Goal: Task Accomplishment & Management: Use online tool/utility

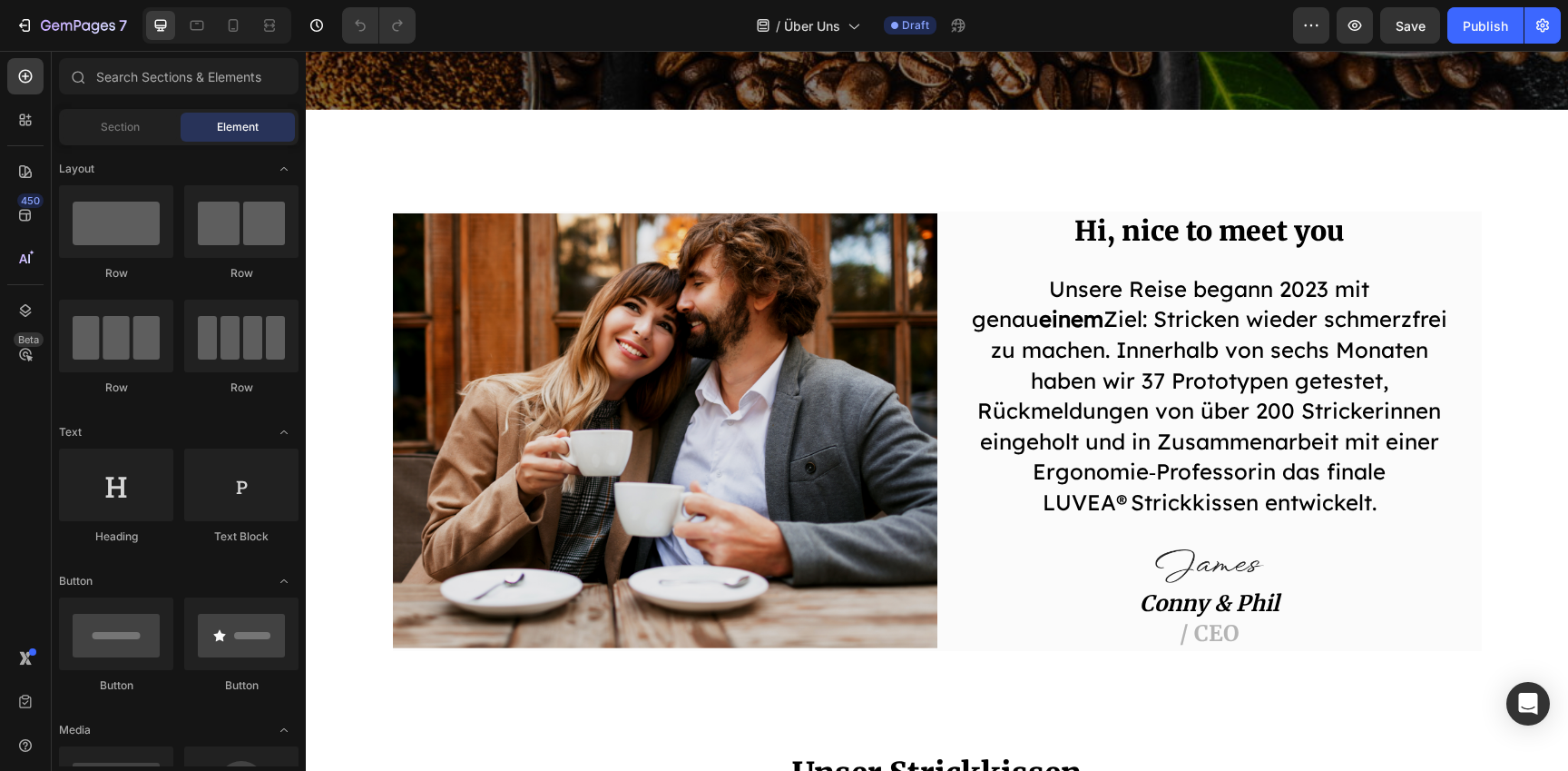
scroll to position [712, 0]
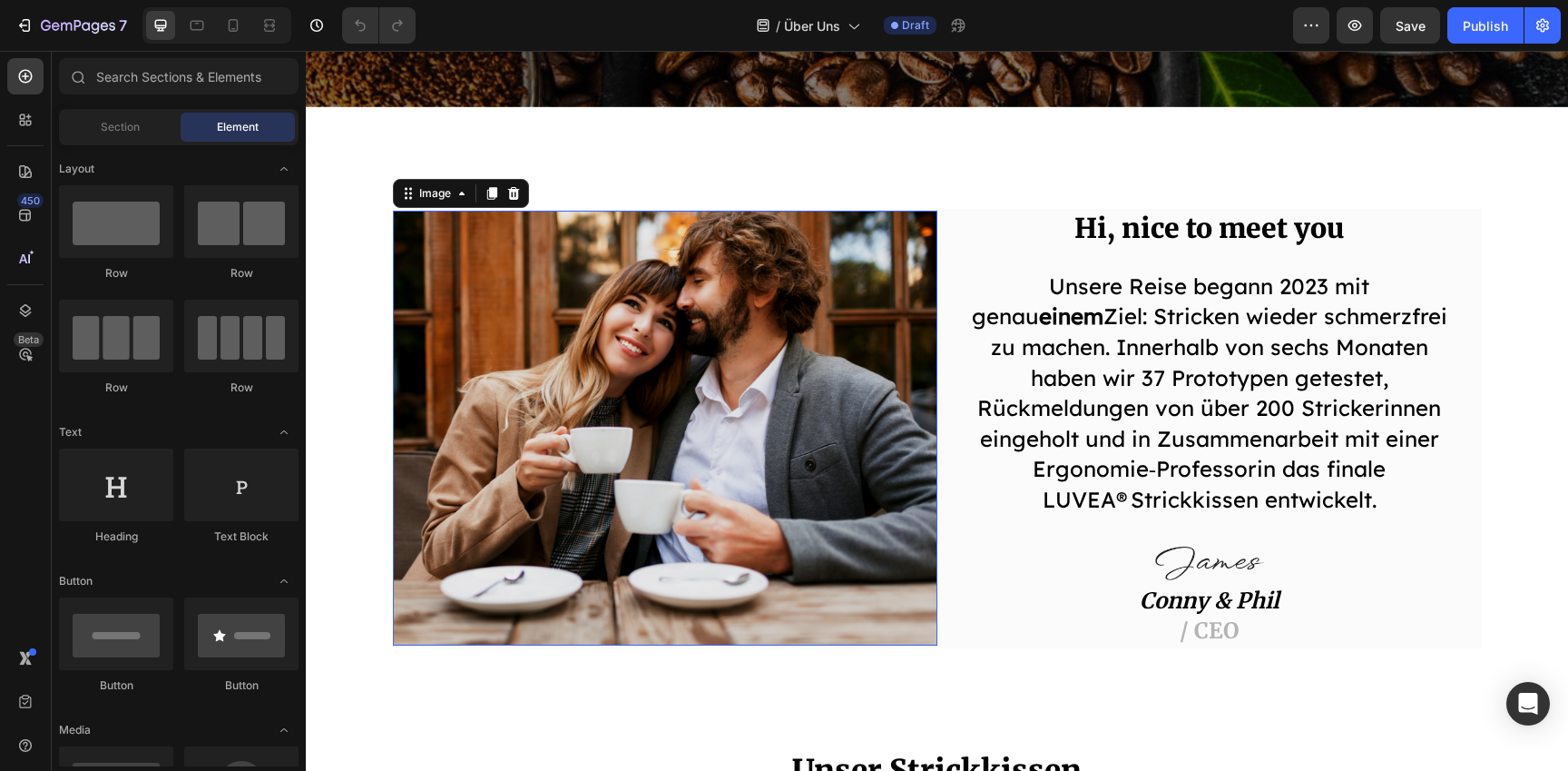
click at [670, 418] on img at bounding box center [664, 428] width 544 height 435
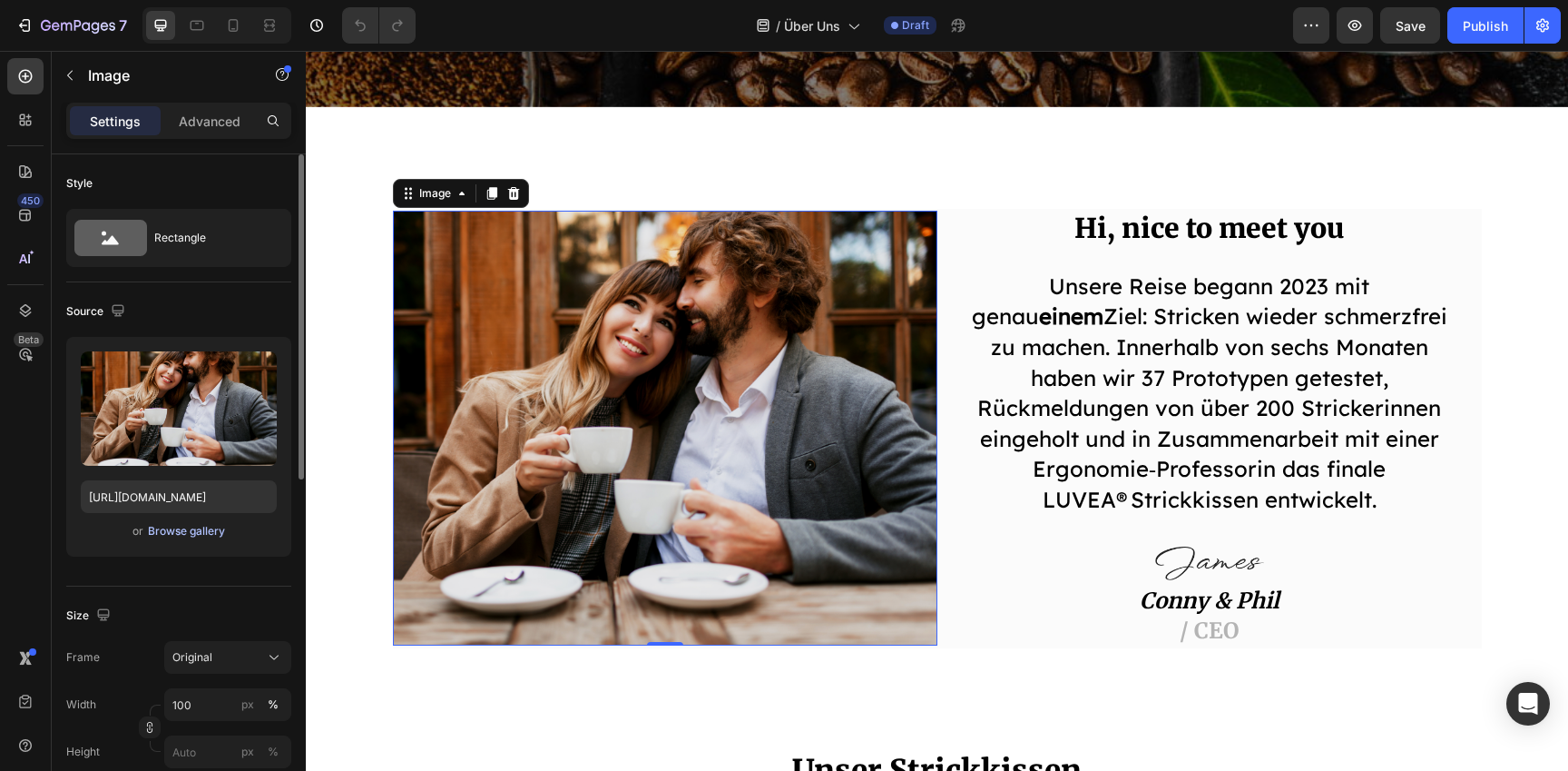
click at [193, 538] on div "Browse gallery" at bounding box center [186, 531] width 77 height 17
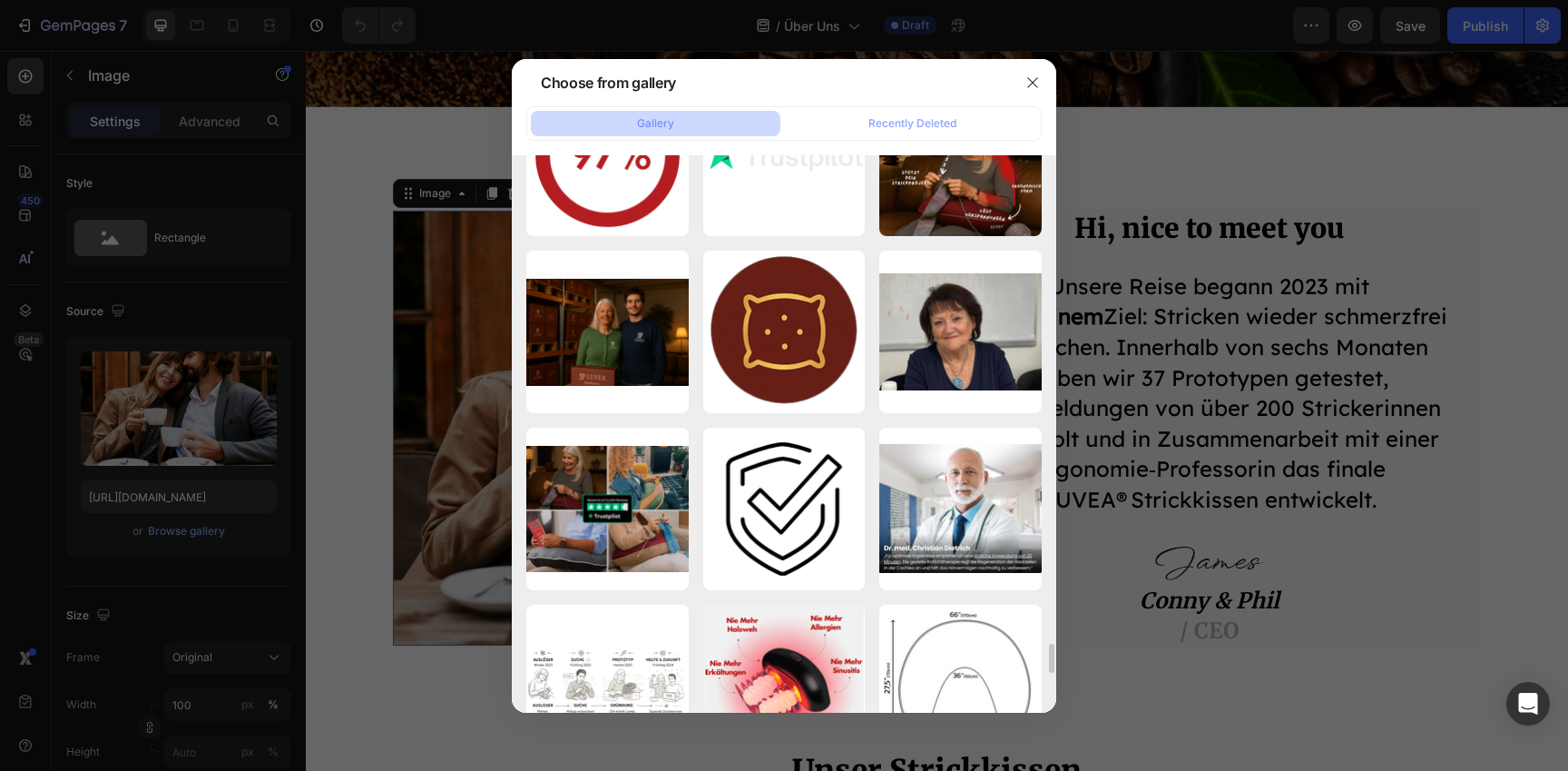
scroll to position [9112, 0]
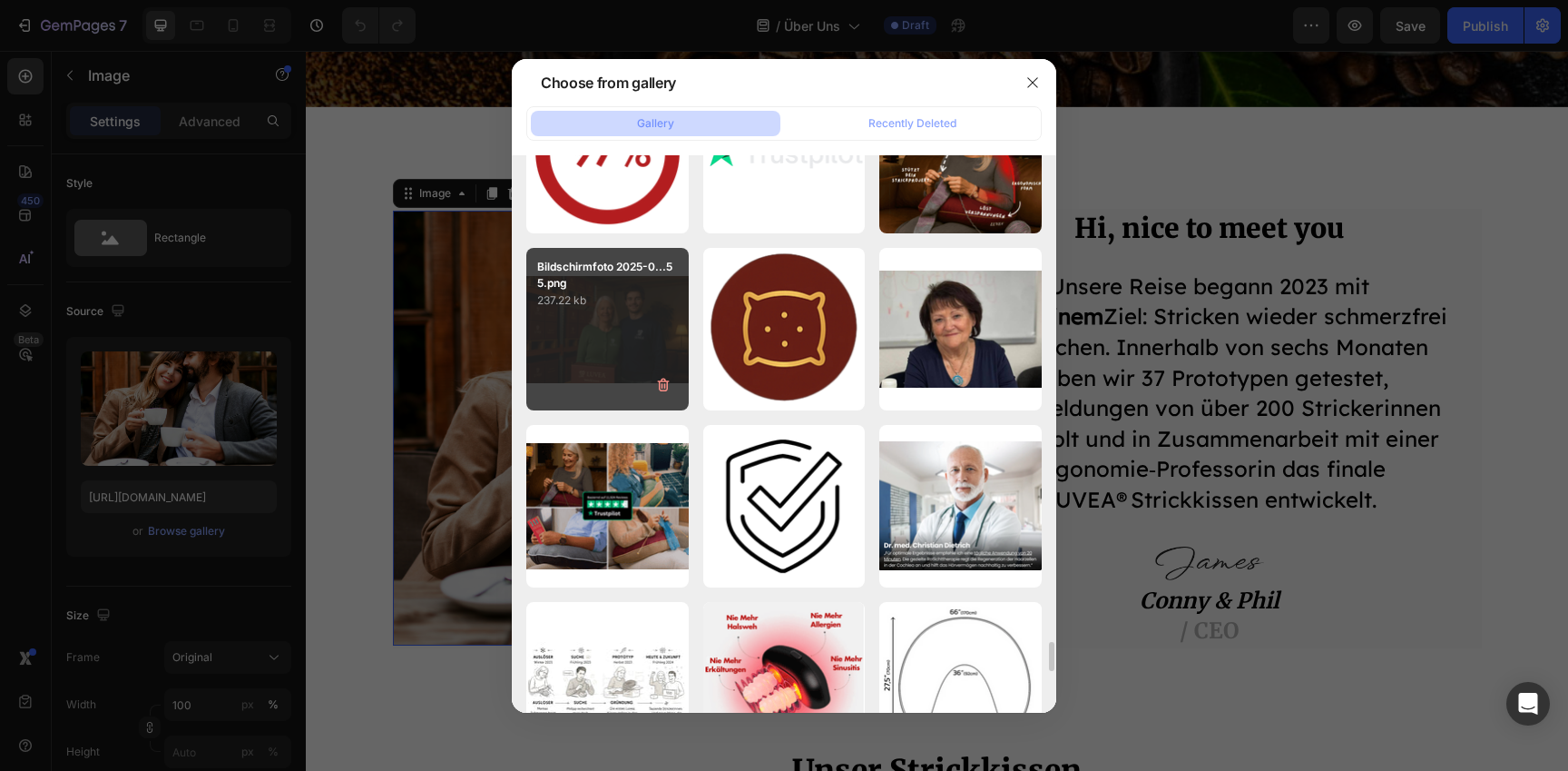
click at [639, 358] on div "Bildschirmfoto 2025-0...55.png 237.22 kb" at bounding box center [607, 329] width 162 height 162
type input "https://cdn.shopify.com/s/files/1/0977/2967/5613/files/gempages_580464914561237…"
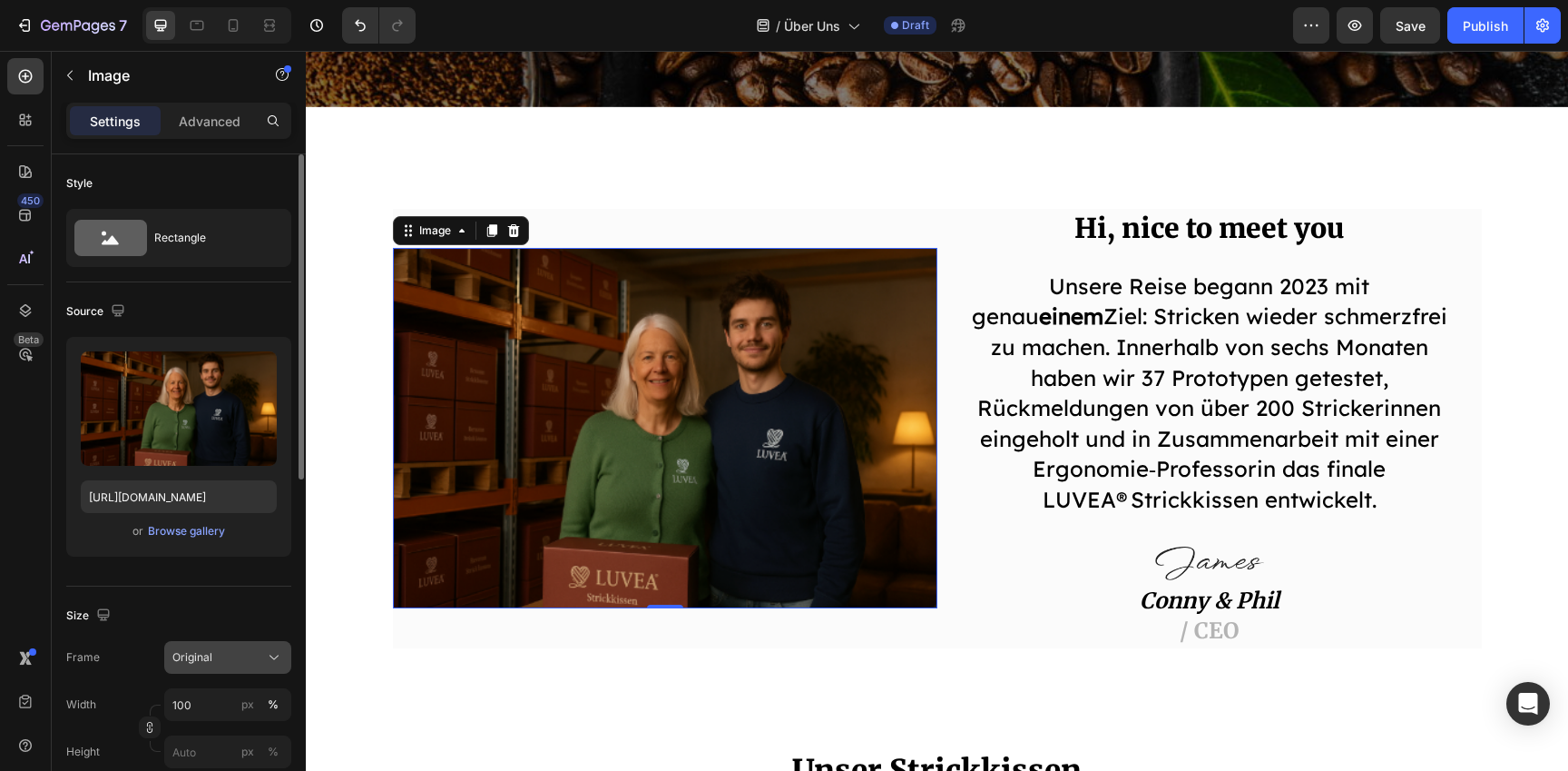
click at [201, 650] on span "Original" at bounding box center [192, 657] width 40 height 17
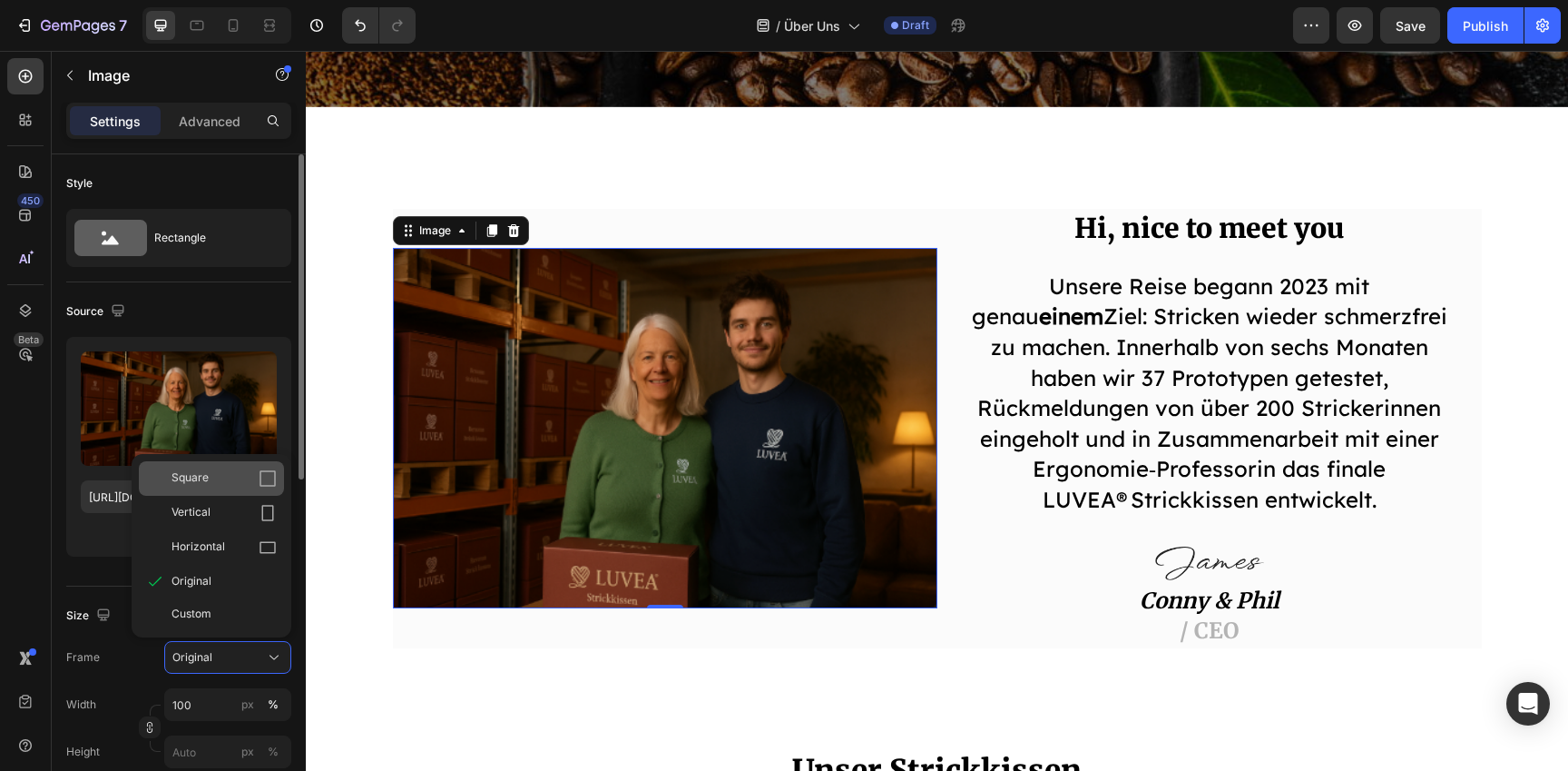
click at [251, 485] on div "Square" at bounding box center [223, 479] width 105 height 18
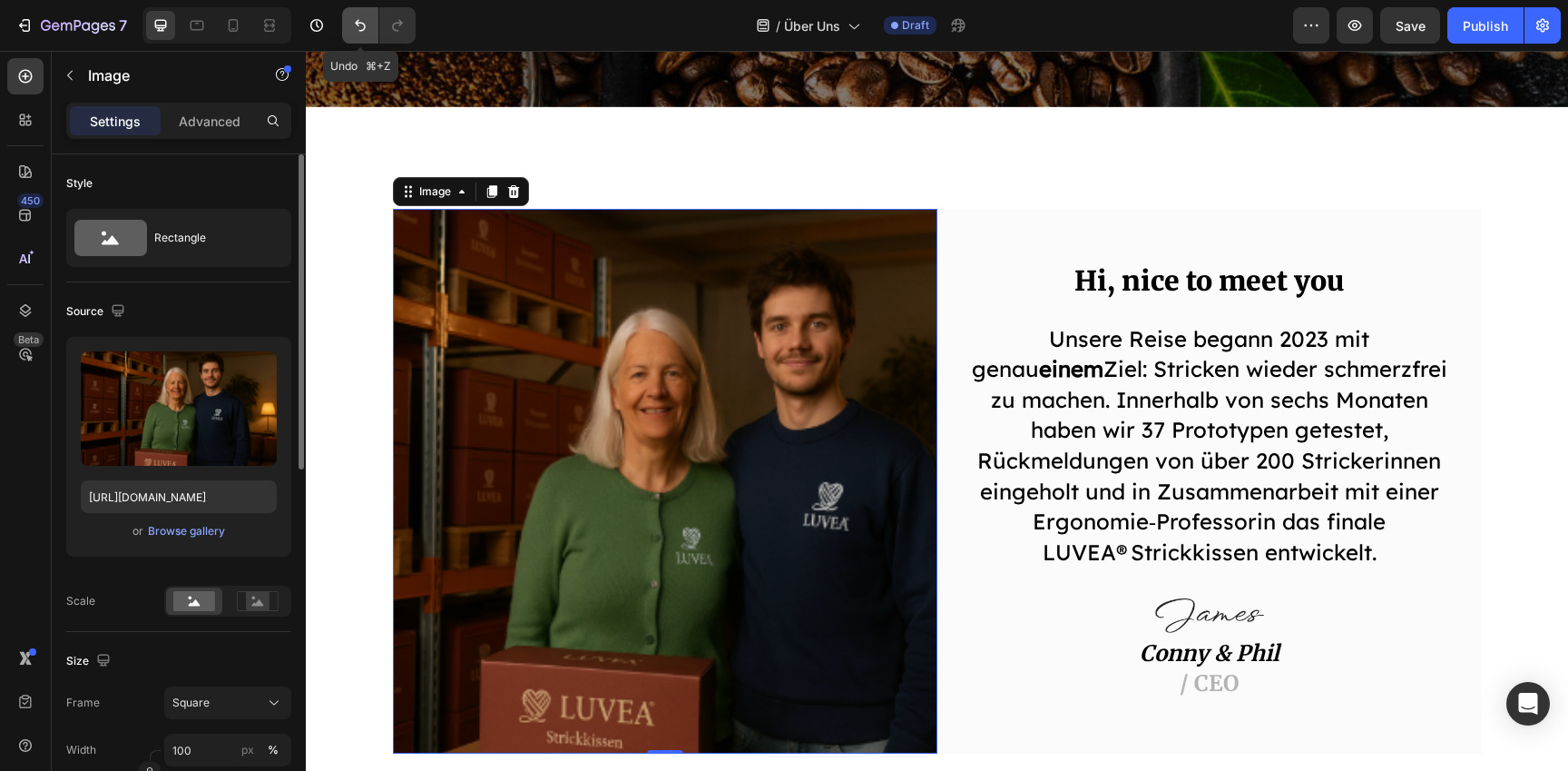
click at [351, 19] on icon "Undo/Redo" at bounding box center [360, 26] width 18 height 18
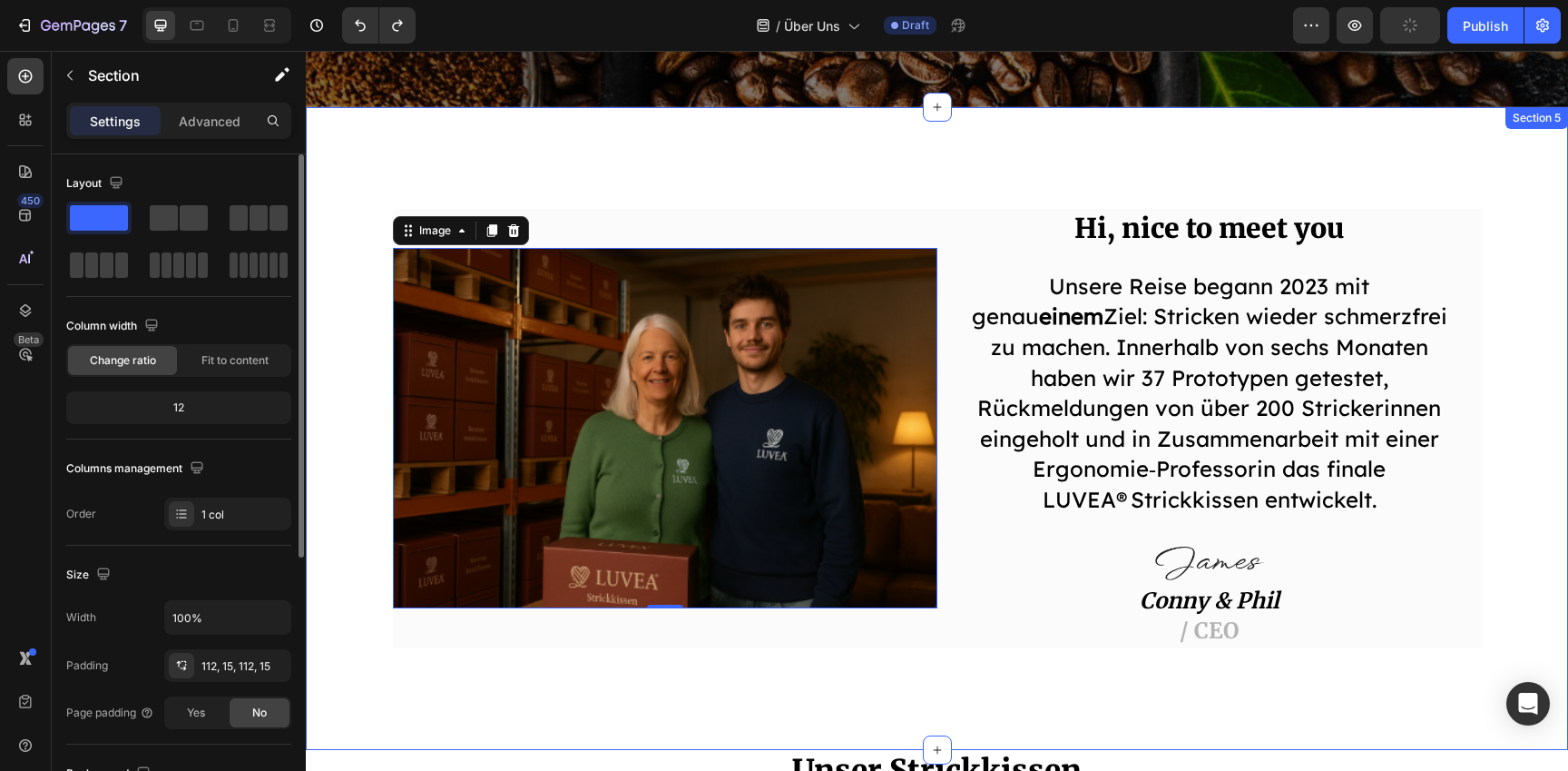
click at [343, 429] on div "Image 0 Hi, nice to meet you Heading Unsere Reise begann 2023 mit genau einem Z…" at bounding box center [937, 428] width 1235 height 439
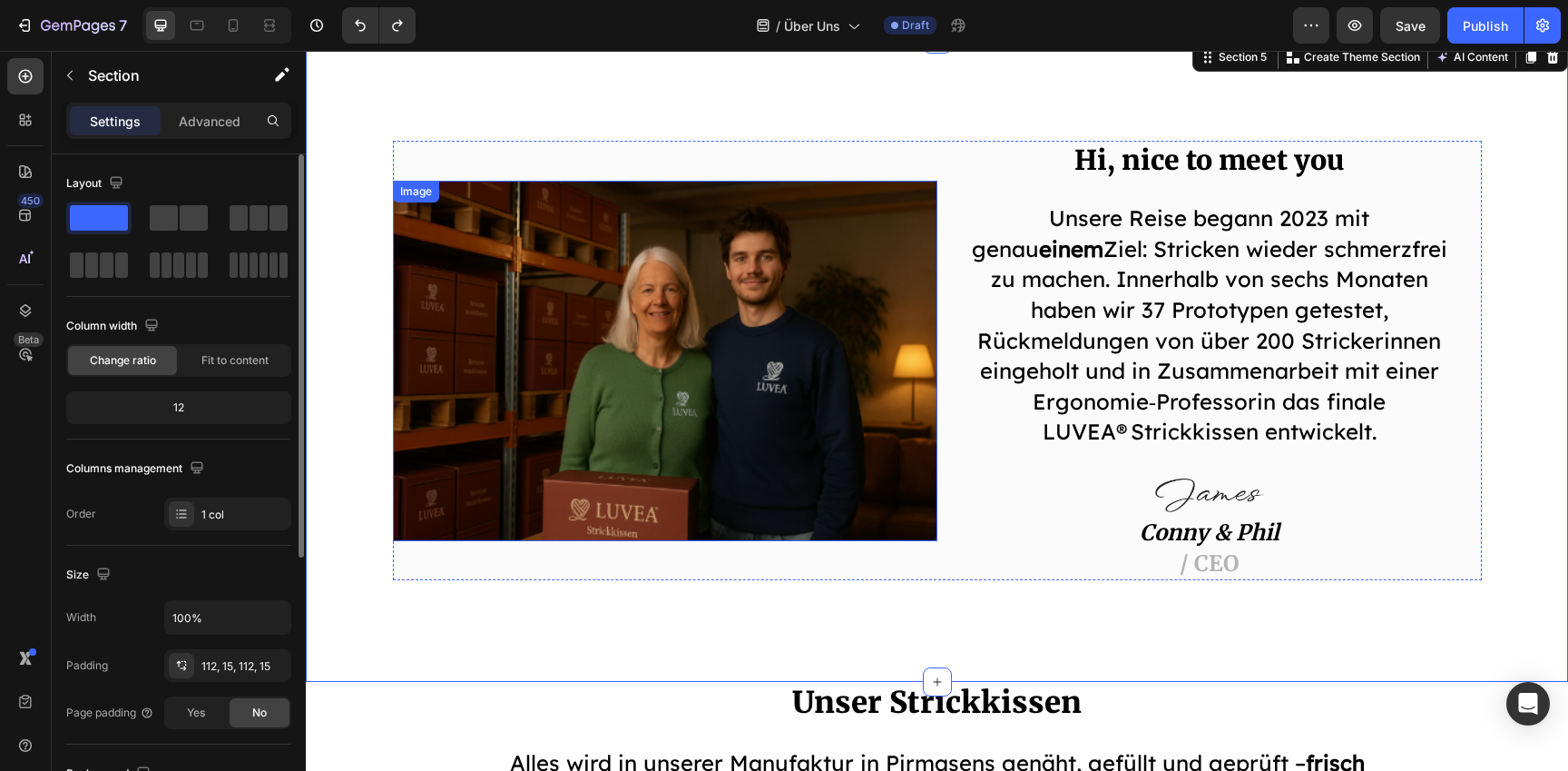
scroll to position [650, 0]
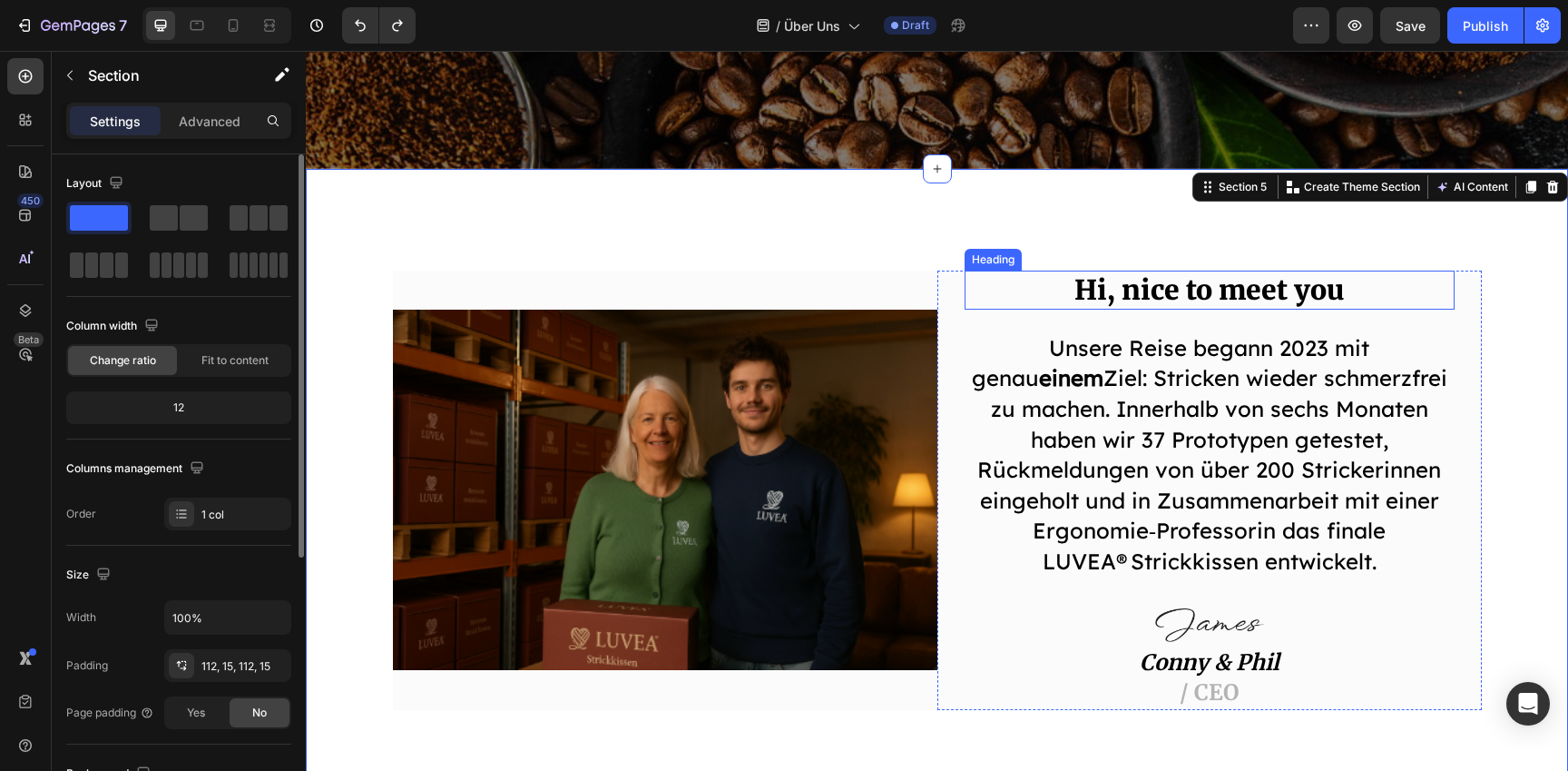
click at [1283, 273] on p "Hi, nice to meet you" at bounding box center [1210, 290] width 486 height 35
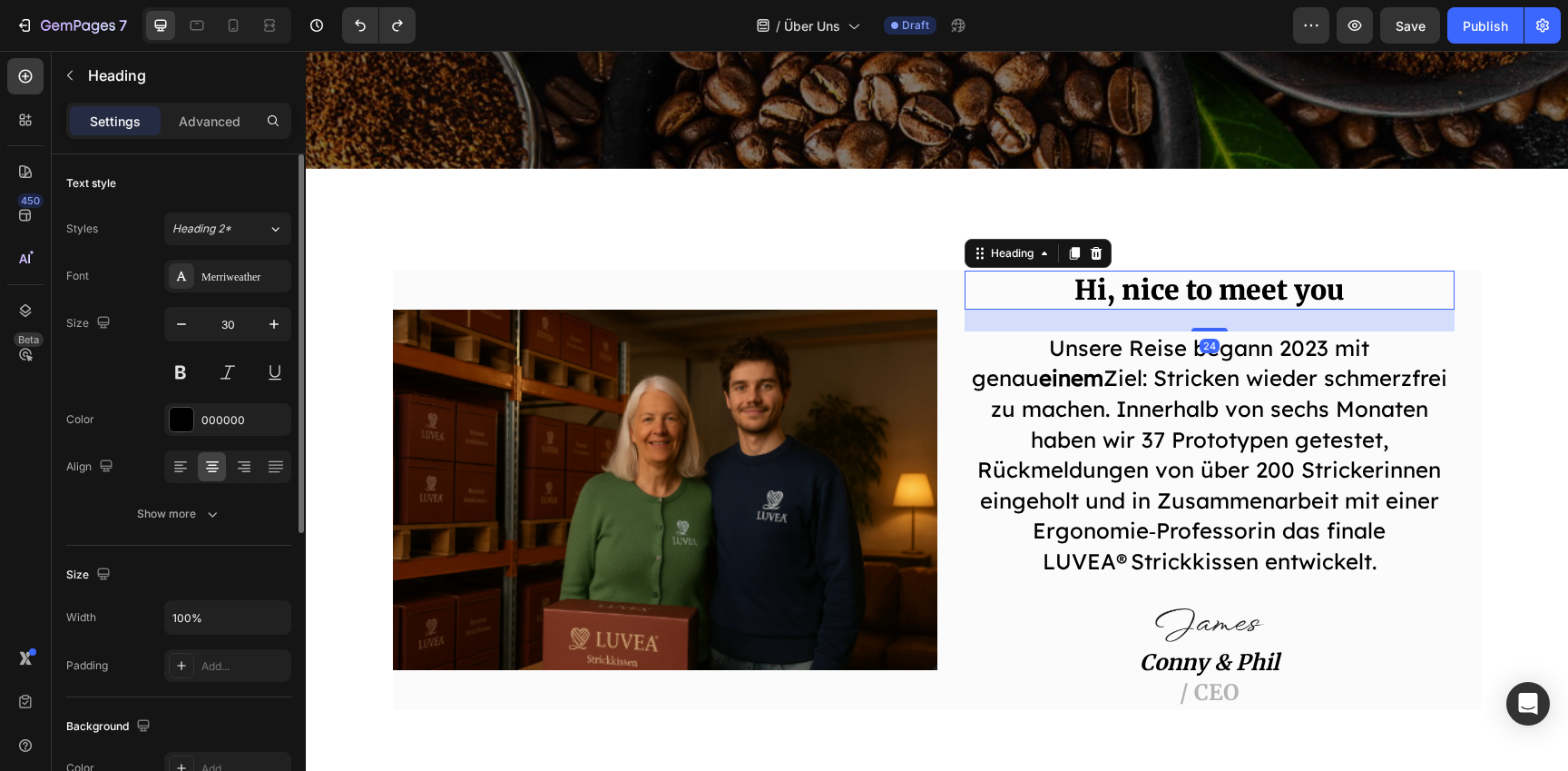
click at [1318, 273] on p "Hi, nice to meet you" at bounding box center [1210, 290] width 486 height 35
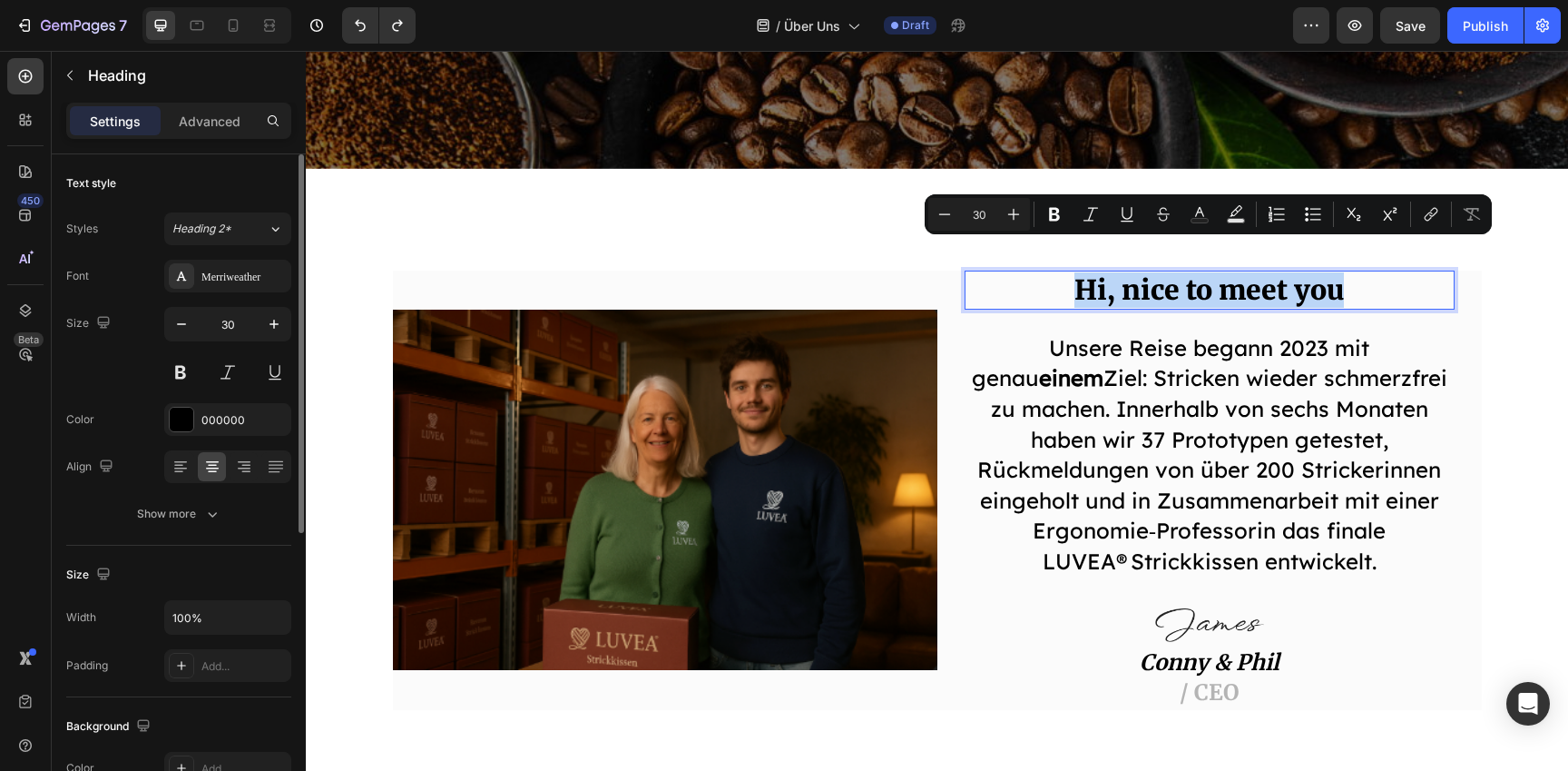
drag, startPoint x: 1300, startPoint y: 243, endPoint x: 1063, endPoint y: 264, distance: 237.9
click at [1063, 273] on p "Hi, nice to meet you" at bounding box center [1210, 290] width 486 height 35
copy p "Hi, nice to meet you"
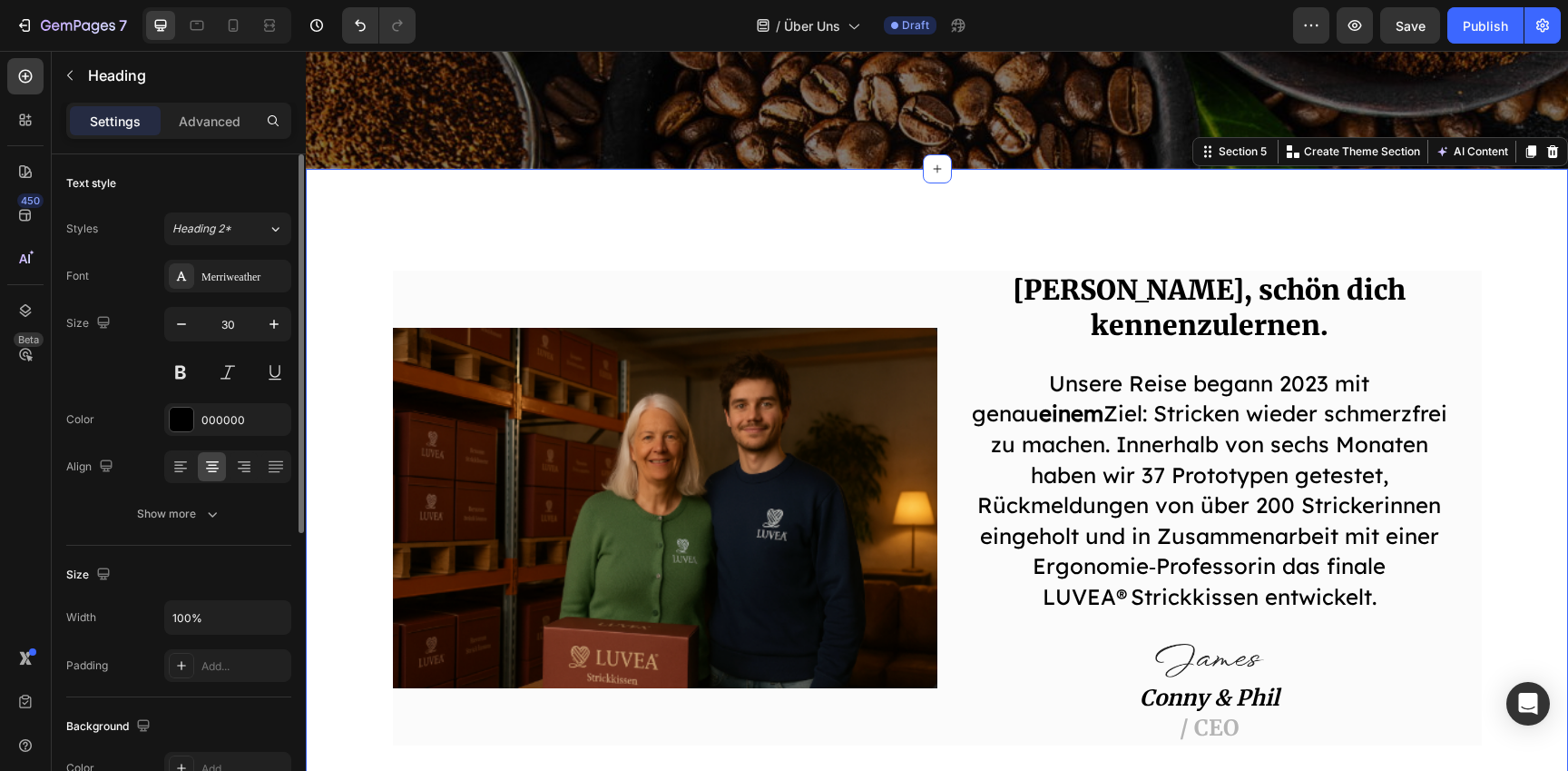
click at [1499, 347] on div "Image Hallo, schön dich kennenzulernen. Heading Unsere Reise begann 2023 mit ge…" at bounding box center [937, 508] width 1235 height 475
drag, startPoint x: 1198, startPoint y: 258, endPoint x: 1161, endPoint y: 259, distance: 37.0
click at [1198, 273] on p "[PERSON_NAME], schön dich kennenzulernen." at bounding box center [1210, 308] width 486 height 71
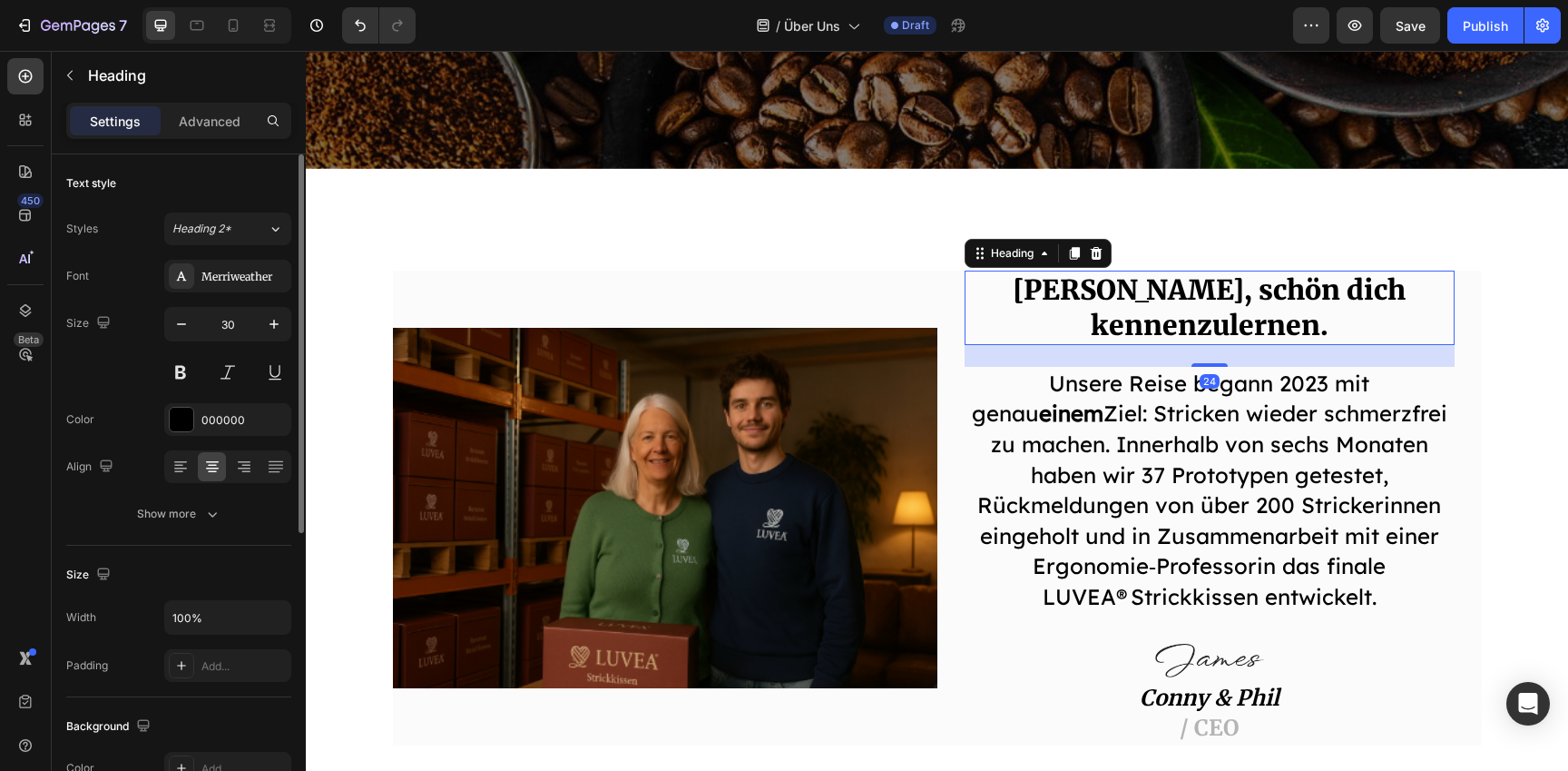
drag, startPoint x: 213, startPoint y: 124, endPoint x: 216, endPoint y: 187, distance: 63.1
click at [213, 124] on p "Advanced" at bounding box center [210, 120] width 62 height 19
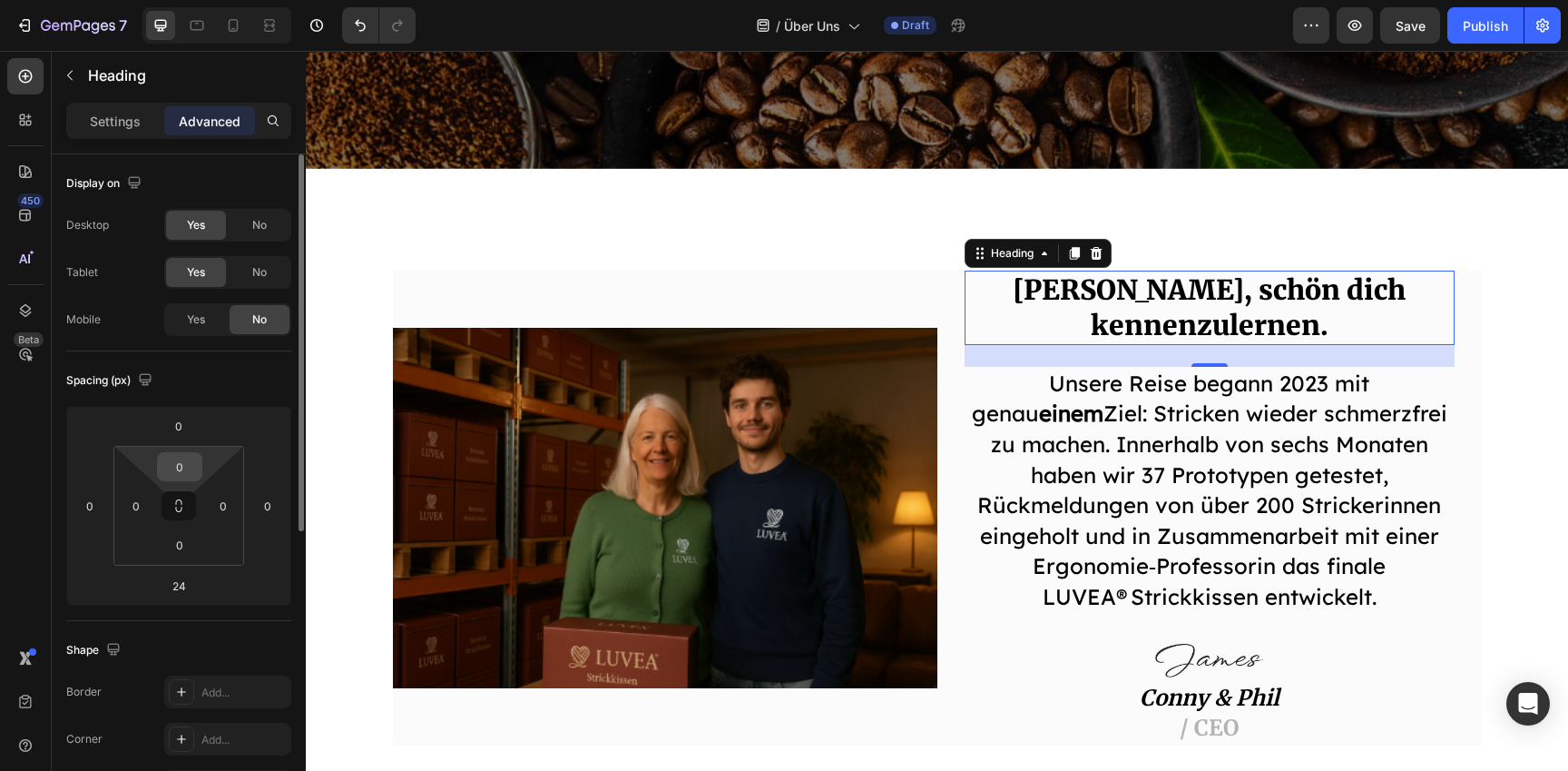
click at [182, 472] on input "0" at bounding box center [179, 467] width 36 height 28
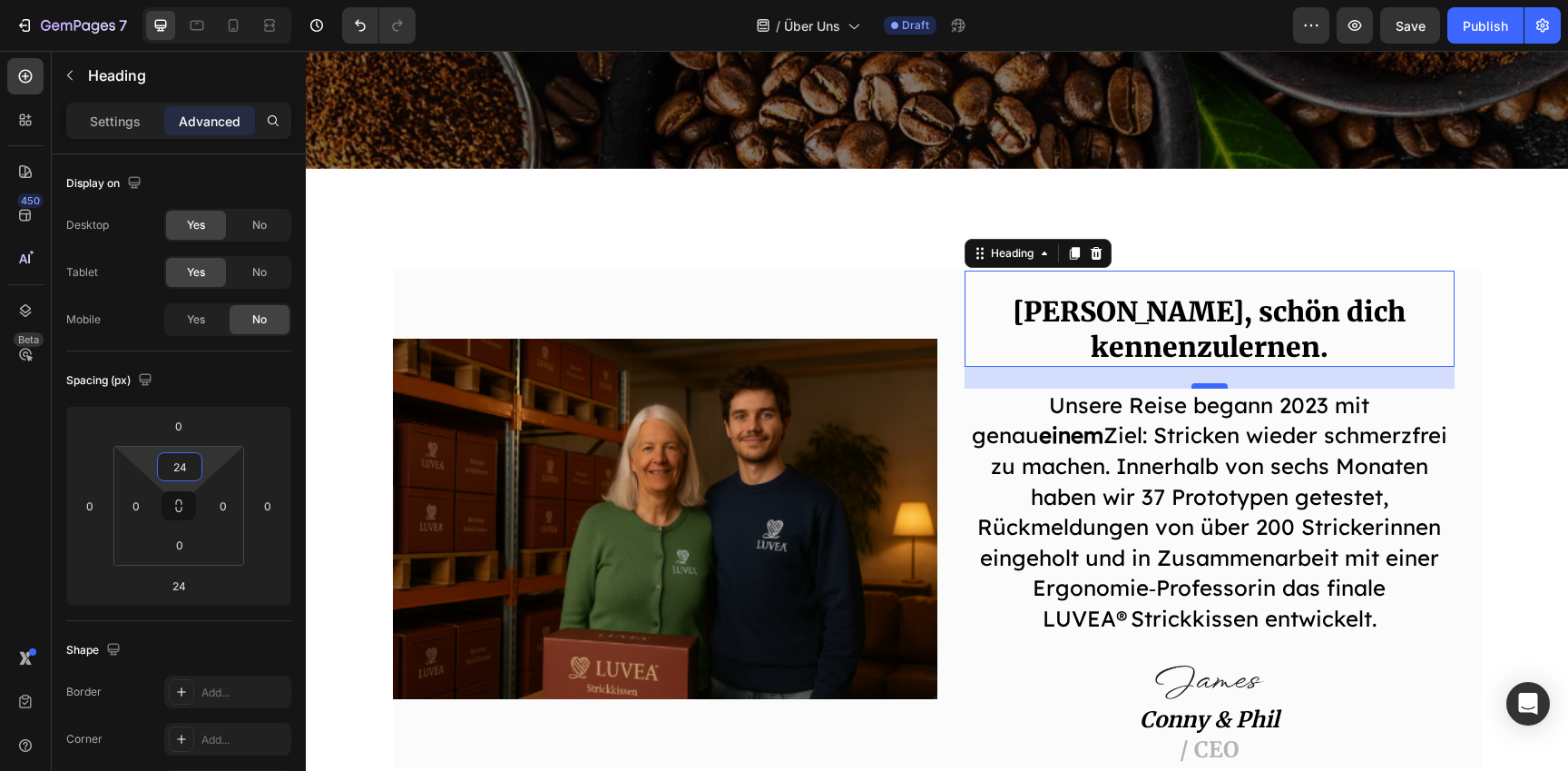
type input "24"
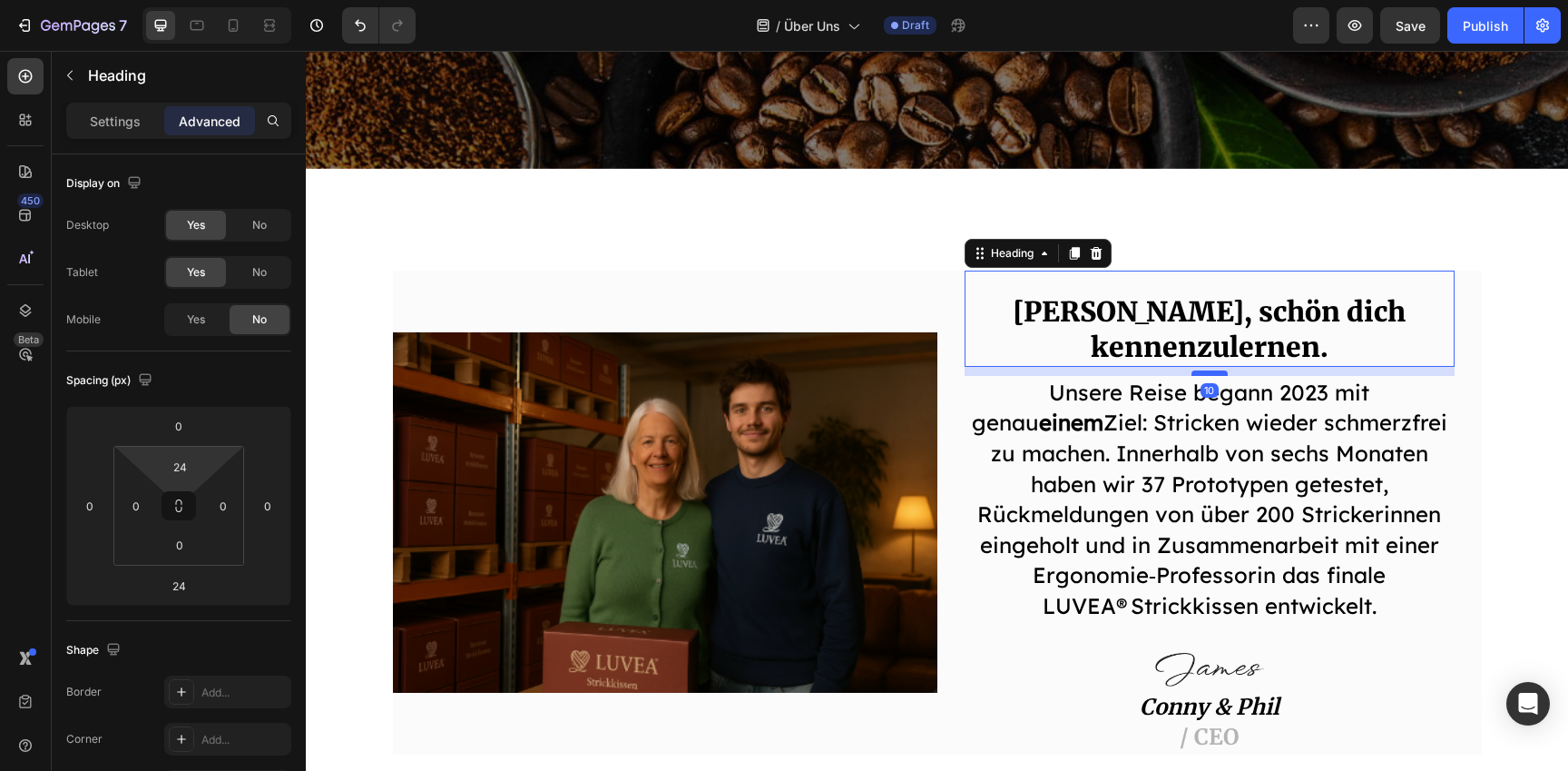
drag, startPoint x: 1218, startPoint y: 321, endPoint x: 1218, endPoint y: 309, distance: 12.0
click at [1218, 370] on div at bounding box center [1210, 373] width 36 height 6
type input "10"
click at [1298, 722] on p "/ CEO" at bounding box center [1210, 737] width 486 height 31
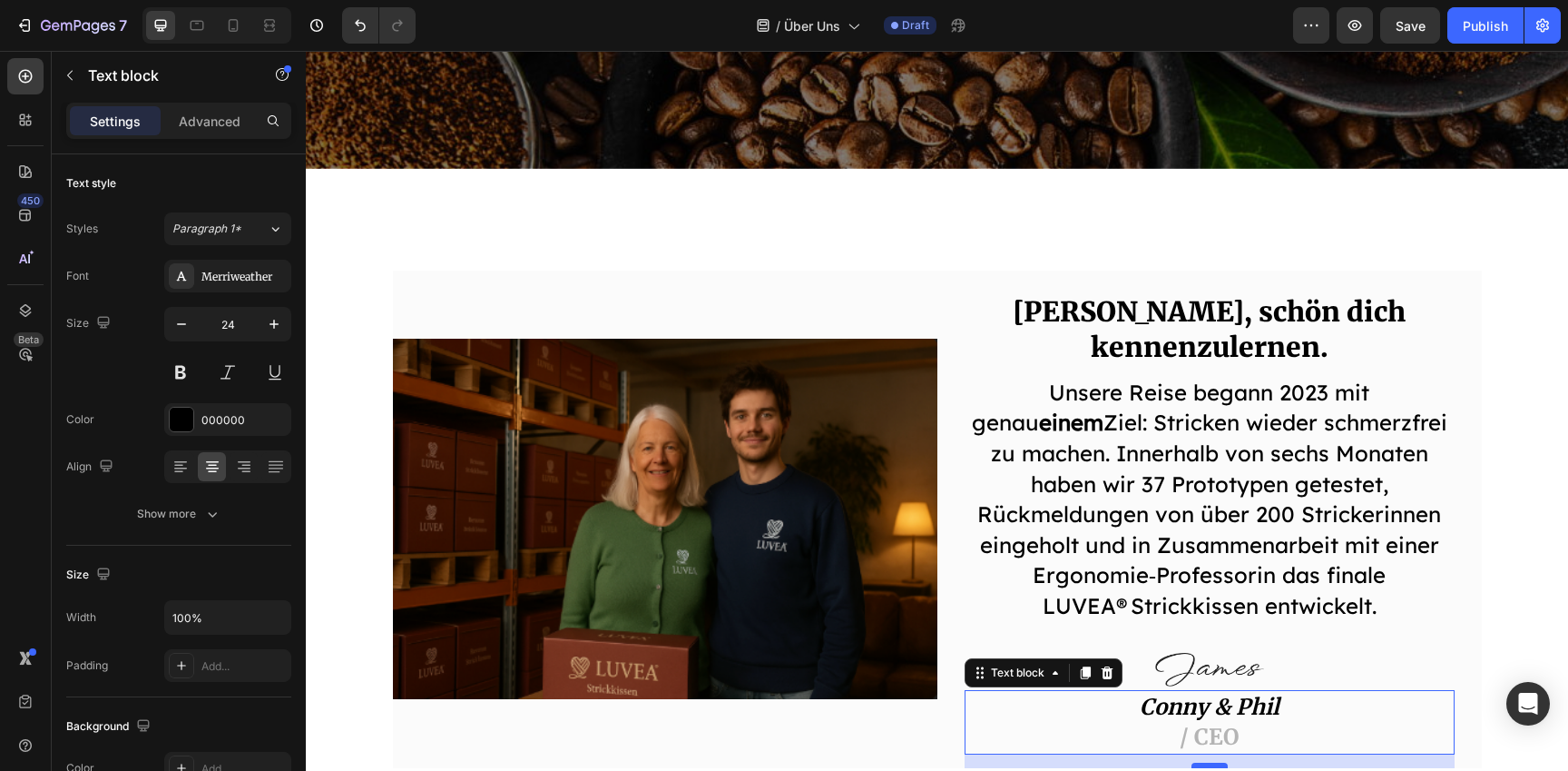
drag, startPoint x: 1209, startPoint y: 687, endPoint x: 1210, endPoint y: 699, distance: 12.0
click at [1211, 763] on div at bounding box center [1210, 766] width 36 height 6
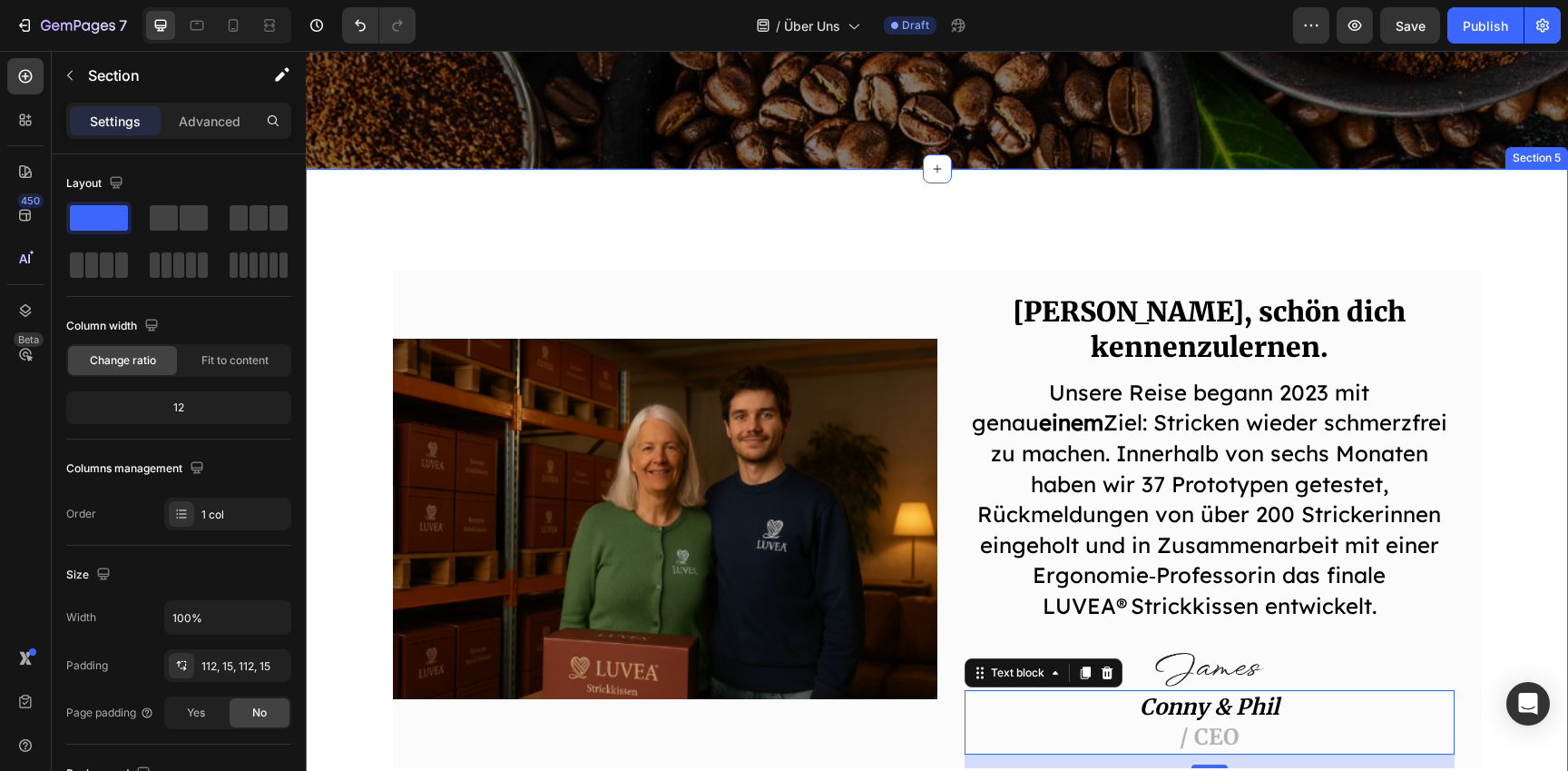
click at [1040, 736] on div "Image Hallo, schön dich kennenzulernen. Heading Unsere Reise begann 2023 mit ge…" at bounding box center [937, 520] width 1263 height 701
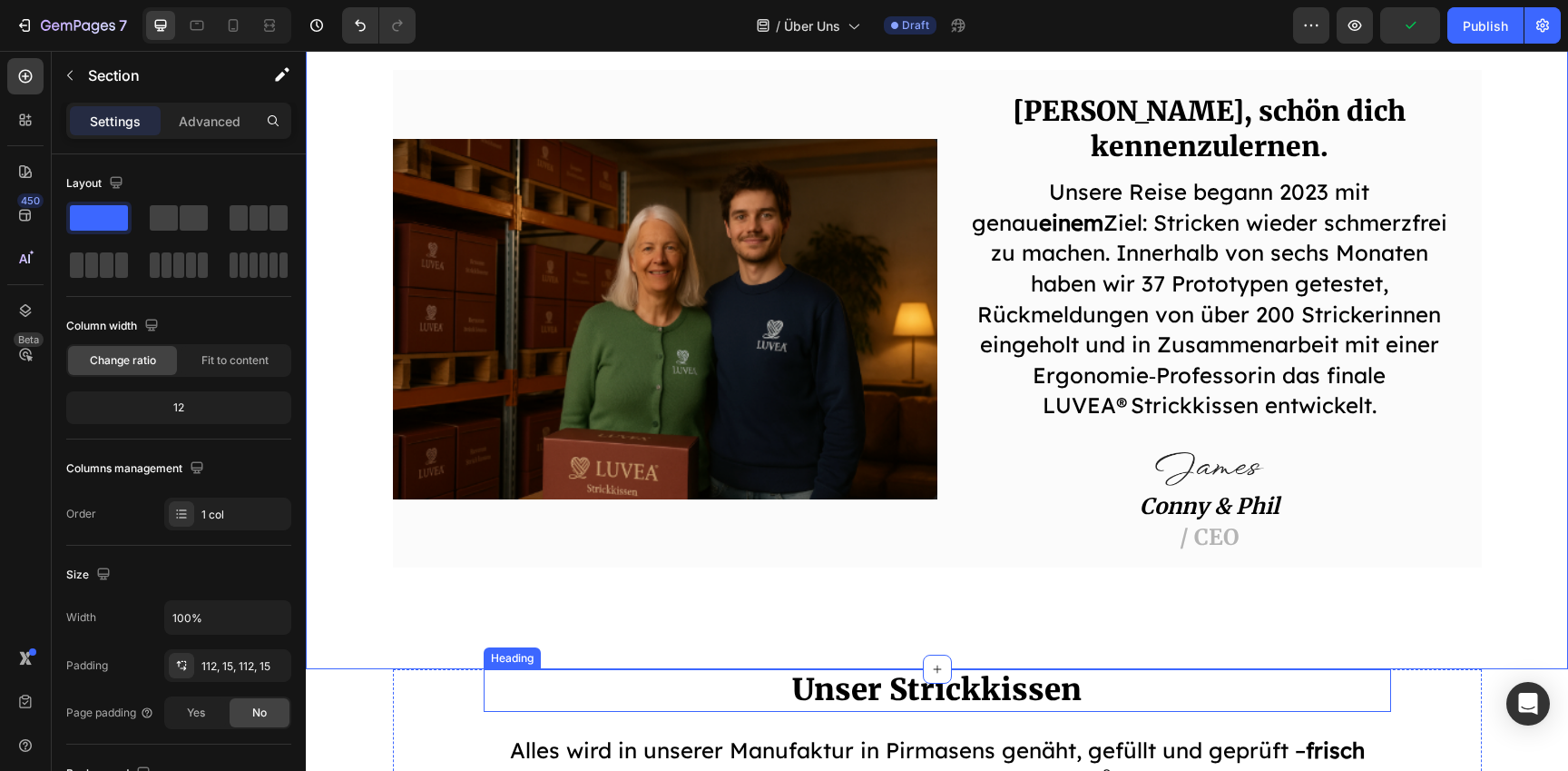
scroll to position [821, 0]
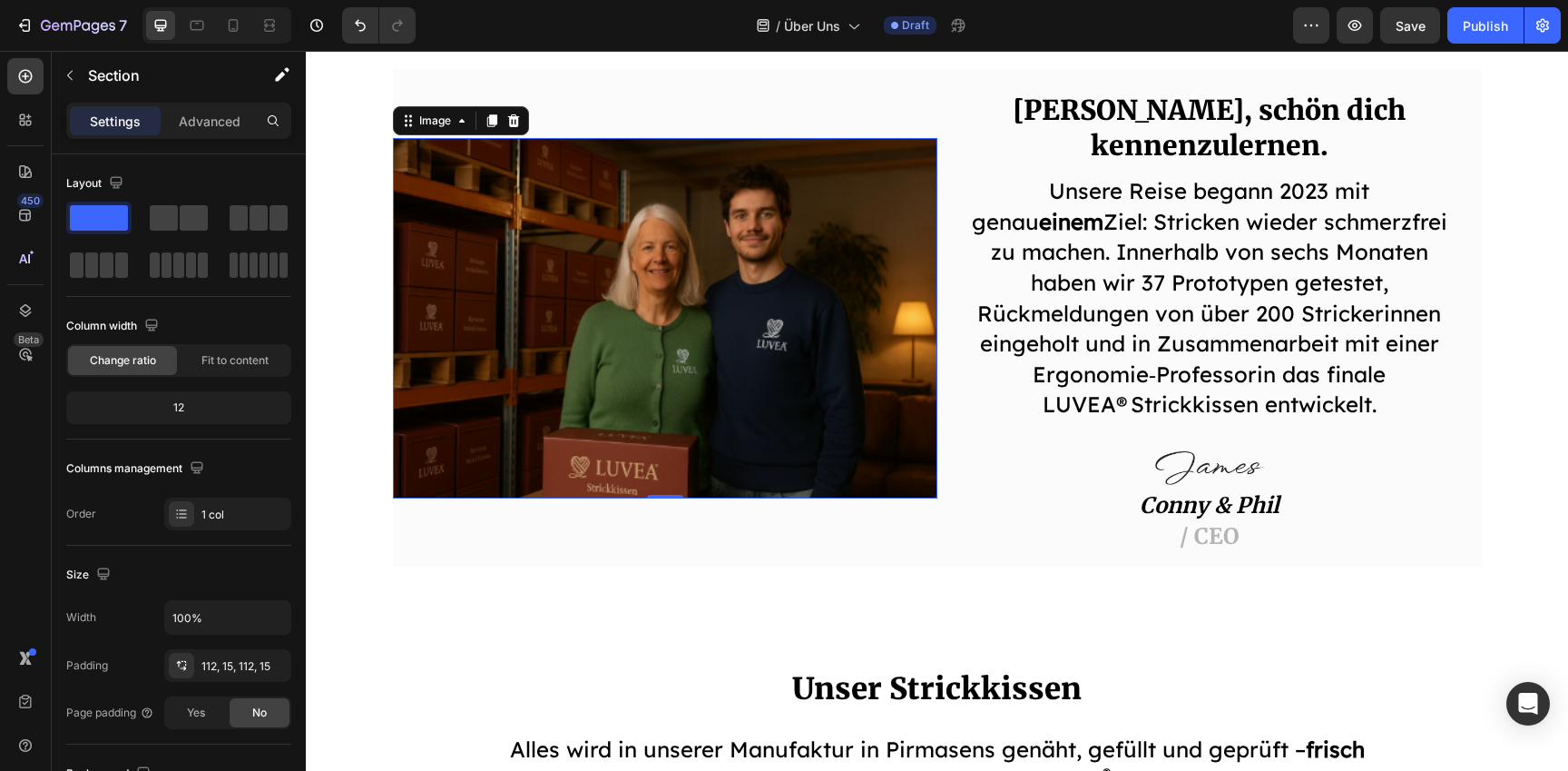
drag, startPoint x: 647, startPoint y: 428, endPoint x: 620, endPoint y: 444, distance: 31.4
click at [647, 428] on img at bounding box center [664, 318] width 544 height 360
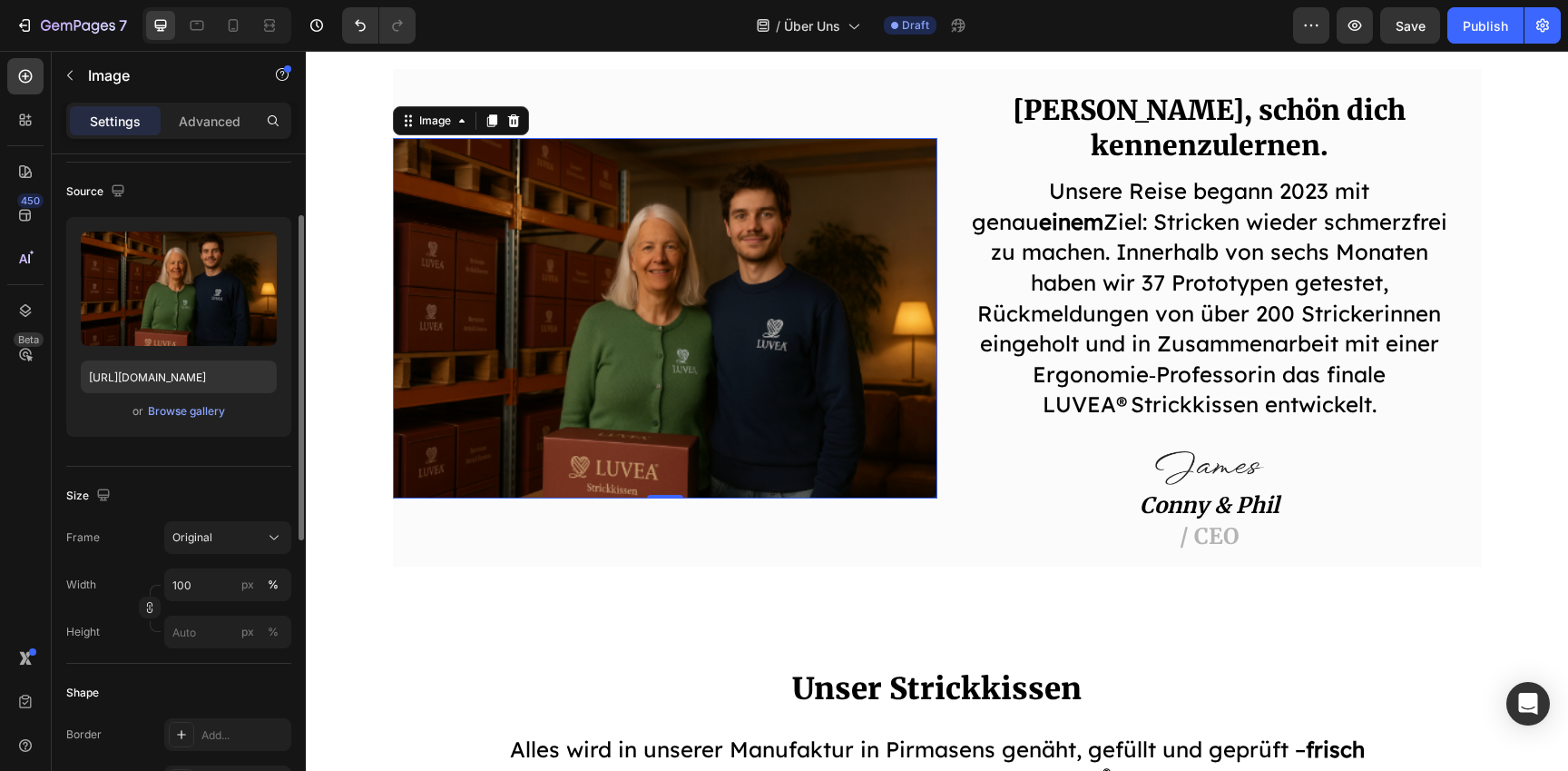
scroll to position [122, 0]
click at [225, 534] on div "Original" at bounding box center [217, 536] width 89 height 17
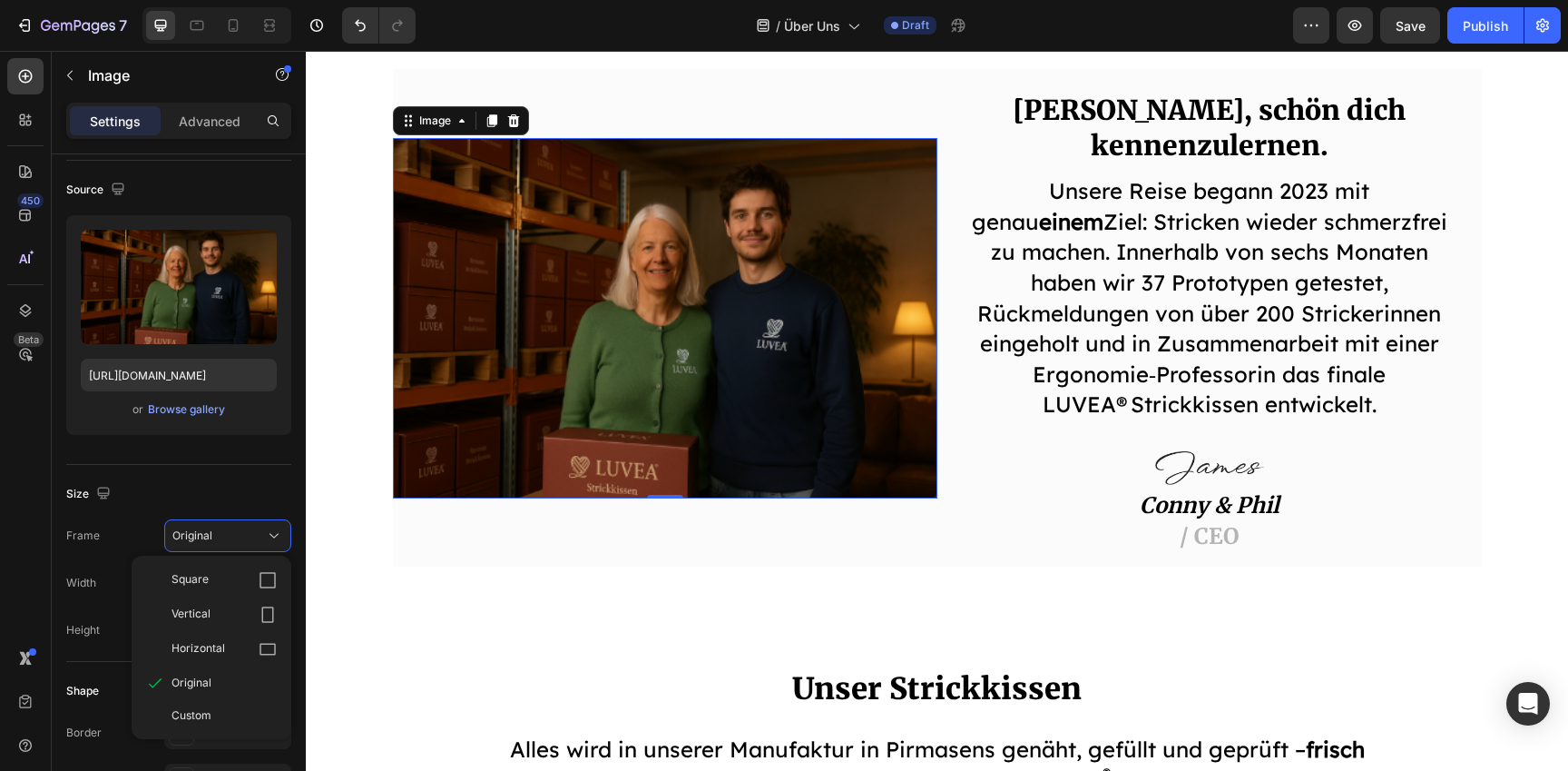
click at [244, 707] on div "Custom" at bounding box center [223, 715] width 105 height 17
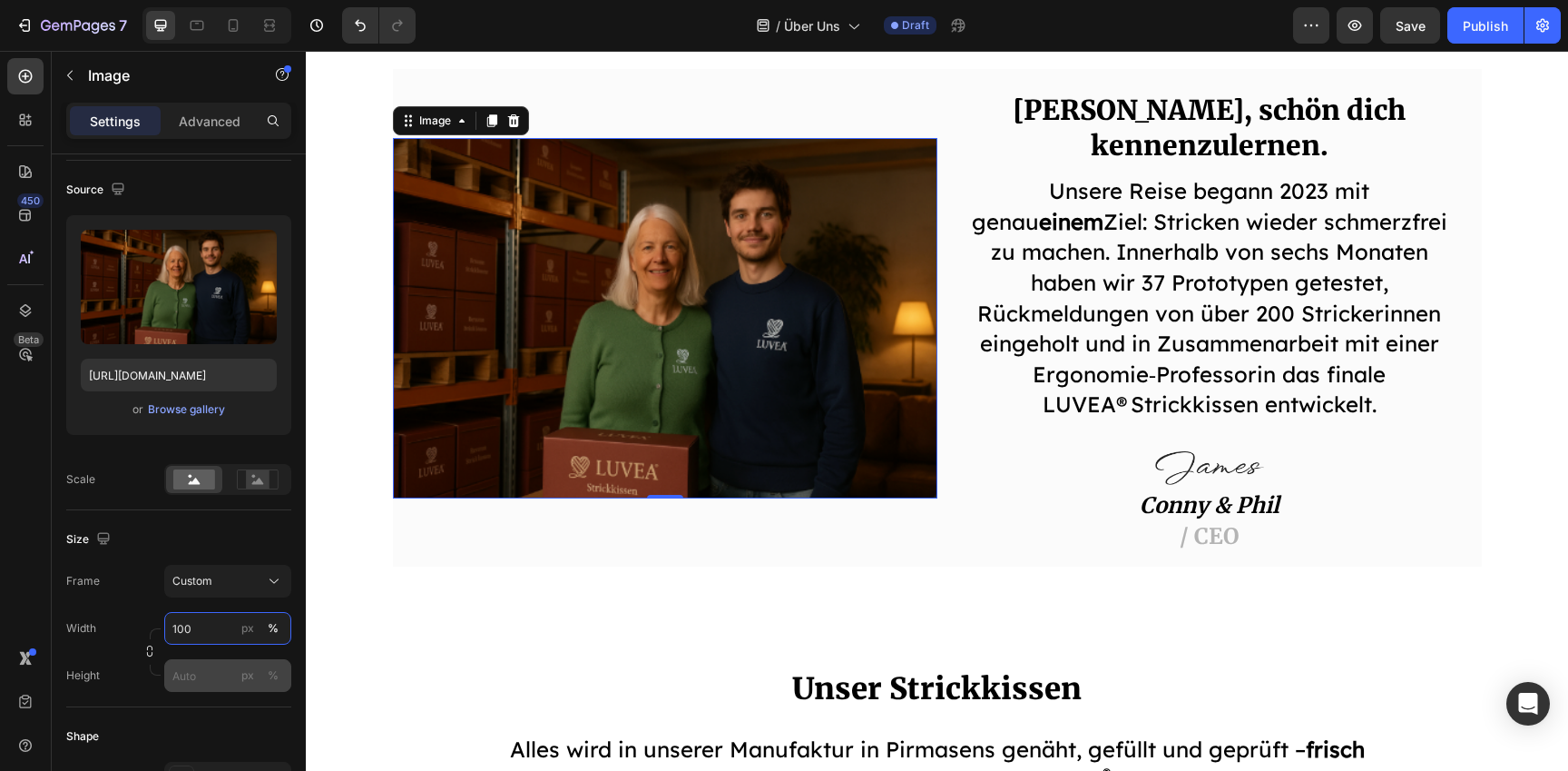
scroll to position [122, 0]
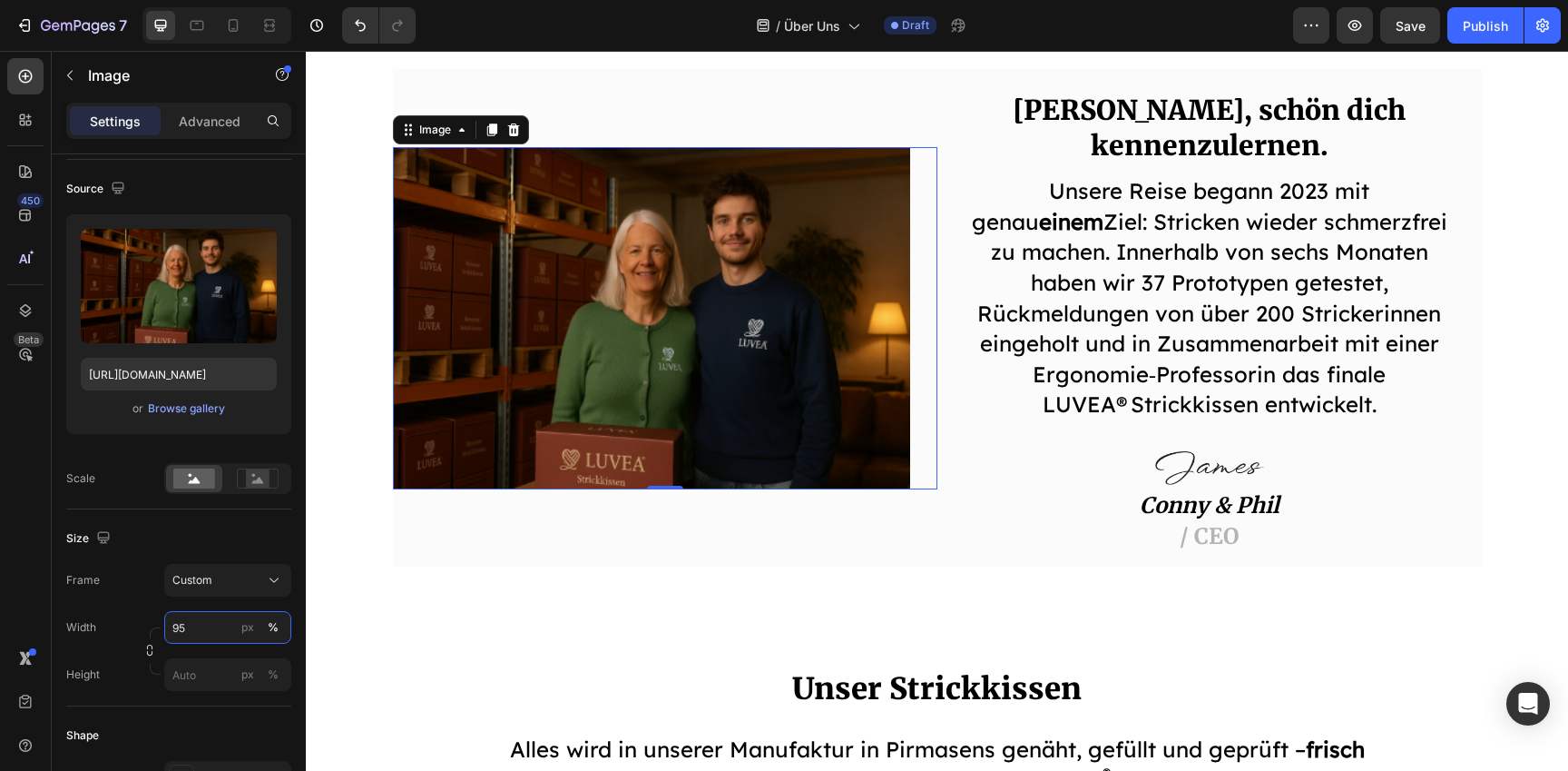
type input "9"
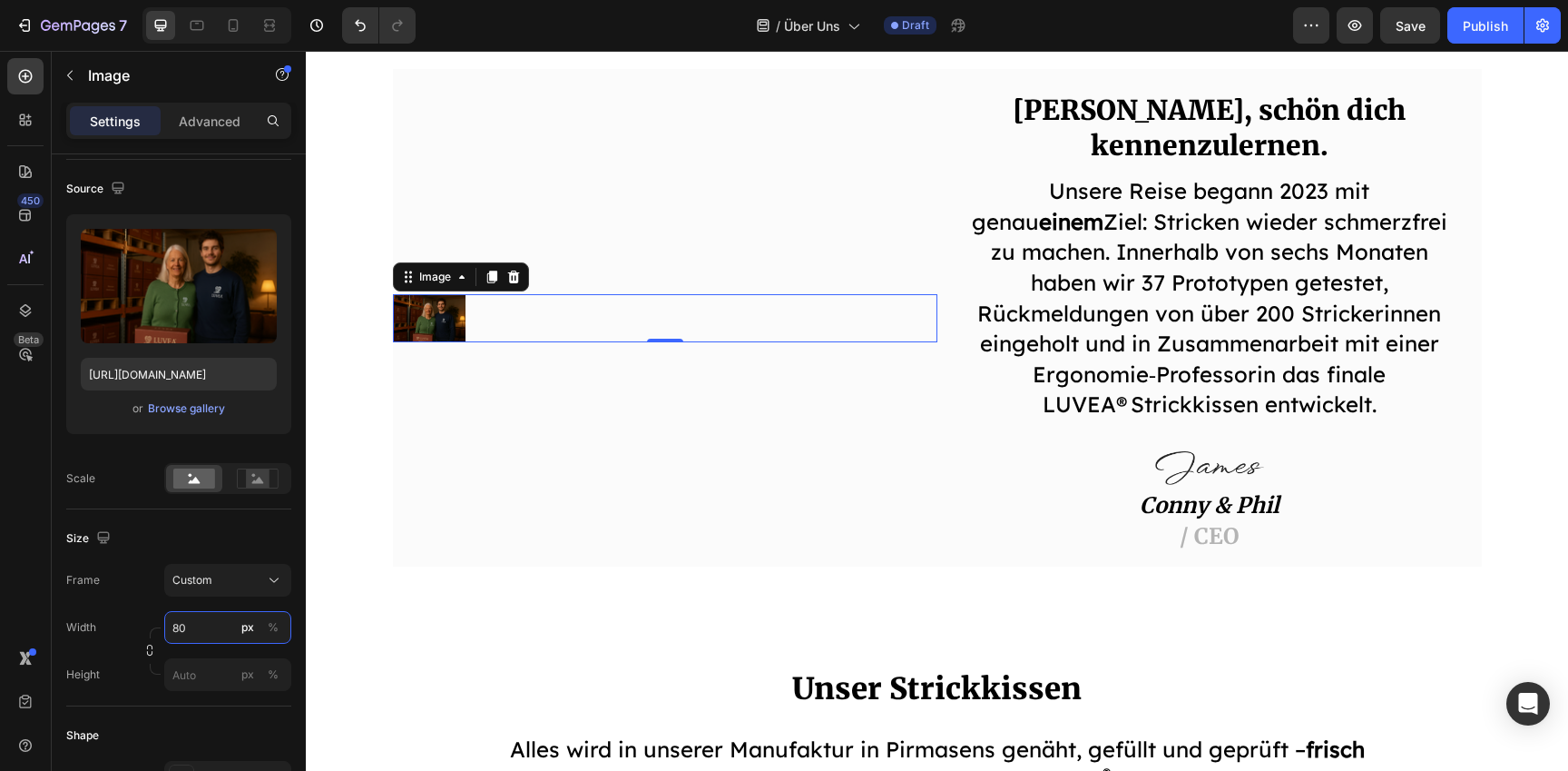
type input "8"
type input "80"
click at [204, 683] on input "px %" at bounding box center [227, 675] width 127 height 32
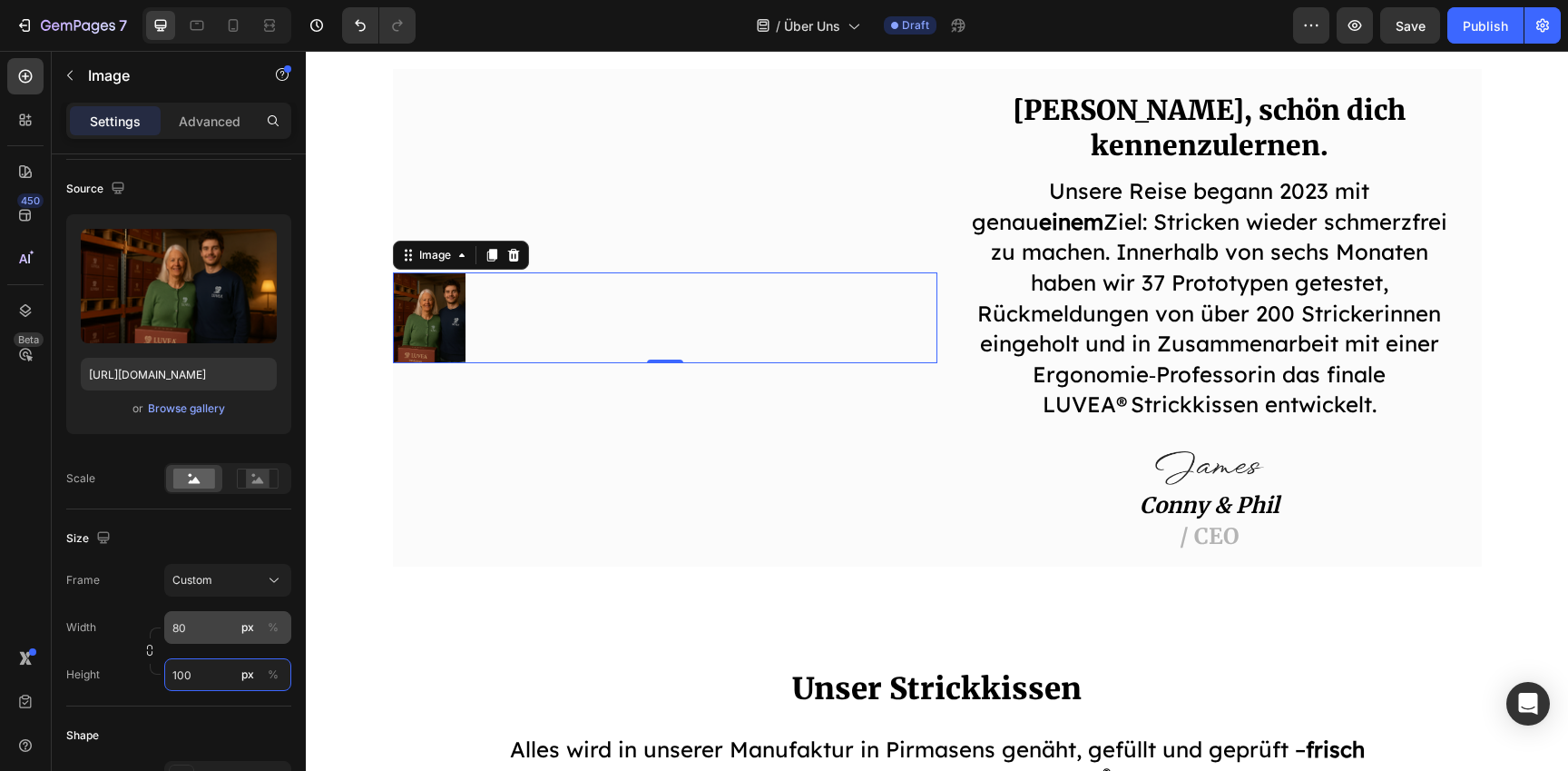
type input "100"
click at [201, 623] on input "80" at bounding box center [227, 627] width 127 height 32
type input "2"
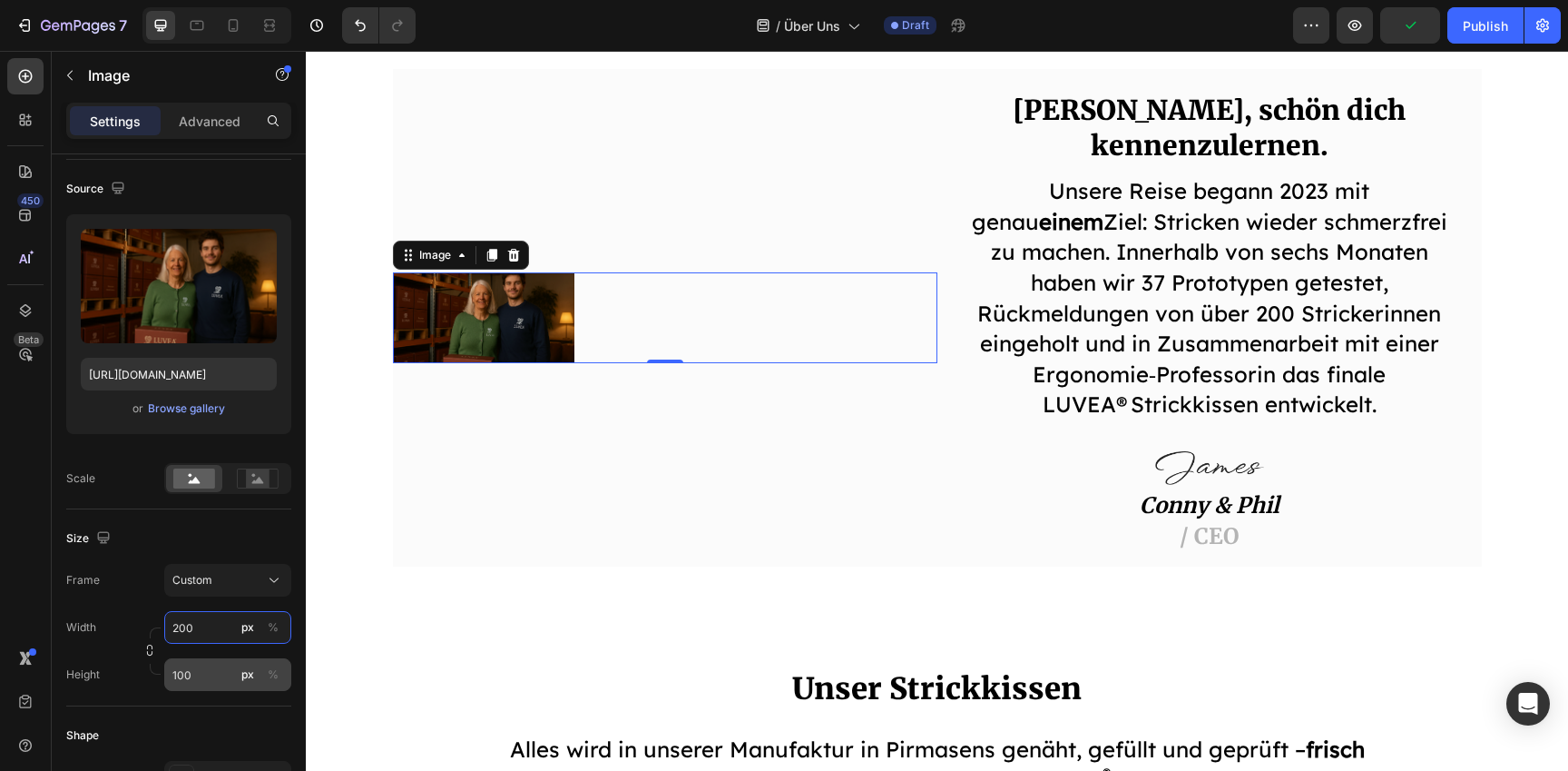
type input "200"
drag, startPoint x: 212, startPoint y: 675, endPoint x: 202, endPoint y: 674, distance: 10.0
click at [201, 674] on input "100" at bounding box center [227, 675] width 127 height 32
drag, startPoint x: 202, startPoint y: 674, endPoint x: 161, endPoint y: 673, distance: 41.0
click at [160, 673] on div "Height 100 px %" at bounding box center [178, 675] width 225 height 32
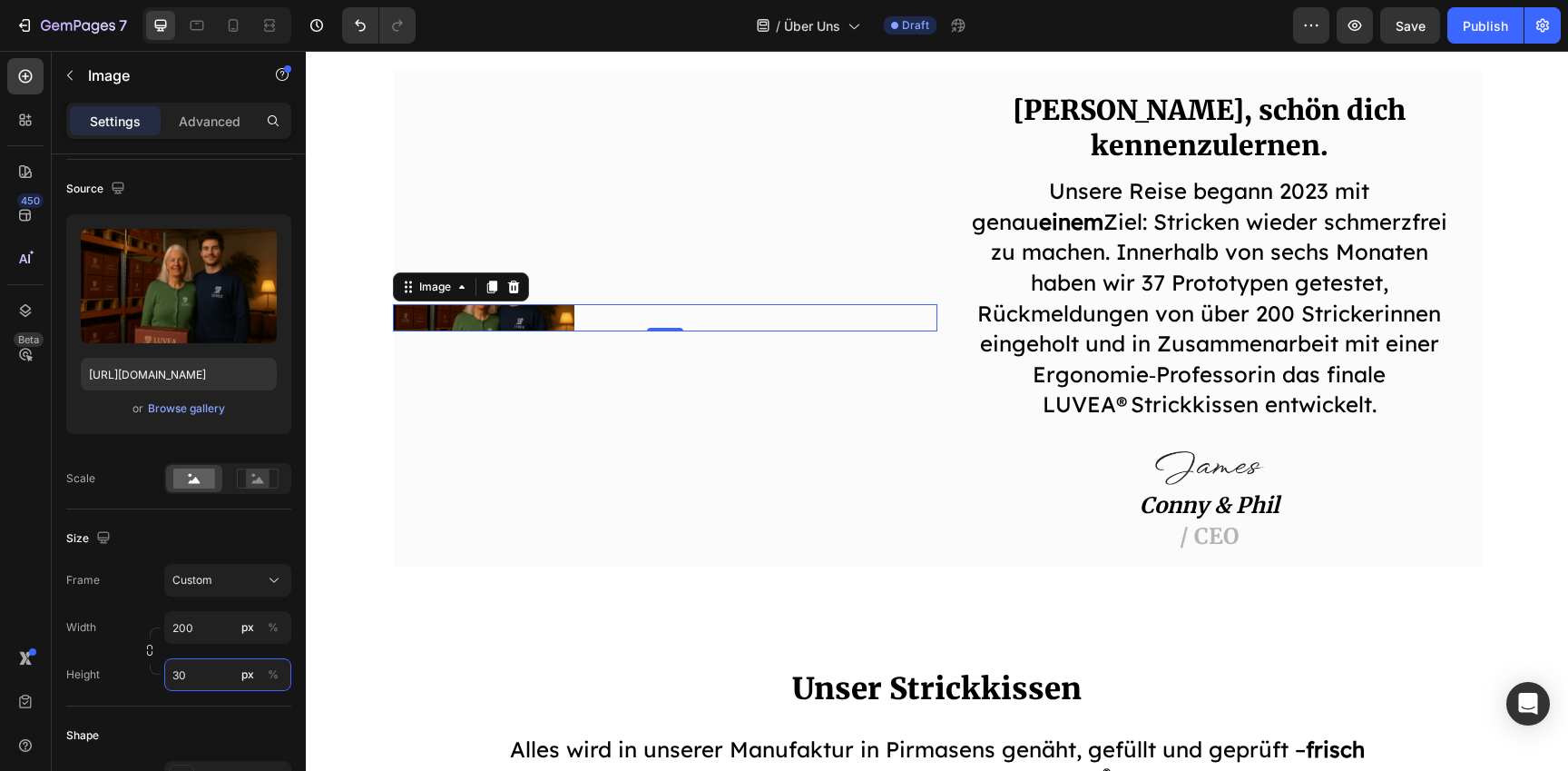
type input "3"
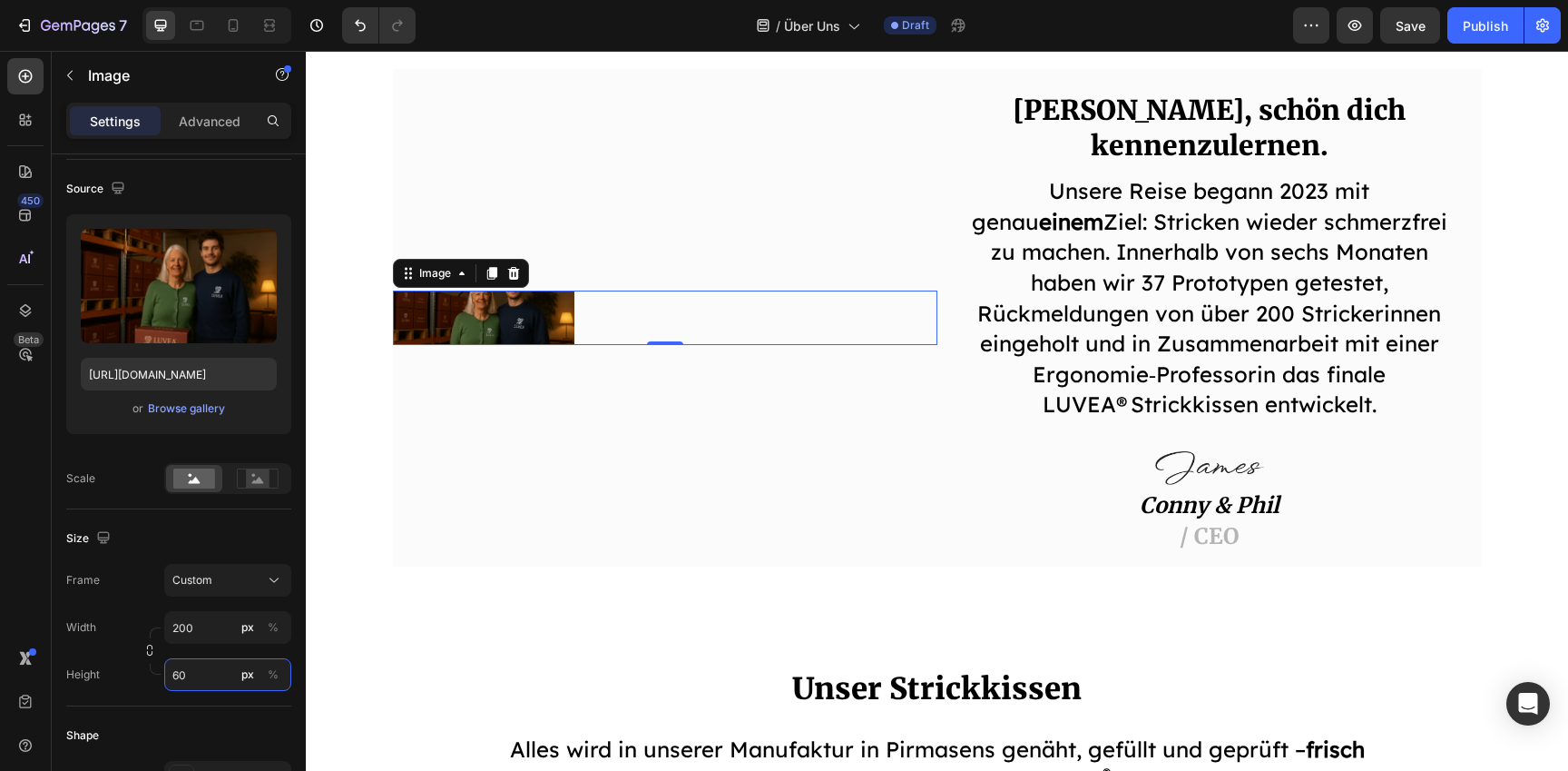
type input "6"
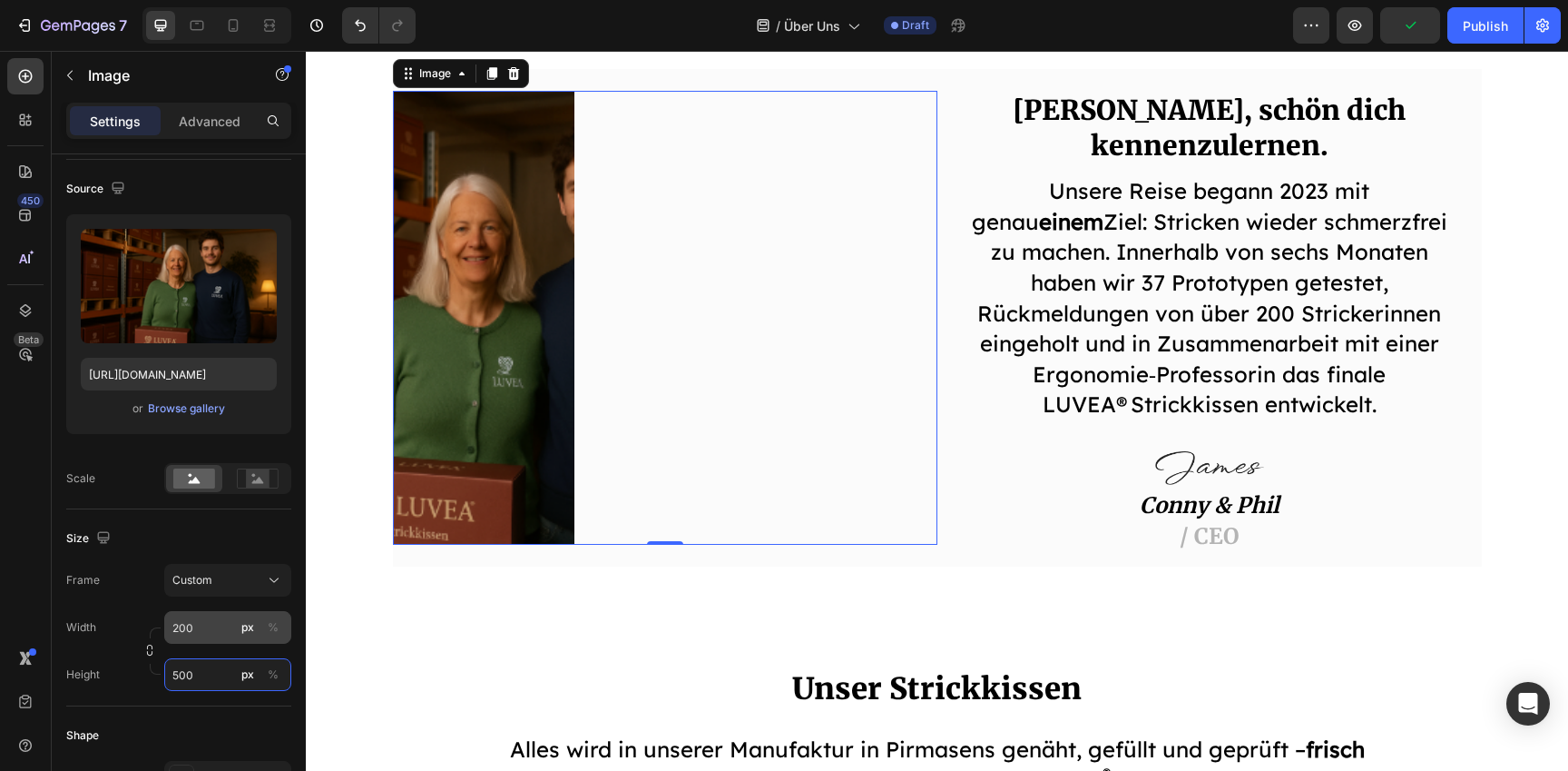
type input "500"
drag, startPoint x: 206, startPoint y: 629, endPoint x: 176, endPoint y: 628, distance: 30.0
click at [176, 628] on input "200" at bounding box center [227, 627] width 127 height 32
click at [184, 623] on input "200" at bounding box center [227, 627] width 127 height 32
drag, startPoint x: 200, startPoint y: 626, endPoint x: 162, endPoint y: 627, distance: 38.0
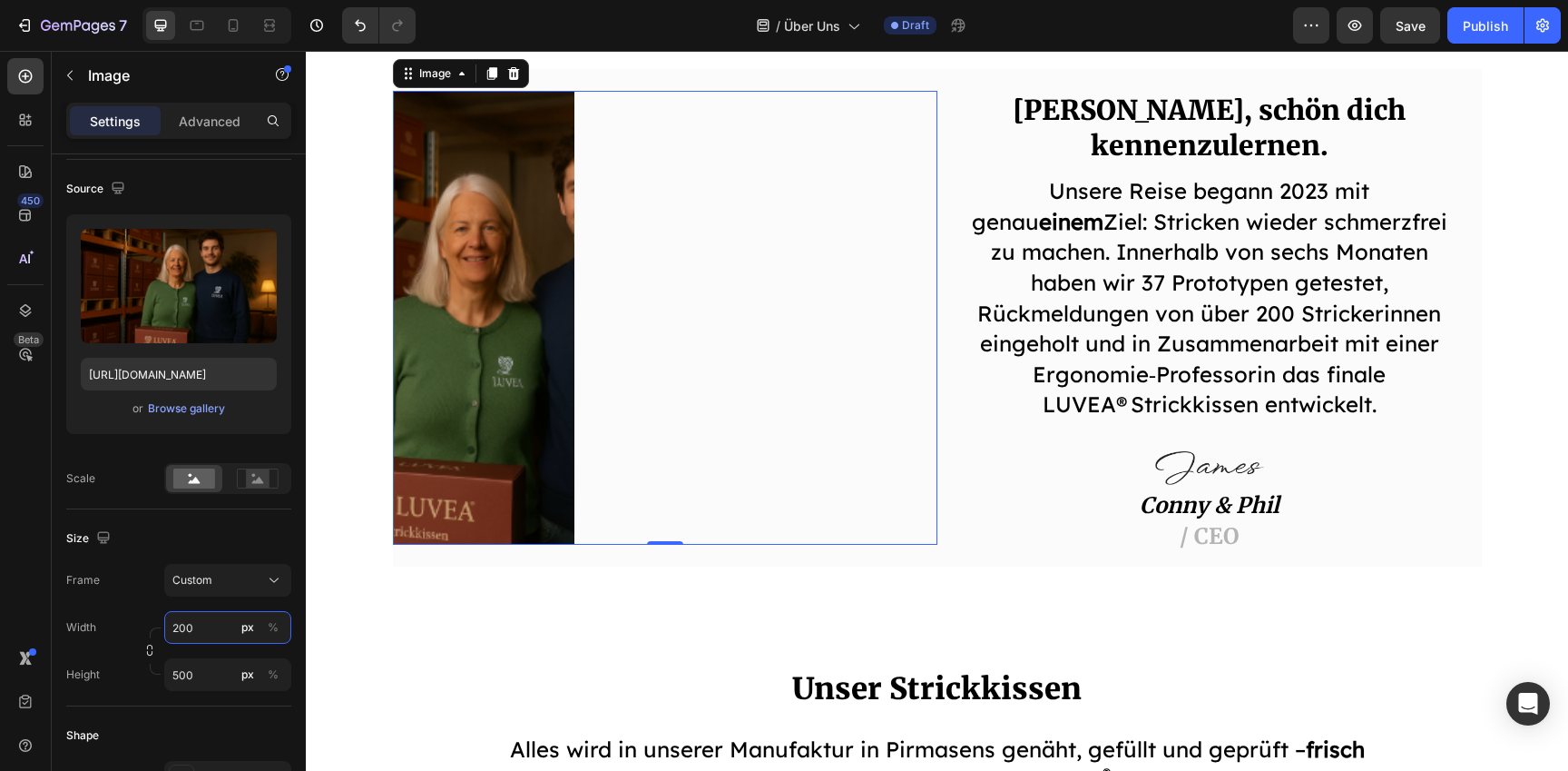
click at [162, 627] on div "Width 200 px %" at bounding box center [178, 627] width 225 height 32
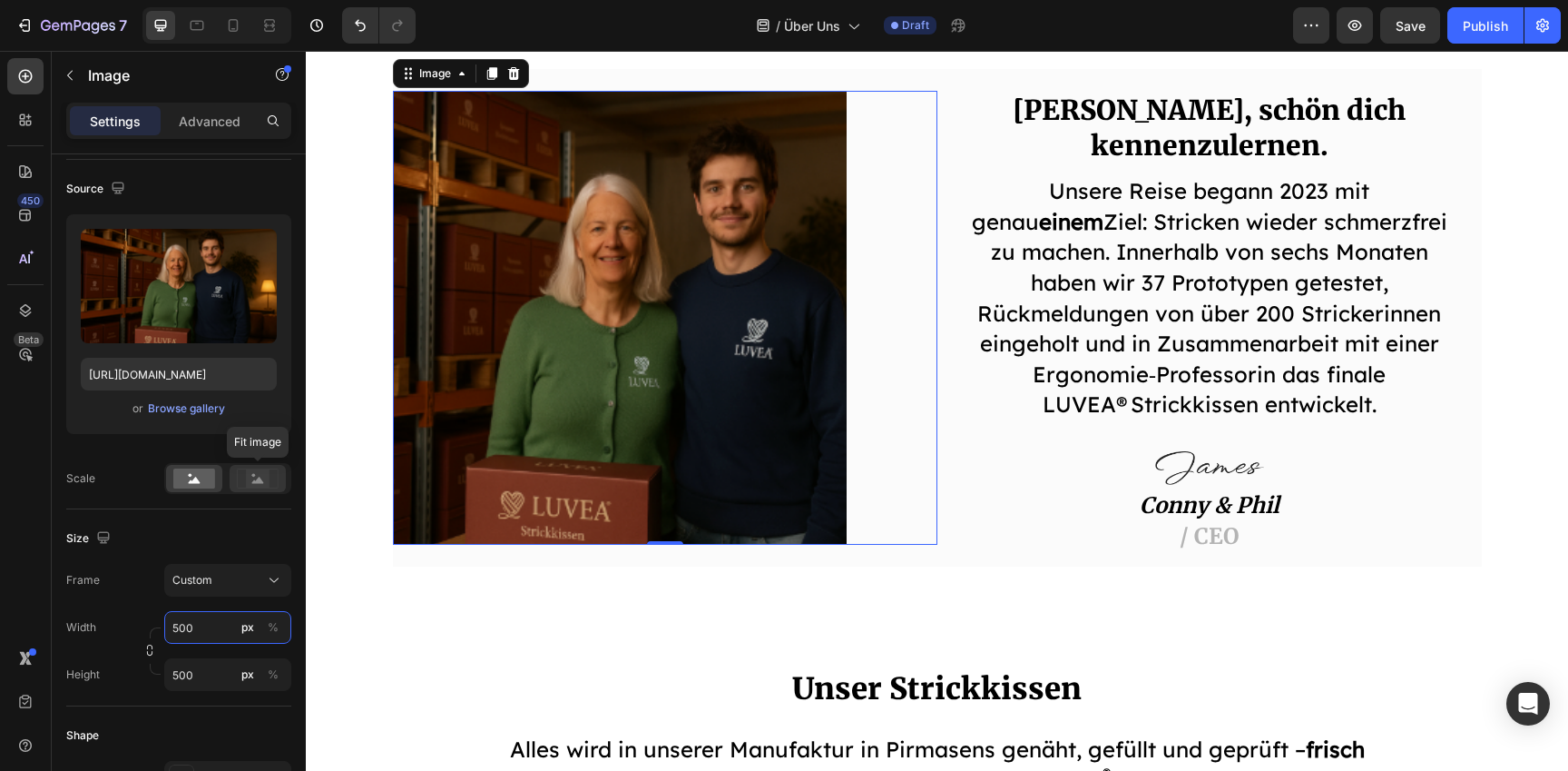
type input "500"
click at [263, 476] on rect at bounding box center [258, 479] width 24 height 18
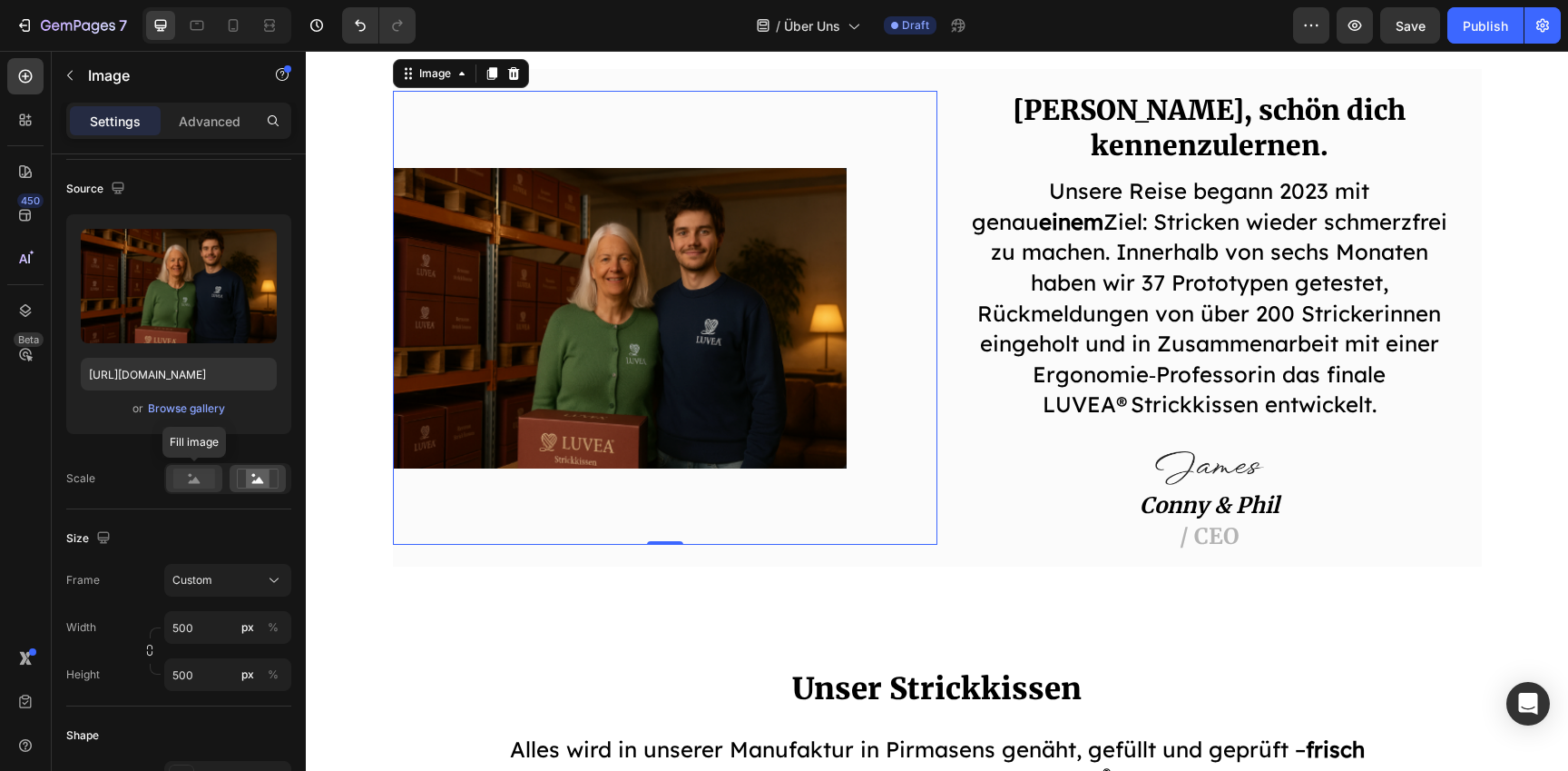
click at [198, 486] on rect at bounding box center [194, 479] width 41 height 20
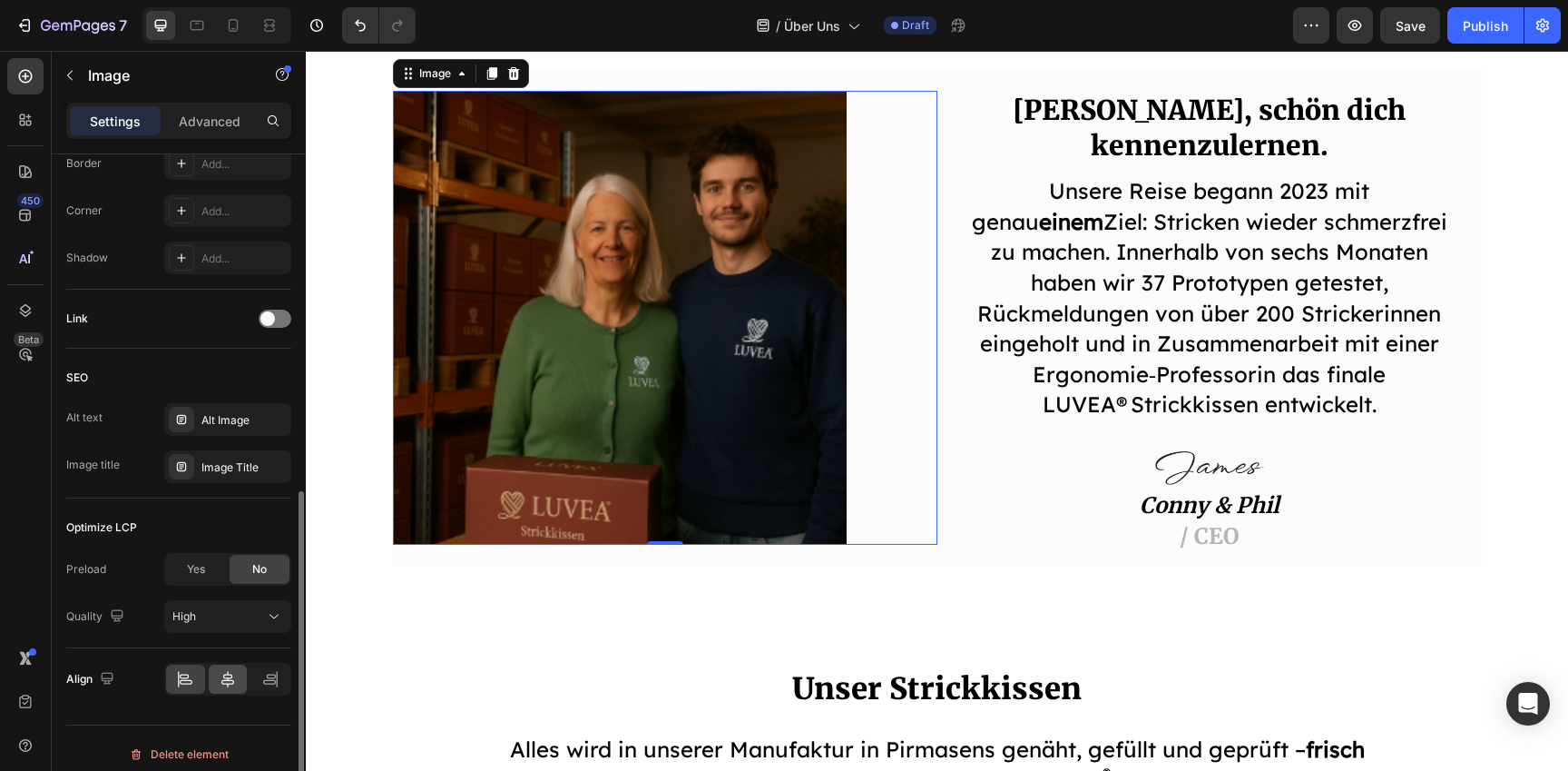
scroll to position [748, 0]
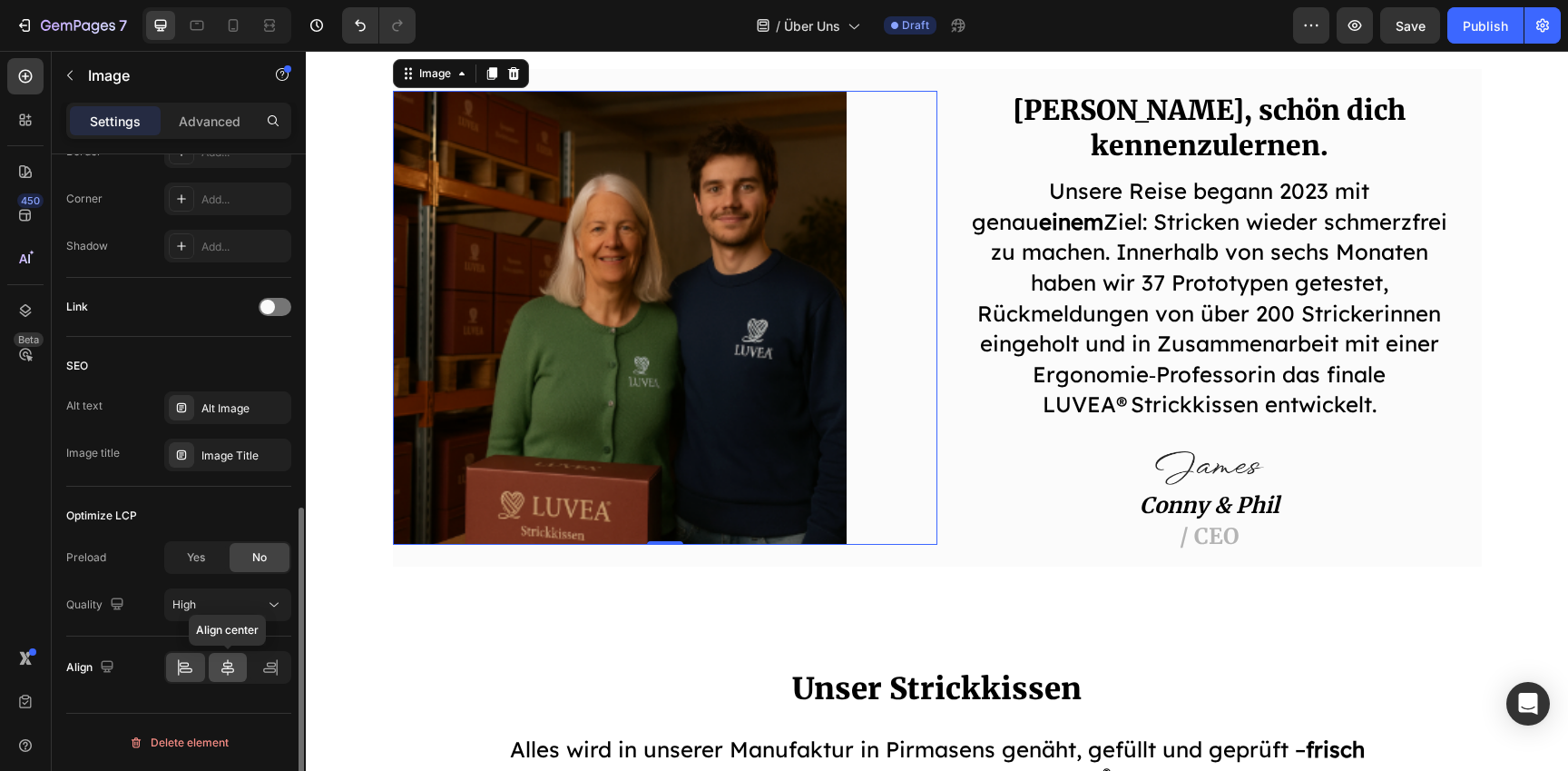
click at [228, 669] on icon at bounding box center [227, 667] width 13 height 17
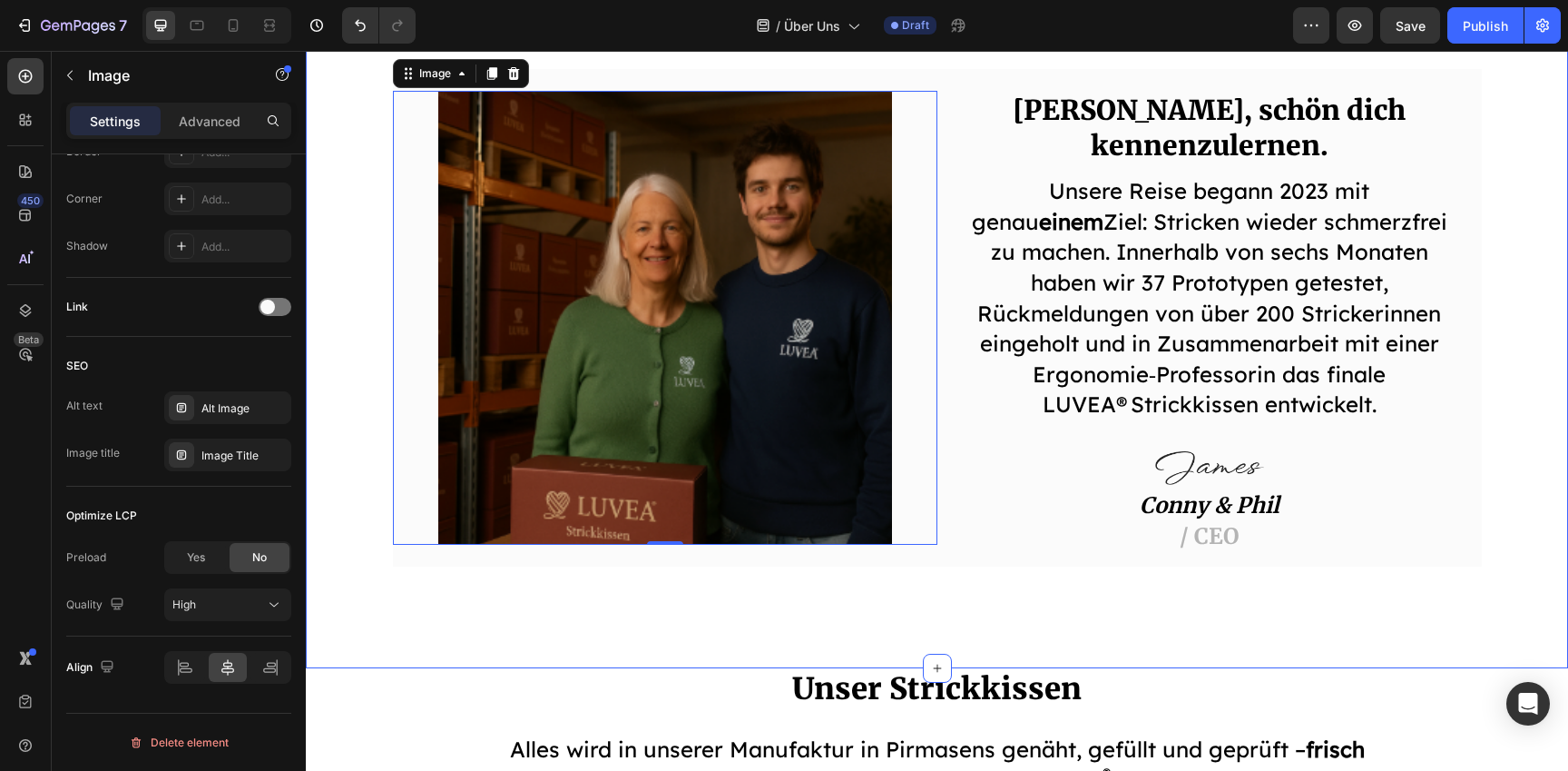
click at [453, 598] on div "Image 0 Hallo, schön dich kennenzulernen. Heading Unsere Reise begann 2023 mit …" at bounding box center [937, 318] width 1263 height 701
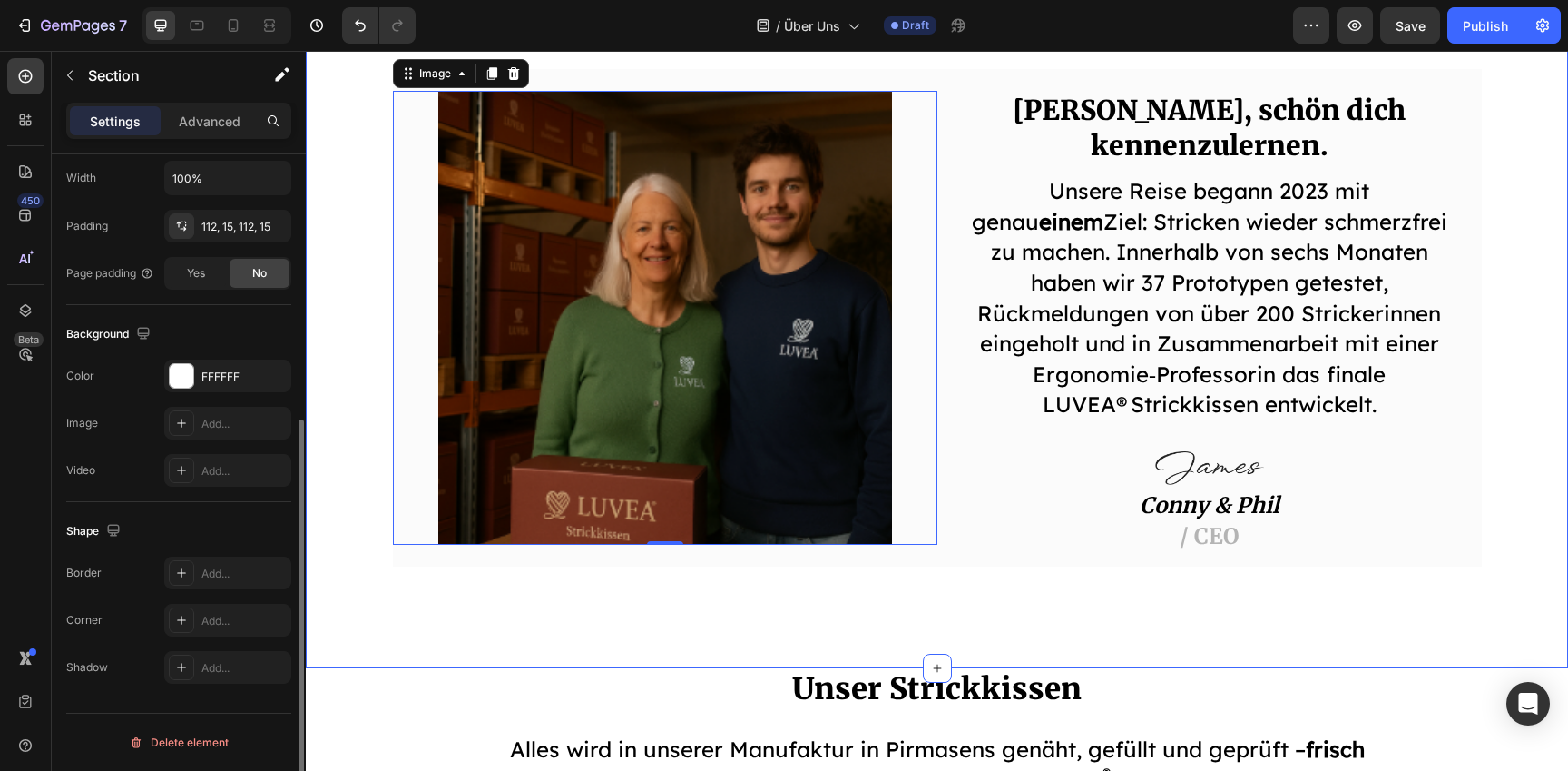
scroll to position [0, 0]
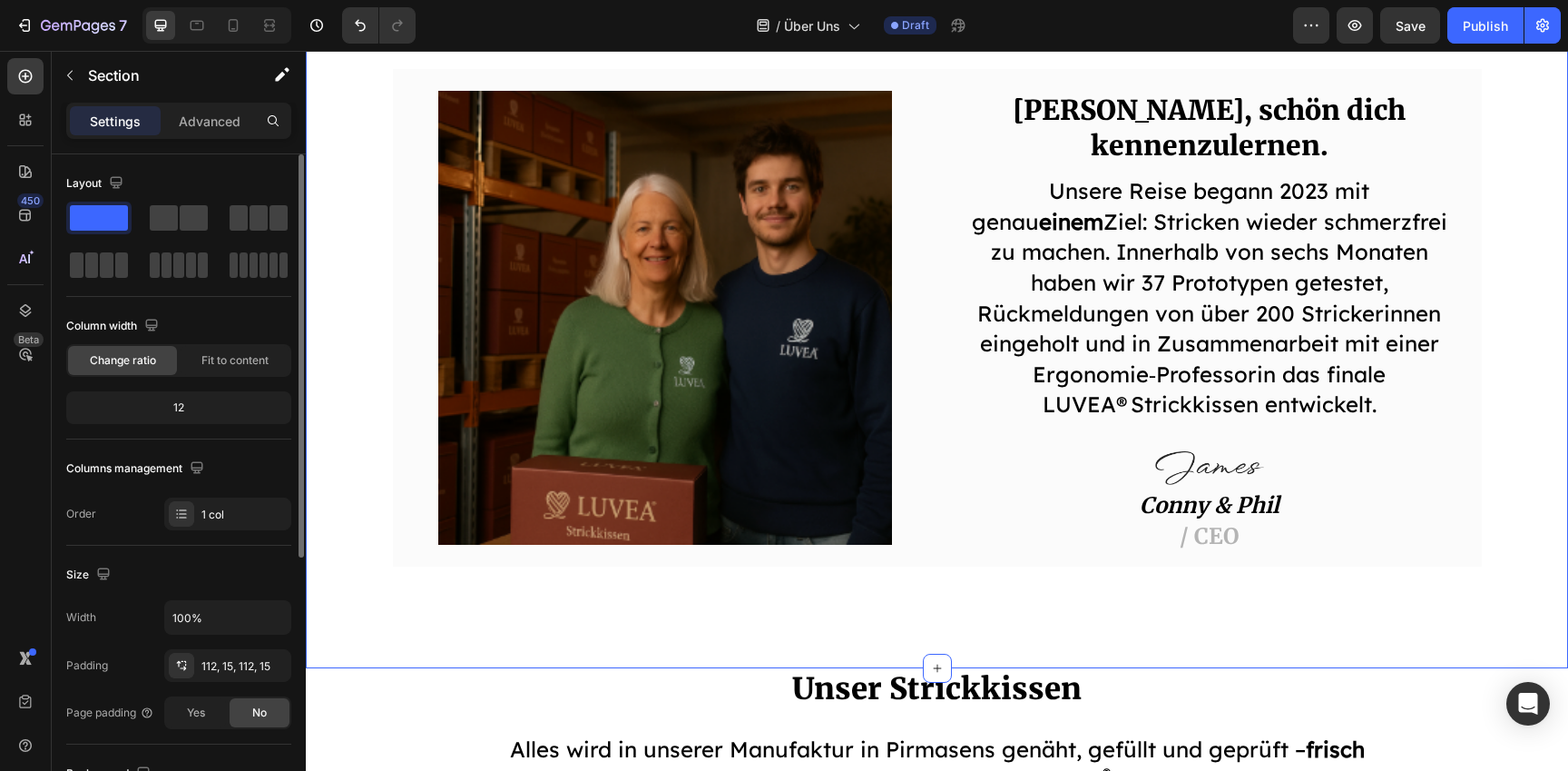
click at [437, 609] on div "Image Hallo, schön dich kennenzulernen. Heading Unsere Reise begann 2023 mit ge…" at bounding box center [937, 318] width 1263 height 701
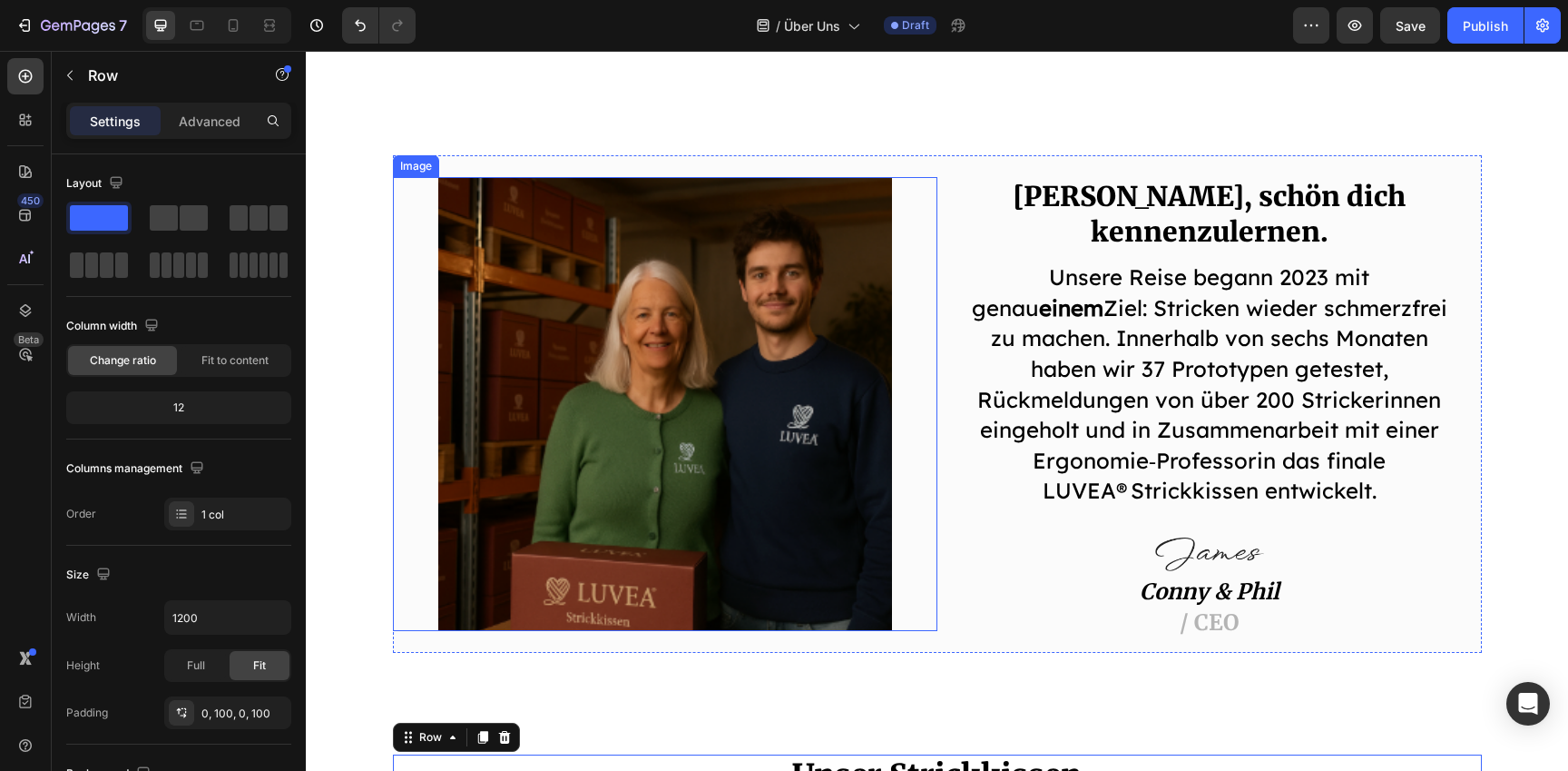
scroll to position [745, 0]
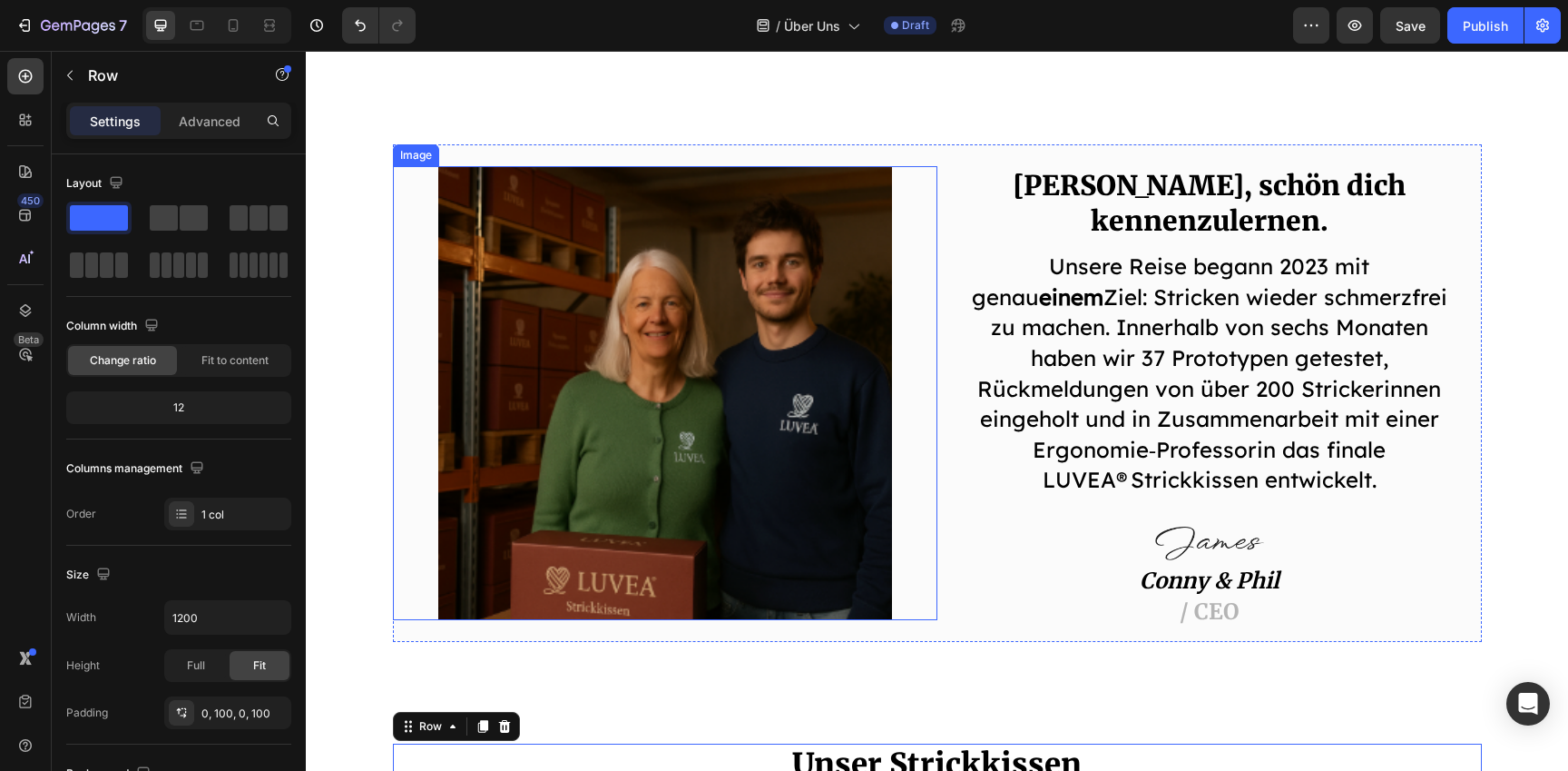
click at [586, 584] on img at bounding box center [664, 393] width 454 height 454
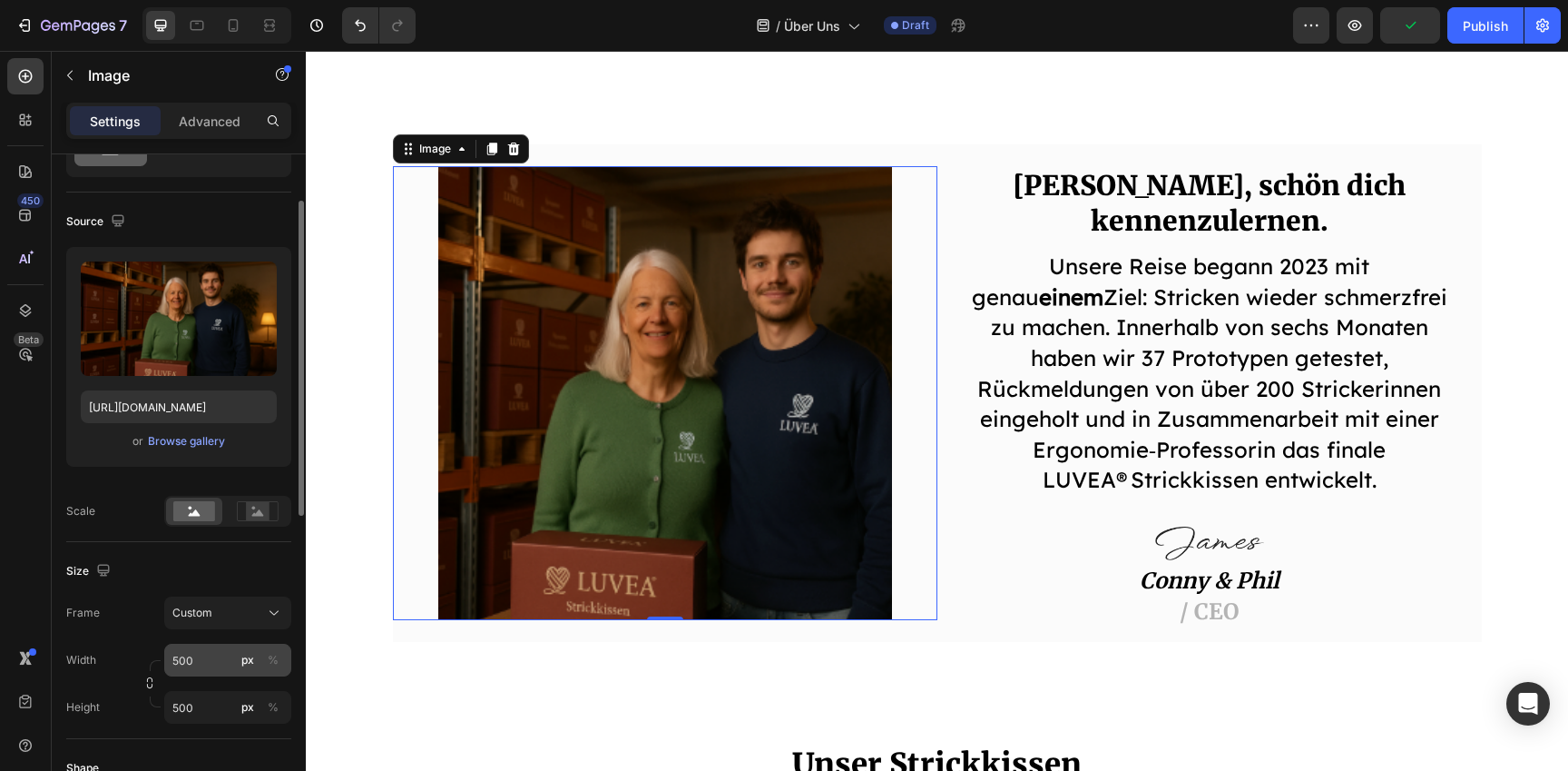
scroll to position [98, 0]
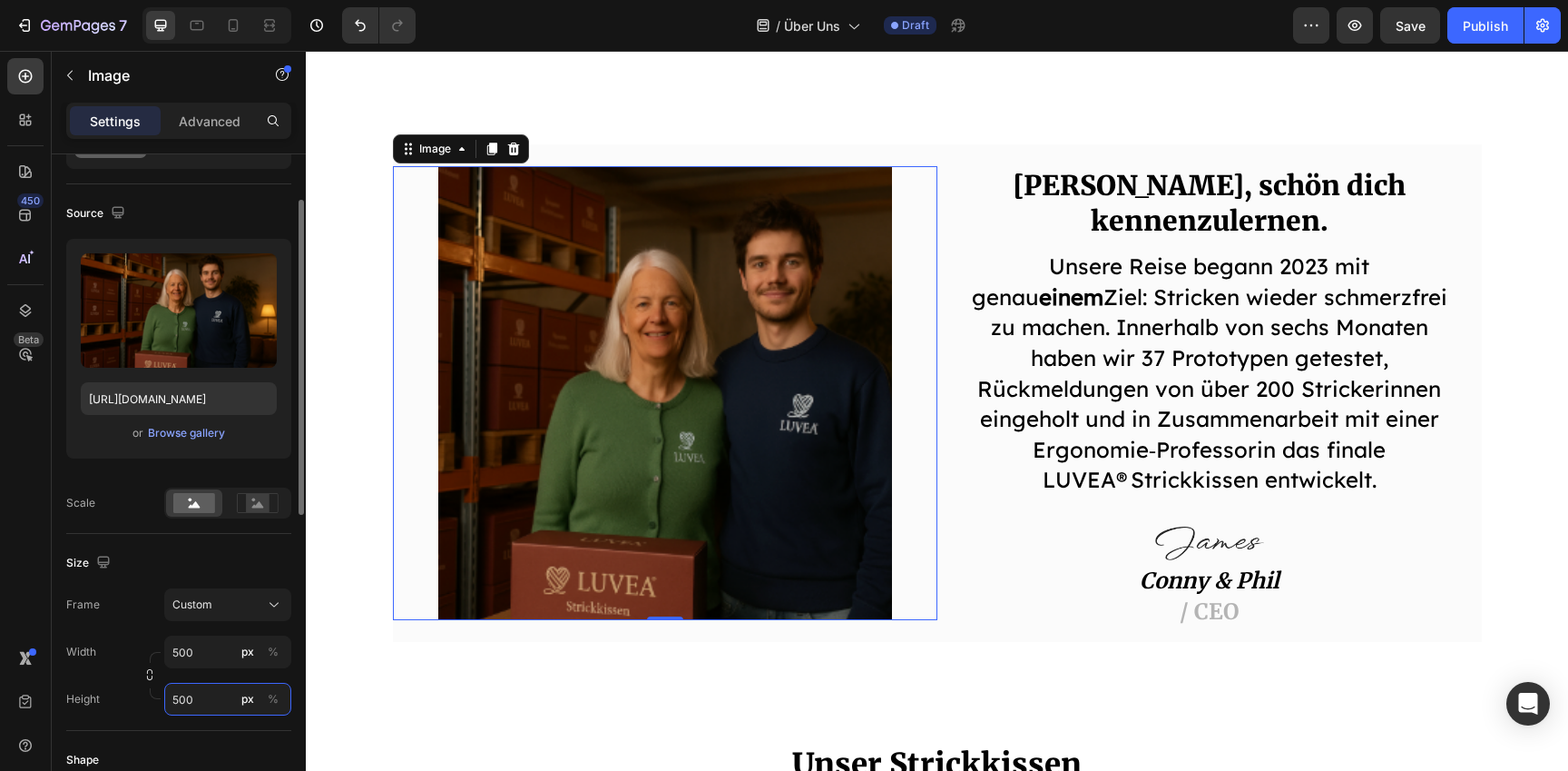
click at [213, 697] on input "500" at bounding box center [227, 698] width 127 height 32
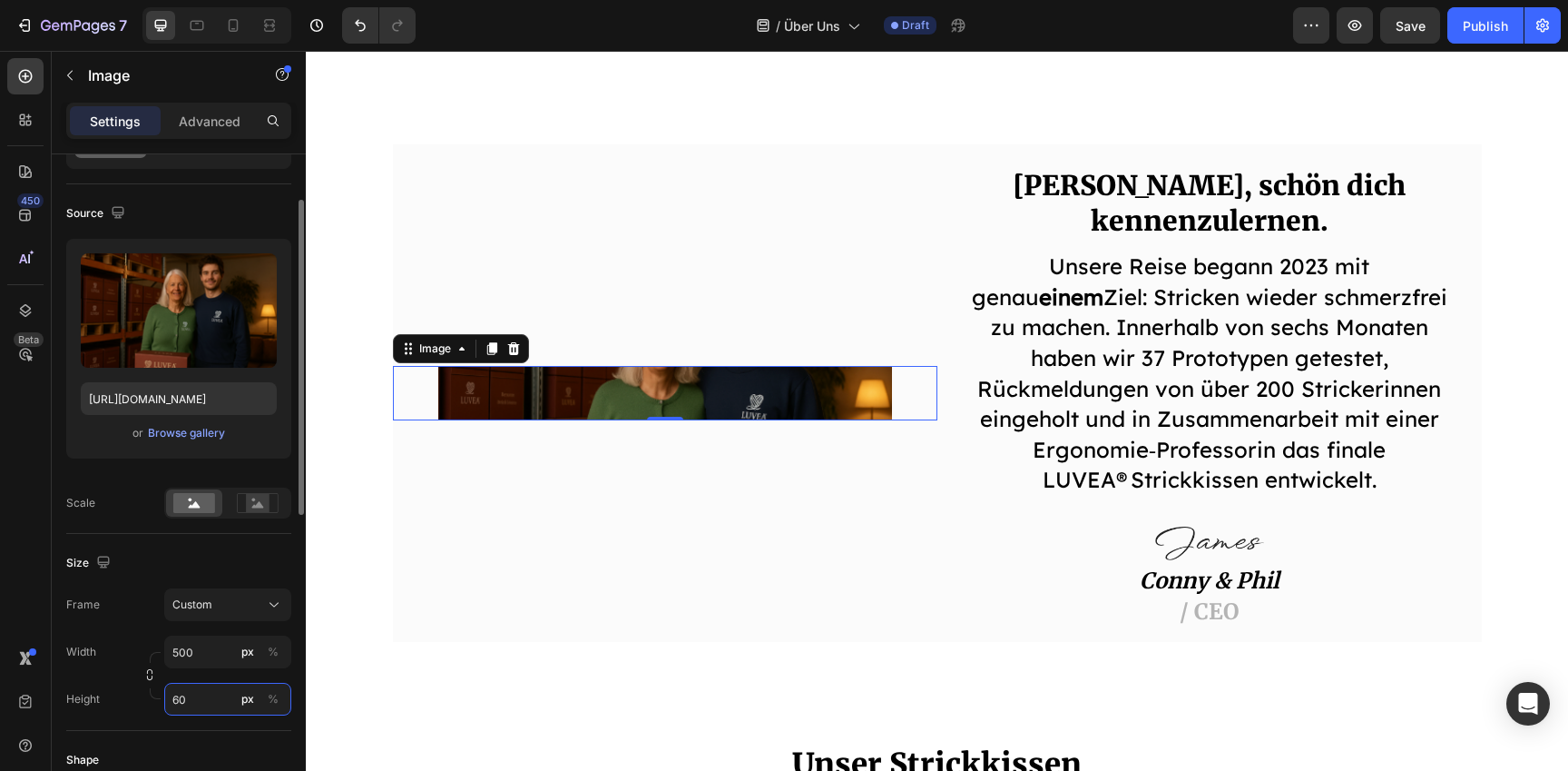
type input "6"
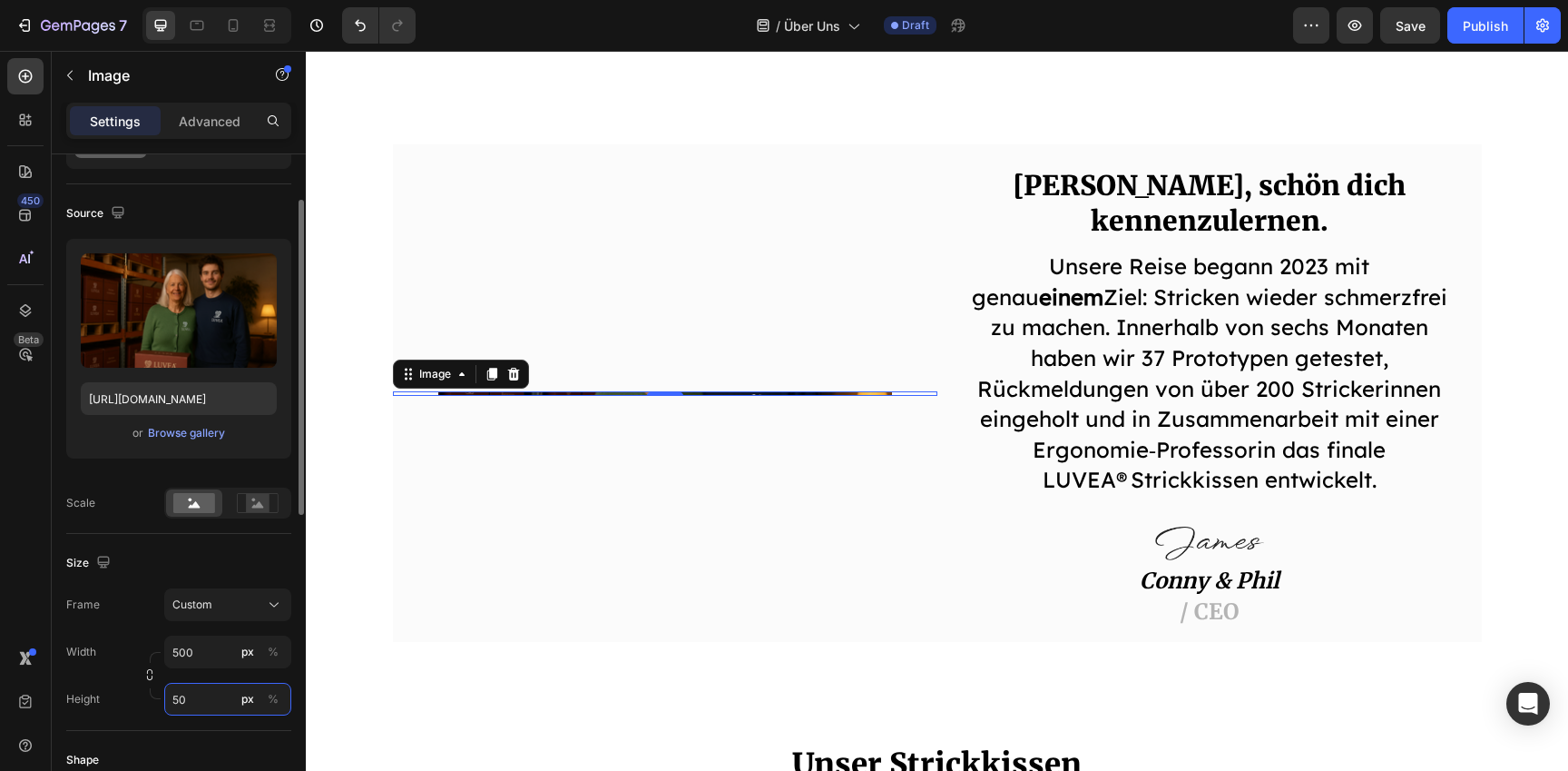
type input "500"
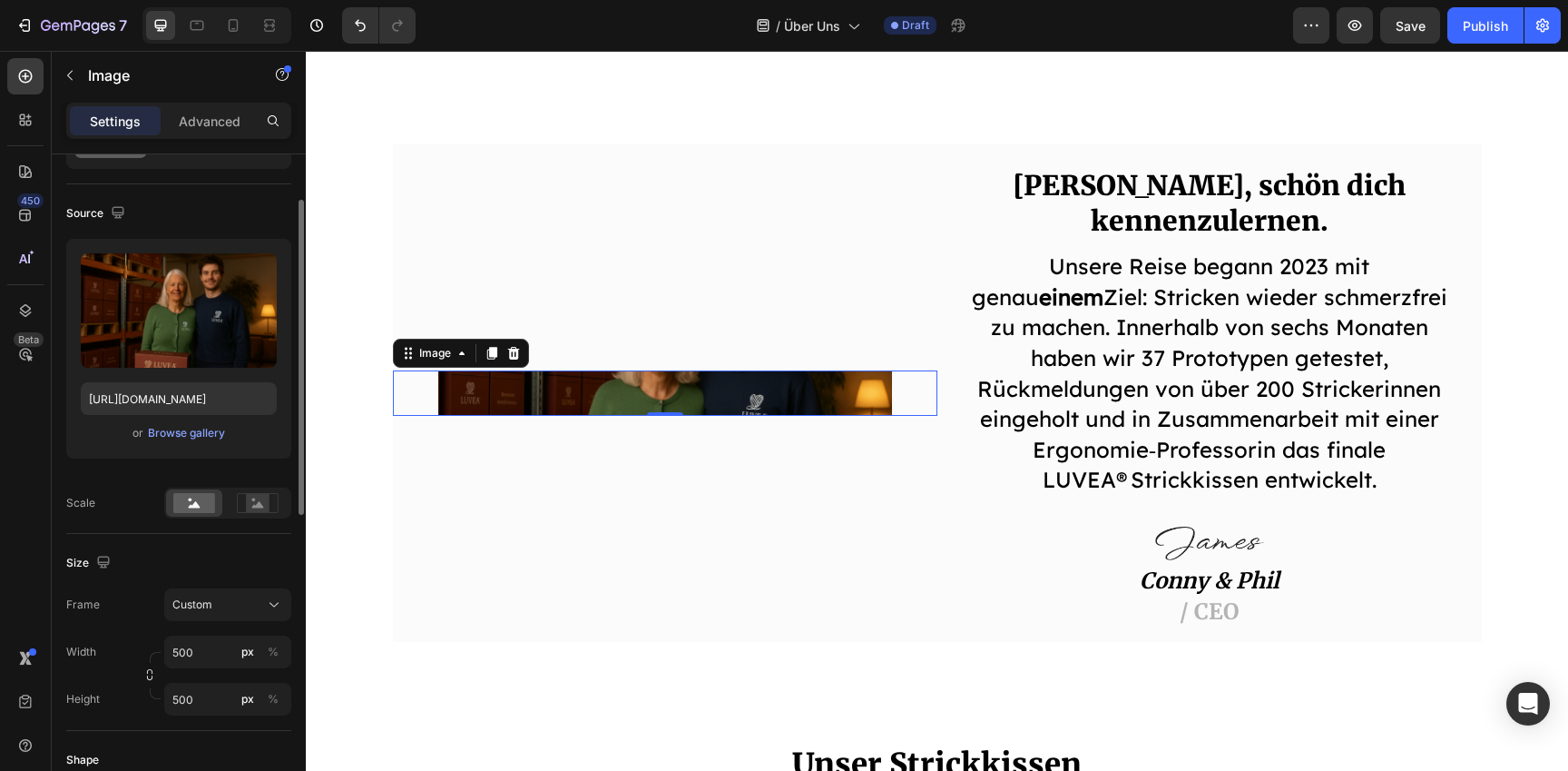
click at [213, 555] on div "Size" at bounding box center [178, 563] width 225 height 30
click at [367, 22] on icon "Undo/Redo" at bounding box center [360, 26] width 18 height 18
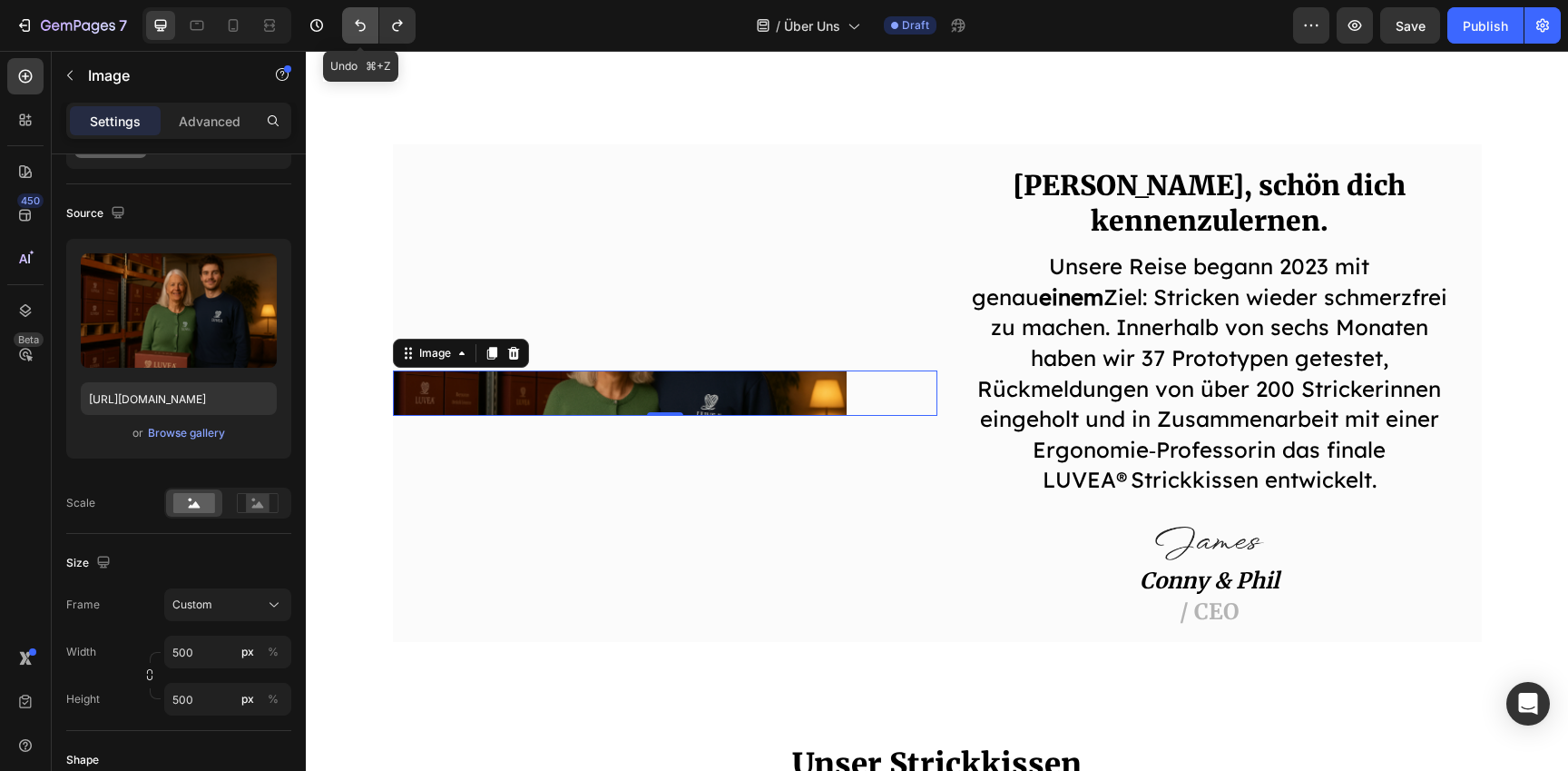
click at [367, 22] on icon "Undo/Redo" at bounding box center [360, 26] width 18 height 18
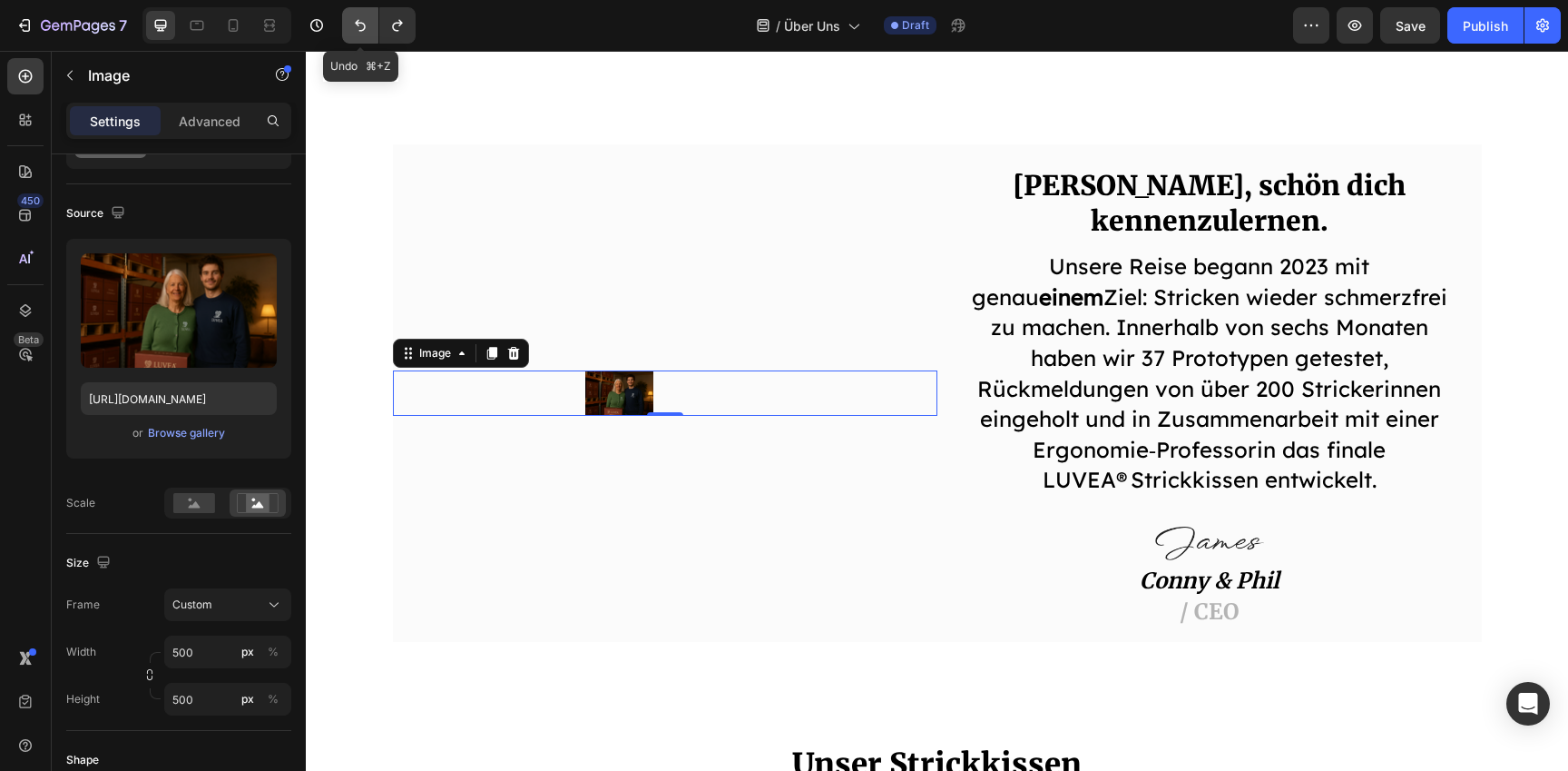
click at [367, 22] on icon "Undo/Redo" at bounding box center [360, 26] width 18 height 18
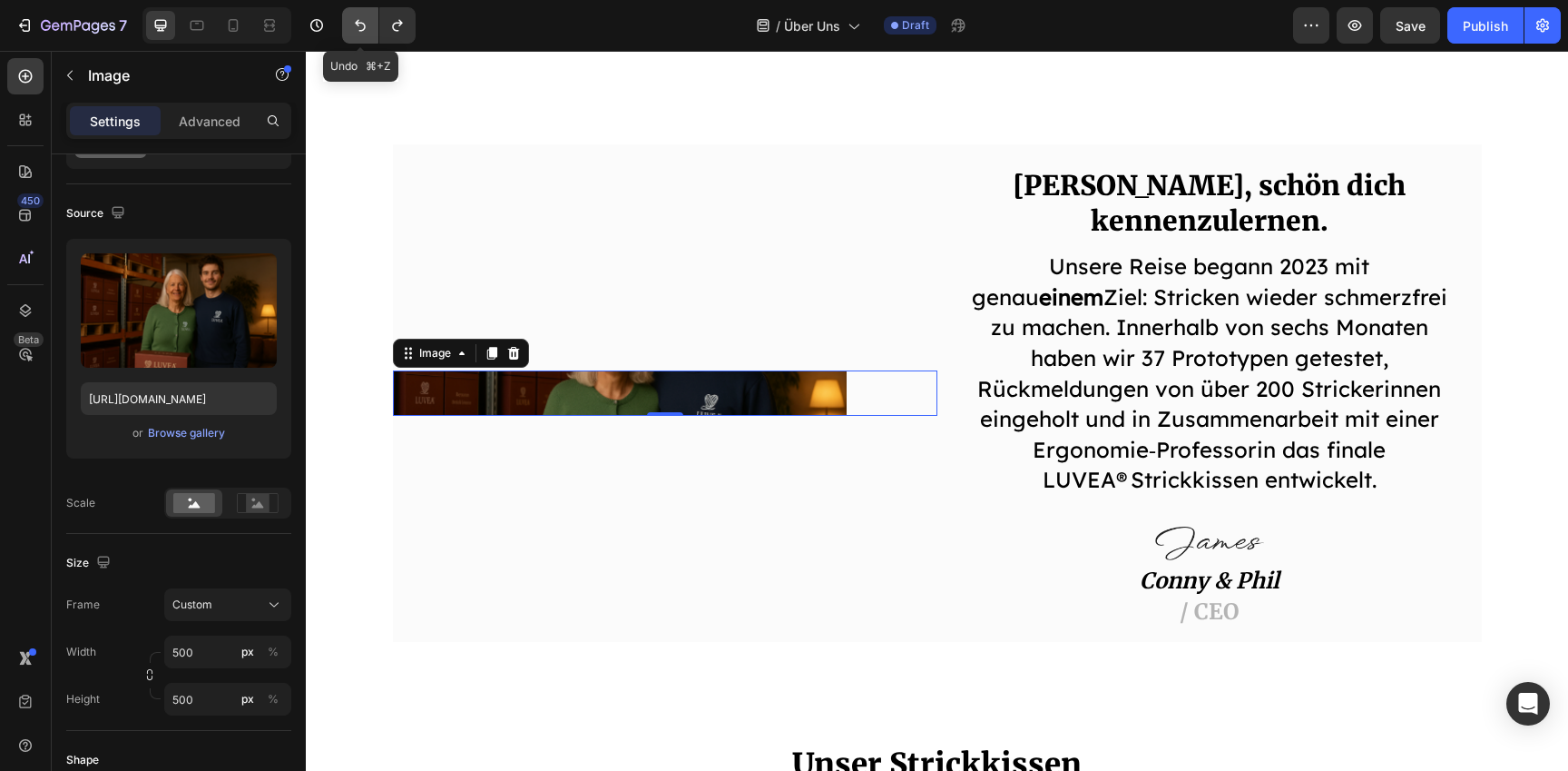
click at [367, 22] on icon "Undo/Redo" at bounding box center [360, 26] width 18 height 18
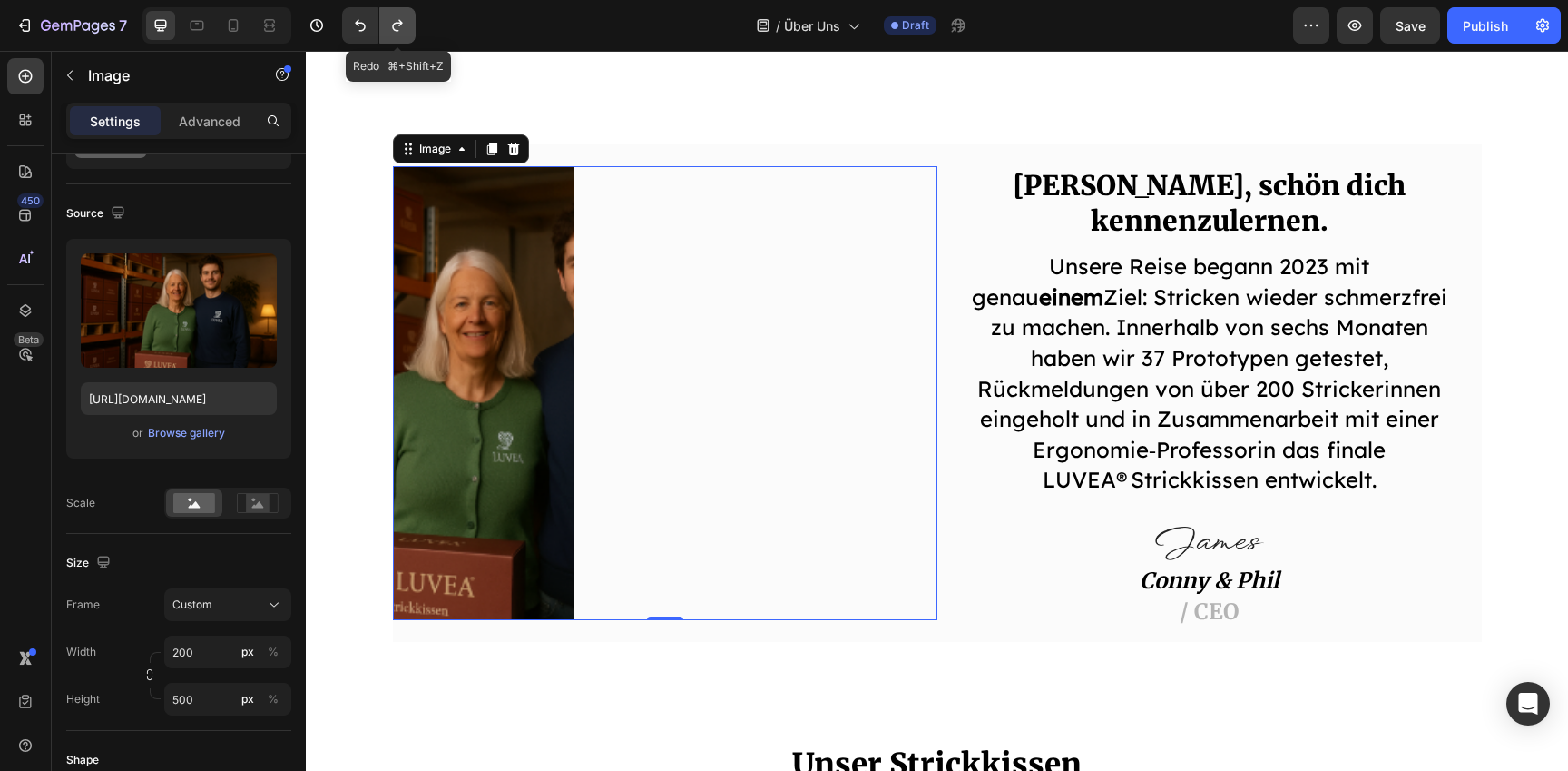
click at [396, 29] on icon "Undo/Redo" at bounding box center [398, 26] width 18 height 18
type input "500"
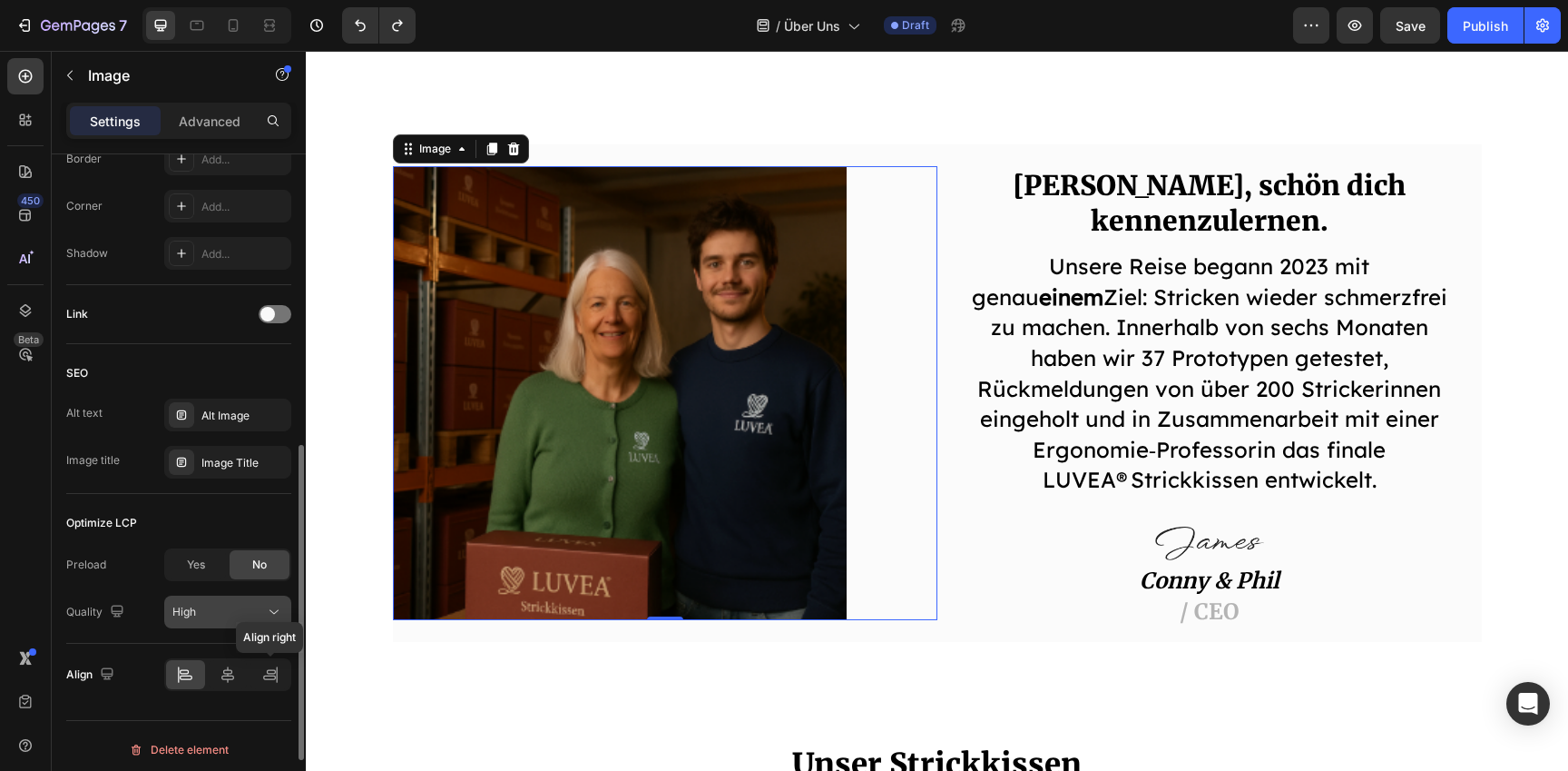
scroll to position [748, 0]
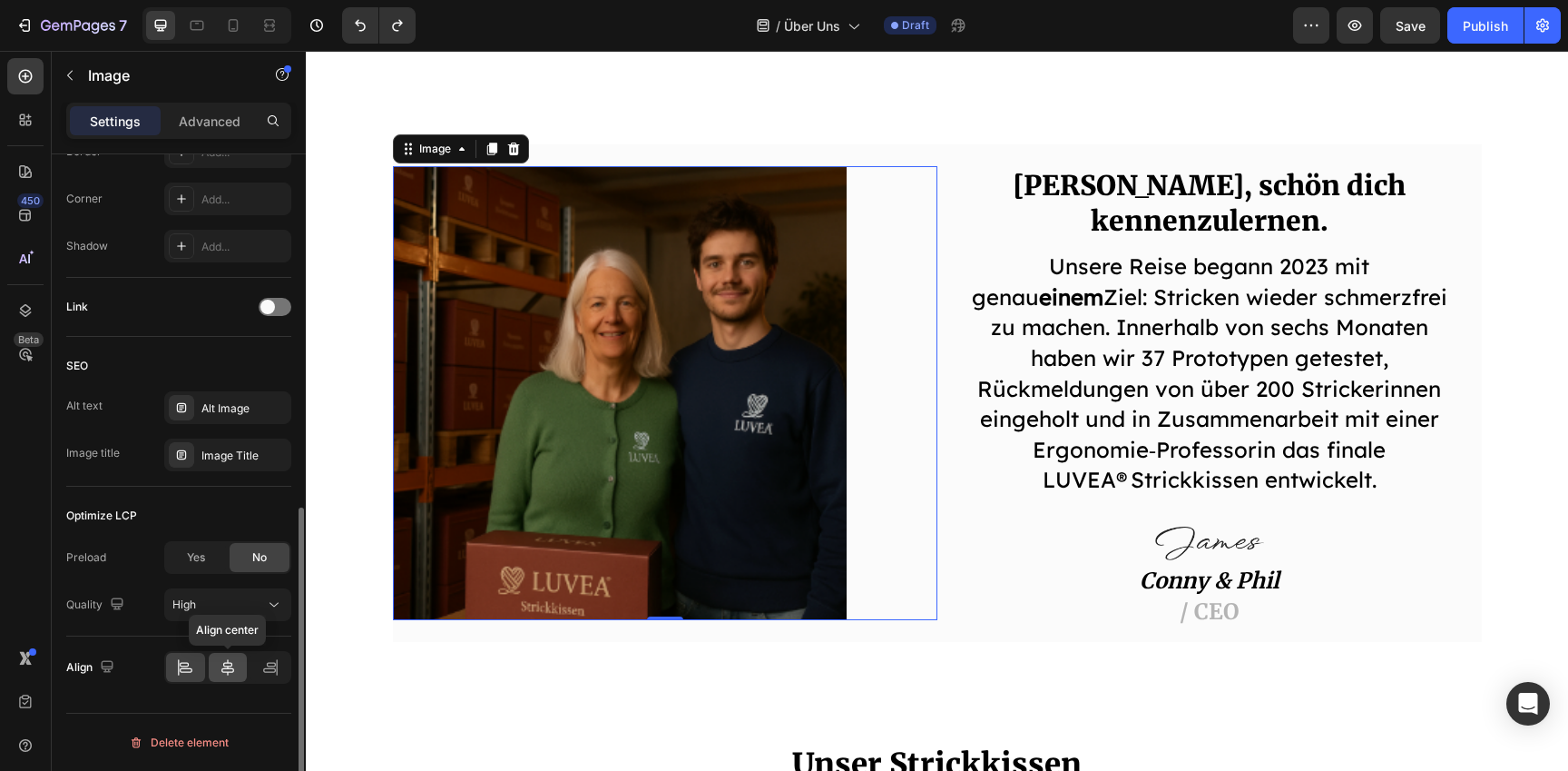
click at [221, 675] on icon at bounding box center [227, 668] width 18 height 18
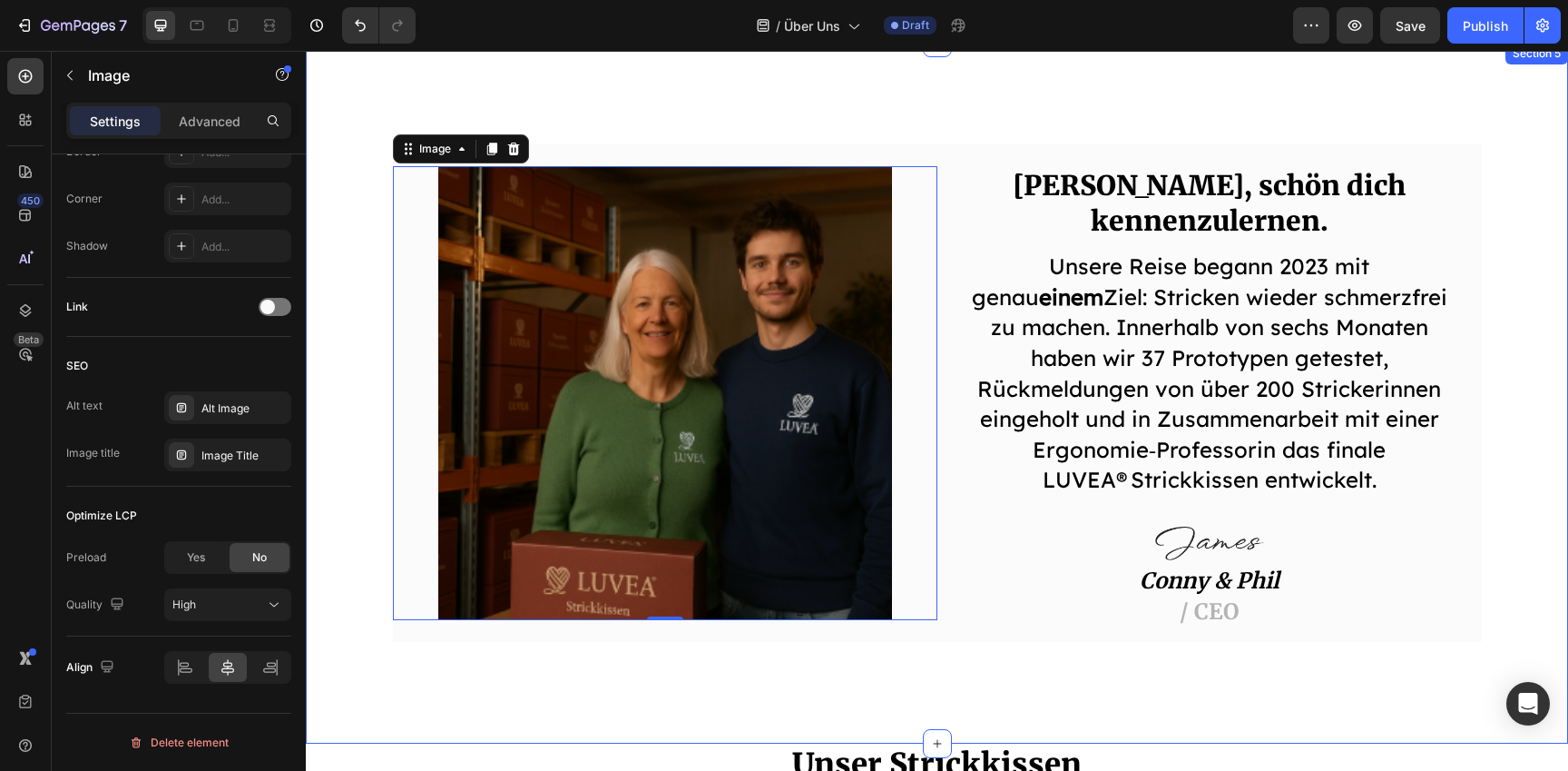
click at [539, 665] on div "Image 0 Hallo, schön dich kennenzulernen. Heading Unsere Reise begann 2023 mit …" at bounding box center [937, 393] width 1263 height 701
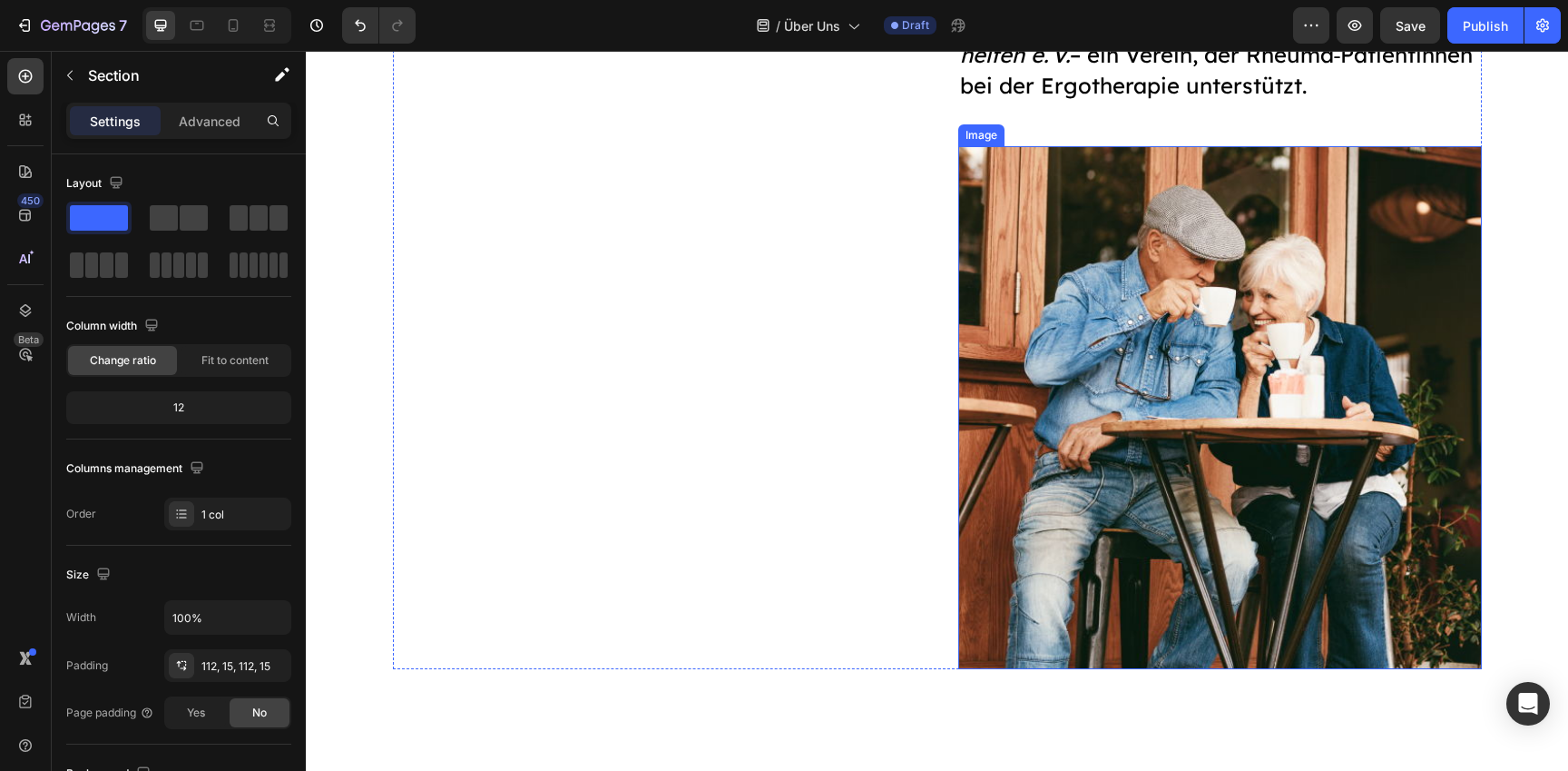
scroll to position [2964, 0]
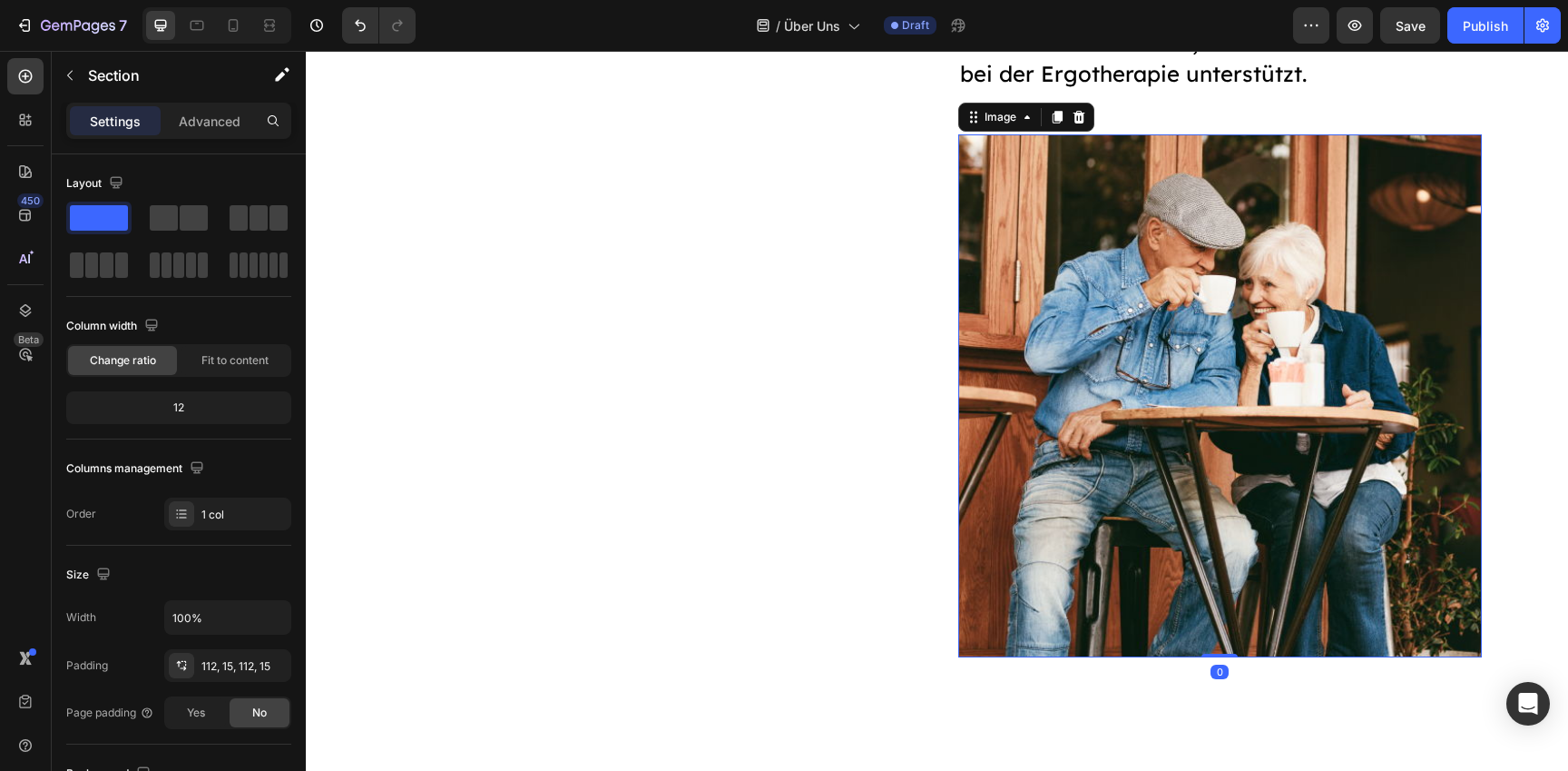
click at [1251, 424] on img at bounding box center [1221, 395] width 524 height 523
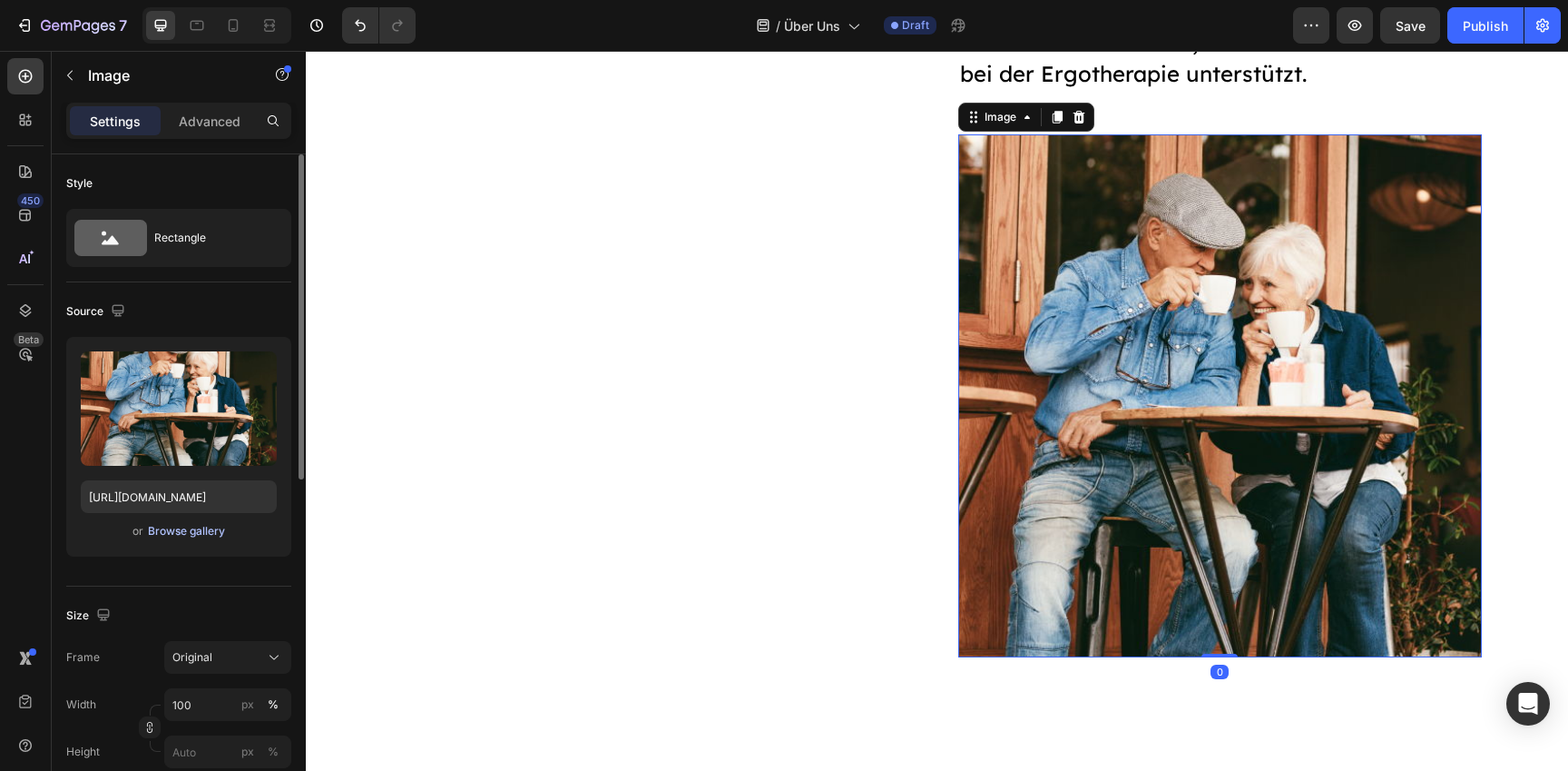
click at [192, 534] on div "Browse gallery" at bounding box center [186, 531] width 77 height 17
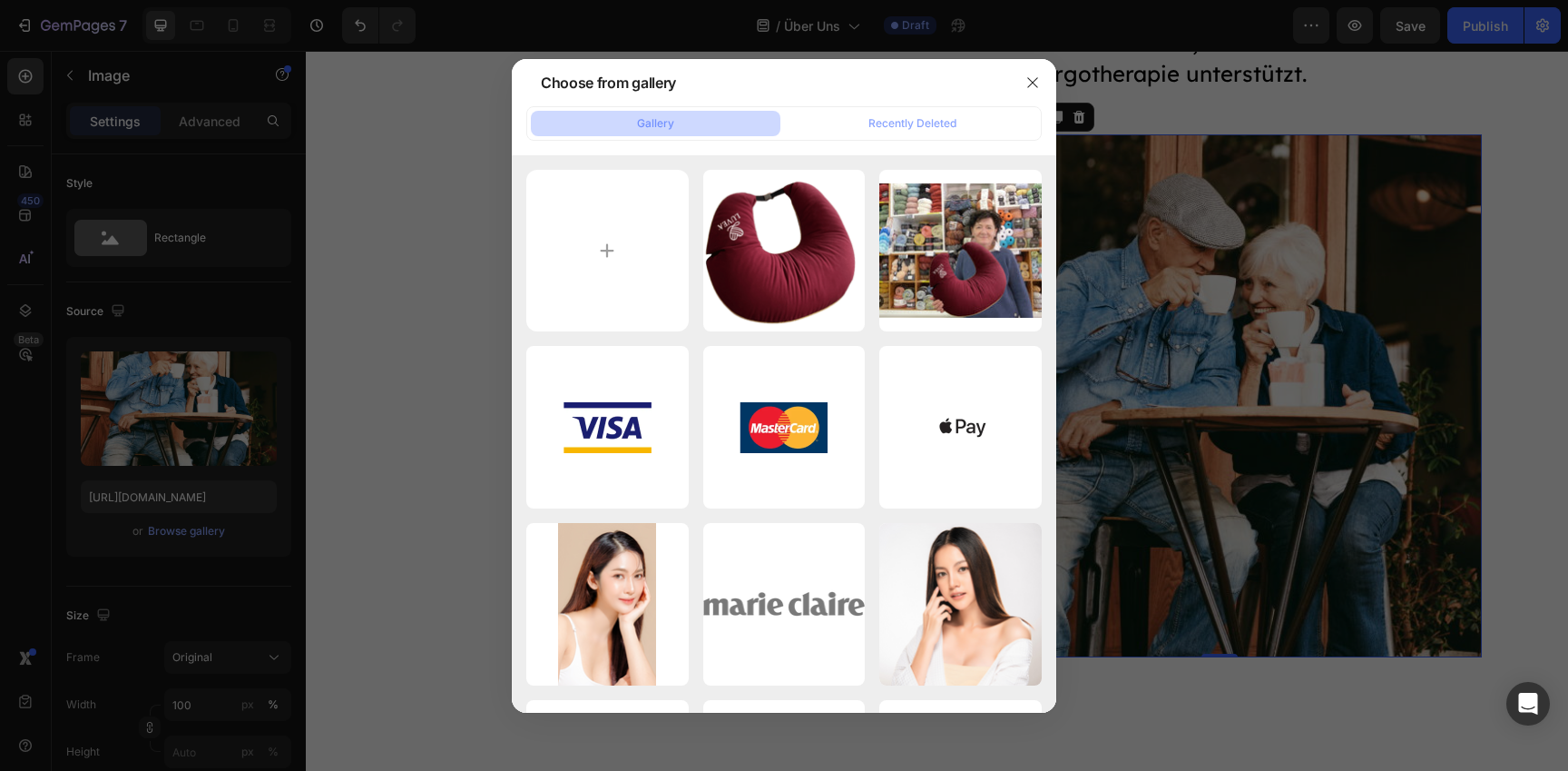
type input "C:\fakepath\00448be8174d207a42b764dba2e11e45.jpg"
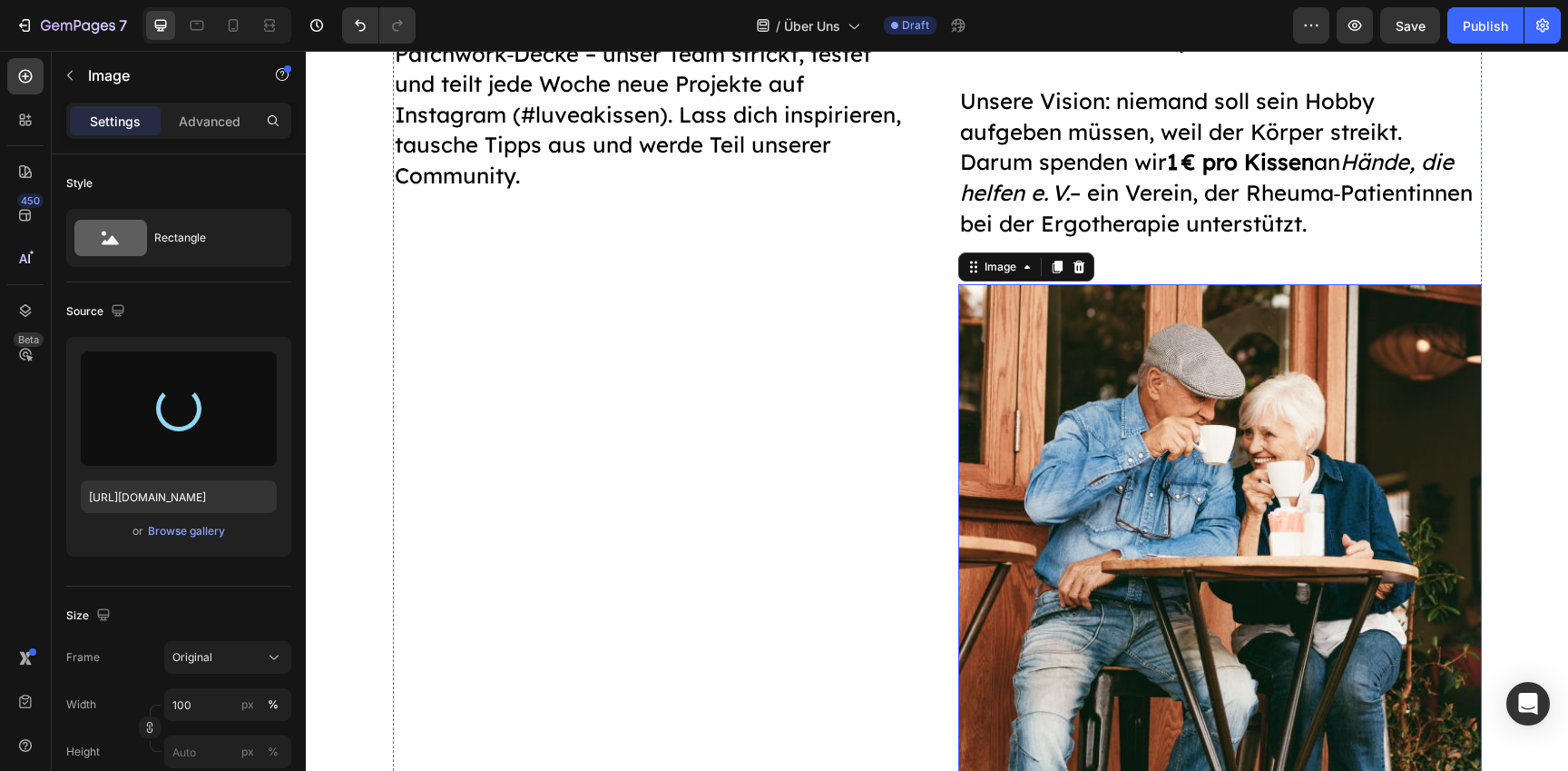
type input "https://cdn.shopify.com/s/files/1/0977/2967/5613/files/gempages_580464914561237…"
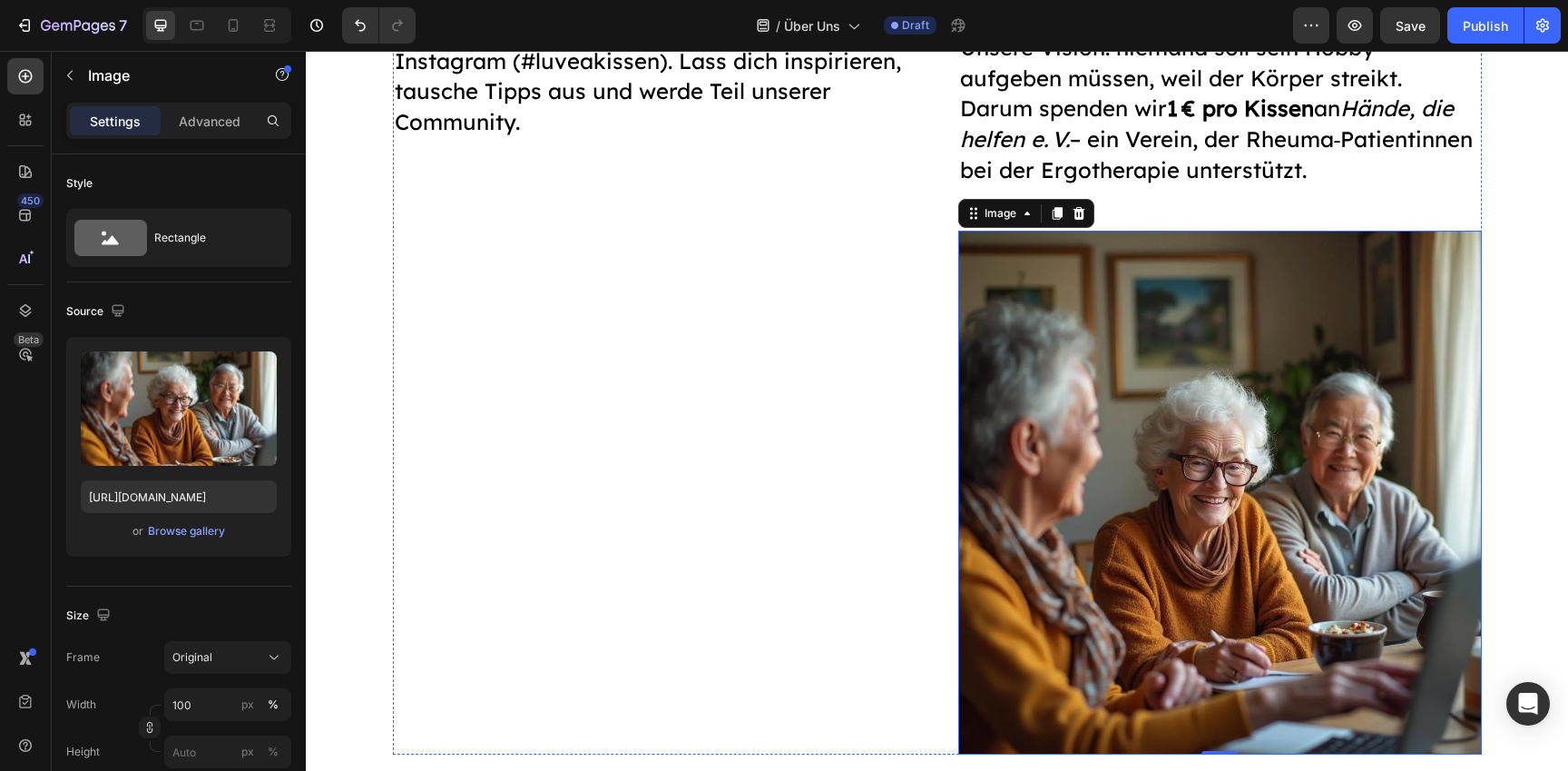
scroll to position [2872, 0]
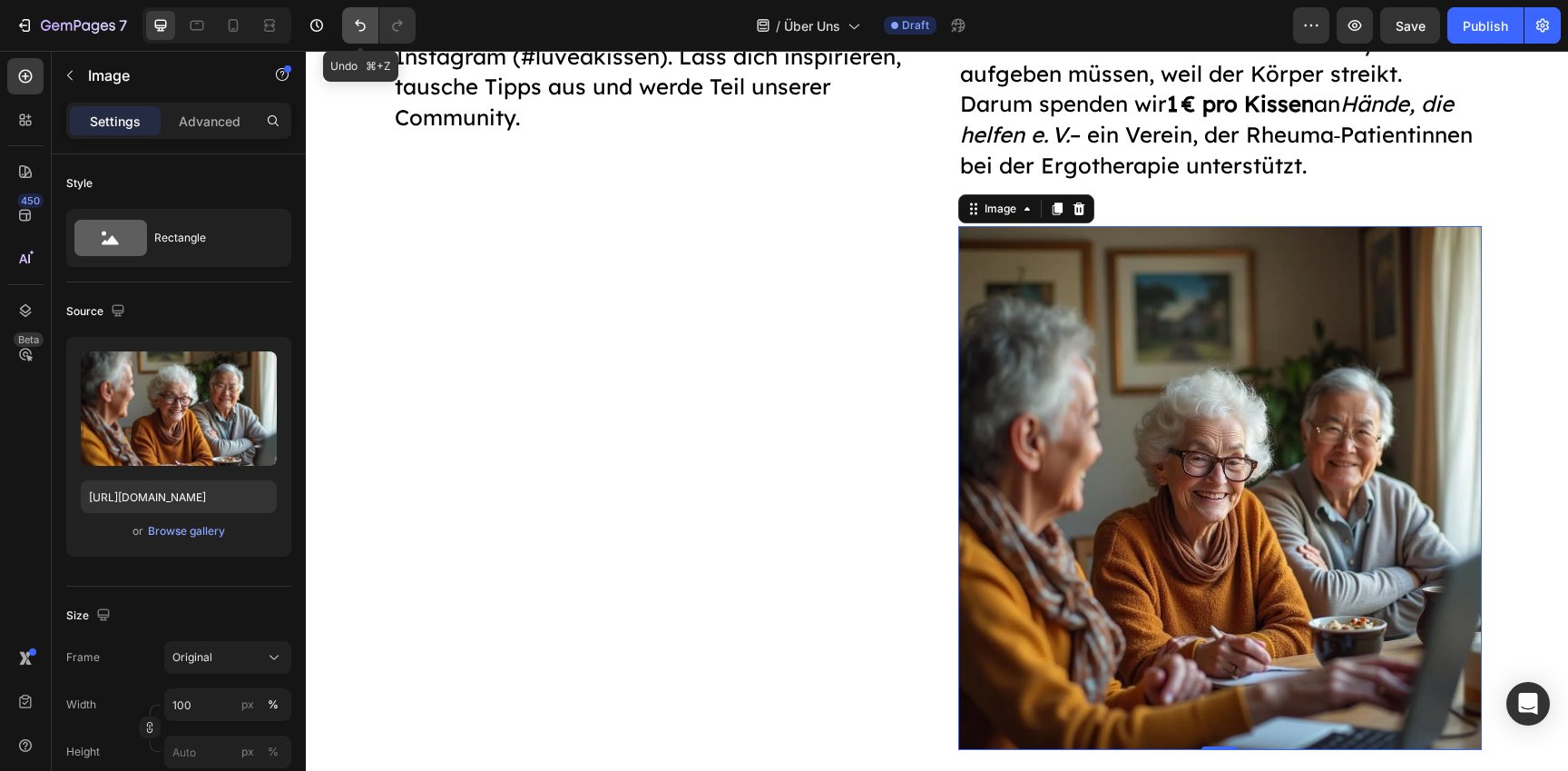
click at [351, 30] on icon "Undo/Redo" at bounding box center [360, 26] width 18 height 18
click at [391, 29] on icon "Undo/Redo" at bounding box center [398, 26] width 18 height 18
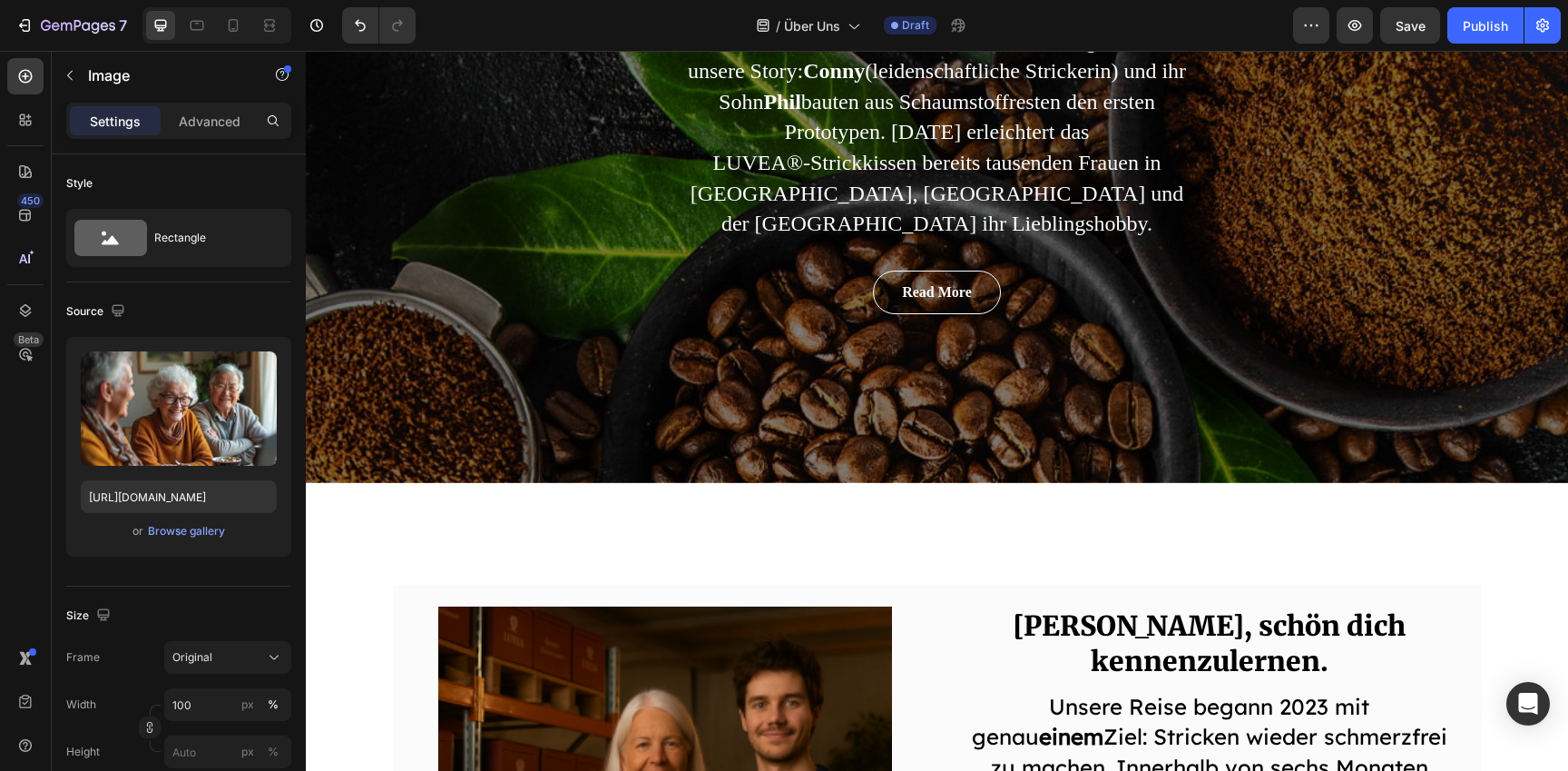
scroll to position [106, 0]
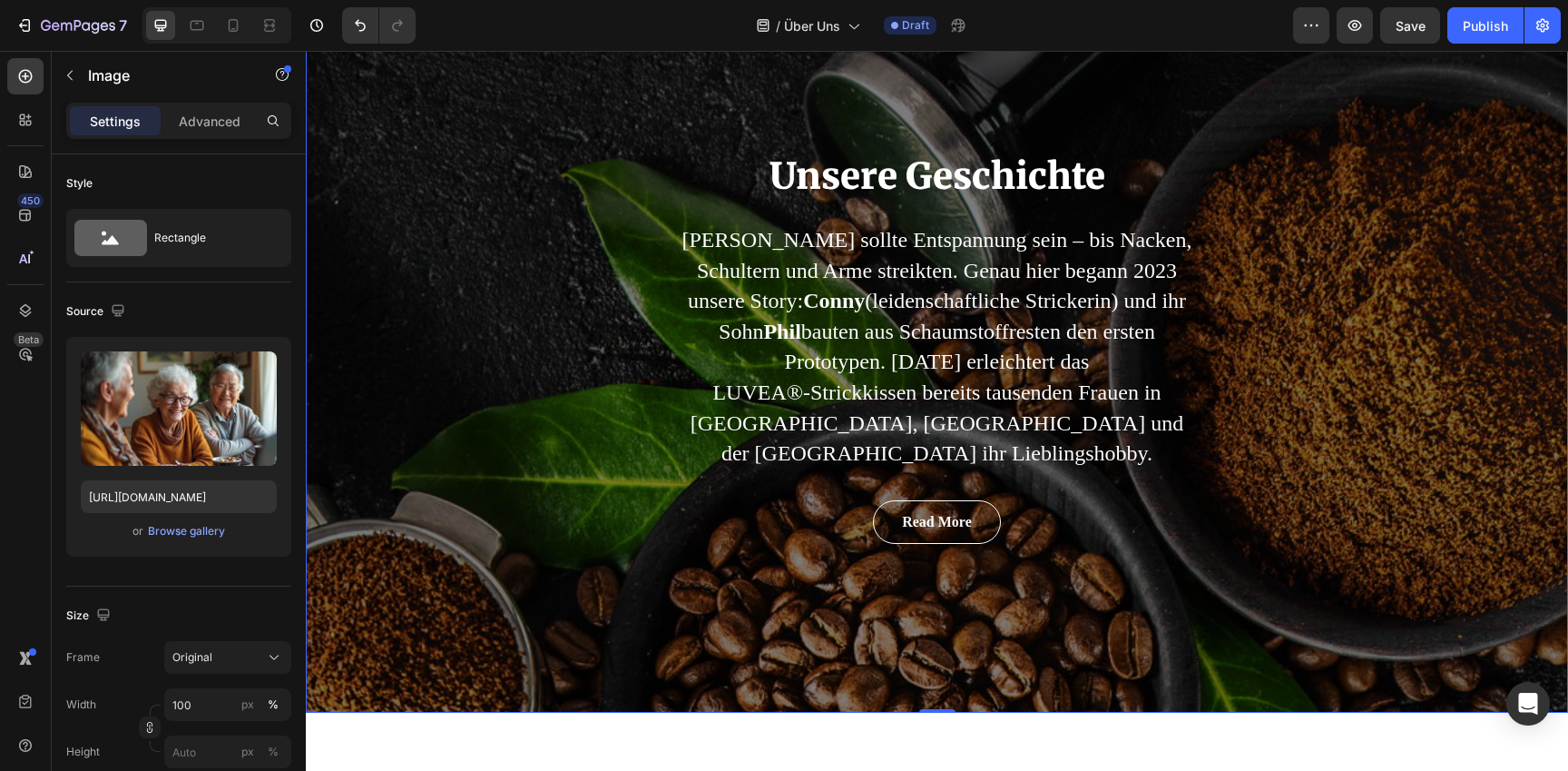
click at [474, 391] on div "Unsere Geschichte Heading Stricken sollte Entspannung sein – bis Nacken, Schult…" at bounding box center [937, 348] width 1263 height 731
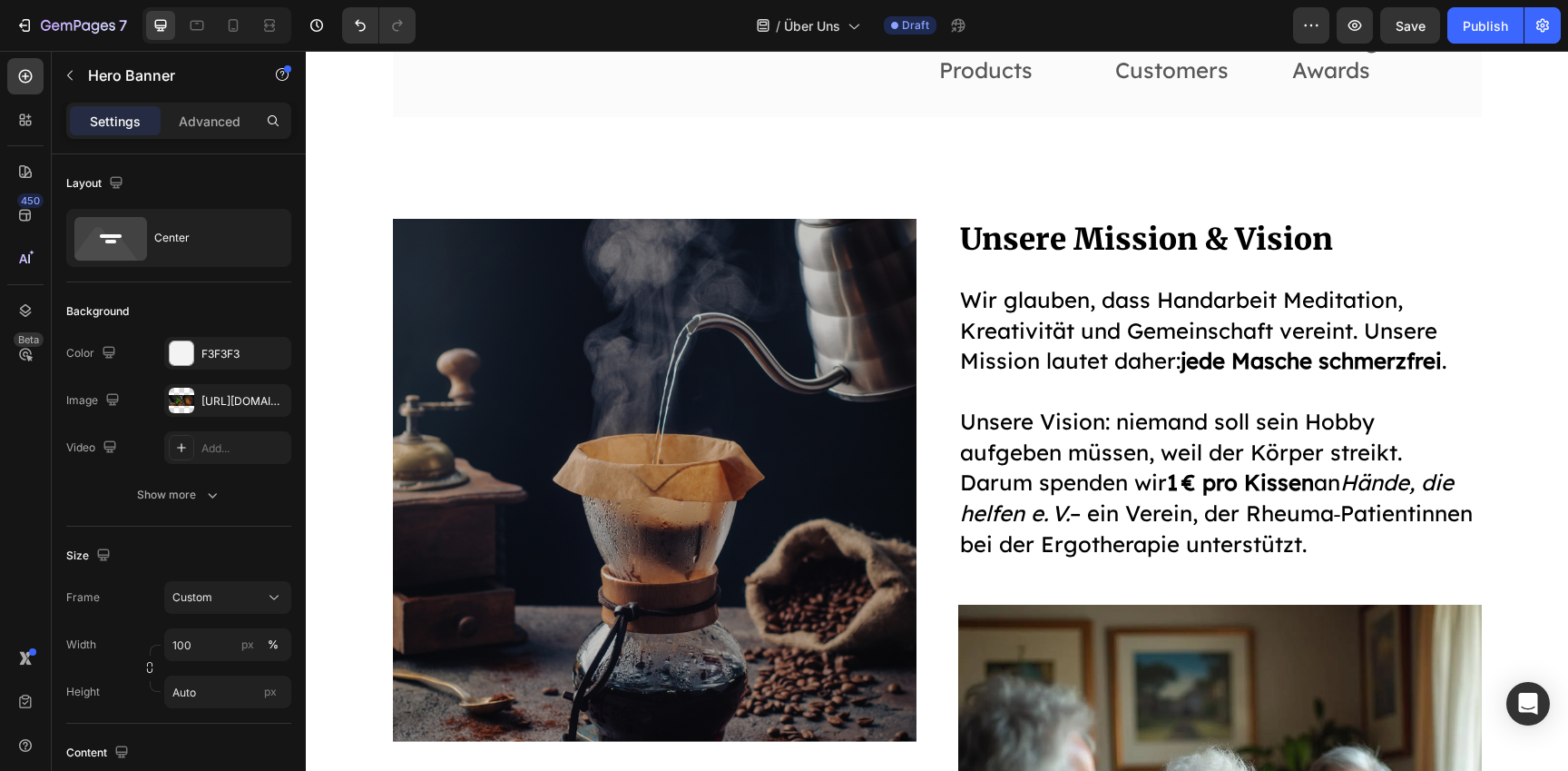
scroll to position [2562, 0]
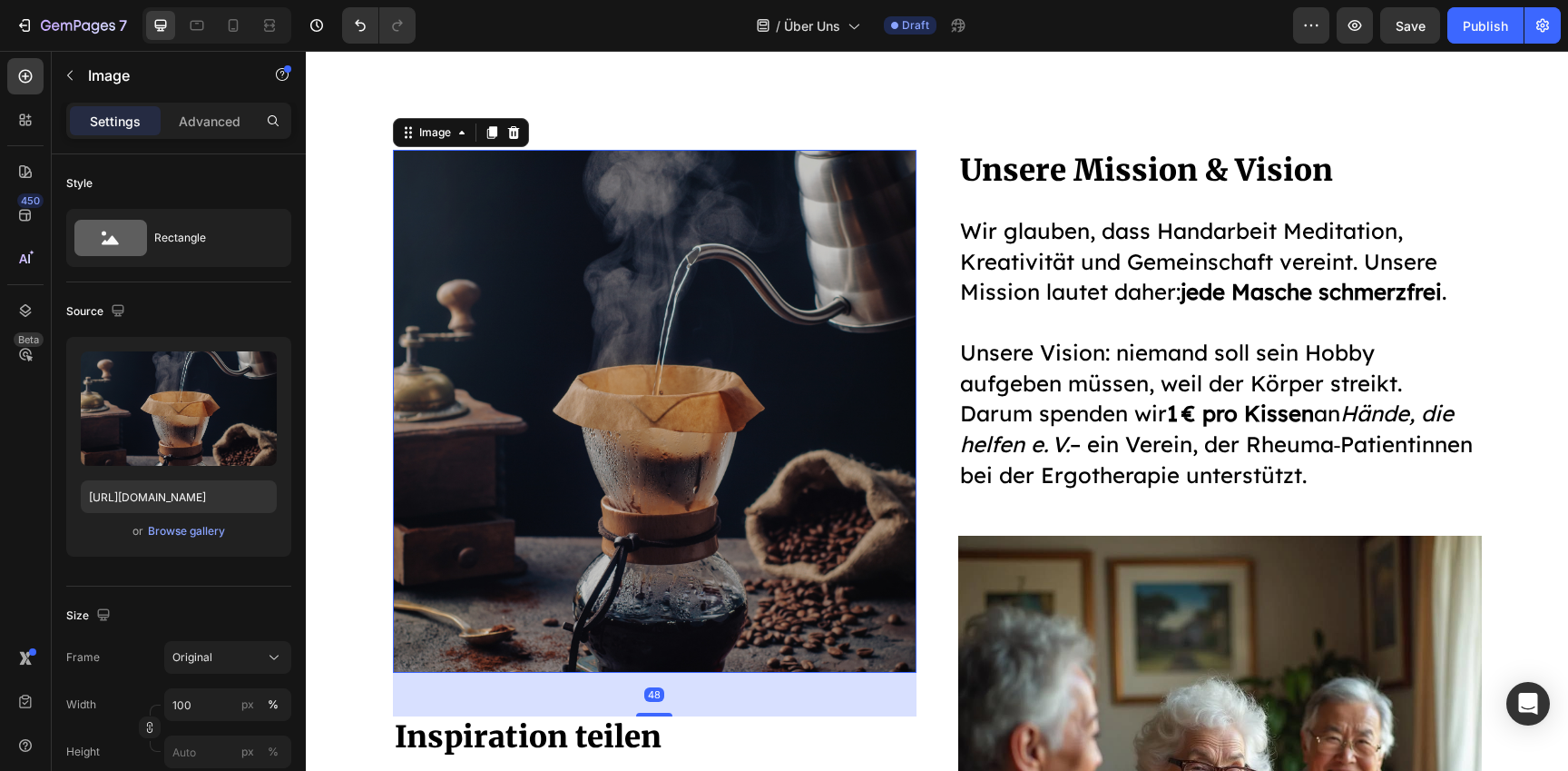
click at [696, 396] on img at bounding box center [655, 411] width 524 height 523
click at [179, 533] on div "Browse gallery" at bounding box center [186, 531] width 77 height 17
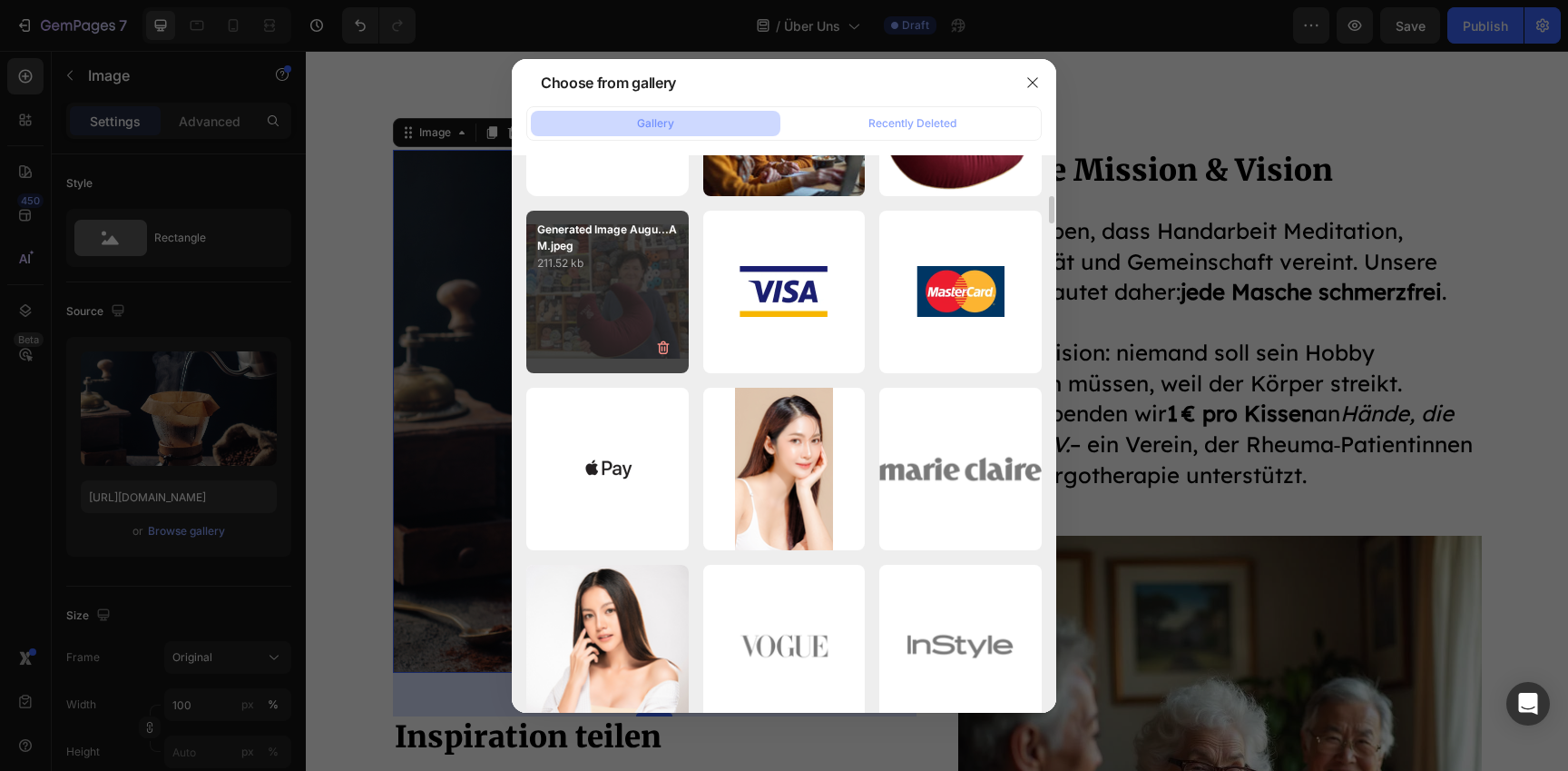
scroll to position [0, 0]
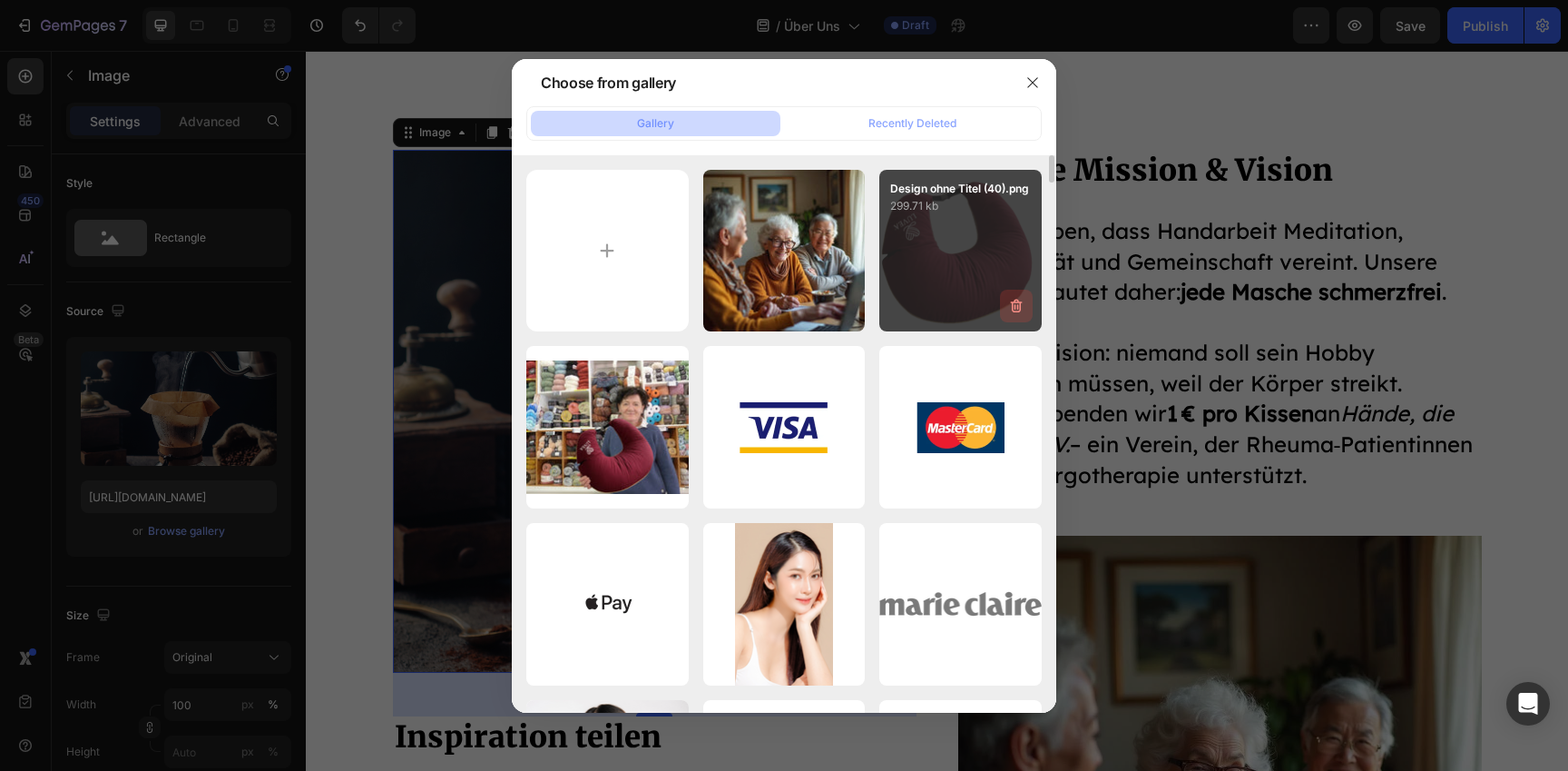
click at [1021, 309] on icon "button" at bounding box center [1017, 306] width 18 height 18
click at [1021, 309] on div "Delete" at bounding box center [1006, 309] width 33 height 17
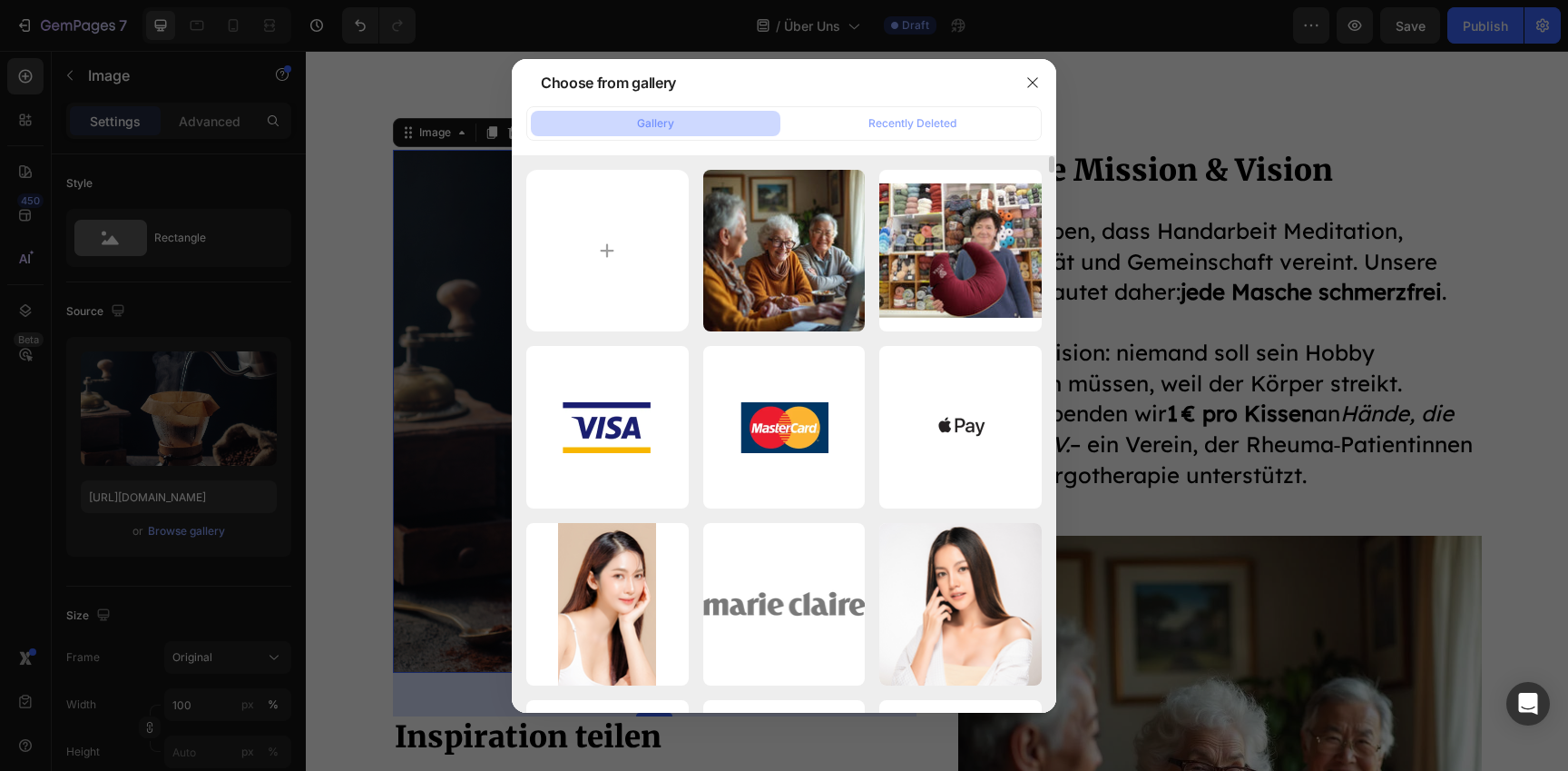
scroll to position [1, 0]
click at [0, 0] on icon "button" at bounding box center [0, 0] width 0 height 0
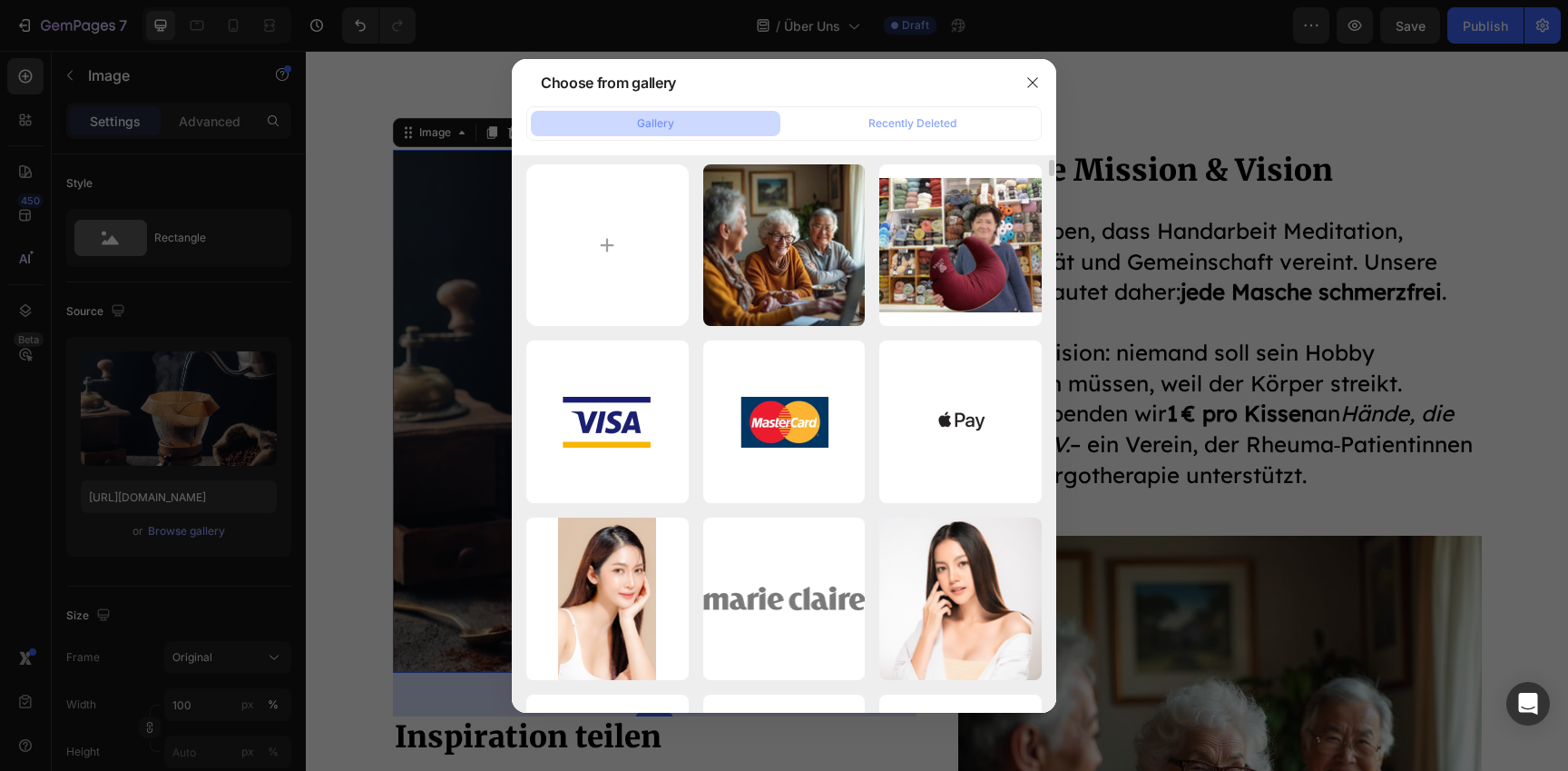
click at [0, 0] on div "Delete" at bounding box center [0, 0] width 0 height 0
click at [0, 0] on button "button" at bounding box center [0, 0] width 0 height 0
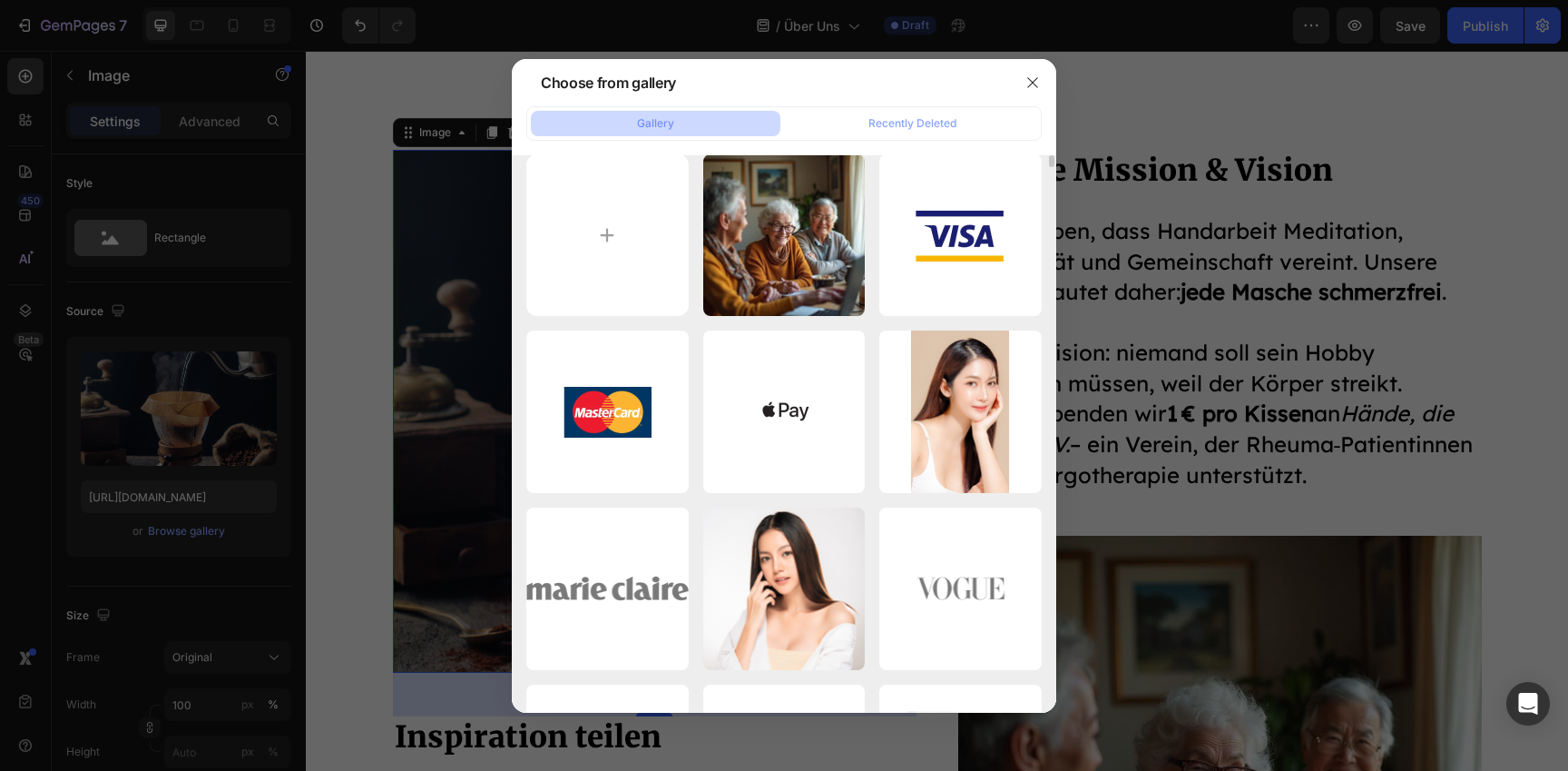
click at [0, 0] on div "Delete Image? 5.05 kb Cancel Delete" at bounding box center [0, 0] width 0 height 0
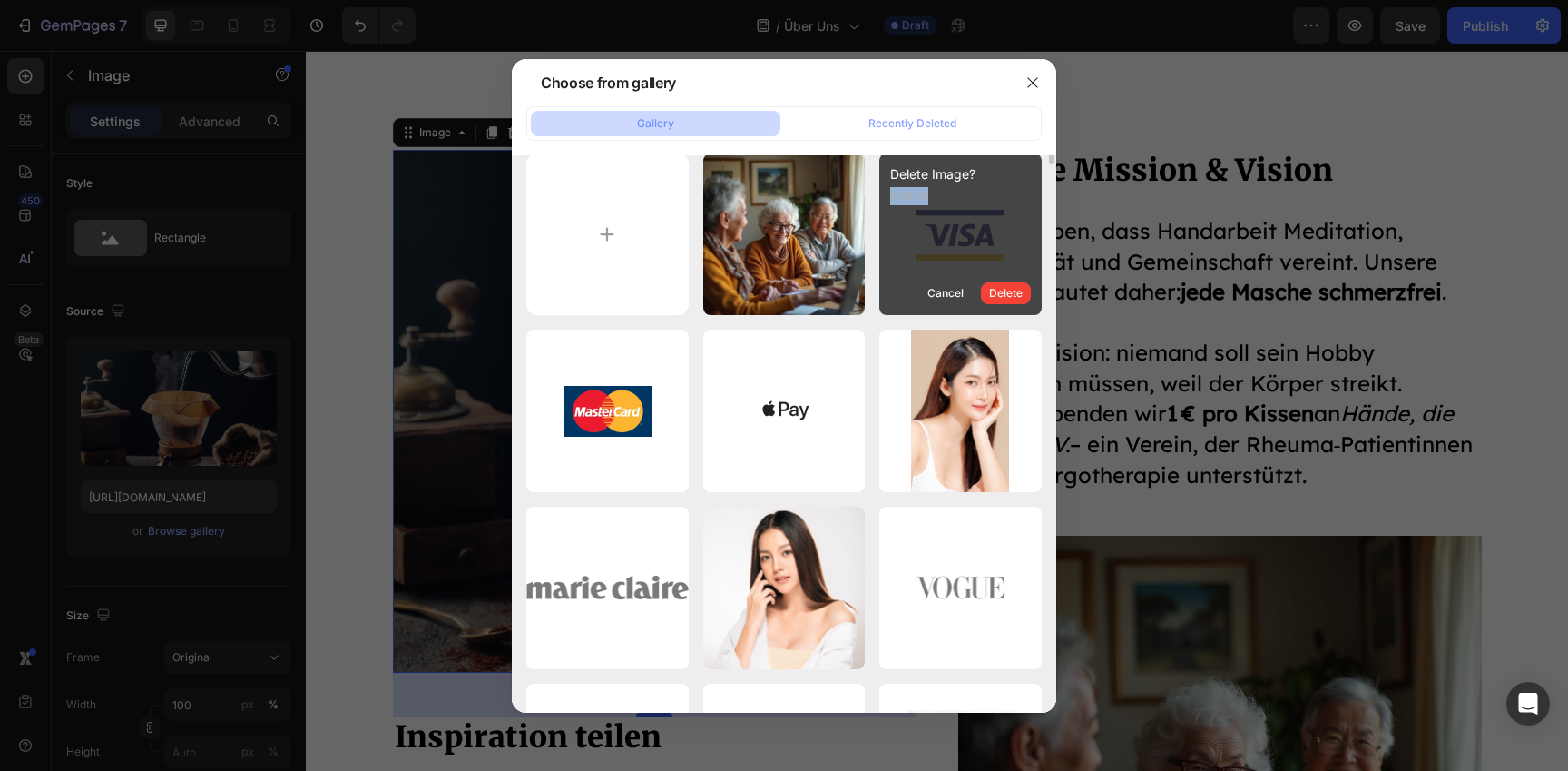
scroll to position [14, 0]
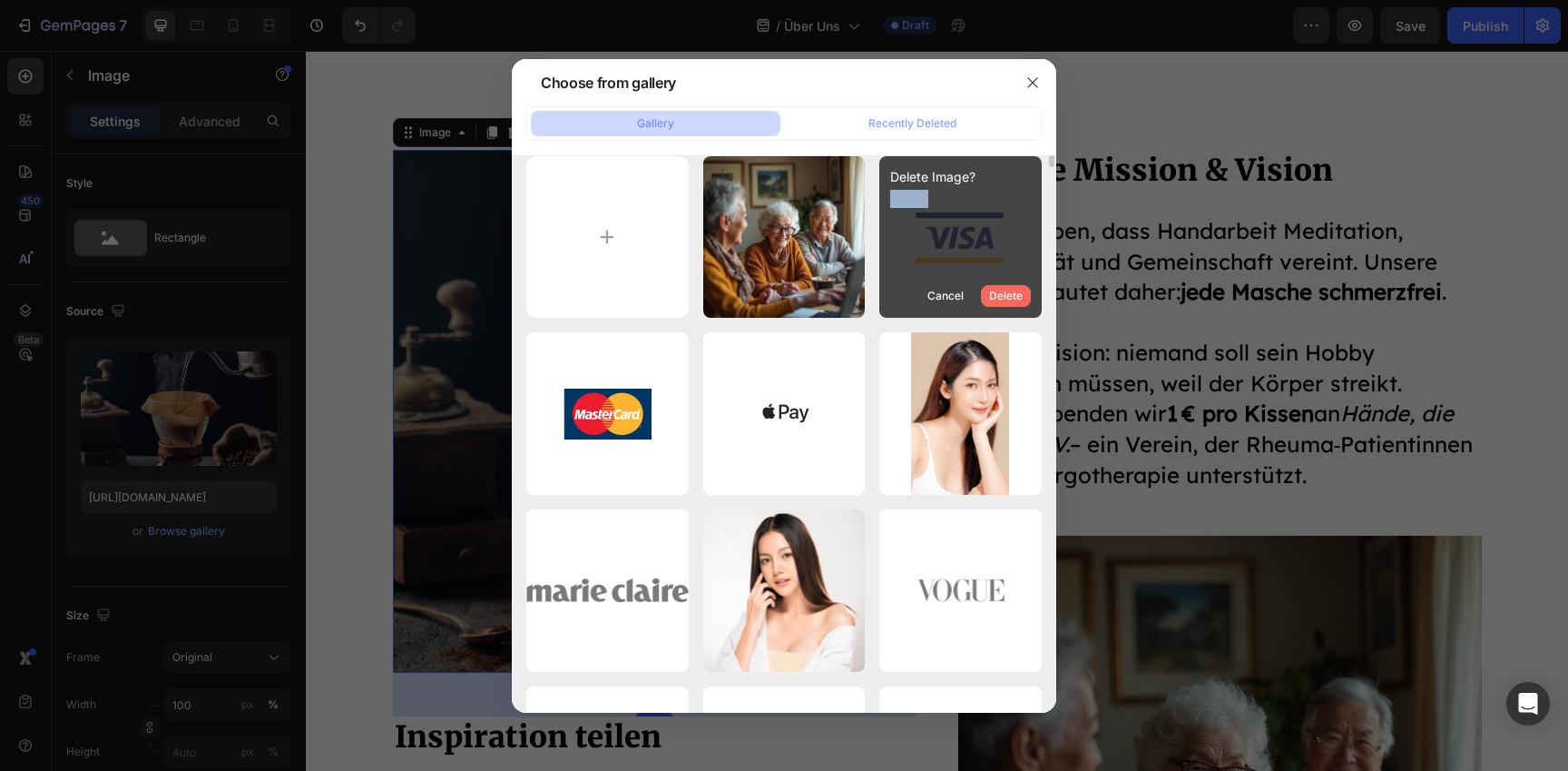
click at [1012, 297] on div "Delete" at bounding box center [1006, 295] width 33 height 17
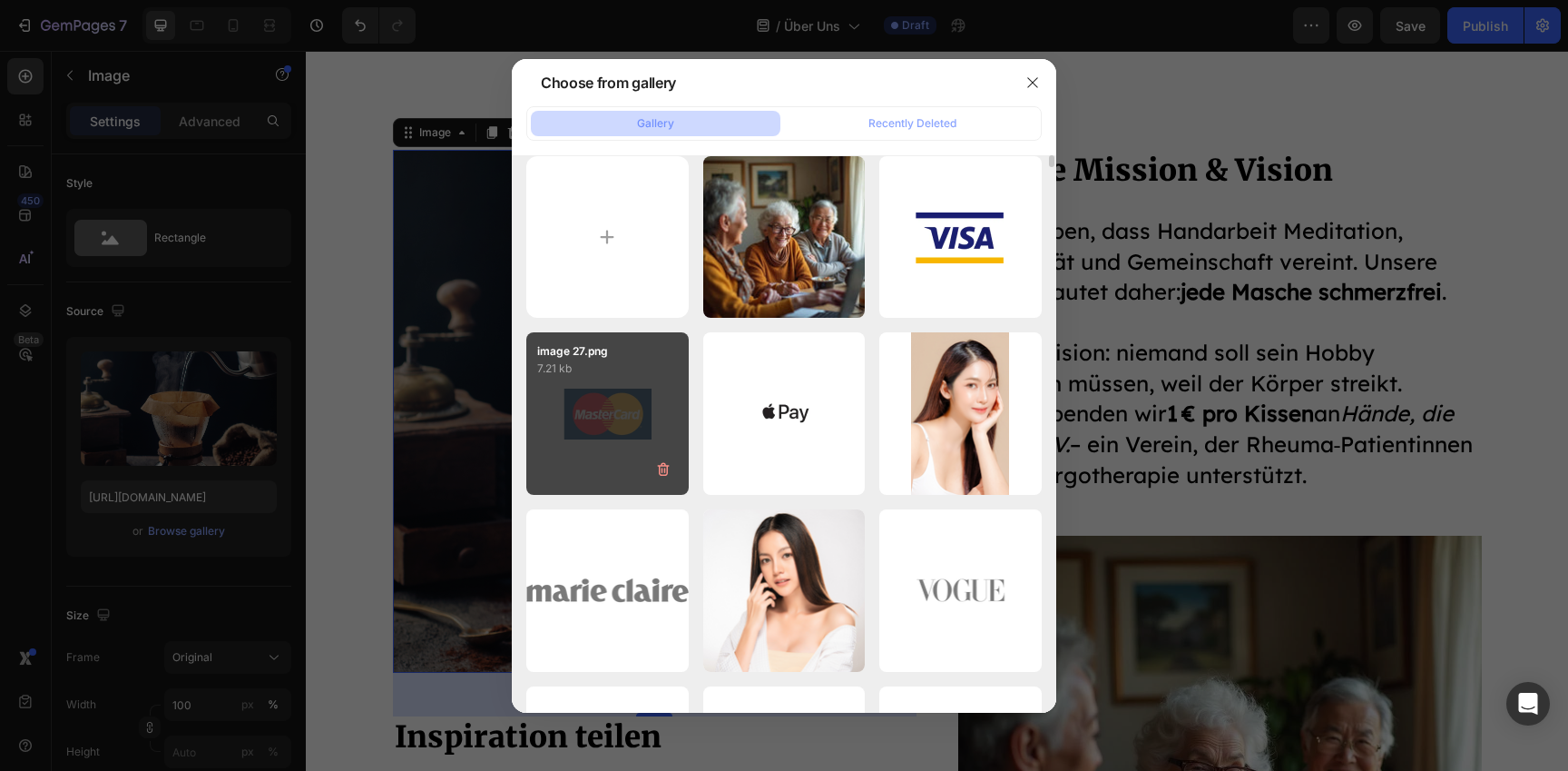
click at [669, 462] on icon "button" at bounding box center [663, 469] width 12 height 14
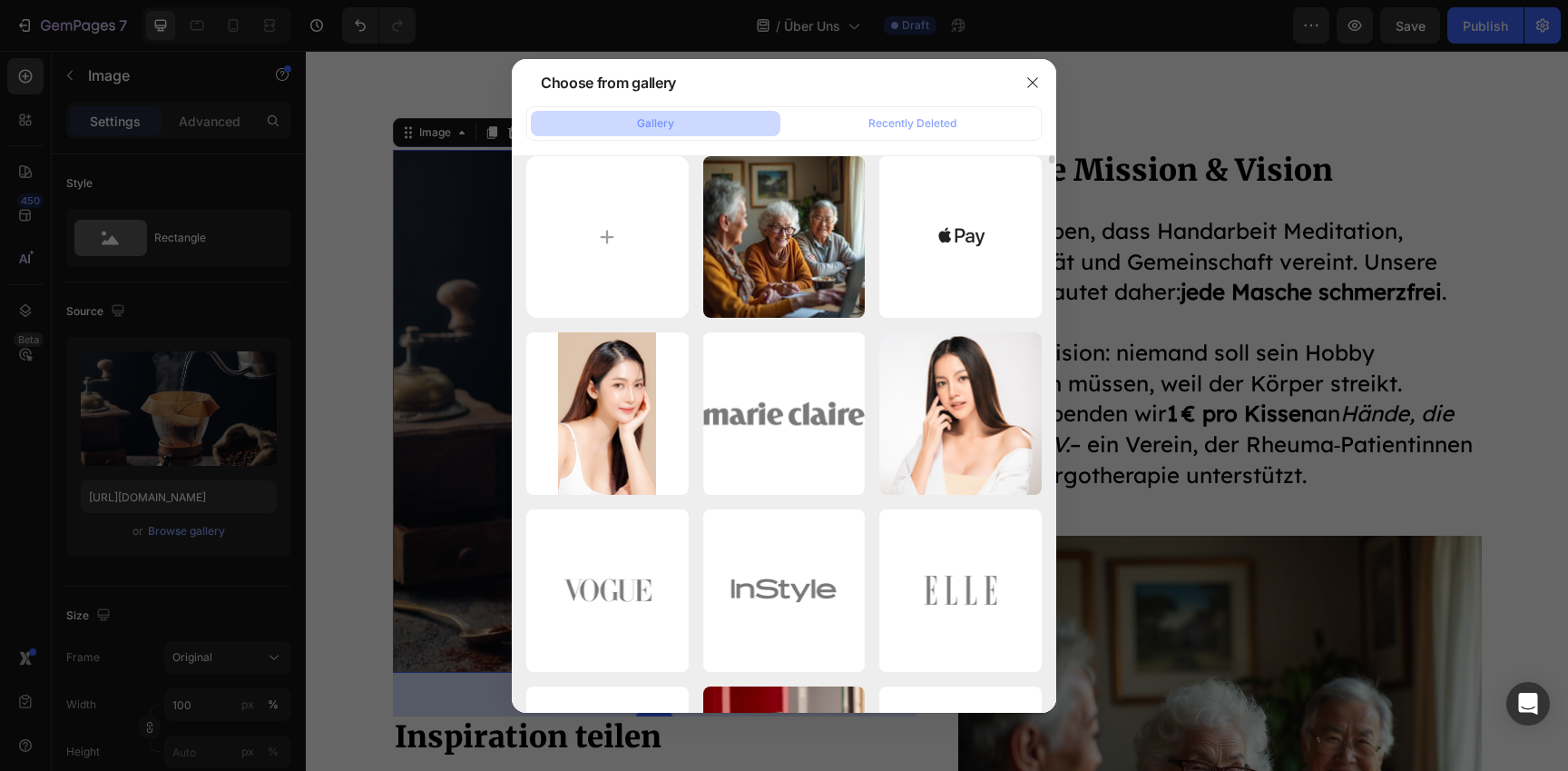
click at [0, 0] on icon "button" at bounding box center [0, 0] width 0 height 0
click at [0, 0] on div "Delete" at bounding box center [0, 0] width 0 height 0
click at [0, 0] on icon "button" at bounding box center [0, 0] width 0 height 0
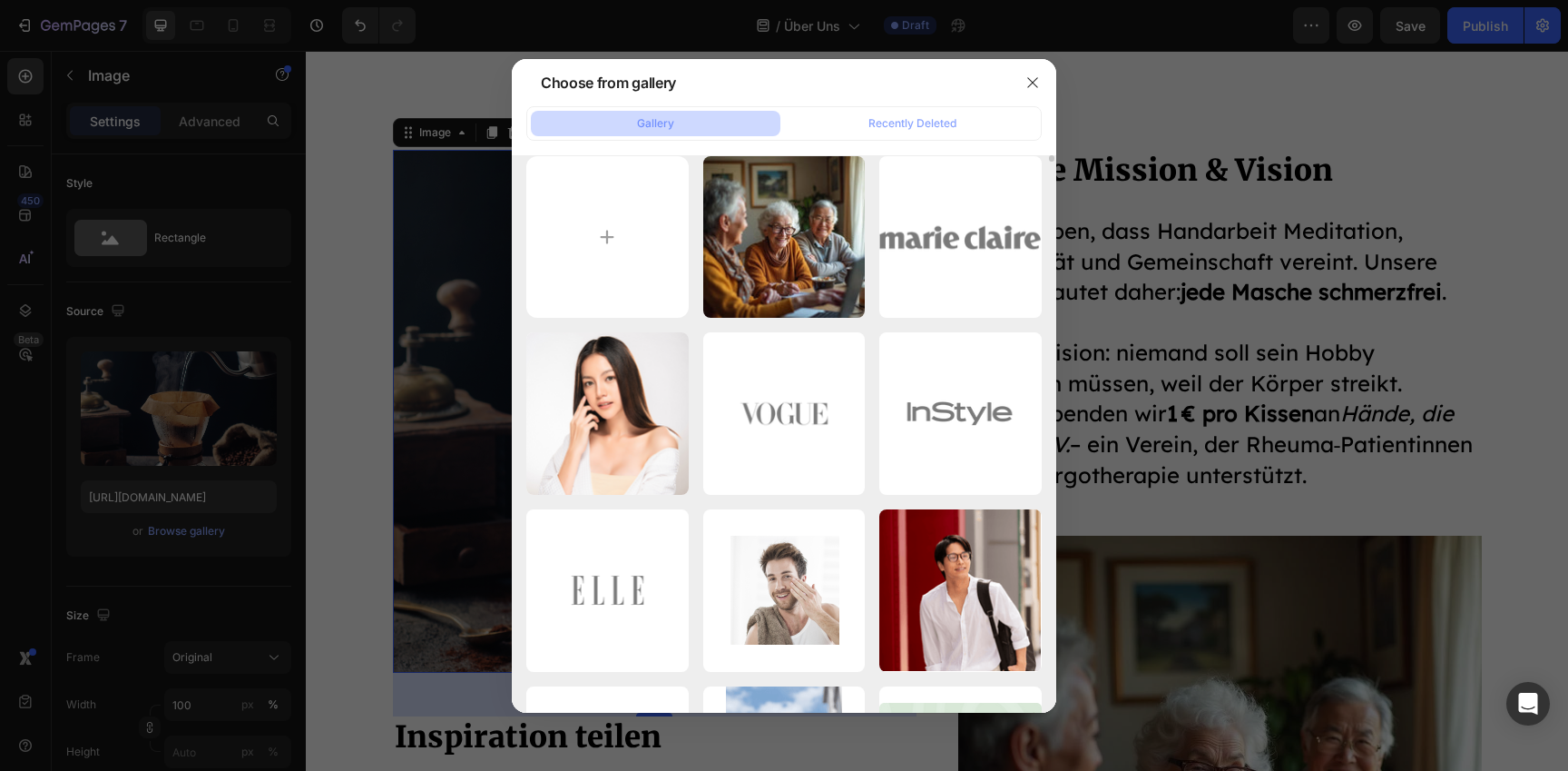
click at [0, 0] on icon "button" at bounding box center [0, 0] width 0 height 0
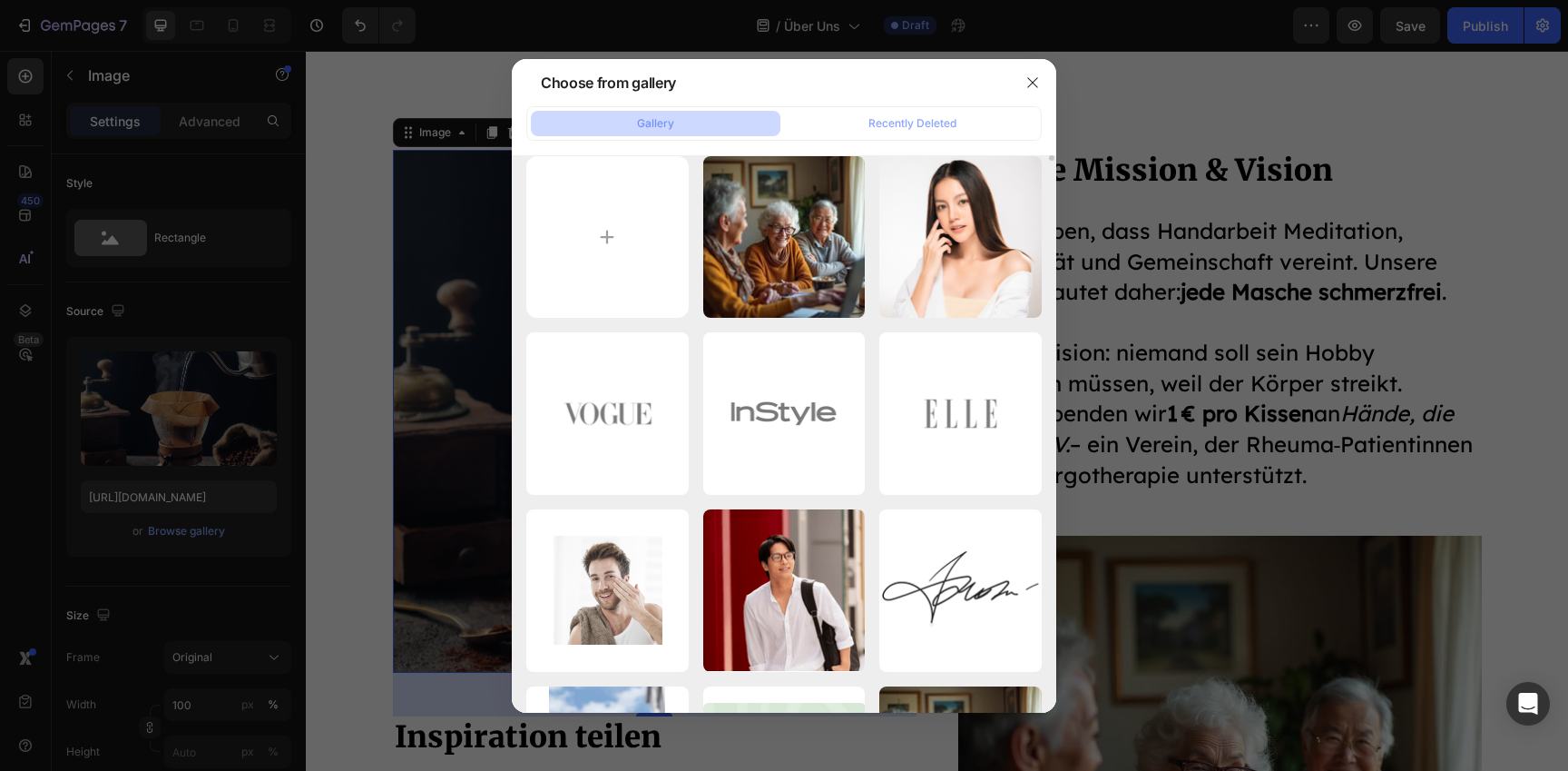
click at [0, 0] on div "Delete" at bounding box center [0, 0] width 0 height 0
click at [0, 0] on icon "button" at bounding box center [0, 0] width 0 height 0
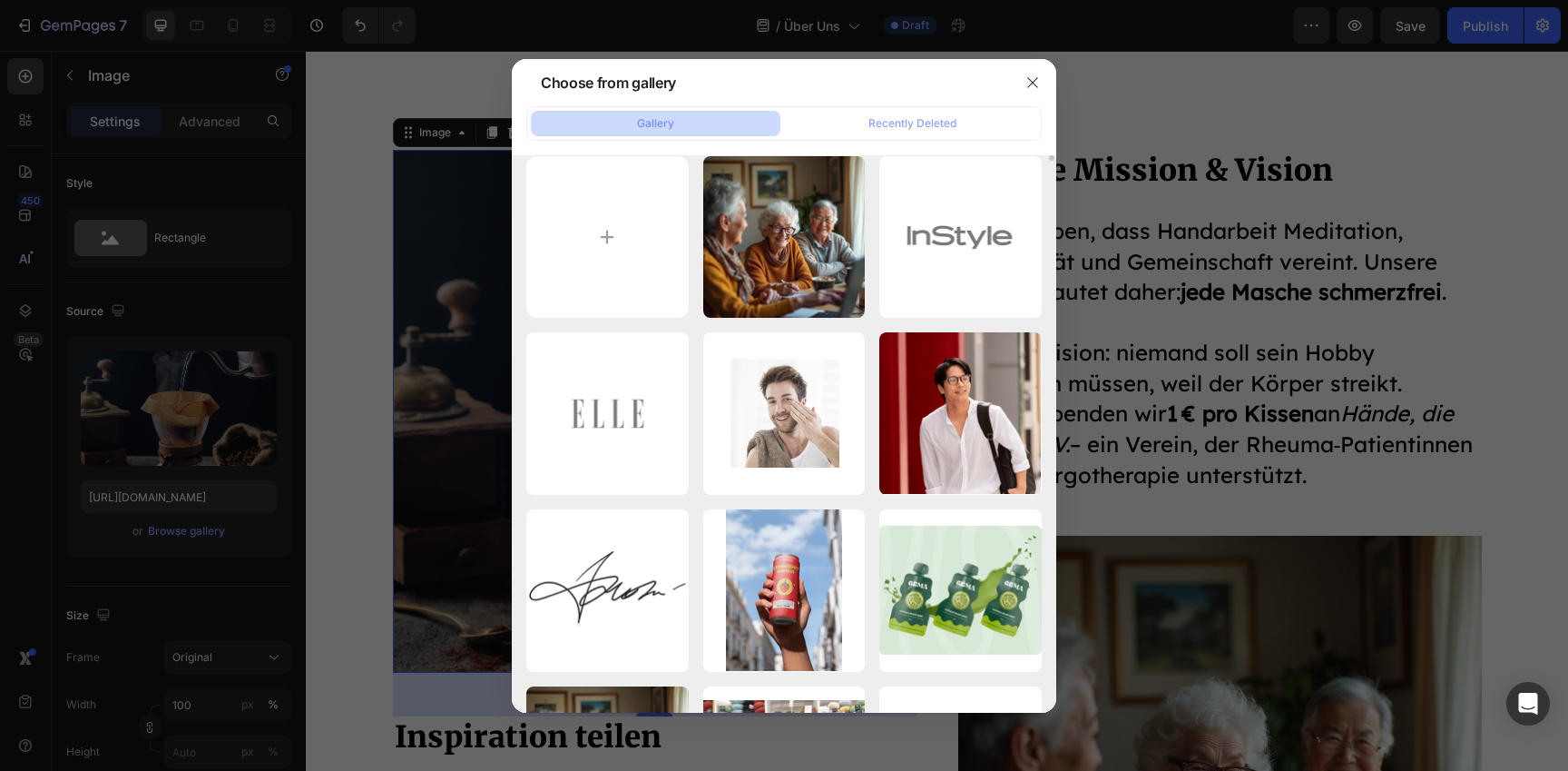
click at [0, 0] on icon "button" at bounding box center [0, 0] width 0 height 0
click at [0, 0] on div "Delete" at bounding box center [0, 0] width 0 height 0
click at [0, 0] on icon "button" at bounding box center [0, 0] width 0 height 0
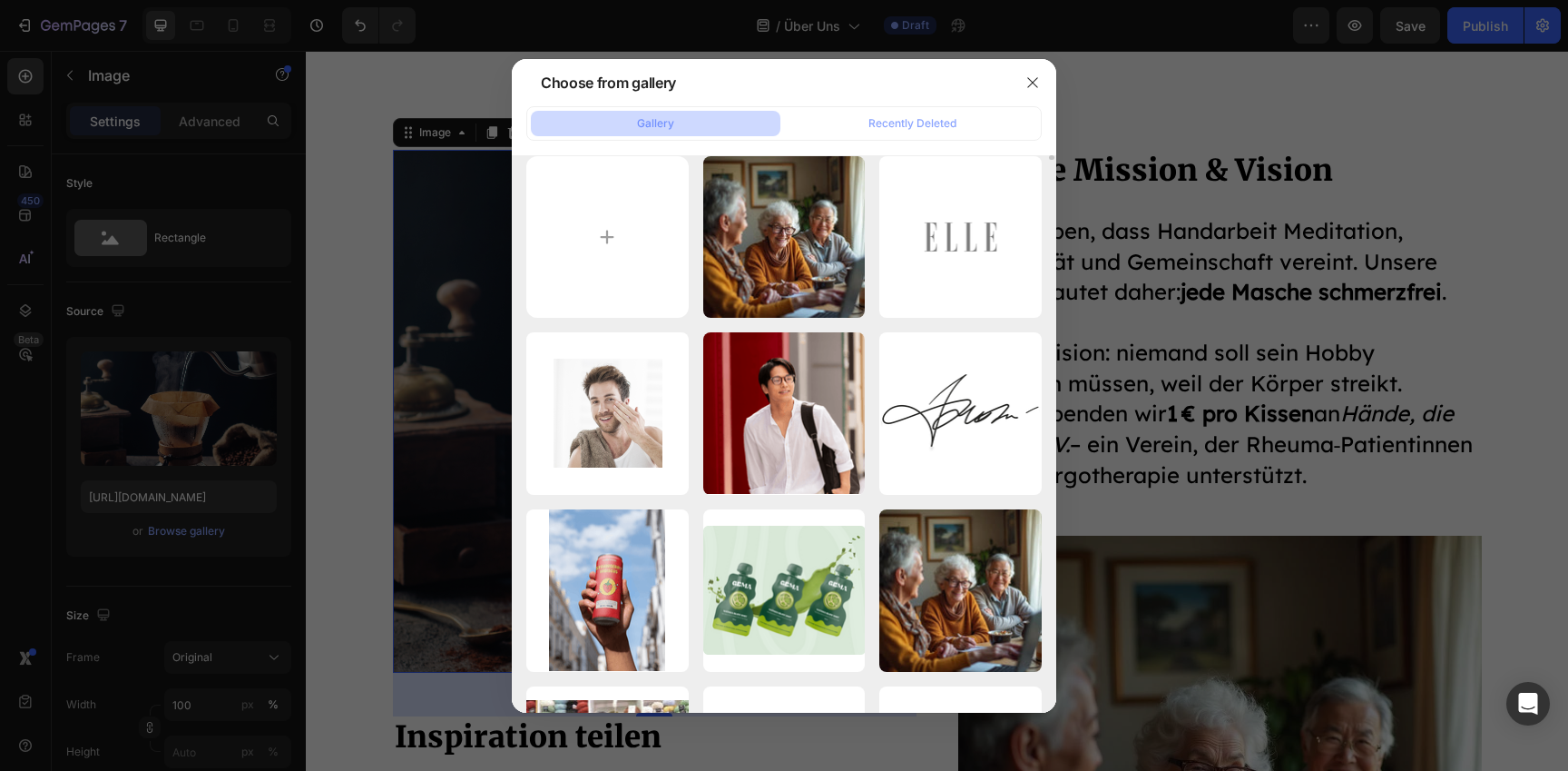
click at [0, 0] on div "Delete" at bounding box center [0, 0] width 0 height 0
click at [0, 0] on icon "button" at bounding box center [0, 0] width 0 height 0
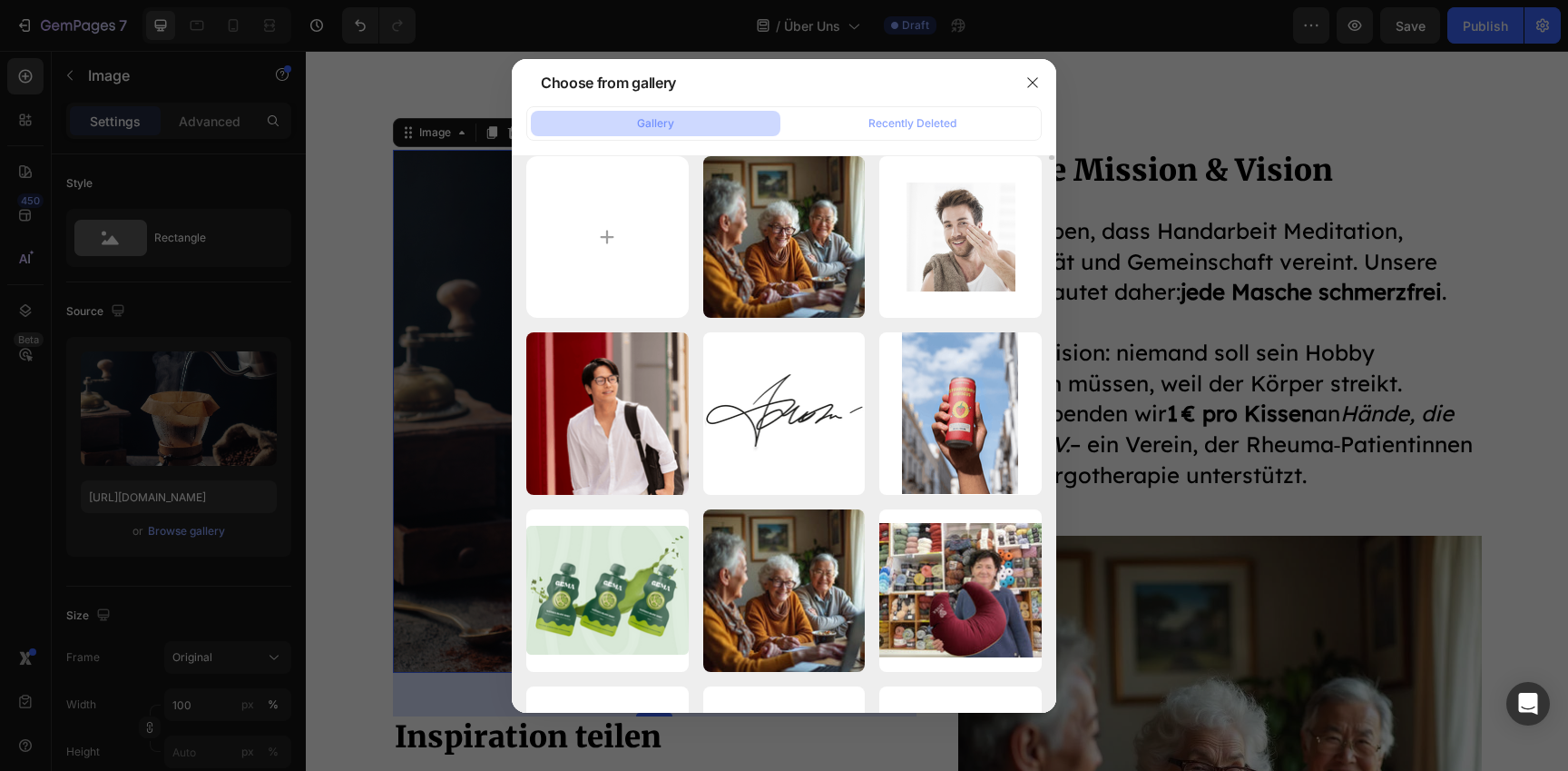
click at [0, 0] on div "Delete" at bounding box center [0, 0] width 0 height 0
click at [0, 0] on icon "button" at bounding box center [0, 0] width 0 height 0
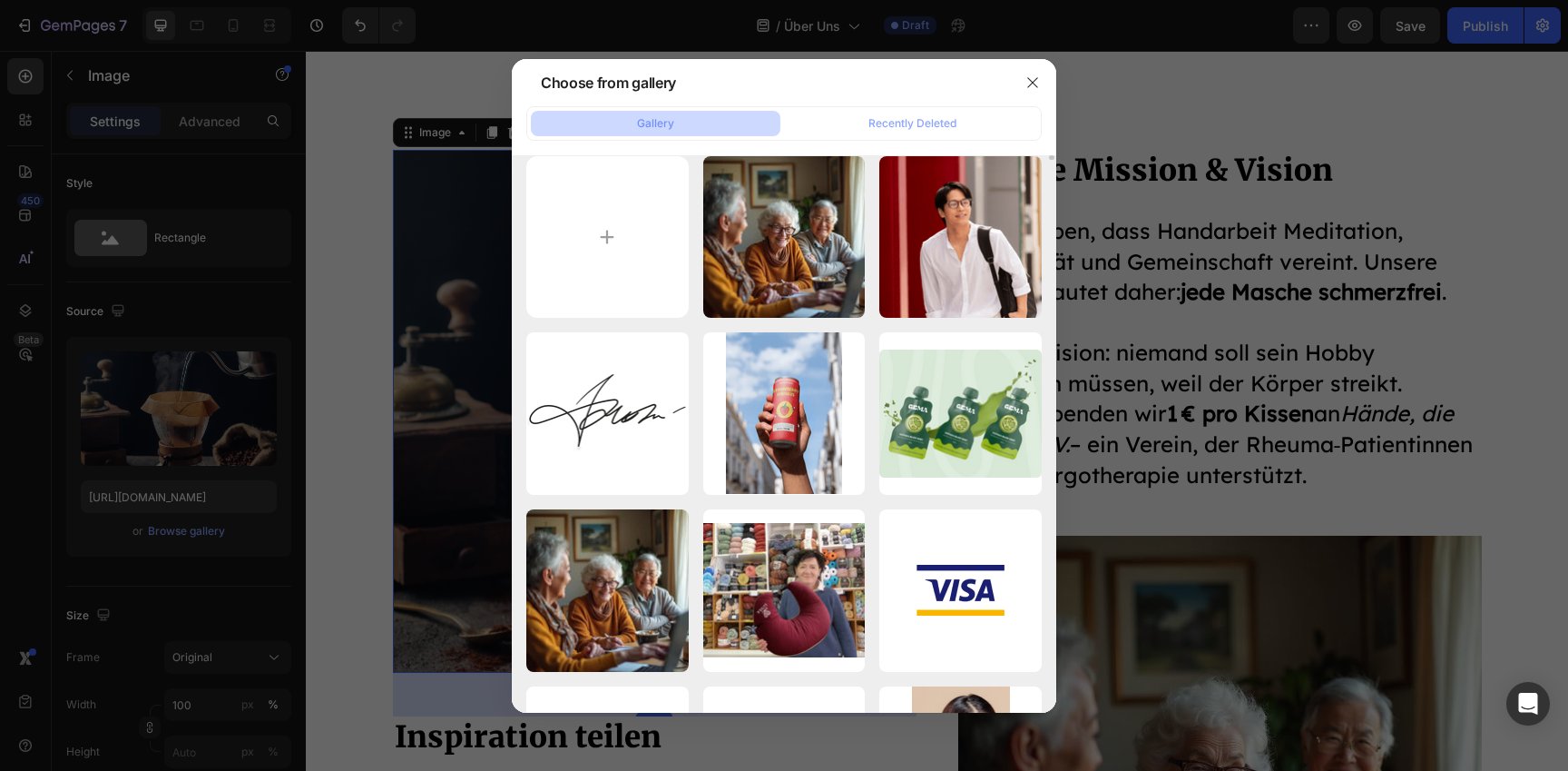
click at [0, 0] on div "Delete" at bounding box center [0, 0] width 0 height 0
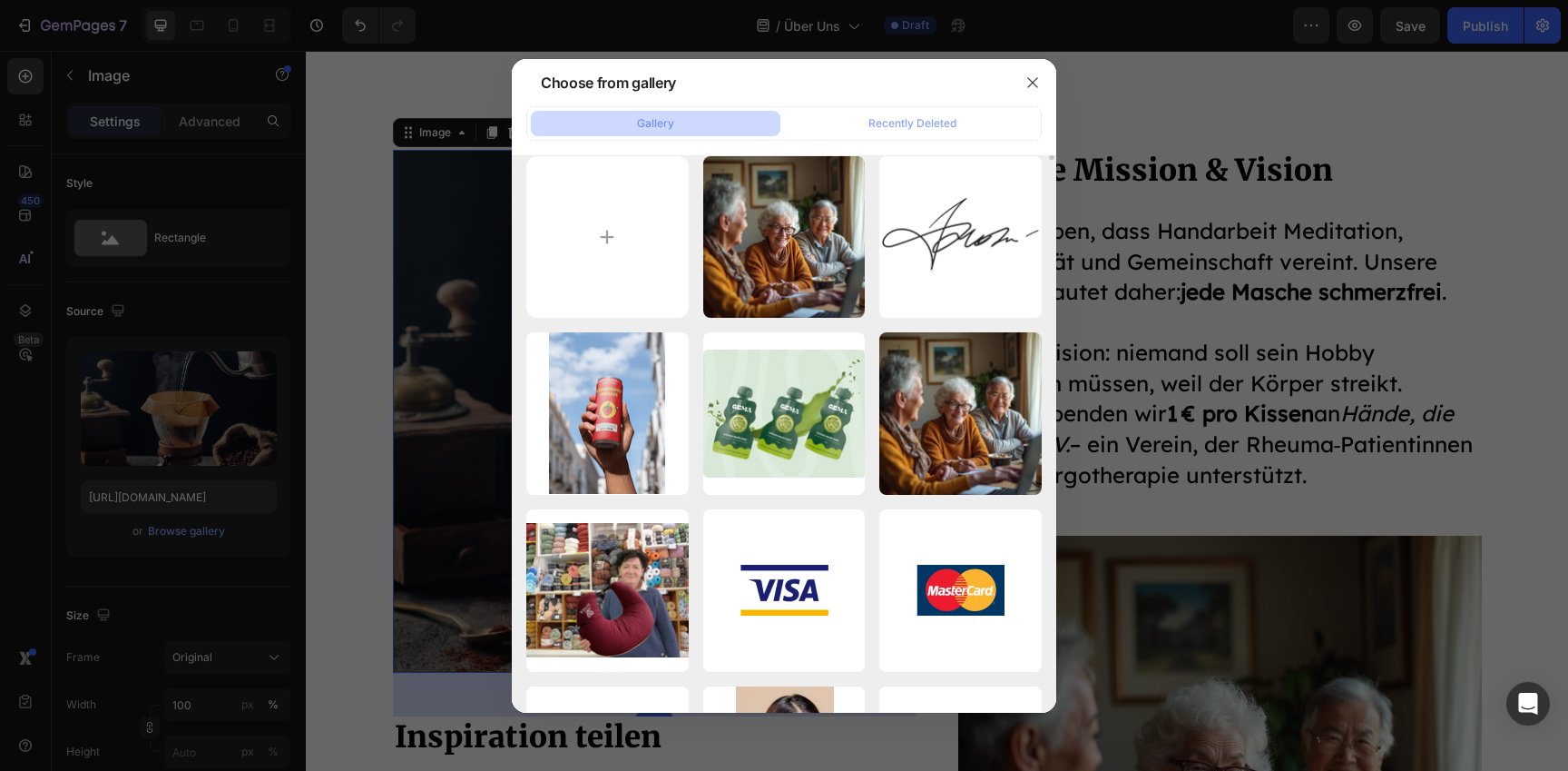
click at [0, 0] on icon "button" at bounding box center [0, 0] width 0 height 0
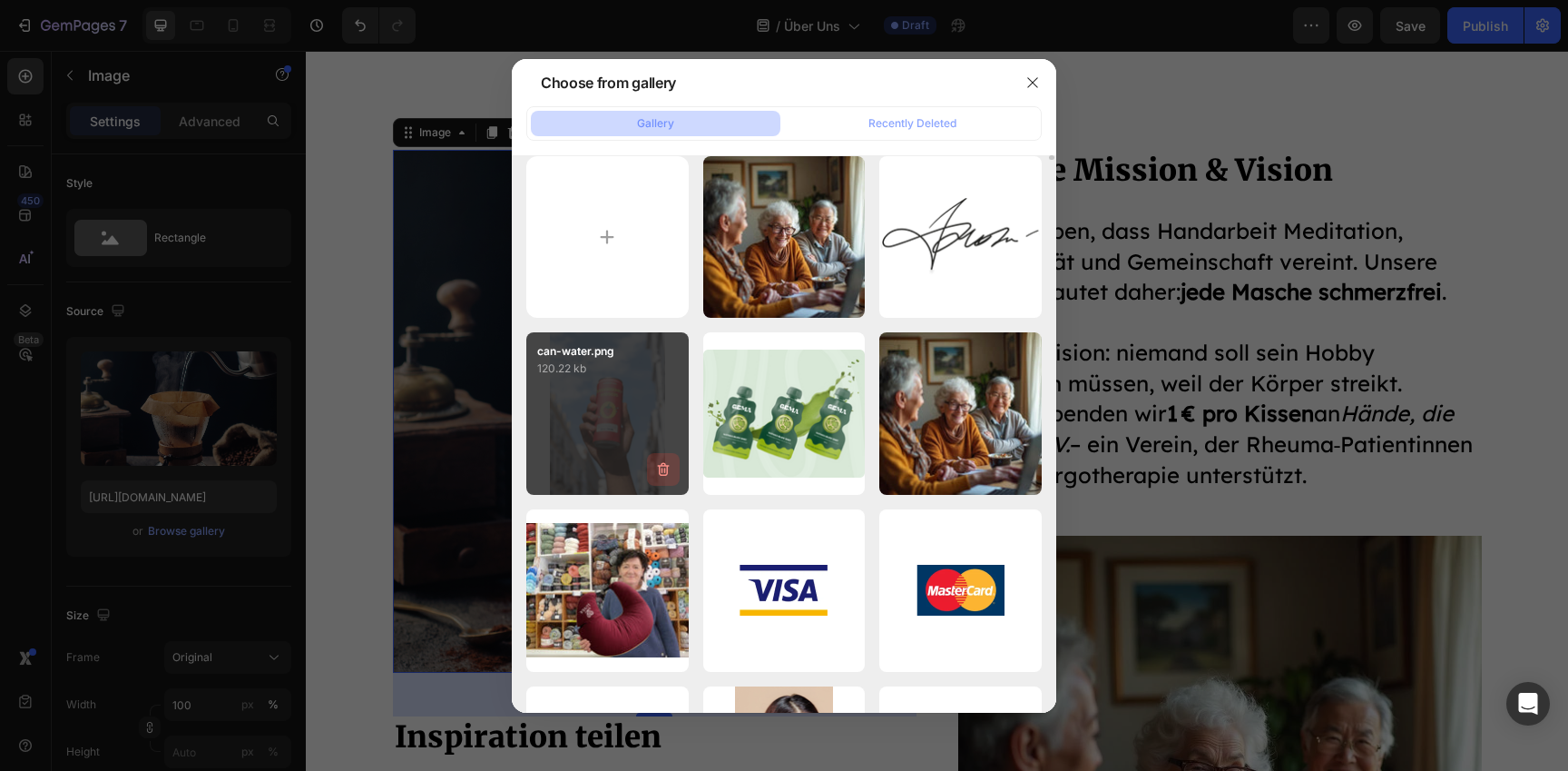
click at [655, 468] on icon "button" at bounding box center [663, 470] width 18 height 18
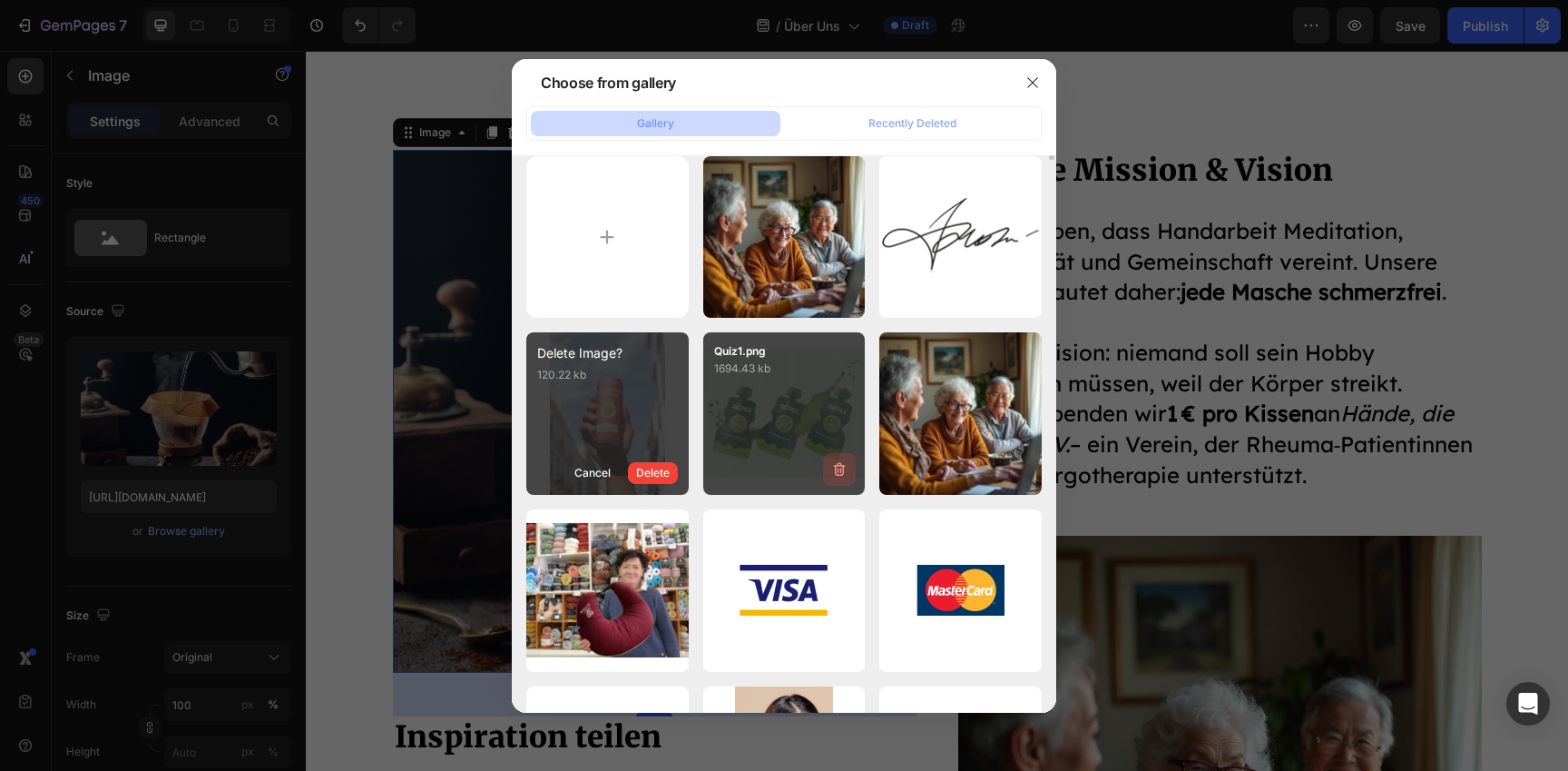
click at [655, 469] on div "Delete" at bounding box center [653, 473] width 33 height 17
click at [831, 468] on icon "button" at bounding box center [840, 470] width 18 height 18
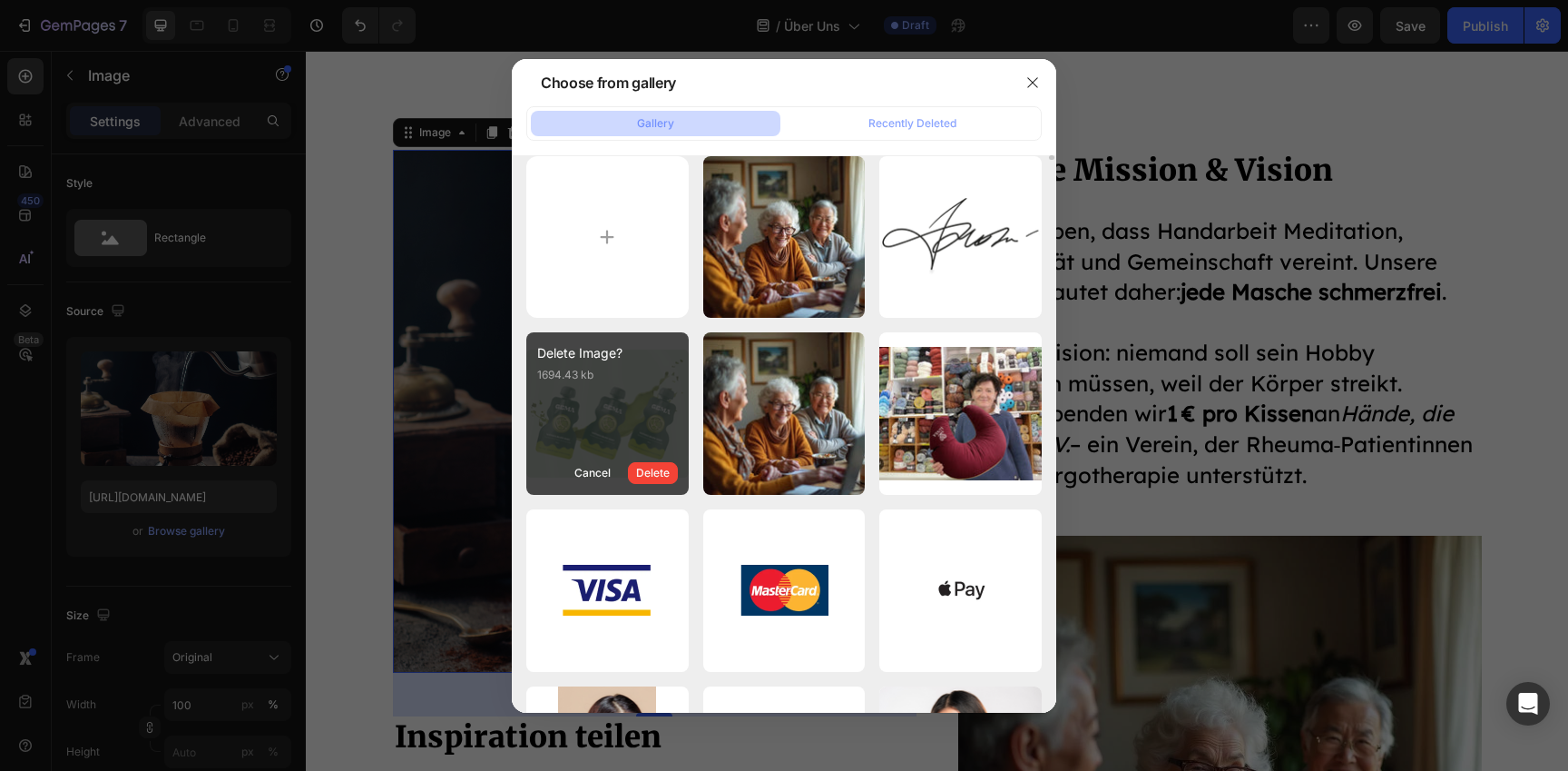
click at [656, 468] on div "Delete" at bounding box center [653, 473] width 33 height 17
click at [0, 0] on icon "button" at bounding box center [0, 0] width 0 height 0
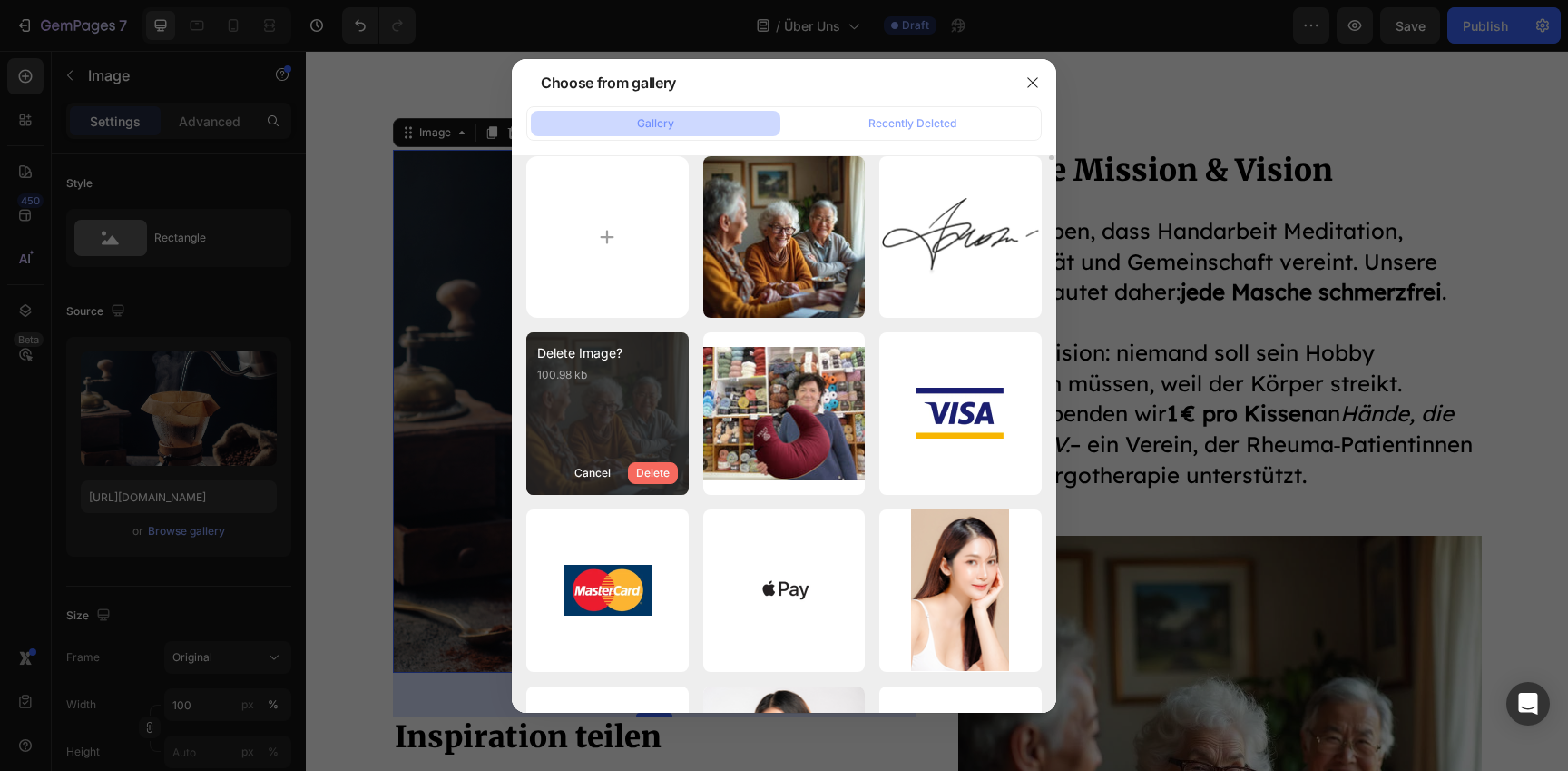
click at [656, 468] on div "Delete" at bounding box center [653, 473] width 33 height 17
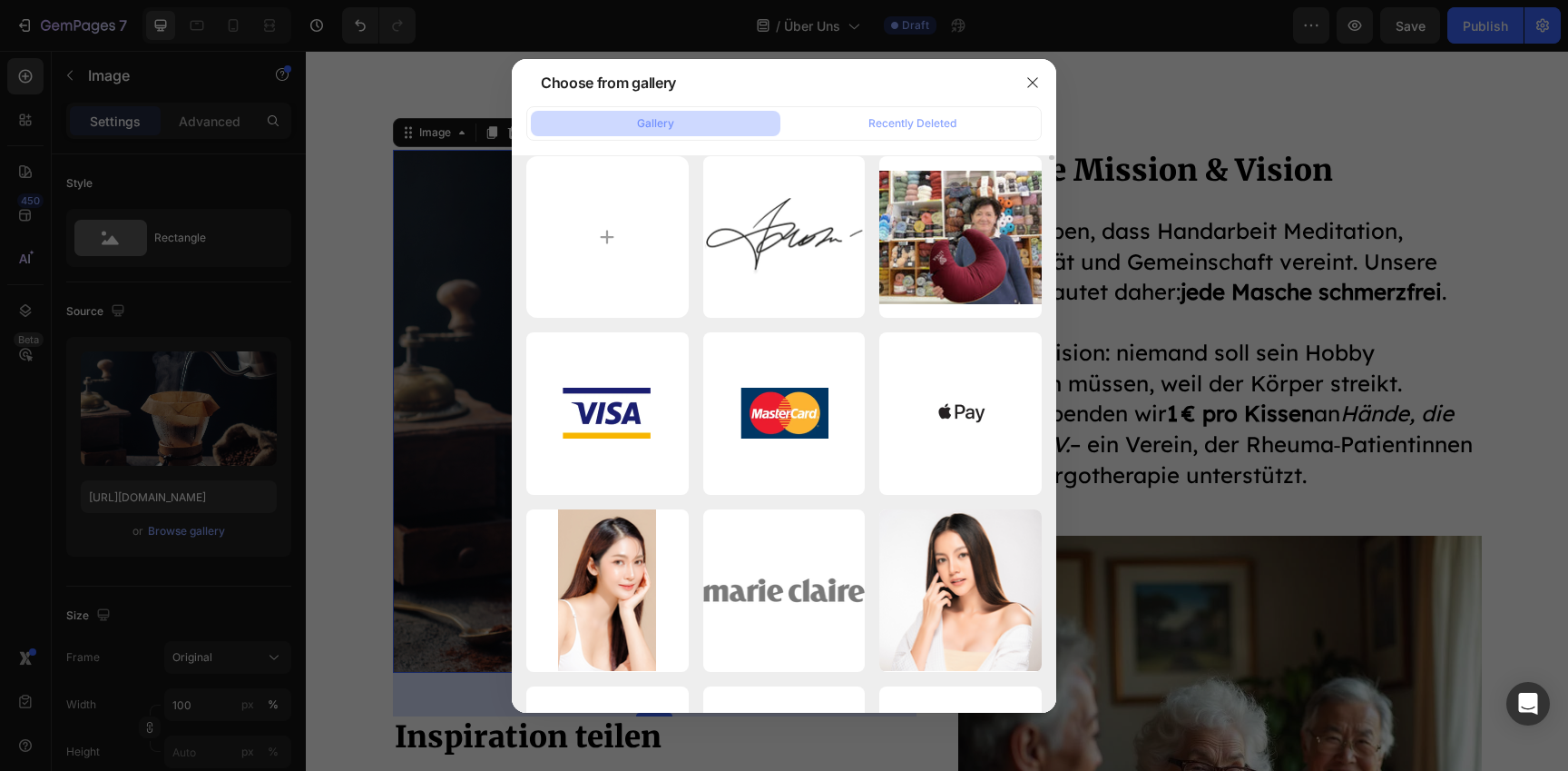
click at [0, 0] on icon "button" at bounding box center [0, 0] width 0 height 0
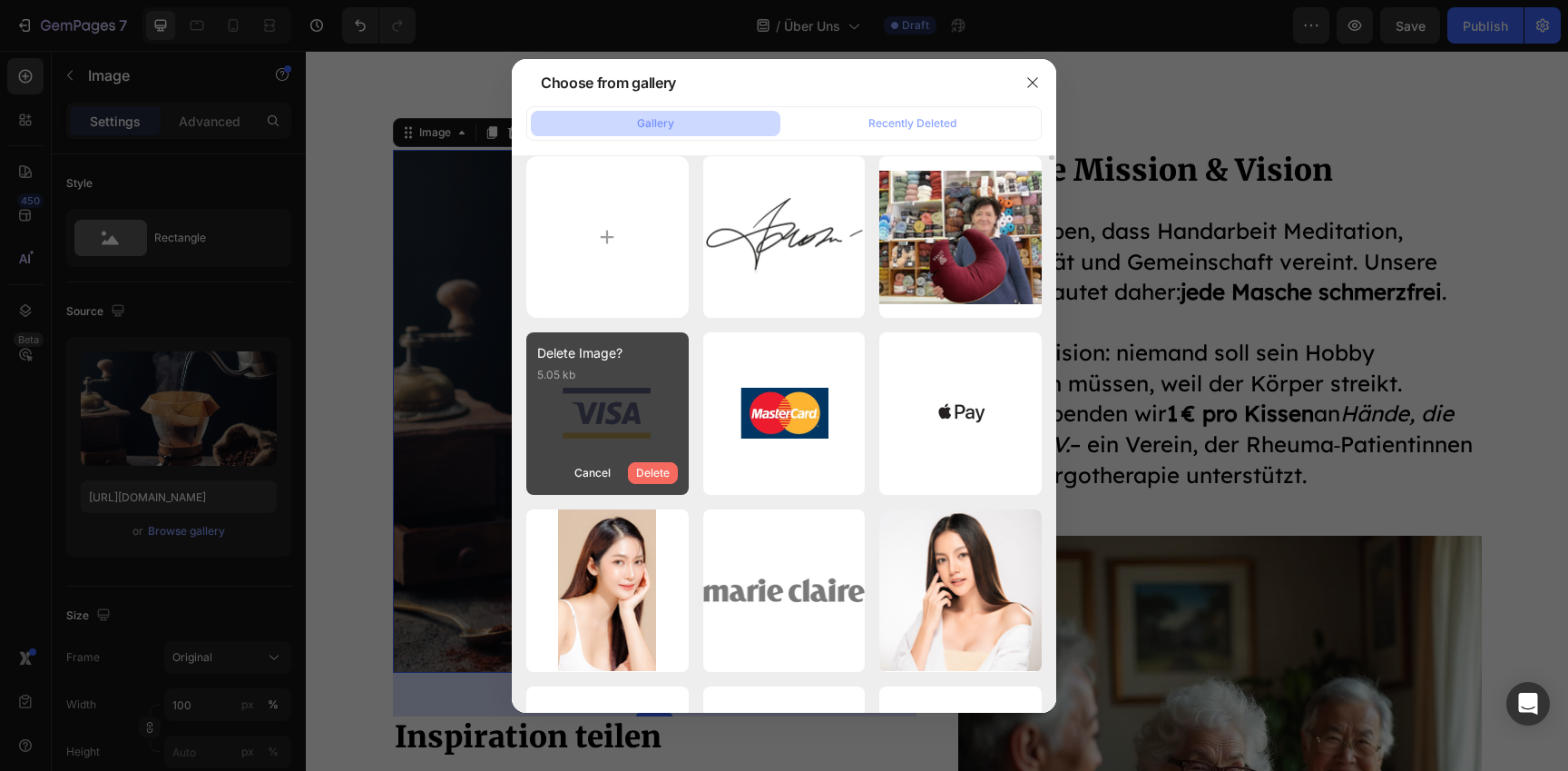
click at [657, 468] on div "Delete" at bounding box center [653, 473] width 33 height 17
click at [657, 468] on icon "button" at bounding box center [663, 470] width 18 height 18
click at [657, 468] on div "Delete" at bounding box center [653, 473] width 33 height 17
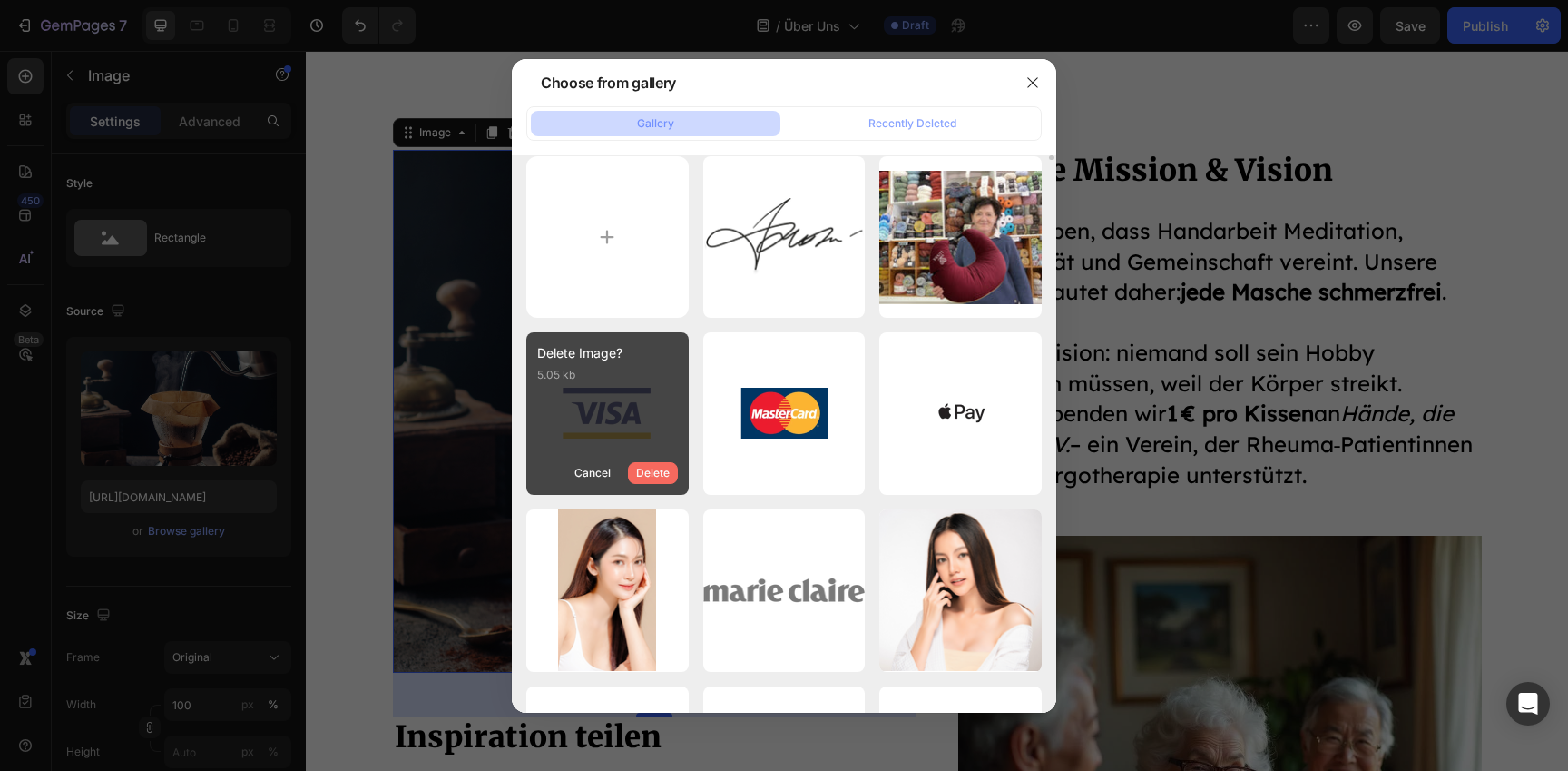
click at [656, 468] on div "Delete" at bounding box center [653, 473] width 33 height 17
click at [656, 468] on icon "button" at bounding box center [663, 470] width 18 height 18
click at [327, 419] on div at bounding box center [784, 385] width 1568 height 771
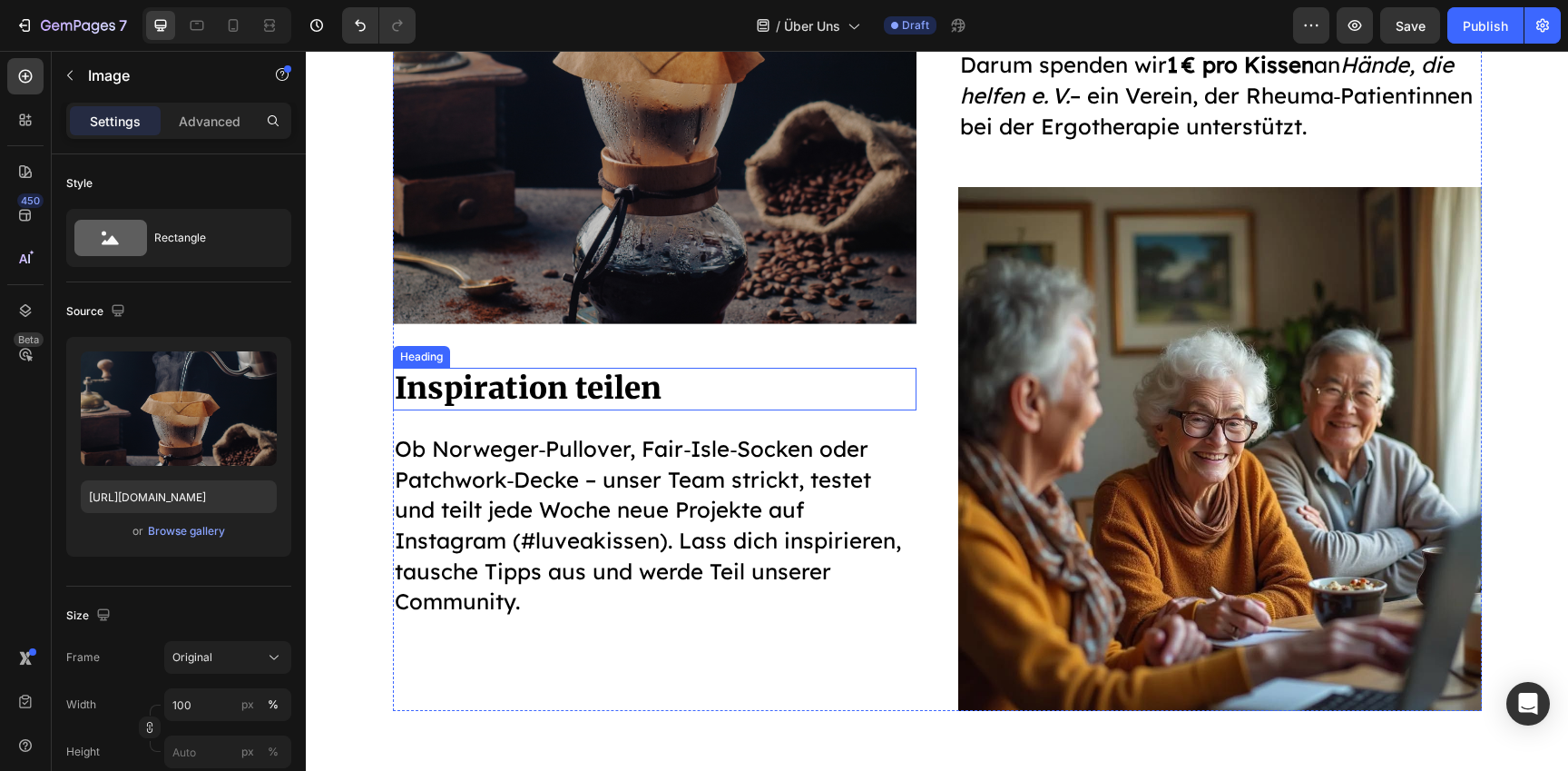
scroll to position [2881, 0]
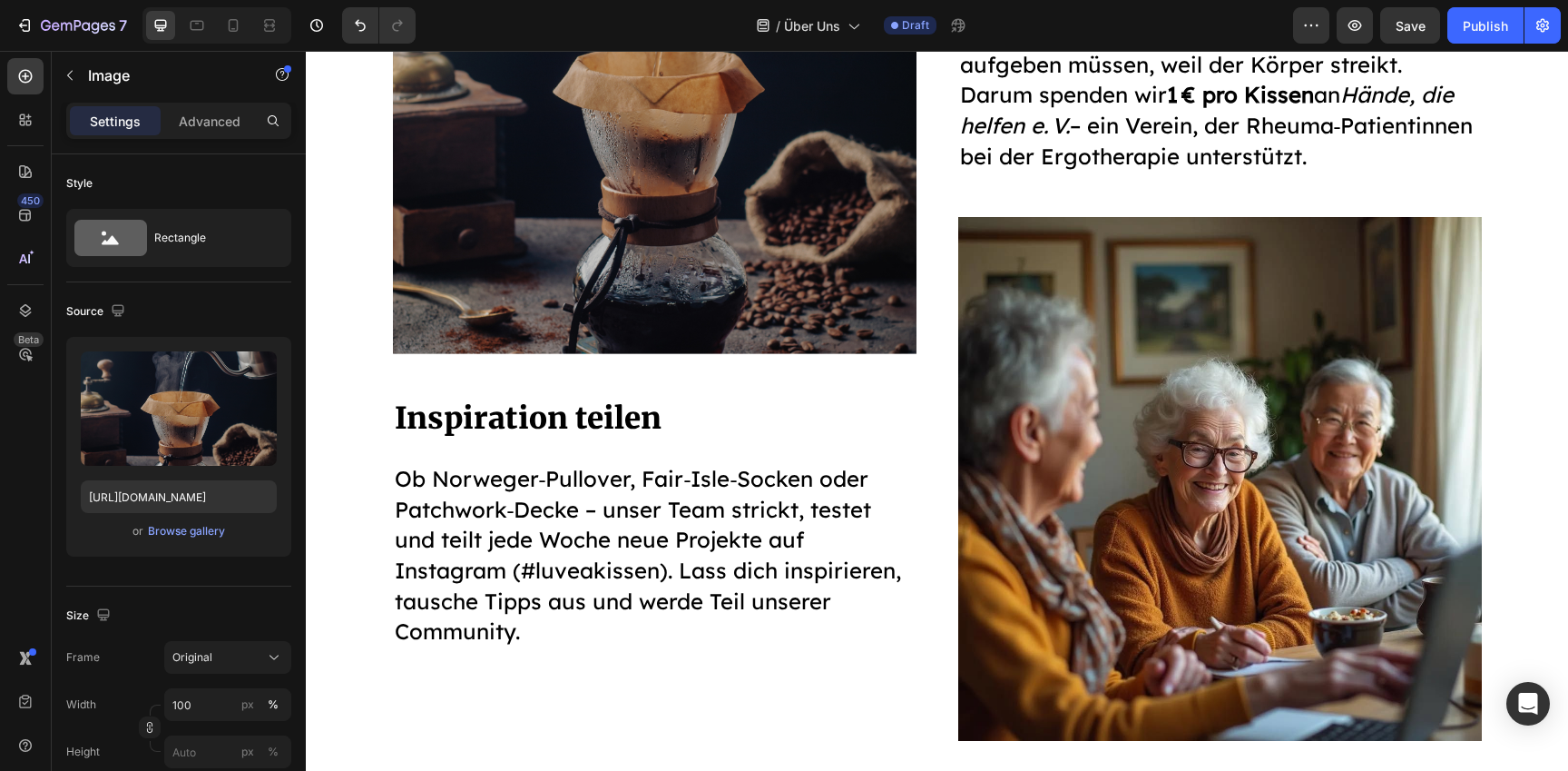
click at [662, 216] on img at bounding box center [655, 92] width 524 height 523
click at [179, 542] on div "or Browse gallery" at bounding box center [178, 531] width 196 height 22
click at [179, 540] on button "Browse gallery" at bounding box center [186, 531] width 79 height 18
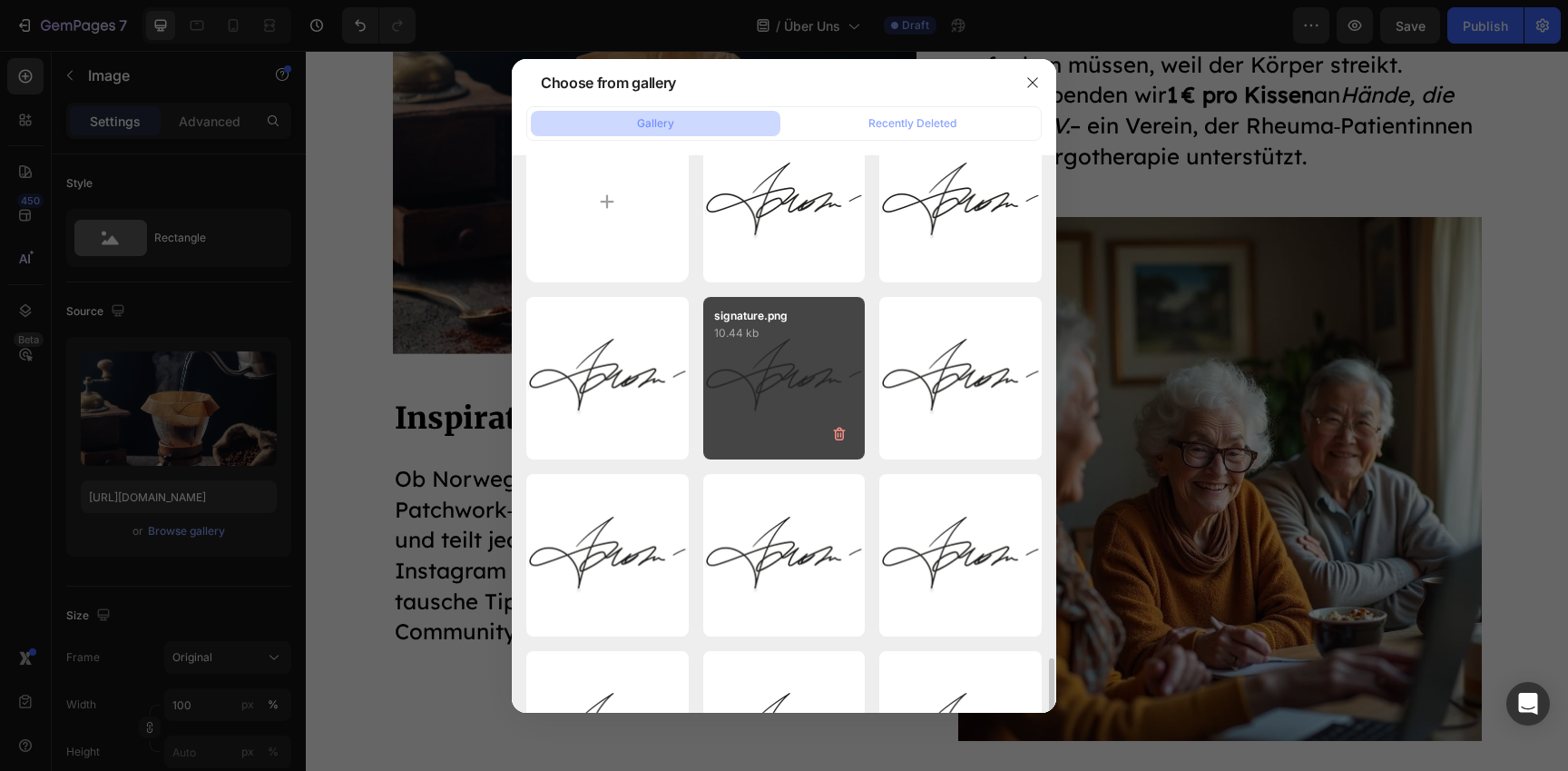
scroll to position [0, 0]
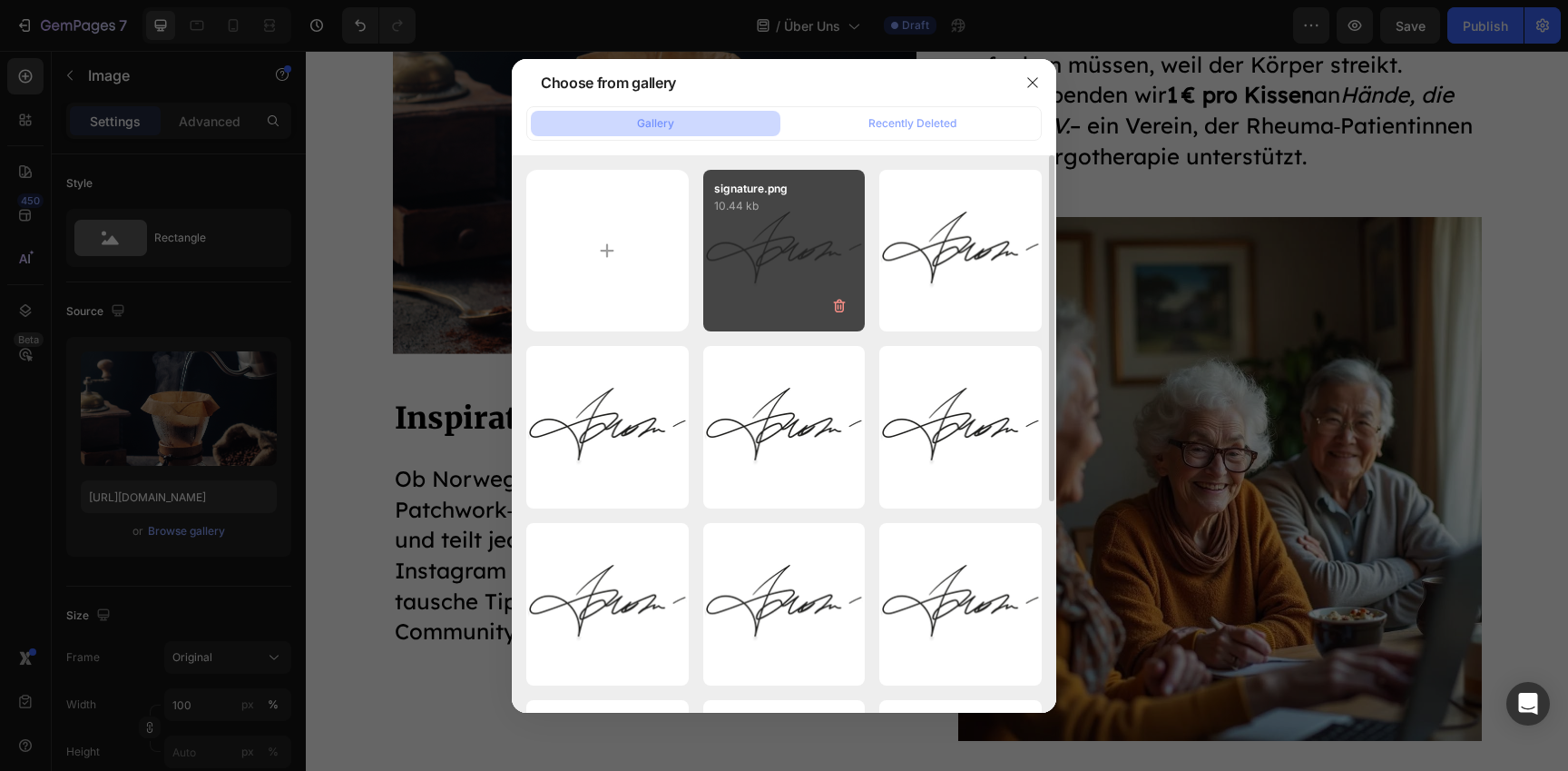
click at [834, 297] on icon "button" at bounding box center [840, 306] width 18 height 18
click at [836, 303] on div "Delete" at bounding box center [829, 309] width 33 height 17
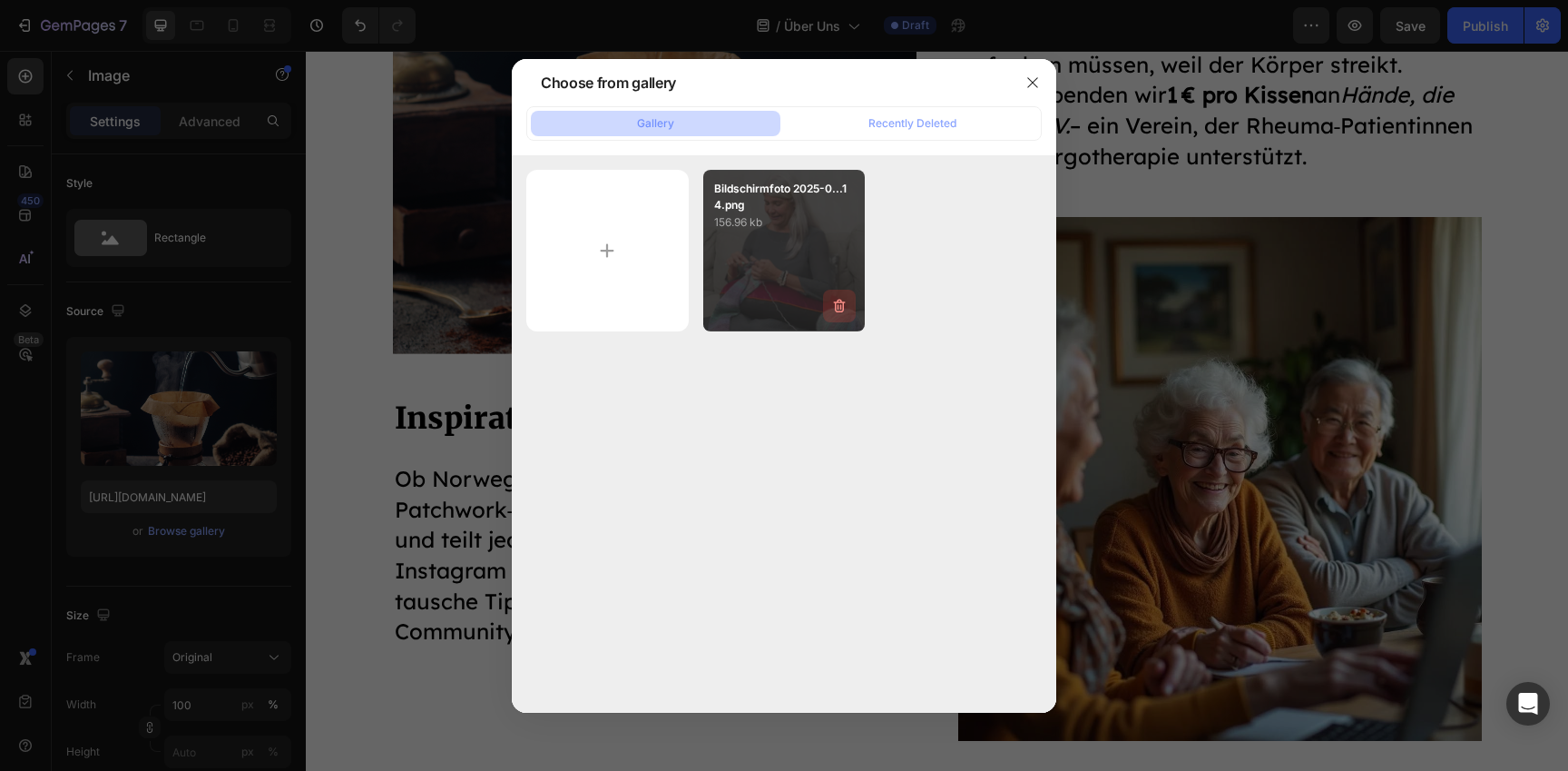
click at [836, 303] on icon "button" at bounding box center [840, 306] width 12 height 14
click at [770, 367] on div "Delete Image? 156.96 kb Cancel Delete" at bounding box center [784, 434] width 544 height 557
click at [1014, 64] on div at bounding box center [1033, 83] width 47 height 47
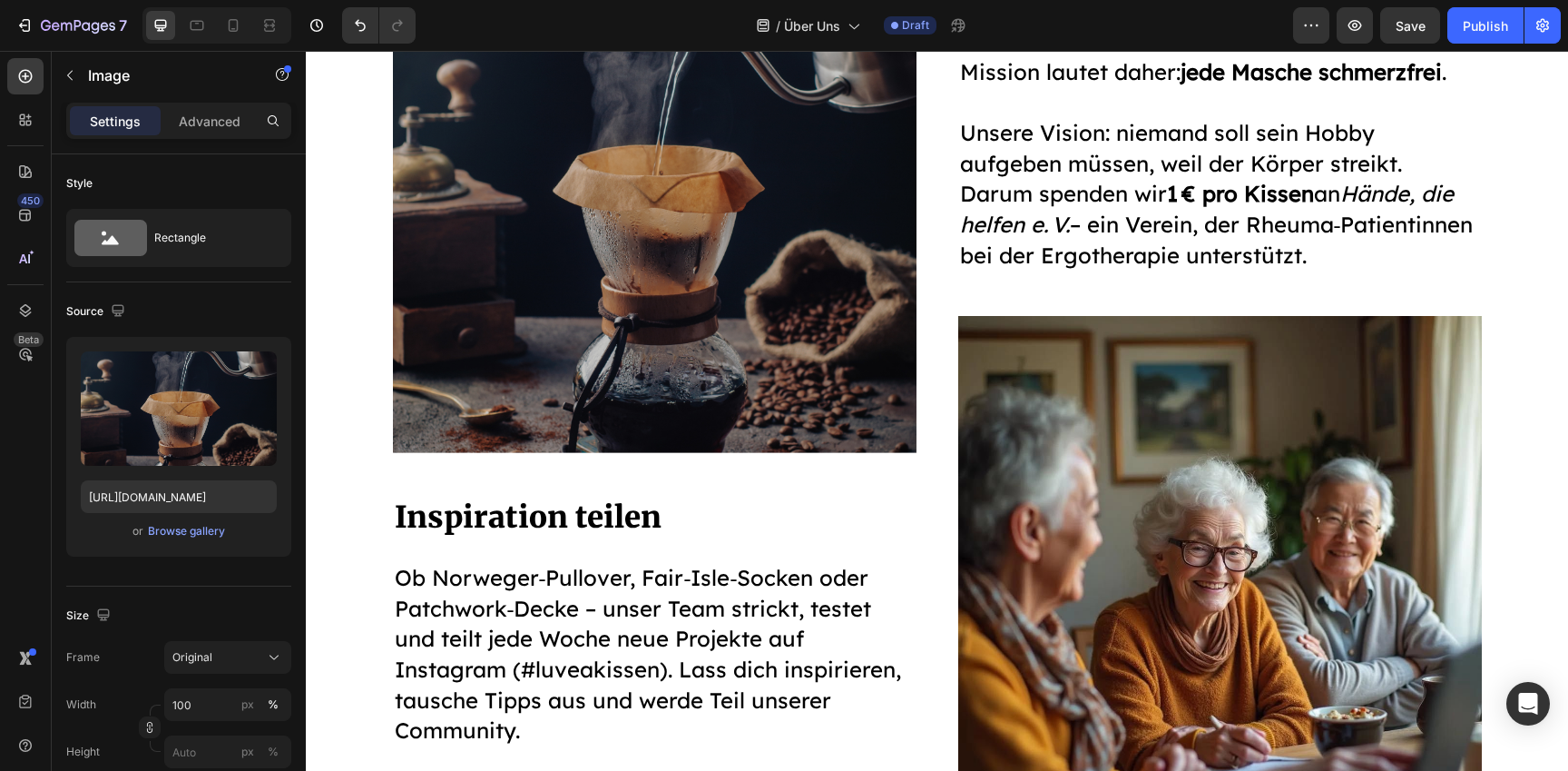
scroll to position [2783, 0]
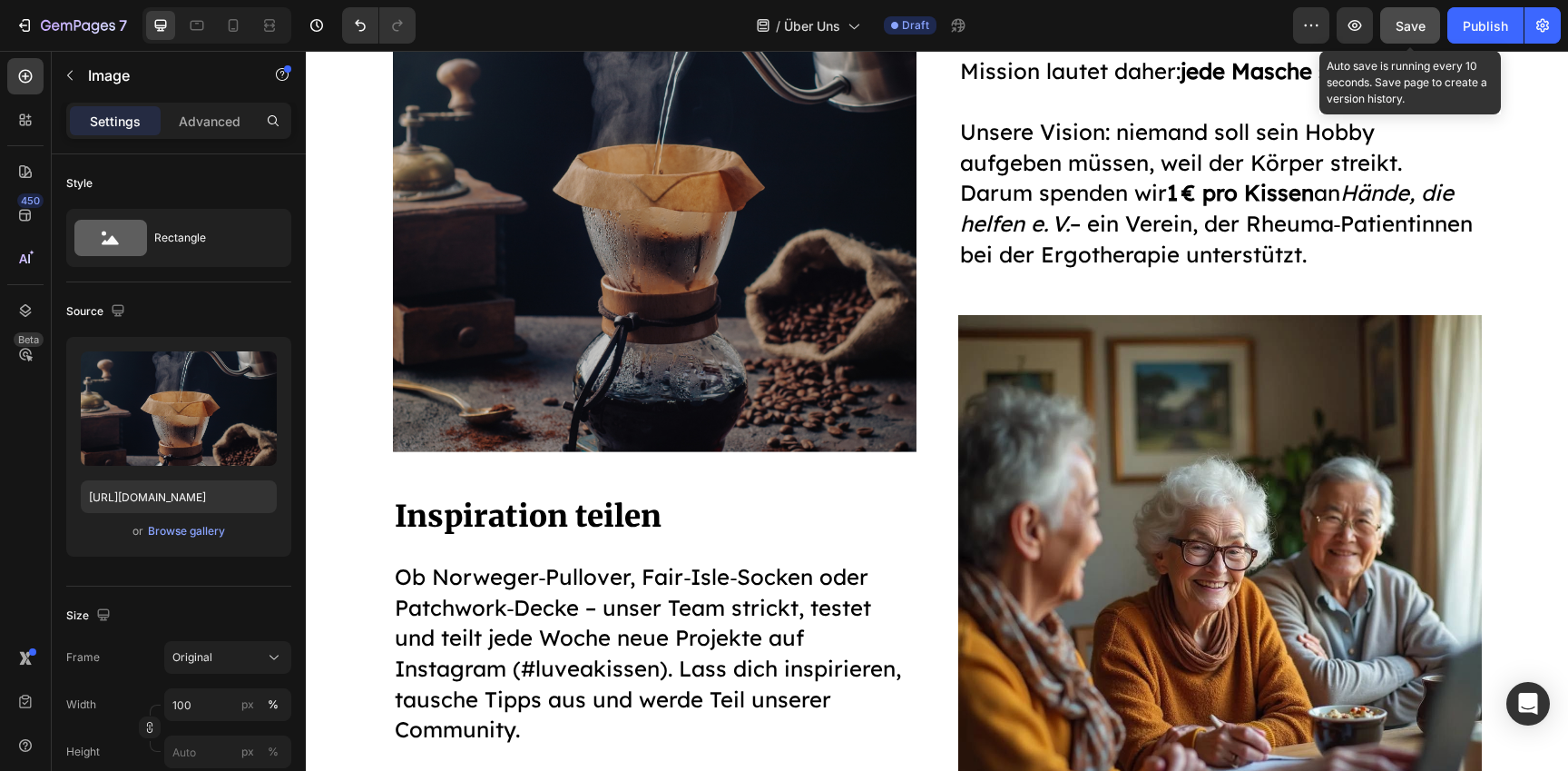
click at [1418, 19] on span "Save" at bounding box center [1411, 26] width 30 height 16
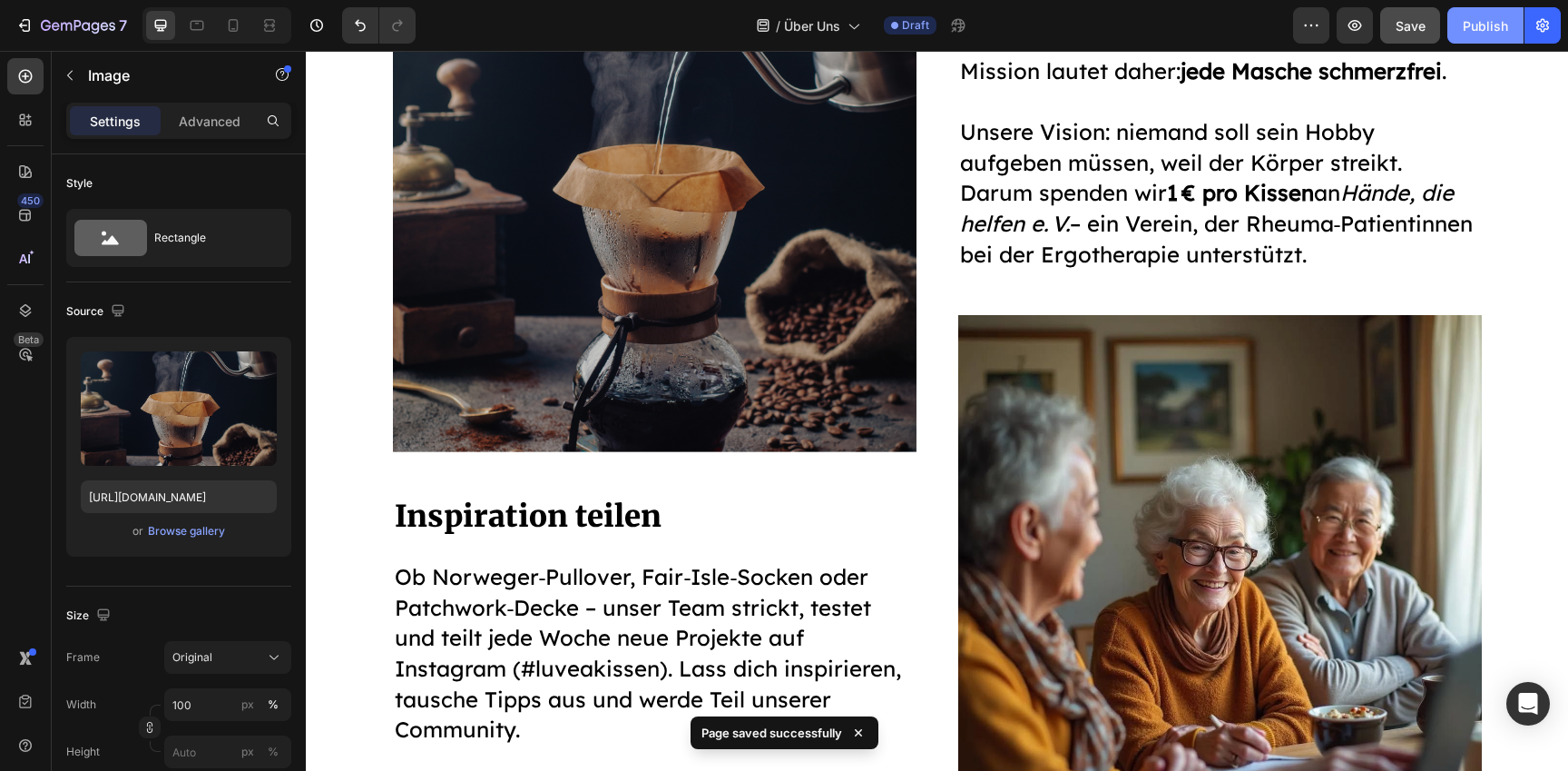
click at [1485, 24] on div "Publish" at bounding box center [1485, 26] width 45 height 19
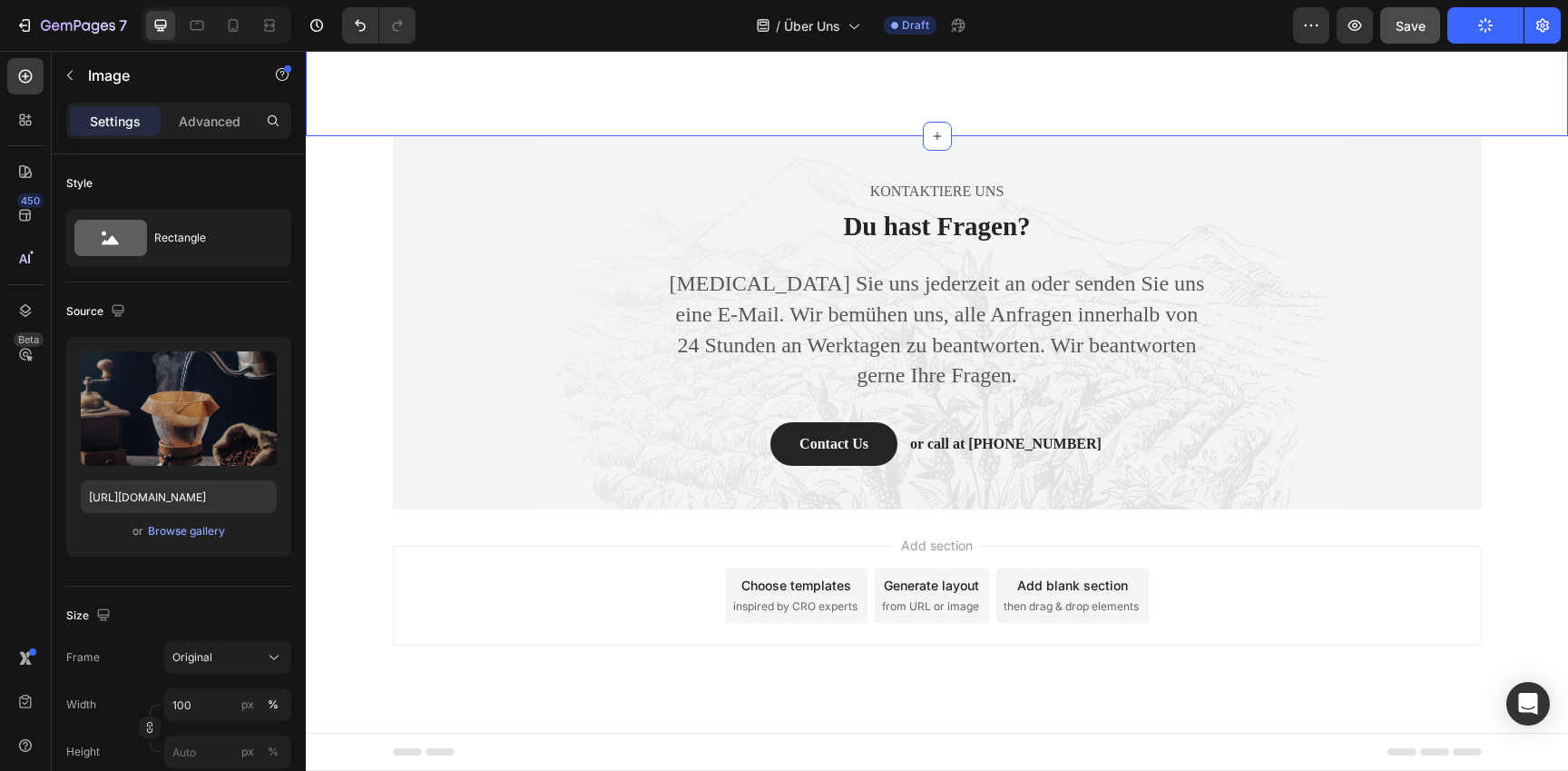
scroll to position [3618, 0]
click at [925, 237] on h2 "Du hast Fragen?" at bounding box center [937, 226] width 544 height 38
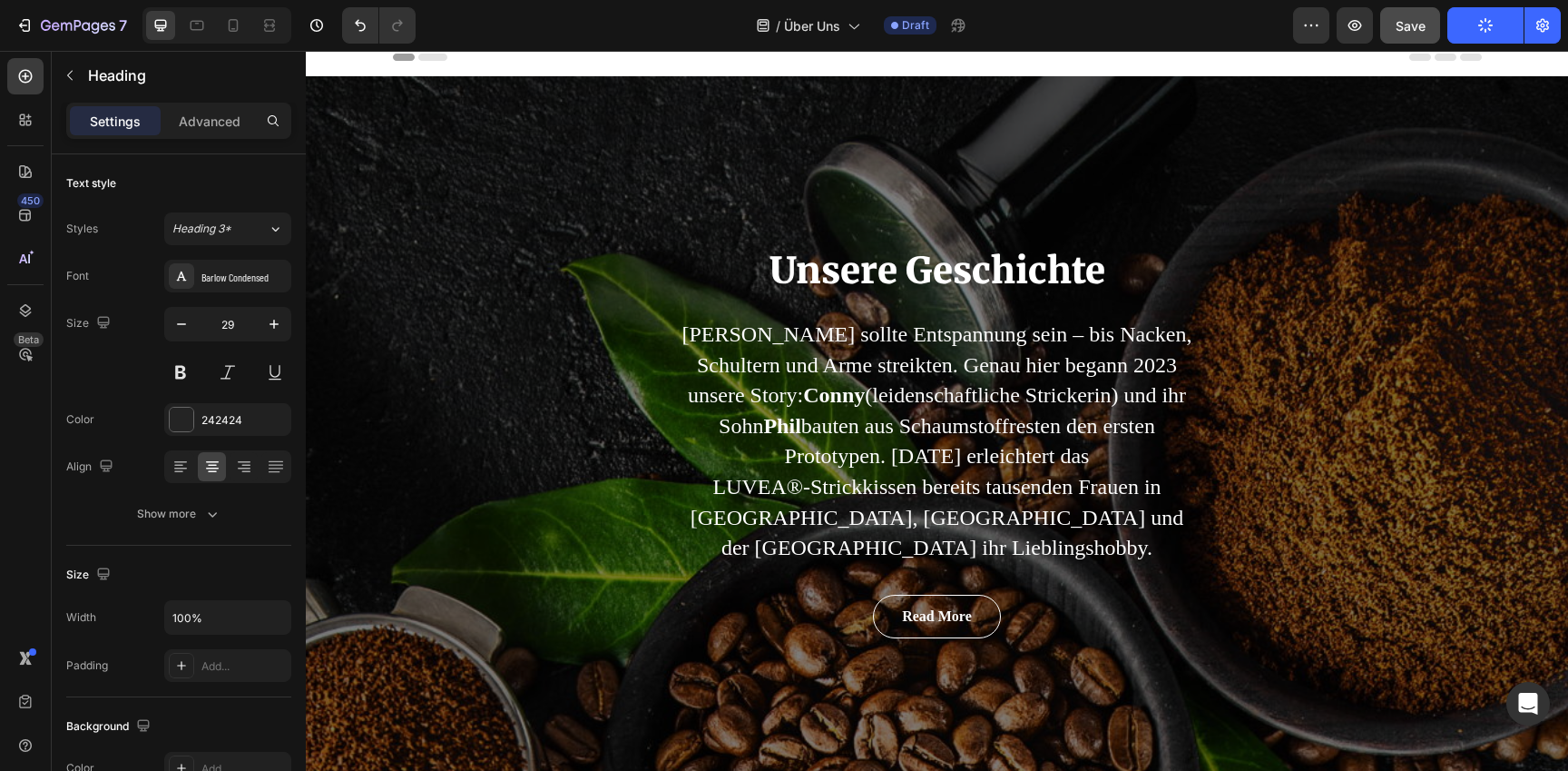
scroll to position [0, 0]
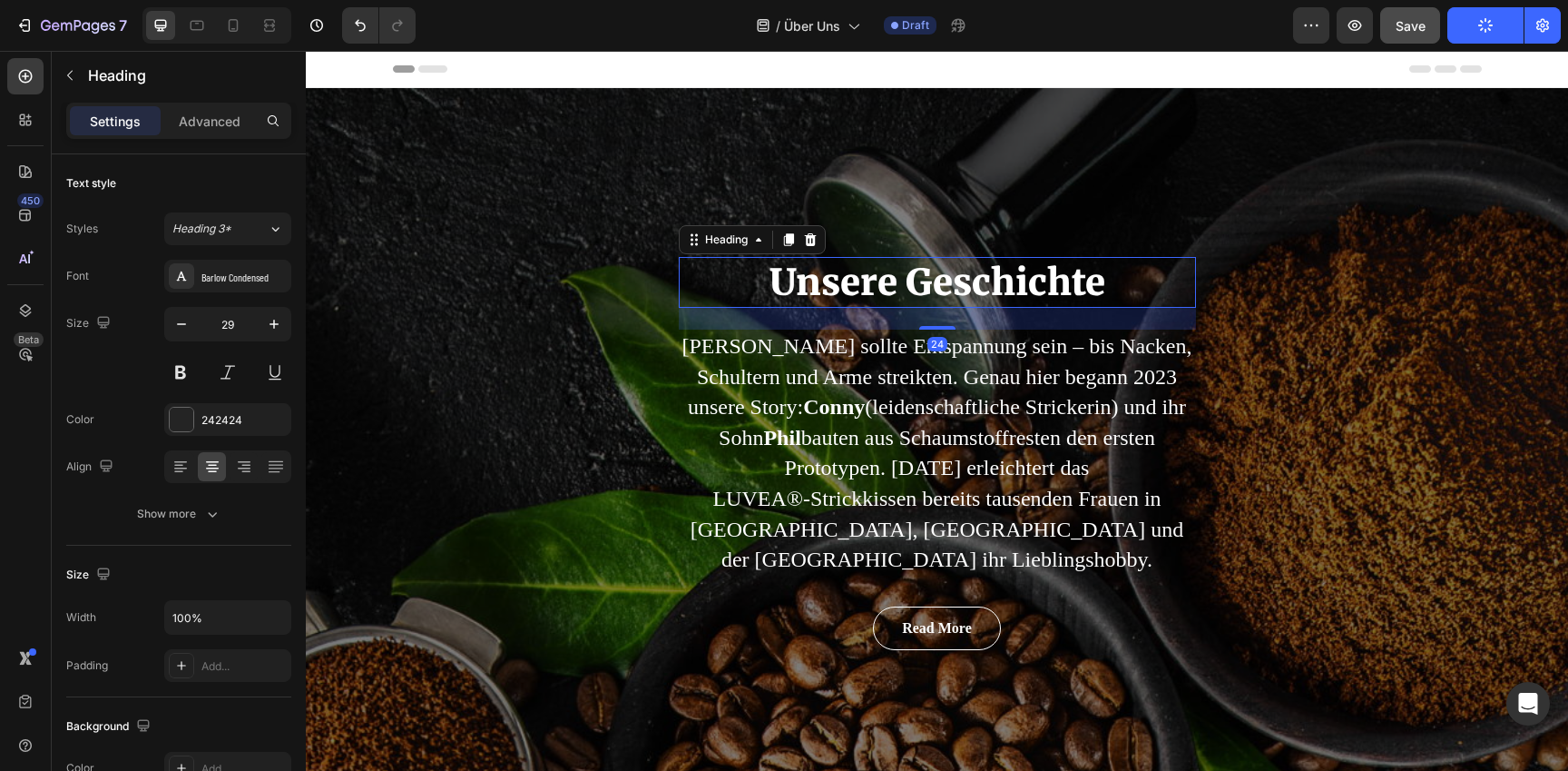
click at [1032, 297] on h2 "Unsere Geschichte" at bounding box center [938, 283] width 518 height 51
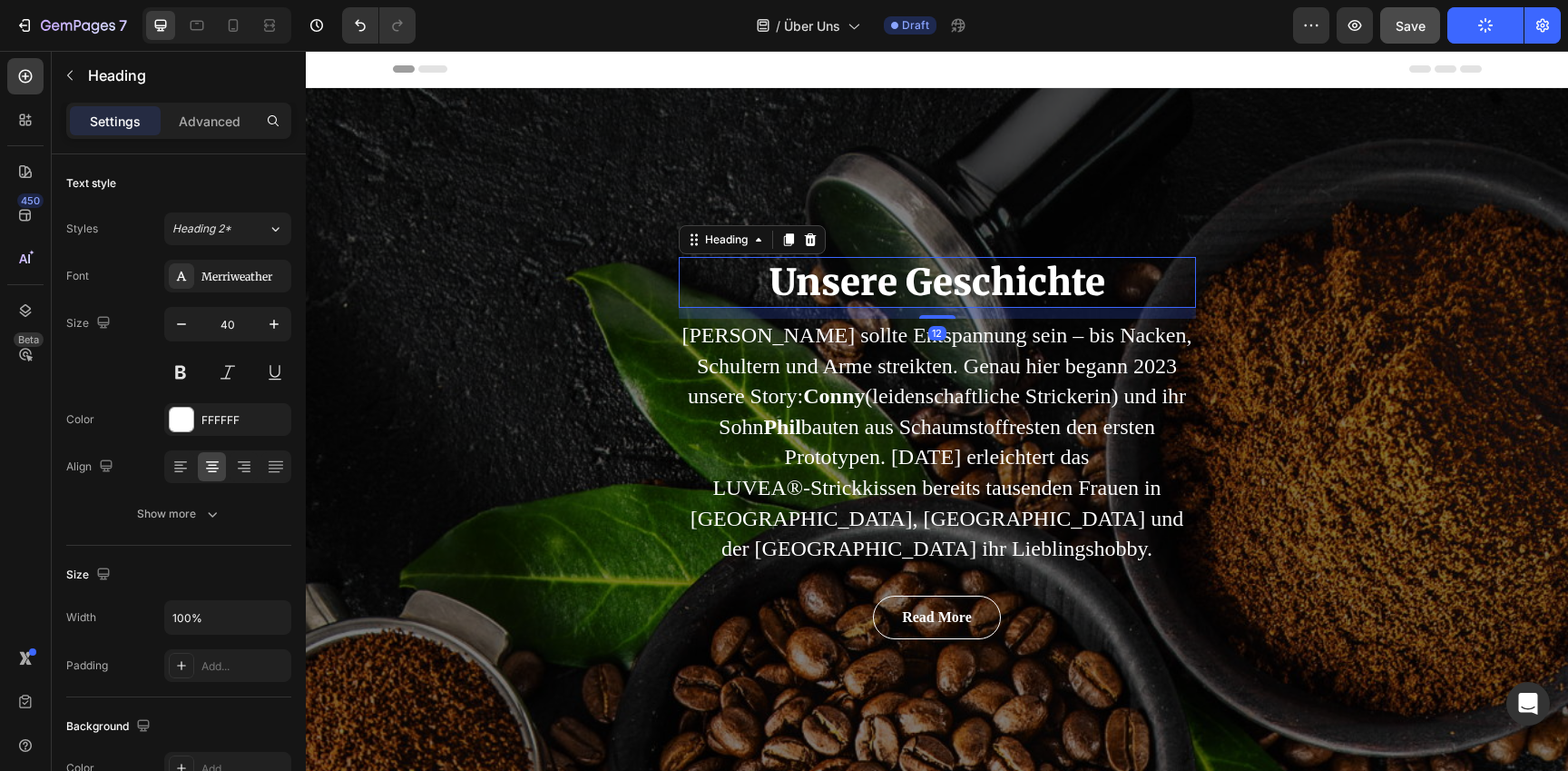
drag, startPoint x: 939, startPoint y: 328, endPoint x: 1067, endPoint y: 339, distance: 128.5
click at [939, 317] on div at bounding box center [937, 317] width 36 height 4
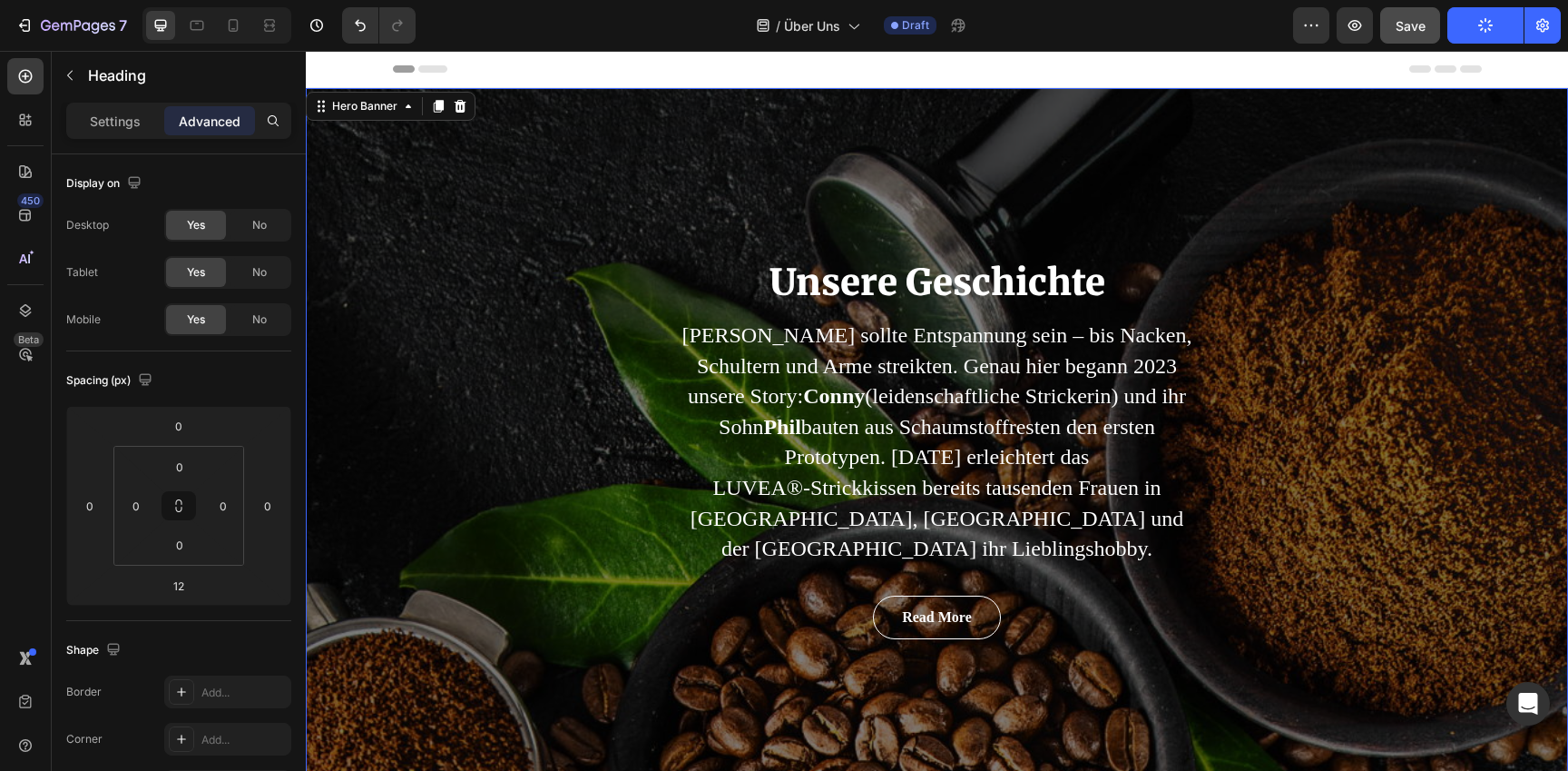
click at [1346, 407] on div "Unsere Geschichte Heading Stricken sollte Entspannung sein – bis Nacken, Schult…" at bounding box center [937, 447] width 1263 height 720
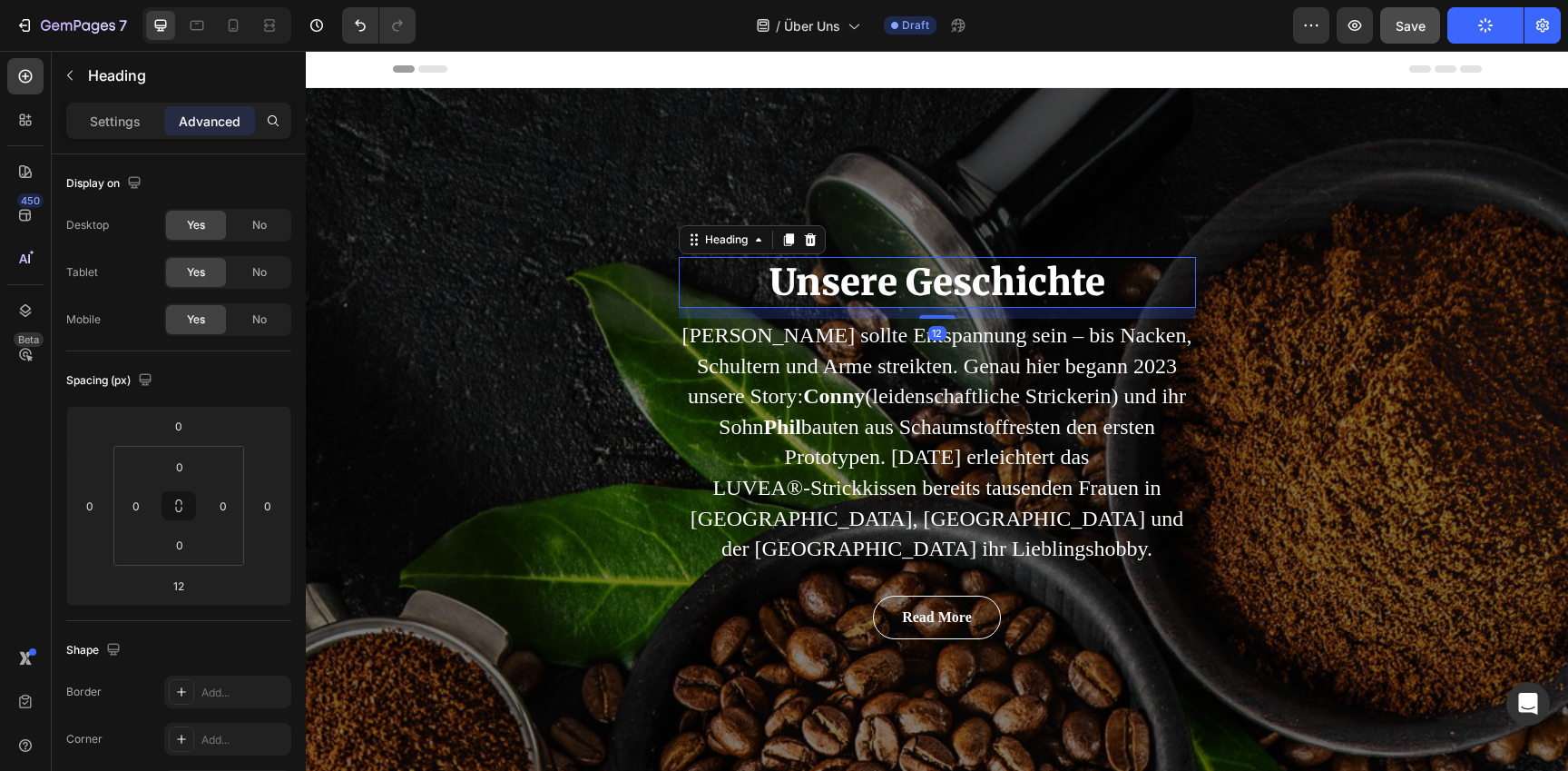
click at [972, 288] on h2 "Unsere Geschichte" at bounding box center [938, 283] width 518 height 51
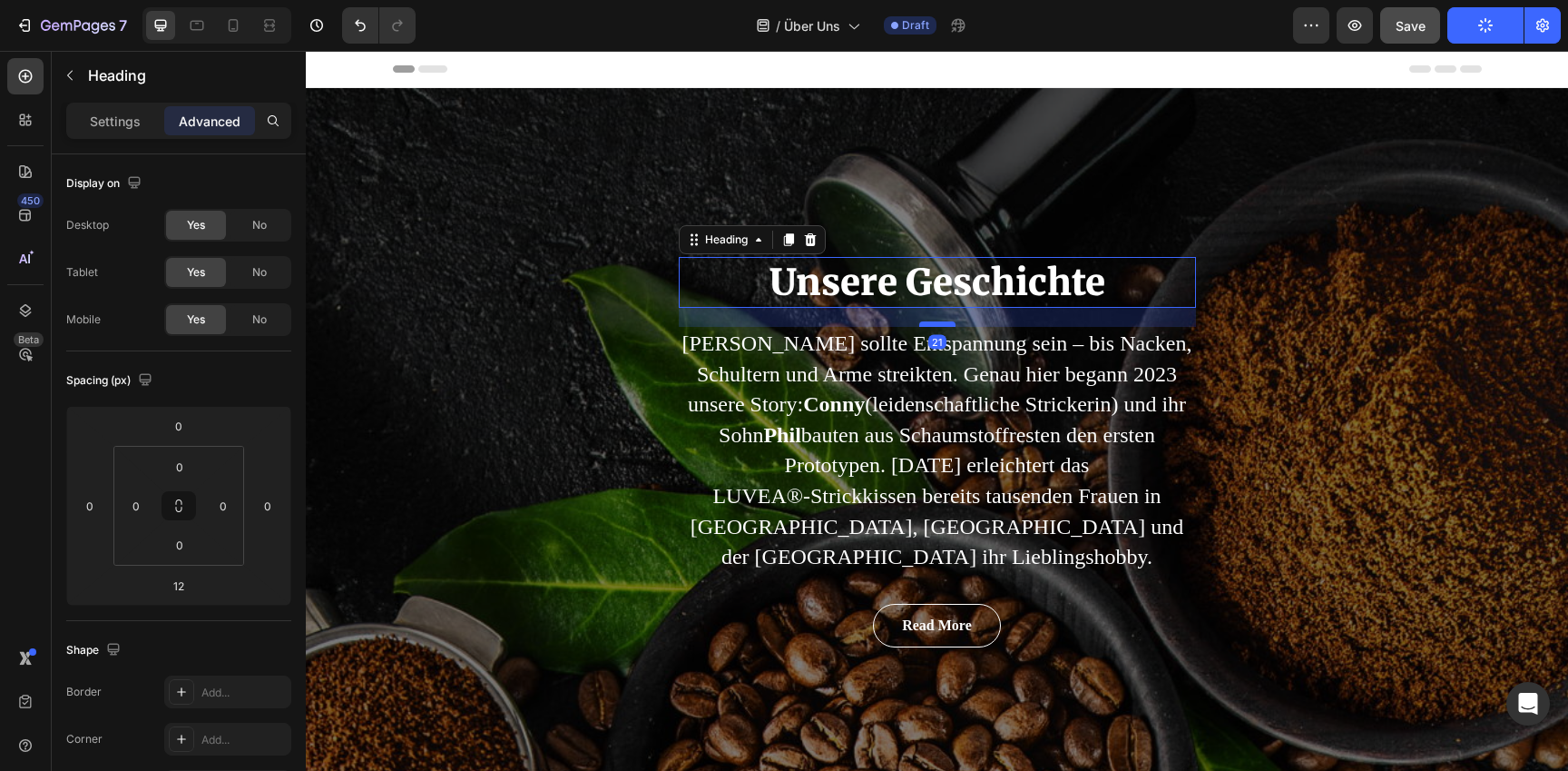
click at [938, 326] on div at bounding box center [937, 324] width 36 height 6
type input "21"
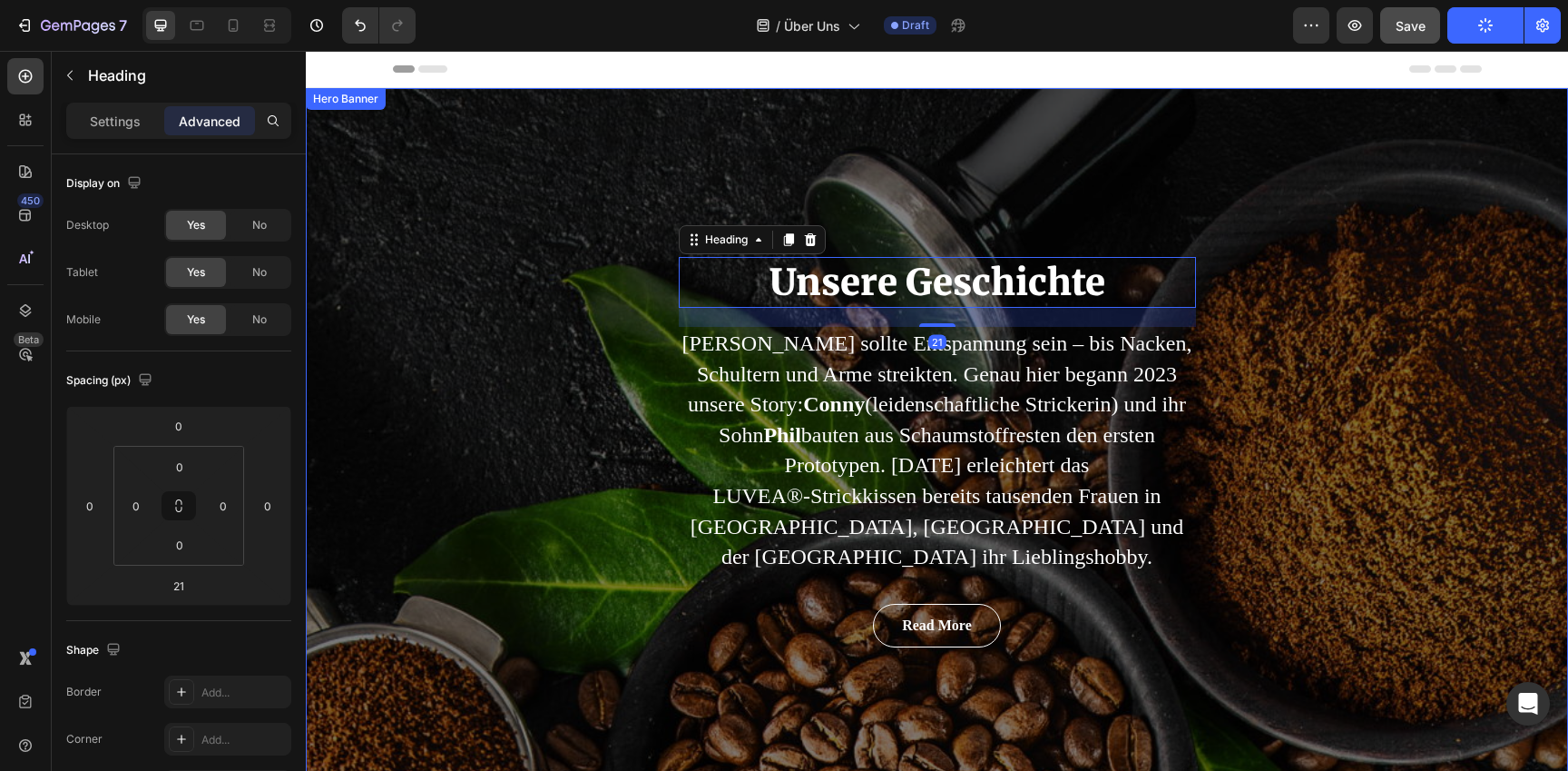
click at [1296, 345] on div "Unsere Geschichte Heading 21 Stricken sollte Entspannung sein – bis Nacken, Sch…" at bounding box center [937, 452] width 1263 height 729
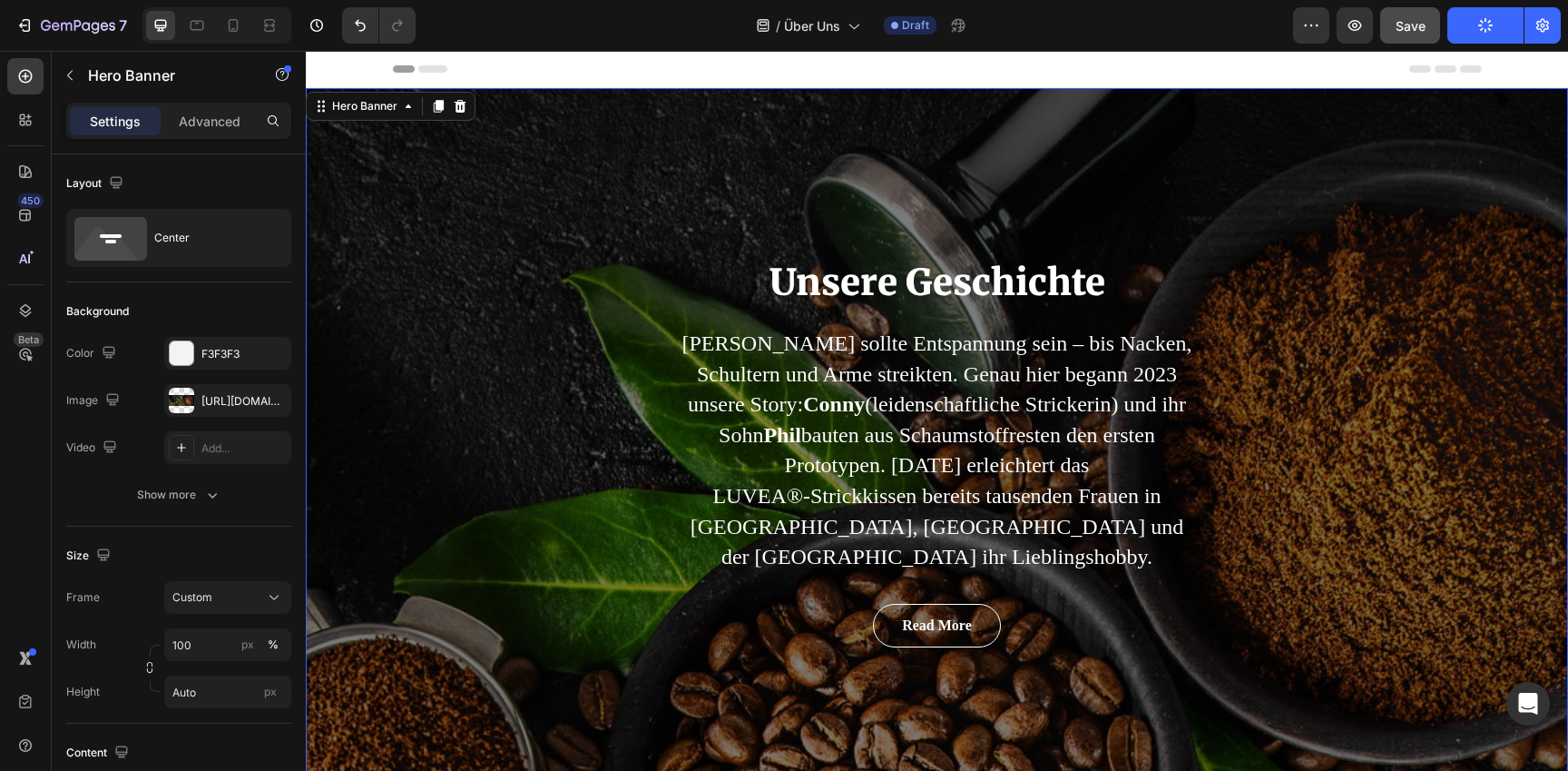
click at [519, 400] on div "Unsere Geschichte Heading Stricken sollte Entspannung sein – bis Nacken, Schult…" at bounding box center [937, 452] width 1263 height 729
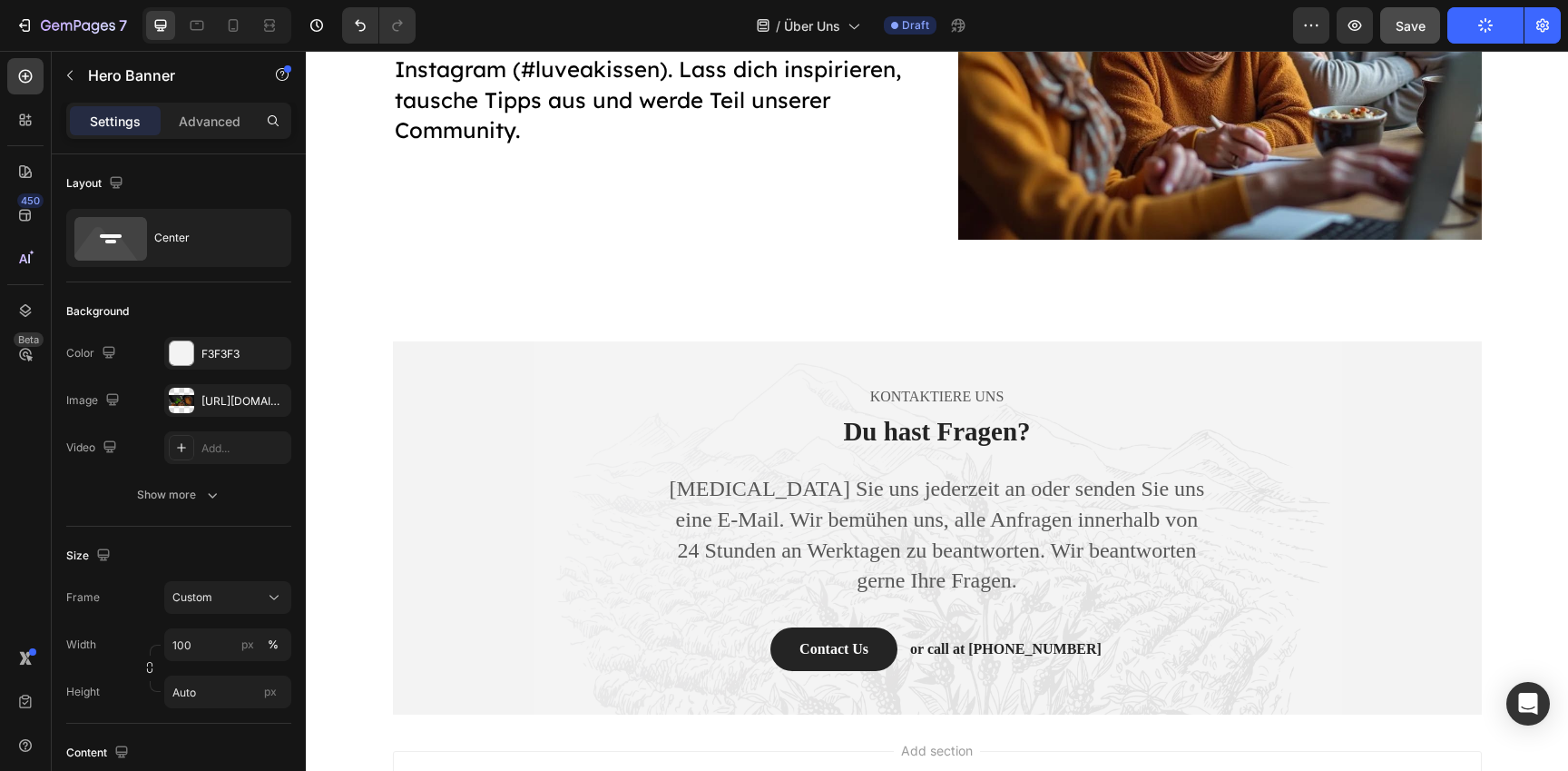
scroll to position [3362, 0]
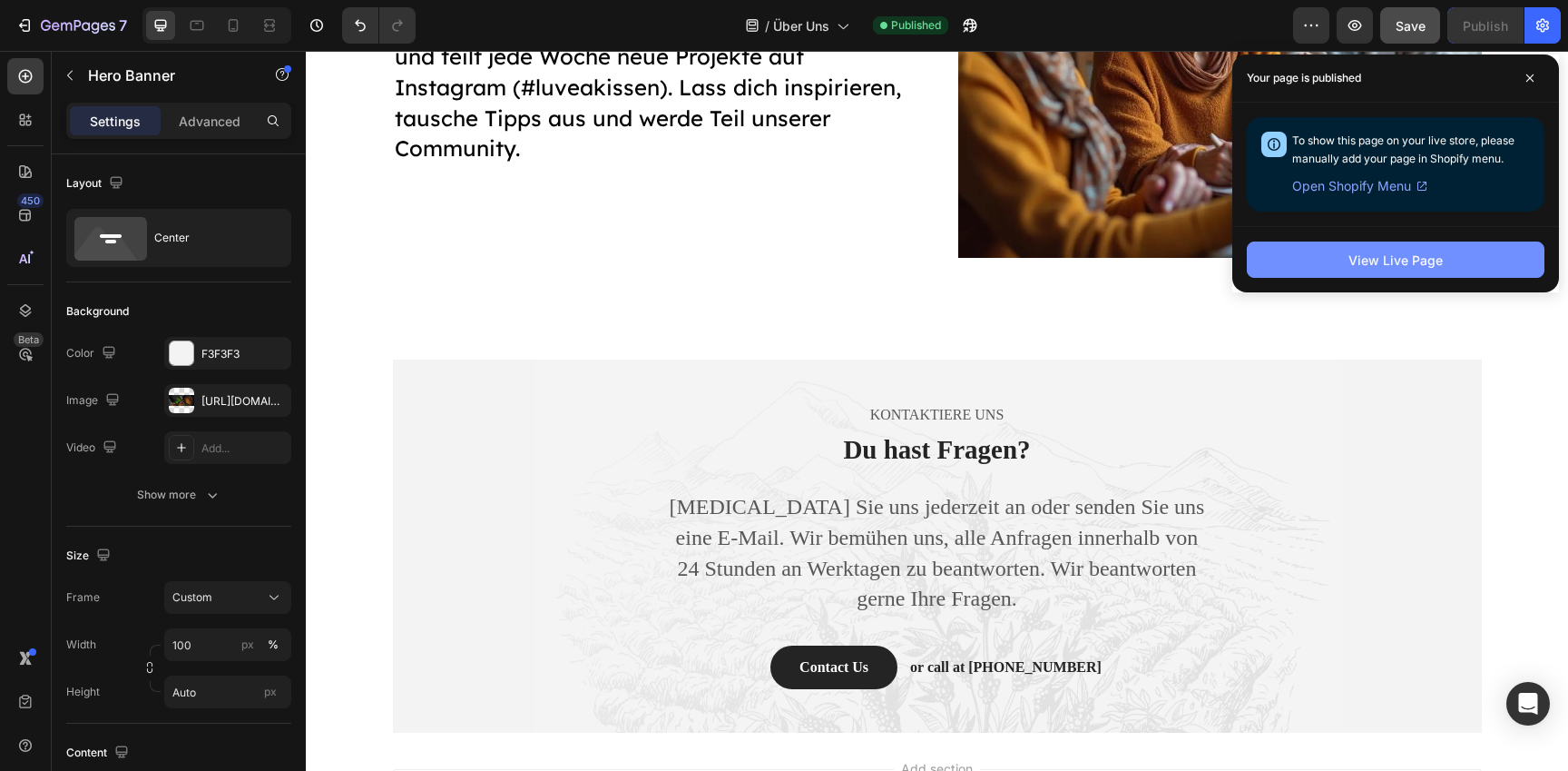
click at [1393, 255] on div "View Live Page" at bounding box center [1396, 260] width 94 height 19
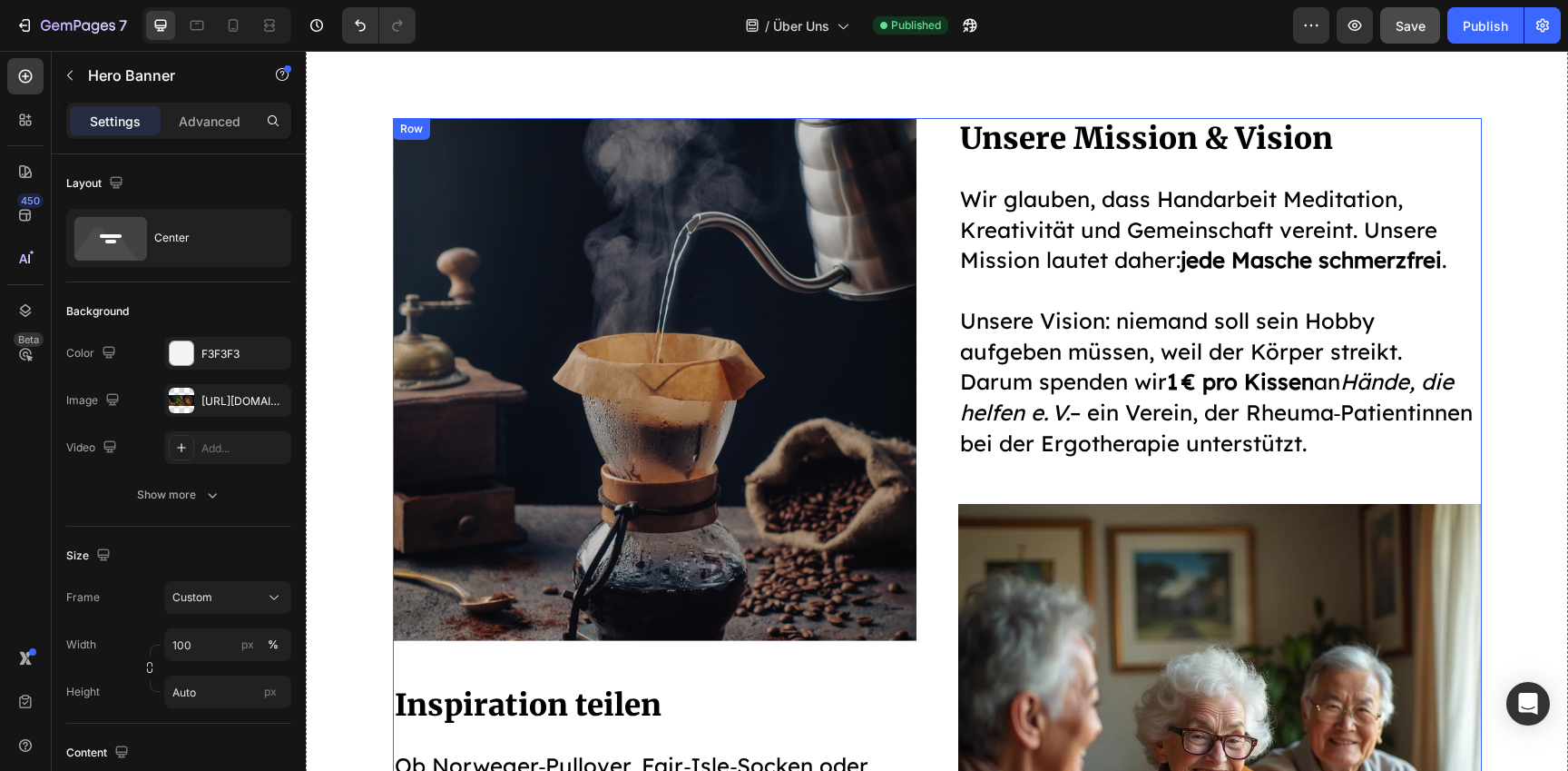
scroll to position [2191, 0]
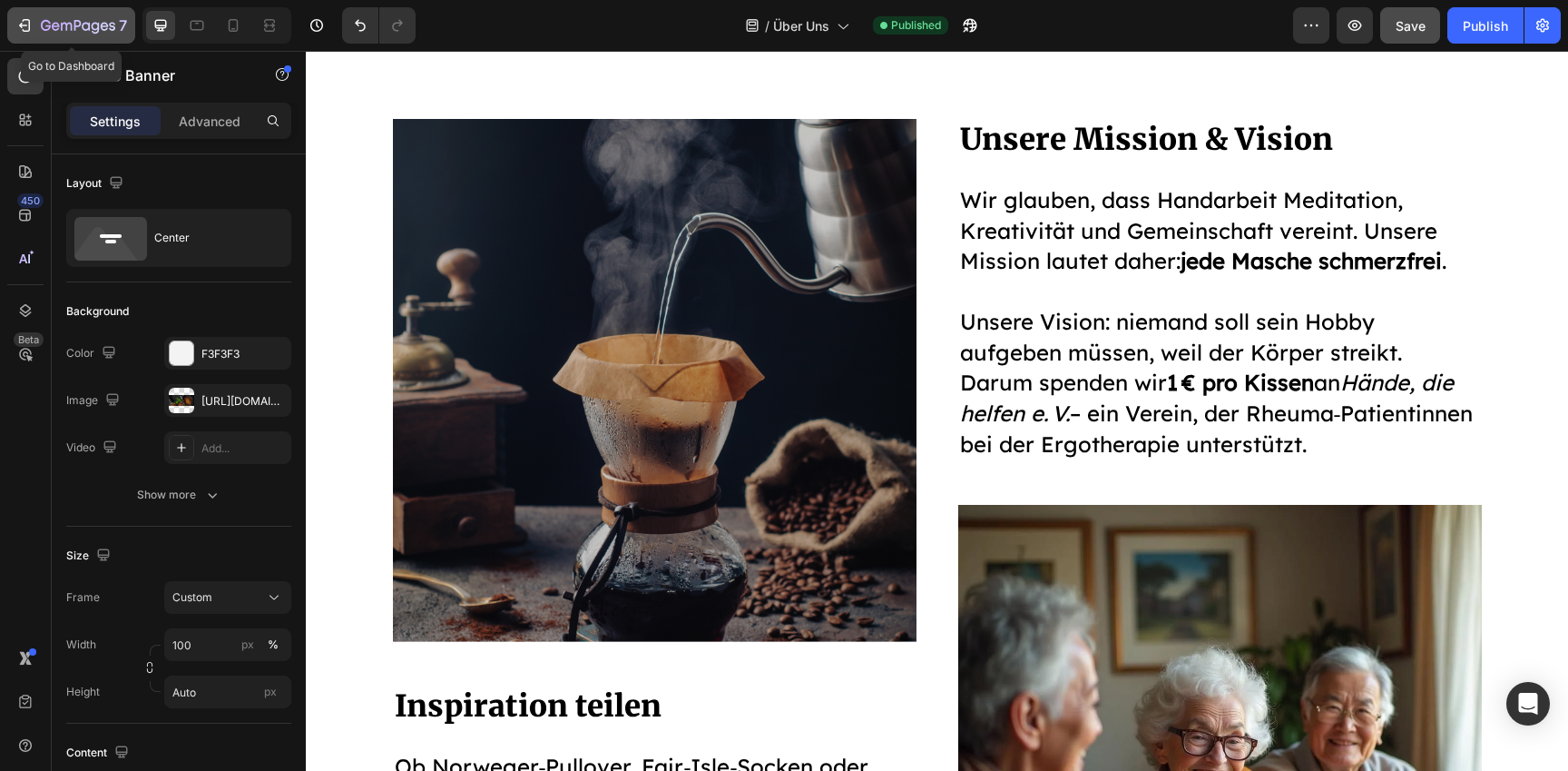
click at [40, 26] on icon "button" at bounding box center [78, 27] width 75 height 16
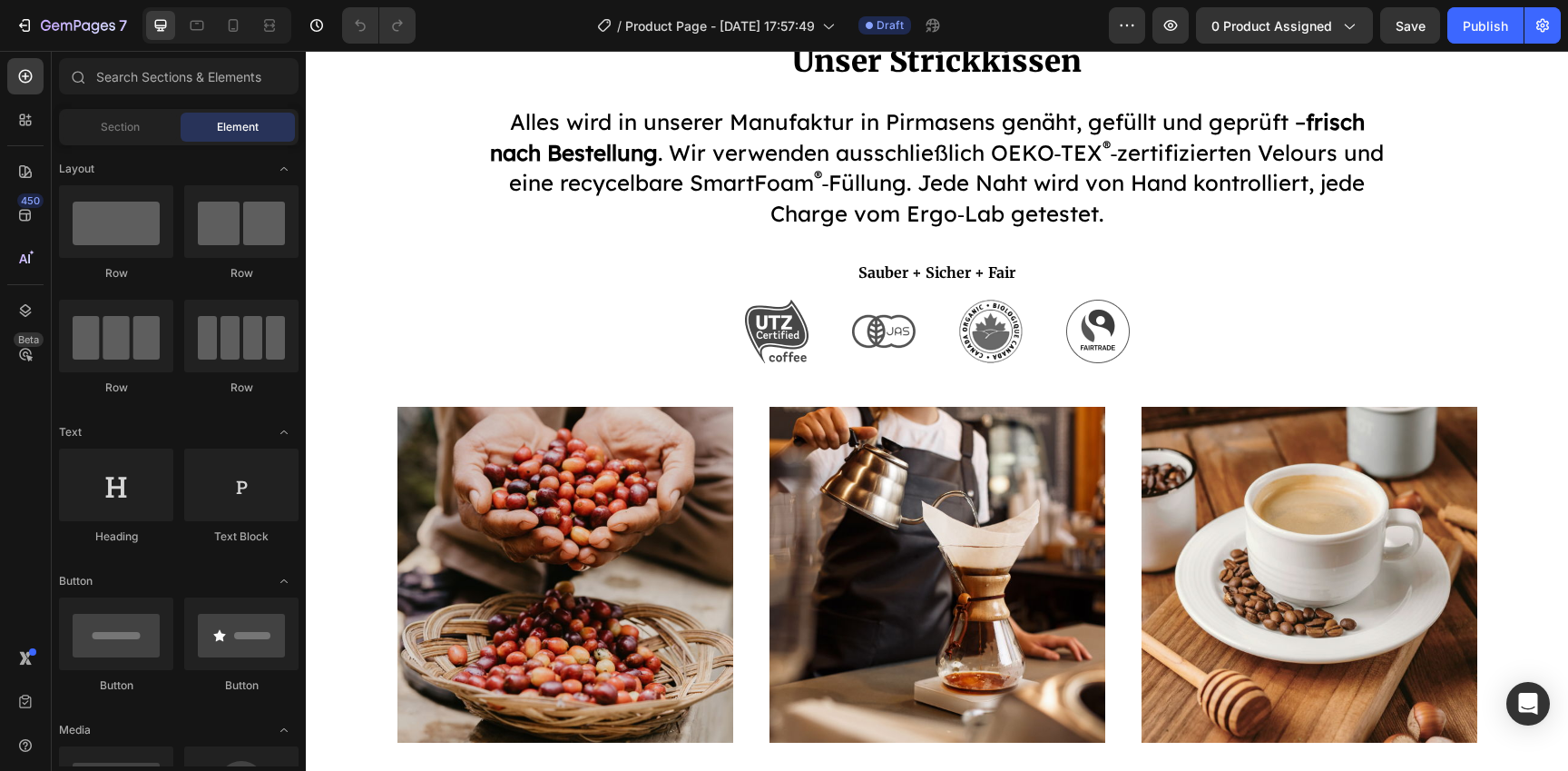
scroll to position [1359, 0]
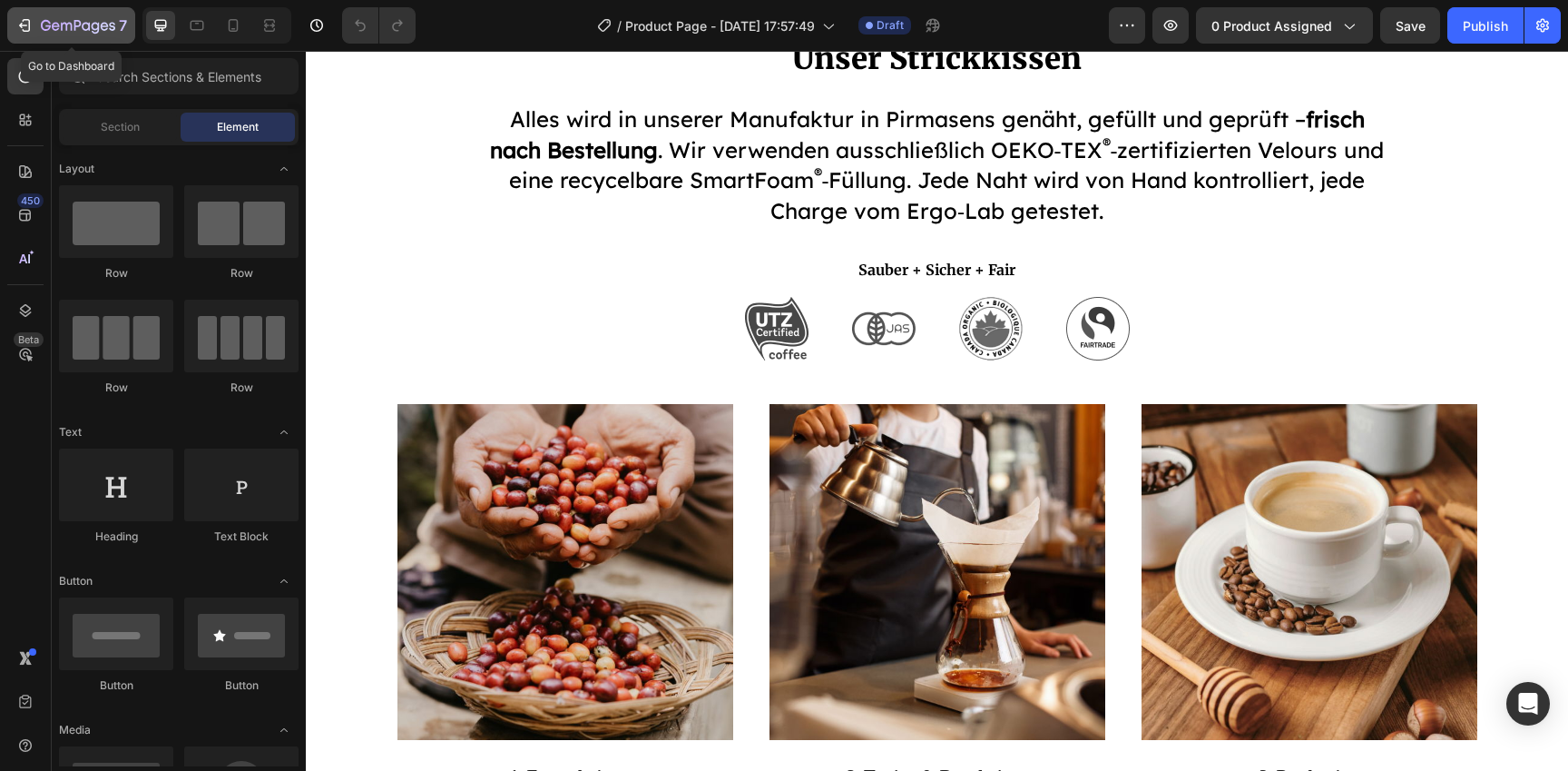
click at [22, 31] on icon "button" at bounding box center [25, 26] width 18 height 18
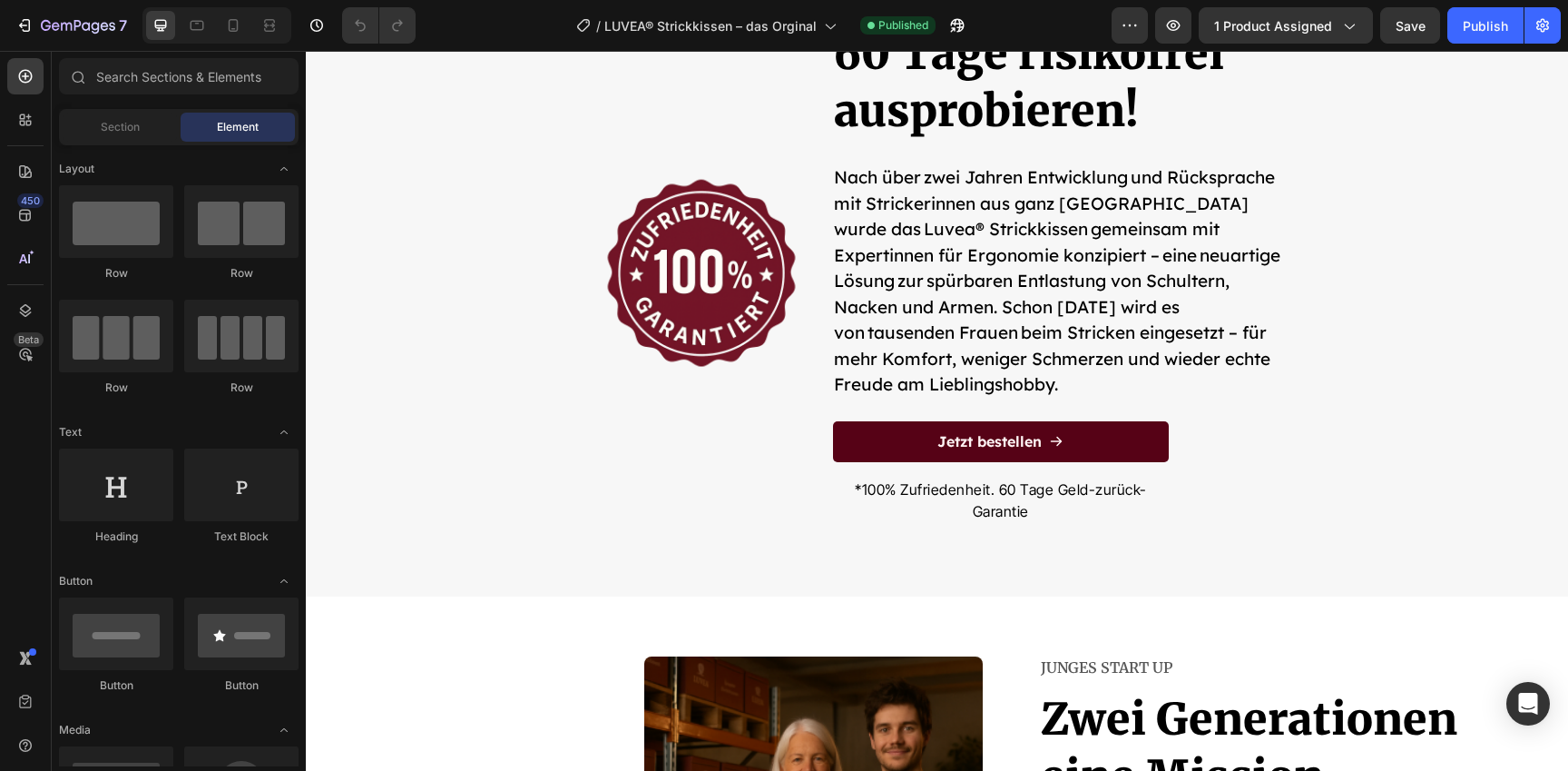
scroll to position [6542, 0]
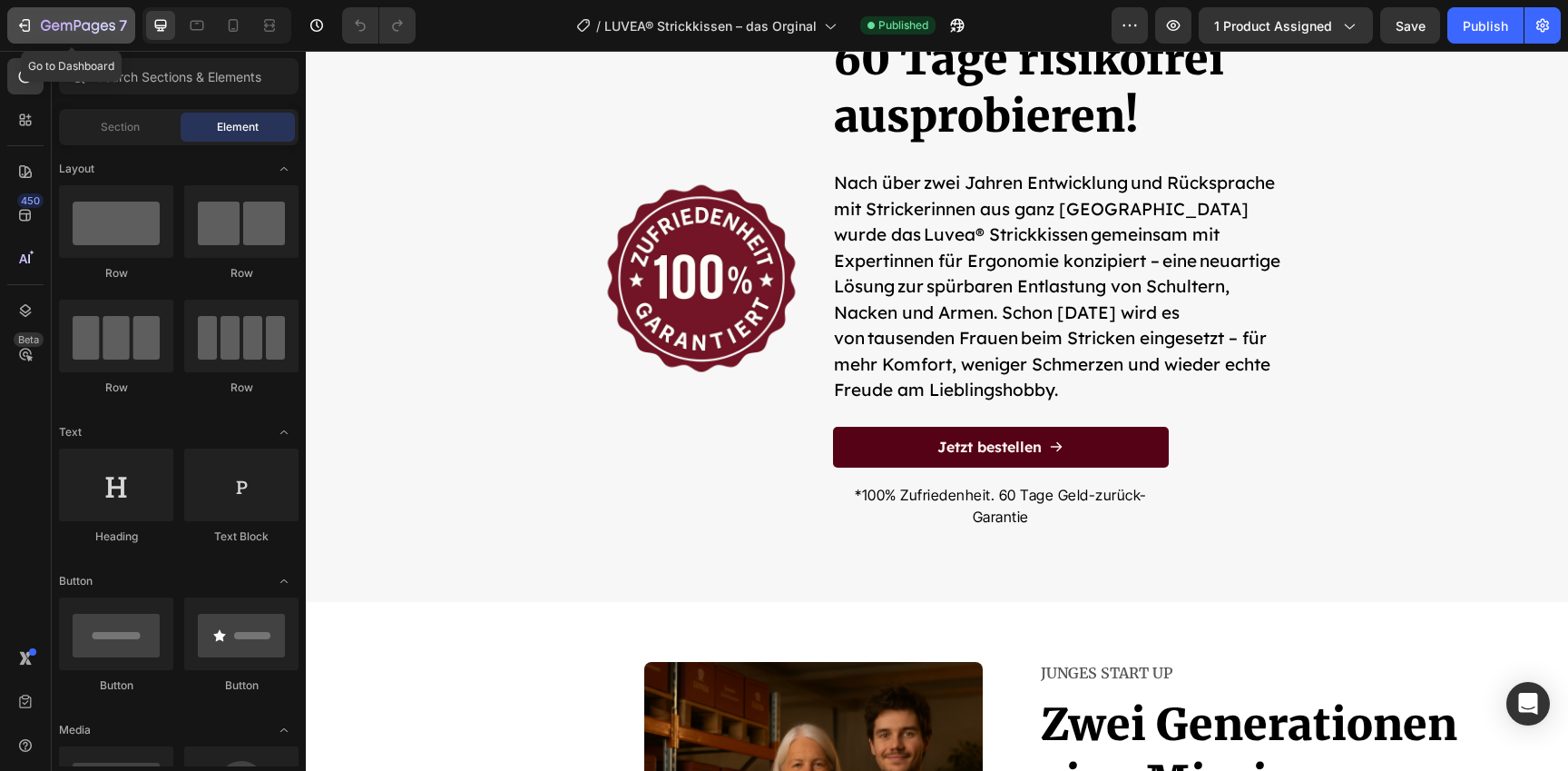
click at [29, 23] on icon "button" at bounding box center [27, 25] width 8 height 13
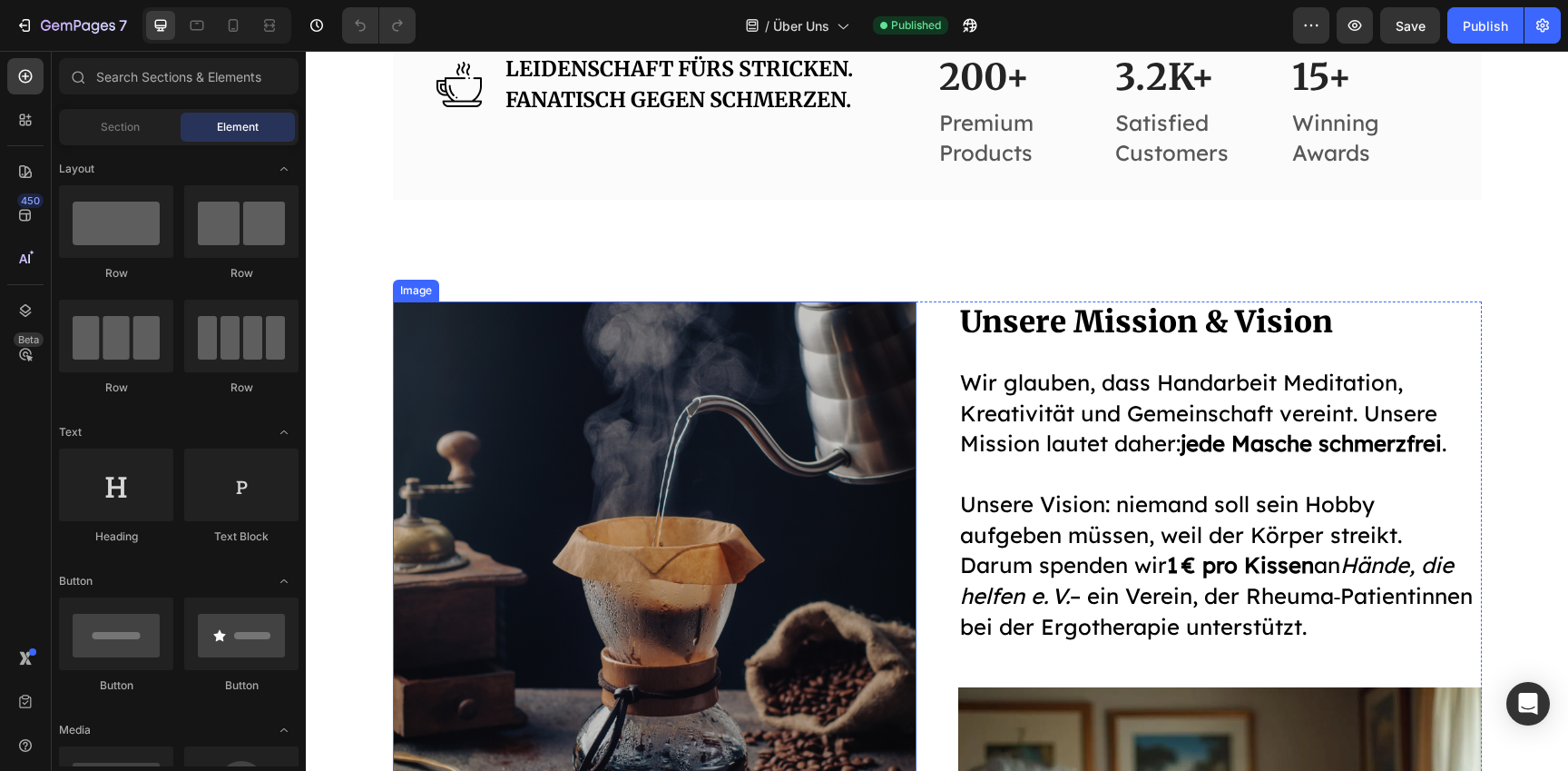
scroll to position [2442, 0]
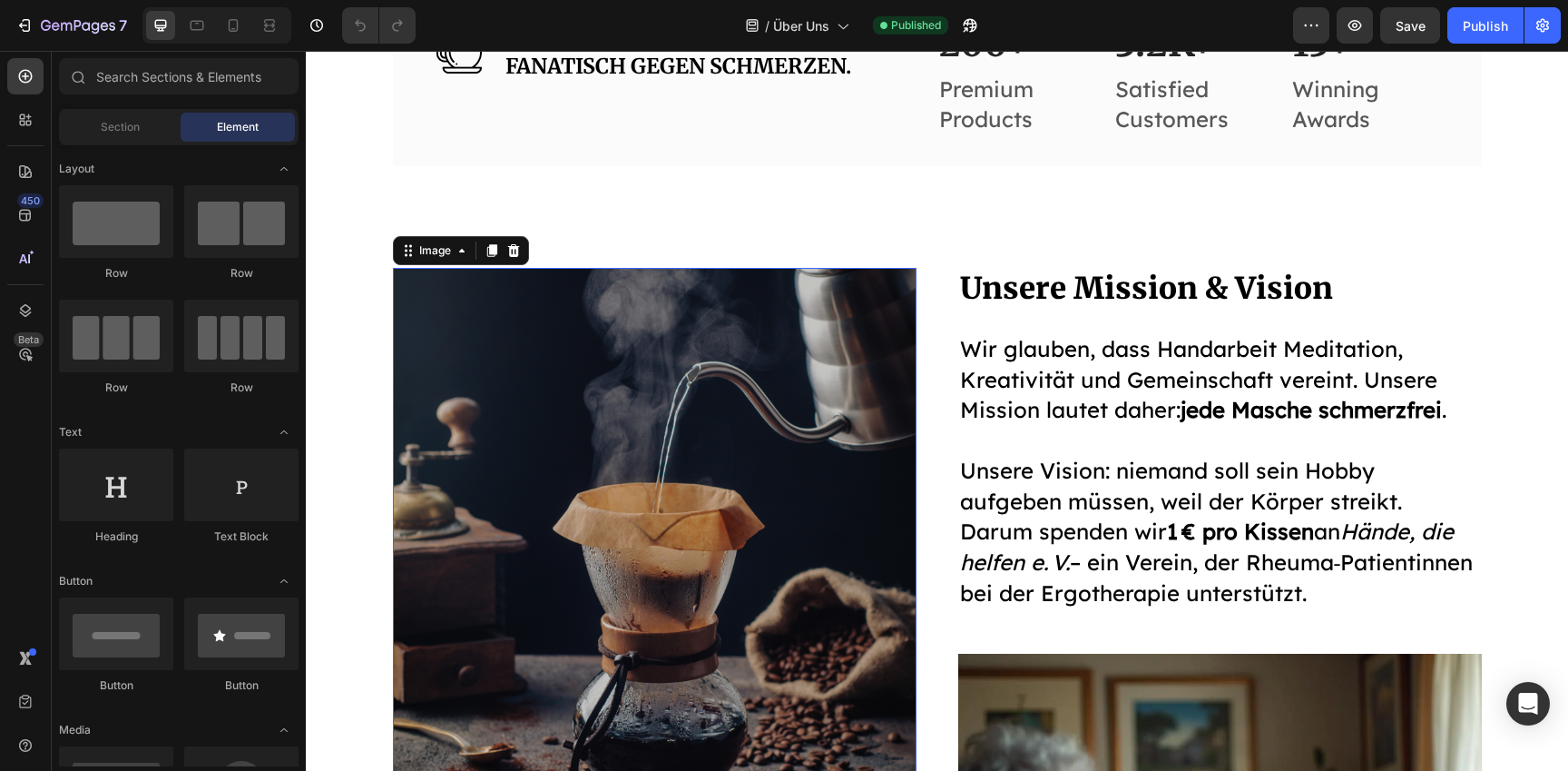
drag, startPoint x: 600, startPoint y: 489, endPoint x: 543, endPoint y: 481, distance: 57.6
click at [600, 489] on img at bounding box center [655, 529] width 524 height 523
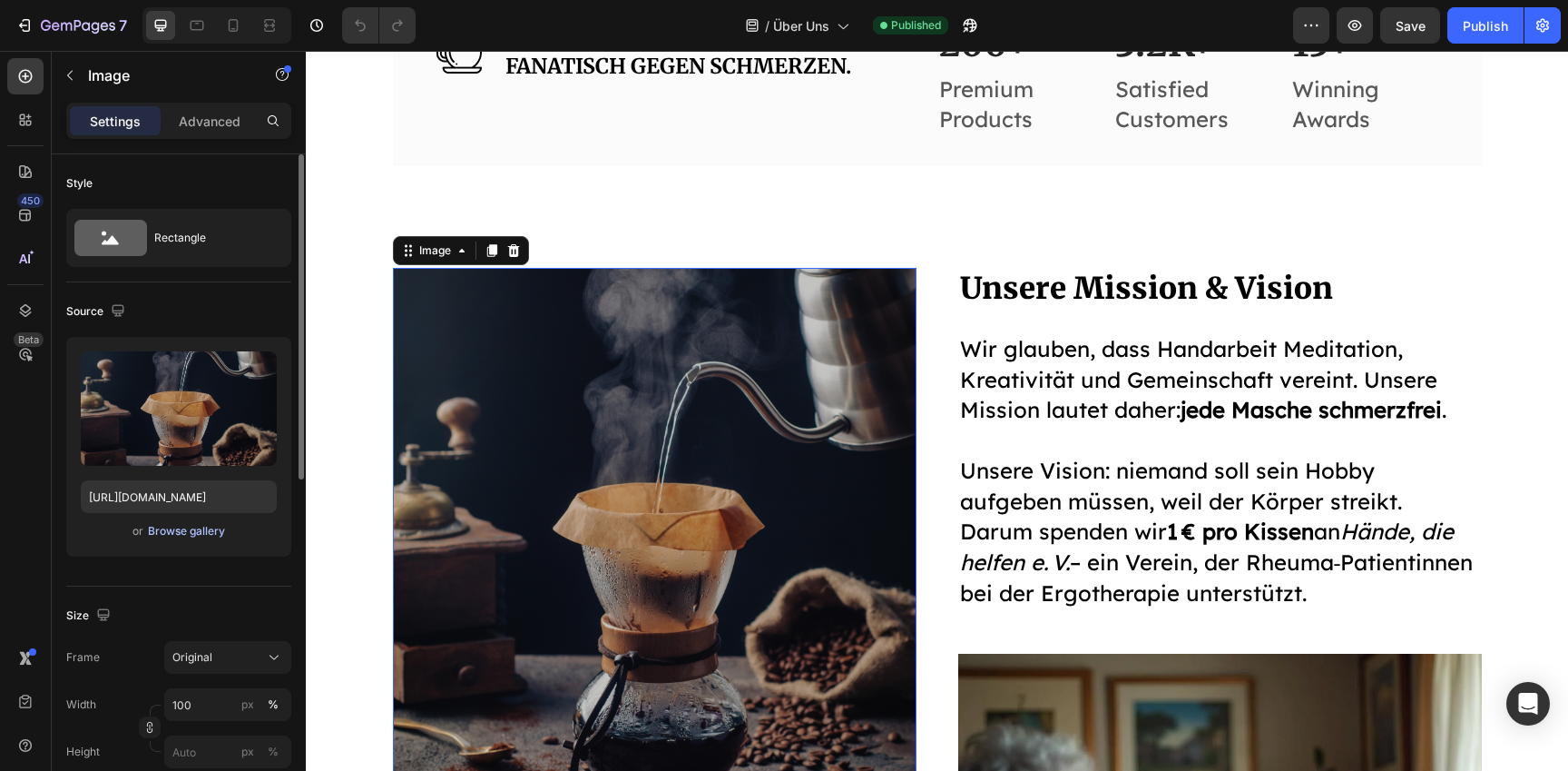
click at [191, 539] on div "Browse gallery" at bounding box center [186, 531] width 77 height 17
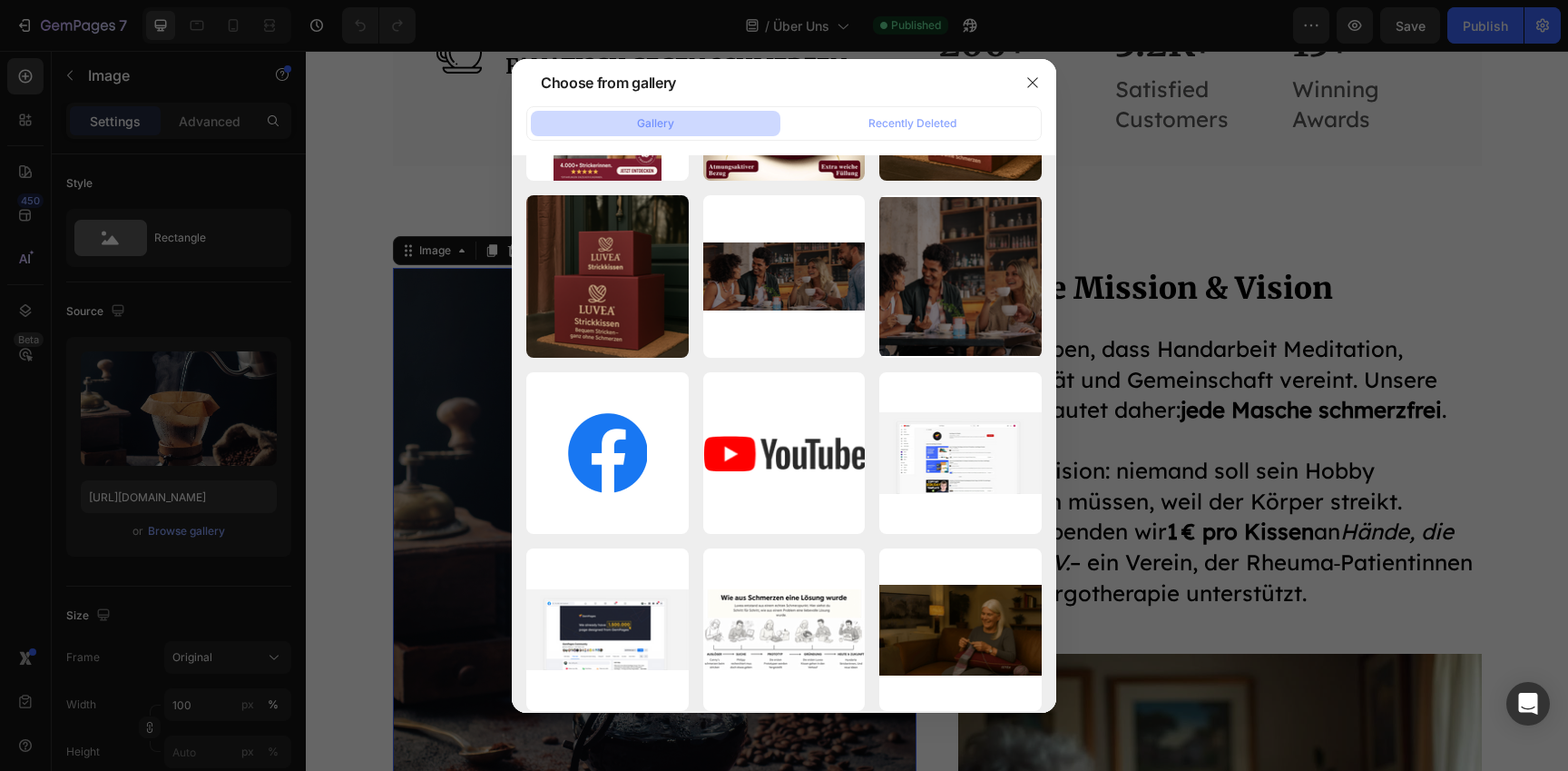
scroll to position [6628, 0]
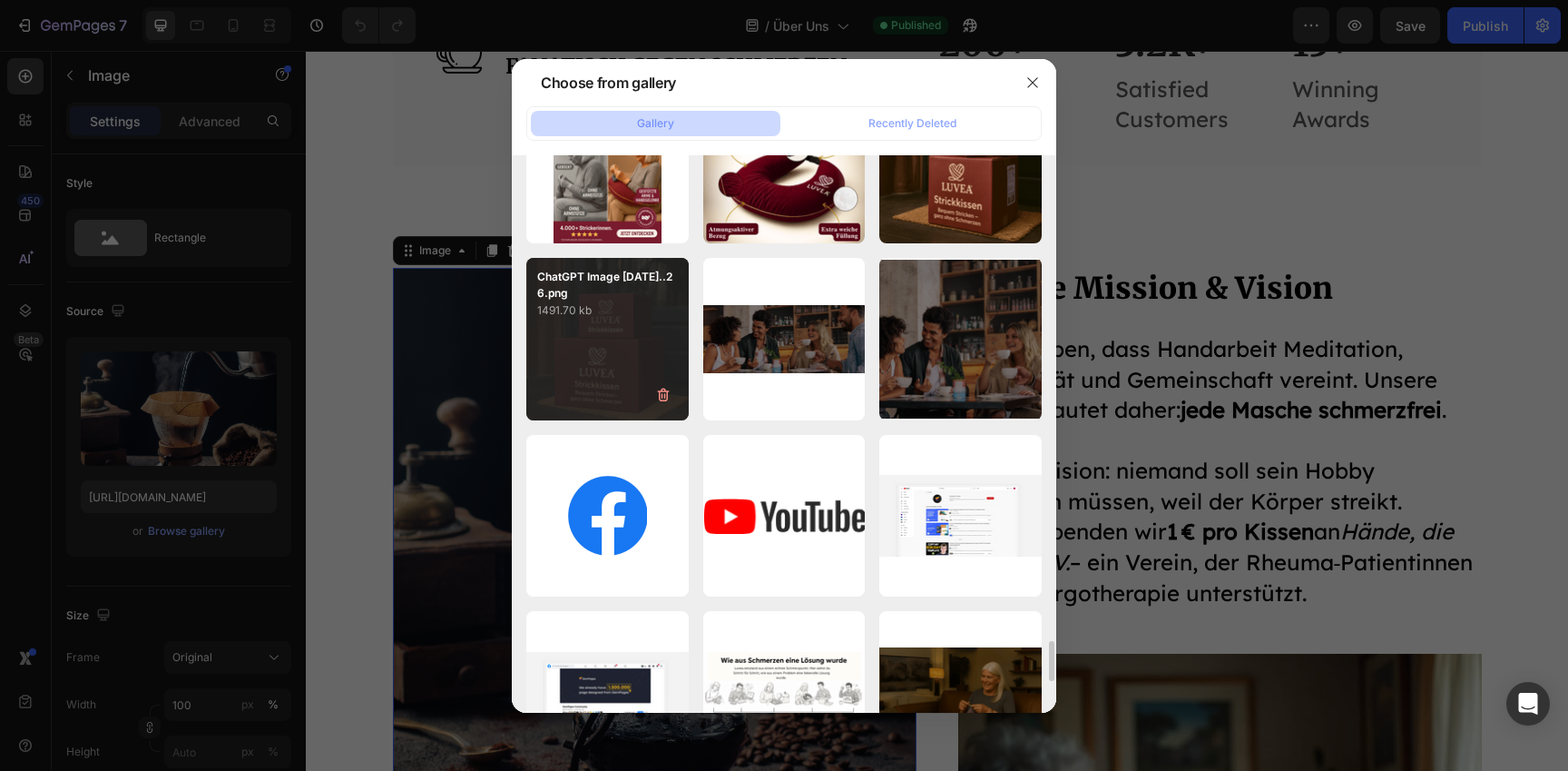
click at [593, 381] on div "ChatGPT Image 18. Aug...26.png 1491.70 kb" at bounding box center [607, 339] width 162 height 162
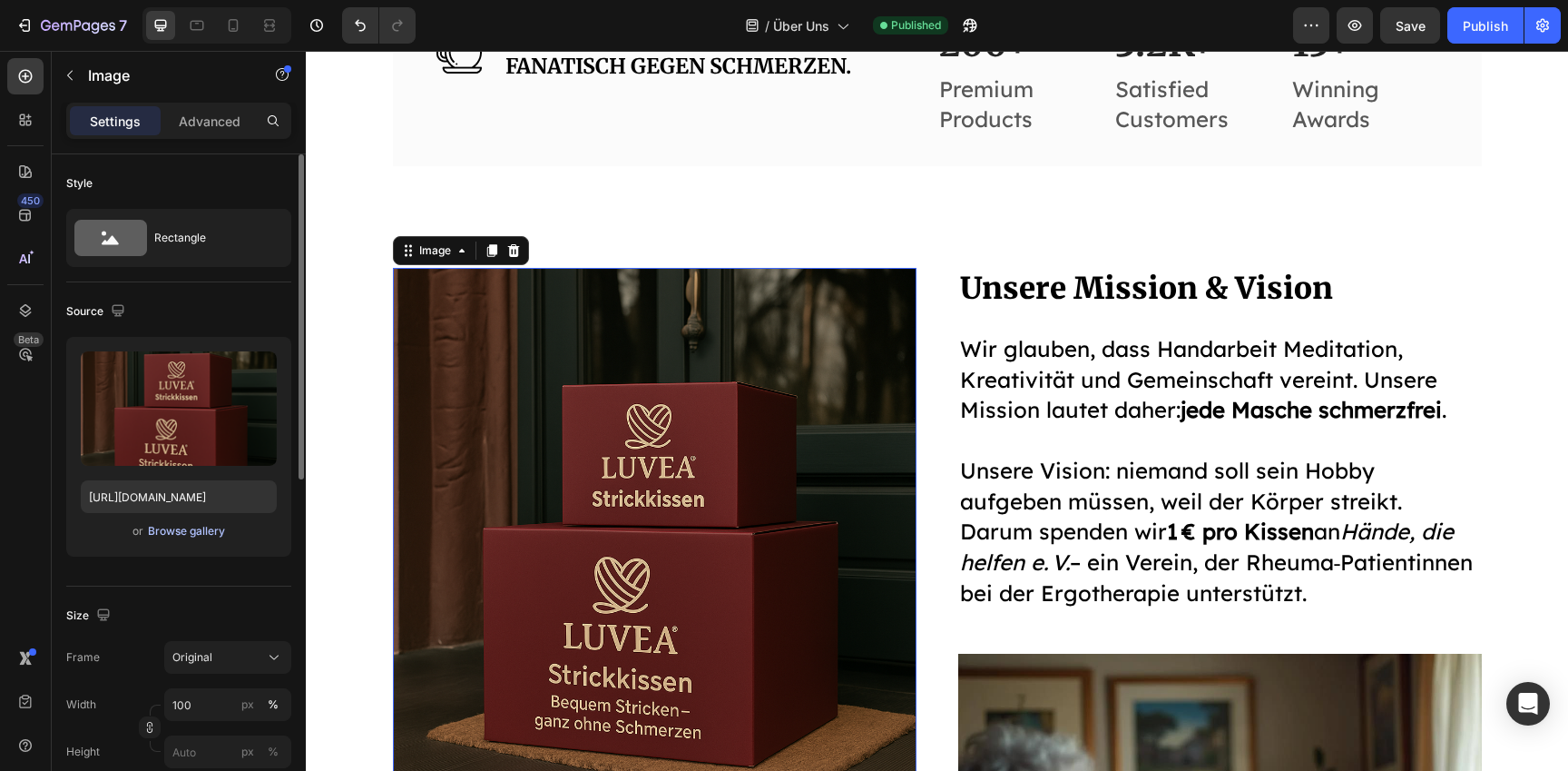
click at [190, 534] on div "Browse gallery" at bounding box center [186, 531] width 77 height 17
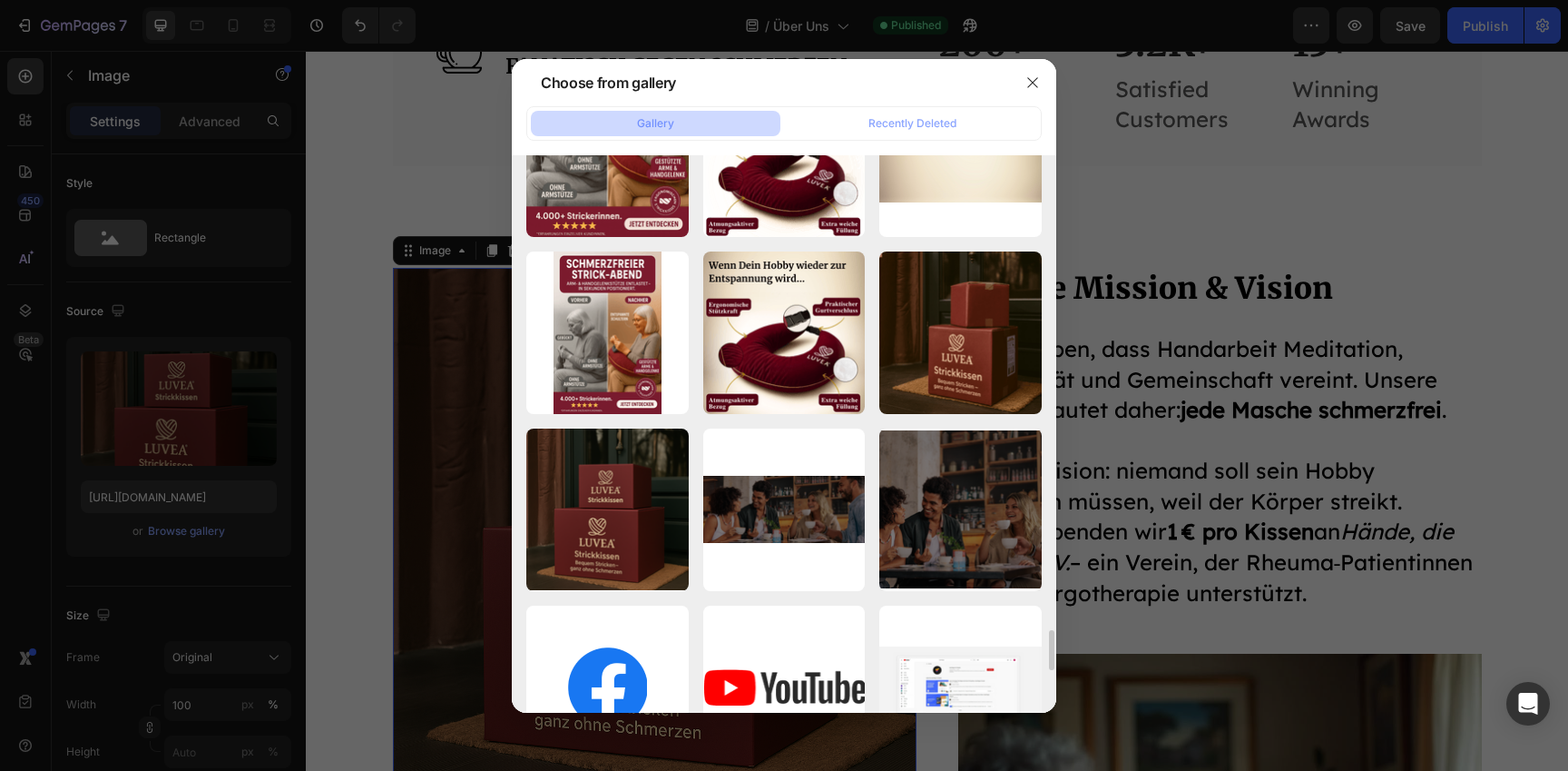
scroll to position [6459, 0]
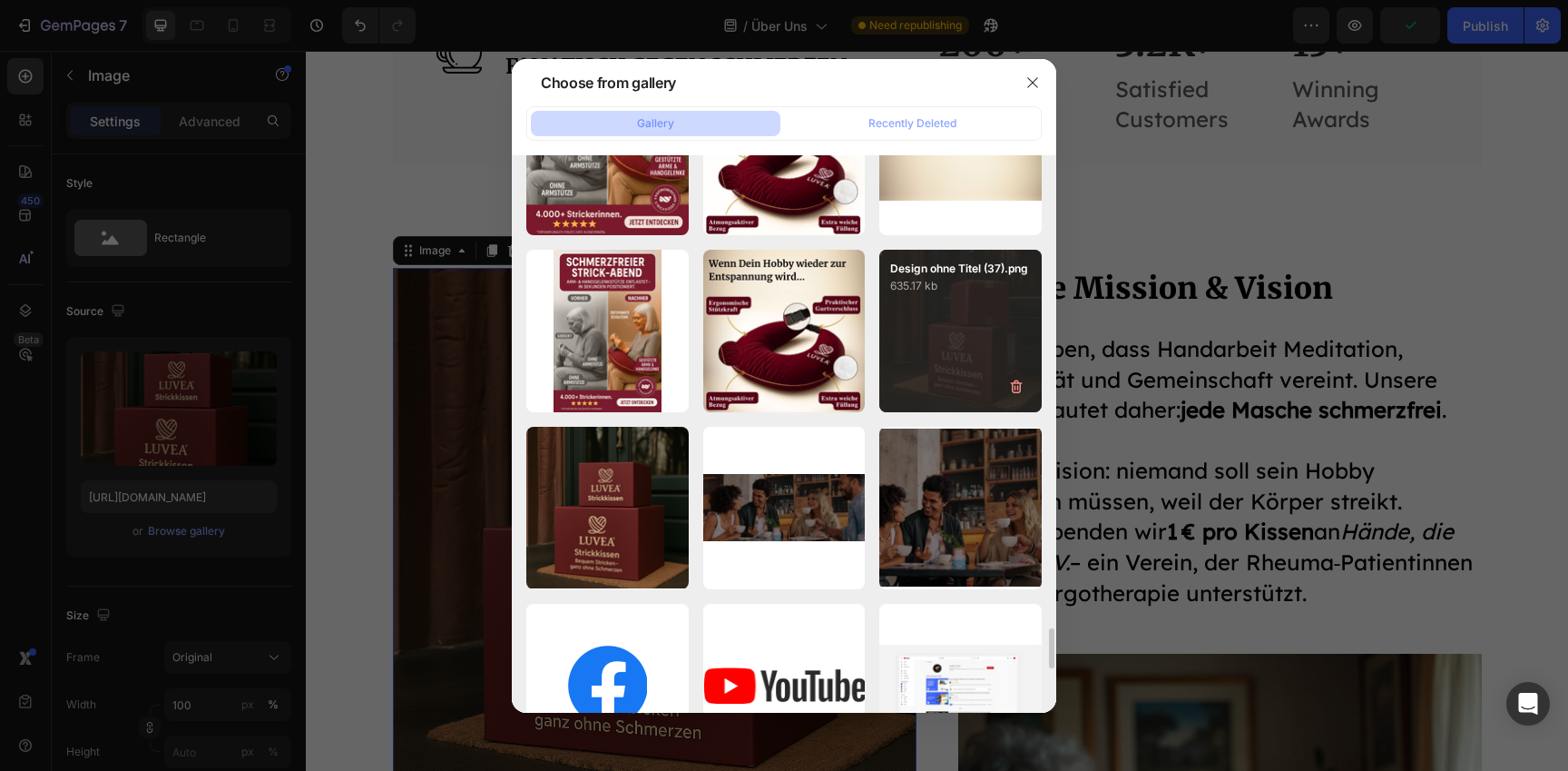
click at [903, 335] on div "Design ohne Titel (37).png 635.17 kb" at bounding box center [961, 331] width 162 height 162
type input "[URL][DOMAIN_NAME]"
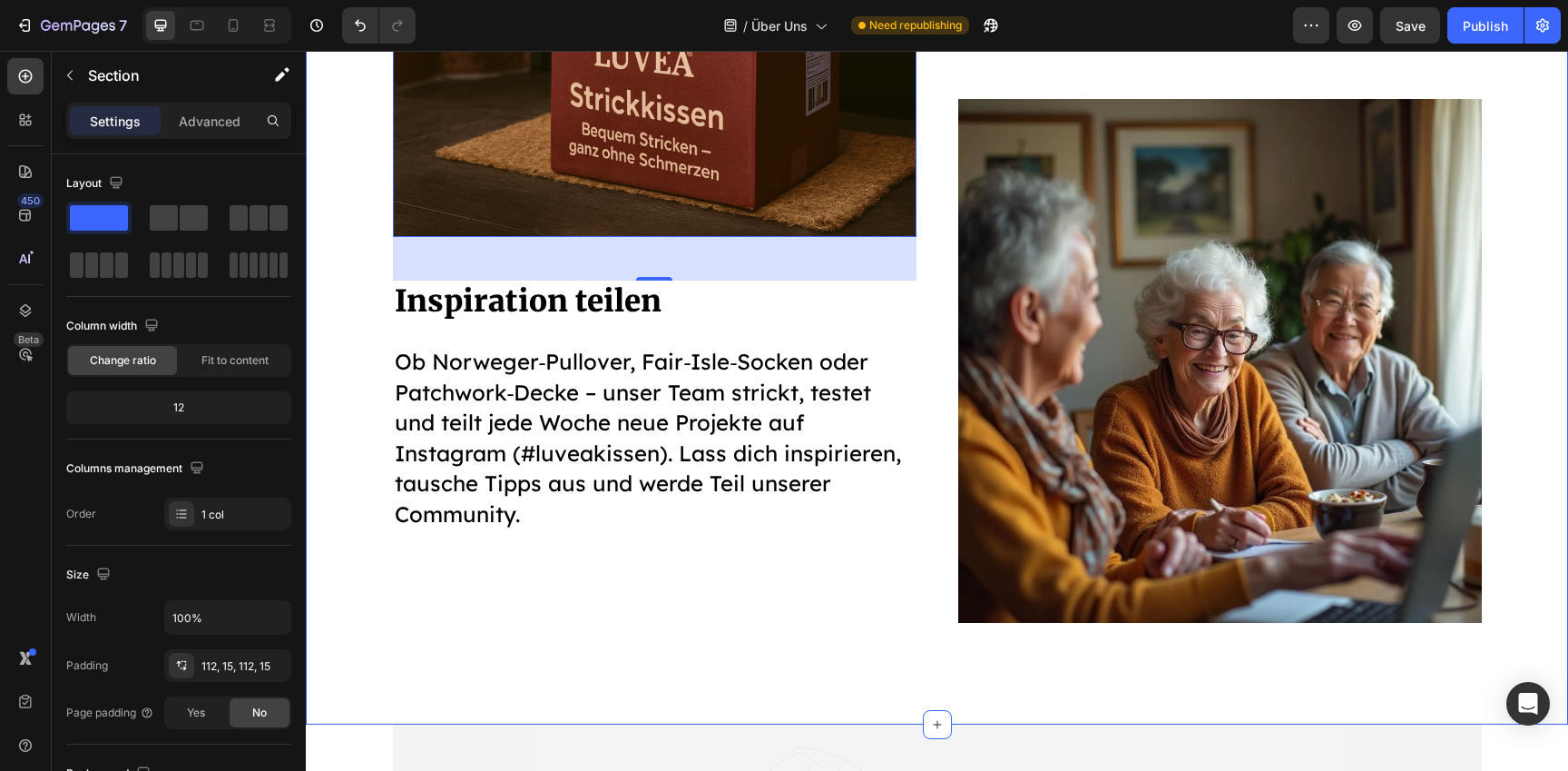
click at [353, 365] on div "Image 48 Inspiration teilen Heading Ob Norweger‑Pullover, Fair‑Isle‑Socken oder…" at bounding box center [937, 168] width 1235 height 910
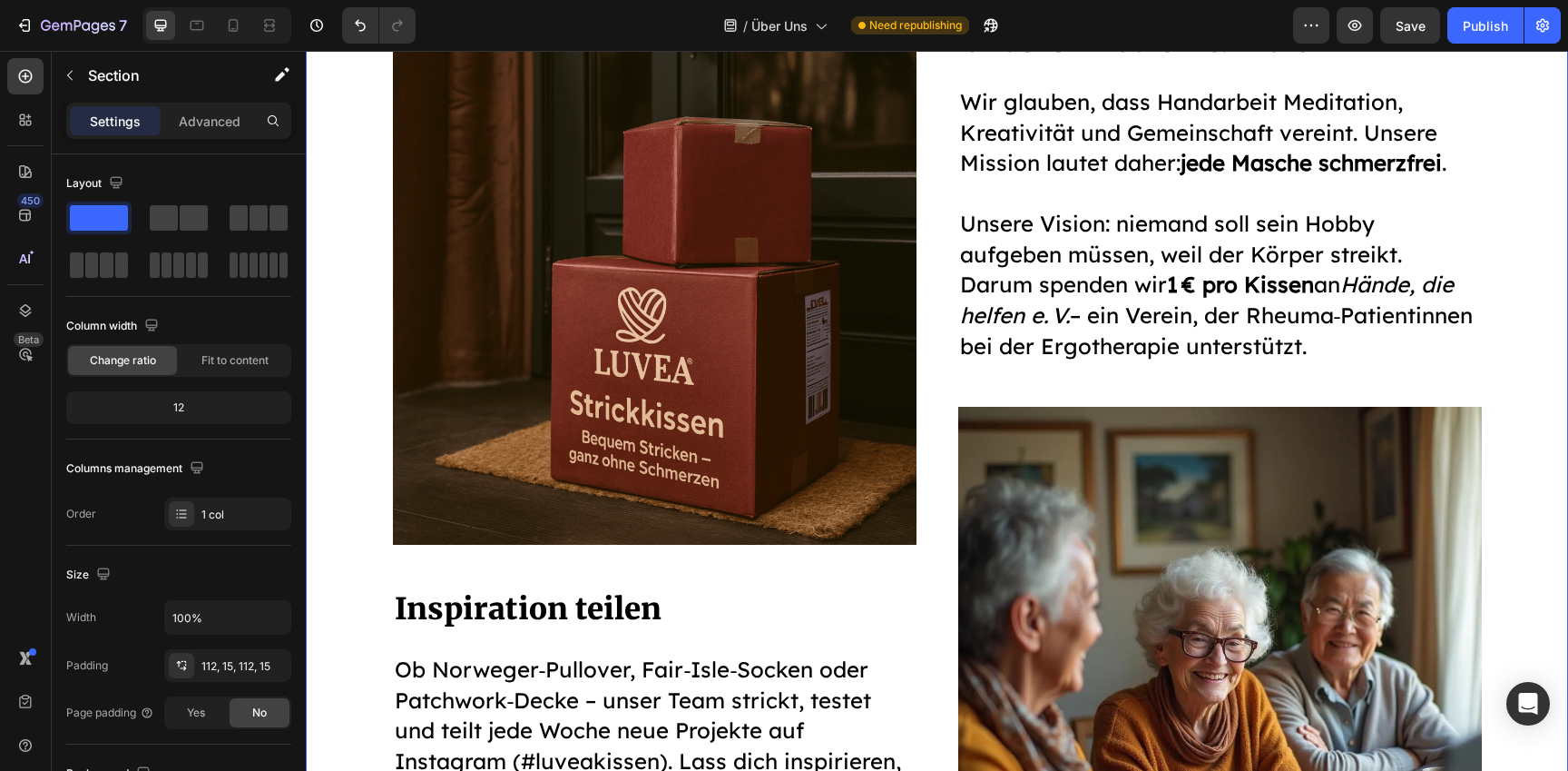
scroll to position [2697, 0]
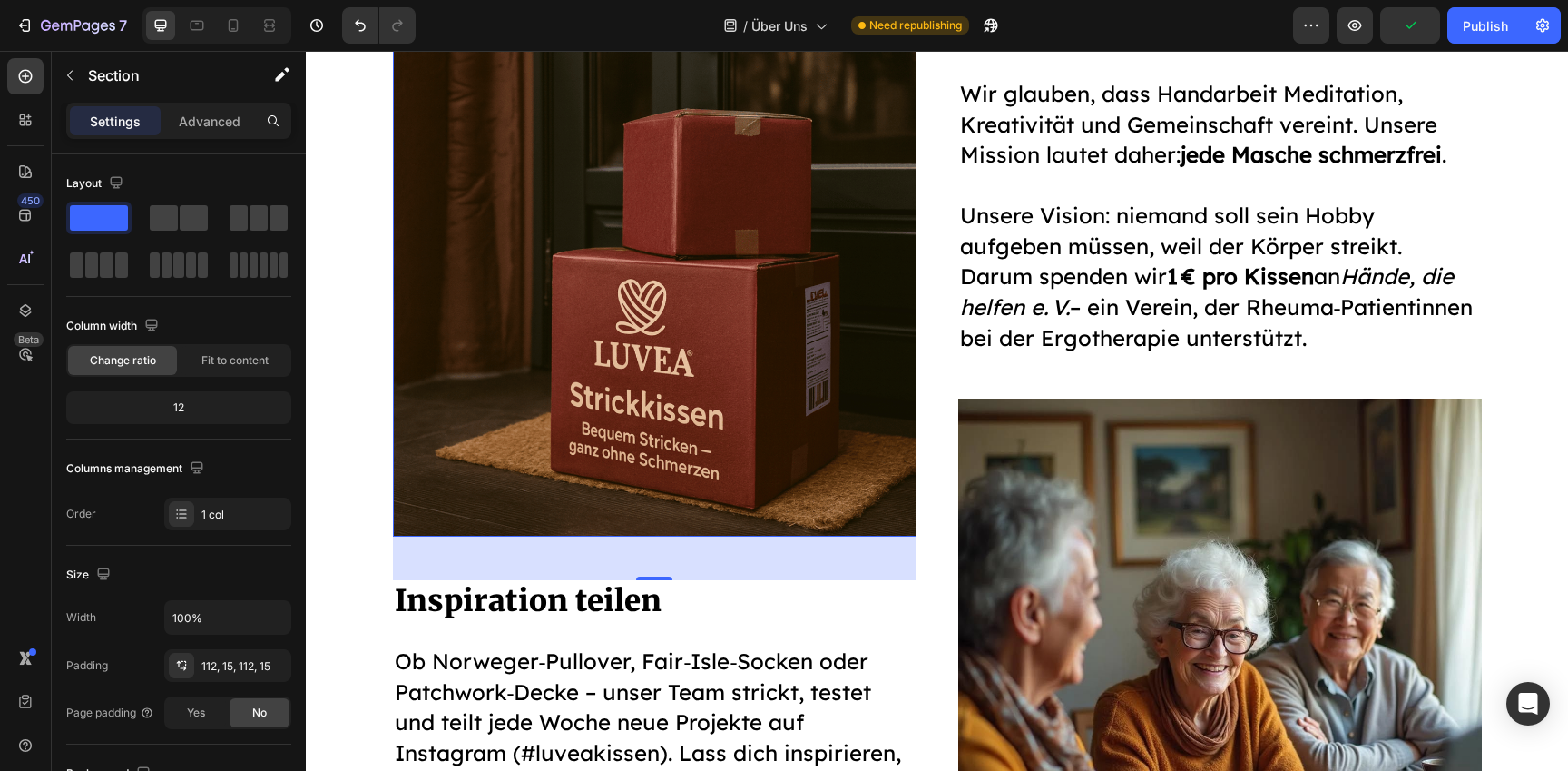
click at [587, 361] on img at bounding box center [655, 275] width 524 height 524
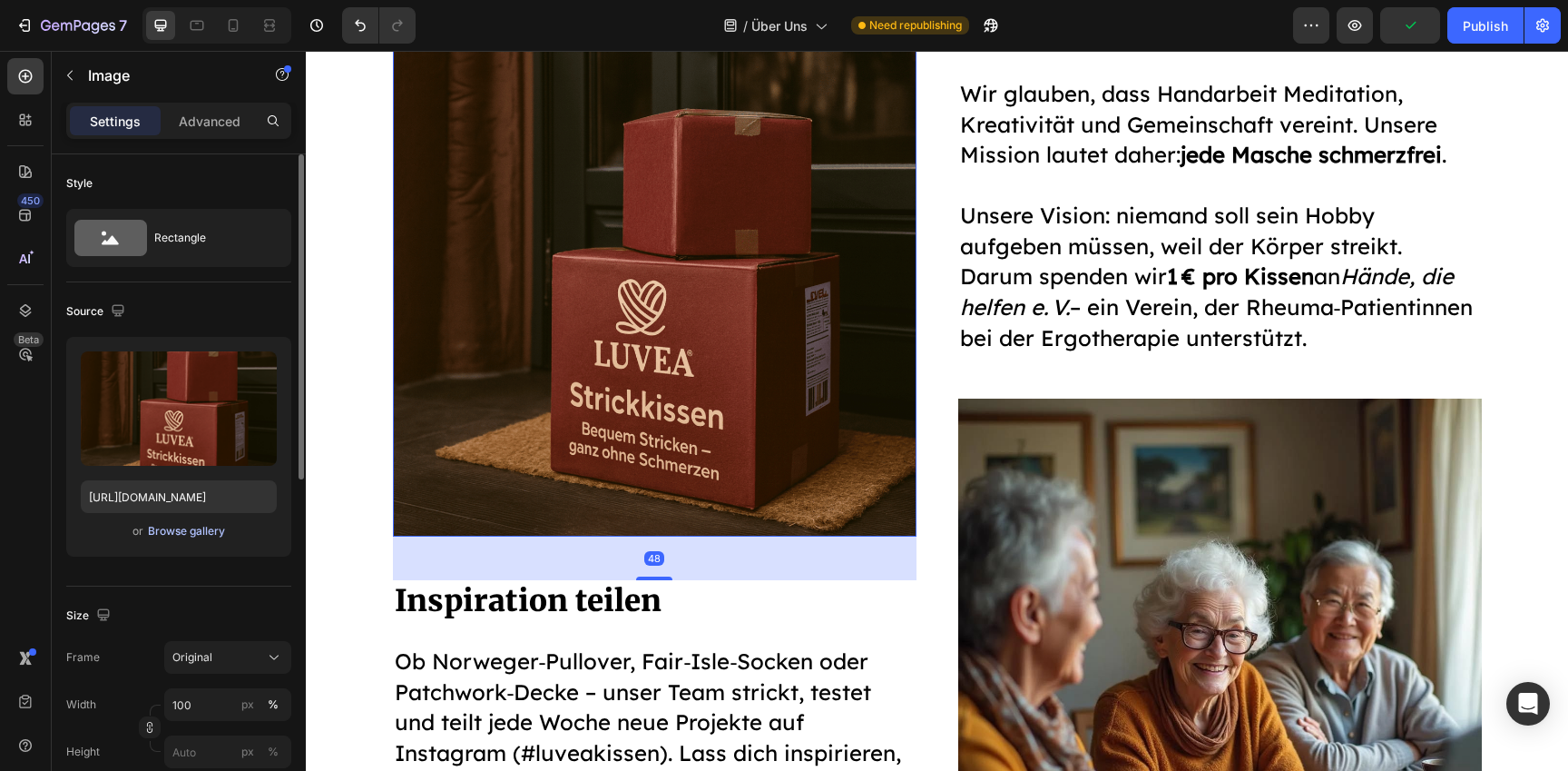
click at [211, 531] on div "Browse gallery" at bounding box center [186, 531] width 77 height 17
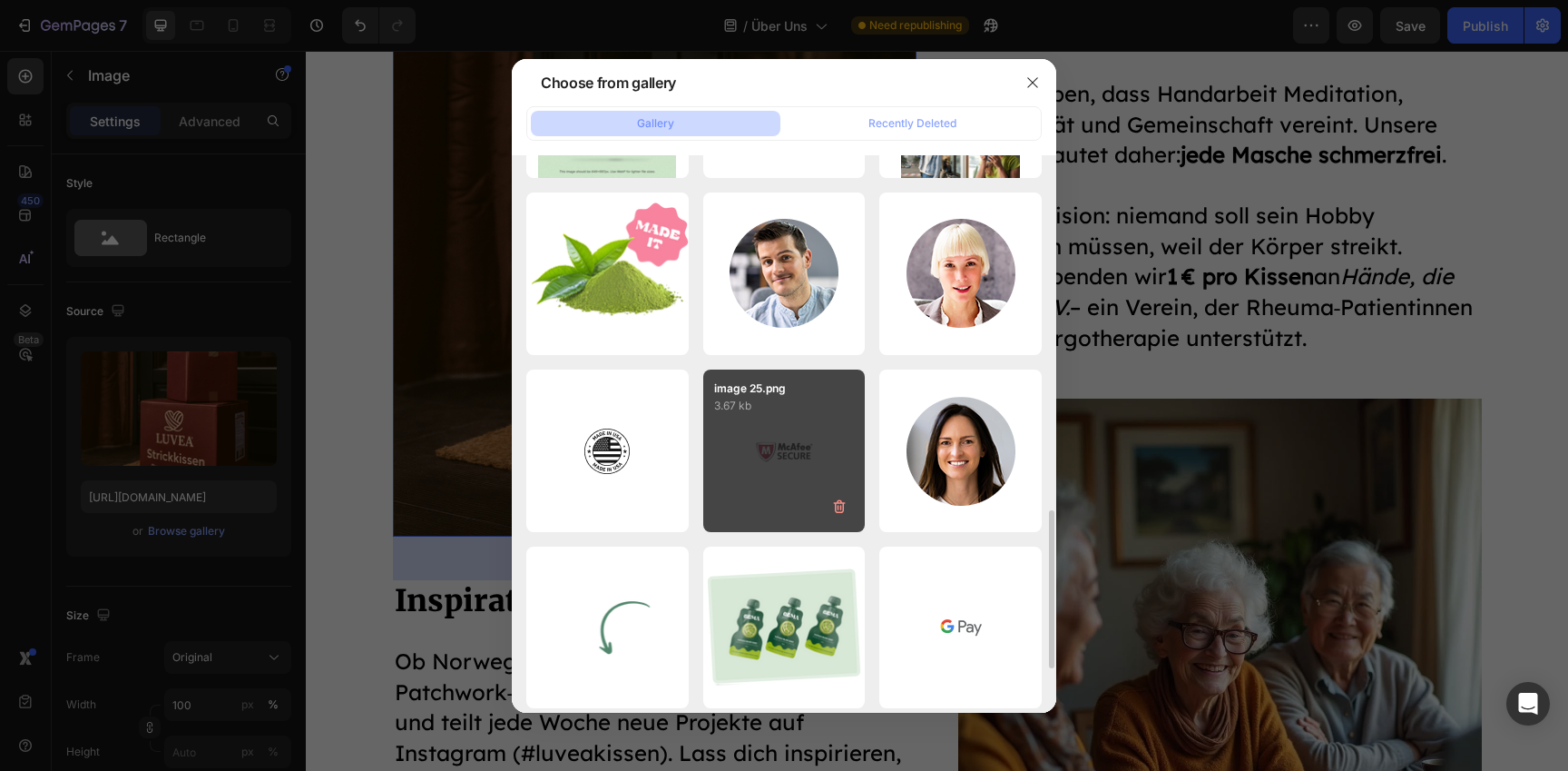
scroll to position [1232, 0]
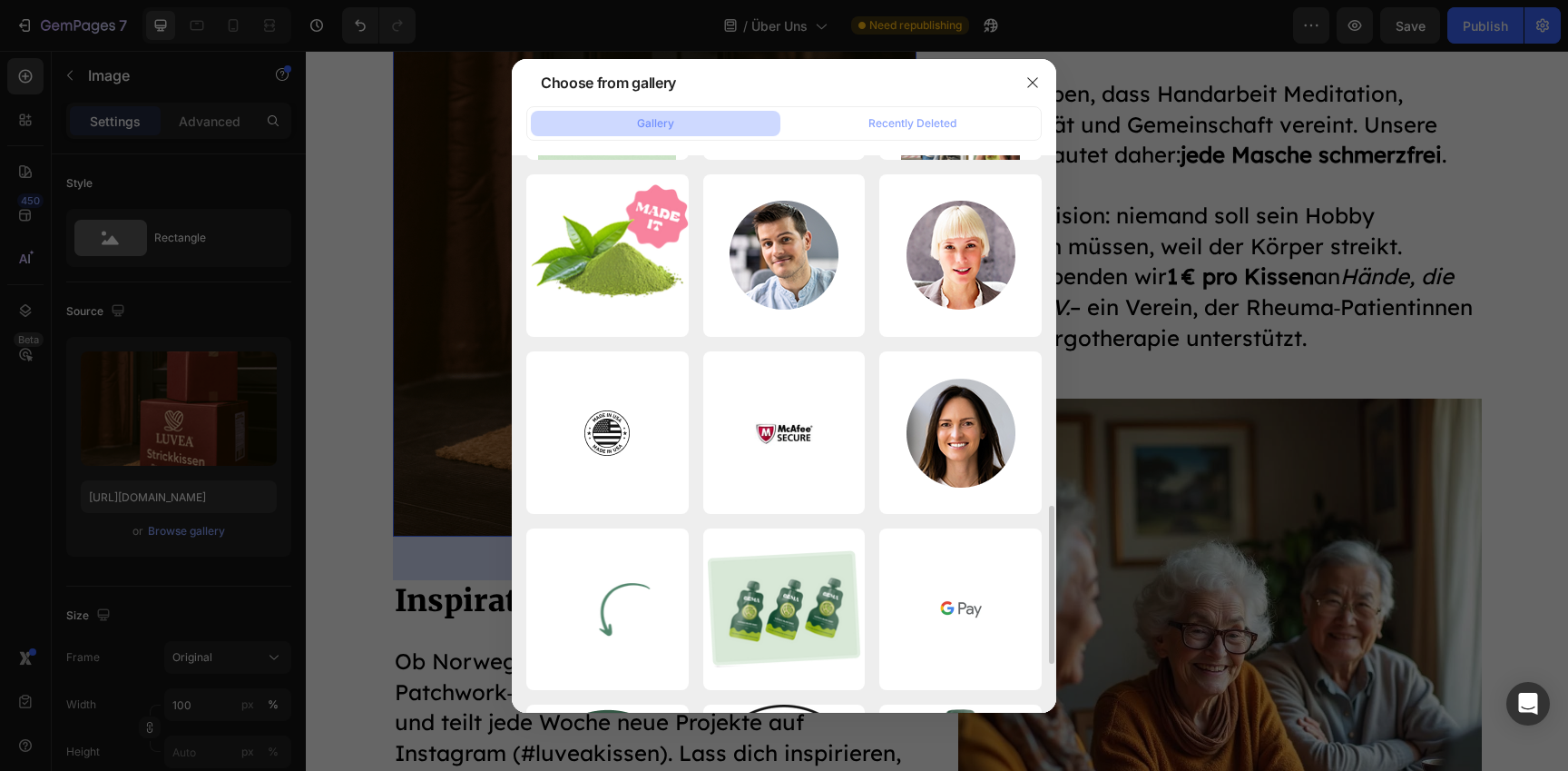
click at [1139, 491] on div at bounding box center [784, 385] width 1568 height 771
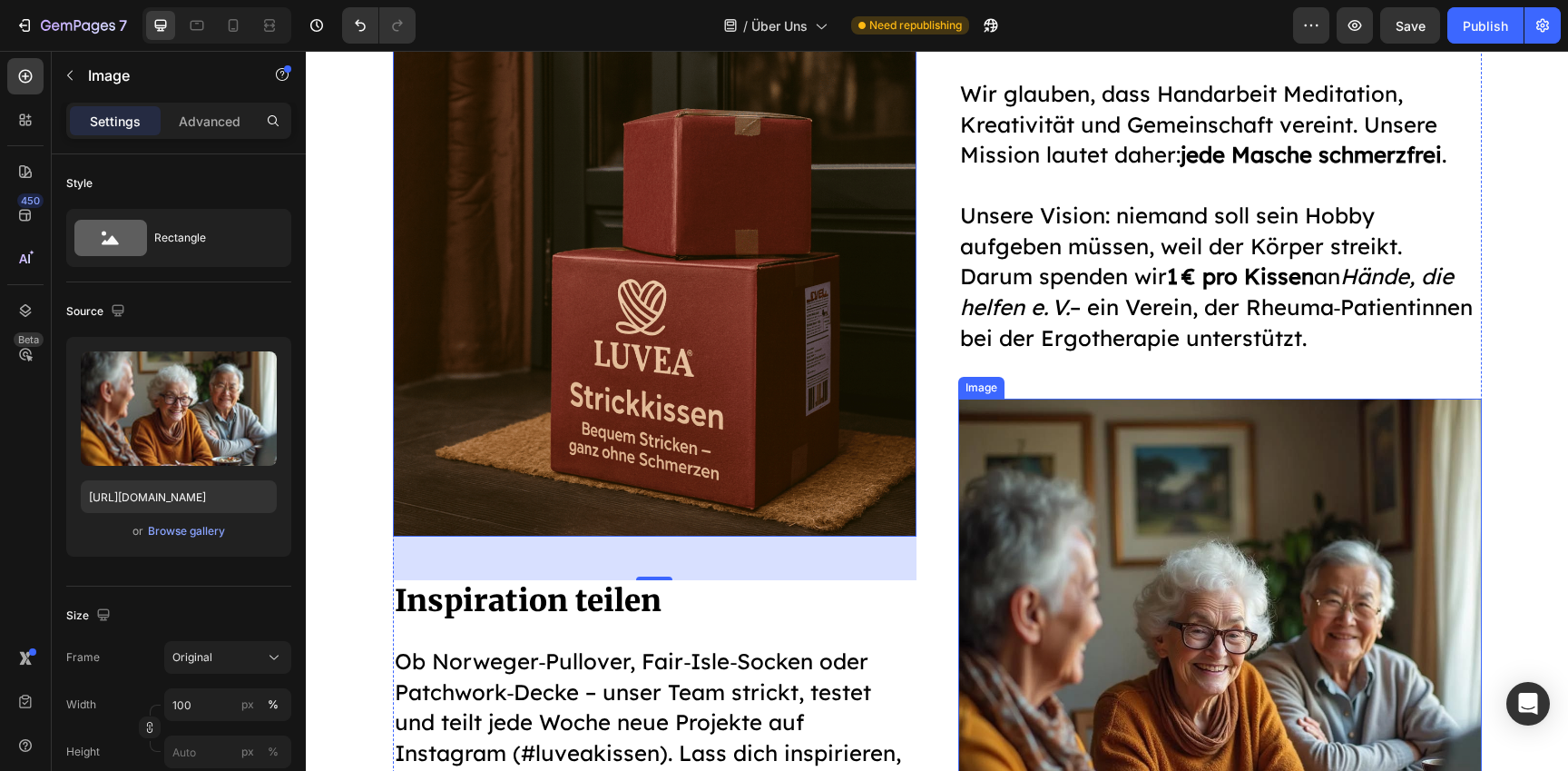
click at [1139, 496] on img at bounding box center [1221, 661] width 524 height 524
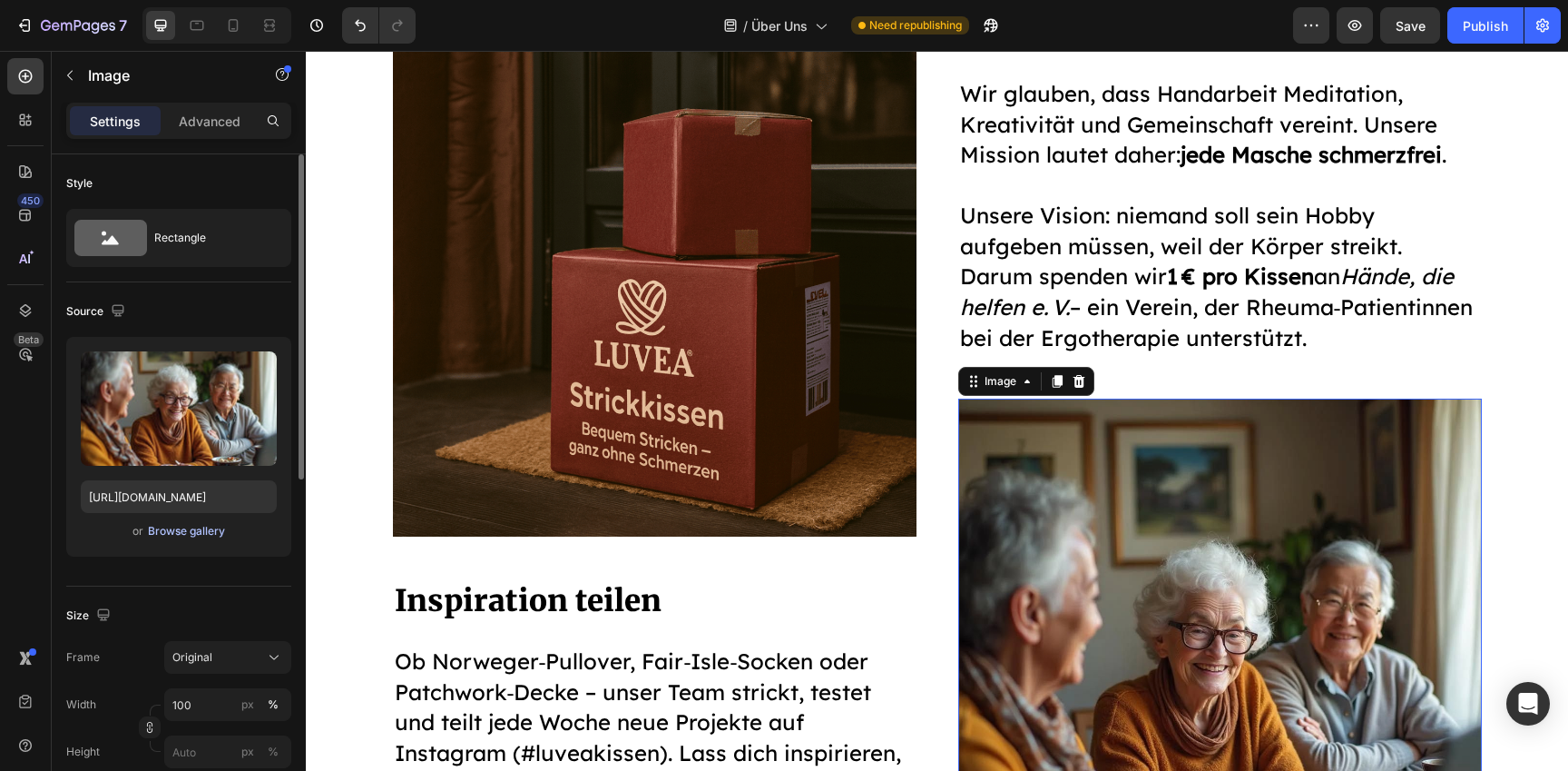
click at [202, 531] on div "Browse gallery" at bounding box center [186, 531] width 77 height 17
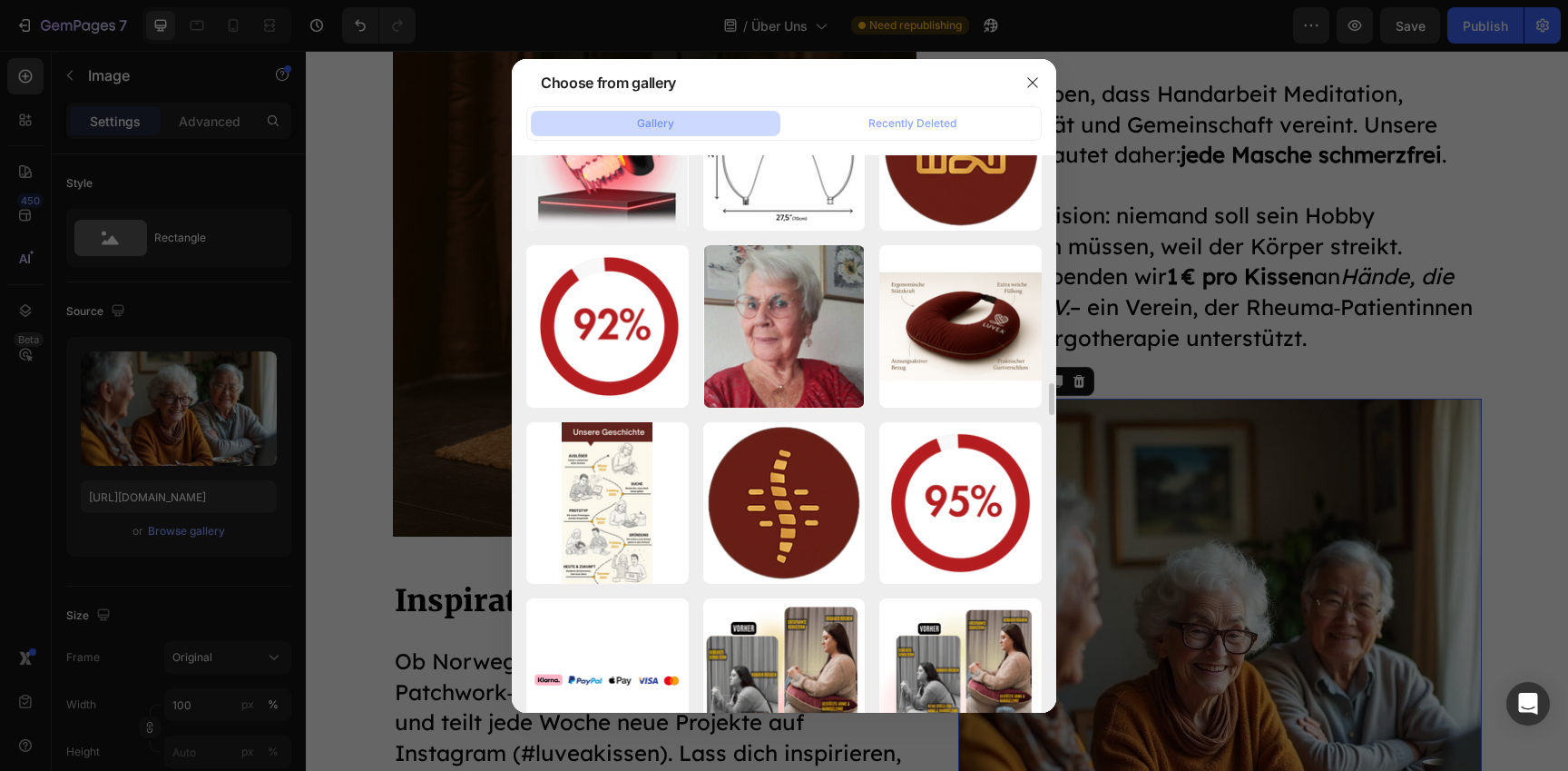
scroll to position [9002, 0]
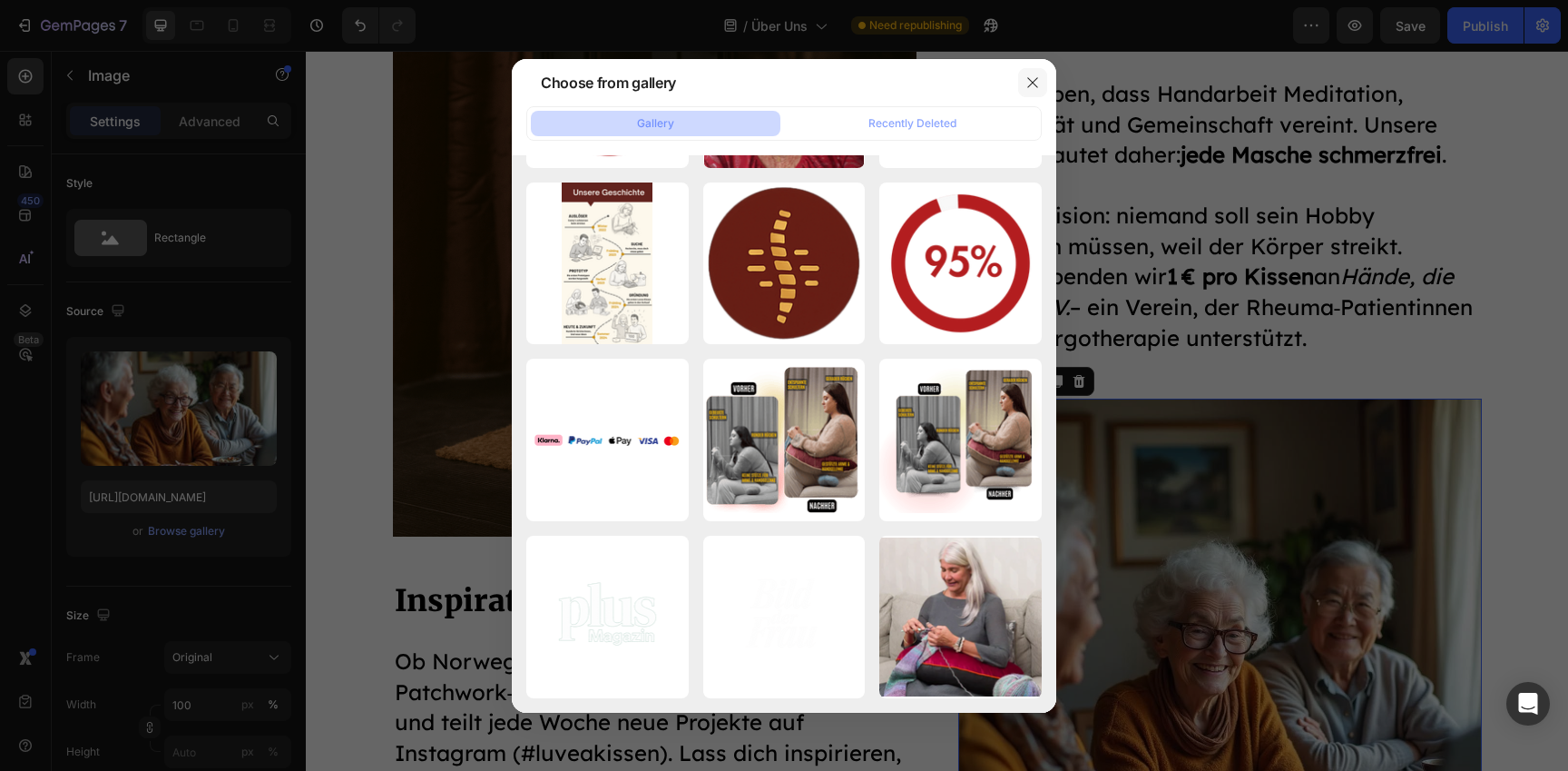
click at [1036, 73] on button "button" at bounding box center [1034, 83] width 30 height 30
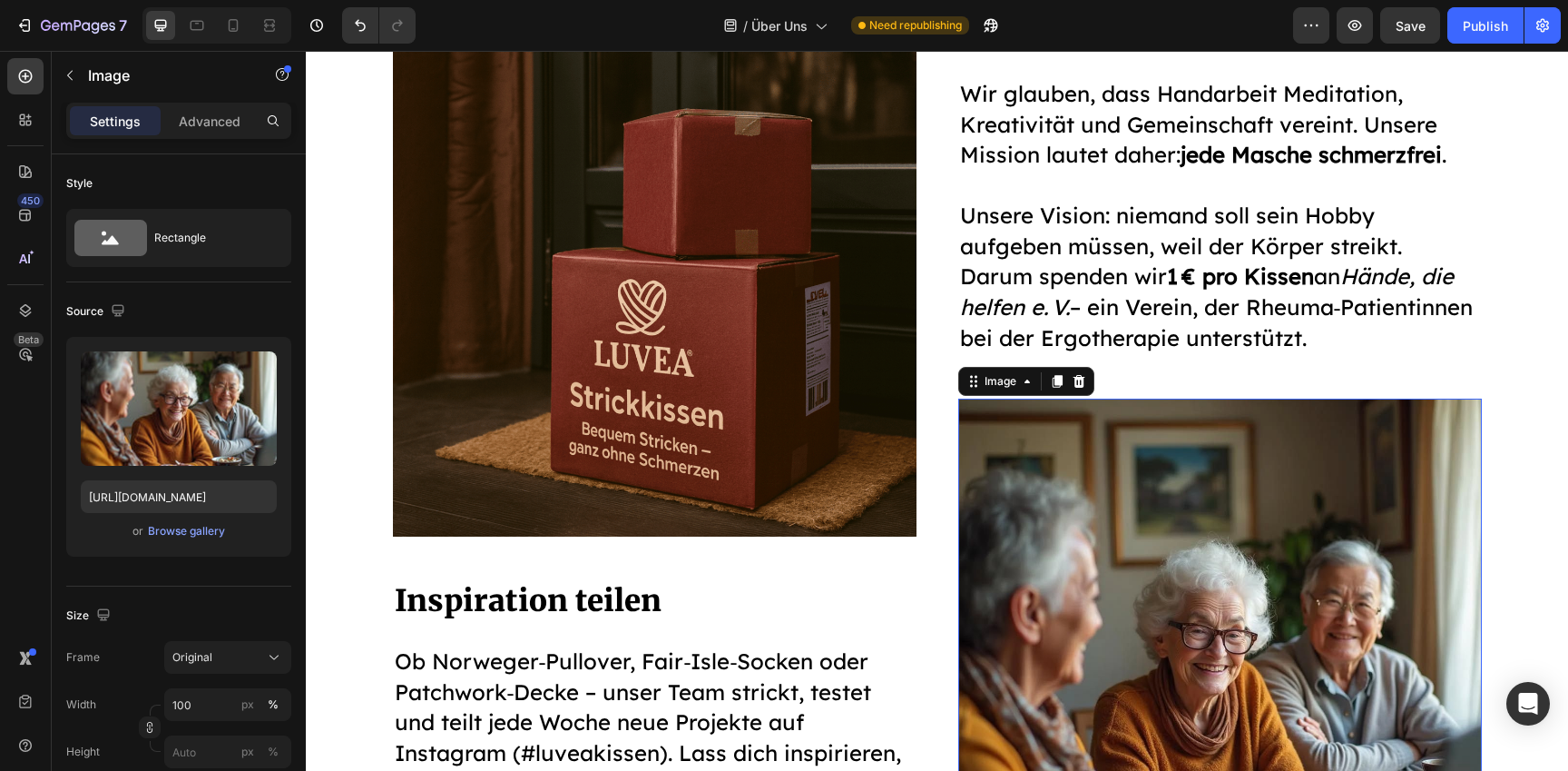
click at [1241, 517] on img at bounding box center [1221, 661] width 524 height 524
click at [167, 533] on div "Browse gallery" at bounding box center [186, 531] width 77 height 17
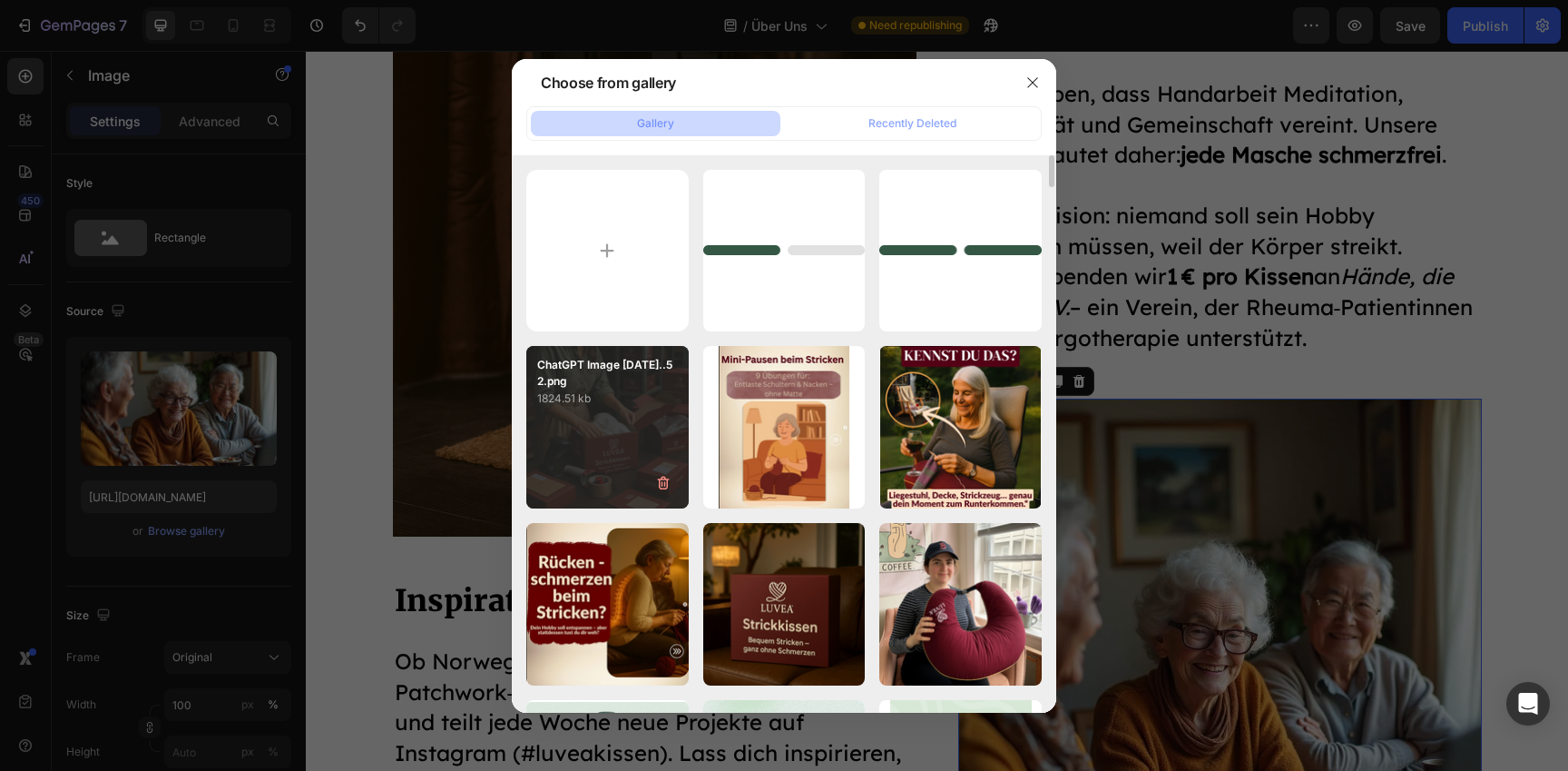
click at [641, 483] on div "ChatGPT Image [DATE]..52.png 1824.51 kb" at bounding box center [607, 426] width 162 height 162
type input "[URL][DOMAIN_NAME]"
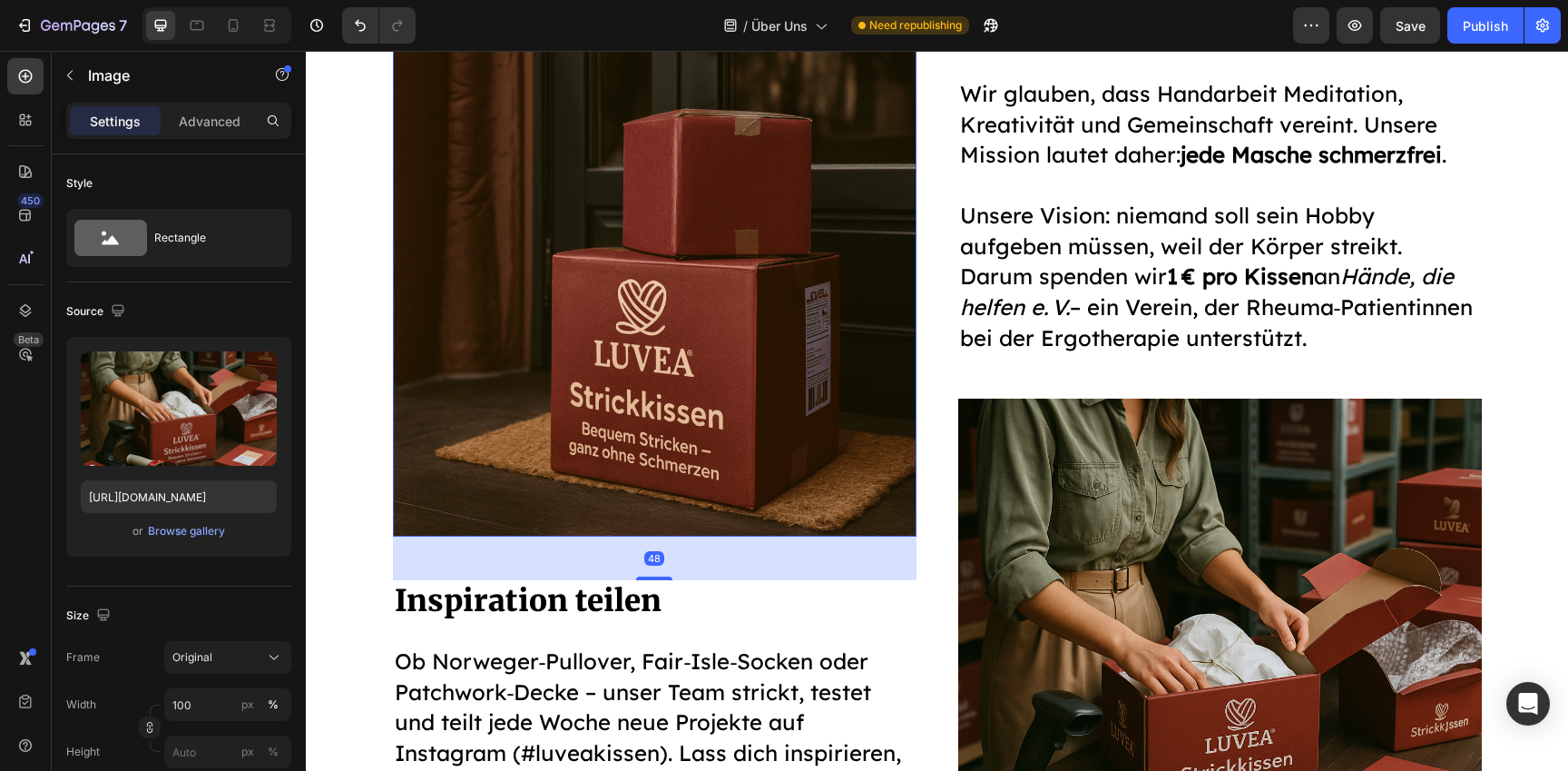
click at [617, 413] on img at bounding box center [655, 275] width 524 height 524
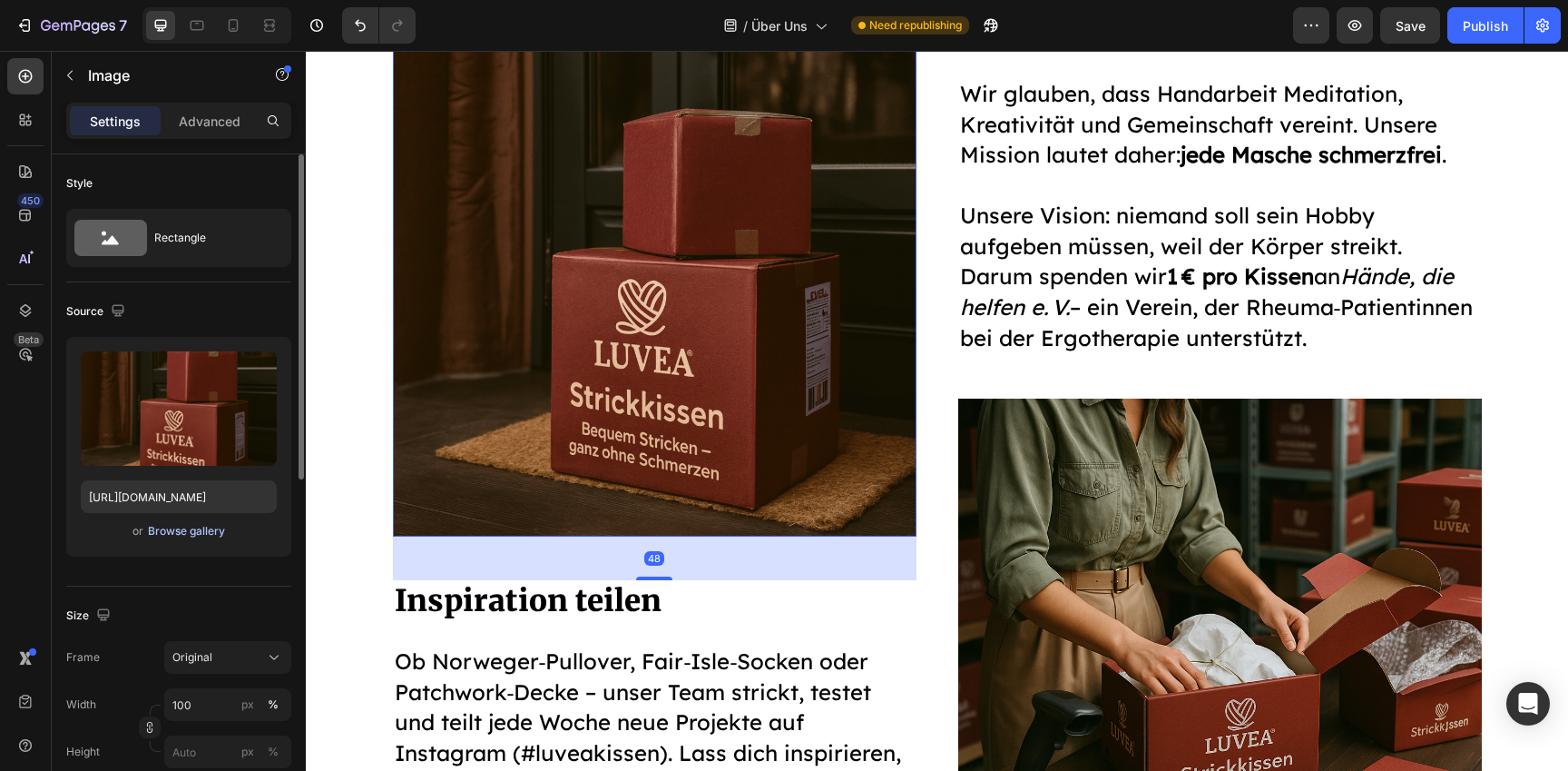
click at [185, 525] on div "Browse gallery" at bounding box center [186, 531] width 77 height 17
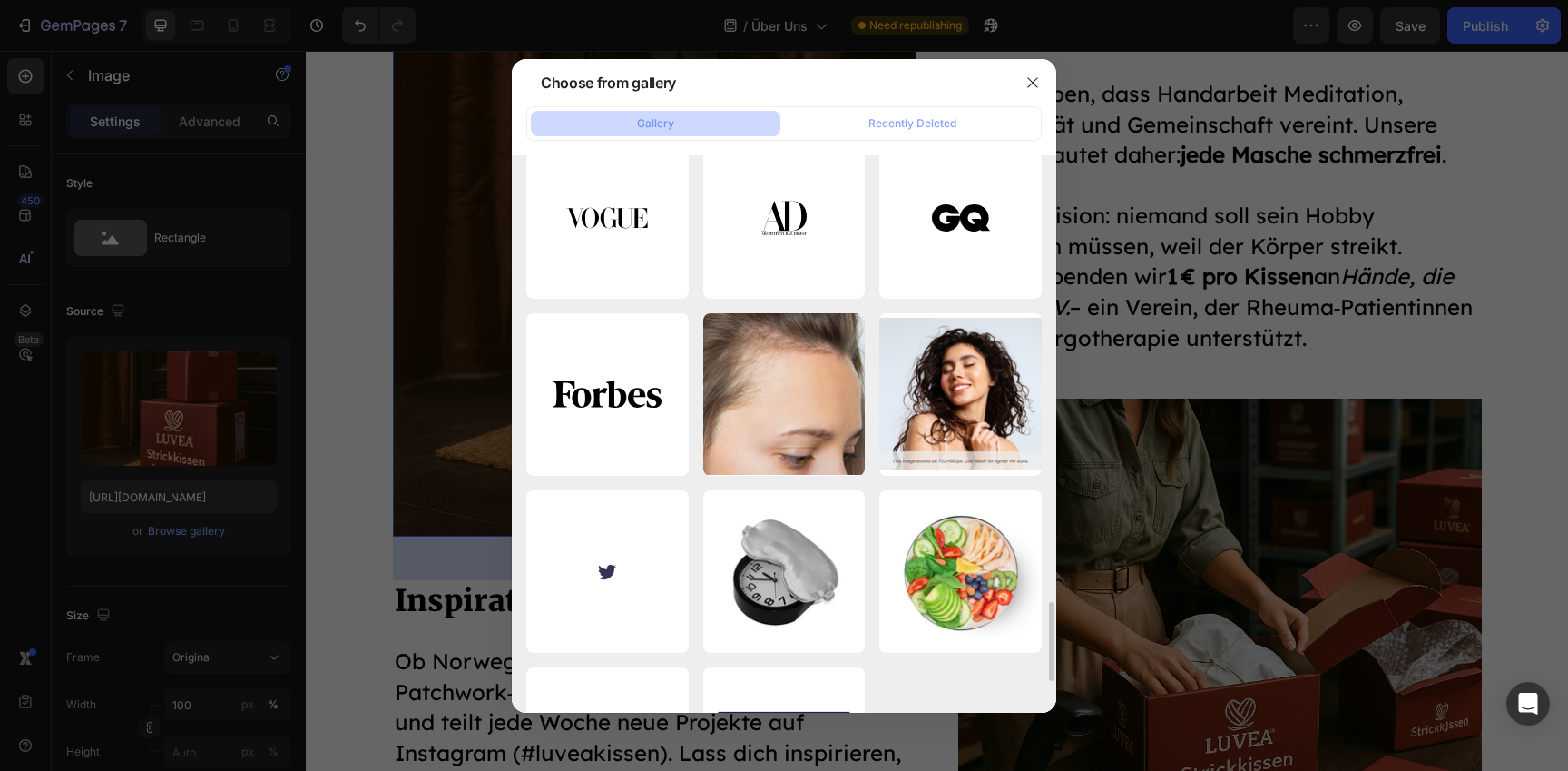
scroll to position [3223, 0]
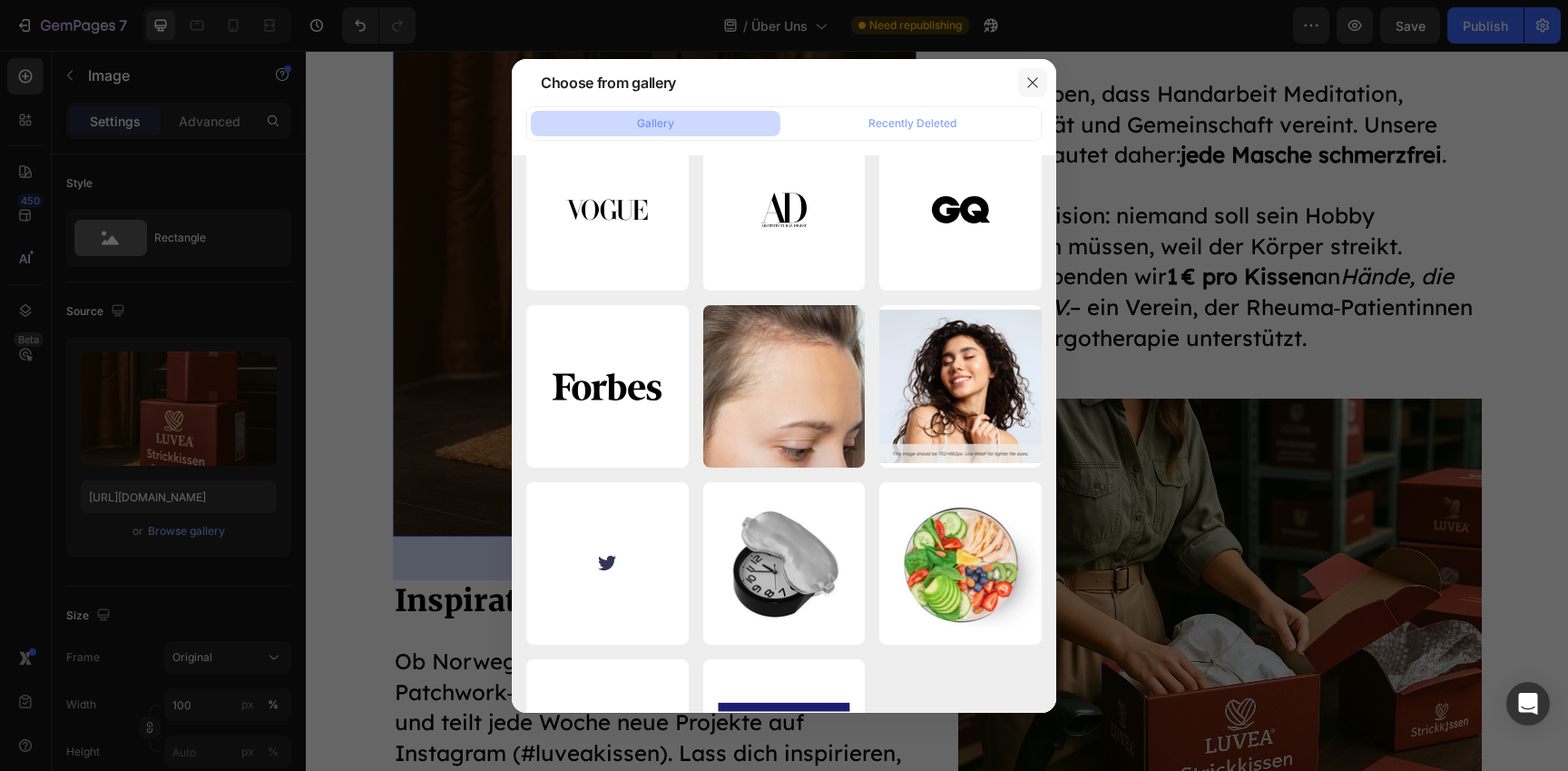
drag, startPoint x: 1030, startPoint y: 77, endPoint x: 1044, endPoint y: 69, distance: 16.1
click at [1031, 77] on icon "button" at bounding box center [1033, 83] width 15 height 15
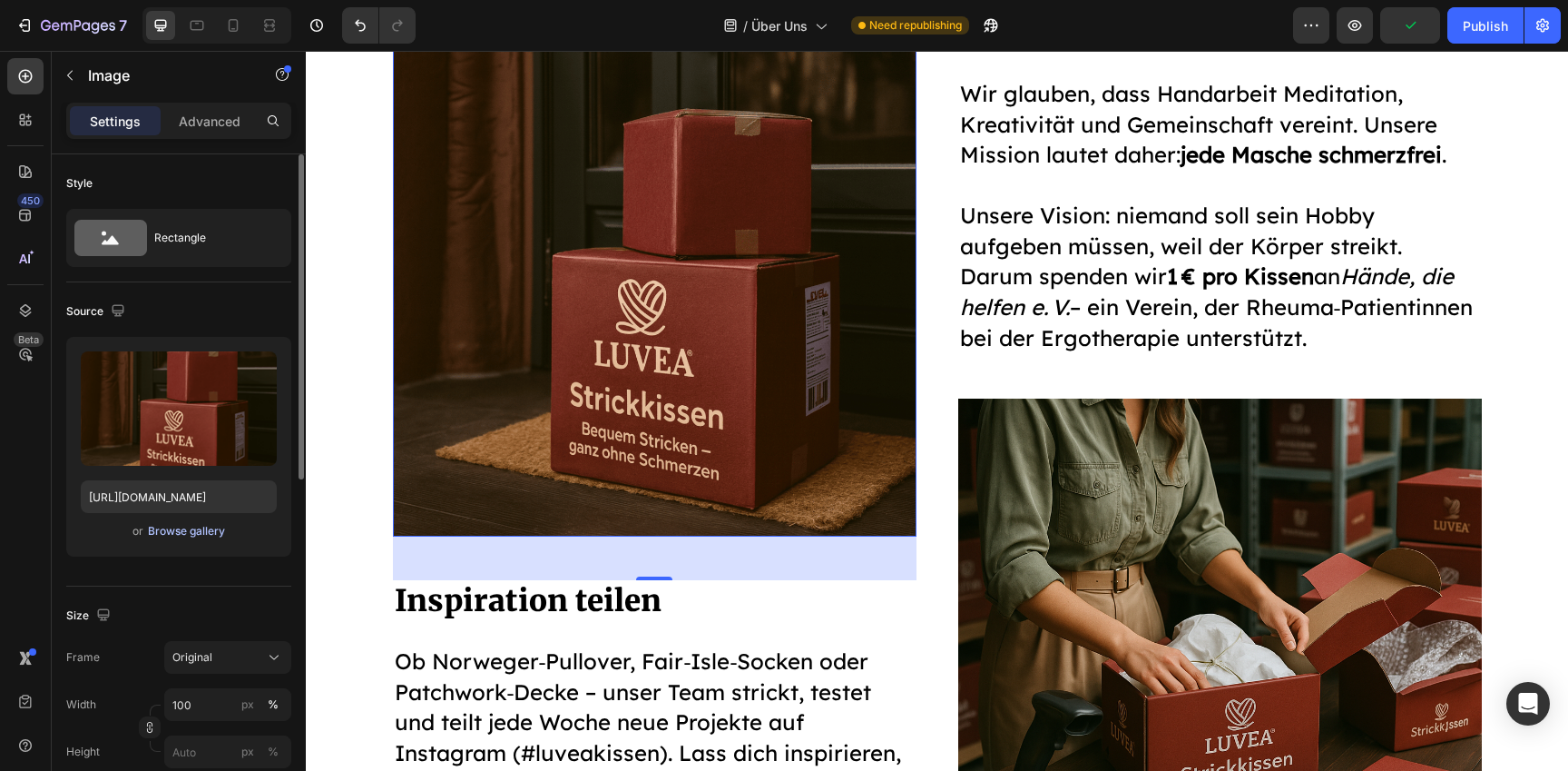
click at [160, 537] on div "Browse gallery" at bounding box center [186, 531] width 77 height 17
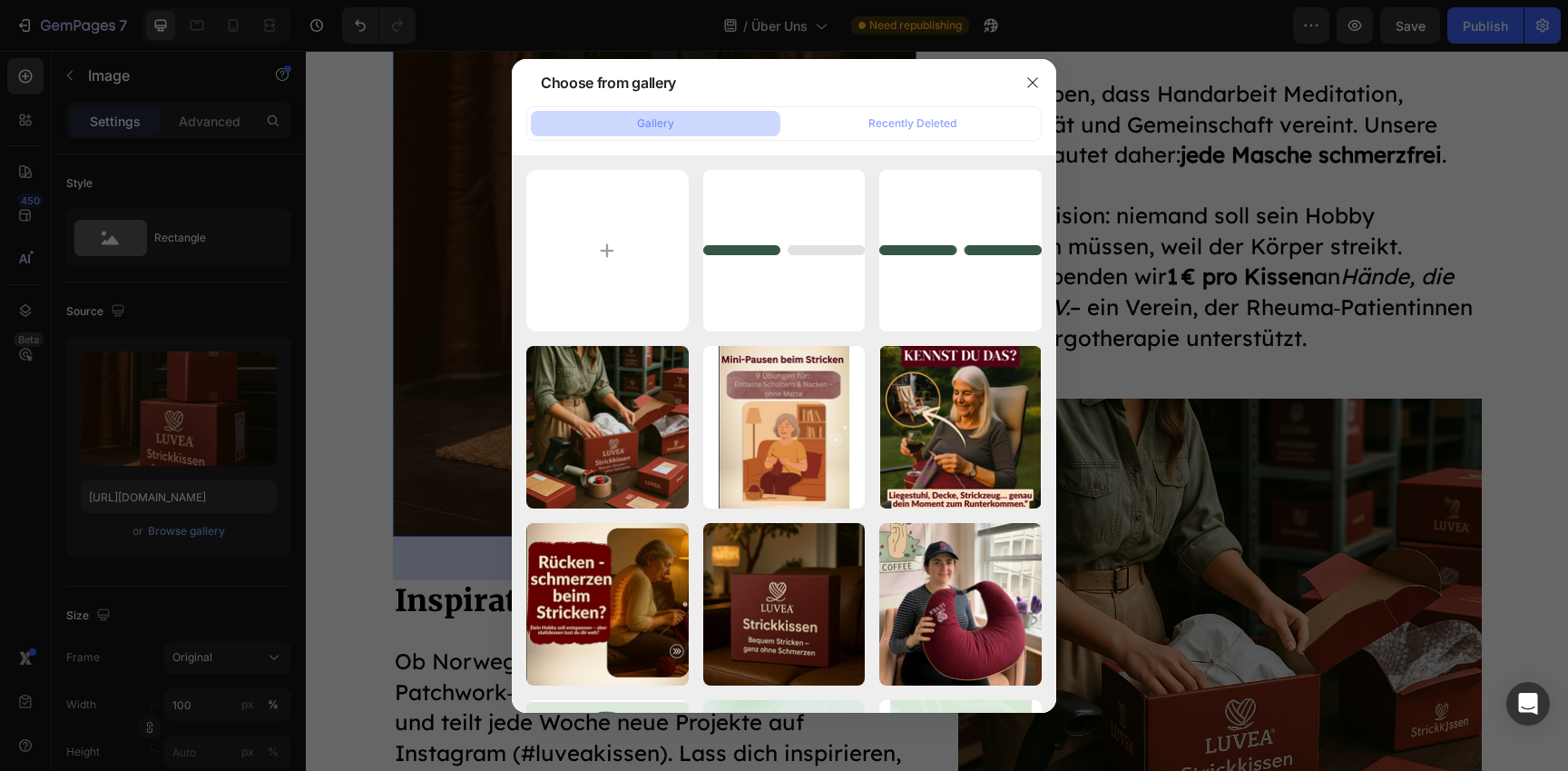
type input "C:\fakepath\00448be8174d207a42b764dba2e11e45.jpg"
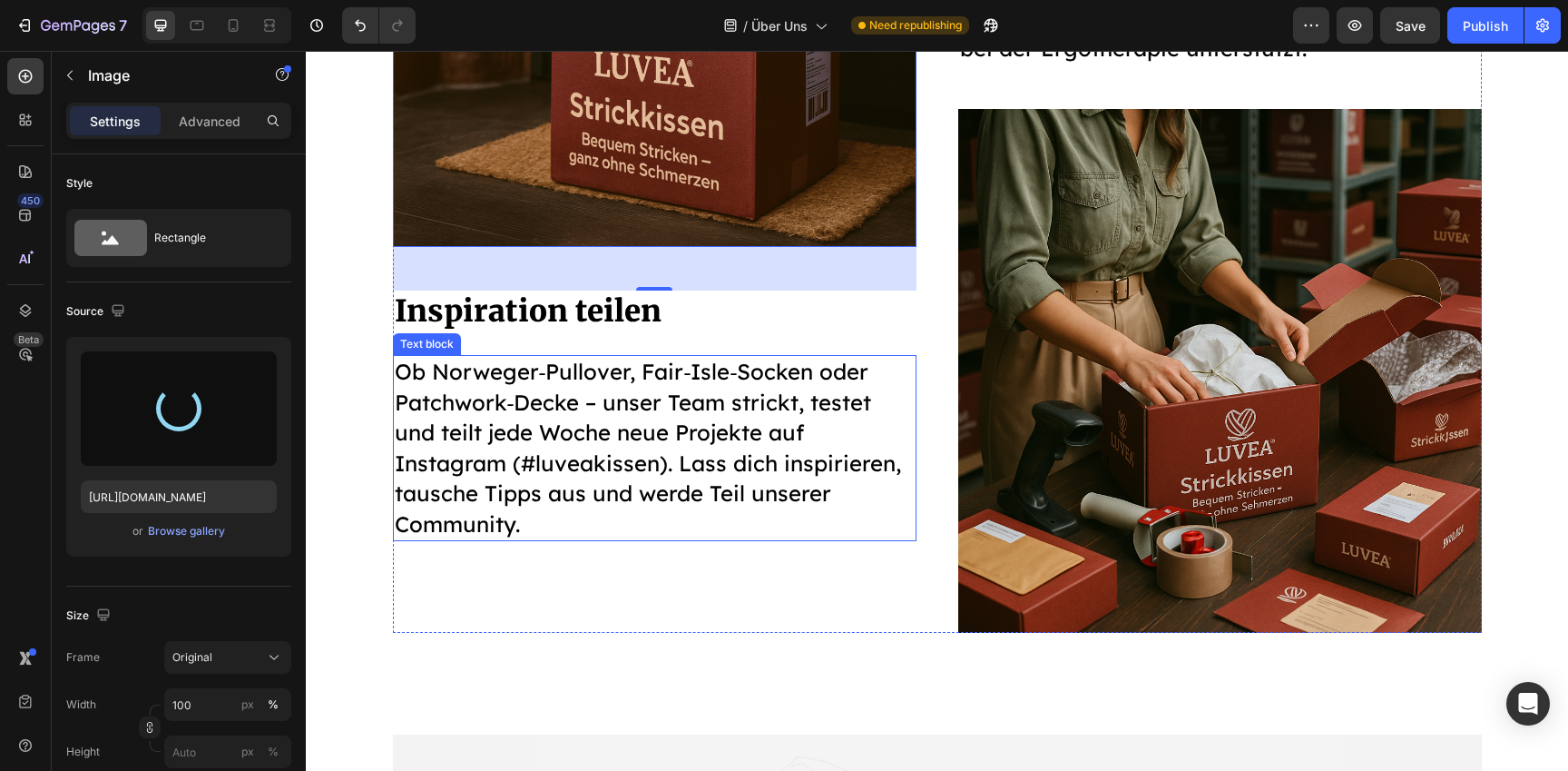
scroll to position [2975, 0]
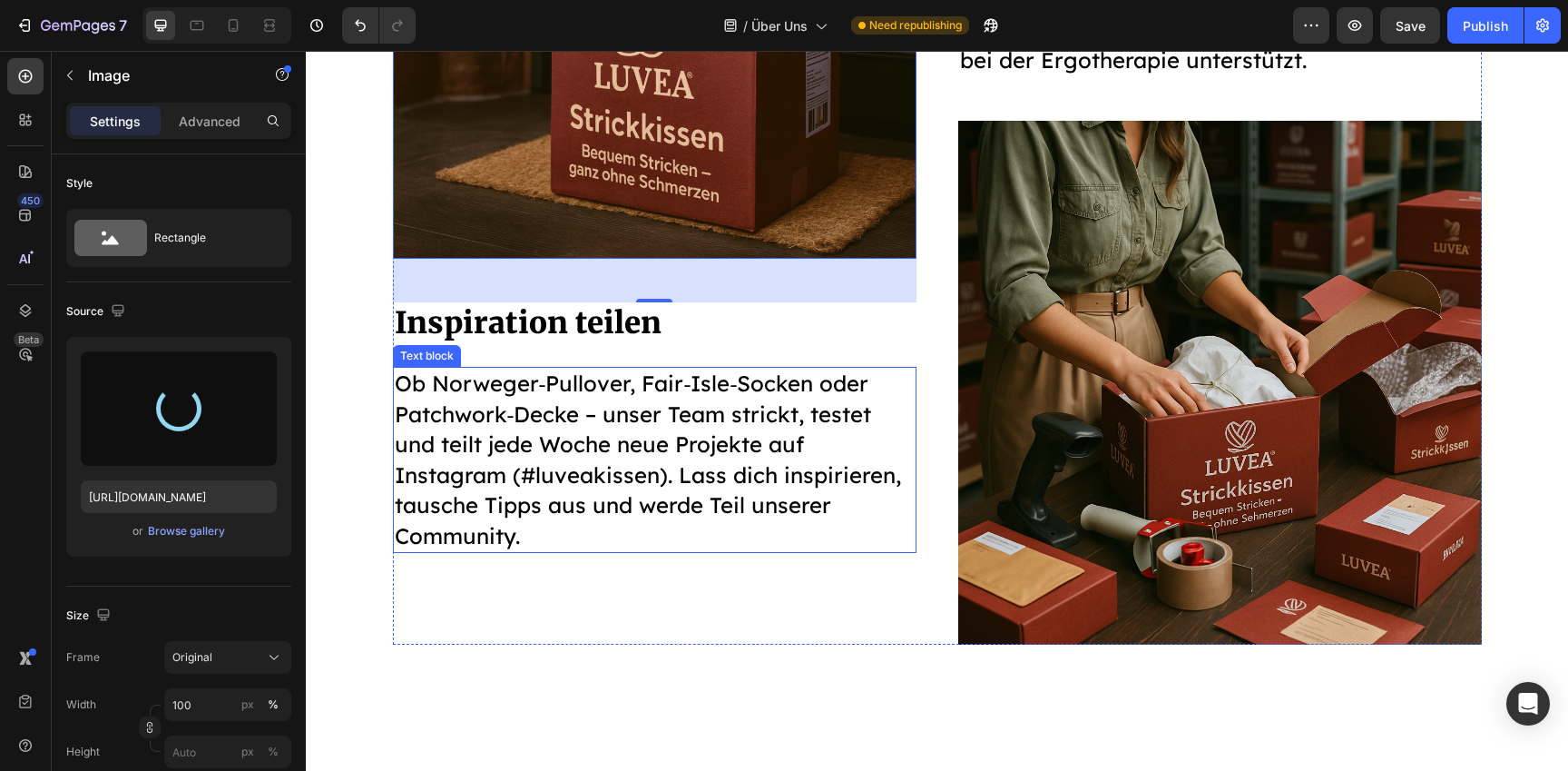
type input "[URL][DOMAIN_NAME]"
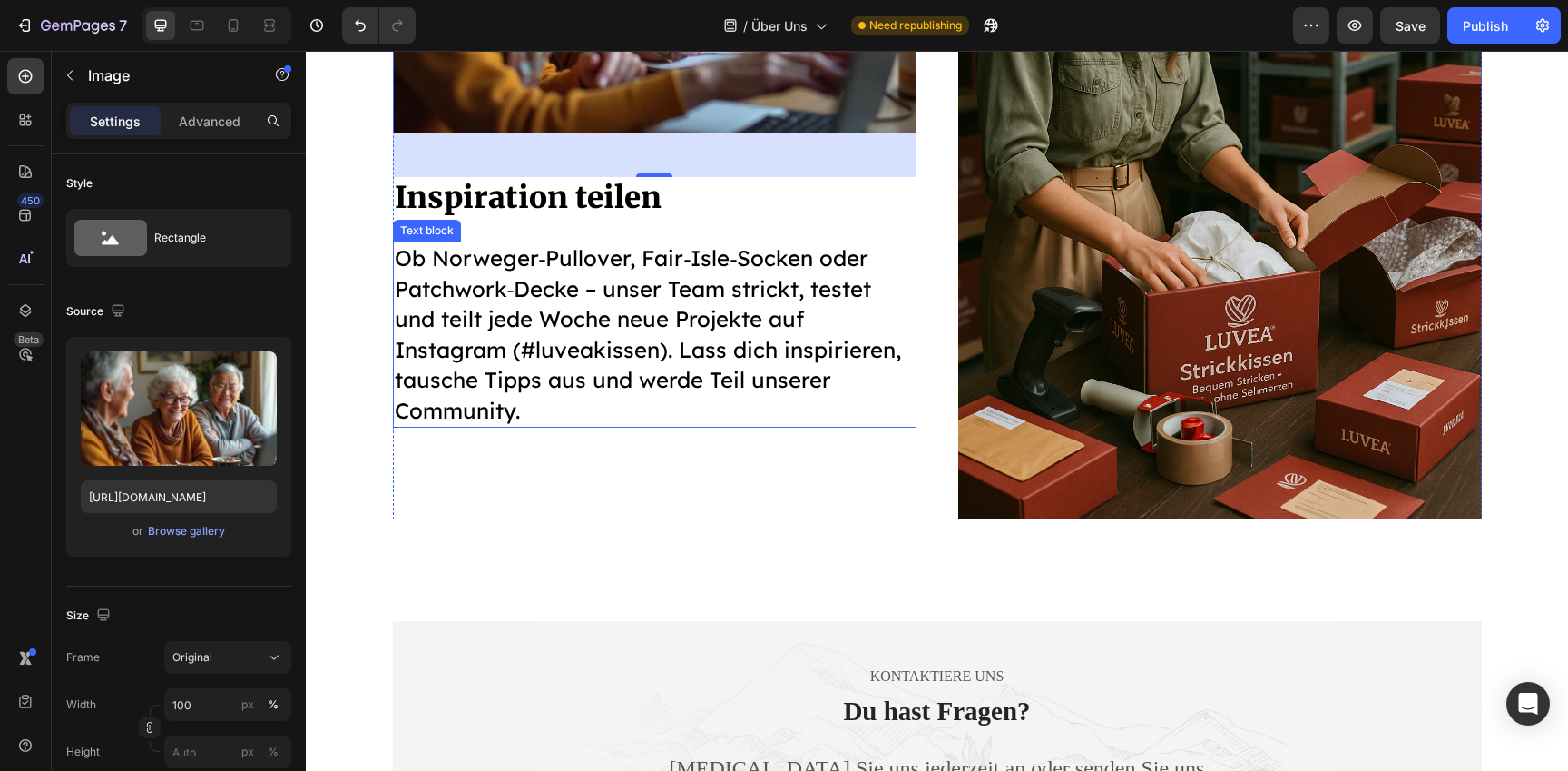
scroll to position [3103, 0]
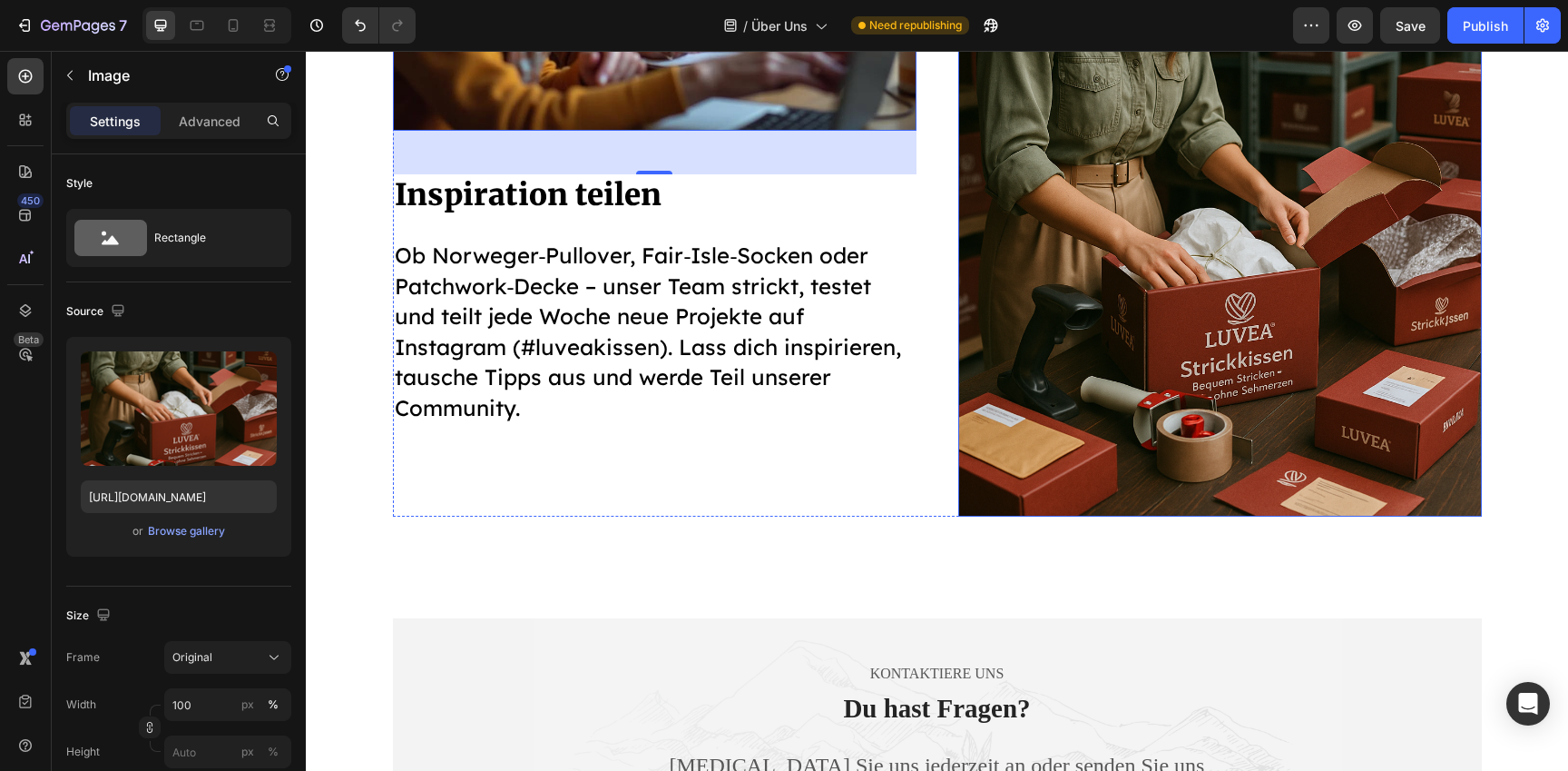
click at [1231, 379] on img at bounding box center [1221, 255] width 524 height 524
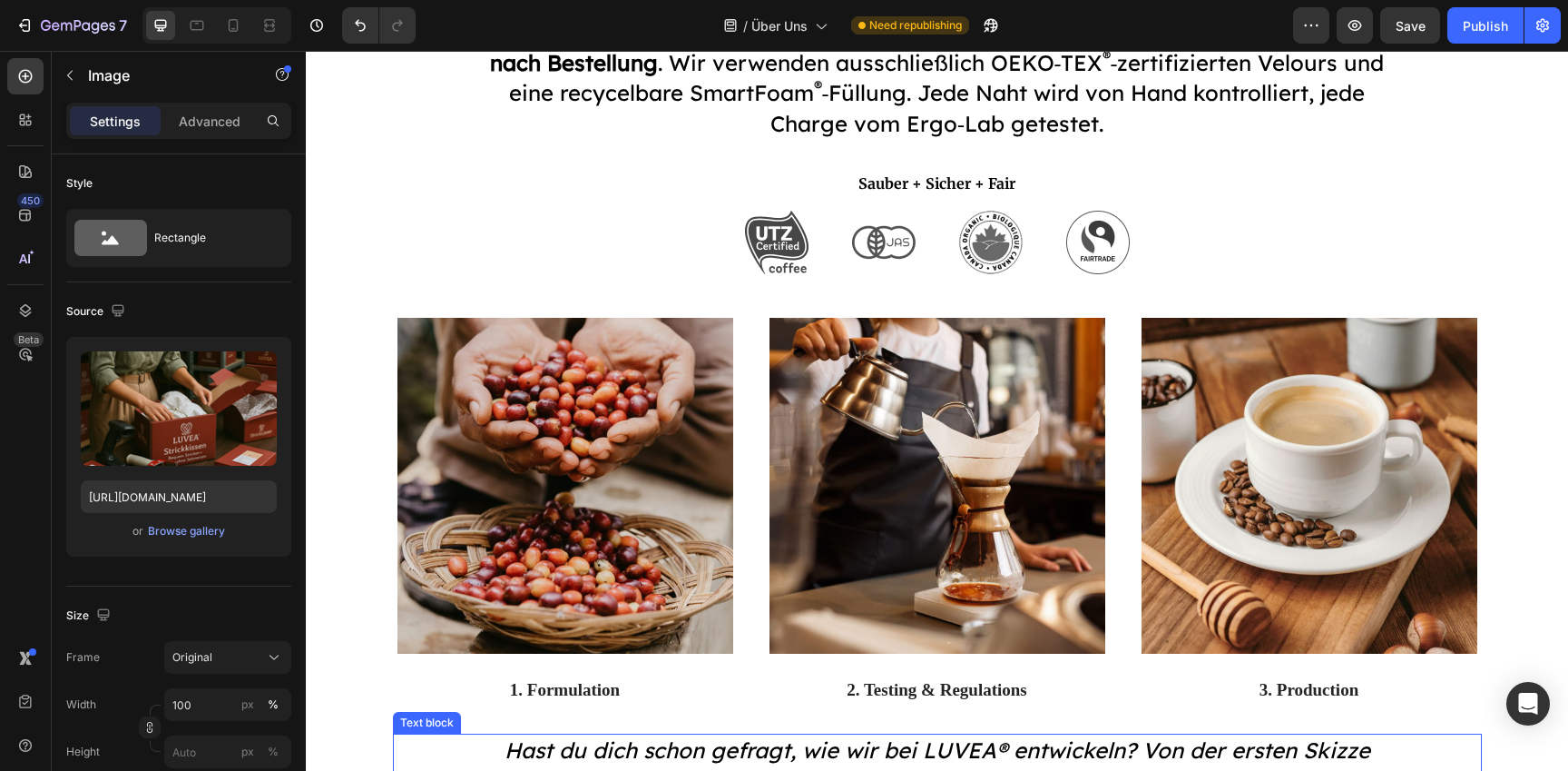
scroll to position [1516, 0]
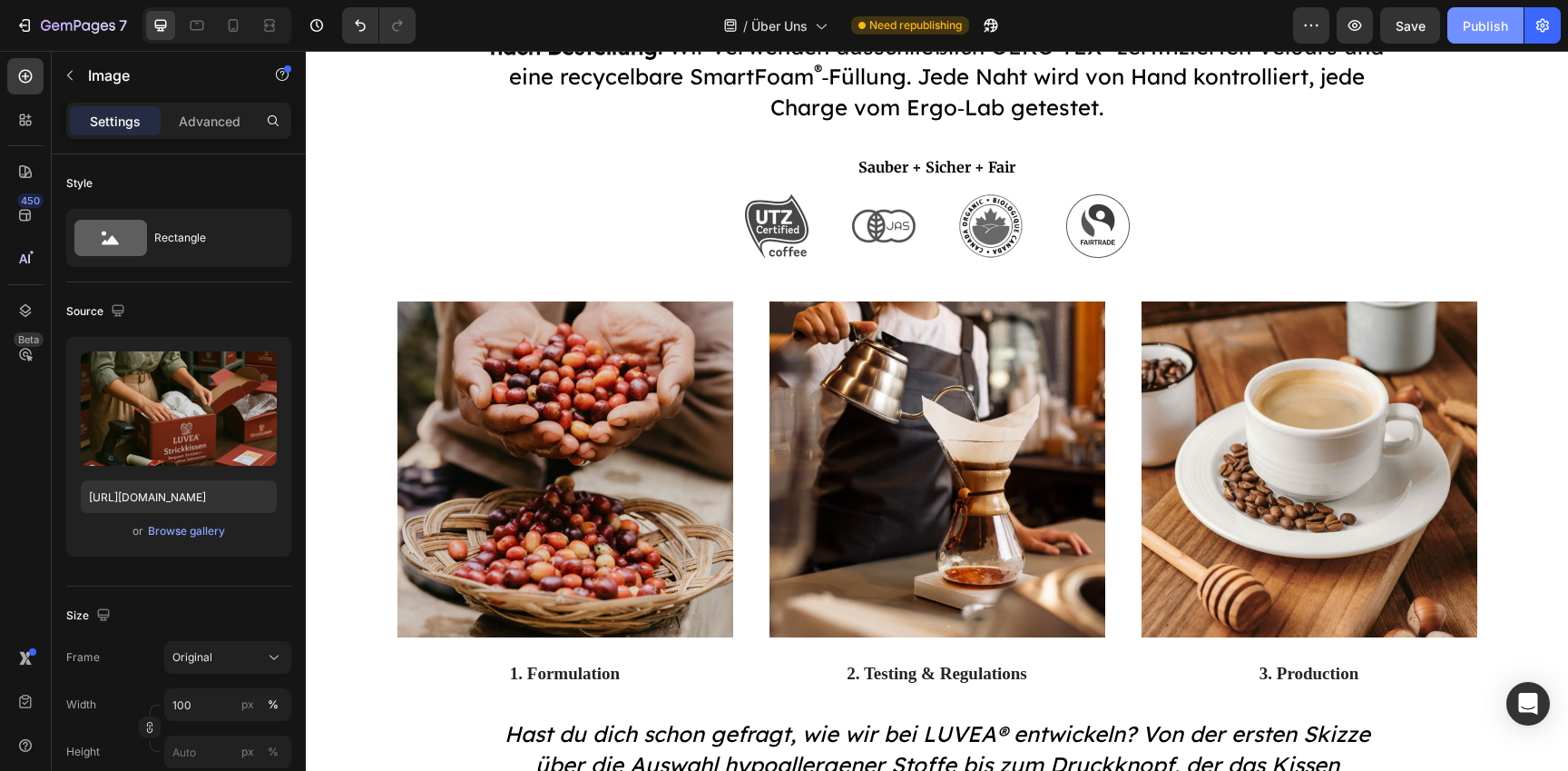
click at [1482, 9] on button "Publish" at bounding box center [1485, 25] width 76 height 36
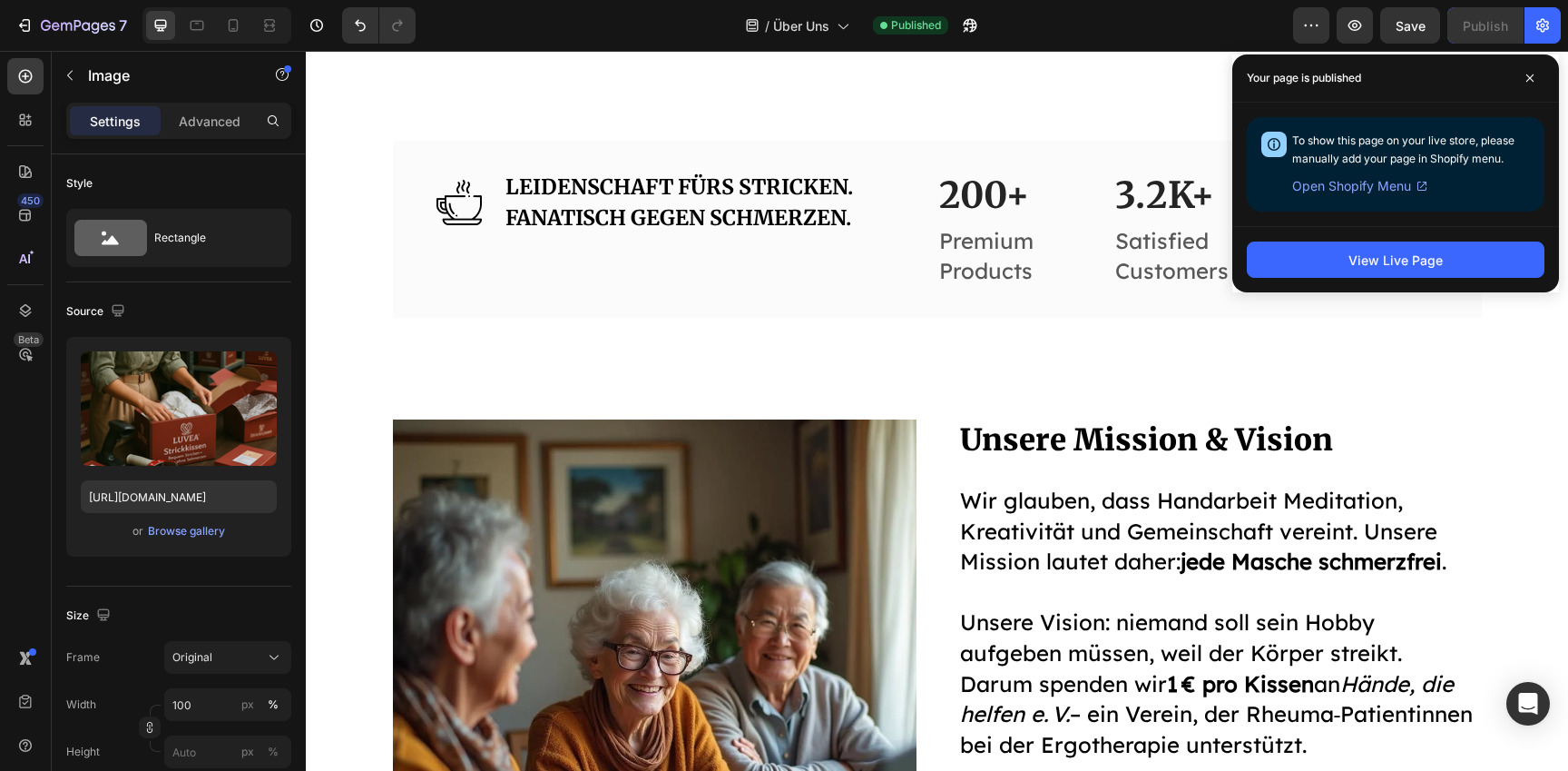
scroll to position [2295, 0]
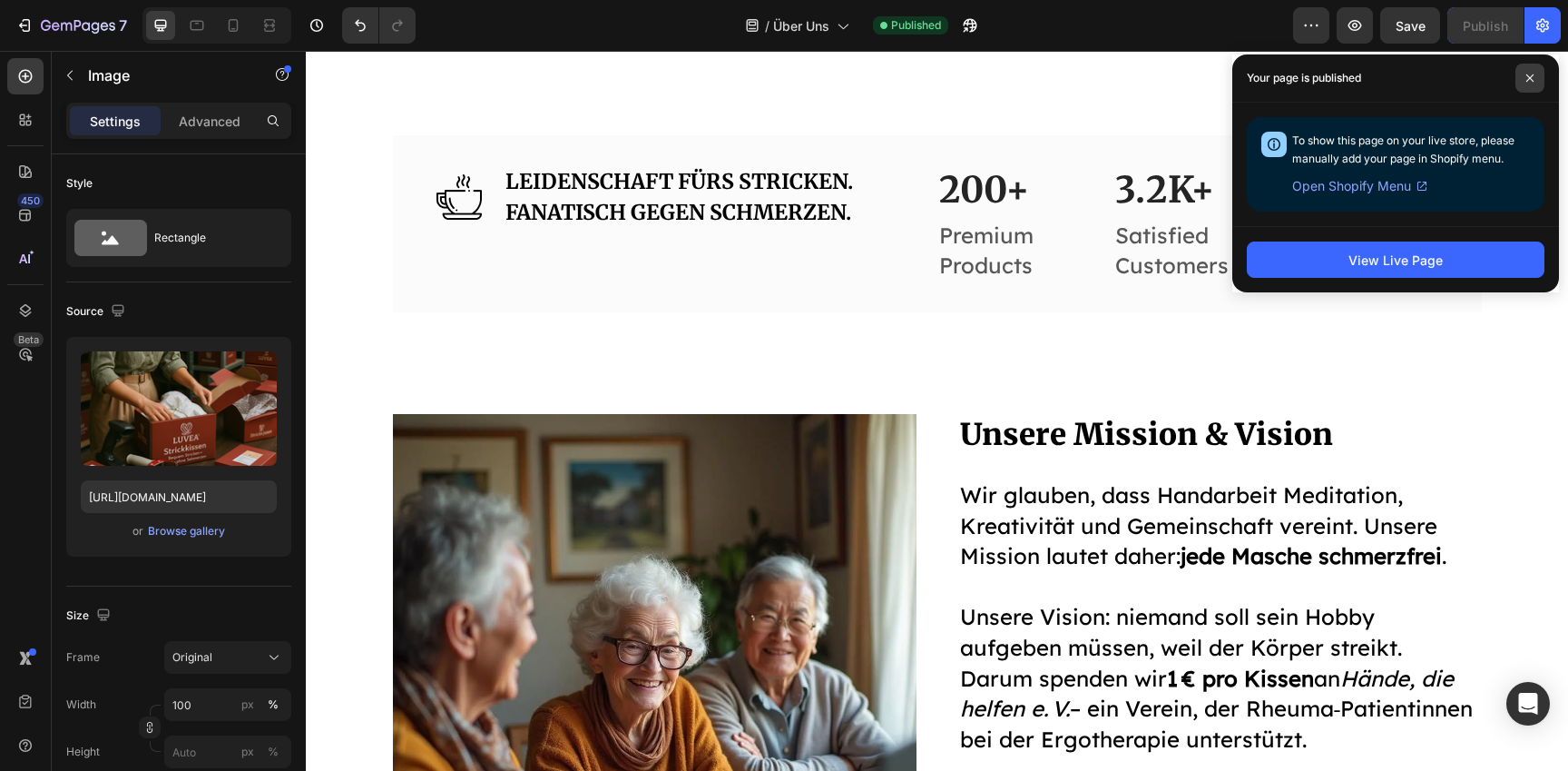
click at [1533, 74] on icon at bounding box center [1530, 78] width 9 height 9
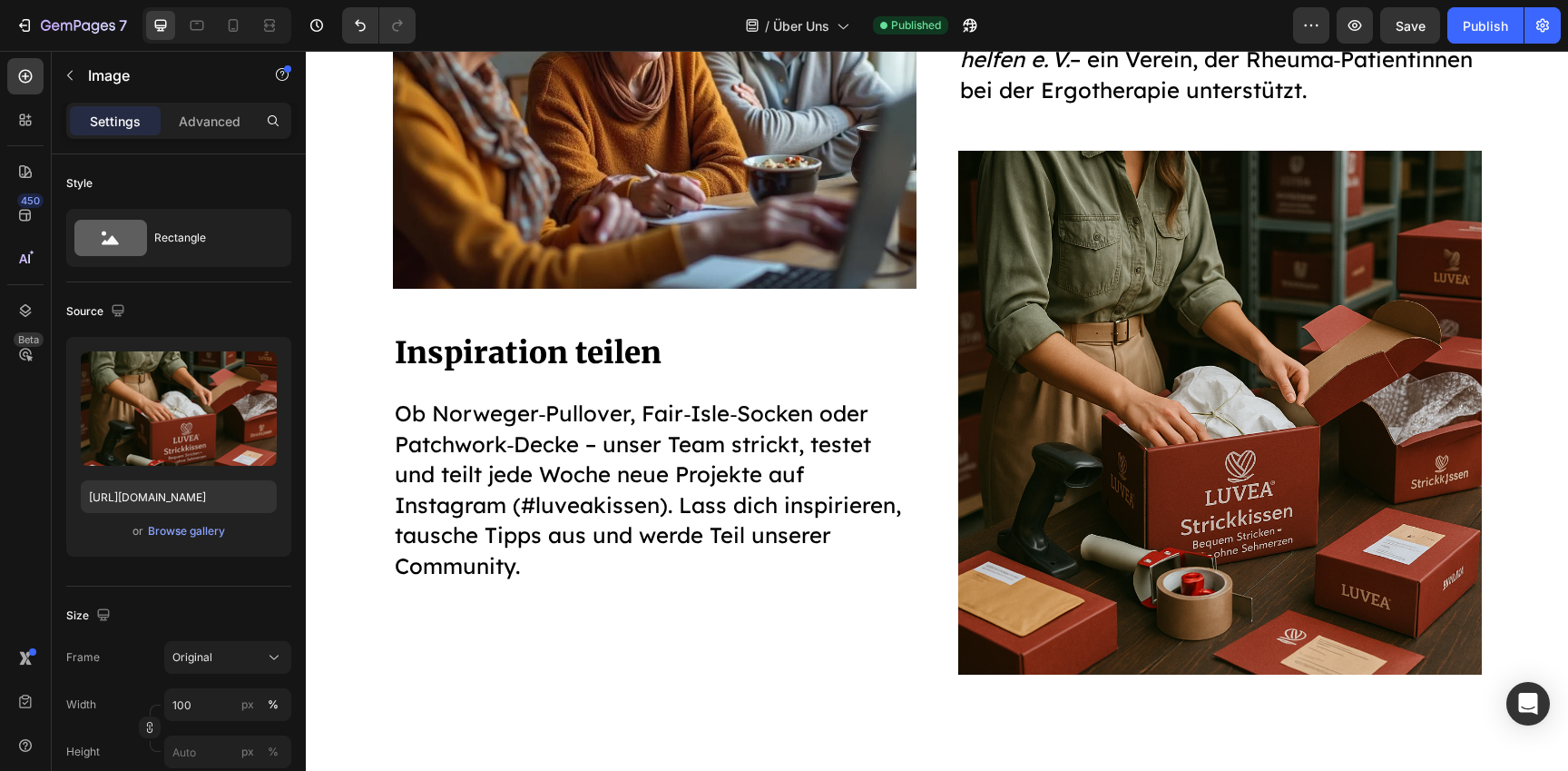
scroll to position [2945, 0]
click at [1253, 328] on img at bounding box center [1221, 412] width 524 height 524
drag, startPoint x: 1230, startPoint y: 341, endPoint x: 1206, endPoint y: 348, distance: 25.0
click at [1229, 340] on img at bounding box center [1221, 412] width 524 height 524
click at [190, 529] on div "Browse gallery" at bounding box center [186, 531] width 77 height 17
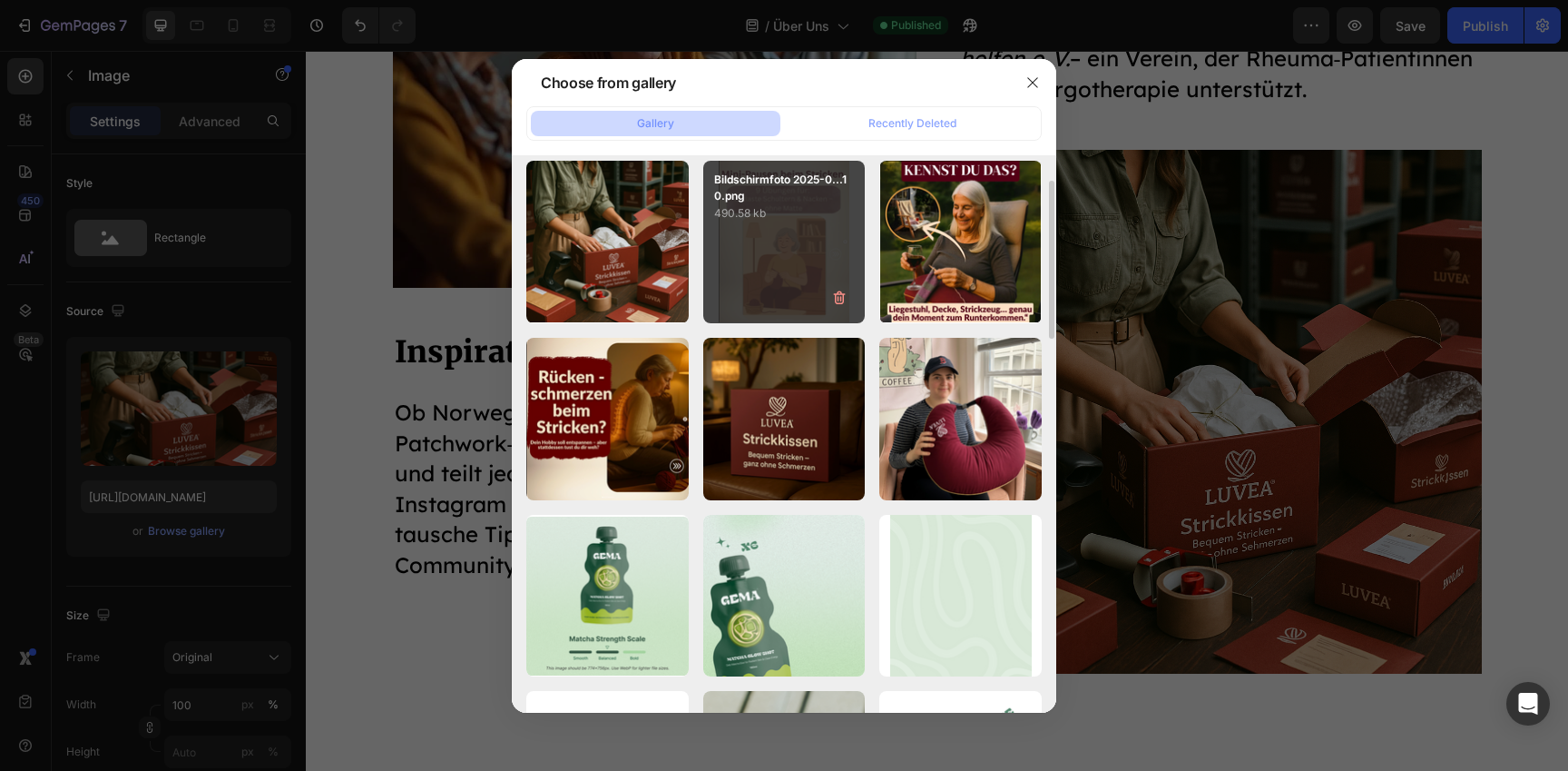
scroll to position [270, 0]
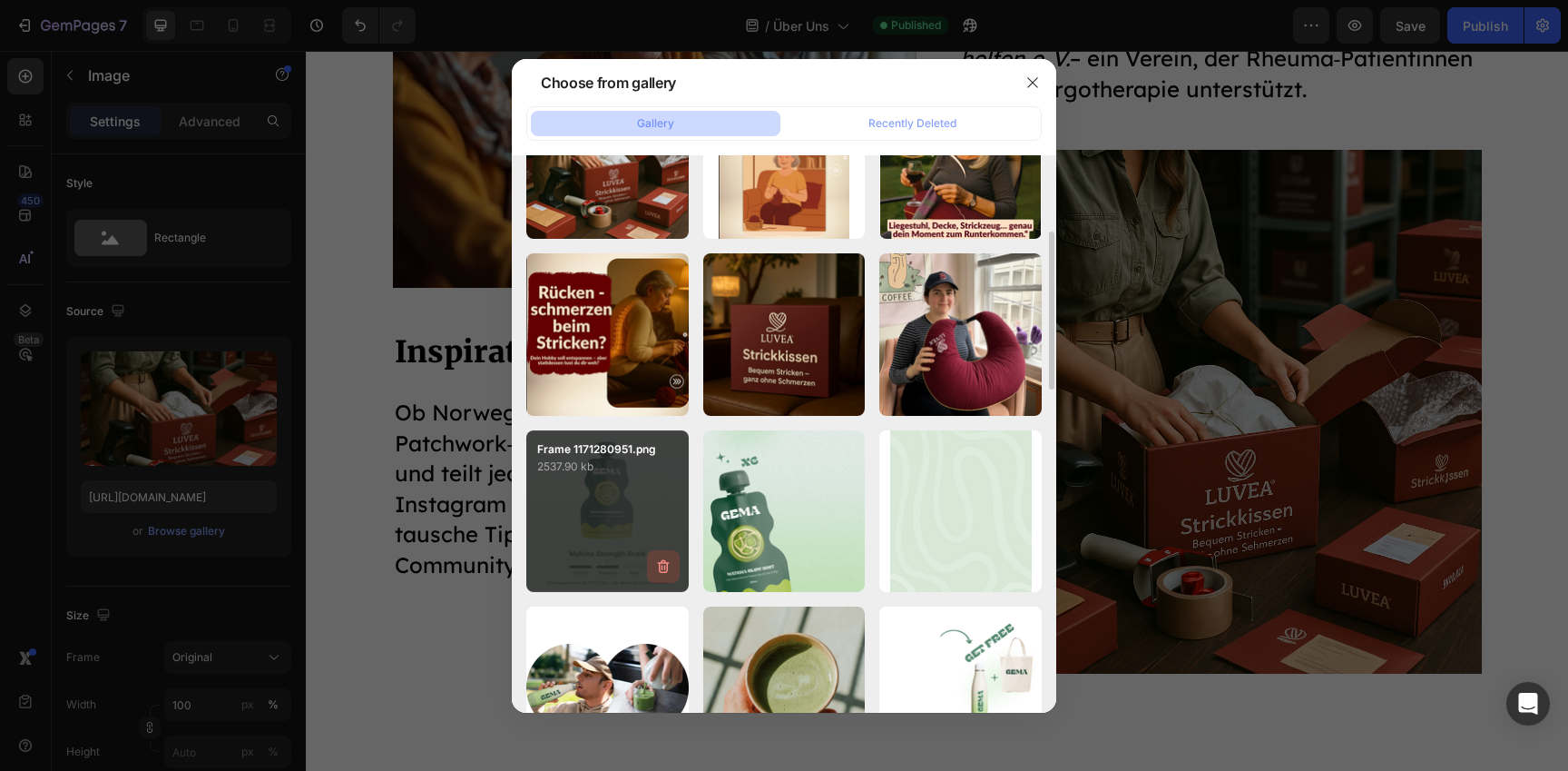
click at [663, 563] on icon "button" at bounding box center [663, 567] width 12 height 14
click at [663, 563] on div "Delete" at bounding box center [653, 570] width 33 height 17
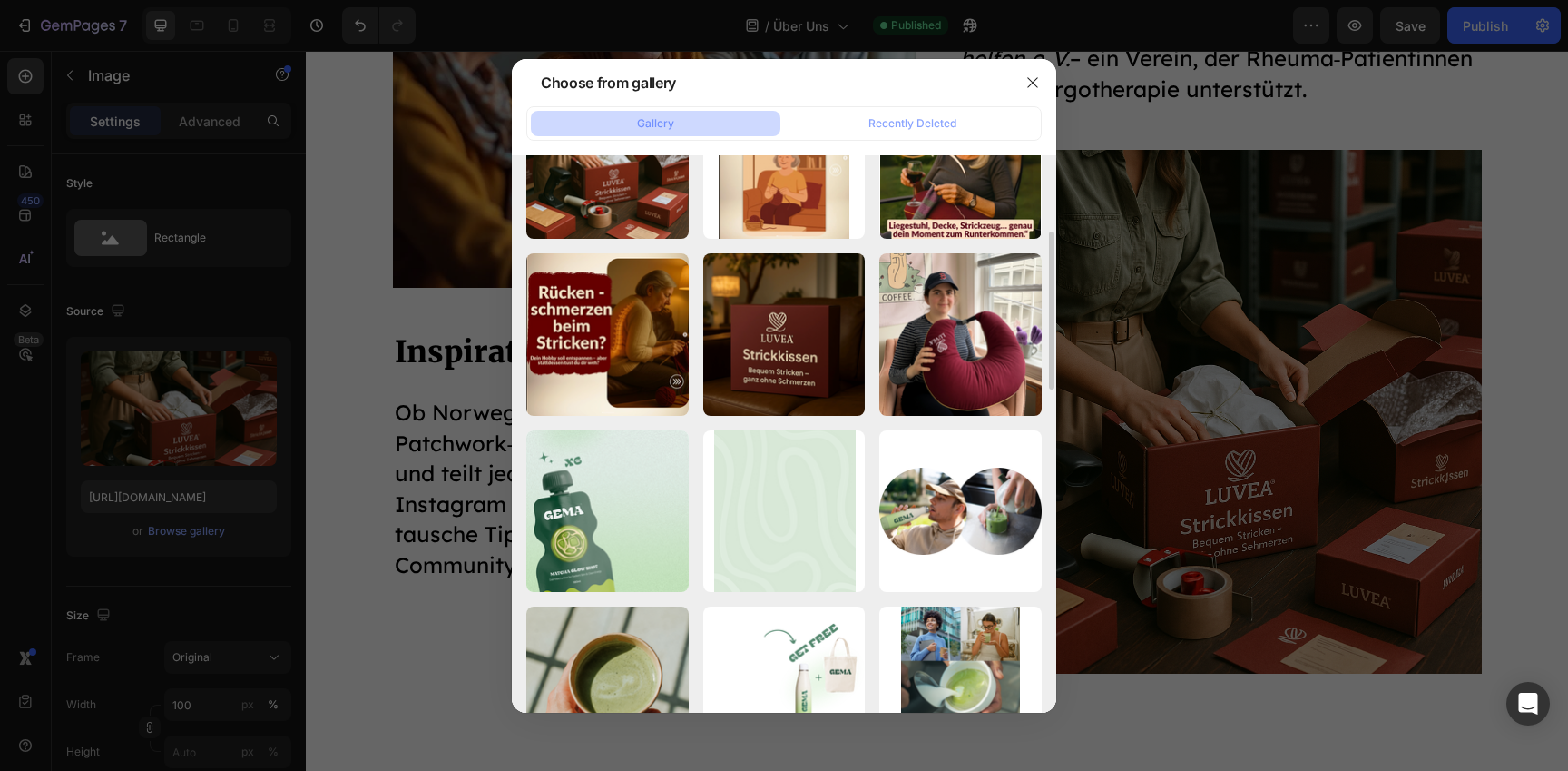
click at [0, 0] on icon "button" at bounding box center [0, 0] width 0 height 0
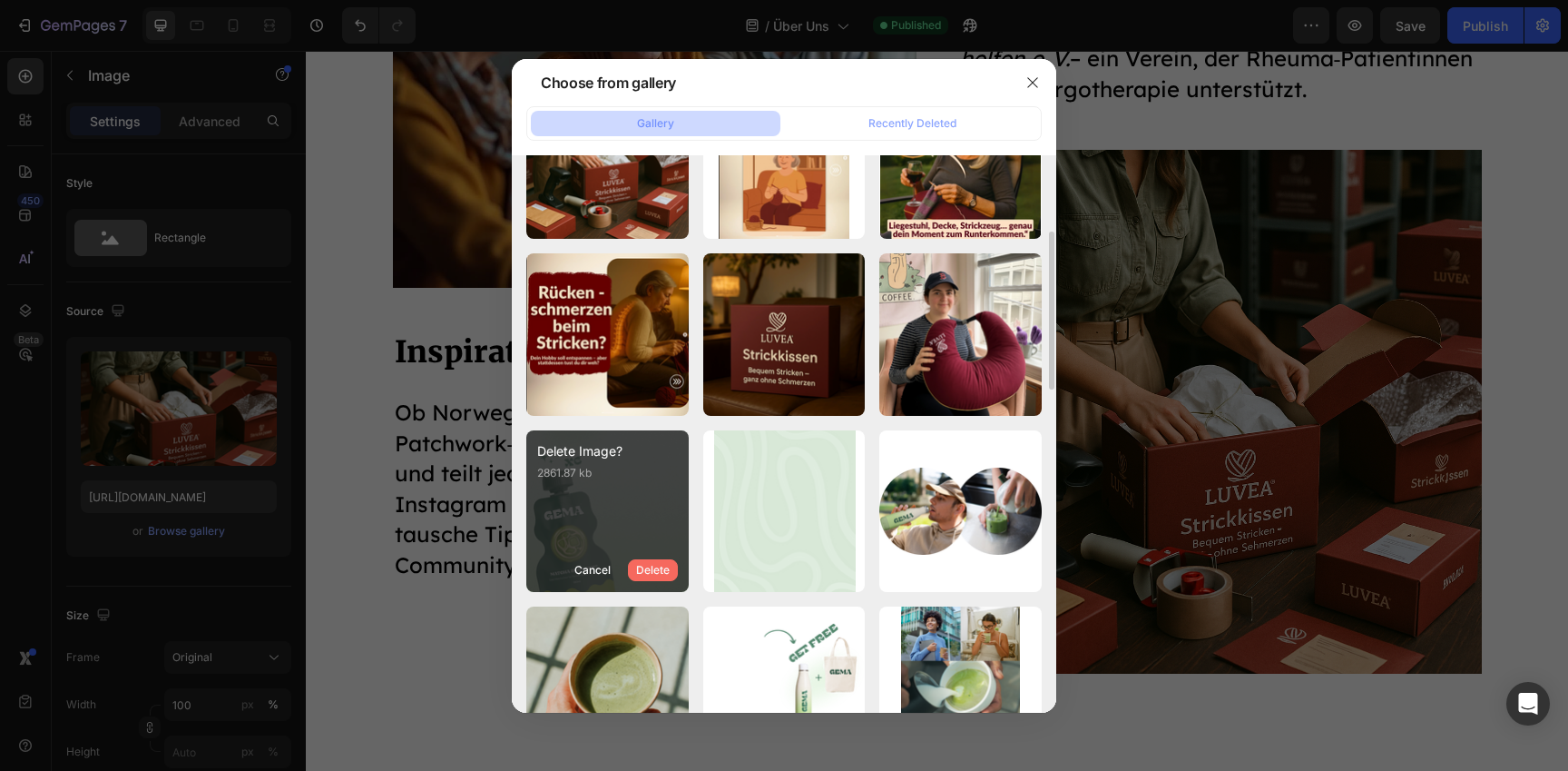
click at [662, 564] on div "Delete" at bounding box center [653, 570] width 33 height 17
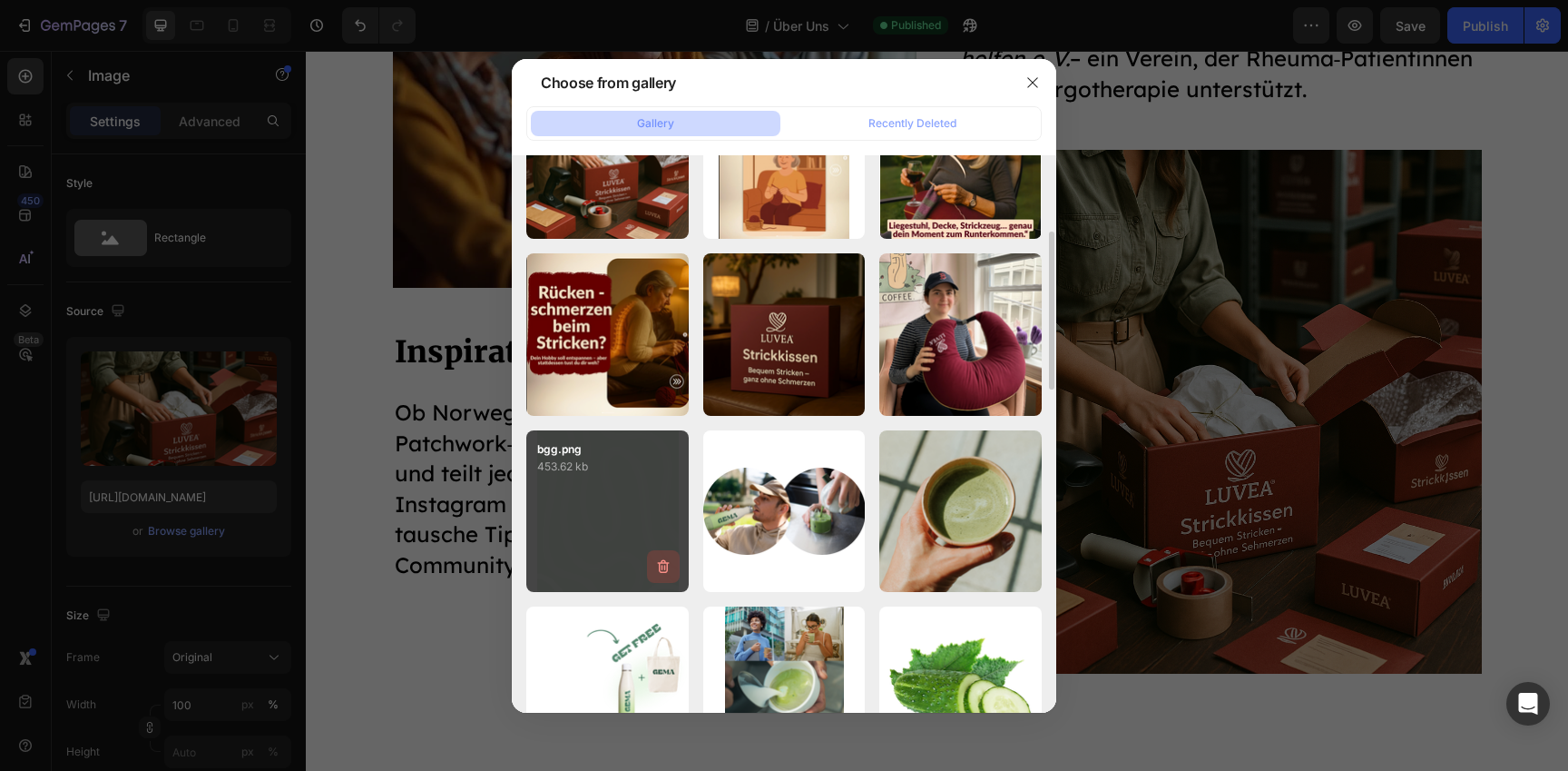
click at [662, 564] on icon "button" at bounding box center [663, 566] width 18 height 18
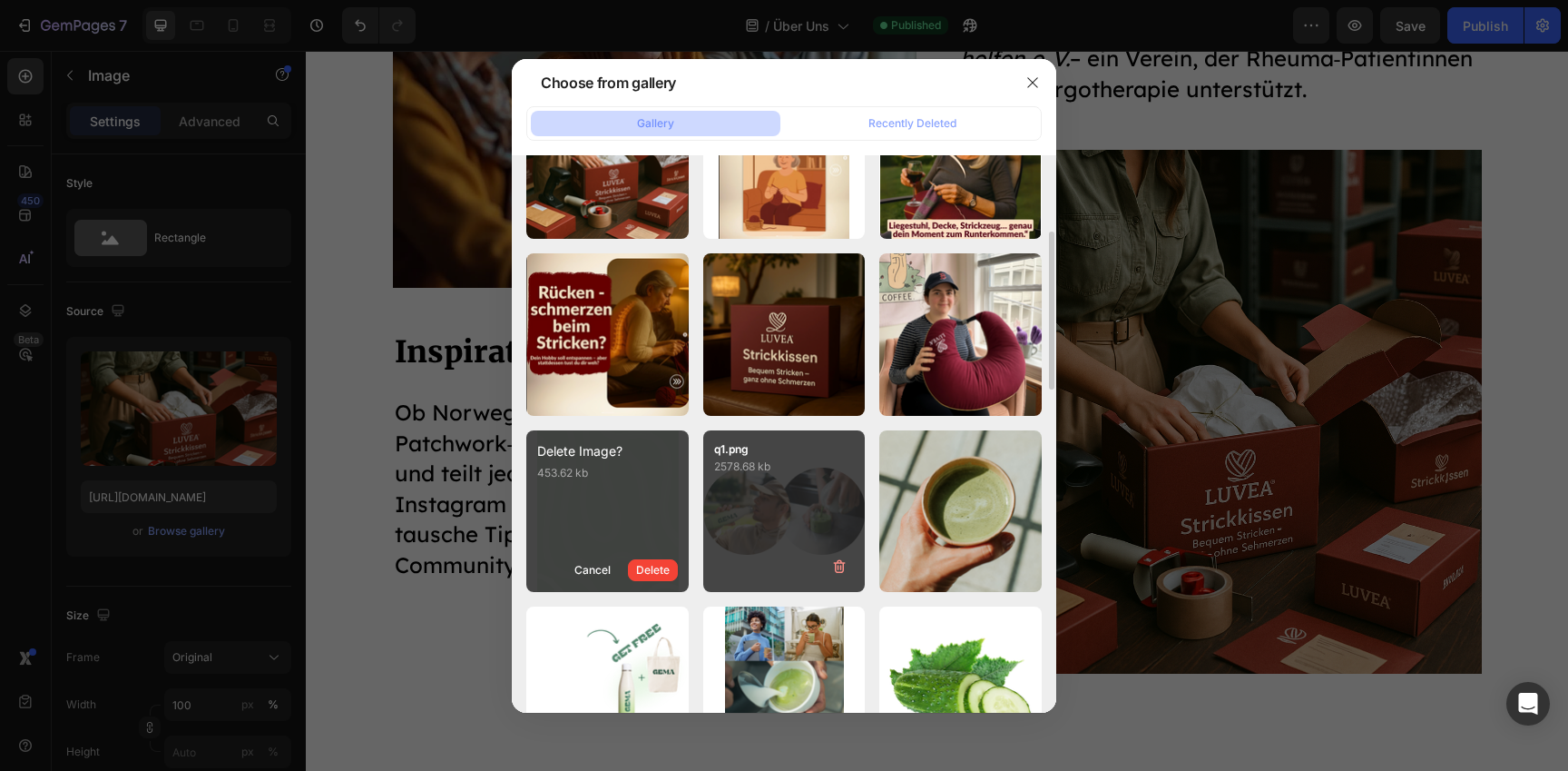
click at [662, 564] on div "Delete" at bounding box center [653, 570] width 33 height 17
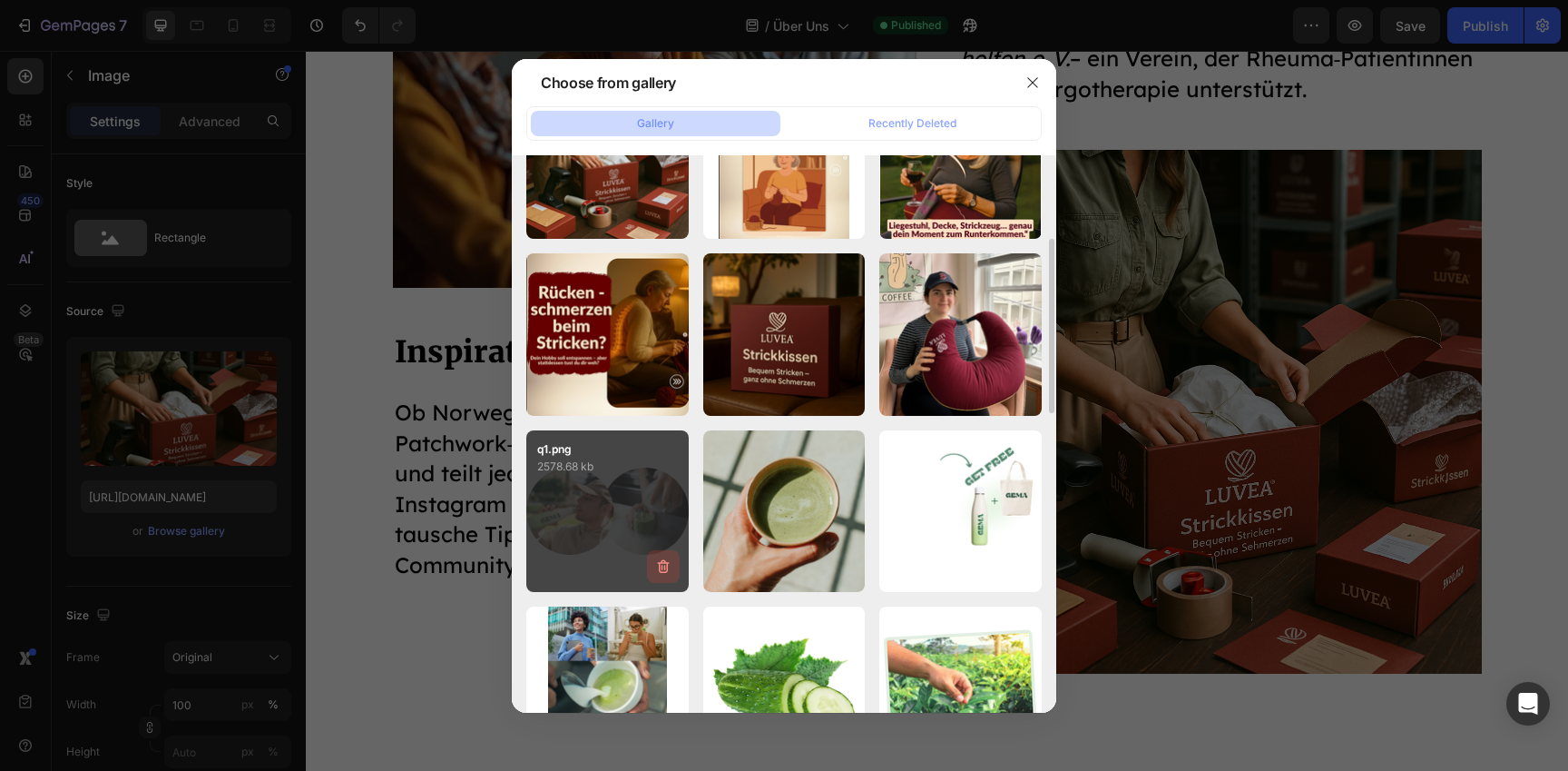
click at [662, 564] on icon "button" at bounding box center [663, 566] width 18 height 18
click at [662, 564] on div "Delete" at bounding box center [653, 570] width 33 height 17
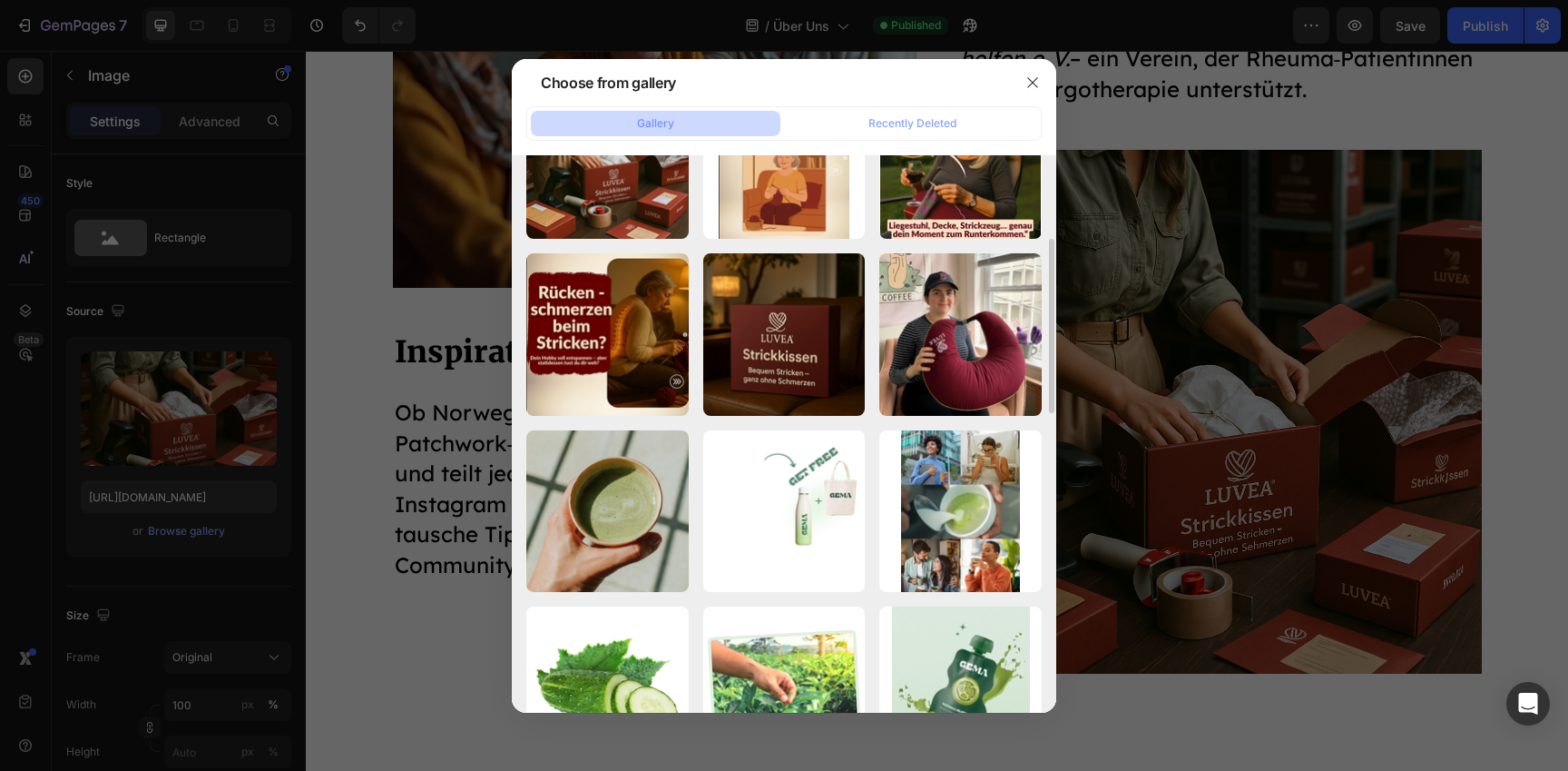
click at [0, 0] on icon "button" at bounding box center [0, 0] width 0 height 0
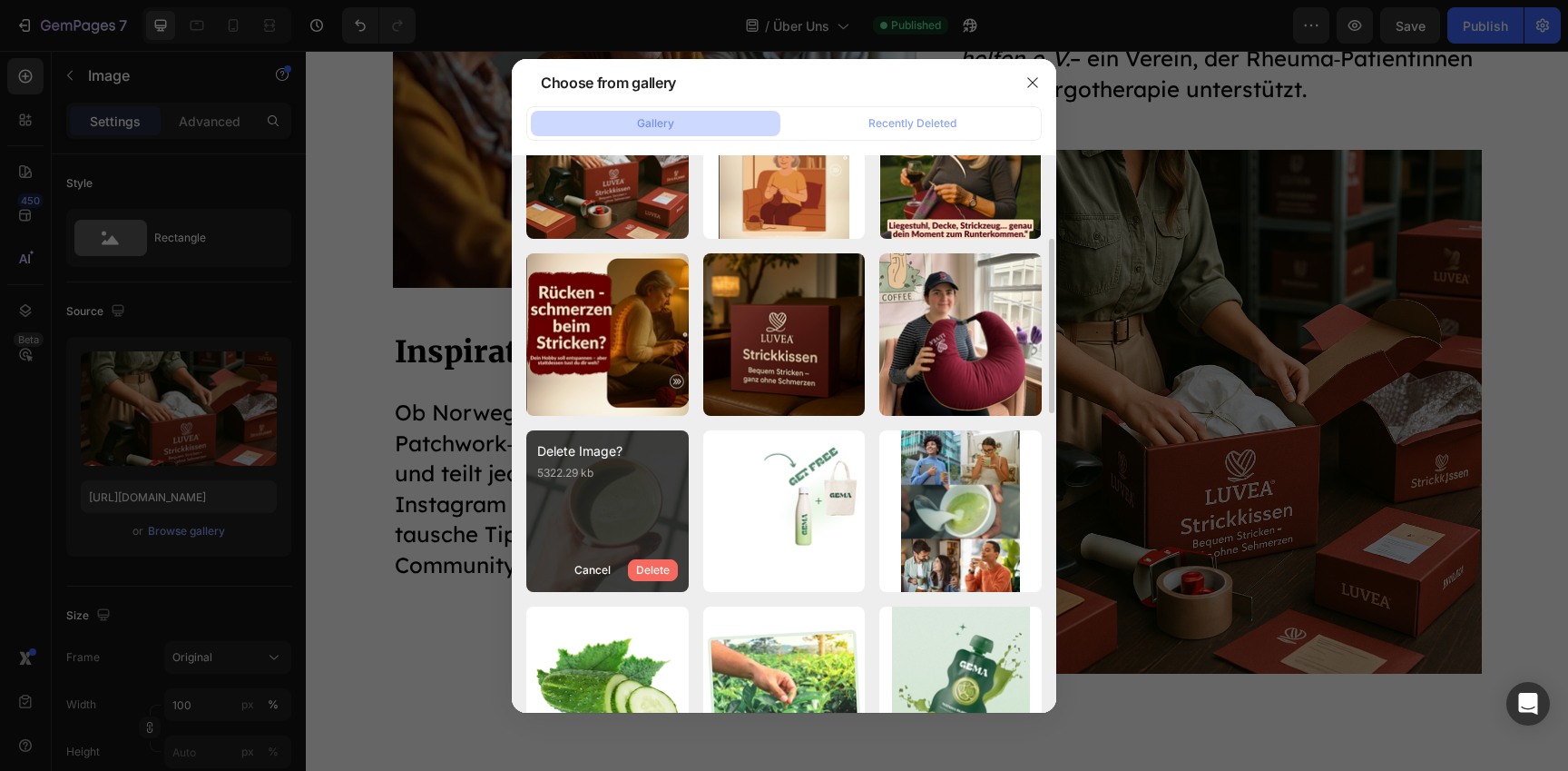
click at [662, 564] on div "Delete" at bounding box center [653, 570] width 33 height 17
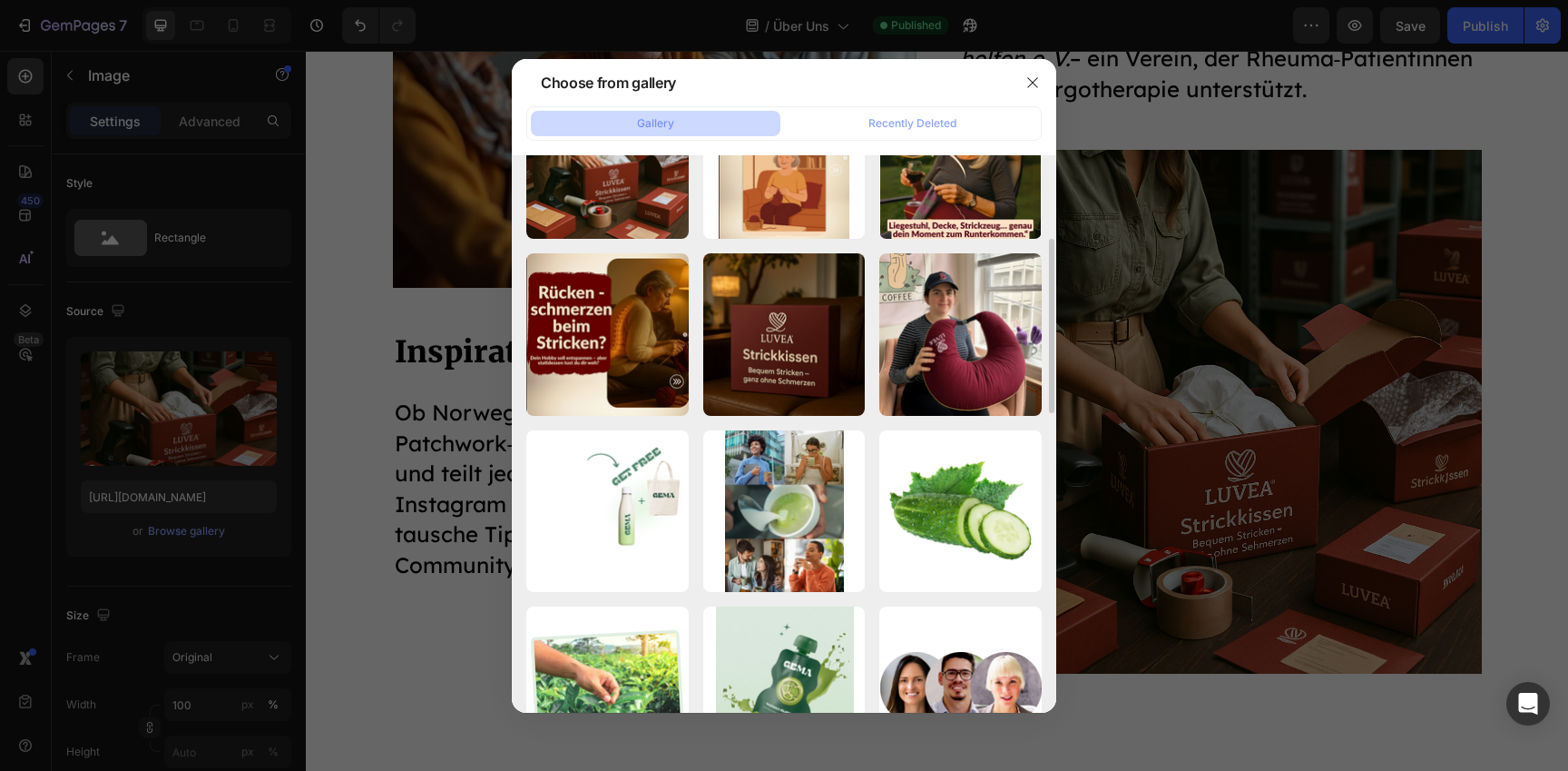
click at [0, 0] on icon "button" at bounding box center [0, 0] width 0 height 0
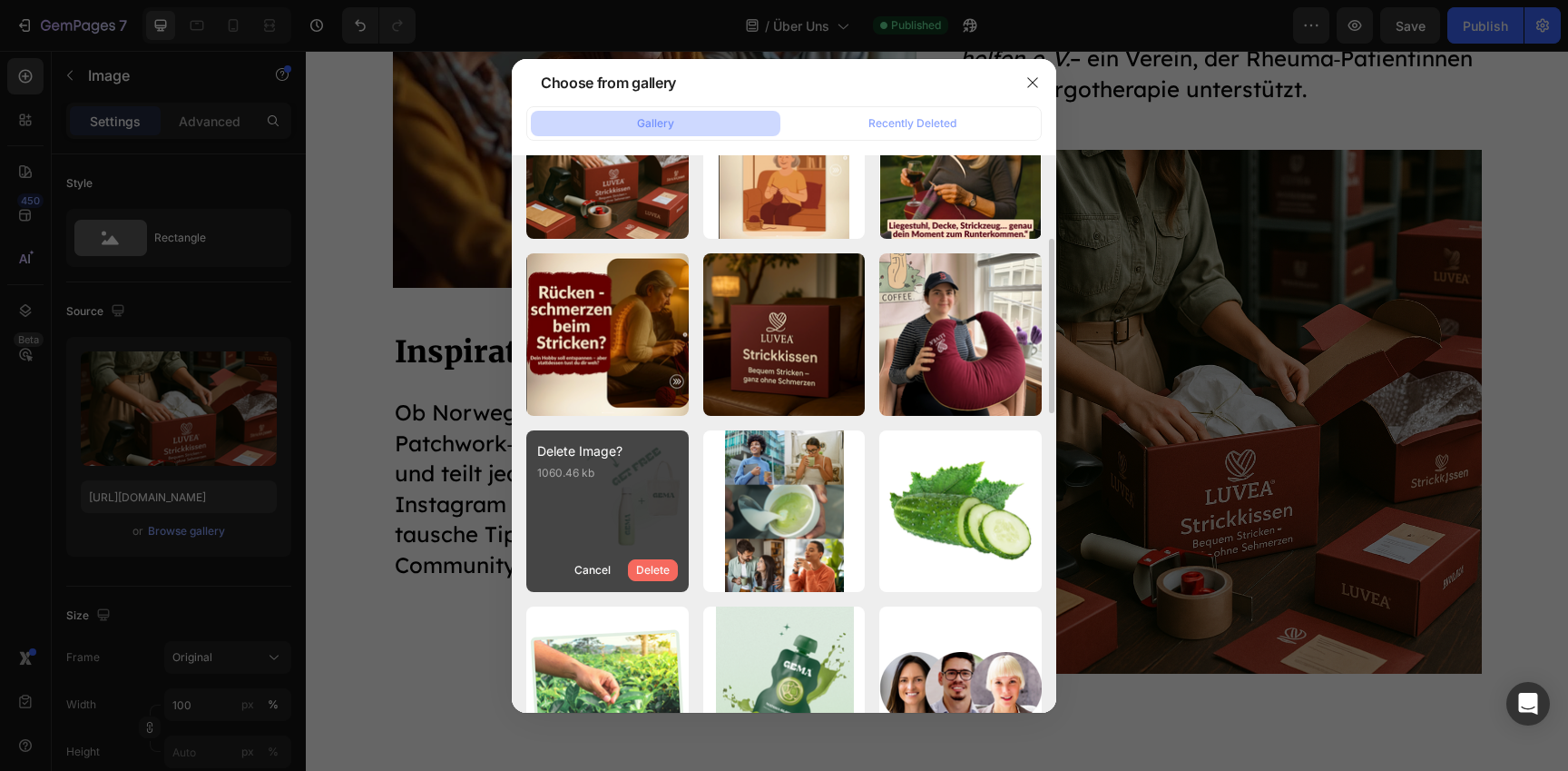
click at [662, 565] on div "Delete" at bounding box center [653, 570] width 33 height 17
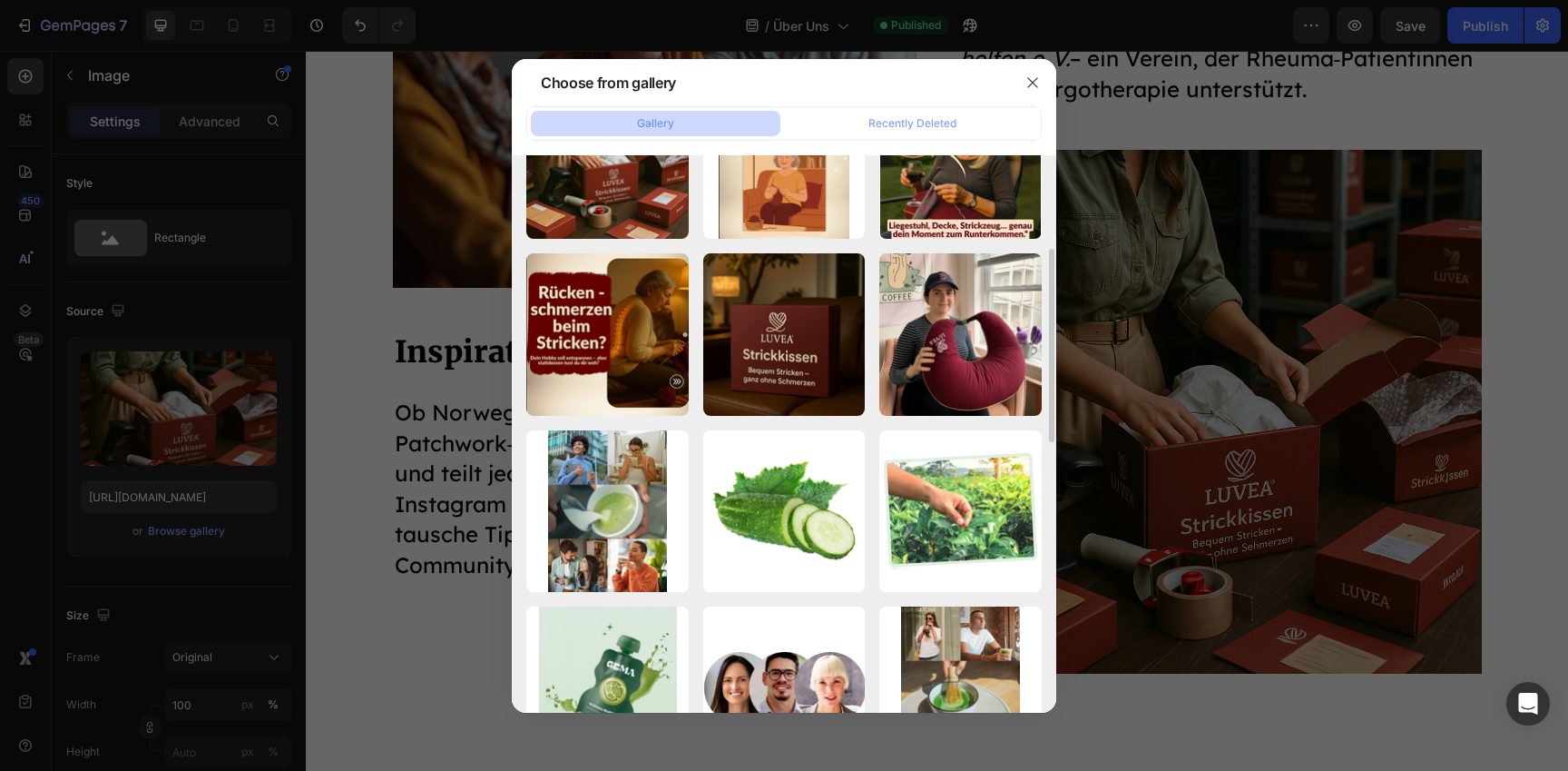
click at [0, 0] on icon "button" at bounding box center [0, 0] width 0 height 0
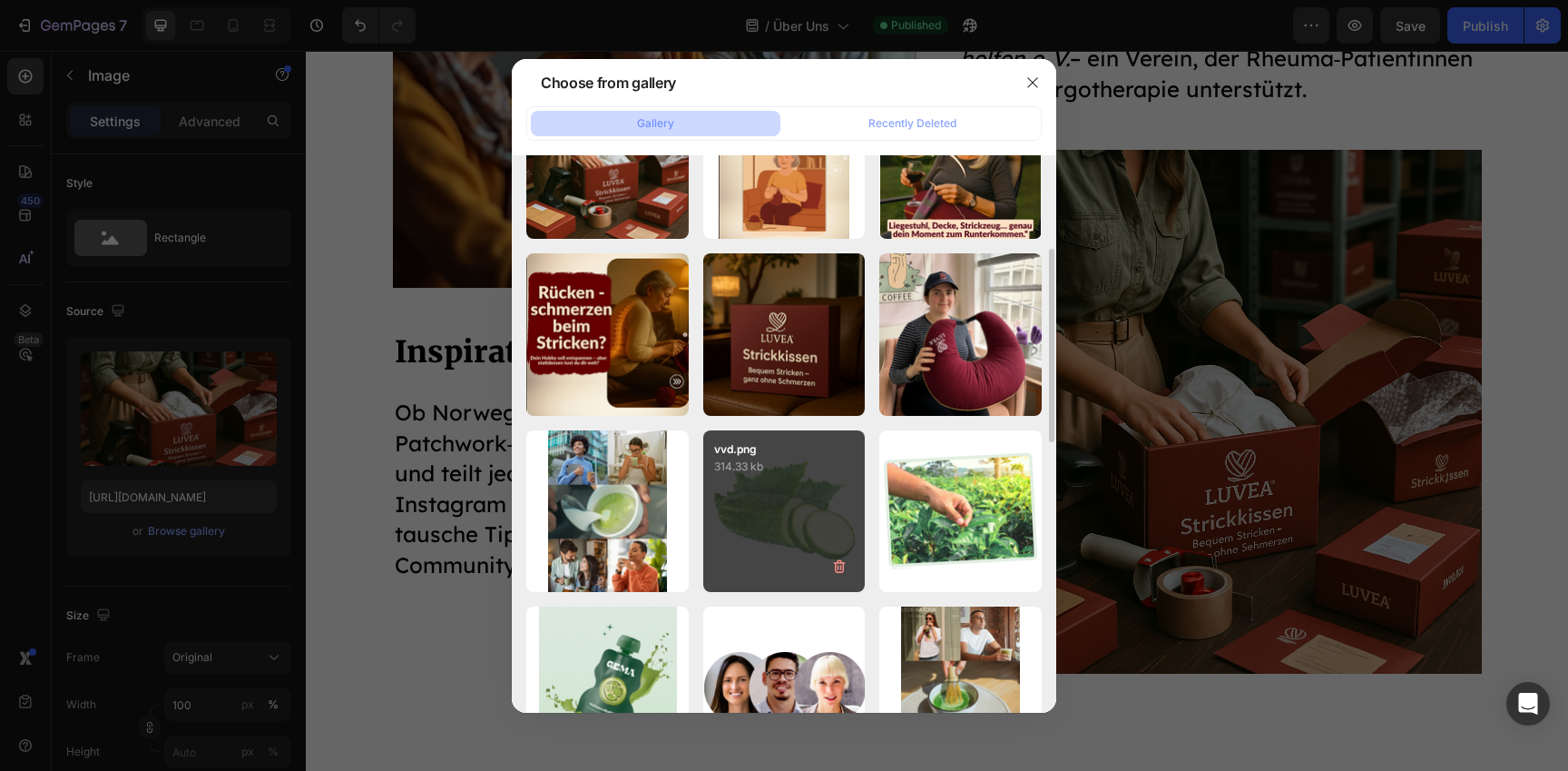
click at [0, 0] on div "Delete" at bounding box center [0, 0] width 0 height 0
click at [831, 565] on icon "button" at bounding box center [840, 566] width 18 height 18
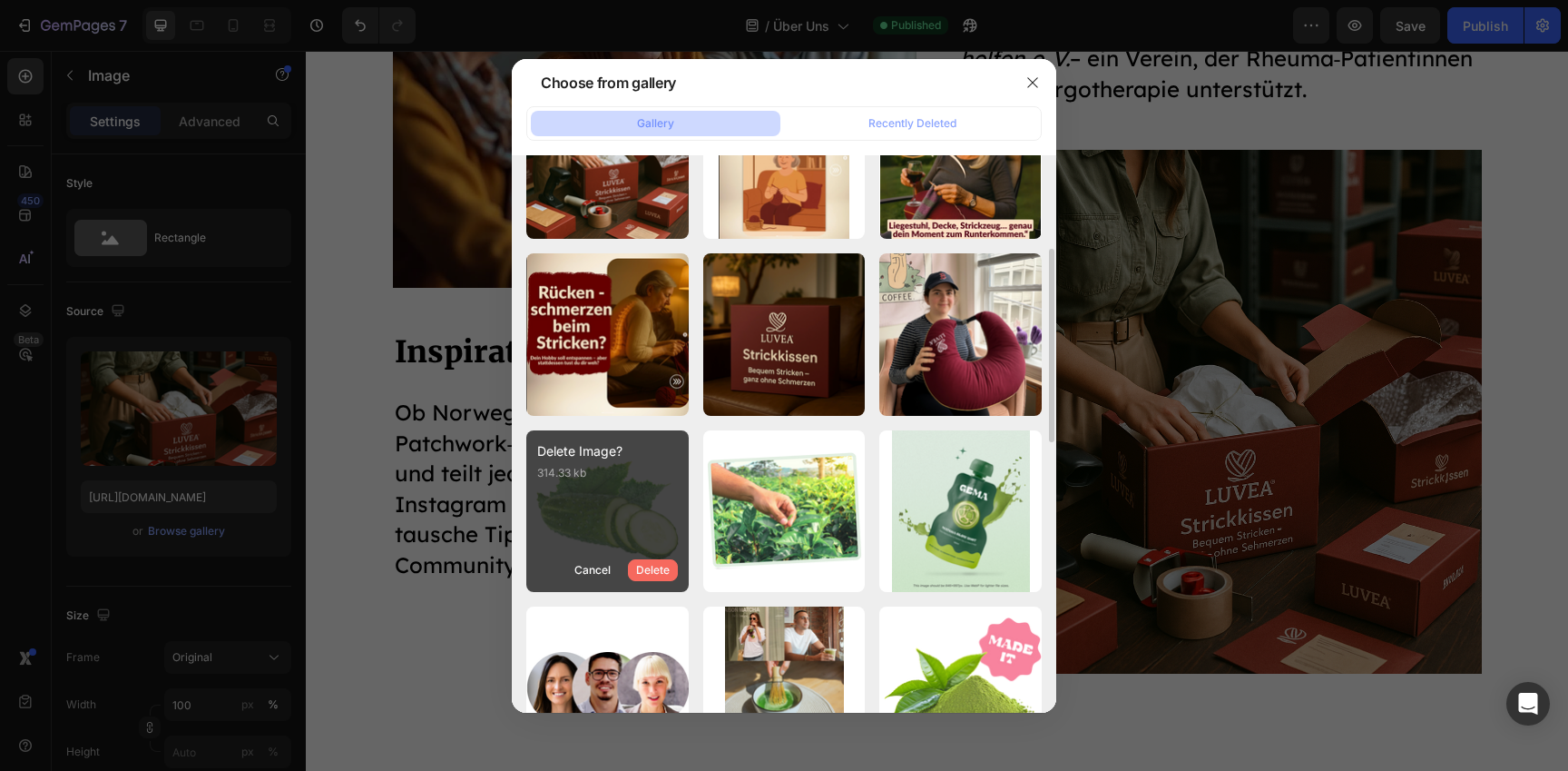
click at [661, 565] on div "Delete" at bounding box center [653, 570] width 33 height 17
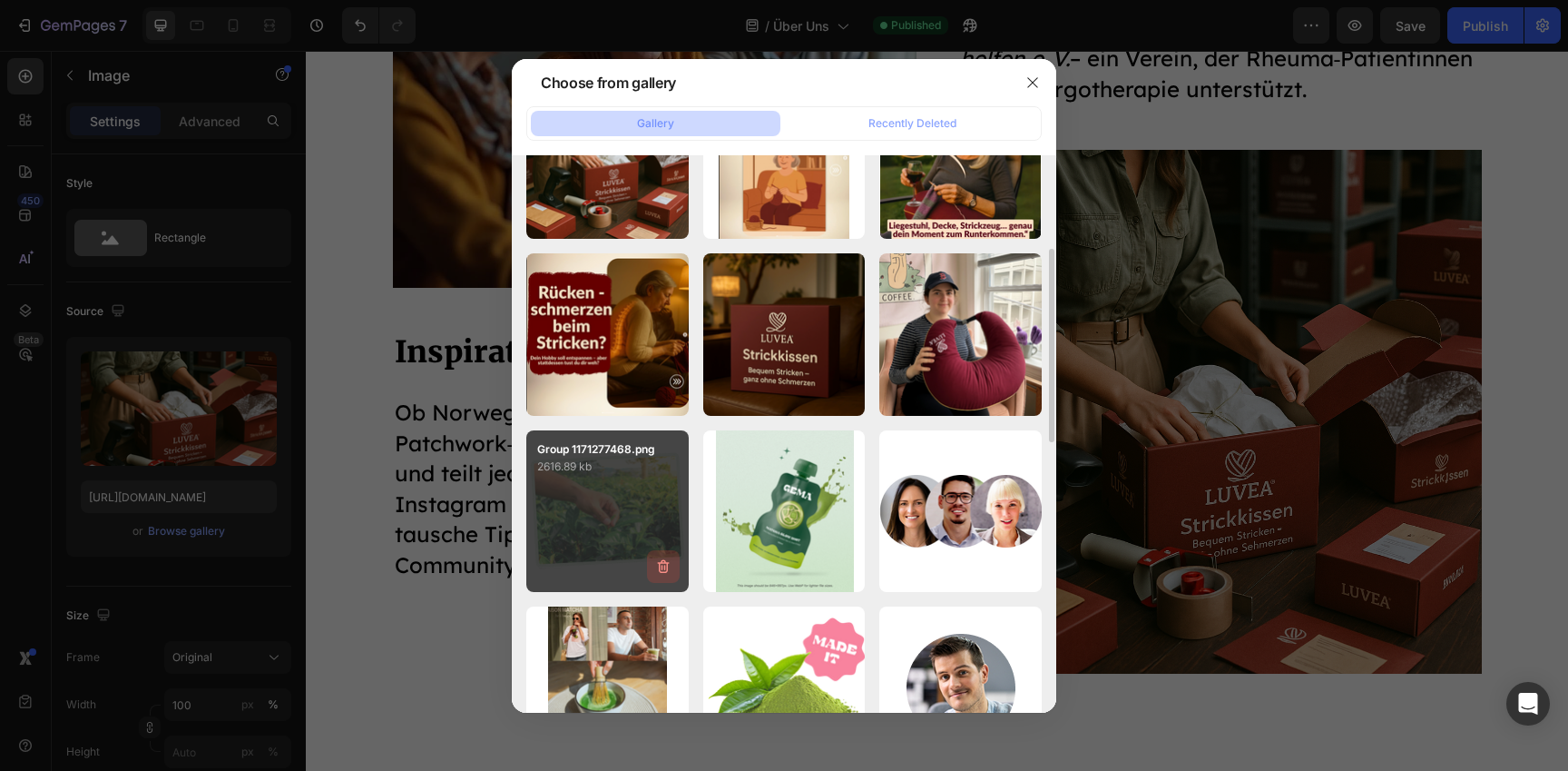
click at [661, 565] on icon "button" at bounding box center [663, 566] width 18 height 18
click at [661, 565] on div "Delete" at bounding box center [653, 570] width 33 height 17
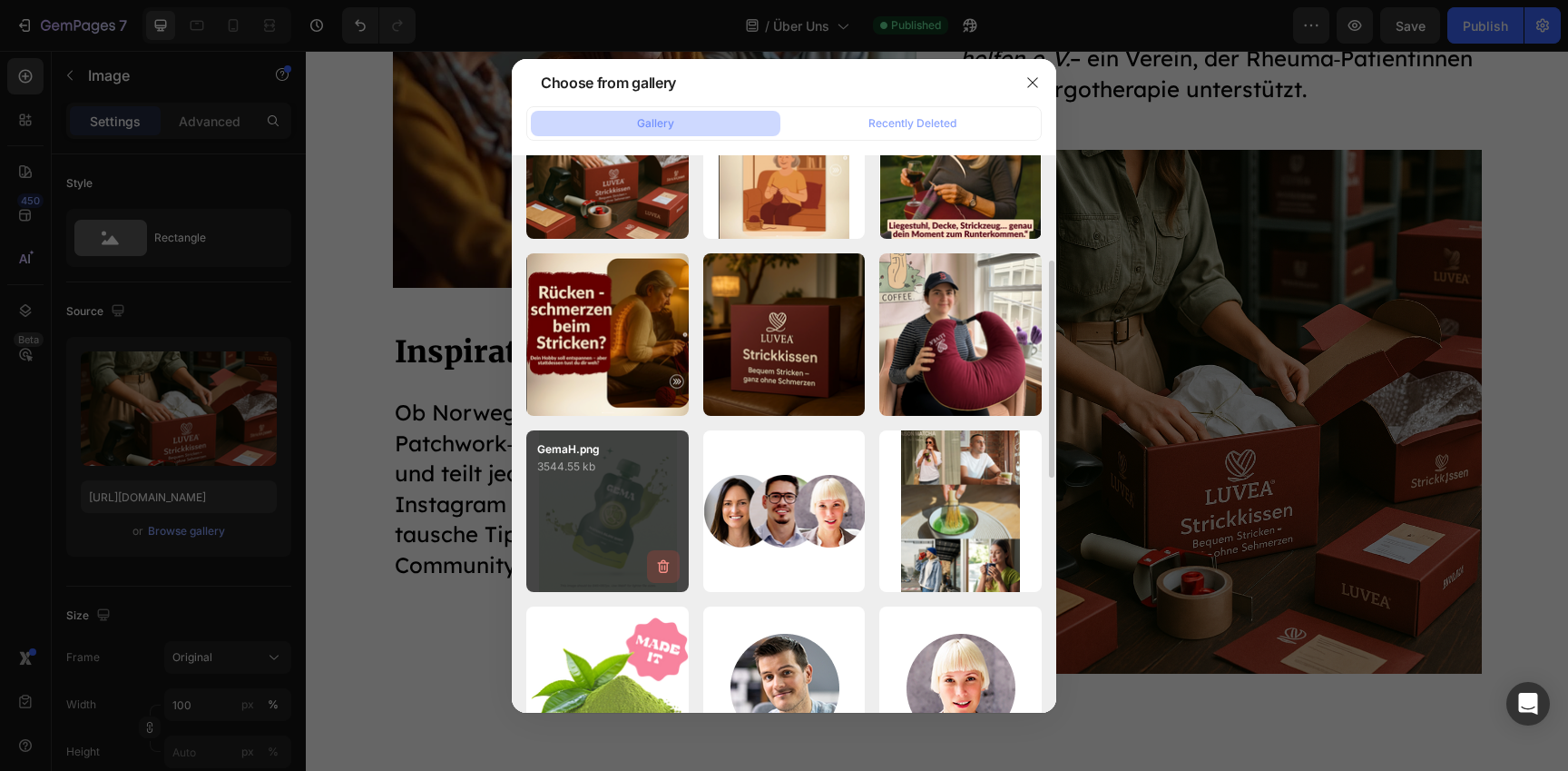
click at [661, 565] on icon "button" at bounding box center [661, 568] width 2 height 6
click at [661, 565] on div "Delete" at bounding box center [653, 570] width 33 height 17
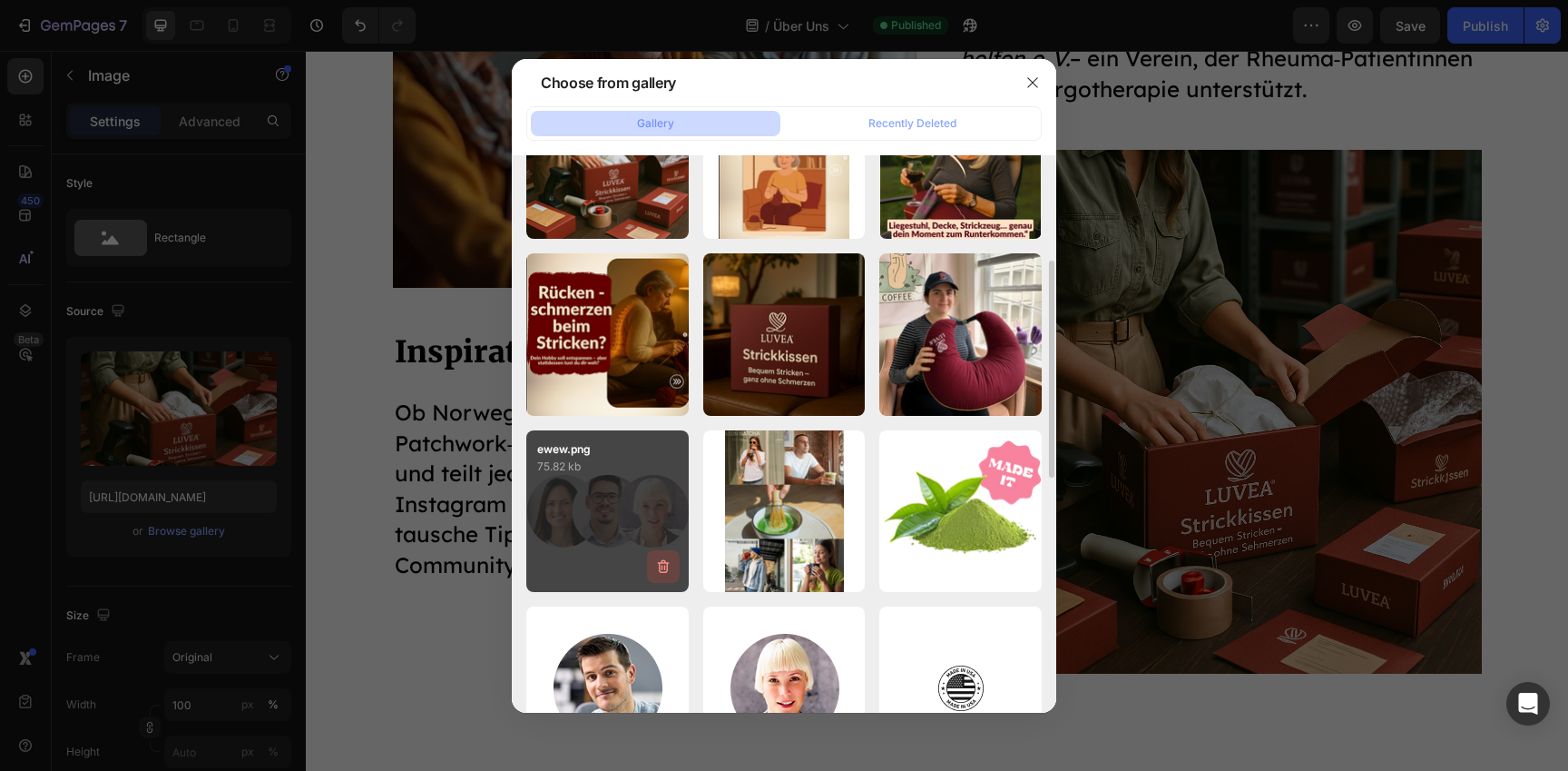
click at [662, 565] on icon "button" at bounding box center [663, 566] width 18 height 18
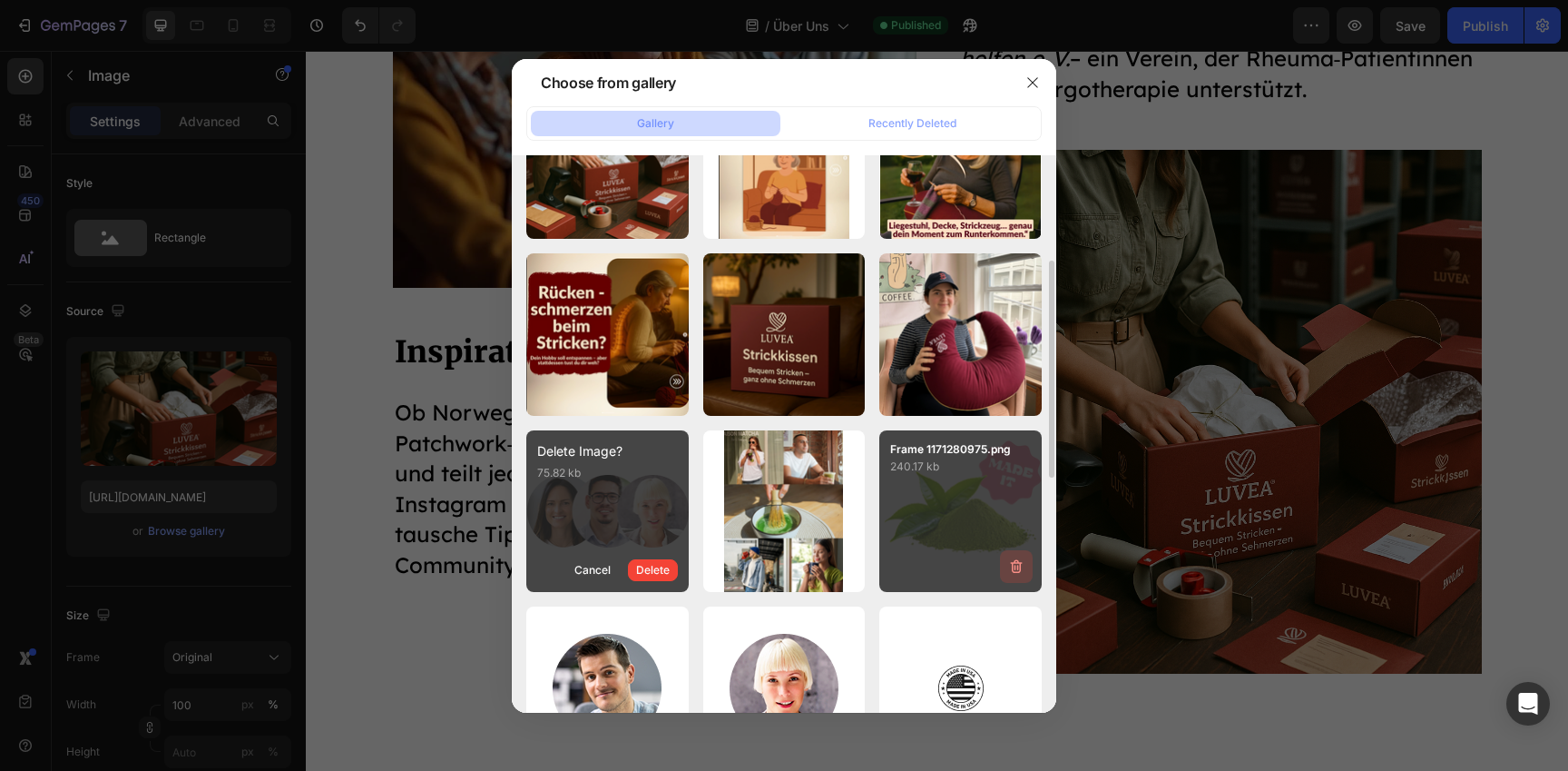
click at [1010, 560] on icon "button" at bounding box center [1017, 566] width 18 height 18
click at [1010, 563] on button "Delete" at bounding box center [1006, 570] width 50 height 22
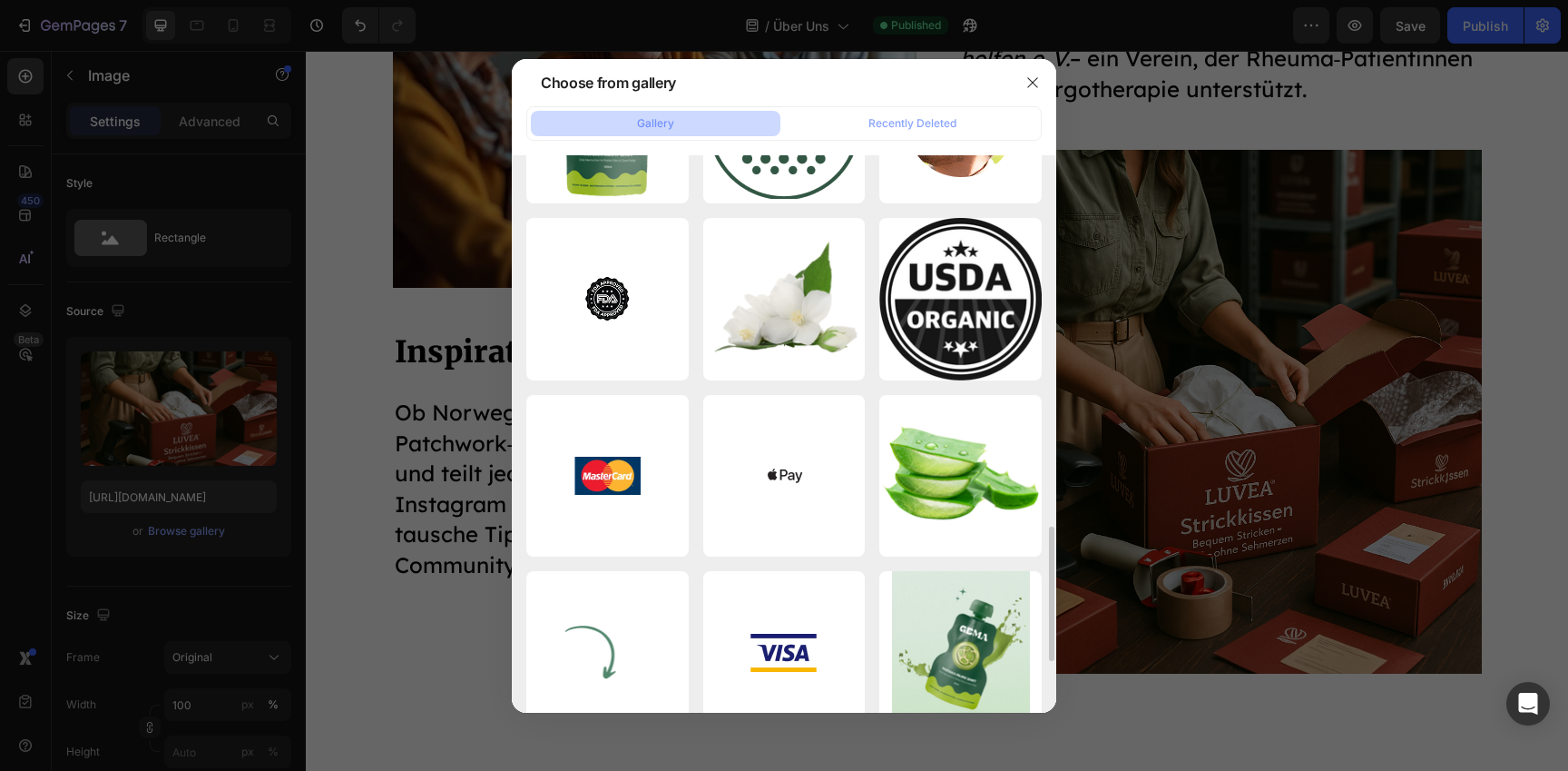
scroll to position [1486, 0]
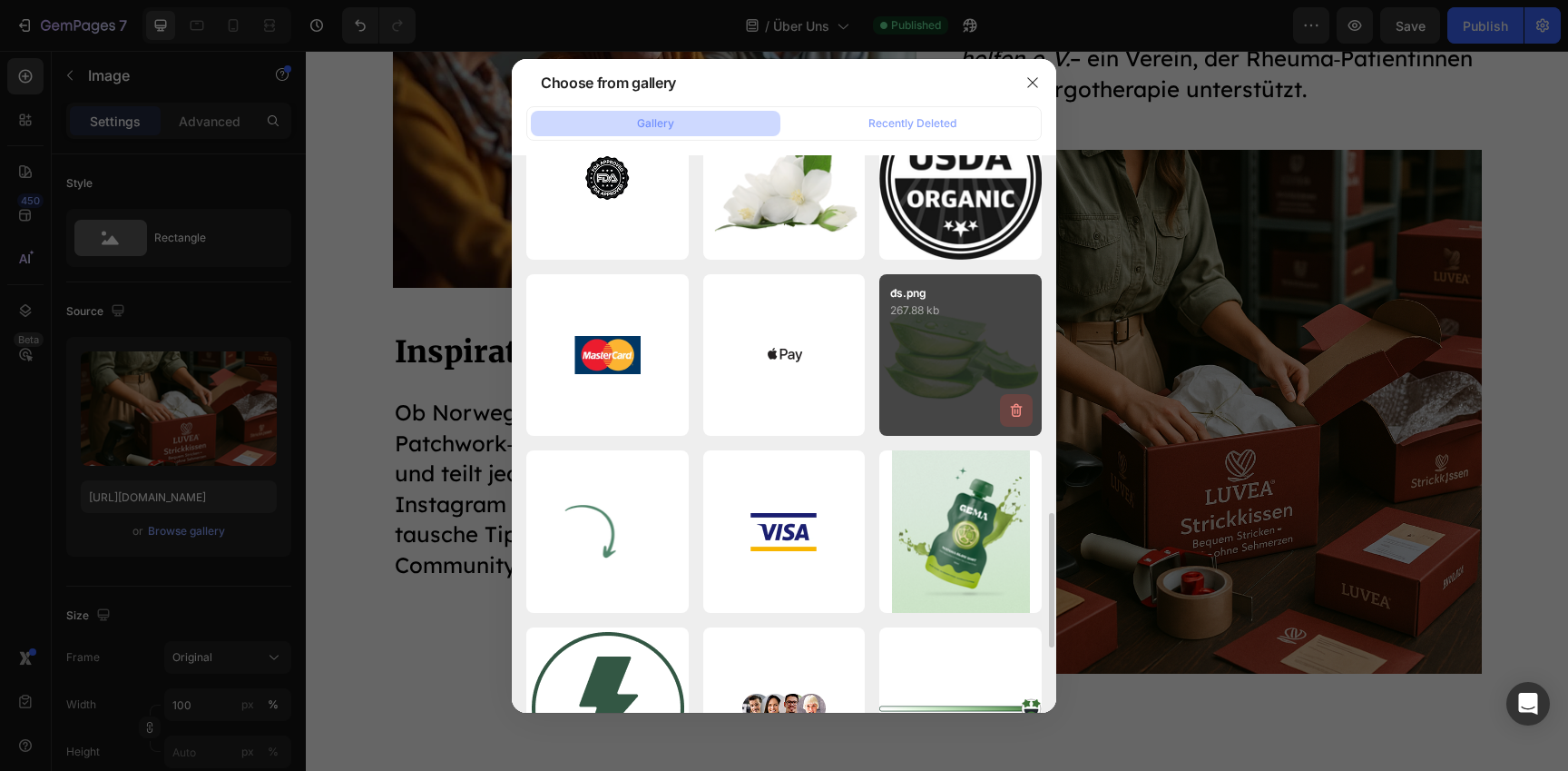
click at [1023, 415] on icon "button" at bounding box center [1017, 411] width 18 height 18
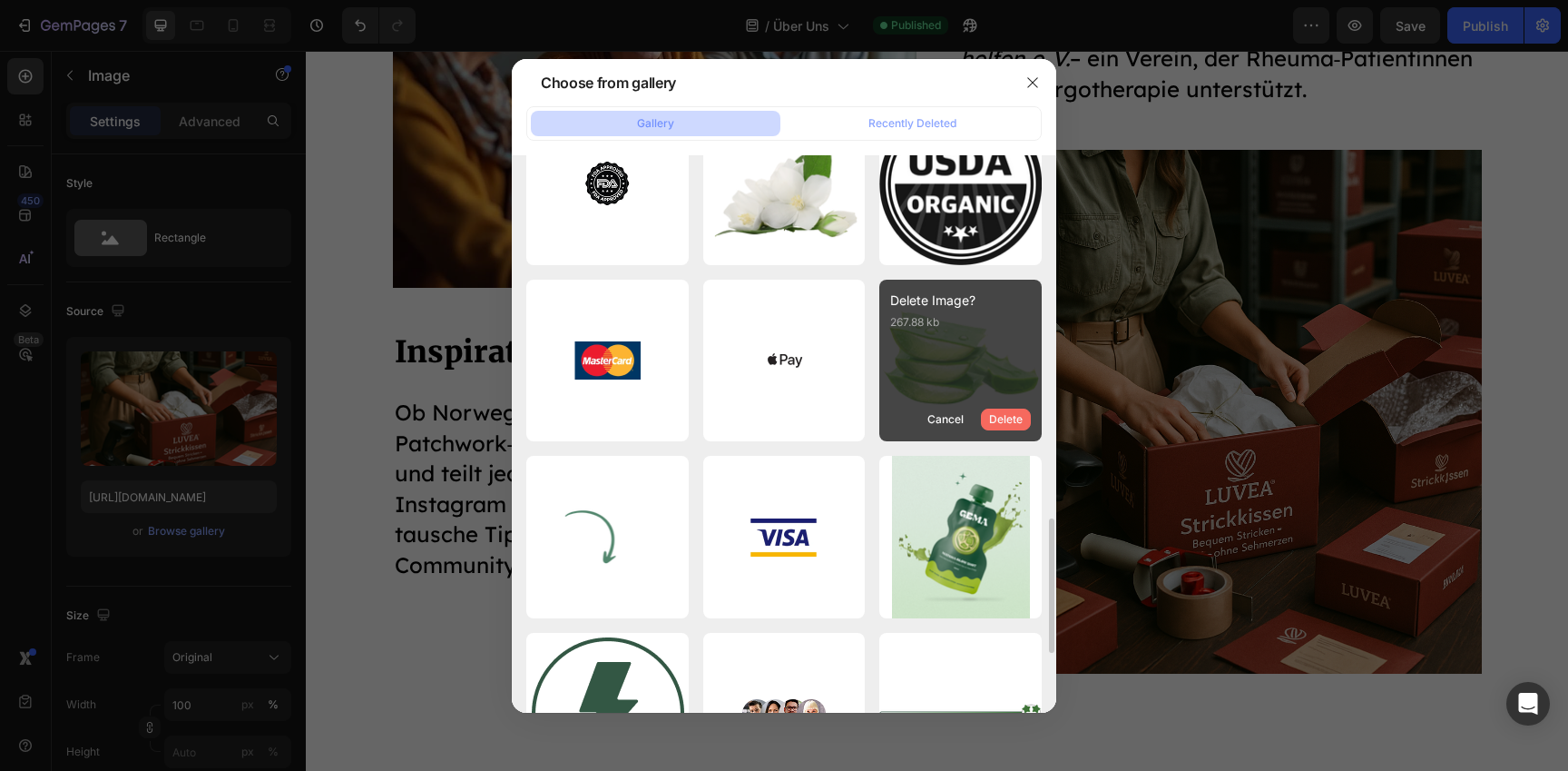
click at [1023, 415] on button "Delete" at bounding box center [1006, 419] width 50 height 22
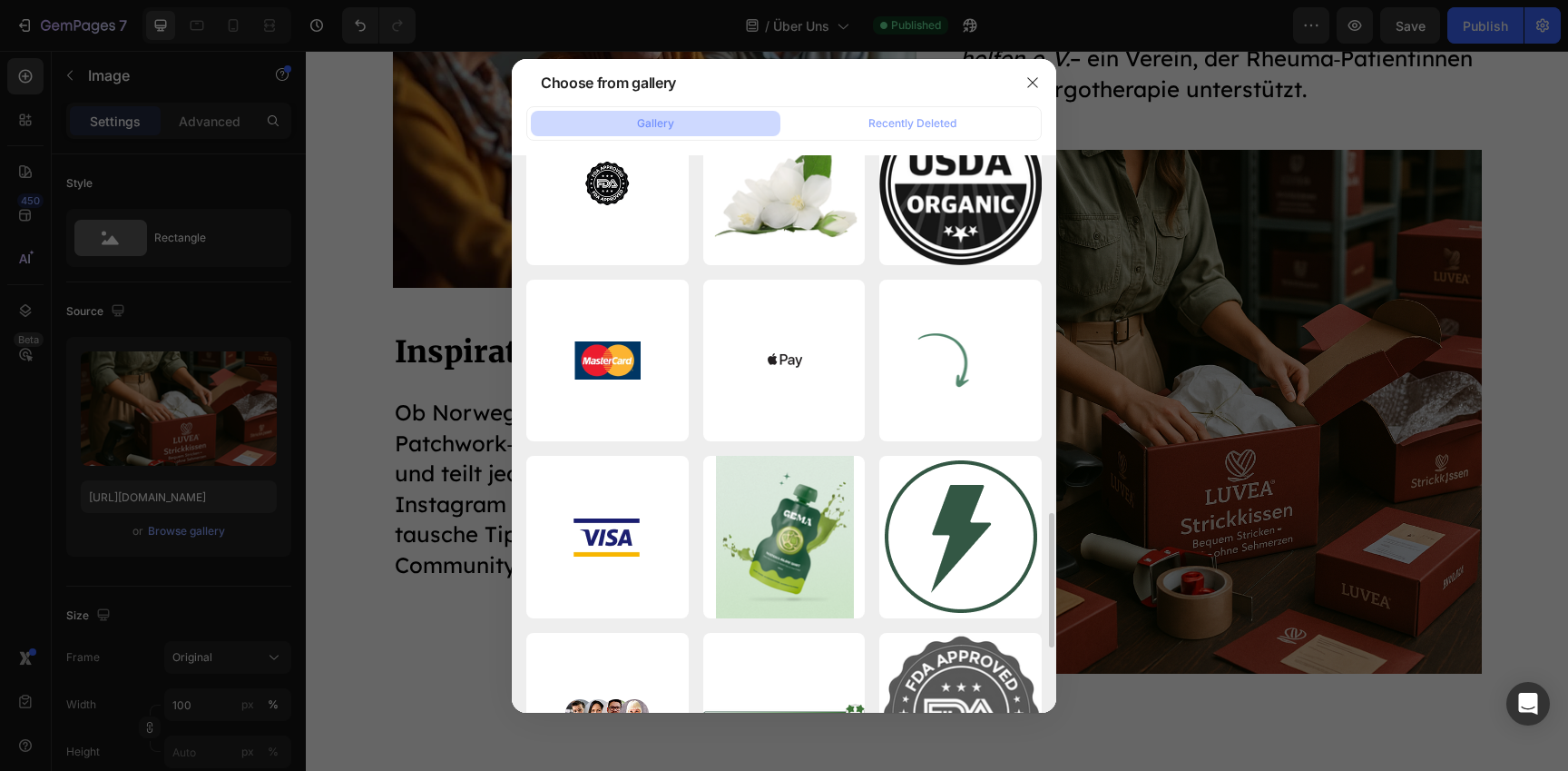
scroll to position [1482, 0]
click at [0, 0] on icon "button" at bounding box center [0, 0] width 0 height 0
click at [0, 0] on button "Delete" at bounding box center [0, 0] width 0 height 0
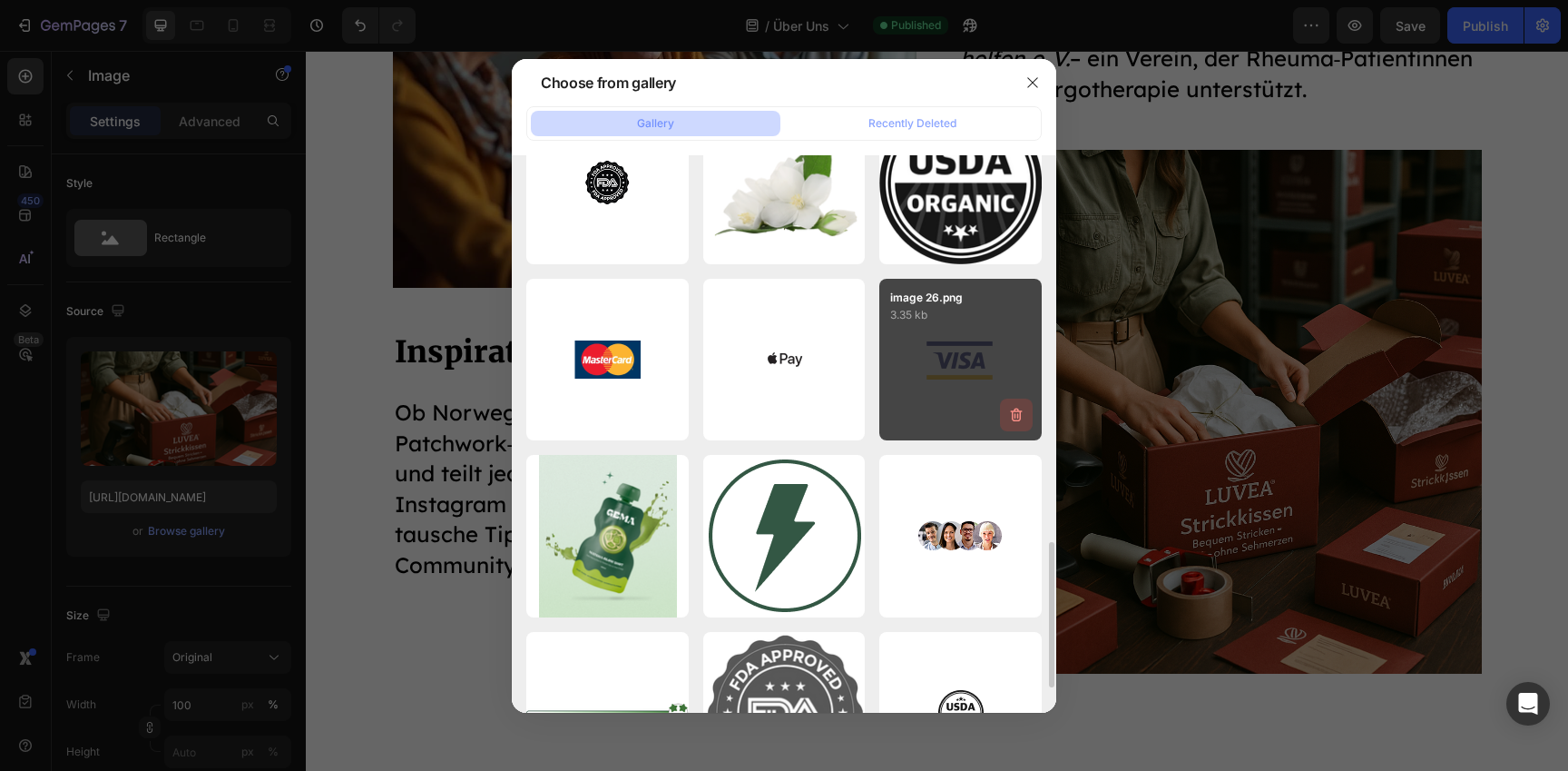
click at [1023, 415] on icon "button" at bounding box center [1017, 415] width 18 height 18
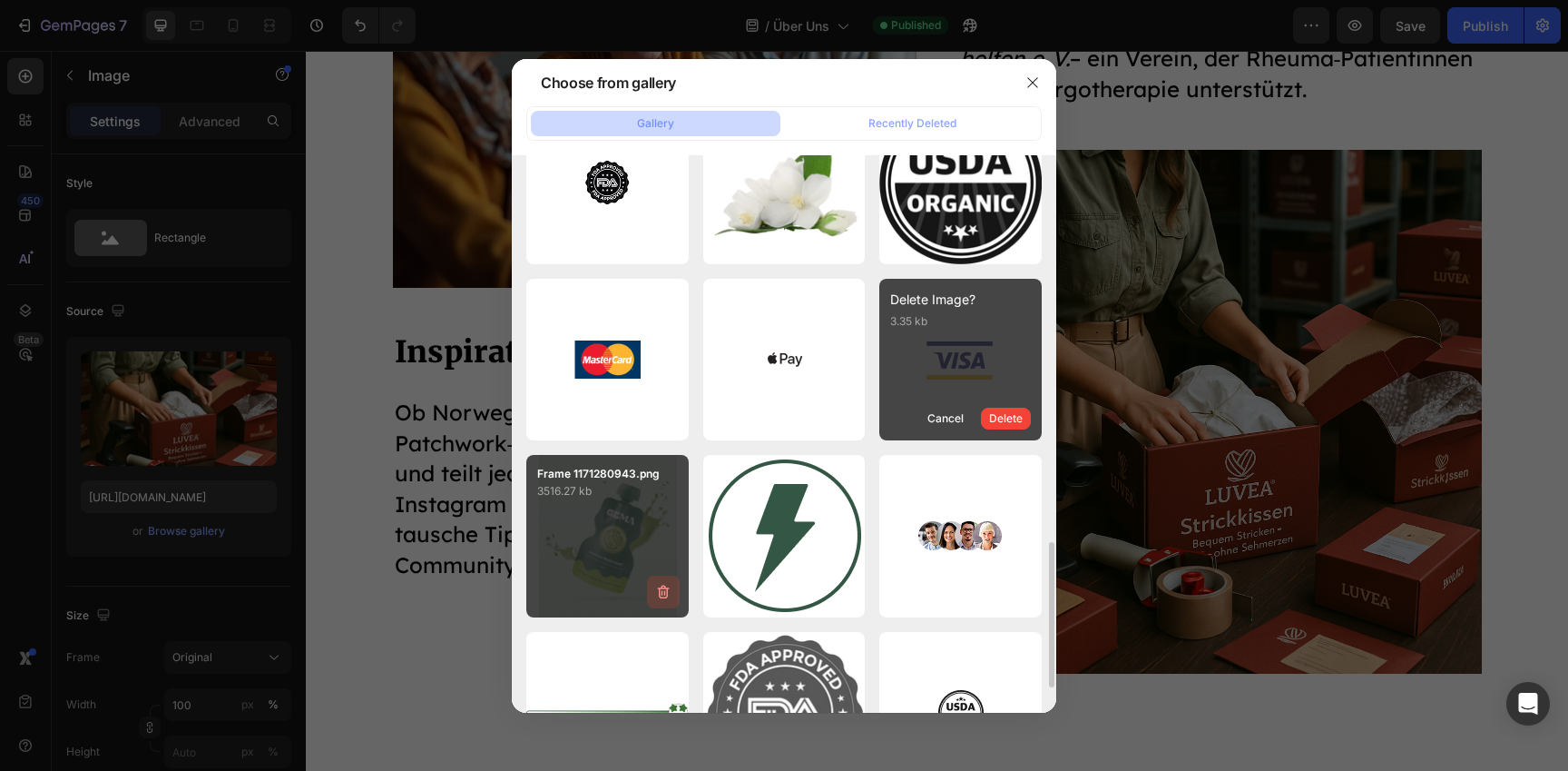
click at [1023, 415] on button "Delete" at bounding box center [1006, 418] width 50 height 22
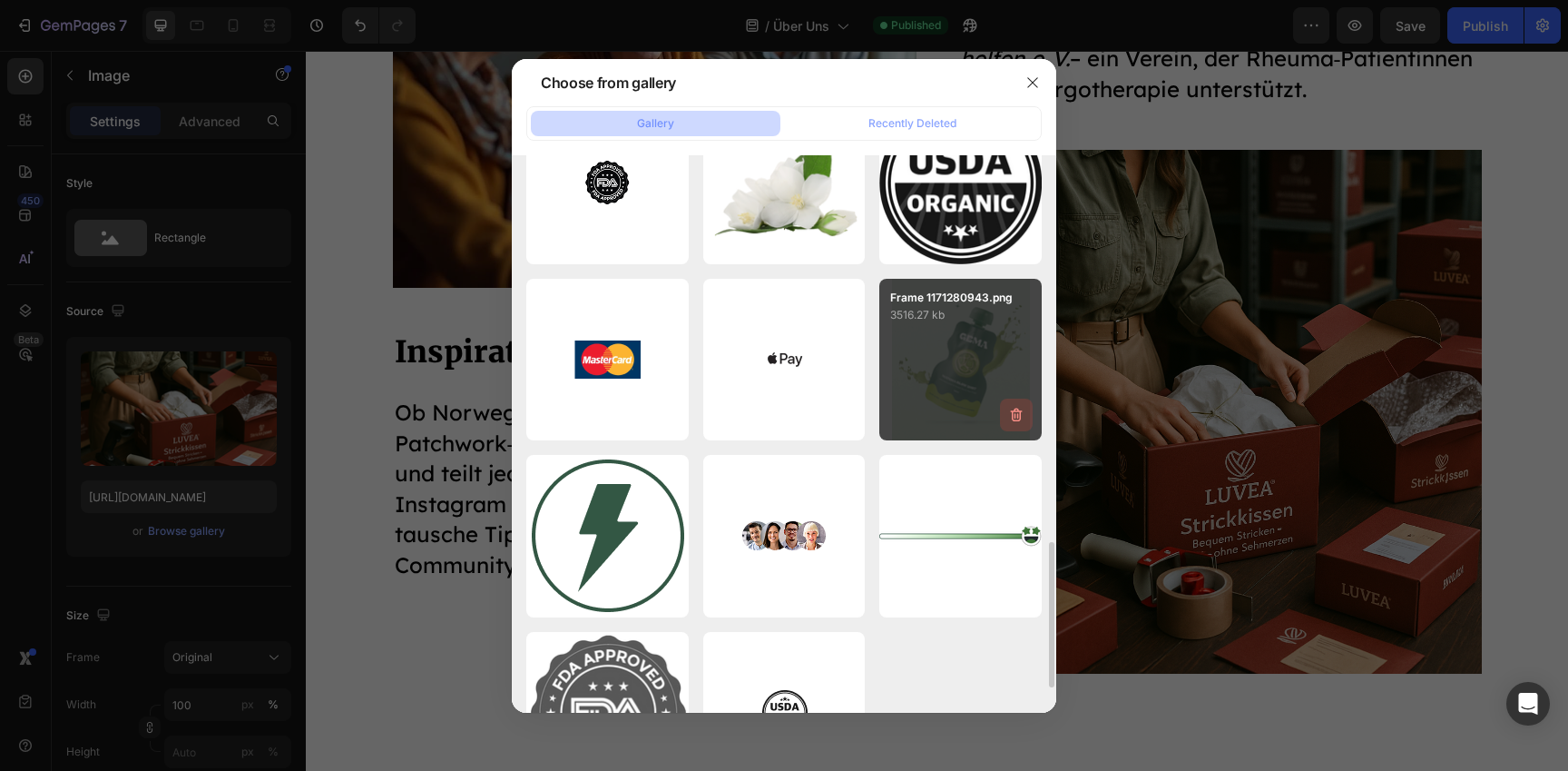
click at [1012, 425] on button "button" at bounding box center [1016, 415] width 32 height 32
click at [1012, 425] on div "Delete" at bounding box center [1006, 418] width 33 height 17
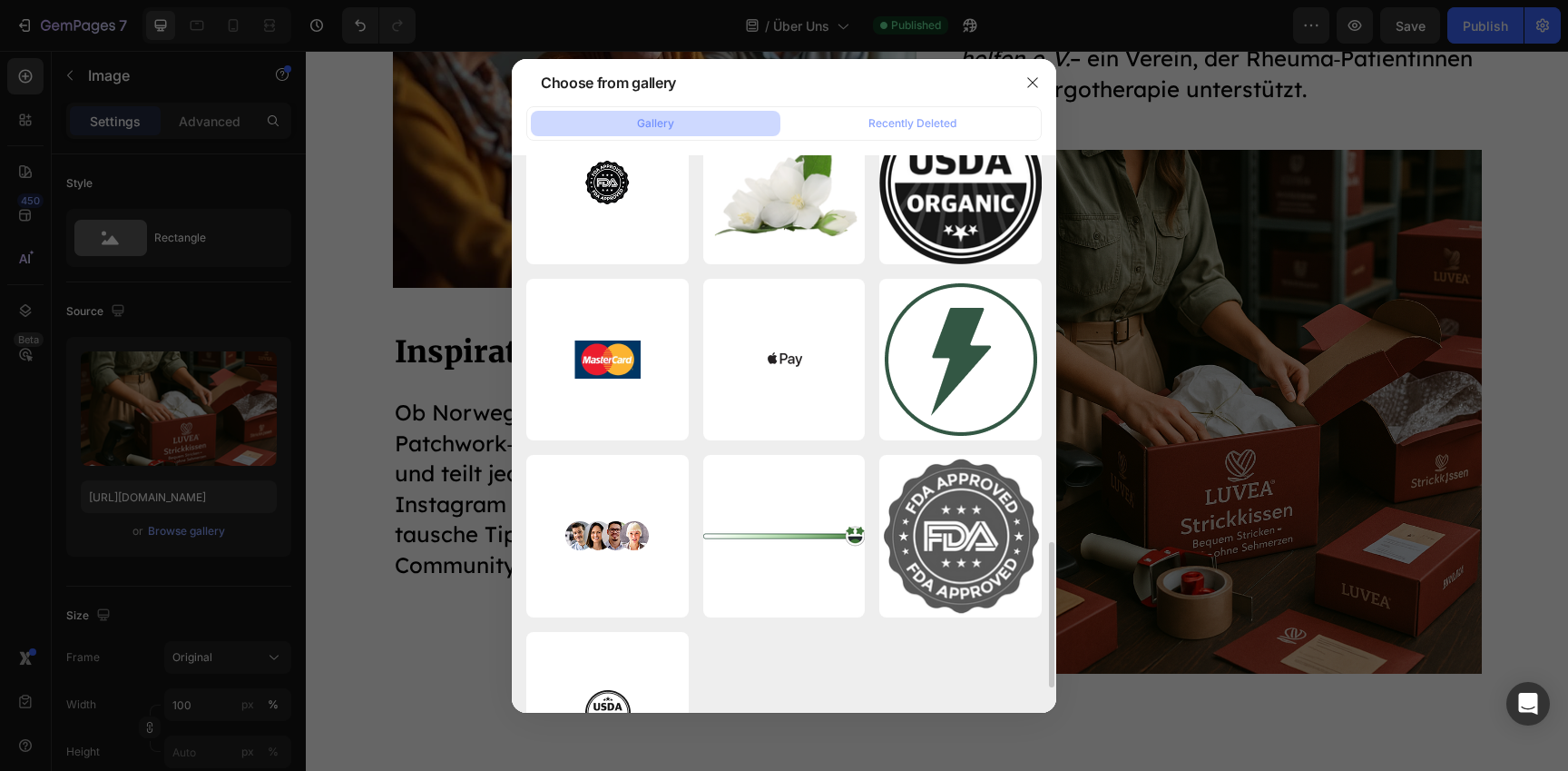
click at [0, 0] on button "button" at bounding box center [0, 0] width 0 height 0
click at [0, 0] on div "Delete" at bounding box center [0, 0] width 0 height 0
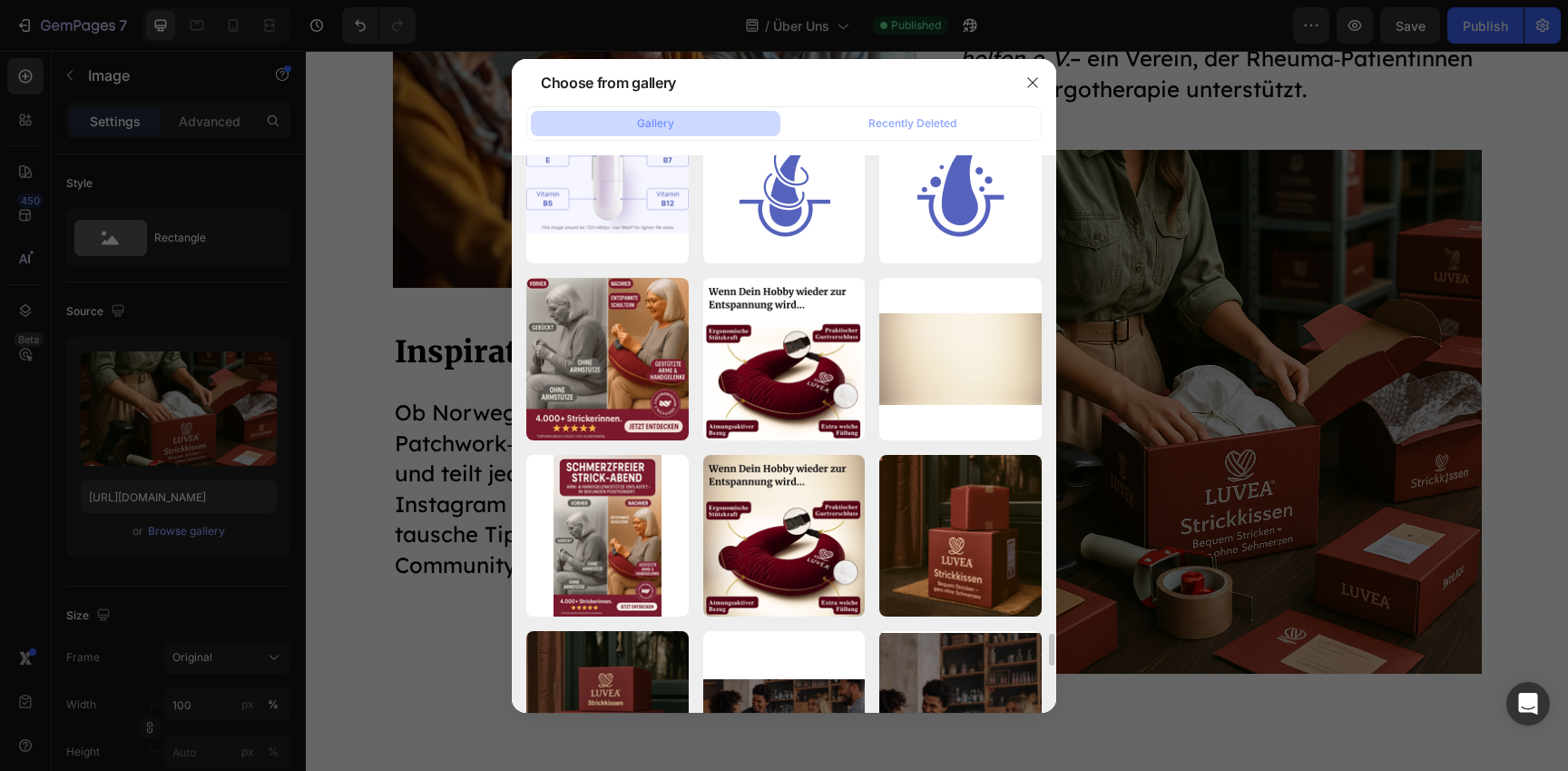
scroll to position [8215, 0]
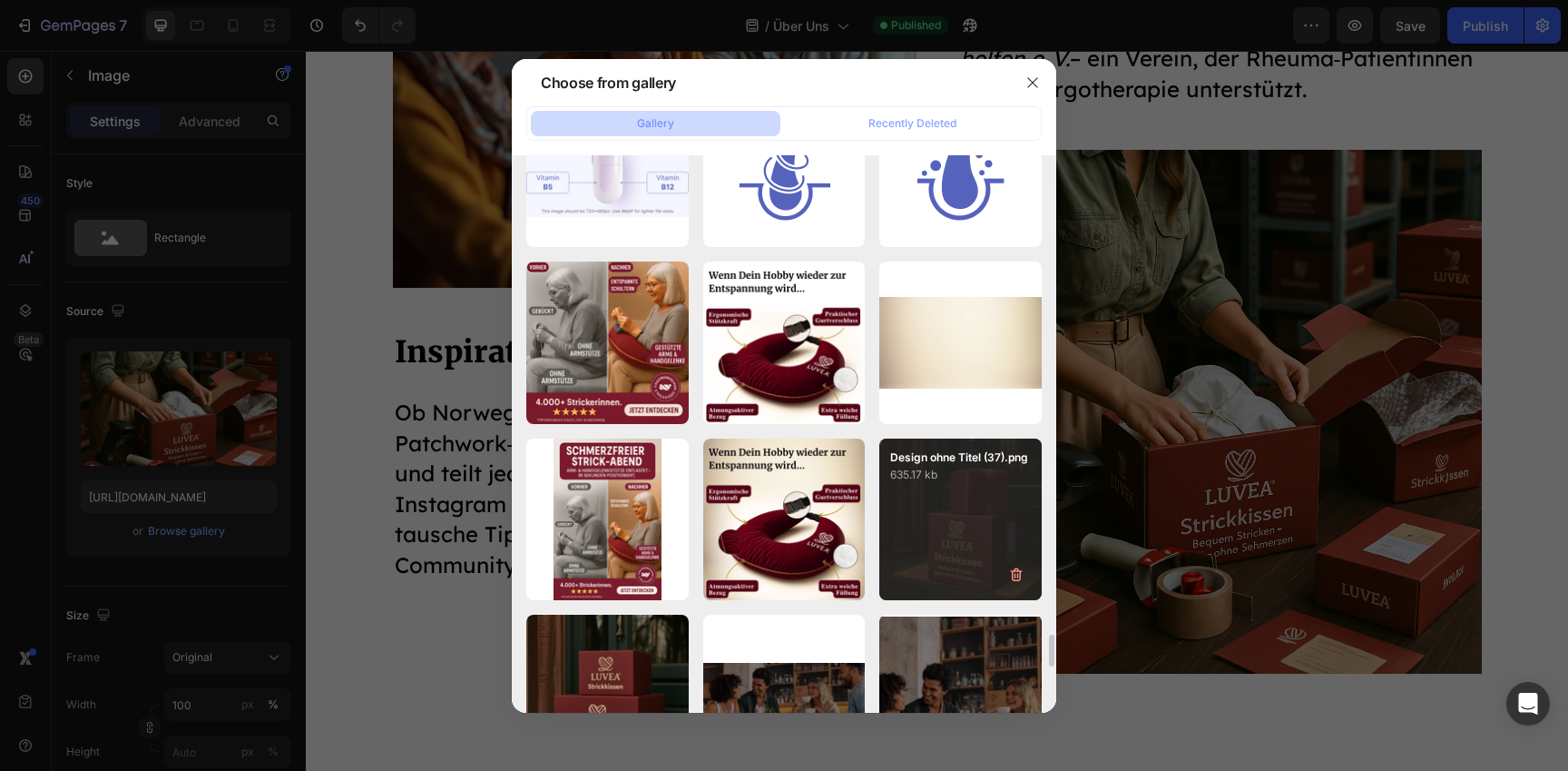
click at [953, 482] on p "635.17 kb" at bounding box center [961, 475] width 141 height 18
type input "https://cdn.shopify.com/s/files/1/0977/2967/5613/files/gempages_580464914561237…"
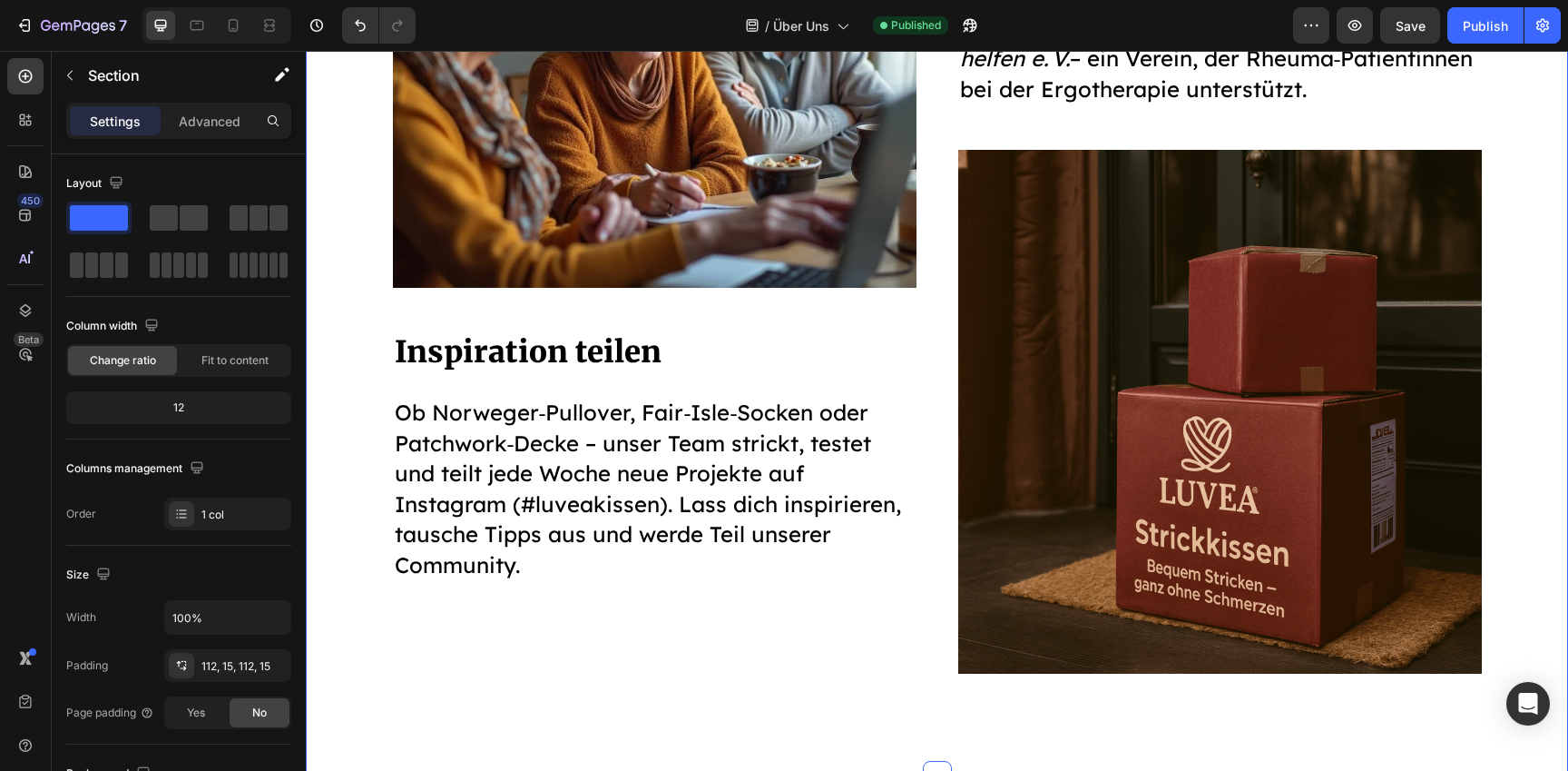
click at [355, 415] on div "Image Inspiration teilen Heading Ob Norweger‑Pullover, Fair‑Isle‑Socken oder Pa…" at bounding box center [937, 219] width 1235 height 910
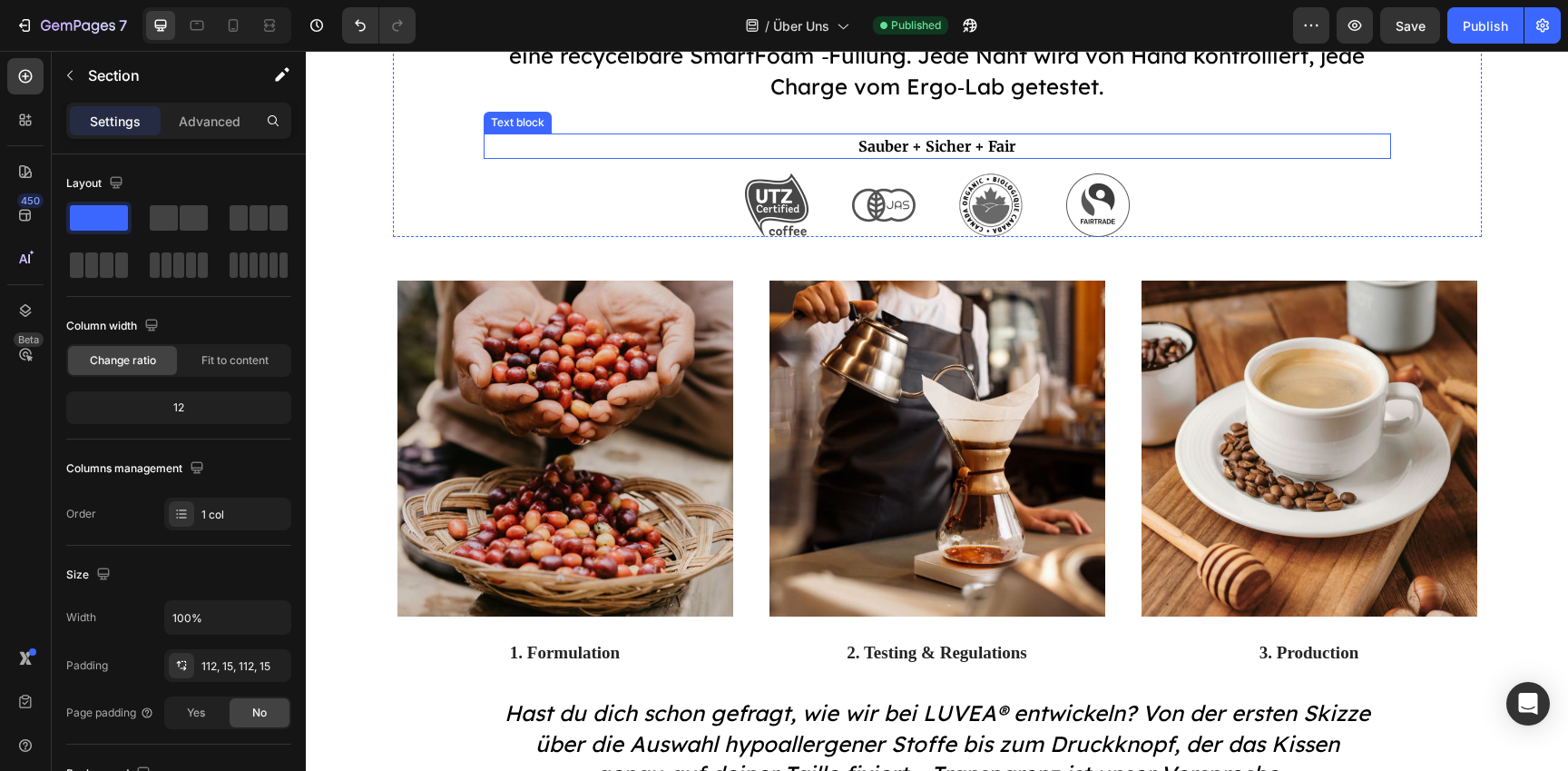
scroll to position [1547, 0]
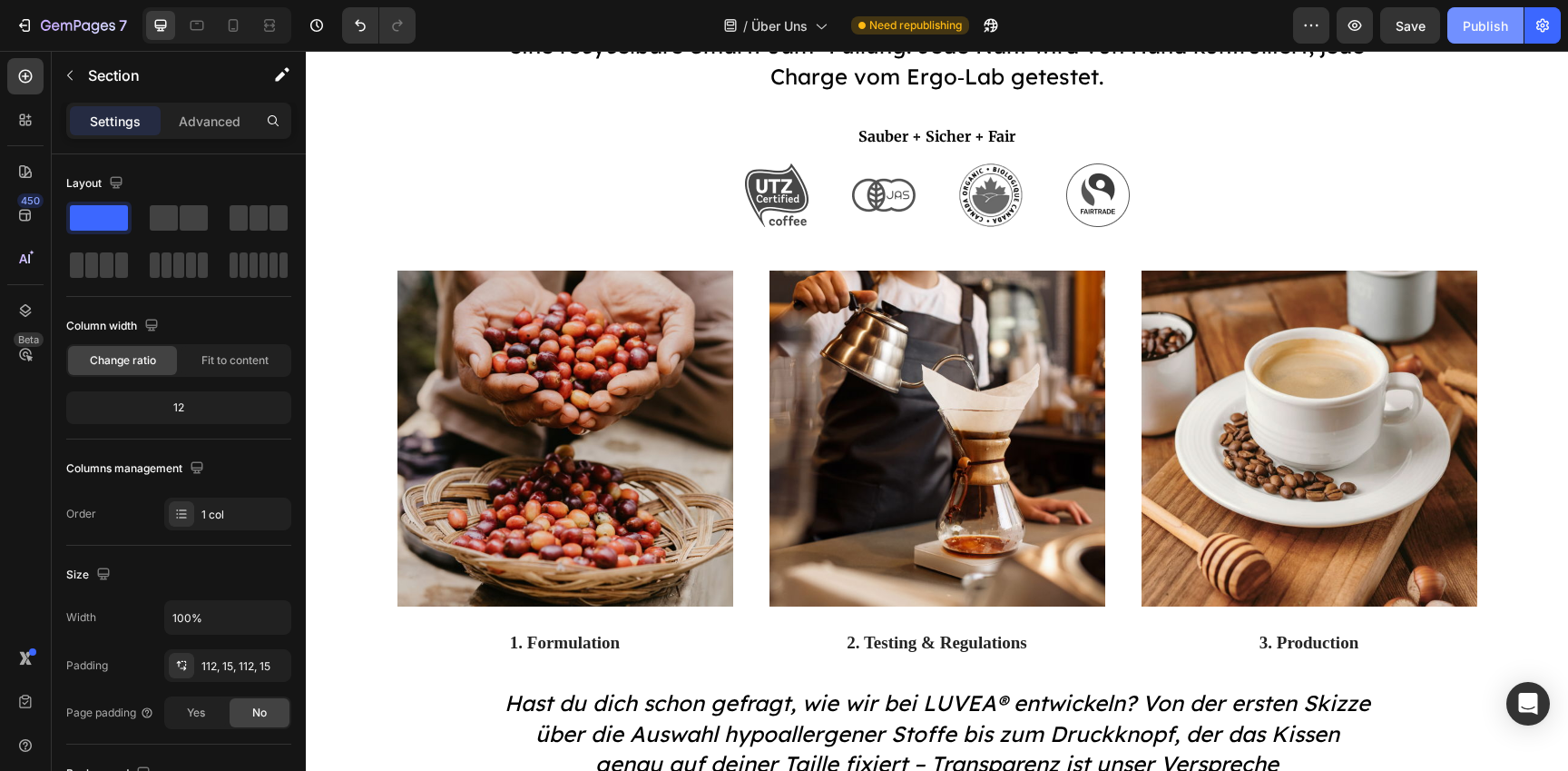
click at [1486, 32] on div "Publish" at bounding box center [1485, 26] width 45 height 19
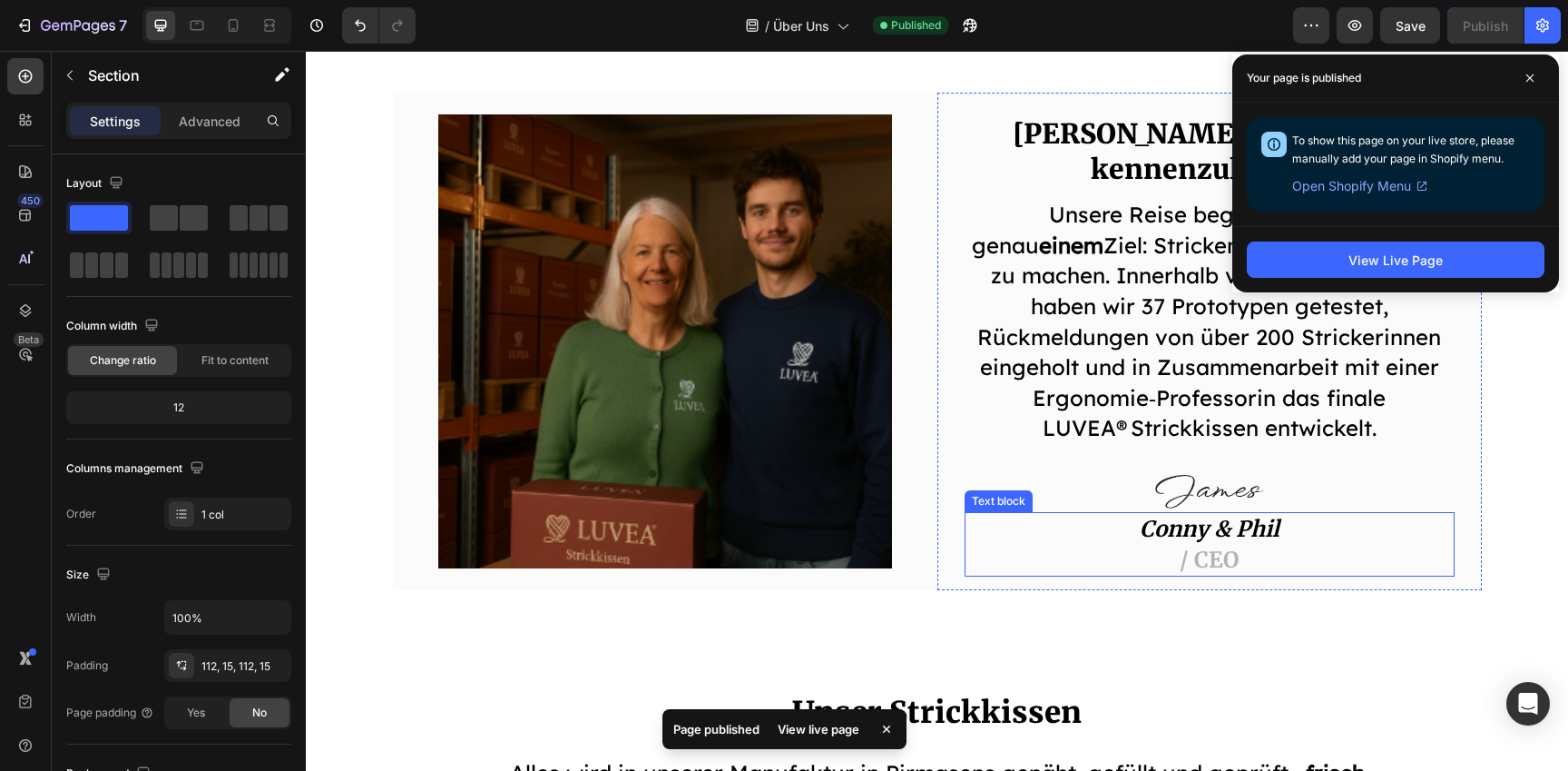
scroll to position [796, 0]
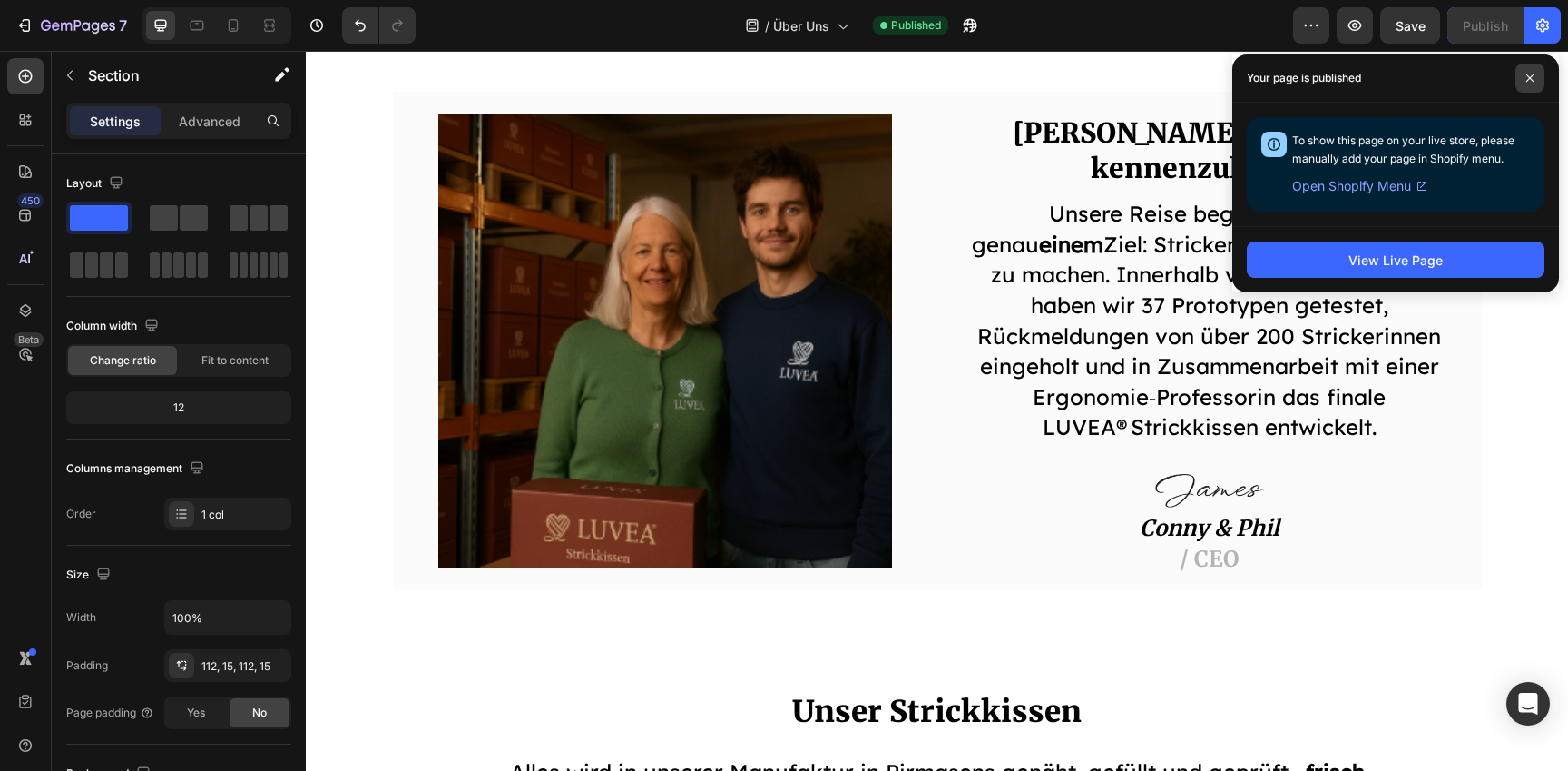
click at [1523, 73] on span at bounding box center [1531, 79] width 30 height 30
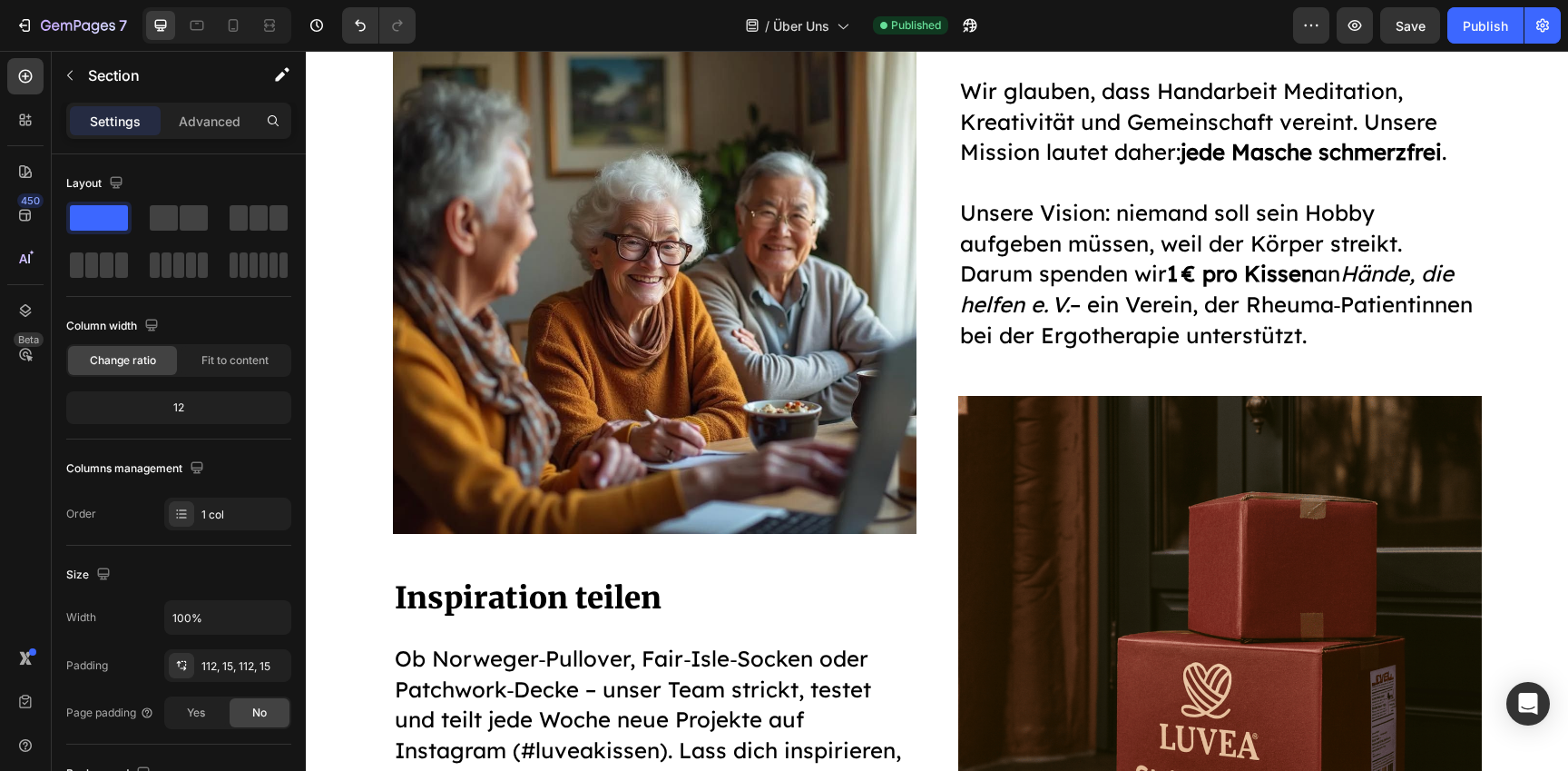
scroll to position [2695, 0]
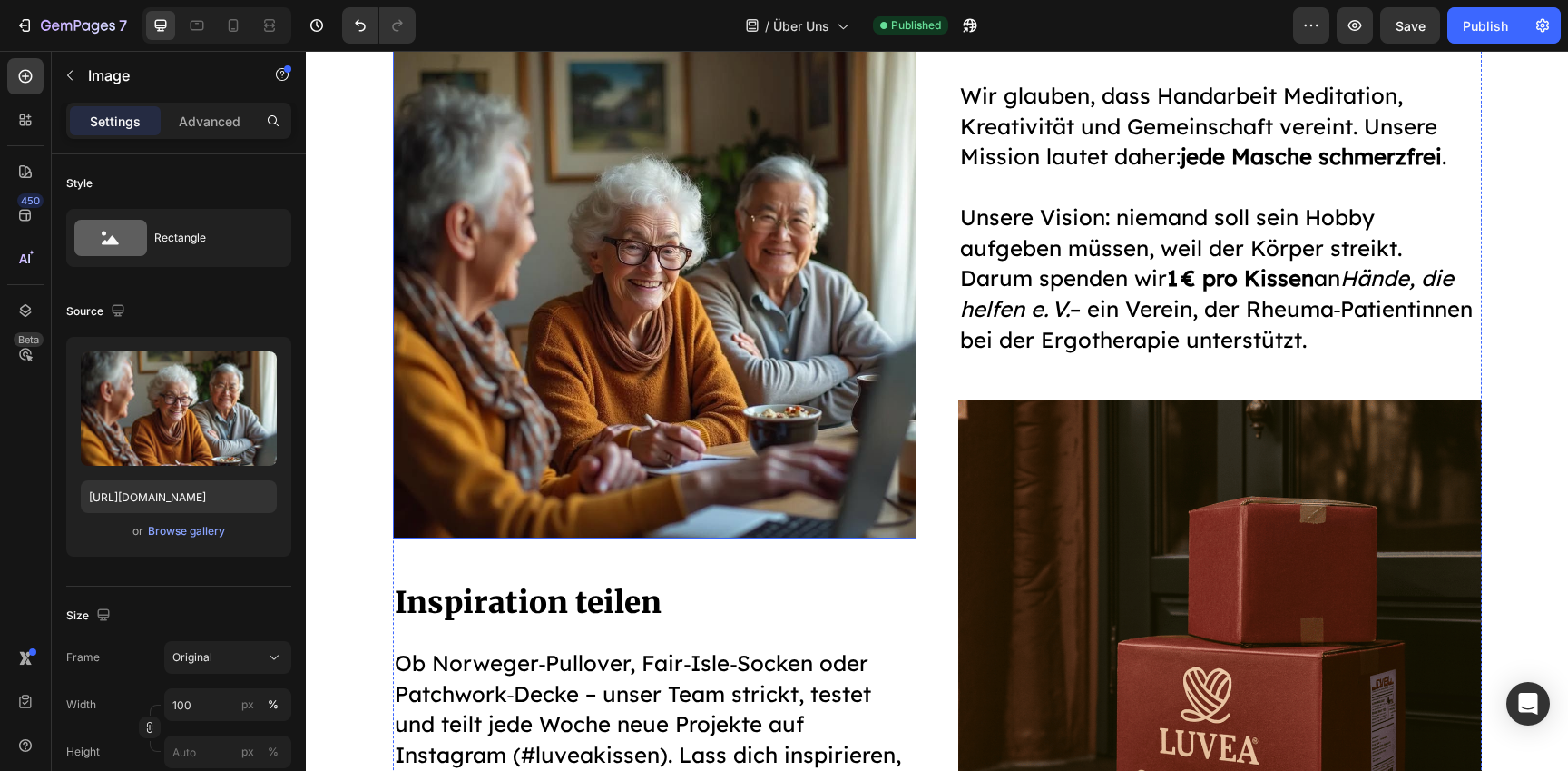
click at [596, 262] on img at bounding box center [655, 277] width 524 height 524
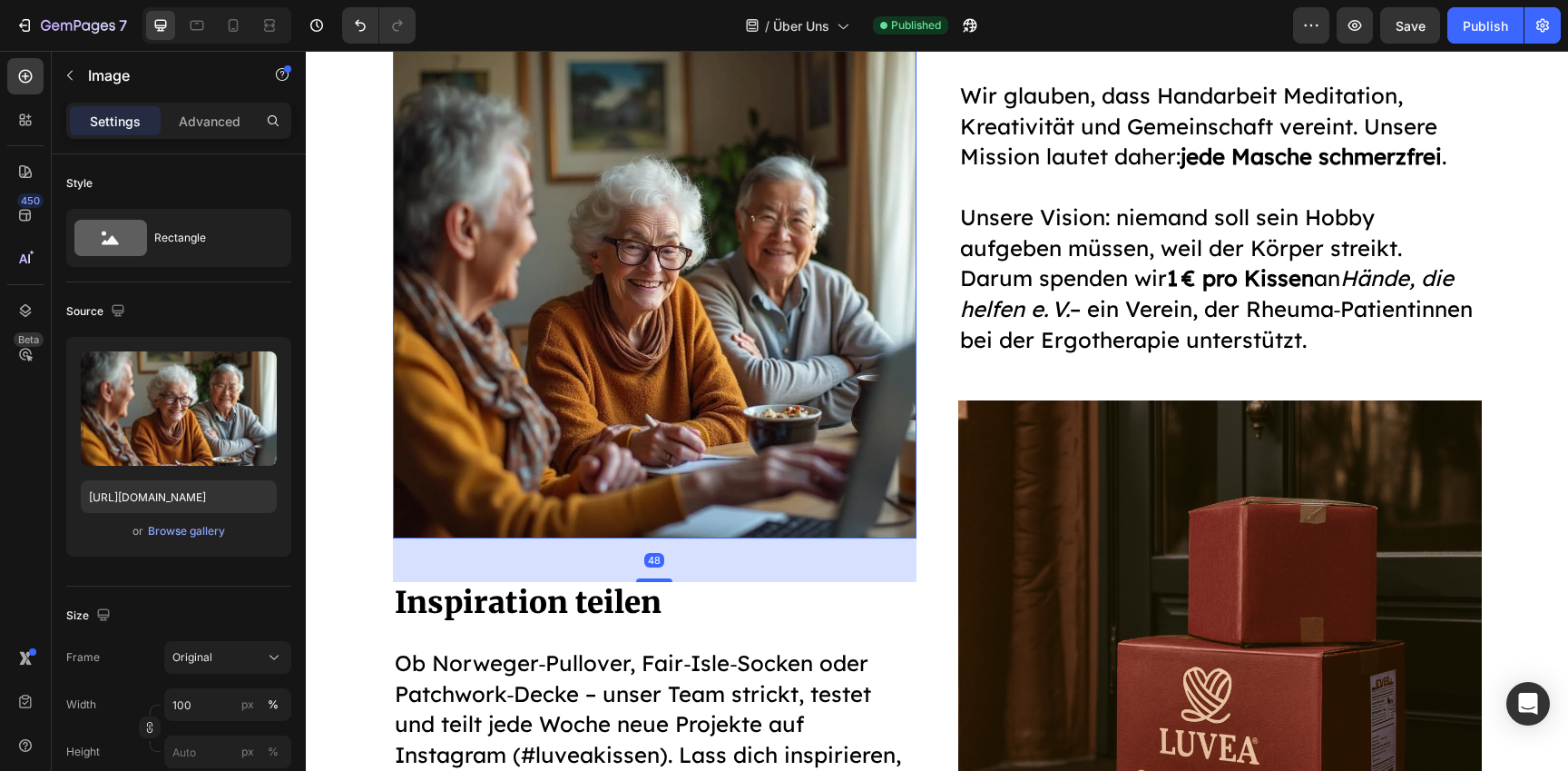
drag, startPoint x: 589, startPoint y: 266, endPoint x: 496, endPoint y: 342, distance: 120.1
click at [589, 266] on img at bounding box center [655, 277] width 524 height 524
click at [182, 536] on div "Browse gallery" at bounding box center [186, 531] width 77 height 17
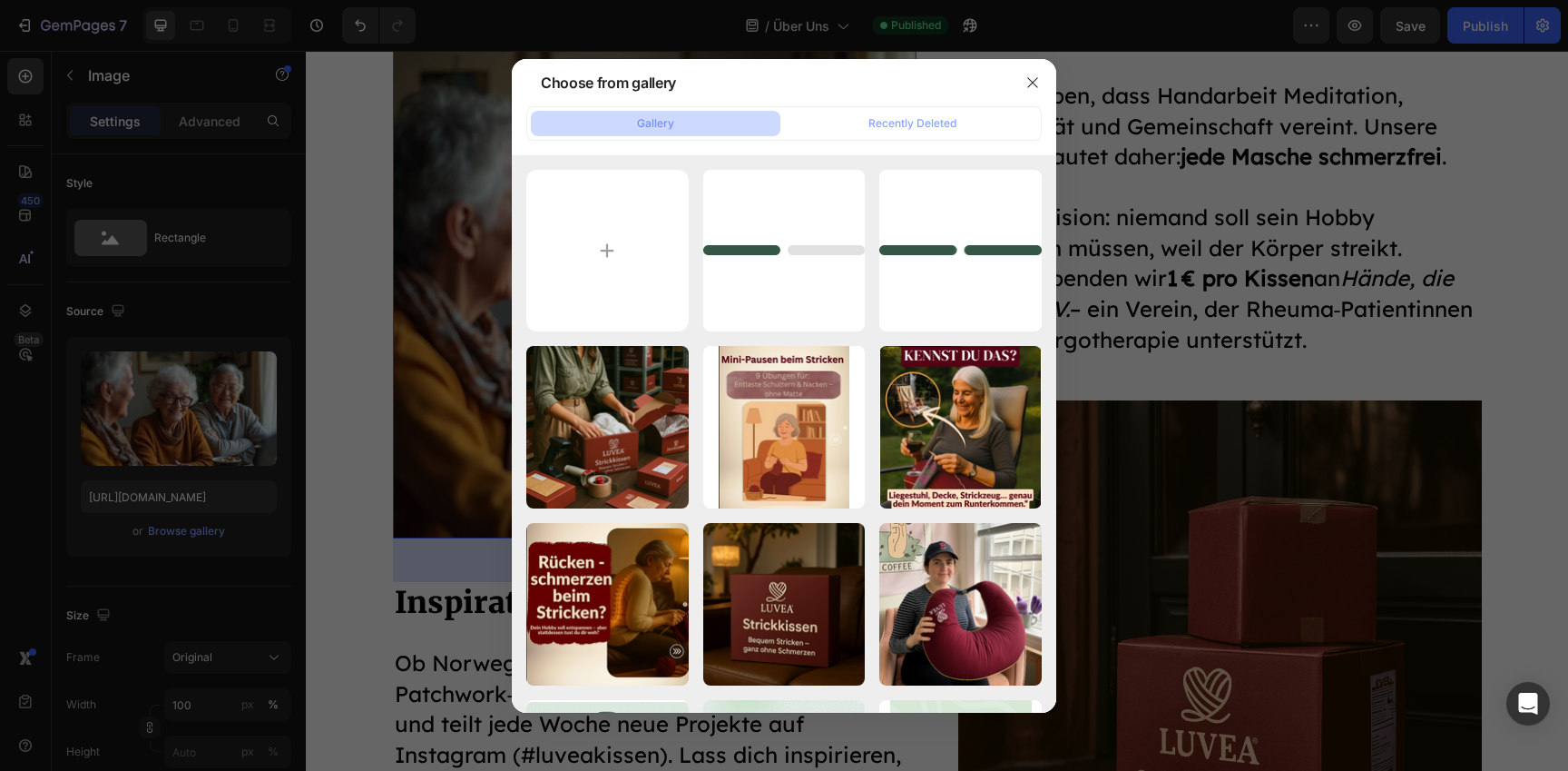
type input "C:\fakepath\Generated Image August 28, 2025 - 3_29PM.jpeg"
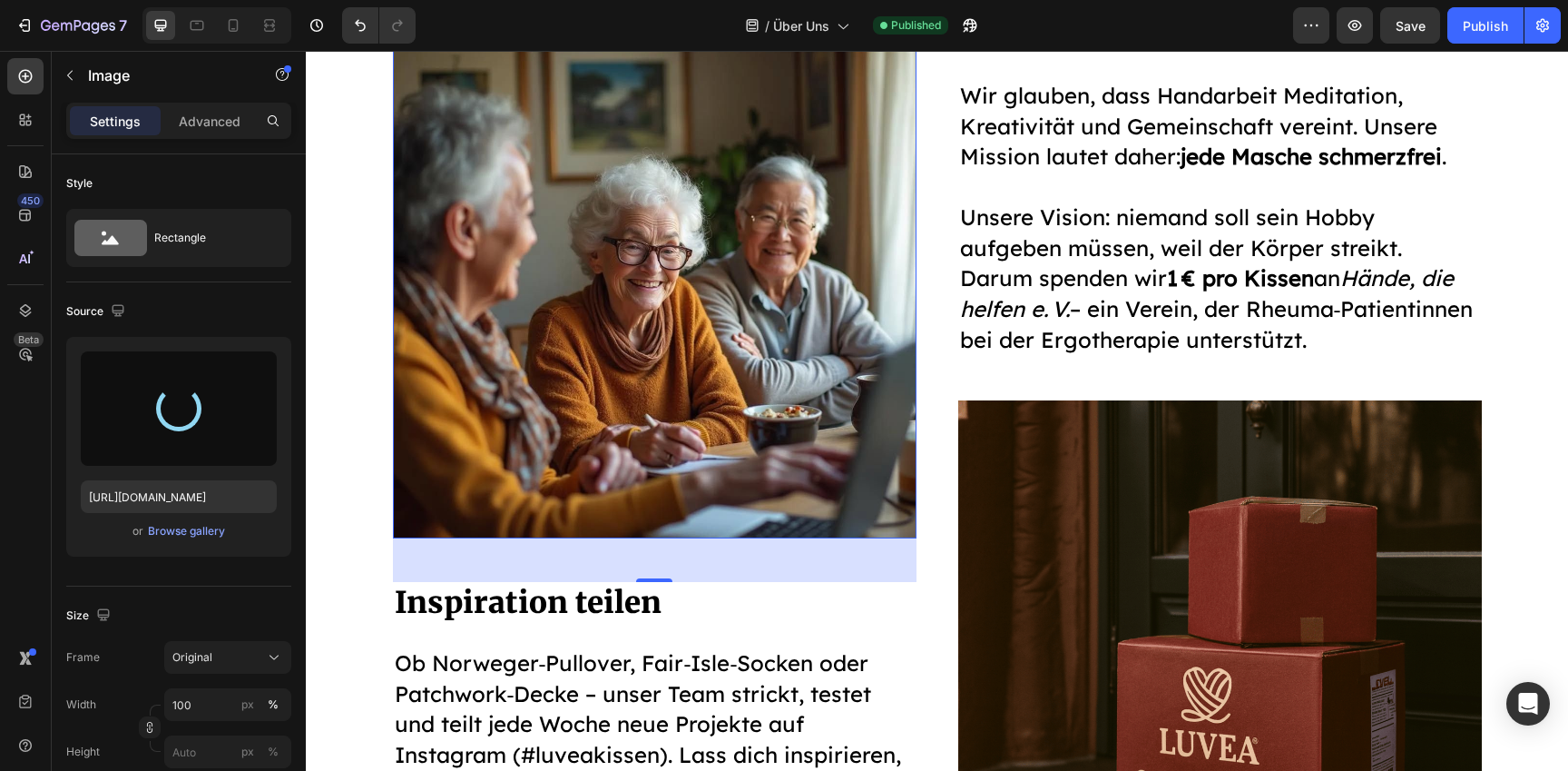
type input "https://cdn.shopify.com/s/files/1/0977/2967/5613/files/gempages_580464914561237…"
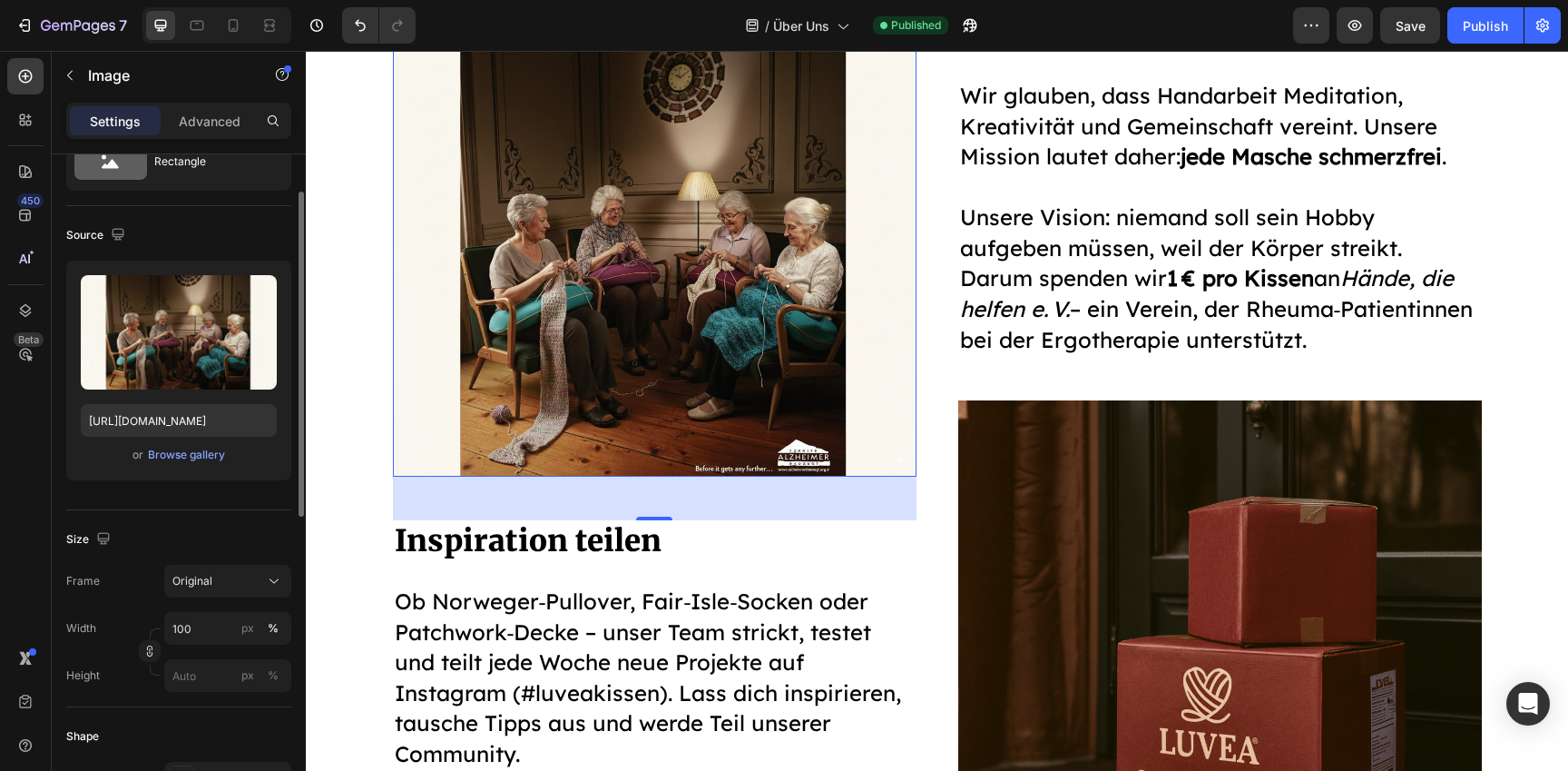
scroll to position [95, 0]
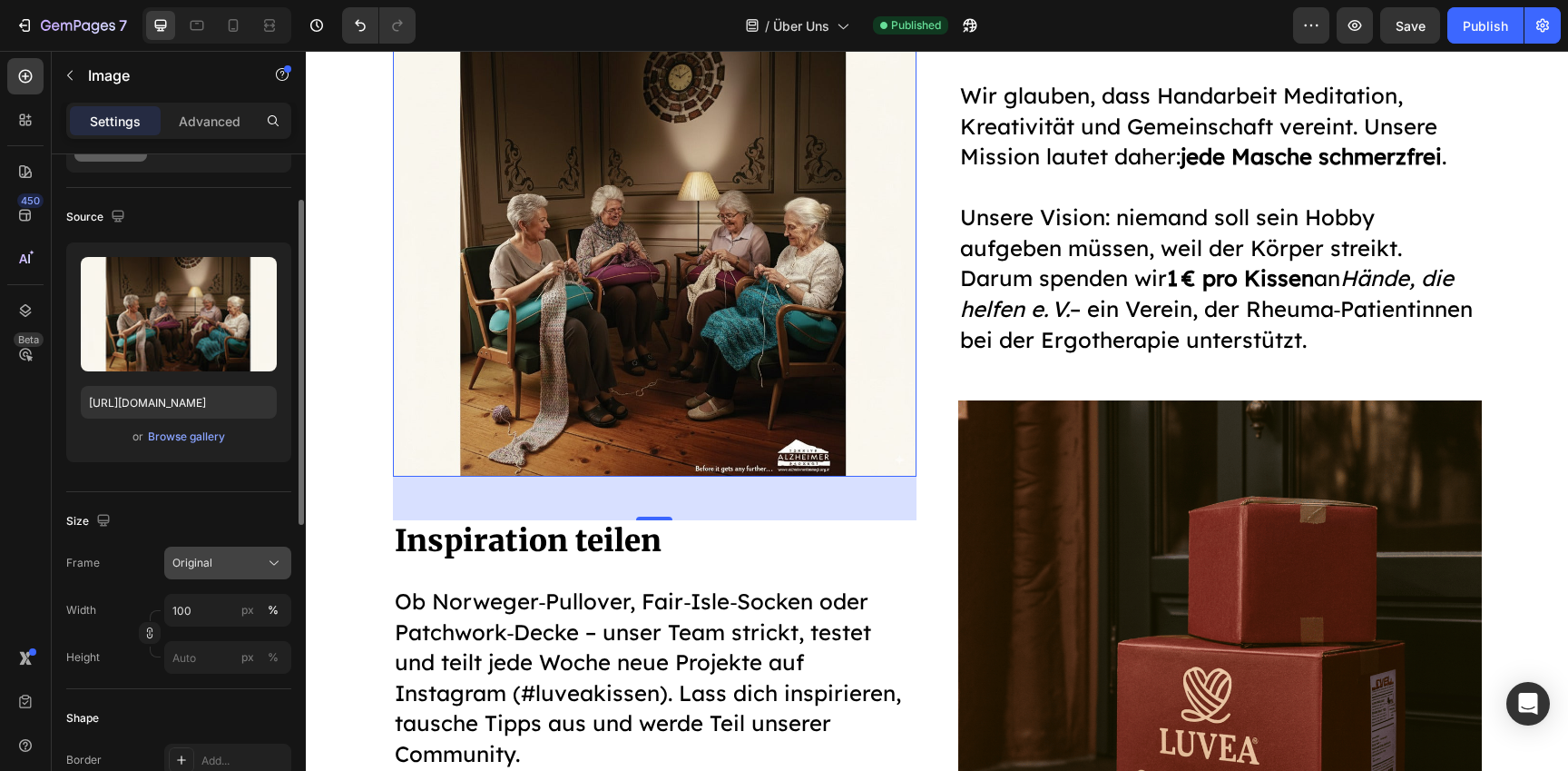
click at [241, 565] on div "Original" at bounding box center [217, 562] width 89 height 17
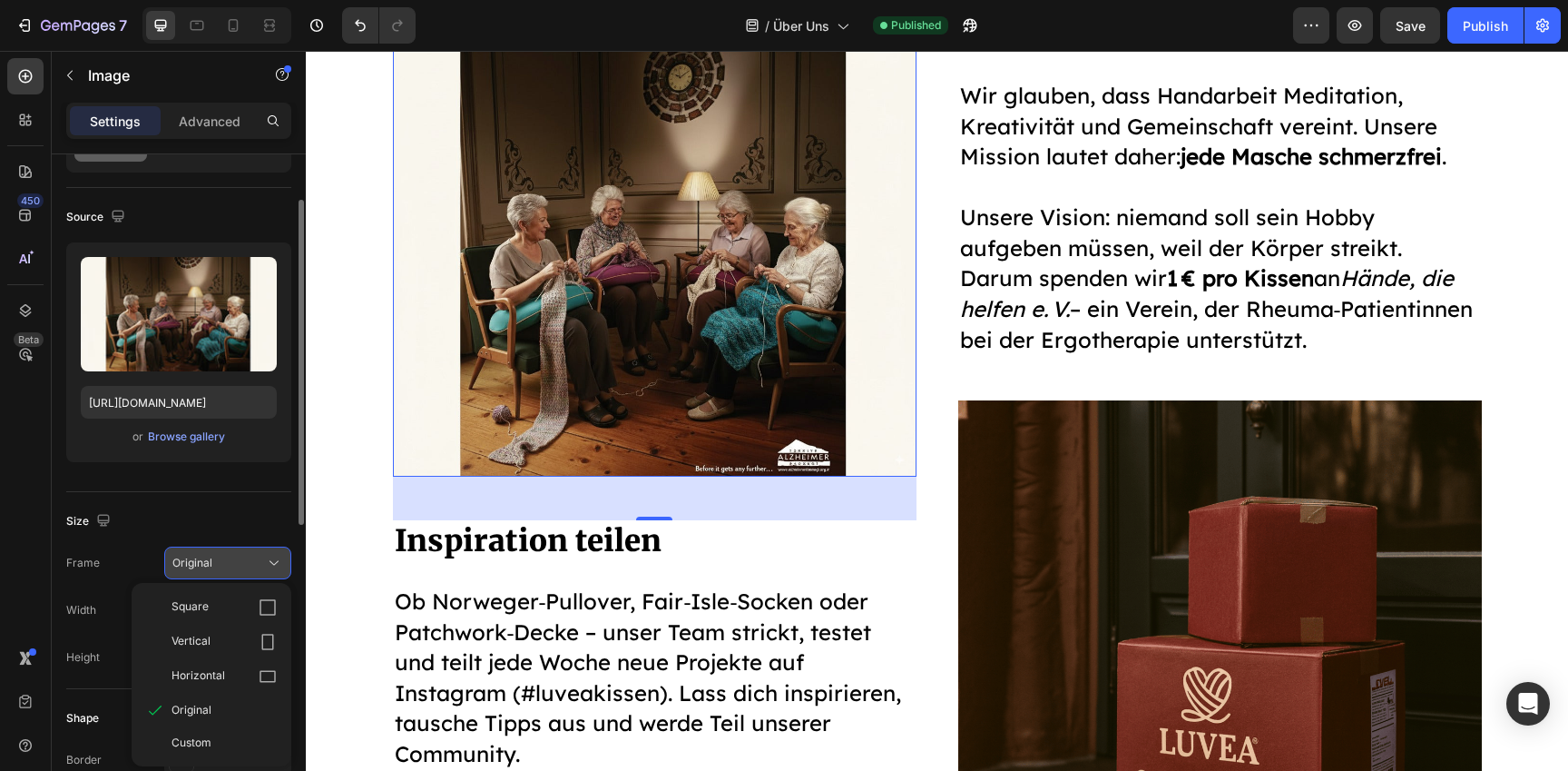
click at [243, 610] on div "Square" at bounding box center [223, 608] width 105 height 18
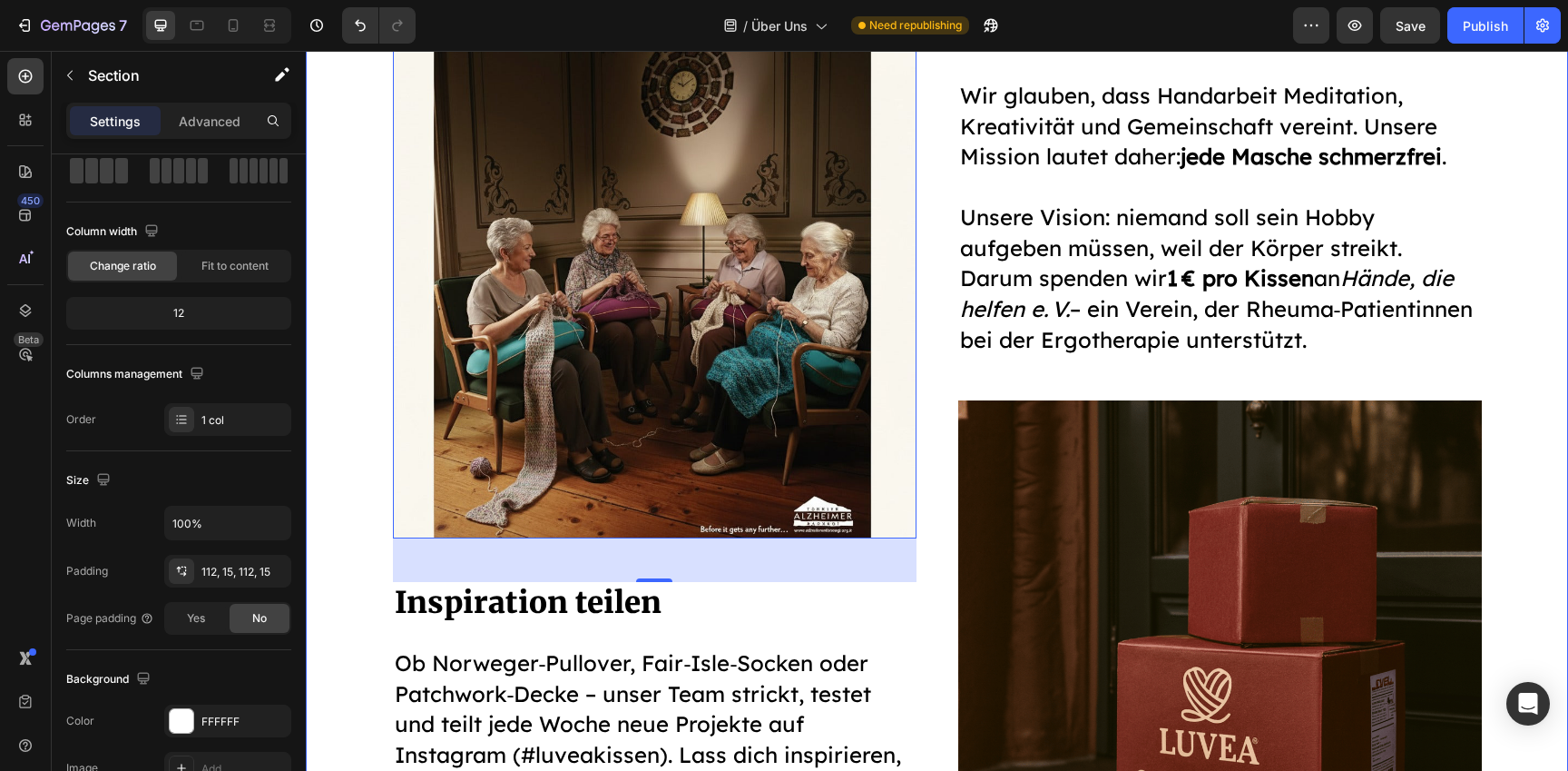
click at [358, 485] on div "Image 48 Inspiration teilen Heading Ob Norweger‑Pullover, Fair‑Isle‑Socken oder…" at bounding box center [937, 470] width 1235 height 910
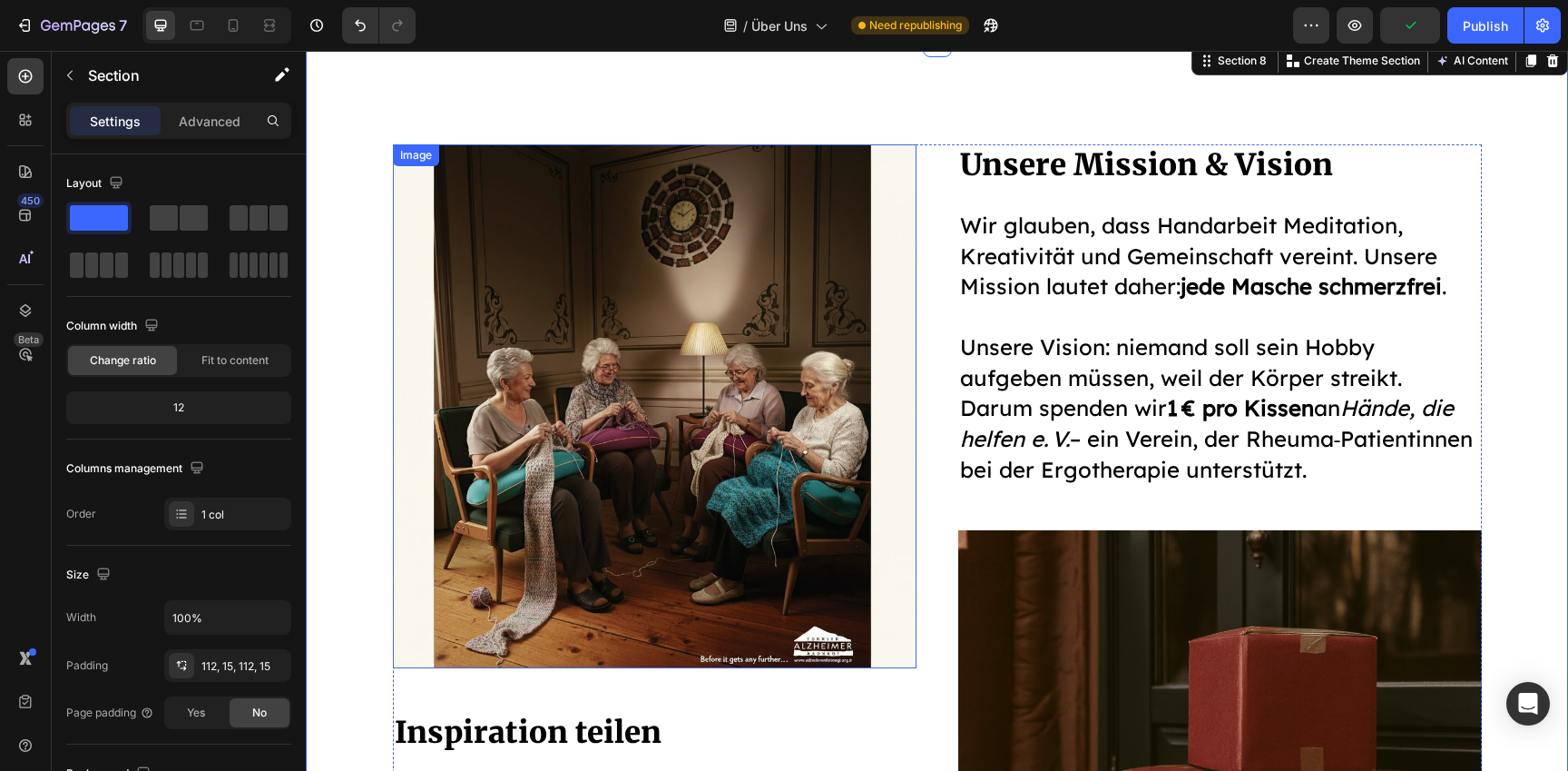
scroll to position [2563, 0]
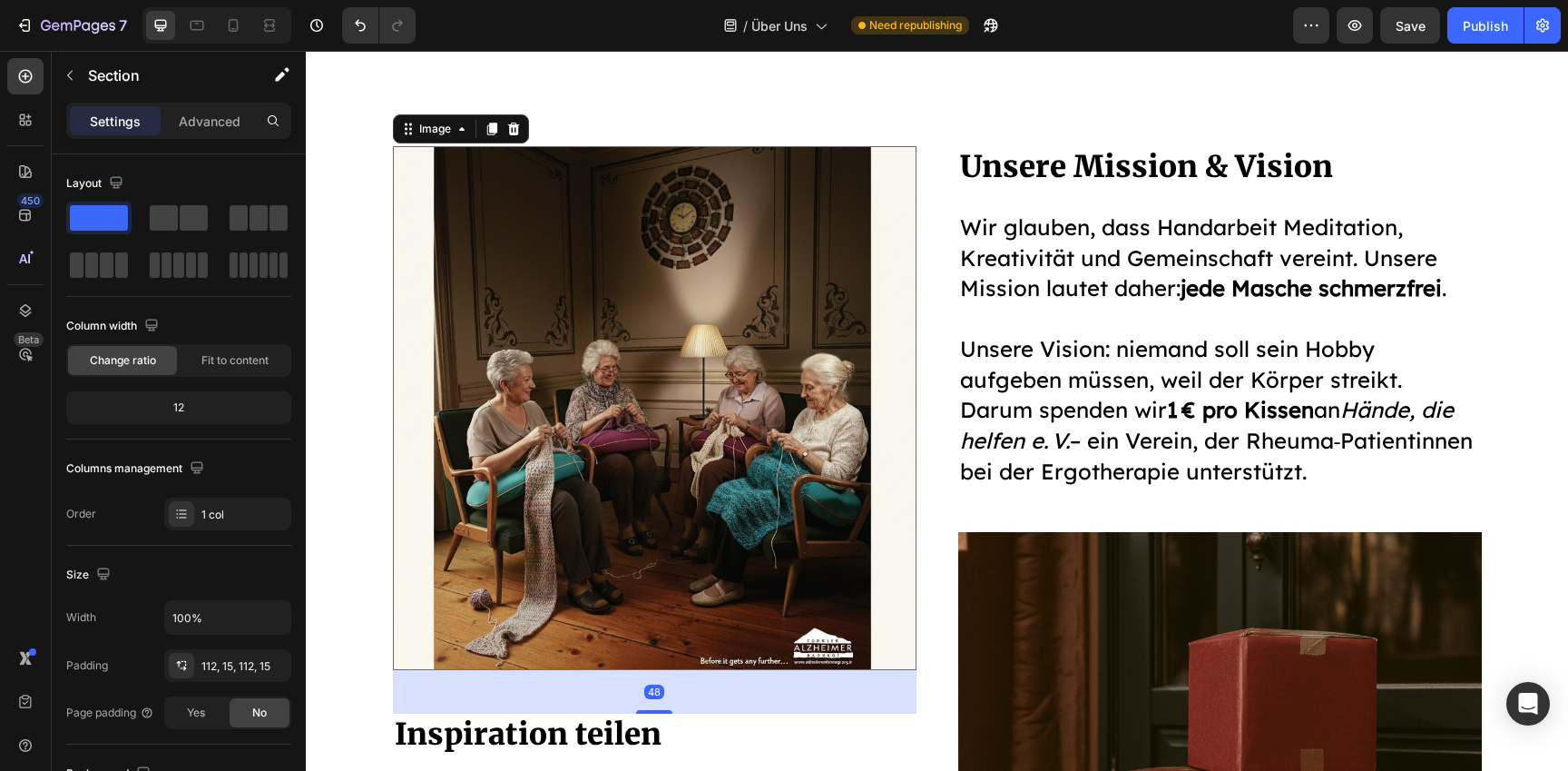
click at [593, 394] on img at bounding box center [655, 408] width 524 height 524
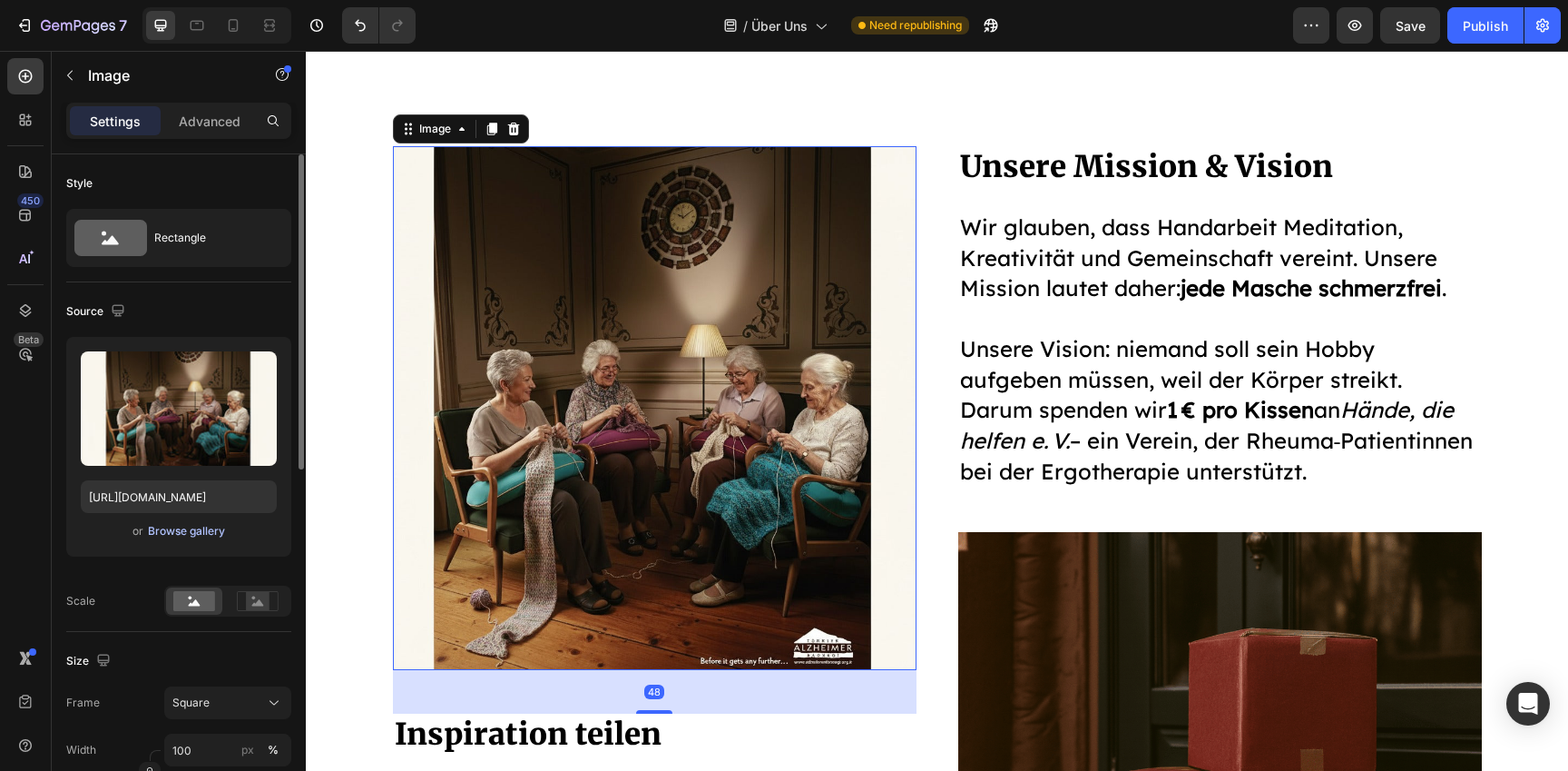
click at [179, 528] on div "Browse gallery" at bounding box center [186, 531] width 77 height 17
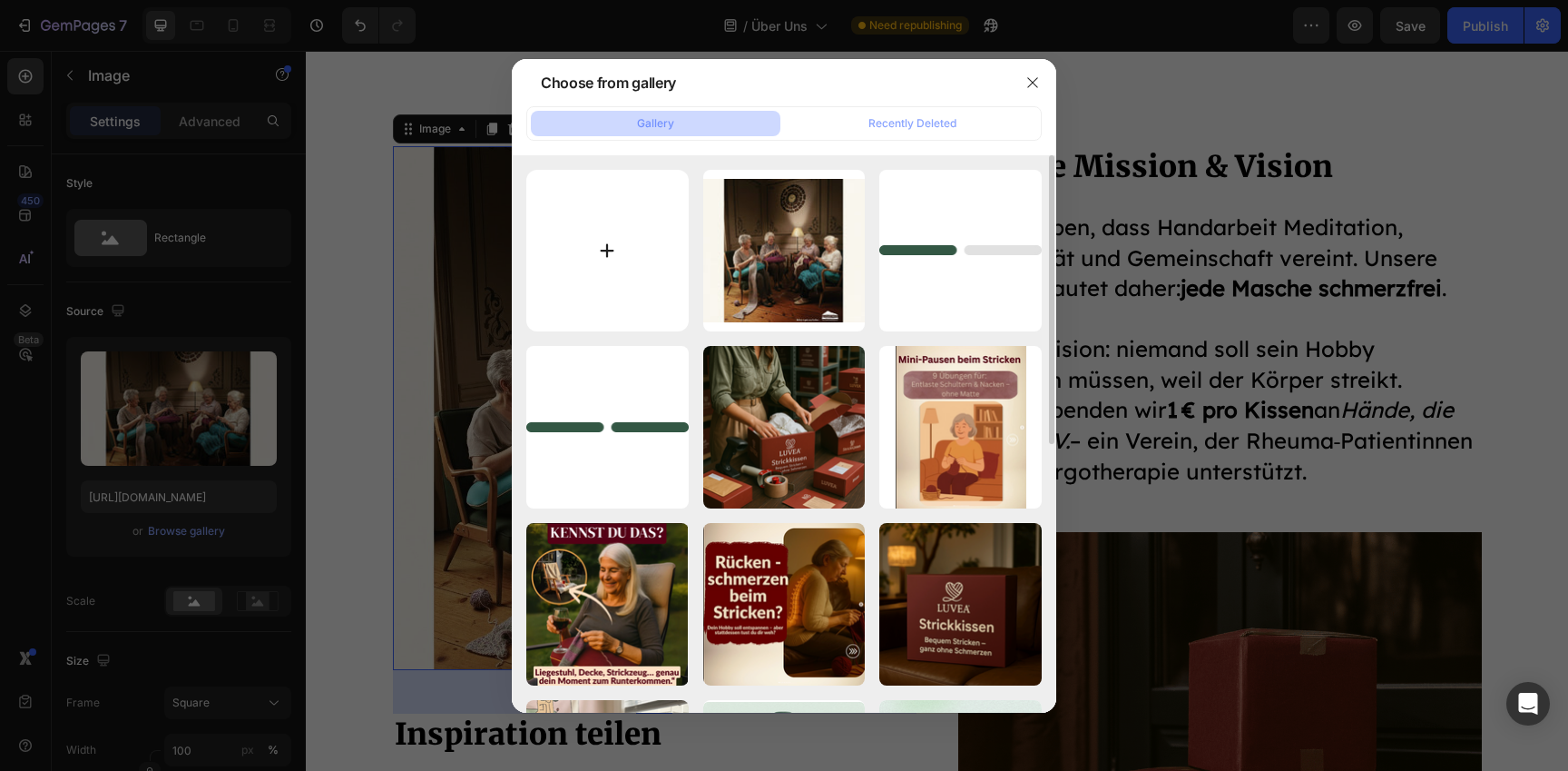
click at [631, 223] on input "file" at bounding box center [607, 250] width 162 height 162
type input "C:\fakepath\Bildschirmfoto 2025-08-28 um 15.30.38.png"
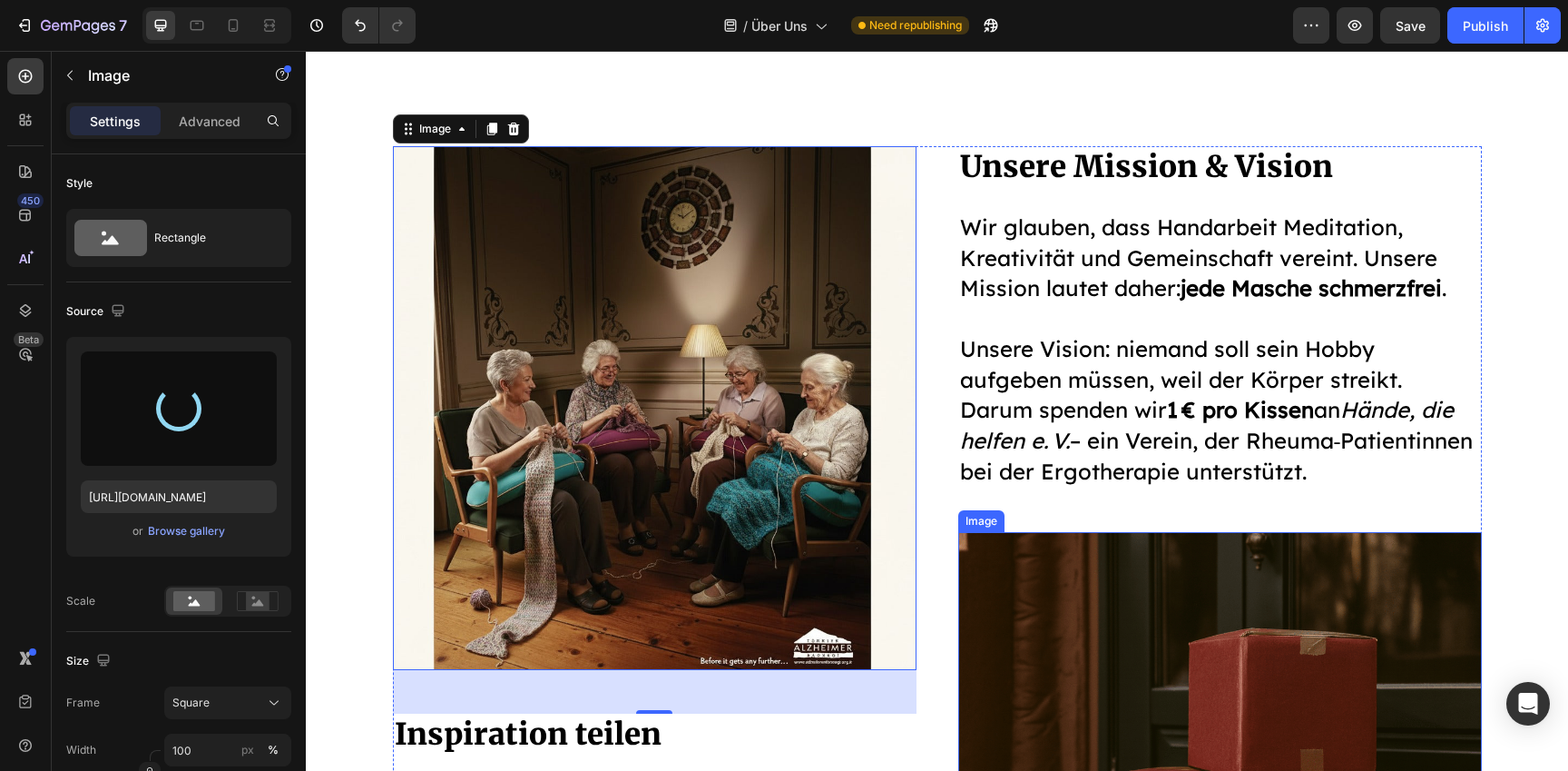
type input "https://cdn.shopify.com/s/files/1/0977/2967/5613/files/gempages_580464914561237…"
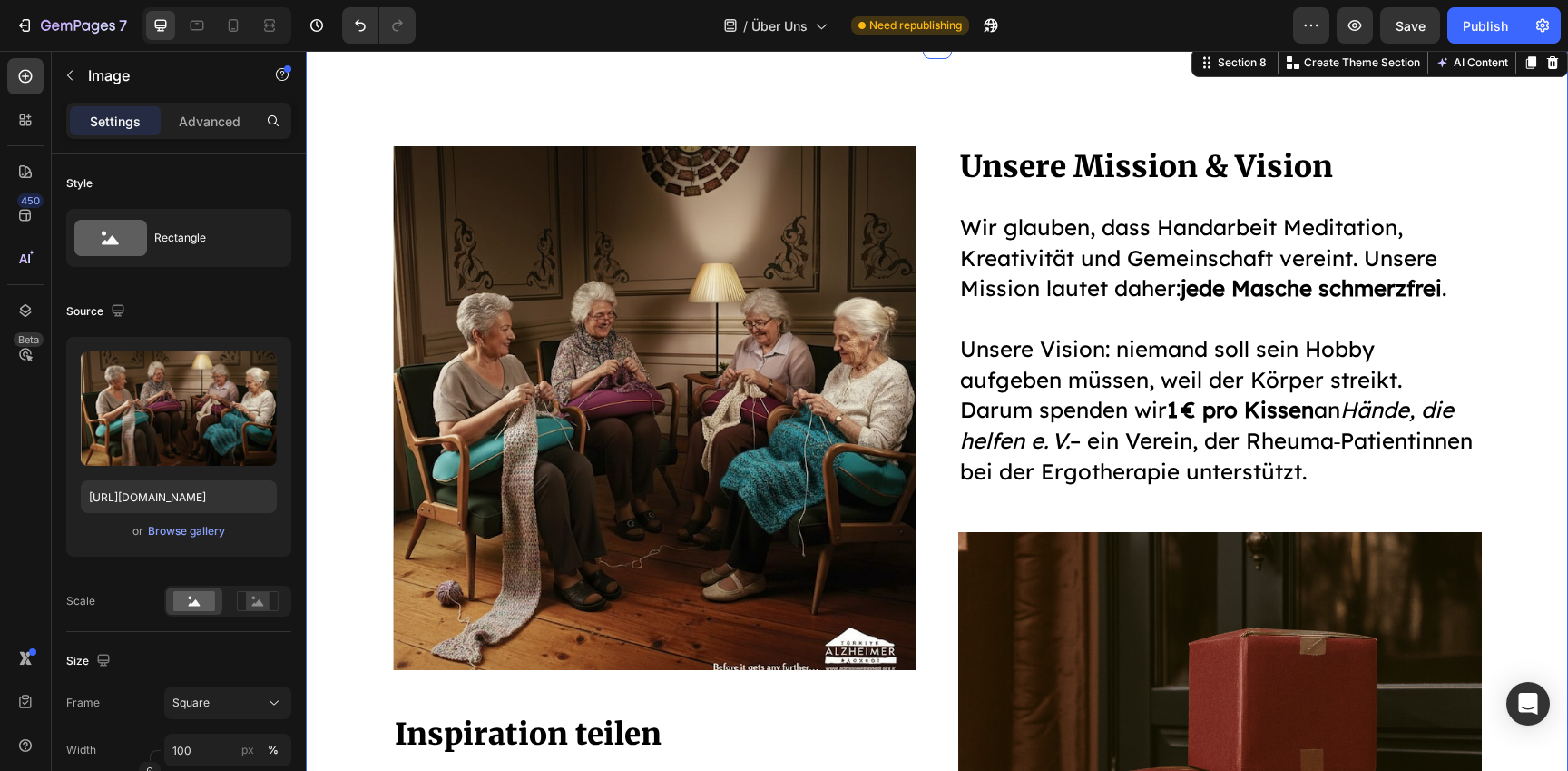
click at [344, 461] on div "Image Inspiration teilen Heading Ob Norweger‑Pullover, Fair‑Isle‑Socken oder Pa…" at bounding box center [937, 601] width 1235 height 910
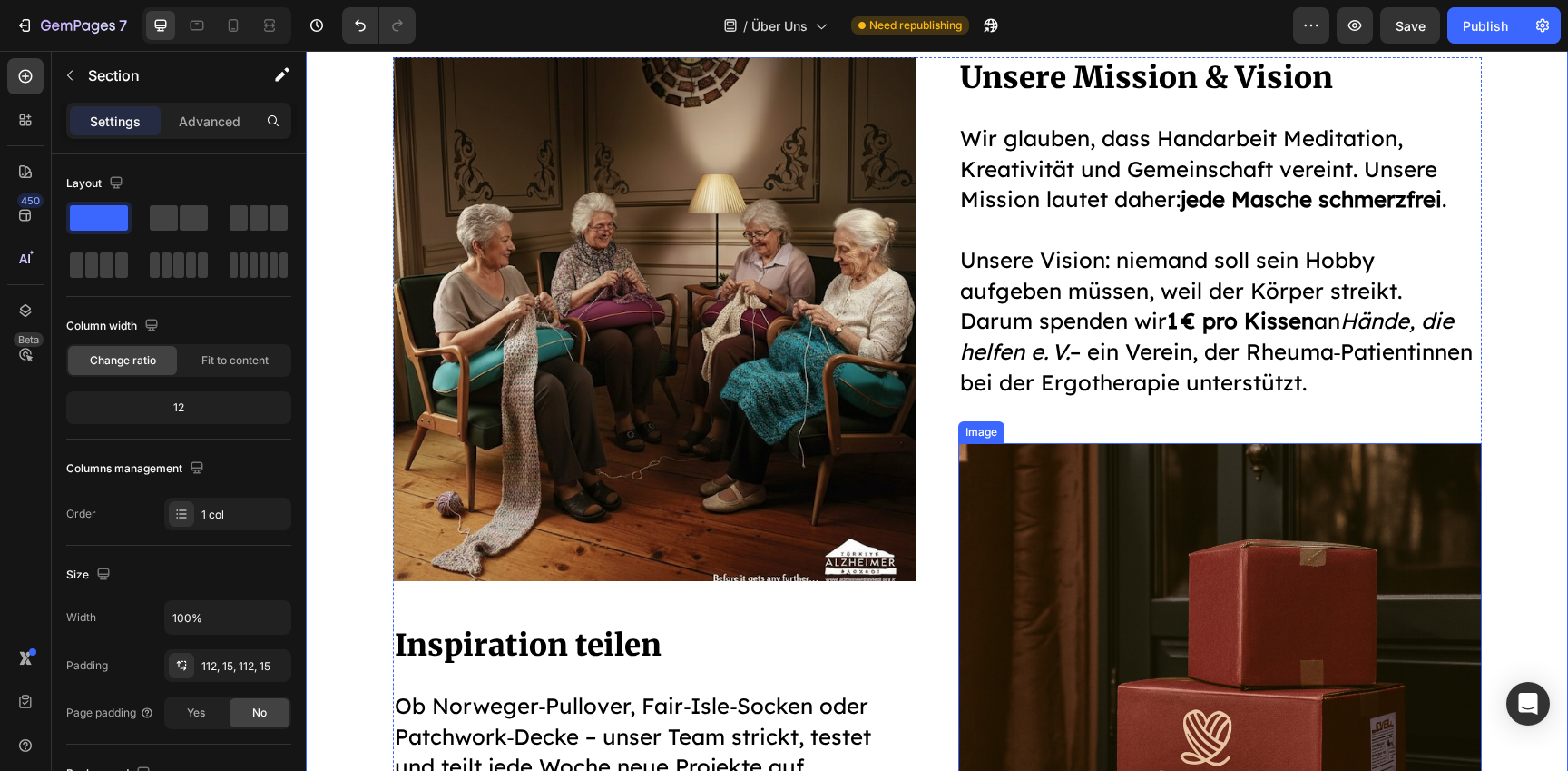
scroll to position [2657, 0]
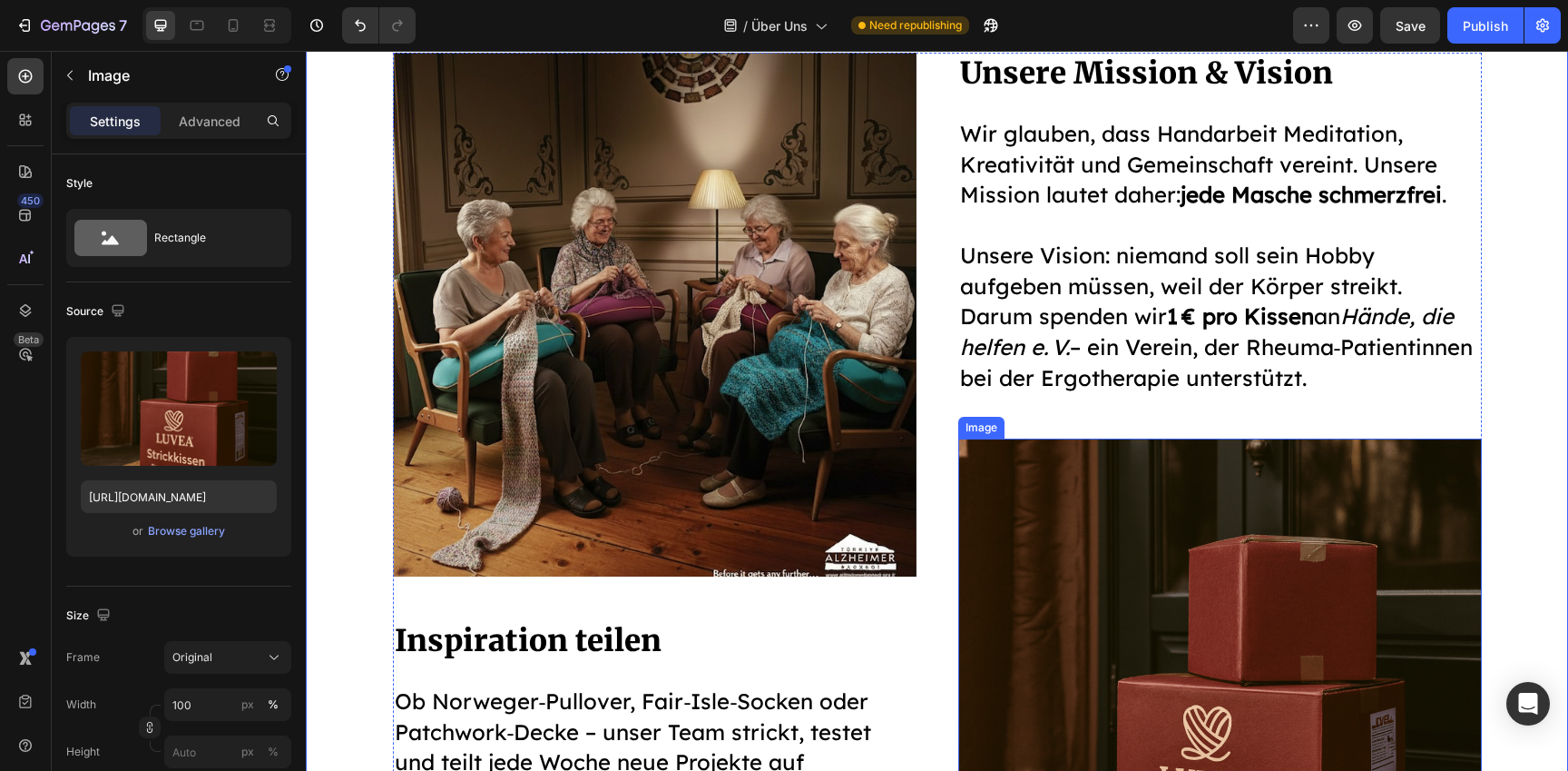
click at [1127, 594] on img at bounding box center [1221, 700] width 524 height 524
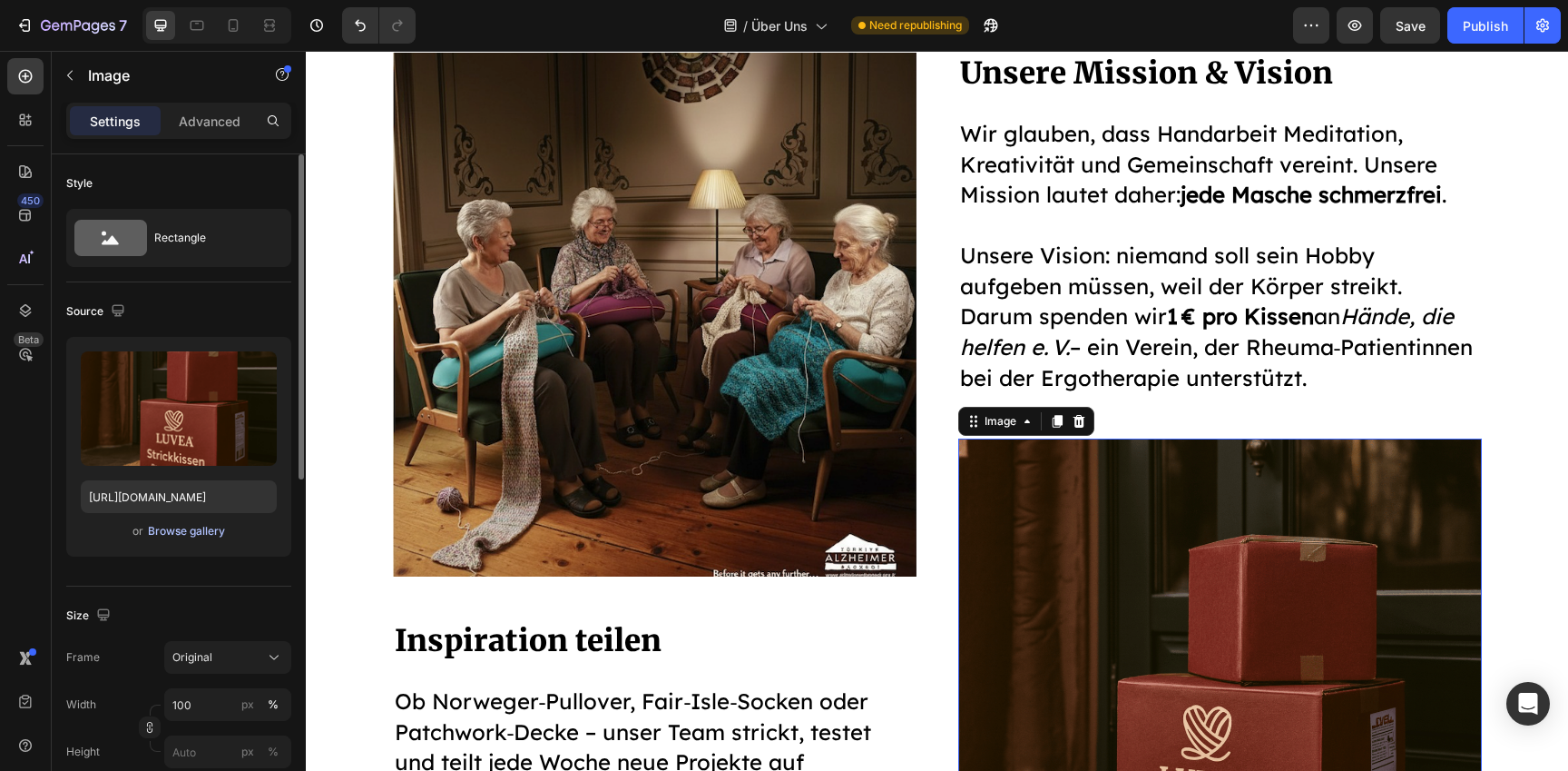
click at [186, 533] on div "Browse gallery" at bounding box center [186, 531] width 77 height 17
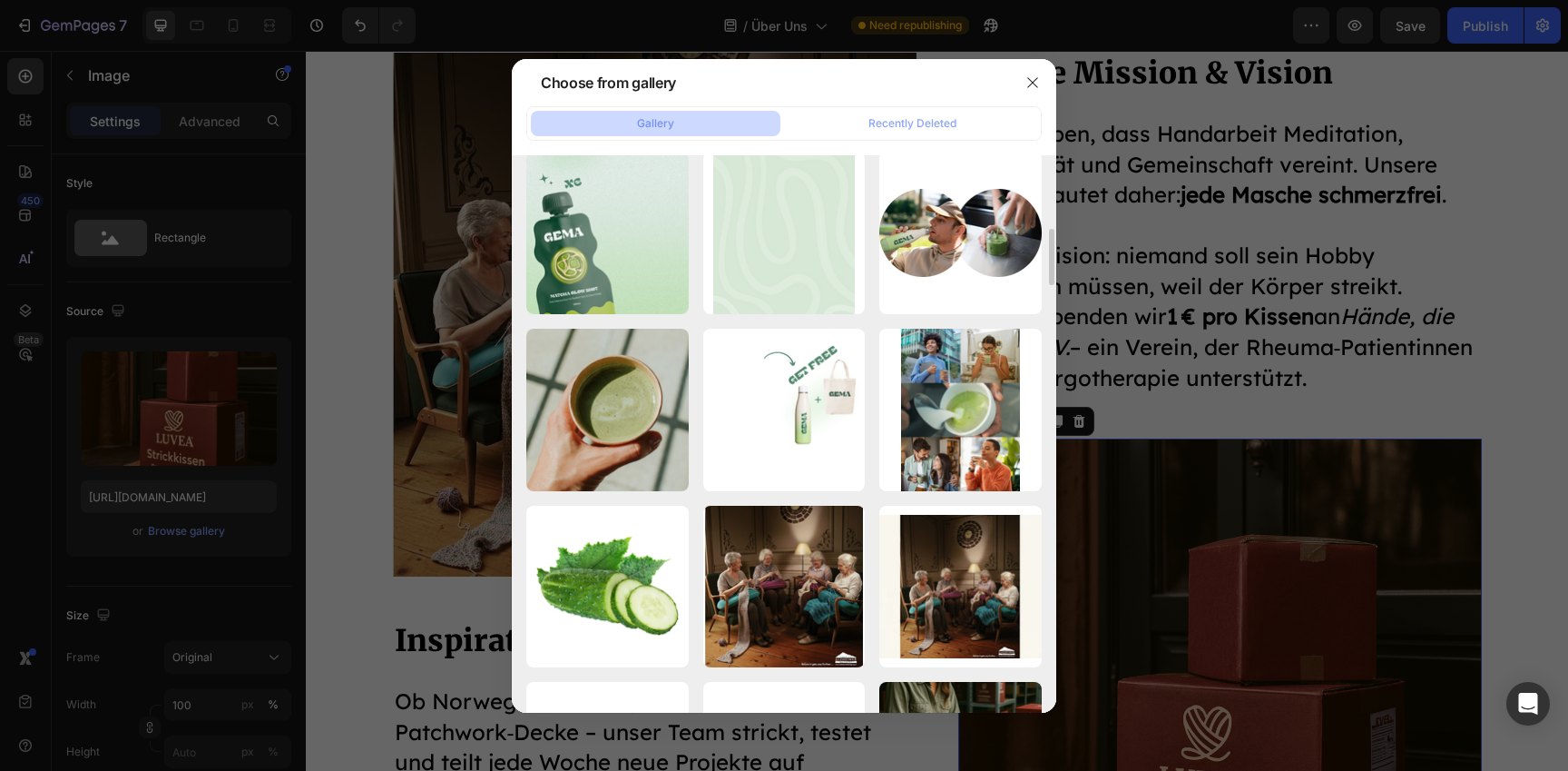
scroll to position [0, 0]
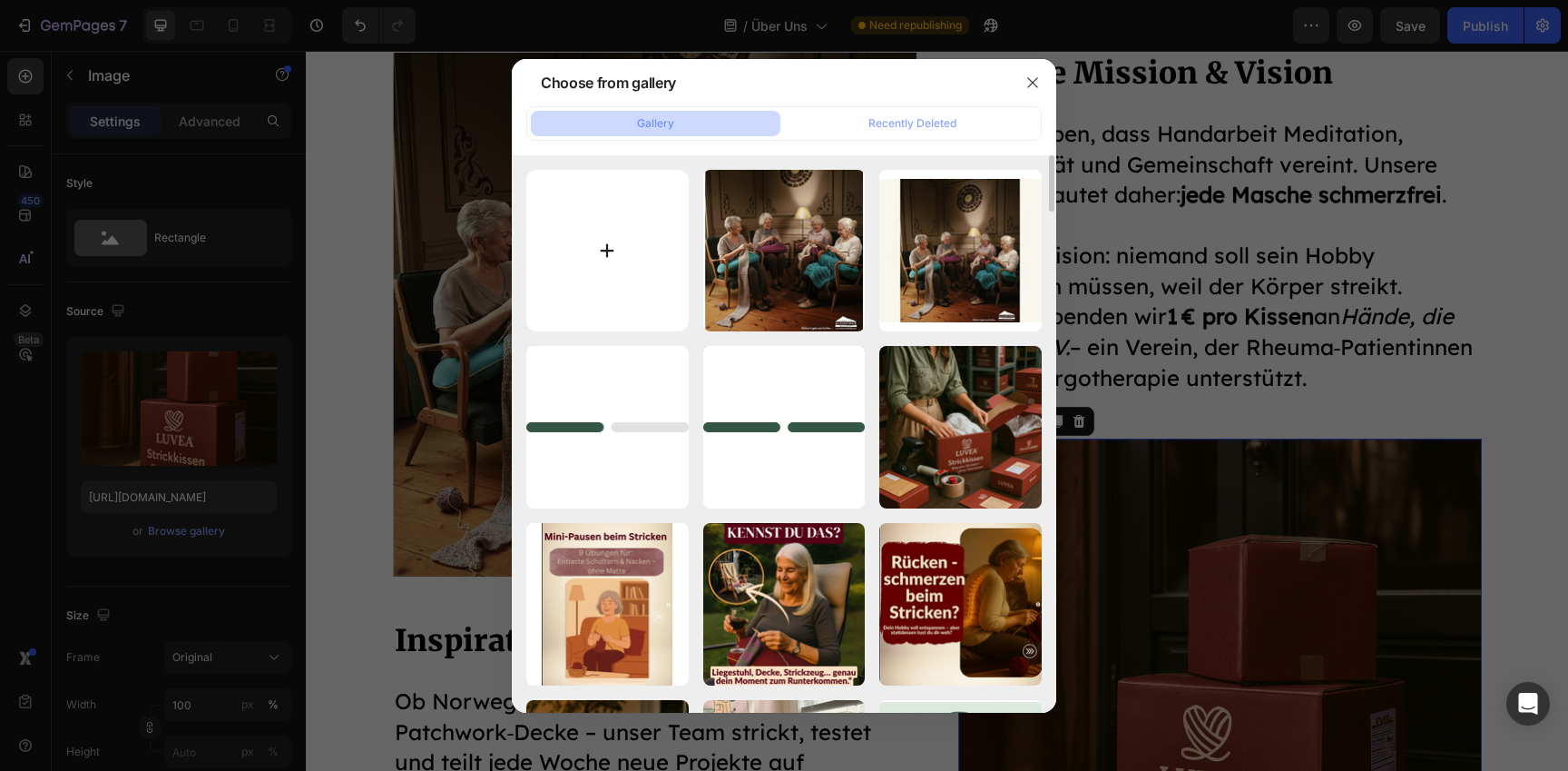
click at [617, 262] on input "file" at bounding box center [607, 250] width 162 height 162
type input "C:\fakepath\00448be8174d207a42b764dba2e11e45.jpg"
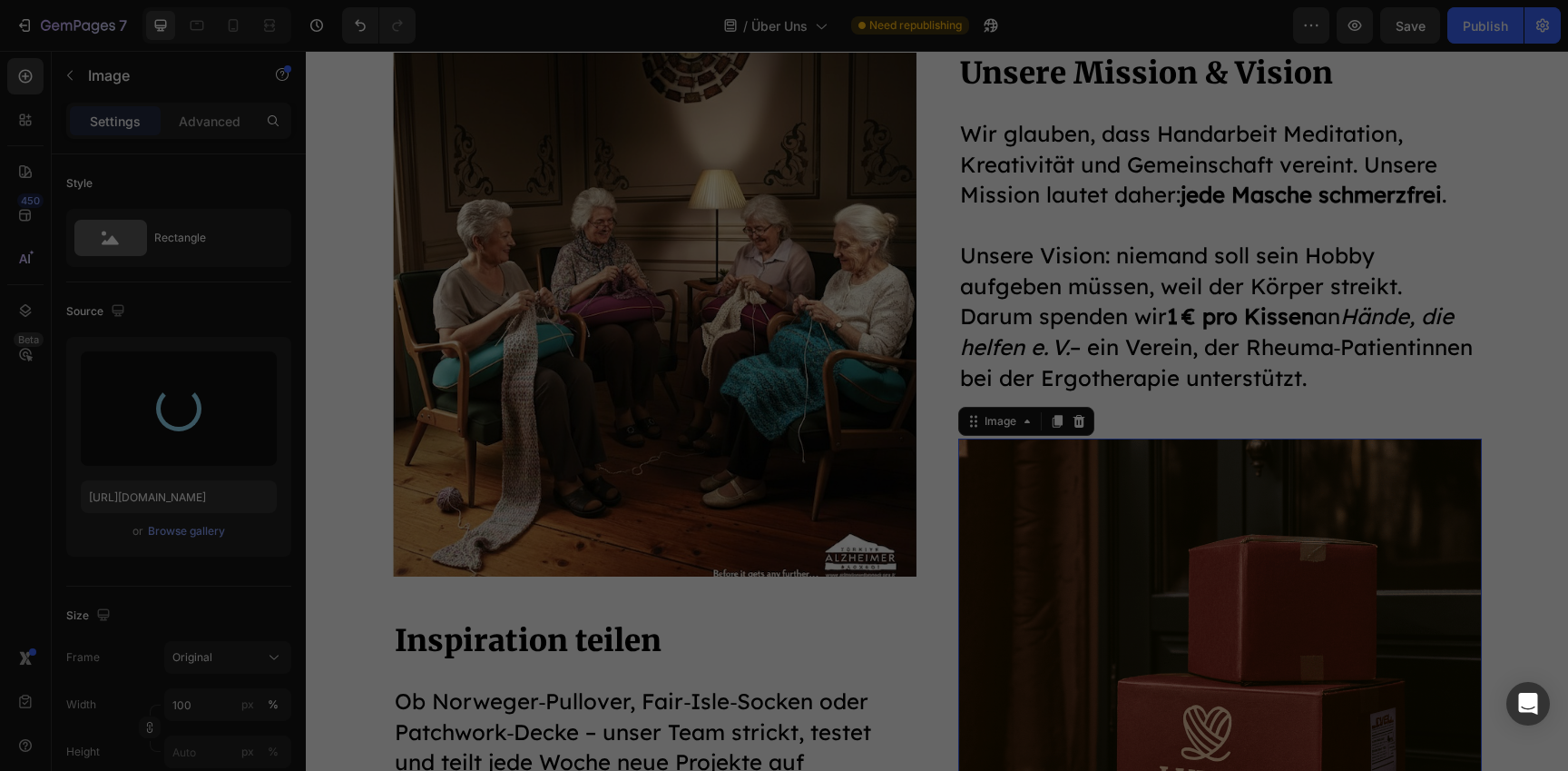
type input "https://cdn.shopify.com/s/files/1/0977/2967/5613/files/gempages_580464914561237…"
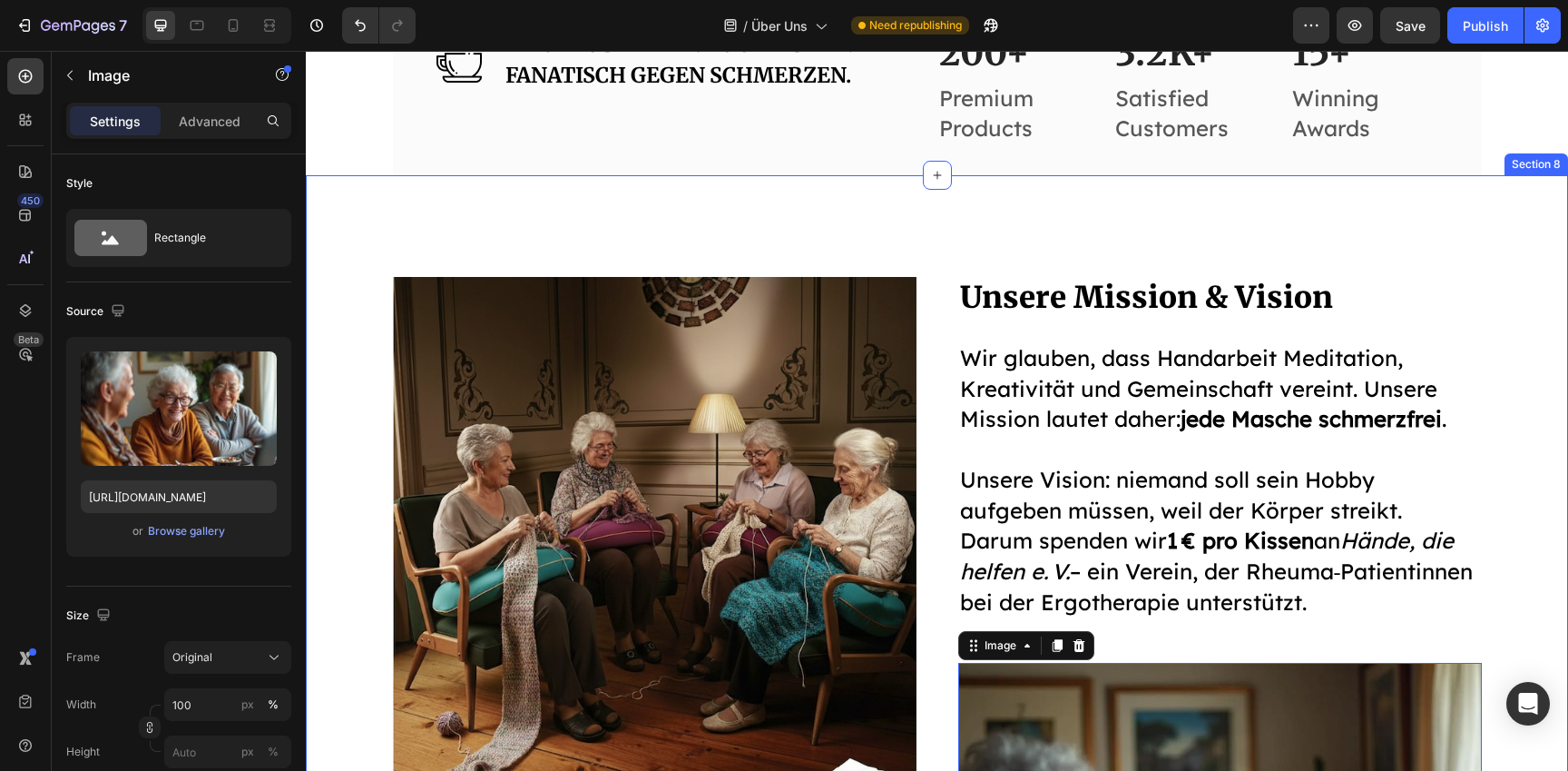
scroll to position [2431, 0]
click at [1523, 541] on div "Image Inspiration teilen Heading Ob Norweger‑Pullover, Fair‑Isle‑Socken oder Pa…" at bounding box center [937, 733] width 1235 height 910
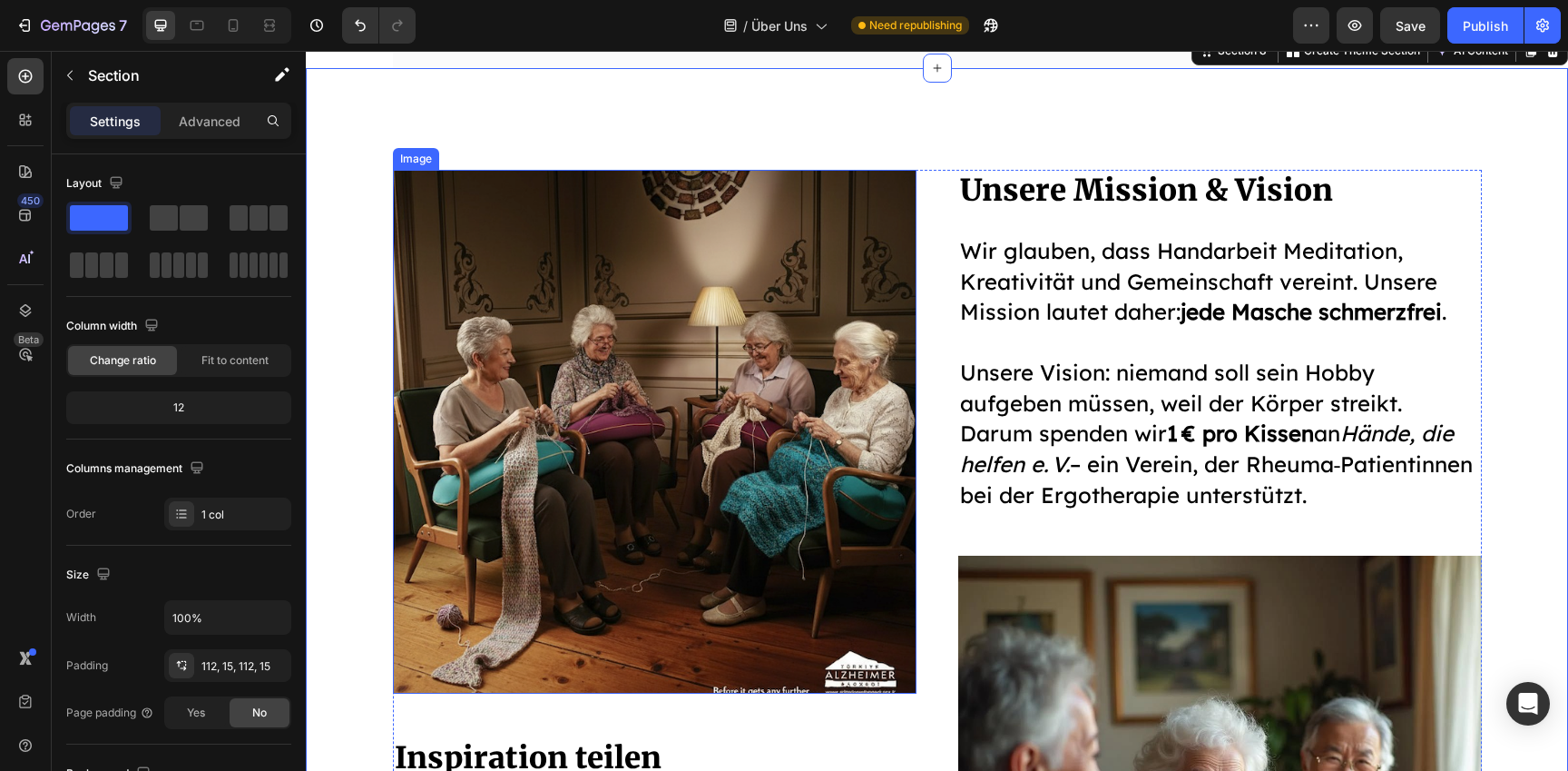
scroll to position [2529, 0]
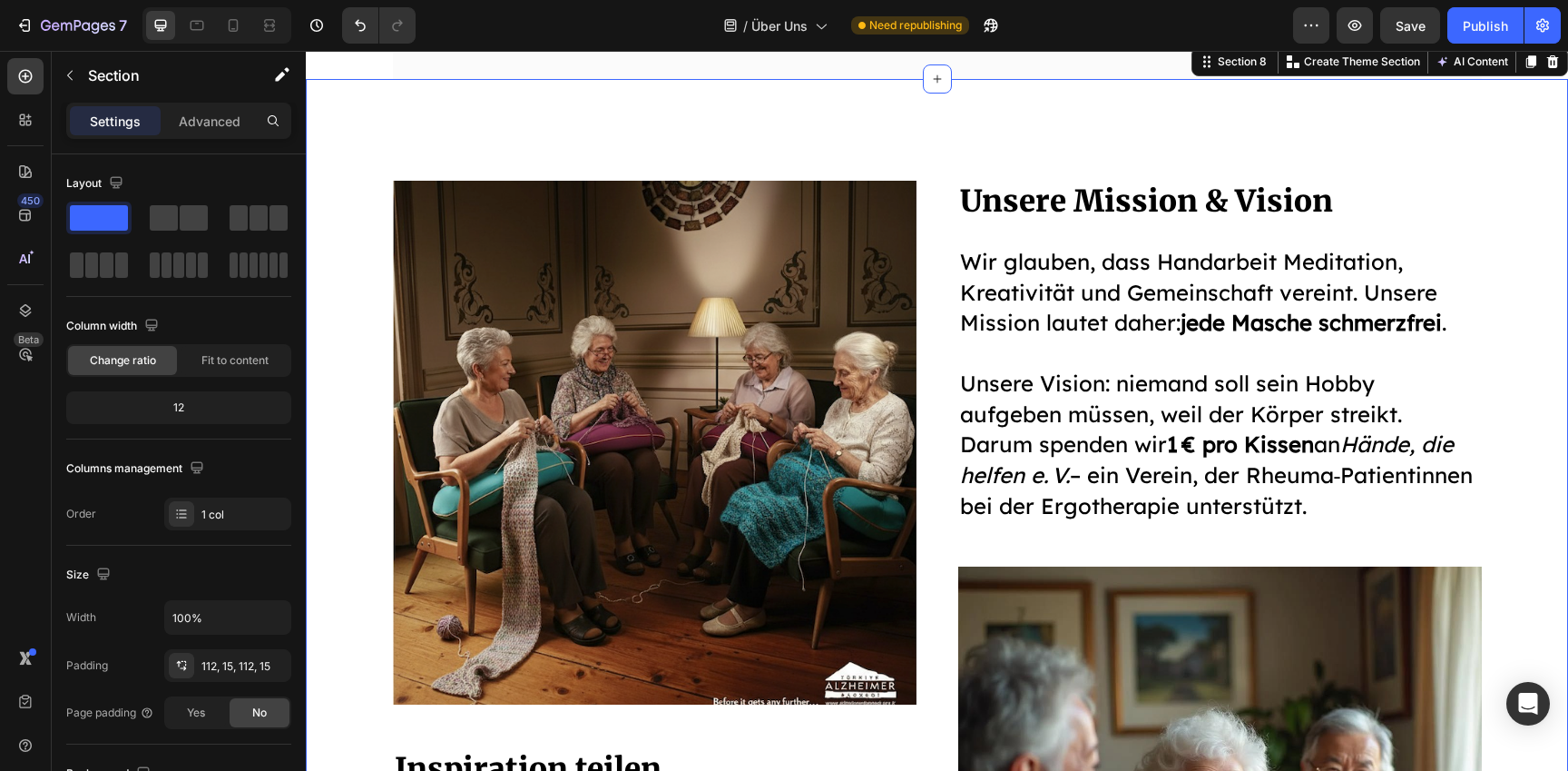
click at [334, 202] on div "Image Inspiration teilen Heading Ob Norweger‑Pullover, Fair‑Isle‑Socken oder Pa…" at bounding box center [937, 635] width 1235 height 910
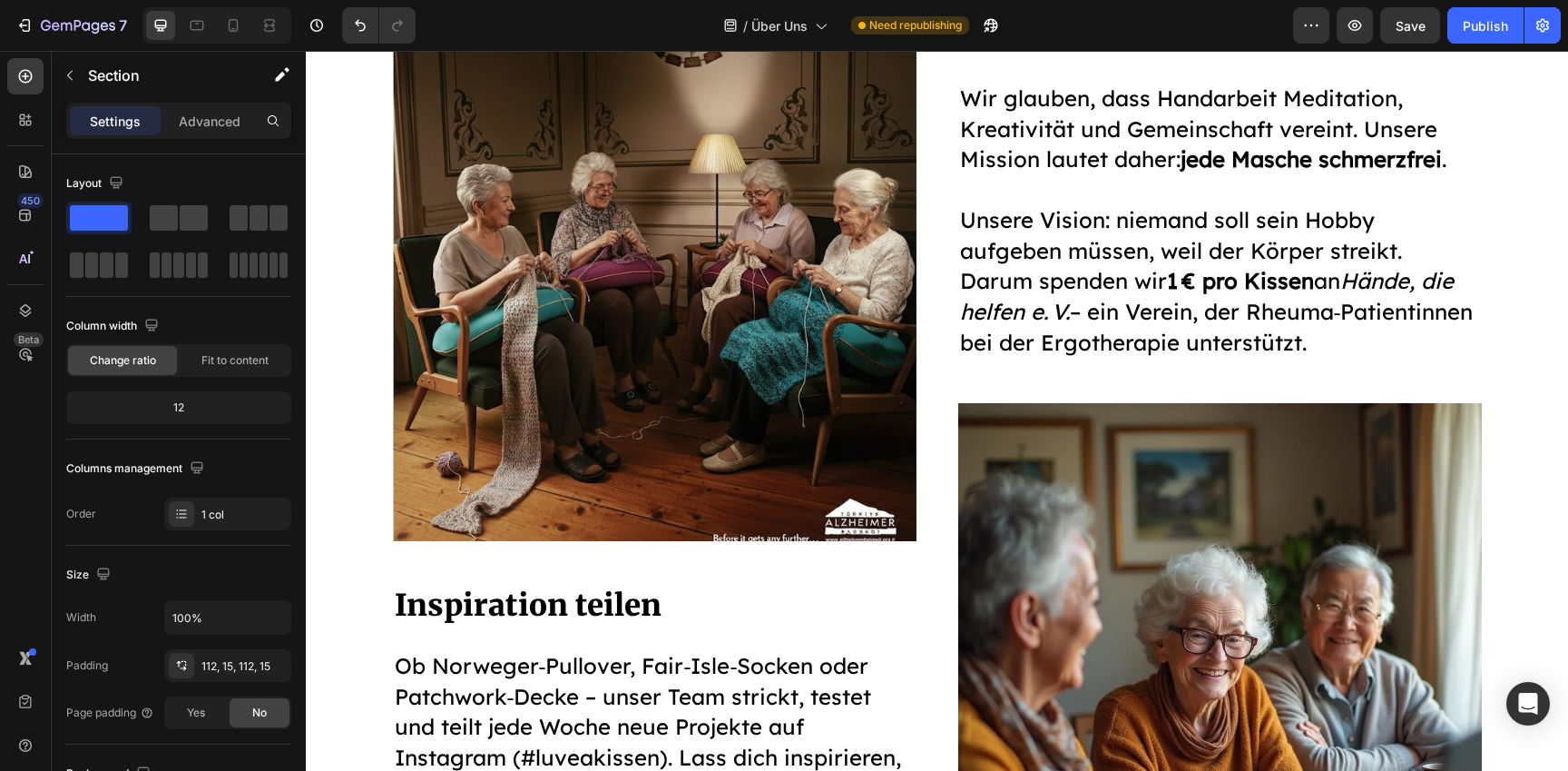
scroll to position [2698, 0]
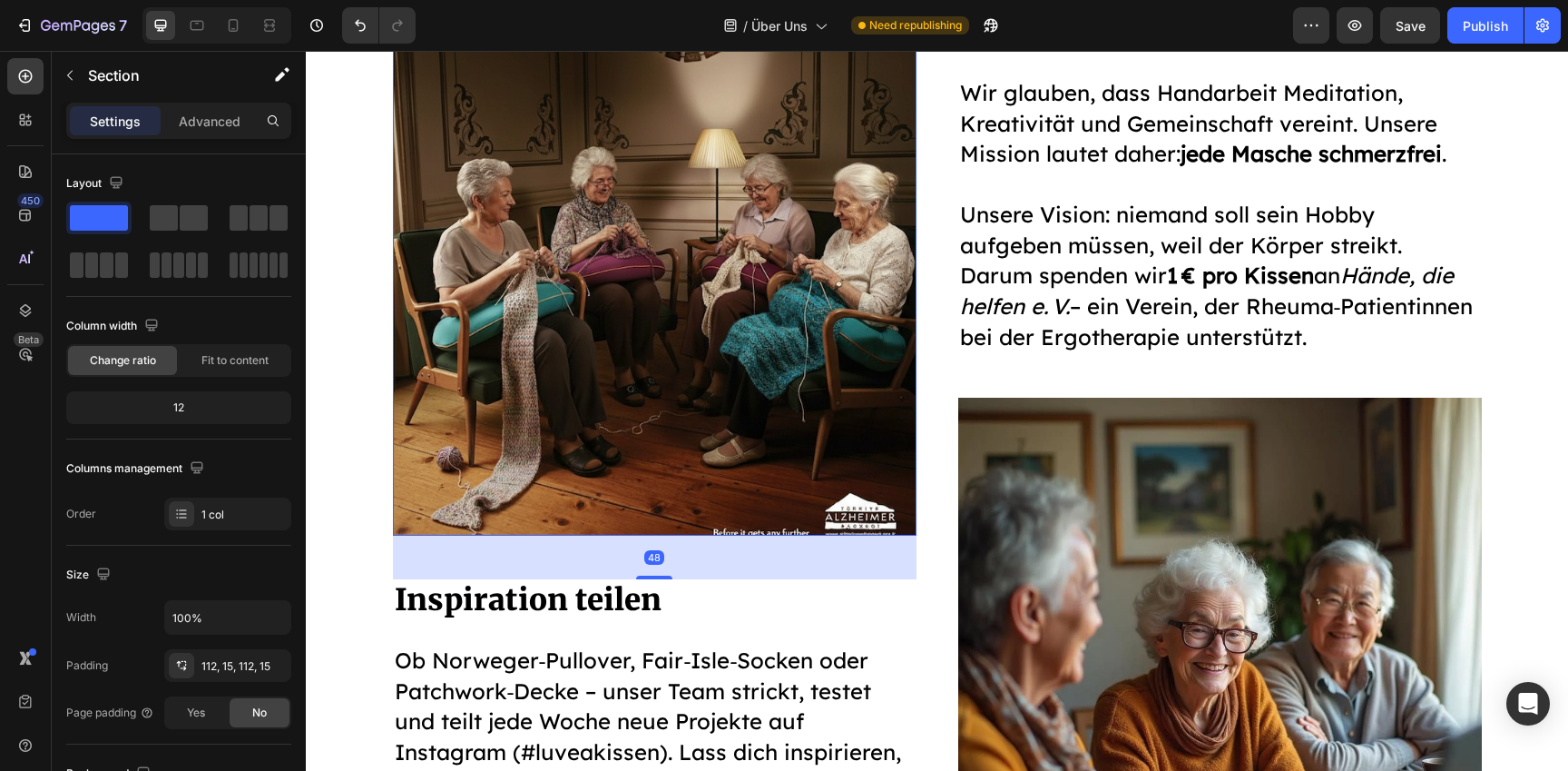
click at [518, 238] on img at bounding box center [655, 274] width 524 height 524
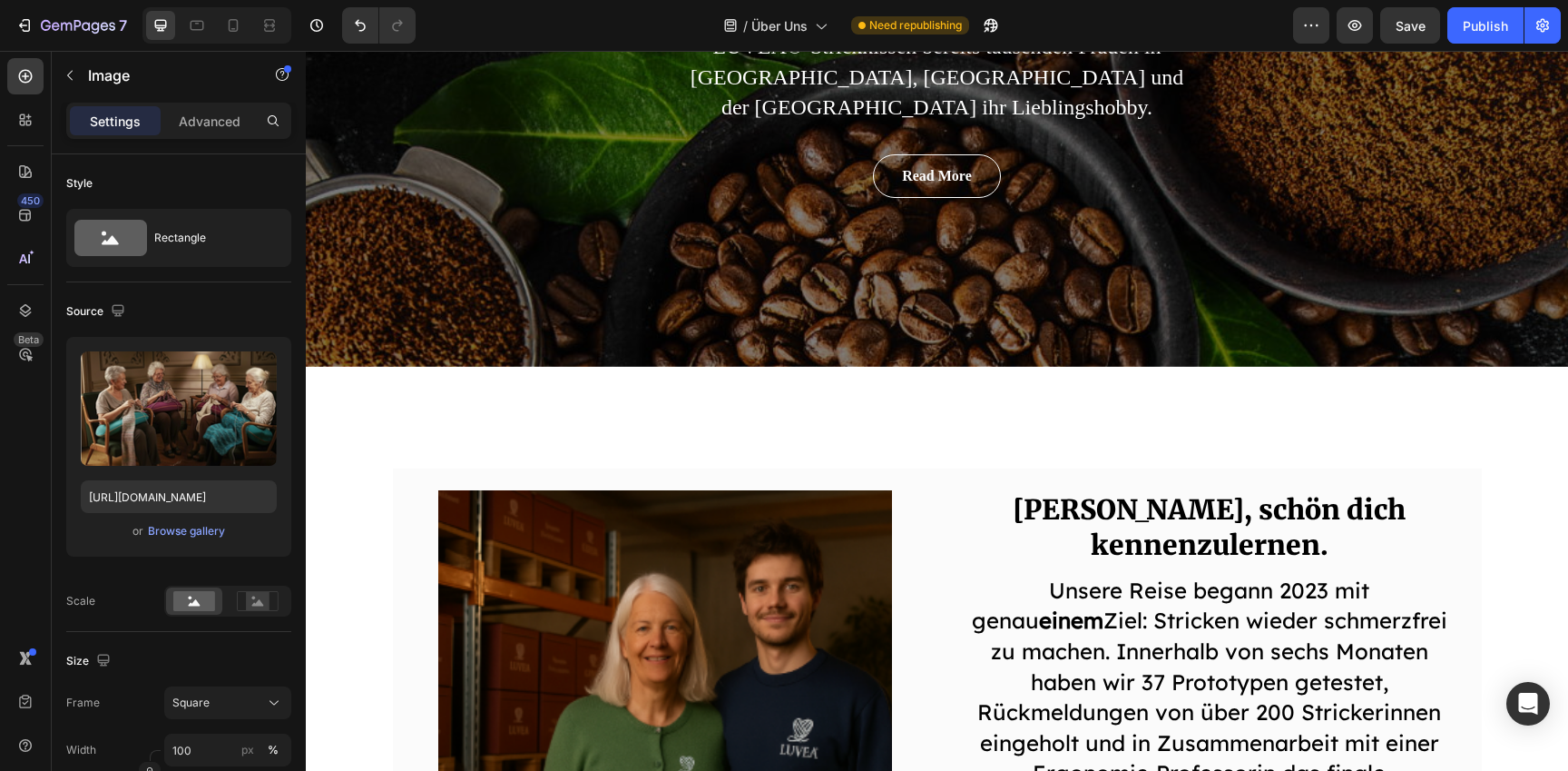
scroll to position [444, 0]
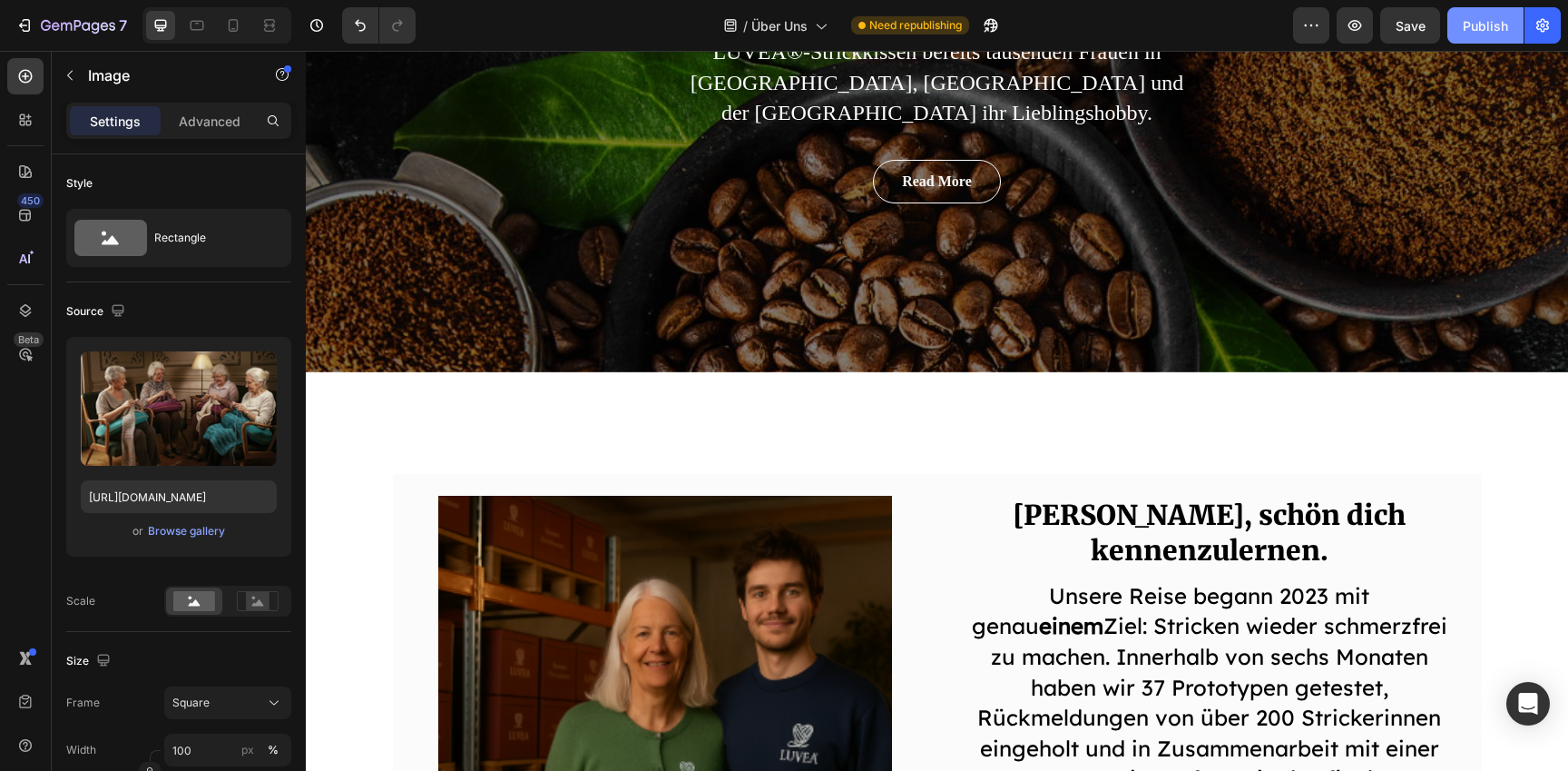
click at [1478, 31] on div "Publish" at bounding box center [1485, 26] width 45 height 19
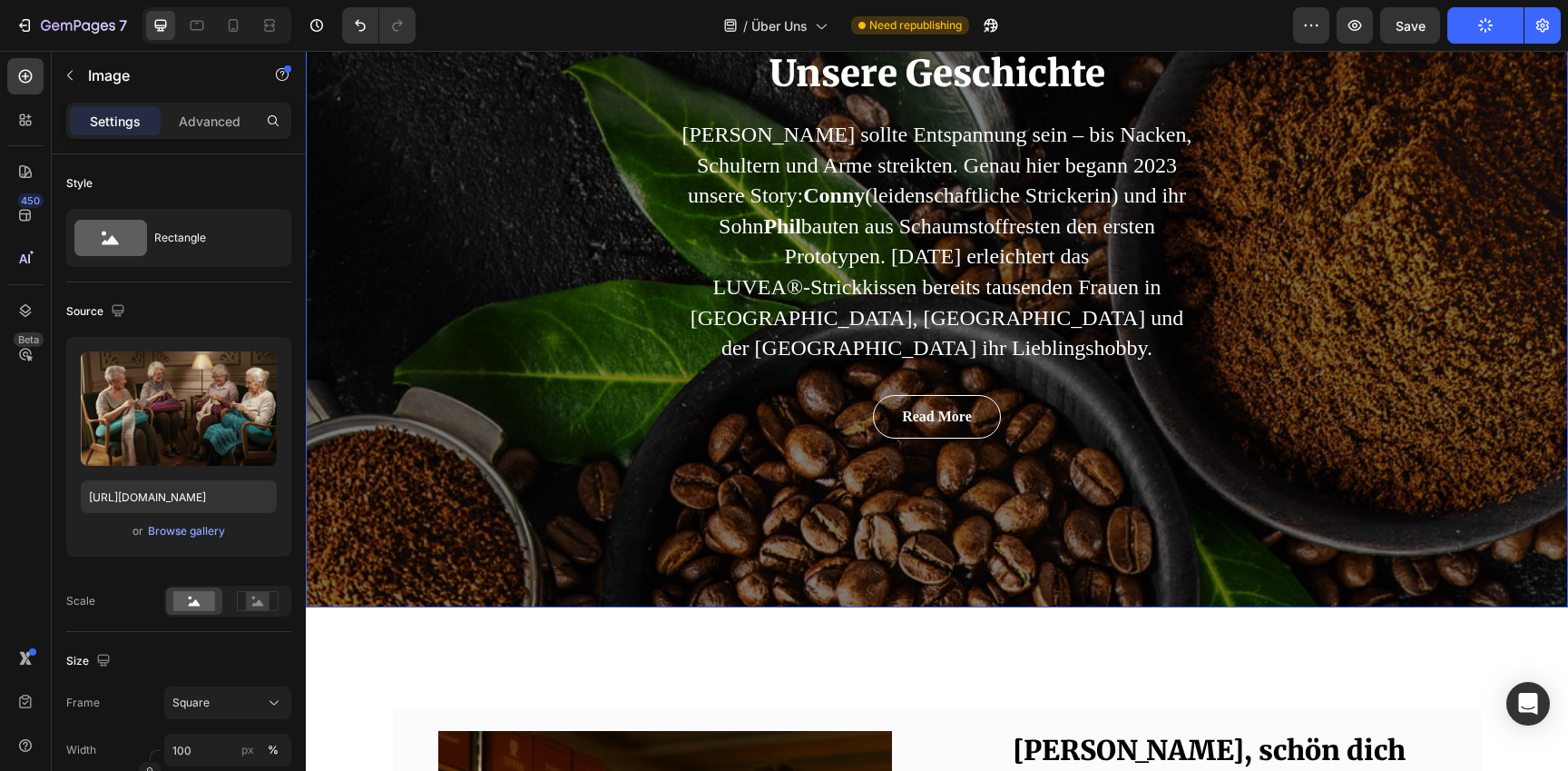
scroll to position [216, 0]
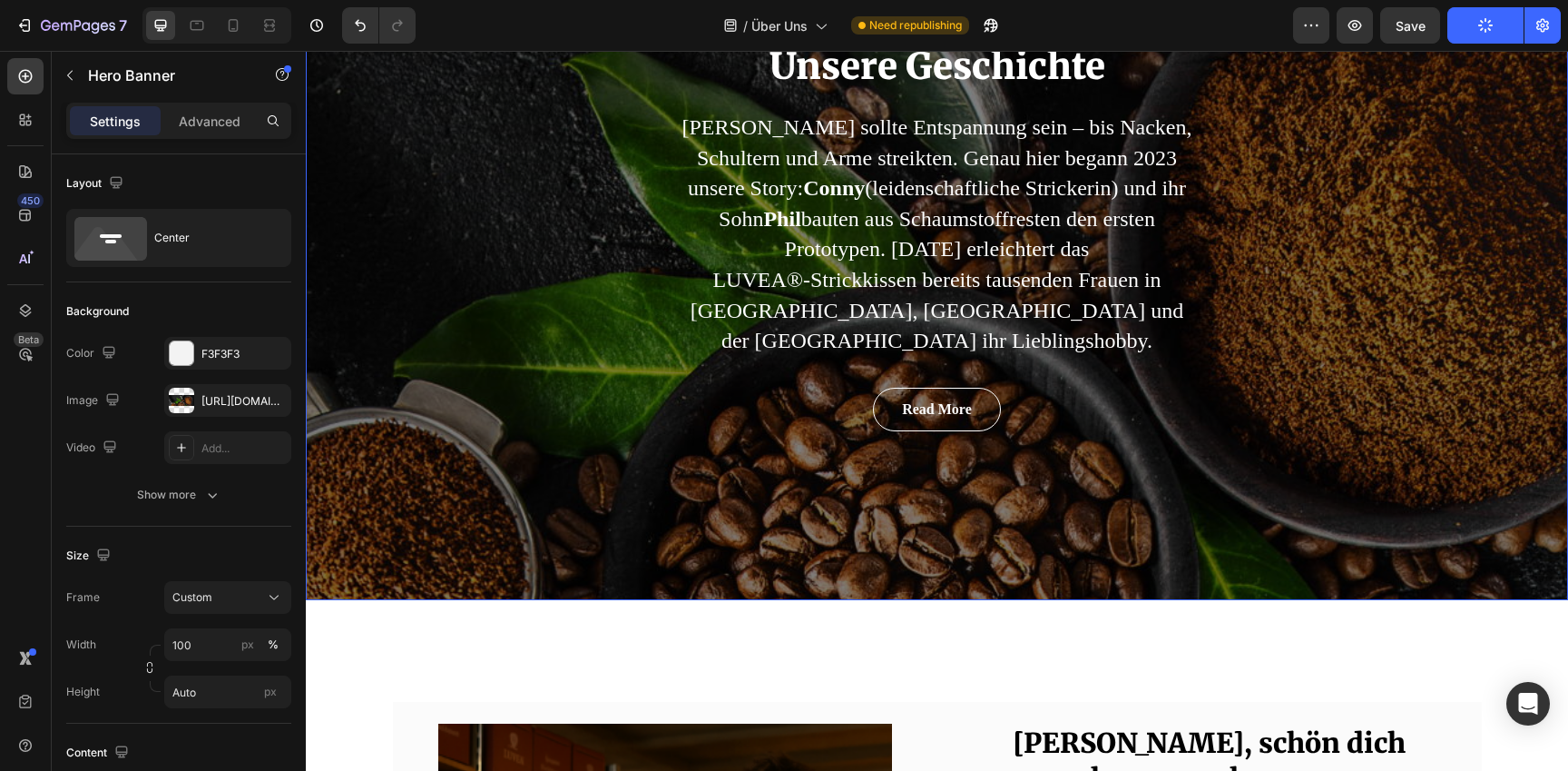
click at [478, 199] on div "Unsere Geschichte Heading Stricken sollte Entspannung sein – bis Nacken, Schult…" at bounding box center [937, 236] width 1263 height 729
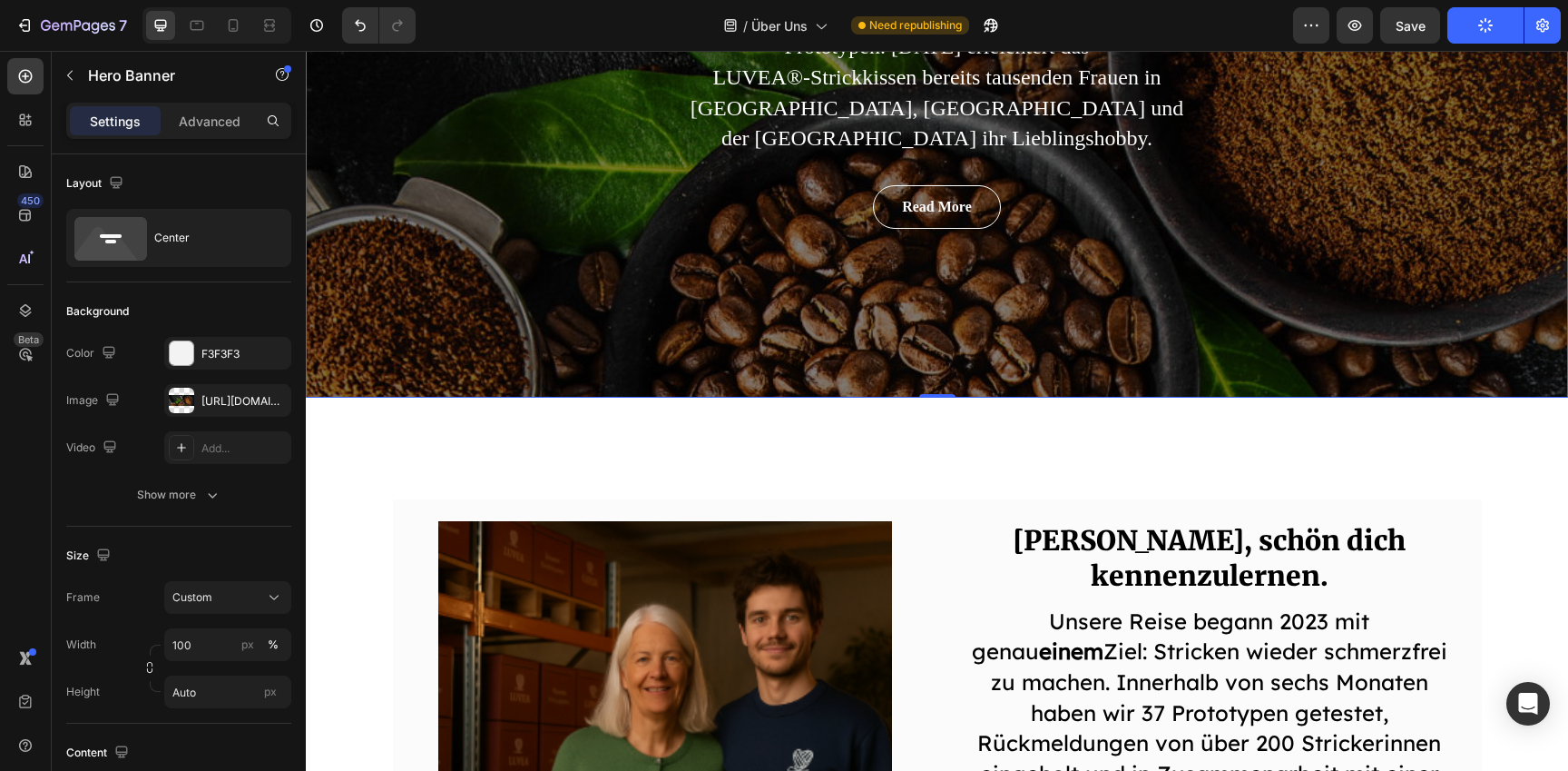
scroll to position [0, 0]
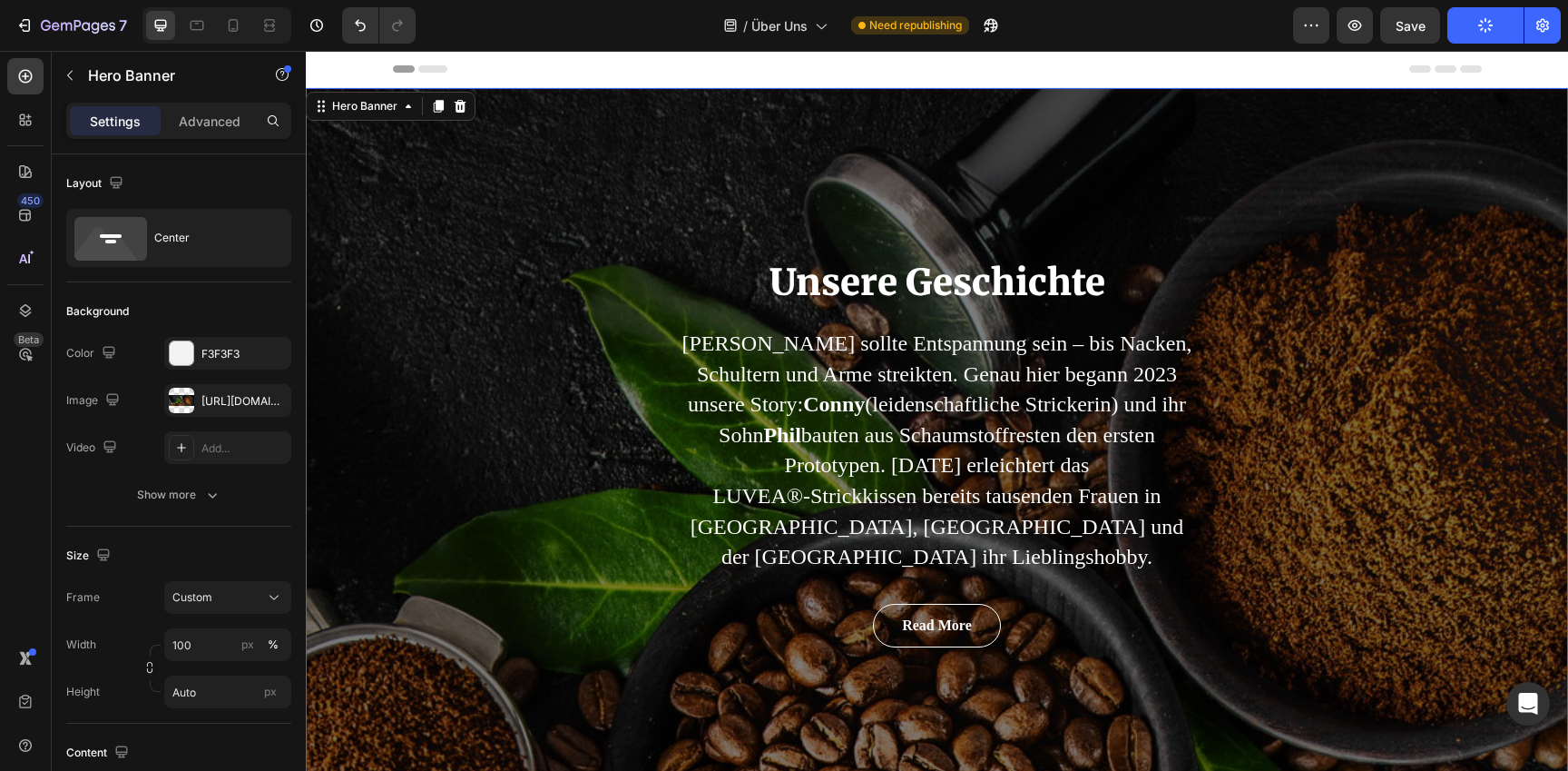
click at [519, 288] on div "Unsere Geschichte Heading Stricken sollte Entspannung sein – bis Nacken, Schult…" at bounding box center [937, 452] width 1263 height 729
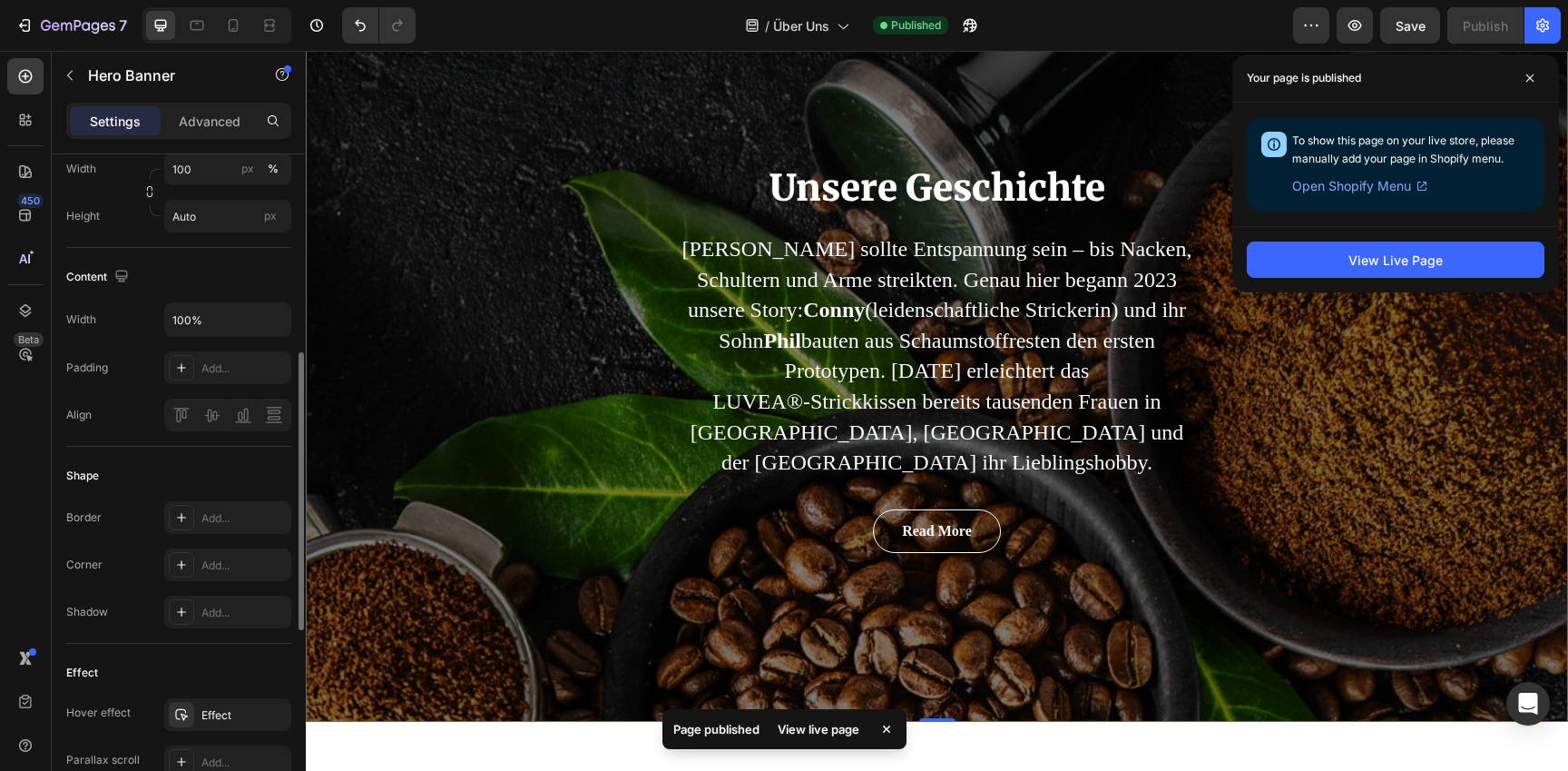
scroll to position [99, 0]
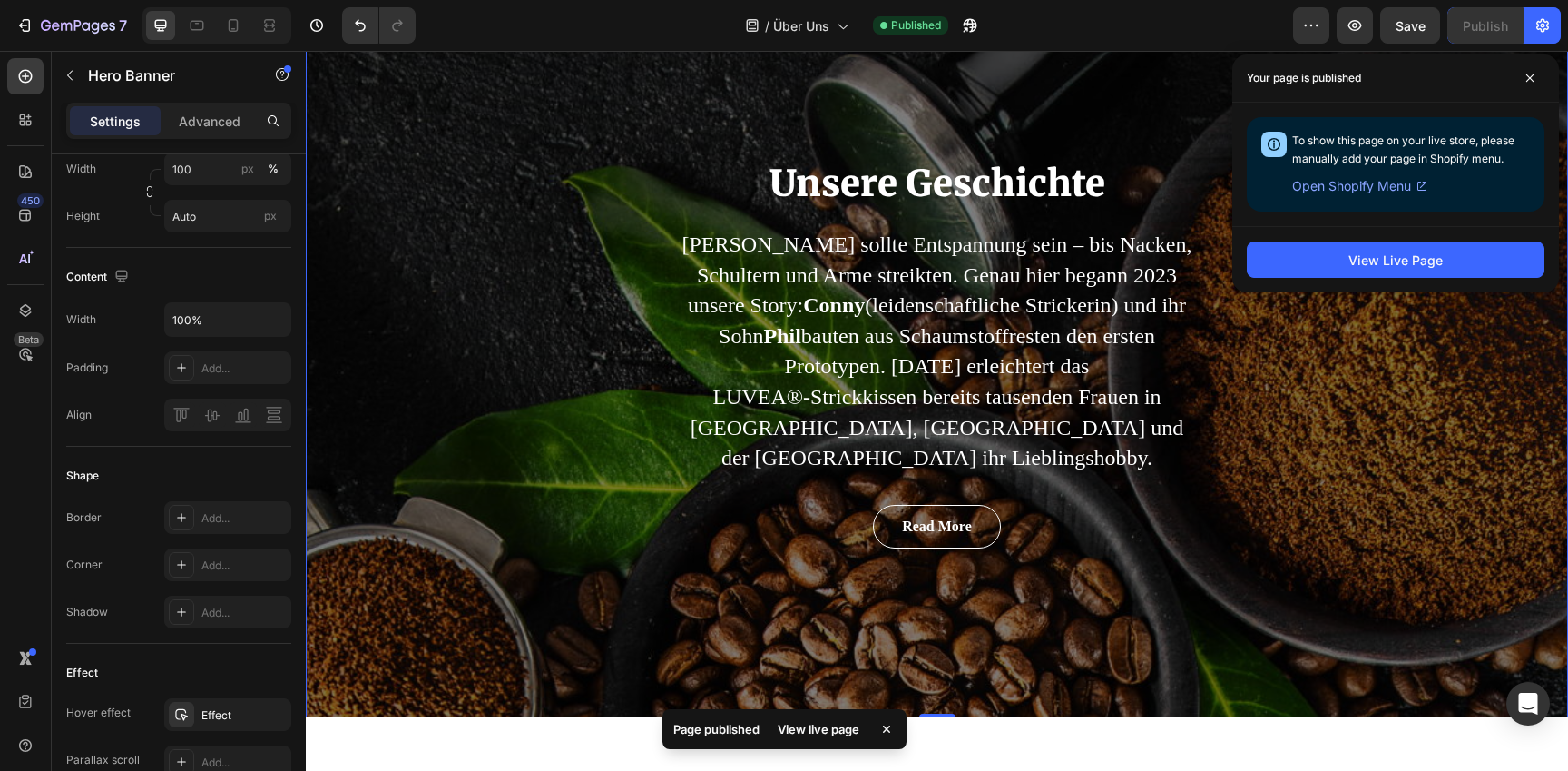
drag, startPoint x: 1530, startPoint y: 79, endPoint x: 1331, endPoint y: 173, distance: 220.1
click at [1526, 80] on icon at bounding box center [1530, 78] width 9 height 9
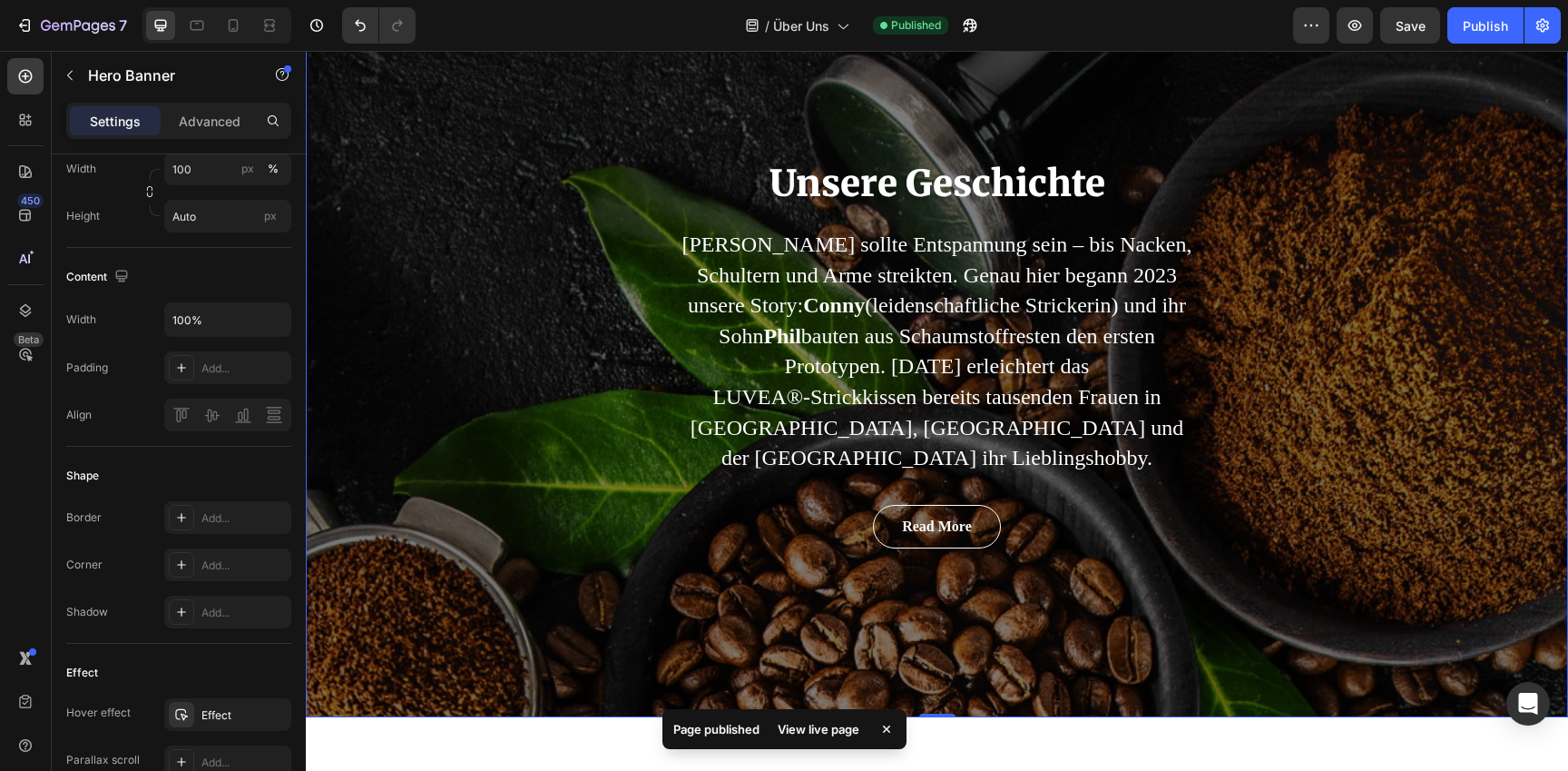
drag, startPoint x: 527, startPoint y: 346, endPoint x: 512, endPoint y: 353, distance: 16.6
click at [527, 346] on div "Unsere Geschichte Heading Stricken sollte Entspannung sein – bis Nacken, Schult…" at bounding box center [937, 353] width 1263 height 729
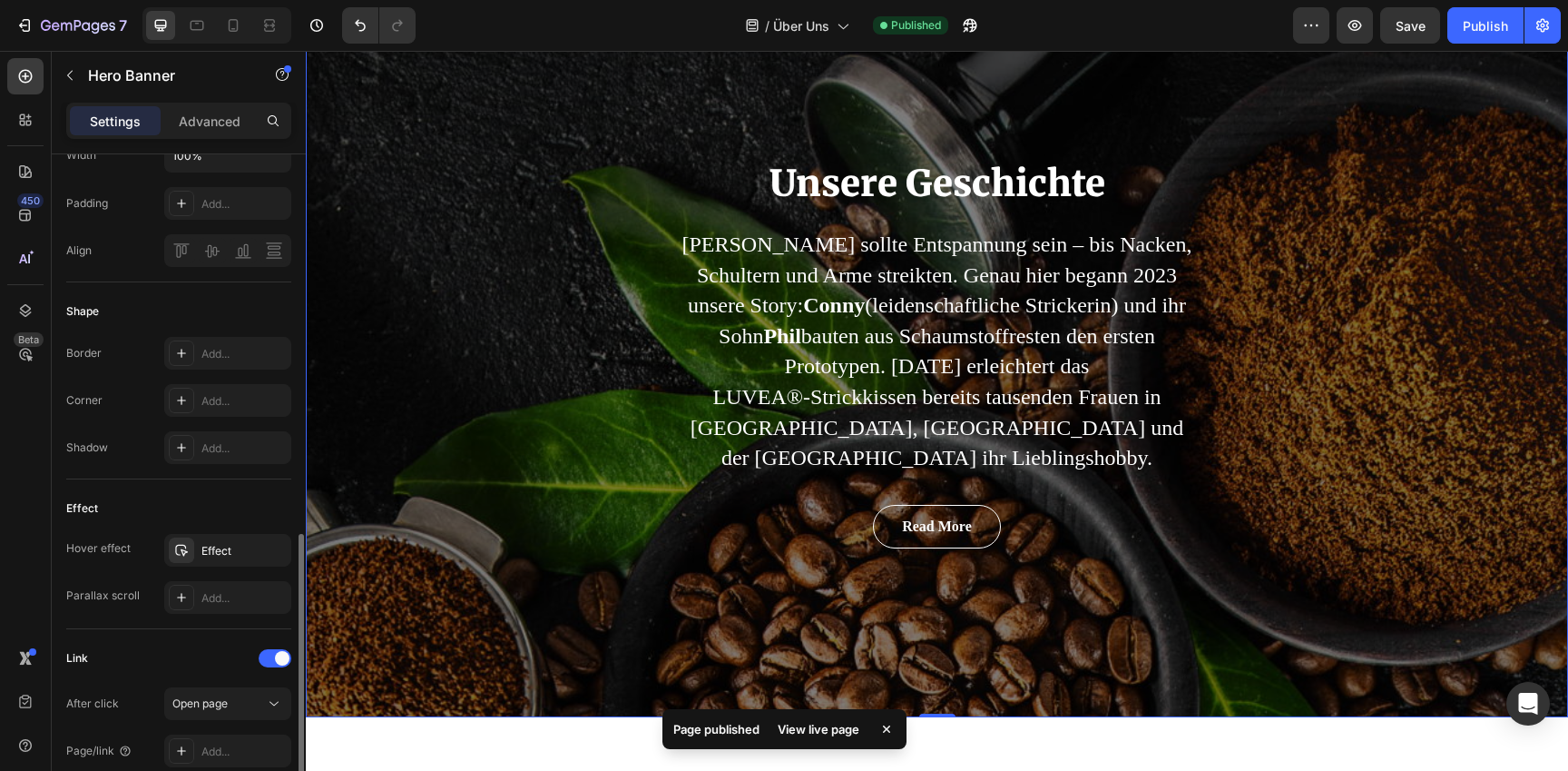
scroll to position [936, 0]
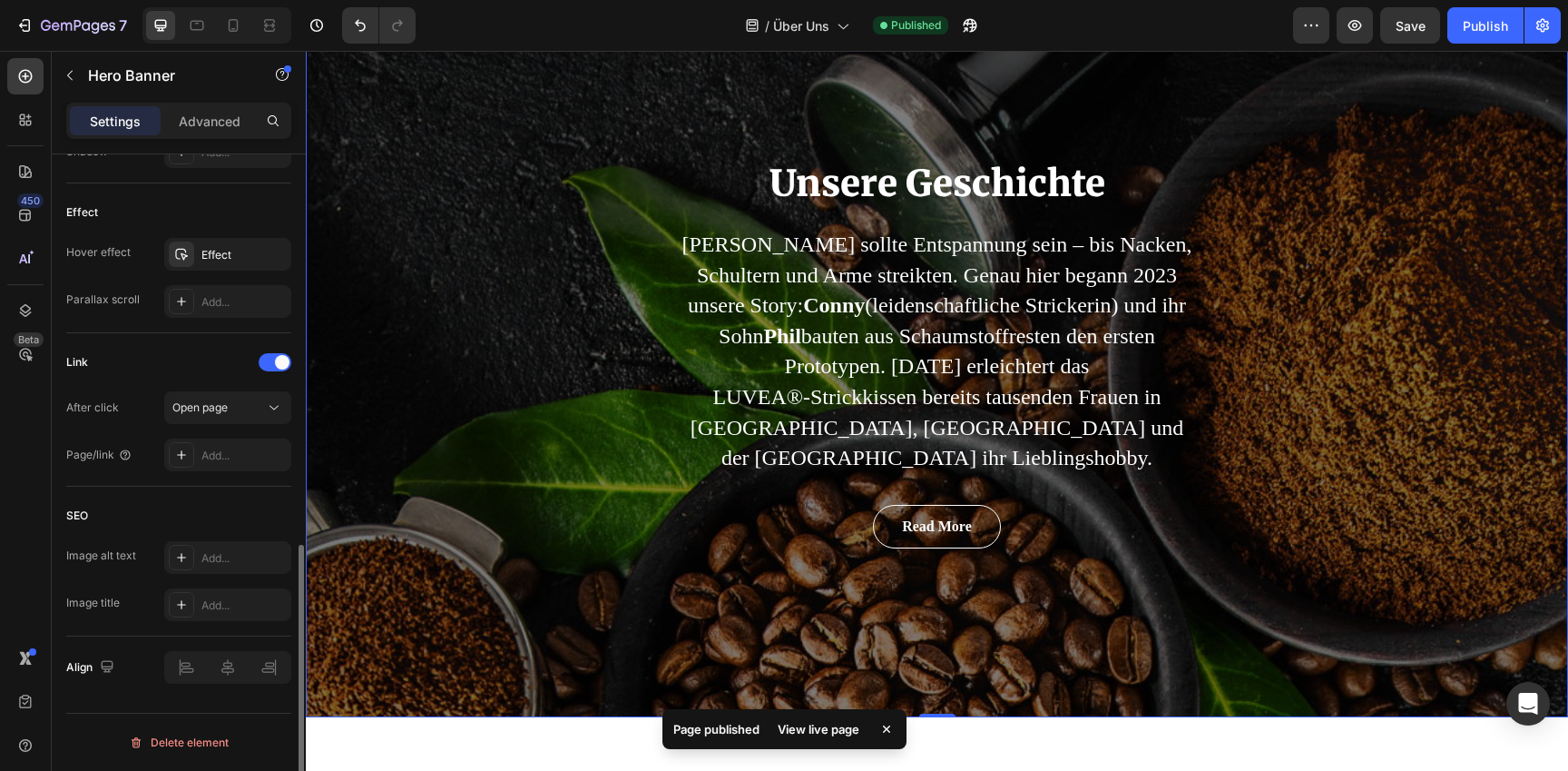
click at [470, 345] on div "Unsere Geschichte Heading Stricken sollte Entspannung sein – bis Nacken, Schult…" at bounding box center [937, 353] width 1263 height 729
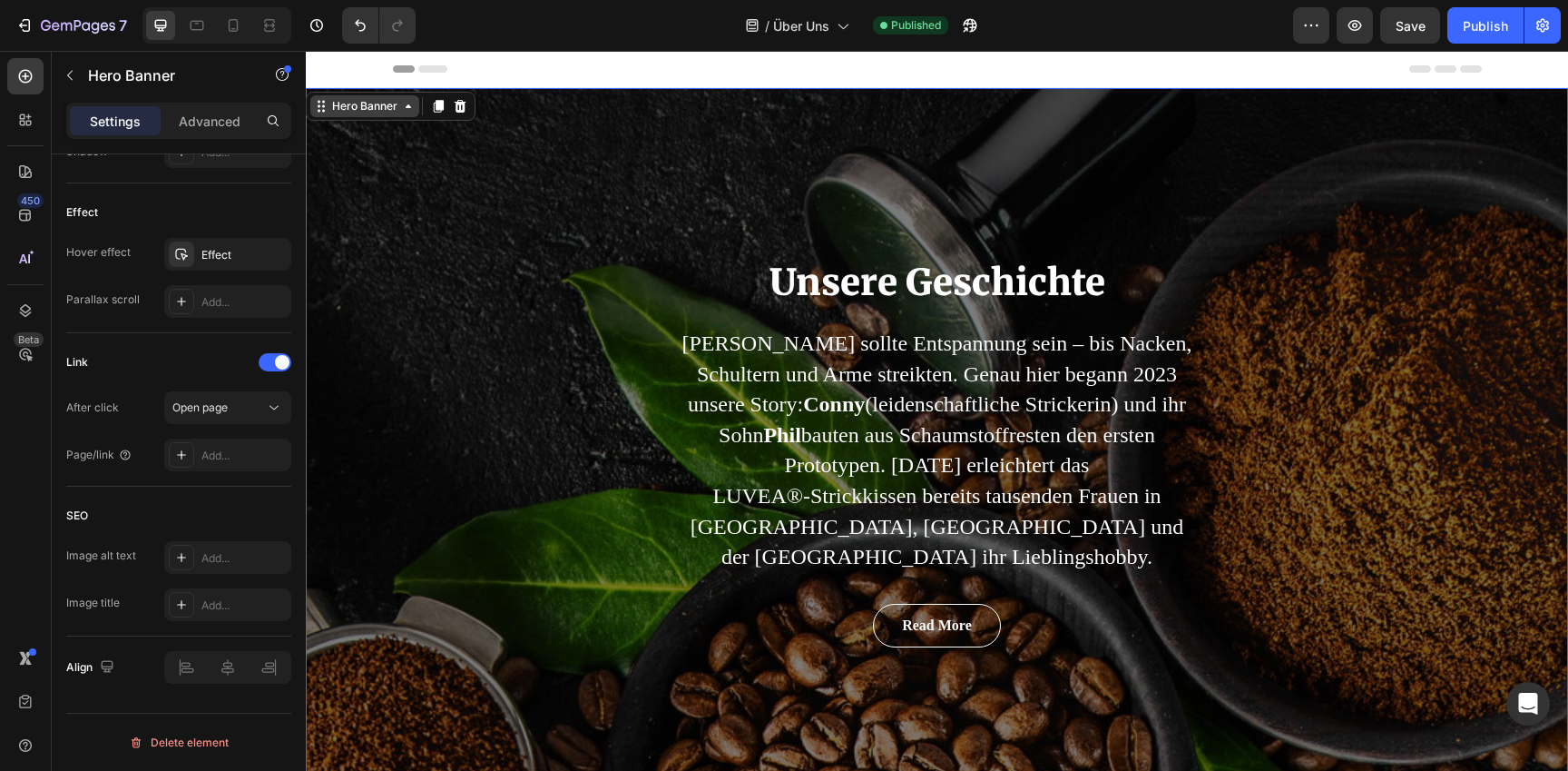
click at [365, 110] on div "Hero Banner" at bounding box center [365, 106] width 73 height 17
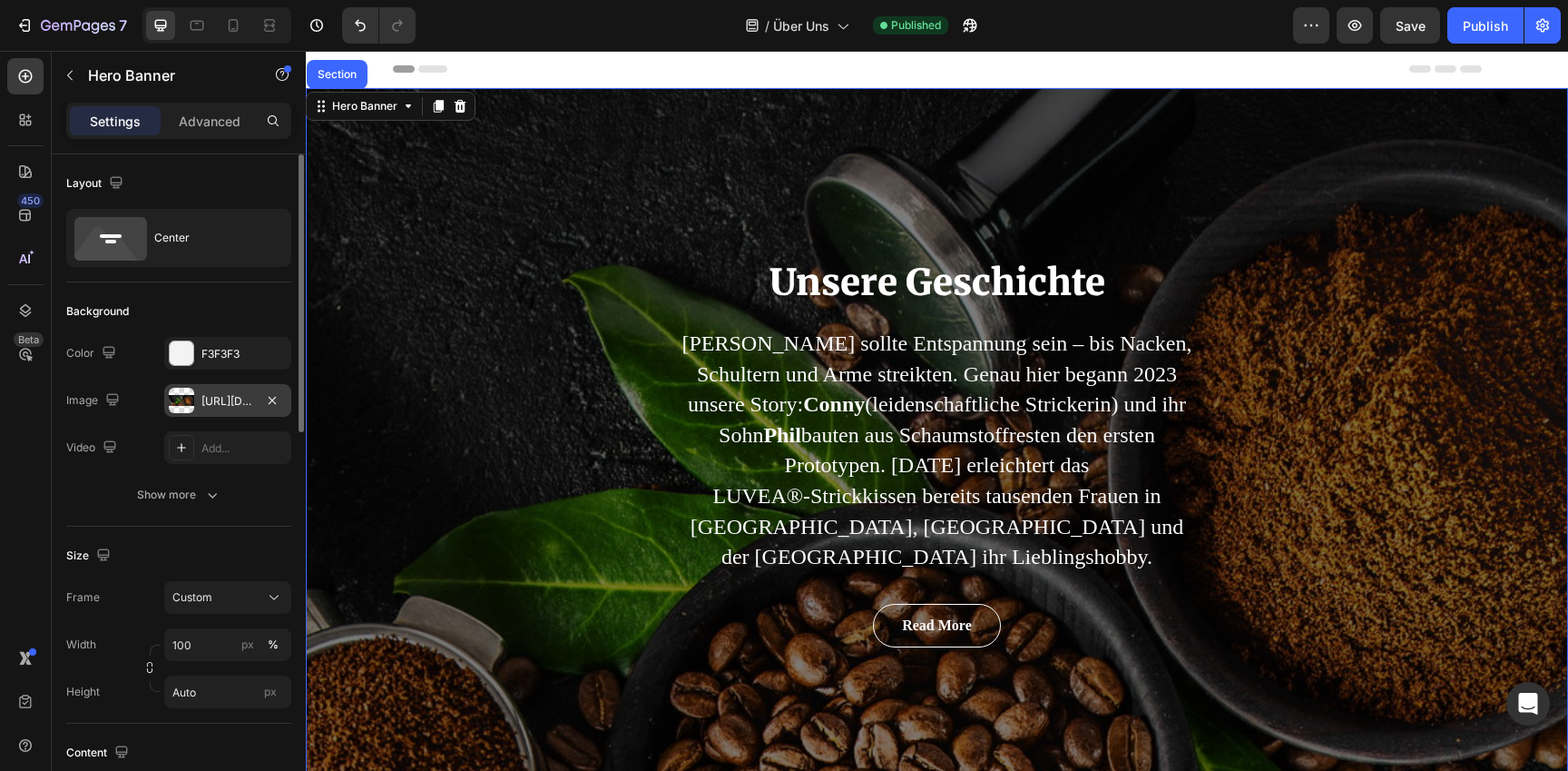
click at [227, 406] on div "https://ucarecdn.com/58b18a38-3950-4829-9df9-5d6cbdbd20ae/-/format/auto/" at bounding box center [227, 401] width 52 height 17
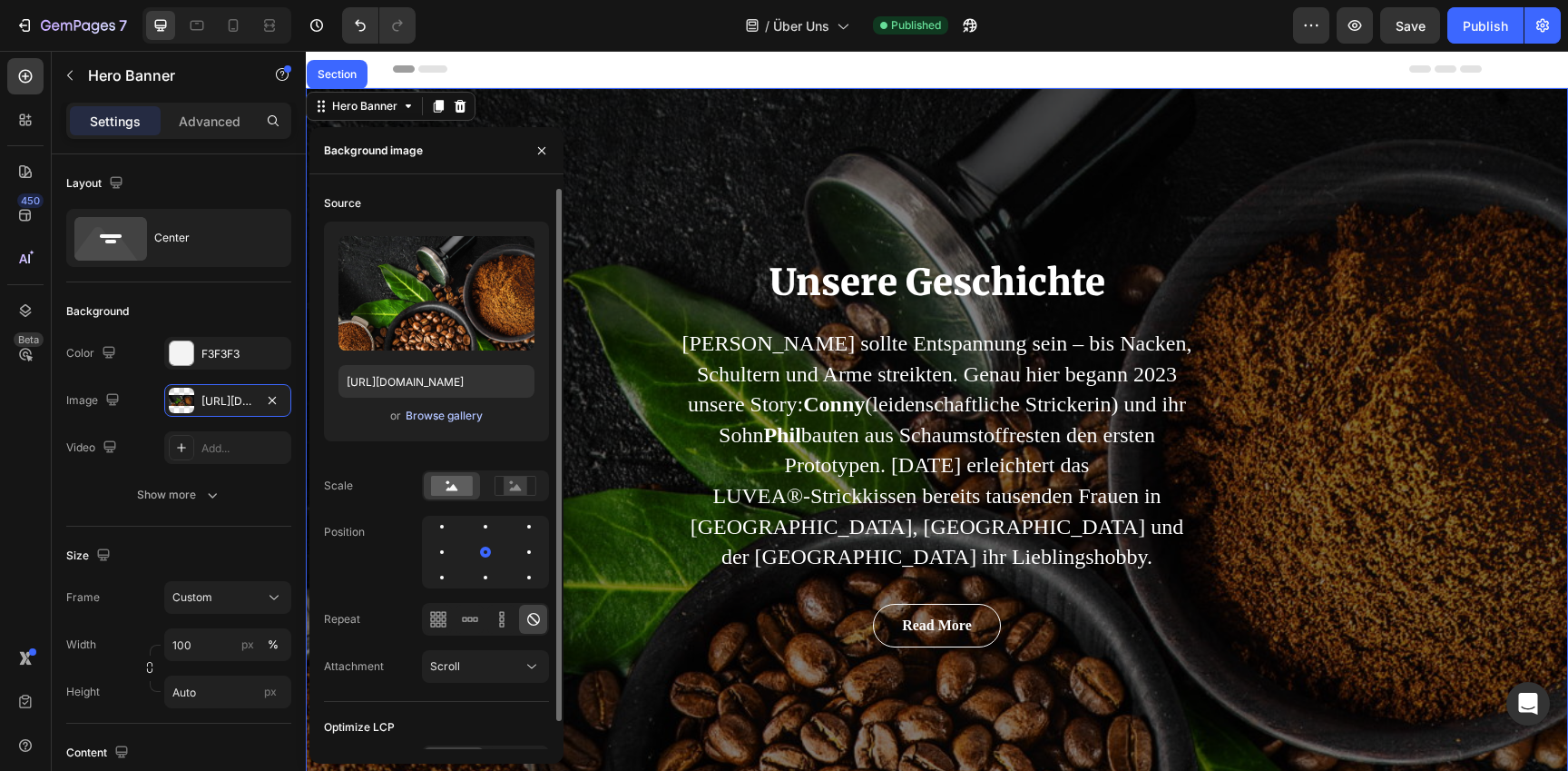
click at [417, 414] on div "Browse gallery" at bounding box center [444, 416] width 77 height 17
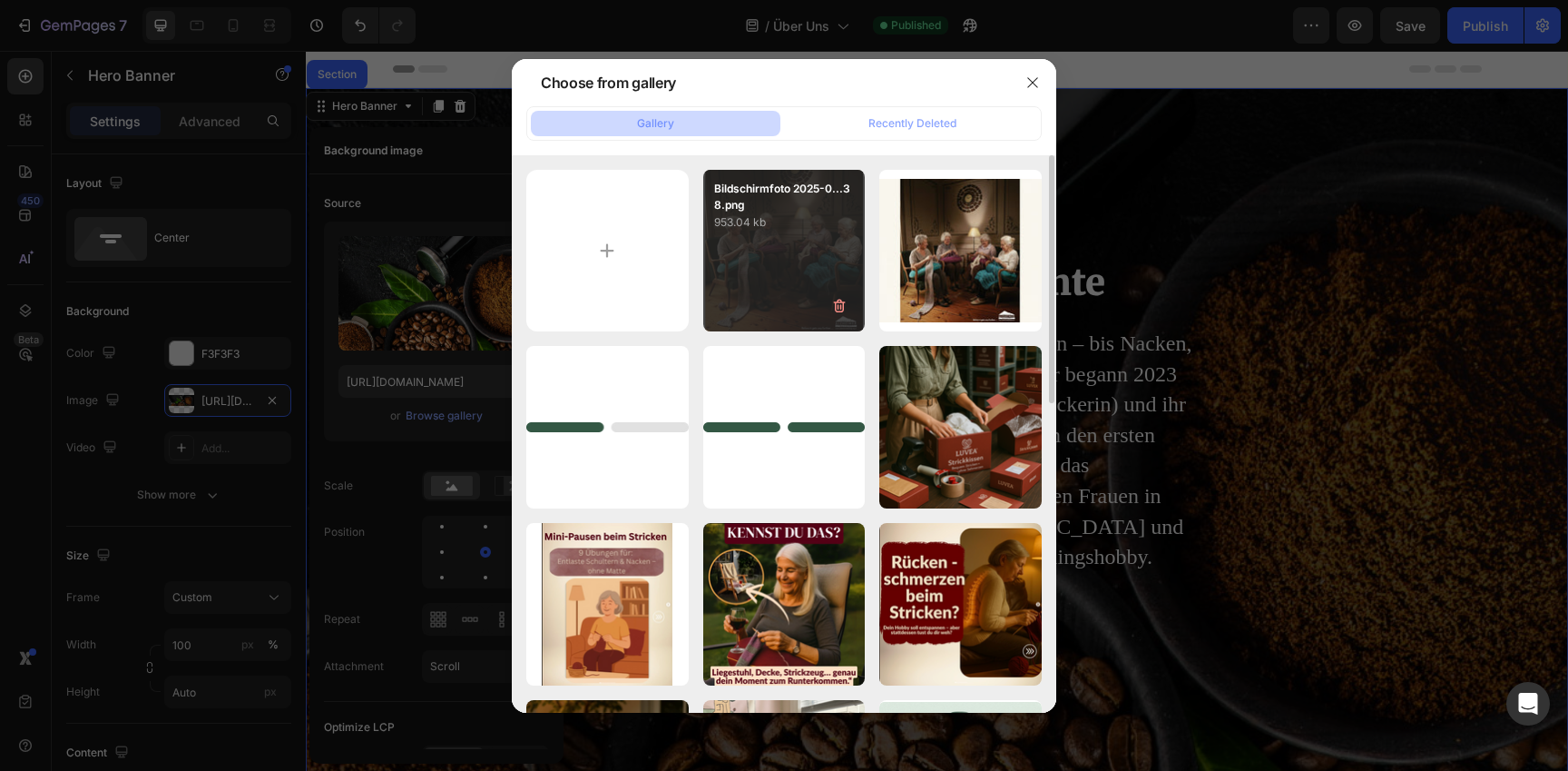
click at [774, 281] on div "Bildschirmfoto 2025-0...38.png 953.04 kb" at bounding box center [784, 250] width 162 height 162
type input "https://cdn.shopify.com/s/files/1/0977/2967/5613/files/gempages_580464914561237…"
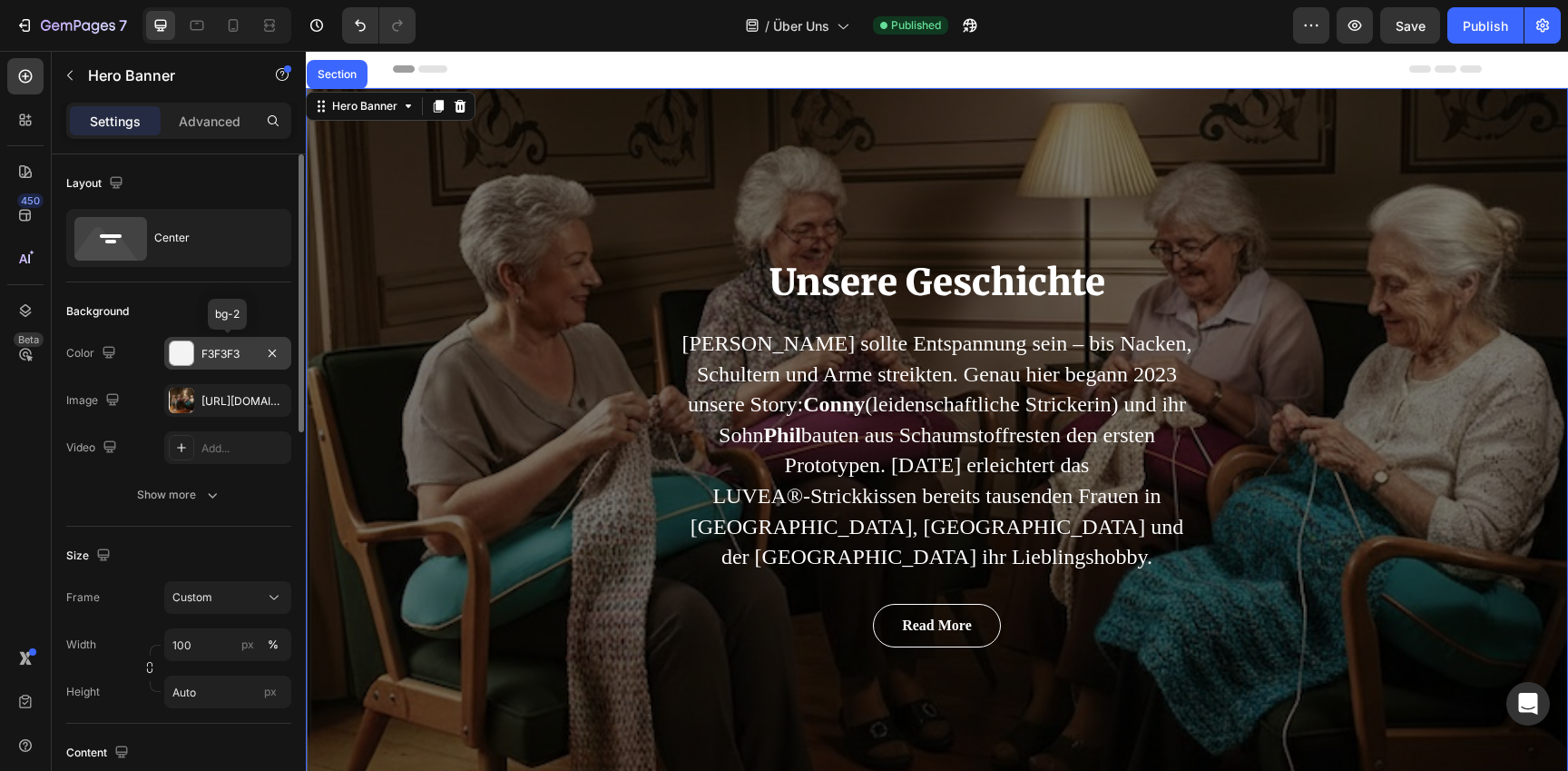
click at [233, 363] on div "F3F3F3" at bounding box center [227, 353] width 127 height 32
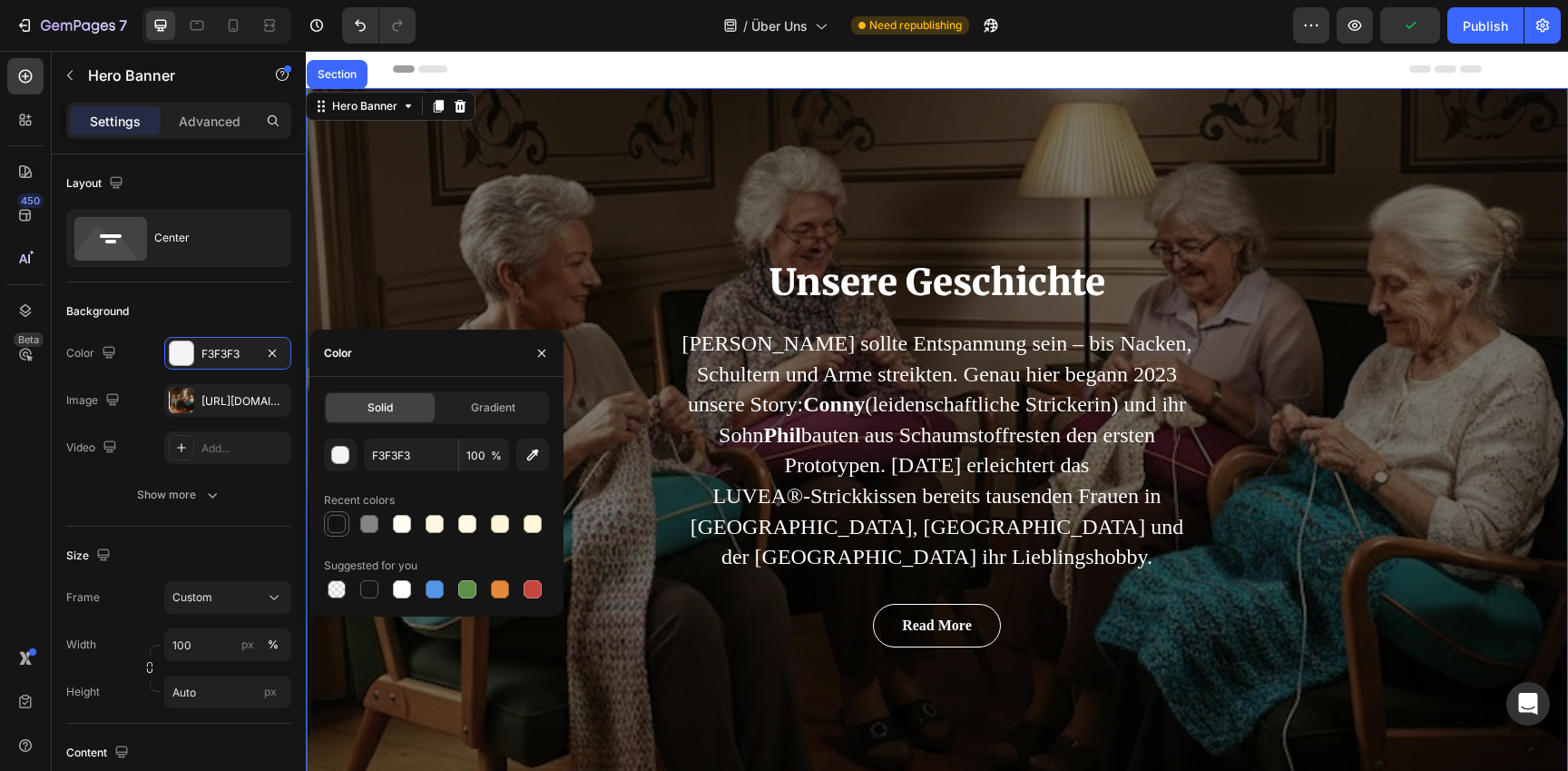
click at [344, 520] on div at bounding box center [337, 524] width 18 height 18
type input "121212"
click at [536, 350] on icon "button" at bounding box center [541, 353] width 15 height 15
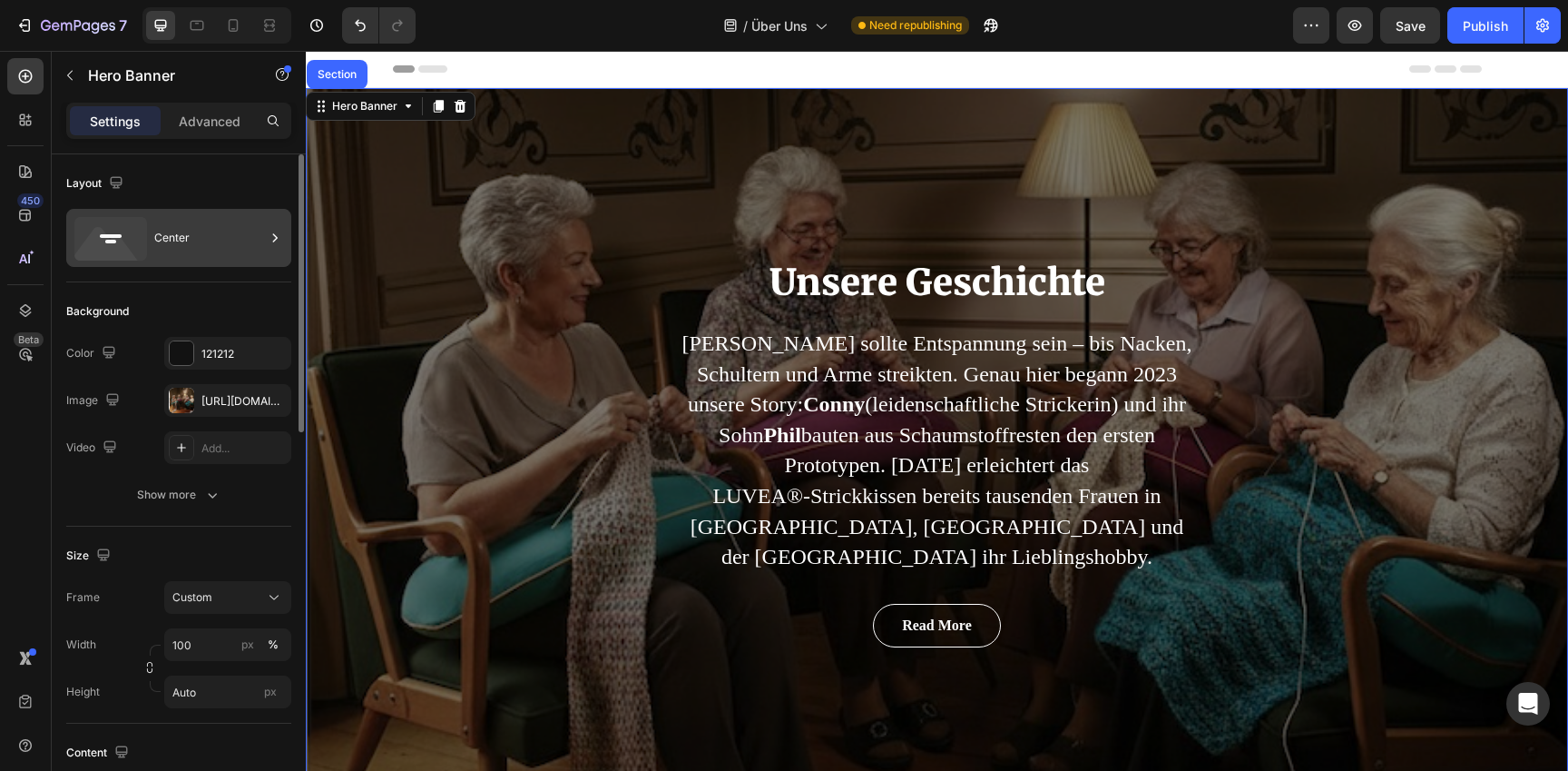
click at [195, 225] on div "Center" at bounding box center [210, 237] width 110 height 41
click at [224, 527] on div "Layout Center" at bounding box center [178, 625] width 225 height 197
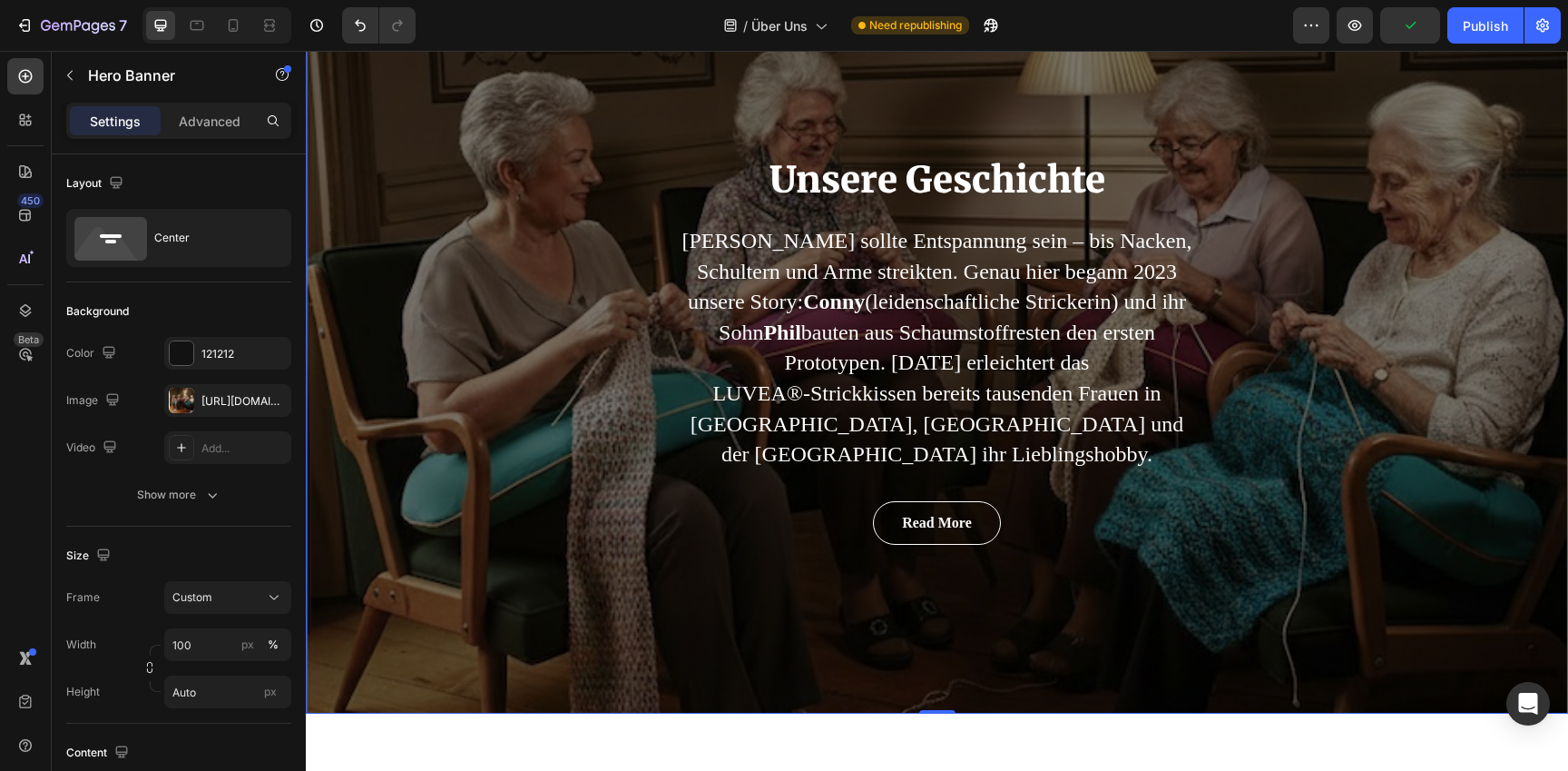
scroll to position [101, 0]
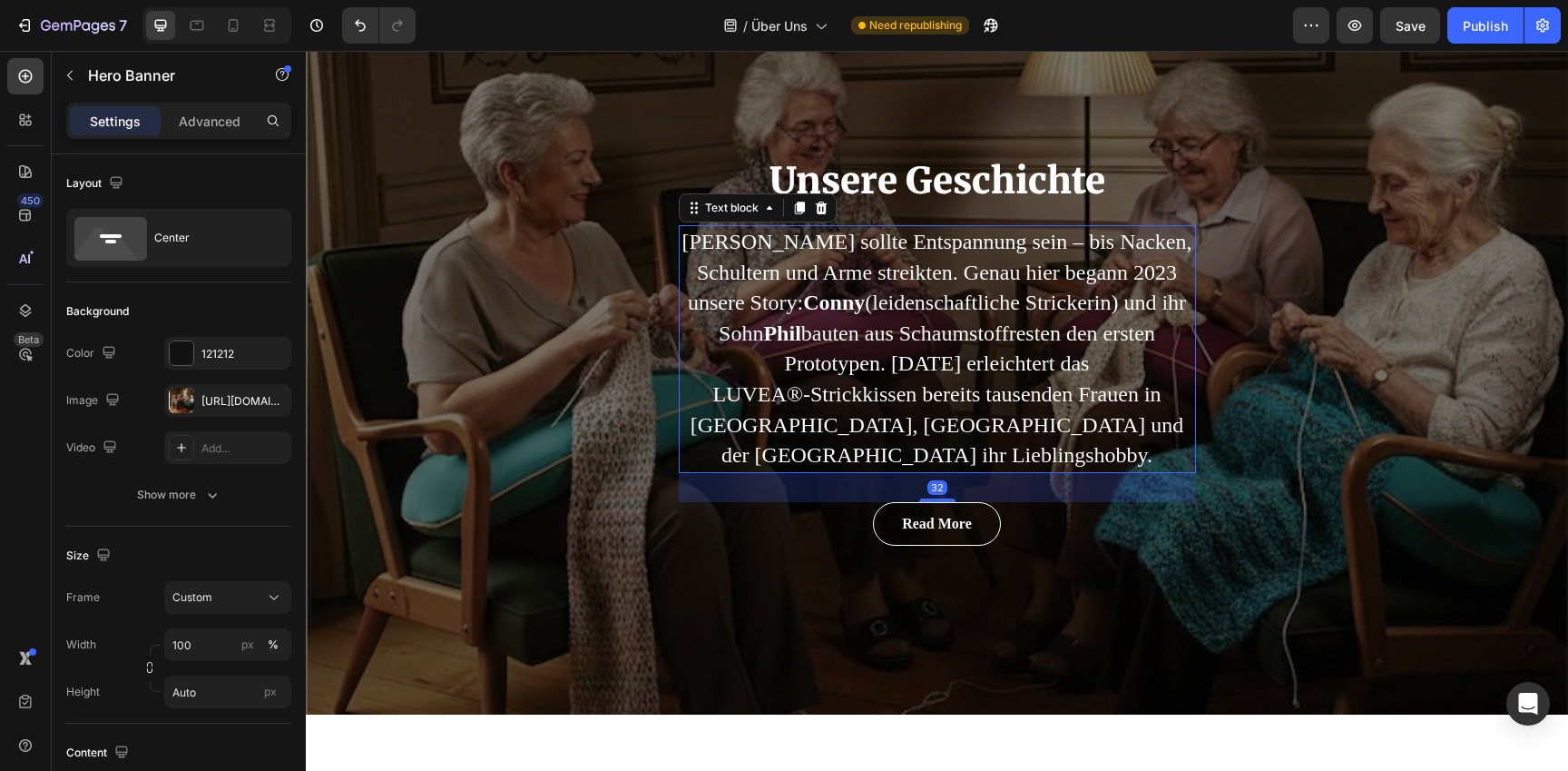
click at [963, 336] on p "Stricken sollte Entspannung sein – bis Nacken, Schultern und Arme streikten. Ge…" at bounding box center [938, 350] width 514 height 244
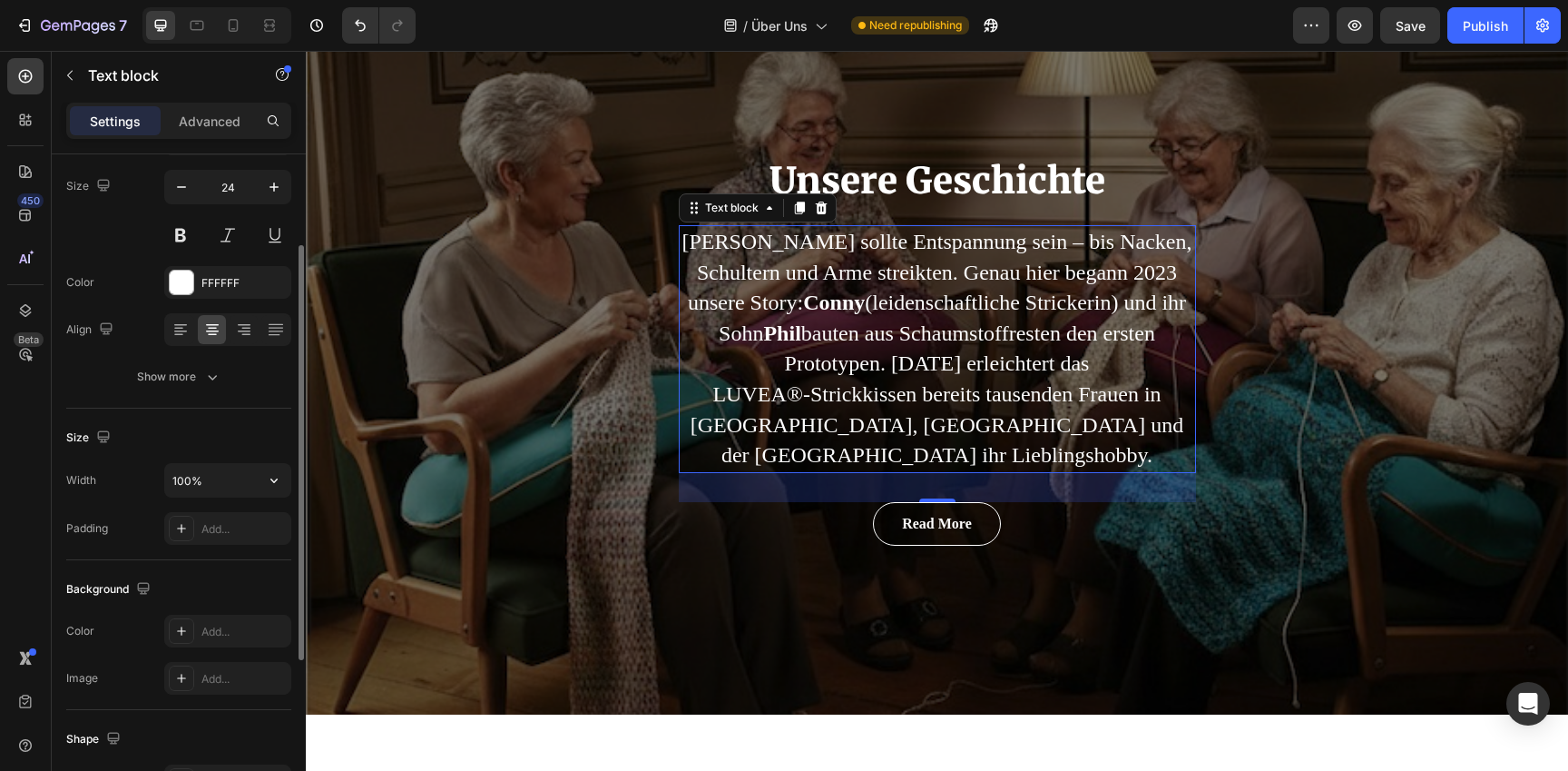
scroll to position [141, 0]
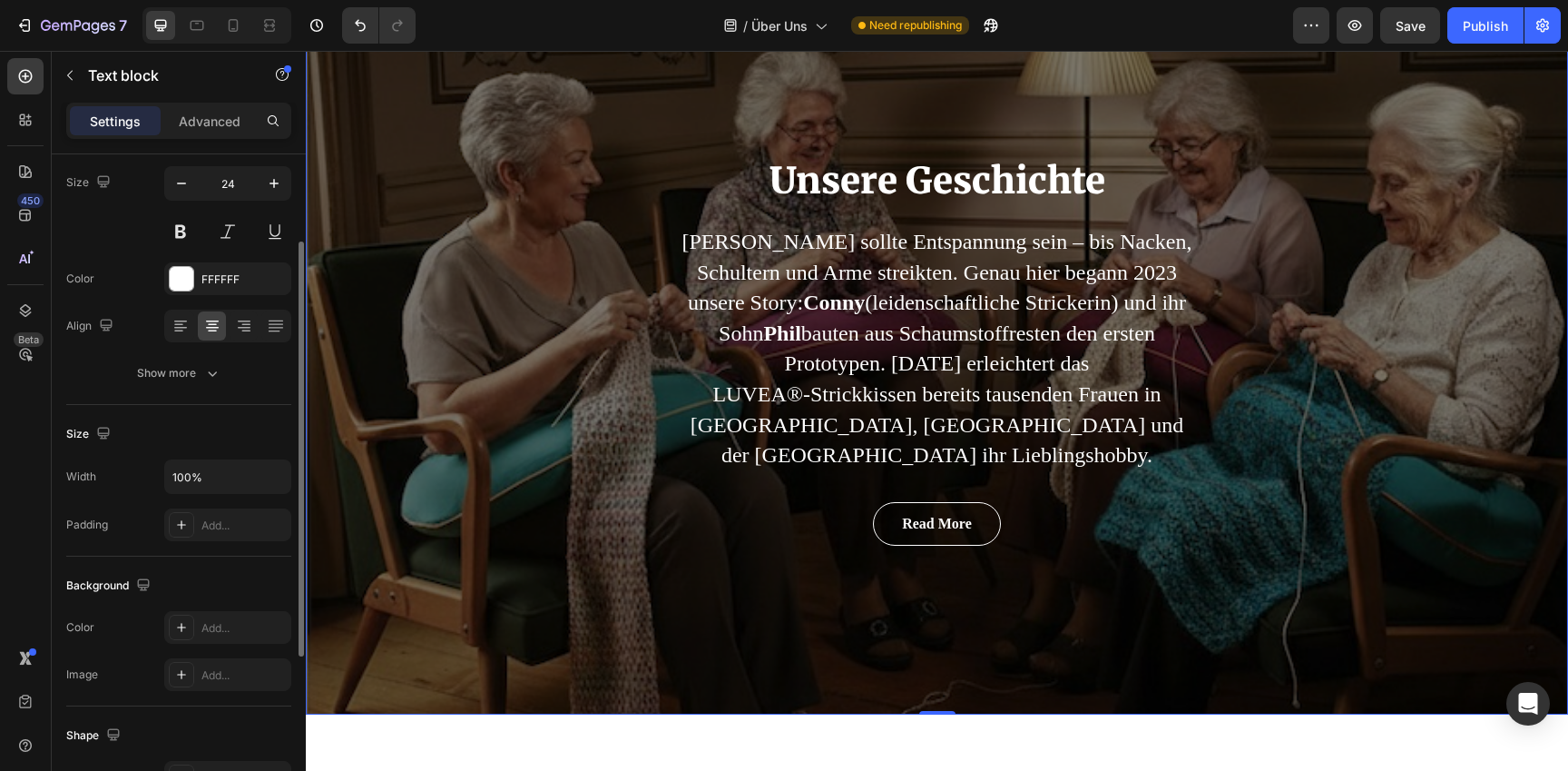
click at [629, 386] on div "Unsere Geschichte Heading Stricken sollte Entspannung sein – bis Nacken, Schult…" at bounding box center [937, 351] width 1263 height 729
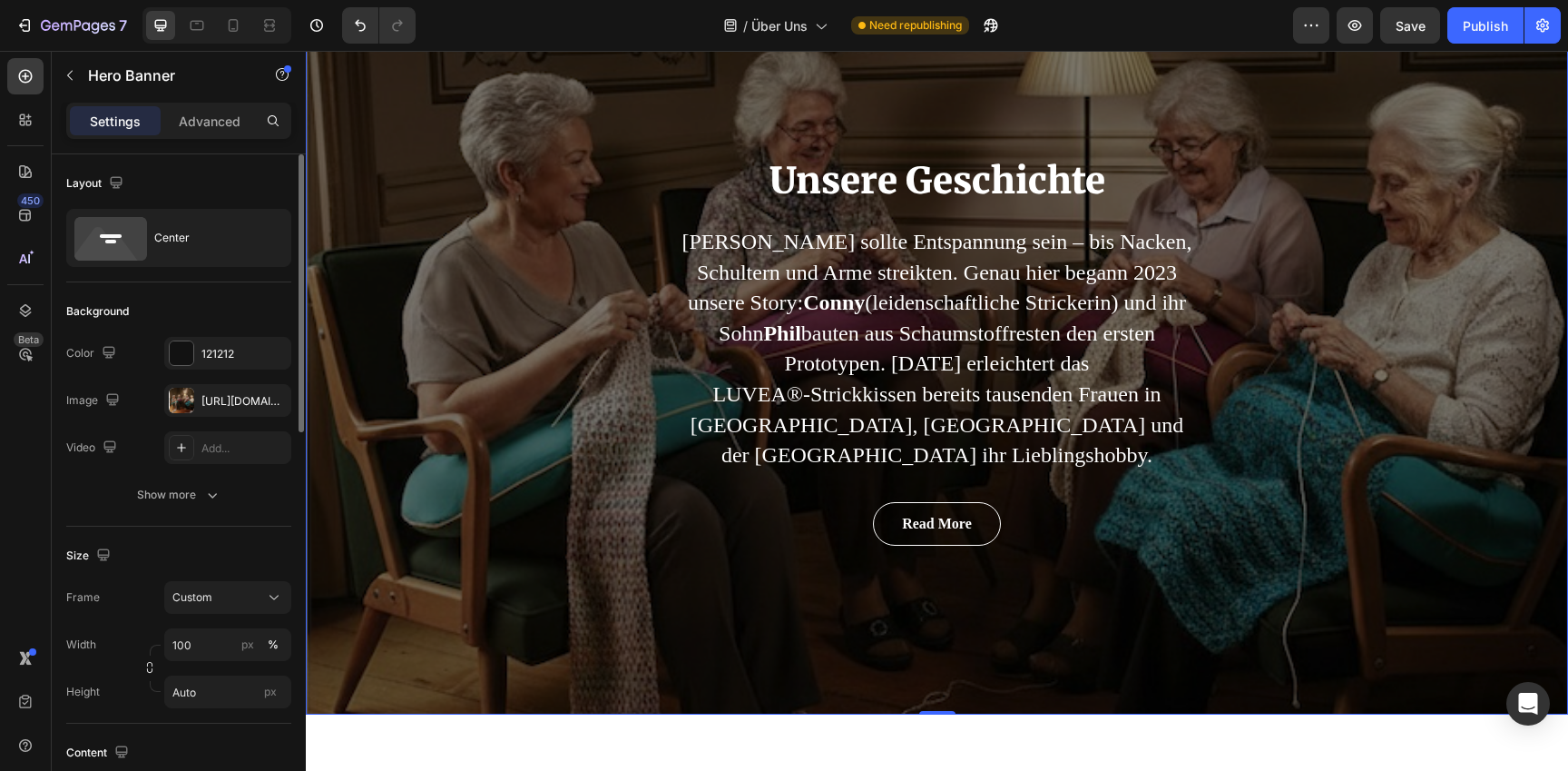
click at [531, 387] on div "Unsere Geschichte Heading Stricken sollte Entspannung sein – bis Nacken, Schult…" at bounding box center [937, 351] width 1263 height 729
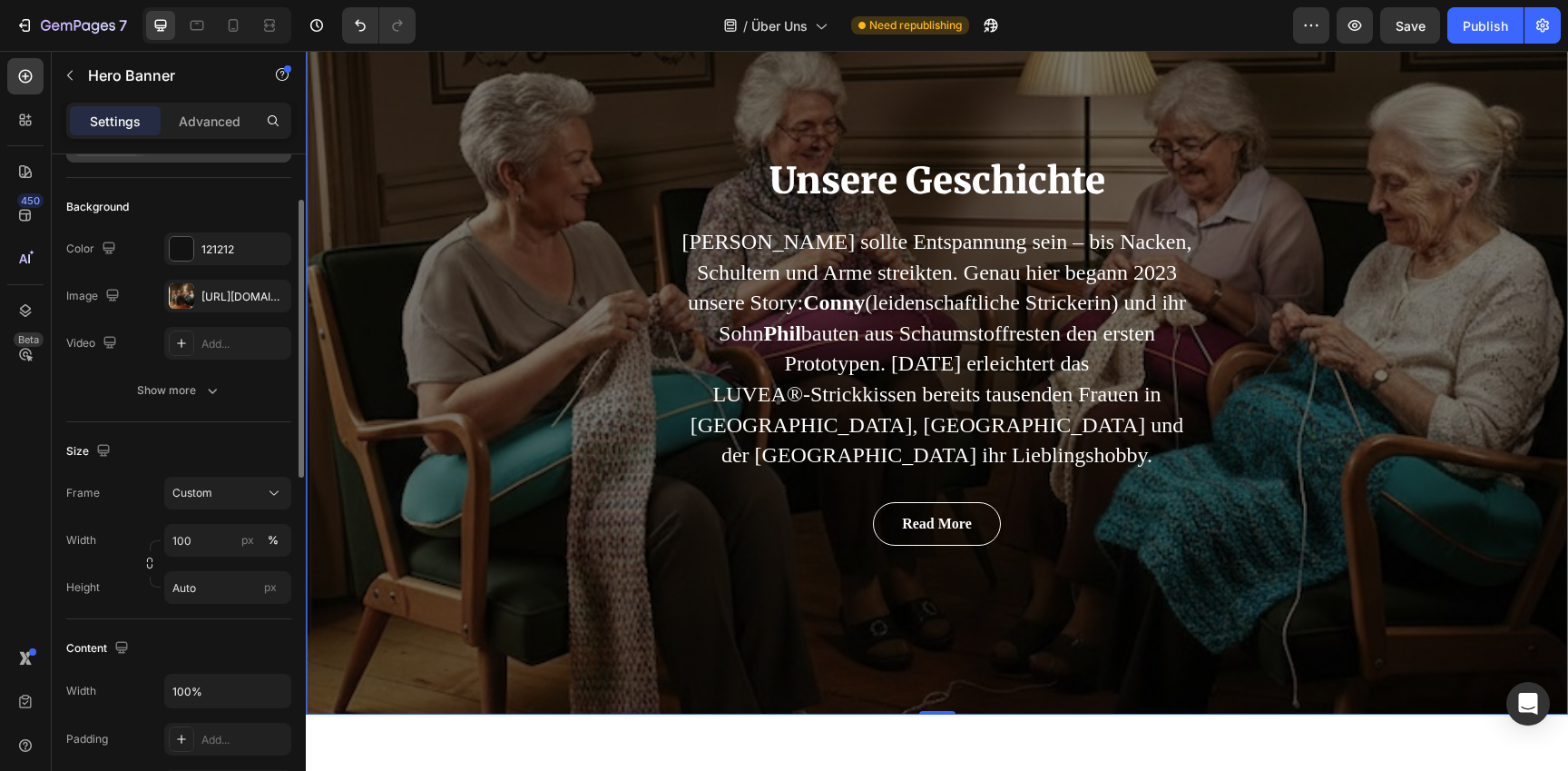
scroll to position [106, 0]
click at [214, 291] on div "https://cdn.shopify.com/s/files/1/0977/2967/5613/files/gempages_580464914561237…" at bounding box center [227, 294] width 52 height 17
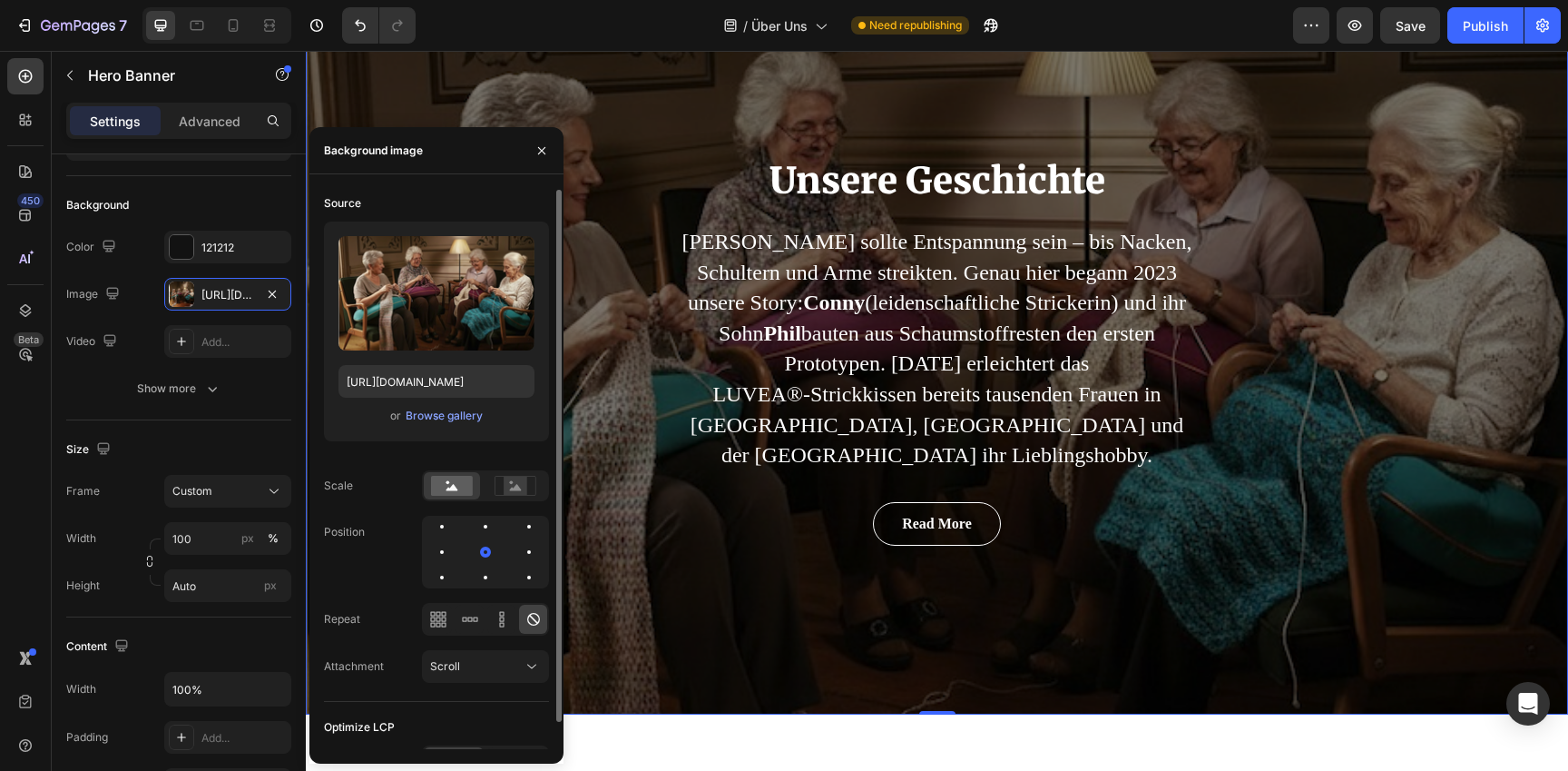
scroll to position [30, 0]
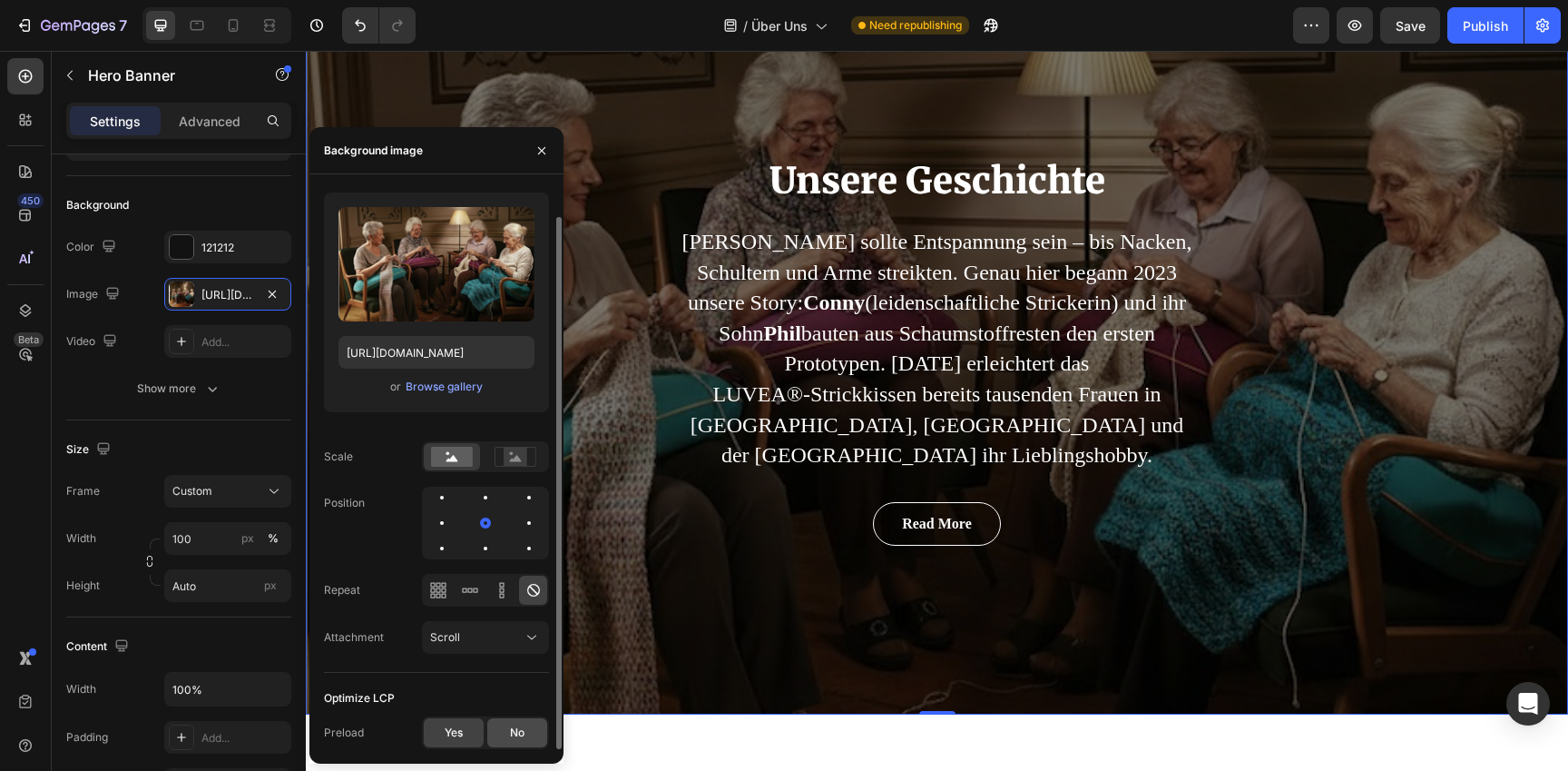
click at [510, 742] on div "No" at bounding box center [517, 733] width 60 height 30
click at [467, 736] on div "Yes" at bounding box center [454, 733] width 60 height 30
click at [492, 645] on div "Scroll" at bounding box center [476, 637] width 93 height 17
click at [405, 675] on div "Source Upload Image https://cdn.shopify.com/s/files/1/0977/2967/5613/files/gemp…" at bounding box center [436, 454] width 225 height 589
click at [519, 466] on rect at bounding box center [515, 456] width 40 height 19
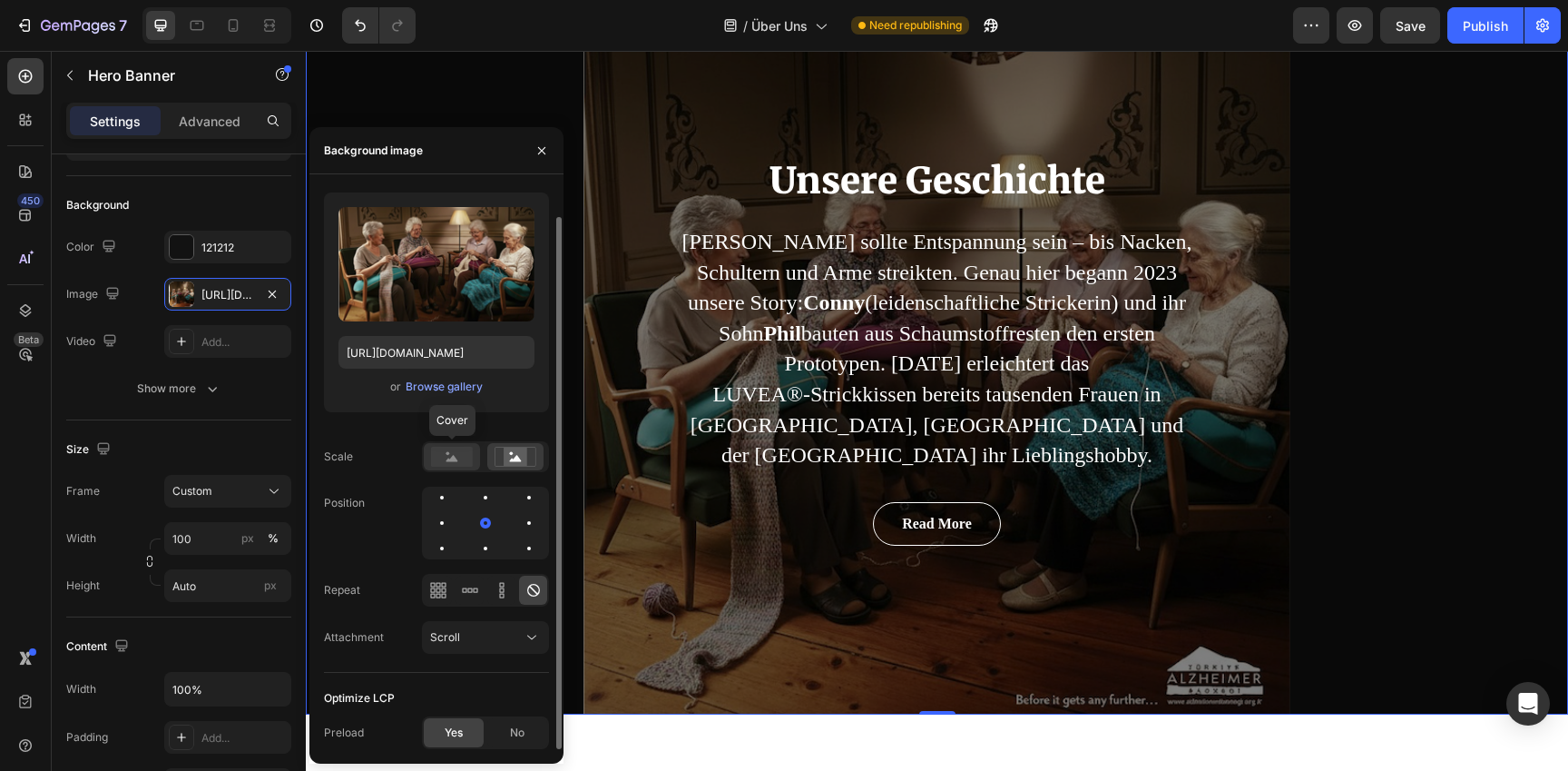
click at [453, 463] on rect at bounding box center [452, 457] width 41 height 20
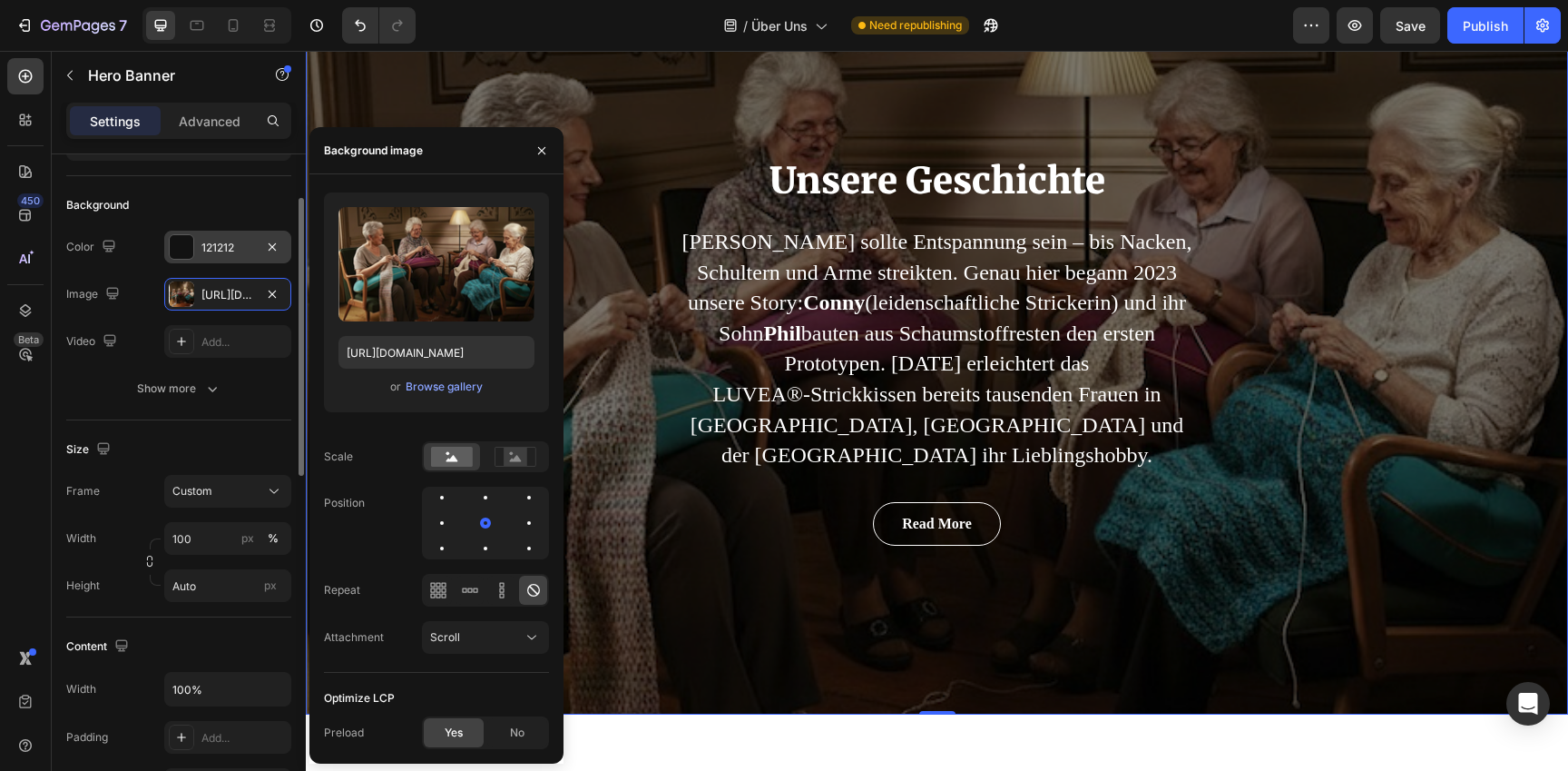
click at [246, 251] on div "121212" at bounding box center [227, 247] width 52 height 17
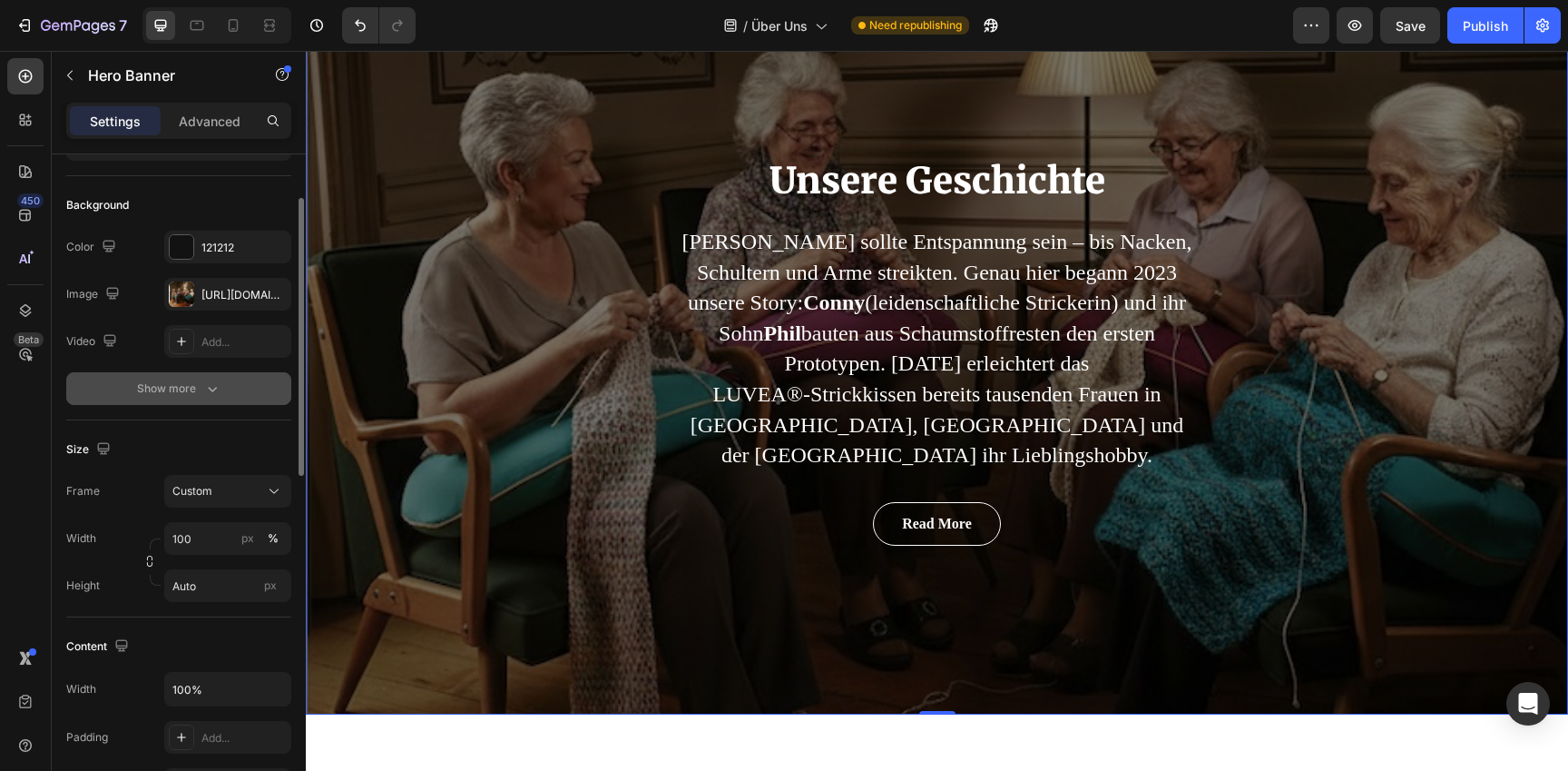
click at [248, 399] on button "Show more" at bounding box center [178, 388] width 225 height 32
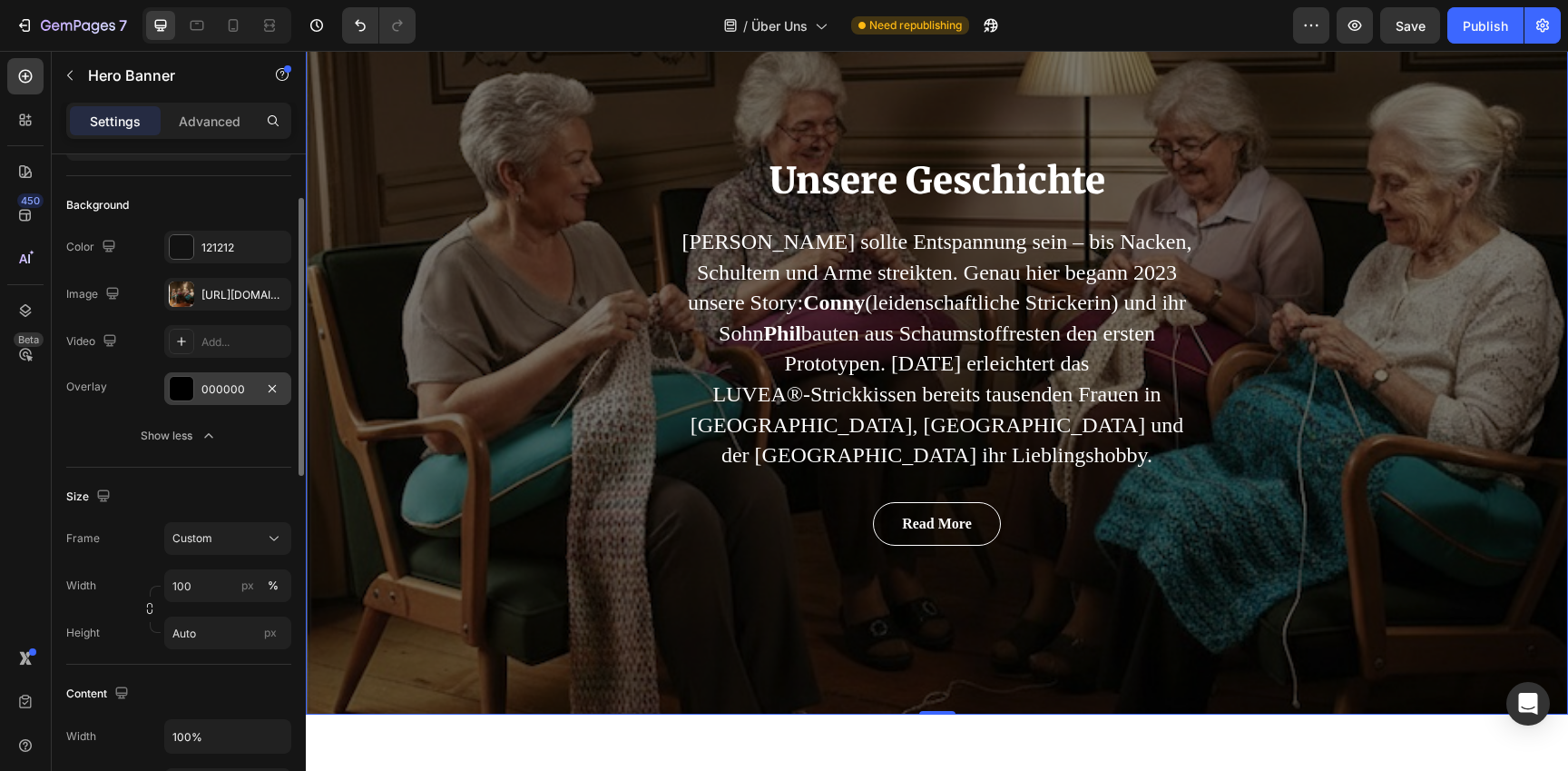
click at [221, 398] on div "000000" at bounding box center [227, 388] width 127 height 32
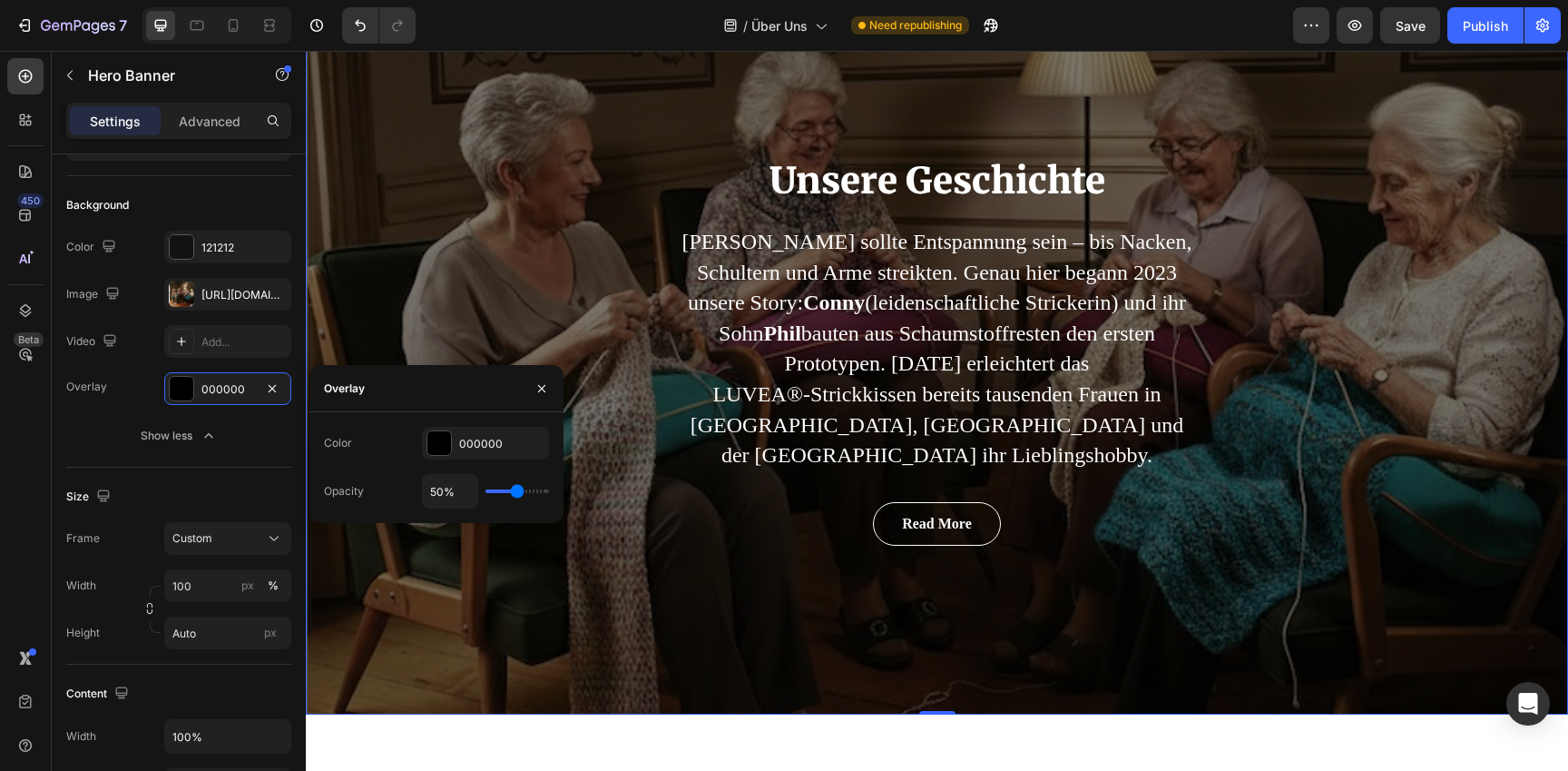
drag, startPoint x: 518, startPoint y: 498, endPoint x: 530, endPoint y: 495, distance: 12.4
click at [530, 495] on div "50%" at bounding box center [485, 490] width 127 height 34
type input "60%"
type input "60"
type input "66%"
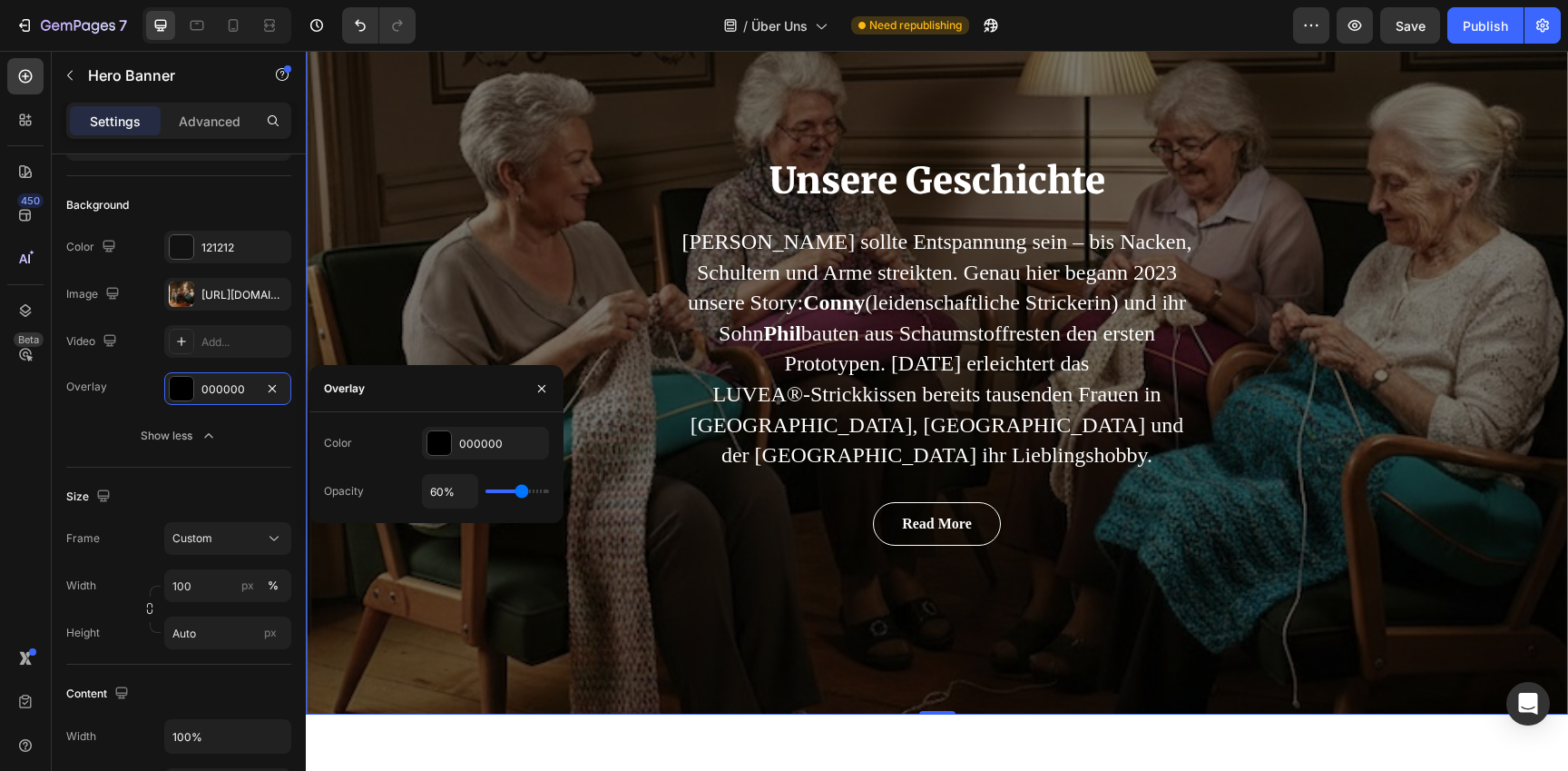
type input "66"
type input "69%"
type input "69"
type input "70%"
type input "70"
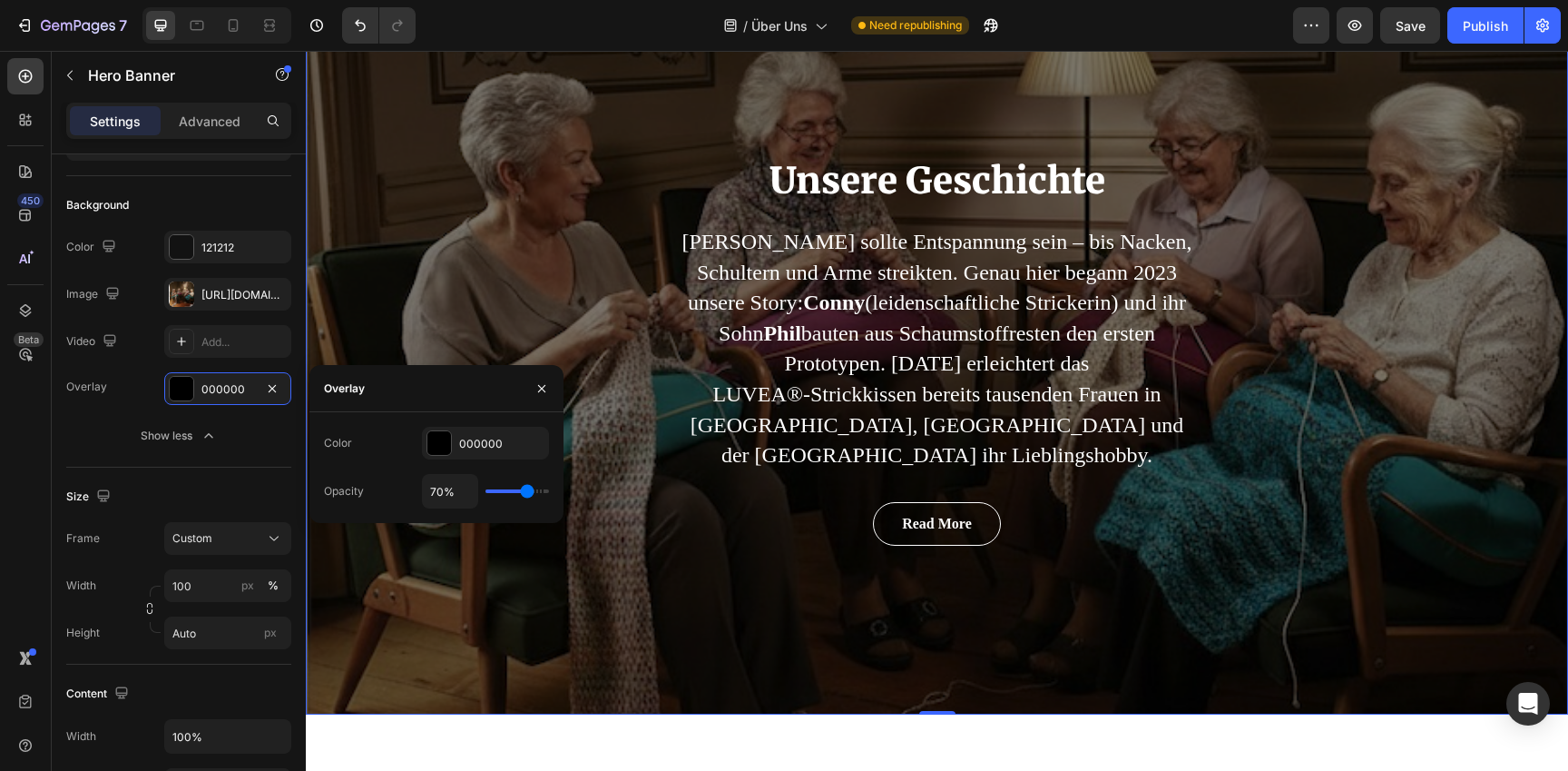
type input "71%"
type input "71"
type input "72%"
type input "72"
type input "73%"
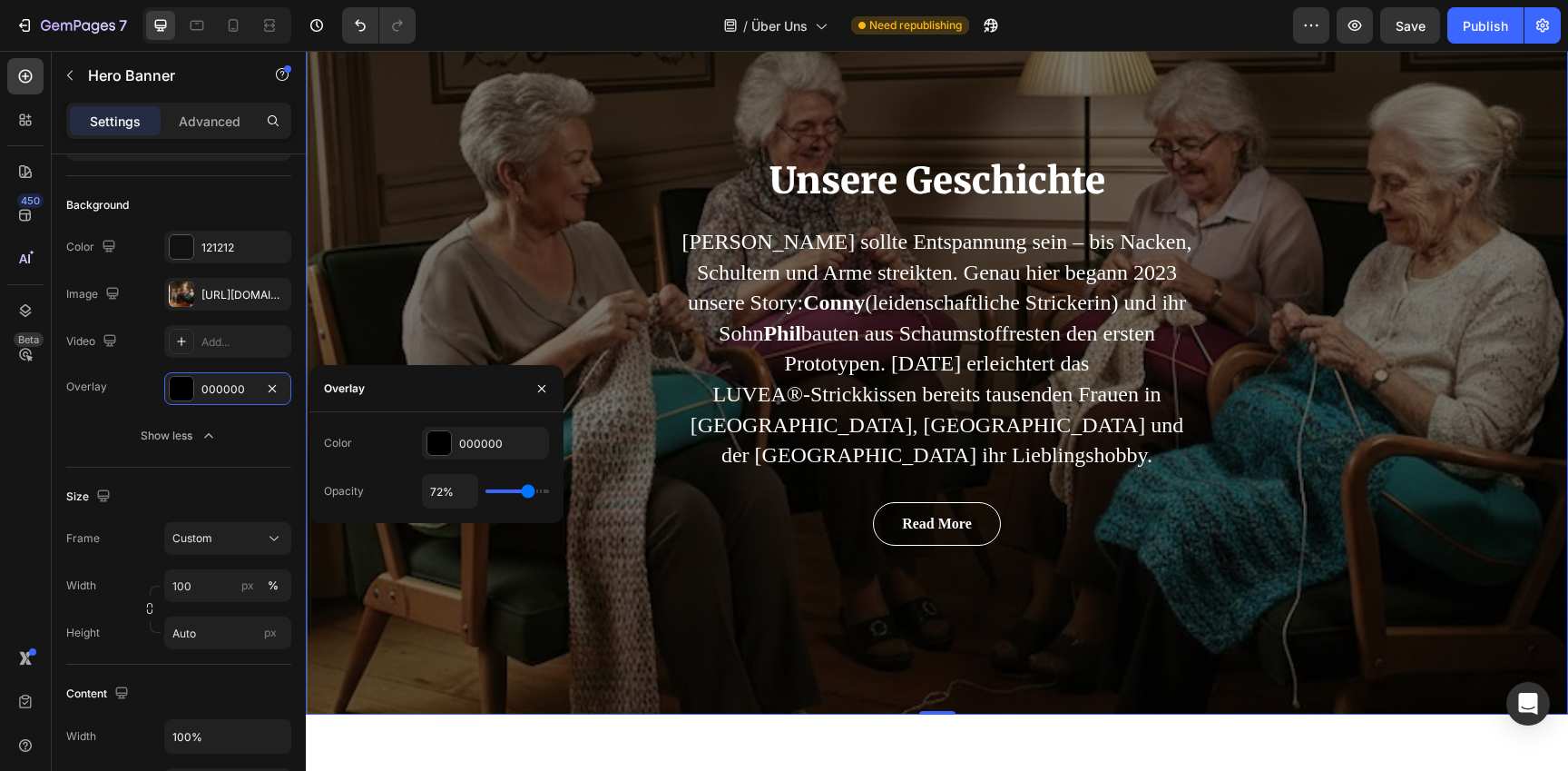
type input "73"
type input "74%"
type input "74"
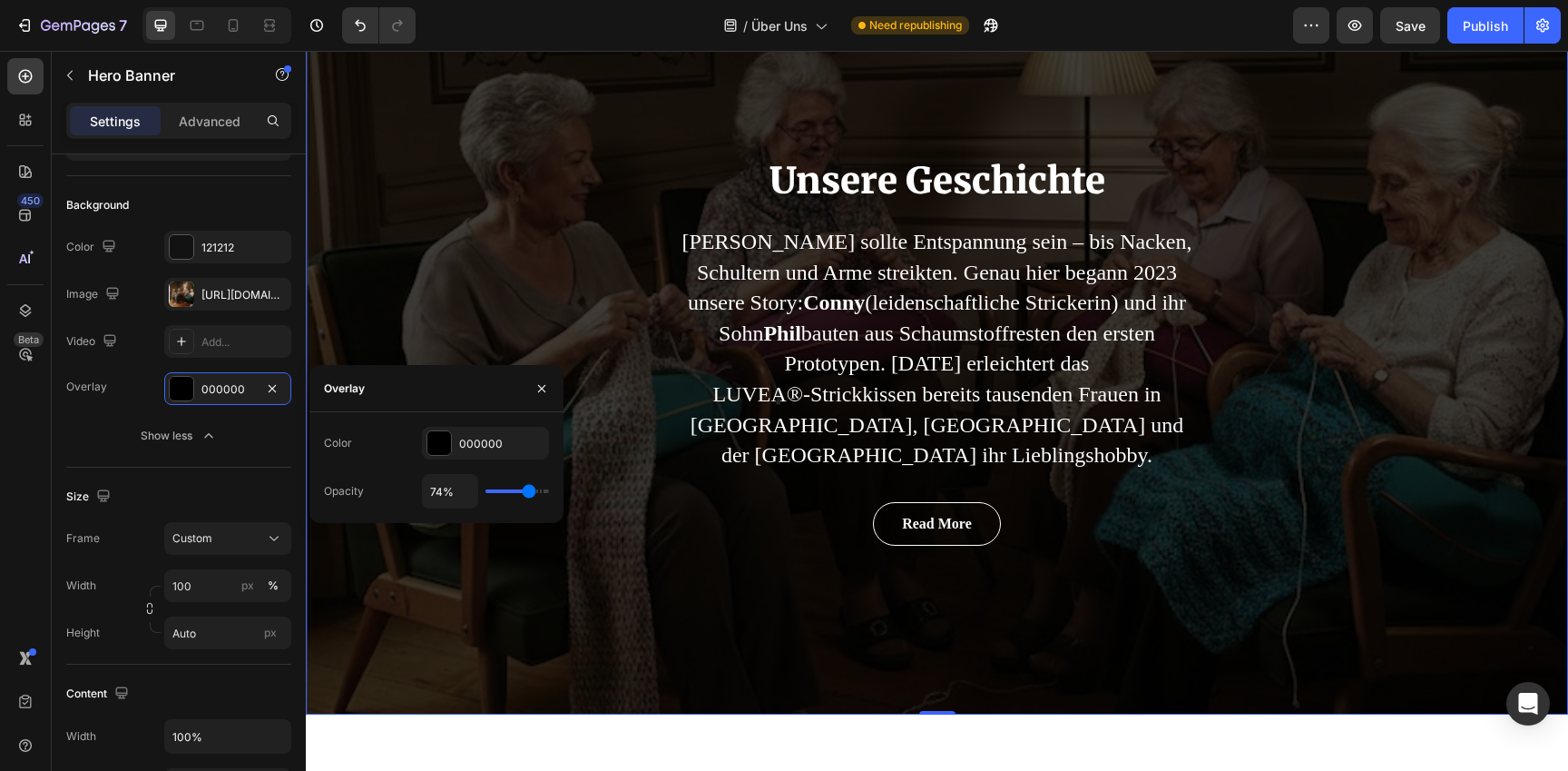
type input "75%"
type input "75"
type input "76%"
type input "76"
type input "77%"
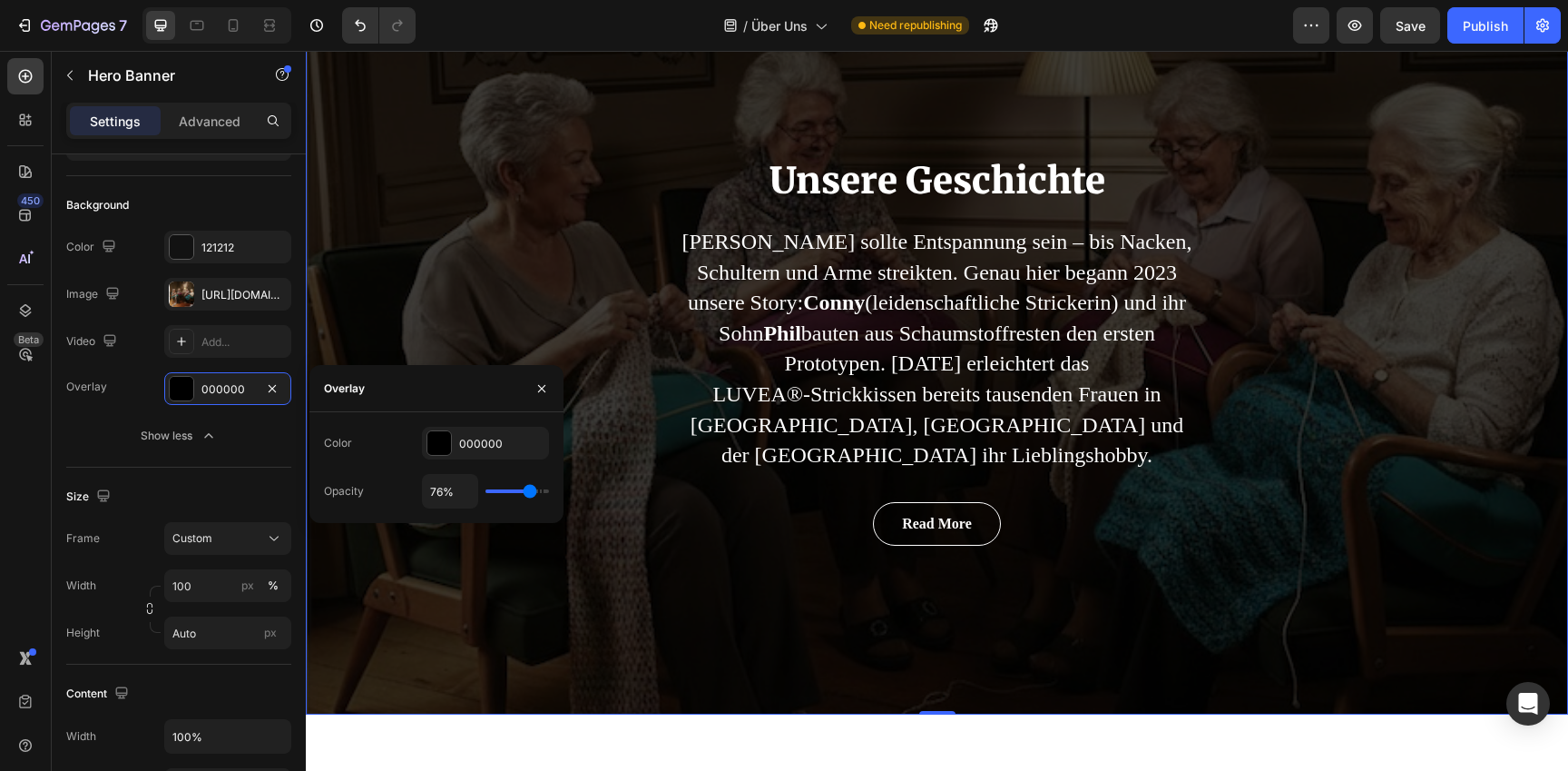
type input "77"
type input "78%"
type input "78"
type input "79%"
type input "79"
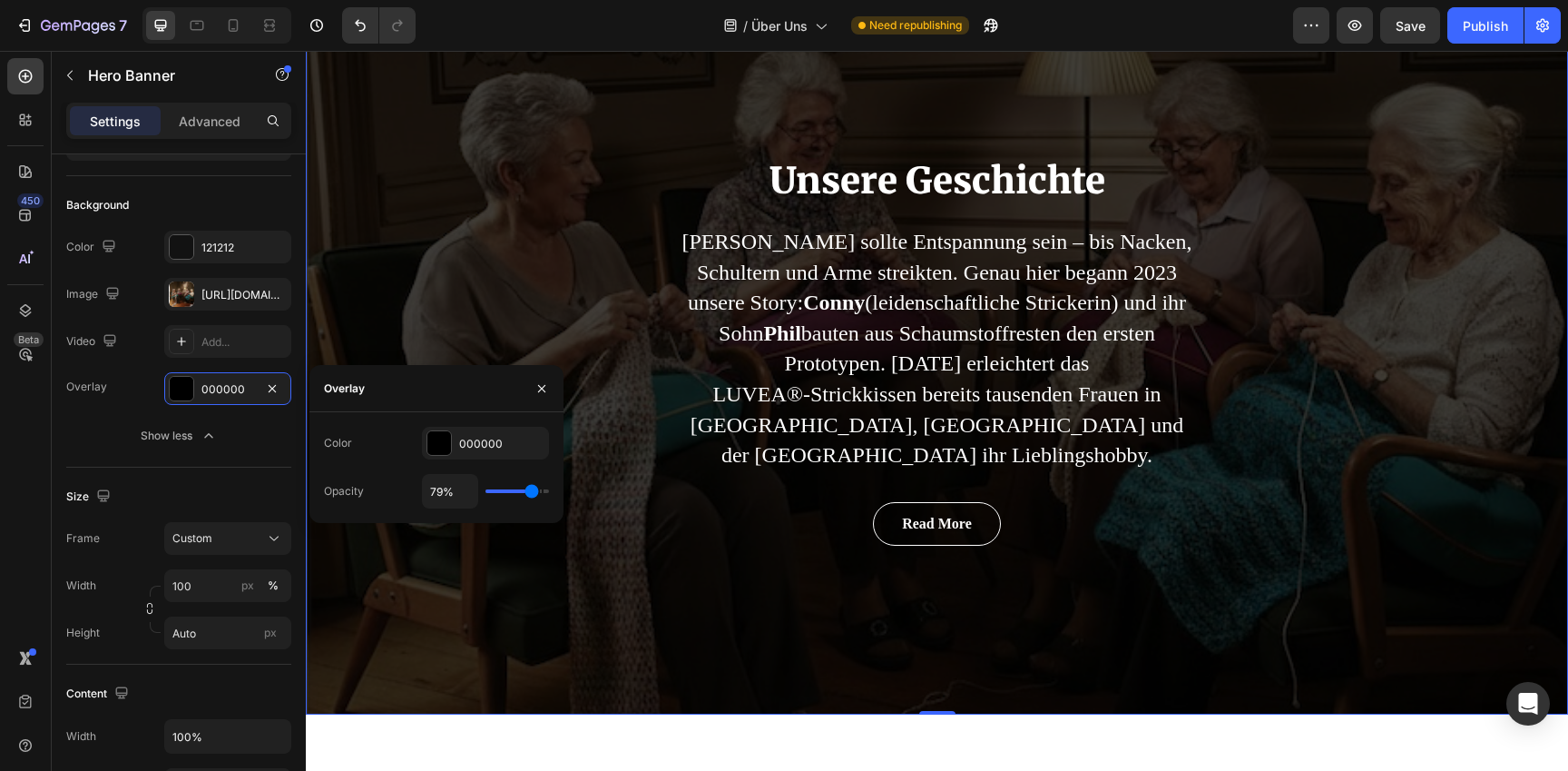
type input "80%"
type input "80"
type input "81%"
type input "81"
type input "82%"
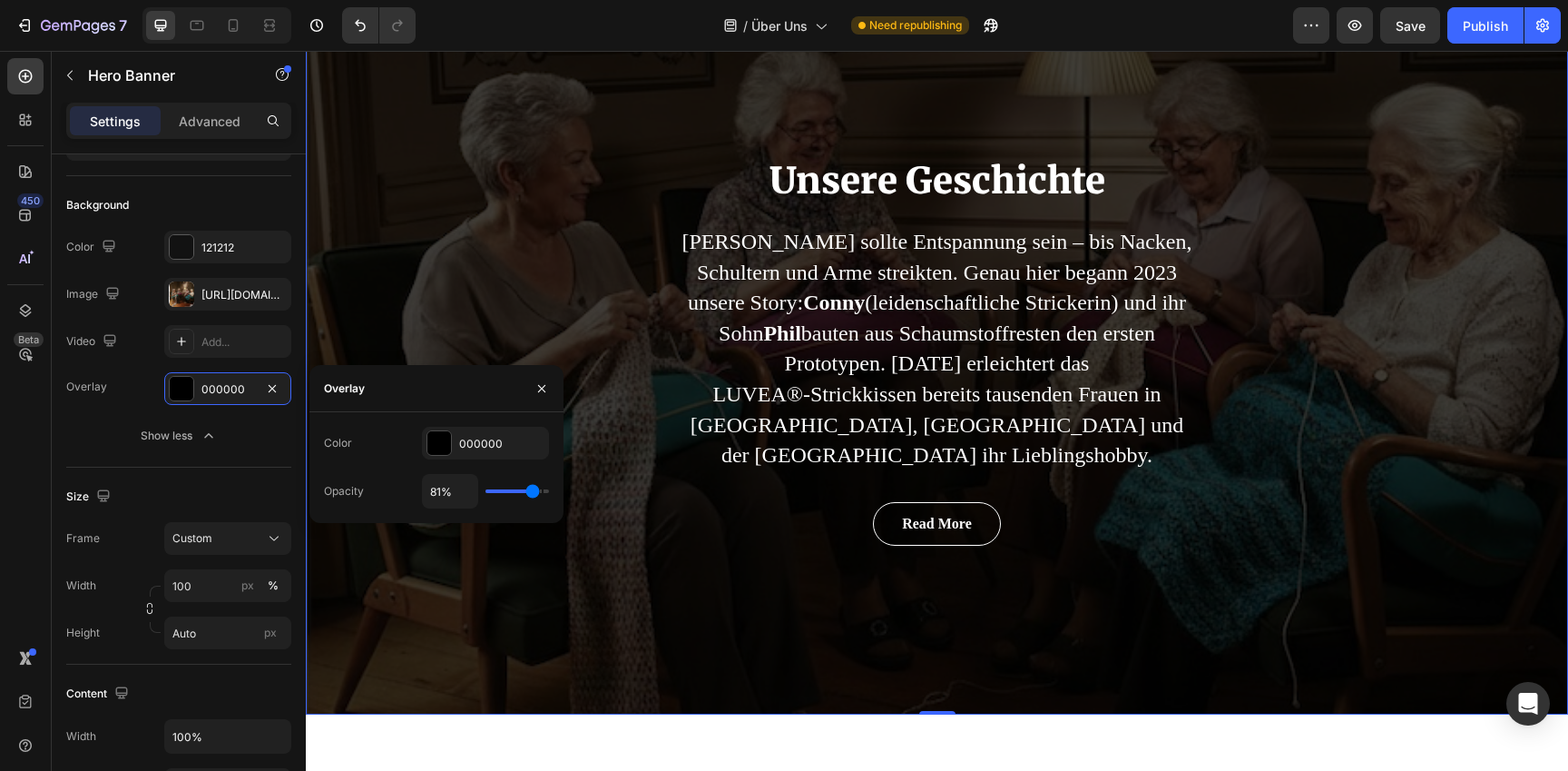
type input "82"
type input "84%"
type input "84"
type input "85%"
type input "85"
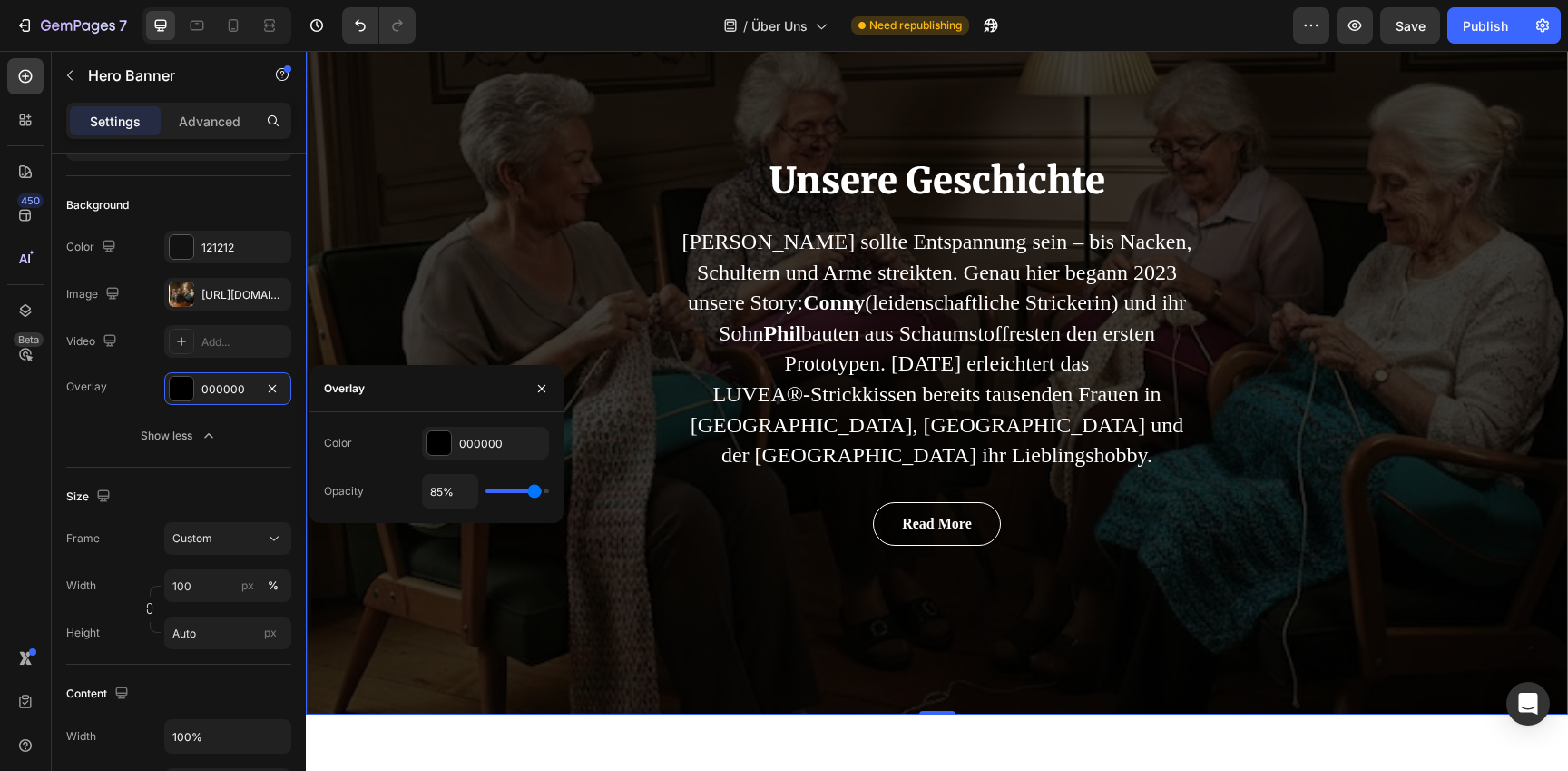
type input "87%"
type input "87"
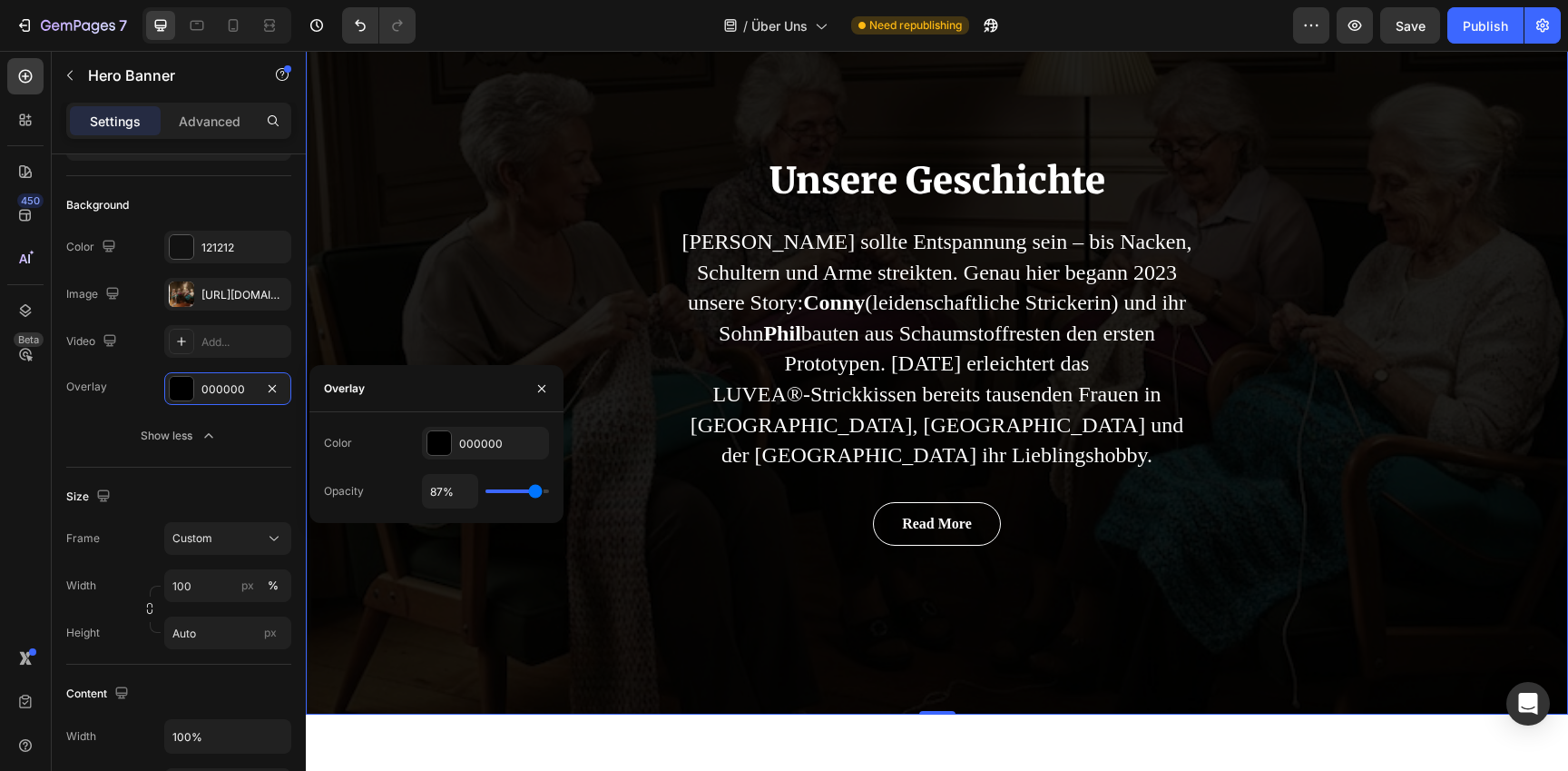
type input "86%"
type input "86"
type input "85%"
type input "85"
type input "84%"
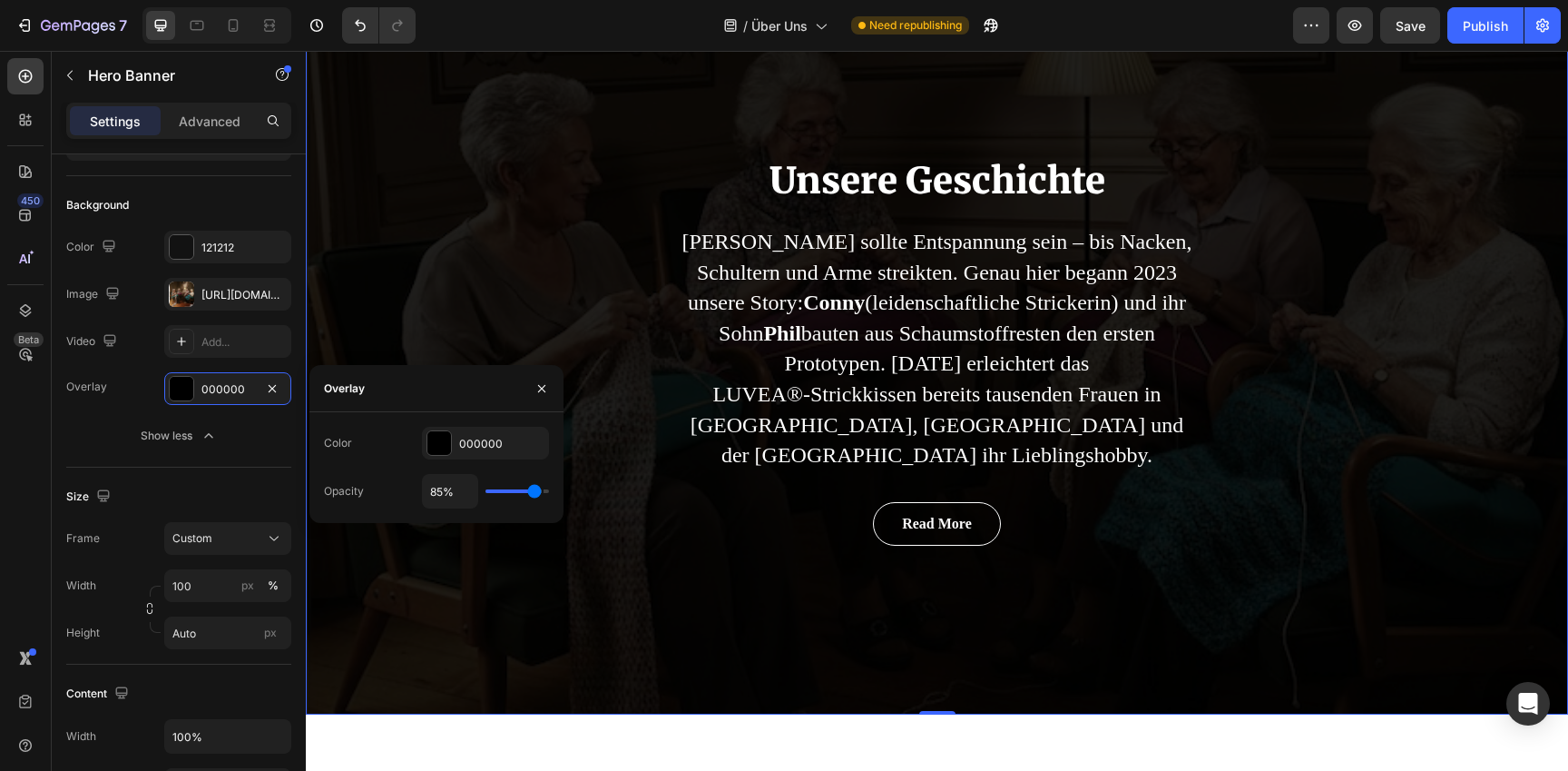
type input "84"
type input "83%"
type input "83"
type input "82%"
type input "82"
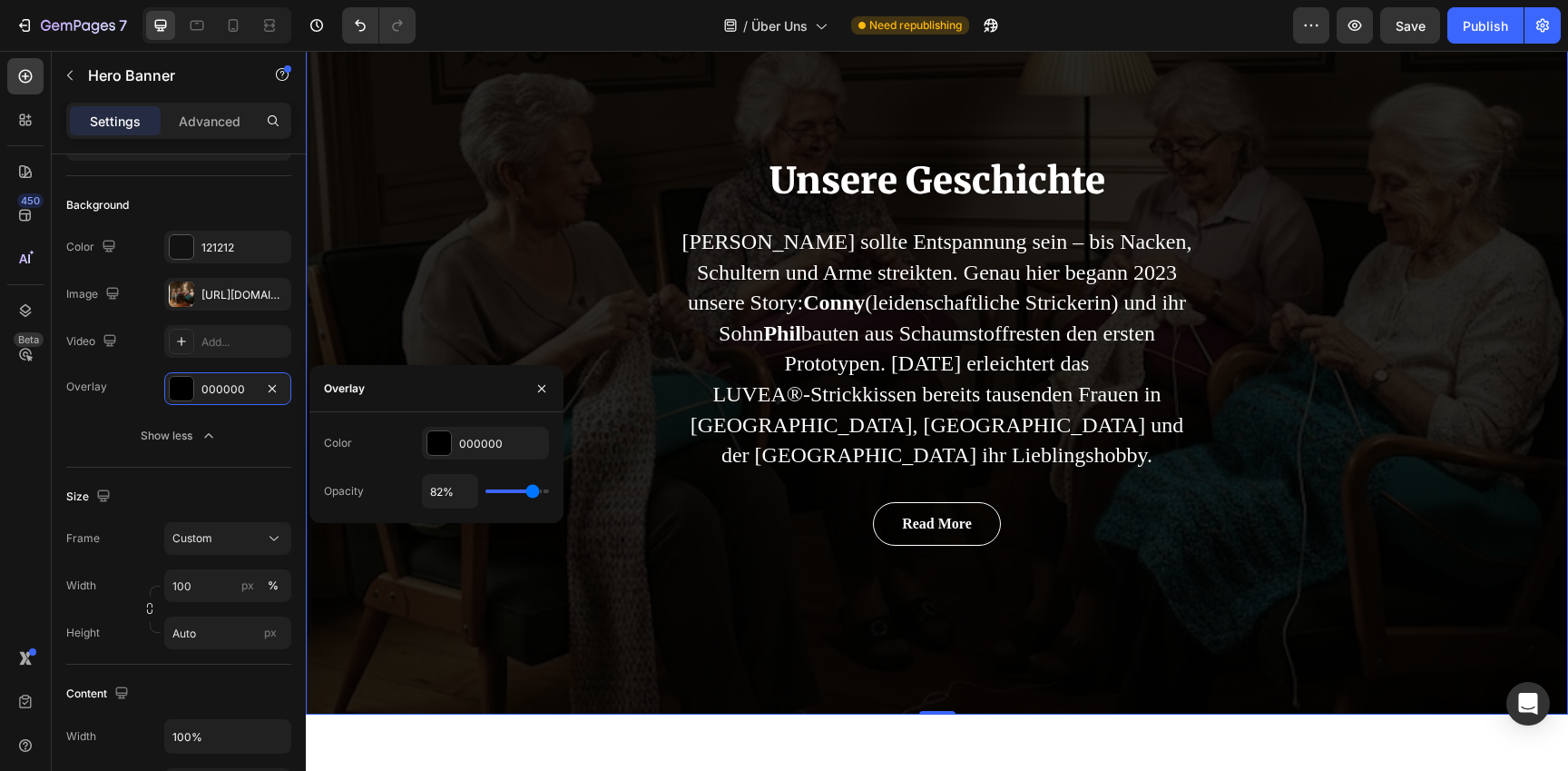
type input "81%"
type input "81"
type input "80%"
type input "80"
type input "79%"
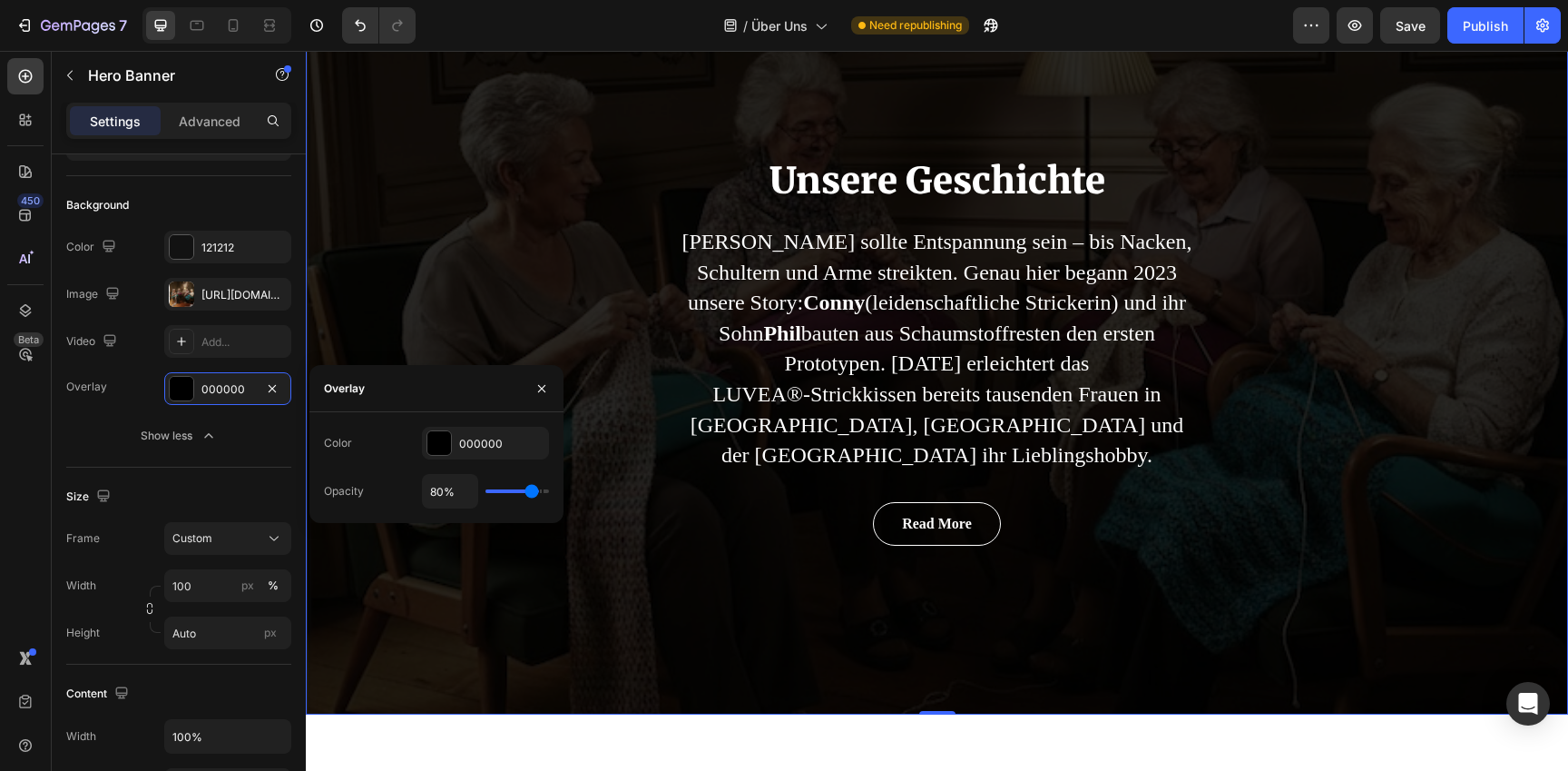
type input "79"
type input "78%"
type input "78"
type input "77%"
type input "77"
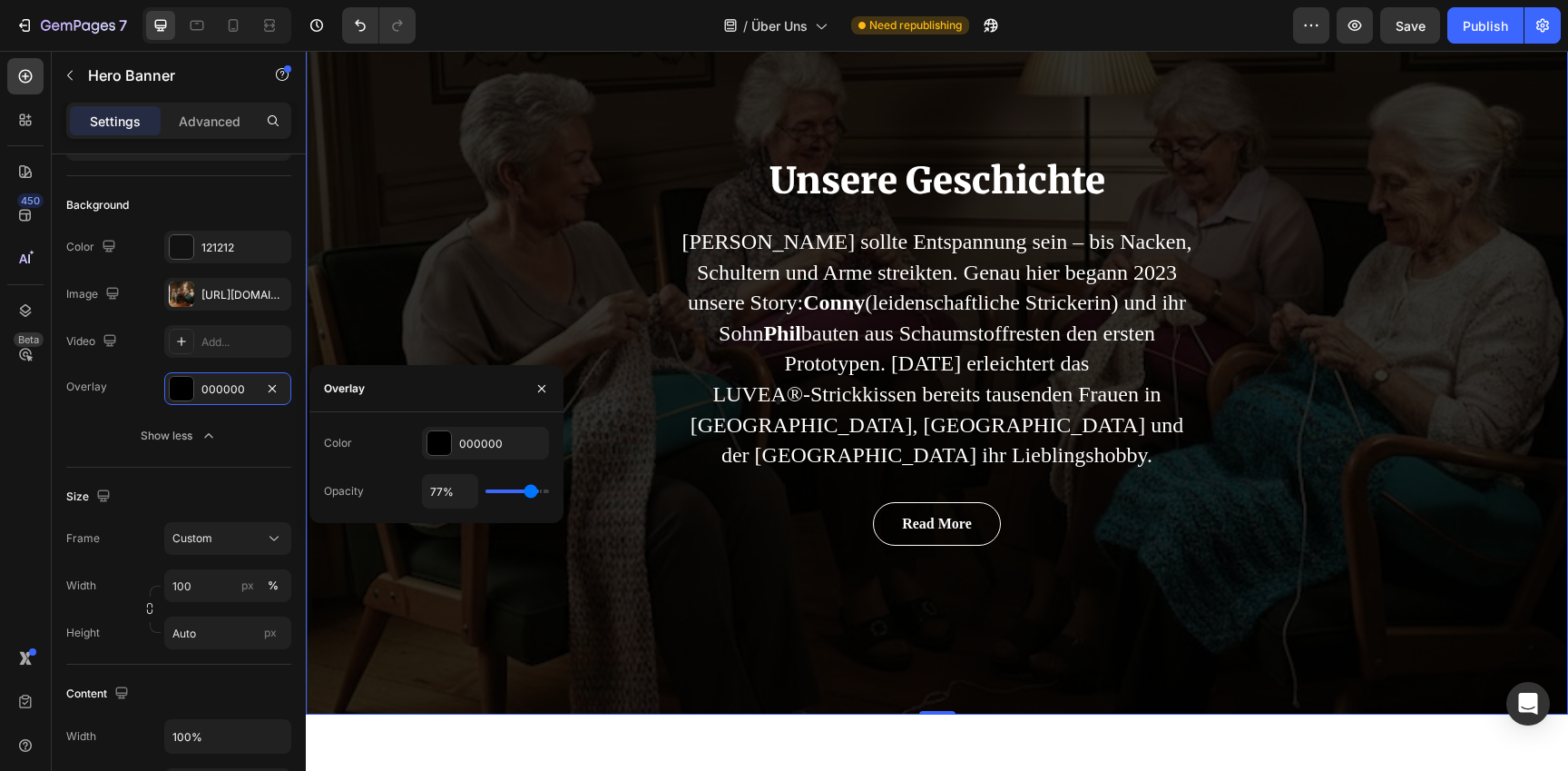
type input "76%"
type input "76"
type input "75%"
type input "75"
type input "74%"
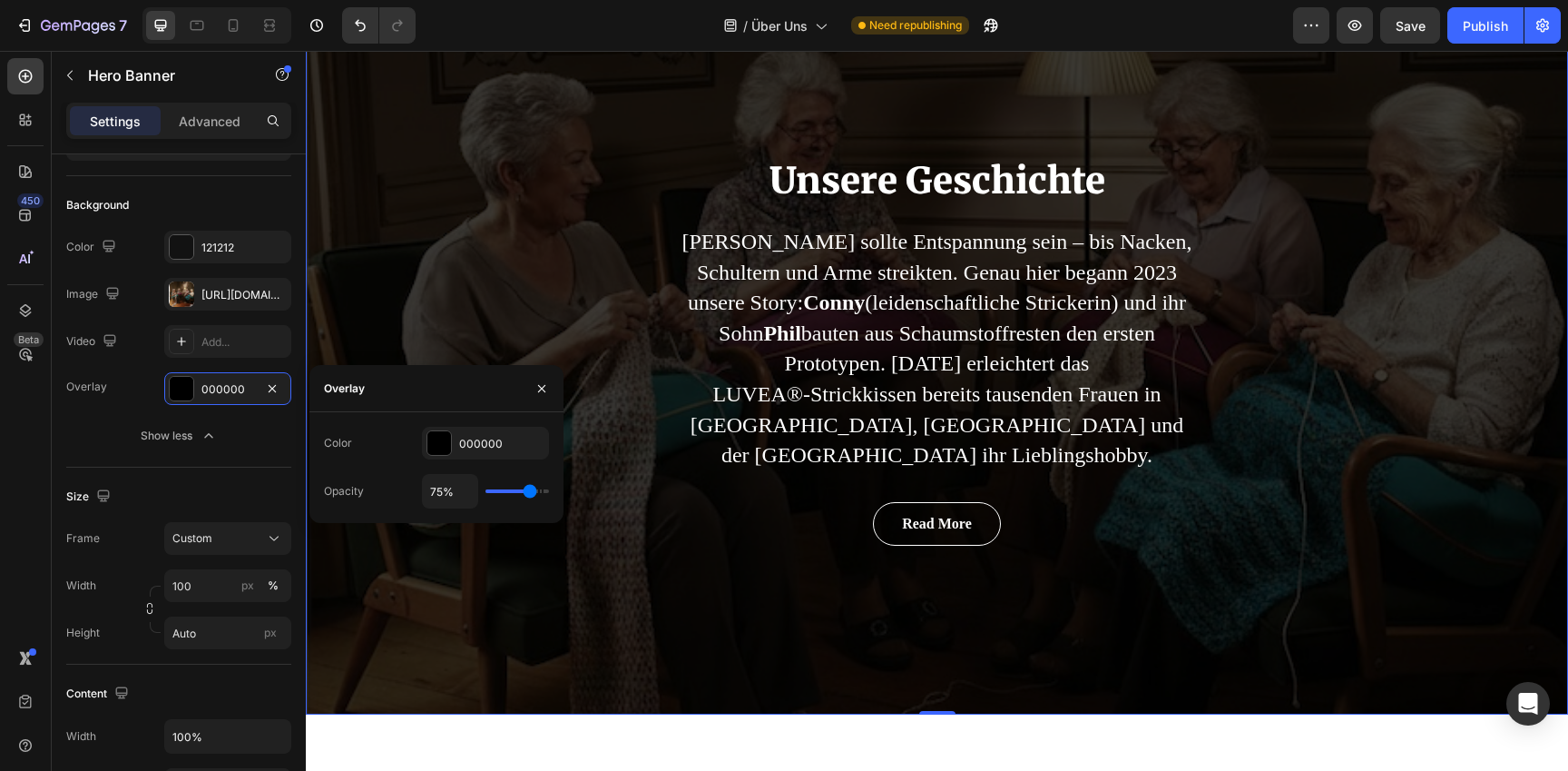
type input "74"
type input "73%"
type input "73"
type input "72%"
type input "72"
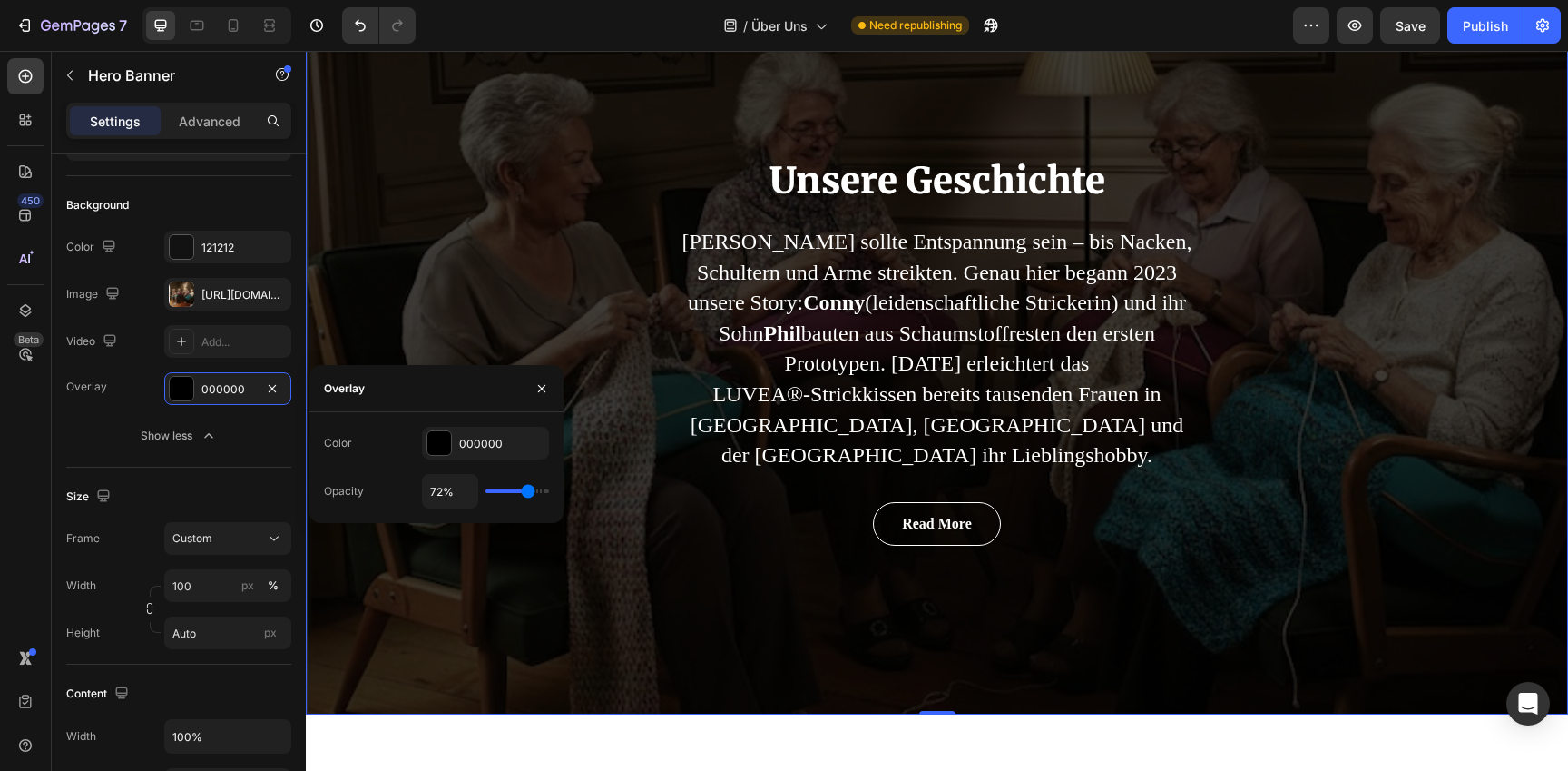
type input "71%"
type input "71"
type input "70%"
type input "70"
type input "69%"
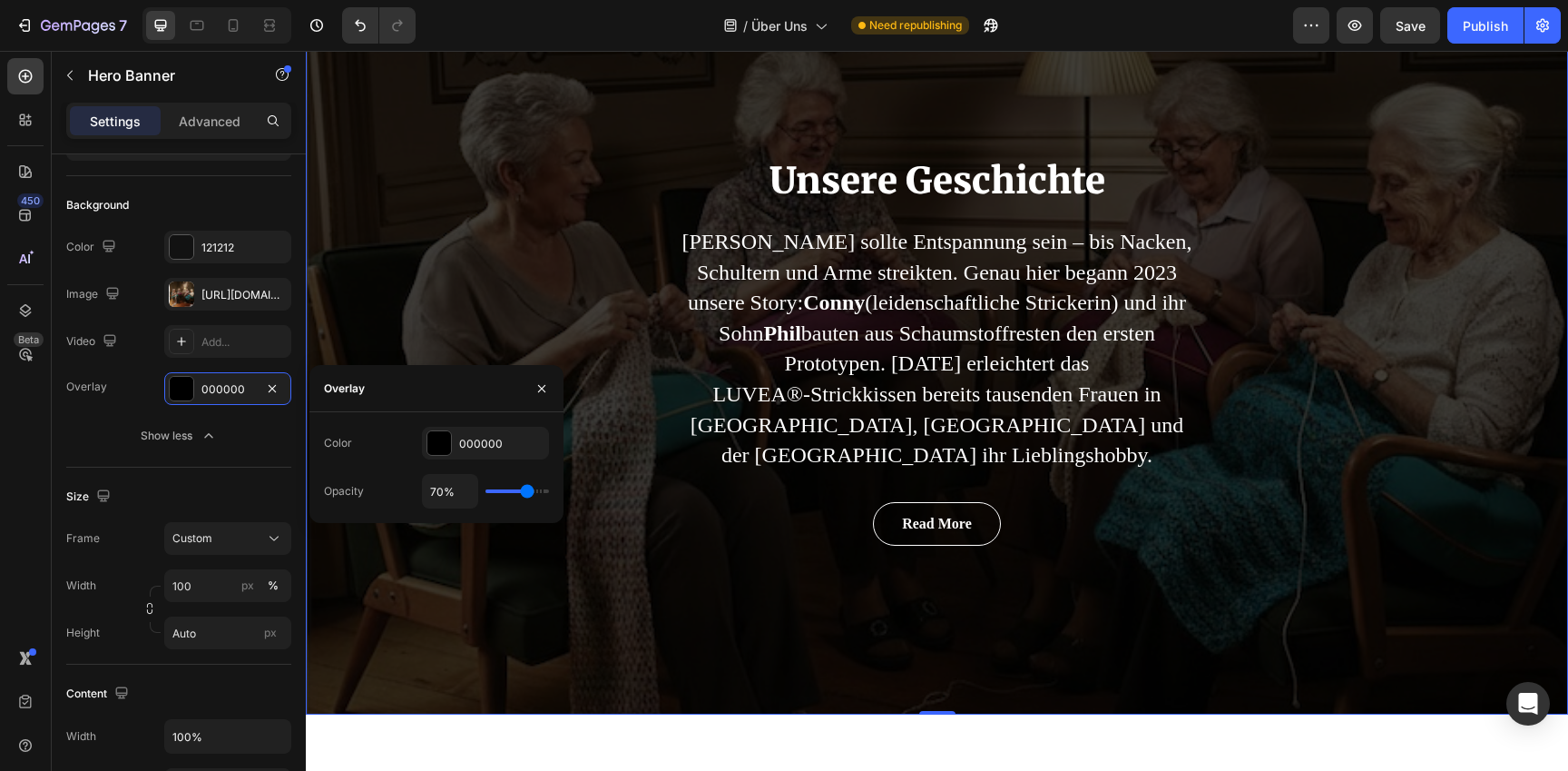
type input "69"
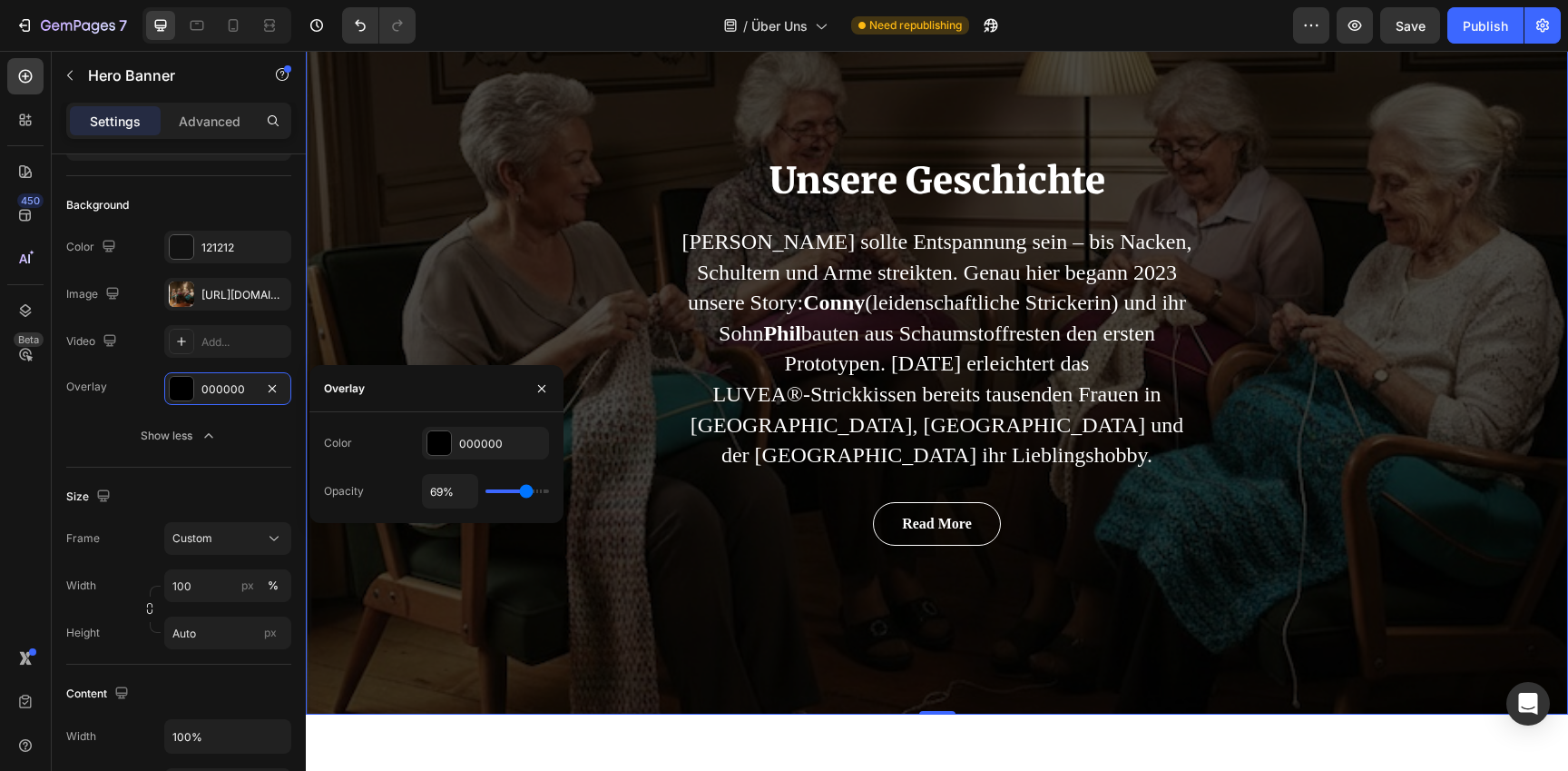
type input "68%"
type input "68"
type input "67%"
type input "67"
type input "66%"
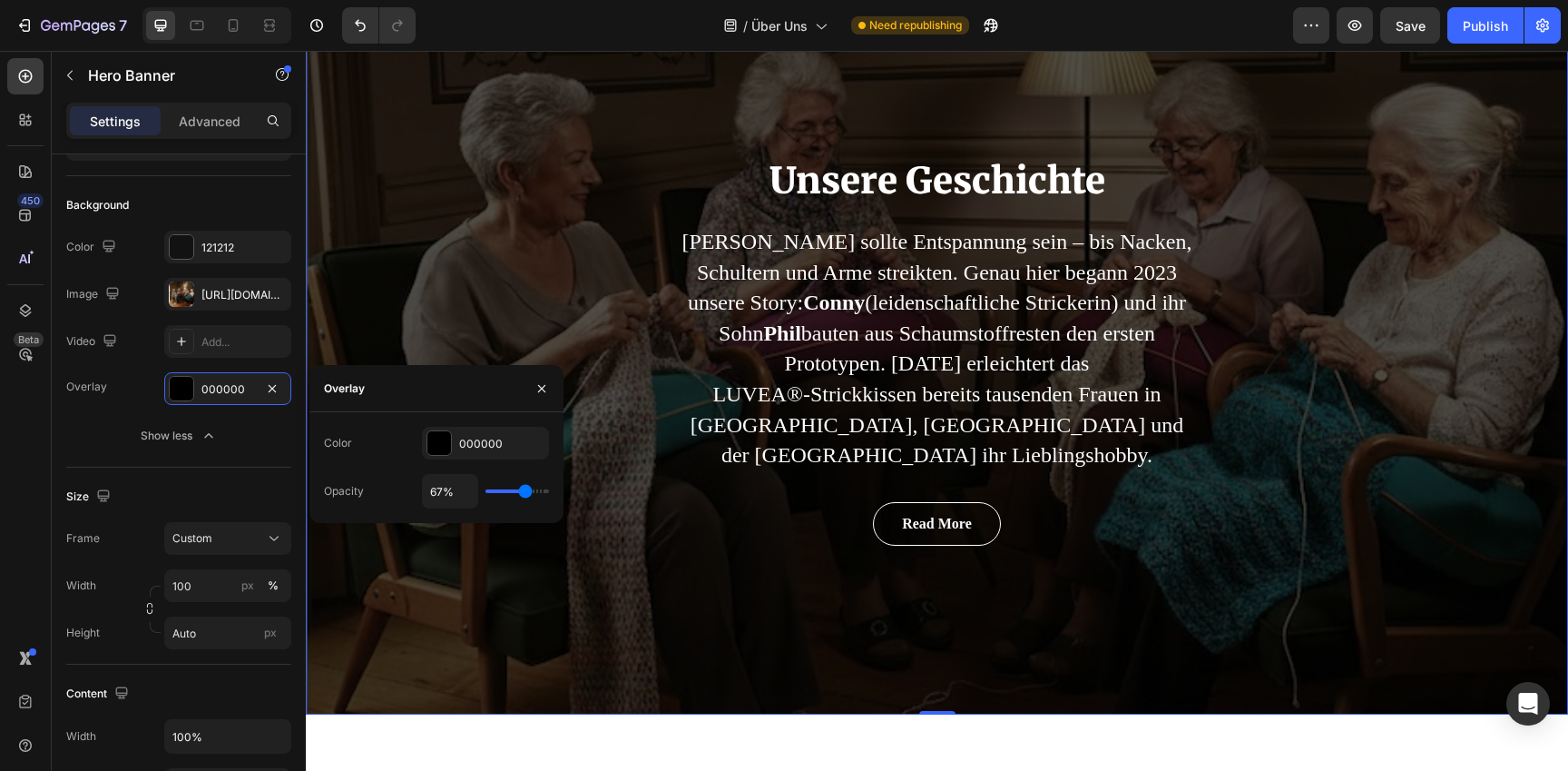
type input "66"
type input "65%"
type input "65"
type input "64%"
type input "64"
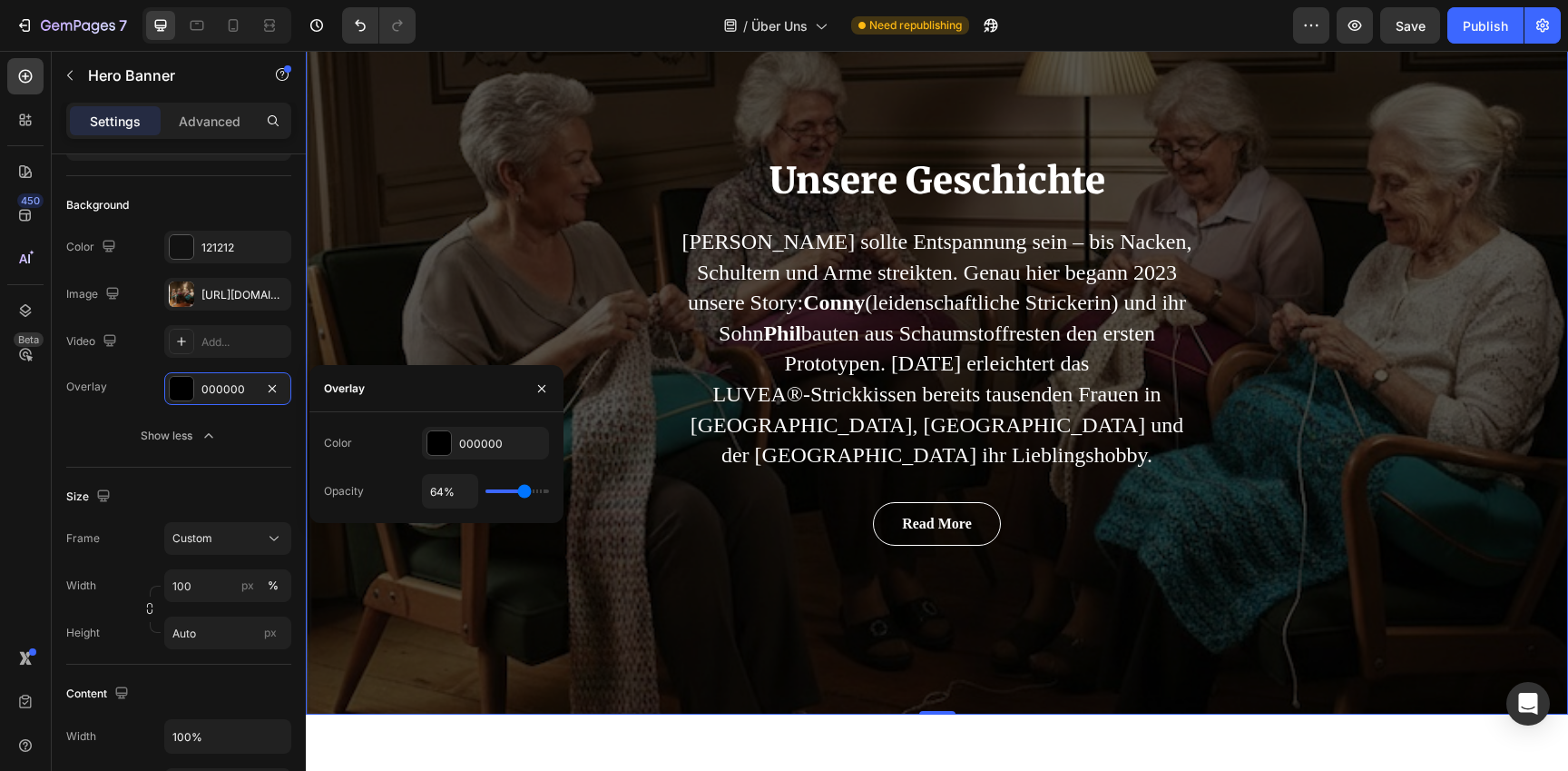
type input "61%"
type input "61"
click at [522, 493] on input "range" at bounding box center [517, 491] width 64 height 4
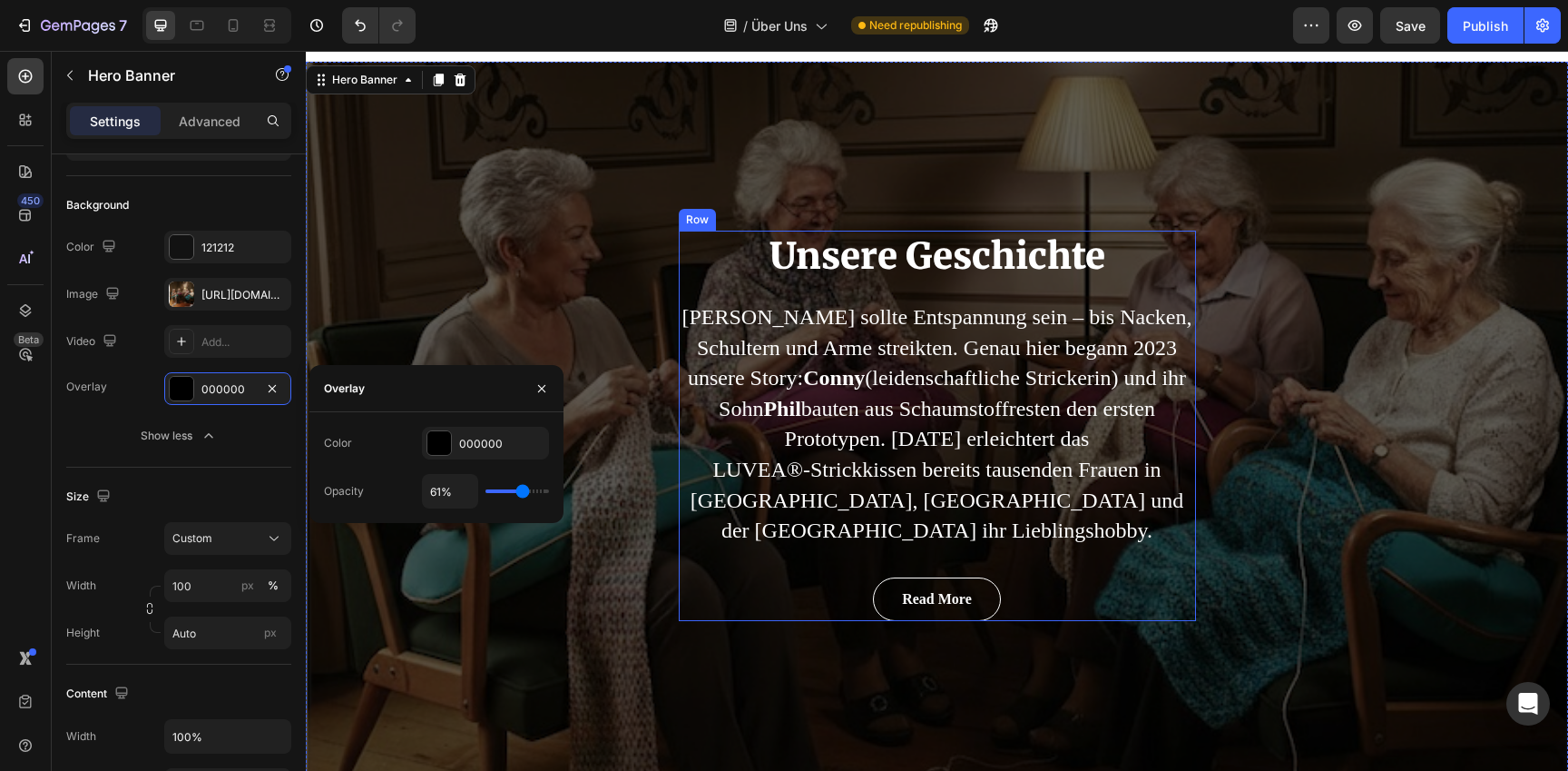
scroll to position [0, 0]
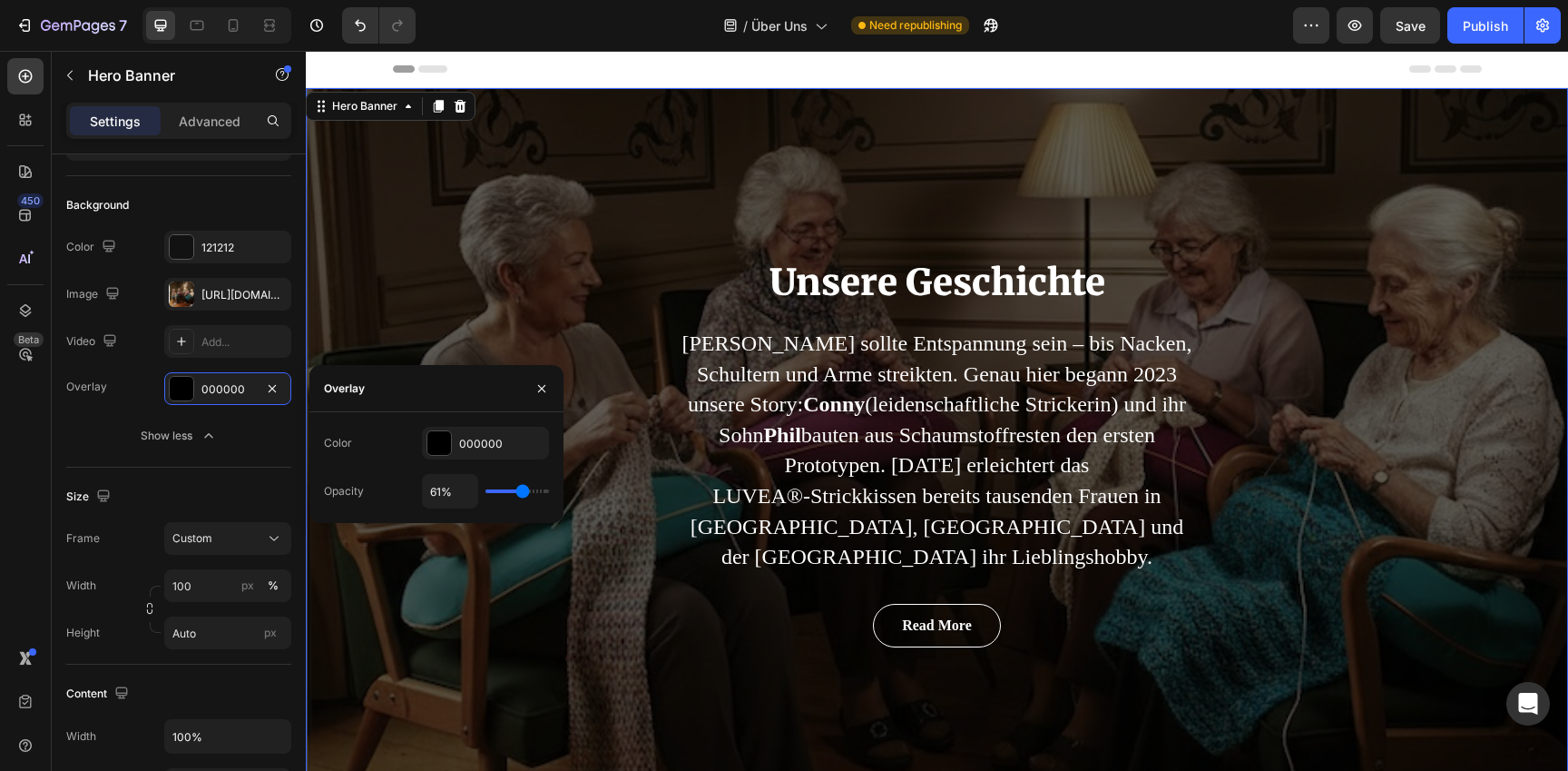
click at [418, 542] on div "Unsere Geschichte Heading Stricken sollte Entspannung sein – bis Nacken, Schult…" at bounding box center [937, 452] width 1263 height 729
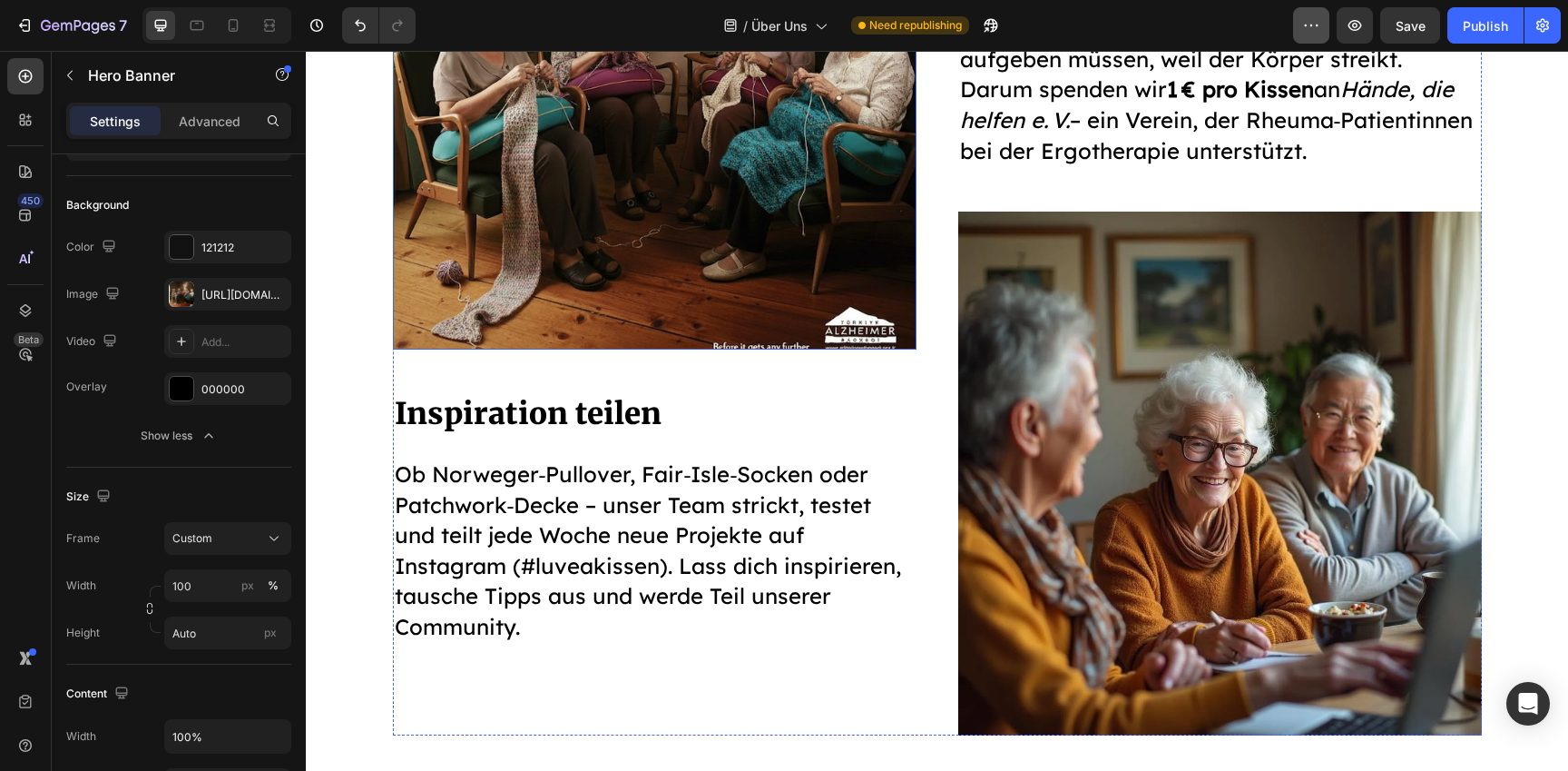
scroll to position [2918, 0]
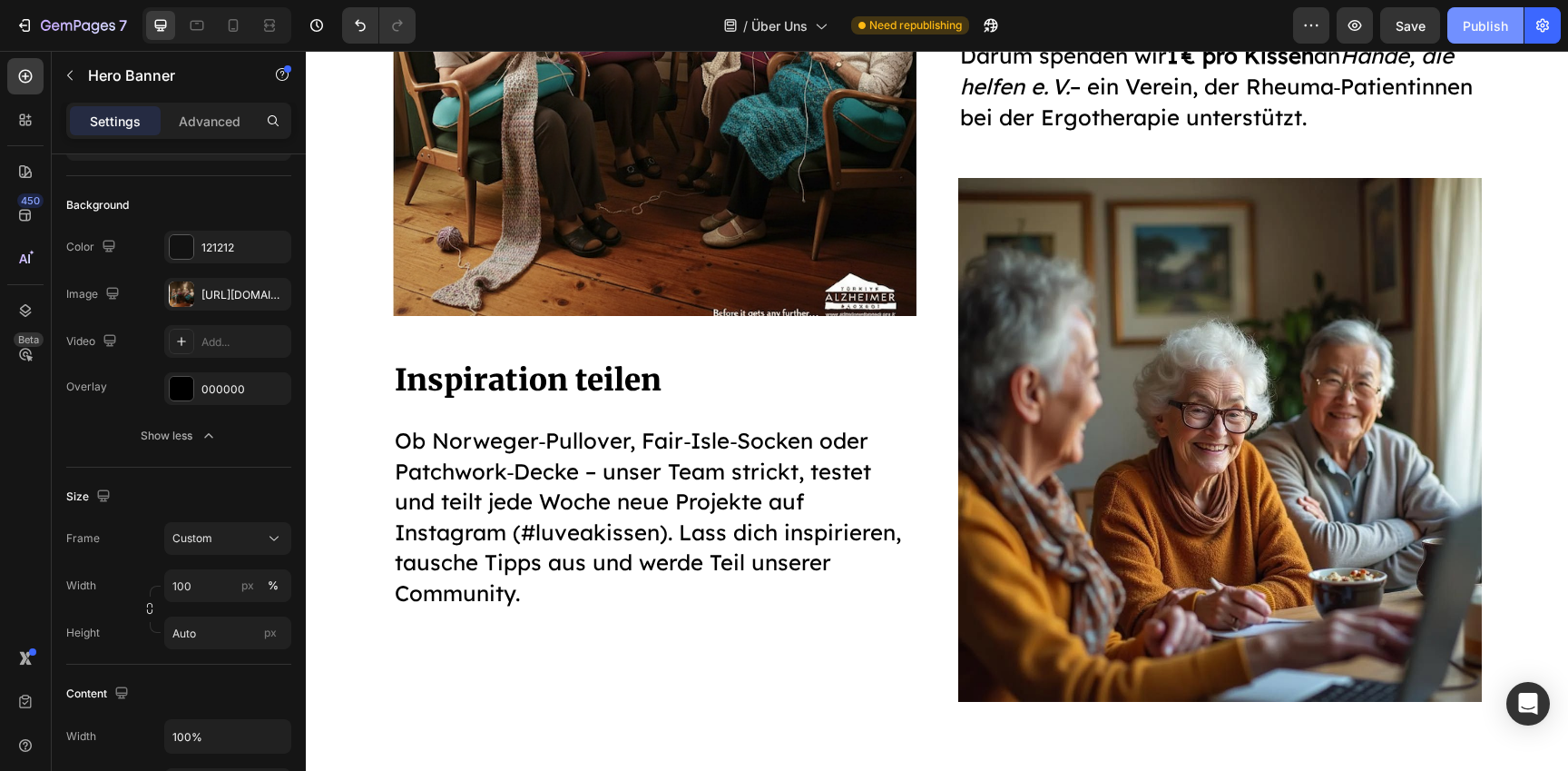
click at [1491, 17] on div "Publish" at bounding box center [1485, 26] width 45 height 19
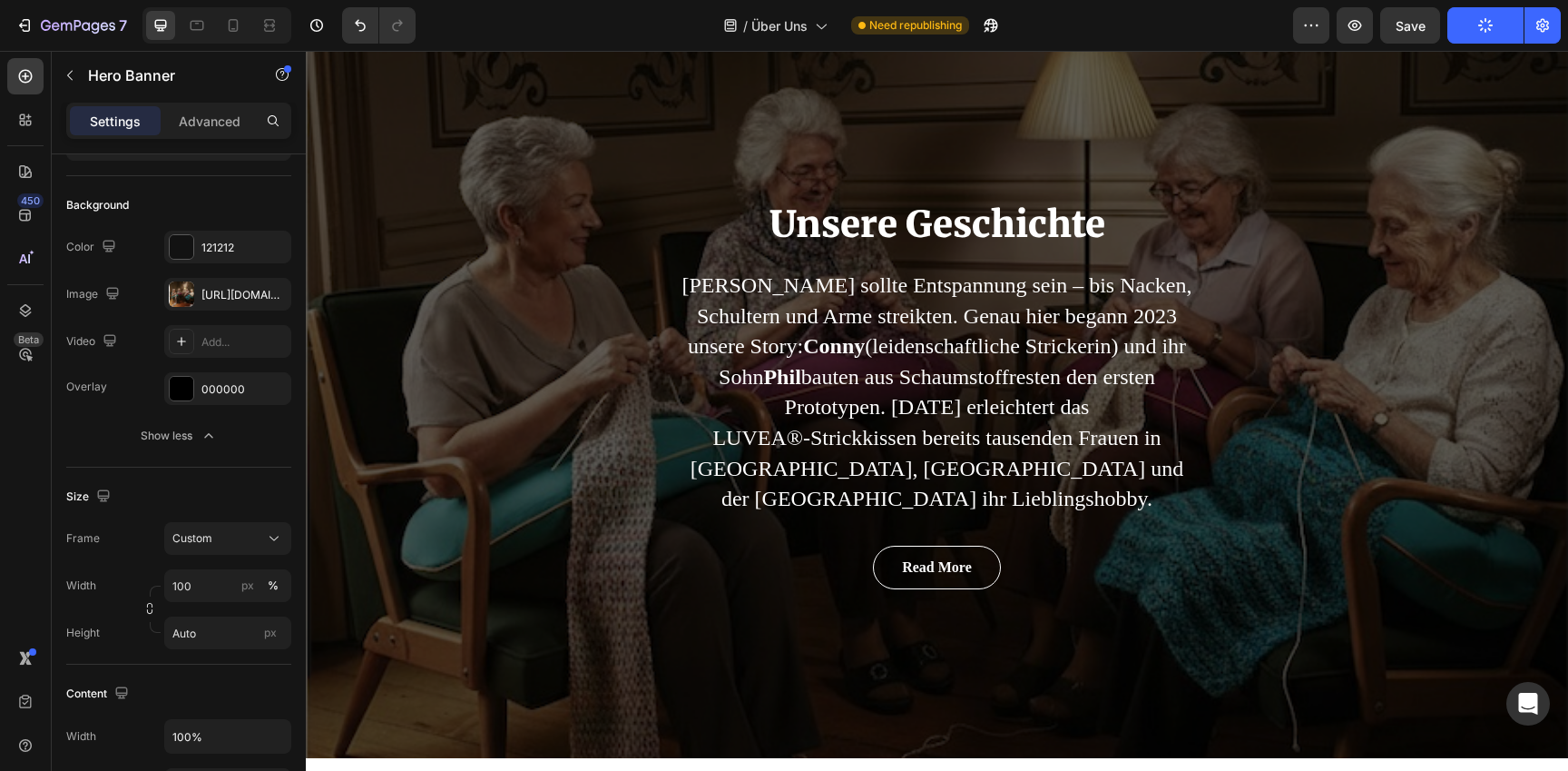
scroll to position [0, 0]
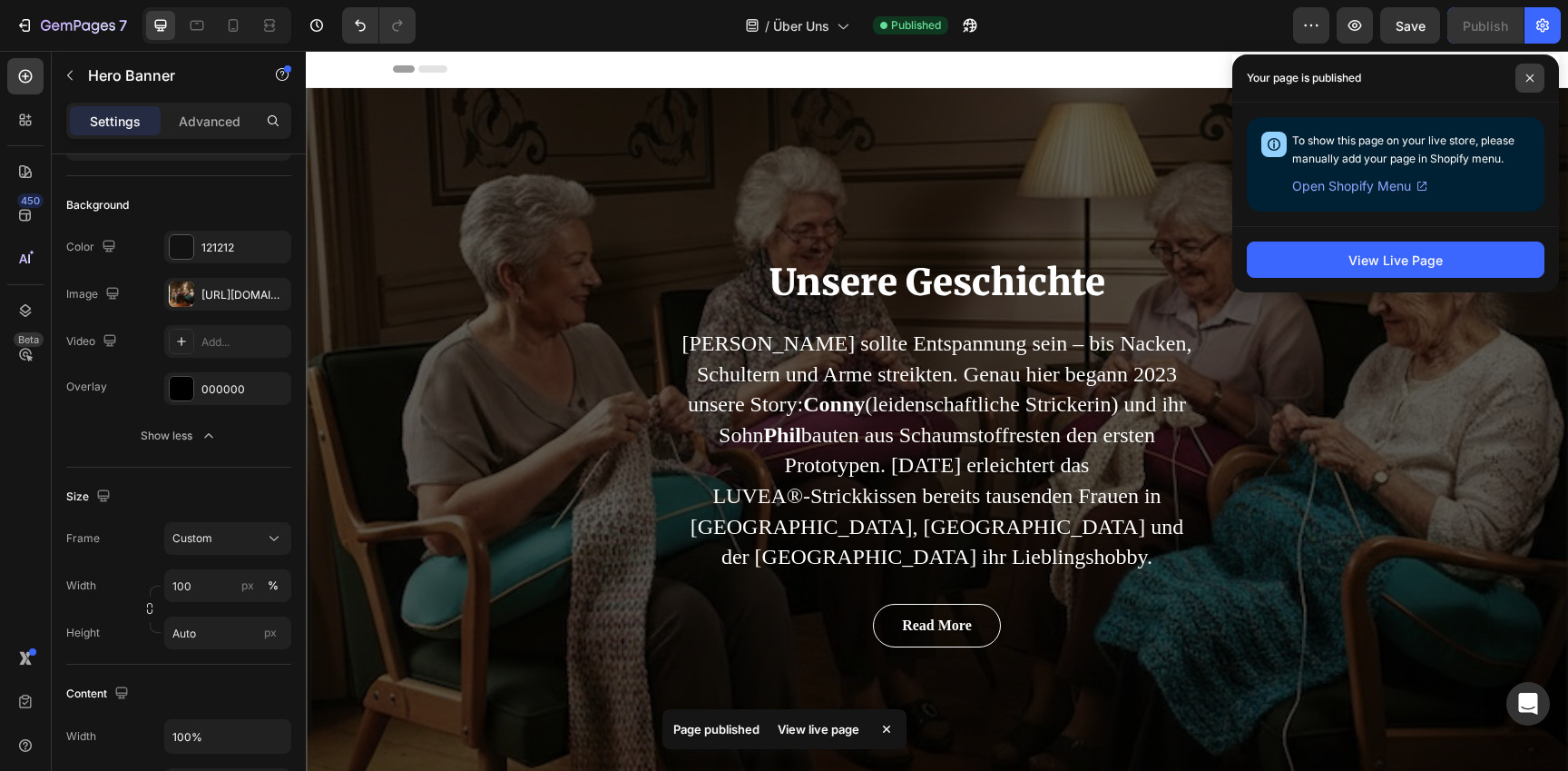
click at [1522, 76] on span at bounding box center [1531, 79] width 30 height 30
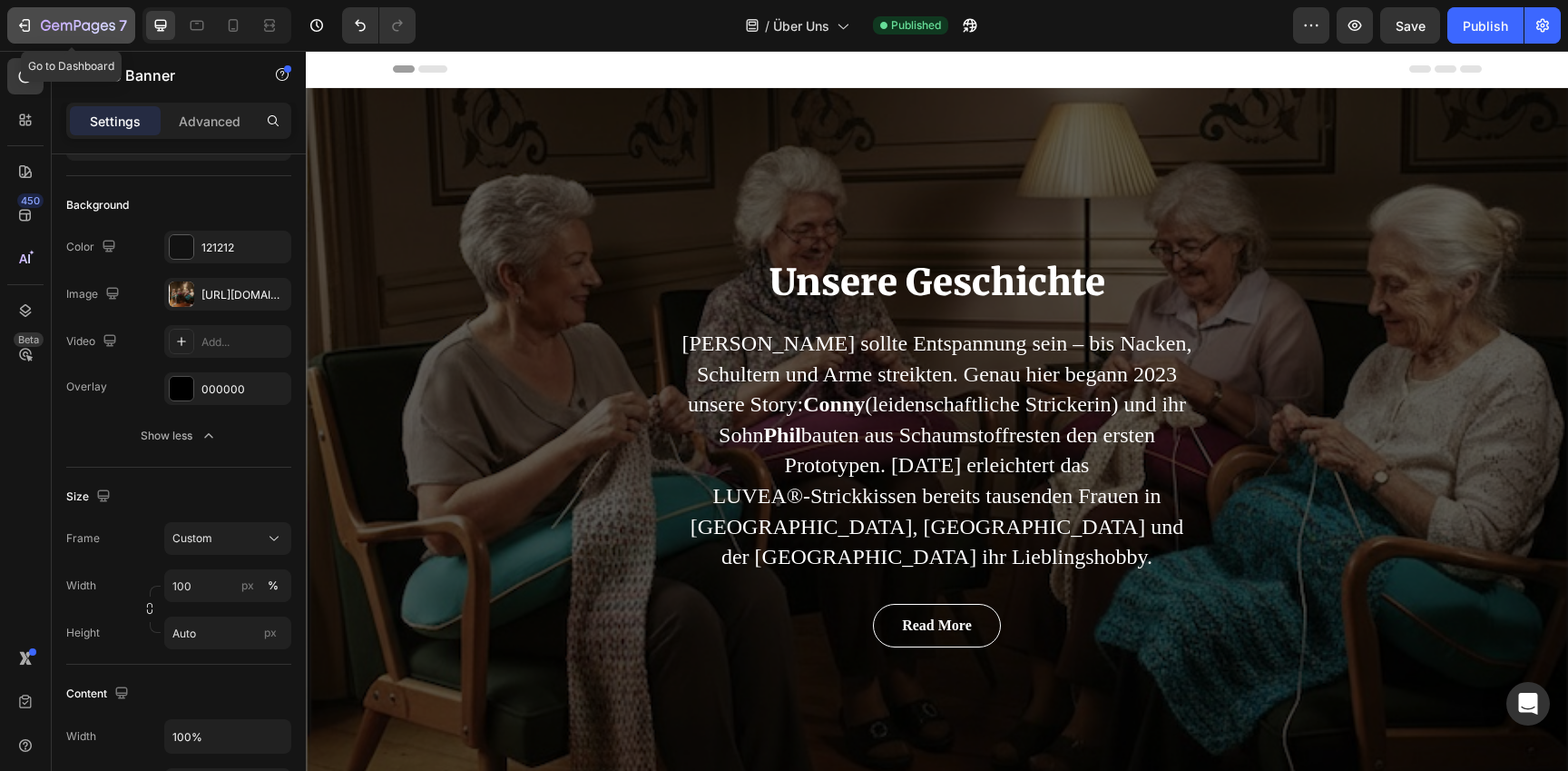
click at [23, 13] on button "7" at bounding box center [71, 25] width 128 height 36
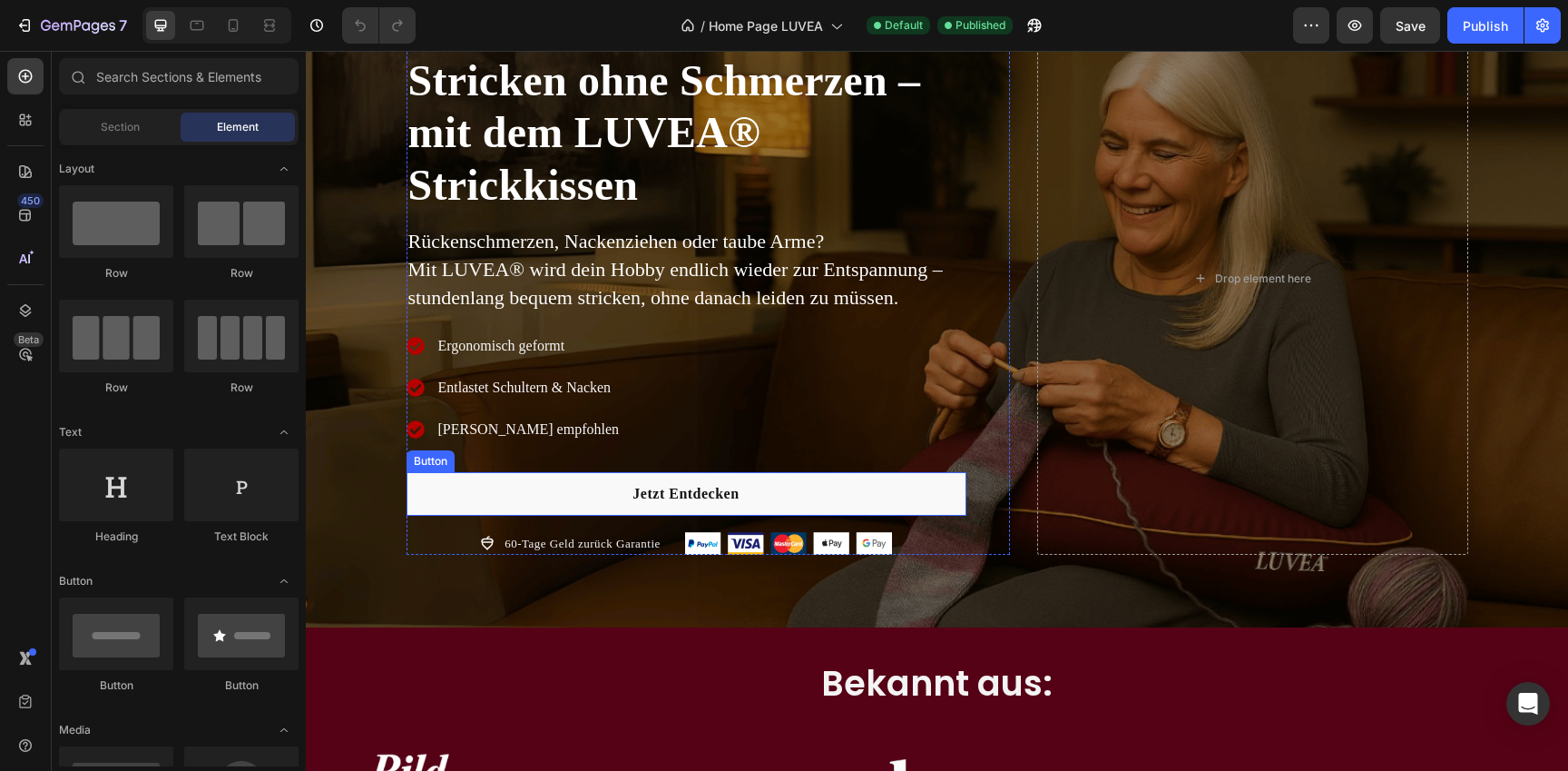
scroll to position [155, 0]
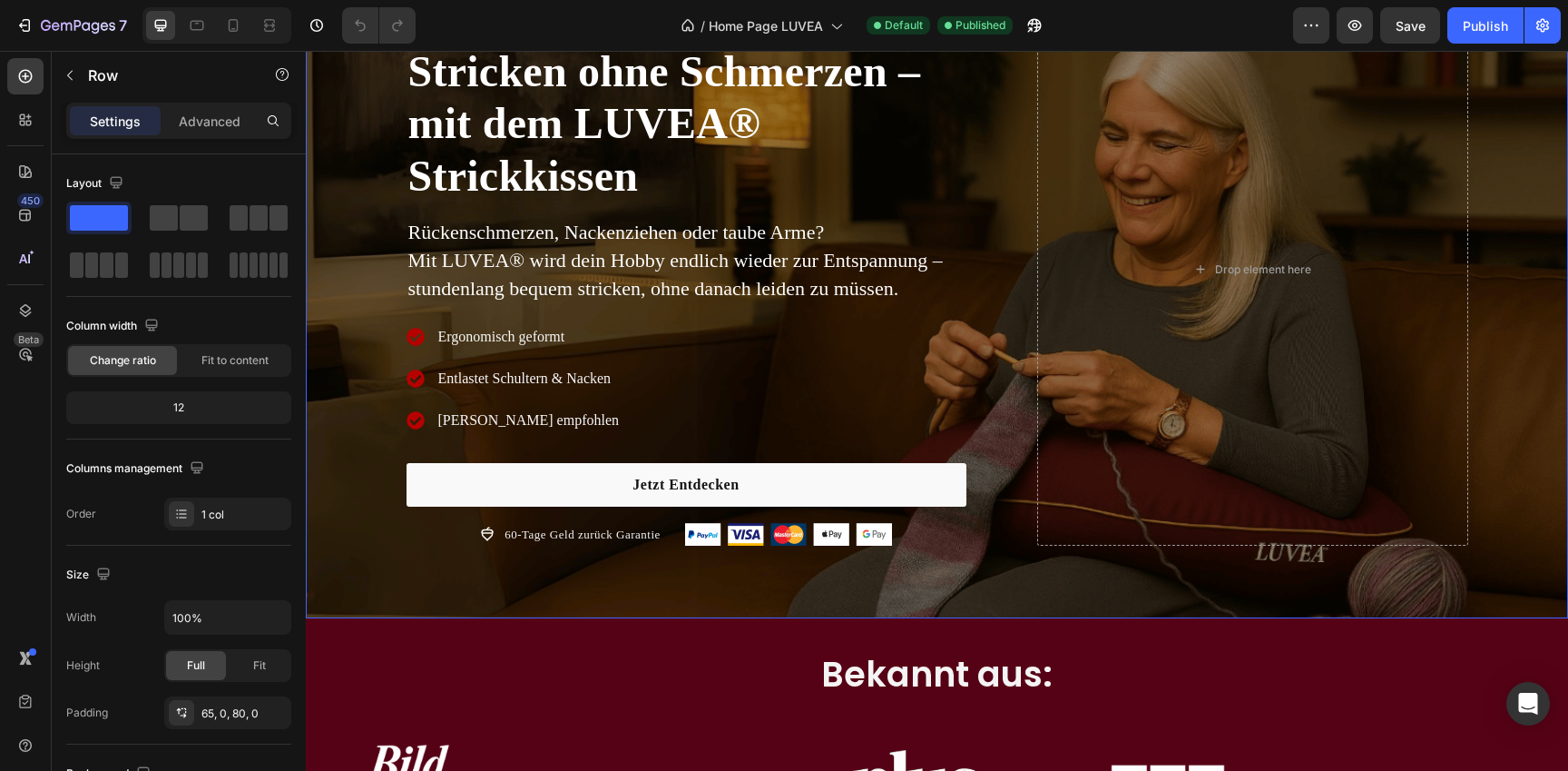
click at [355, 569] on div "Image Excellent 4.8 | 9.000+ Kunden Text block Row Stricken ohne Schmerzen – mi…" at bounding box center [937, 276] width 1263 height 684
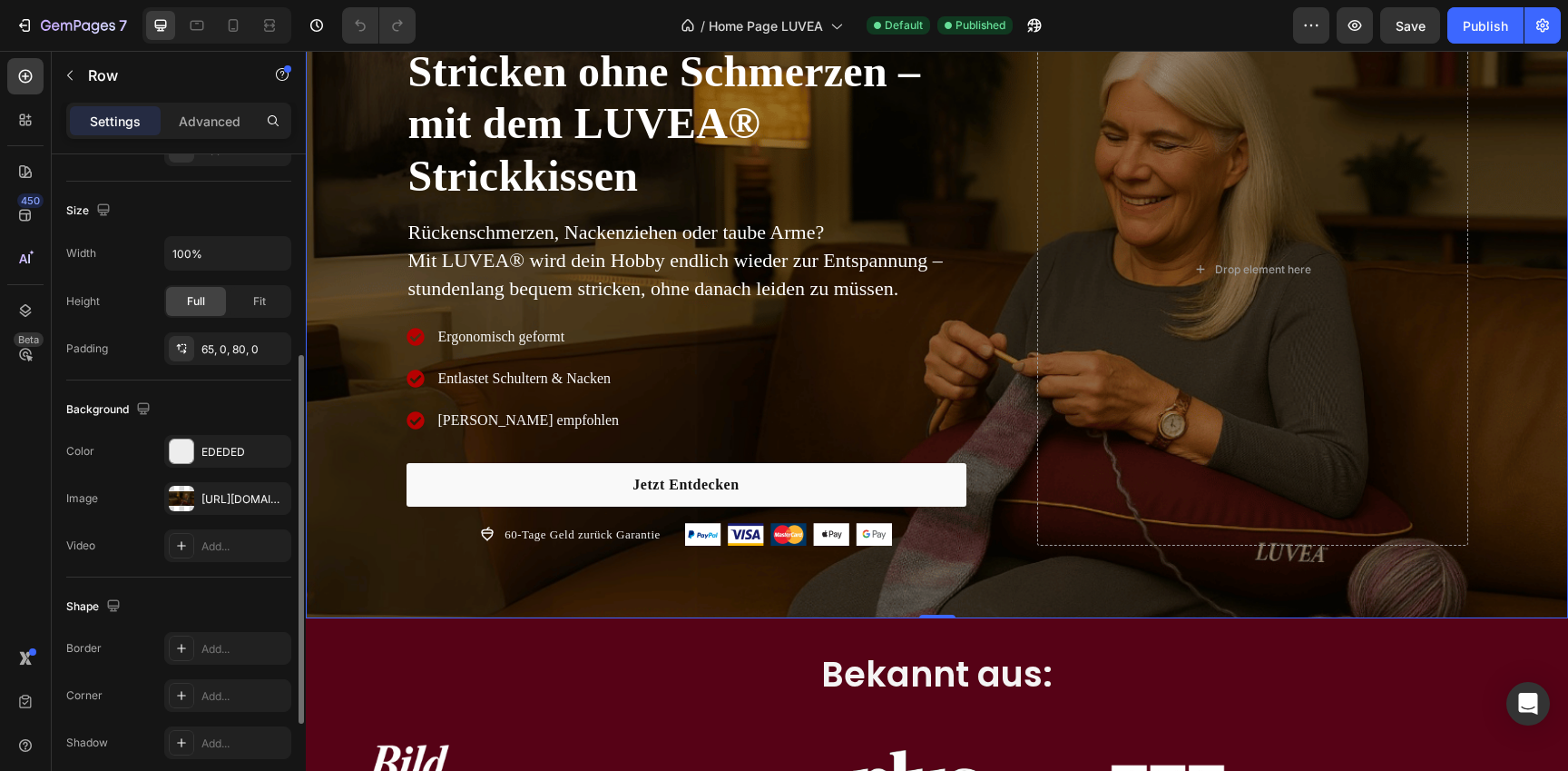
scroll to position [404, 0]
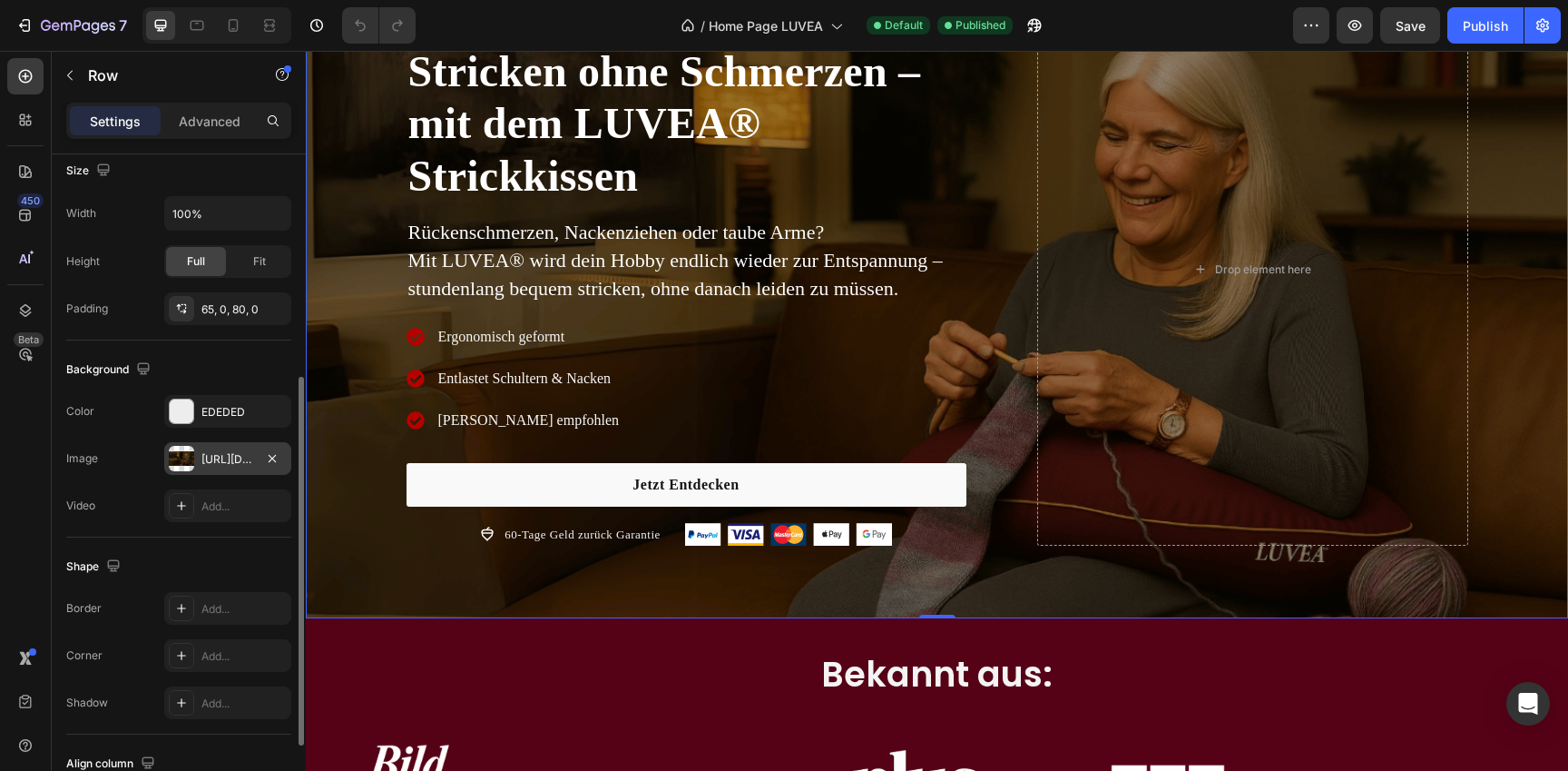
click at [238, 459] on div "https://cdn.shopify.com/s/files/1/0977/2967/5613/files/gempages_580464914561237…" at bounding box center [227, 459] width 52 height 17
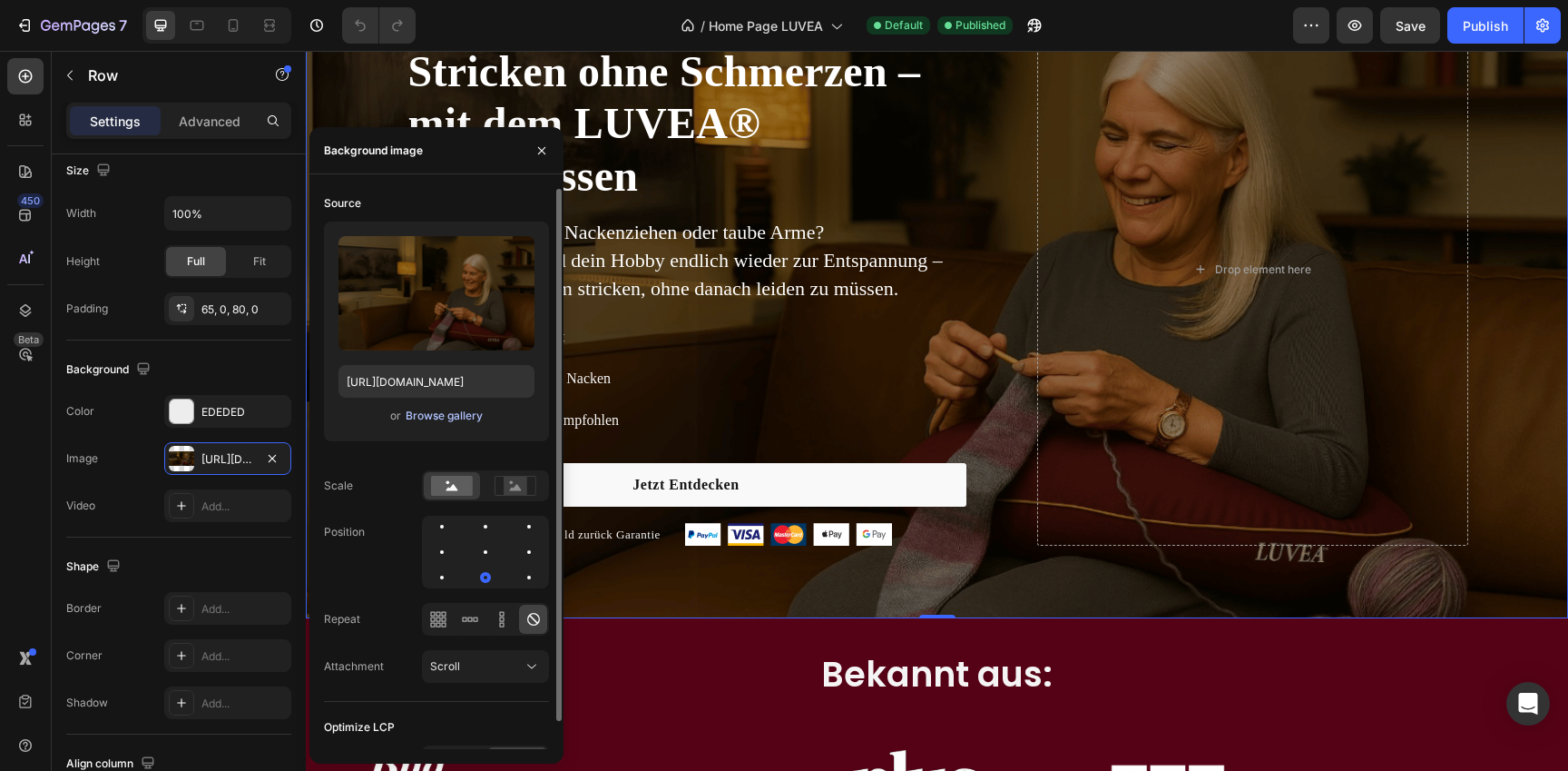
click at [437, 420] on div "Browse gallery" at bounding box center [444, 416] width 77 height 17
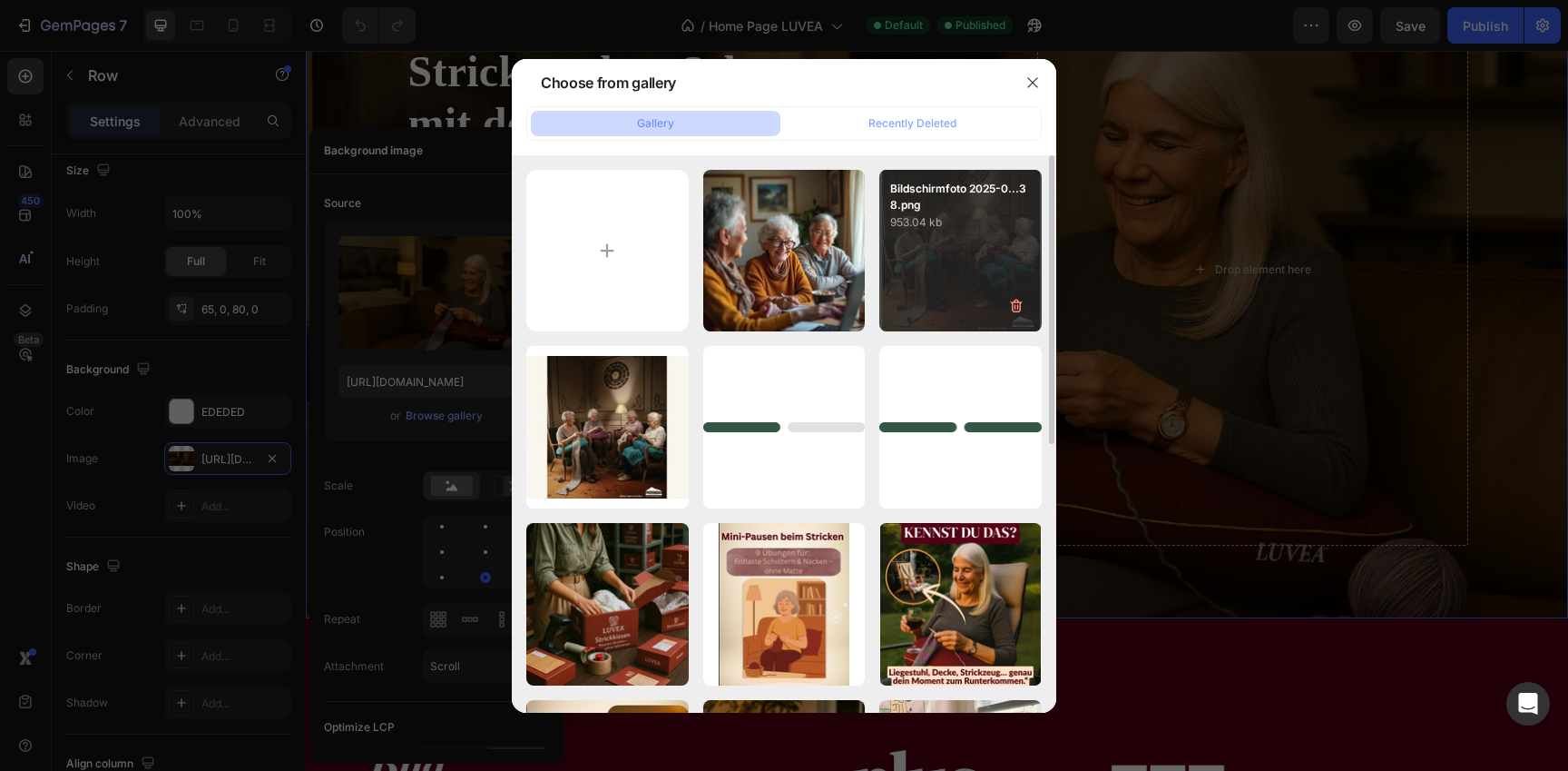
click at [922, 234] on div "Bildschirmfoto 2025-0...38.png 953.04 kb" at bounding box center [961, 250] width 162 height 162
type input "https://cdn.shopify.com/s/files/1/0977/2967/5613/files/gempages_580464914561237…"
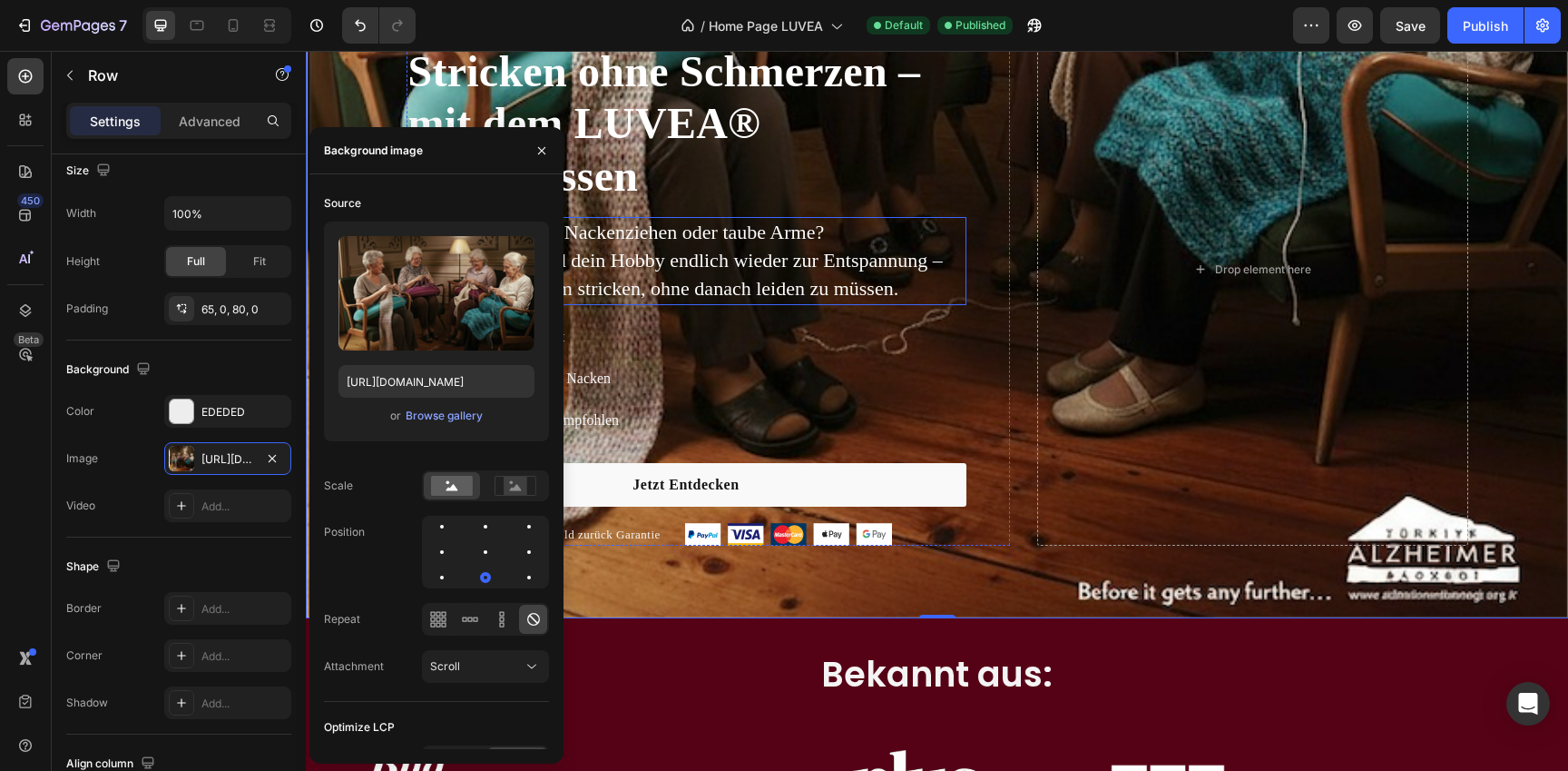
scroll to position [0, 0]
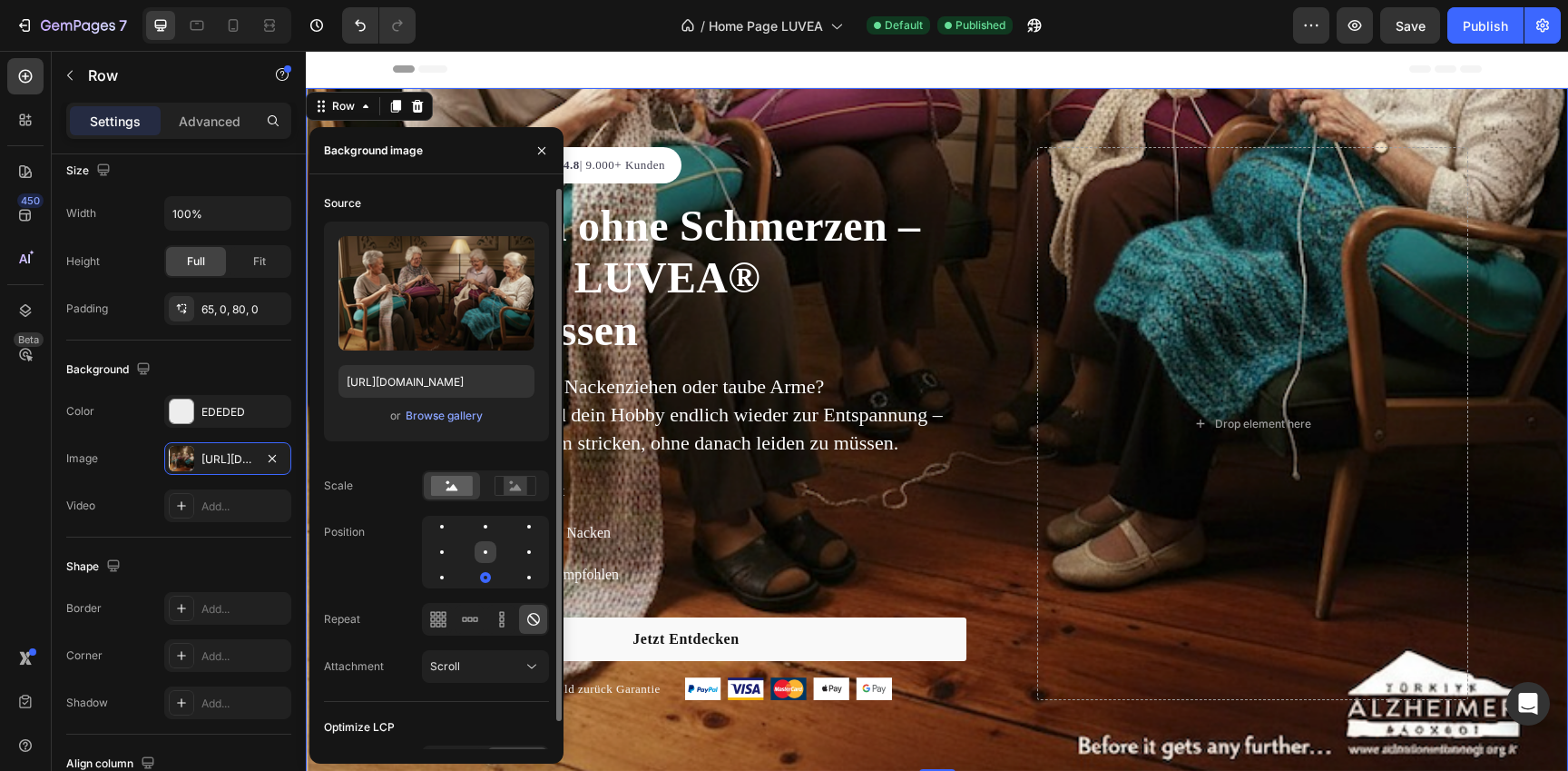
click at [519, 554] on div at bounding box center [530, 552] width 22 height 22
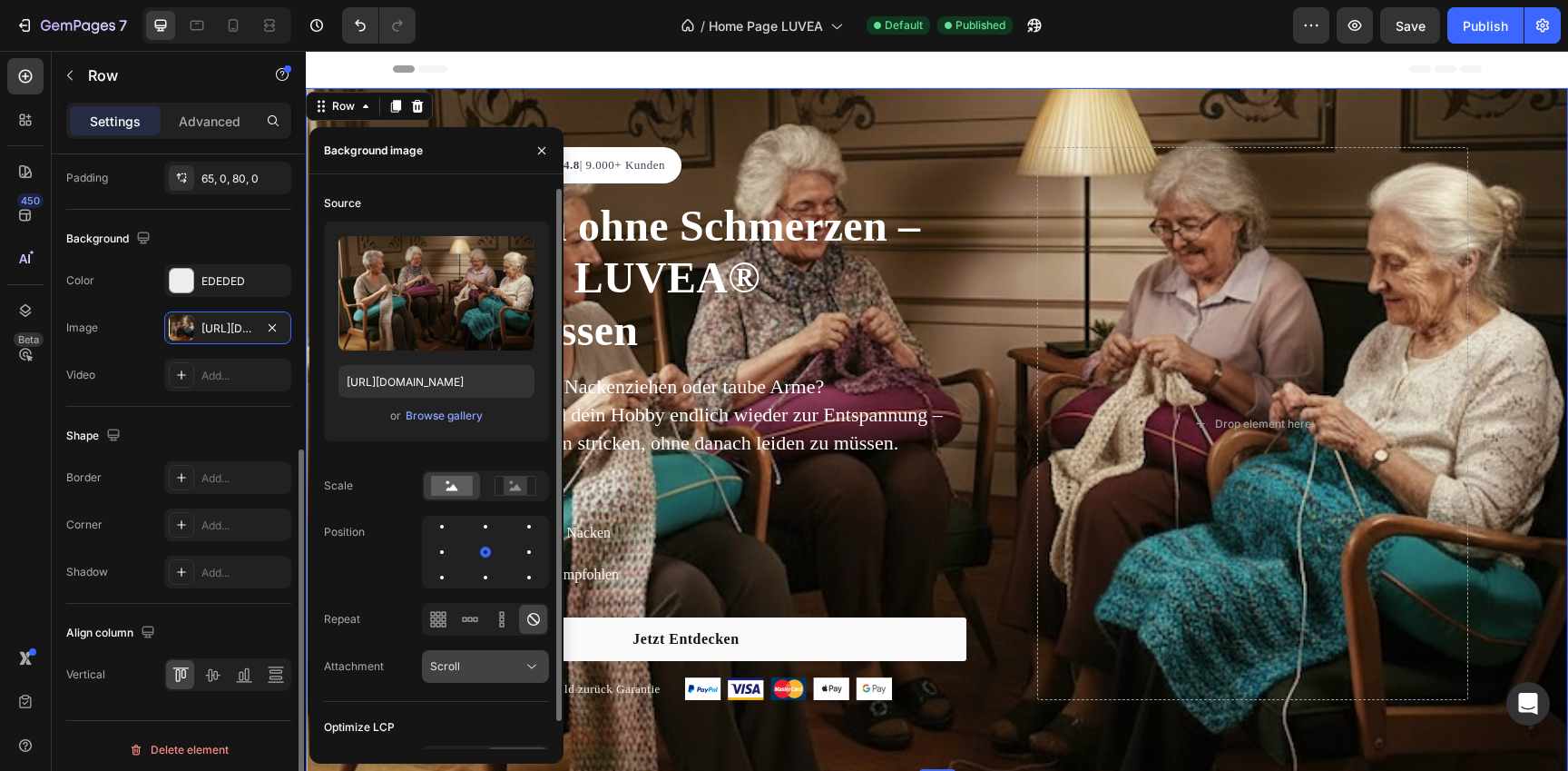
scroll to position [30, 0]
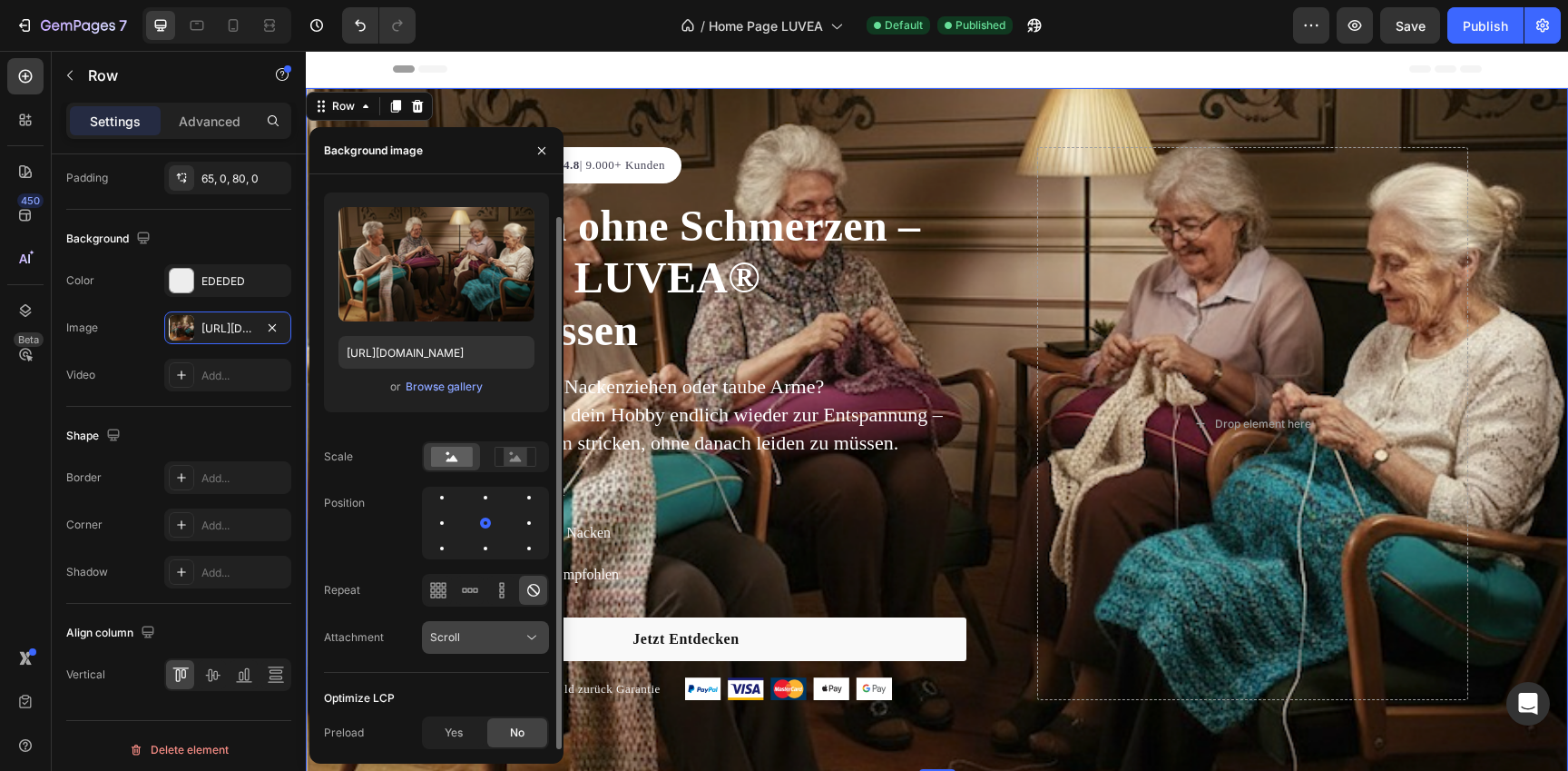
click at [480, 638] on div "Scroll" at bounding box center [476, 637] width 93 height 17
click at [432, 665] on div "Source Upload Image https://cdn.shopify.com/s/files/1/0977/2967/5613/files/gemp…" at bounding box center [436, 416] width 225 height 513
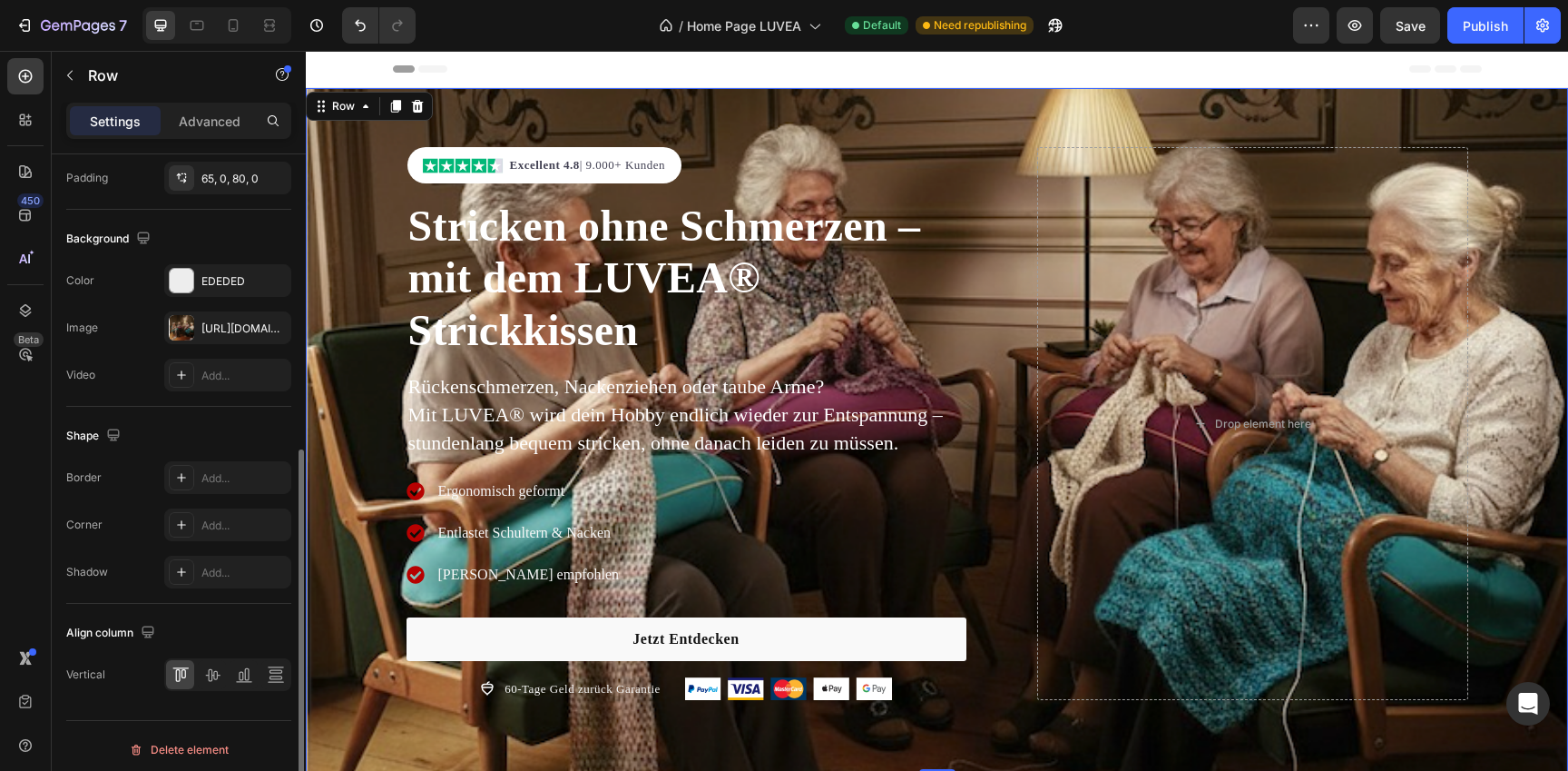
click at [239, 435] on div "Shape" at bounding box center [178, 436] width 225 height 30
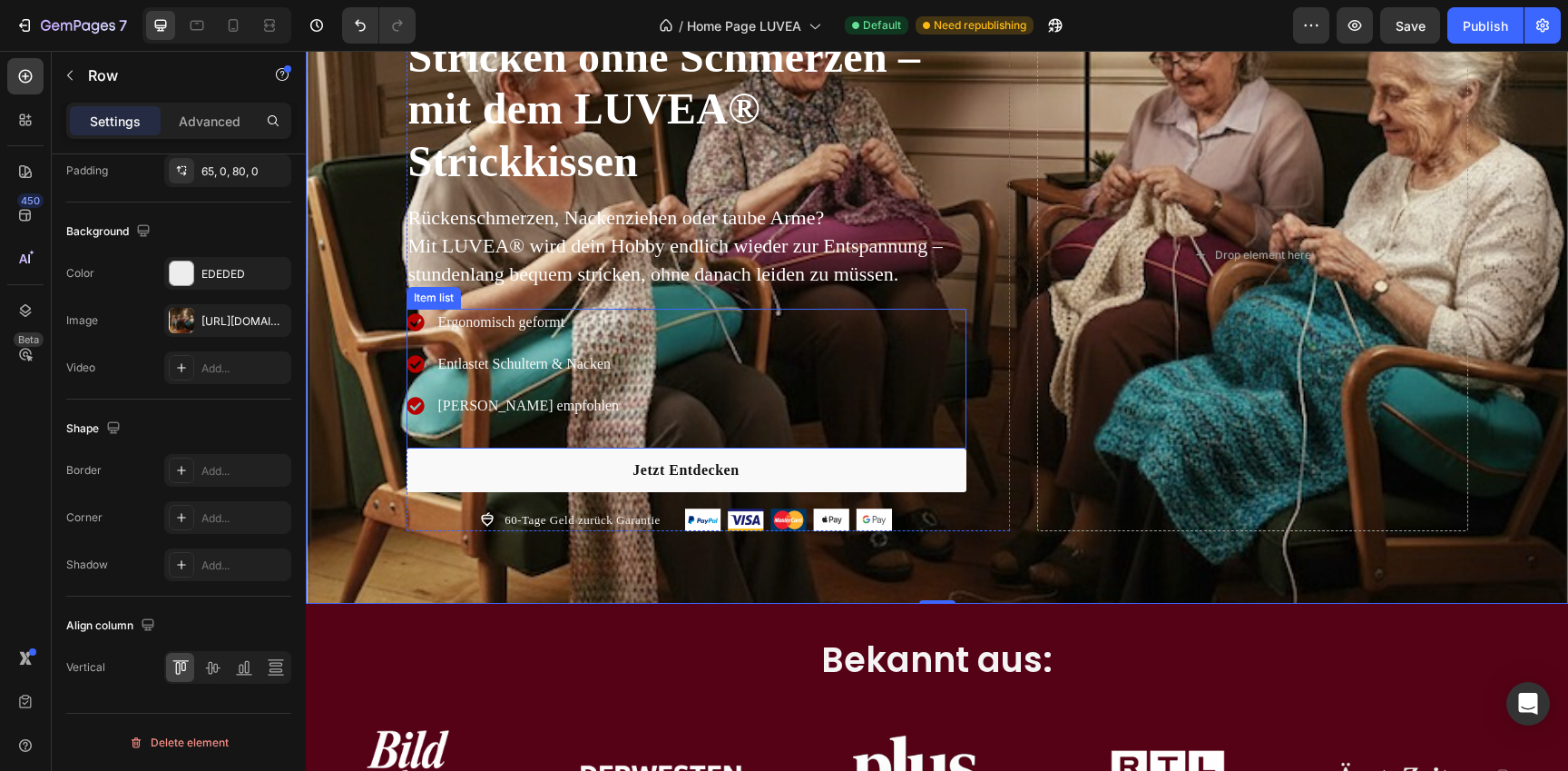
scroll to position [185, 0]
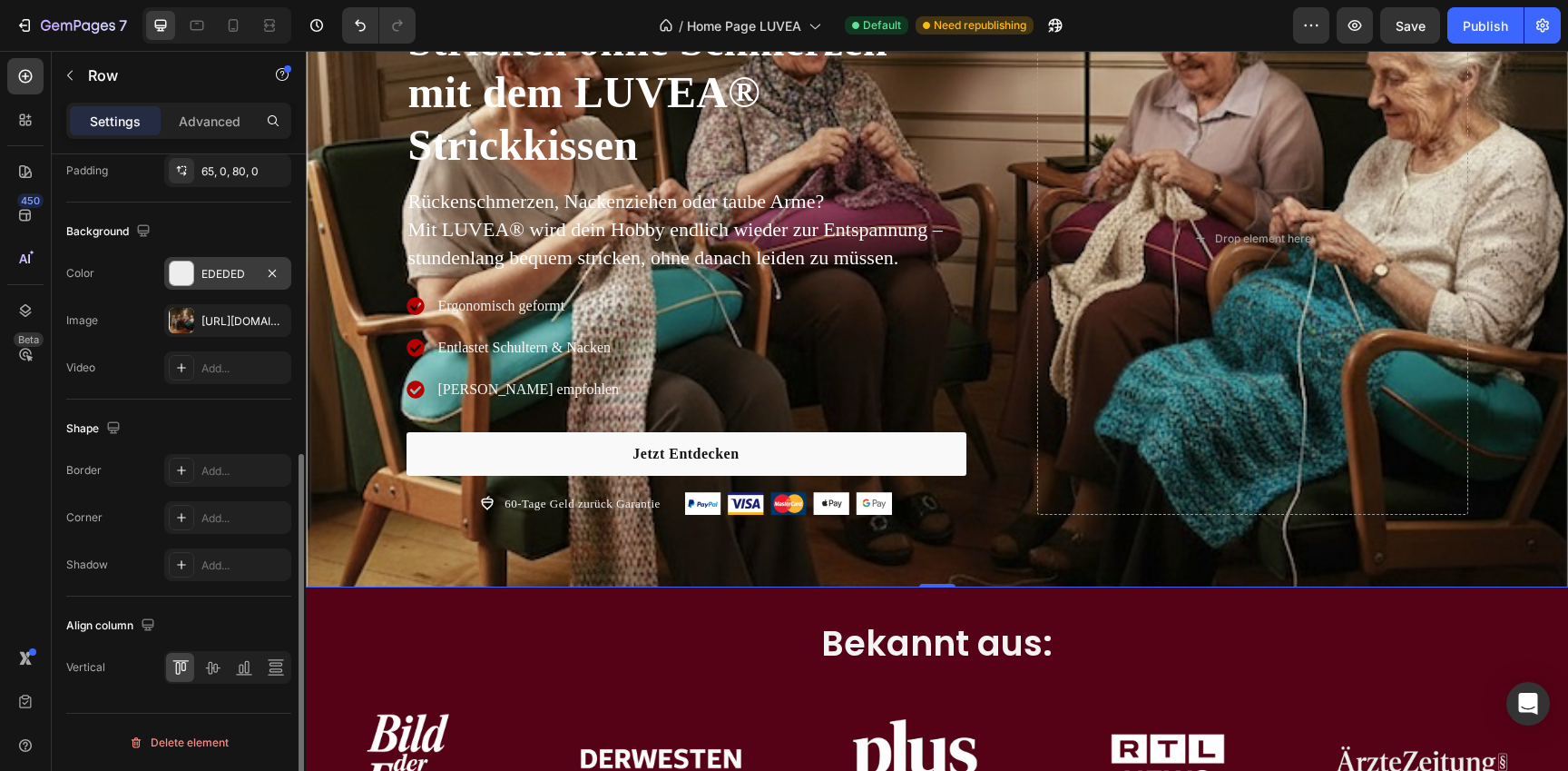
click at [210, 276] on div "EDEDED" at bounding box center [227, 274] width 52 height 17
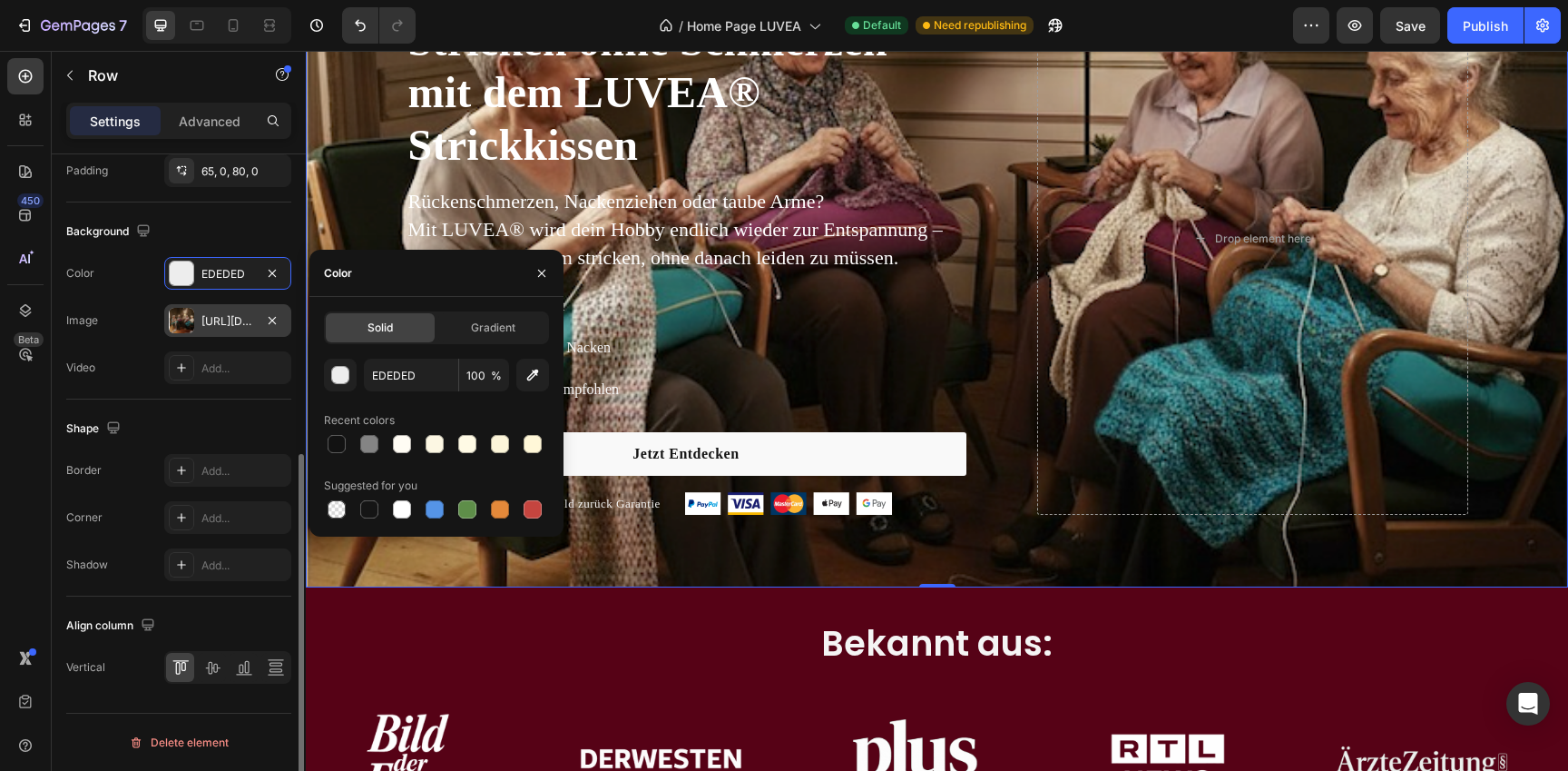
click at [230, 324] on div "https://cdn.shopify.com/s/files/1/0977/2967/5613/files/gempages_580464914561237…" at bounding box center [227, 321] width 52 height 17
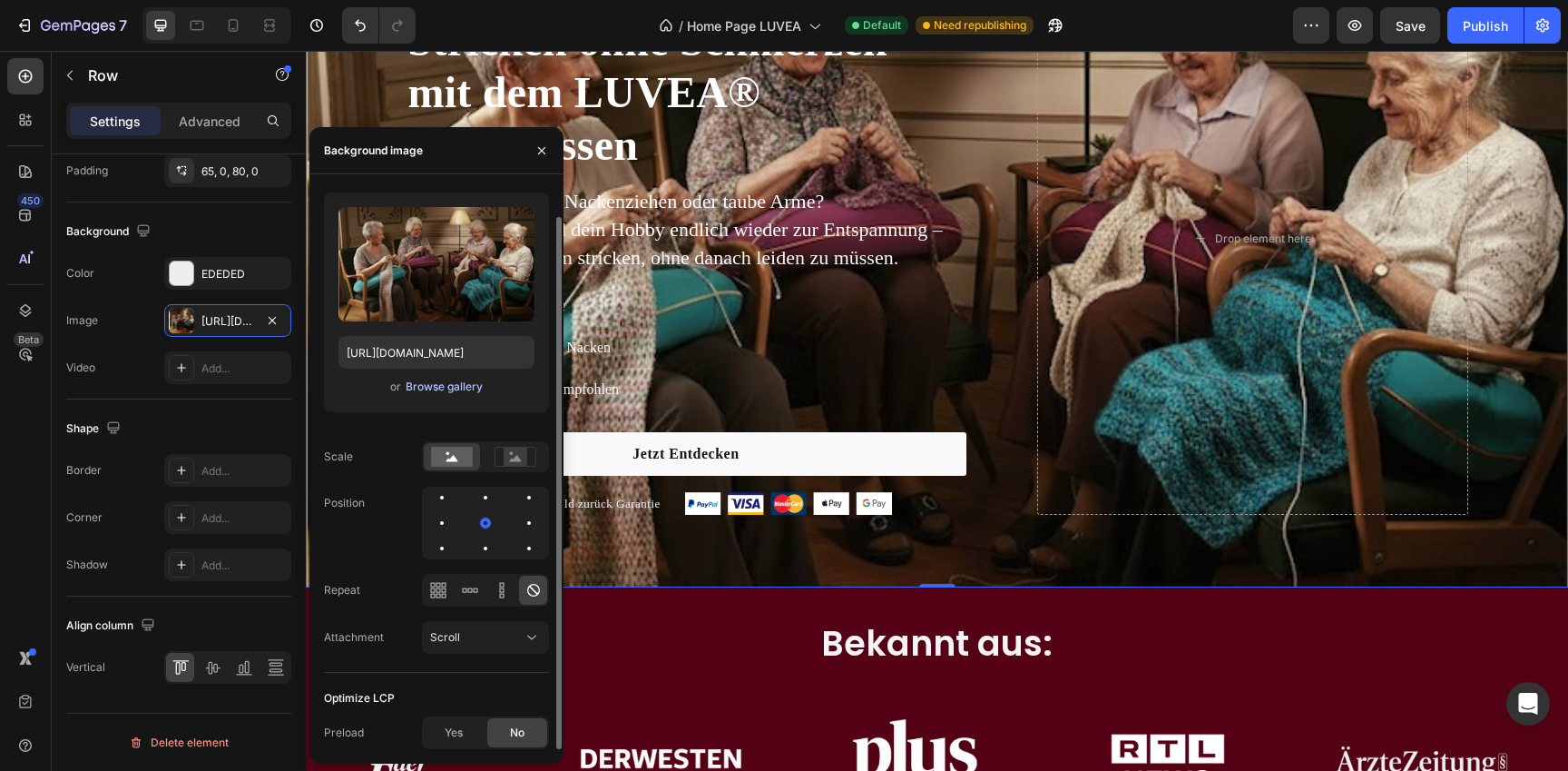
click at [427, 382] on div "Browse gallery" at bounding box center [444, 387] width 77 height 17
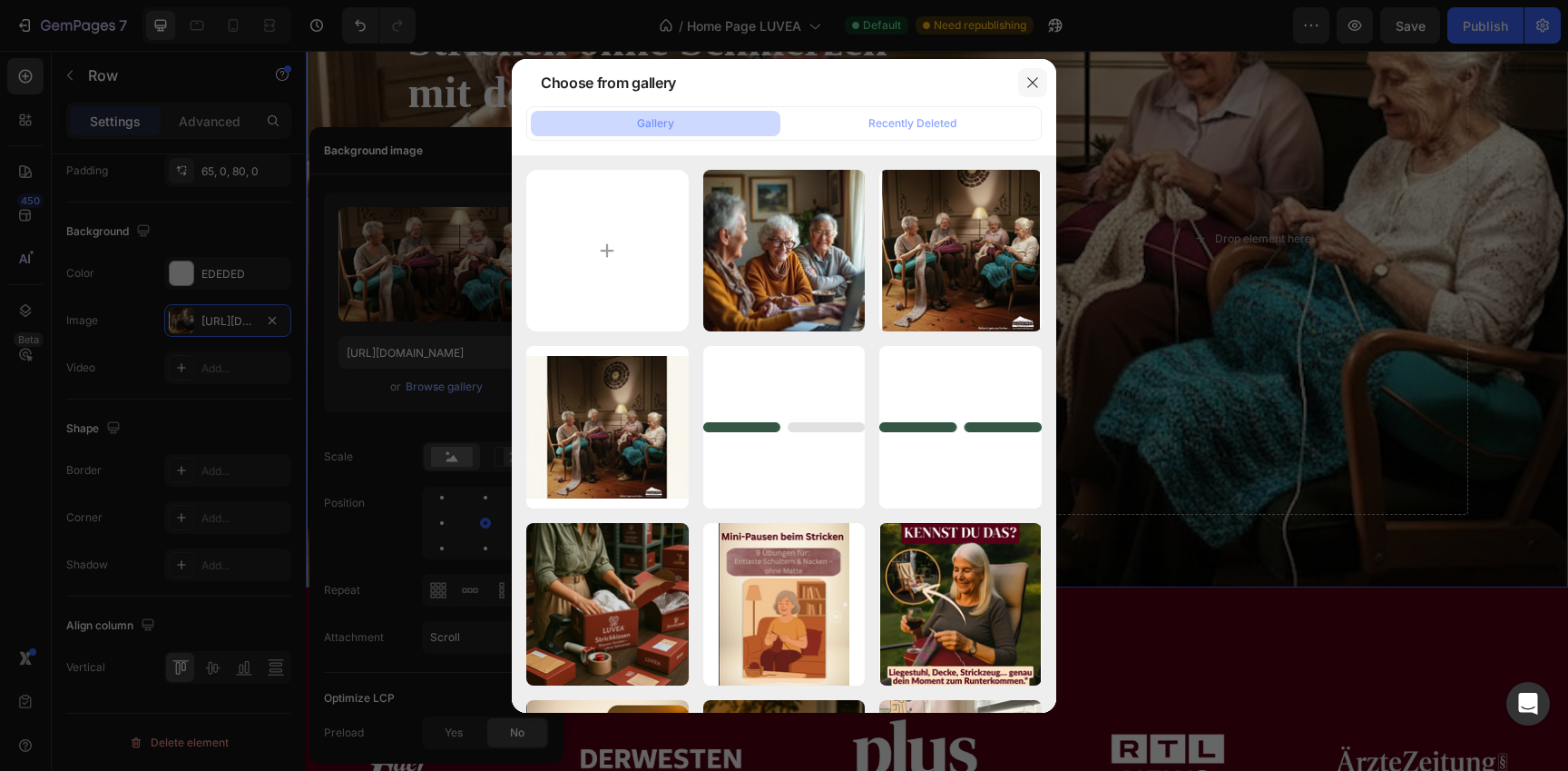
drag, startPoint x: 1032, startPoint y: 75, endPoint x: 1022, endPoint y: 83, distance: 12.8
click at [1032, 76] on icon "button" at bounding box center [1033, 83] width 15 height 15
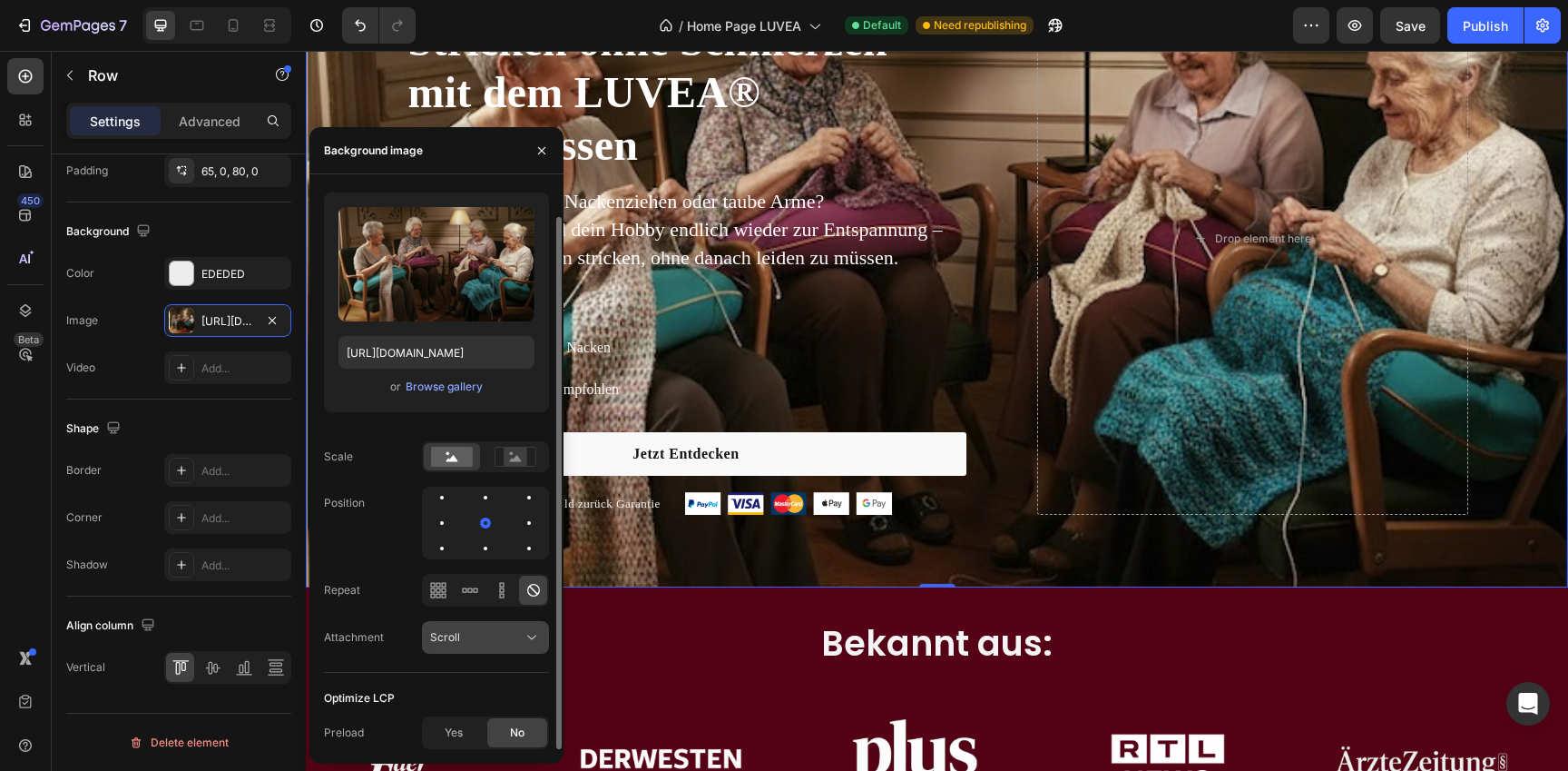
click at [512, 623] on button "Scroll" at bounding box center [485, 637] width 127 height 32
click at [406, 657] on div "Source Upload Image https://cdn.shopify.com/s/files/1/0977/2967/5613/files/gemp…" at bounding box center [436, 416] width 225 height 513
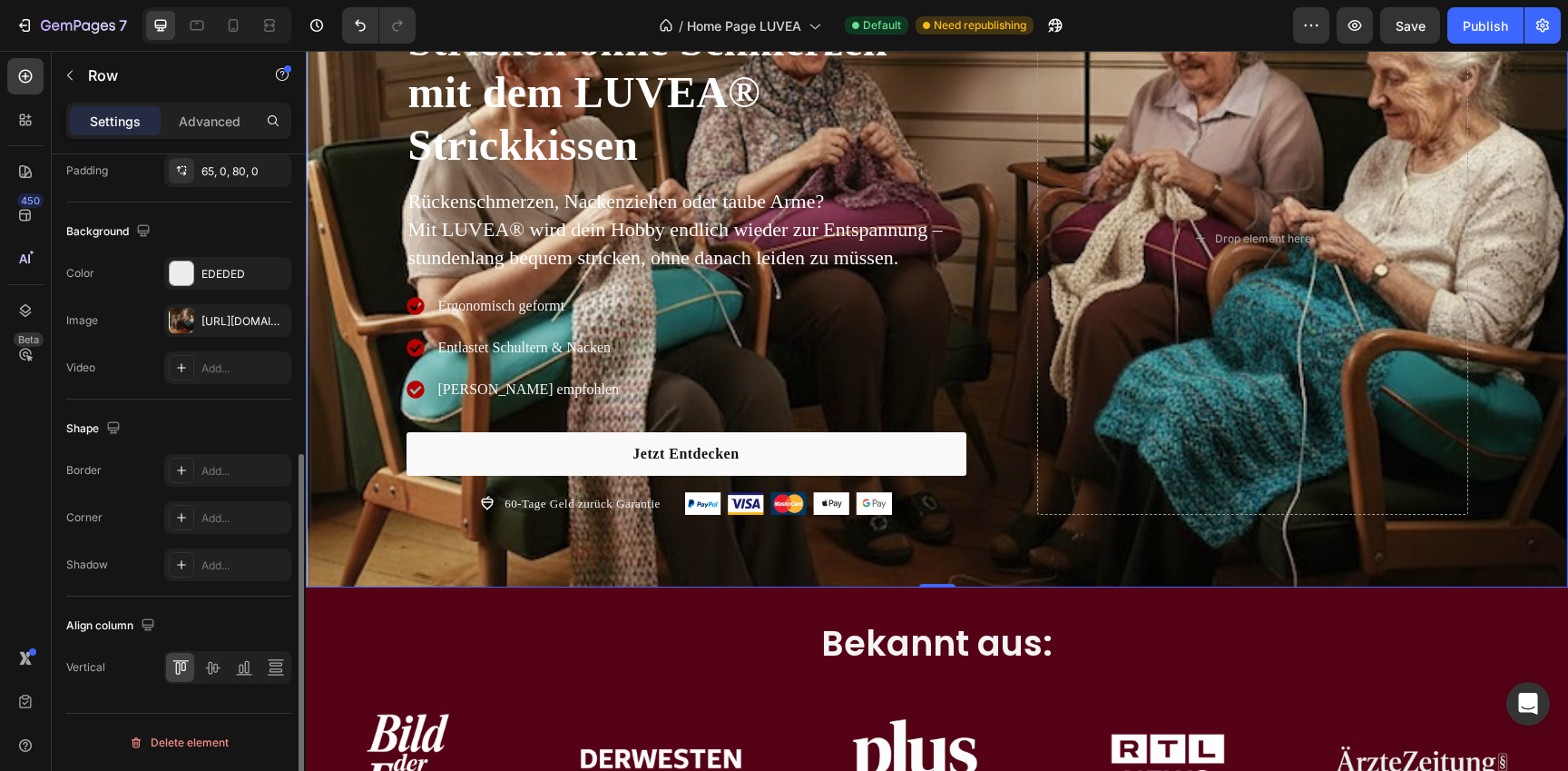
click at [210, 403] on div "Shape Border Add... Corner Add... Shadow Add..." at bounding box center [178, 498] width 225 height 197
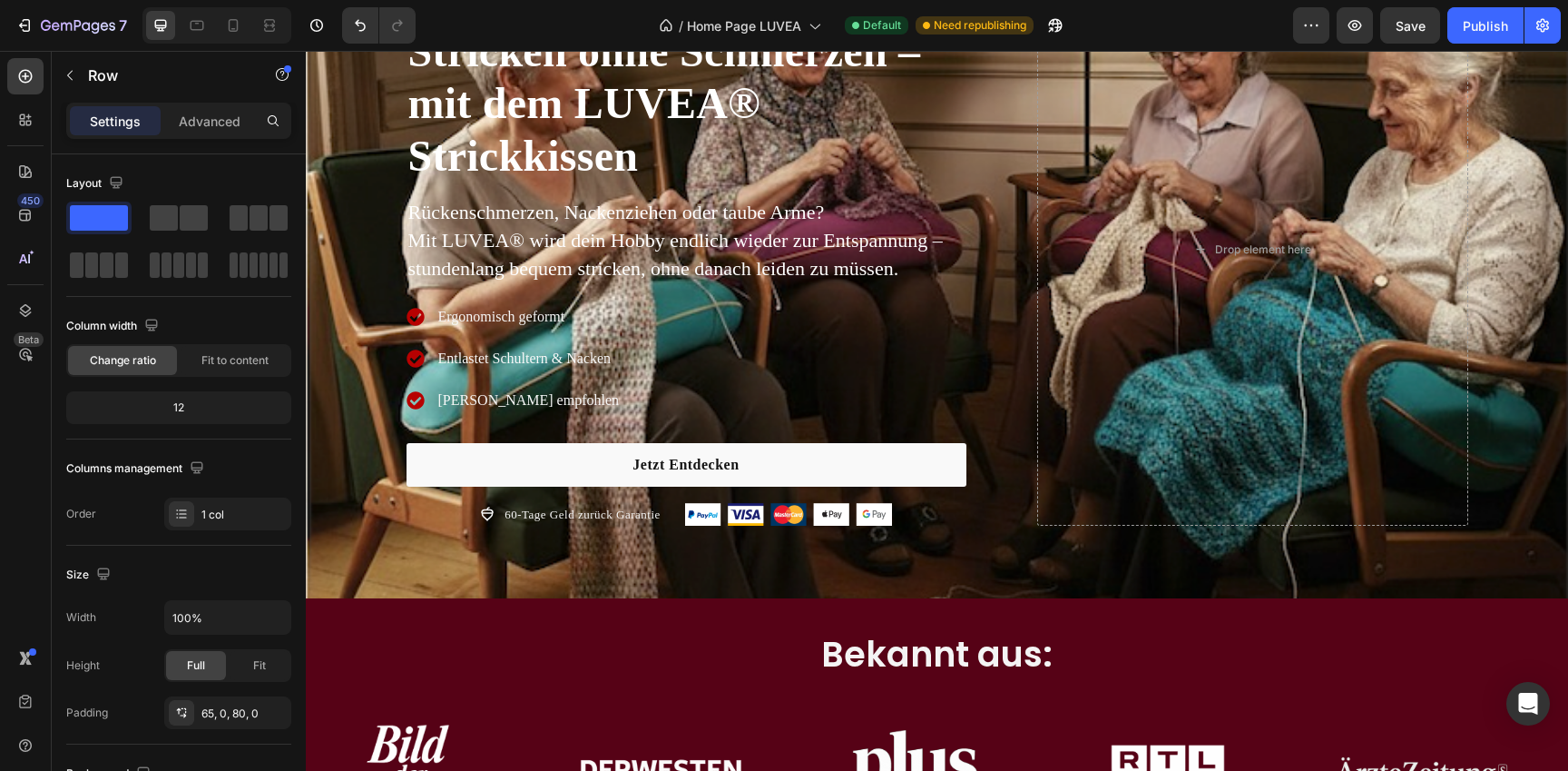
scroll to position [132, 0]
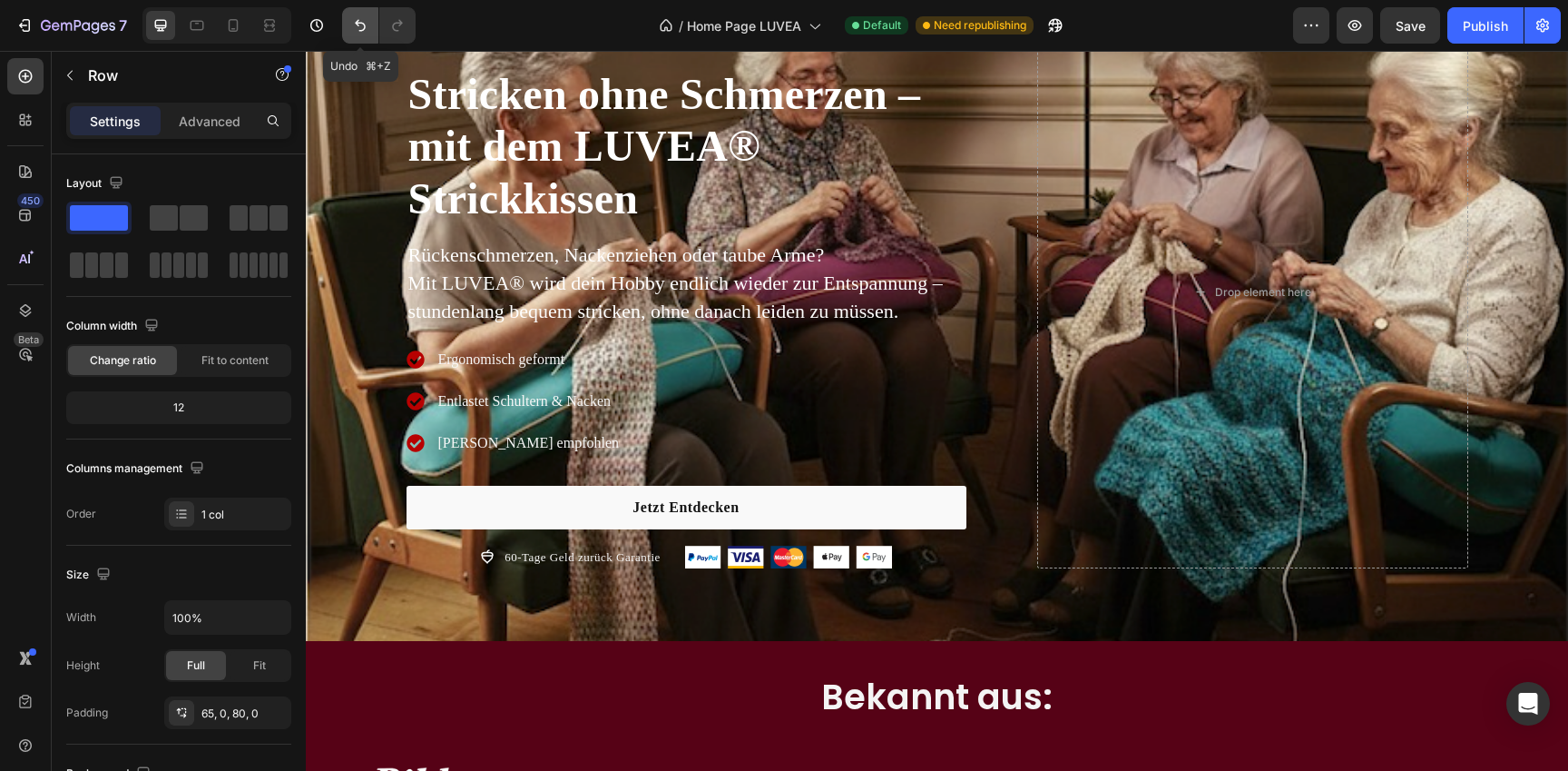
click at [366, 14] on button "Undo/Redo" at bounding box center [360, 25] width 36 height 36
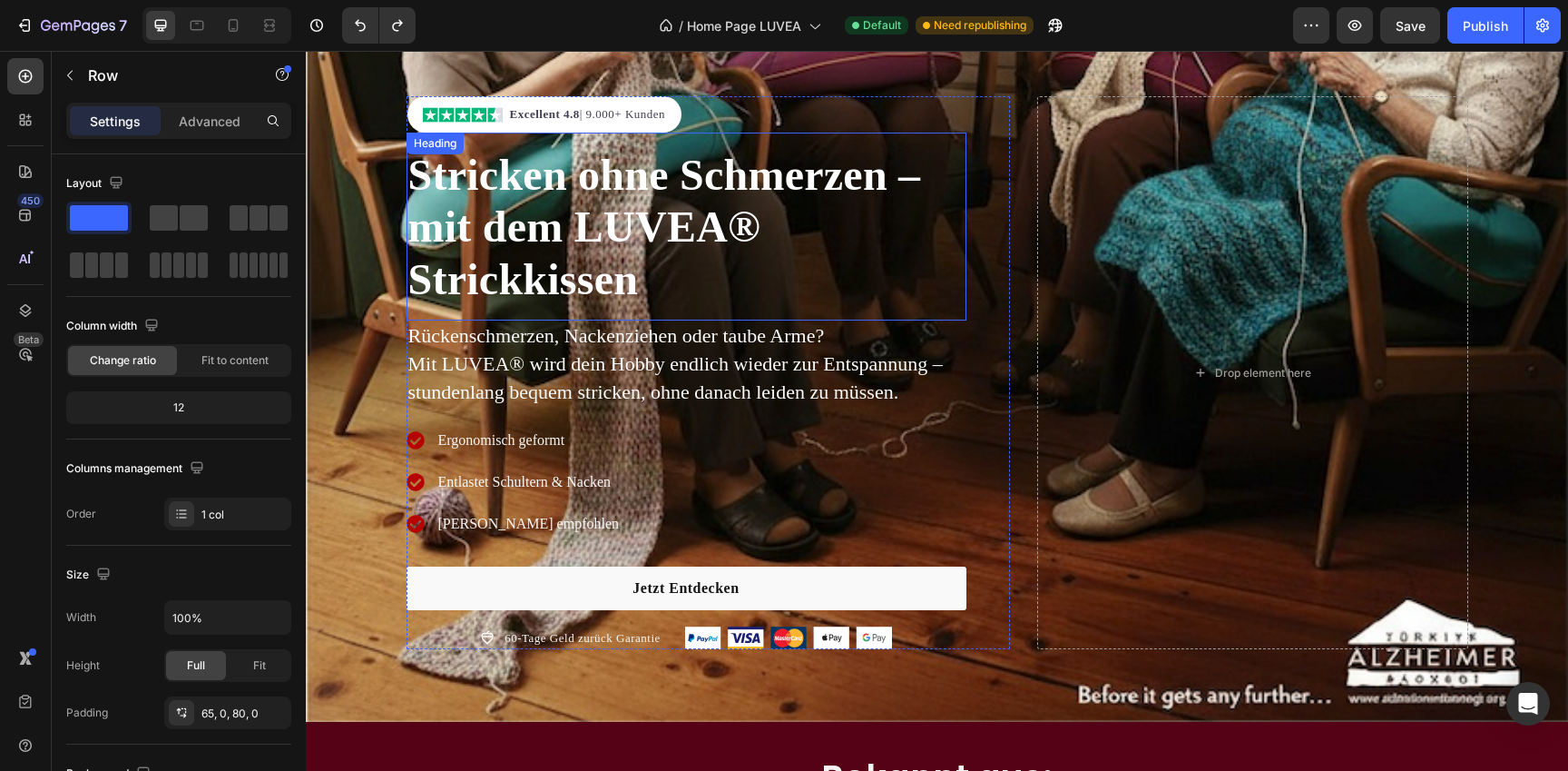
scroll to position [0, 0]
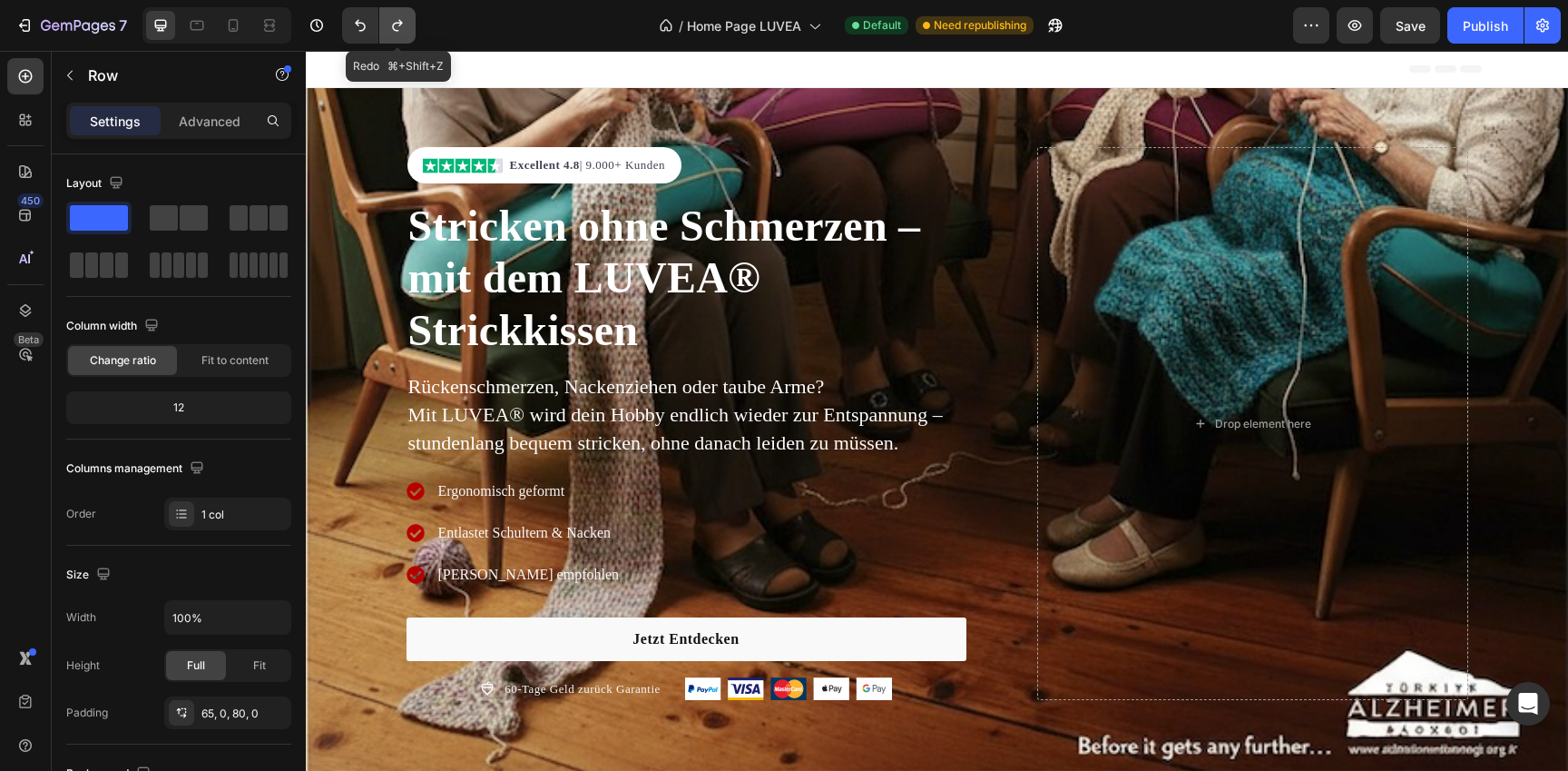
click at [379, 18] on button "Undo/Redo" at bounding box center [397, 25] width 36 height 36
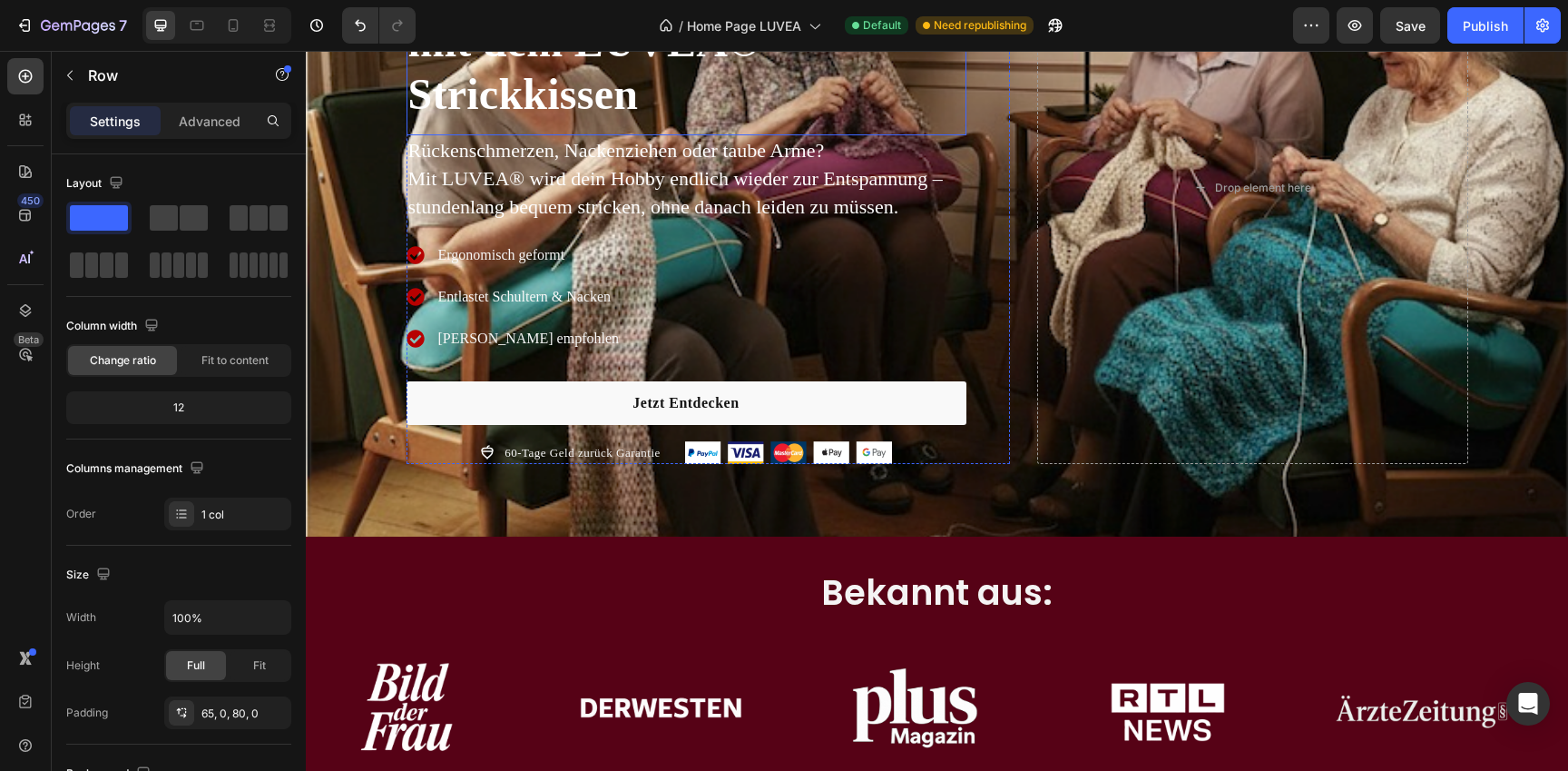
scroll to position [237, 0]
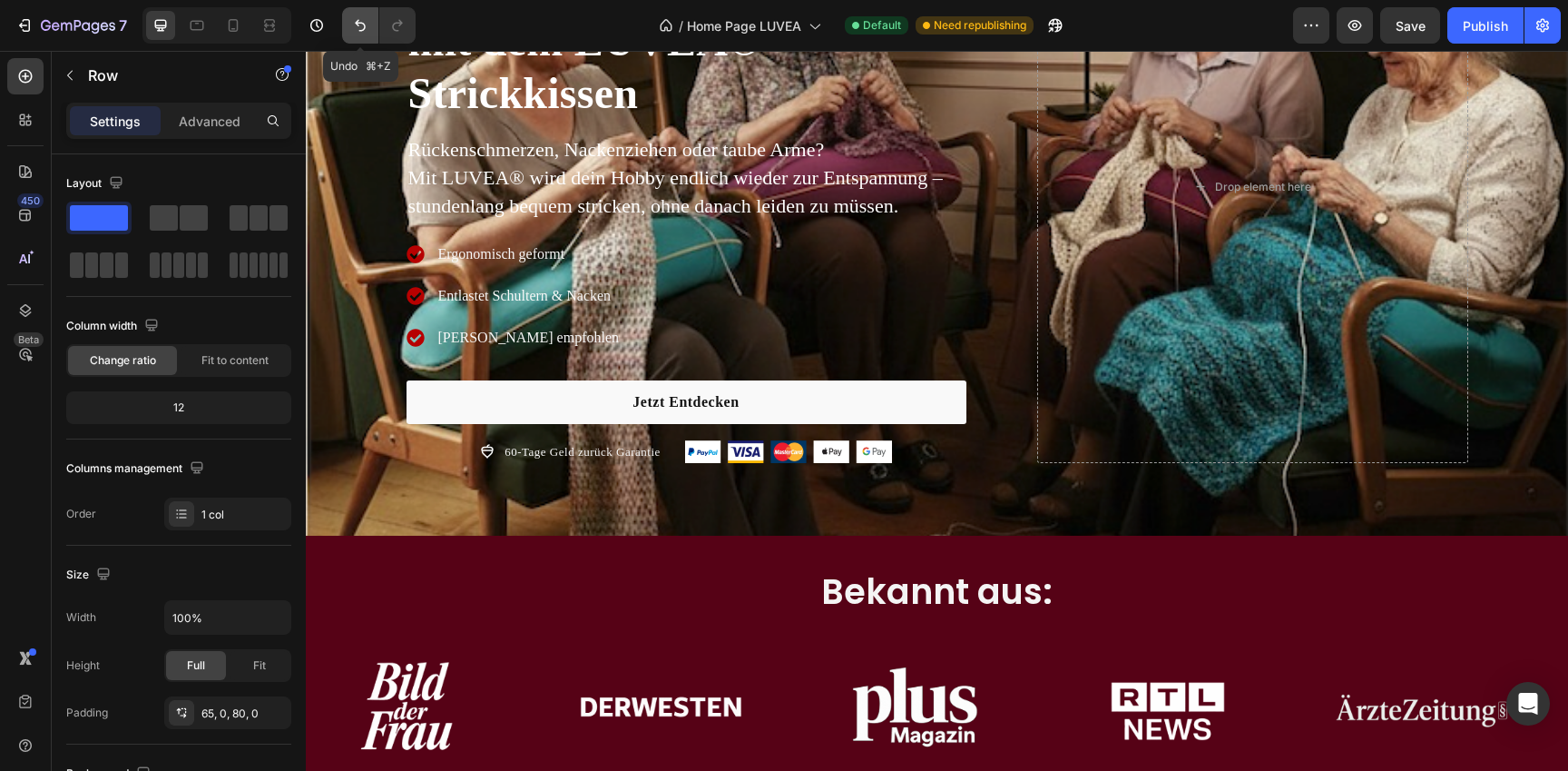
click at [362, 13] on button "Undo/Redo" at bounding box center [360, 25] width 36 height 36
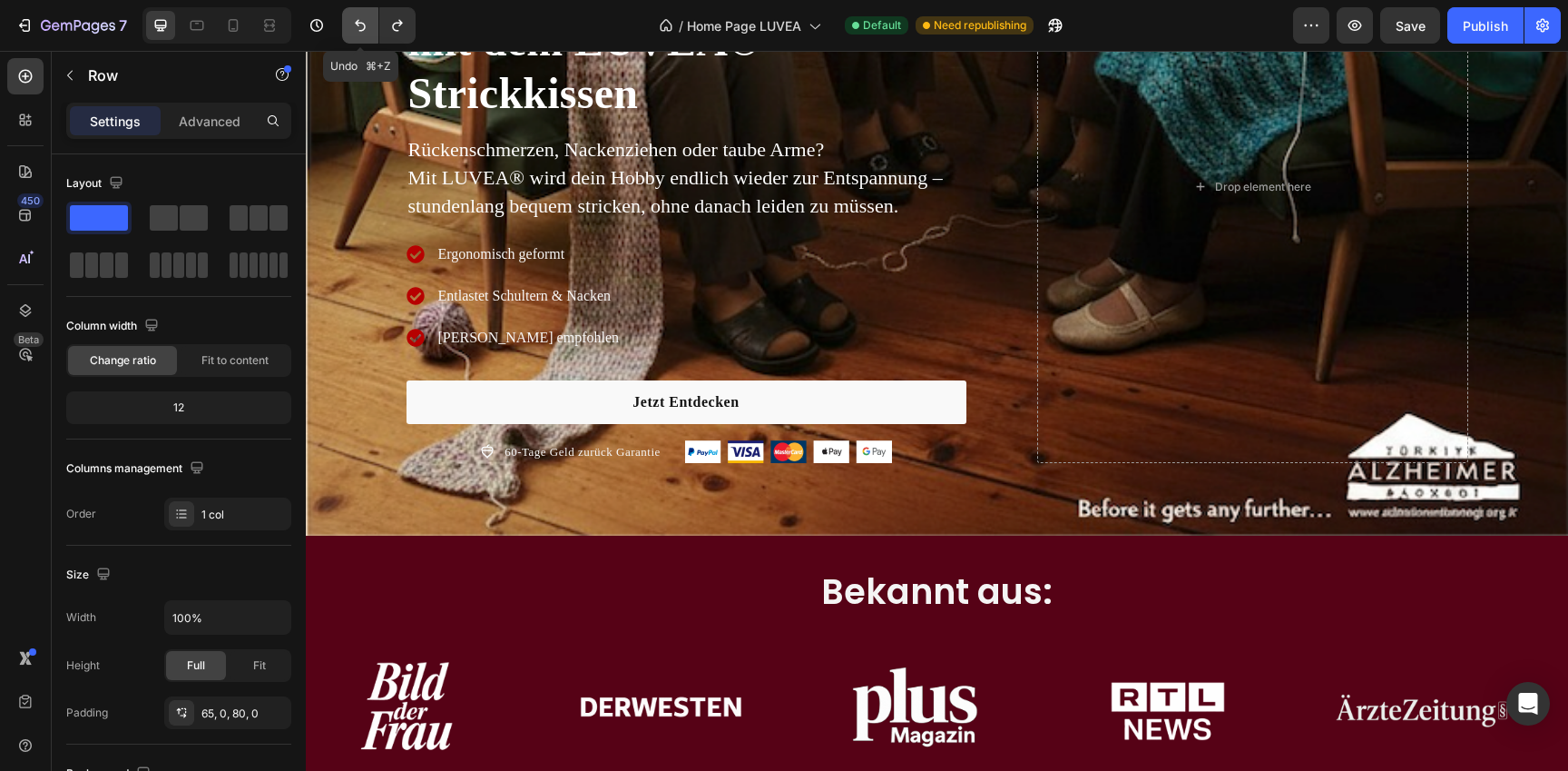
click at [362, 13] on button "Undo/Redo" at bounding box center [360, 25] width 36 height 36
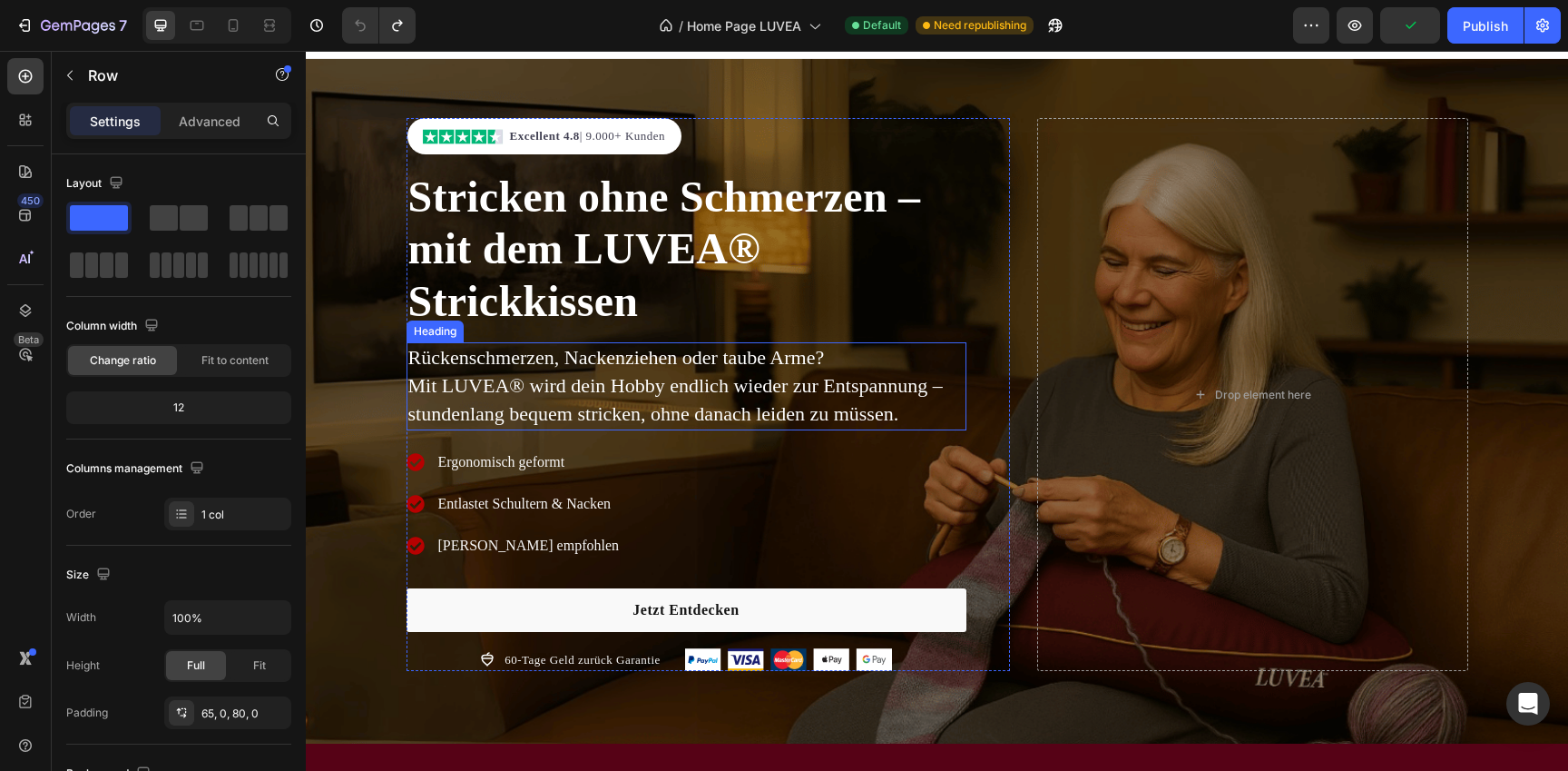
scroll to position [0, 0]
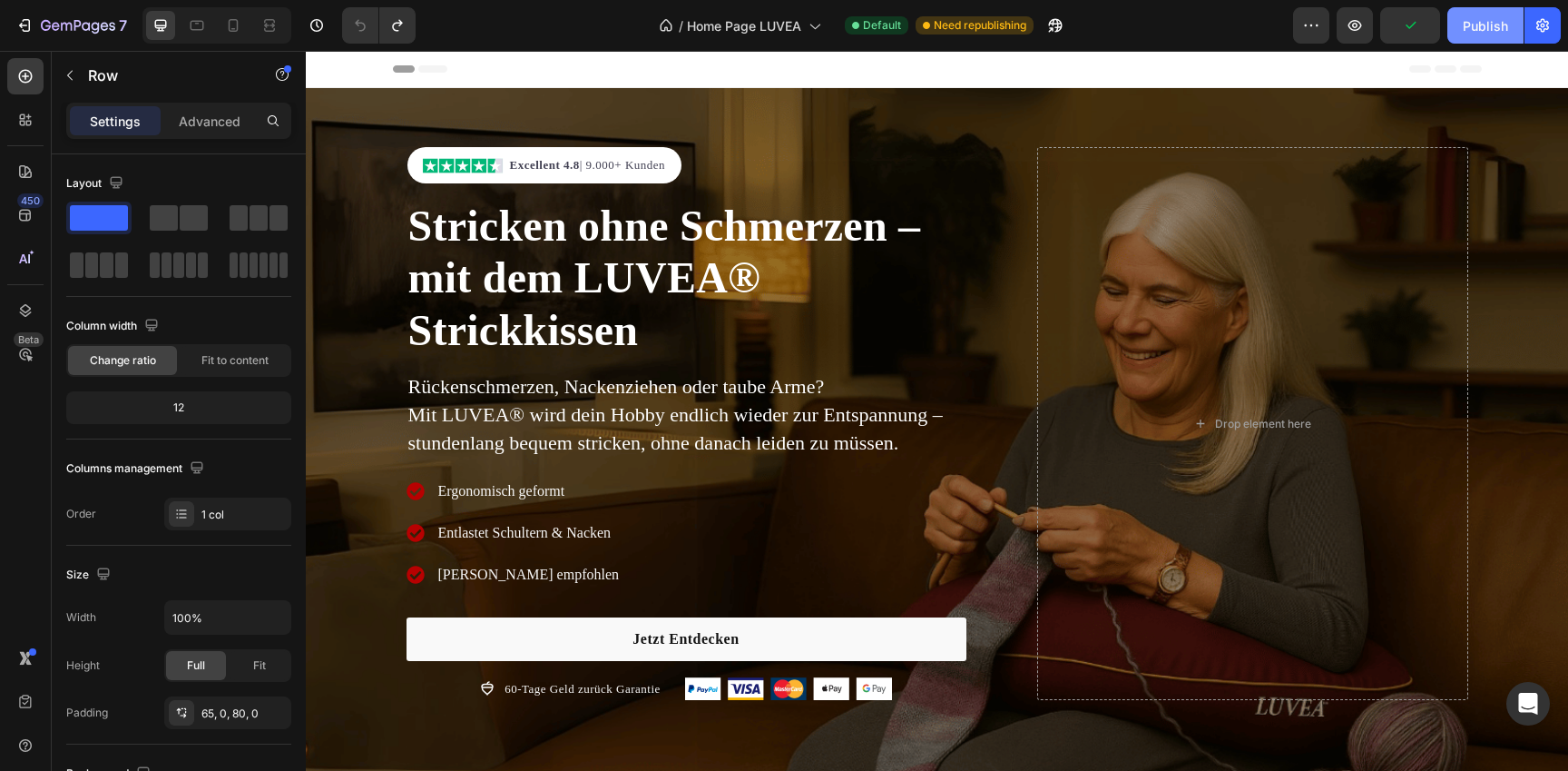
click at [1506, 25] on div "Publish" at bounding box center [1485, 26] width 45 height 19
click at [367, 107] on div "Image Excellent 4.8 | 9.000+ Kunden Text block Row Stricken ohne Schmerzen – mi…" at bounding box center [937, 429] width 1263 height 684
click at [367, 130] on div "Image Excellent 4.8 | 9.000+ Kunden Text block Row Stricken ohne Schmerzen – mi…" at bounding box center [937, 429] width 1263 height 684
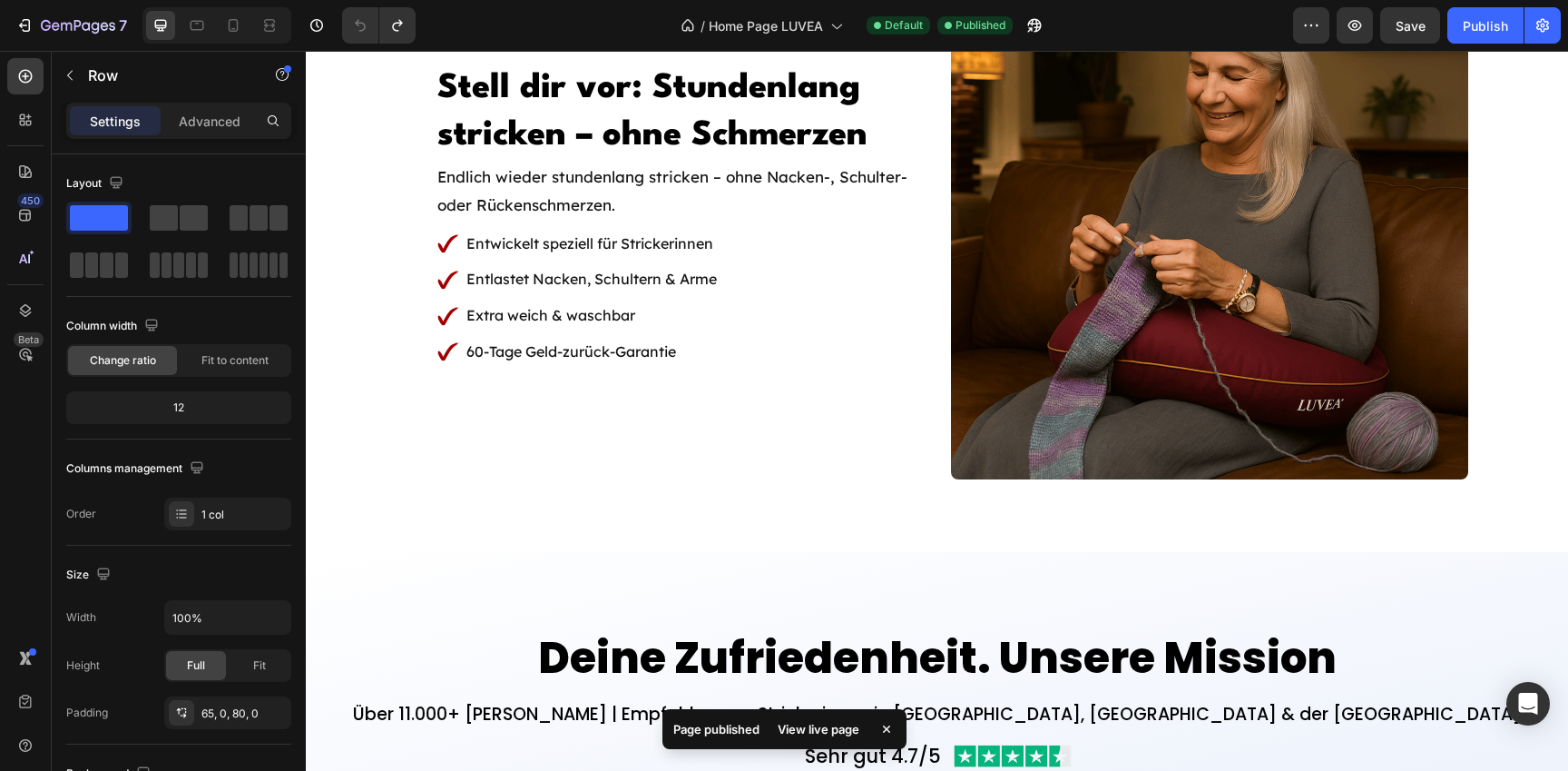
scroll to position [1059, 0]
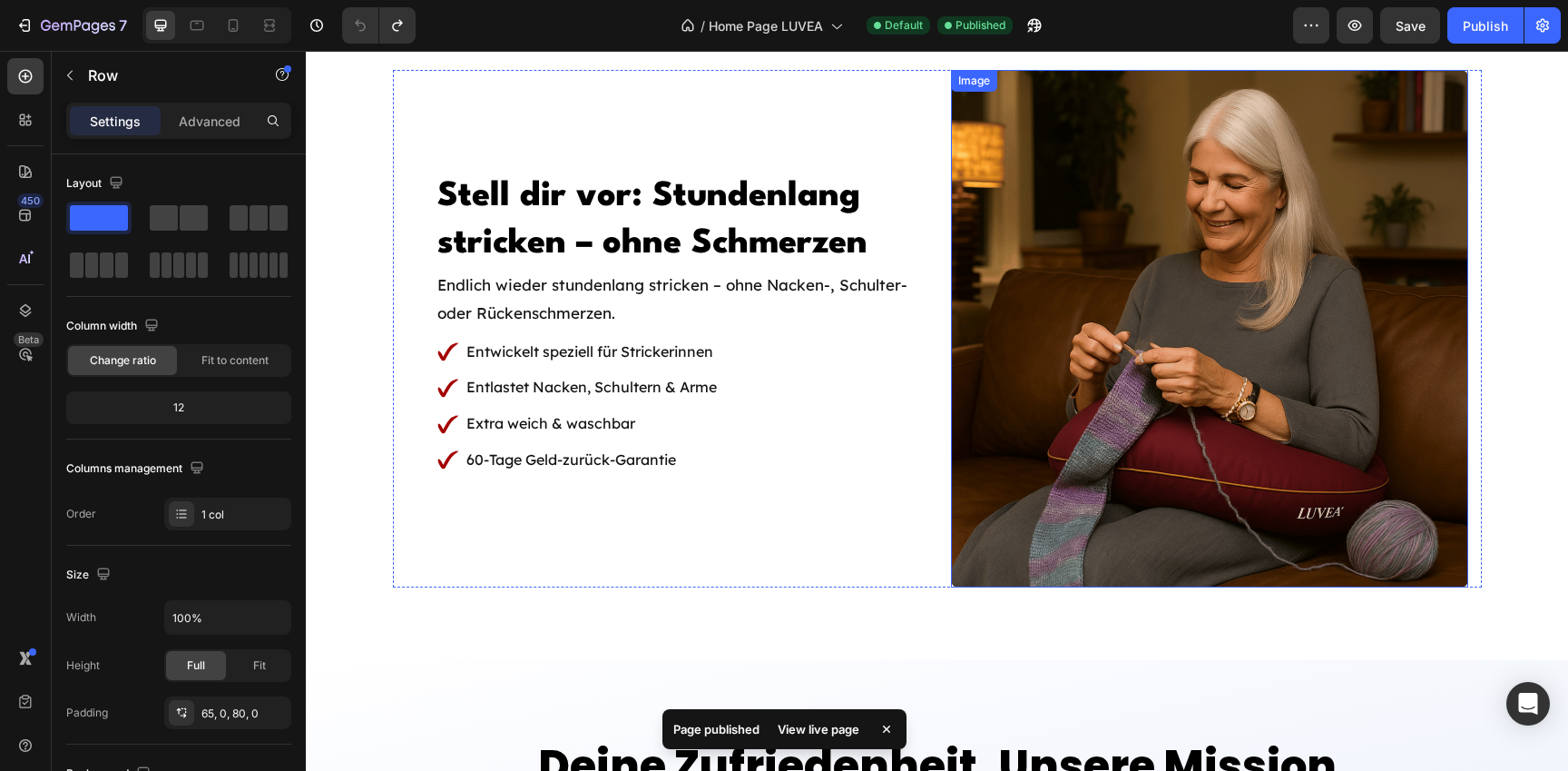
click at [1119, 401] on img at bounding box center [1210, 329] width 518 height 518
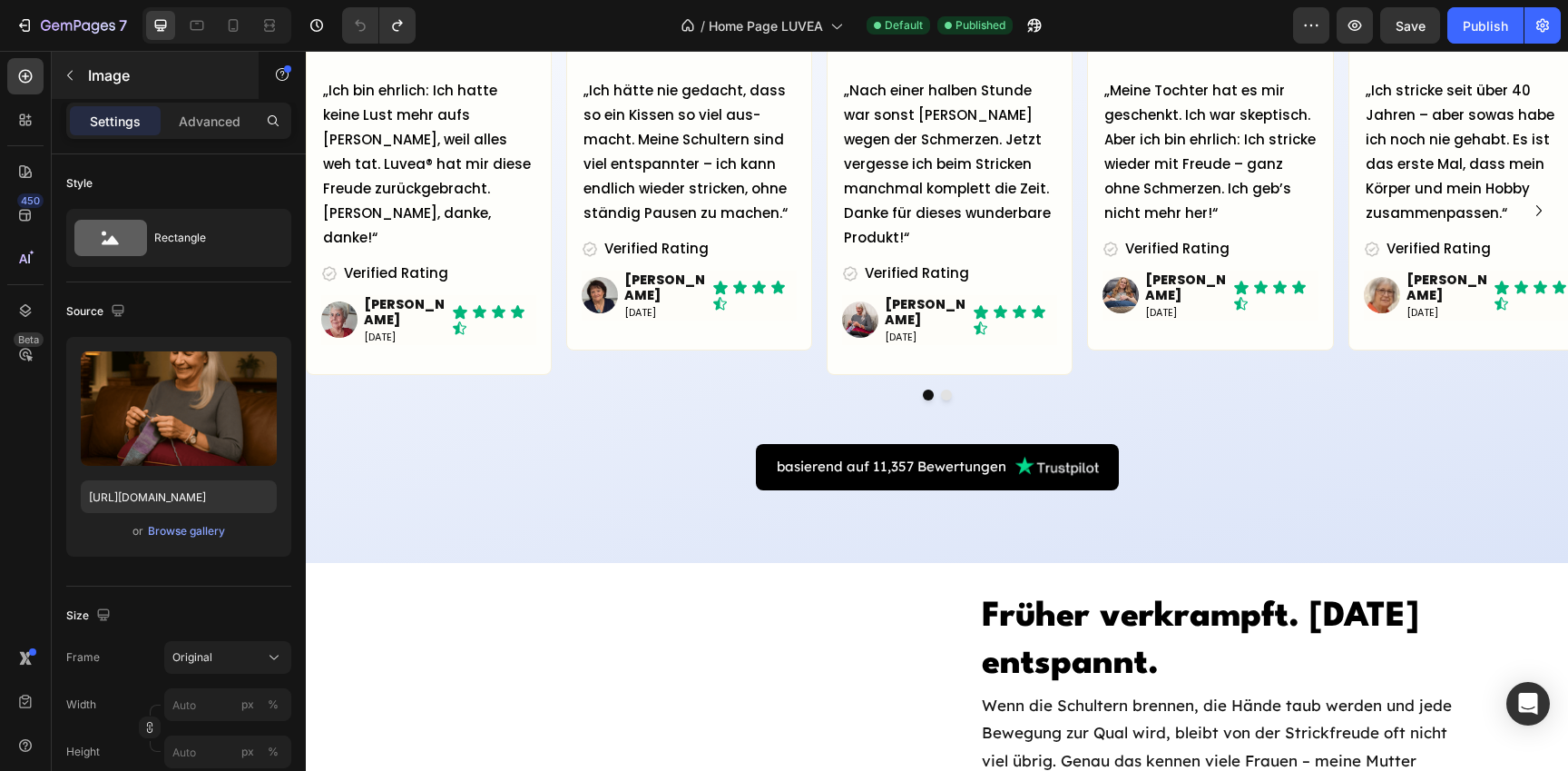
scroll to position [1917, 0]
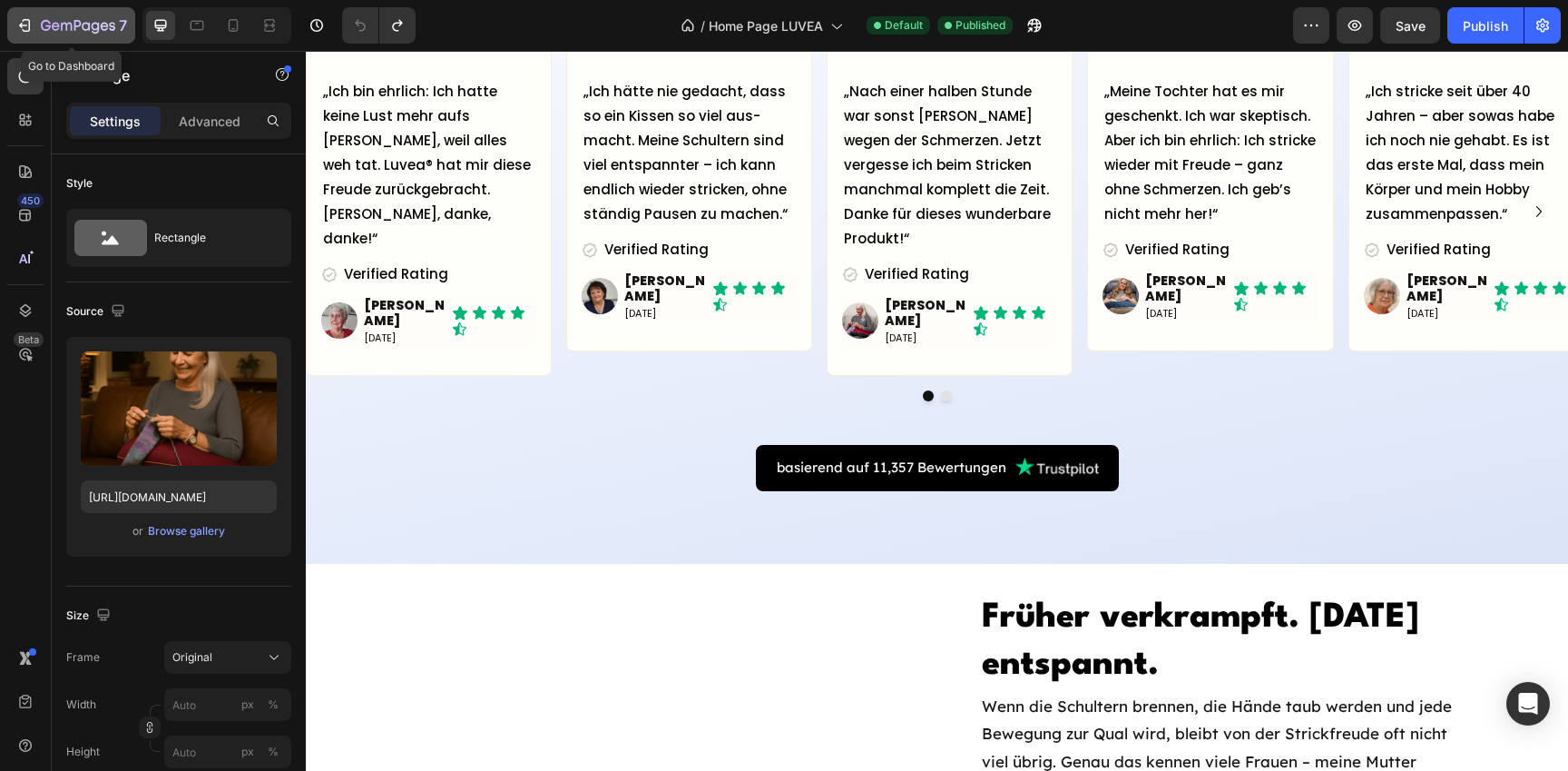
click at [57, 8] on button "7" at bounding box center [71, 25] width 128 height 36
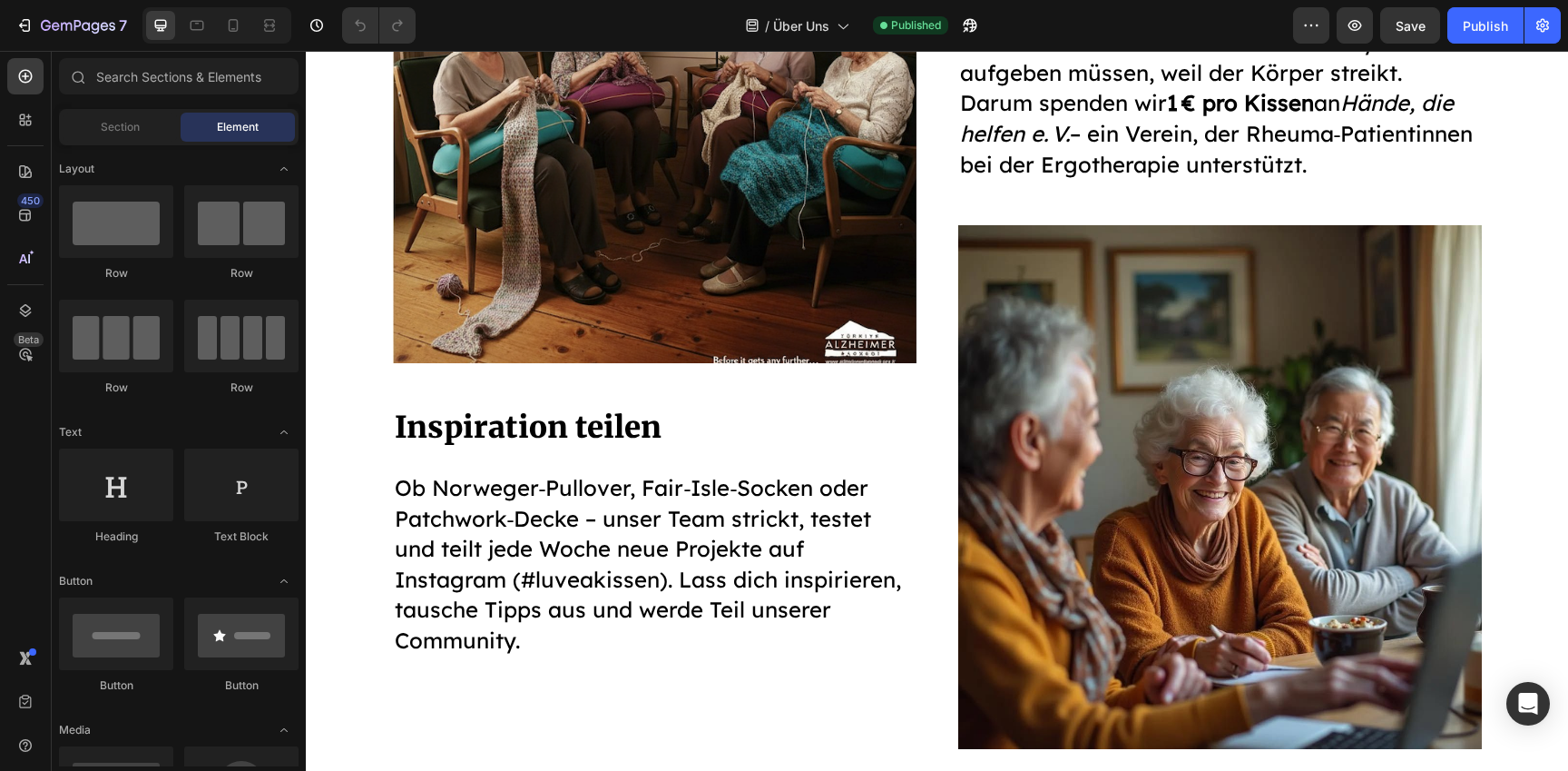
scroll to position [2860, 0]
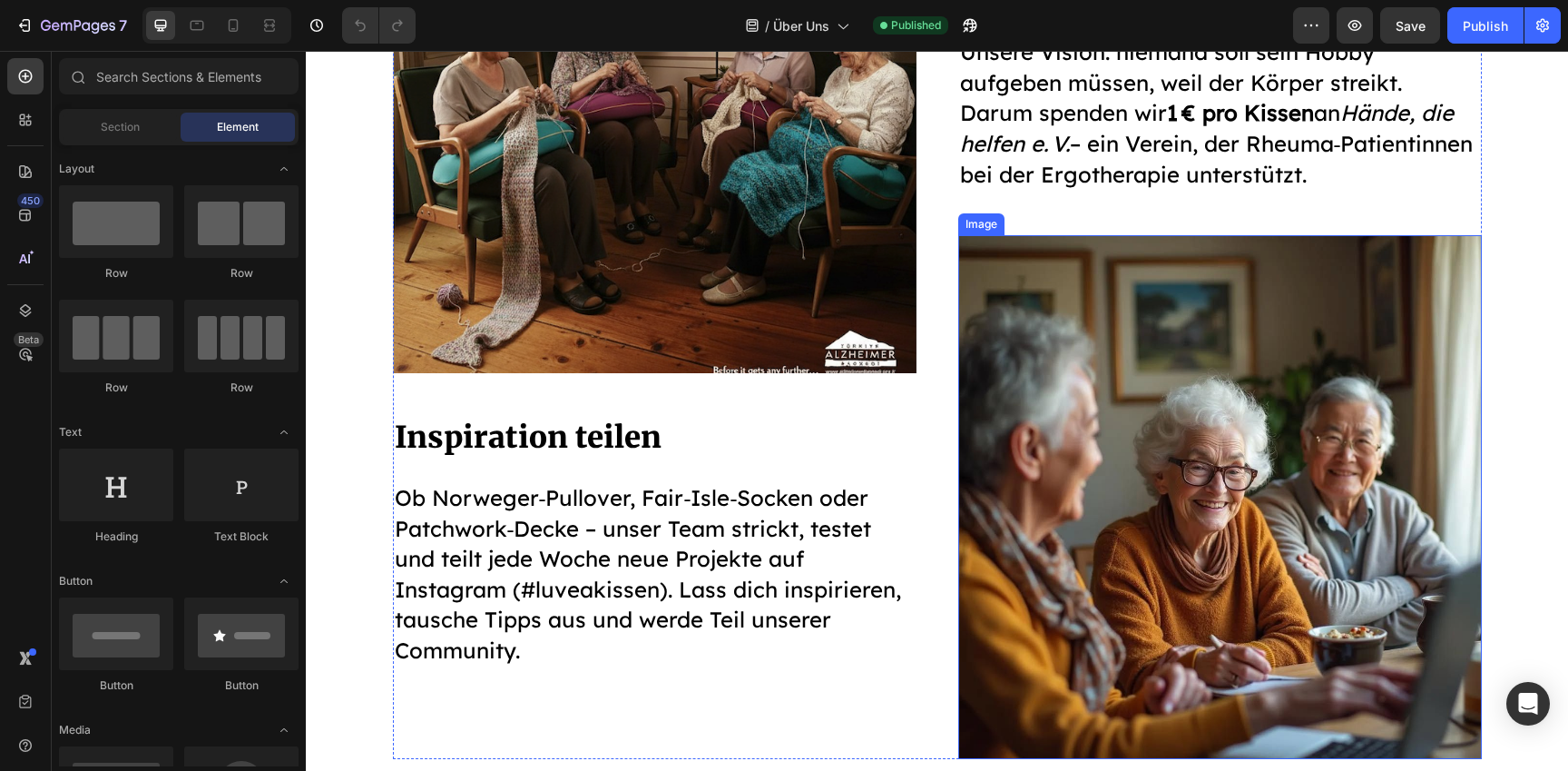
click at [1114, 449] on img at bounding box center [1221, 497] width 524 height 524
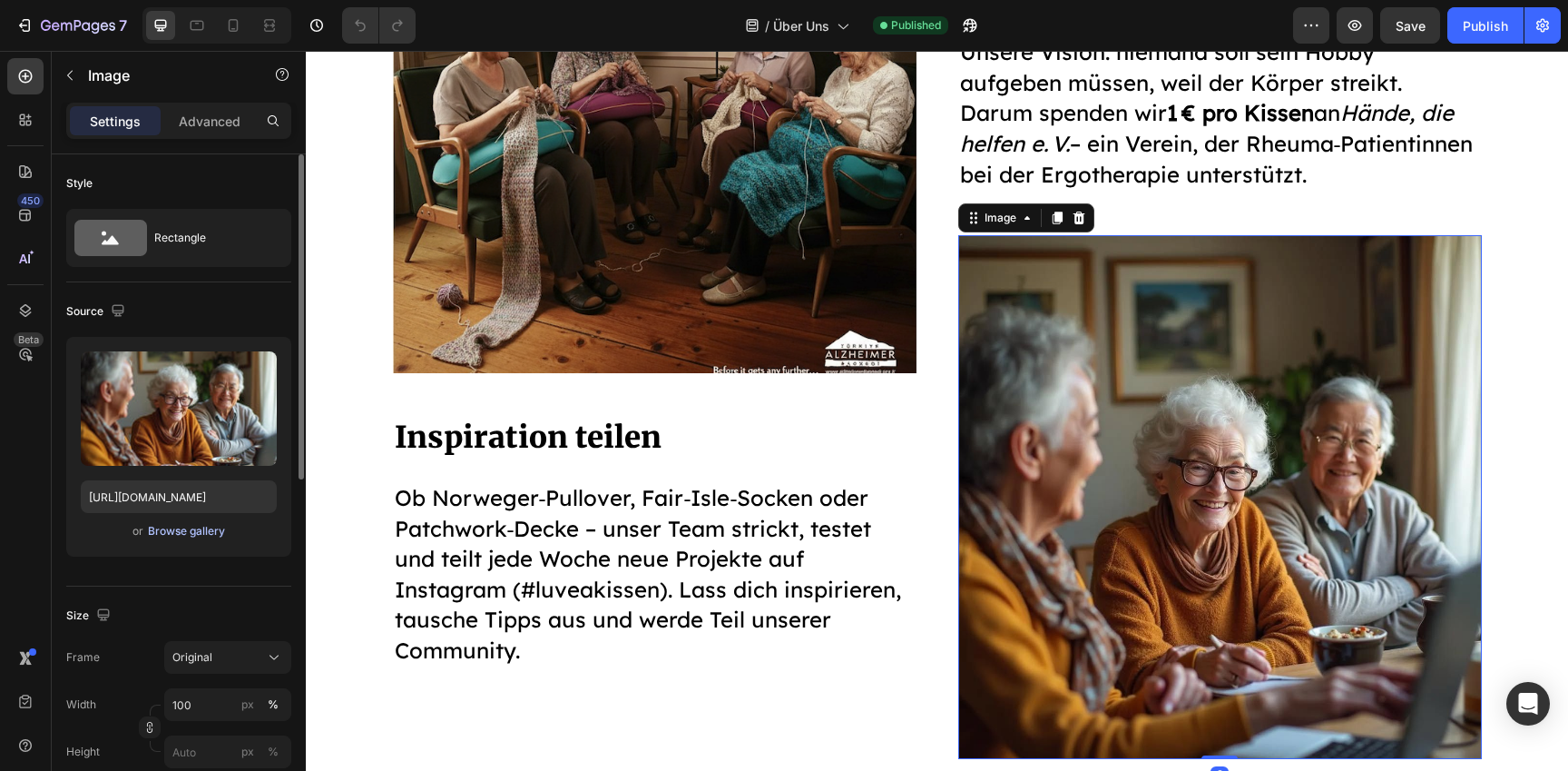
click at [182, 531] on div "Browse gallery" at bounding box center [186, 531] width 77 height 17
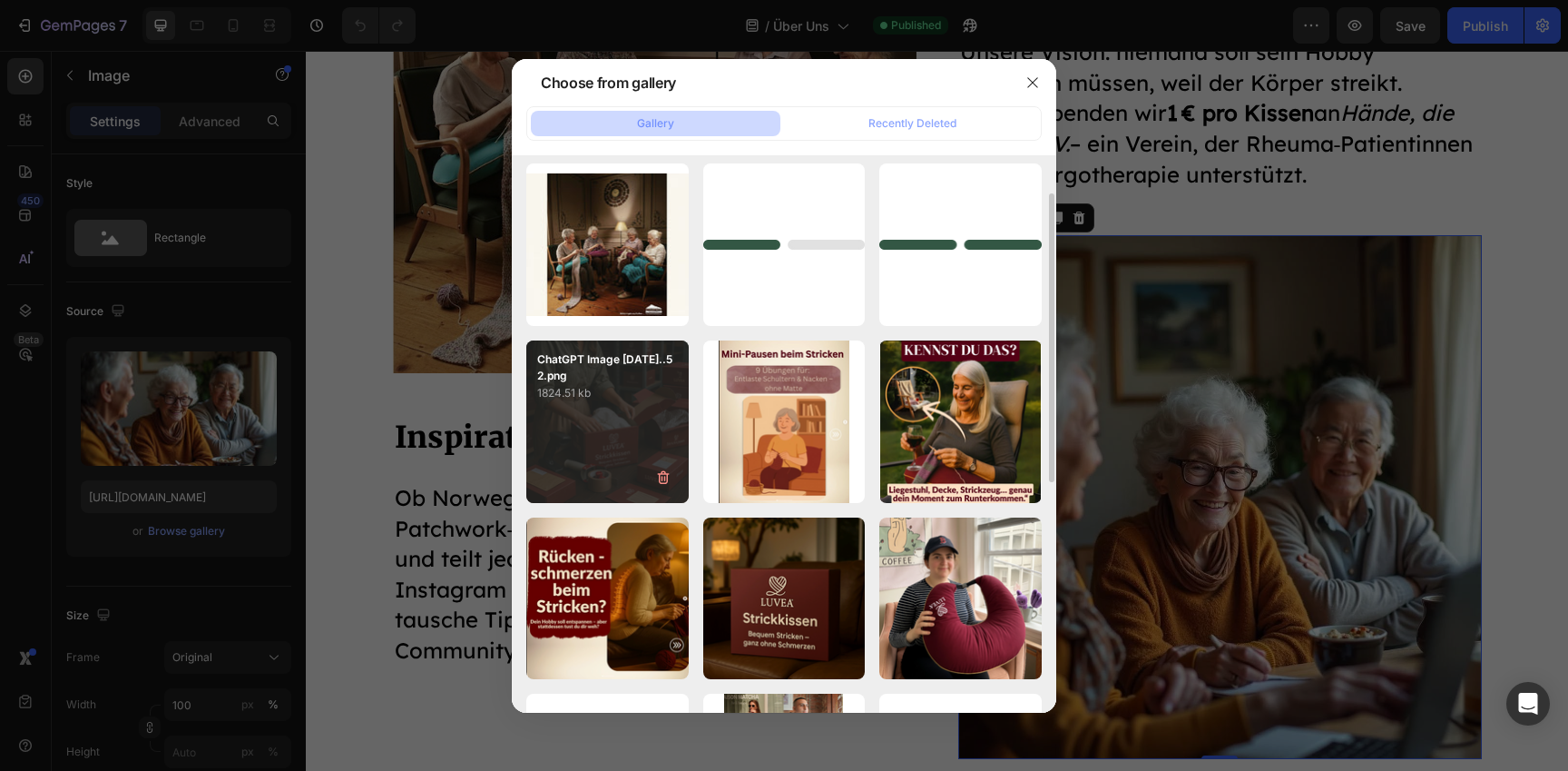
scroll to position [190, 0]
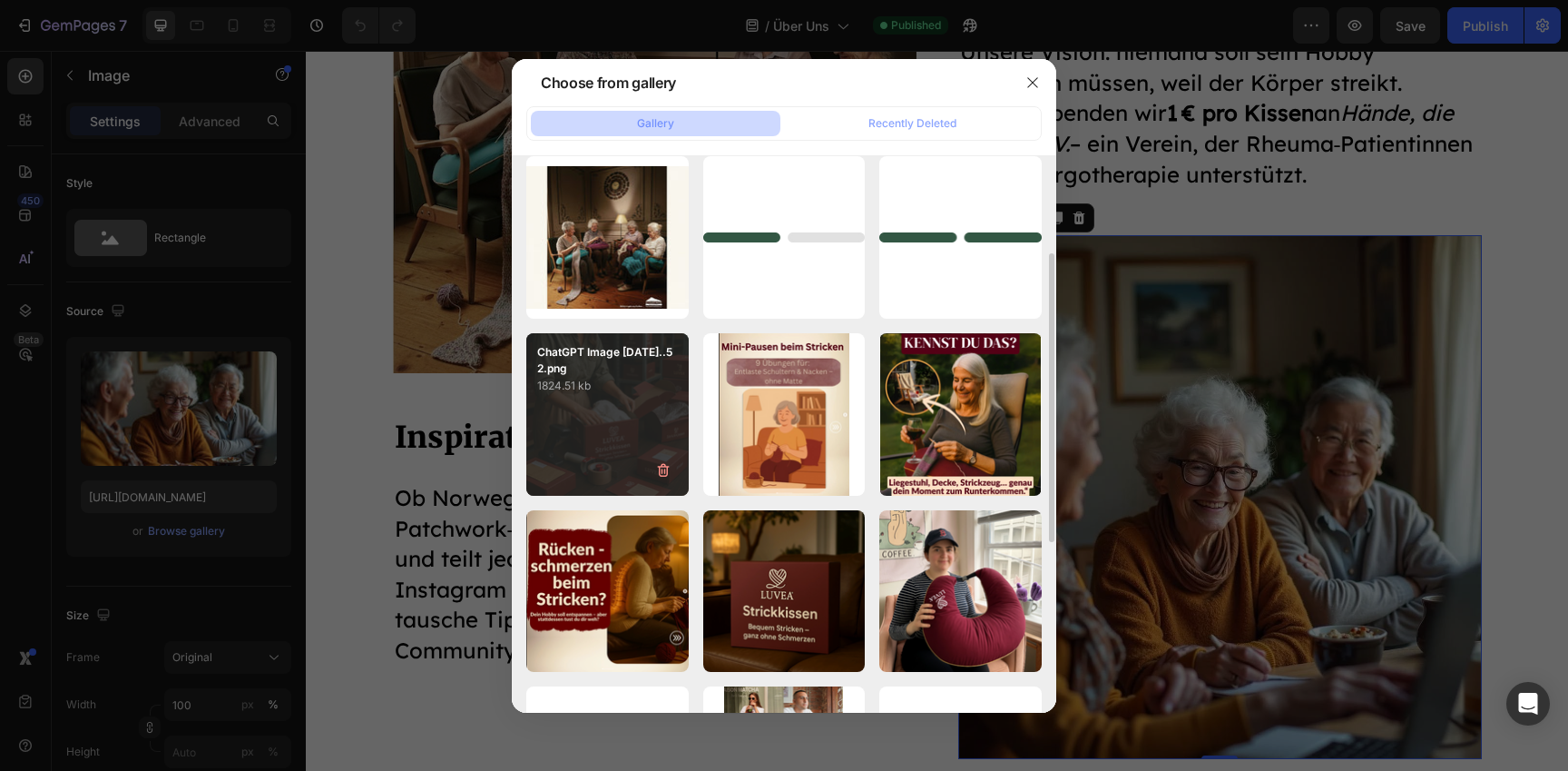
click at [609, 432] on div "ChatGPT Image [DATE]..52.png 1824.51 kb" at bounding box center [607, 414] width 162 height 162
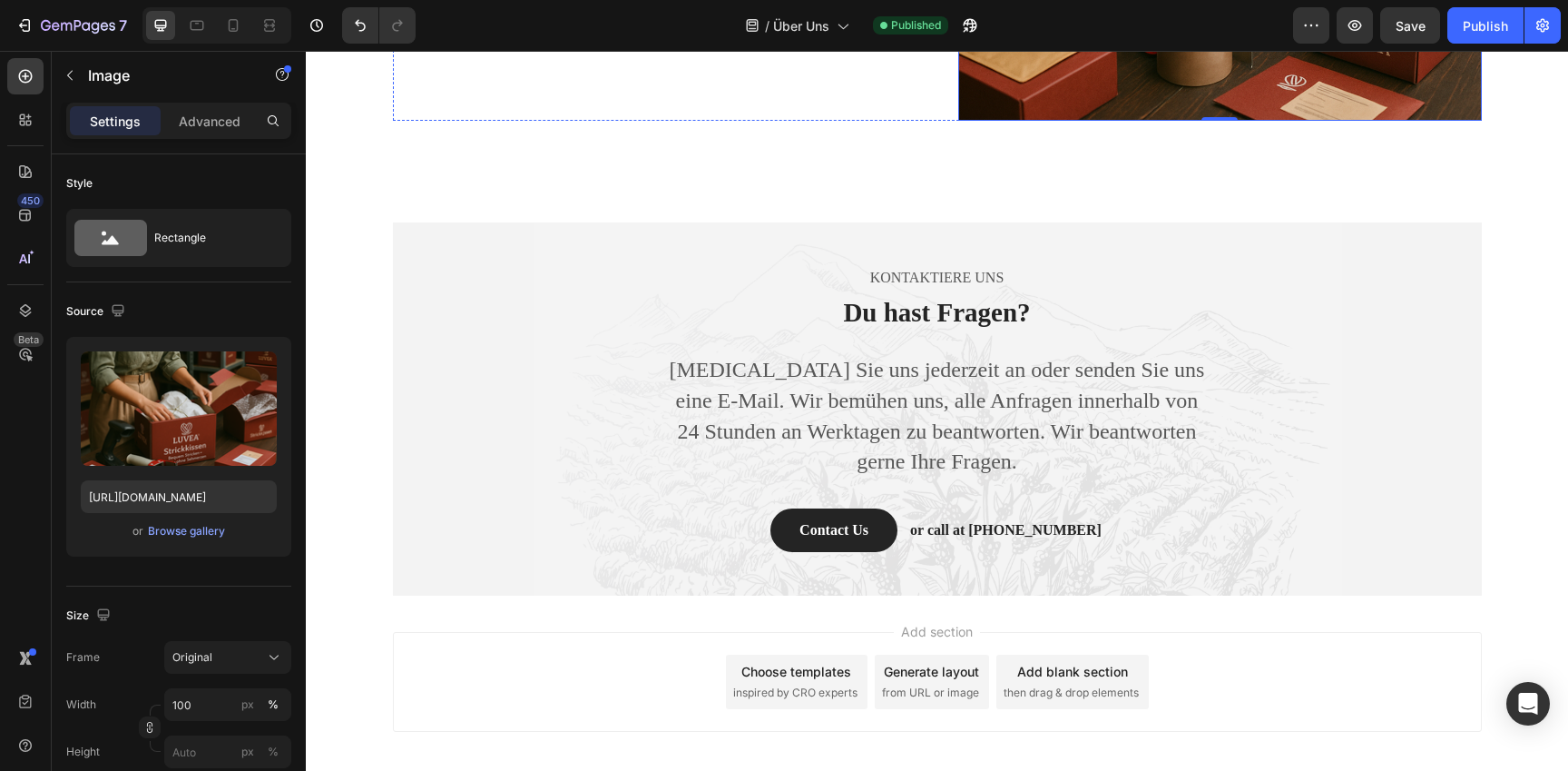
scroll to position [3498, 0]
click at [198, 529] on div "Browse gallery" at bounding box center [186, 531] width 77 height 17
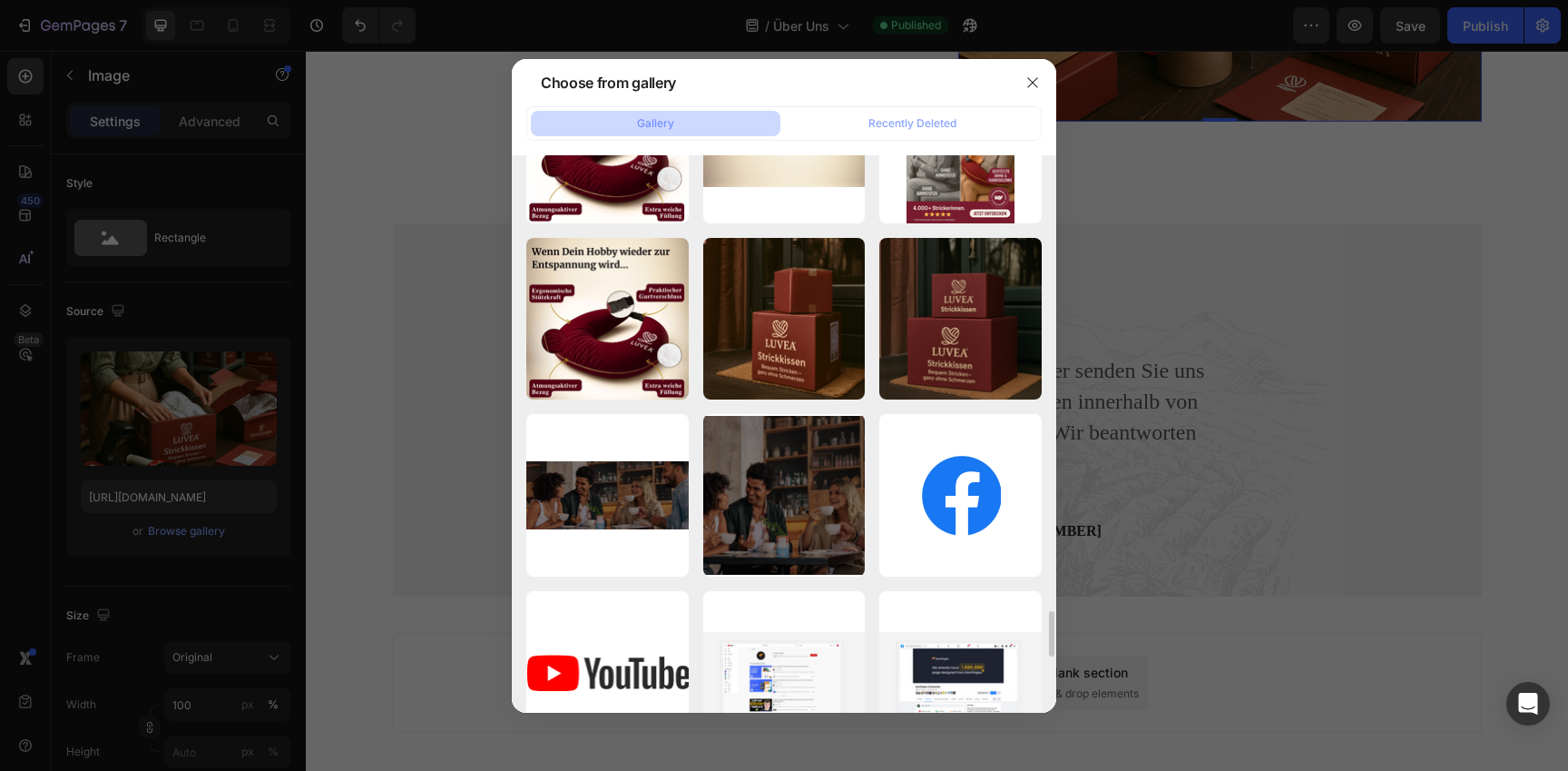
scroll to position [5768, 0]
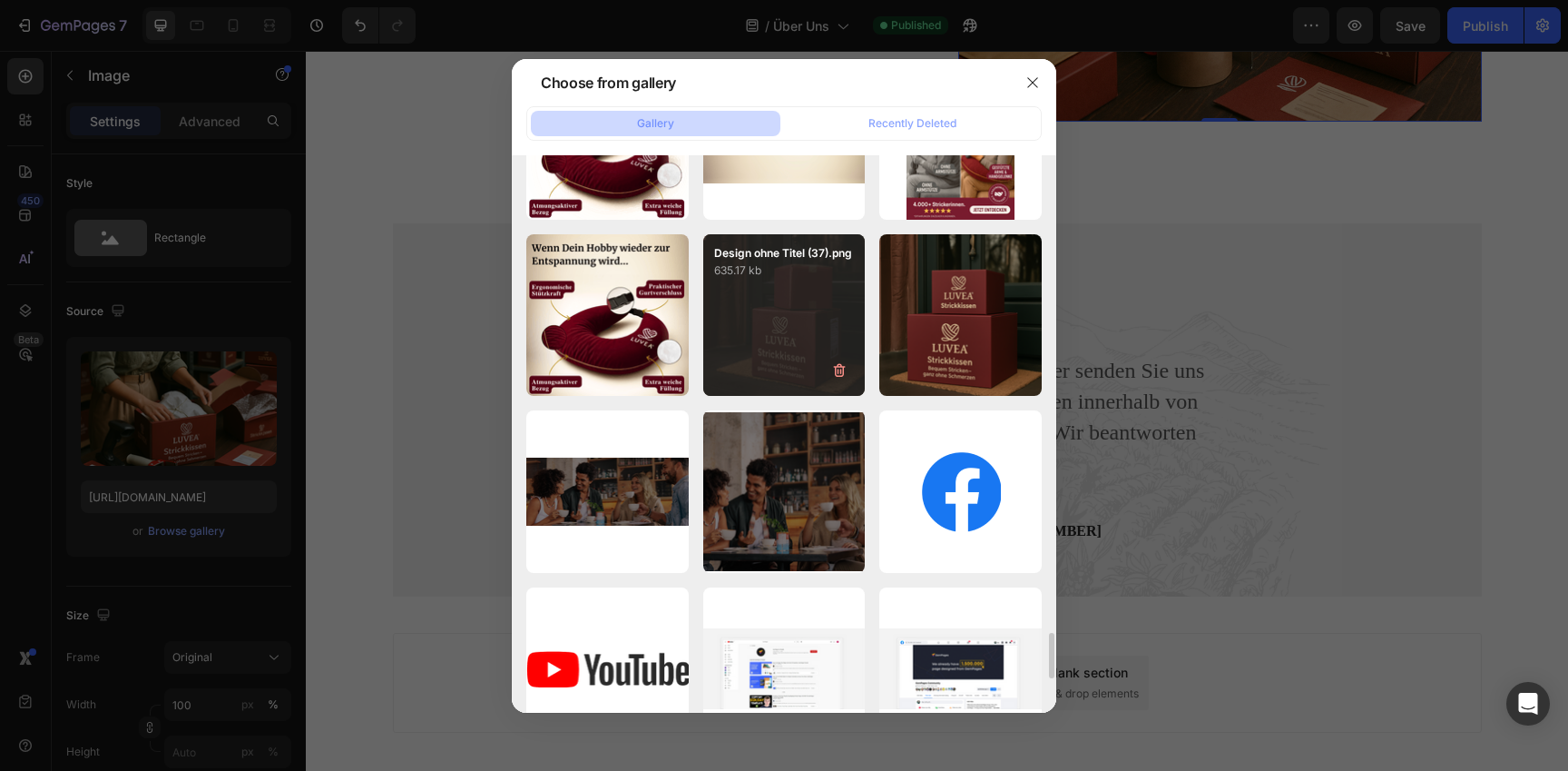
click at [791, 355] on div "Design ohne Titel (37).png 635.17 kb" at bounding box center [784, 315] width 162 height 162
type input "[URL][DOMAIN_NAME]"
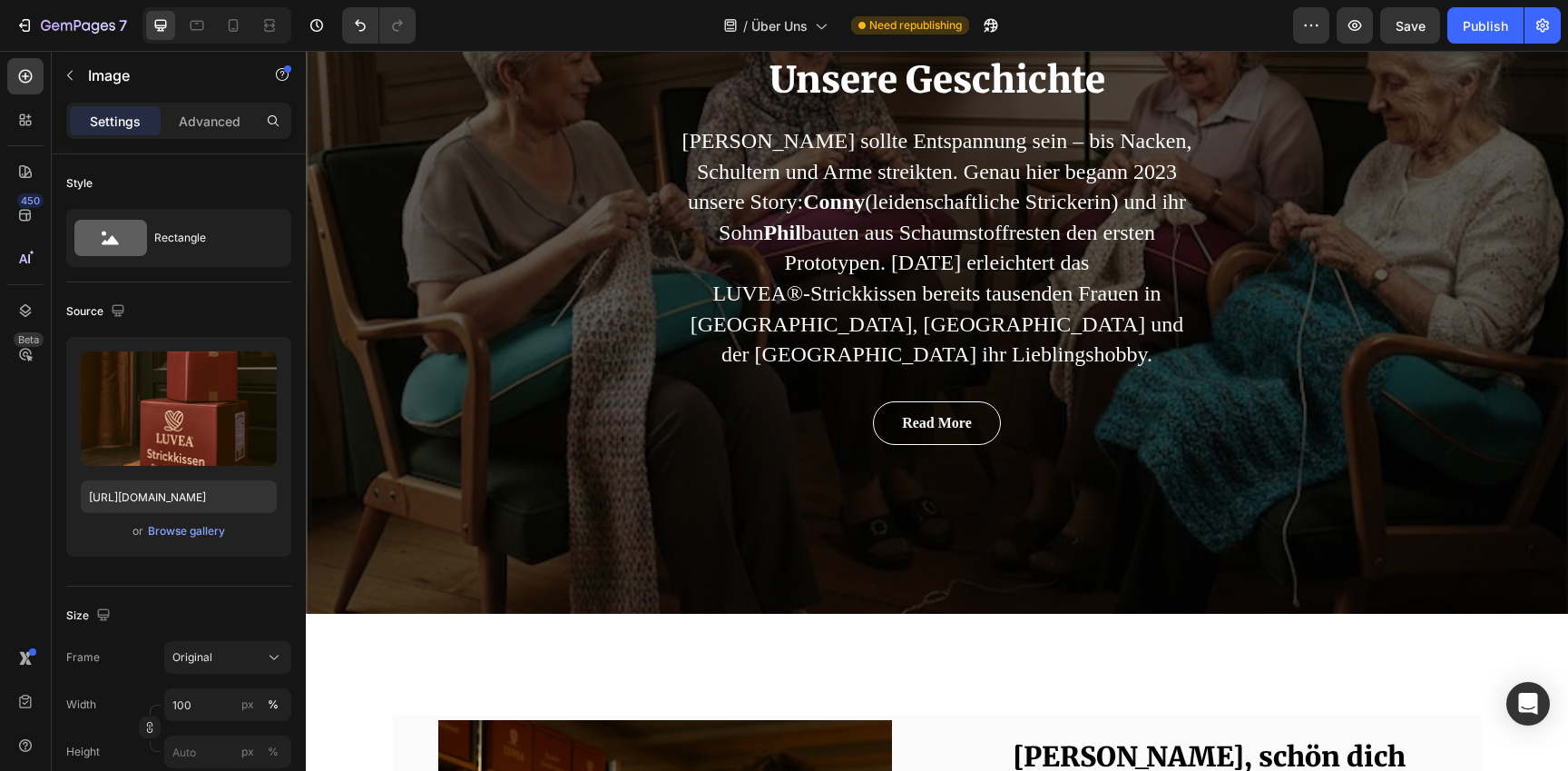
scroll to position [0, 0]
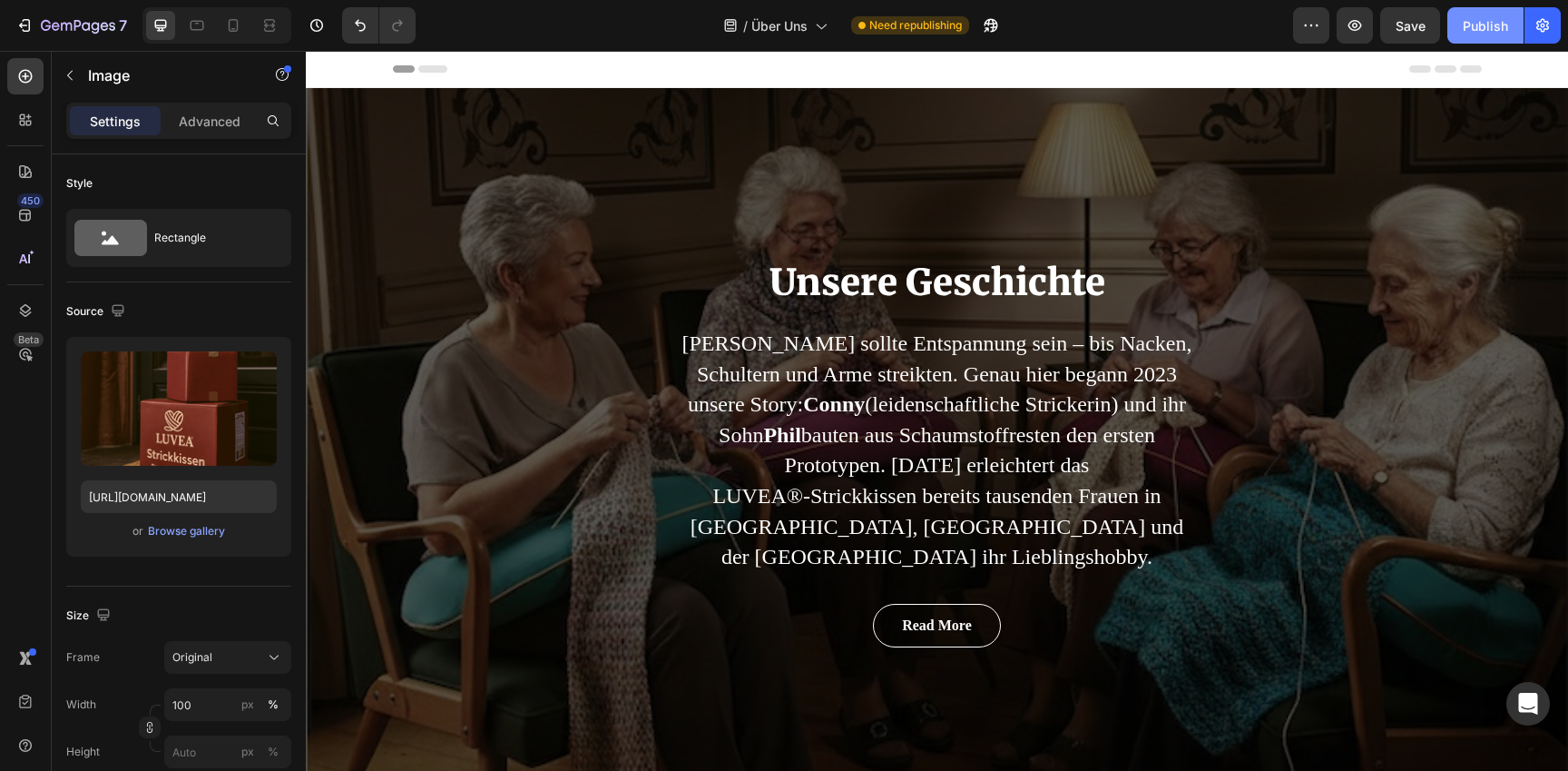
click at [1452, 30] on button "Publish" at bounding box center [1485, 25] width 76 height 36
click at [43, 30] on icon "button" at bounding box center [45, 25] width 10 height 11
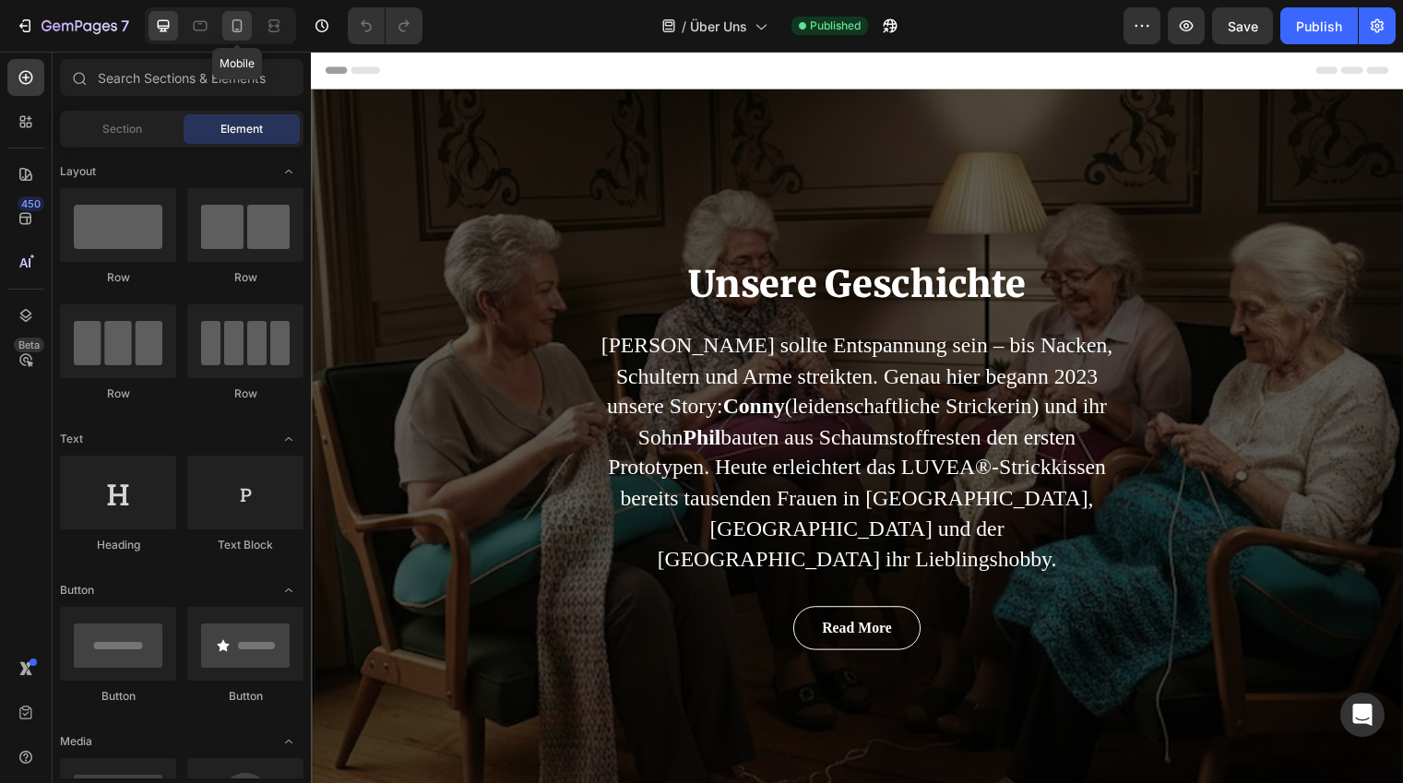
click at [231, 30] on icon at bounding box center [237, 26] width 18 height 18
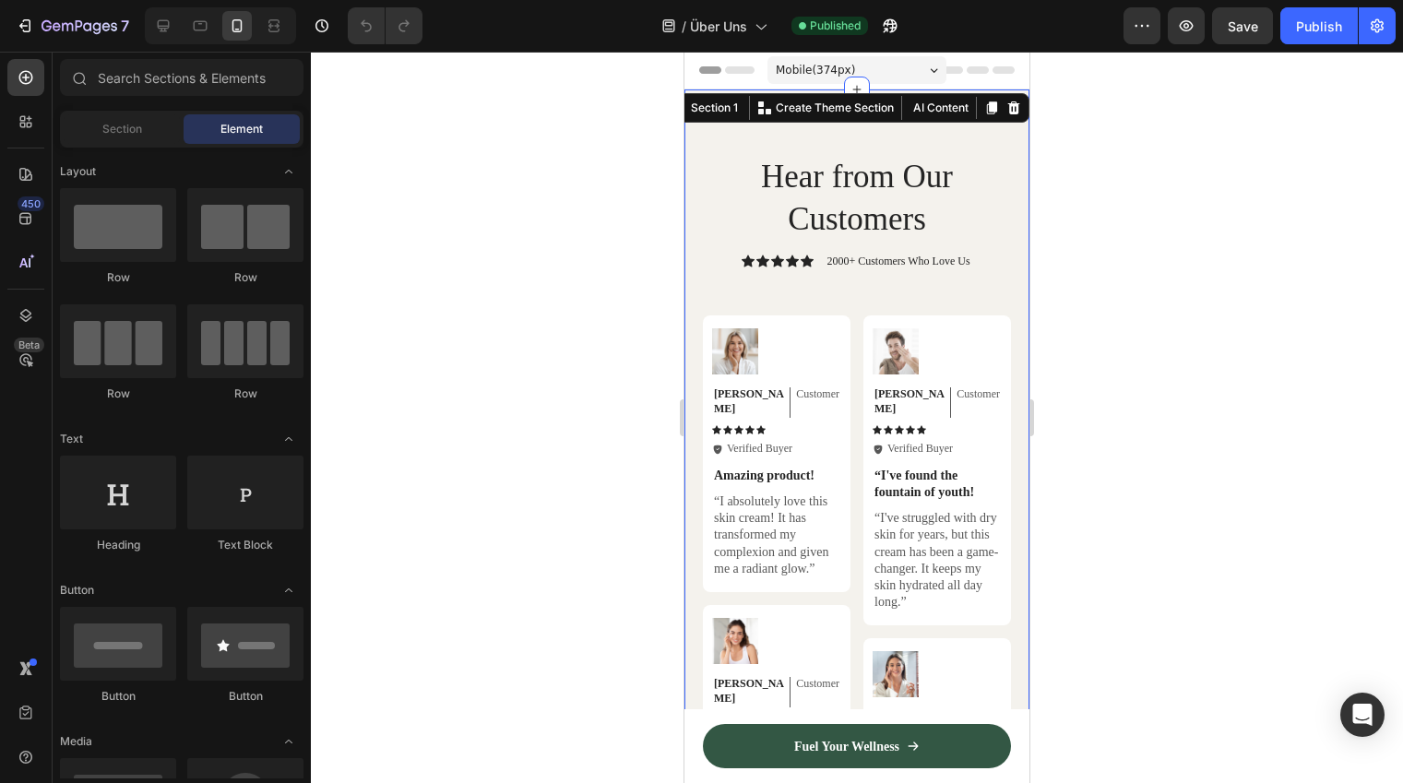
click at [731, 103] on div "Hear from Our Customers Heading Icon Icon Icon Icon Icon Icon List 2000+ Custom…" at bounding box center [856, 704] width 345 height 1230
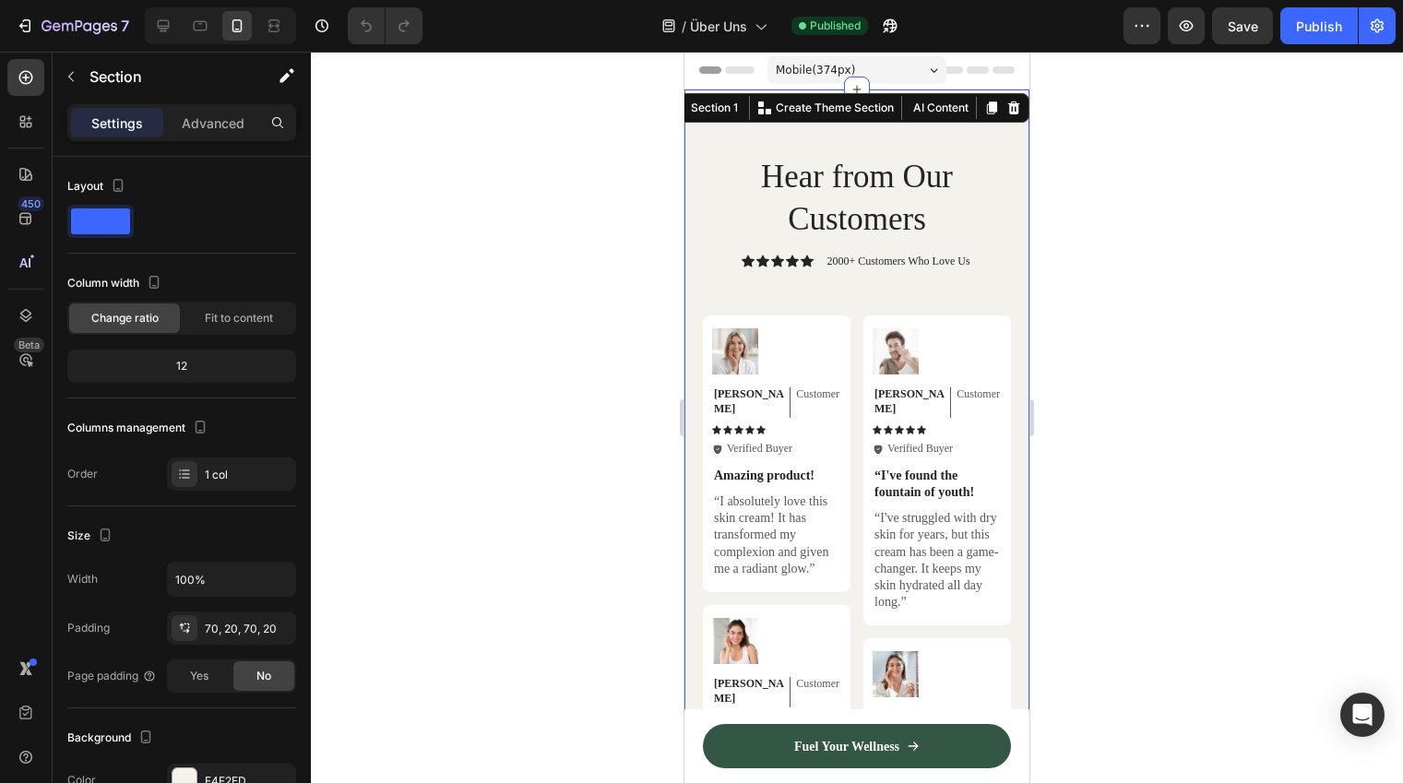
click at [1011, 108] on icon at bounding box center [1014, 107] width 12 height 13
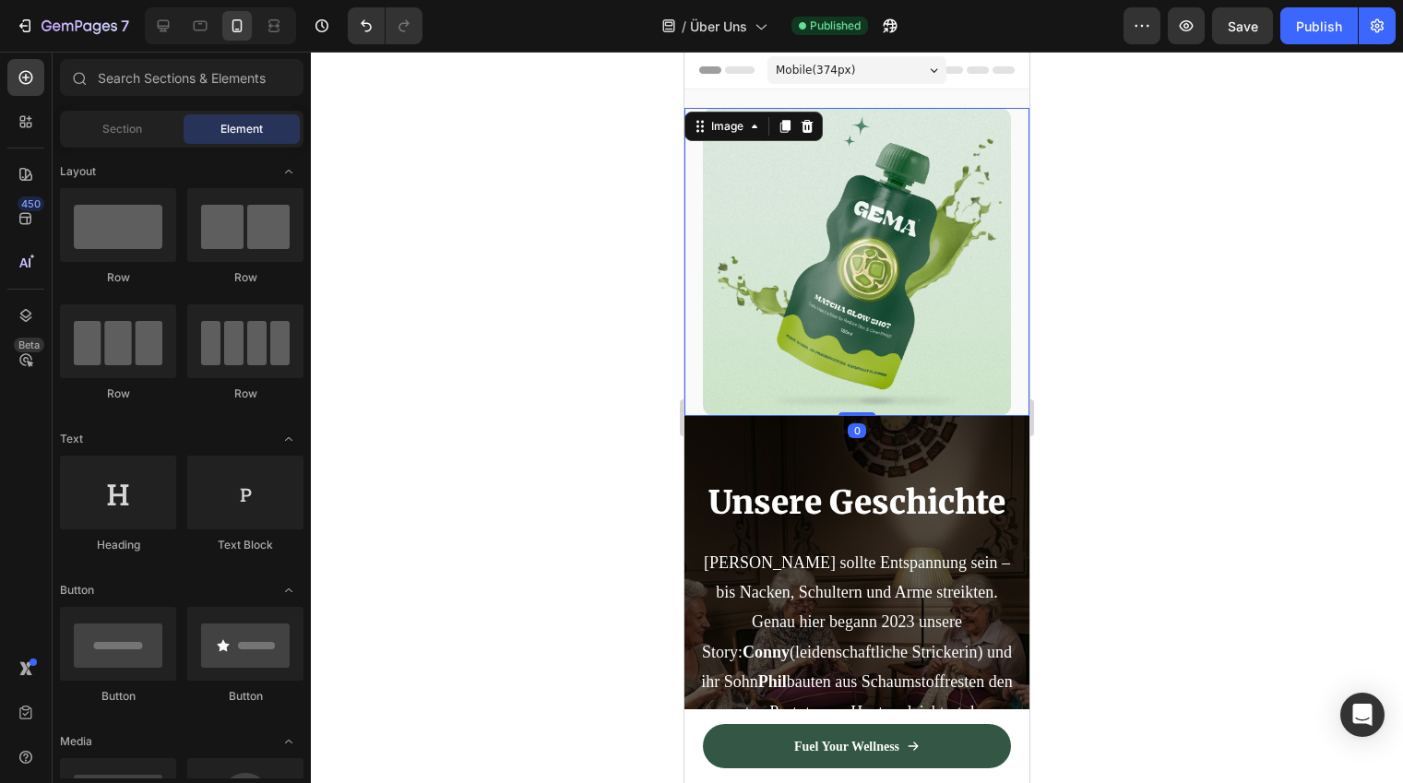
click at [689, 124] on div "Image 0" at bounding box center [856, 262] width 345 height 308
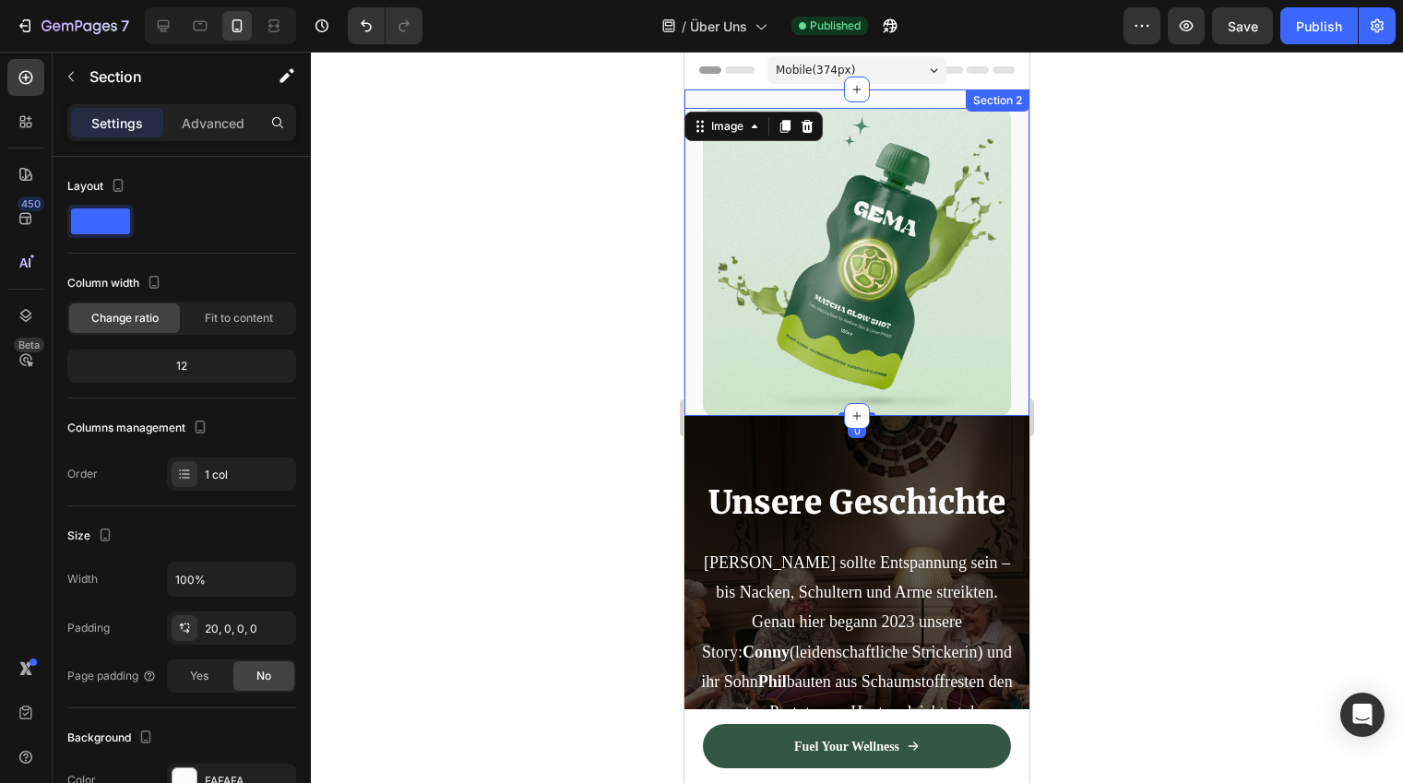
click at [807, 90] on div "Image 0 Section 2" at bounding box center [856, 252] width 345 height 326
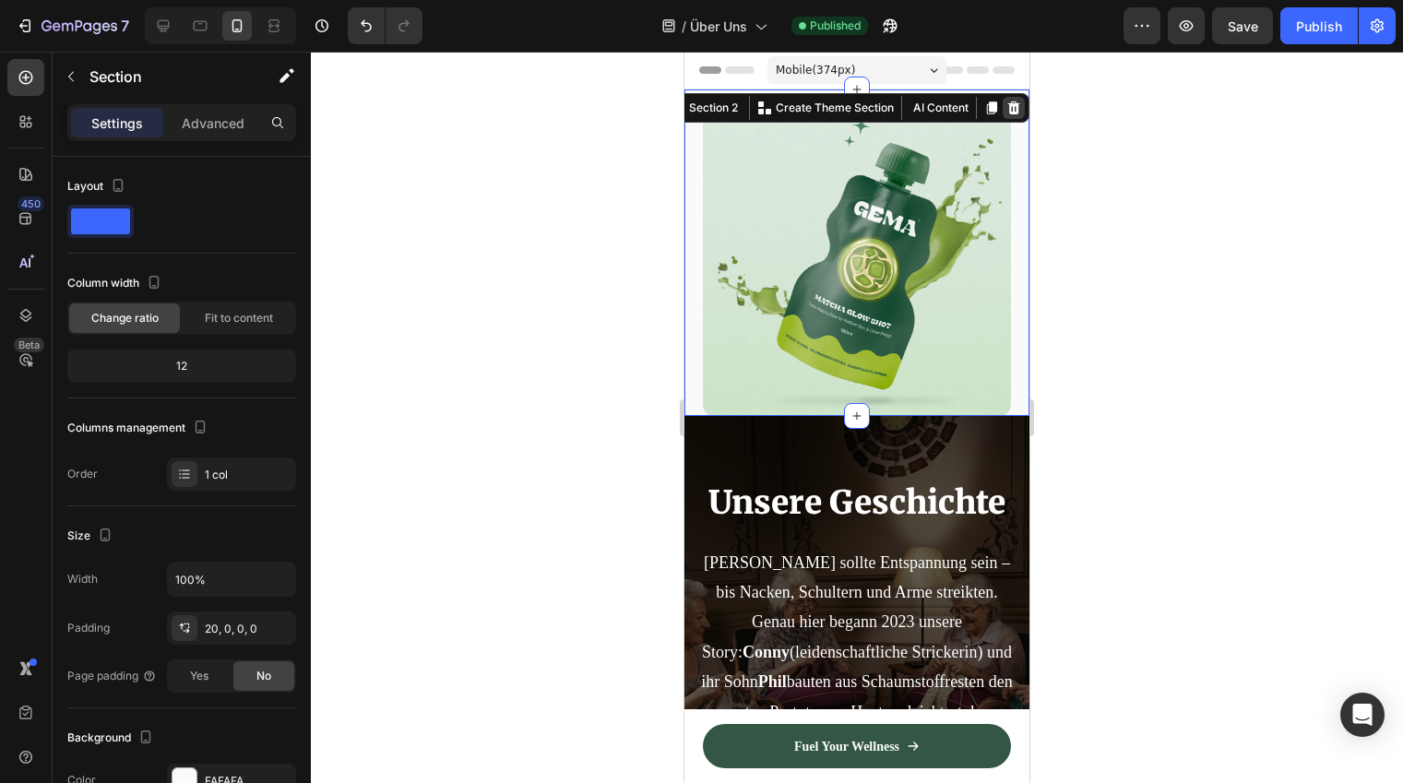
click at [1016, 105] on icon at bounding box center [1014, 107] width 12 height 13
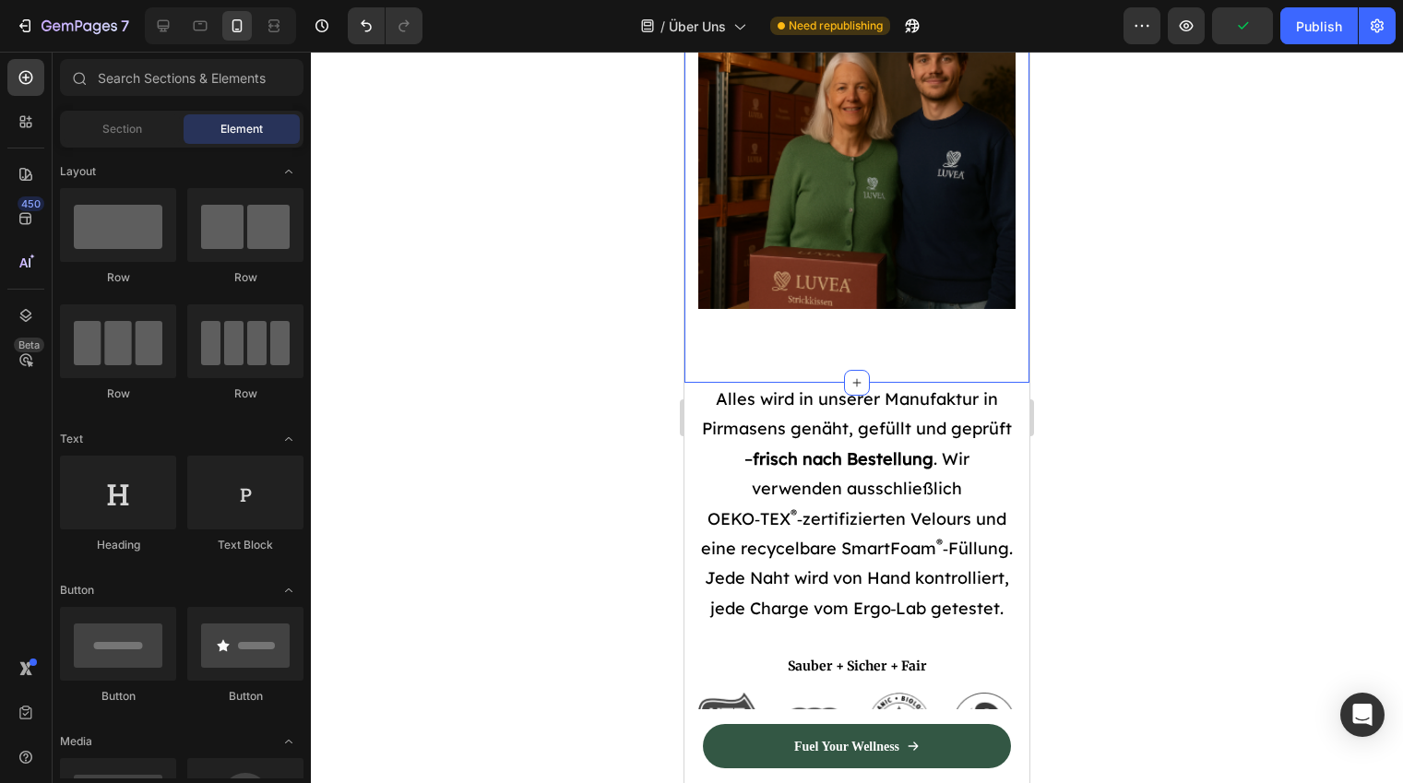
scroll to position [1222, 0]
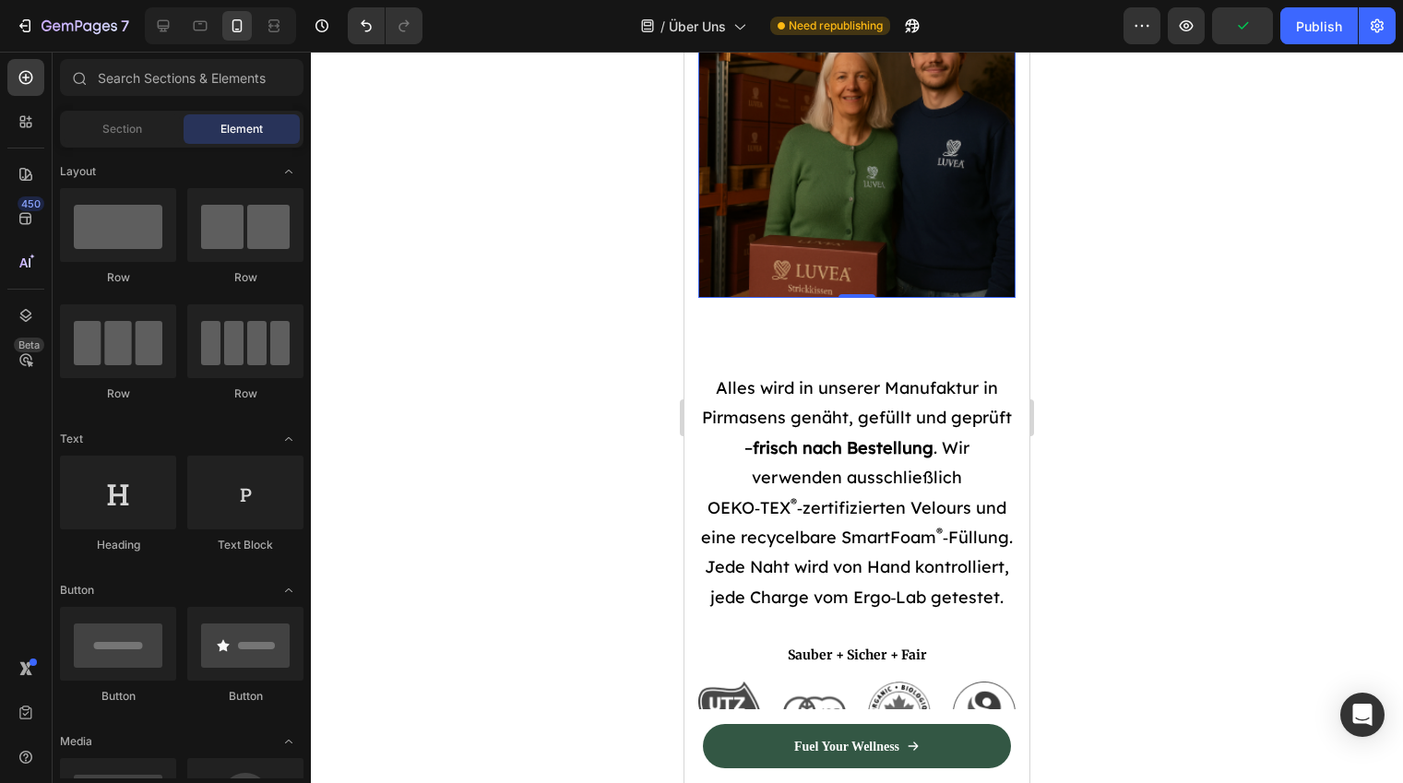
click at [852, 271] on img at bounding box center [856, 139] width 317 height 317
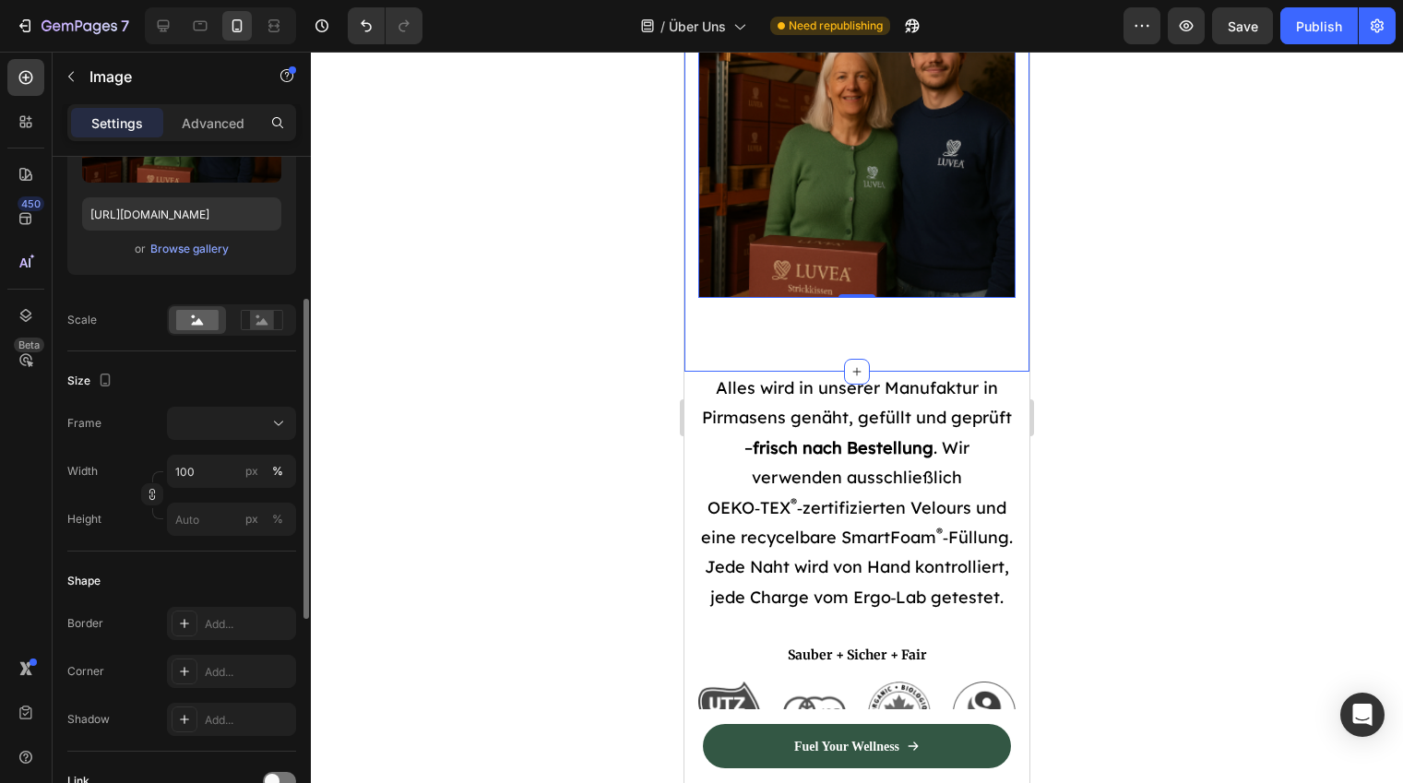
scroll to position [297, 0]
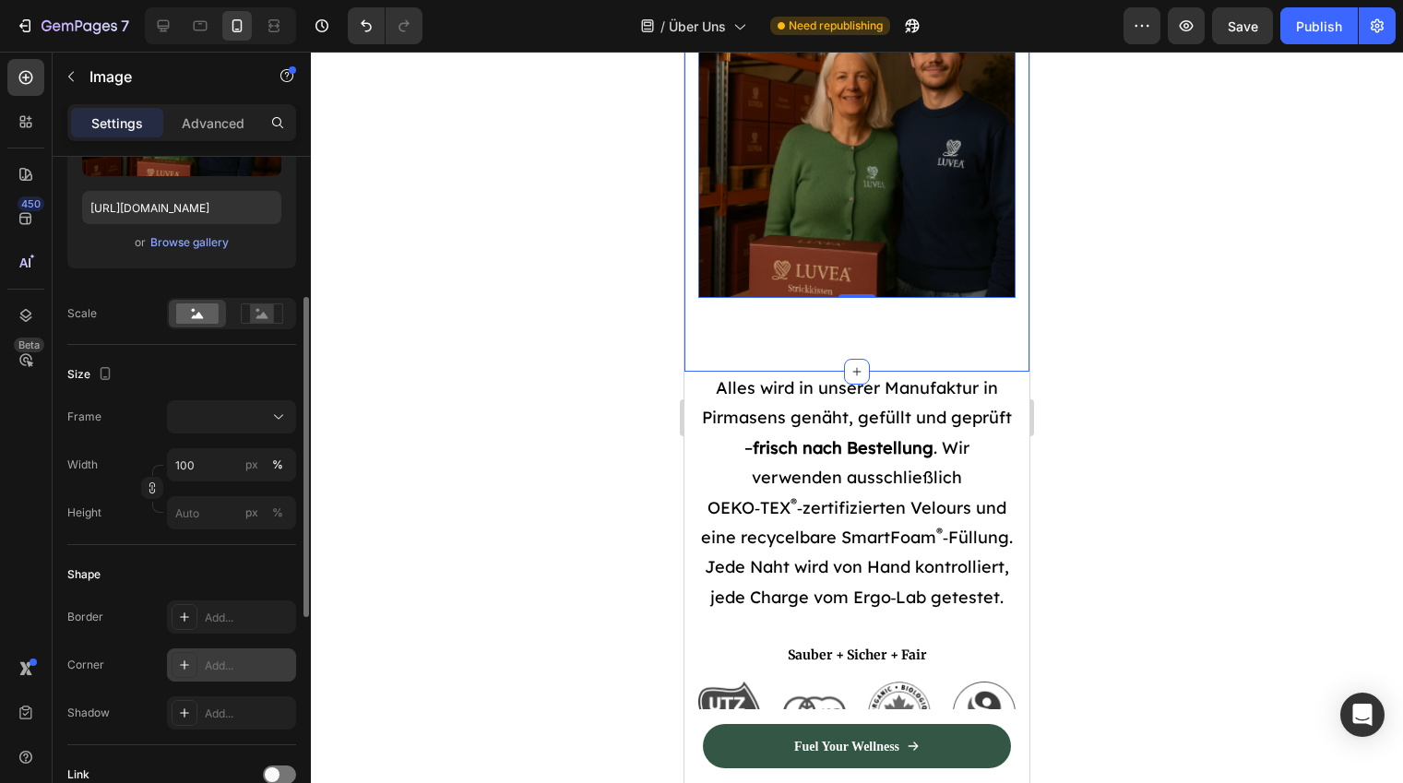
click at [231, 668] on div "Add..." at bounding box center [248, 665] width 87 height 17
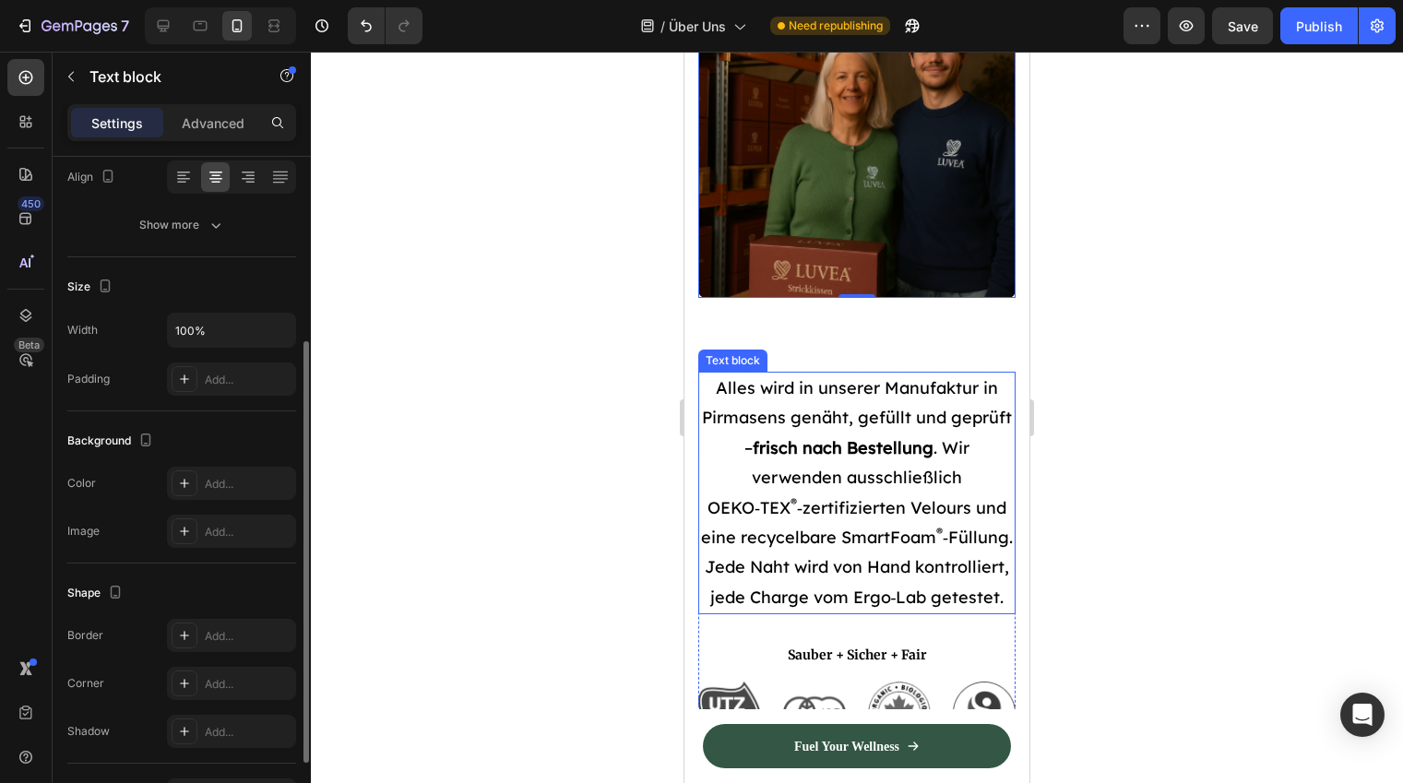
click at [766, 372] on div "Text block" at bounding box center [732, 360] width 69 height 22
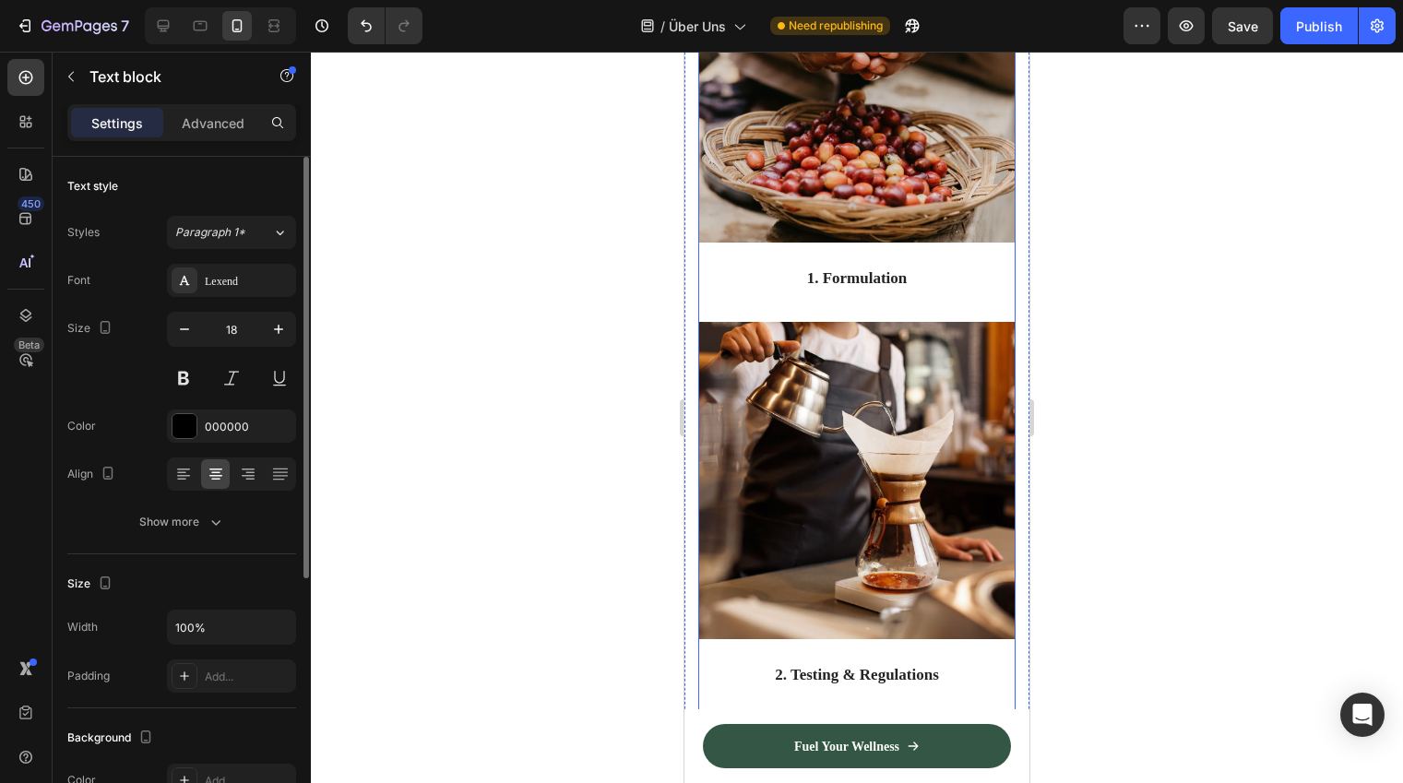
scroll to position [2160, 0]
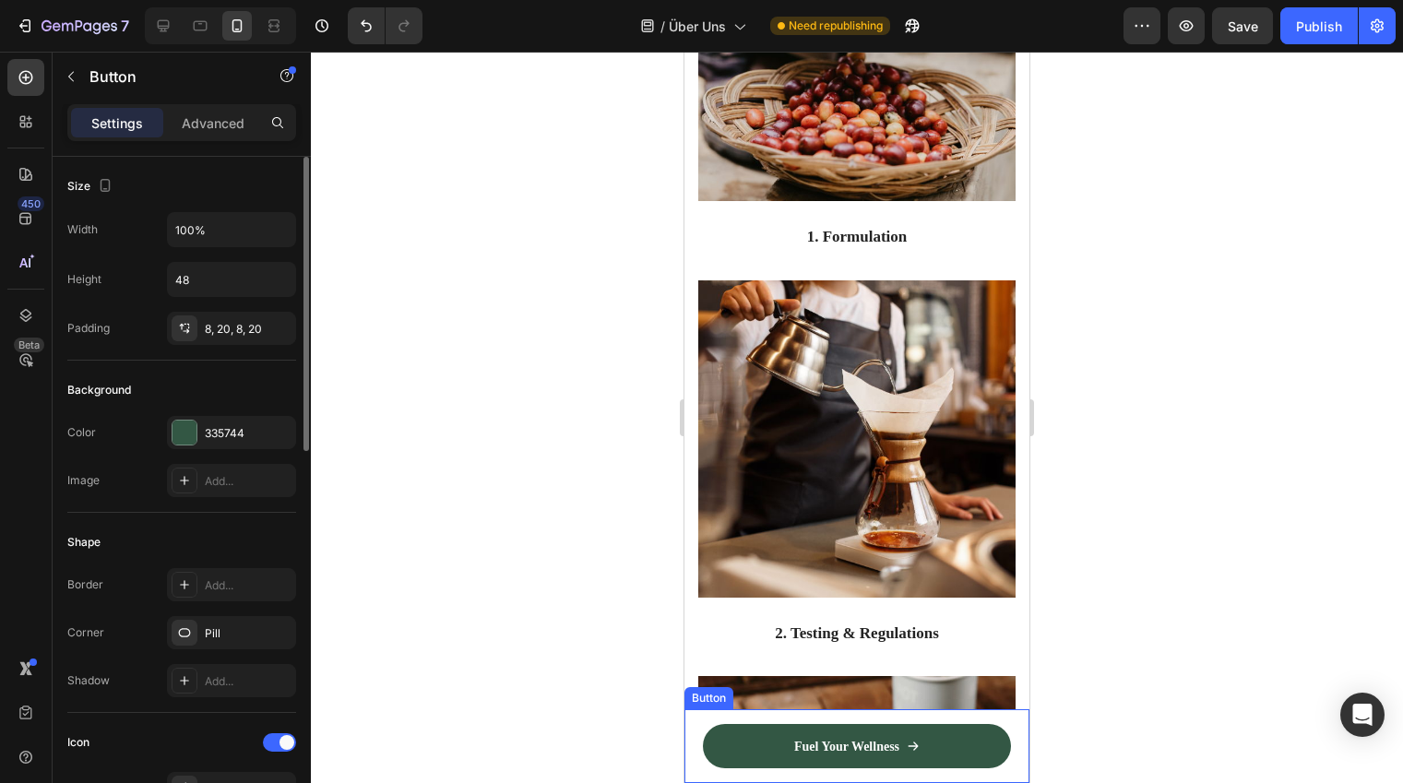
click at [699, 726] on div "Fuel Your Wellness Button" at bounding box center [856, 746] width 345 height 74
click at [807, 692] on icon at bounding box center [808, 691] width 15 height 15
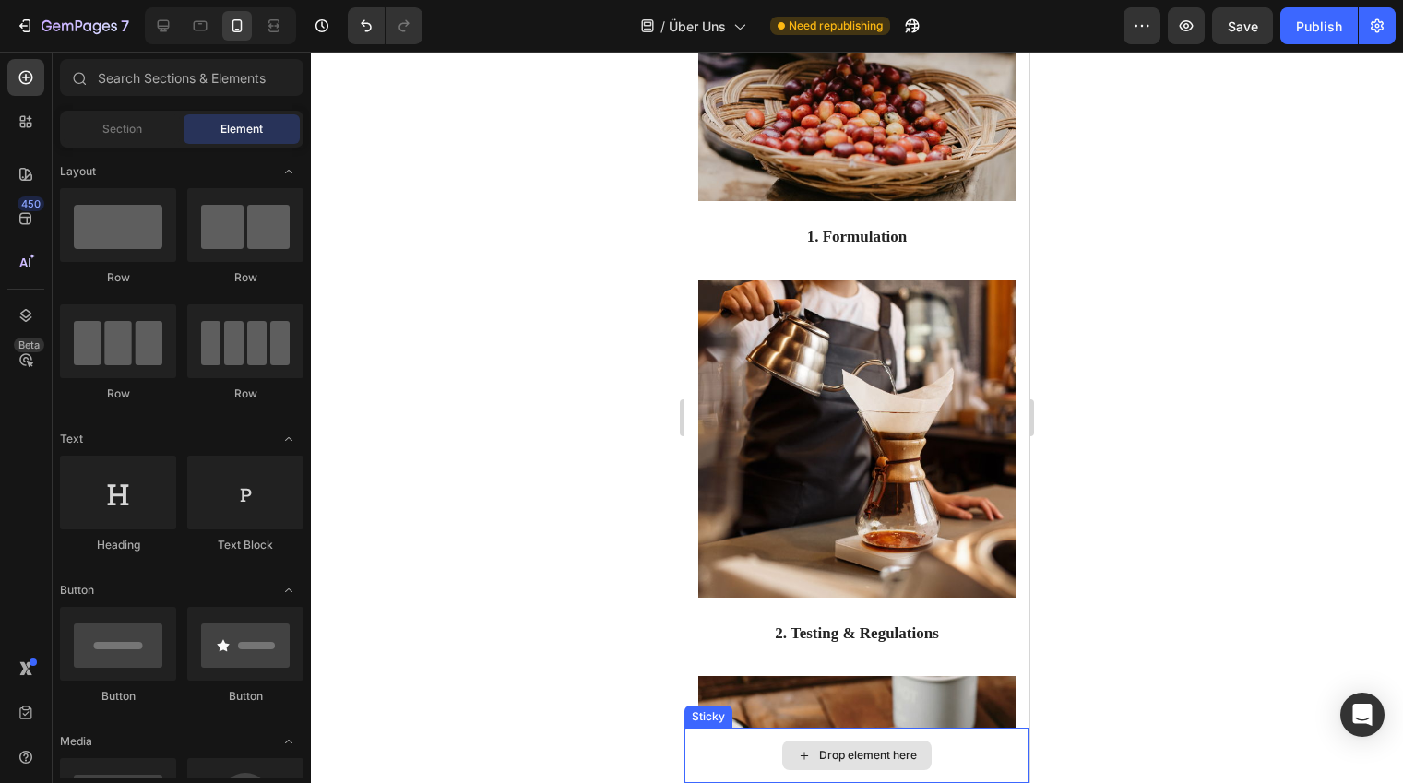
click at [756, 743] on div "Drop element here" at bounding box center [856, 755] width 345 height 55
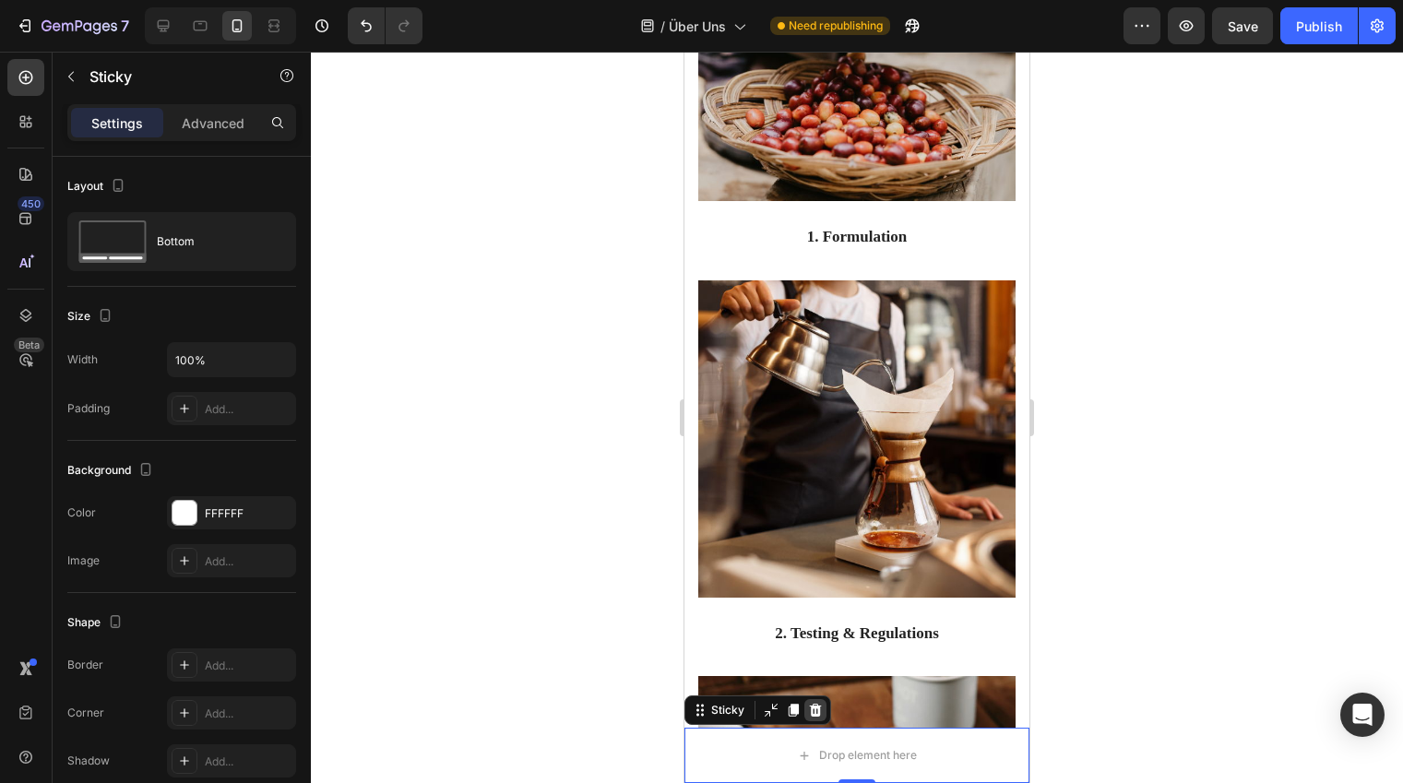
click at [810, 713] on icon at bounding box center [816, 710] width 12 height 13
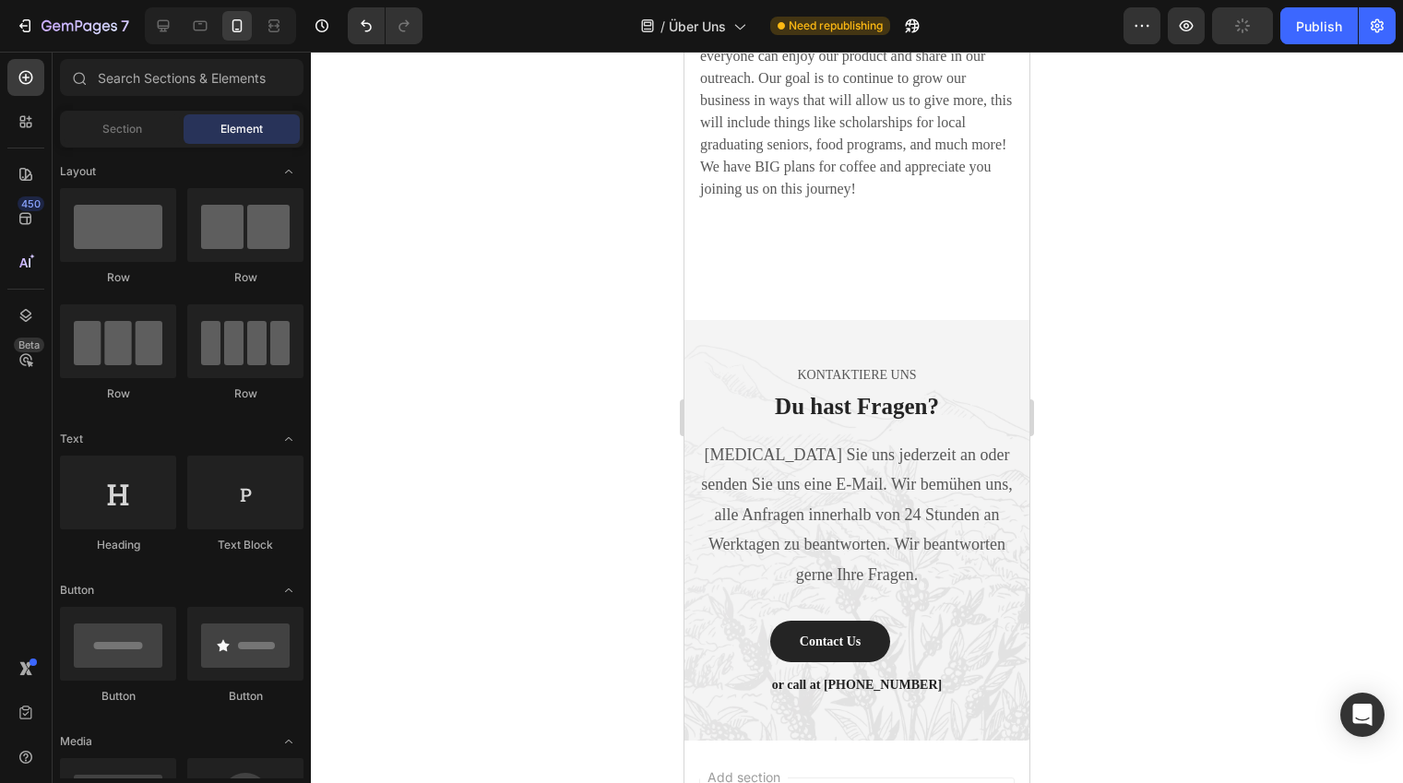
scroll to position [5012, 0]
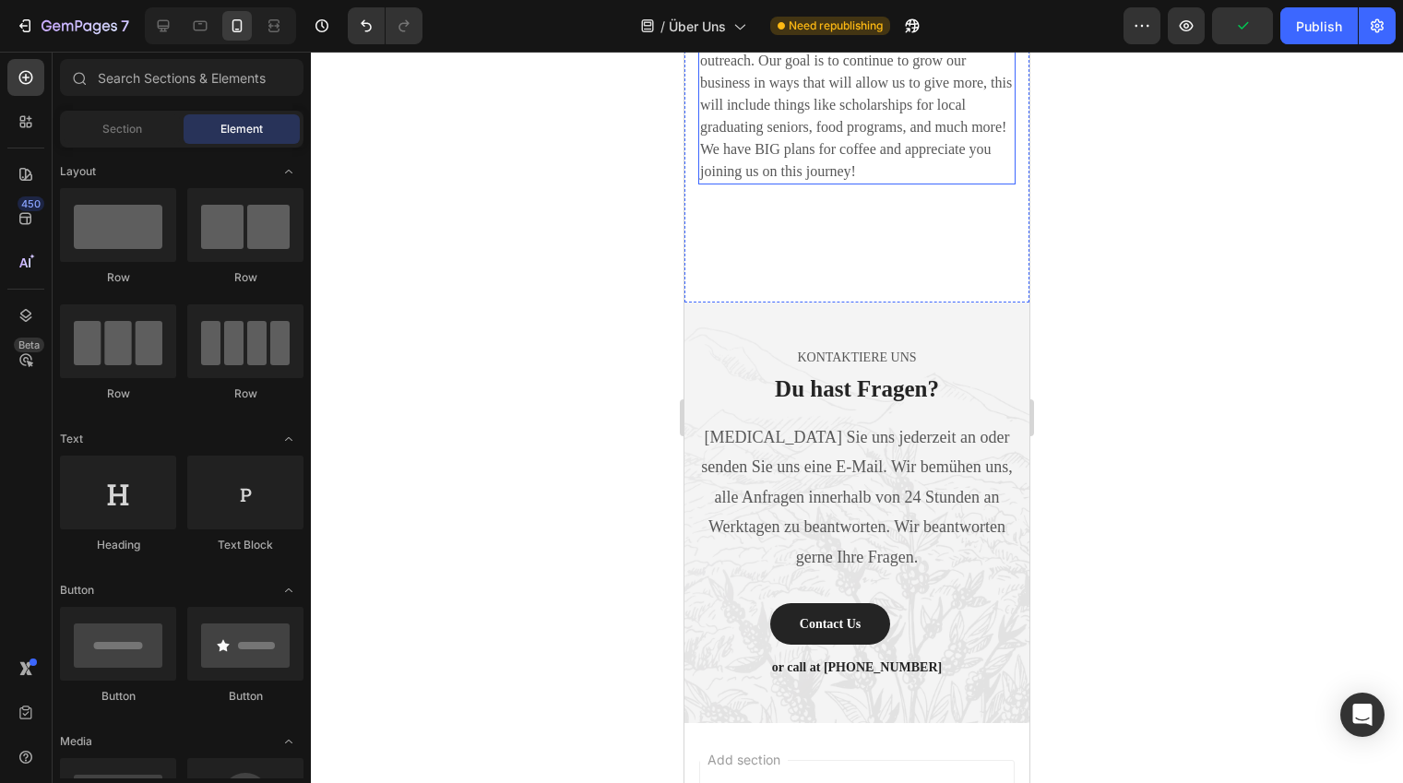
click at [850, 183] on p "Coffee's mission is to offer love and hope to those in need through funds from …" at bounding box center [857, 17] width 314 height 332
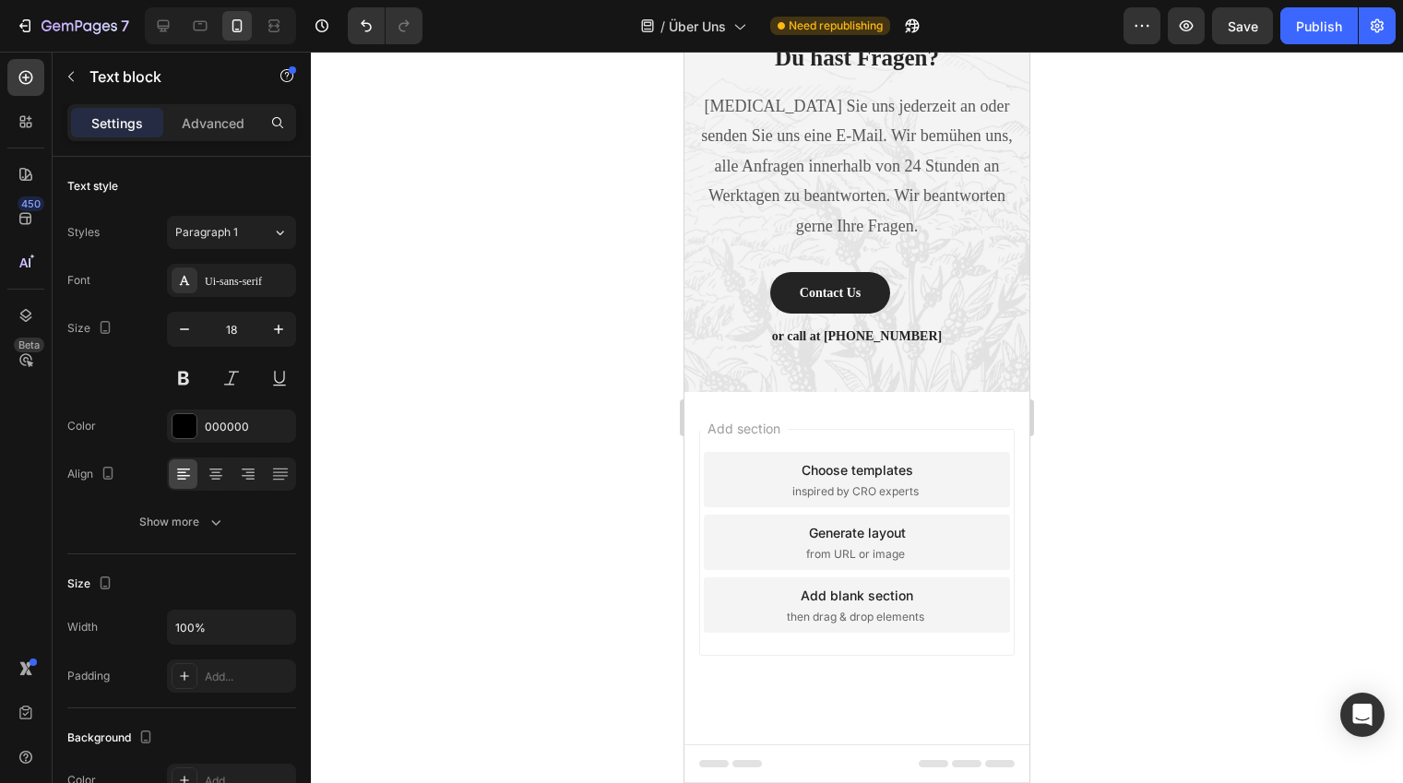
scroll to position [5485, 0]
click at [173, 32] on div at bounding box center [163, 26] width 30 height 30
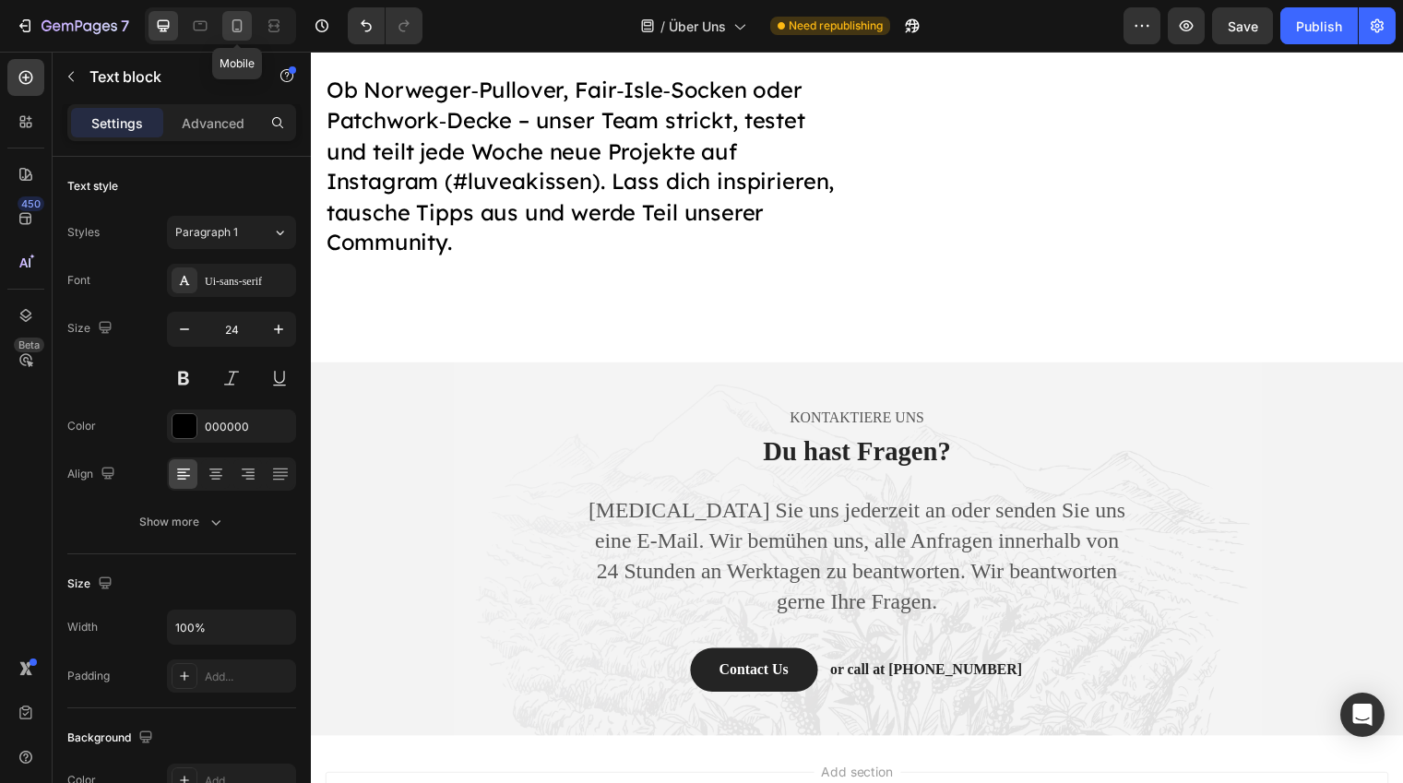
click at [237, 33] on icon at bounding box center [237, 26] width 18 height 18
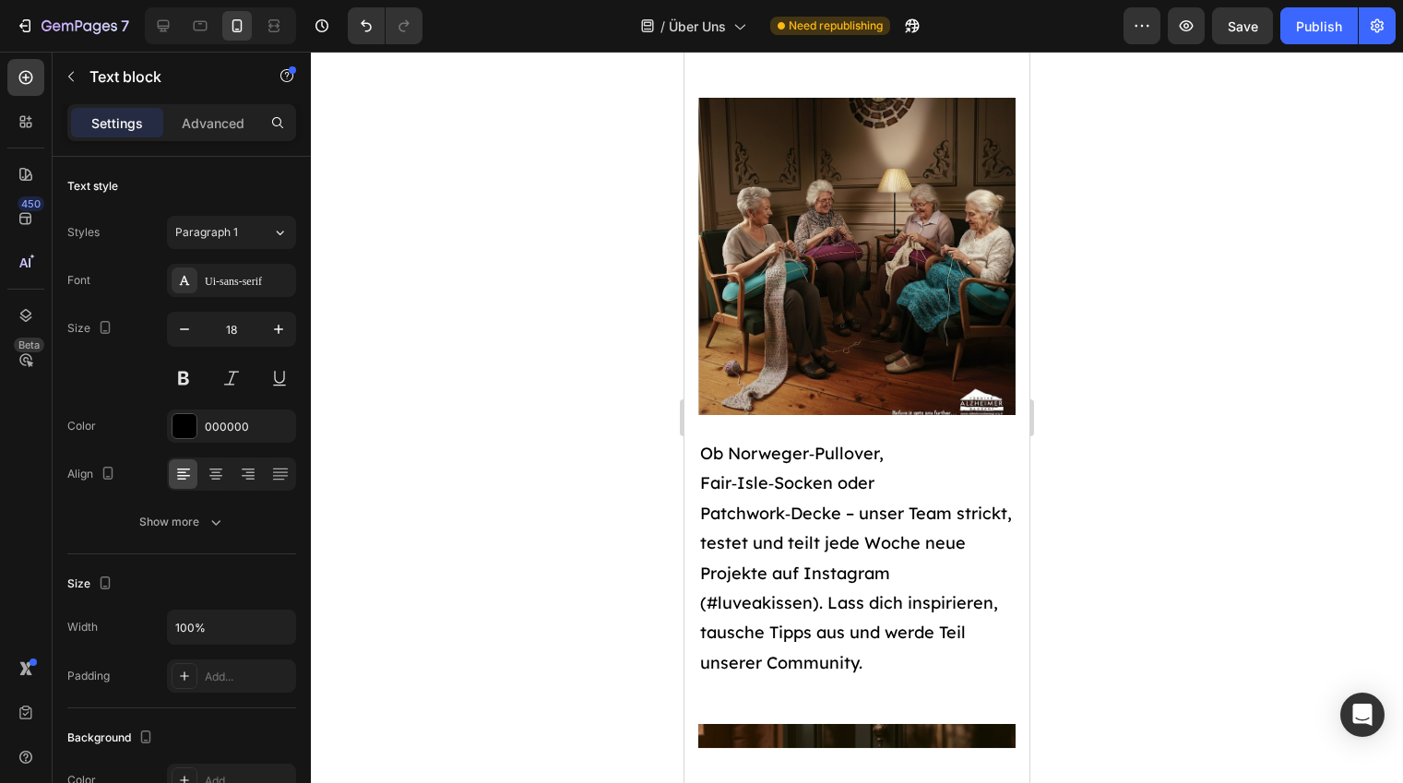
scroll to position [4030, 0]
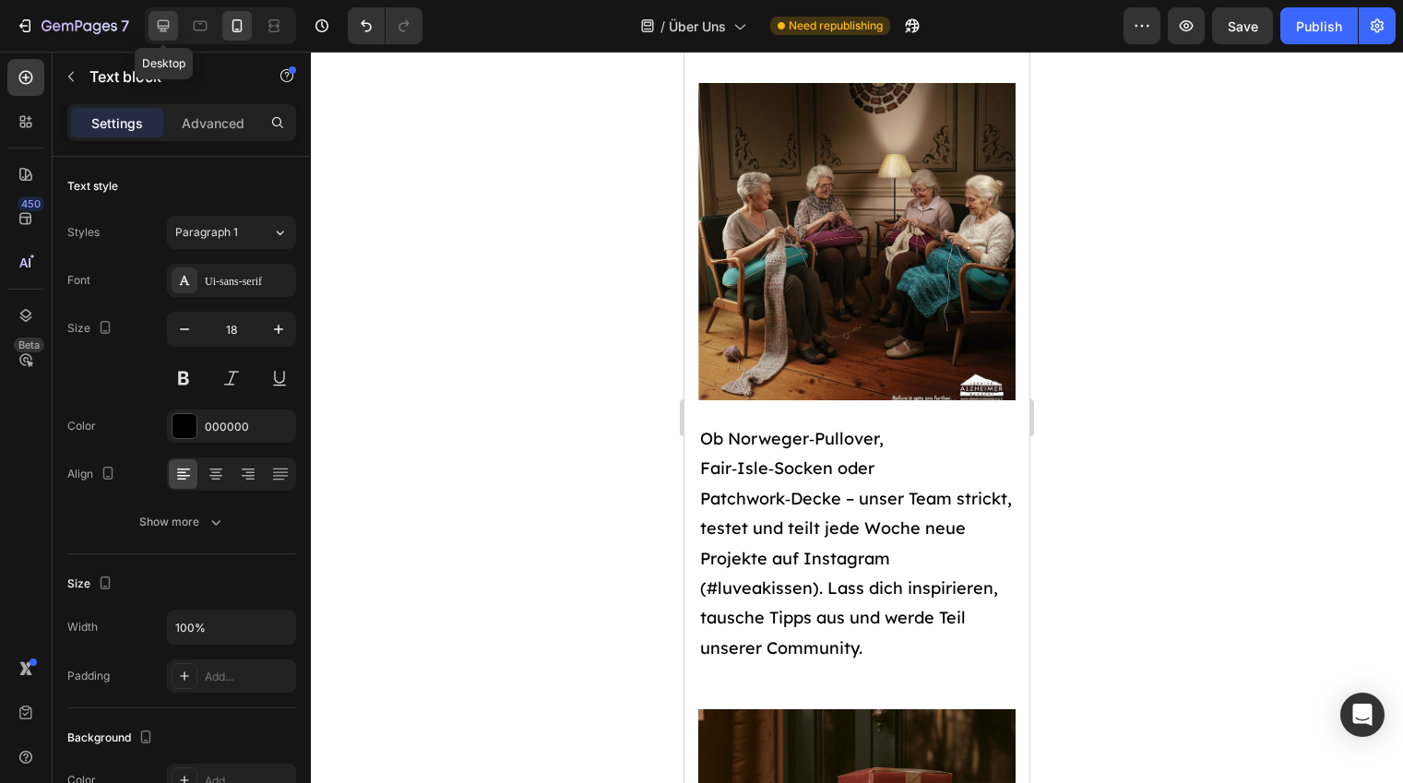
click at [173, 20] on div at bounding box center [163, 26] width 30 height 30
type input "24"
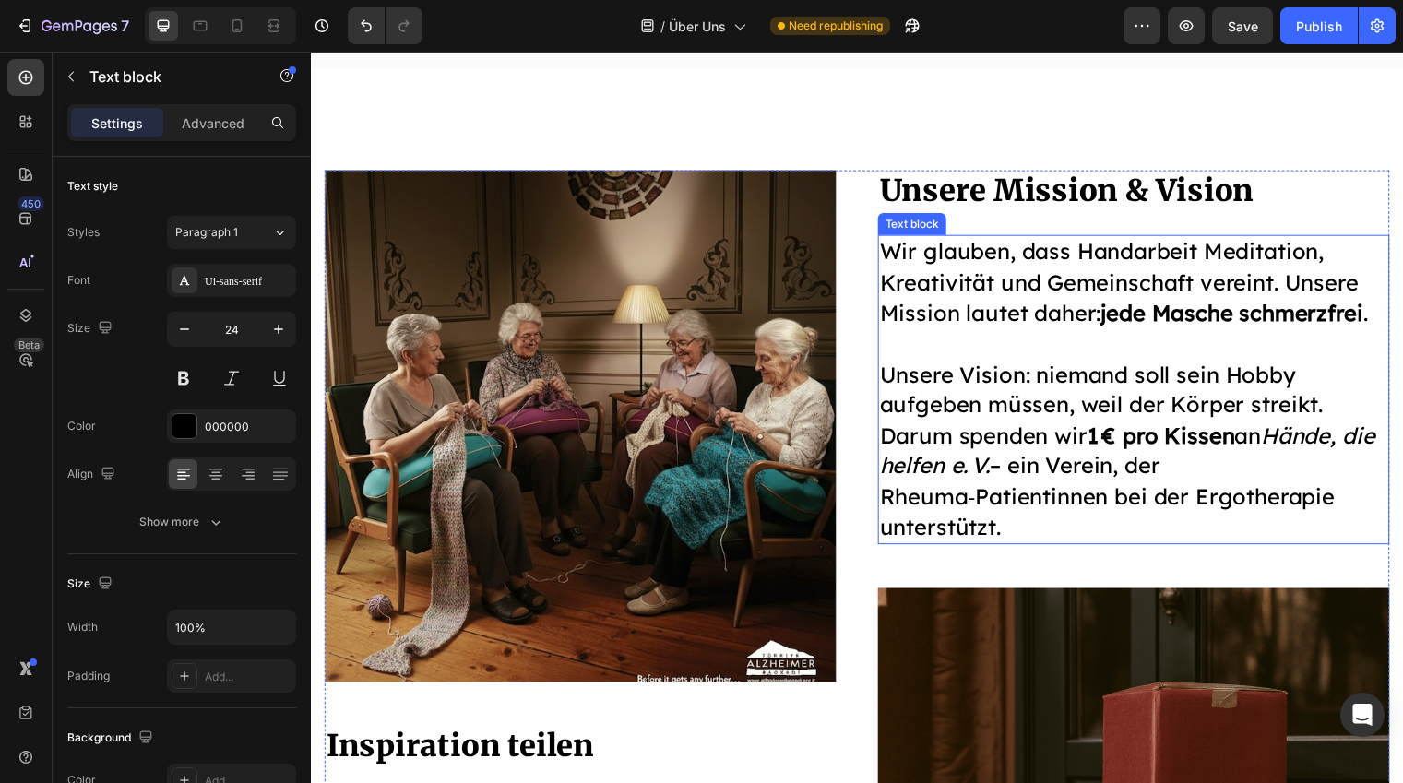
scroll to position [3780, 0]
click at [1054, 331] on p at bounding box center [1144, 346] width 515 height 31
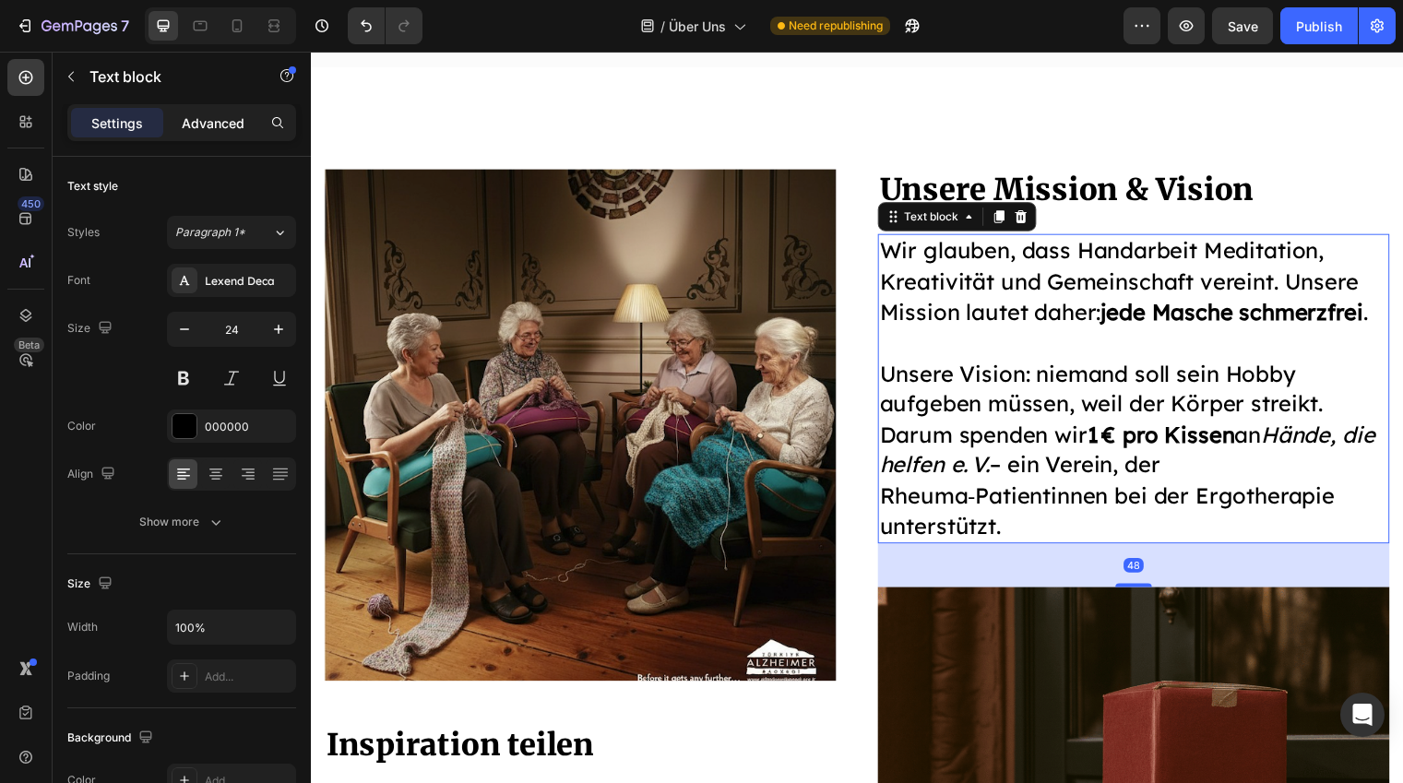
click at [185, 110] on div "Advanced" at bounding box center [213, 123] width 92 height 30
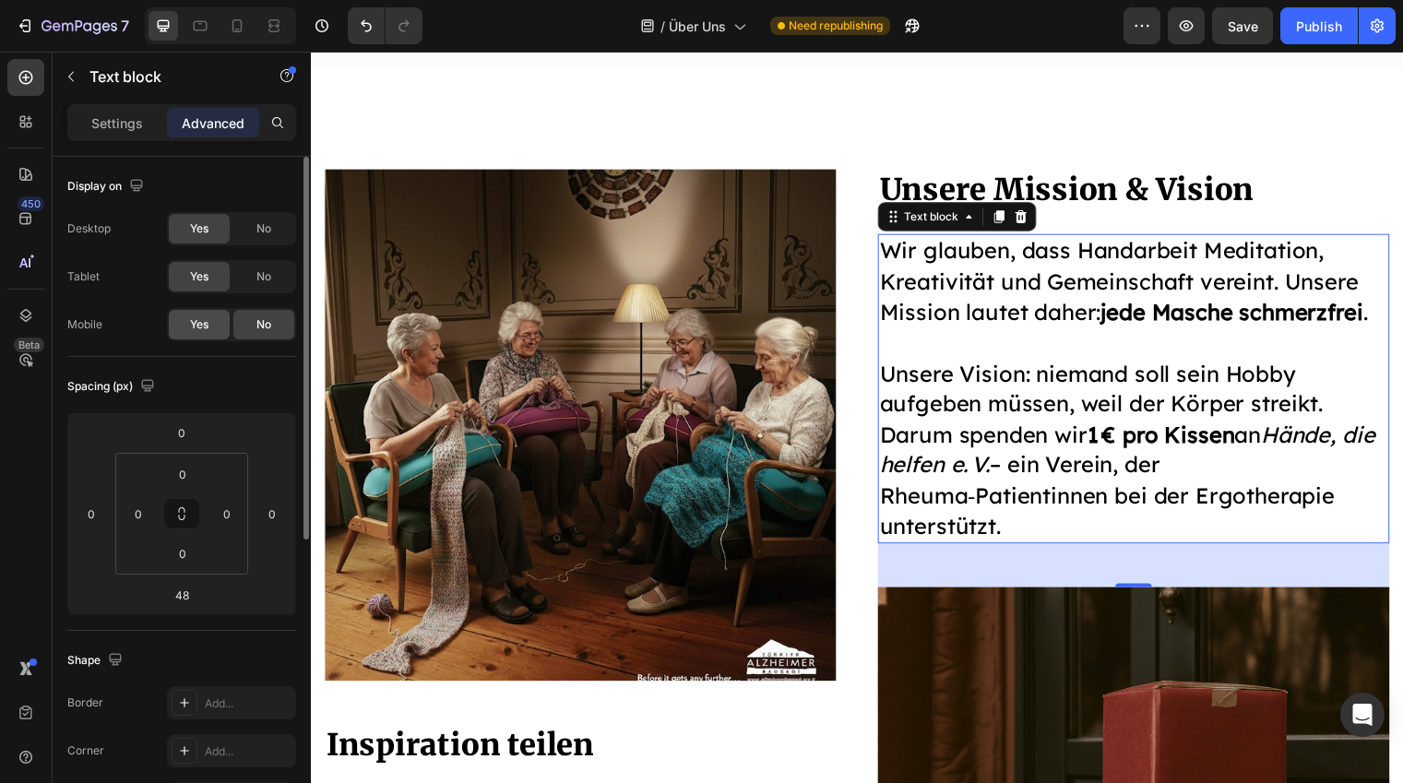
click at [197, 330] on span "Yes" at bounding box center [199, 324] width 18 height 17
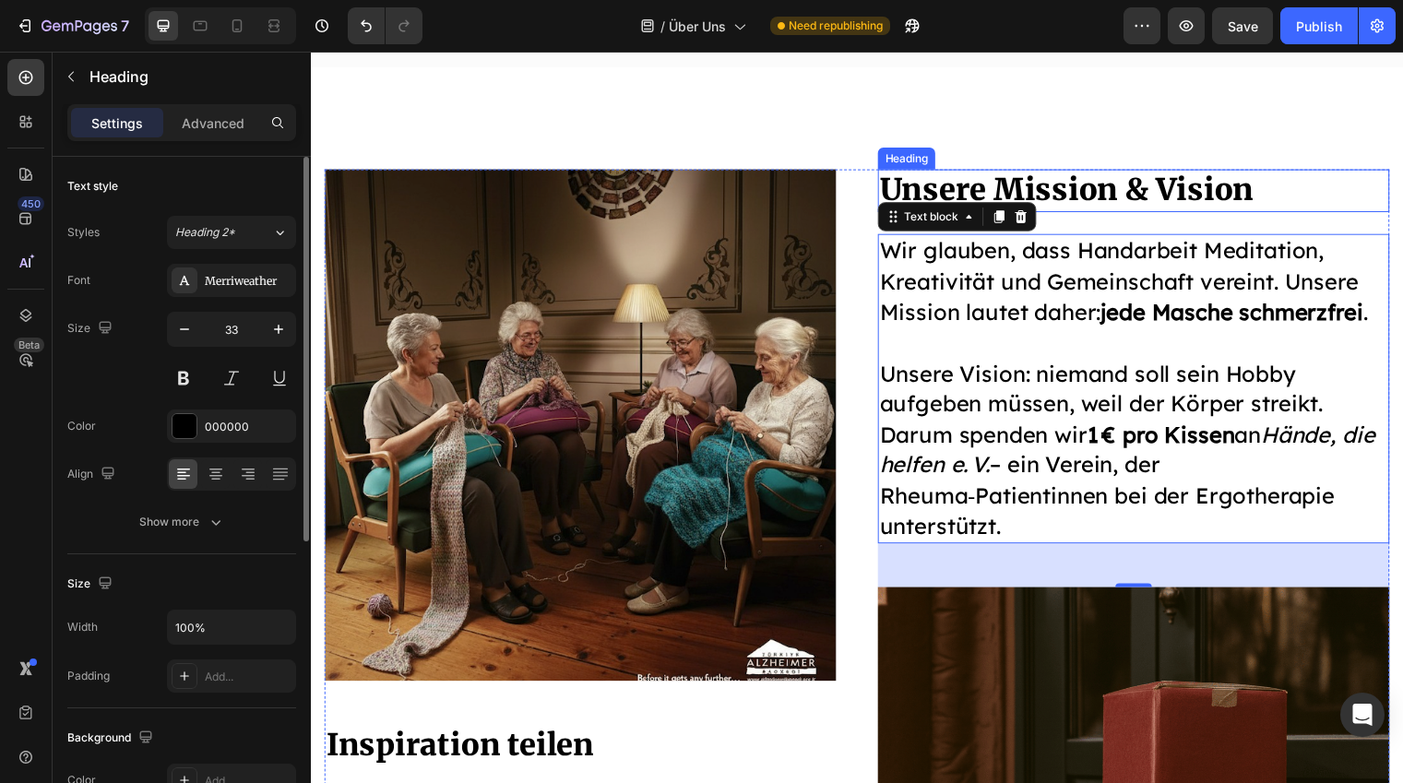
click at [1120, 194] on h2 "Unsere Mission & Vision" at bounding box center [1144, 192] width 518 height 43
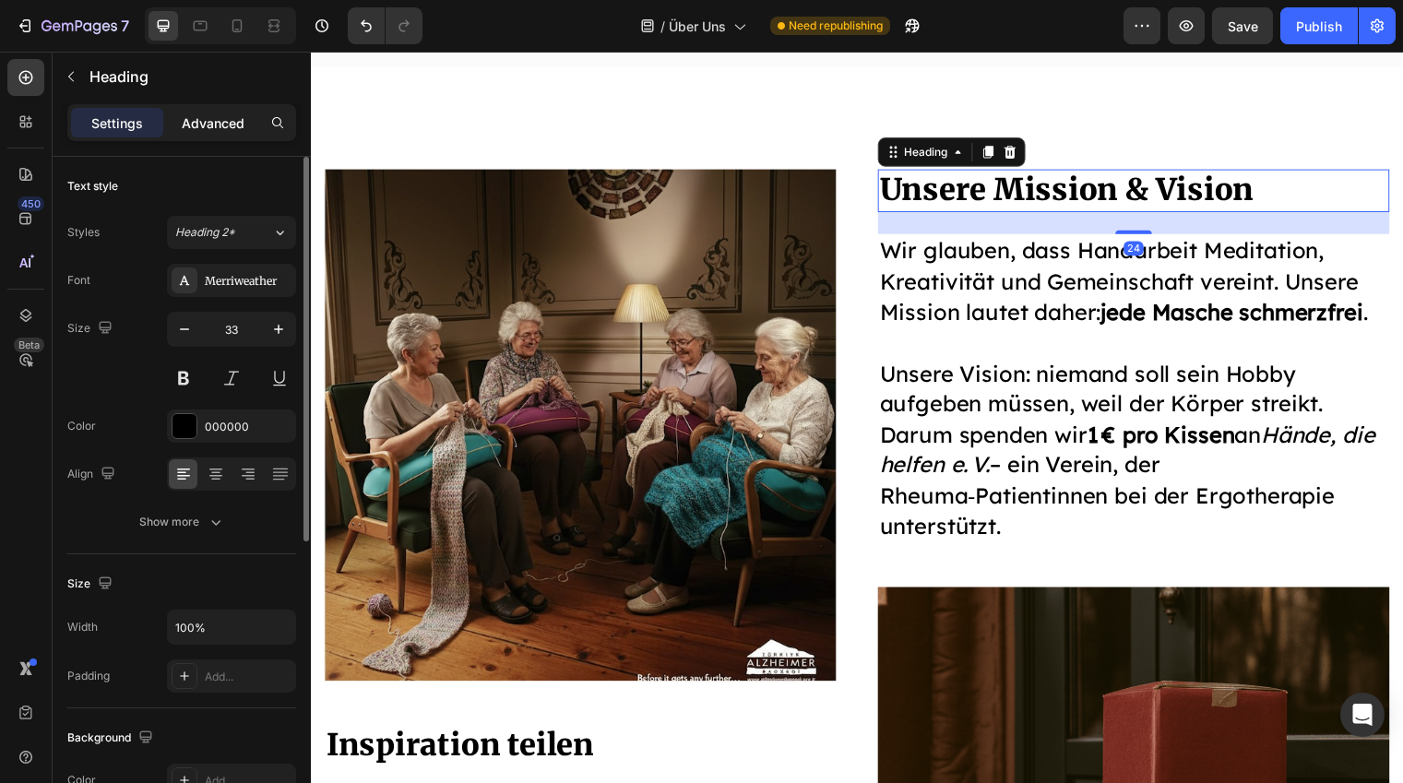
drag, startPoint x: 173, startPoint y: 134, endPoint x: 191, endPoint y: 136, distance: 17.7
click at [175, 133] on div "Advanced" at bounding box center [213, 123] width 92 height 30
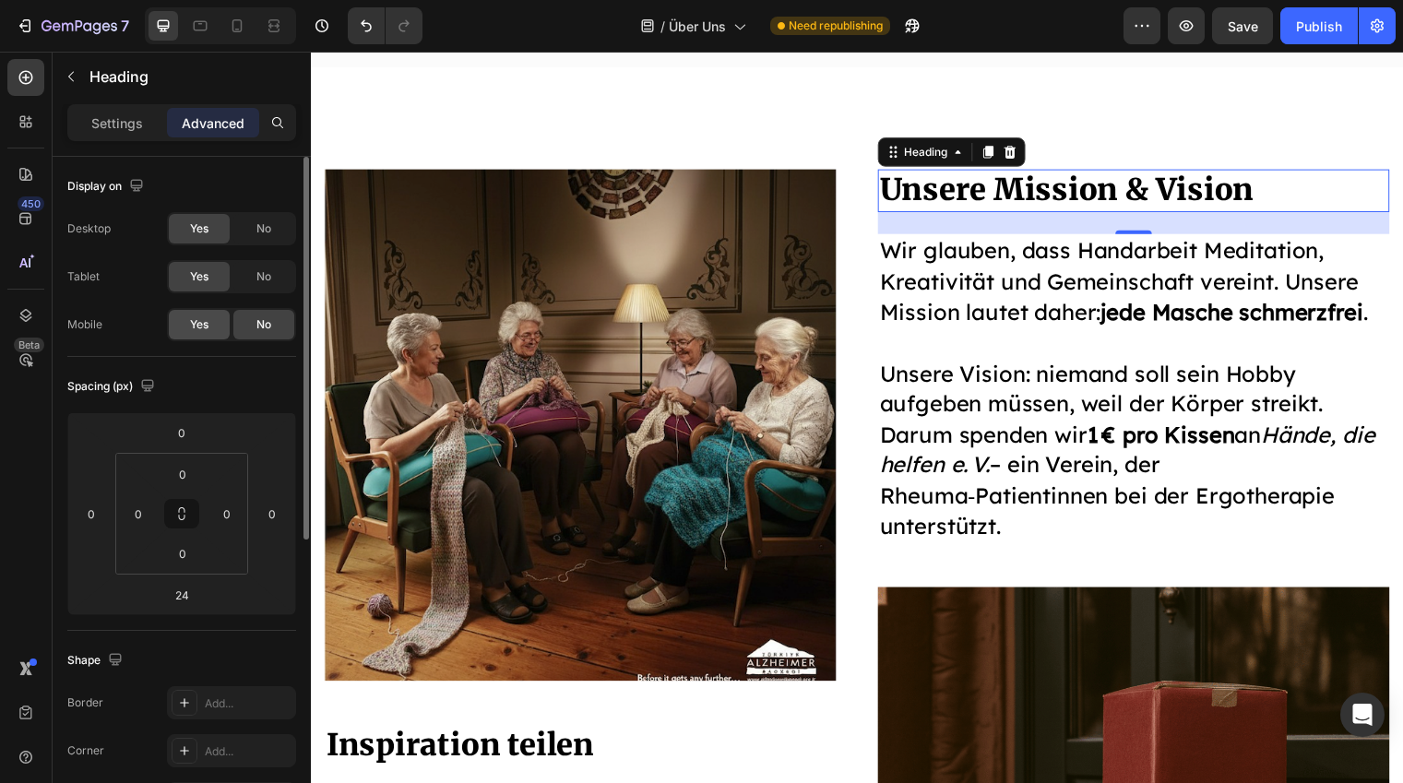
click at [197, 333] on div "Yes" at bounding box center [199, 325] width 61 height 30
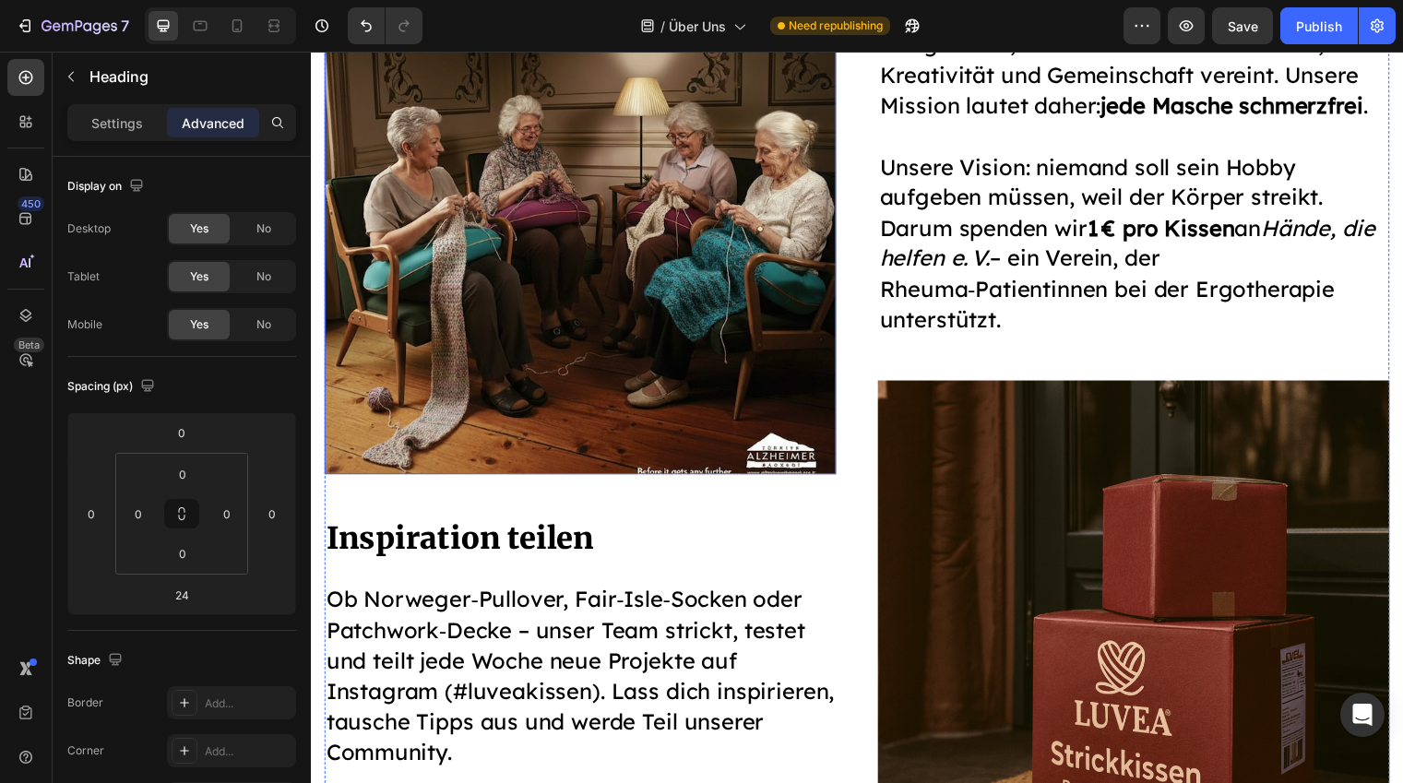
scroll to position [4115, 0]
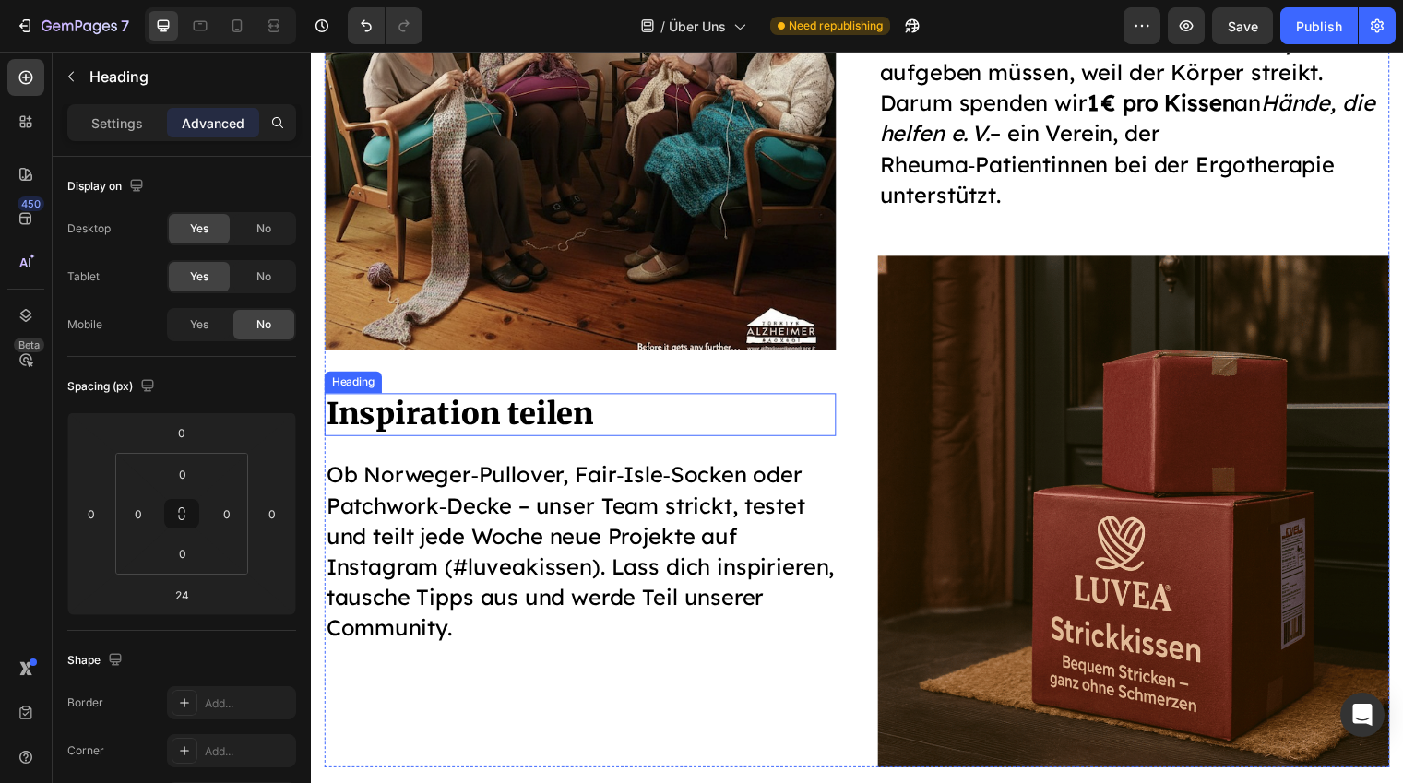
click at [520, 423] on h2 "Inspiration teilen" at bounding box center [584, 418] width 518 height 43
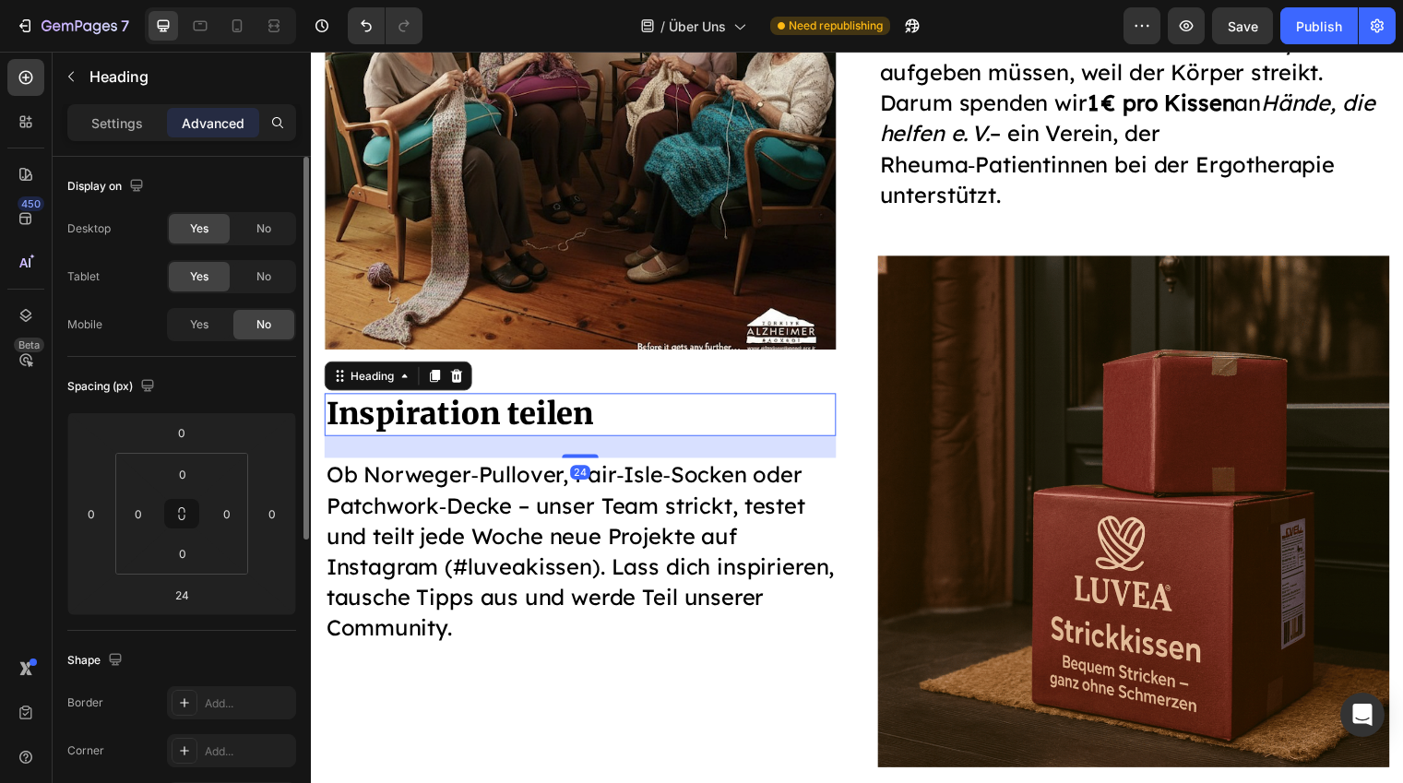
drag, startPoint x: 196, startPoint y: 337, endPoint x: 247, endPoint y: 368, distance: 59.6
click at [195, 337] on div "Yes" at bounding box center [199, 325] width 61 height 30
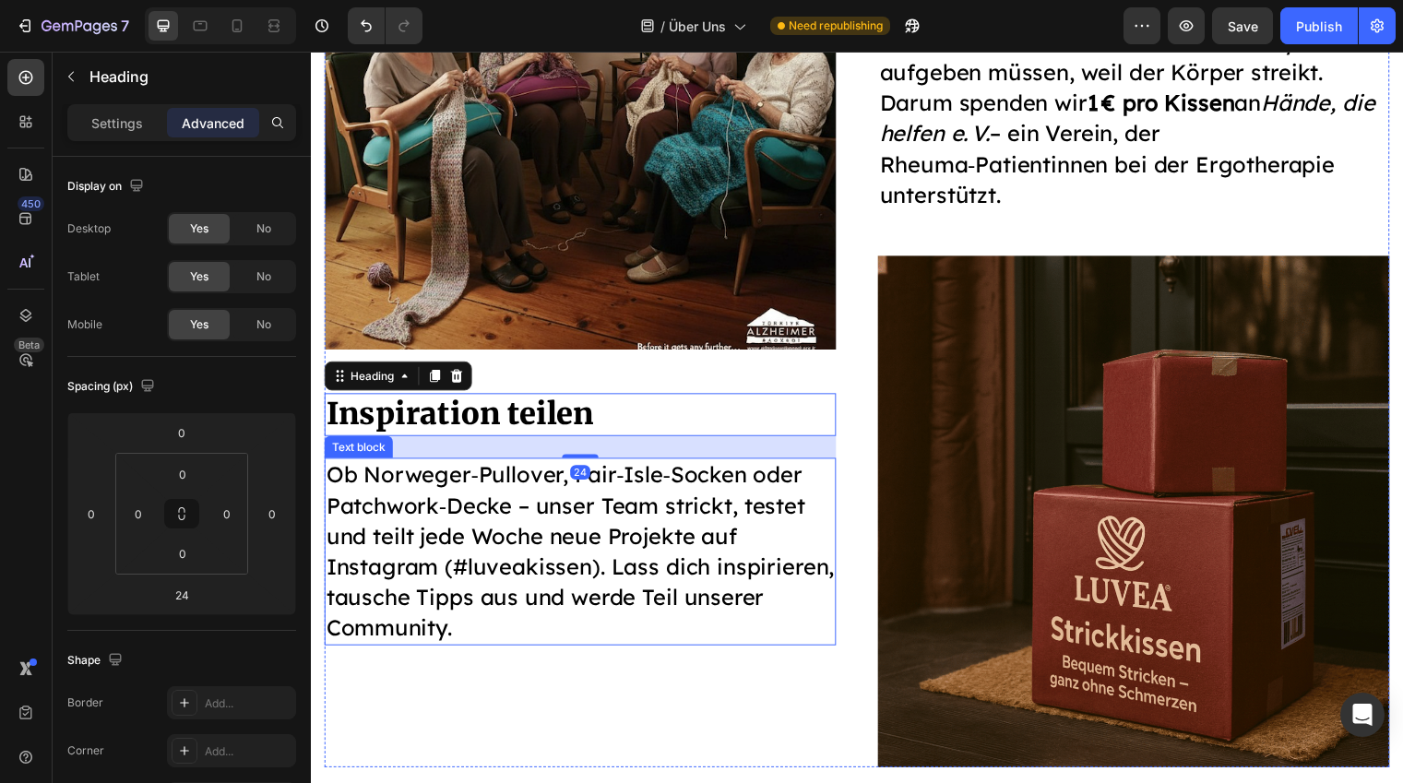
click at [499, 534] on p "Ob Norweger‑Pullover, Fair‑Isle‑Socken oder Patchwork‑Decke – unser Team strick…" at bounding box center [583, 558] width 515 height 186
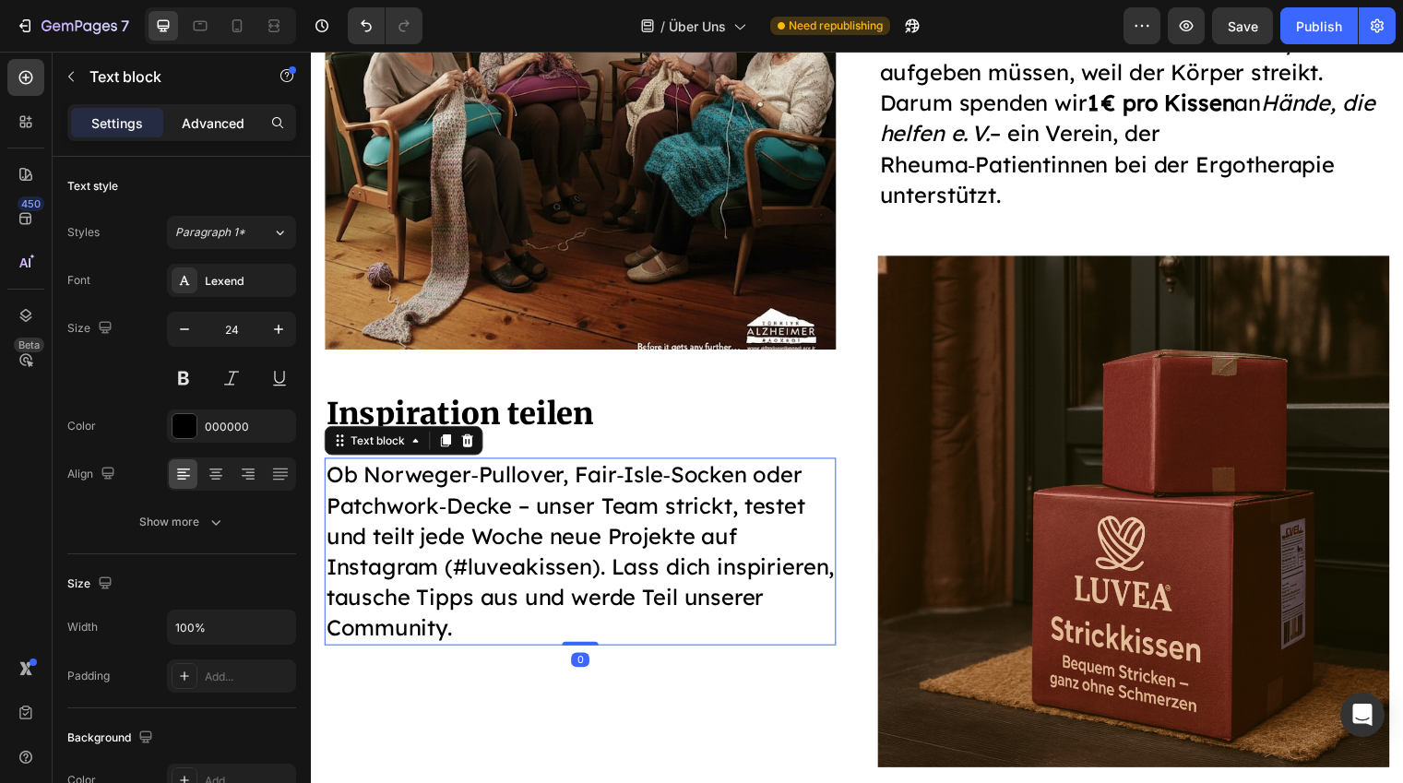
click at [191, 134] on div "Advanced" at bounding box center [213, 123] width 92 height 30
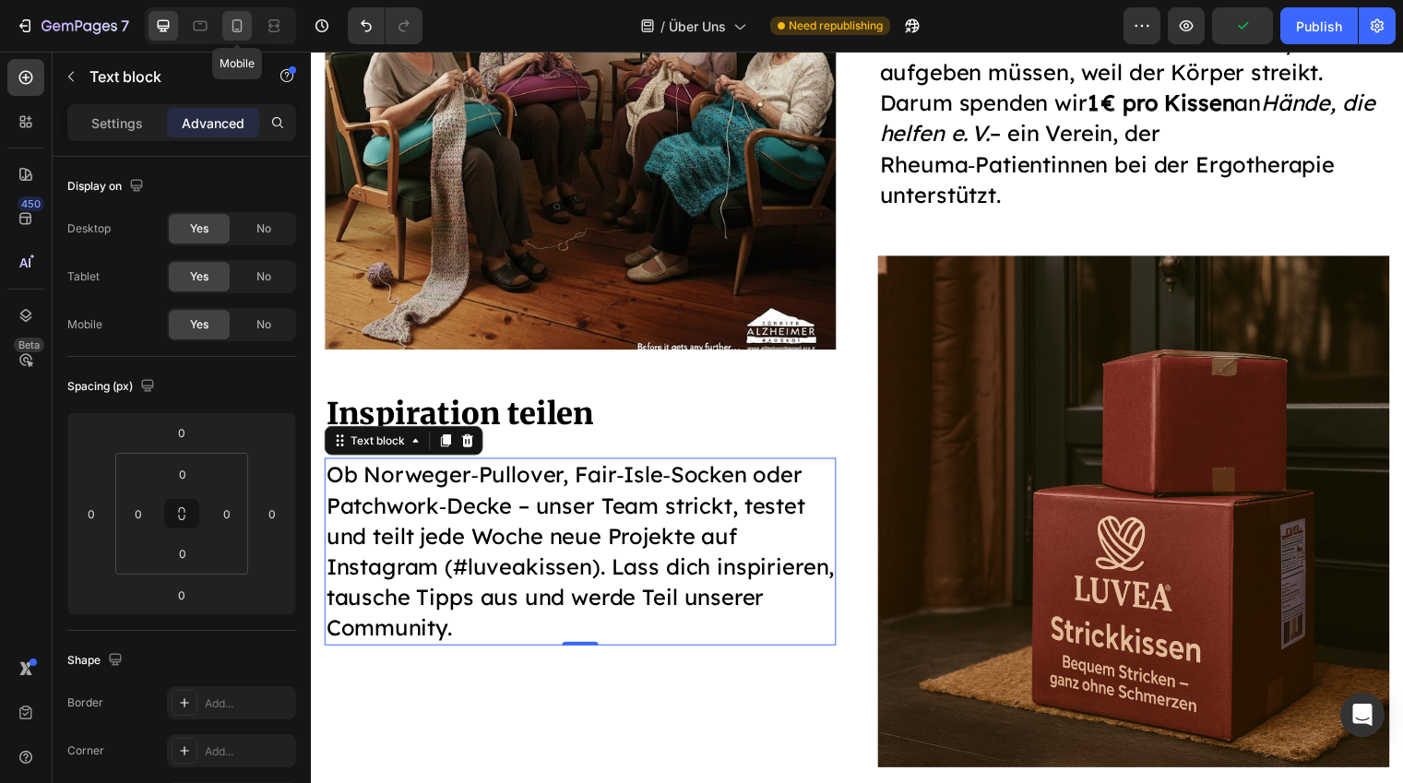
click at [239, 26] on icon at bounding box center [237, 26] width 18 height 18
type input "48"
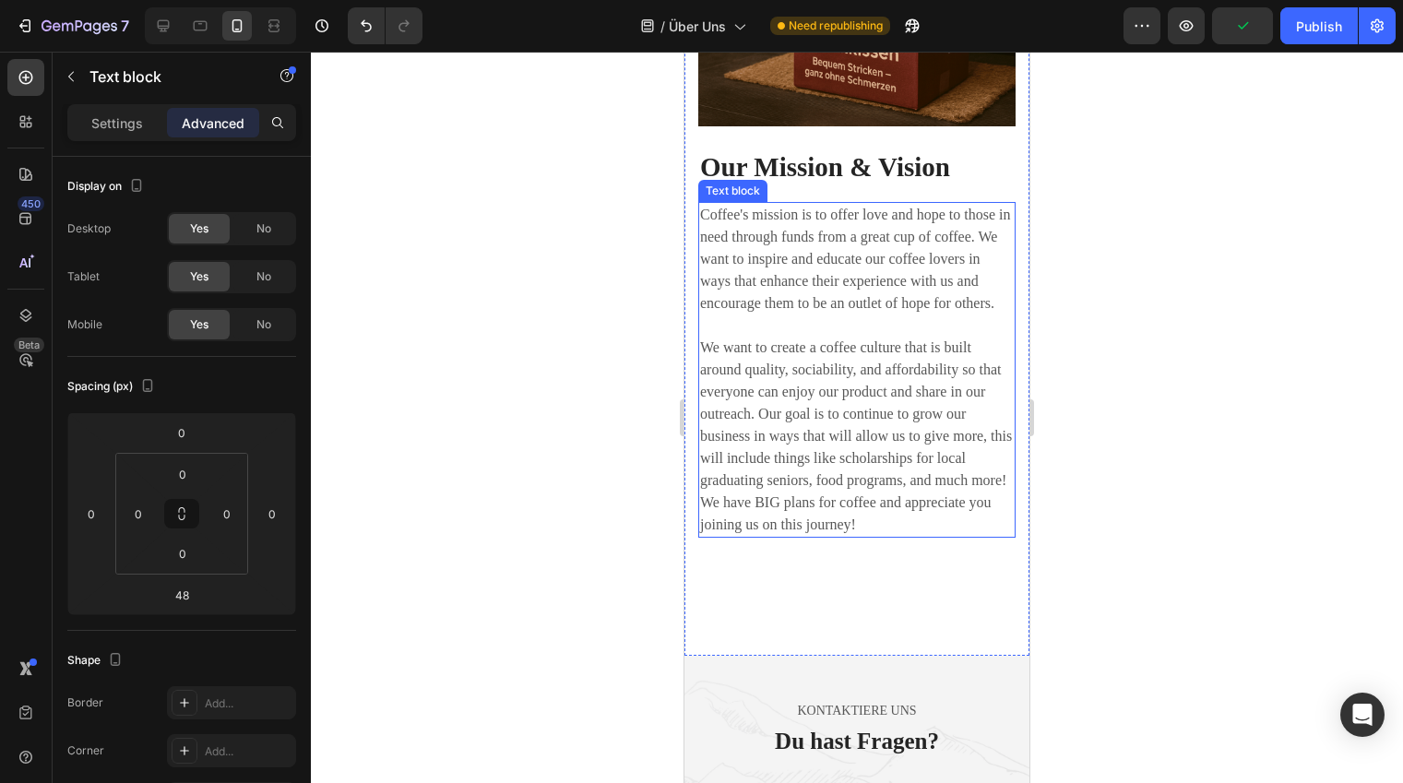
scroll to position [4537, 0]
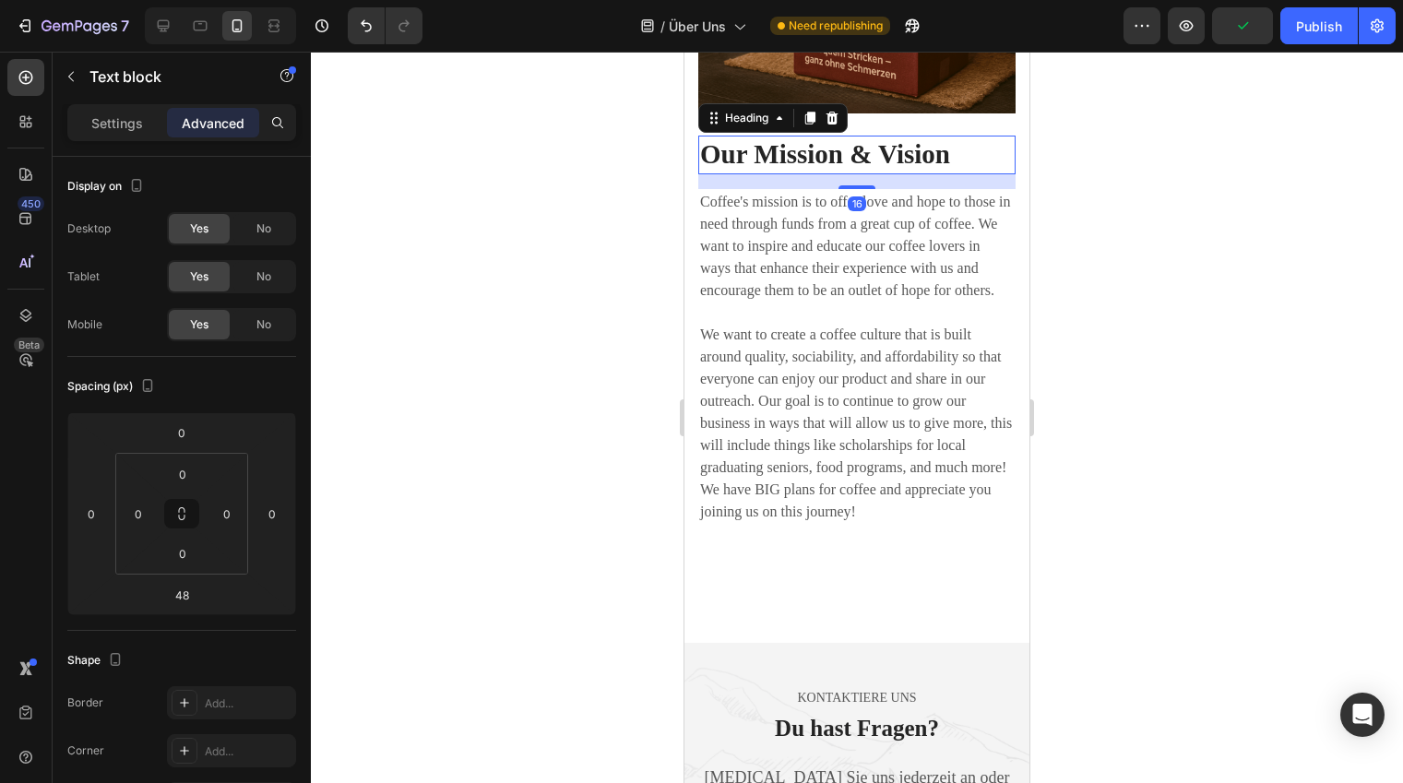
click at [840, 172] on p "Our Mission & Vision" at bounding box center [857, 154] width 314 height 35
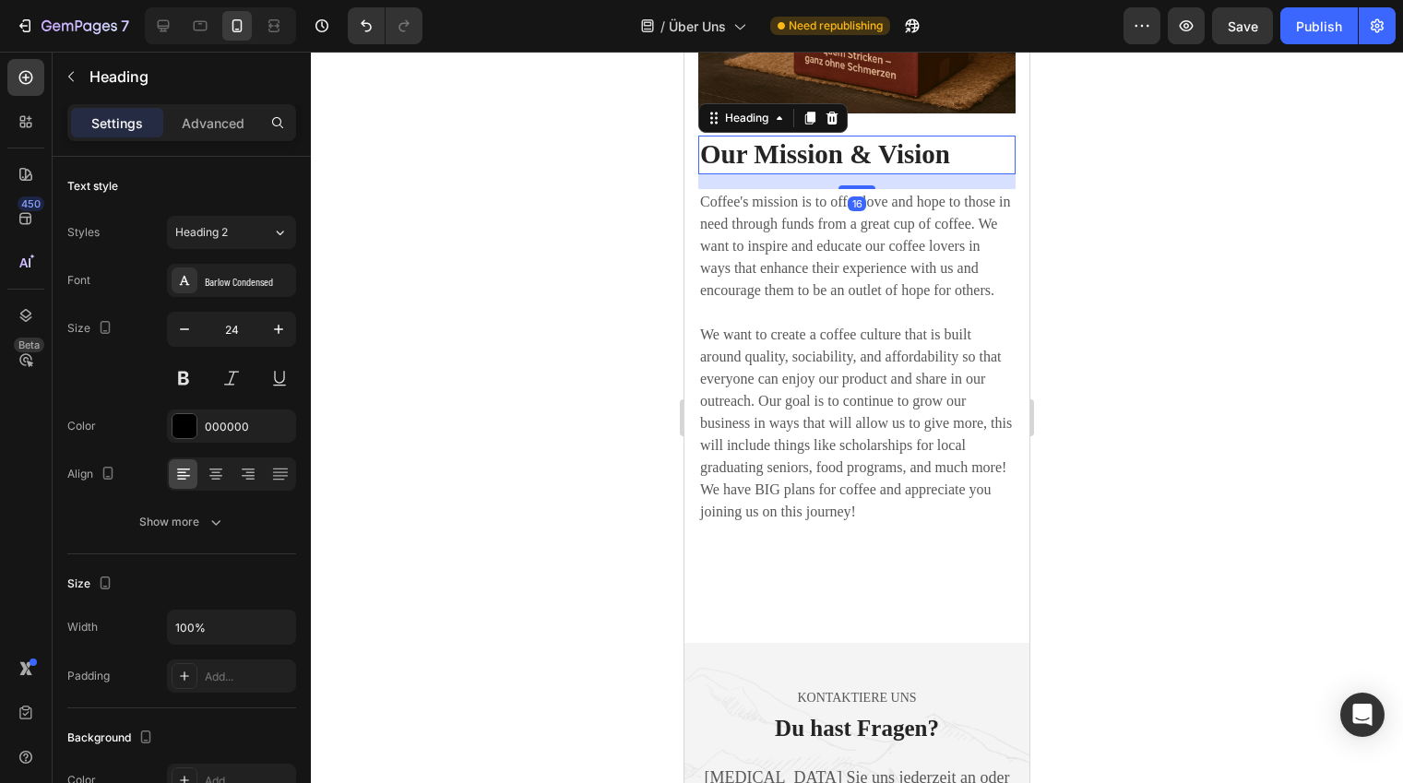
click at [836, 124] on icon at bounding box center [832, 118] width 12 height 13
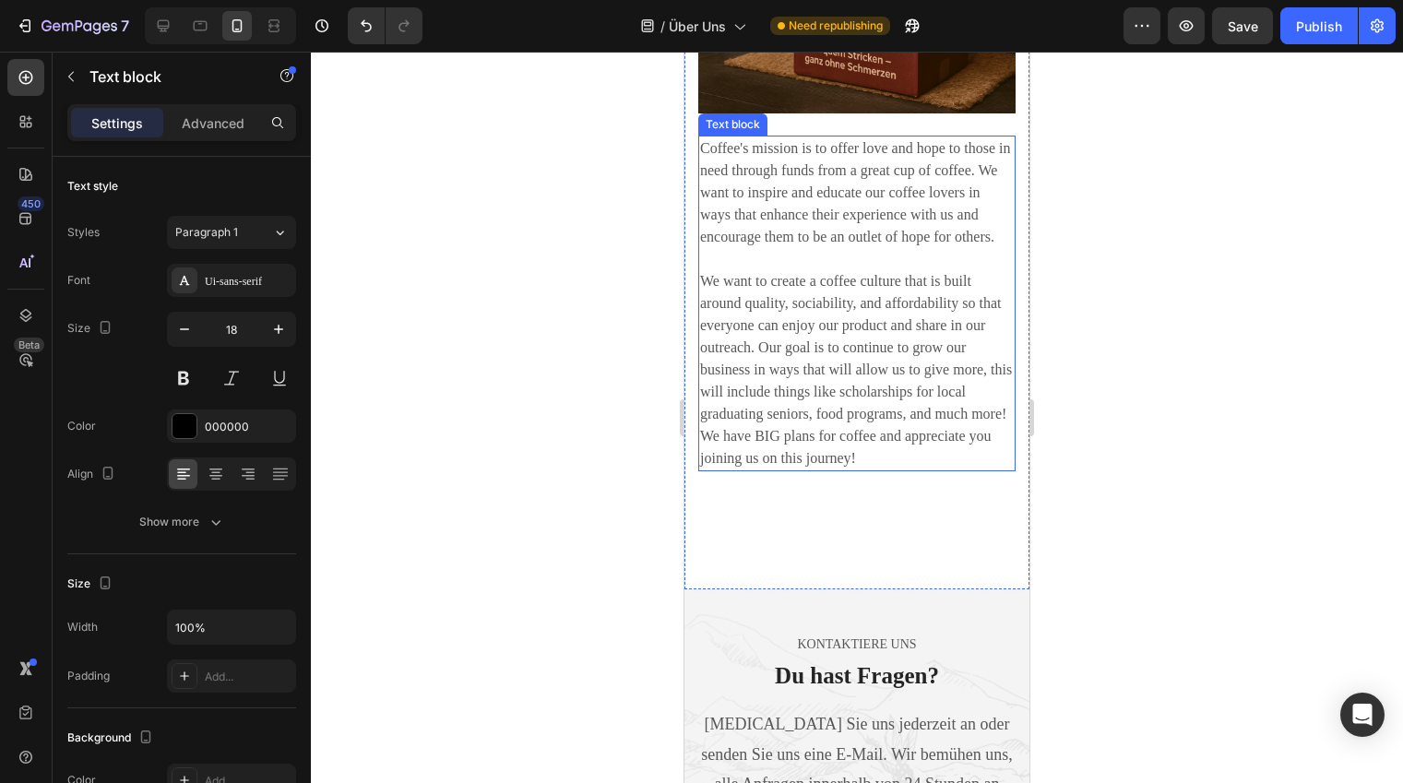
drag, startPoint x: 835, startPoint y: 255, endPoint x: 823, endPoint y: 251, distance: 12.5
click at [835, 255] on p "Coffee's mission is to offer love and hope to those in need through funds from …" at bounding box center [857, 303] width 314 height 332
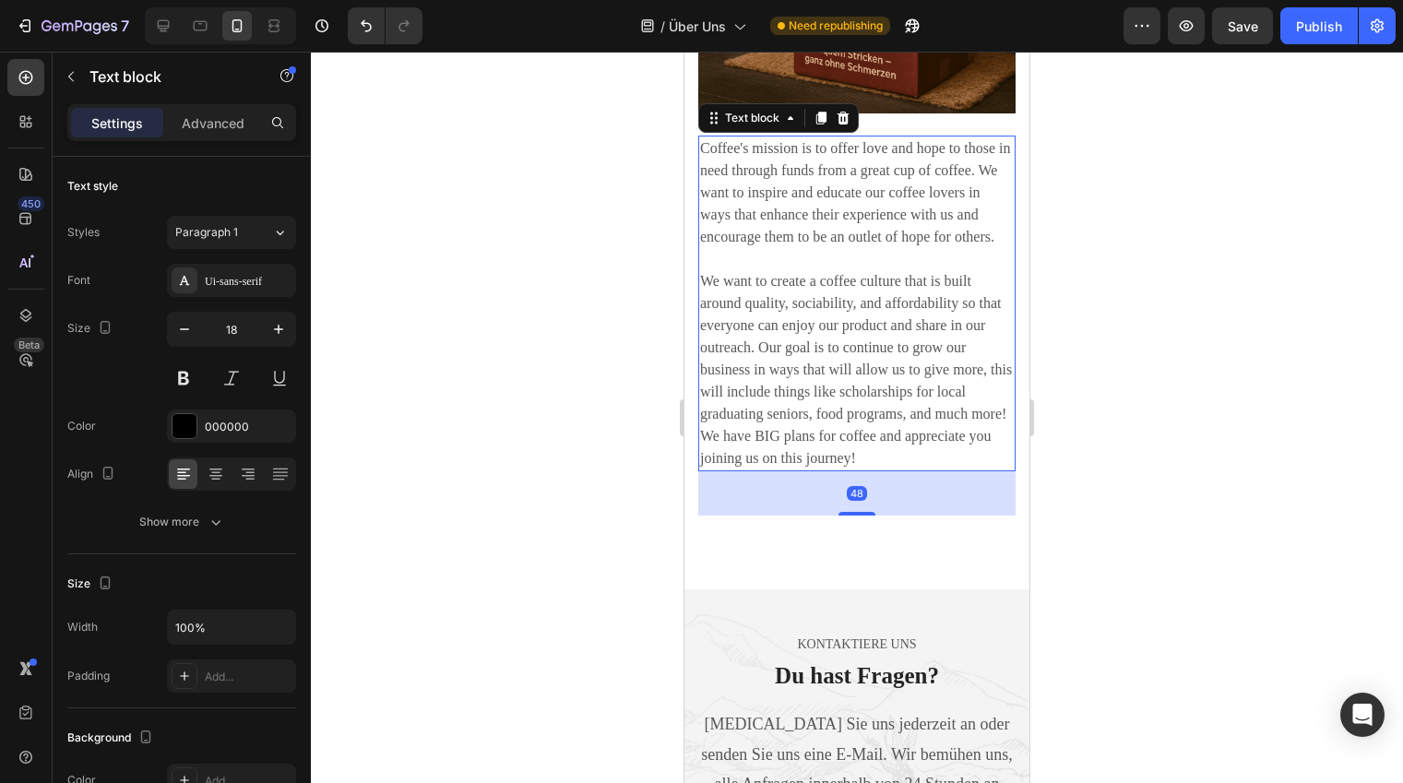
click at [844, 124] on icon at bounding box center [843, 118] width 12 height 13
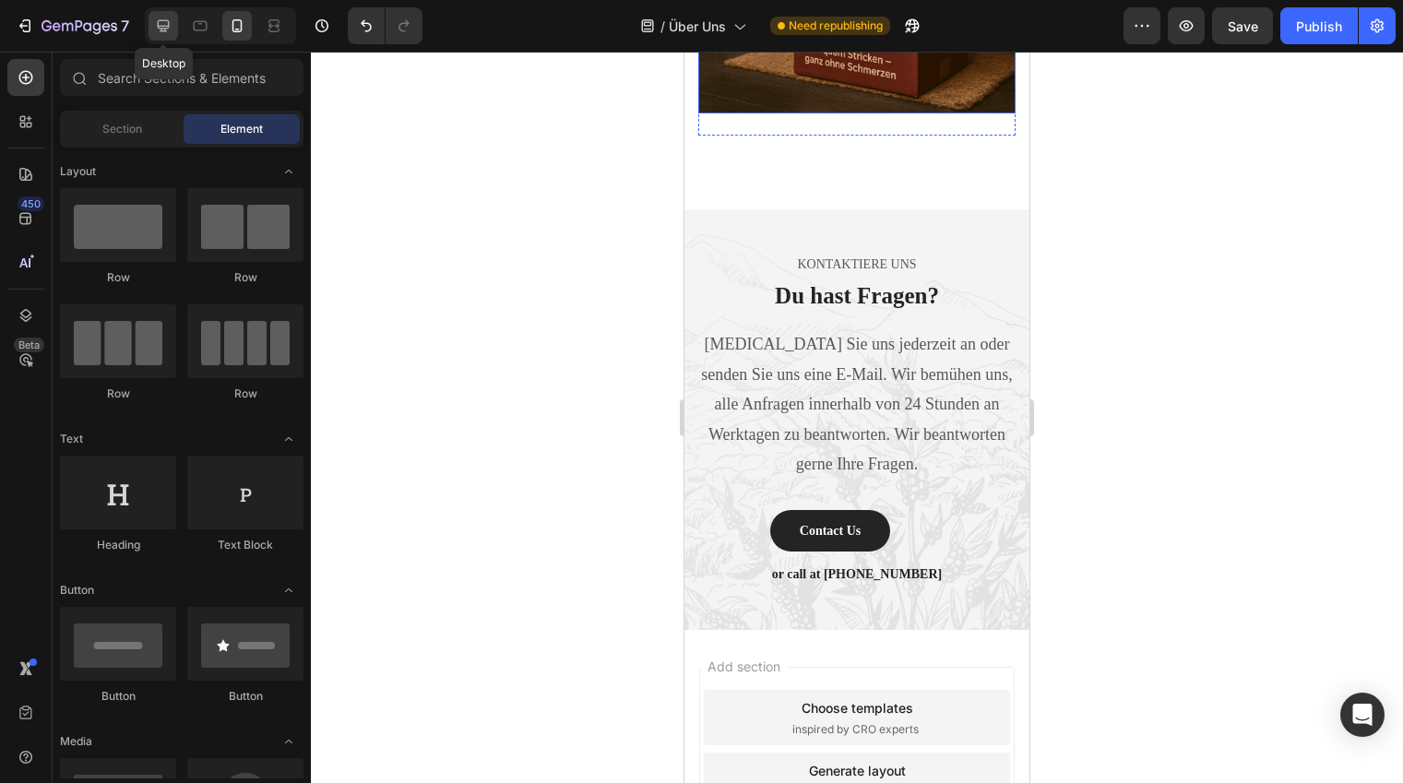
click at [168, 32] on icon at bounding box center [163, 26] width 18 height 18
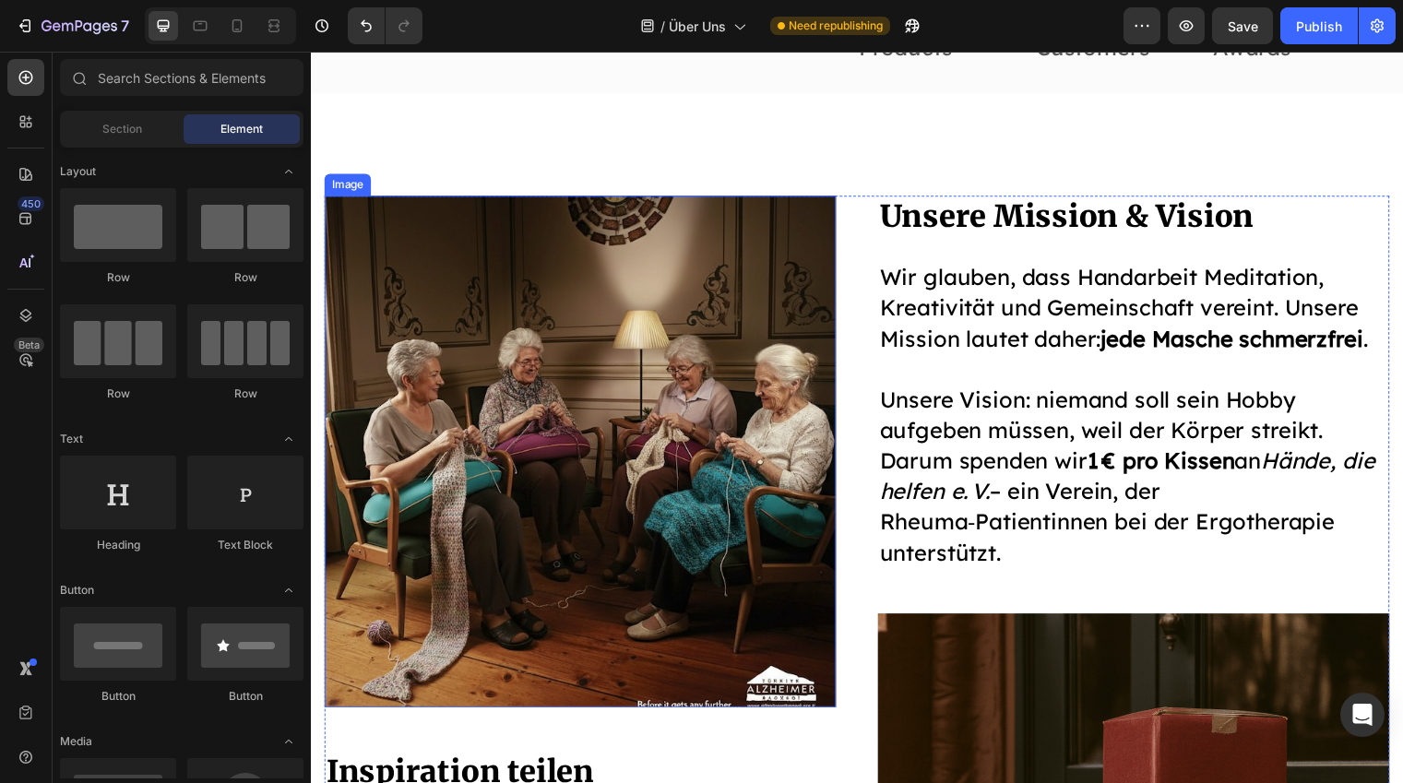
scroll to position [2736, 0]
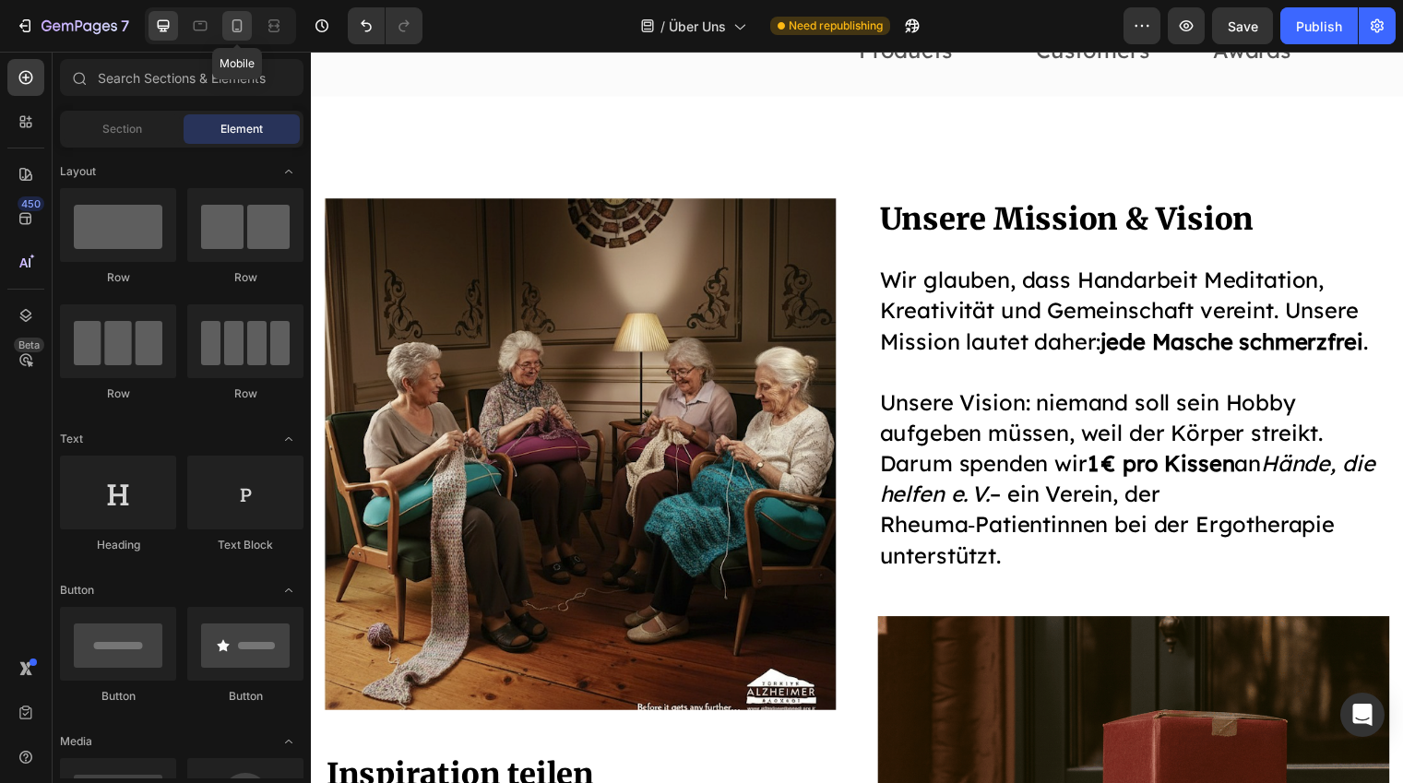
click at [228, 18] on icon at bounding box center [237, 26] width 18 height 18
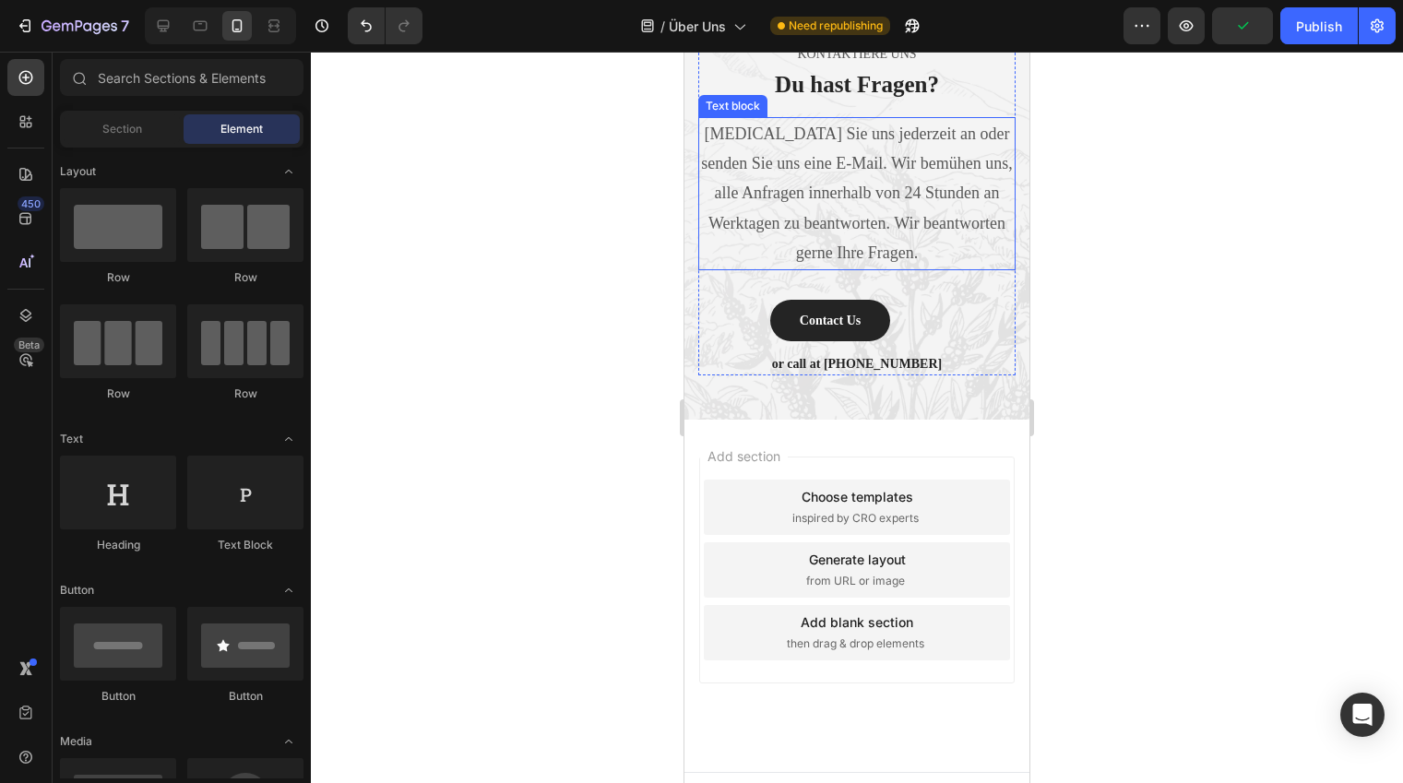
scroll to position [4776, 0]
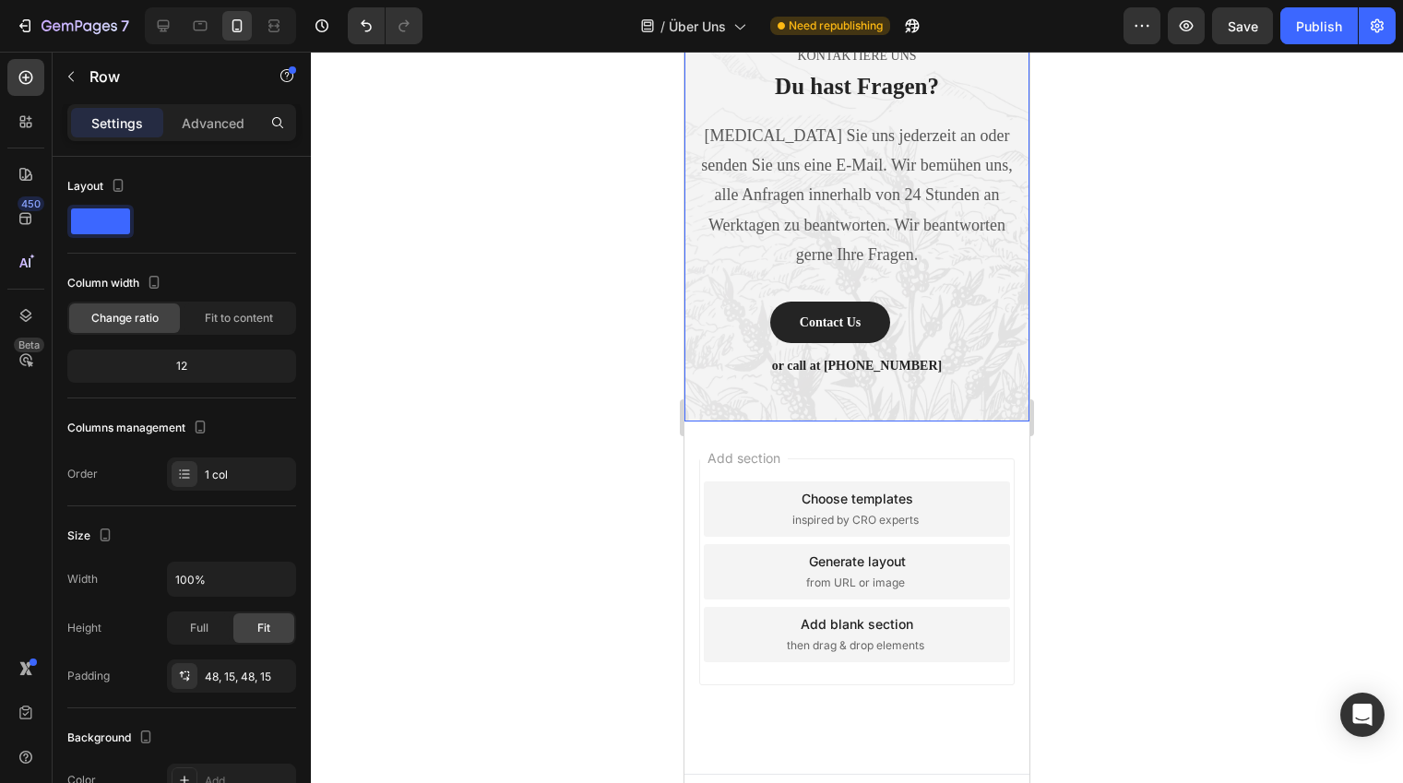
click at [749, 396] on div "Kontaktiere uns Text block Du hast Fragen? Heading Rufen Sie uns jederzeit an o…" at bounding box center [856, 211] width 345 height 420
click at [203, 120] on p "Advanced" at bounding box center [213, 122] width 63 height 19
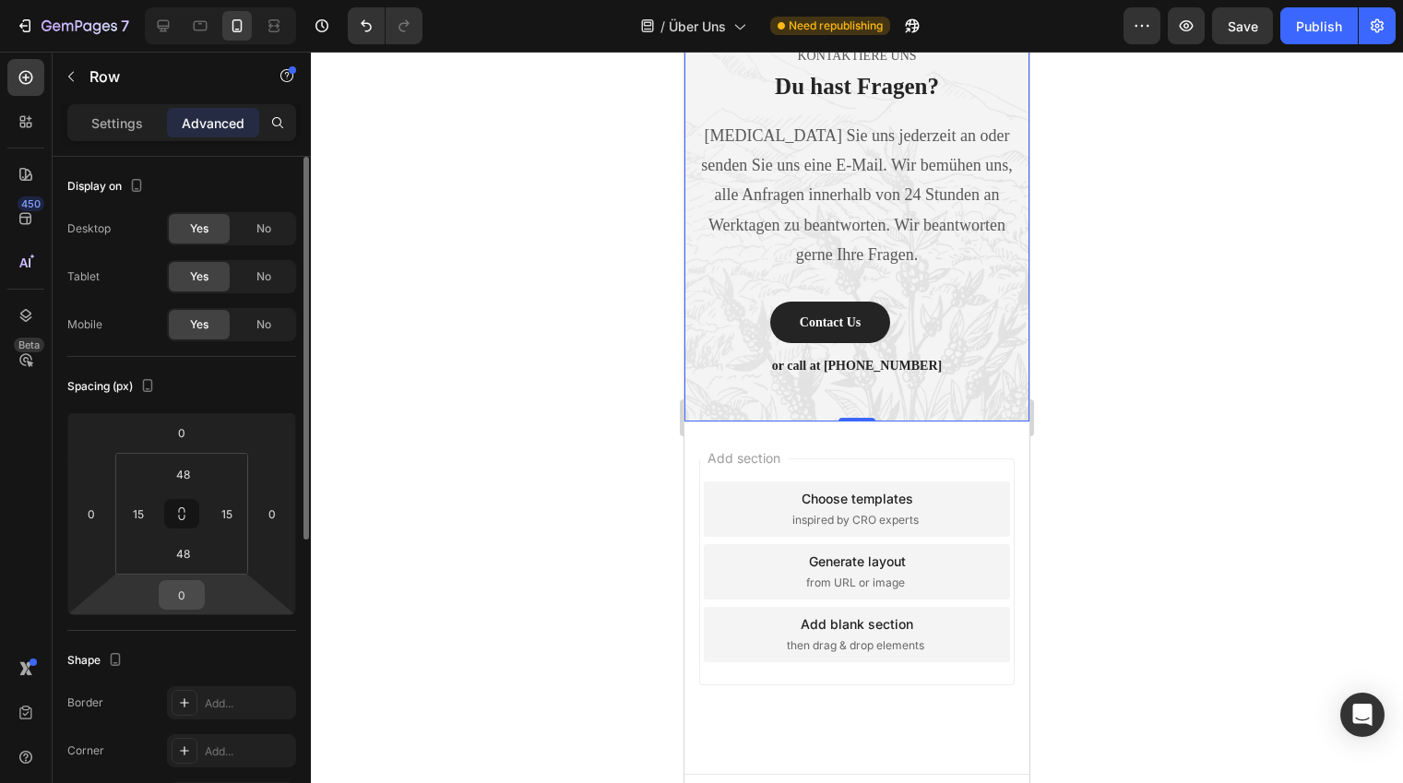
click at [186, 608] on input "0" at bounding box center [181, 595] width 37 height 28
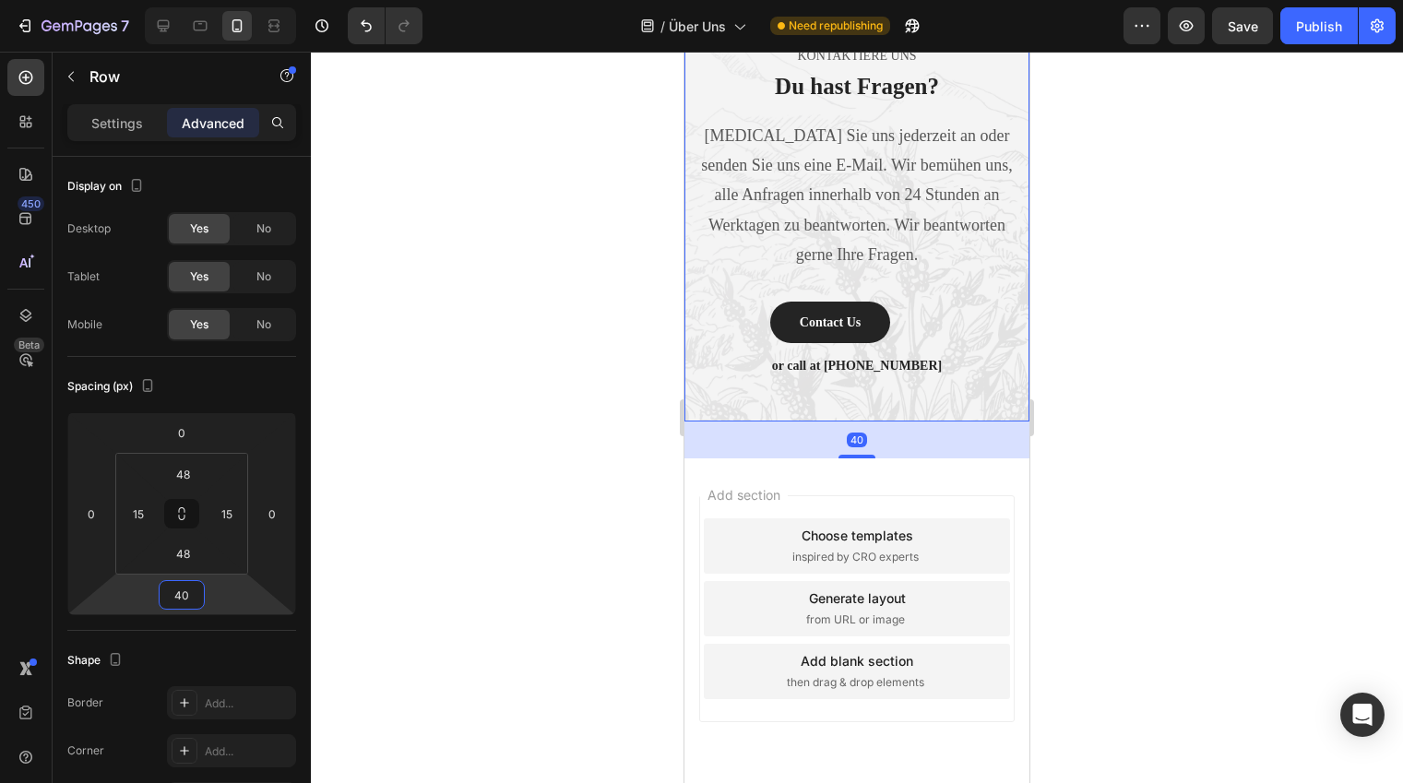
type input "40"
click at [1137, 488] on div at bounding box center [857, 417] width 1092 height 731
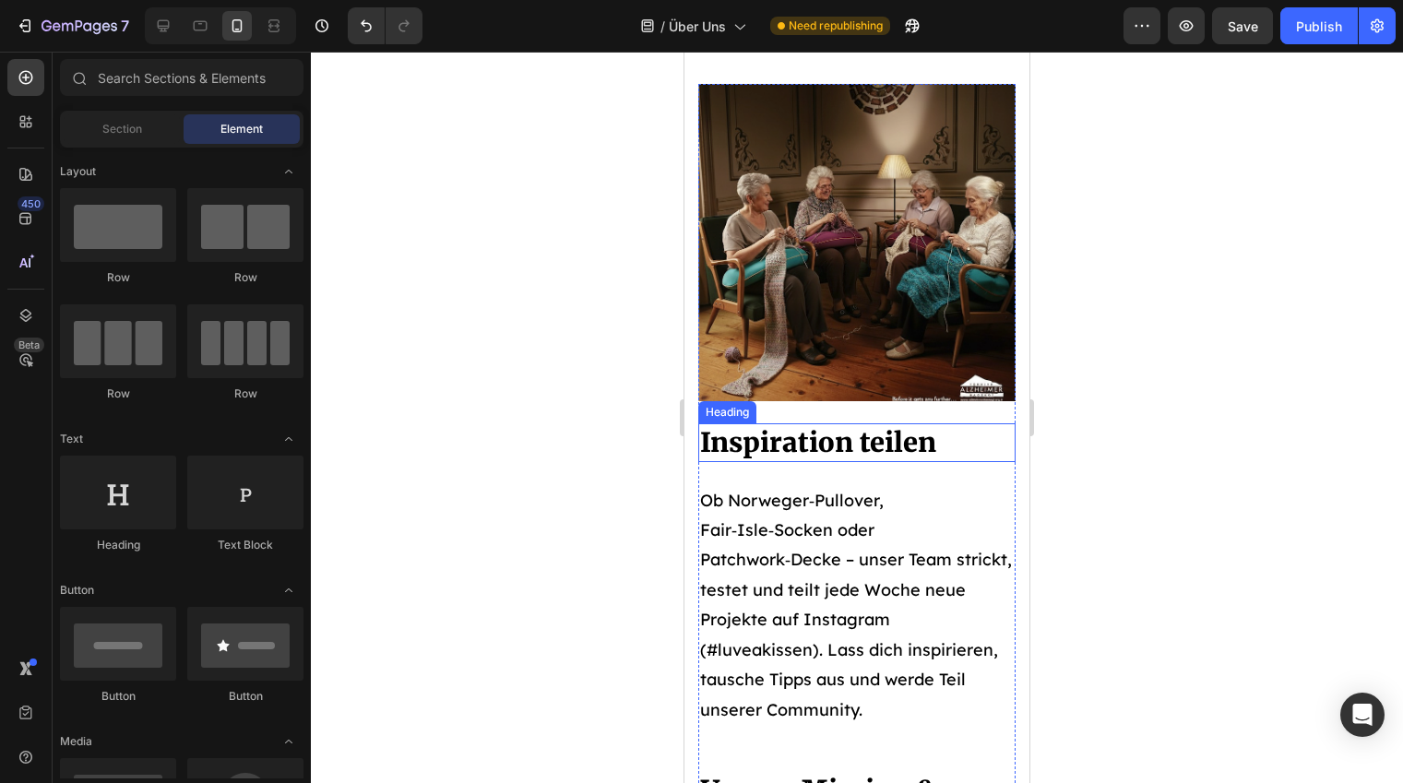
scroll to position [3060, 0]
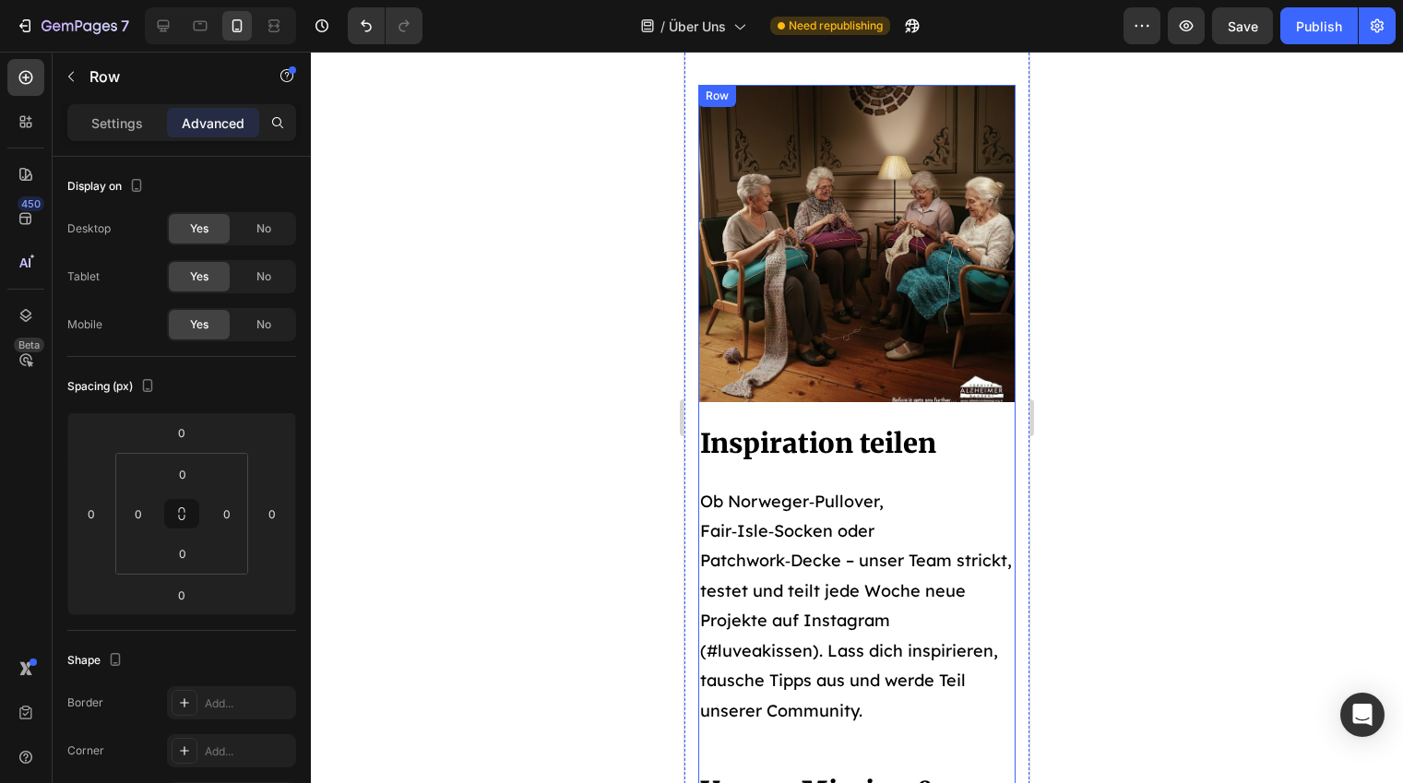
click at [981, 413] on div "Image Inspiration teilen Heading Ob Norweger‑Pullover, Fair‑Isle‑Socken oder Pa…" at bounding box center [856, 428] width 317 height 687
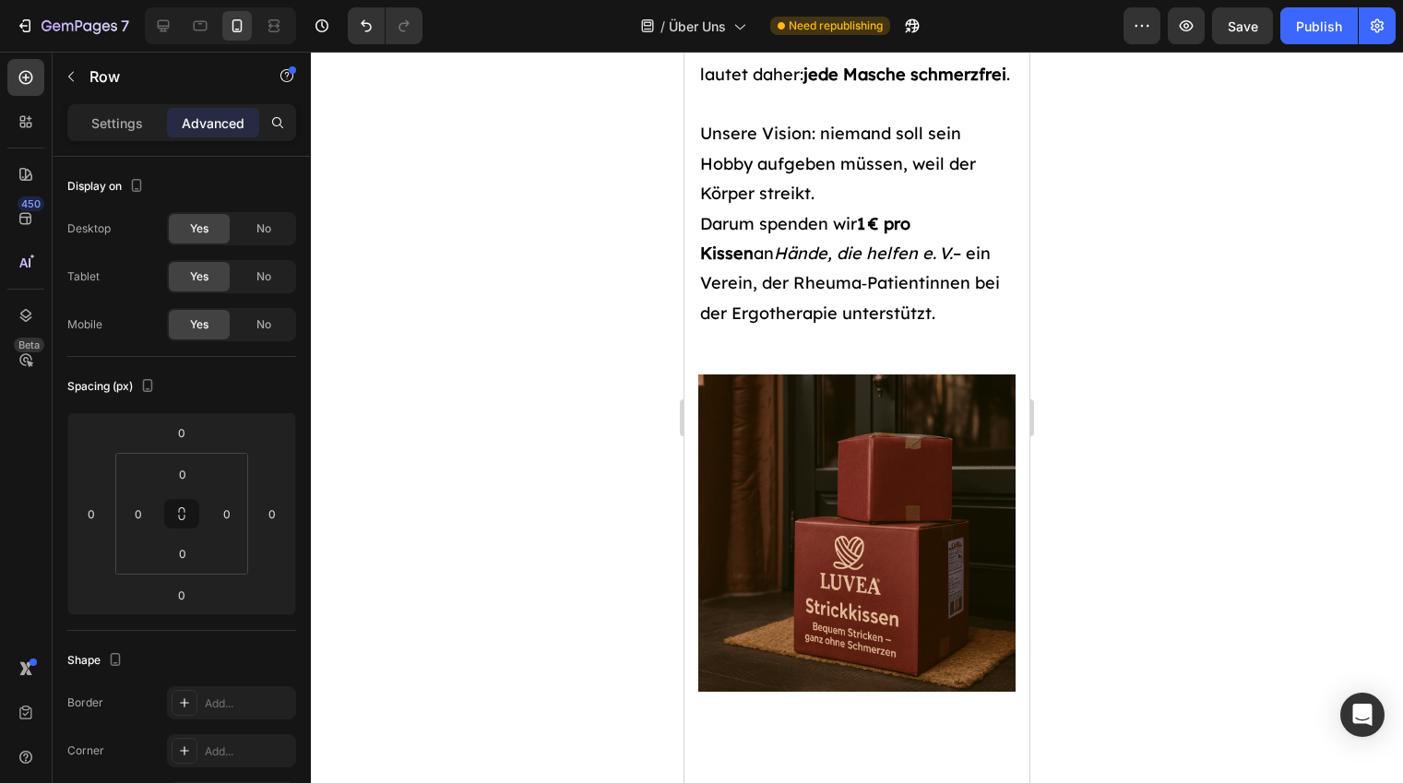
scroll to position [5002, 0]
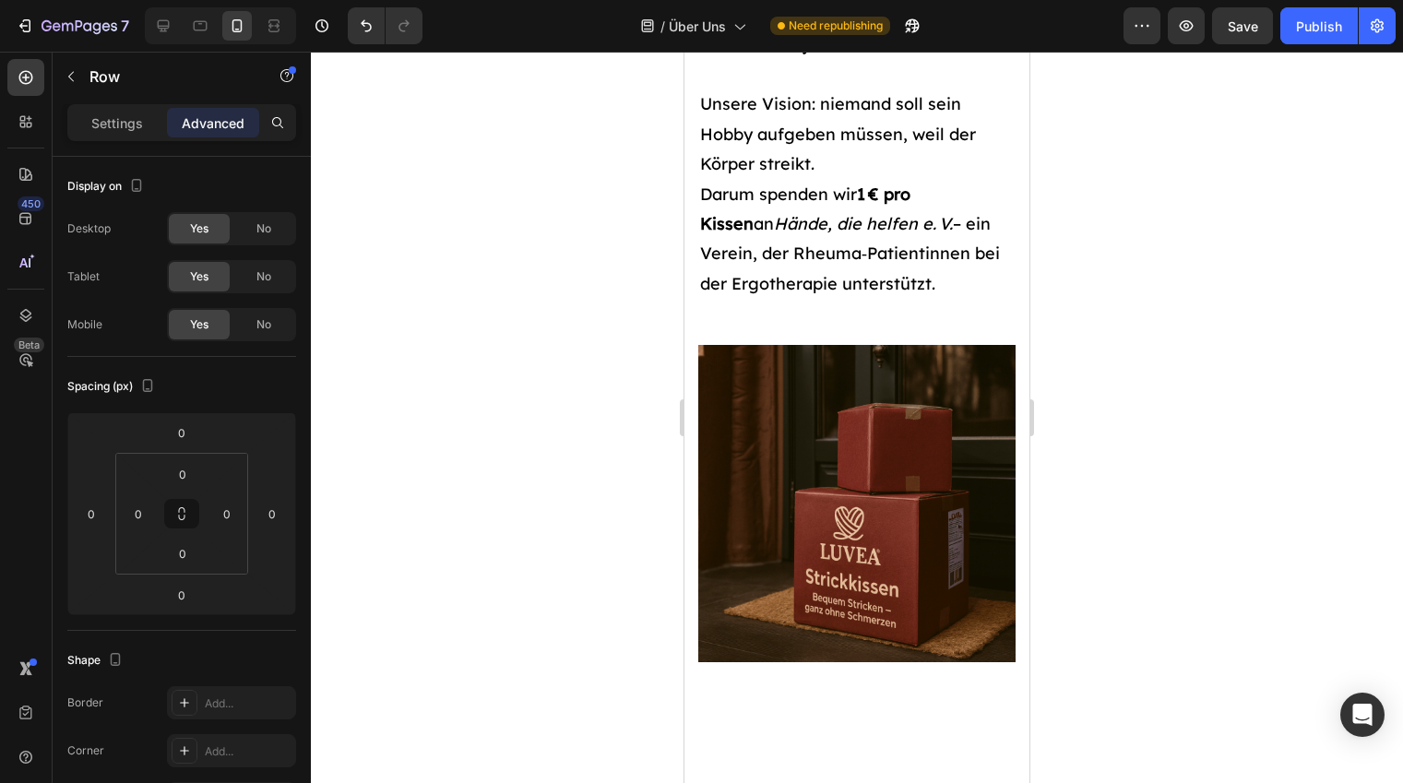
click at [954, 351] on div "Unsere Mission & Vision Heading Wir glauben, dass Handarbeit Meditation, Kreati…" at bounding box center [856, 263] width 317 height 841
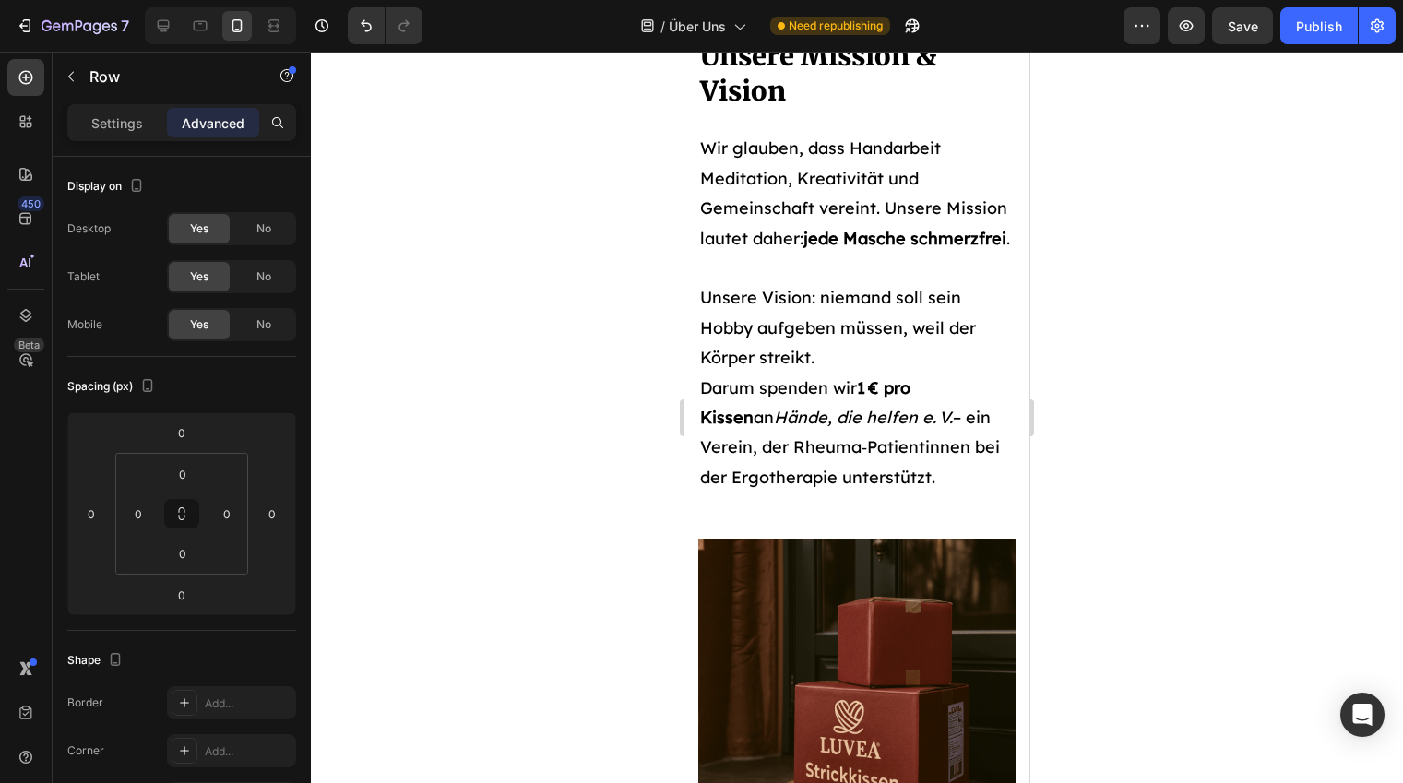
scroll to position [4919, 0]
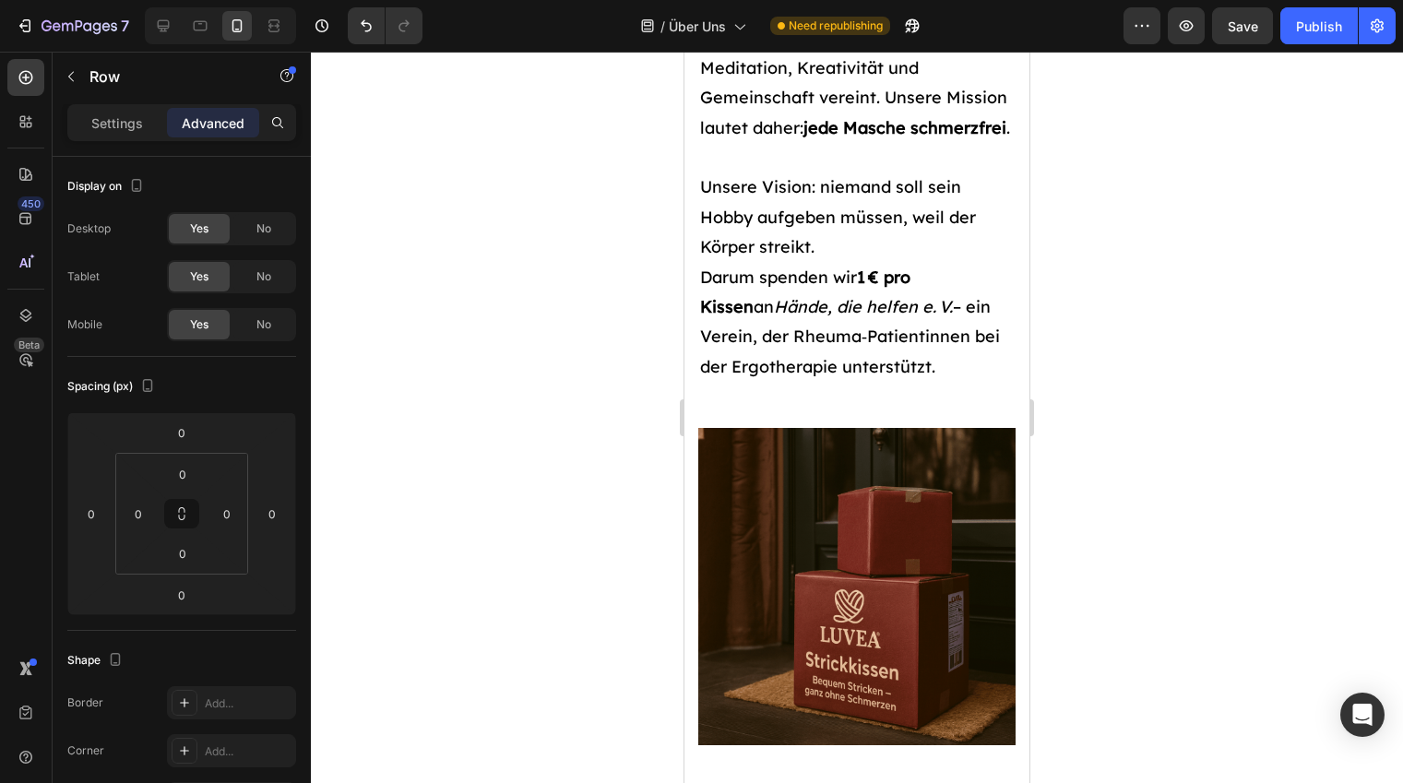
click at [911, 444] on div "Unsere Mission & Vision Heading Wir glauben, dass Handarbeit Meditation, Kreati…" at bounding box center [856, 346] width 317 height 841
click at [895, 371] on p "Unsere Vision: niemand soll sein Hobby aufgeben müssen, weil der Körper streikt…" at bounding box center [857, 276] width 314 height 209
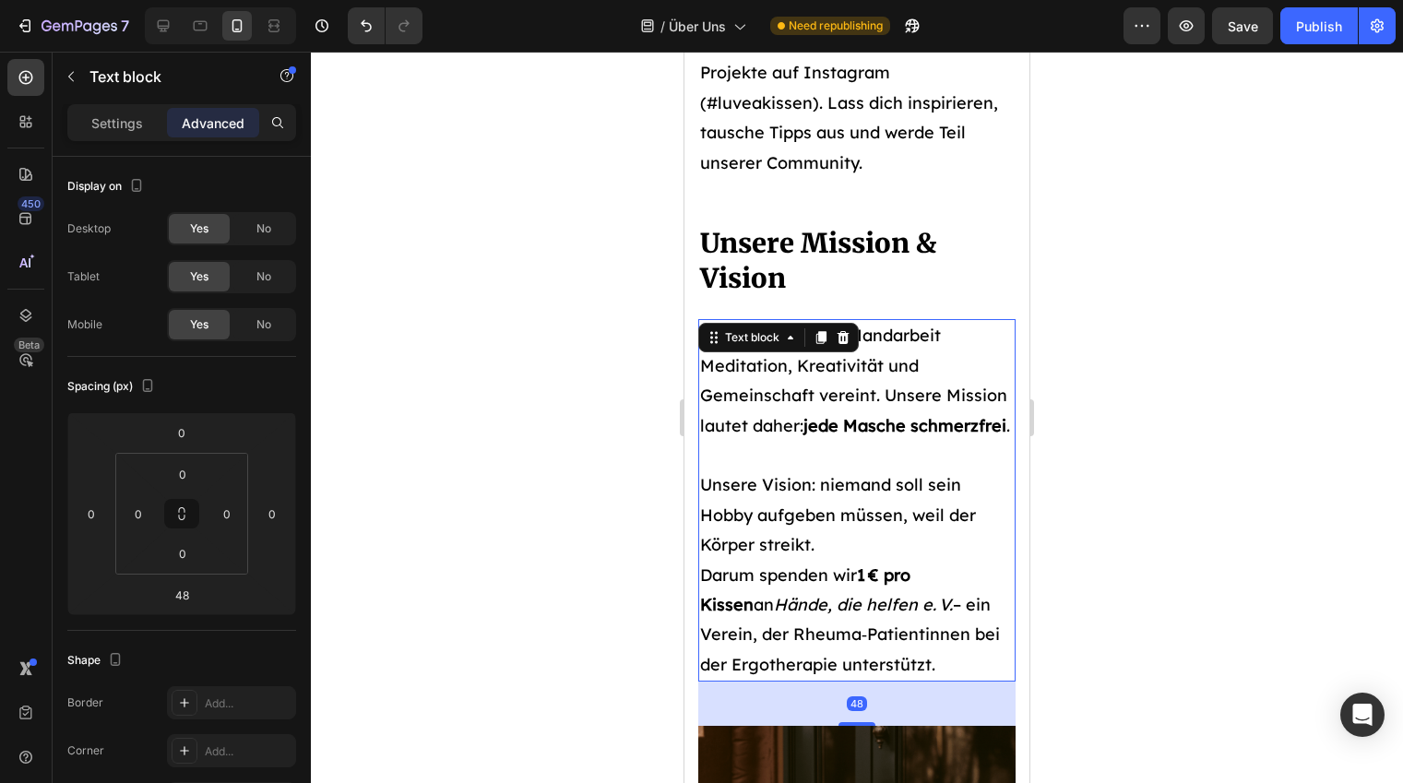
scroll to position [4621, 0]
click at [789, 346] on icon at bounding box center [790, 338] width 15 height 15
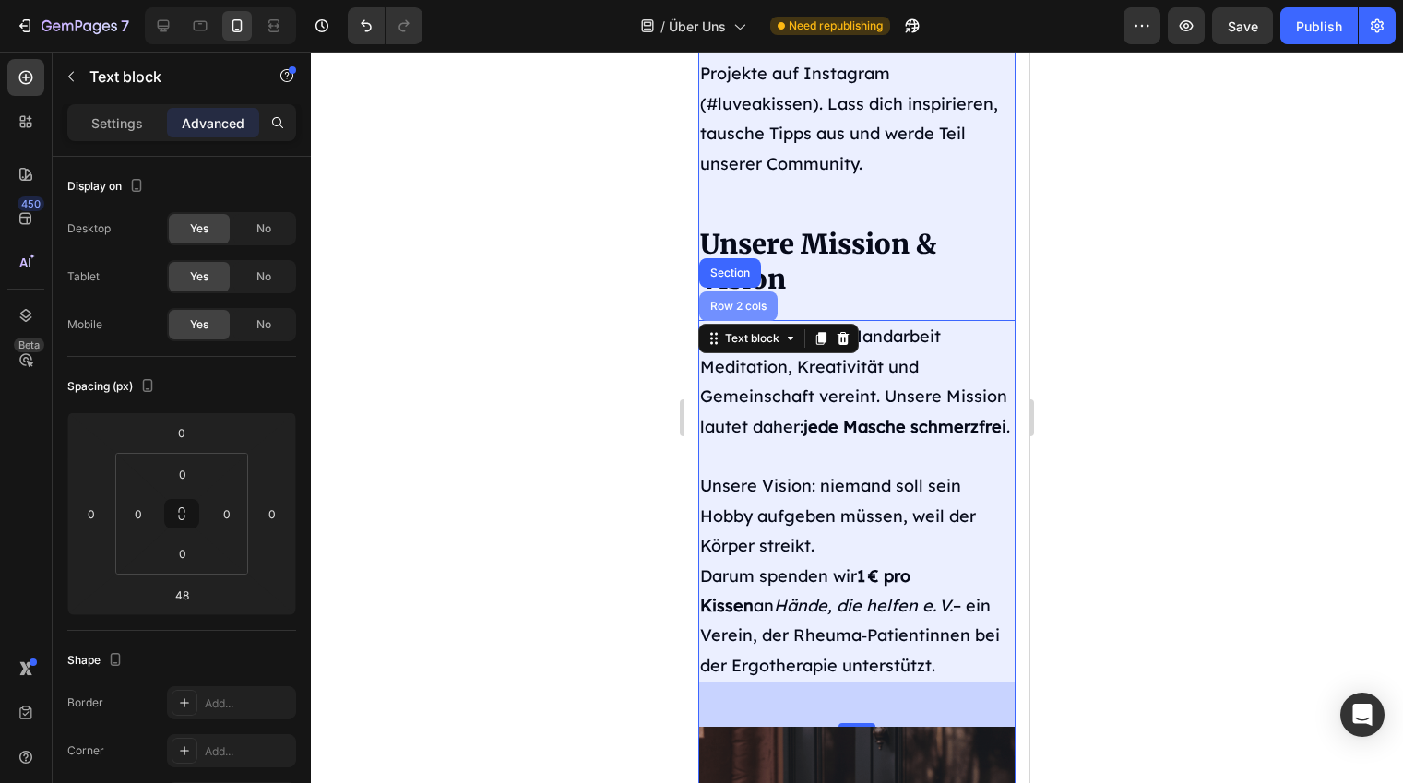
click at [750, 302] on div "Row 2 cols" at bounding box center [738, 306] width 64 height 11
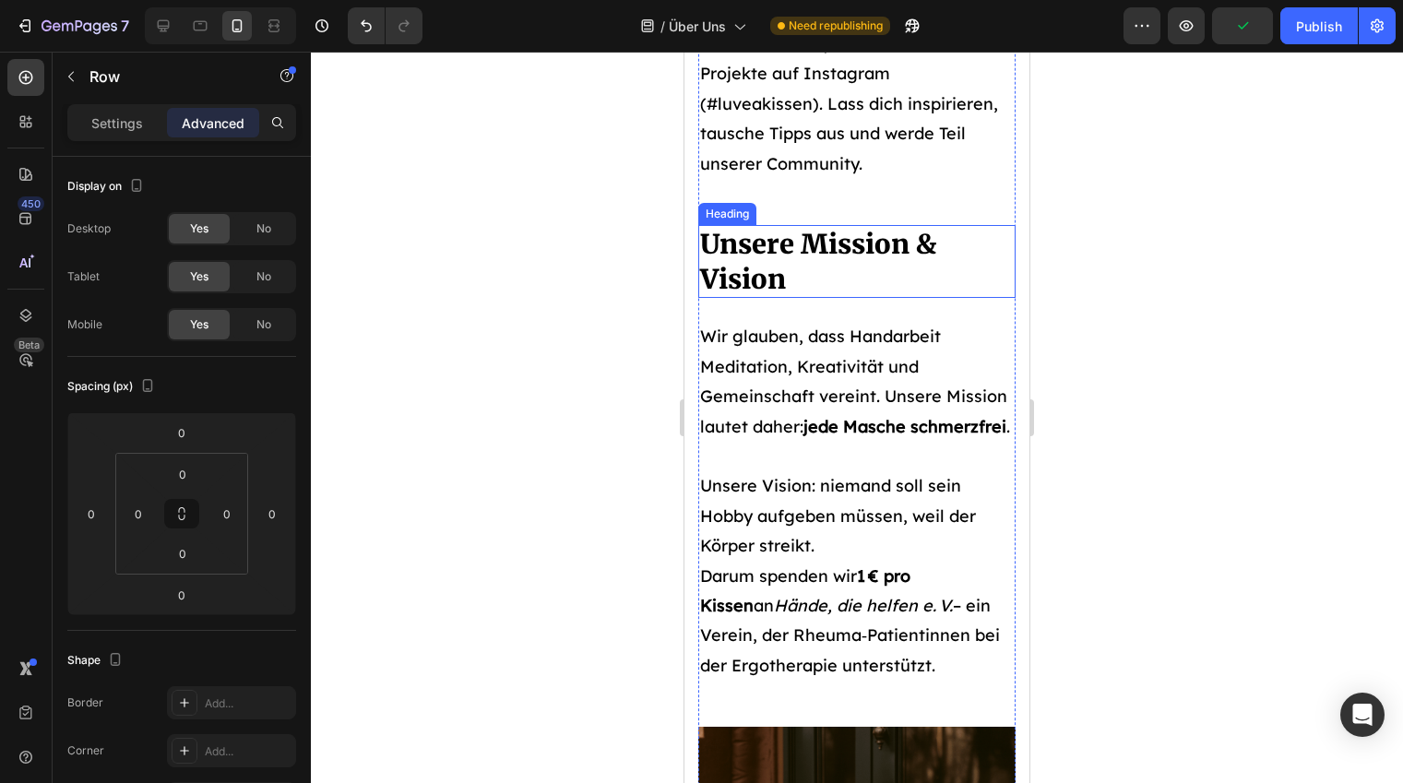
click at [898, 272] on h2 "Unsere Mission & Vision" at bounding box center [856, 261] width 317 height 73
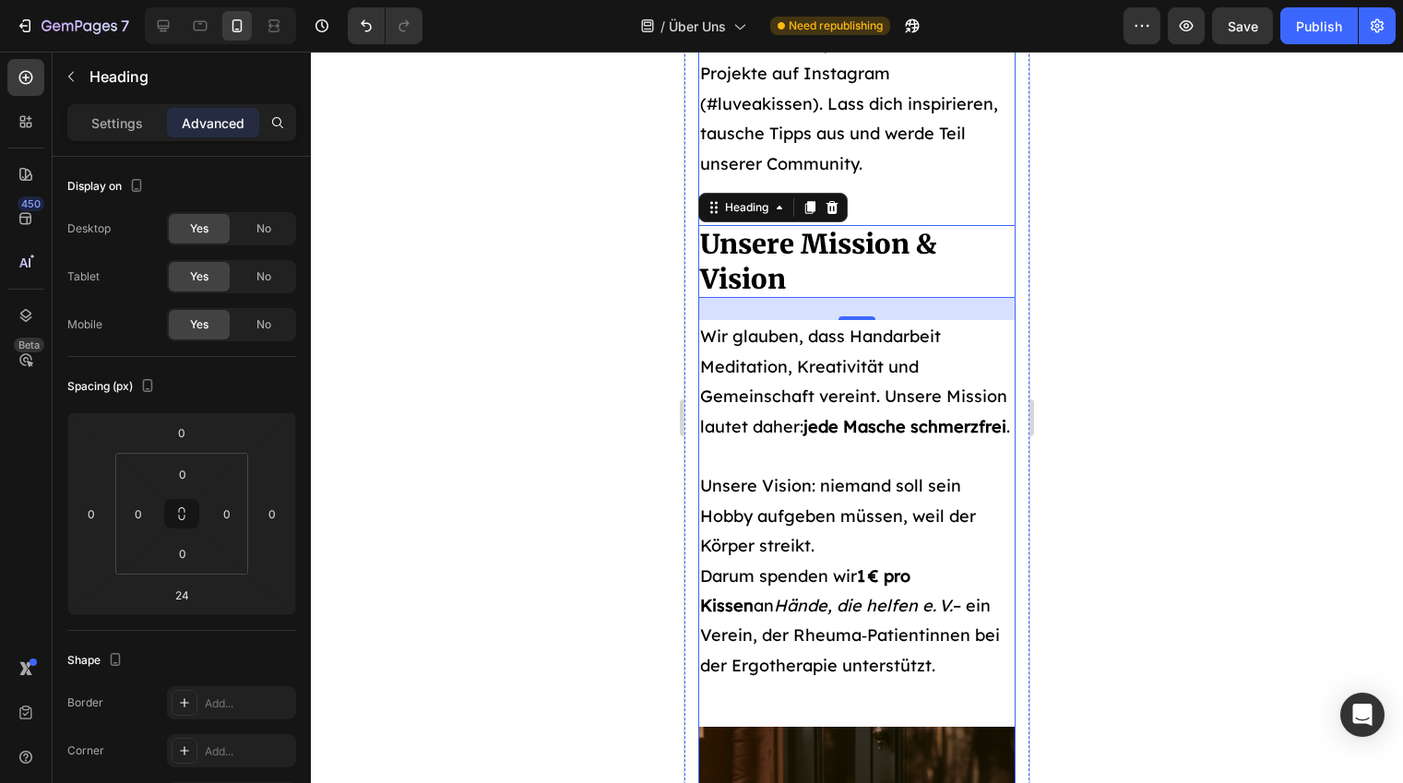
click at [835, 728] on div "Unsere Mission & Vision Heading 24 Wir glauben, dass Handarbeit Meditation, Kre…" at bounding box center [856, 645] width 317 height 841
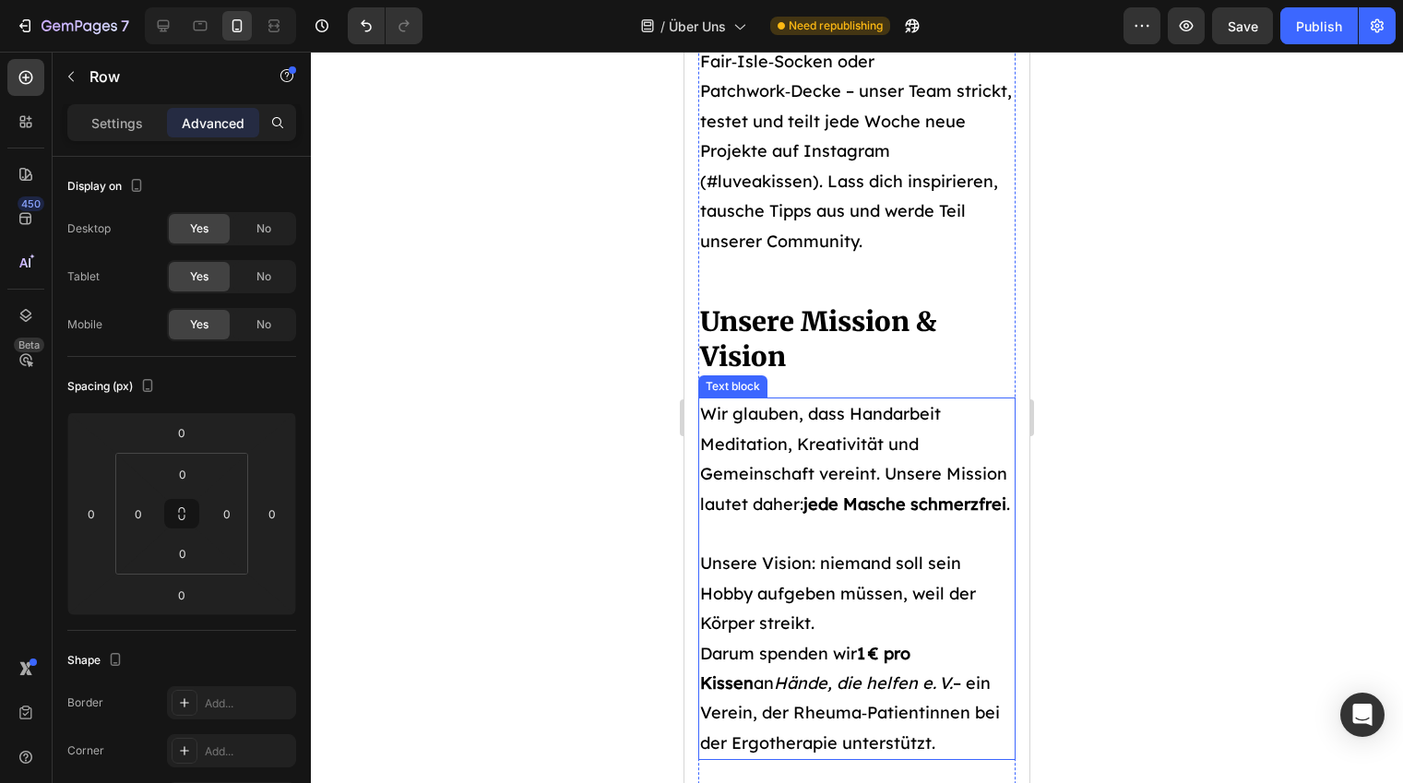
scroll to position [4533, 0]
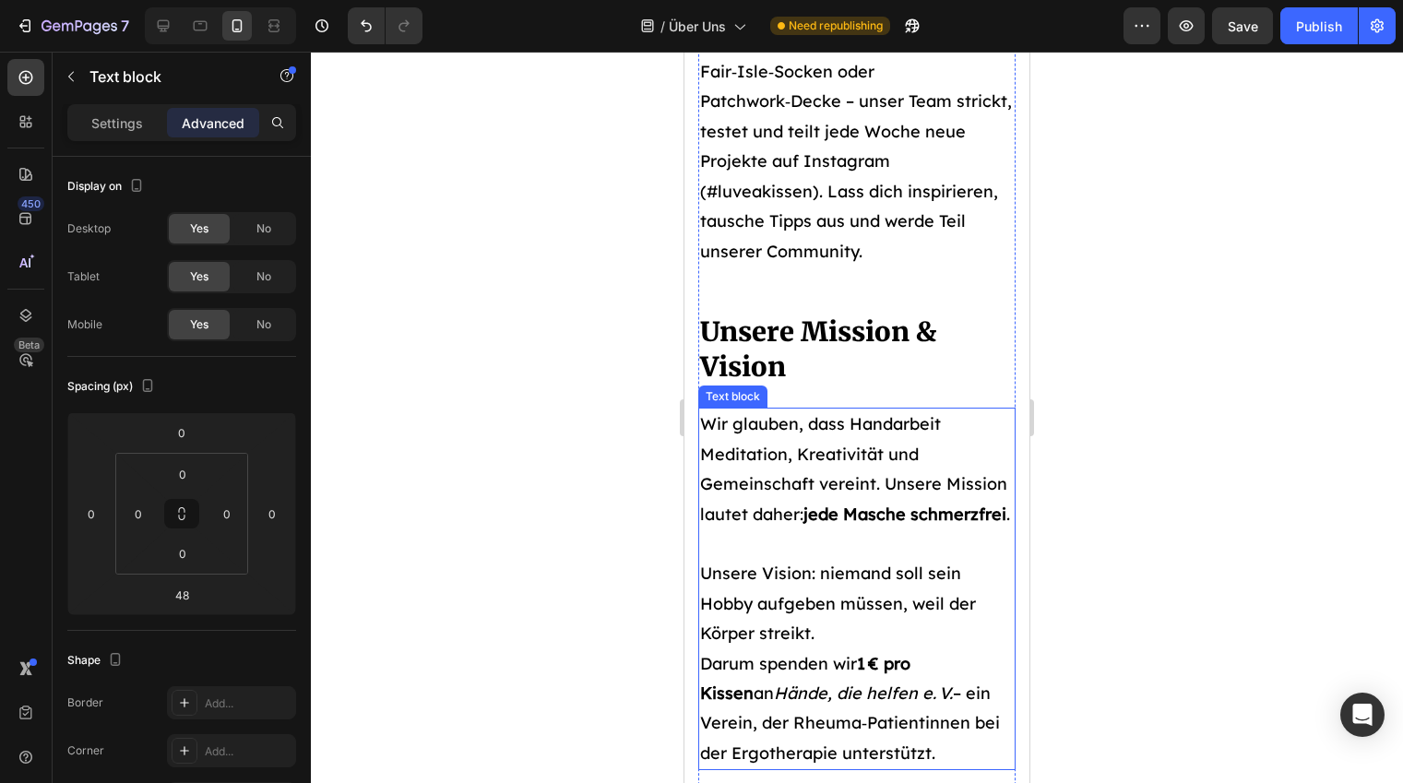
click at [798, 408] on div "Wir glauben, dass Handarbeit Meditation, Kreativität und Gemeinschaft vereint. …" at bounding box center [856, 589] width 317 height 362
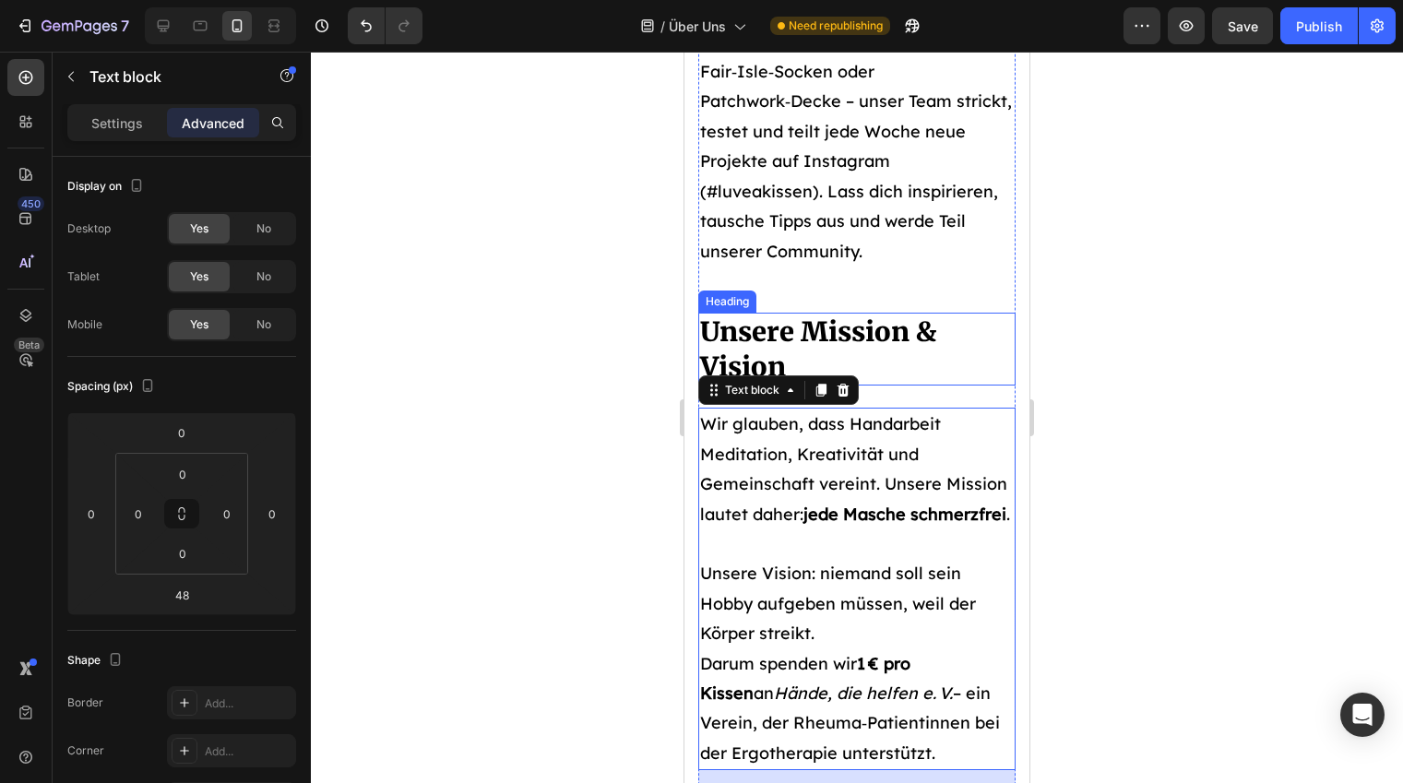
click at [907, 345] on h2 "Unsere Mission & Vision" at bounding box center [856, 349] width 317 height 73
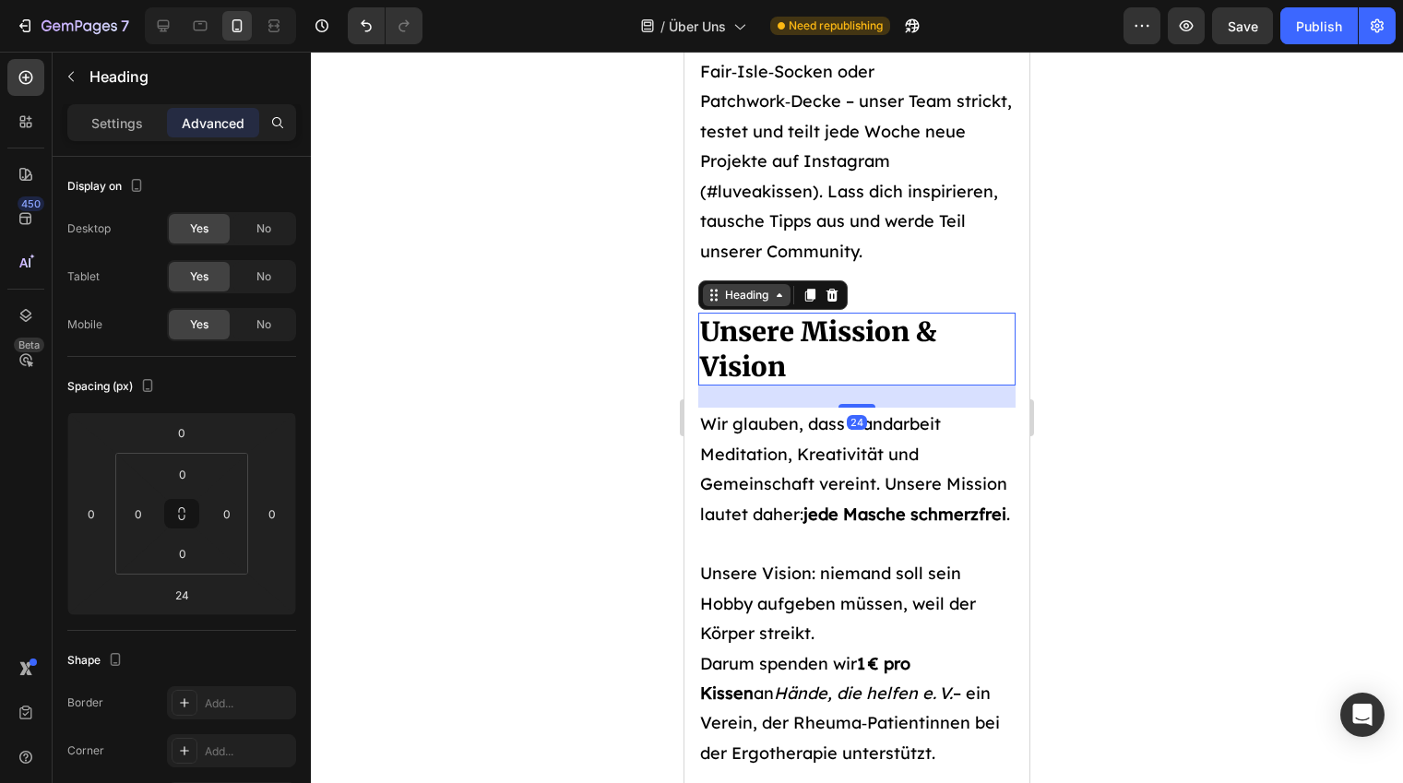
click at [752, 294] on div "Heading" at bounding box center [746, 295] width 51 height 17
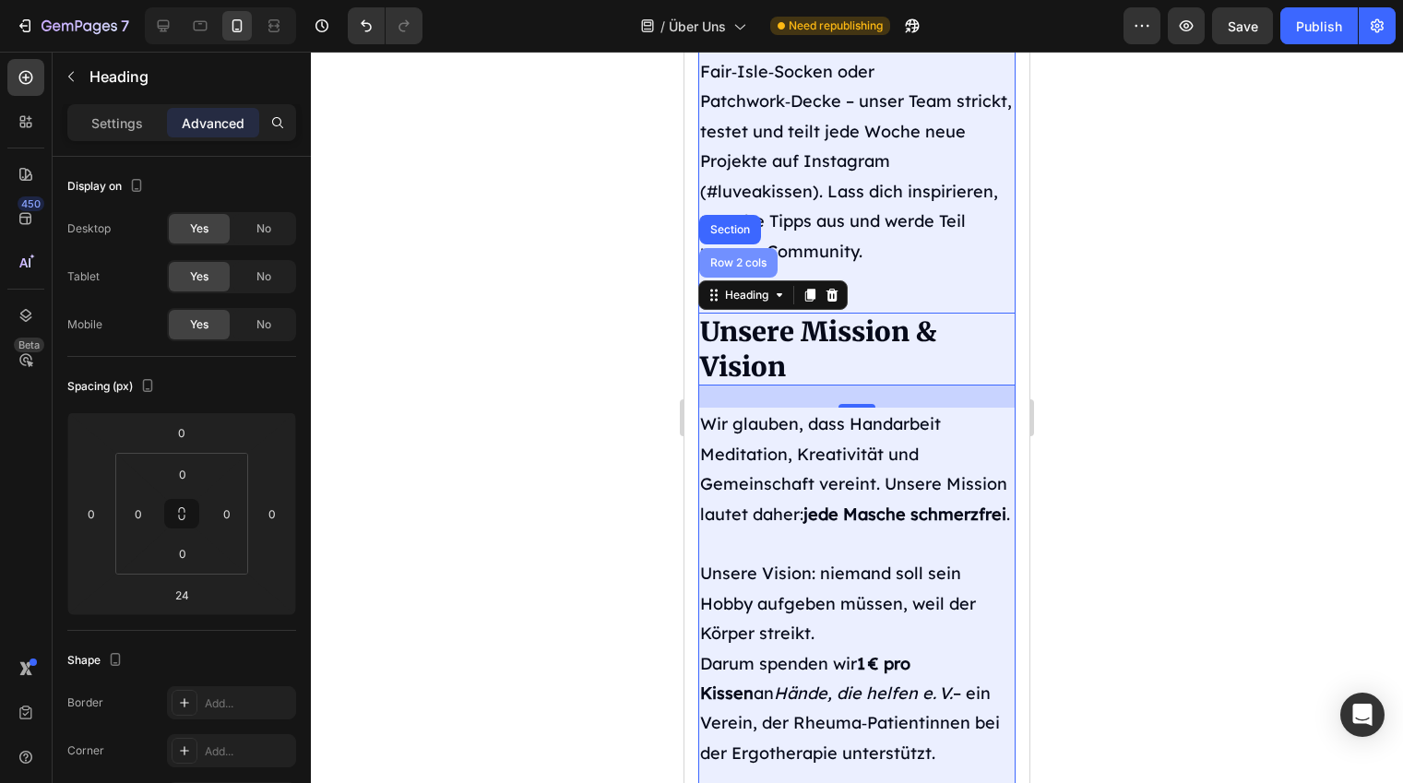
click at [740, 261] on div "Row 2 cols" at bounding box center [738, 262] width 64 height 11
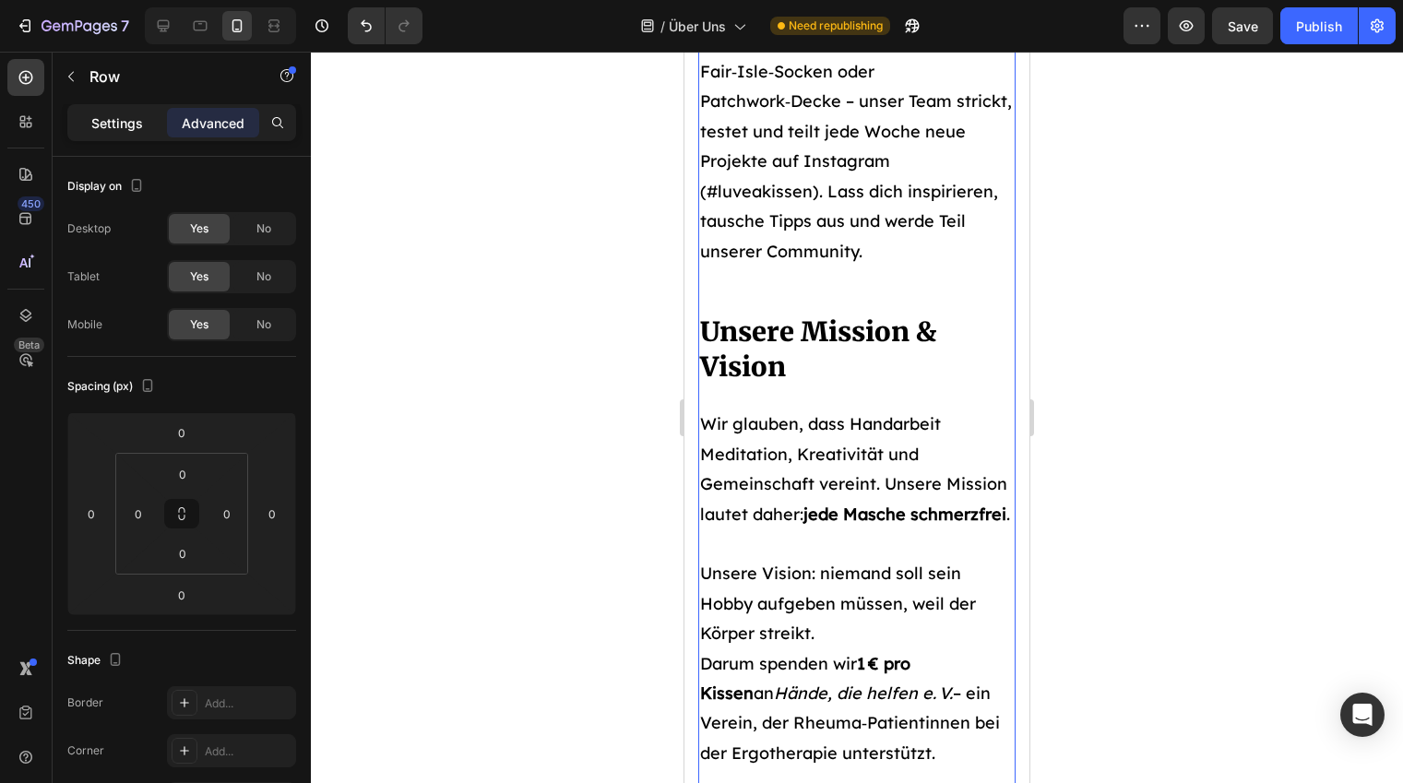
click at [127, 136] on div "Settings" at bounding box center [117, 123] width 92 height 30
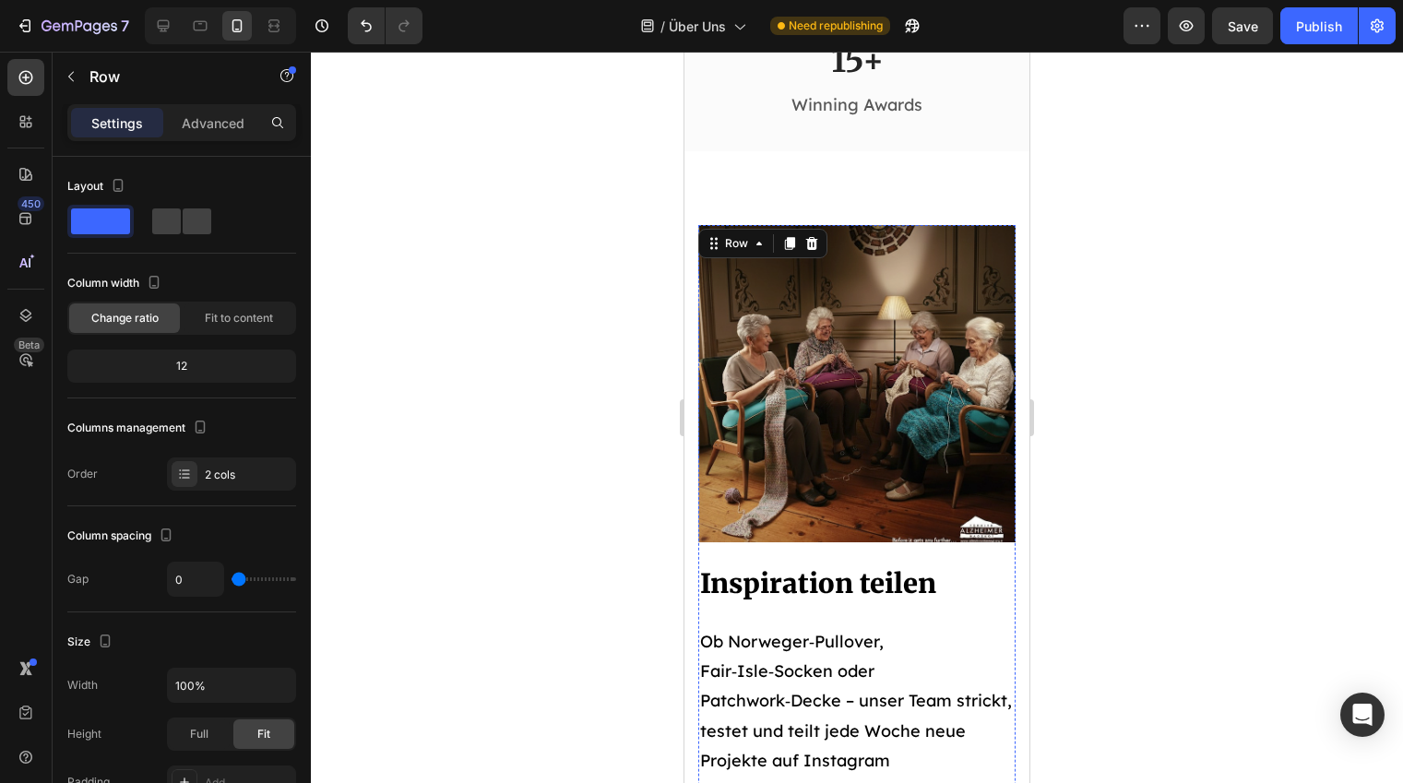
scroll to position [3932, 0]
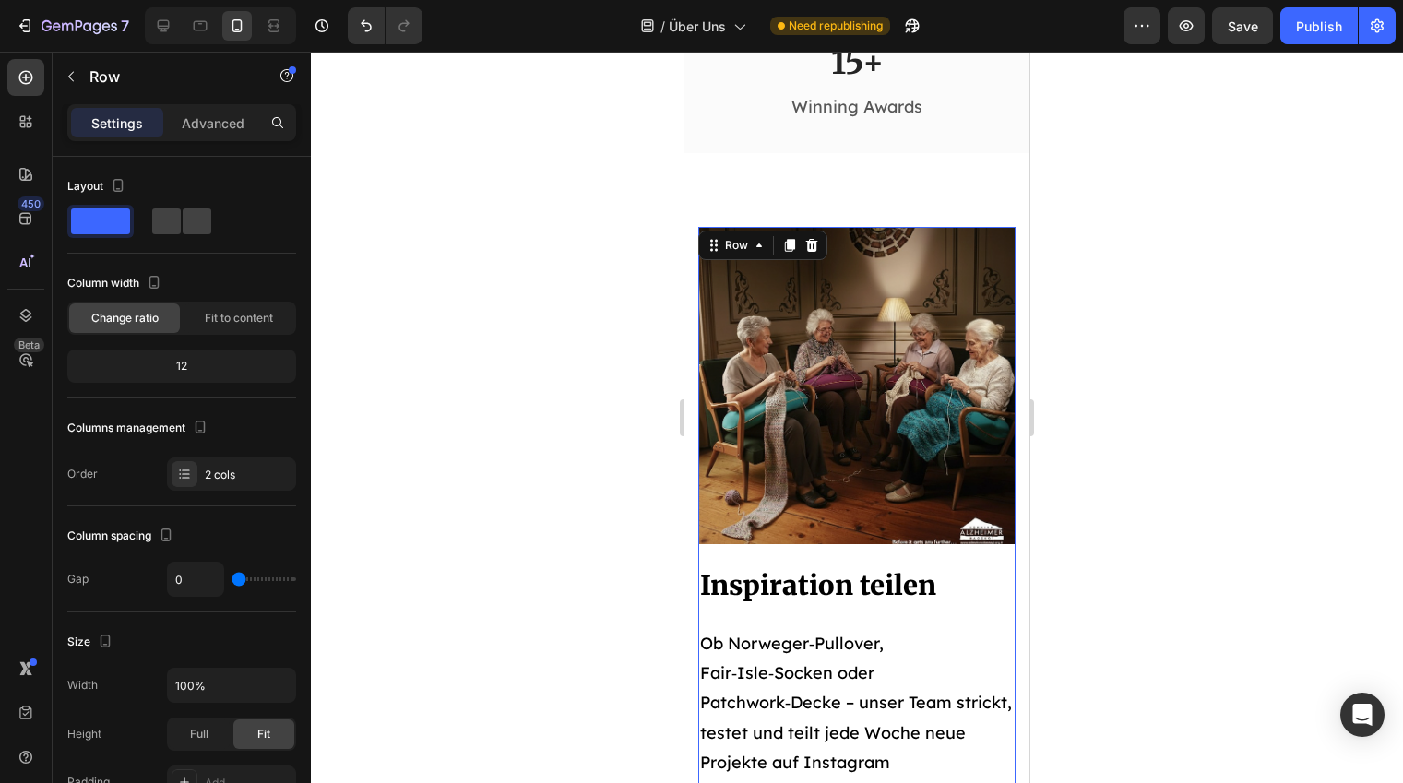
click at [898, 551] on div "Image Inspiration teilen Heading Ob Norweger‑Pullover, Fair‑Isle‑Socken oder Pa…" at bounding box center [856, 570] width 317 height 687
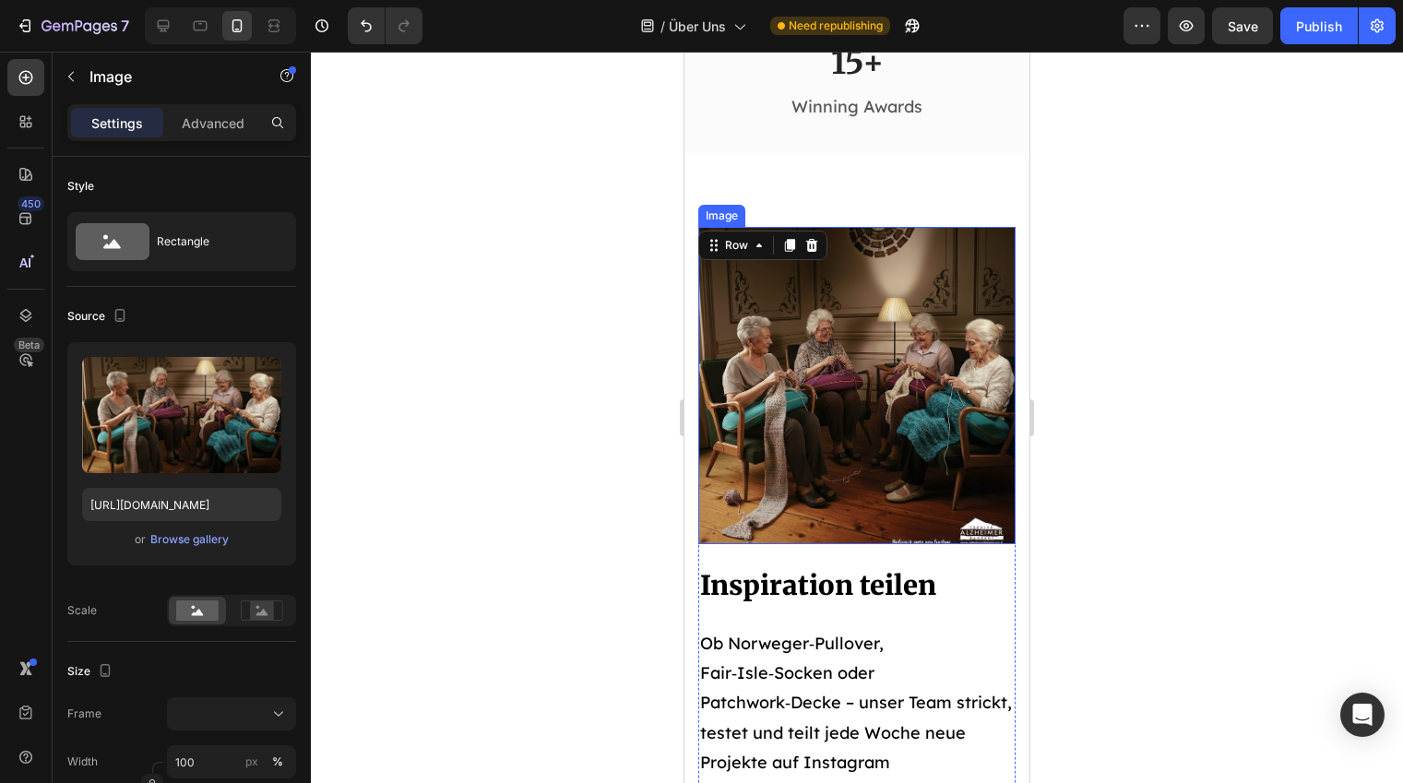
click at [871, 487] on img at bounding box center [856, 385] width 317 height 317
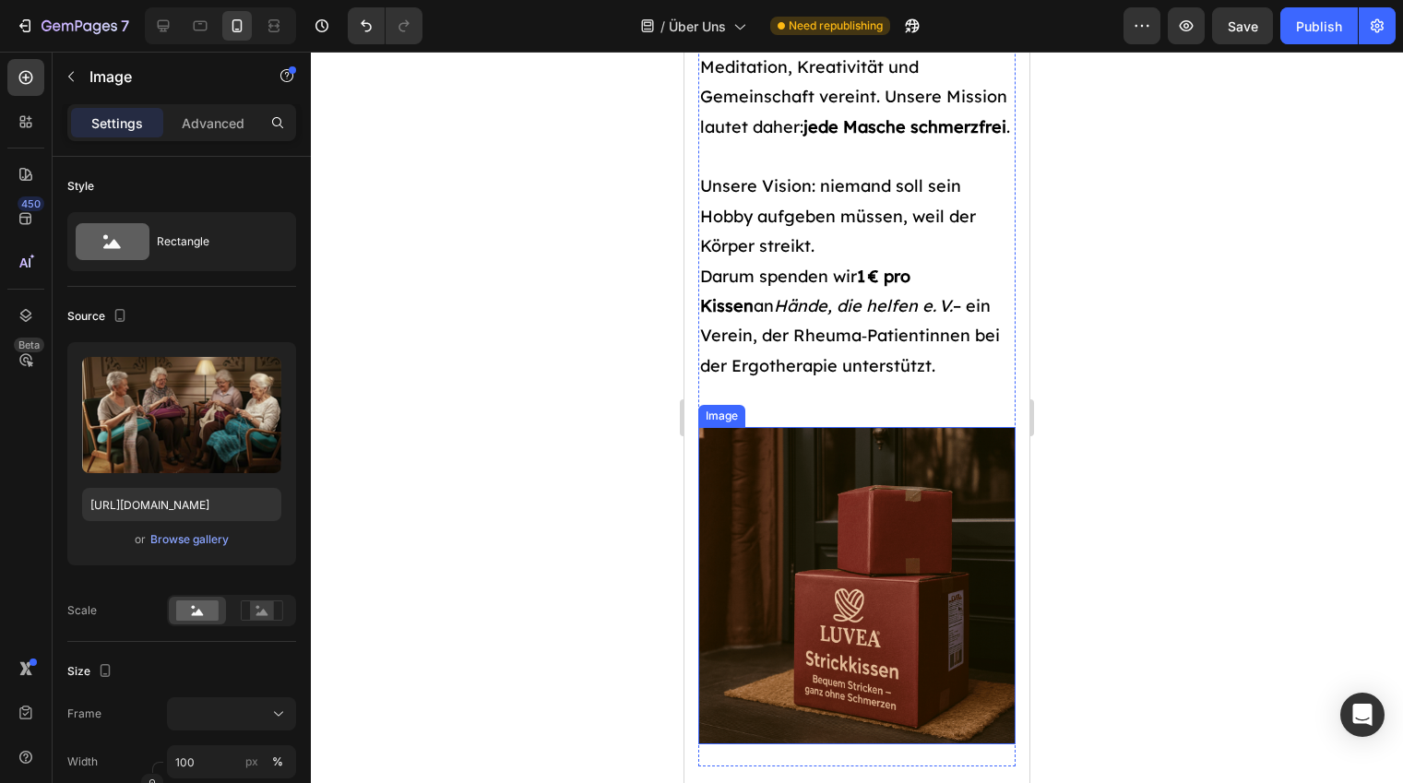
scroll to position [4930, 0]
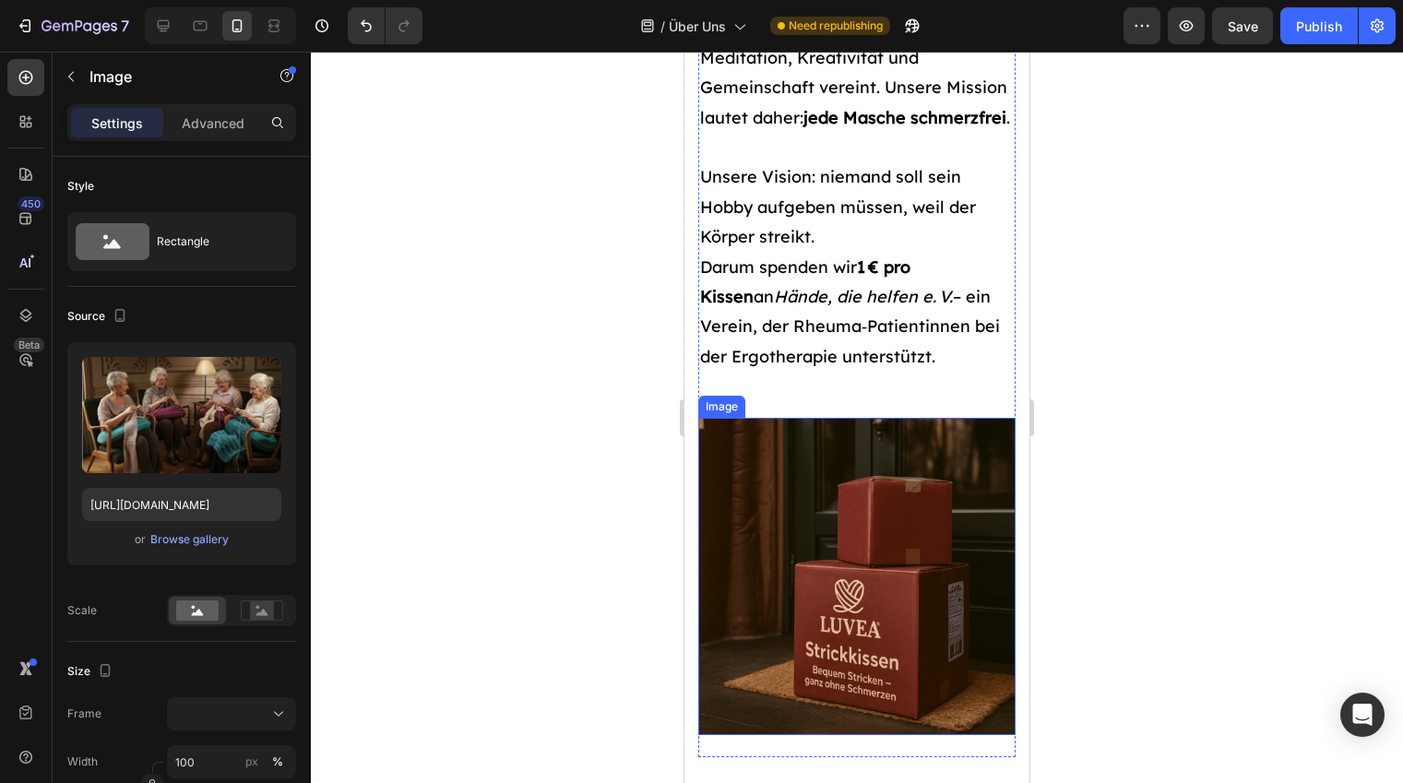
click at [907, 517] on img at bounding box center [856, 576] width 317 height 317
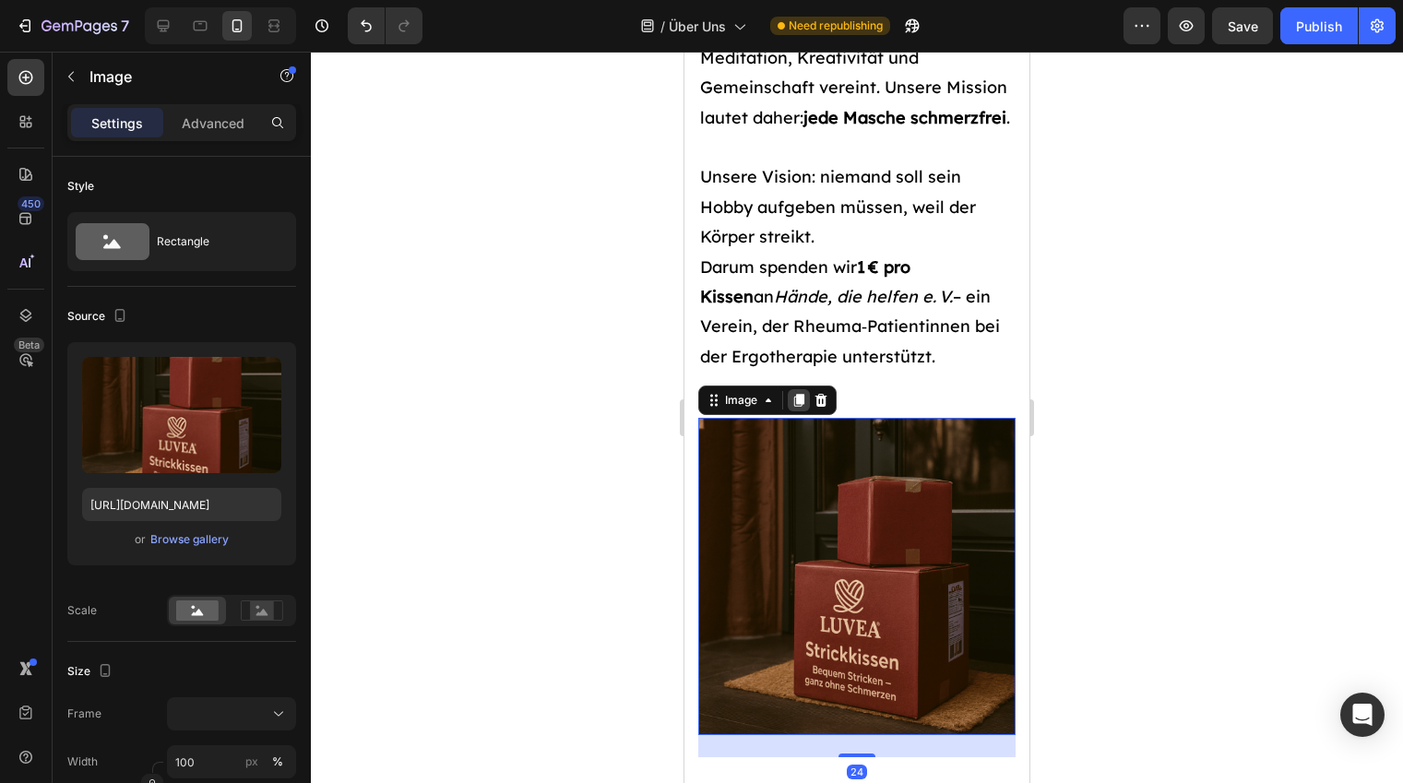
click at [798, 407] on icon at bounding box center [799, 400] width 10 height 13
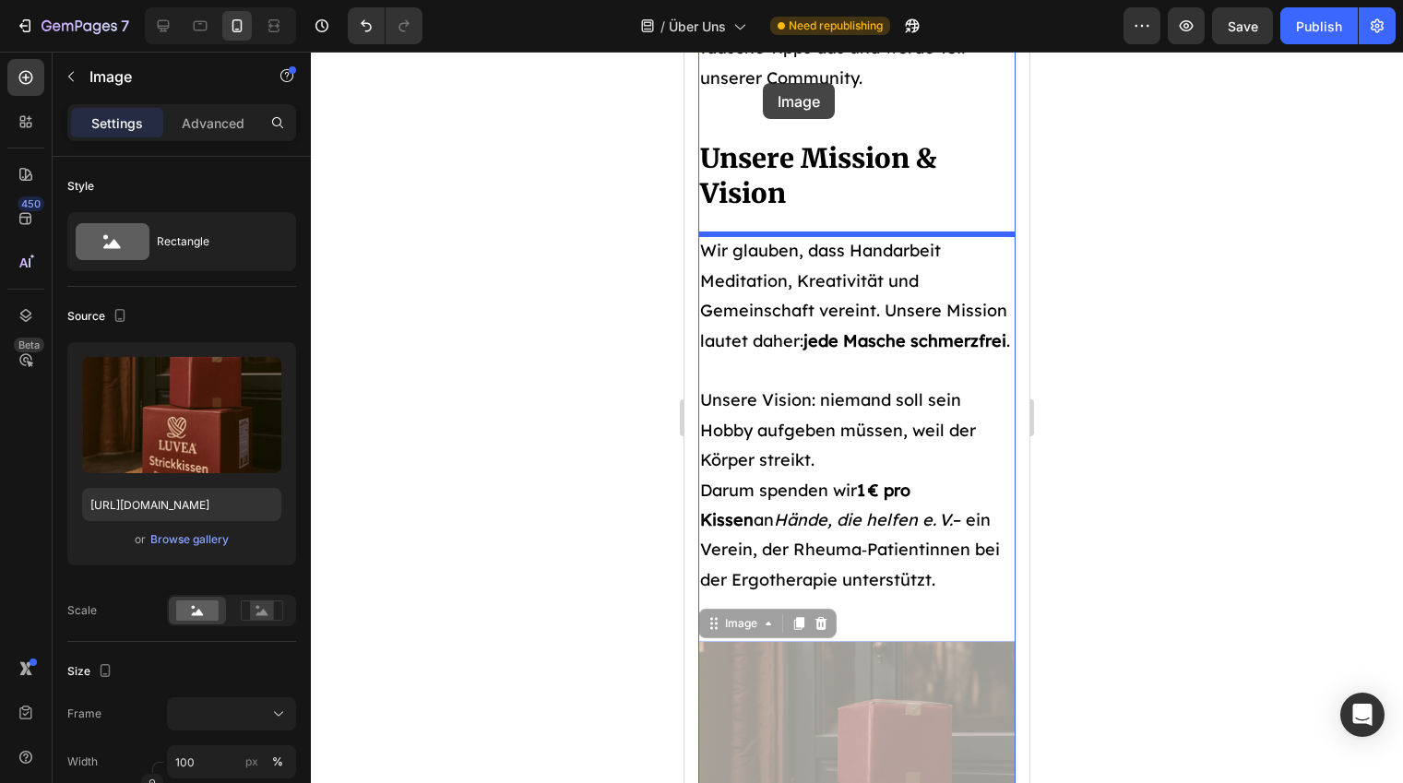
scroll to position [4455, 0]
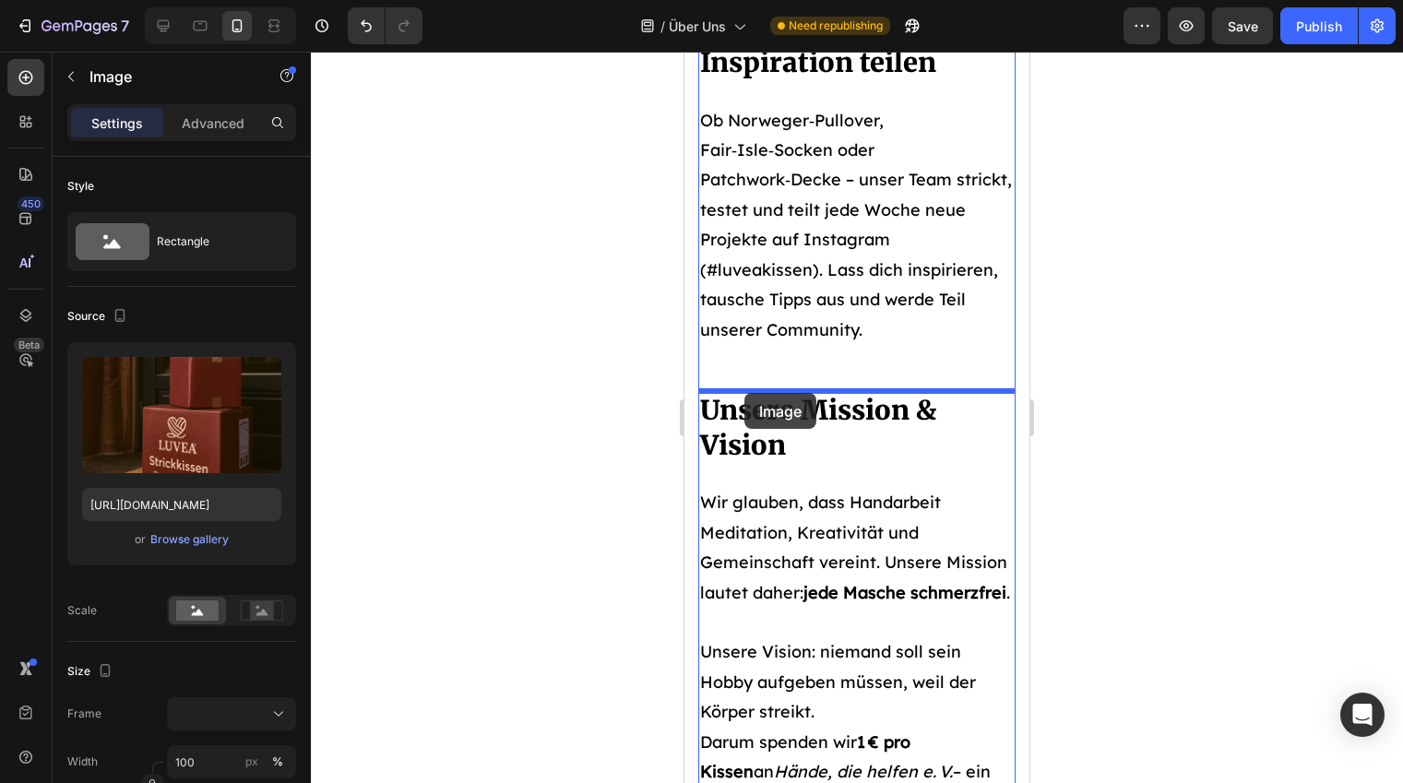
drag, startPoint x: 766, startPoint y: 457, endPoint x: 744, endPoint y: 393, distance: 68.2
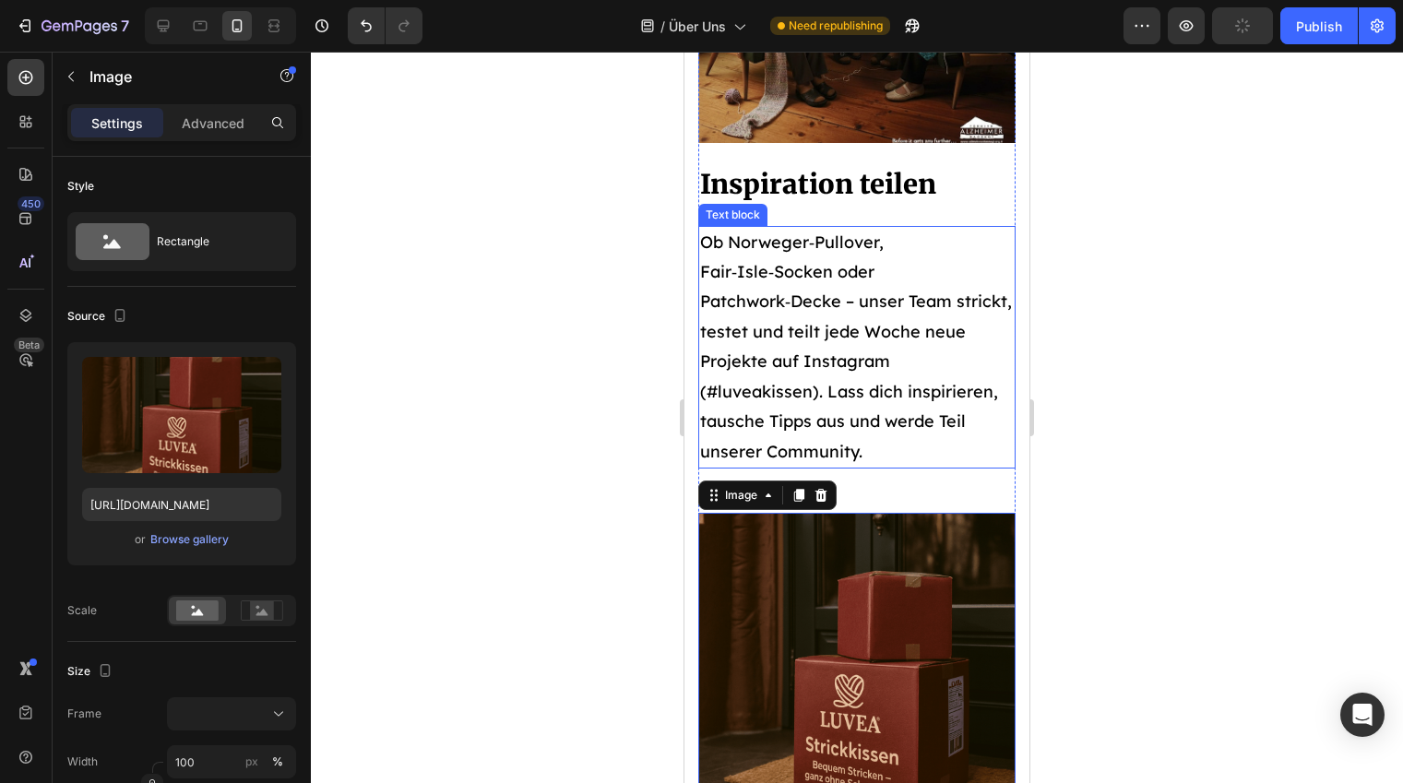
scroll to position [4256, 0]
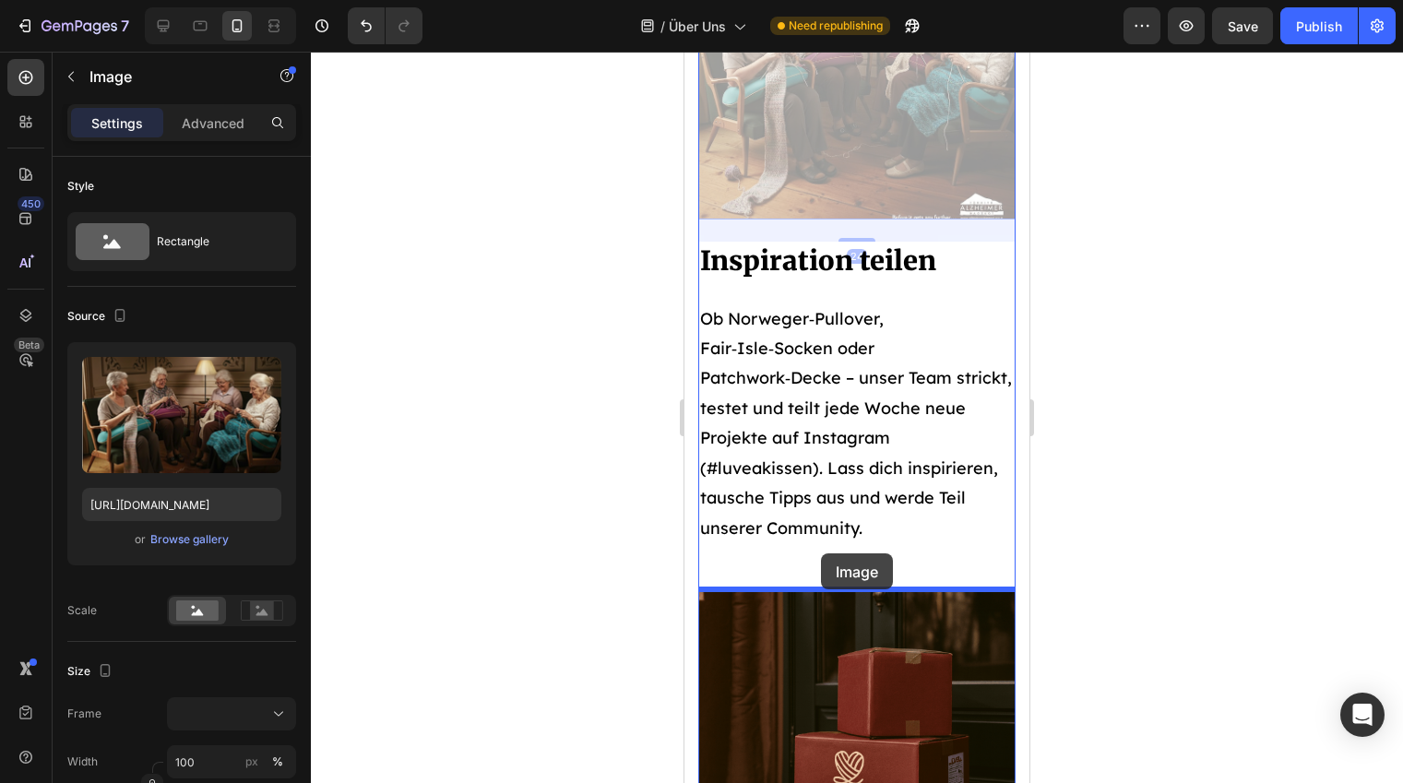
drag, startPoint x: 833, startPoint y: 183, endPoint x: 821, endPoint y: 553, distance: 370.9
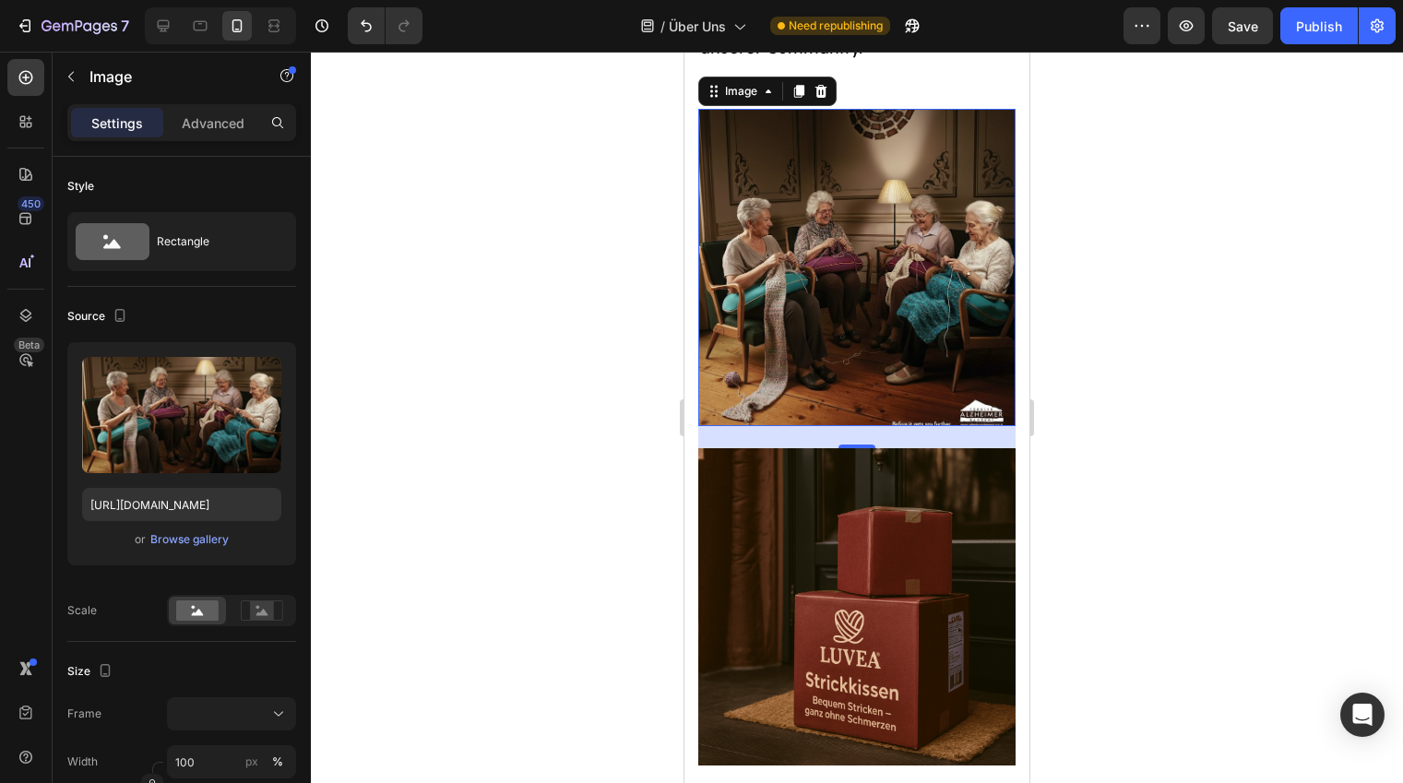
scroll to position [4399, 0]
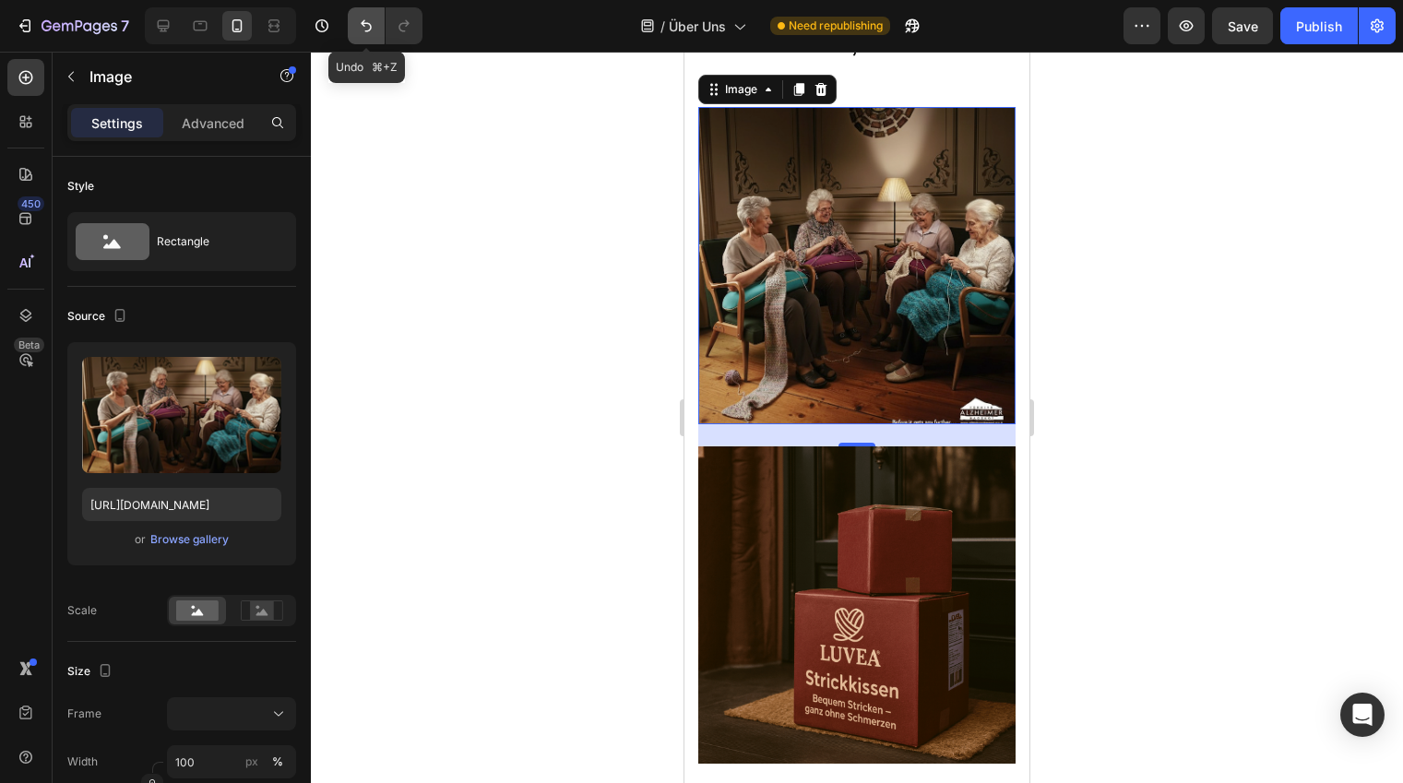
click at [361, 25] on icon "Undo/Redo" at bounding box center [366, 26] width 18 height 18
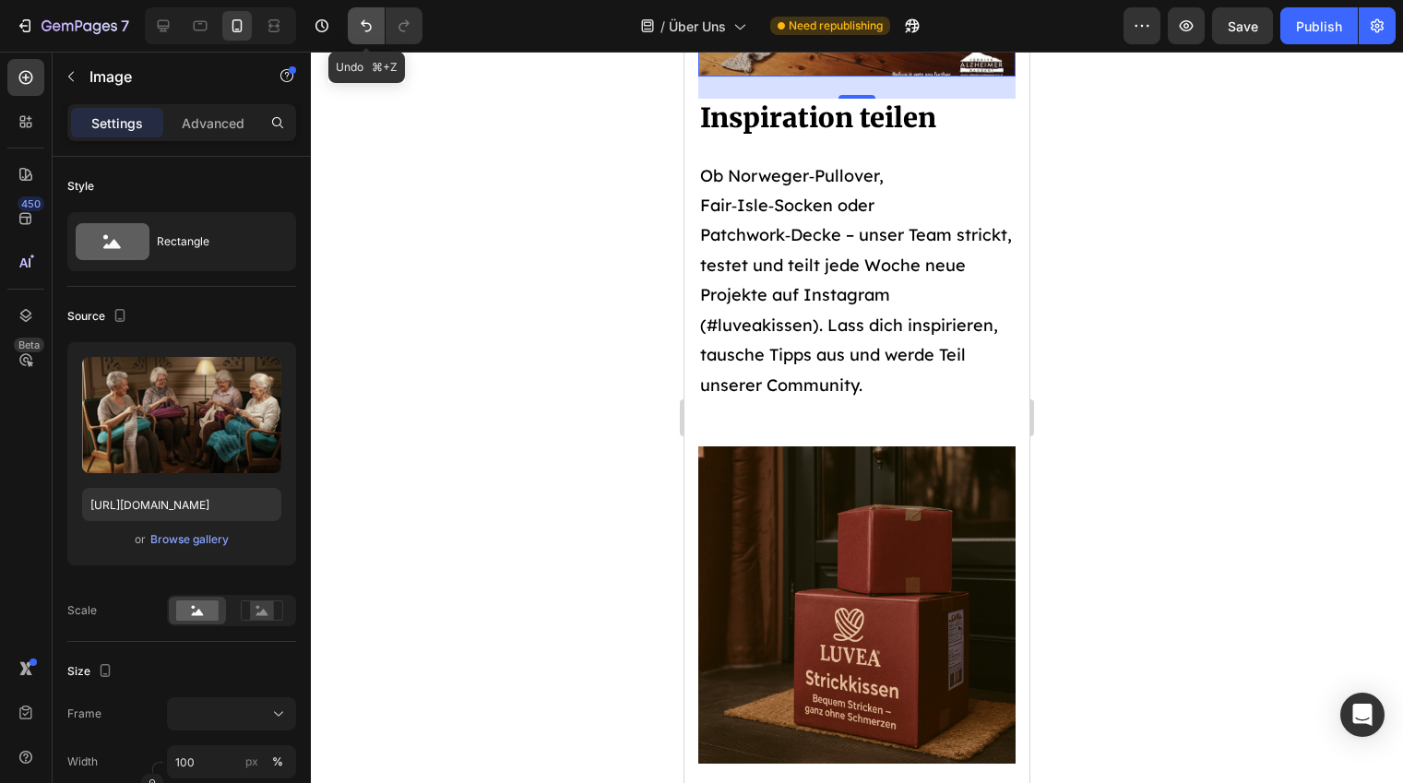
scroll to position [4052, 0]
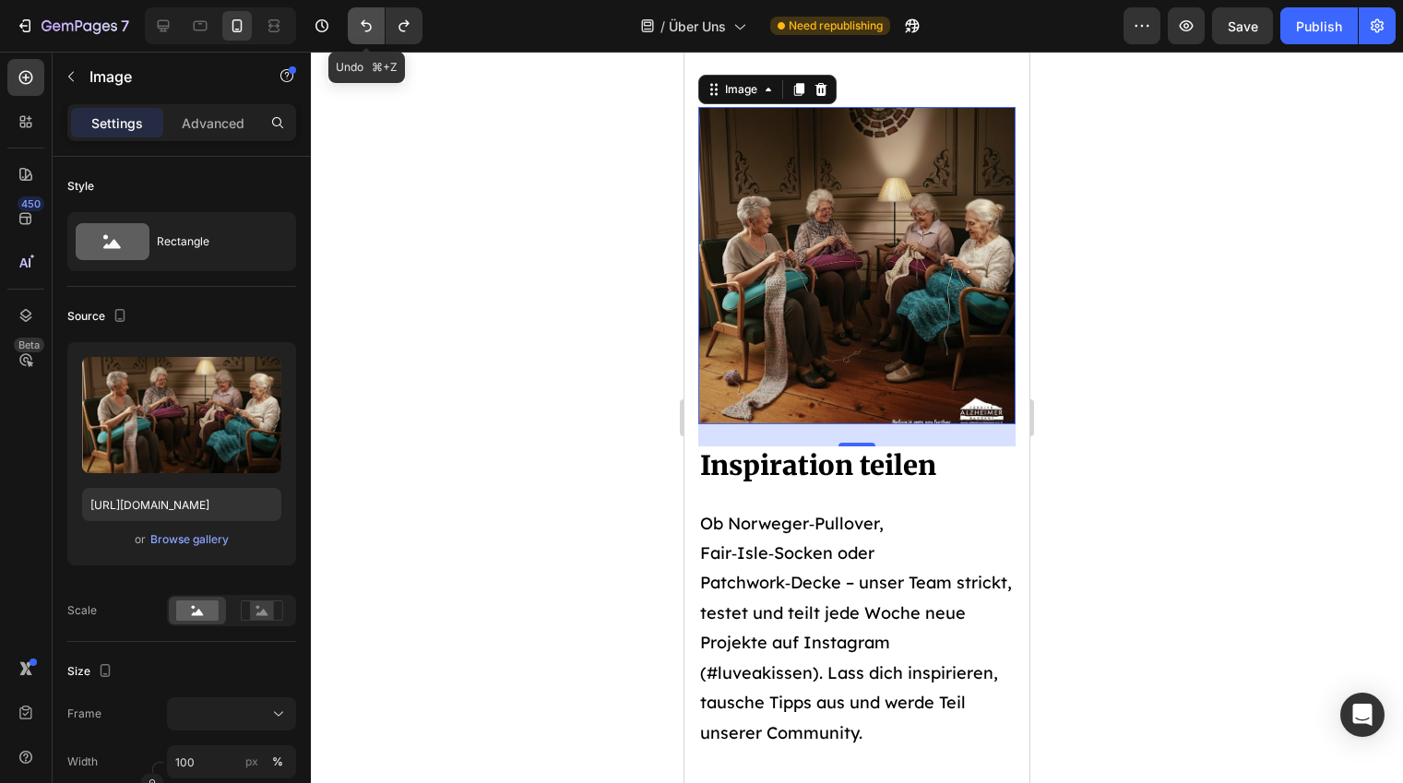
click at [361, 24] on icon "Undo/Redo" at bounding box center [366, 26] width 11 height 12
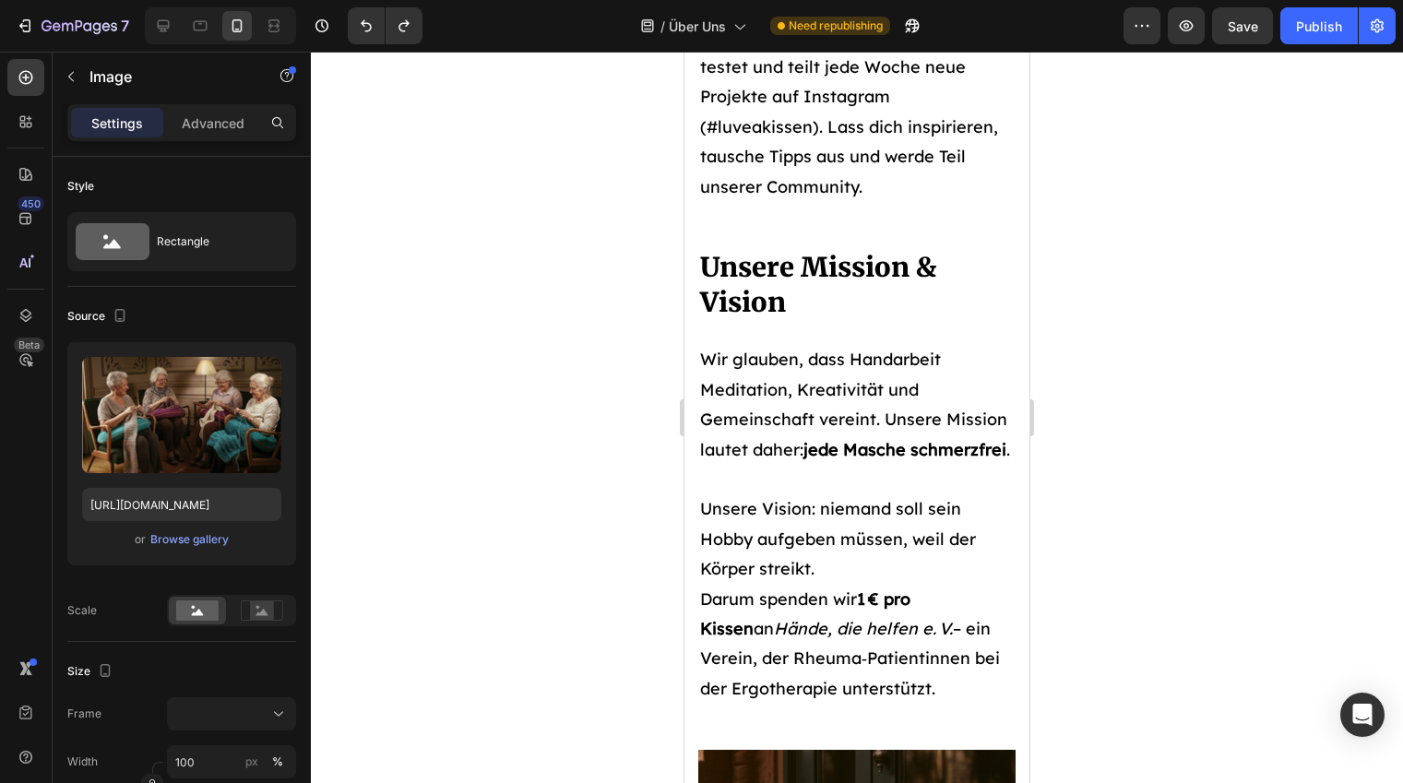
scroll to position [3680, 0]
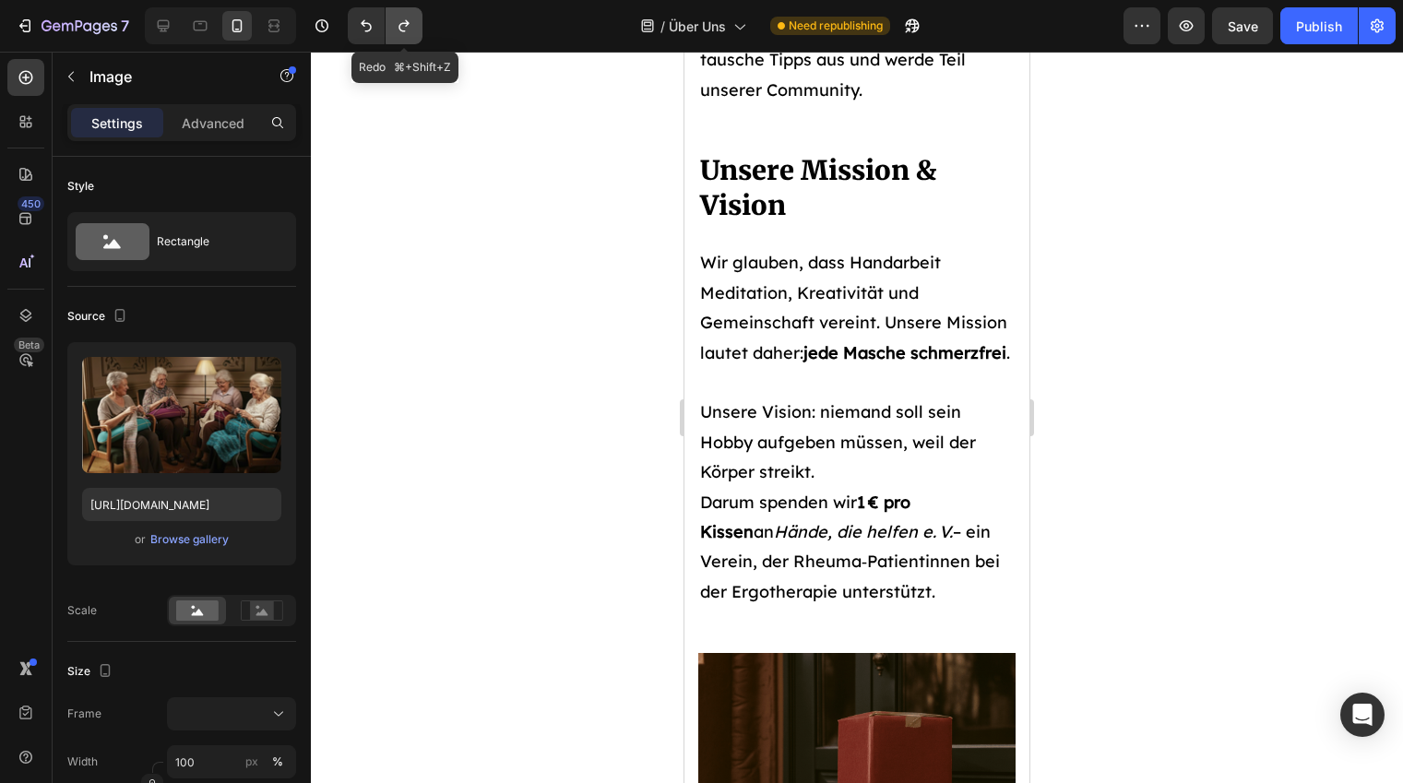
click at [397, 23] on icon "Undo/Redo" at bounding box center [404, 26] width 18 height 18
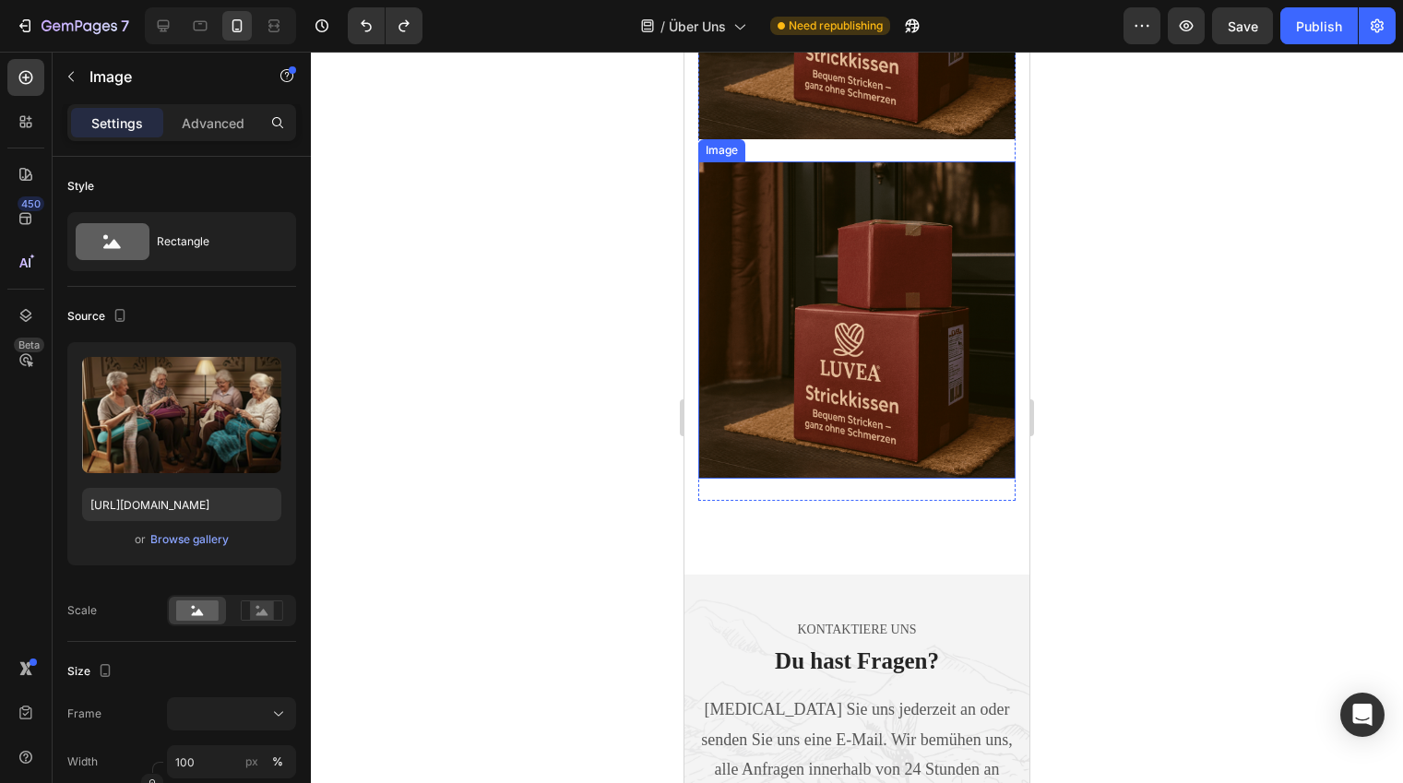
scroll to position [4514, 0]
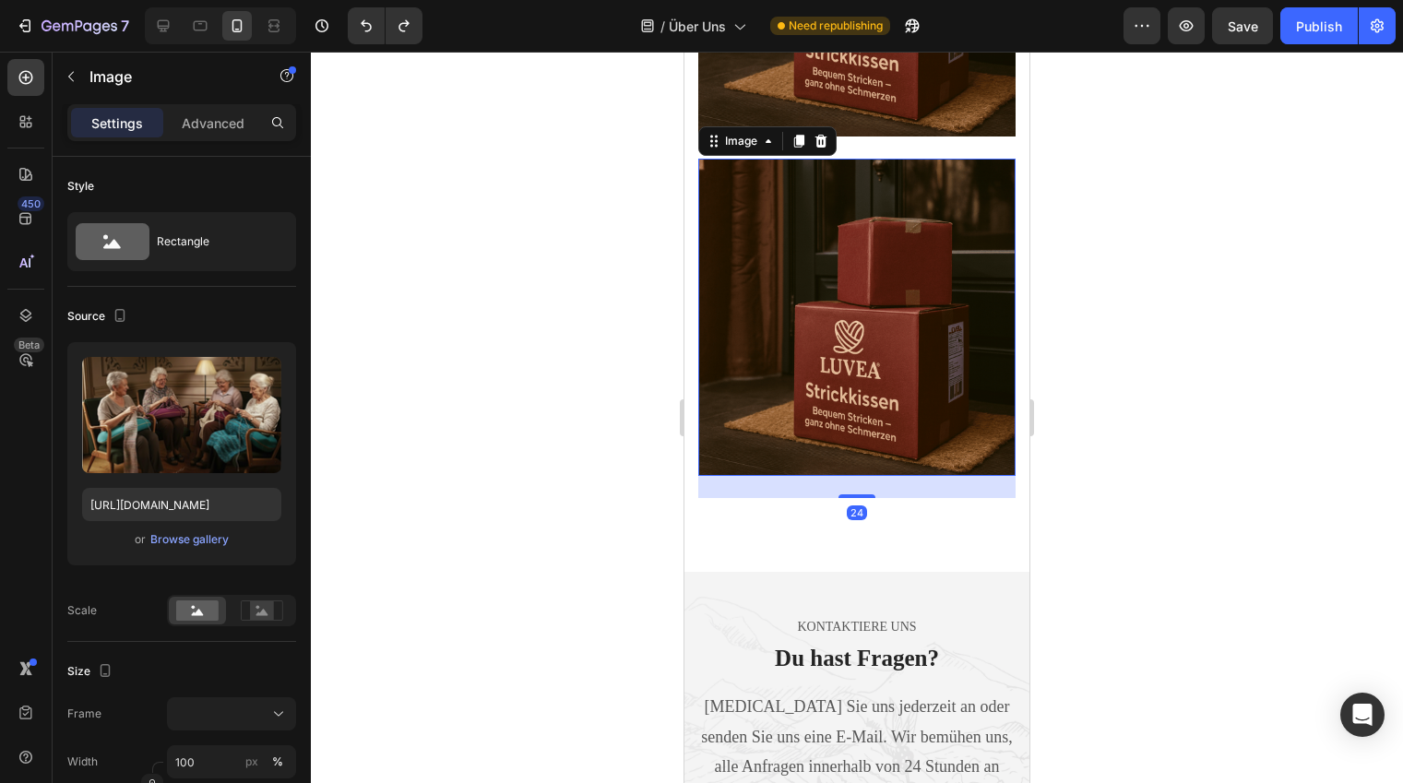
click at [849, 269] on img at bounding box center [856, 317] width 317 height 317
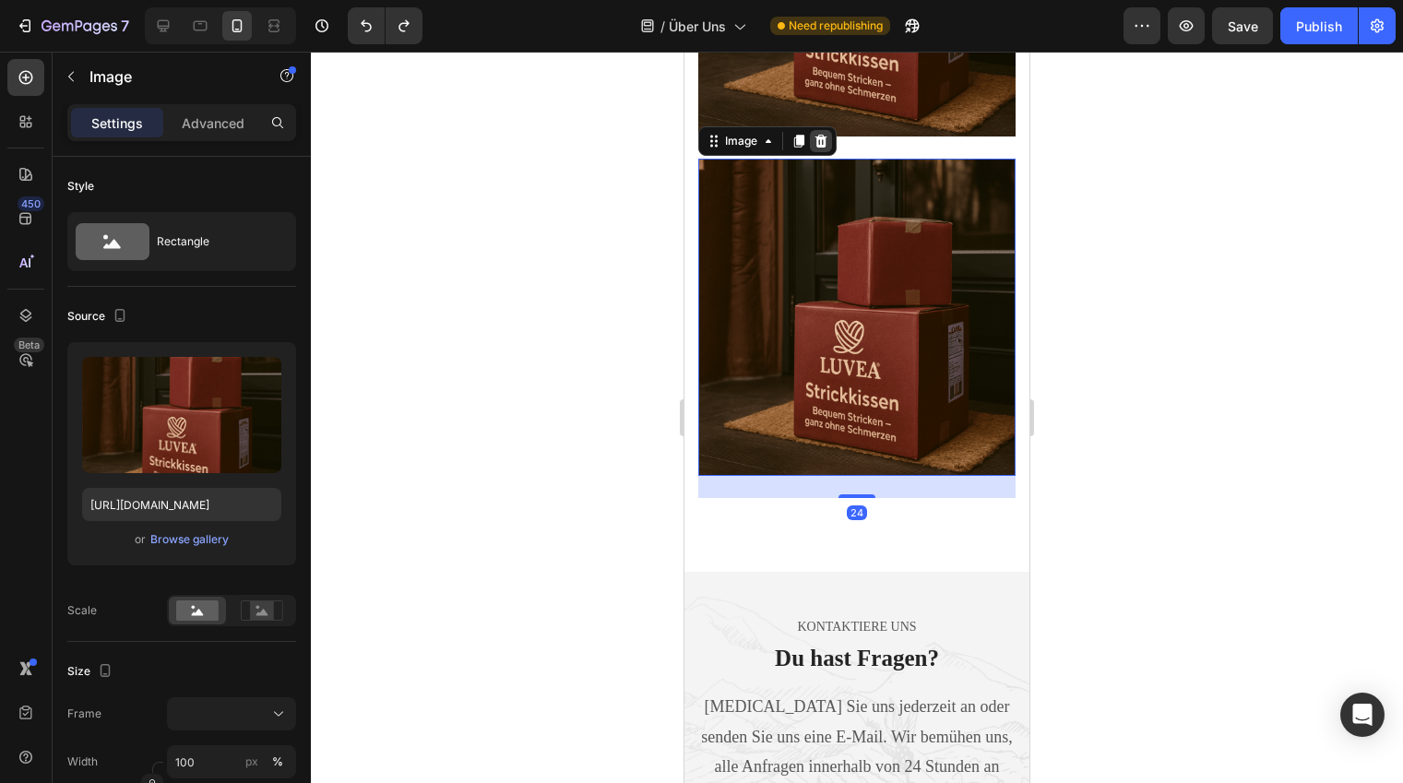
click at [818, 148] on icon at bounding box center [821, 141] width 12 height 13
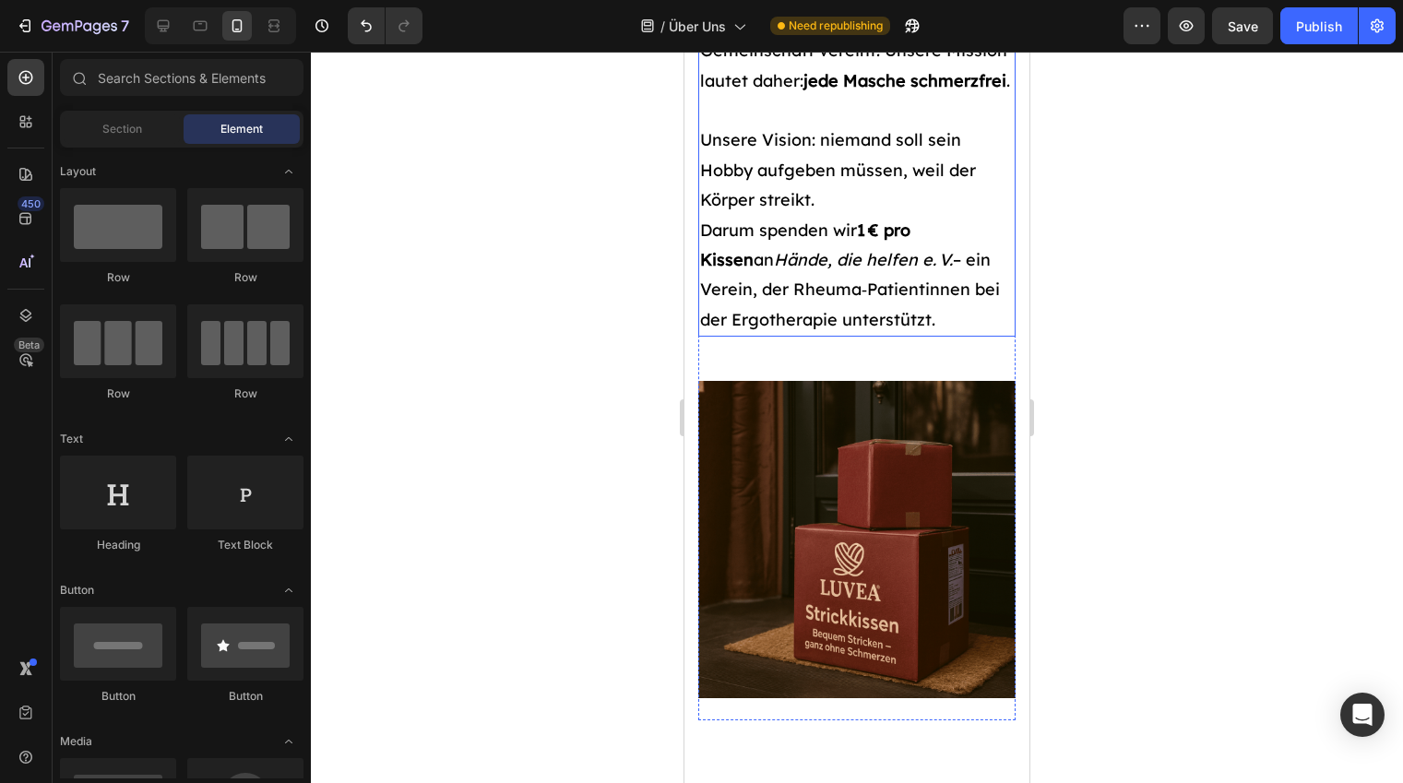
scroll to position [3996, 0]
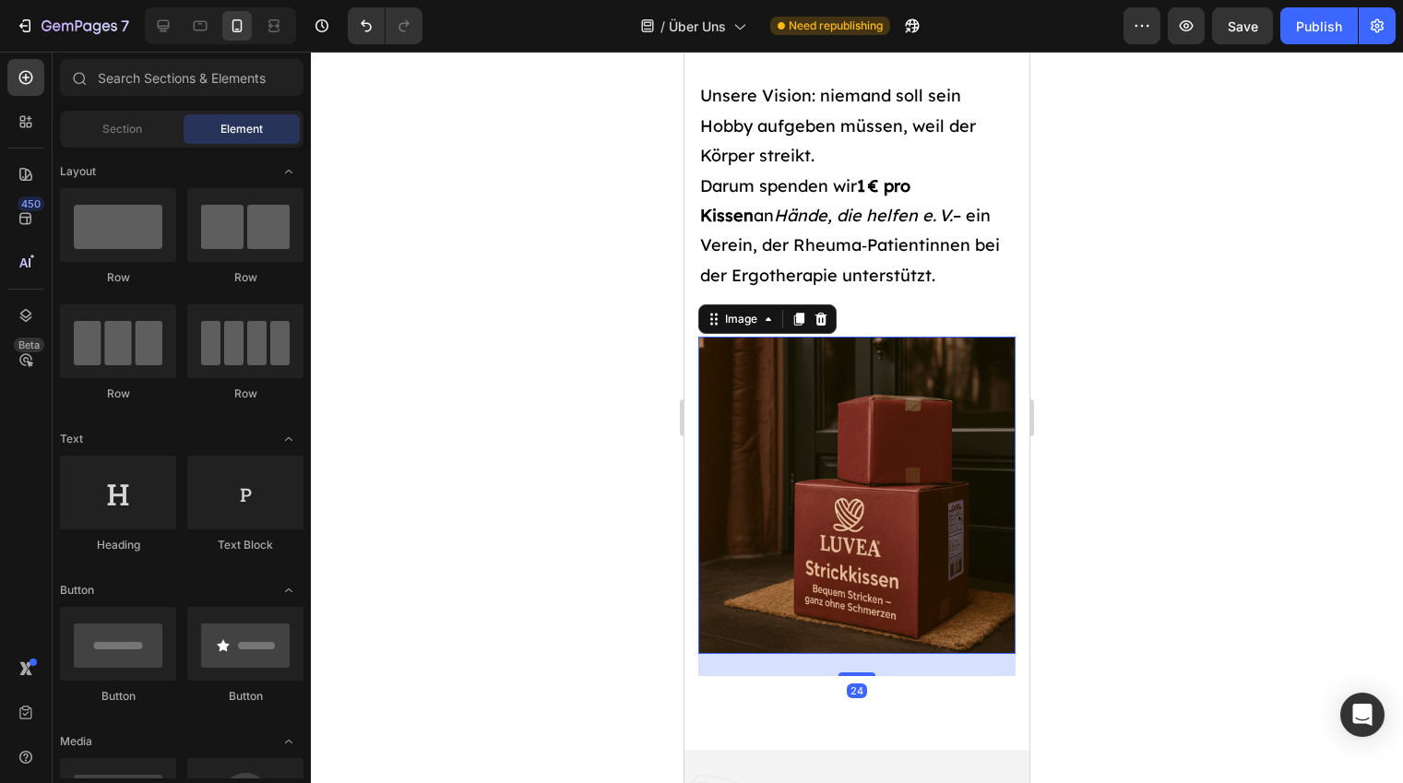
drag, startPoint x: 839, startPoint y: 414, endPoint x: 868, endPoint y: 373, distance: 49.6
click at [839, 414] on img at bounding box center [856, 495] width 317 height 317
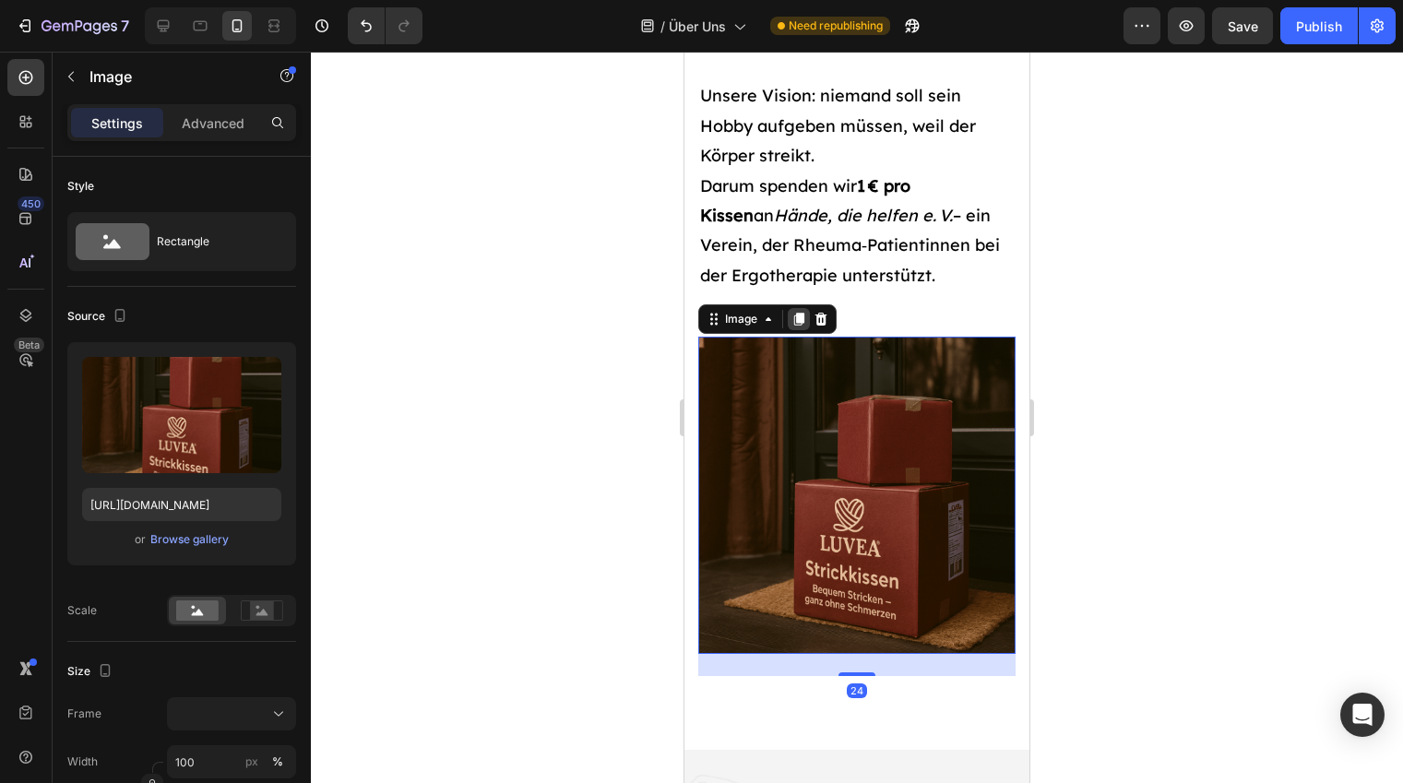
click at [799, 330] on div at bounding box center [798, 319] width 22 height 22
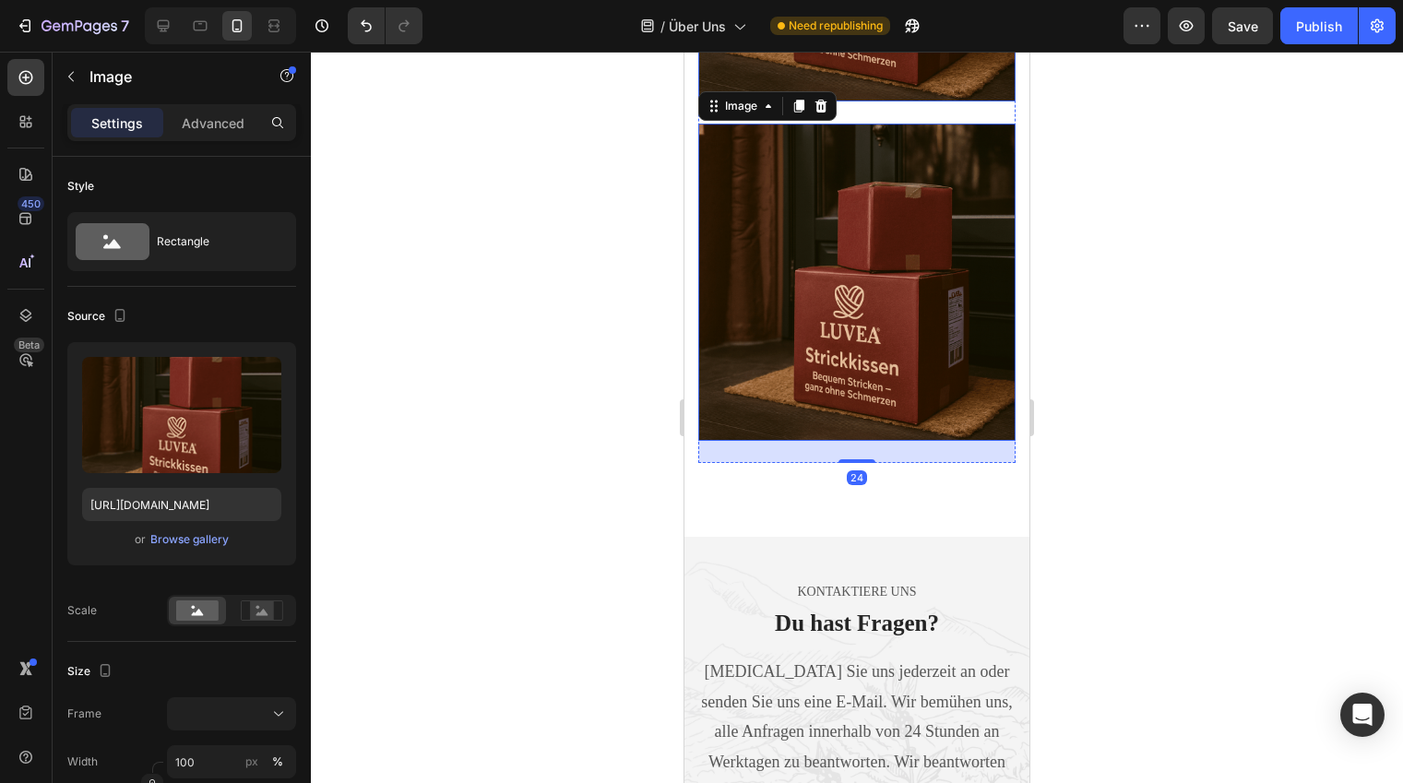
scroll to position [4587, 0]
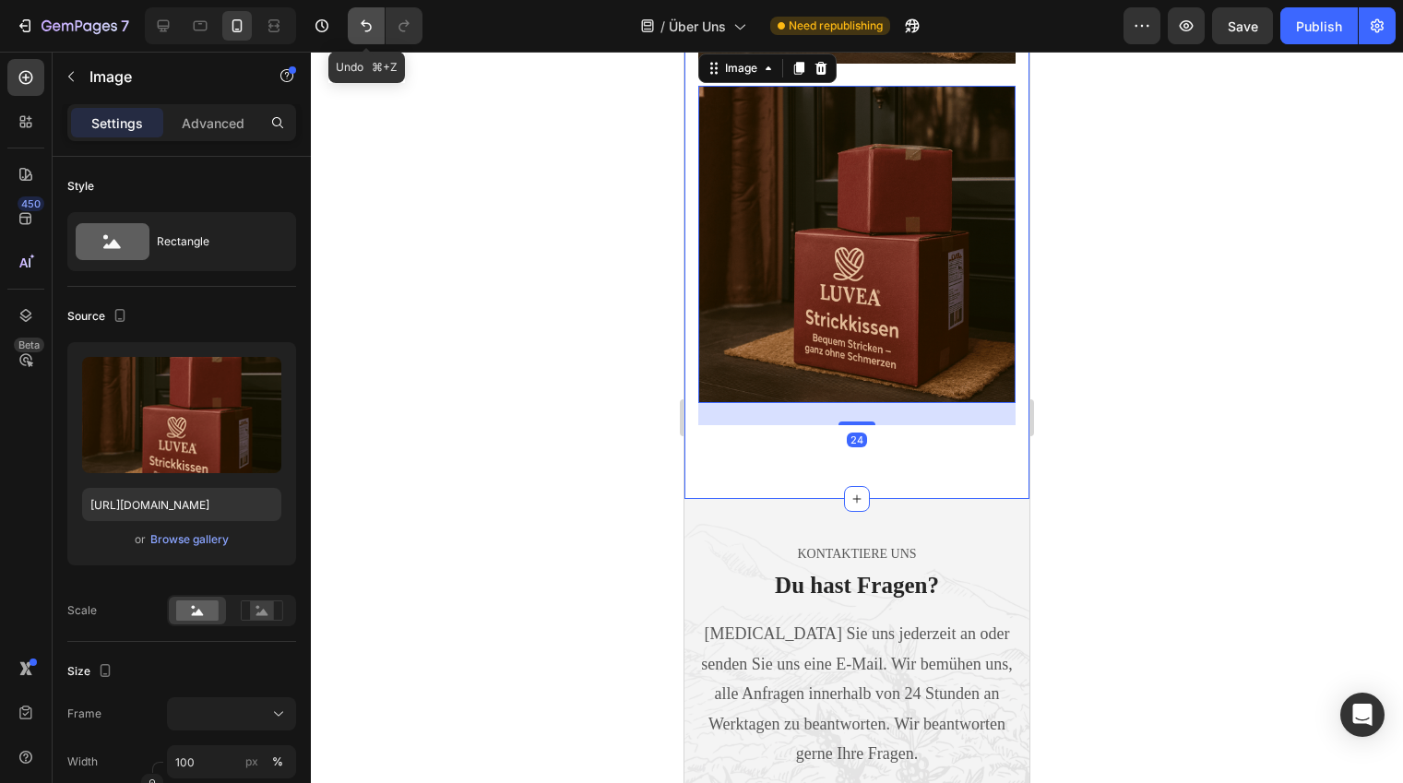
click at [359, 29] on icon "Undo/Redo" at bounding box center [366, 26] width 18 height 18
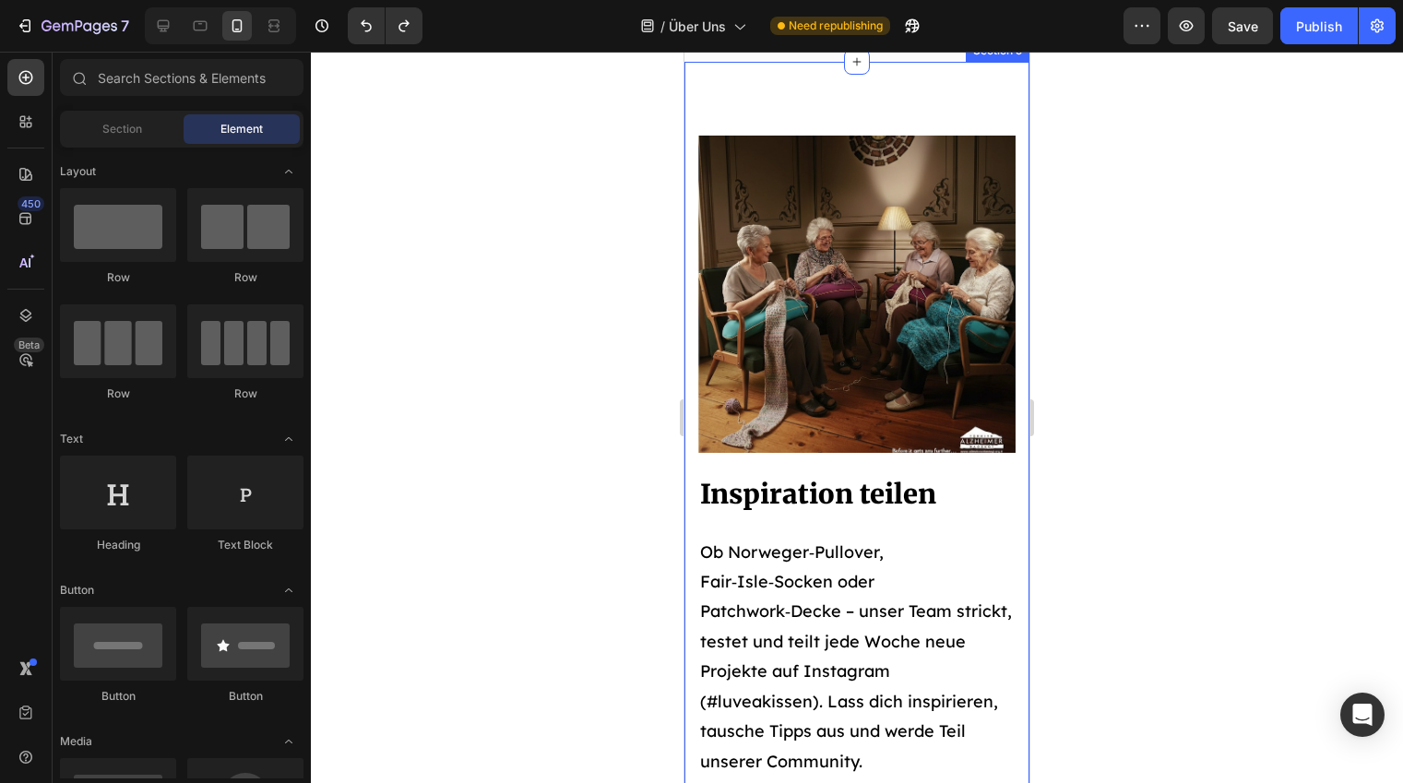
scroll to position [3010, 0]
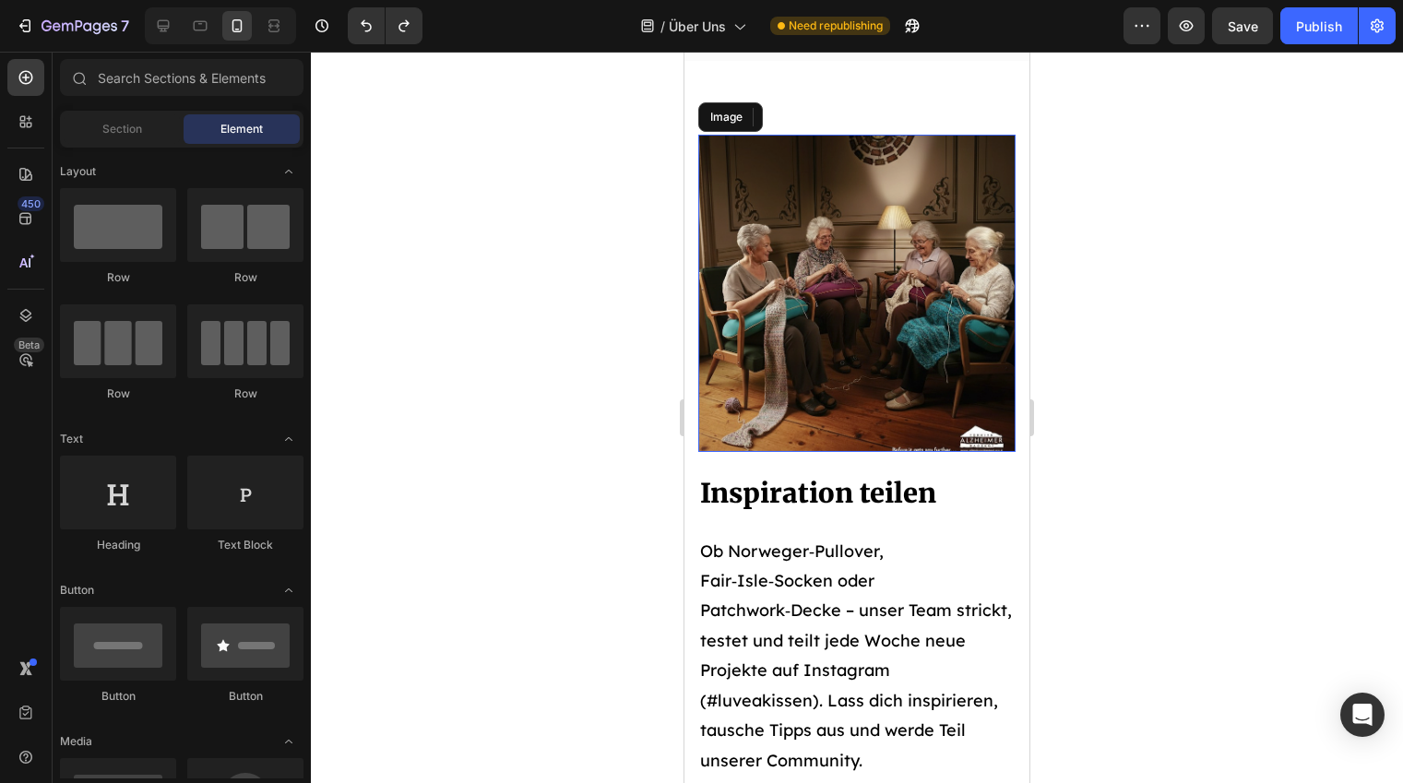
click at [833, 233] on img at bounding box center [856, 293] width 317 height 317
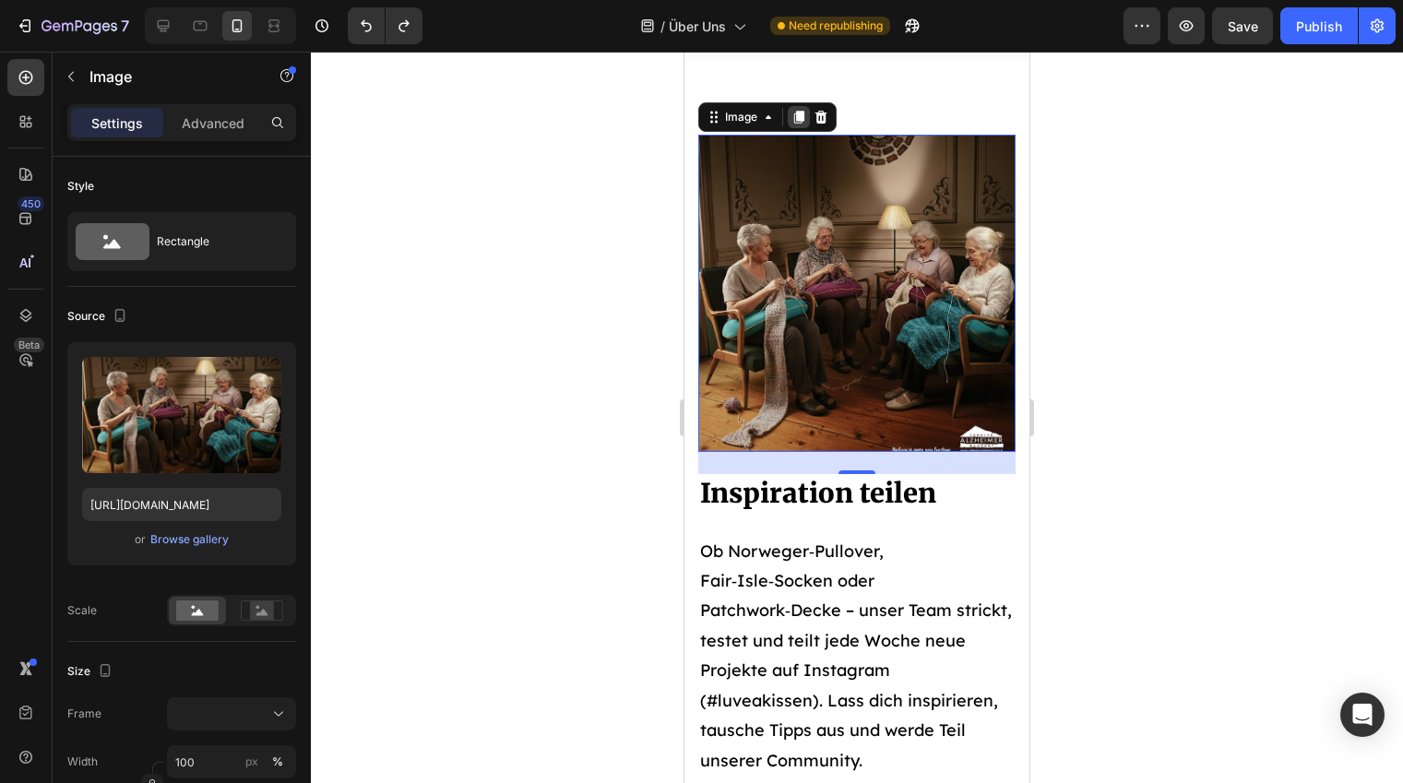
click at [794, 112] on icon at bounding box center [798, 117] width 15 height 15
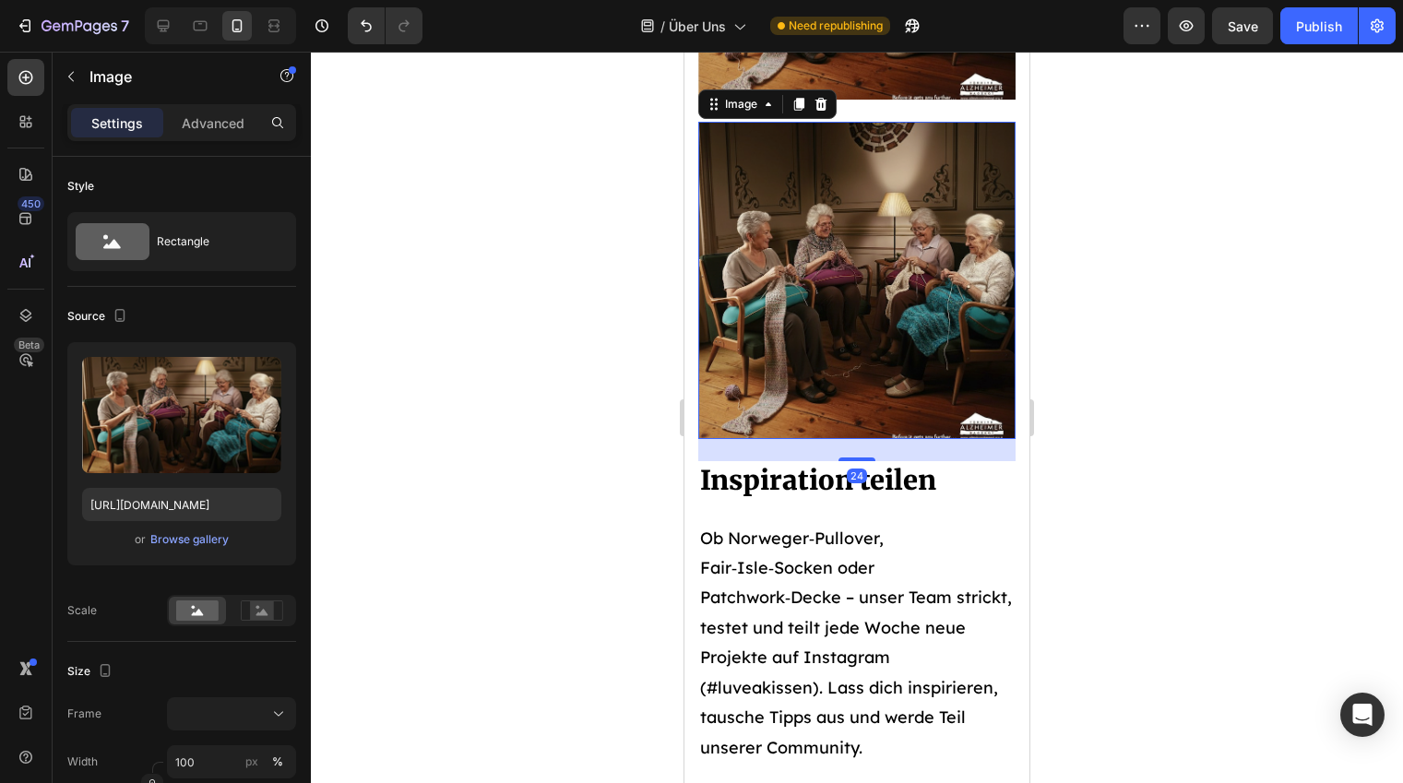
scroll to position [3381, 0]
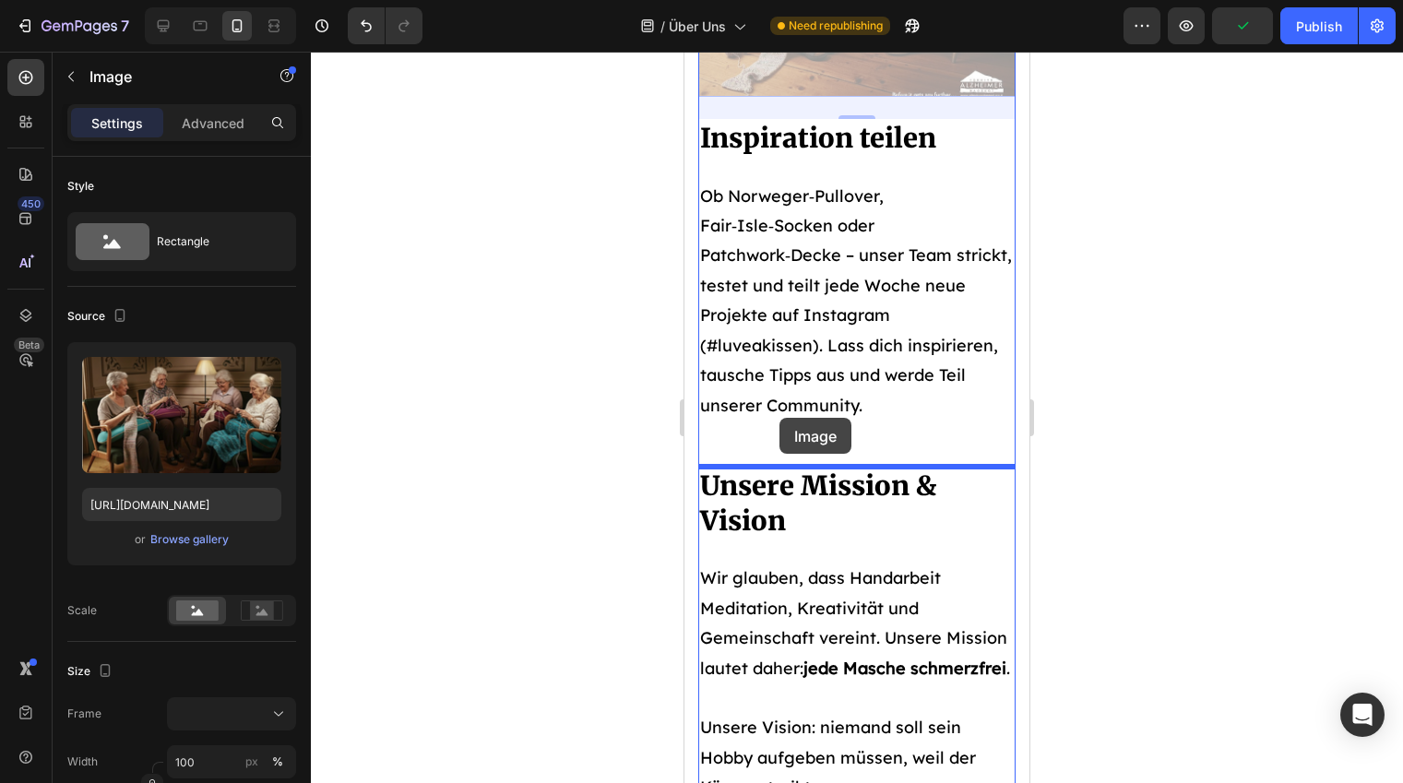
drag, startPoint x: 778, startPoint y: 269, endPoint x: 777, endPoint y: 413, distance: 143.9
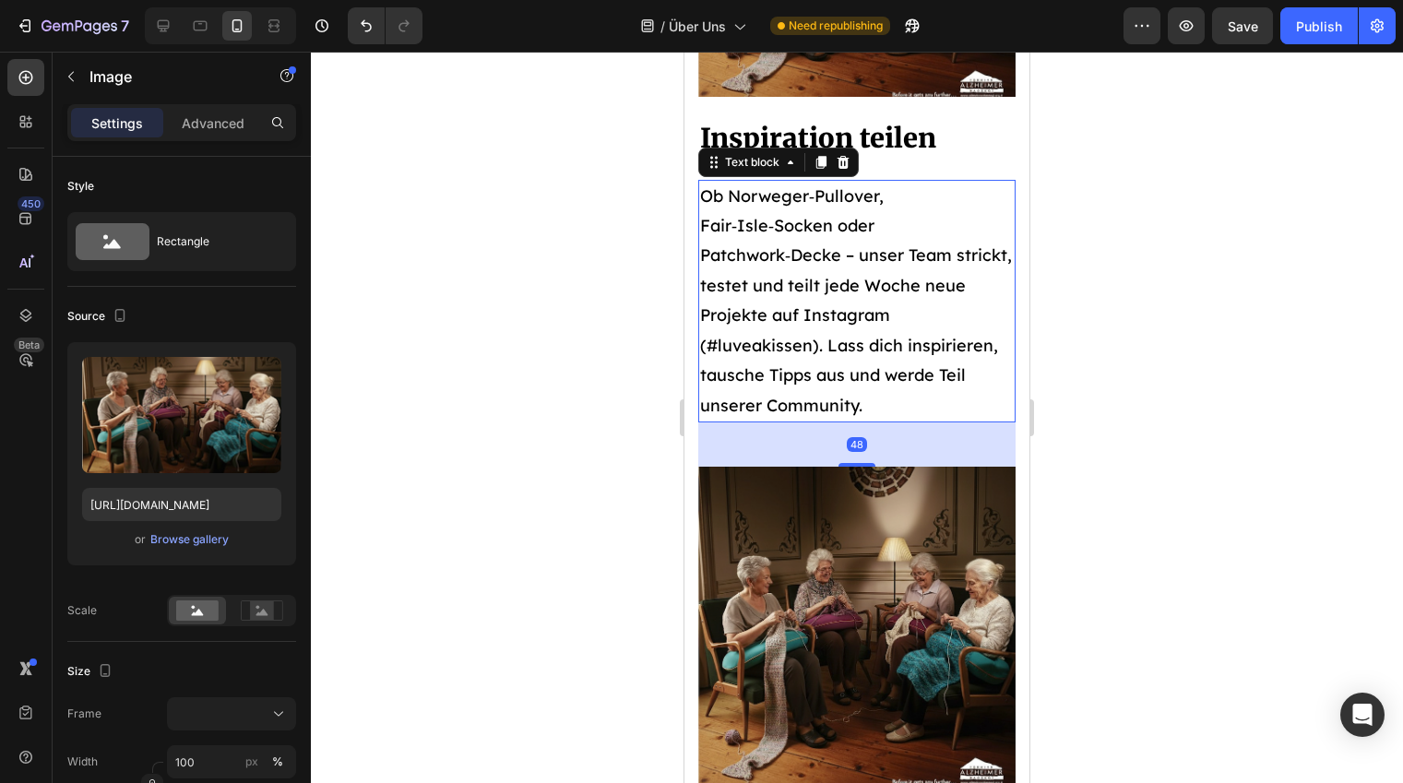
click at [817, 358] on p "Ob Norweger‑Pullover, Fair‑Isle‑Socken oder Patchwork‑Decke – unser Team strick…" at bounding box center [857, 301] width 314 height 239
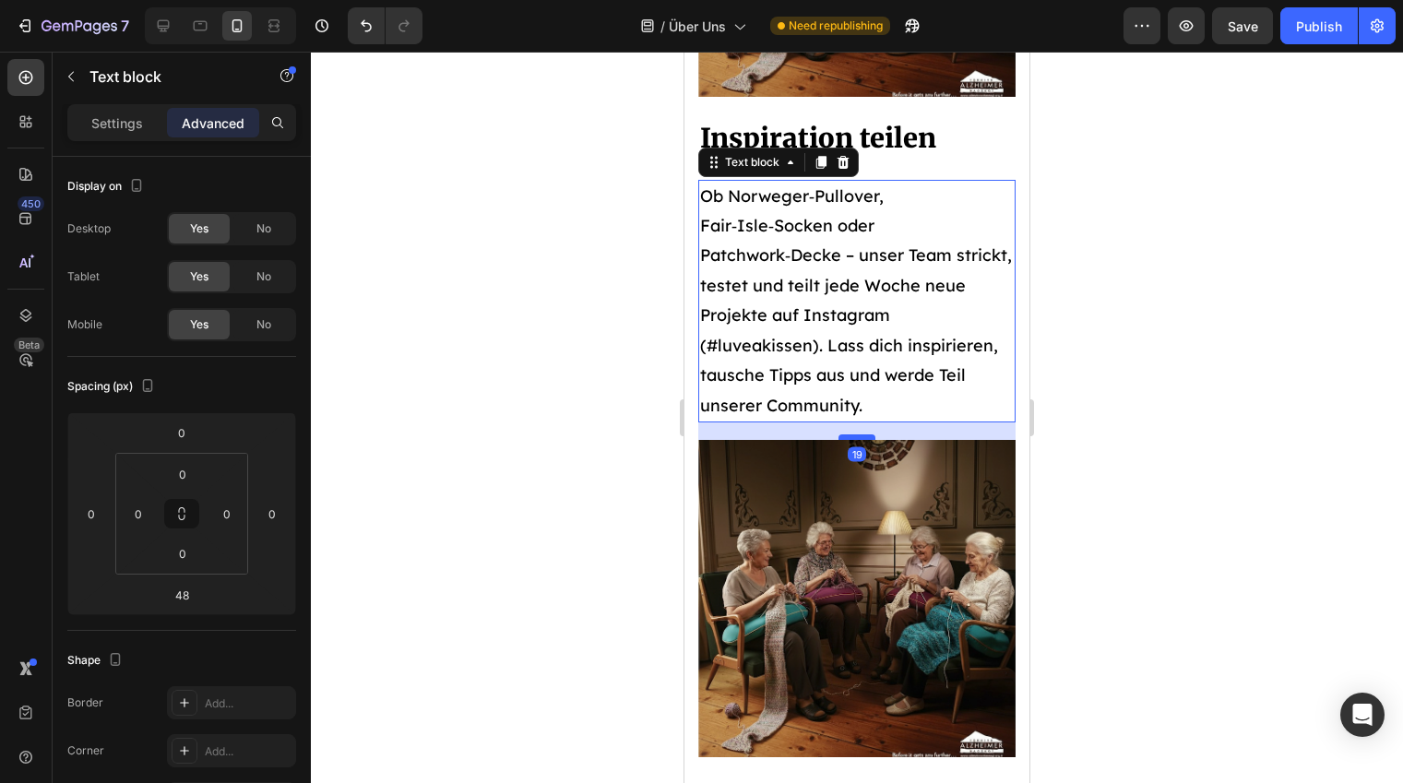
drag, startPoint x: 853, startPoint y: 463, endPoint x: 848, endPoint y: 436, distance: 27.1
click at [849, 436] on div at bounding box center [856, 437] width 37 height 6
type input "19"
drag, startPoint x: 257, startPoint y: 231, endPoint x: 263, endPoint y: 246, distance: 16.6
click at [256, 231] on span "No" at bounding box center [263, 228] width 15 height 17
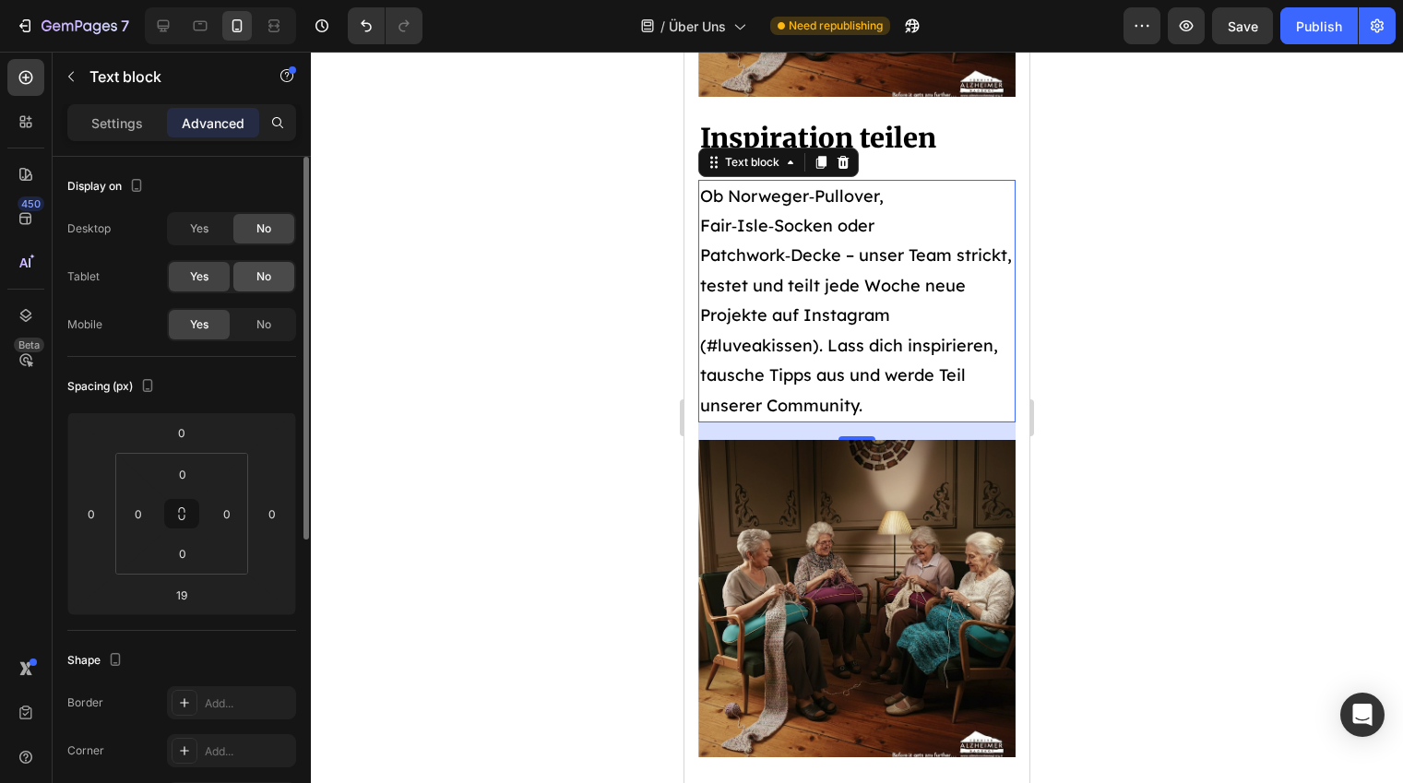
click at [259, 274] on span "No" at bounding box center [263, 276] width 15 height 17
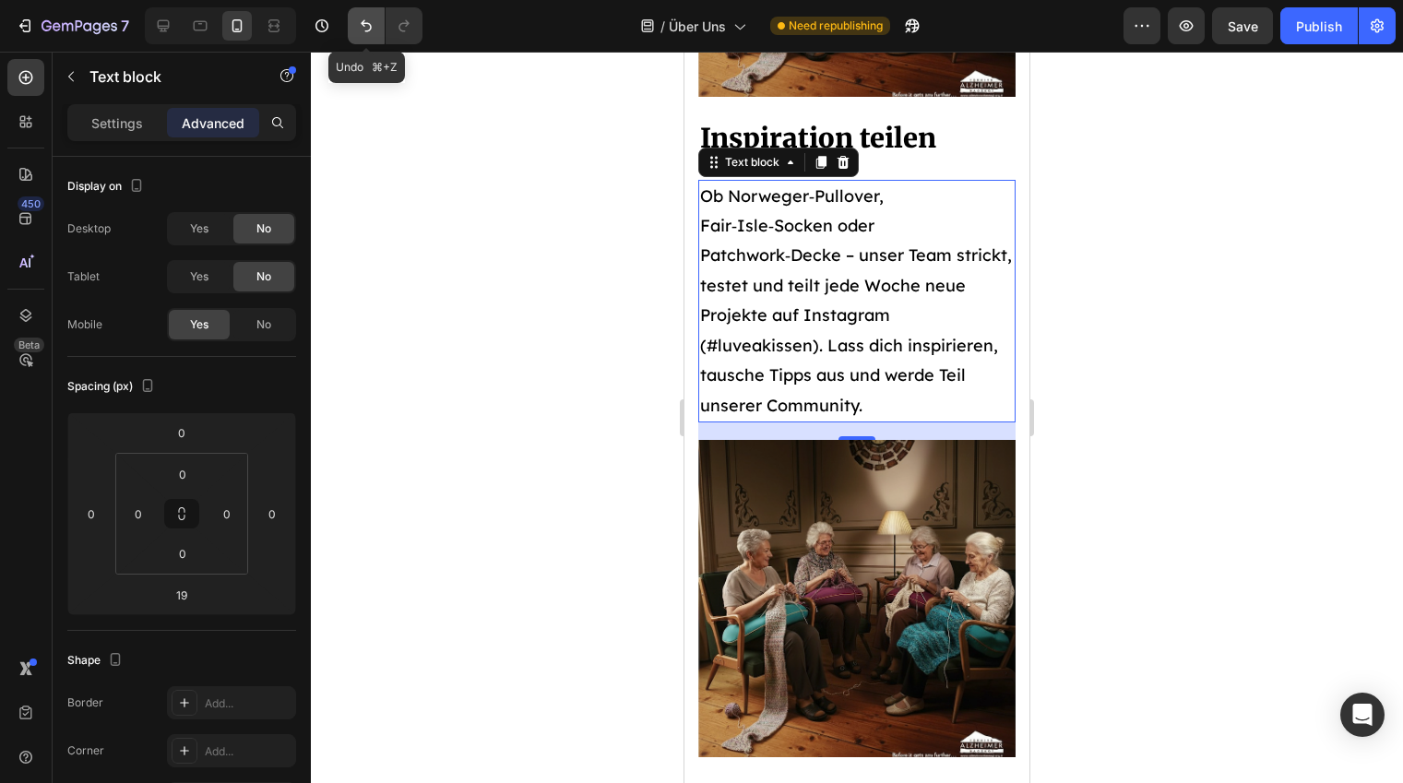
click at [374, 39] on button "Undo/Redo" at bounding box center [366, 25] width 37 height 37
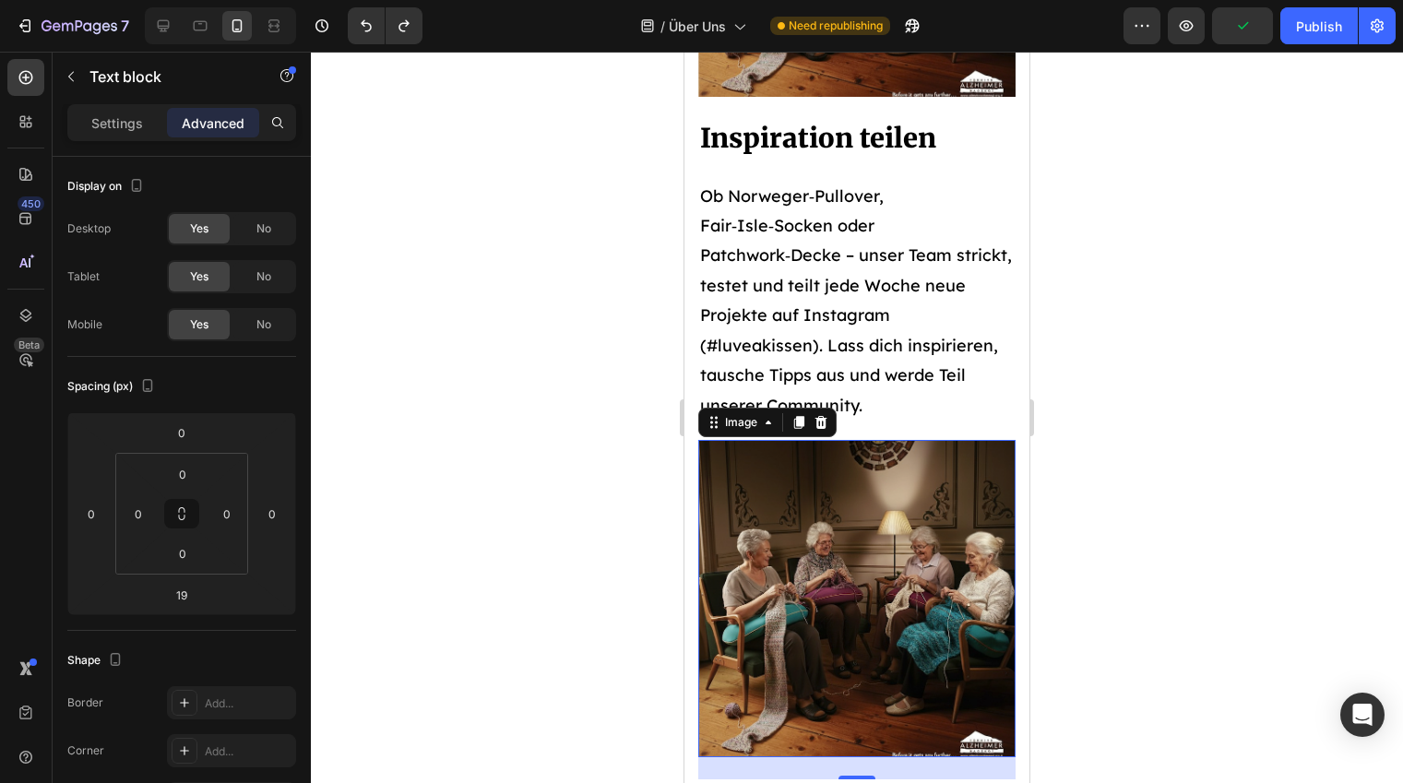
click at [917, 516] on img at bounding box center [856, 598] width 317 height 317
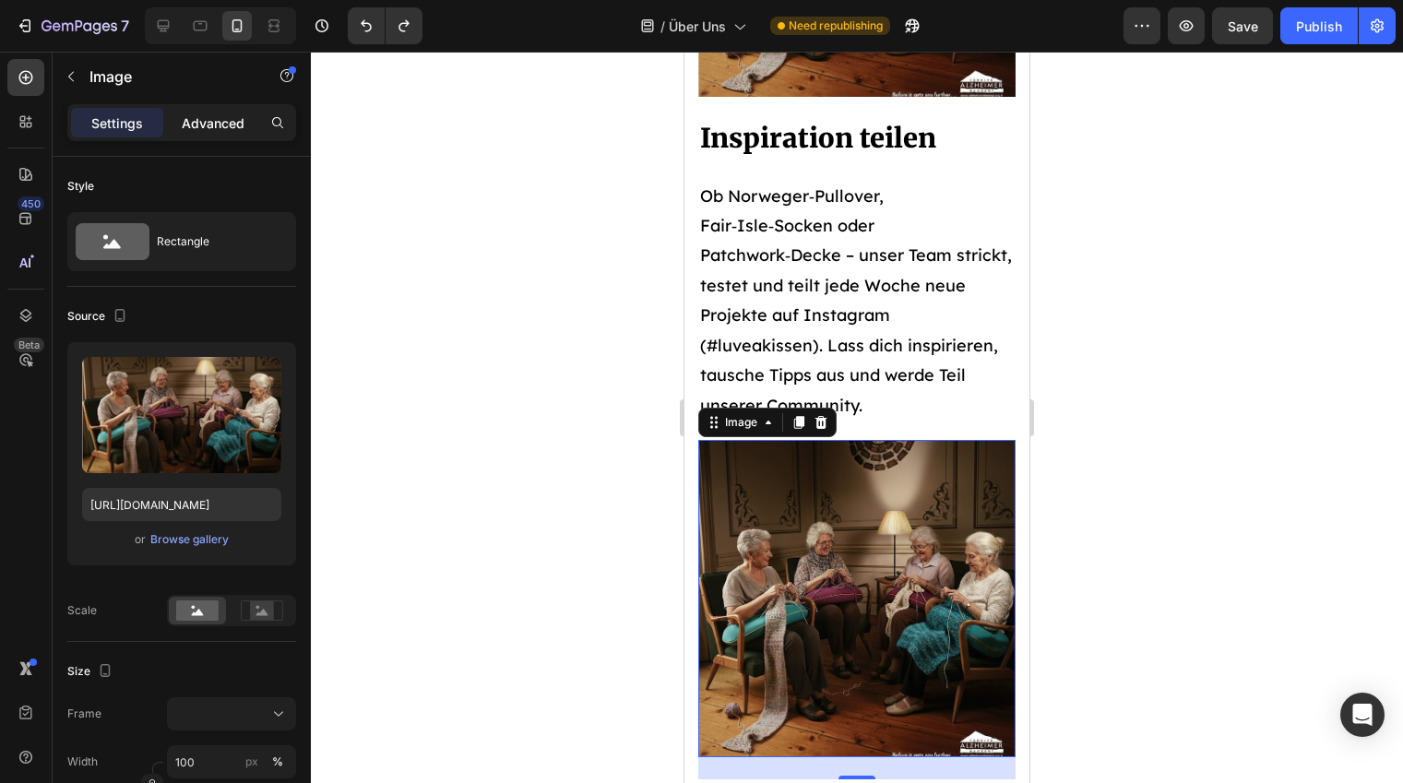
click at [219, 124] on p "Advanced" at bounding box center [213, 122] width 63 height 19
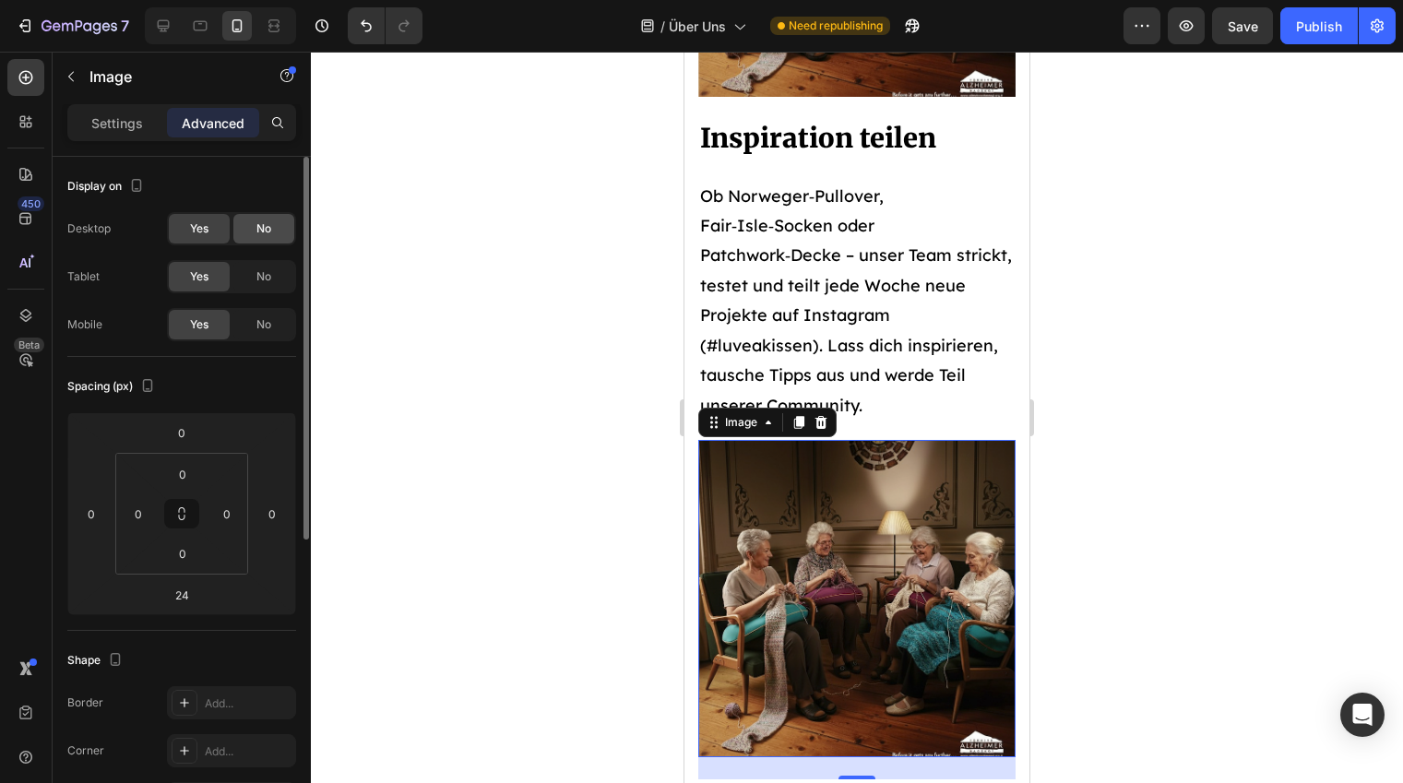
click at [262, 231] on span "No" at bounding box center [263, 228] width 15 height 17
click at [277, 277] on div "No" at bounding box center [263, 277] width 61 height 30
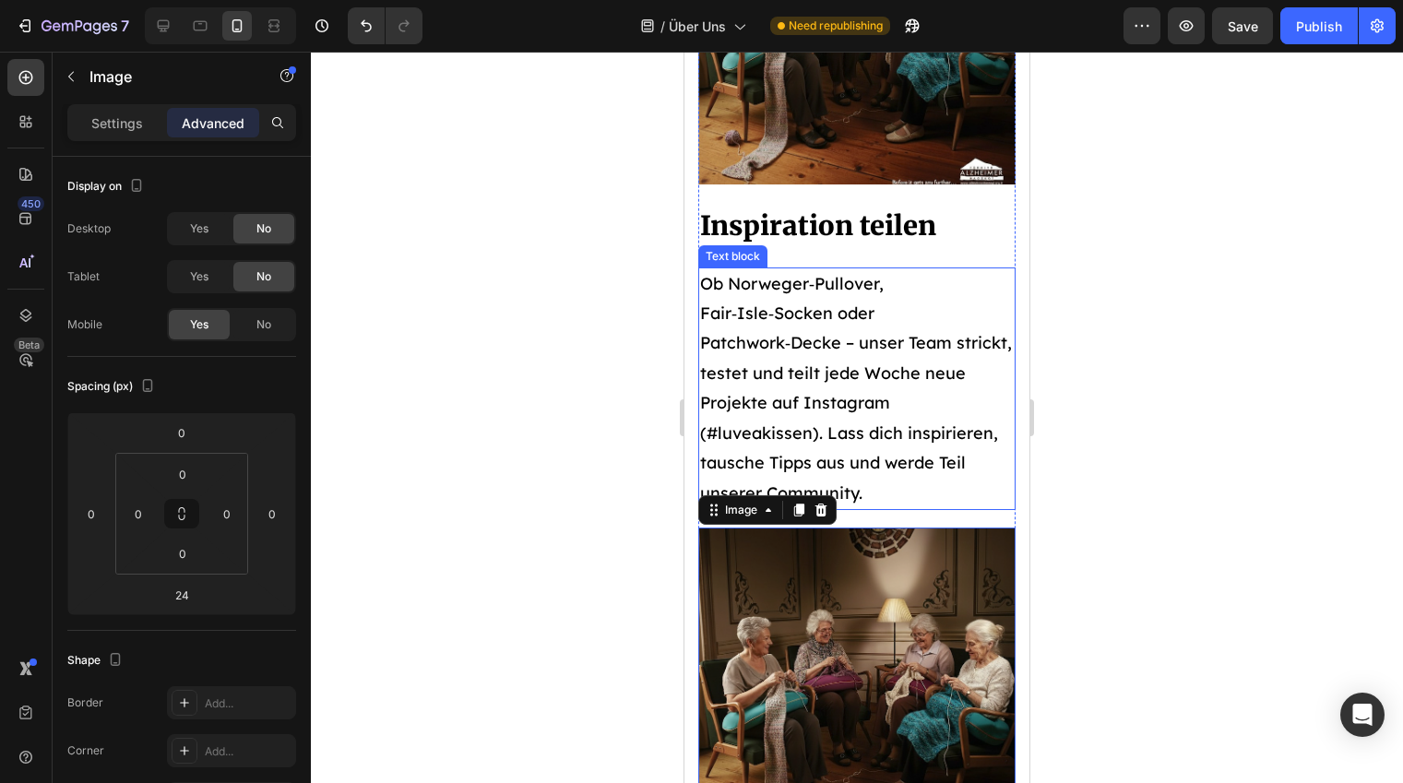
scroll to position [3261, 0]
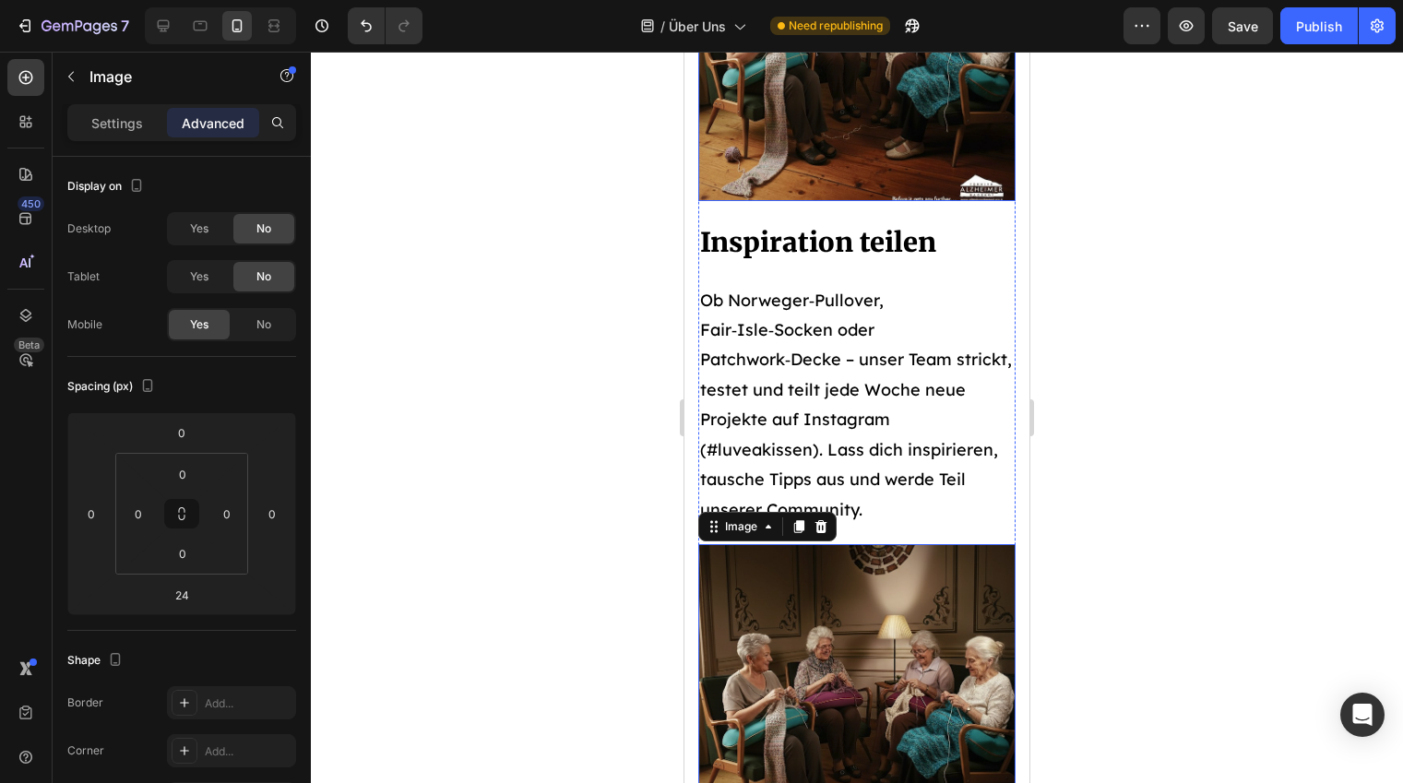
click at [830, 126] on img at bounding box center [856, 42] width 317 height 317
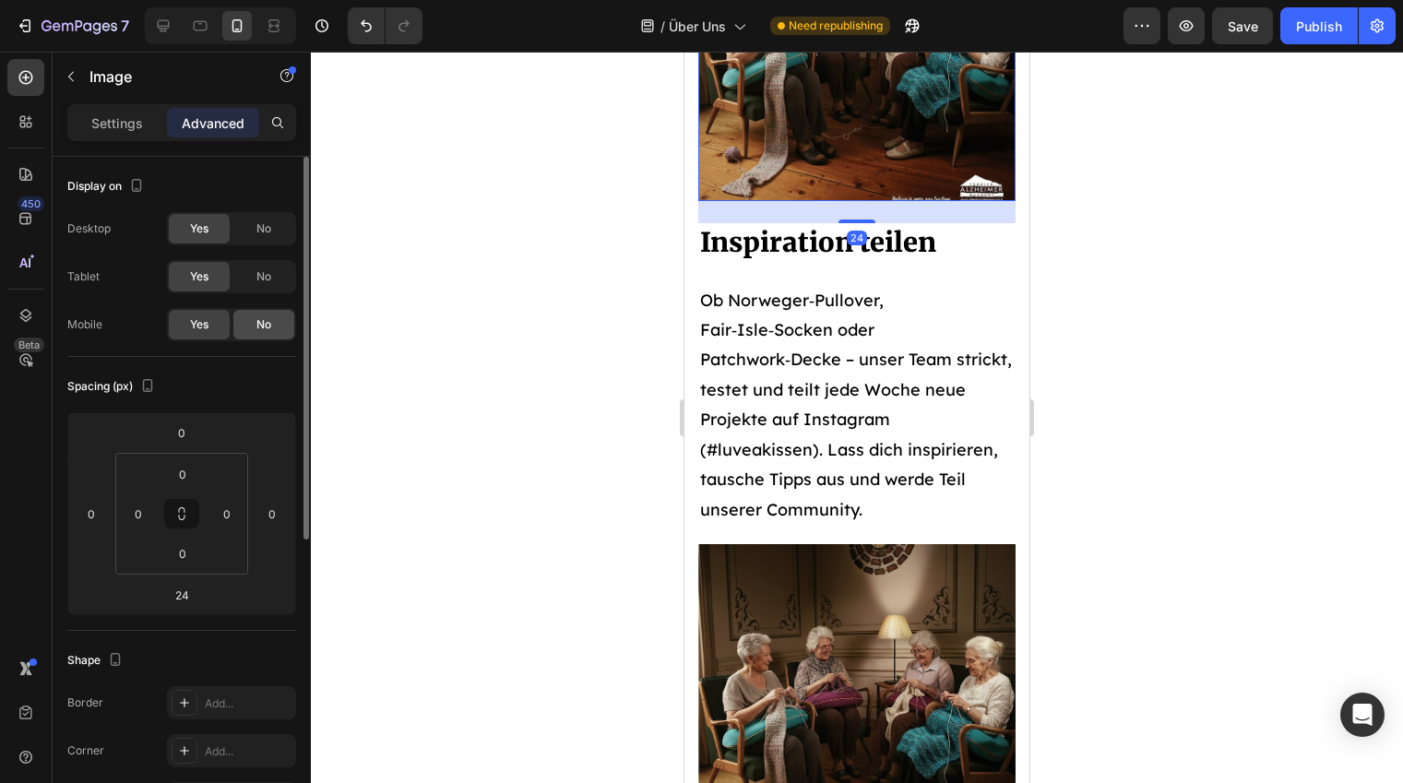
click at [244, 330] on div "No" at bounding box center [263, 325] width 61 height 30
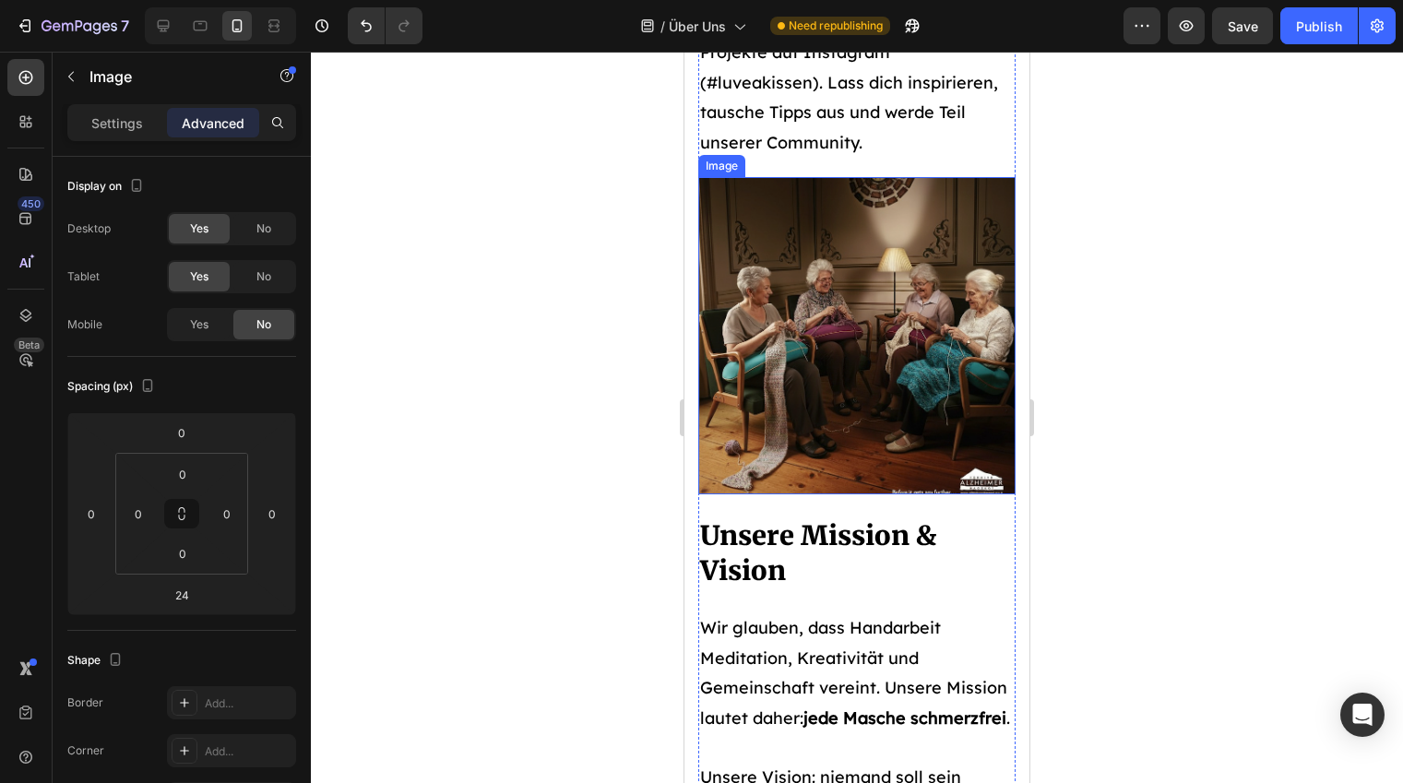
scroll to position [3308, 0]
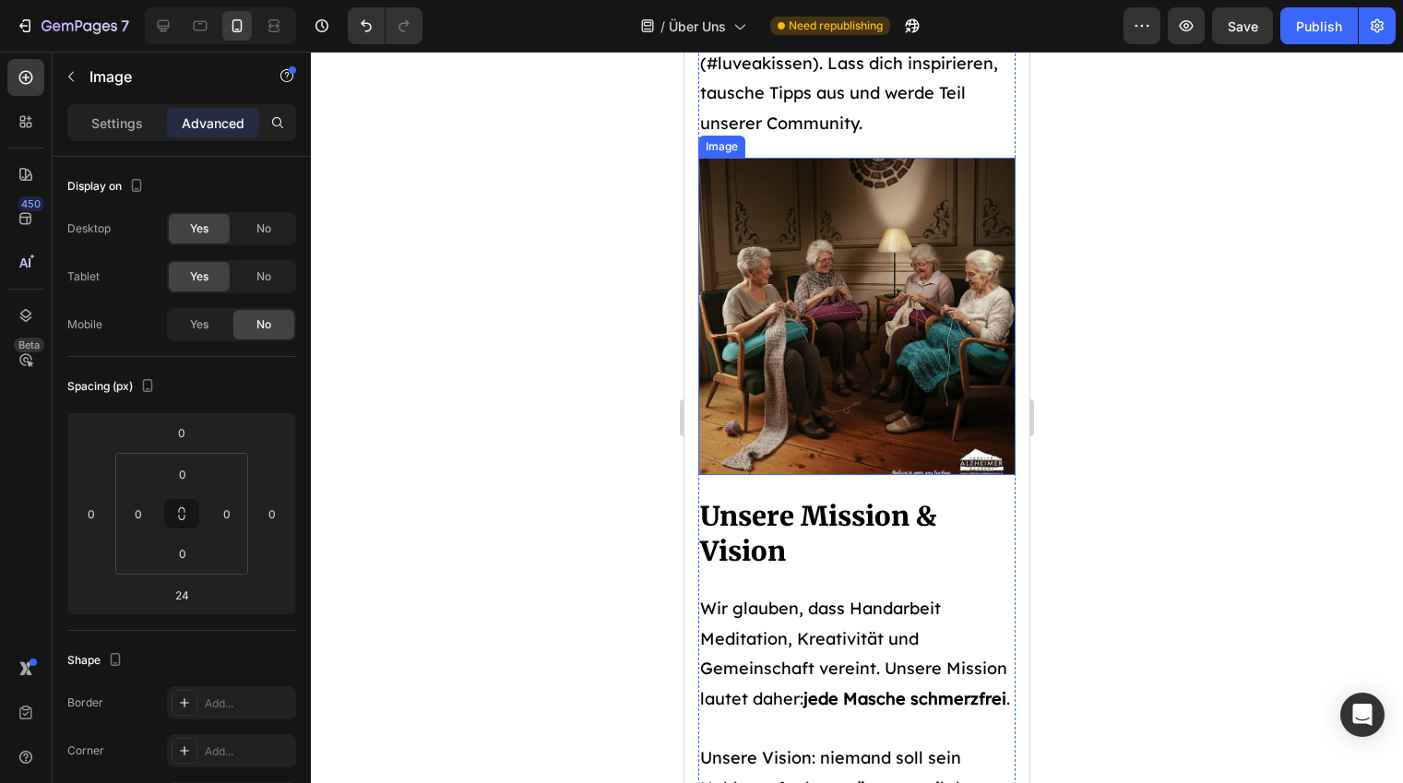
drag, startPoint x: 841, startPoint y: 338, endPoint x: 861, endPoint y: 411, distance: 75.6
click at [840, 338] on img at bounding box center [856, 316] width 317 height 317
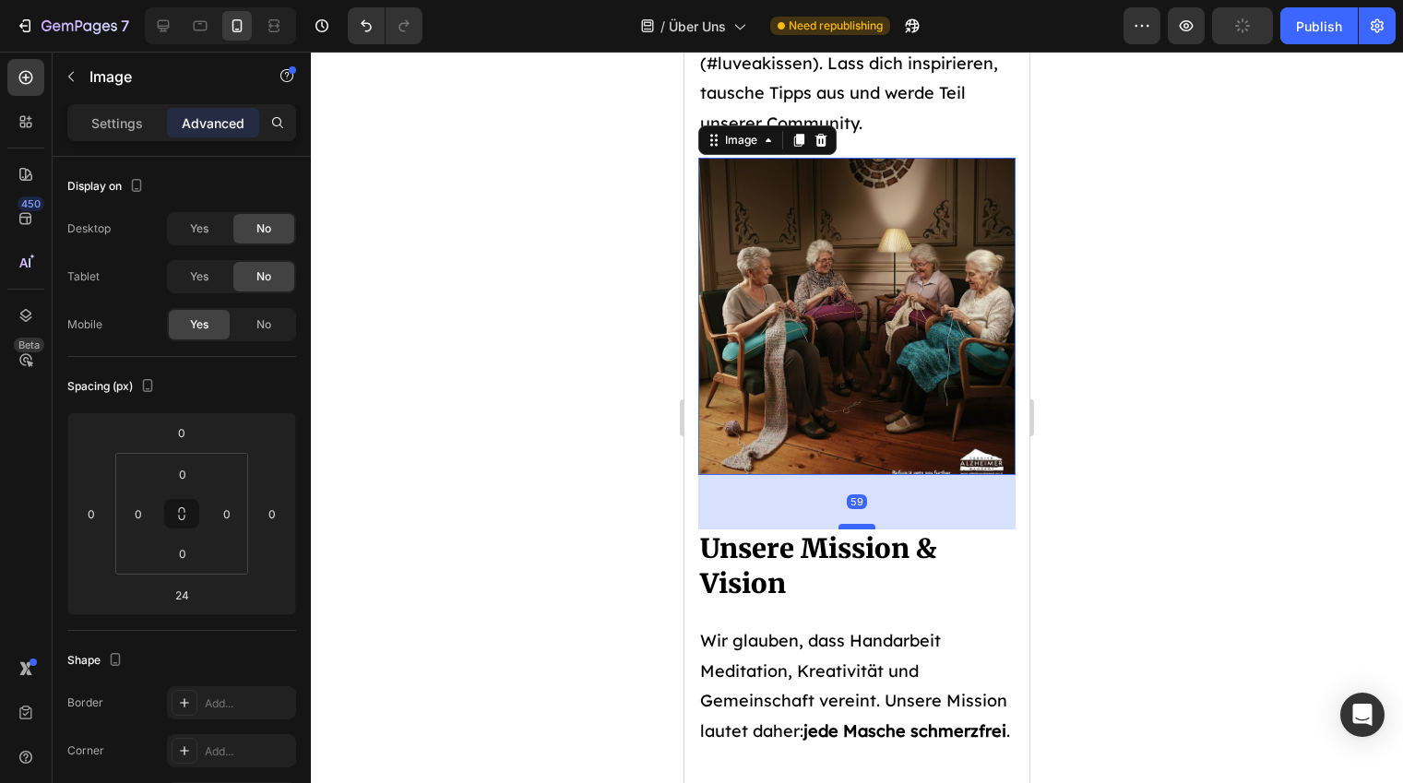
drag, startPoint x: 865, startPoint y: 494, endPoint x: 866, endPoint y: 527, distance: 32.3
click at [866, 527] on div at bounding box center [856, 527] width 37 height 6
type input "59"
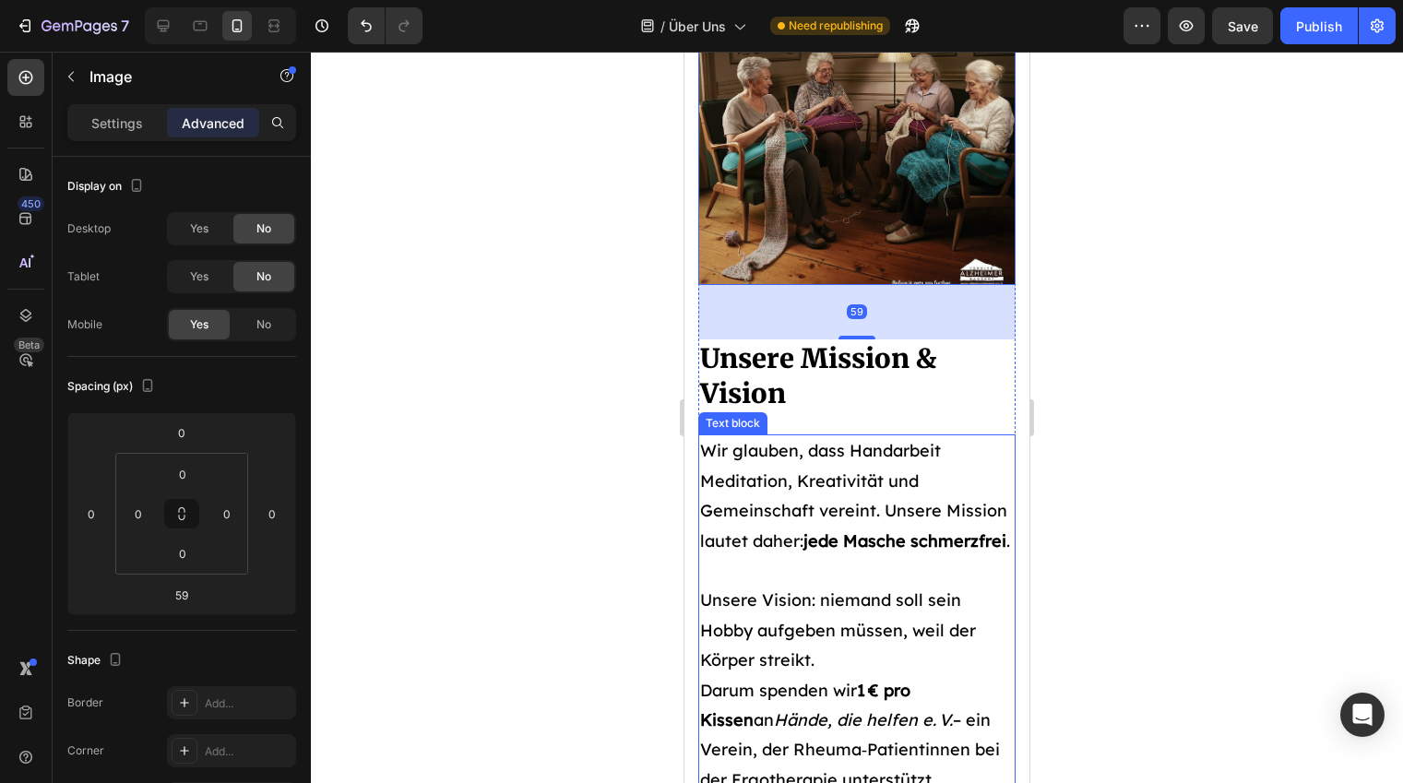
scroll to position [3648, 0]
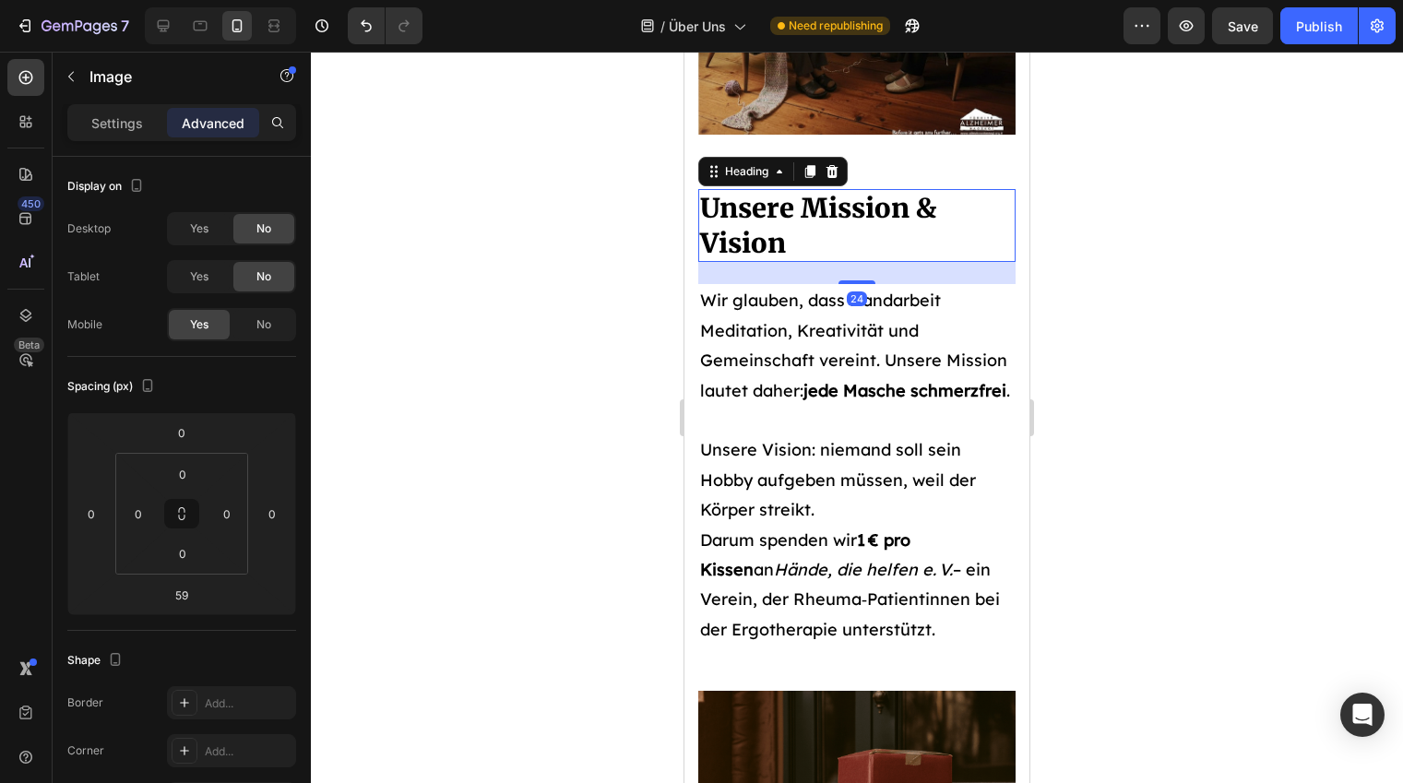
click at [823, 231] on h2 "Unsere Mission & Vision" at bounding box center [856, 225] width 317 height 73
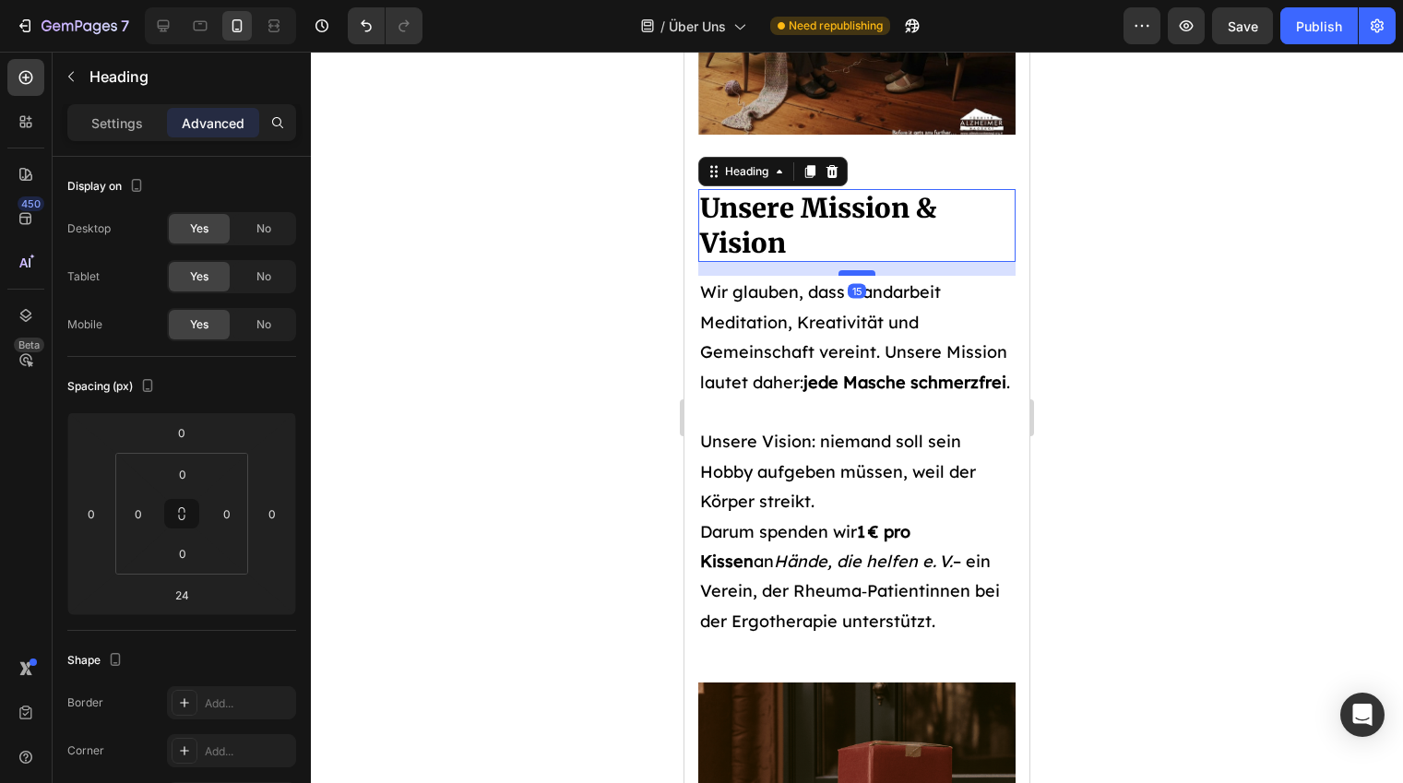
click at [858, 275] on div at bounding box center [856, 273] width 37 height 6
type input "15"
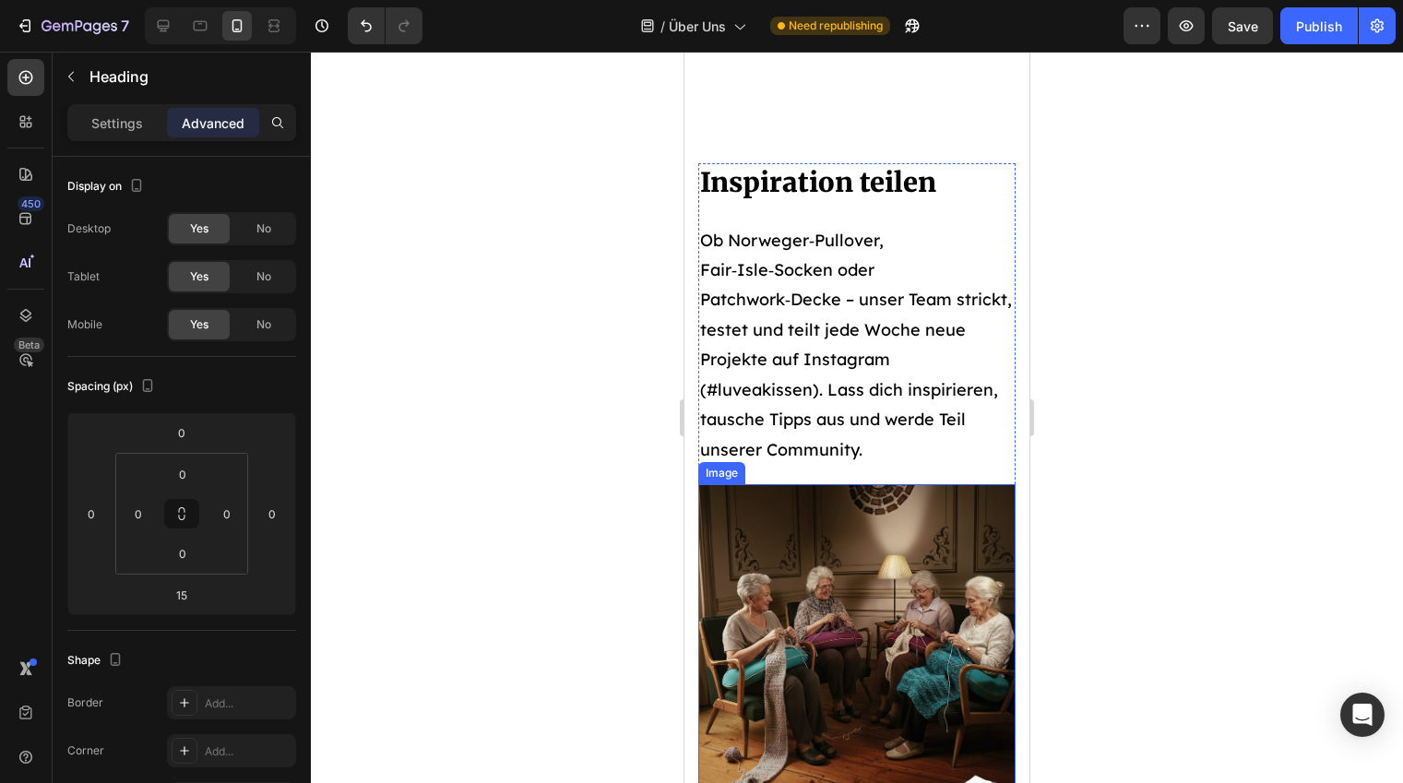
scroll to position [2973, 0]
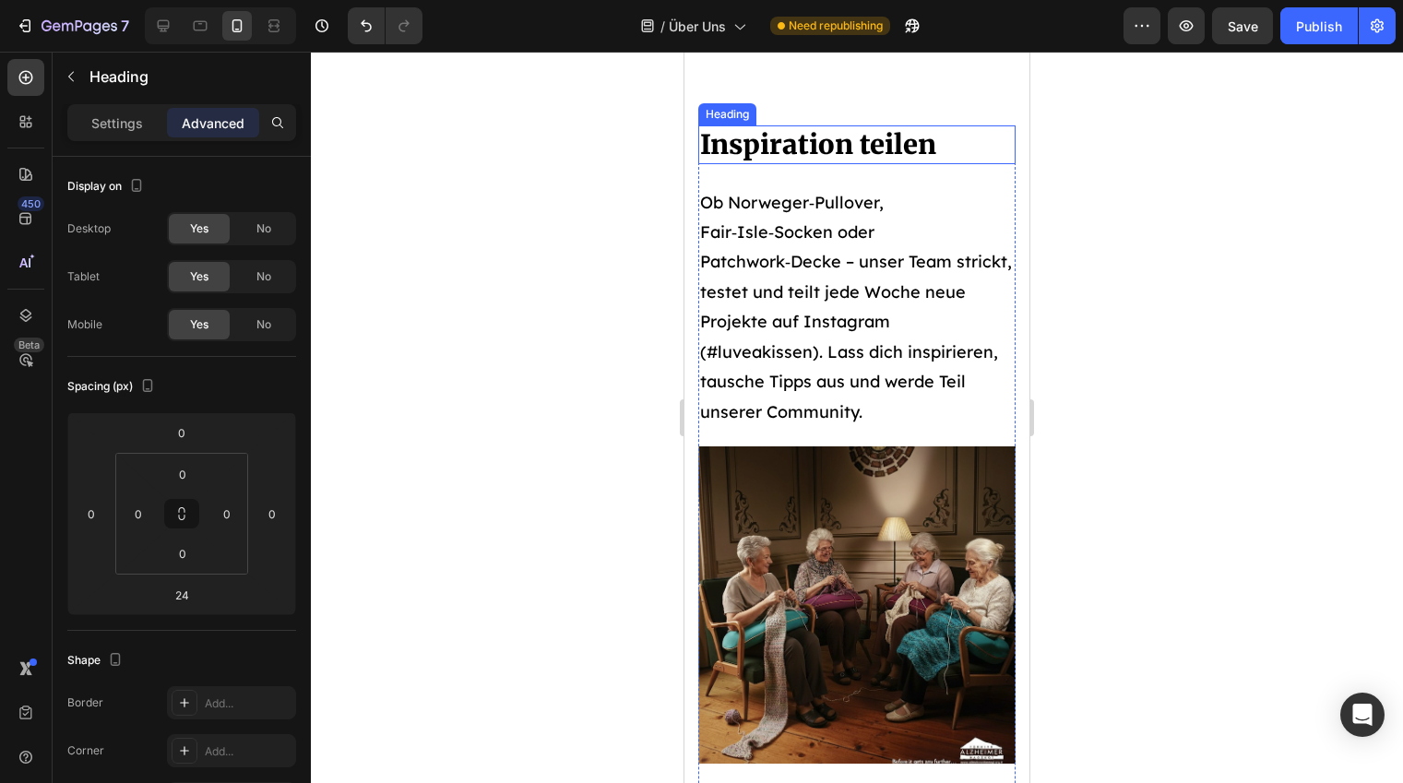
click at [827, 141] on h2 "Inspiration teilen" at bounding box center [856, 144] width 317 height 39
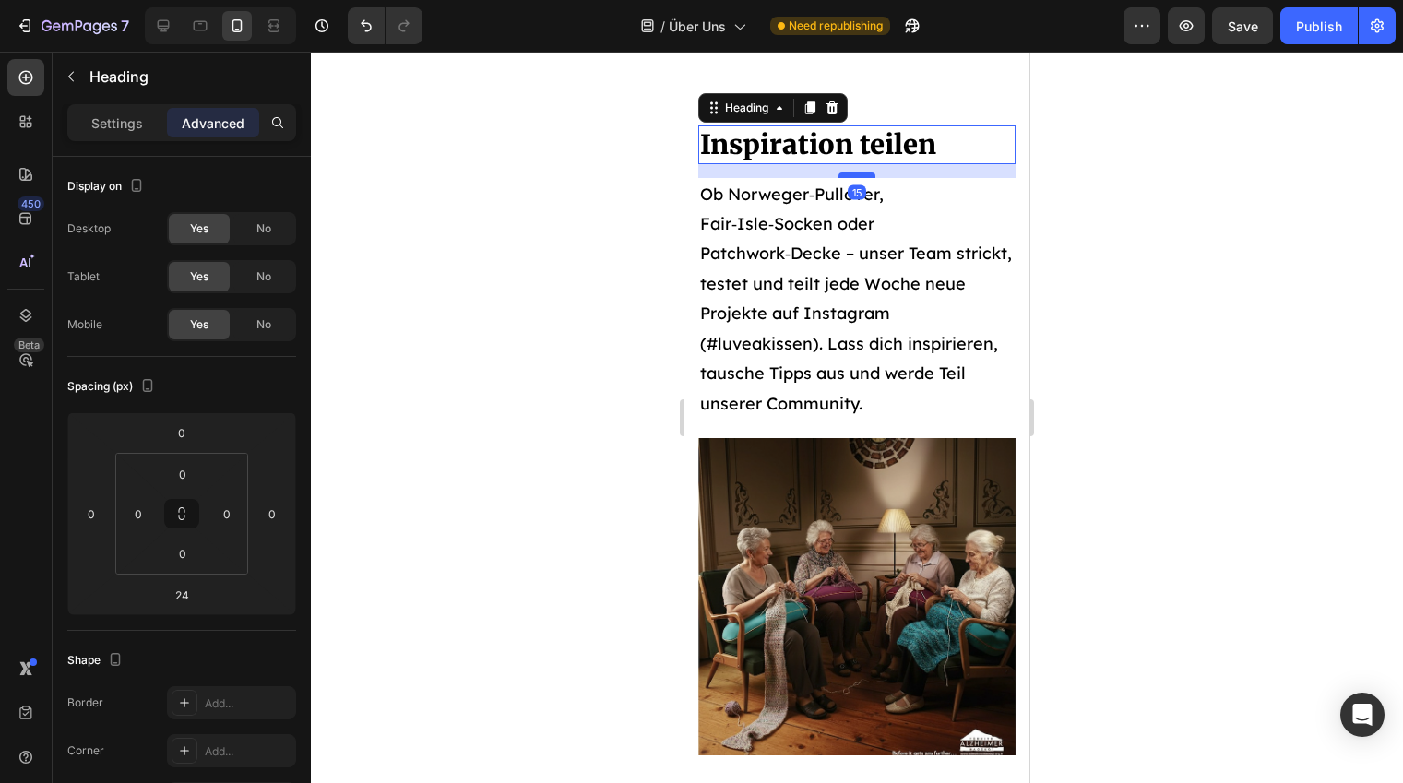
click at [861, 174] on div at bounding box center [856, 175] width 37 height 6
type input "15"
click at [1181, 235] on div at bounding box center [857, 417] width 1092 height 731
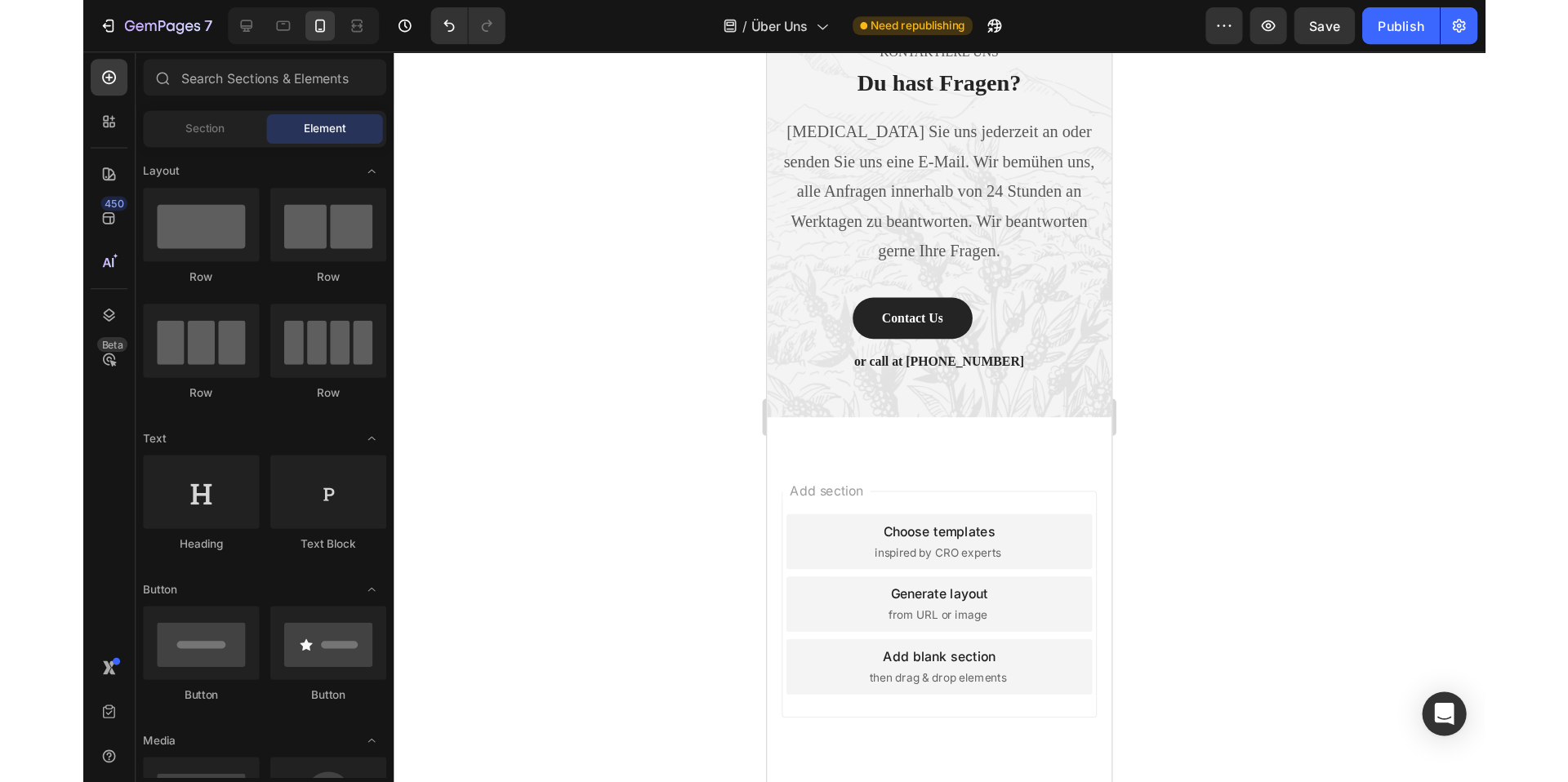
scroll to position [4183, 0]
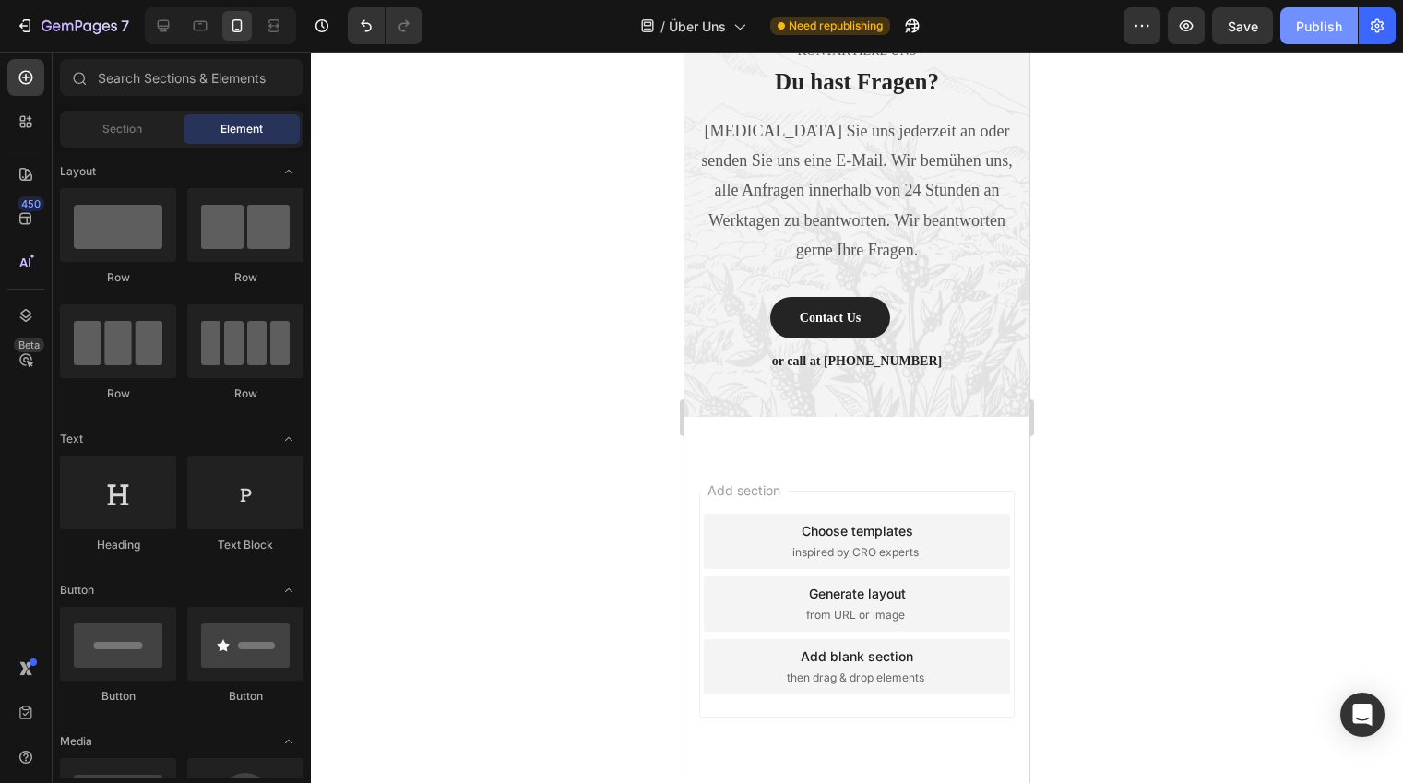
click at [1309, 29] on div "Publish" at bounding box center [1319, 26] width 46 height 19
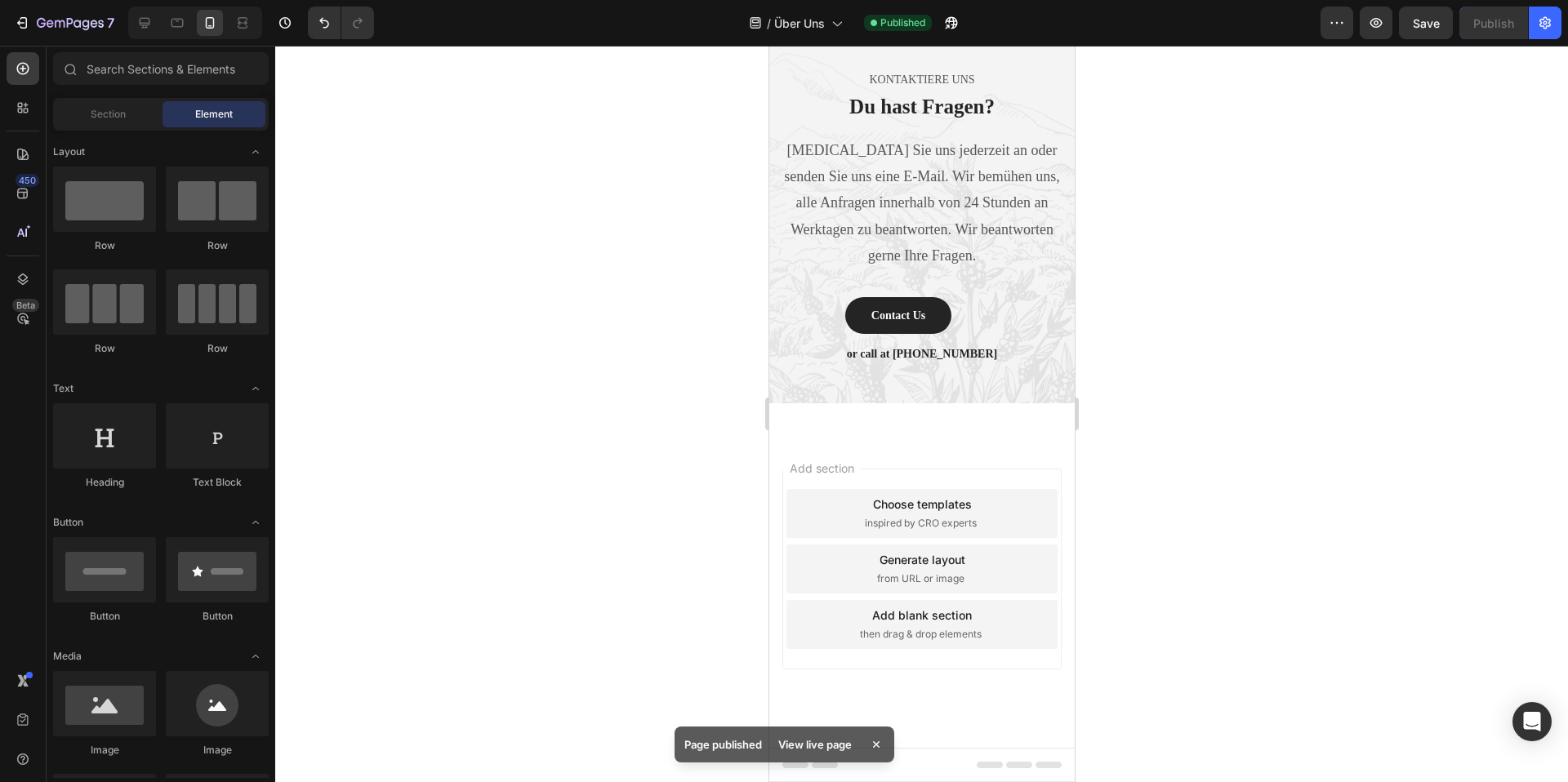
scroll to position [4148, 0]
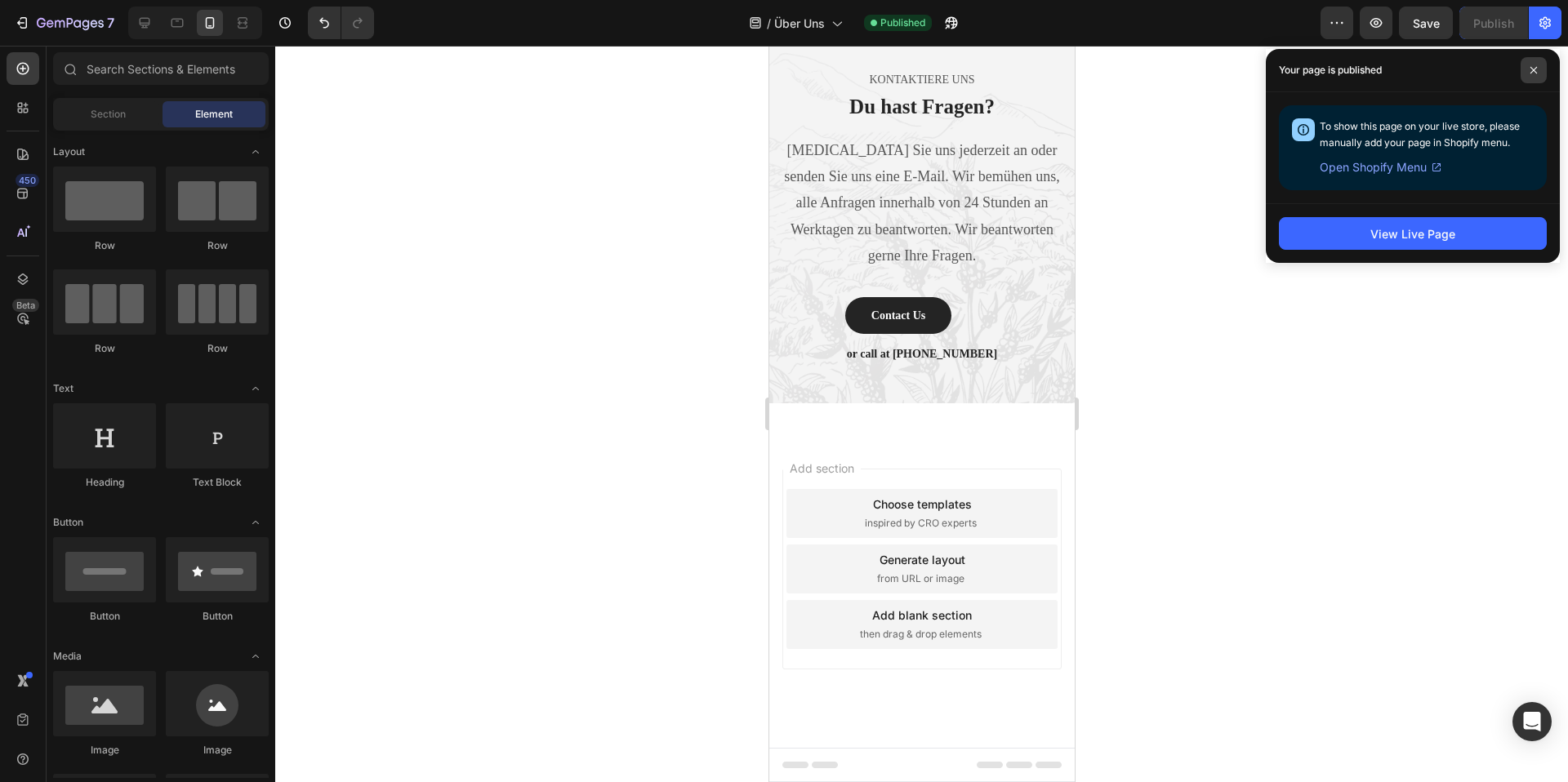
click at [1242, 66] on icon at bounding box center [1533, 70] width 8 height 8
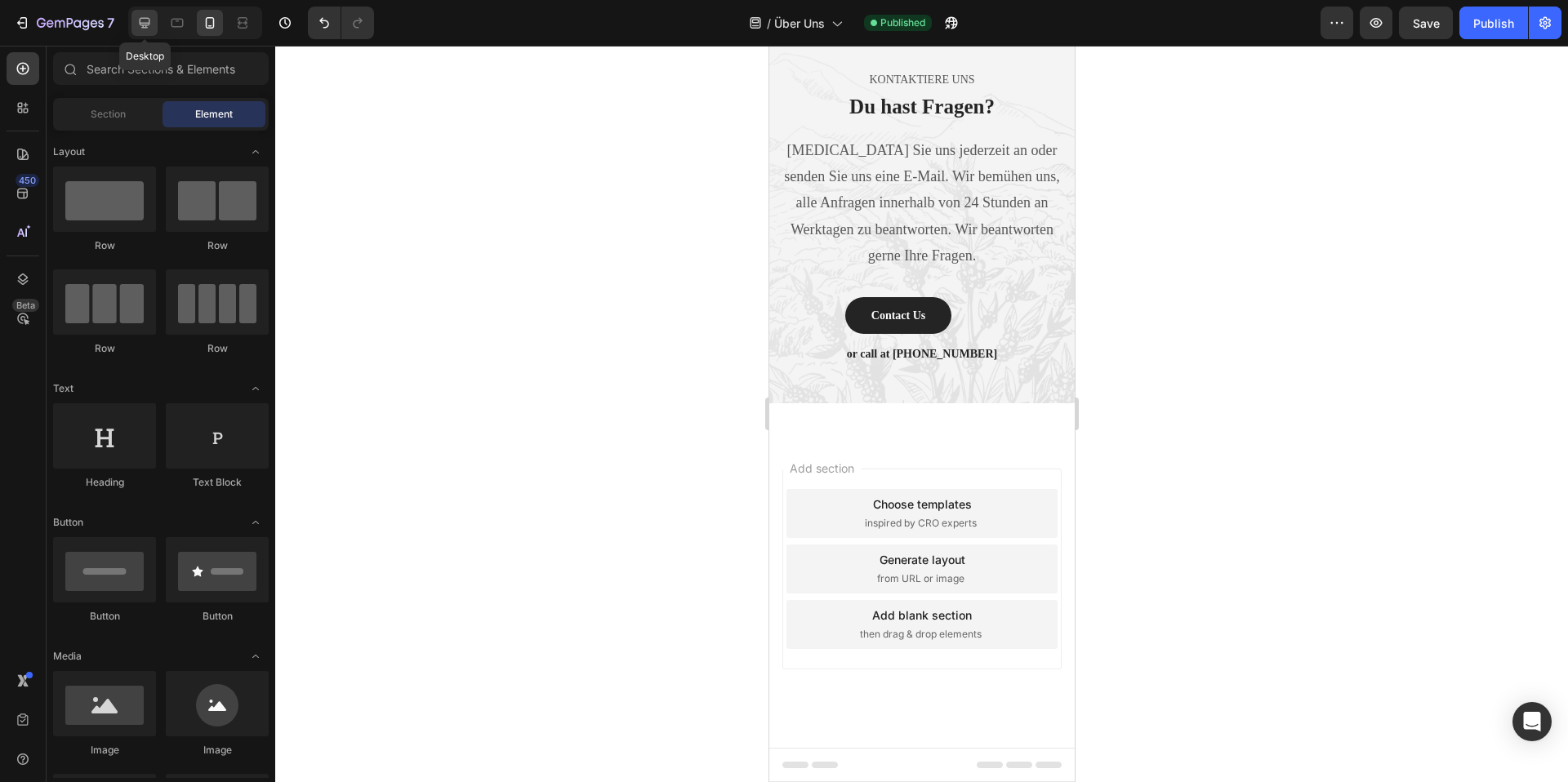
click at [142, 12] on div at bounding box center [144, 23] width 27 height 27
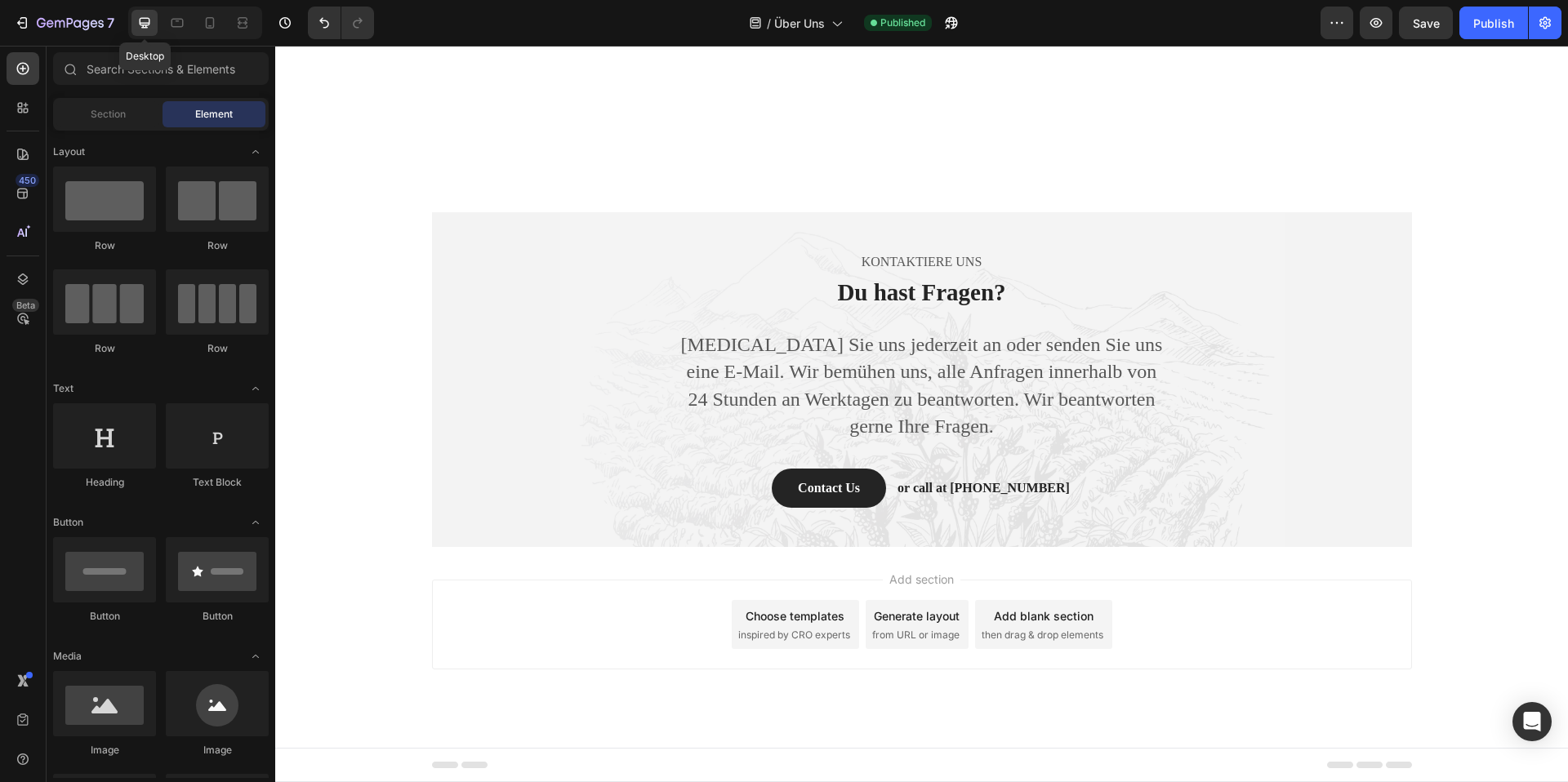
scroll to position [3491, 0]
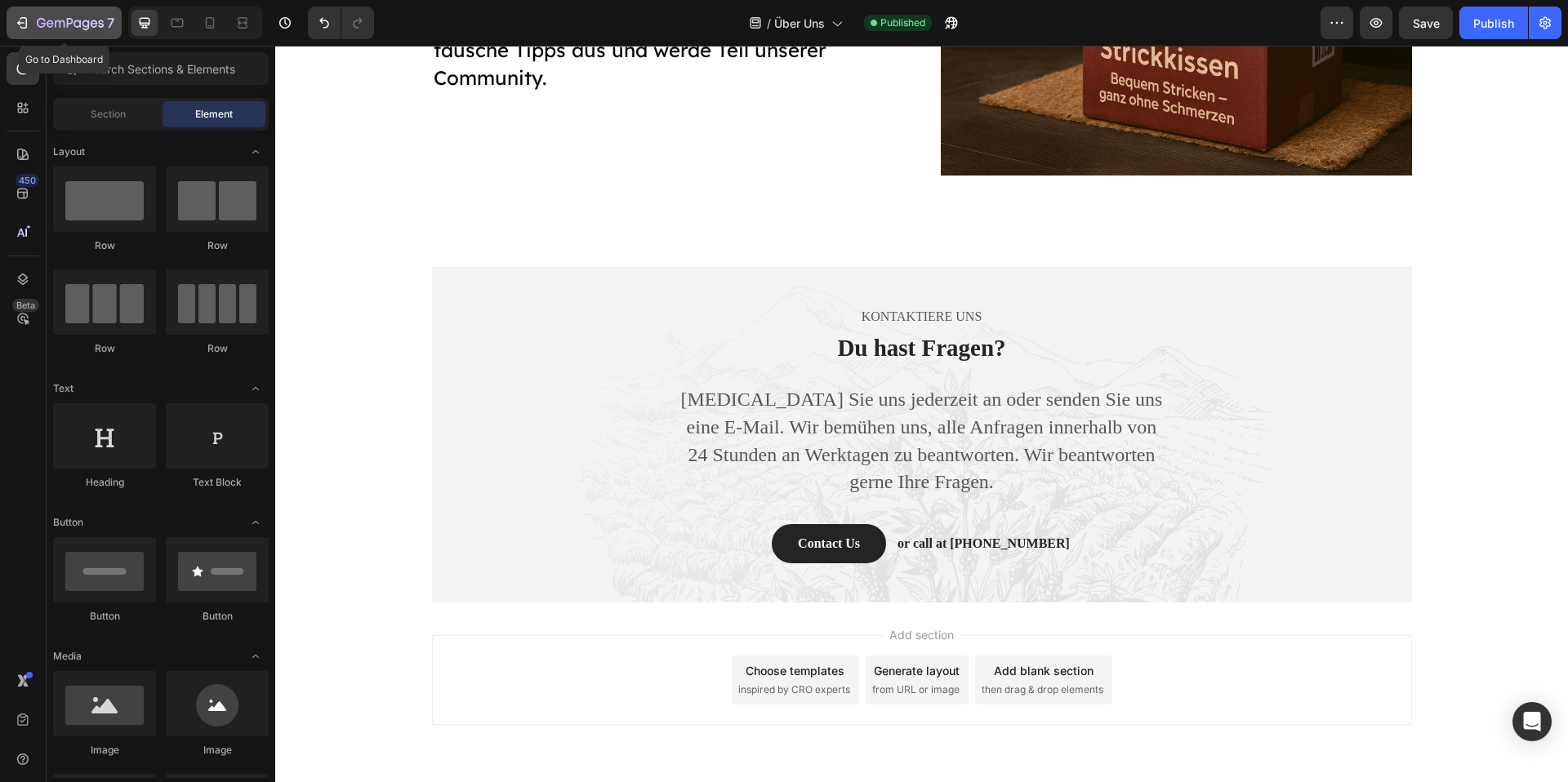
click at [65, 19] on icon "button" at bounding box center [70, 24] width 67 height 14
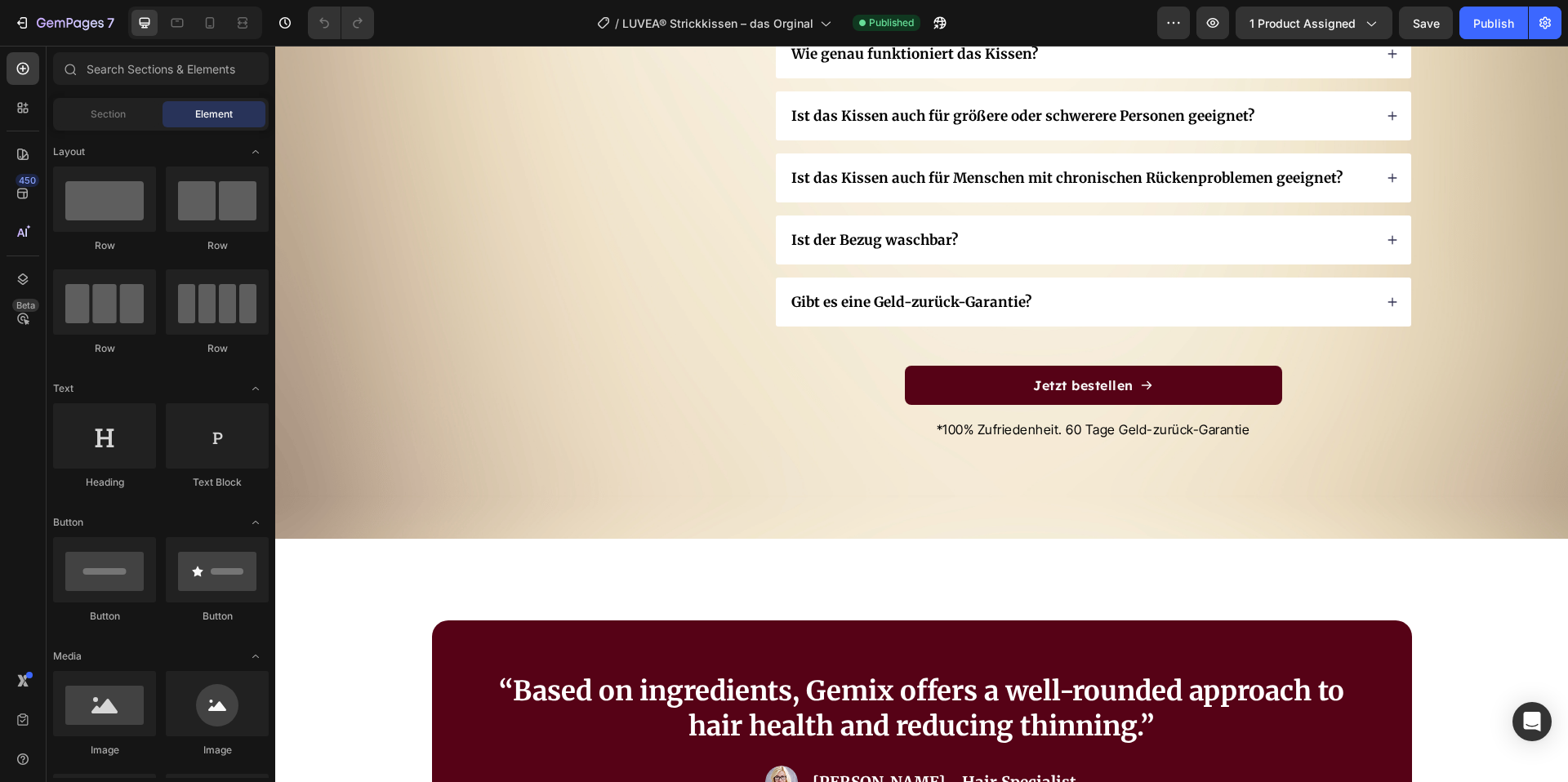
scroll to position [8675, 0]
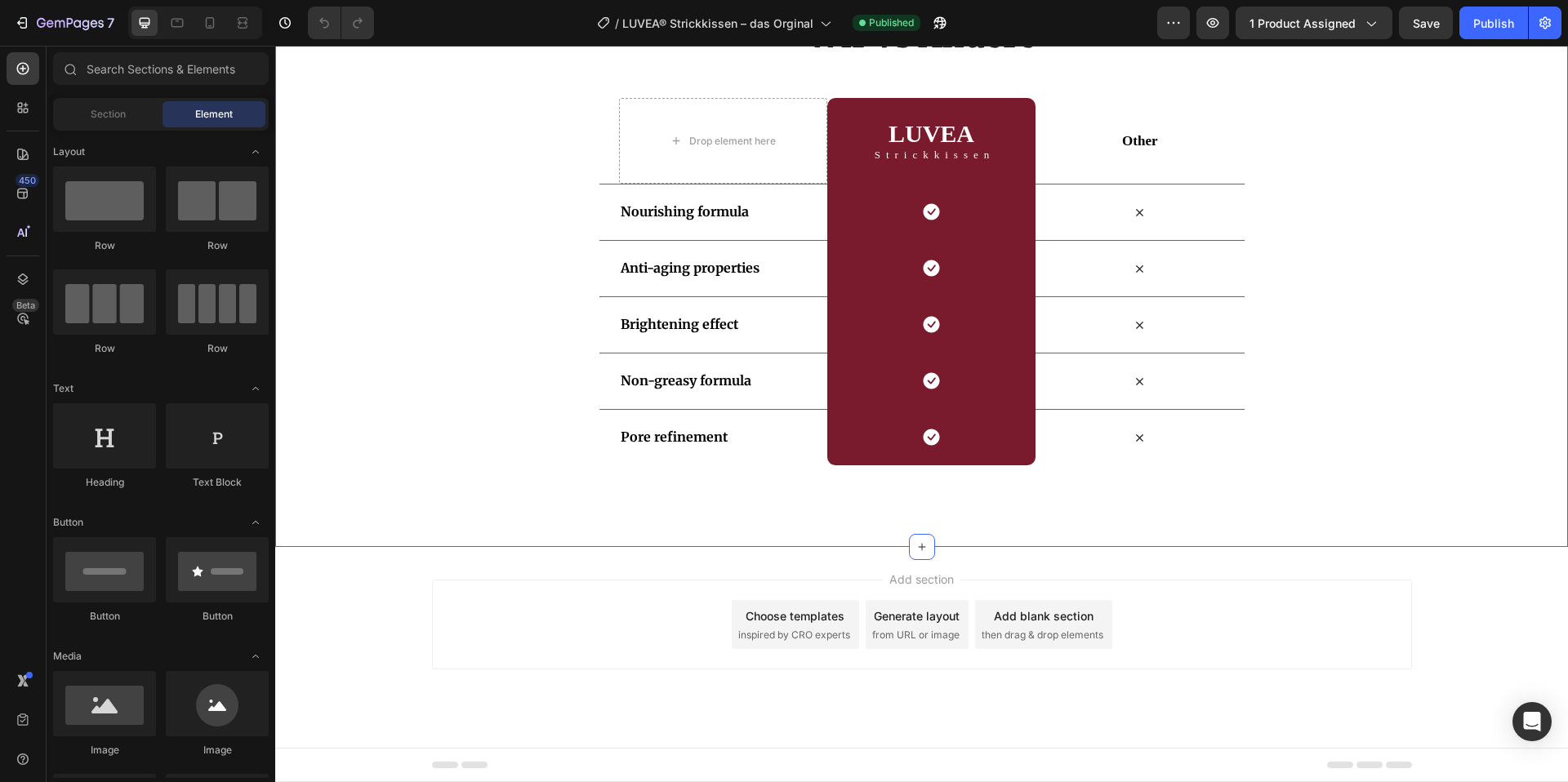
click at [386, 334] on div "Wir vs Andere Heading Row Drop element here LUVEA Heading Strickkissen Text Blo…" at bounding box center [922, 239] width 1293 height 453
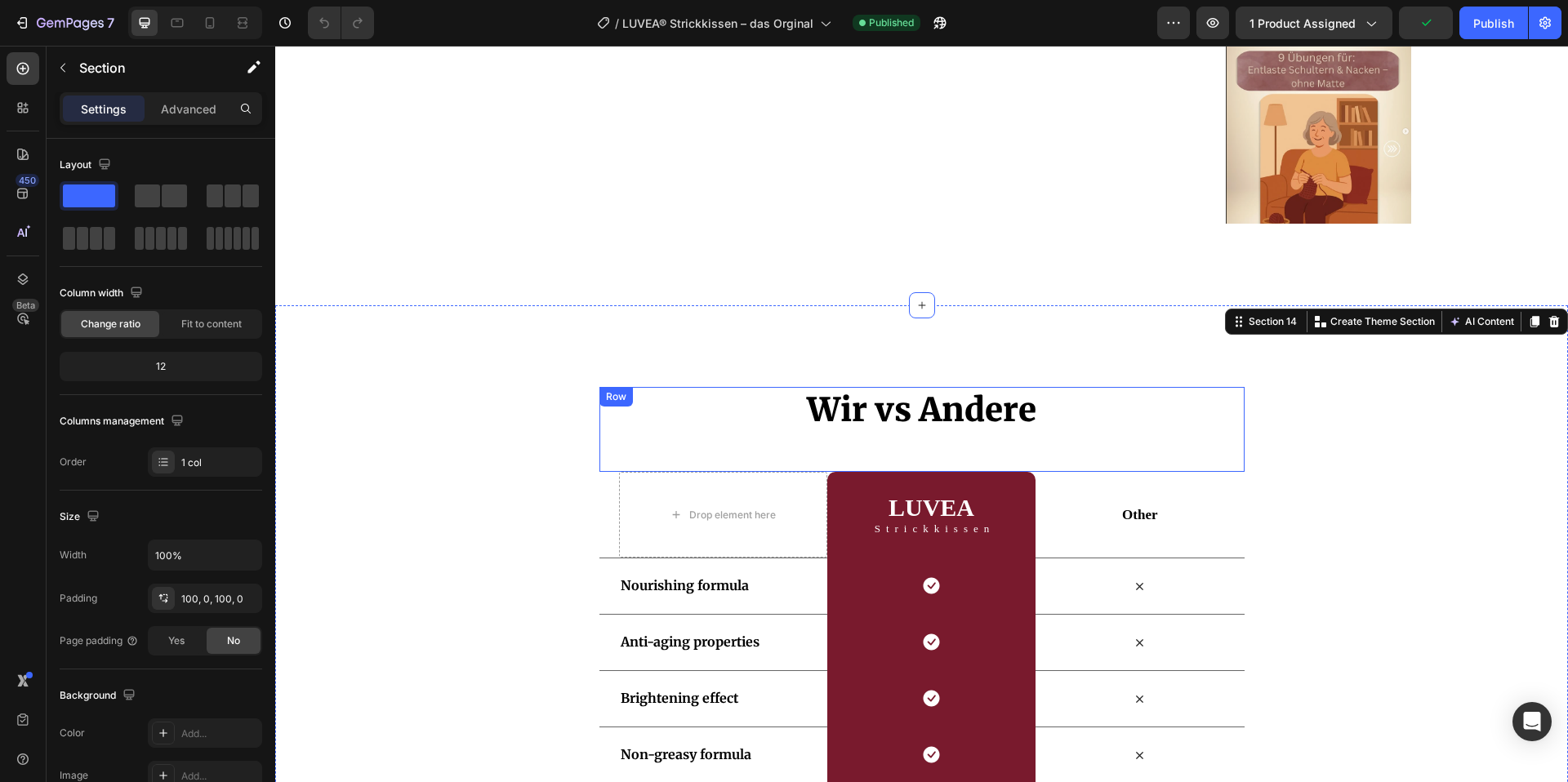
scroll to position [8273, 0]
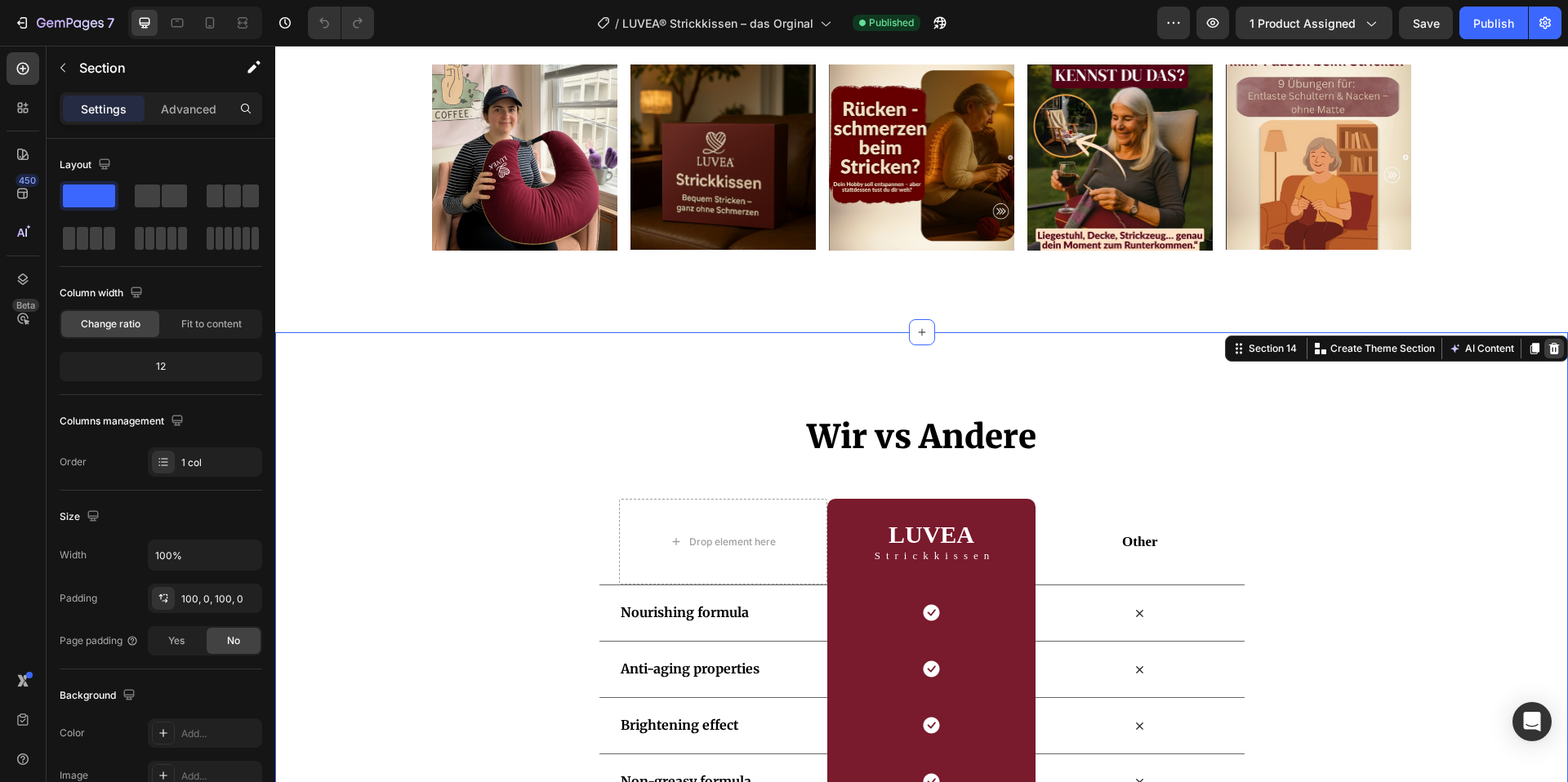
click at [1551, 349] on icon at bounding box center [1555, 348] width 11 height 12
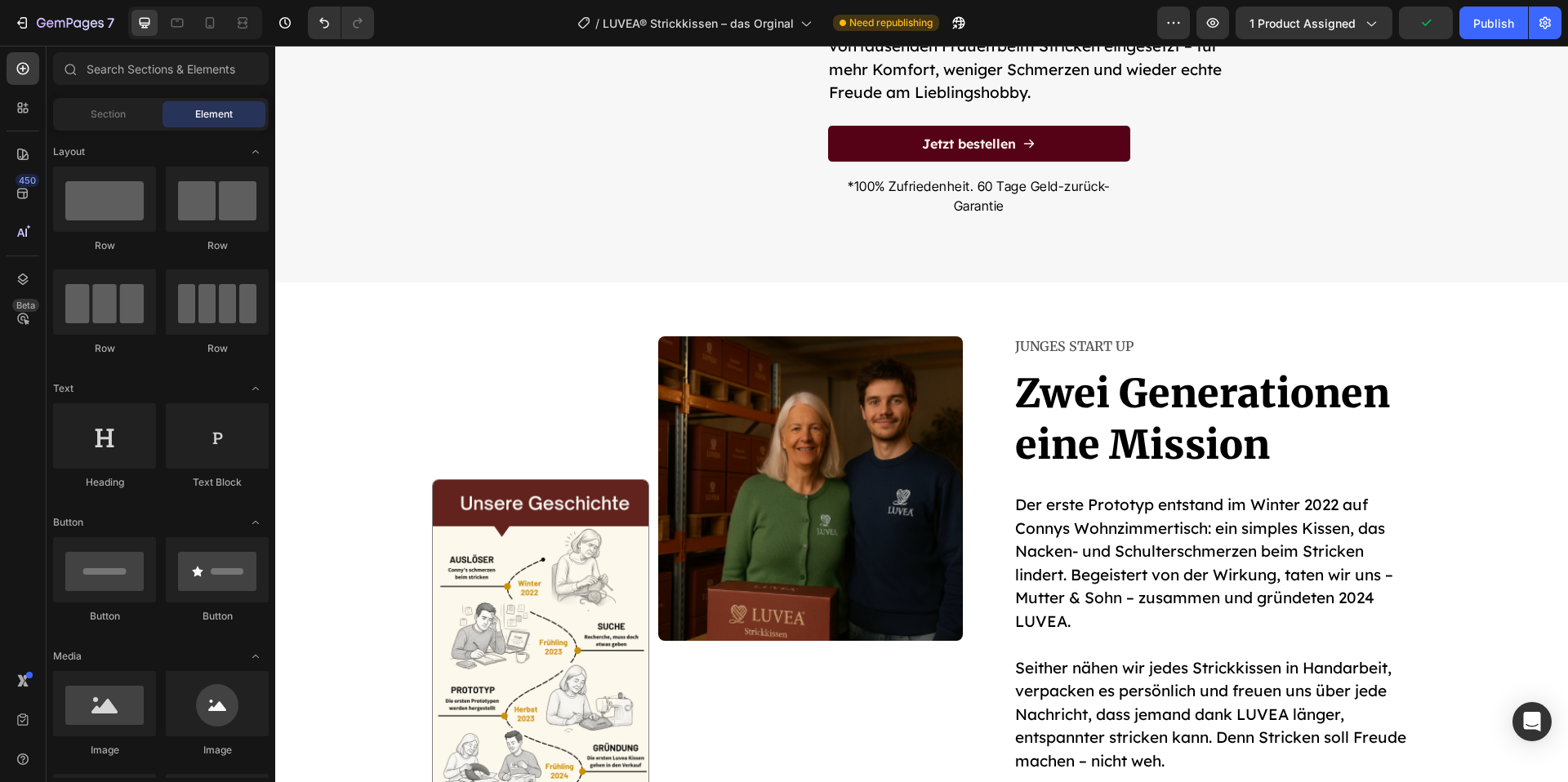
scroll to position [6140, 0]
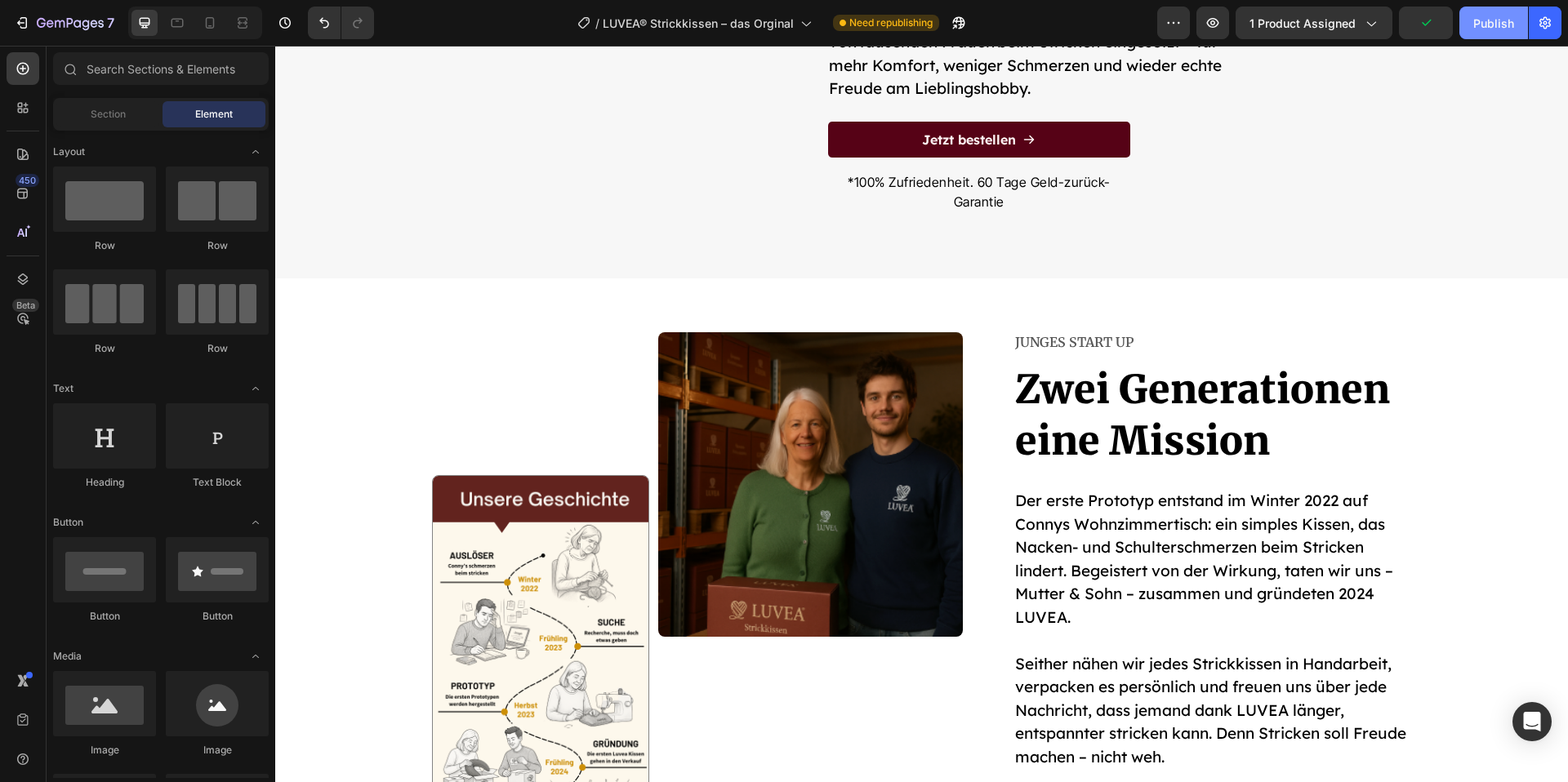
click at [1496, 31] on button "Publish" at bounding box center [1494, 22] width 68 height 33
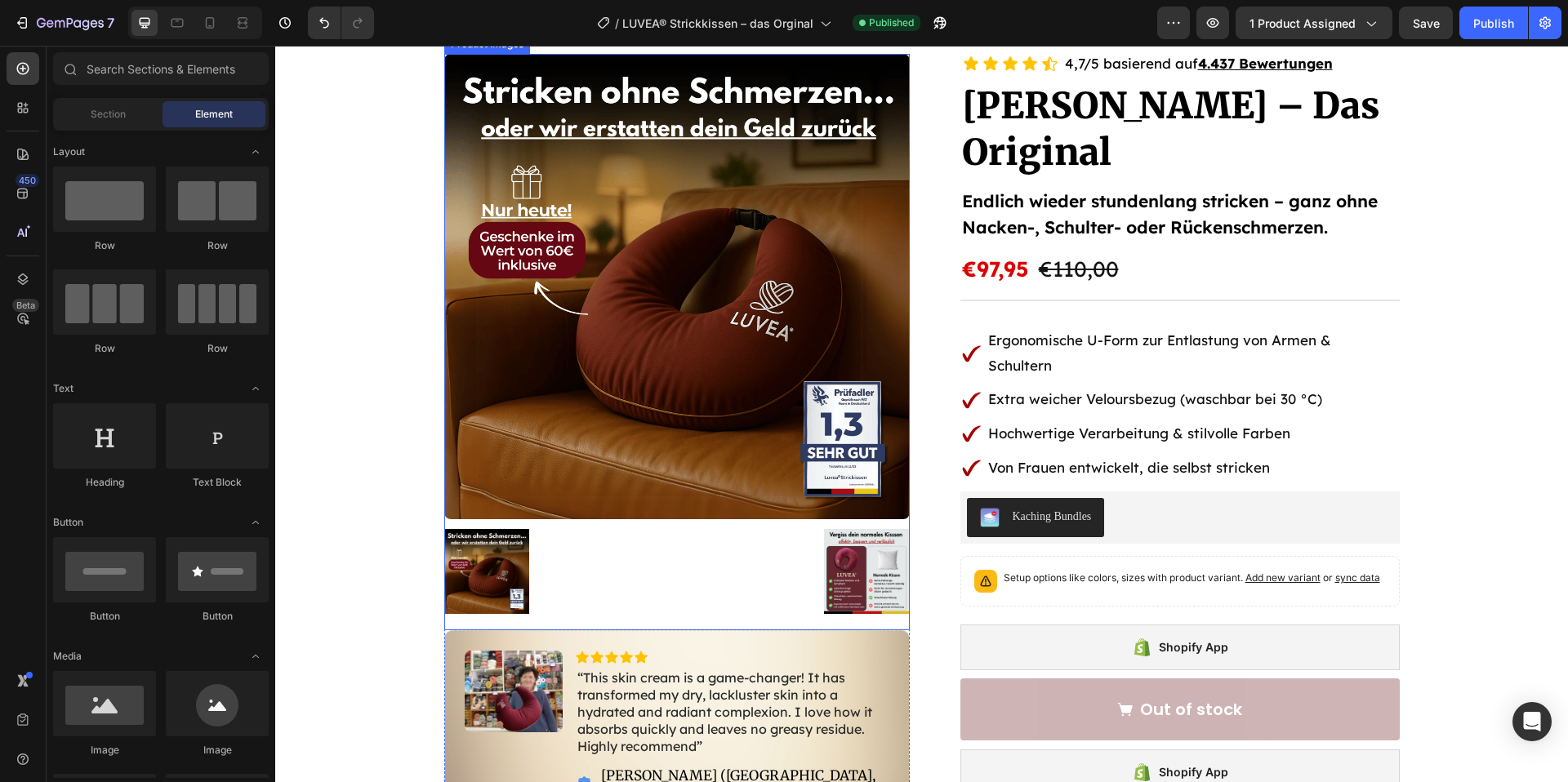
scroll to position [70, 0]
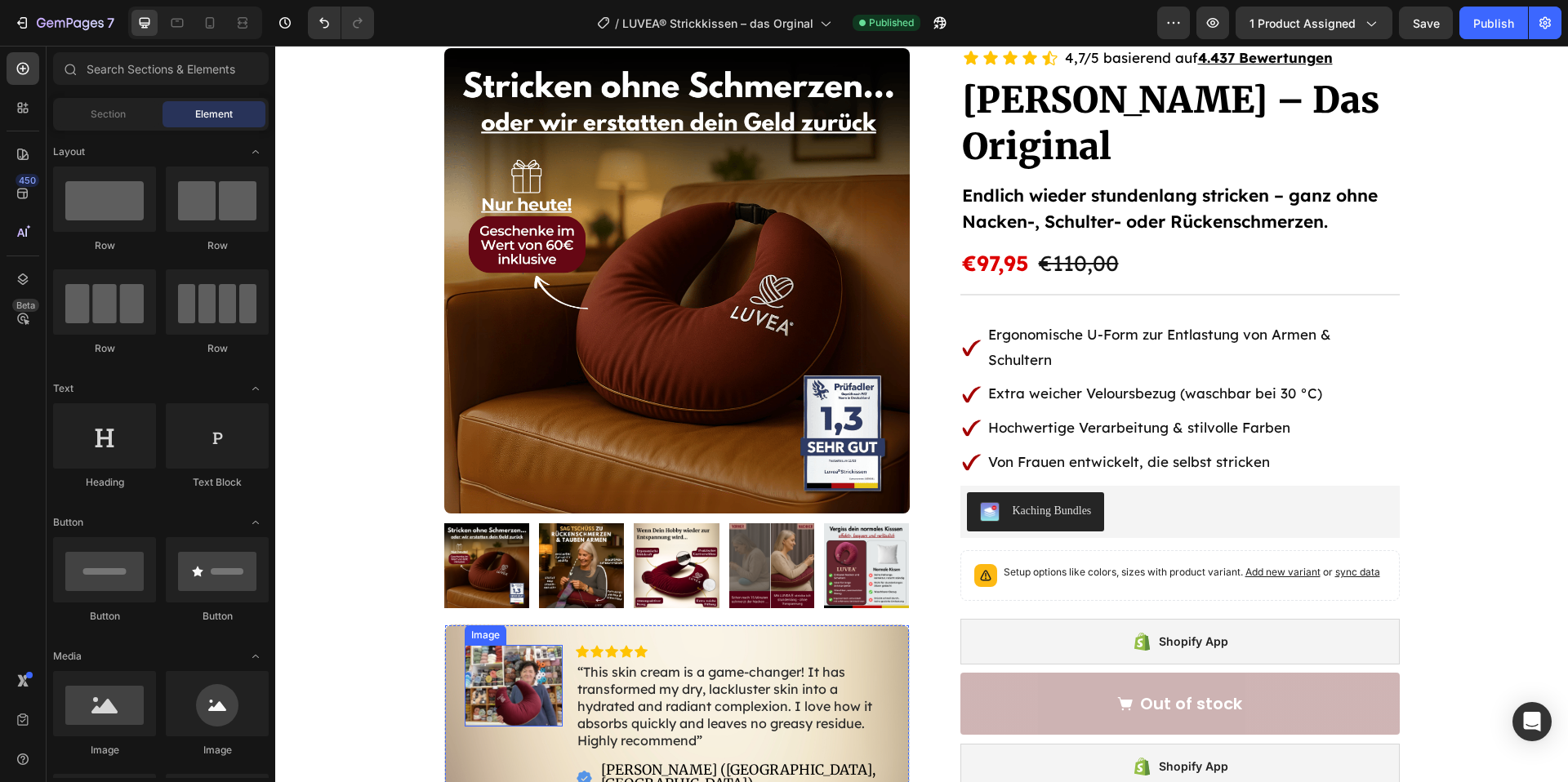
click at [544, 678] on img at bounding box center [514, 685] width 98 height 81
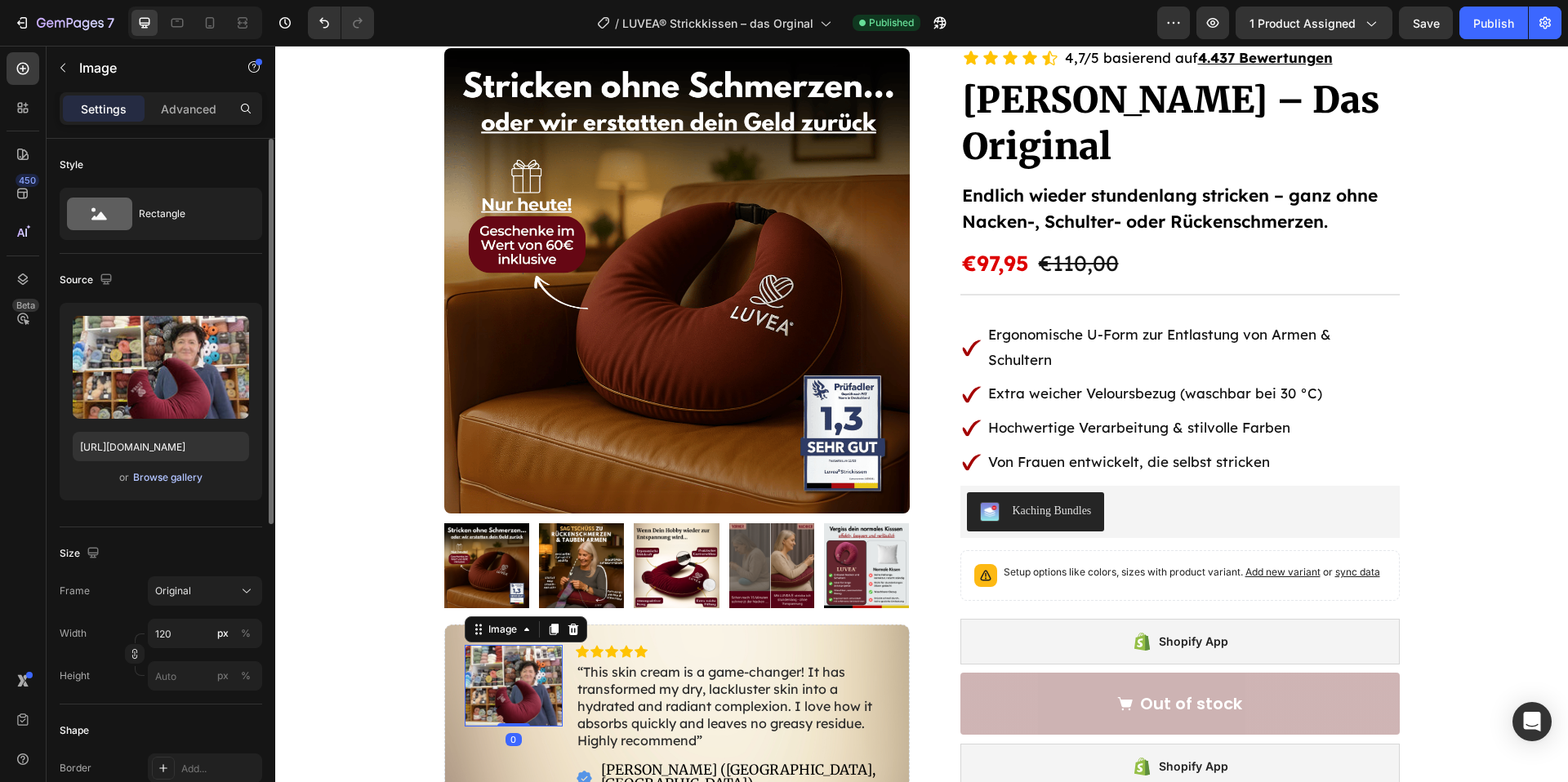
click at [159, 477] on div "Browse gallery" at bounding box center [167, 477] width 69 height 15
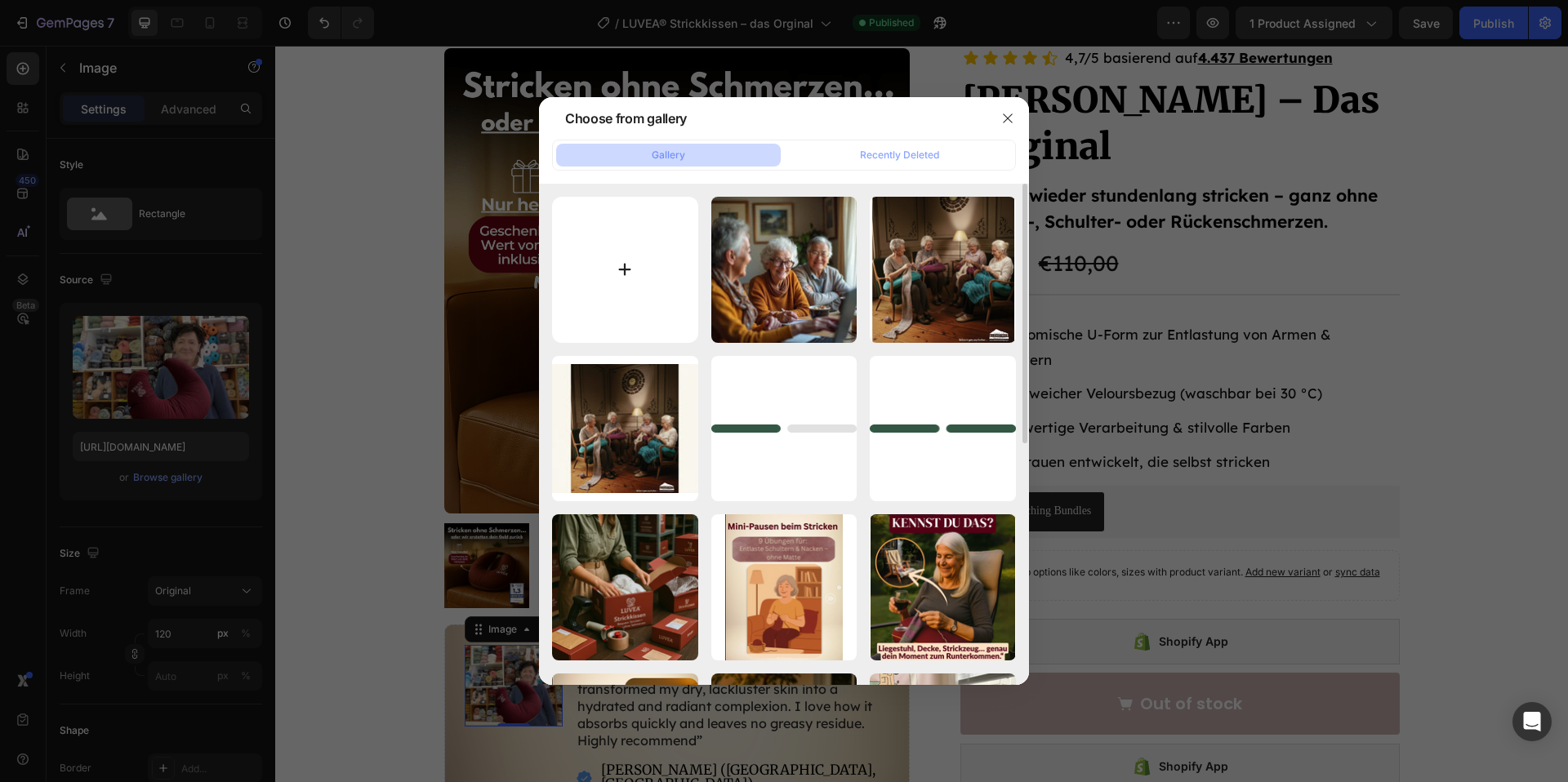
click at [616, 266] on input "file" at bounding box center [625, 269] width 146 height 146
type input "C:\fakepath\Bildschirmfoto [DATE] 15.47.29.png"
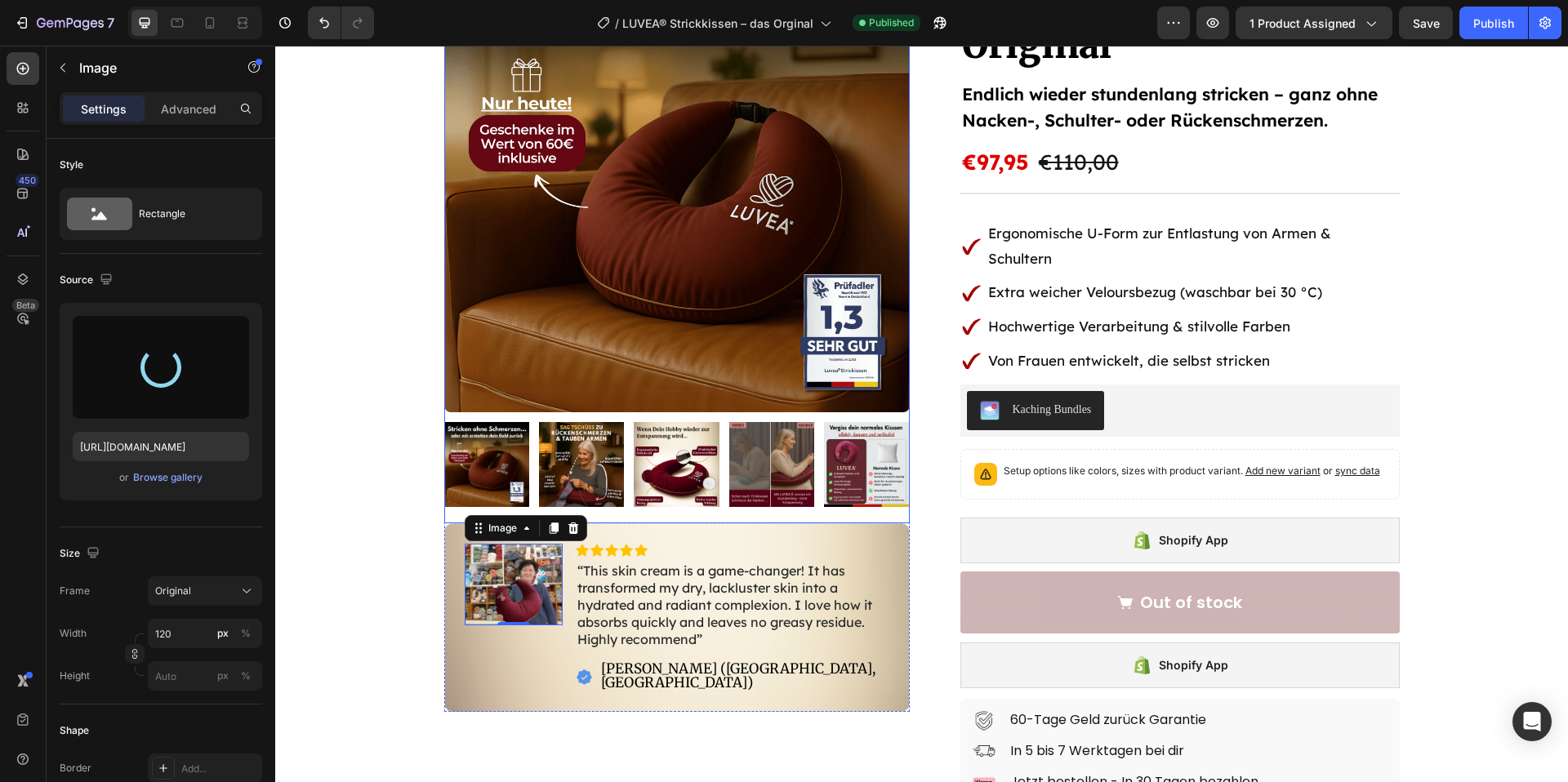
scroll to position [173, 0]
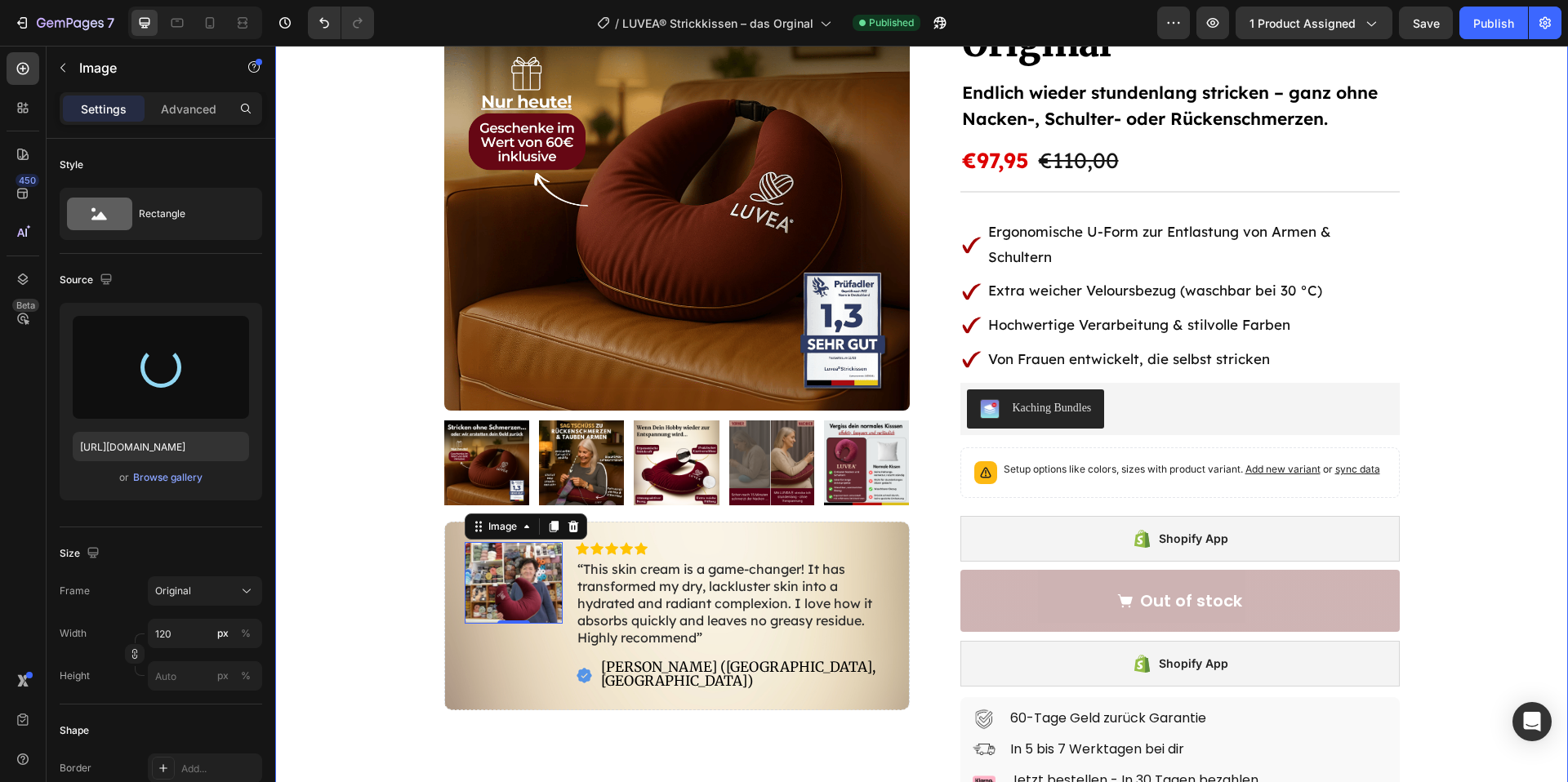
type input "[URL][DOMAIN_NAME]"
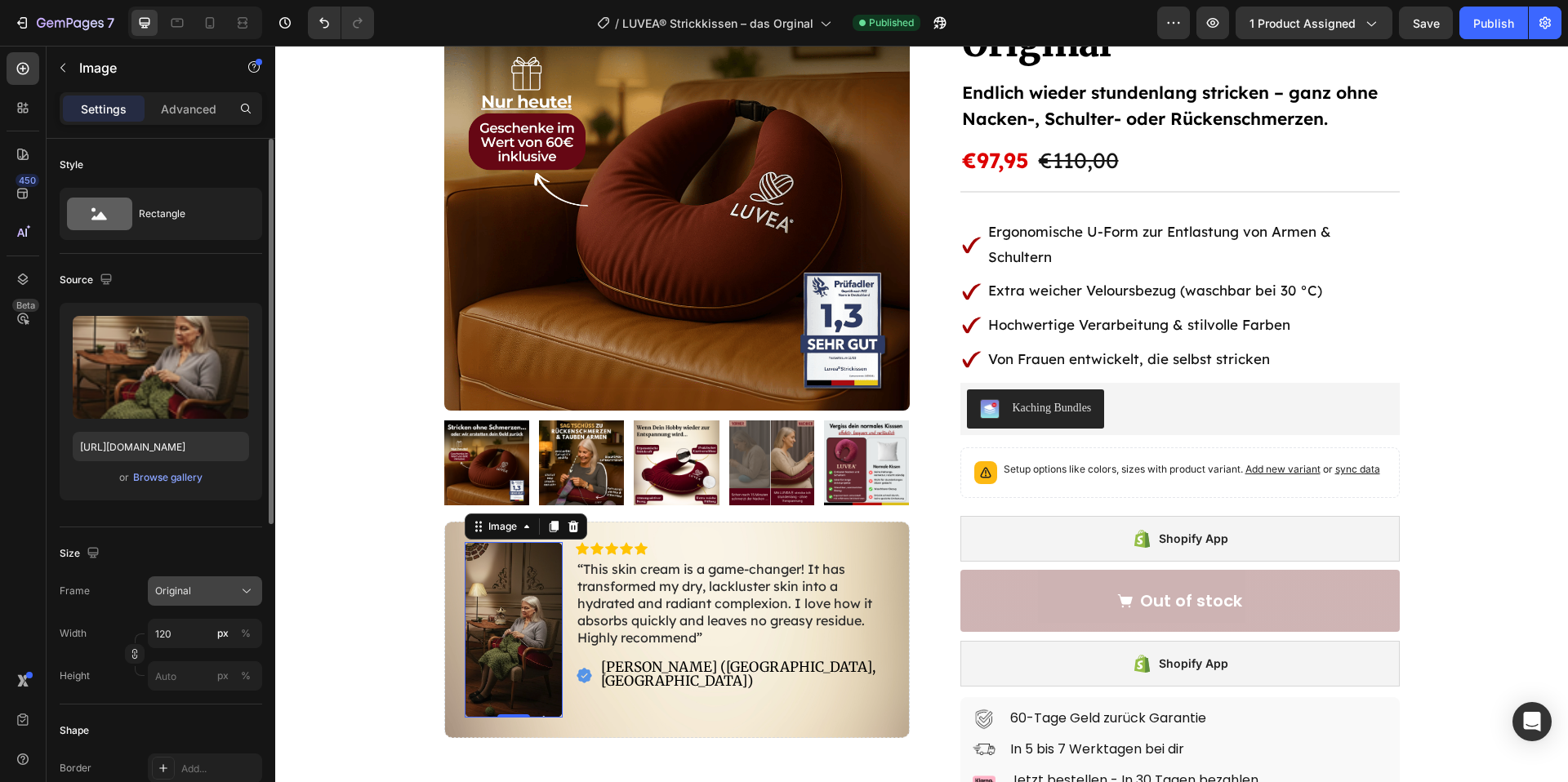
click at [173, 591] on span "Original" at bounding box center [173, 591] width 36 height 15
click at [189, 626] on div "Square" at bounding box center [201, 631] width 95 height 16
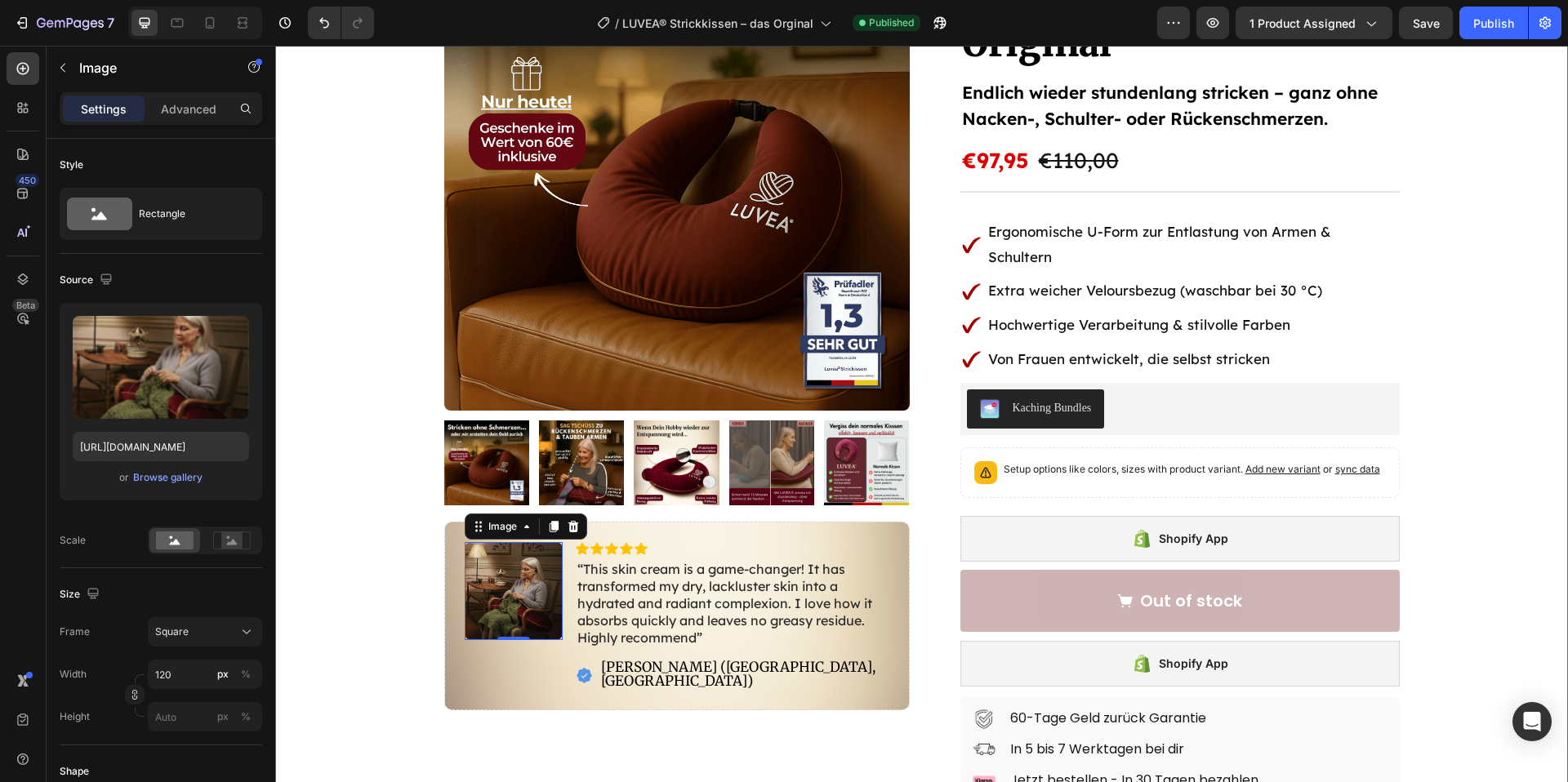
click at [400, 645] on div "Product Images Image 0 Icon Icon Icon Icon Icon Icon List “This skin cream is a…" at bounding box center [922, 578] width 1293 height 1267
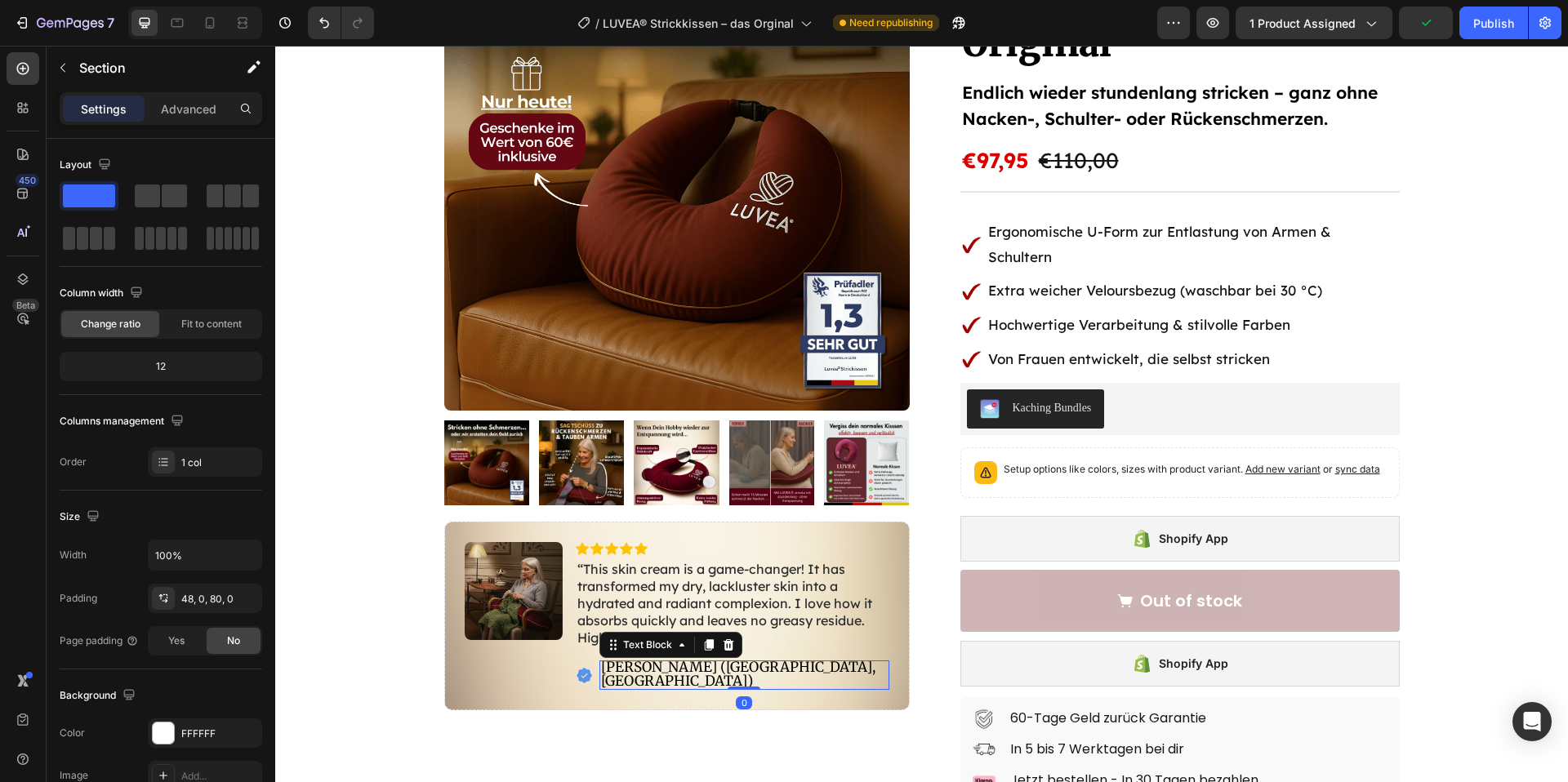
click at [698, 670] on p "[PERSON_NAME] ([GEOGRAPHIC_DATA], [GEOGRAPHIC_DATA])" at bounding box center [745, 674] width 287 height 27
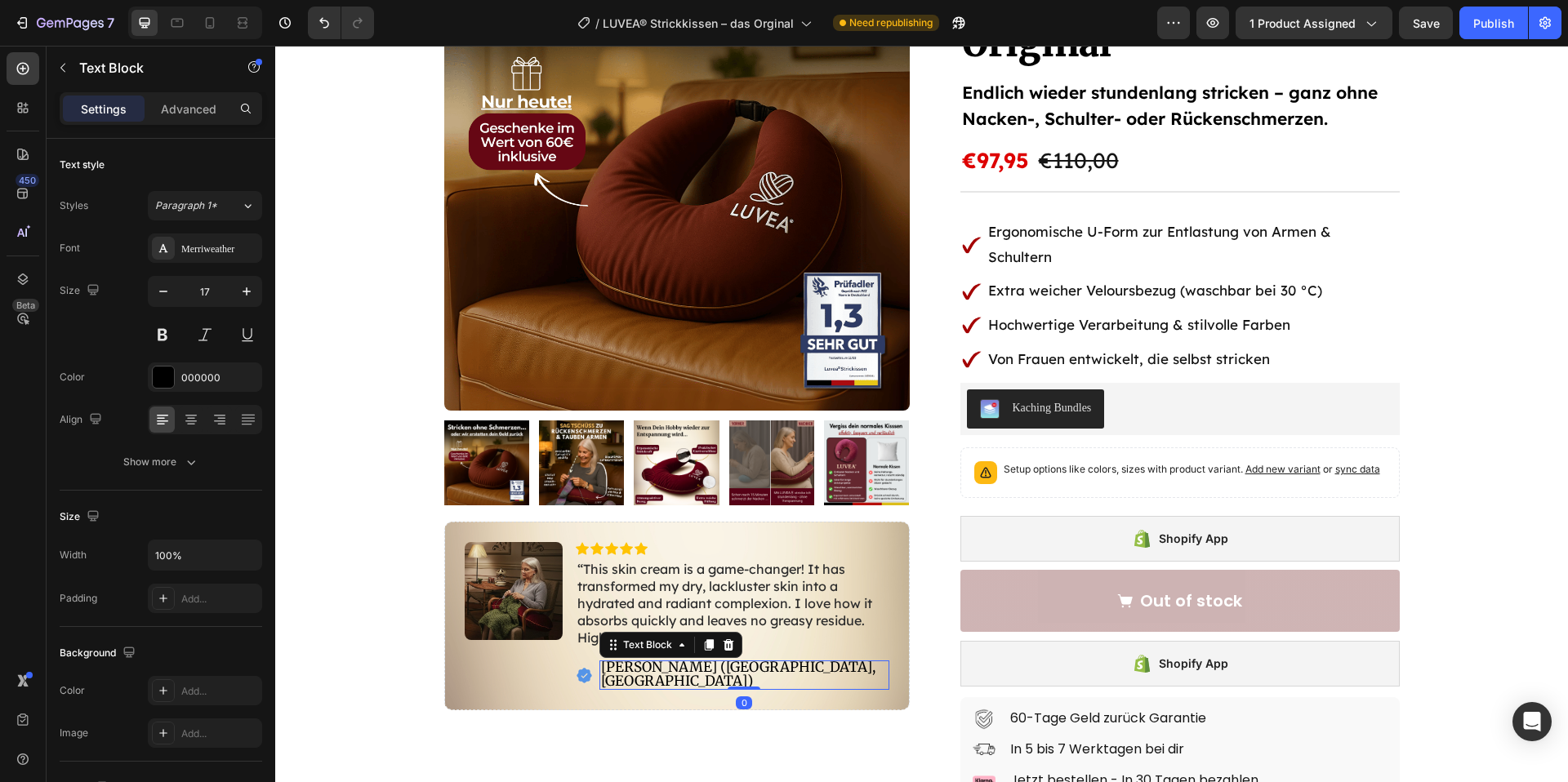
click at [746, 672] on p "[PERSON_NAME] ([GEOGRAPHIC_DATA], [GEOGRAPHIC_DATA])" at bounding box center [745, 674] width 287 height 27
click at [775, 667] on p "[PERSON_NAME] ([GEOGRAPHIC_DATA], [GEOGRAPHIC_DATA])" at bounding box center [745, 674] width 287 height 27
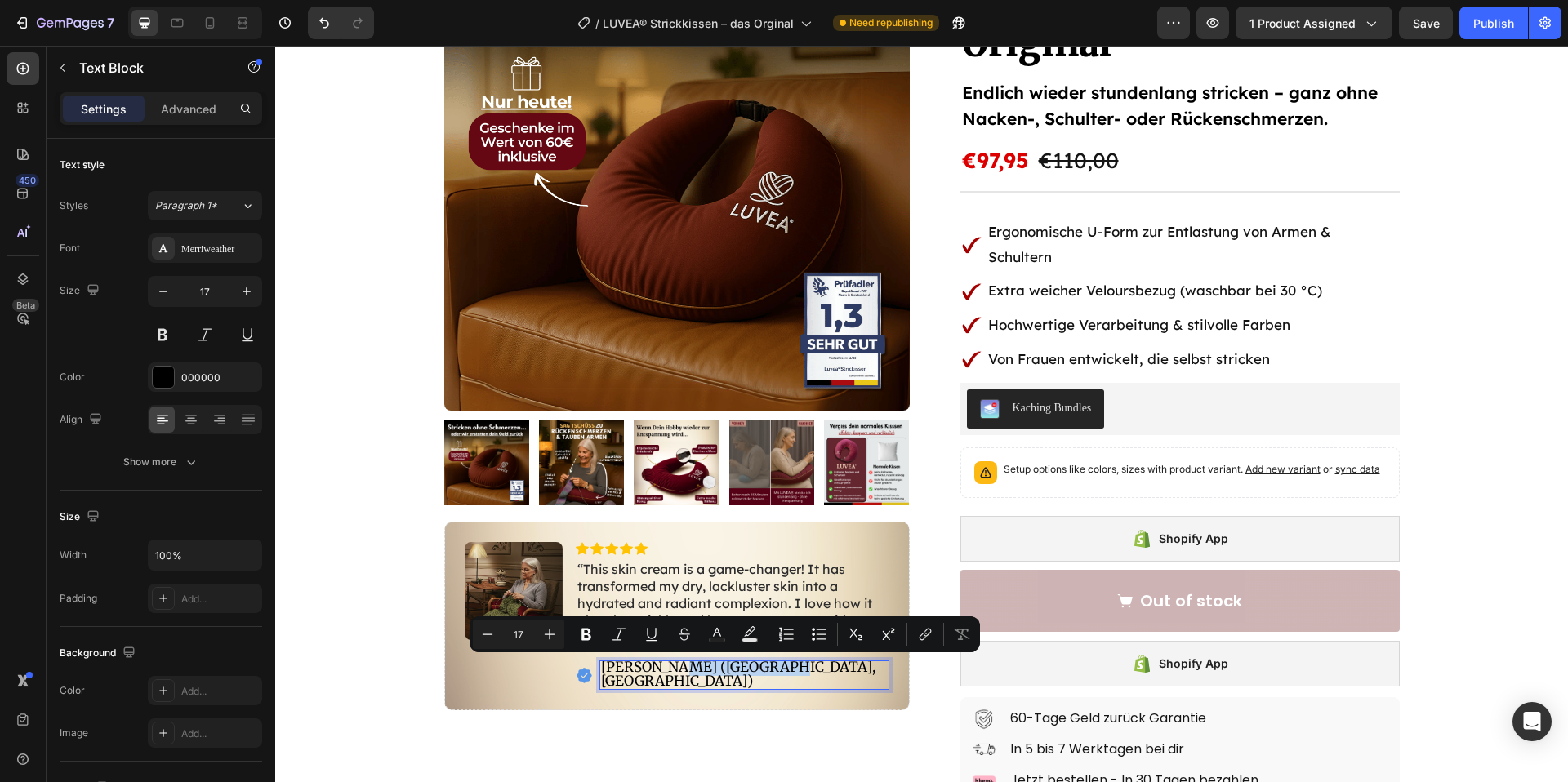
drag, startPoint x: 771, startPoint y: 667, endPoint x: 676, endPoint y: 675, distance: 95.3
click at [676, 675] on p "[PERSON_NAME] ([GEOGRAPHIC_DATA], [GEOGRAPHIC_DATA])" at bounding box center [745, 674] width 287 height 27
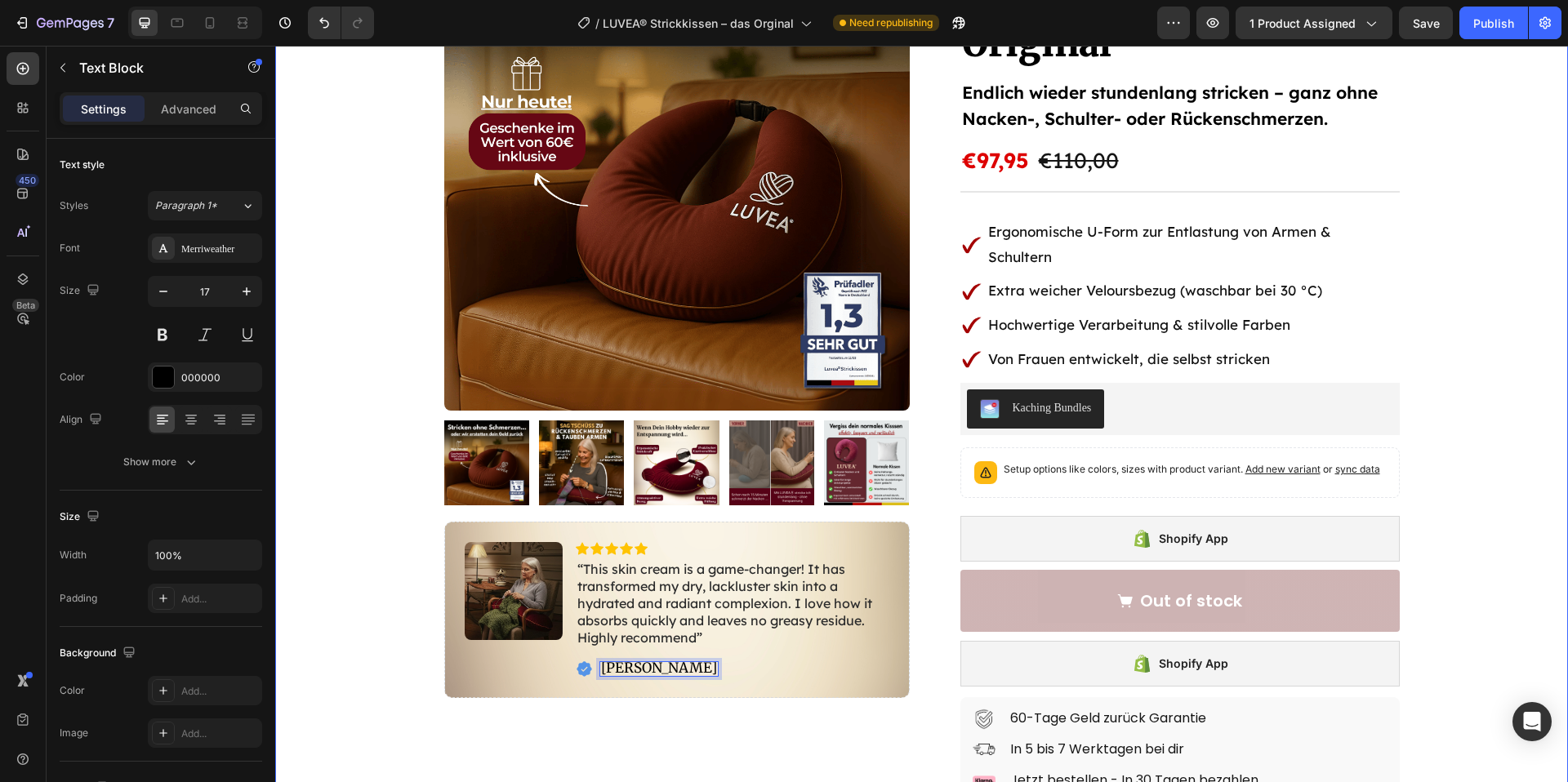
click at [404, 699] on div "Product Images Image Icon Icon Icon Icon Icon Icon List “This skin cream is a g…" at bounding box center [922, 578] width 1293 height 1267
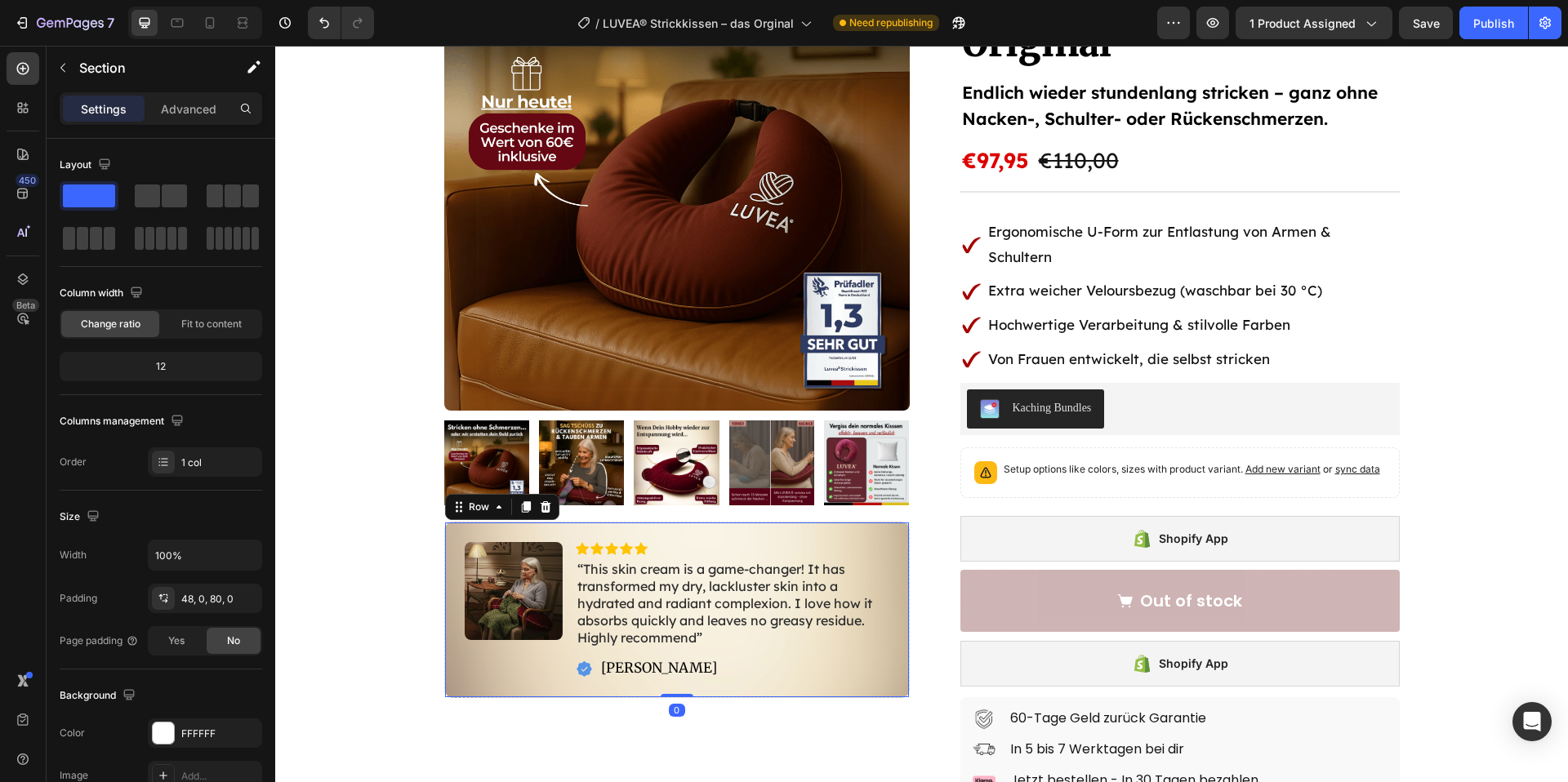
click at [533, 652] on div "Image" at bounding box center [514, 609] width 98 height 135
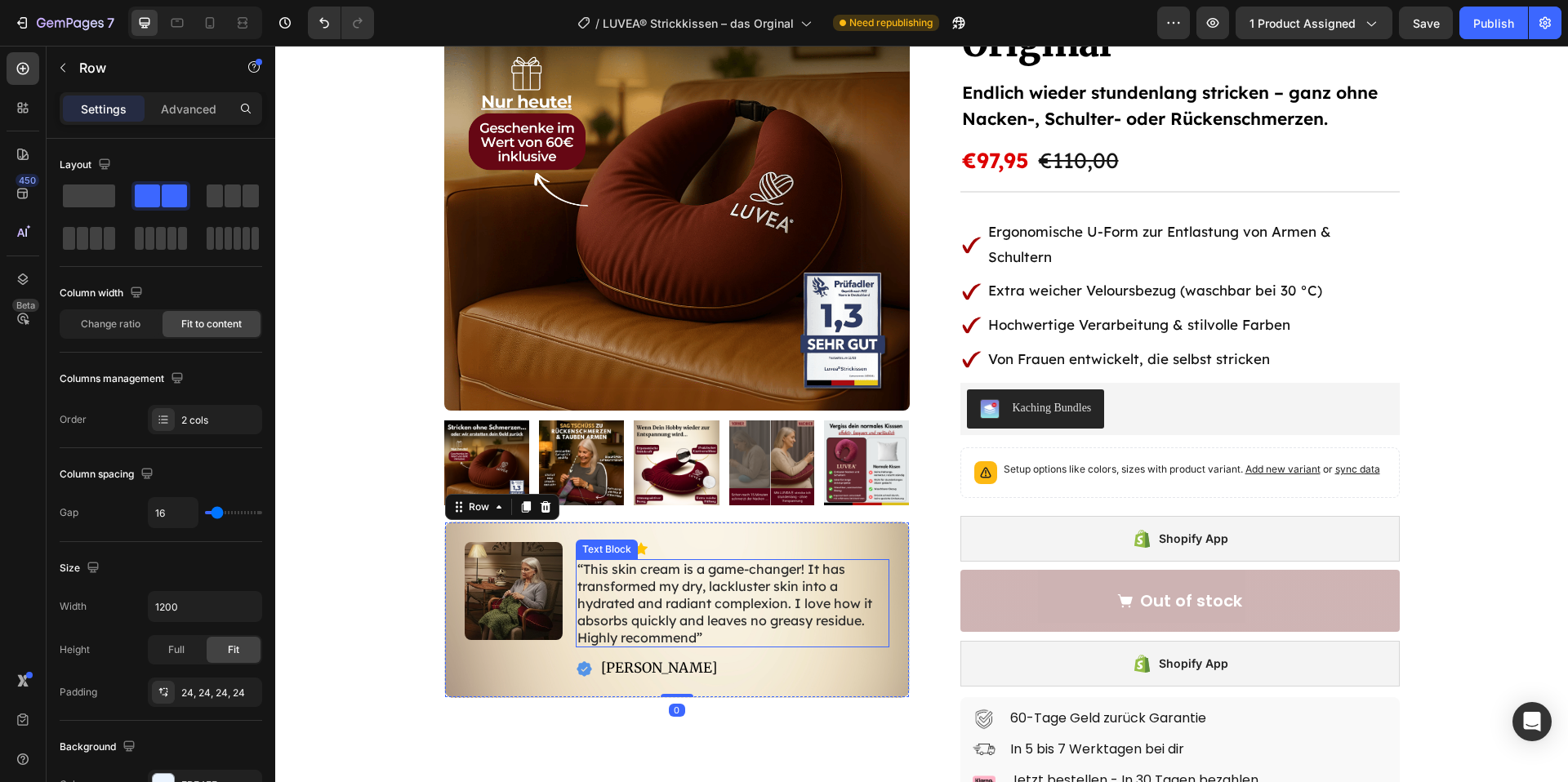
click at [675, 592] on p "“This skin cream is a game-changer! It has transformed my dry, lackluster skin …" at bounding box center [733, 603] width 310 height 85
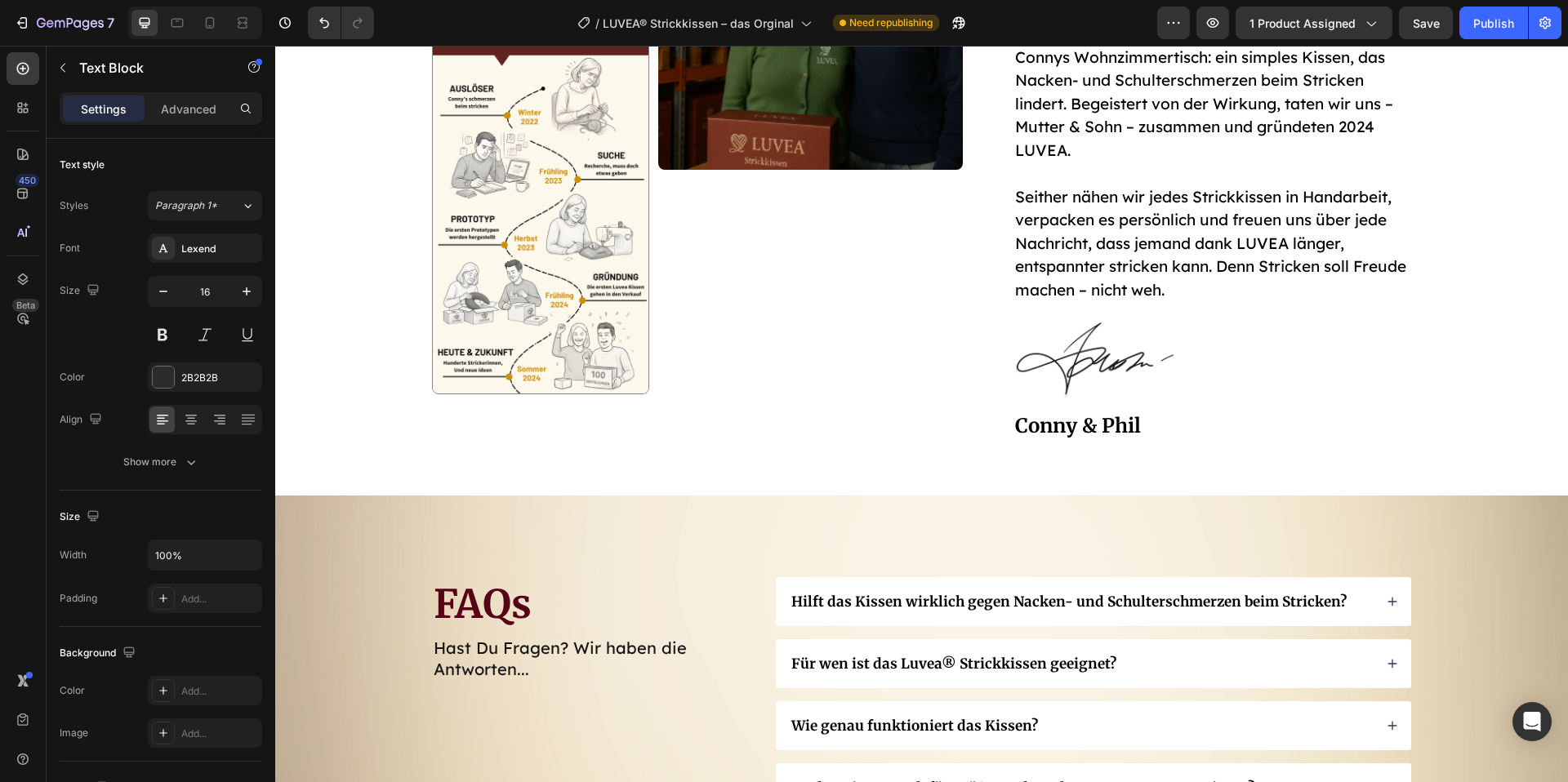
scroll to position [6612, 0]
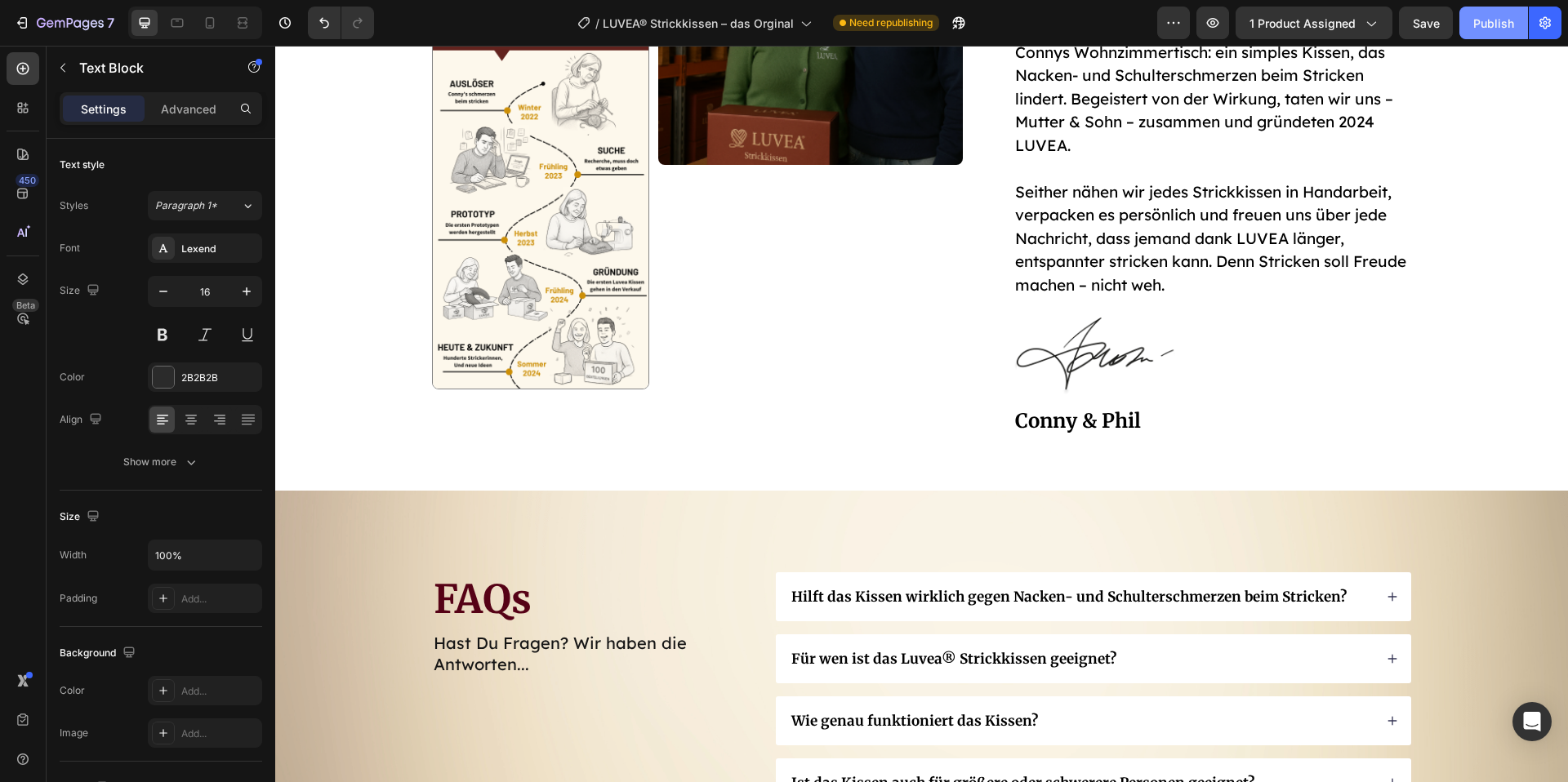
click at [1479, 17] on div "Publish" at bounding box center [1494, 23] width 41 height 17
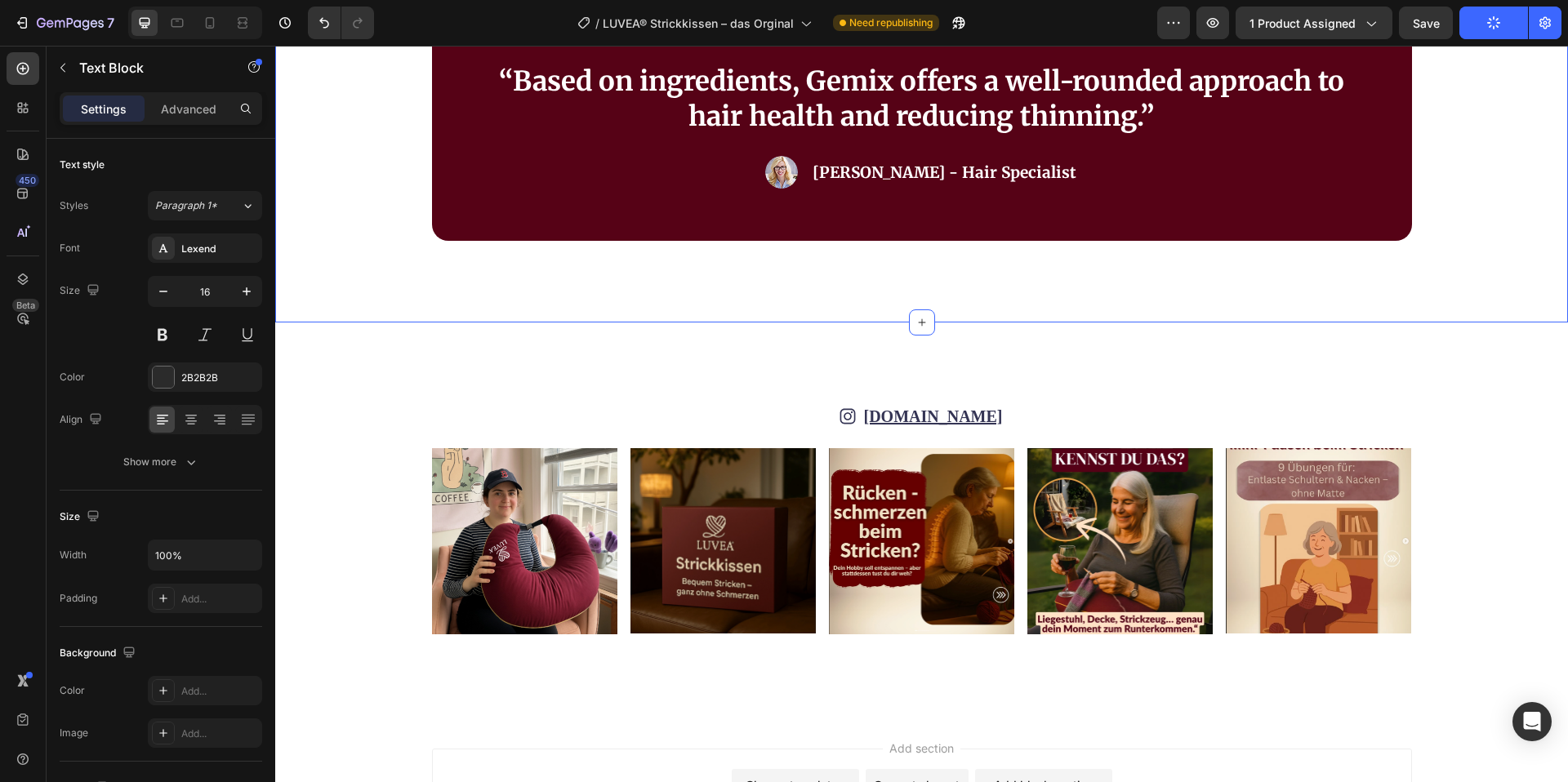
scroll to position [8058, 0]
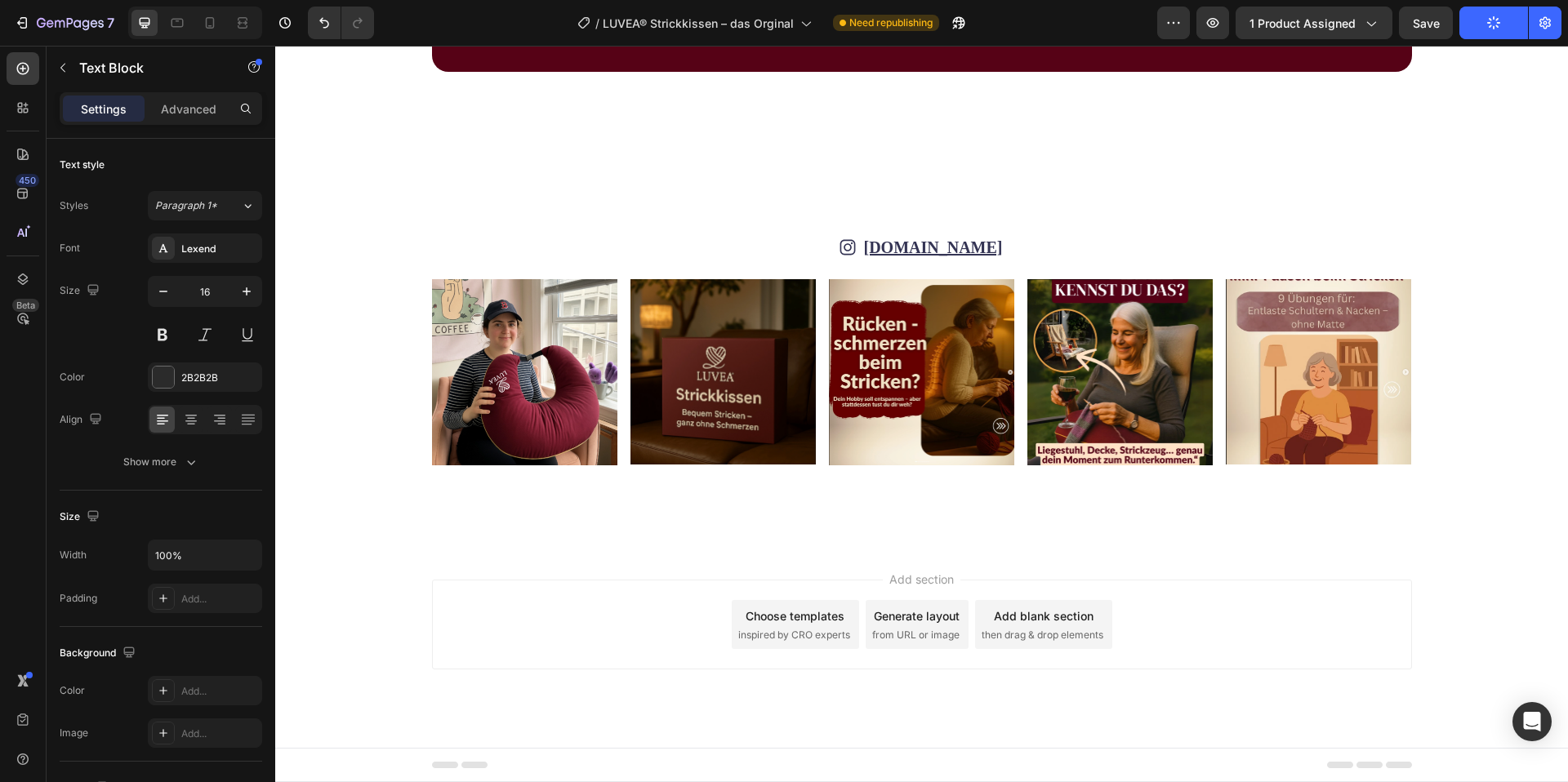
click at [771, 637] on span "inspired by CRO experts" at bounding box center [795, 635] width 112 height 15
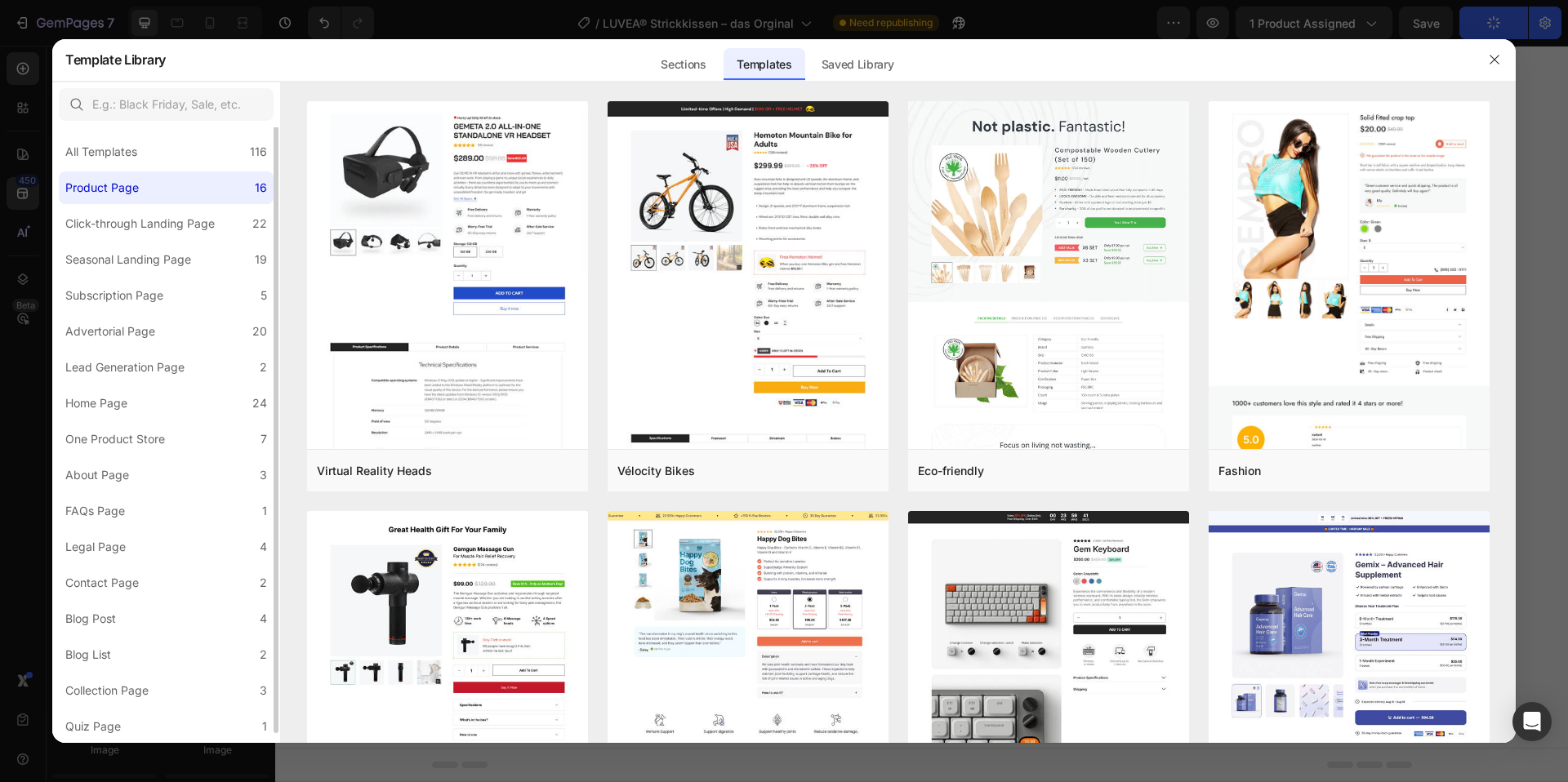
scroll to position [0, 0]
click at [149, 588] on label "Contact Page 2" at bounding box center [166, 587] width 215 height 33
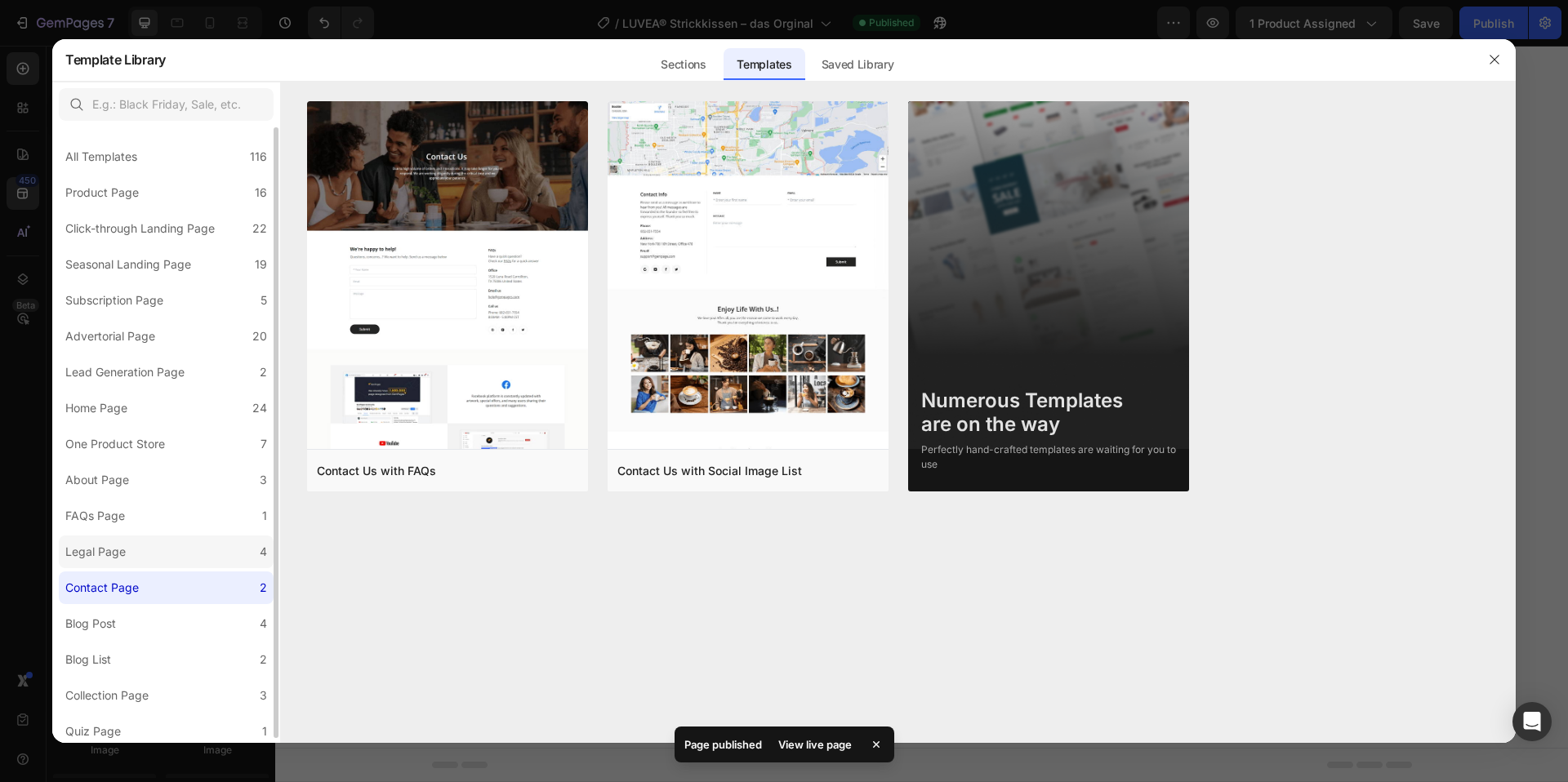
click at [144, 554] on label "Legal Page 4" at bounding box center [166, 552] width 215 height 33
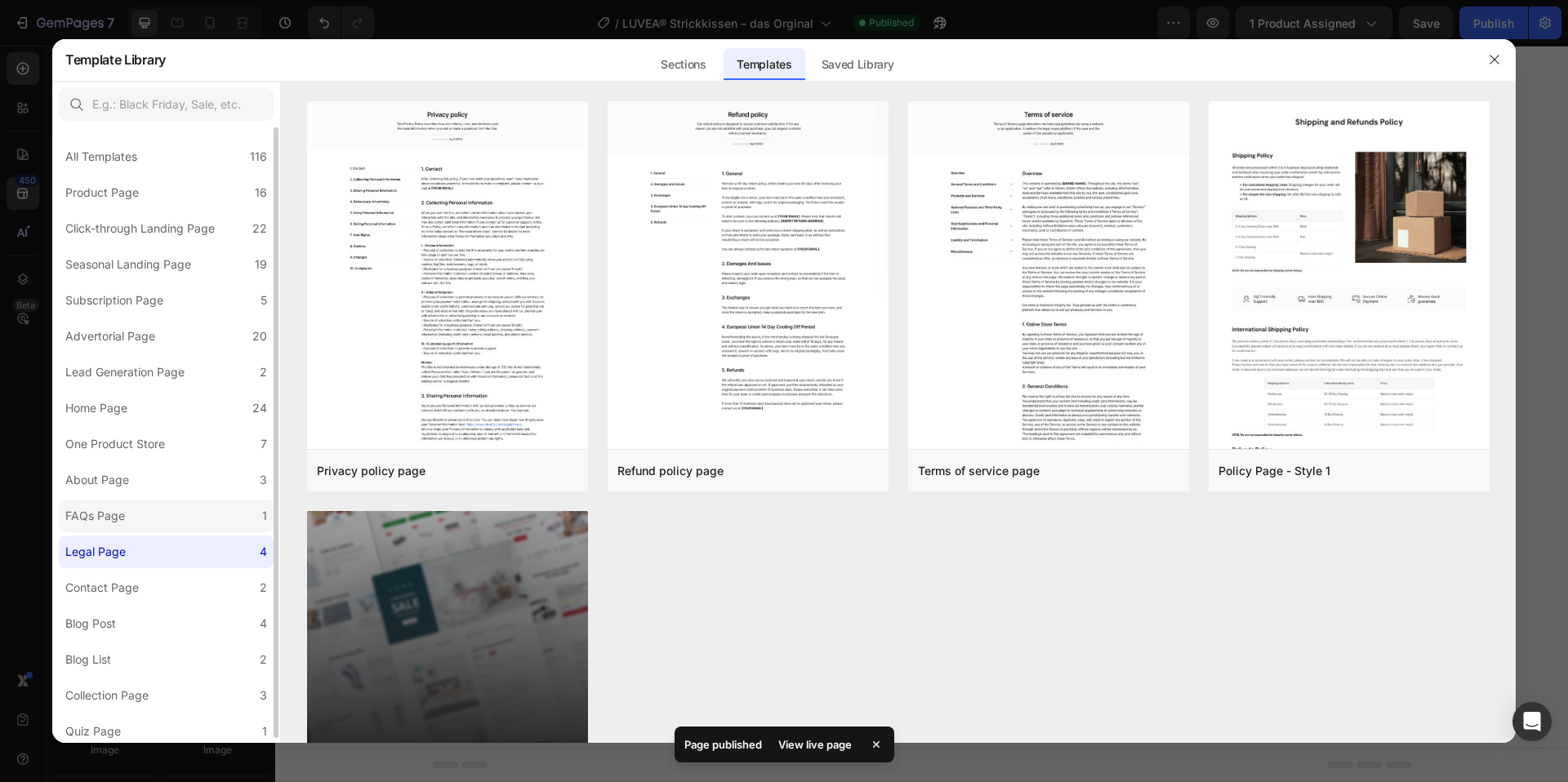
click at [141, 511] on label "FAQs Page 1" at bounding box center [166, 515] width 215 height 33
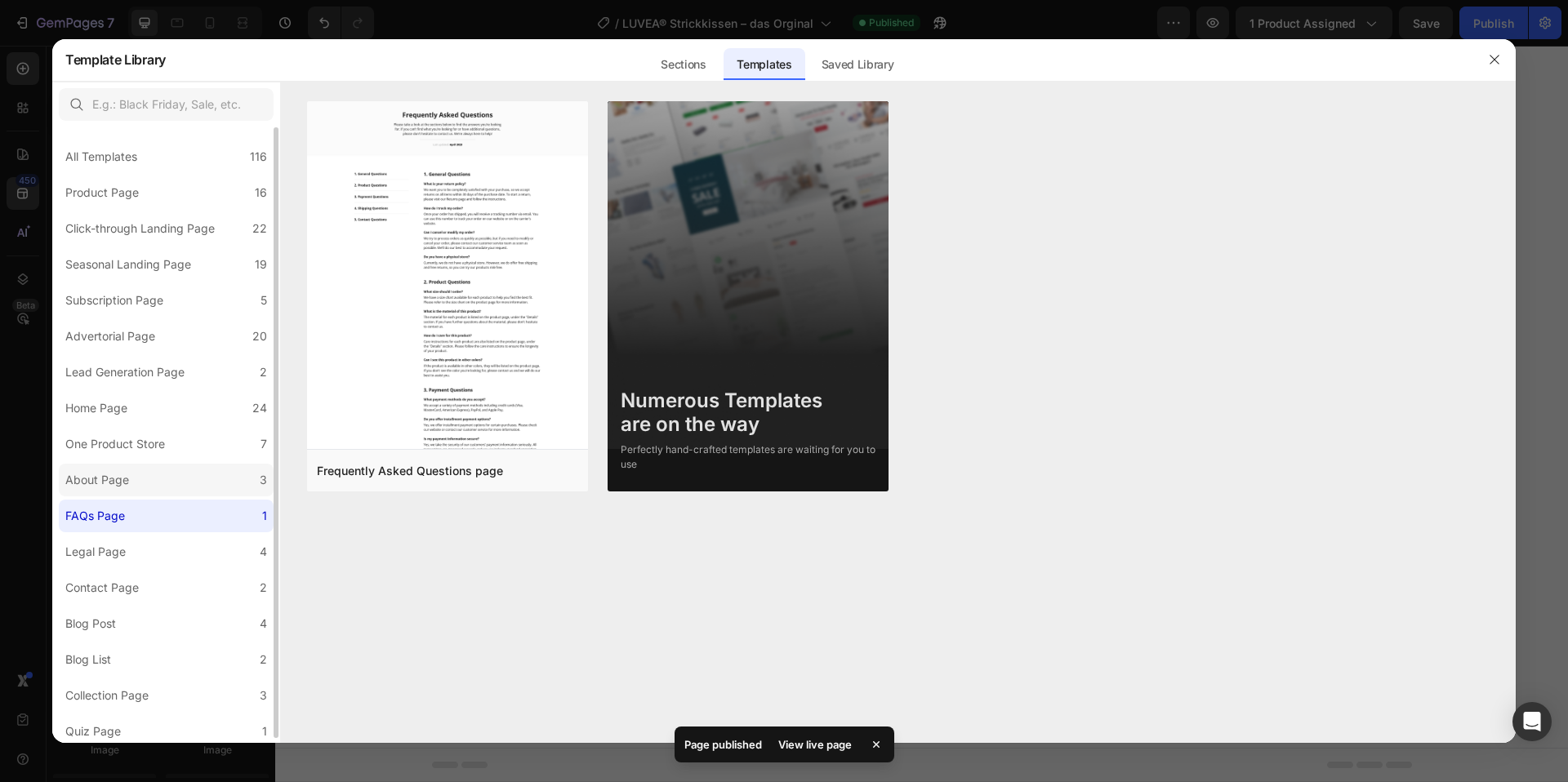
click at [142, 469] on label "About Page 3" at bounding box center [166, 480] width 215 height 33
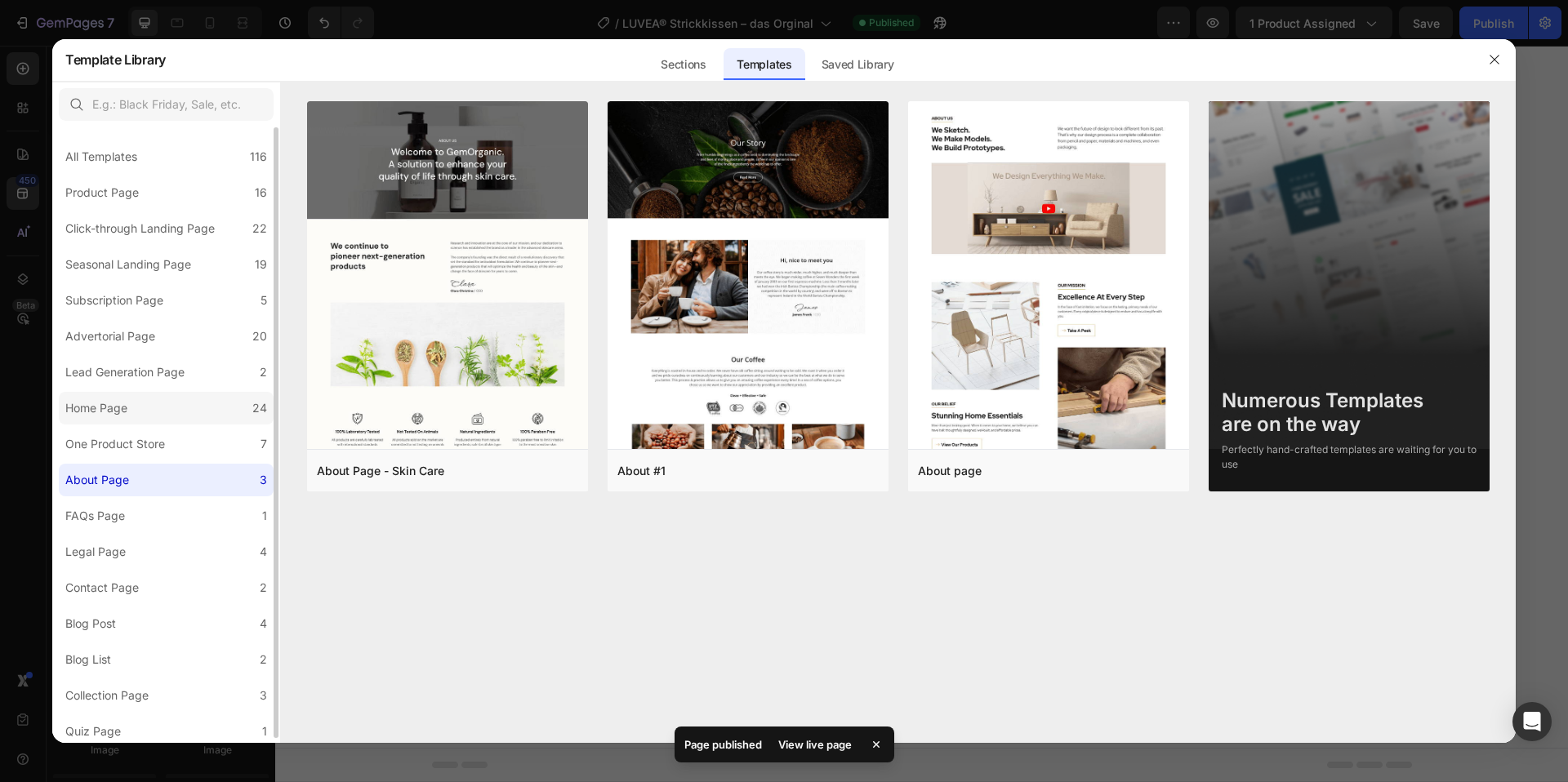
click at [147, 415] on label "Home Page 24" at bounding box center [166, 408] width 215 height 33
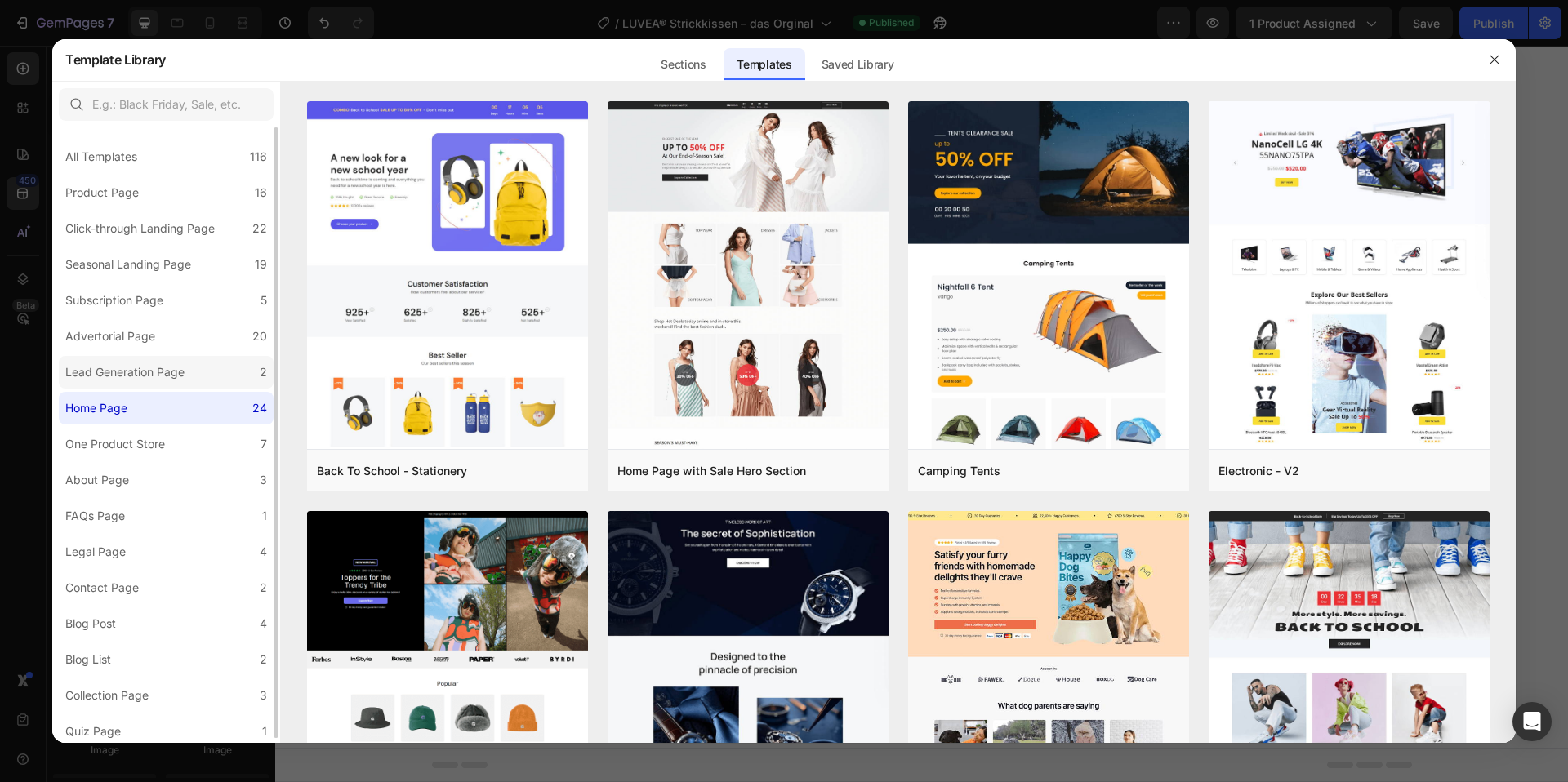
click at [145, 383] on label "Lead Generation Page 2" at bounding box center [166, 372] width 215 height 33
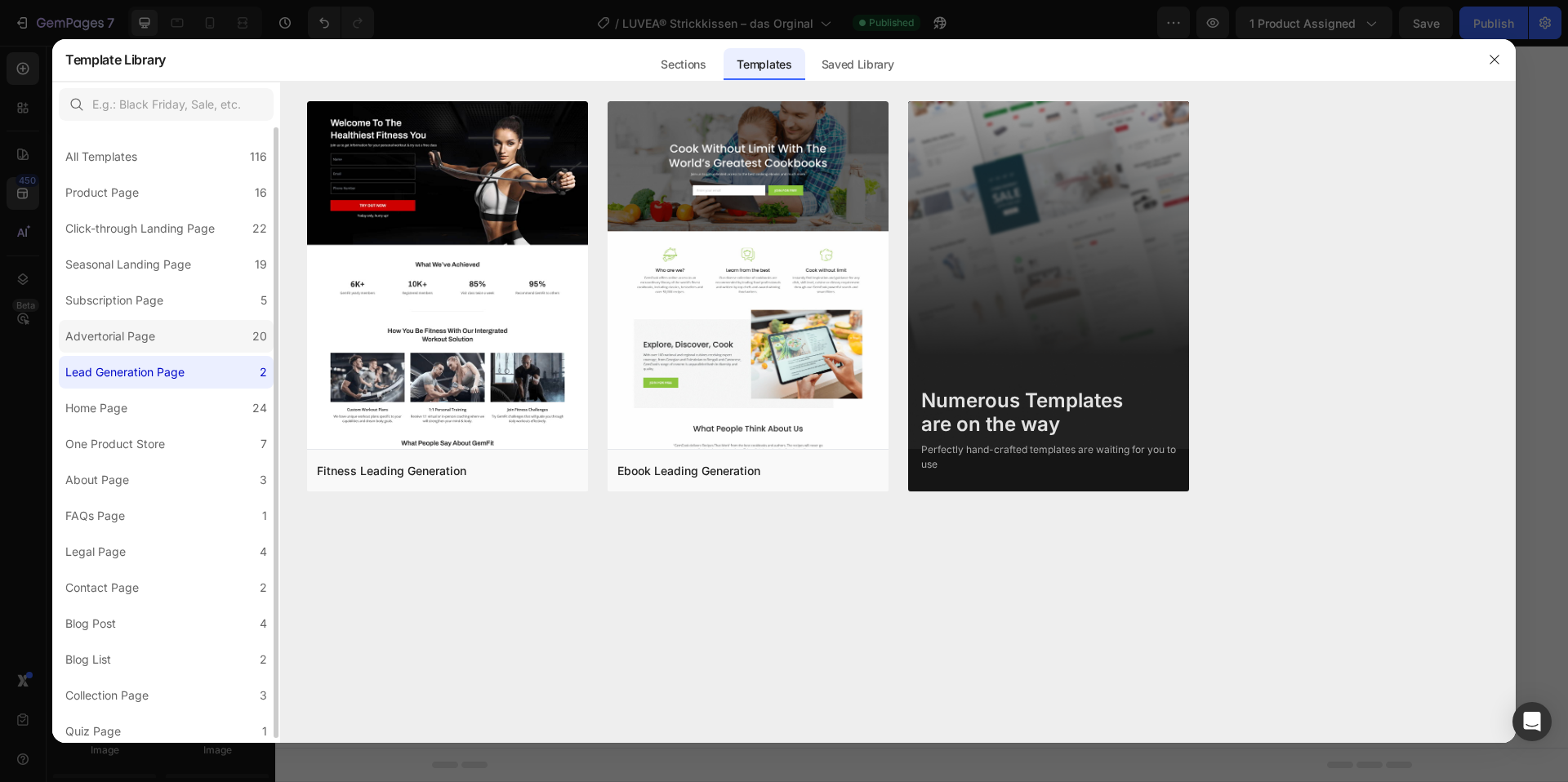
click at [161, 341] on div "Advertorial Page" at bounding box center [113, 337] width 97 height 19
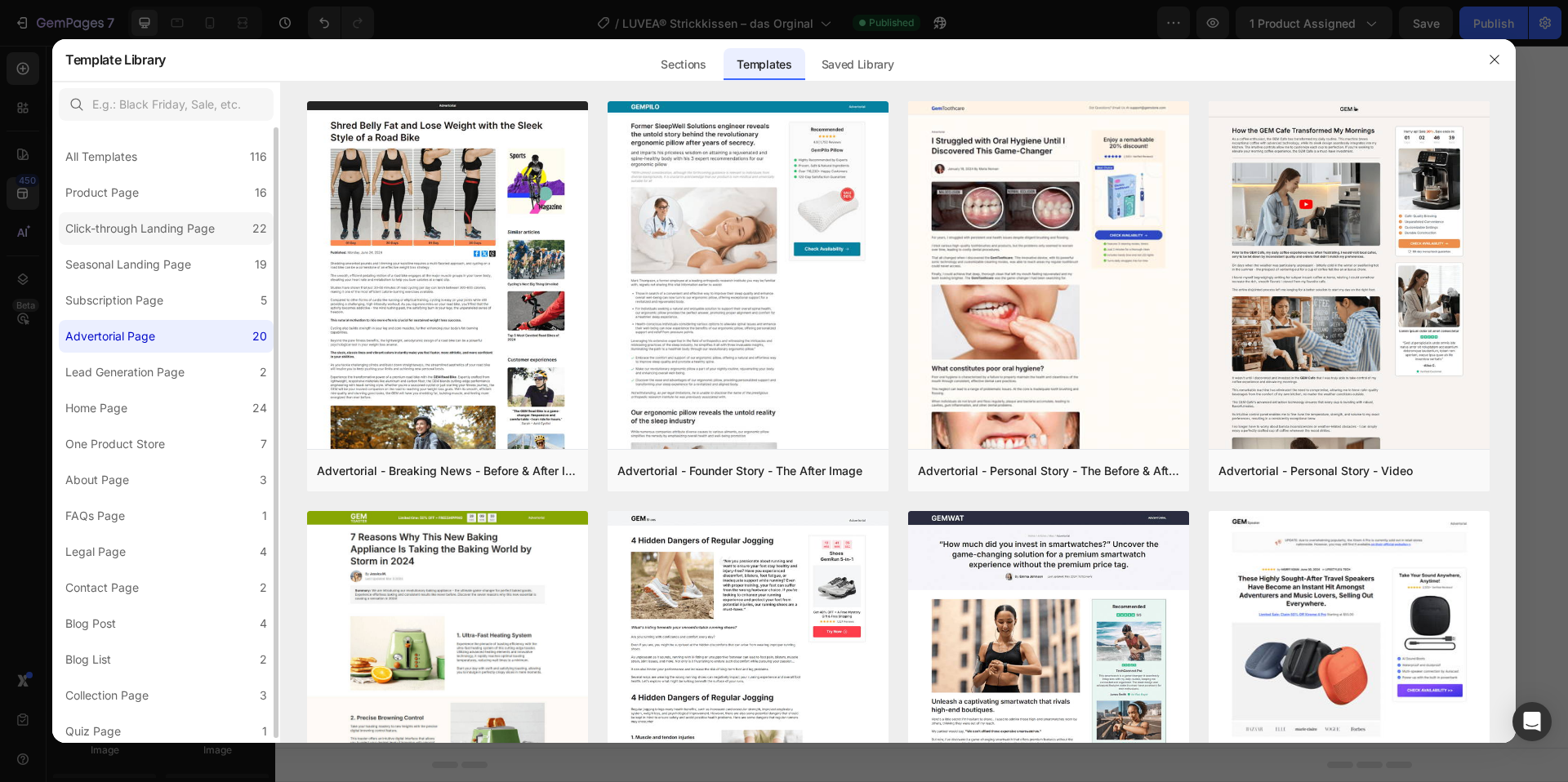
click at [120, 241] on label "Click-through Landing Page 22" at bounding box center [166, 228] width 215 height 33
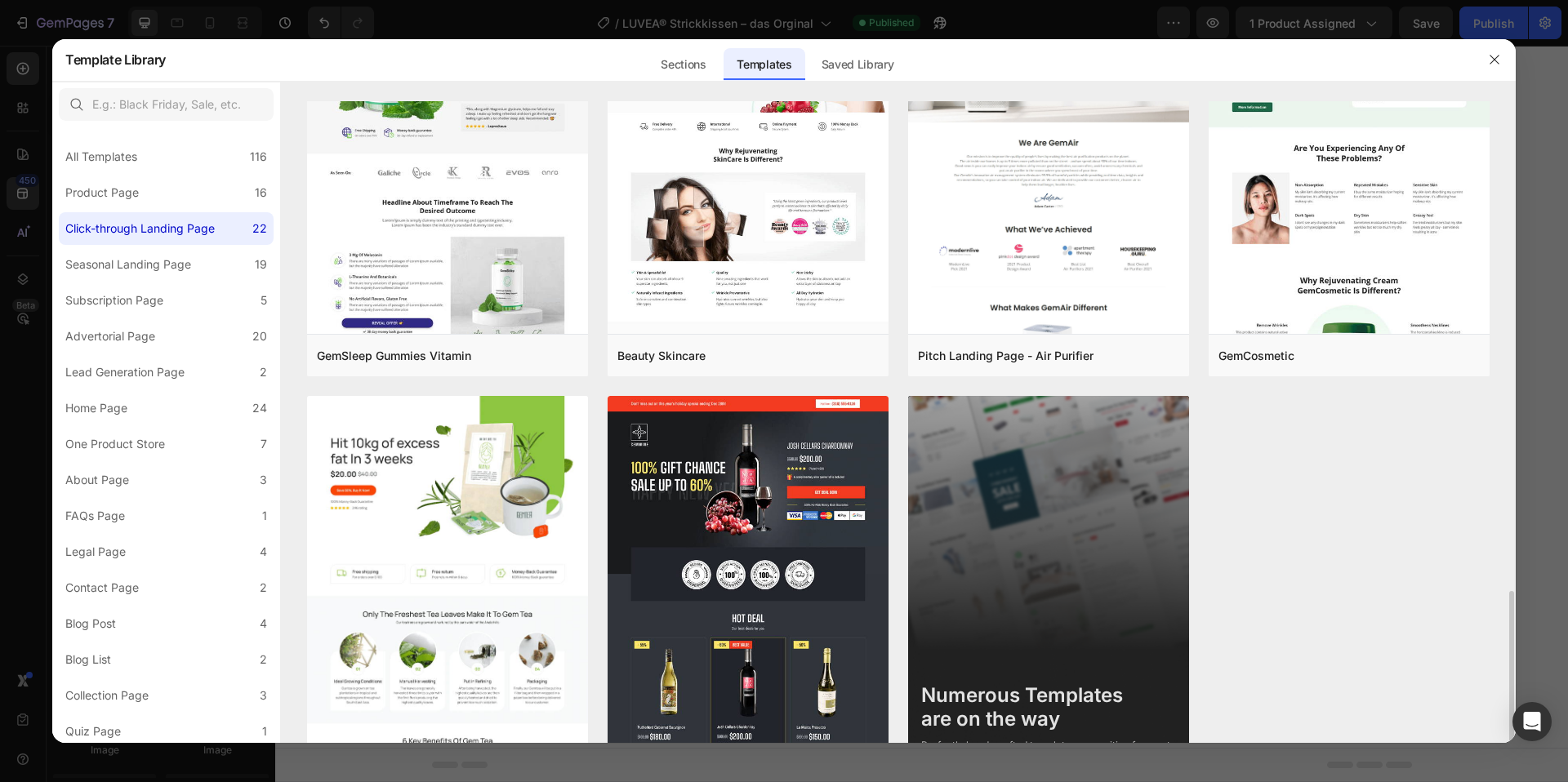
scroll to position [1820, 0]
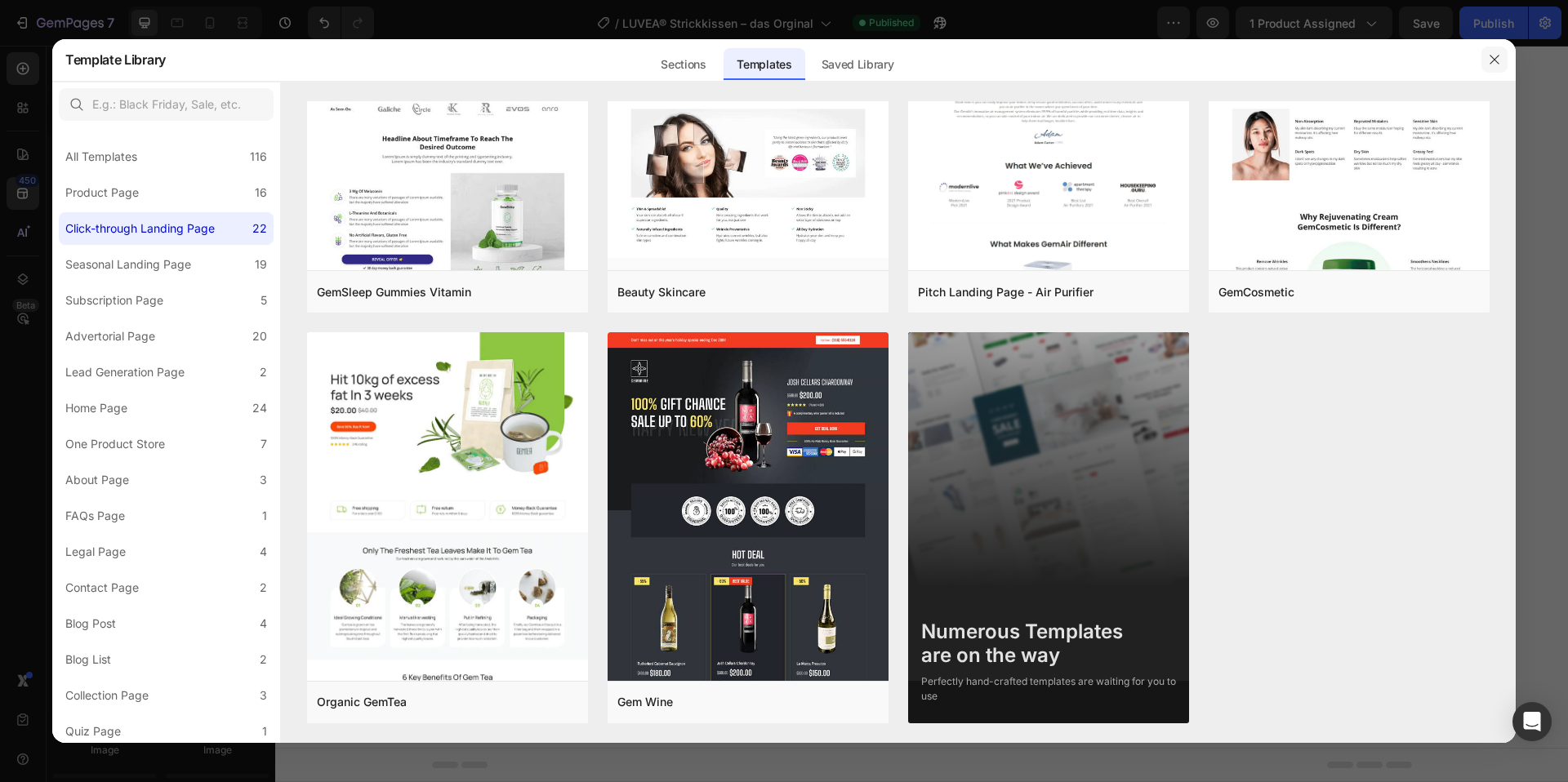
drag, startPoint x: 1496, startPoint y: 63, endPoint x: 1214, endPoint y: 18, distance: 285.6
click at [1496, 63] on icon "button" at bounding box center [1494, 59] width 13 height 13
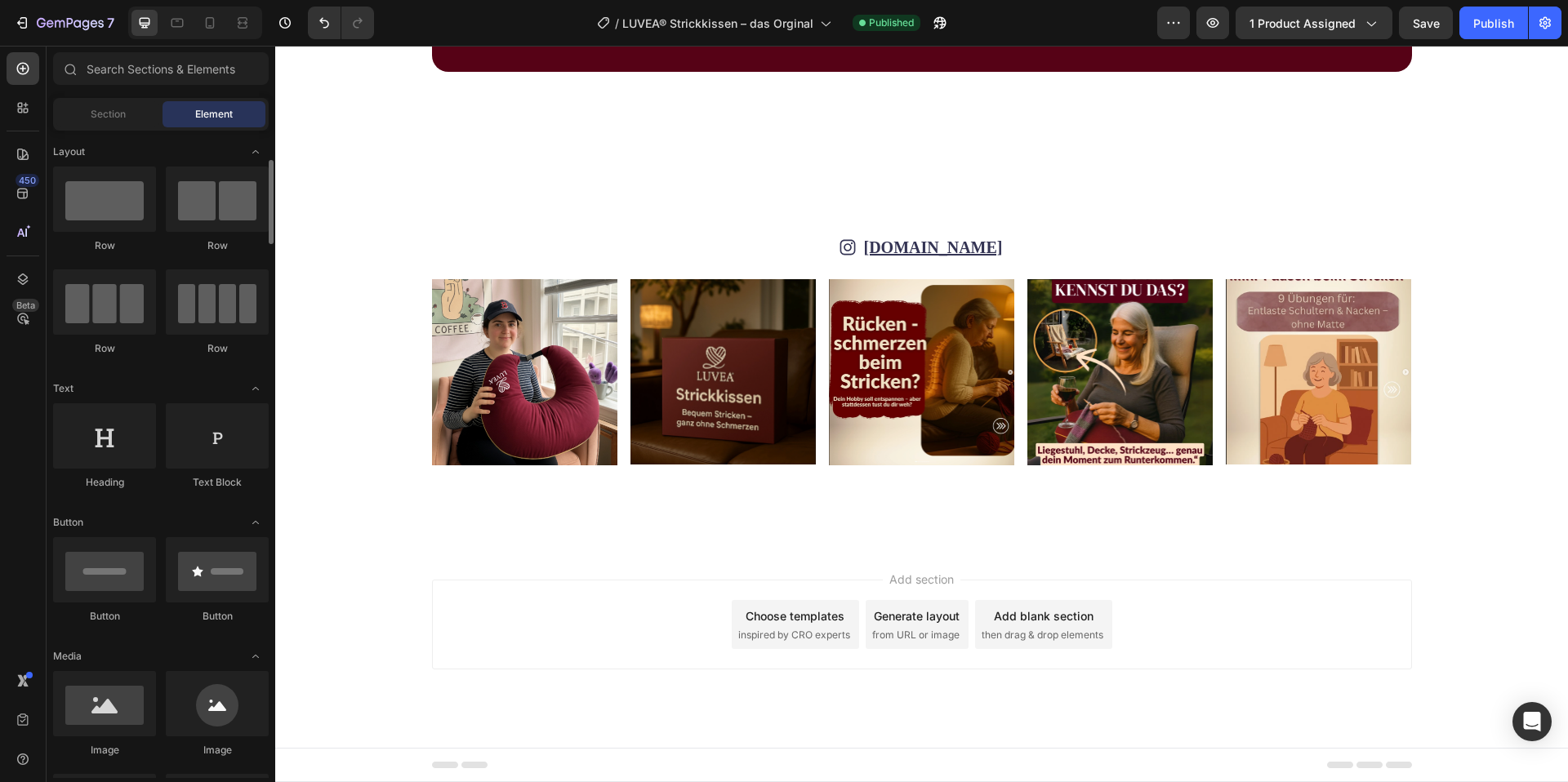
scroll to position [39, 0]
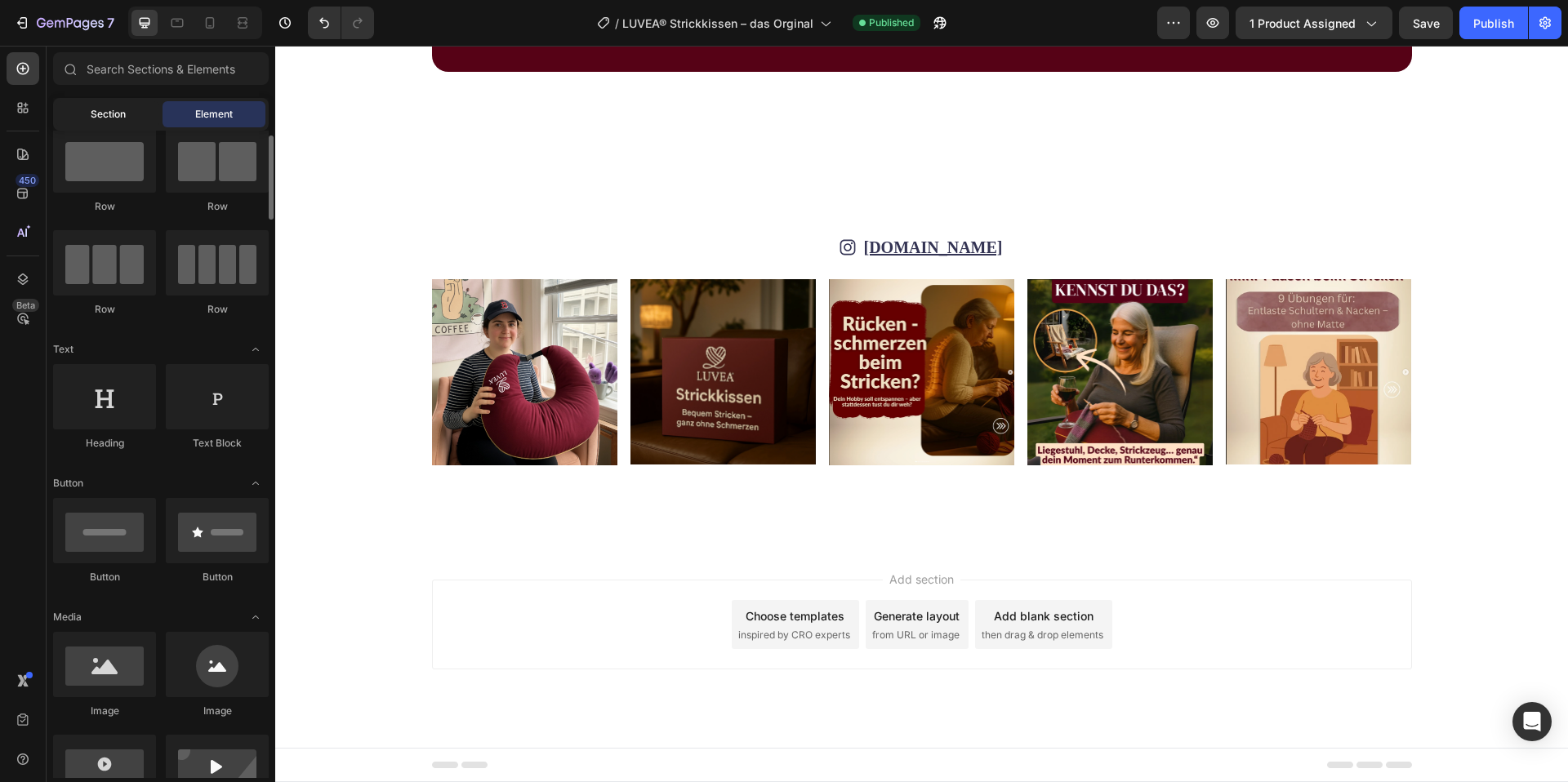
click at [117, 122] on div "Section" at bounding box center [108, 114] width 103 height 27
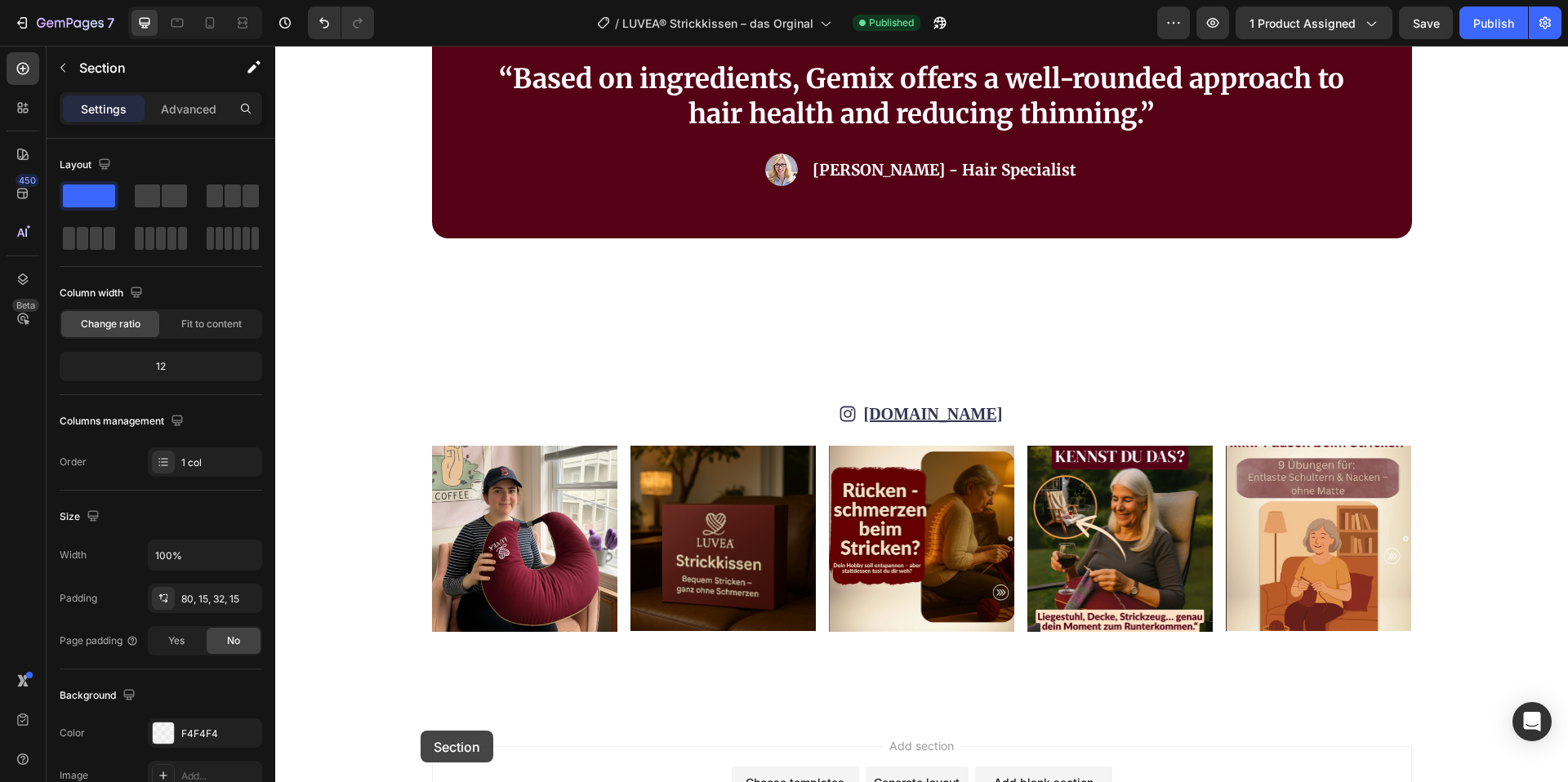
scroll to position [8058, 0]
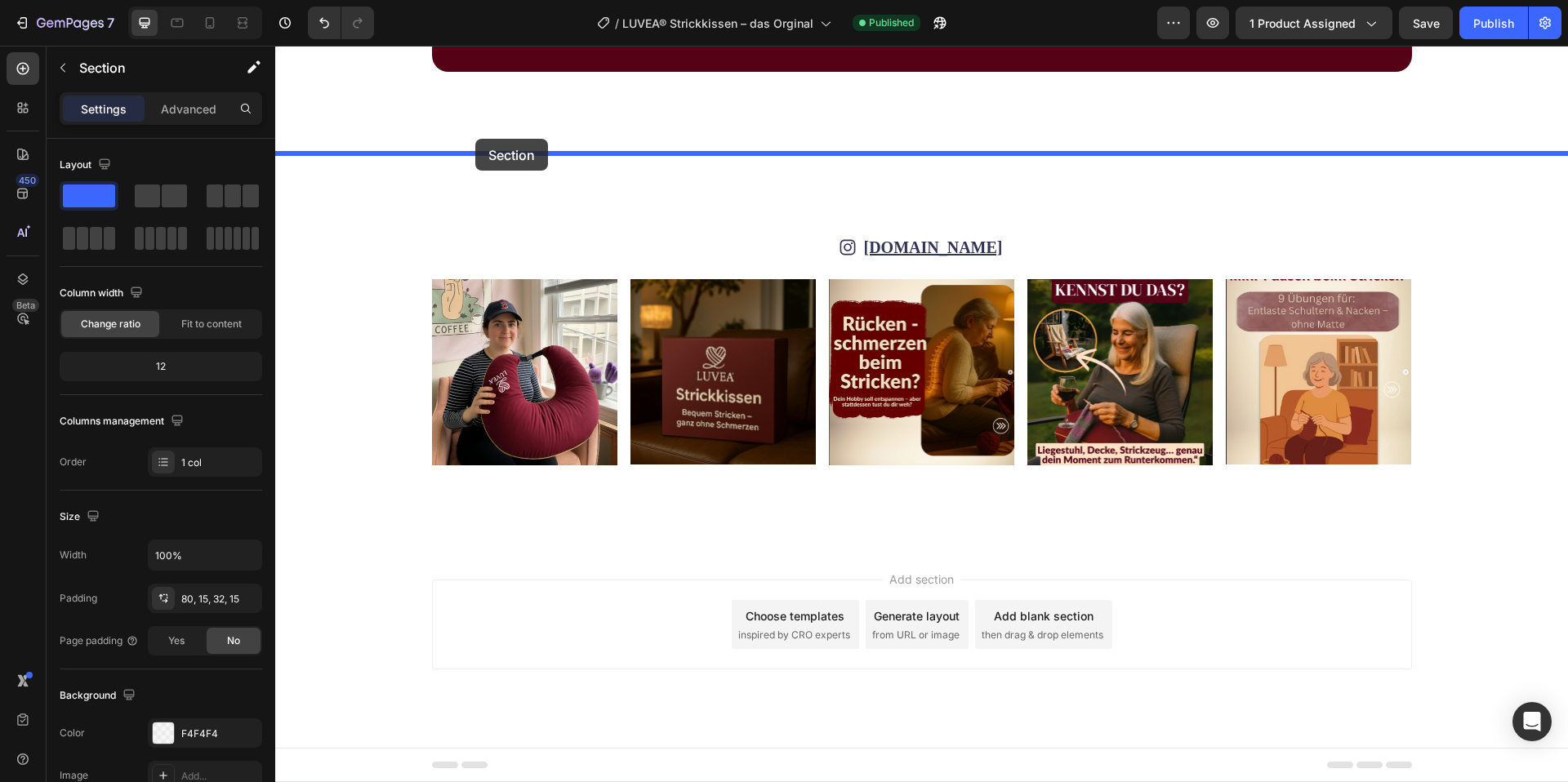
drag, startPoint x: 393, startPoint y: 422, endPoint x: 477, endPoint y: 138, distance: 296.2
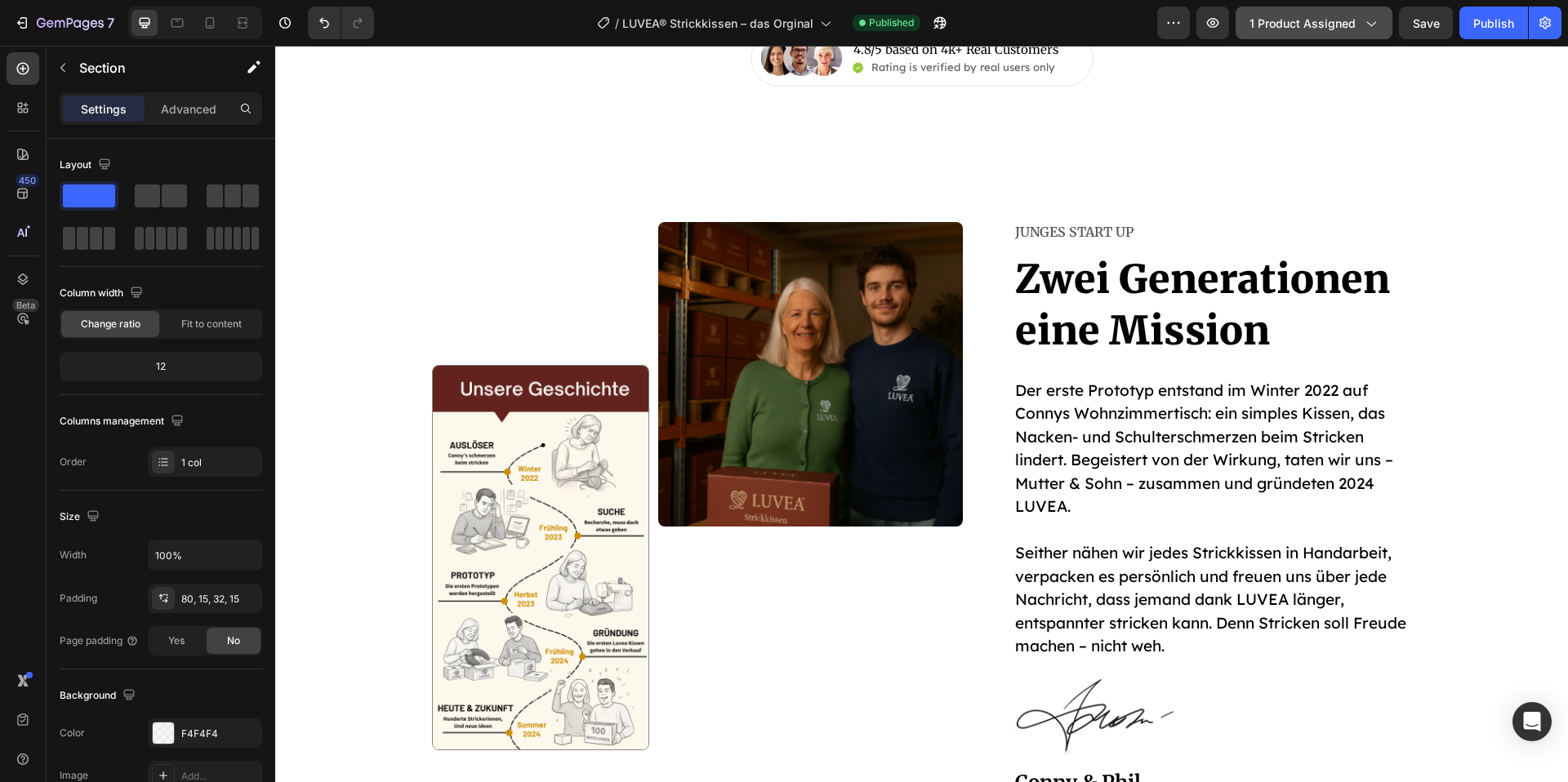
scroll to position [5663, 0]
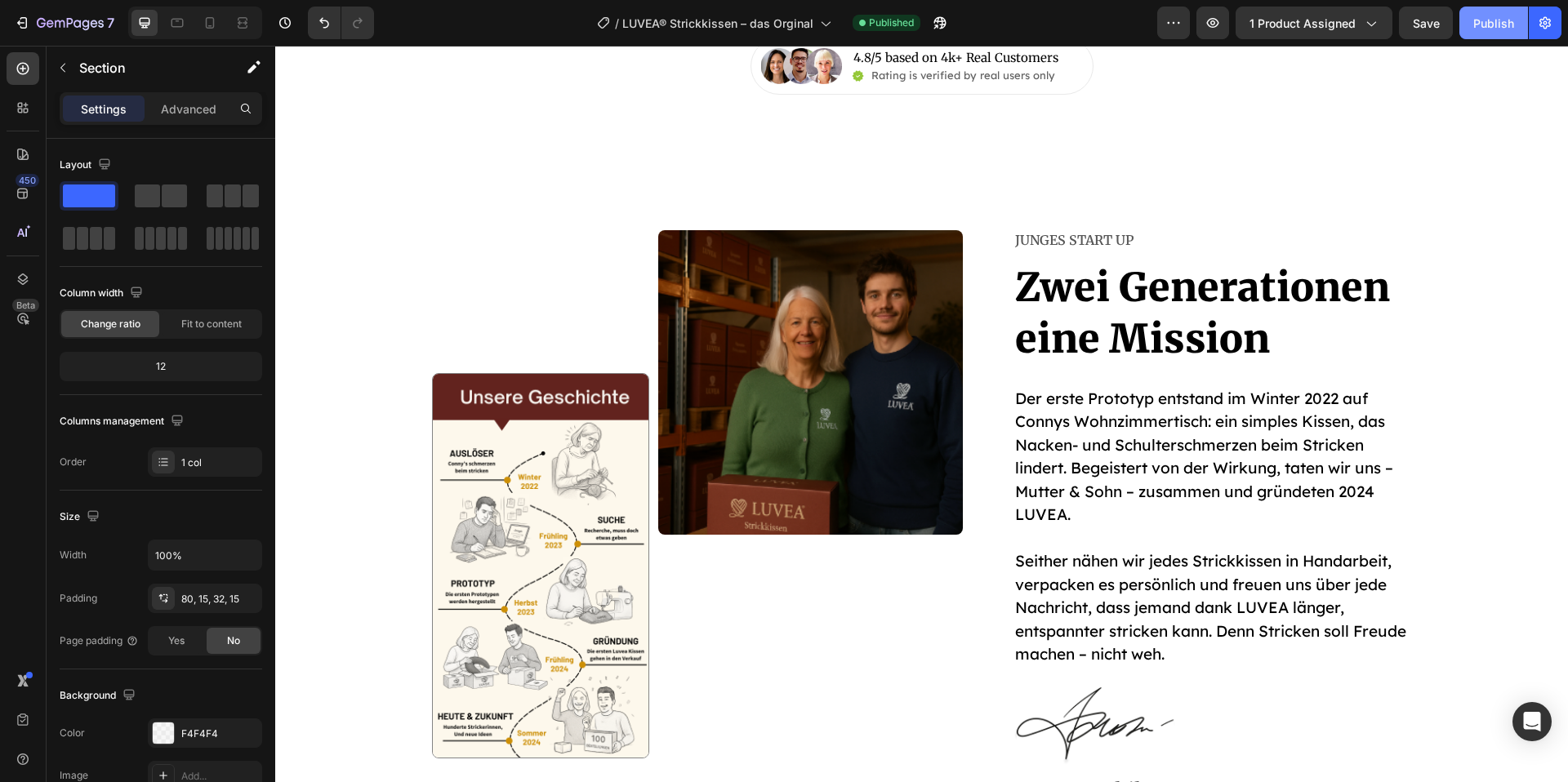
click at [1503, 26] on div "Publish" at bounding box center [1494, 23] width 41 height 17
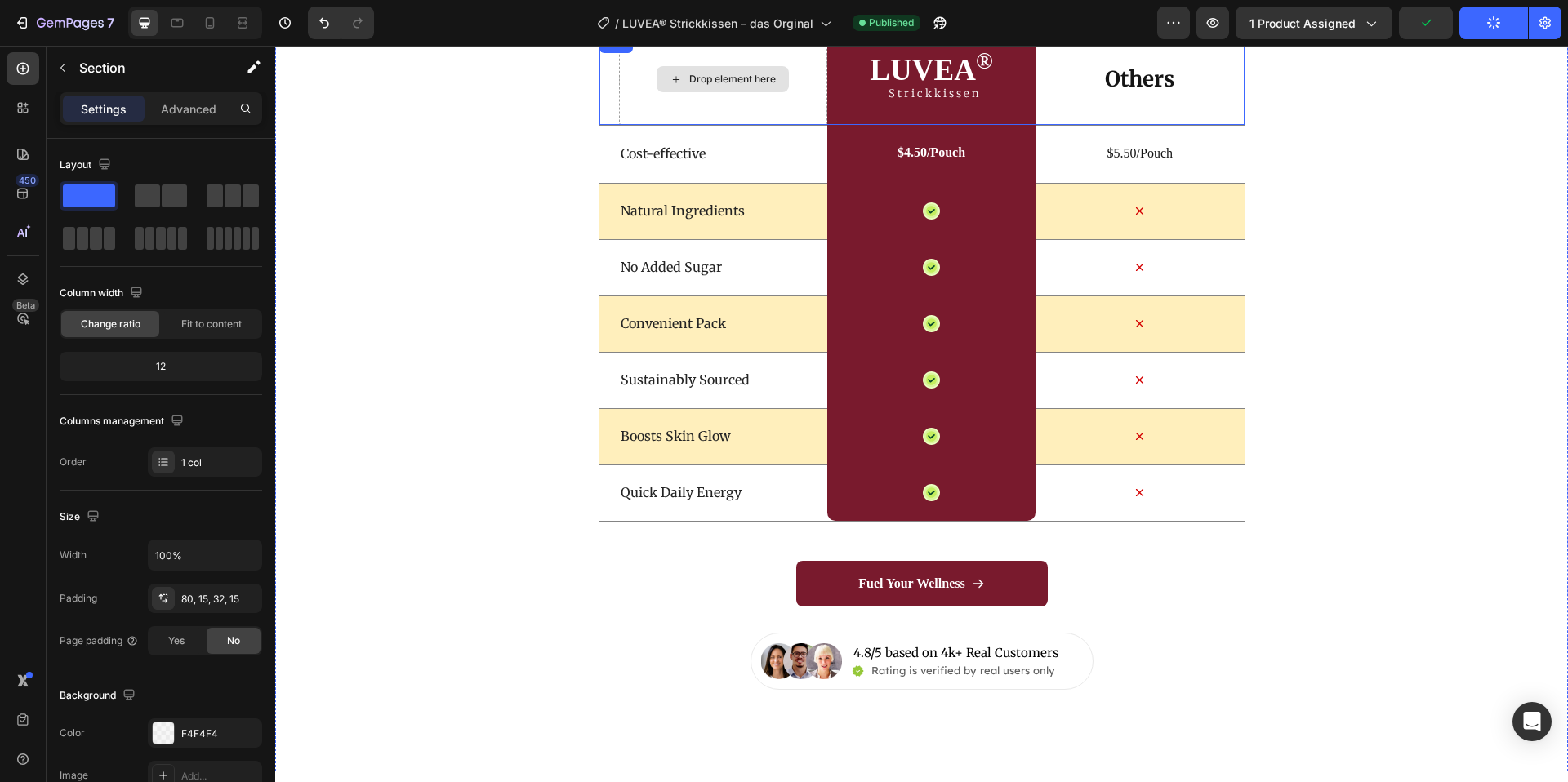
scroll to position [5065, 0]
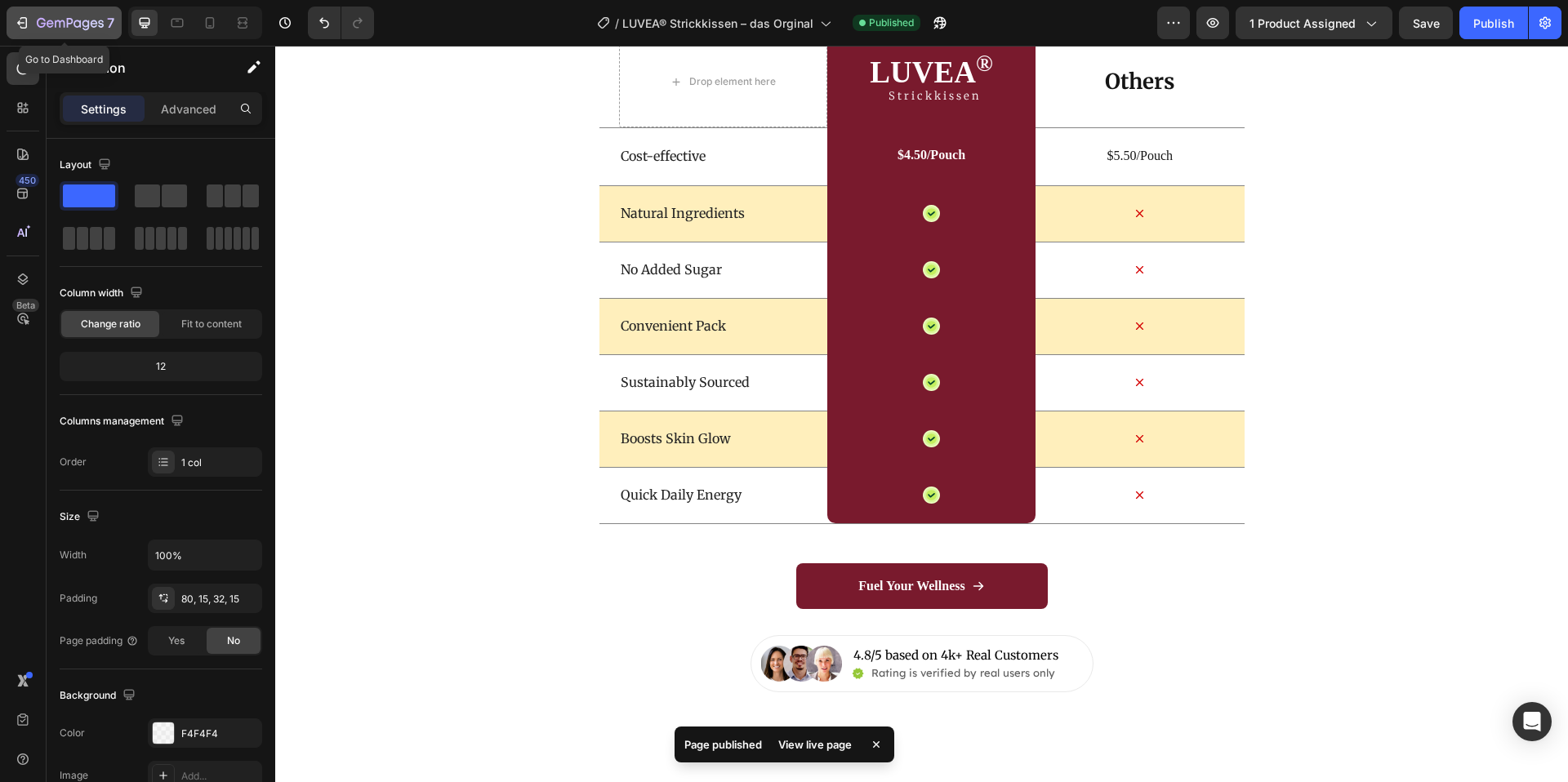
click at [41, 18] on icon "button" at bounding box center [41, 22] width 9 height 10
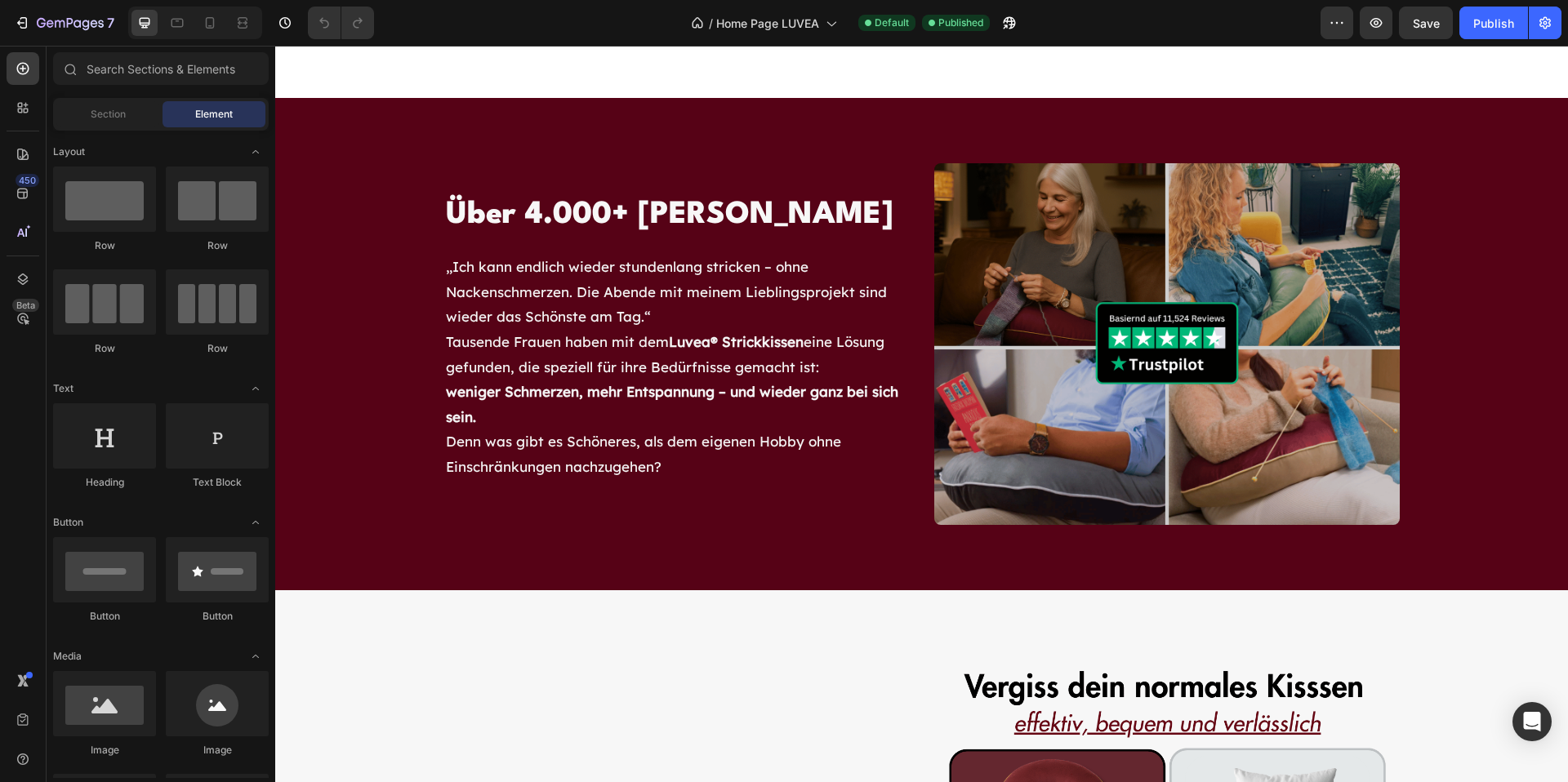
scroll to position [2559, 0]
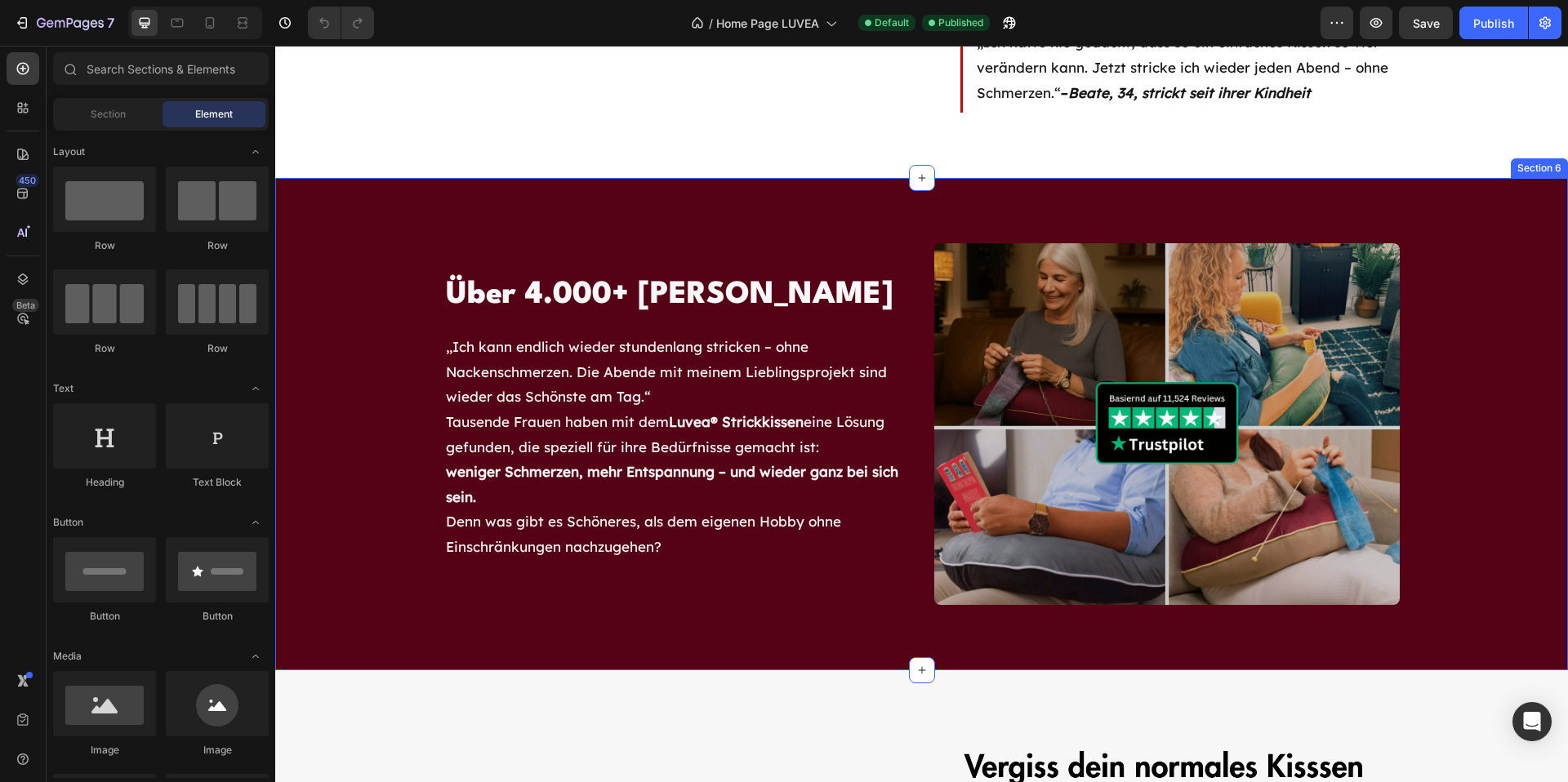
click at [384, 205] on div "Über 4.000+ zufriedene Kundinnen Heading „Ich kann endlich wieder stundenlang s…" at bounding box center [922, 424] width 1293 height 492
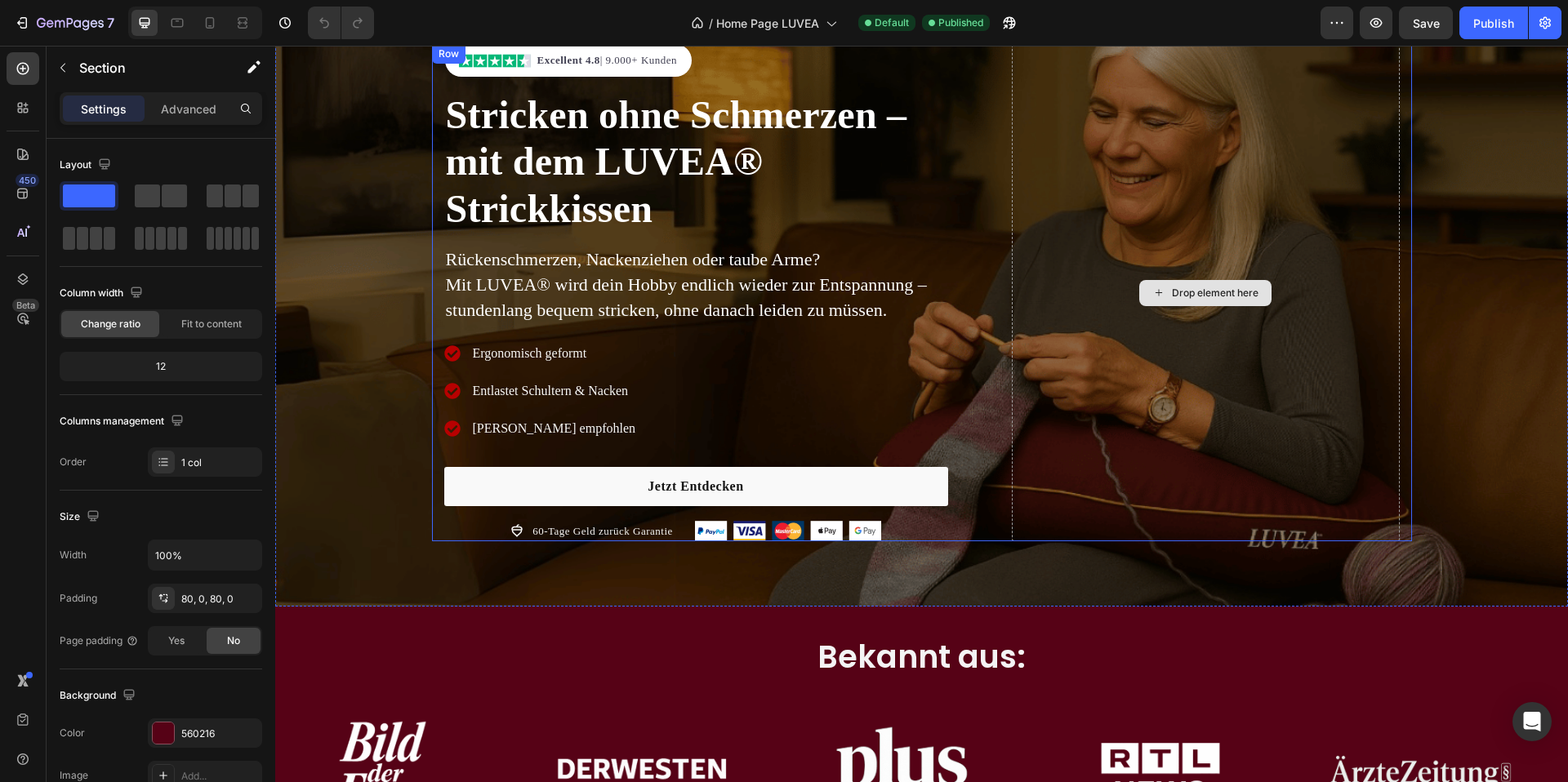
scroll to position [0, 0]
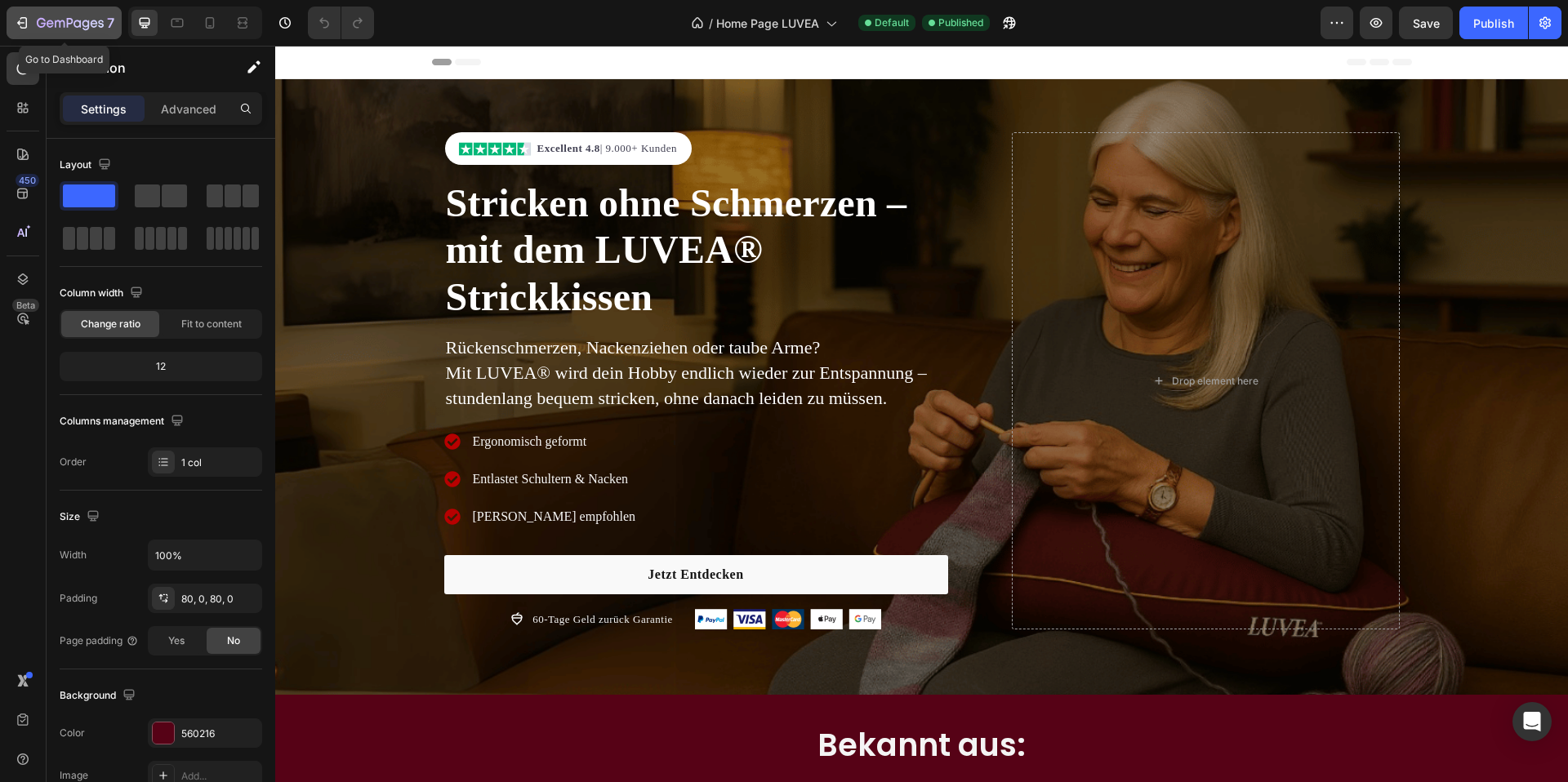
click at [53, 20] on icon "button" at bounding box center [70, 24] width 67 height 14
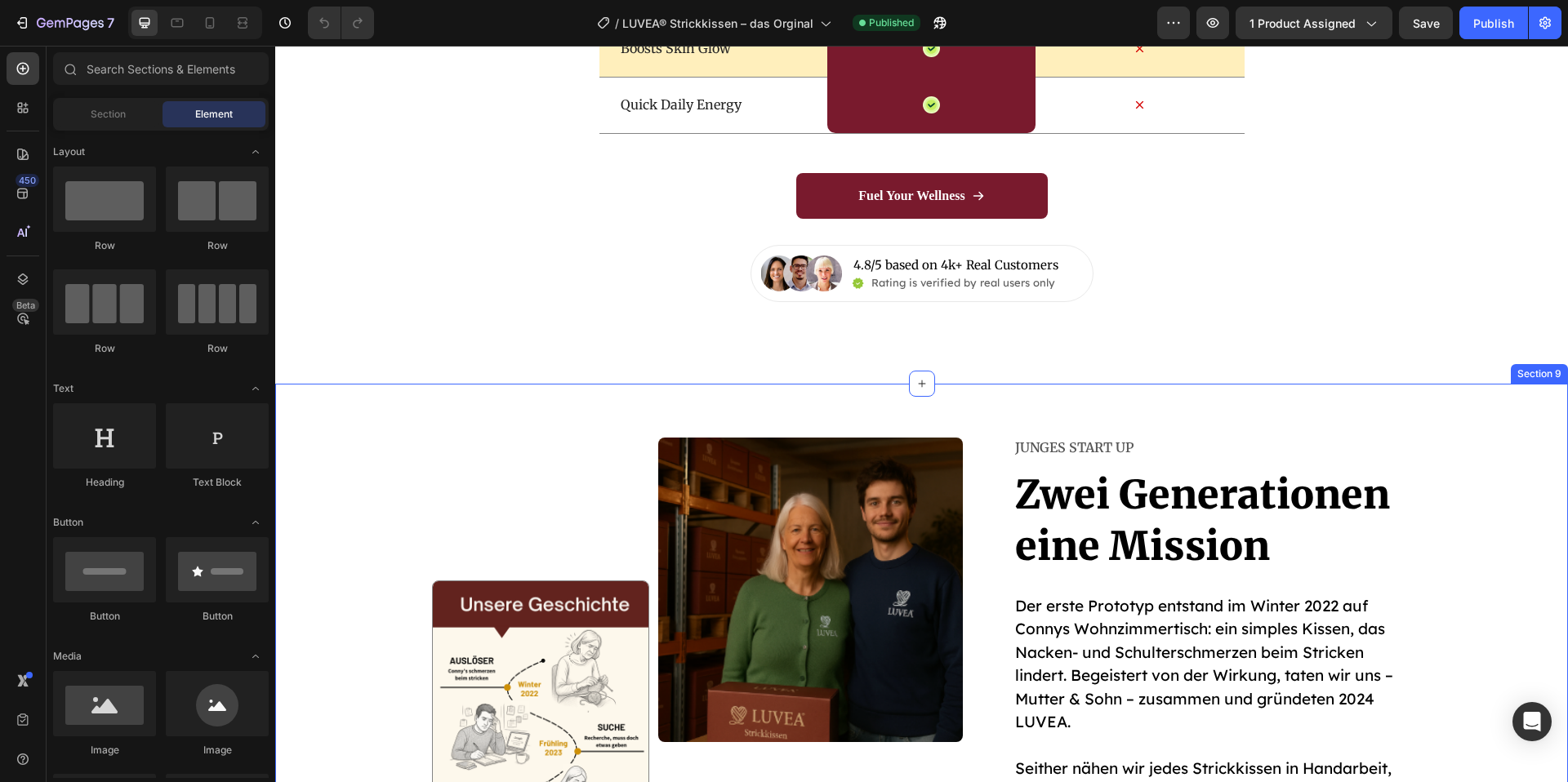
scroll to position [5456, 0]
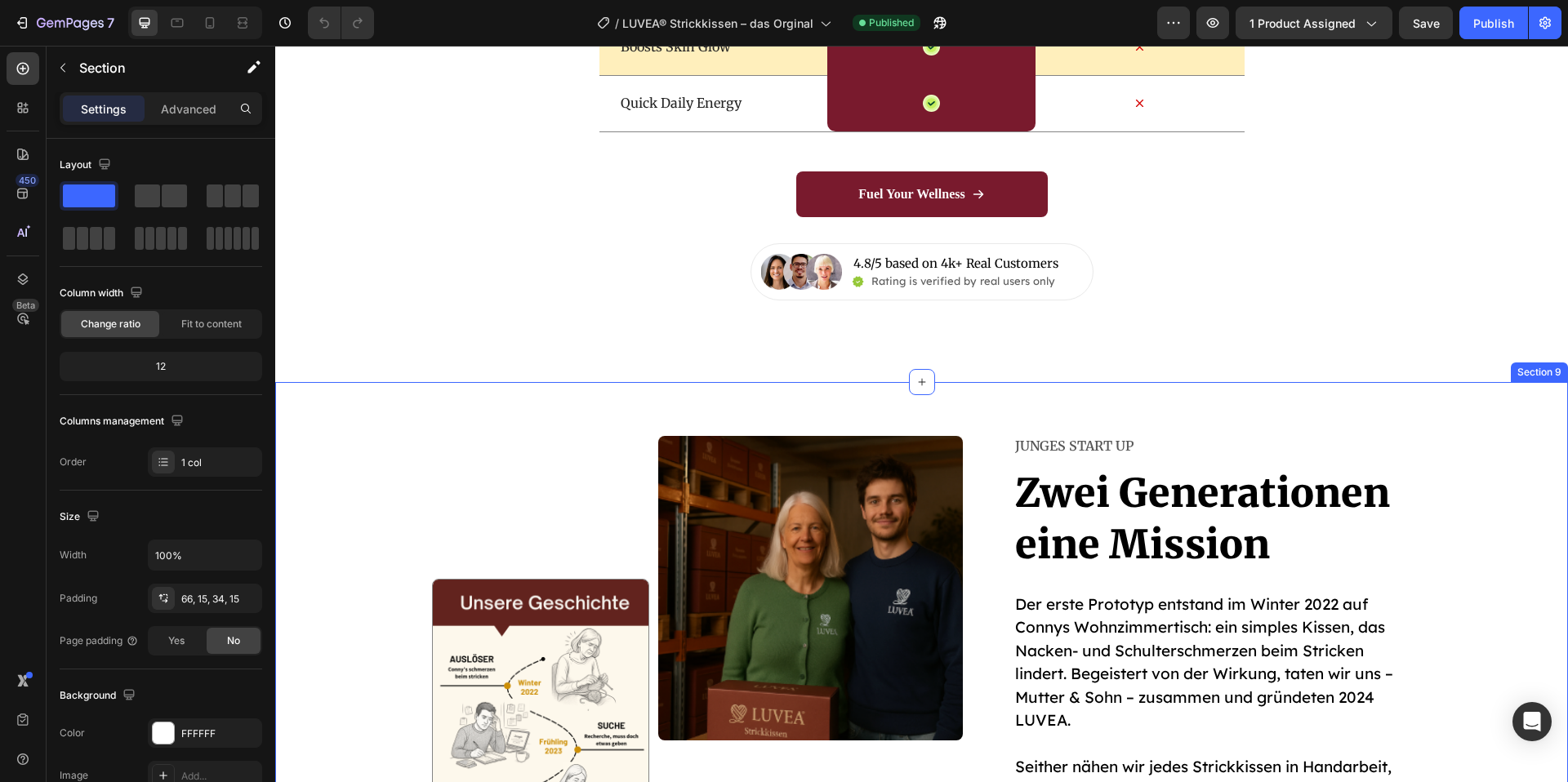
click at [566, 387] on div "Image Image Row Junges Start up Text Block Zwei Generationen eine Mission Headi…" at bounding box center [922, 701] width 1293 height 636
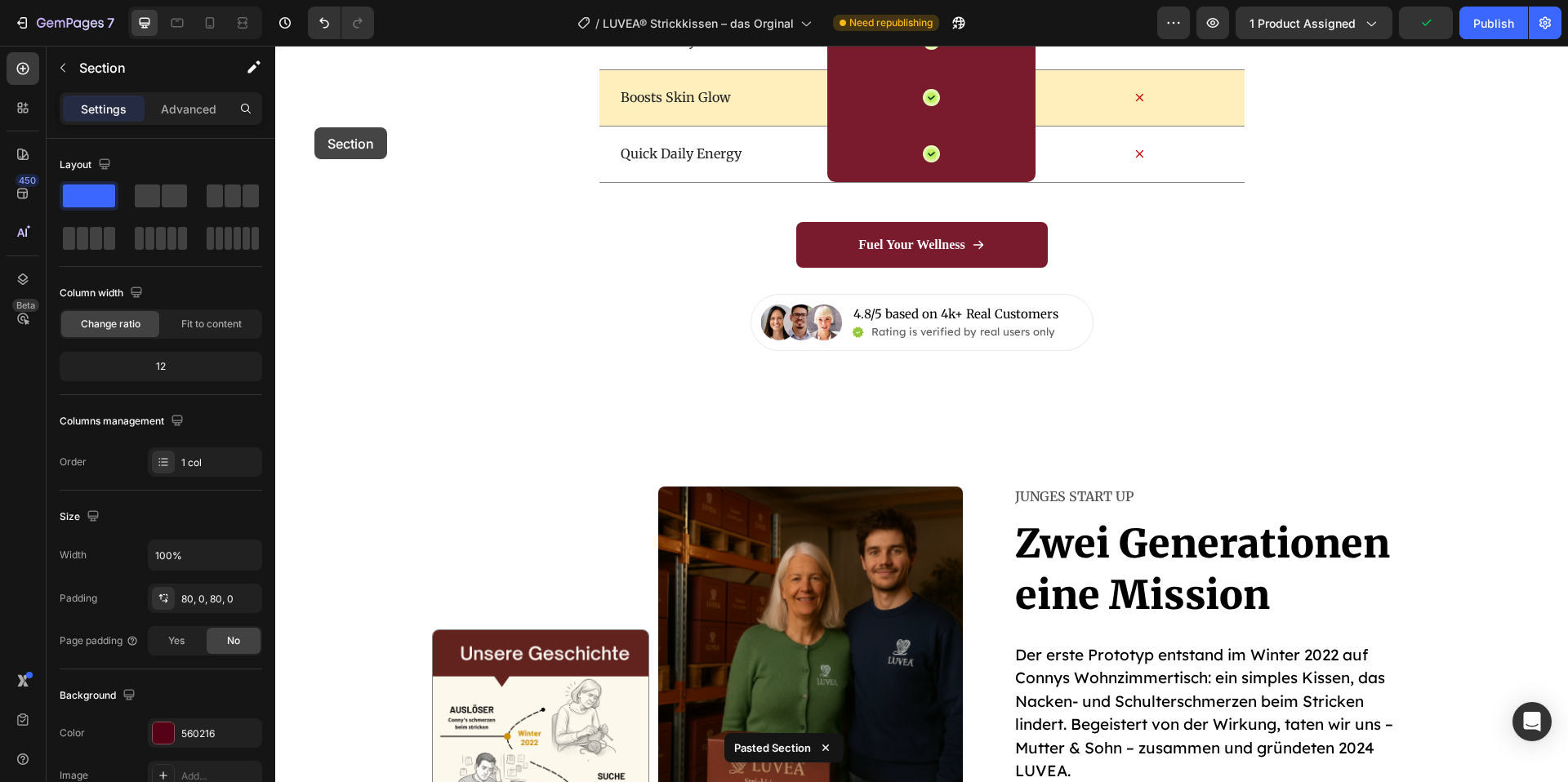
scroll to position [5185, 0]
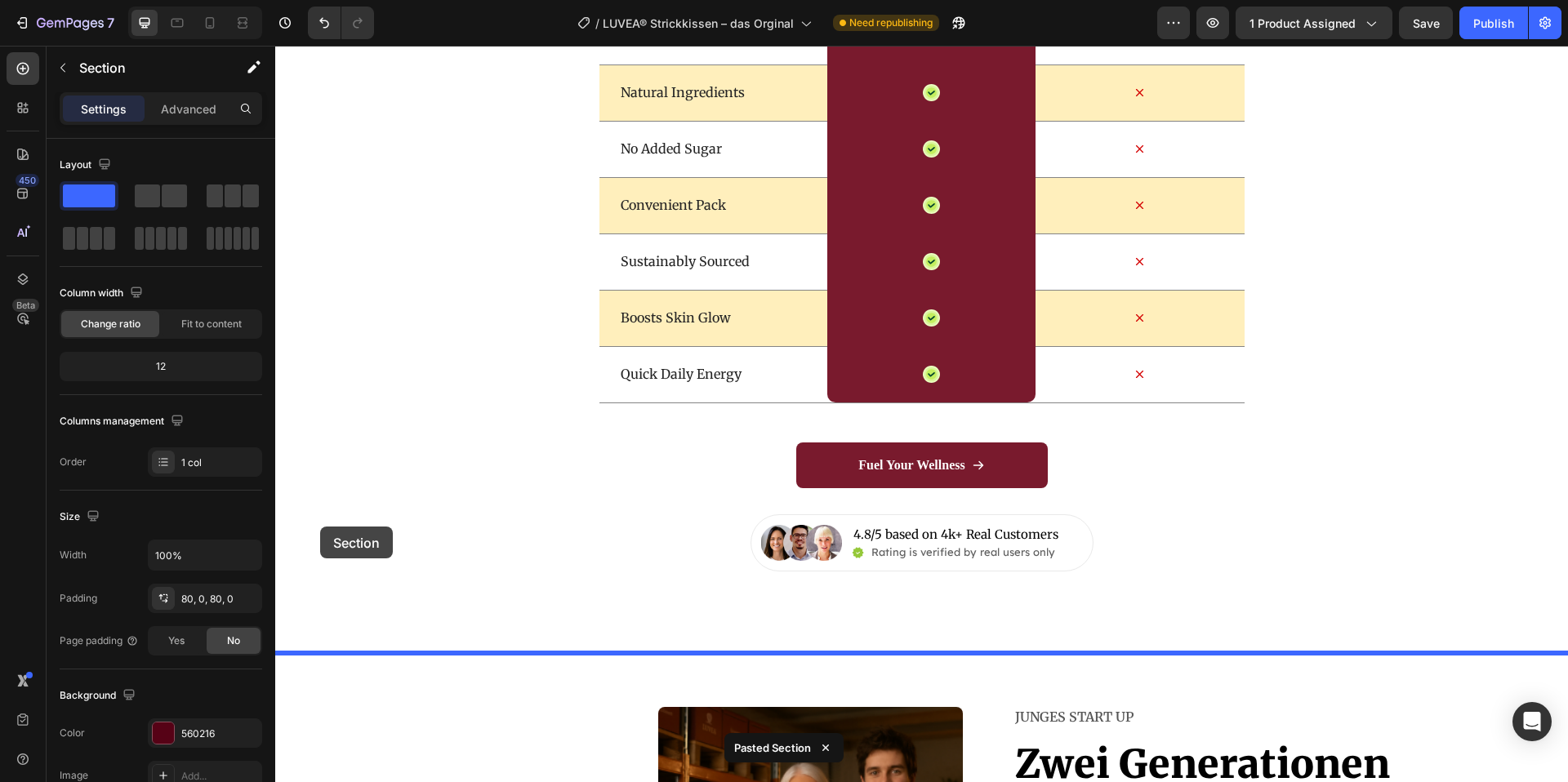
drag, startPoint x: 303, startPoint y: 138, endPoint x: 320, endPoint y: 527, distance: 389.4
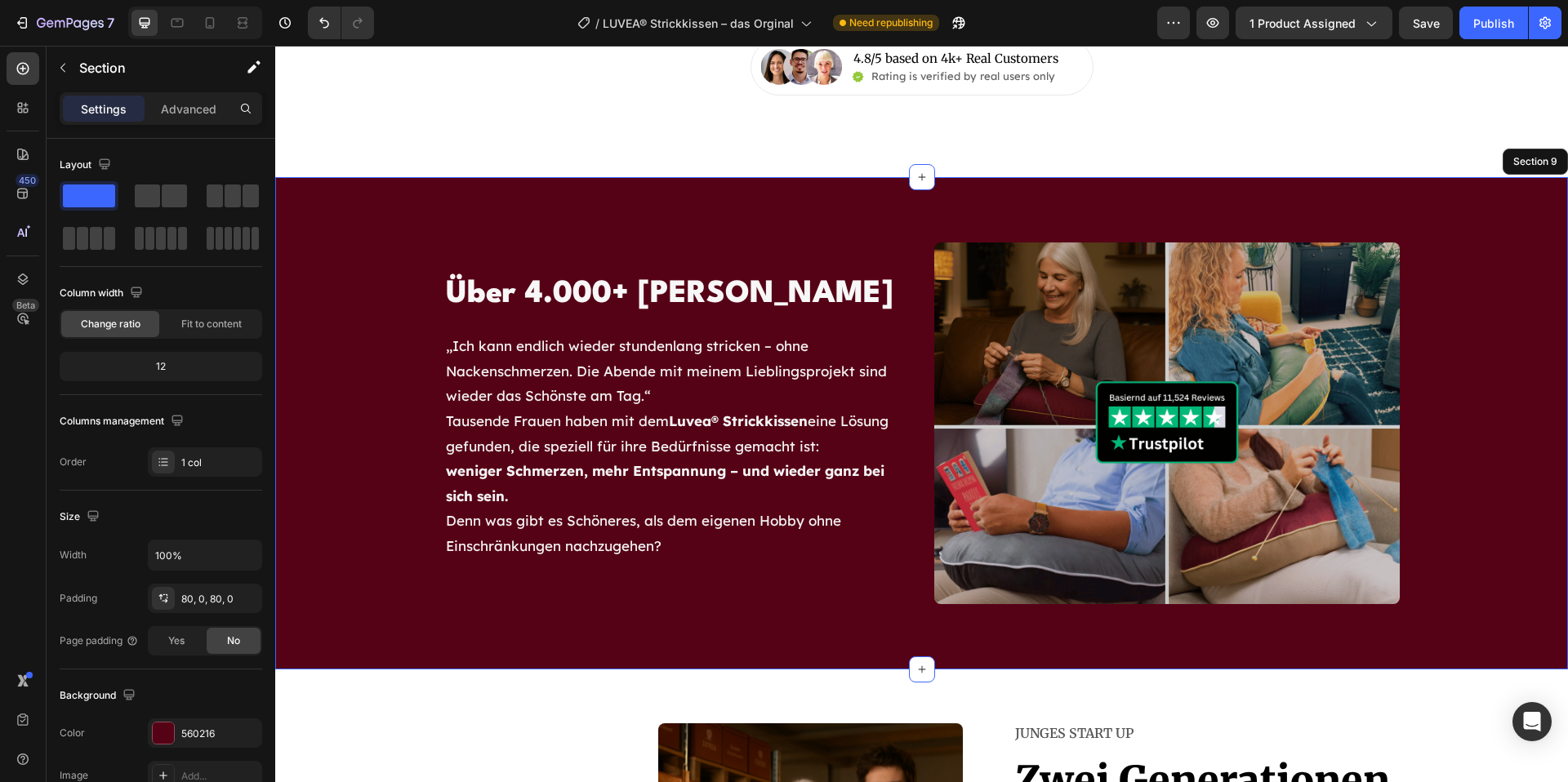
scroll to position [5652, 0]
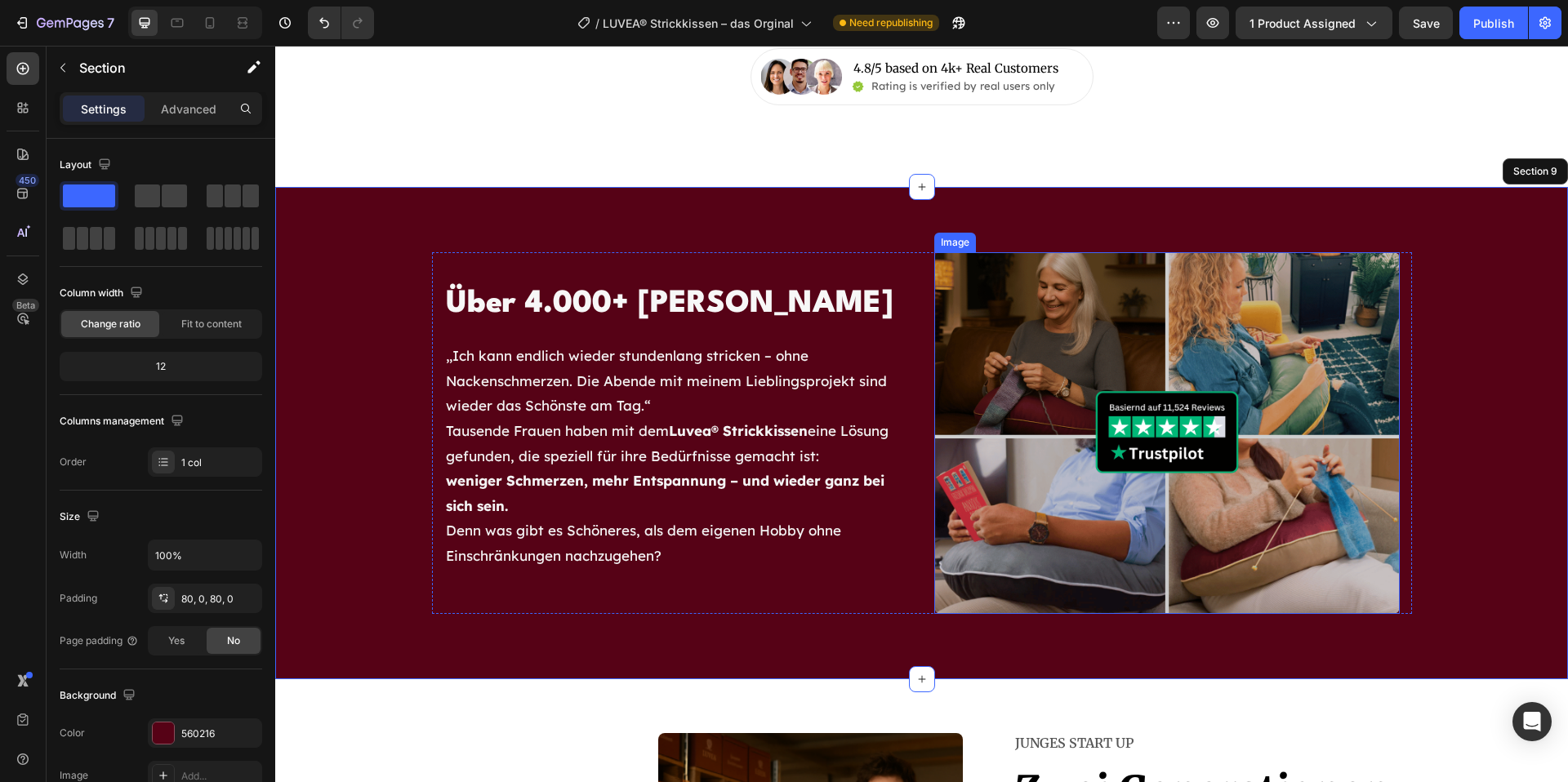
click at [1244, 524] on img at bounding box center [1168, 433] width 466 height 361
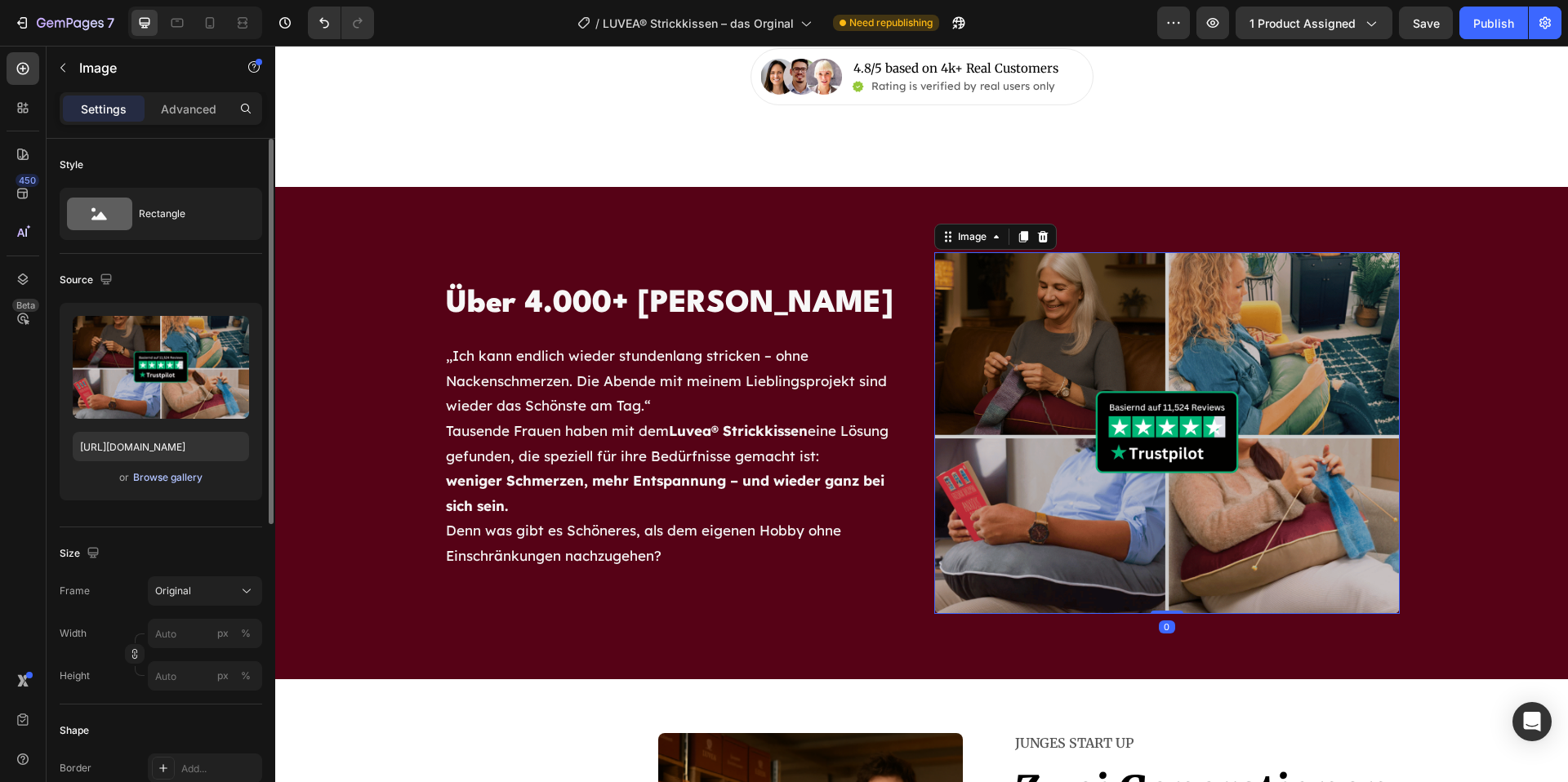
click at [174, 483] on div "Browse gallery" at bounding box center [167, 477] width 69 height 15
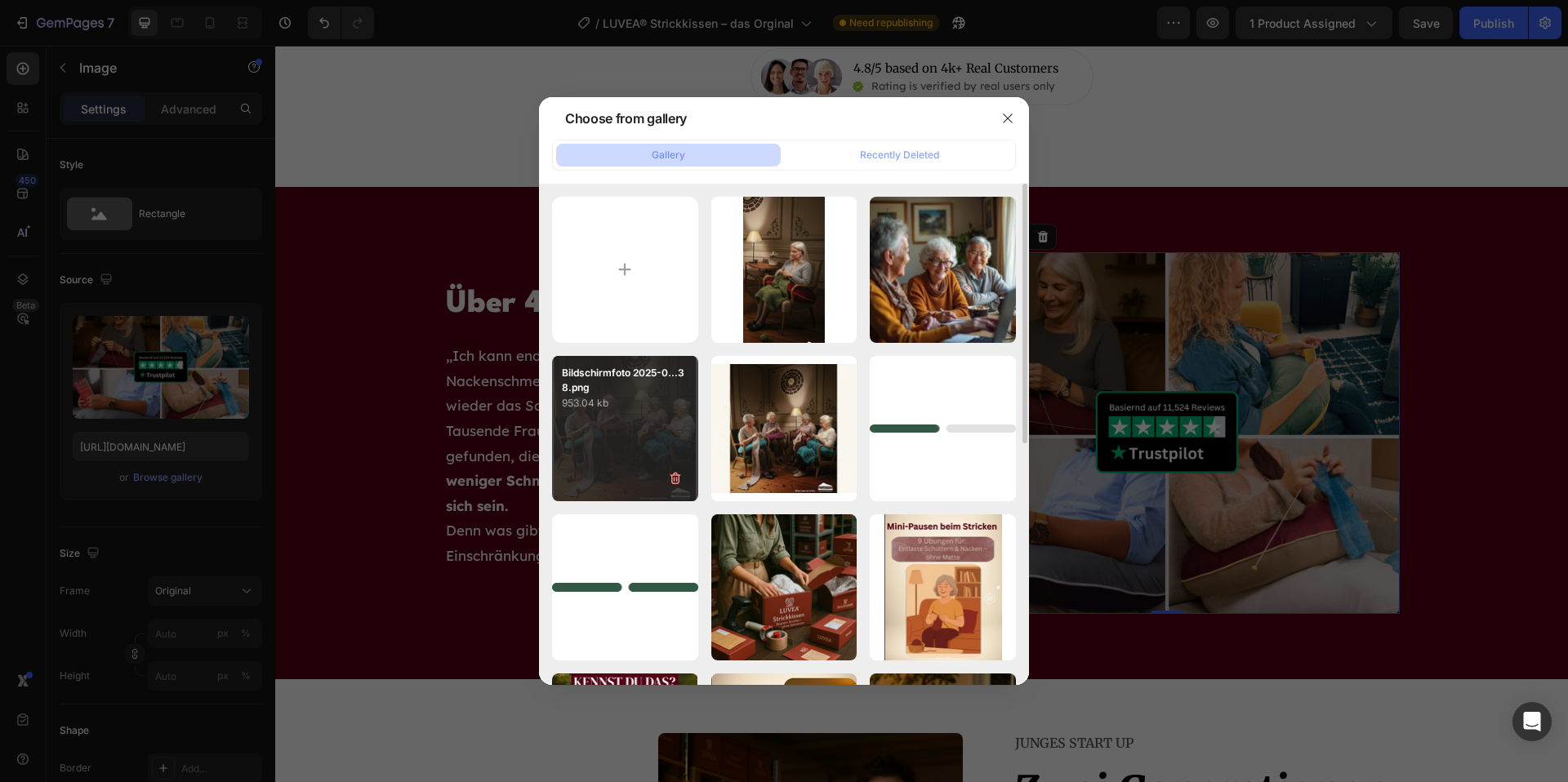
click at [656, 433] on div "Bildschirmfoto 2025-0...38.png 953.04 kb" at bounding box center [625, 429] width 146 height 146
type input "[URL][DOMAIN_NAME]"
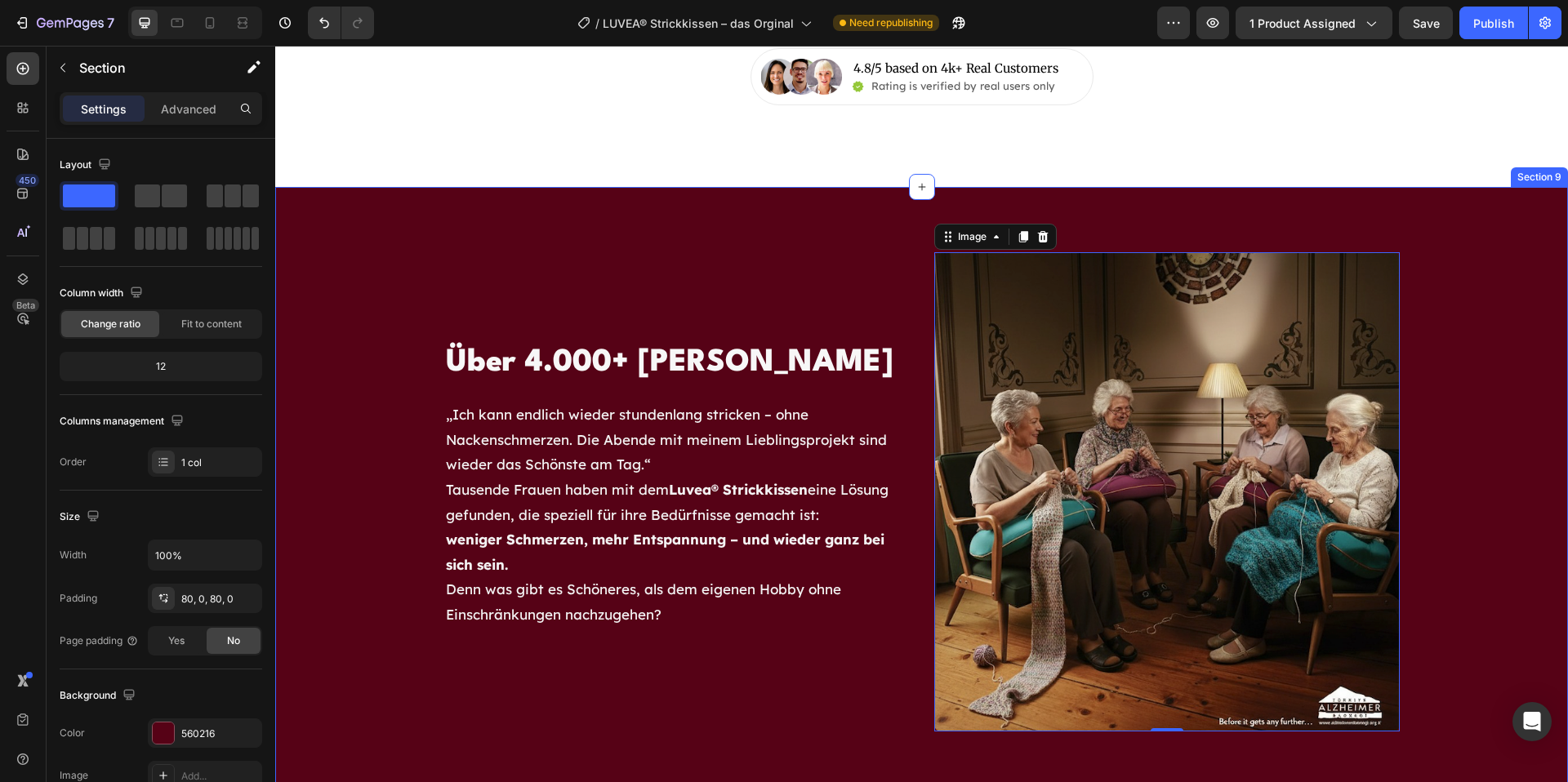
click at [499, 215] on div "Über 4.000+ zufriedene Kundinnen Heading „Ich kann endlich wieder stundenlang s…" at bounding box center [922, 492] width 1293 height 610
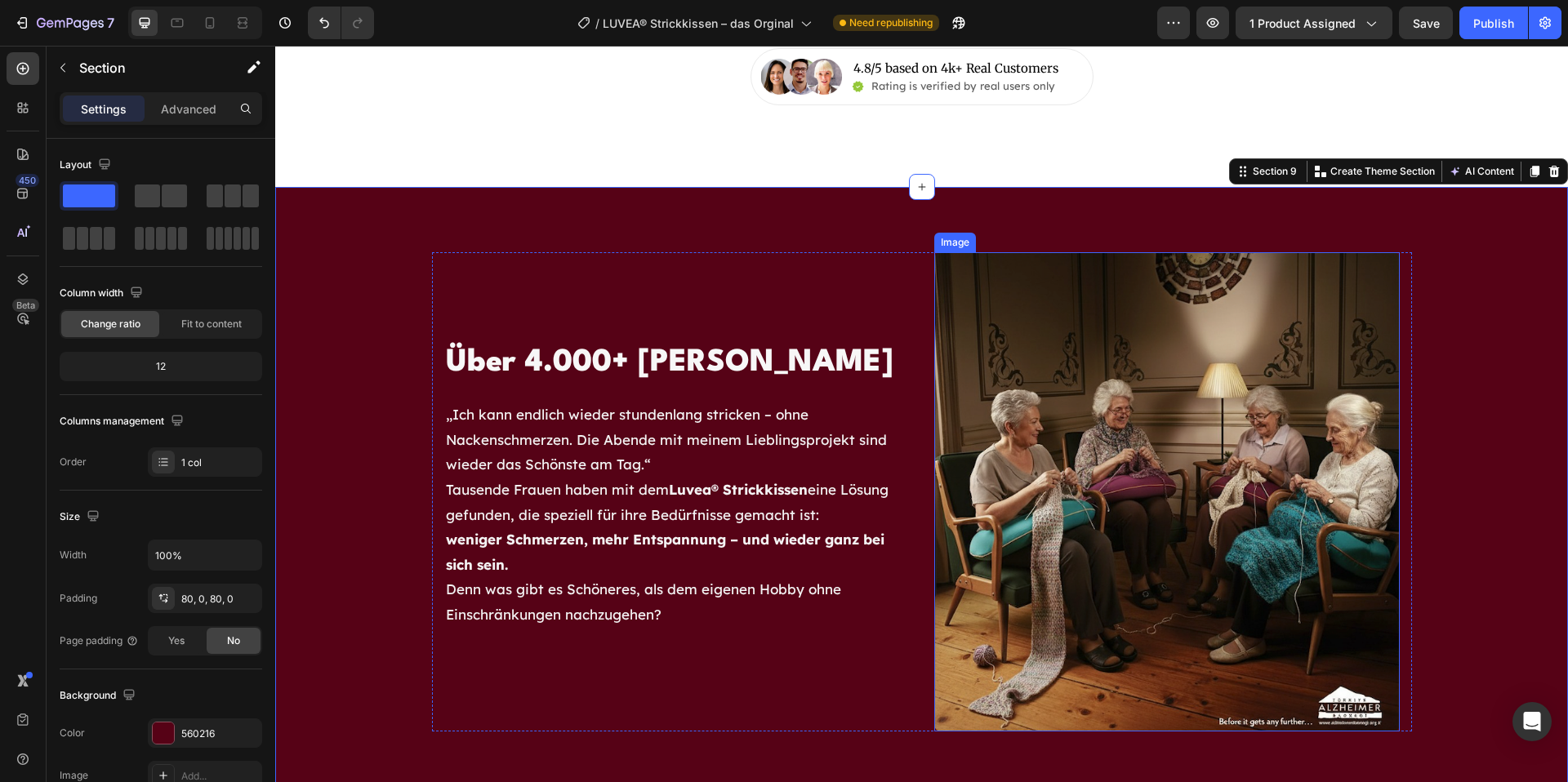
click at [1106, 338] on img at bounding box center [1168, 492] width 466 height 479
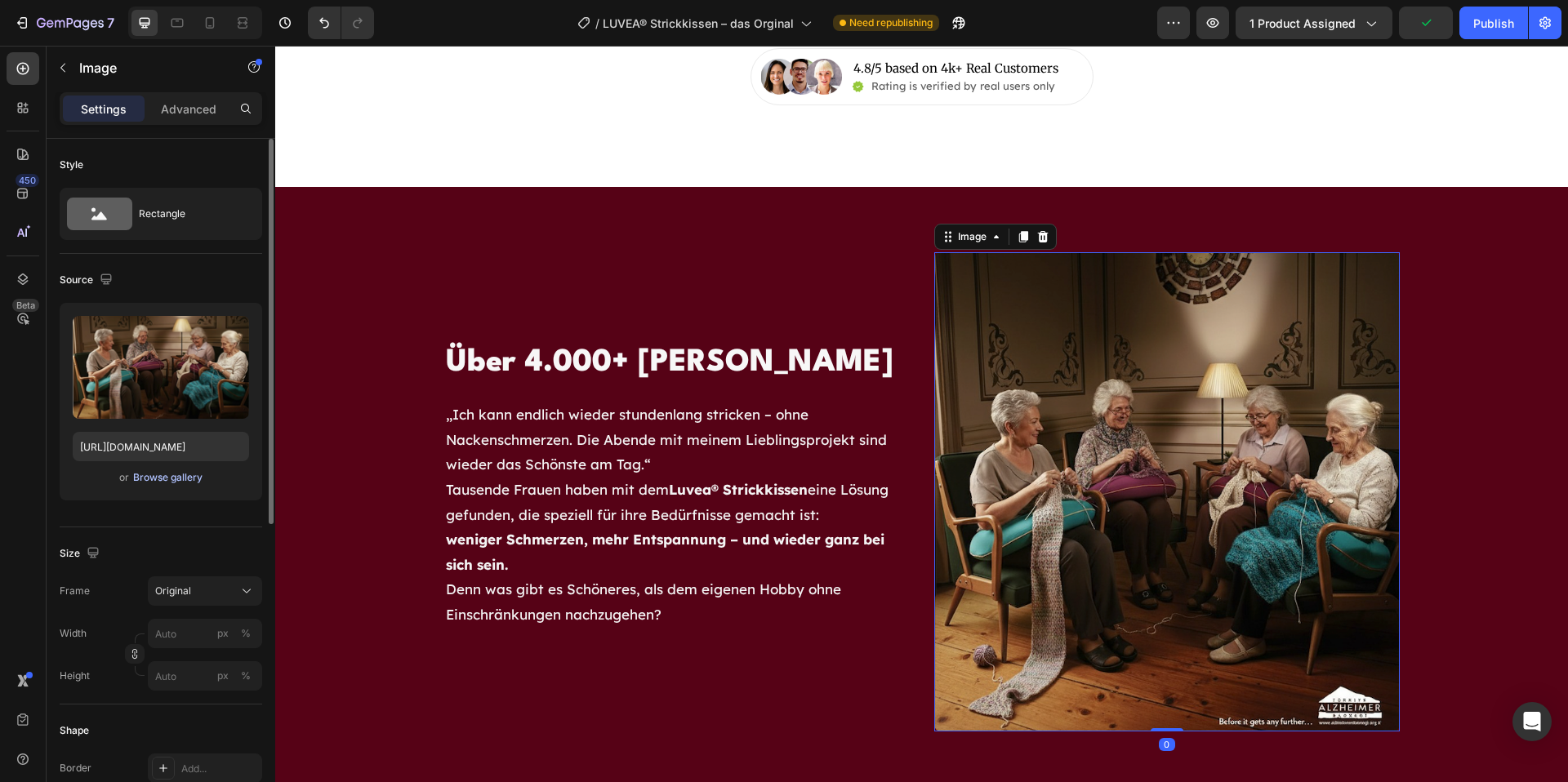
click at [152, 477] on div "Browse gallery" at bounding box center [167, 477] width 69 height 15
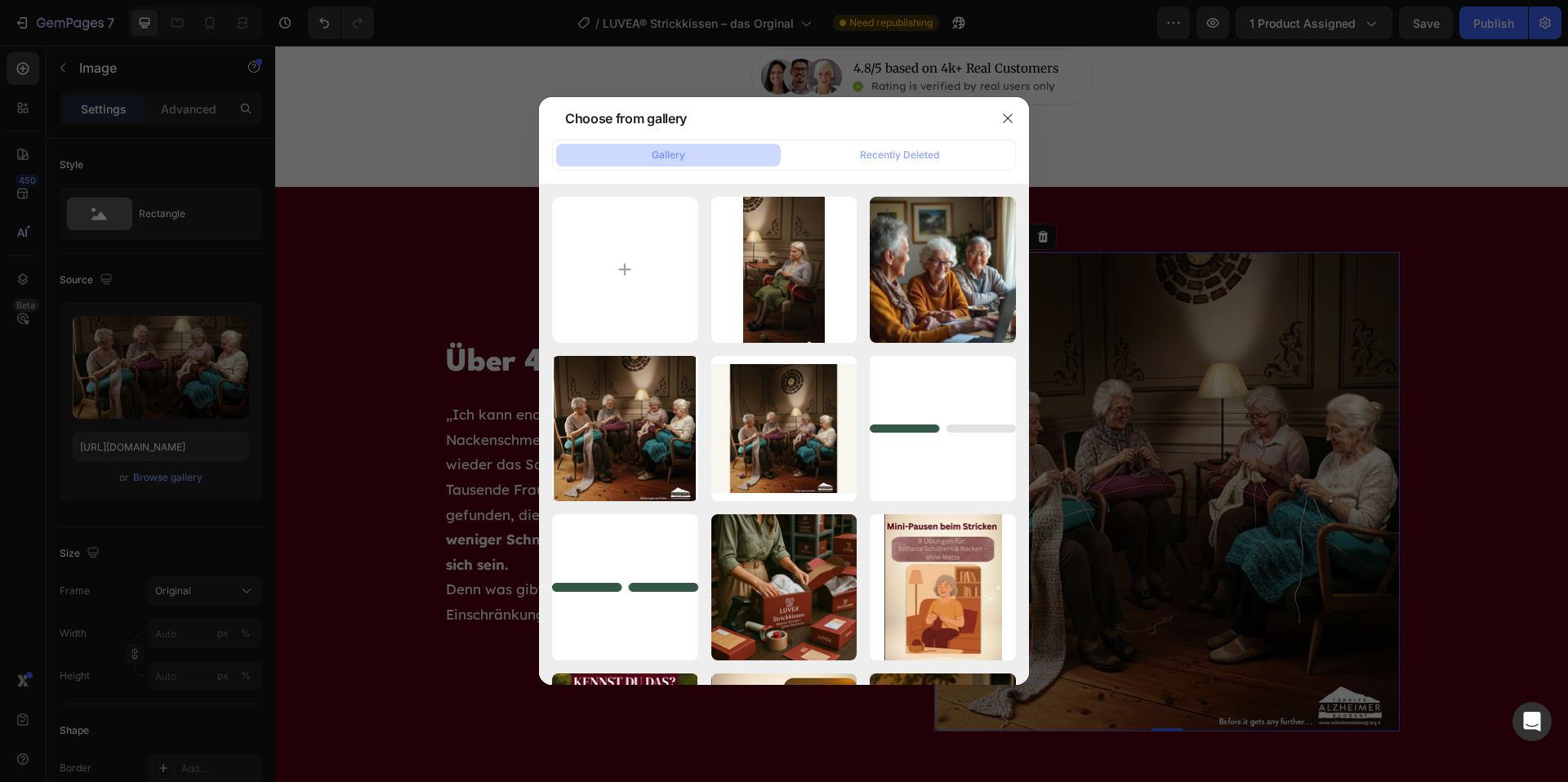
click at [221, 265] on div at bounding box center [784, 391] width 1568 height 782
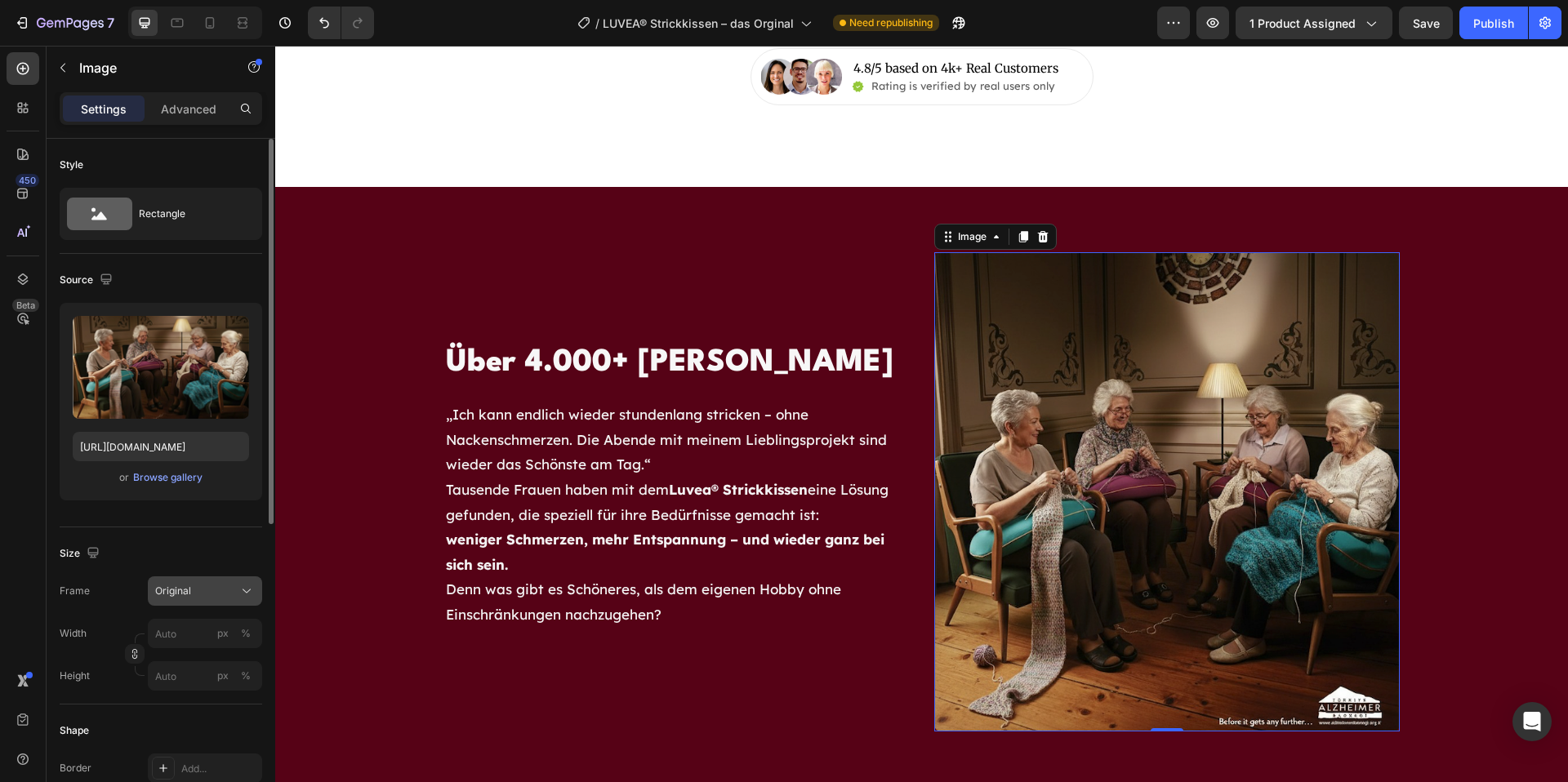
click at [195, 598] on div "Original" at bounding box center [195, 591] width 80 height 15
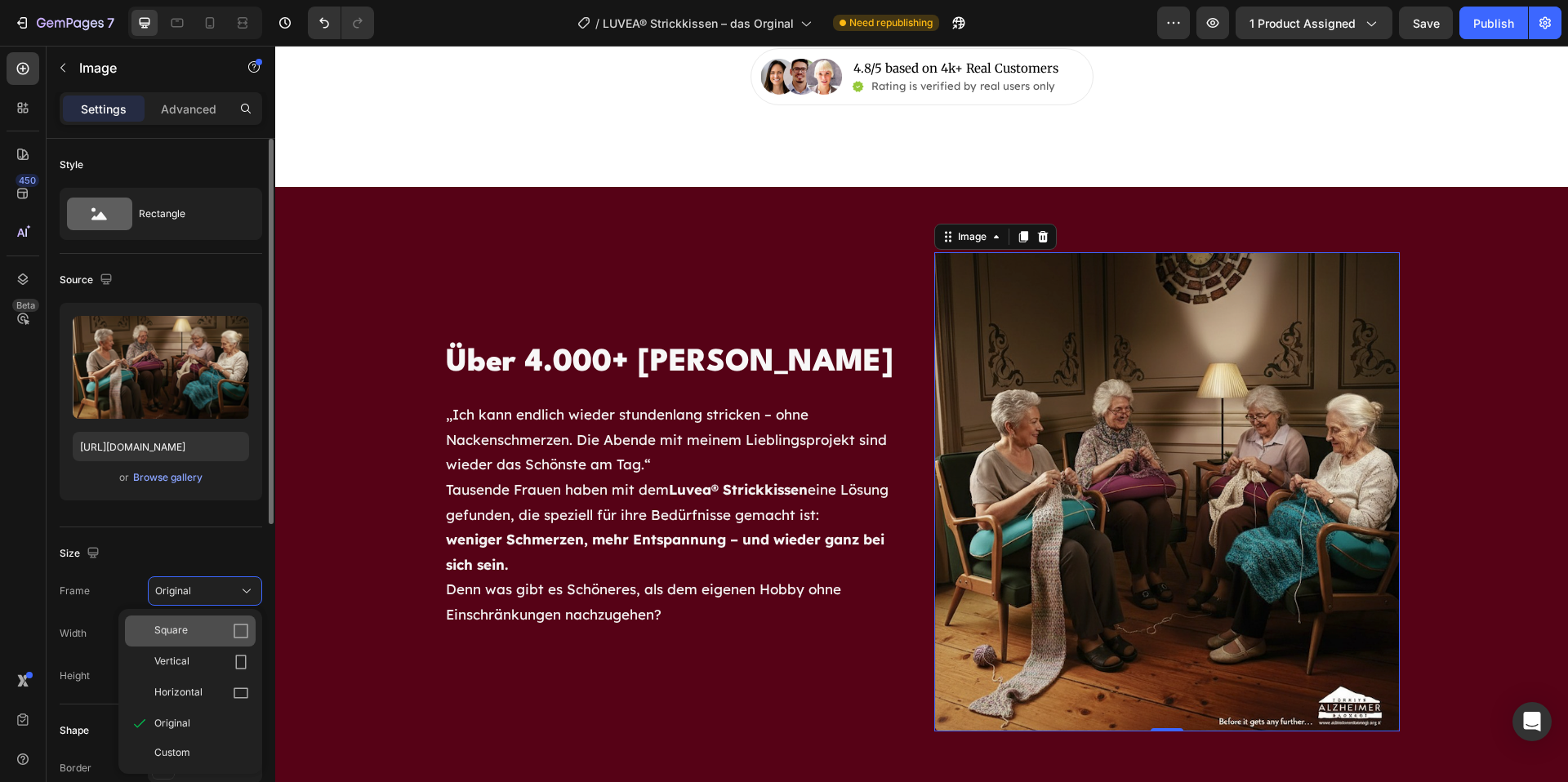
click at [225, 629] on div "Square" at bounding box center [201, 631] width 95 height 16
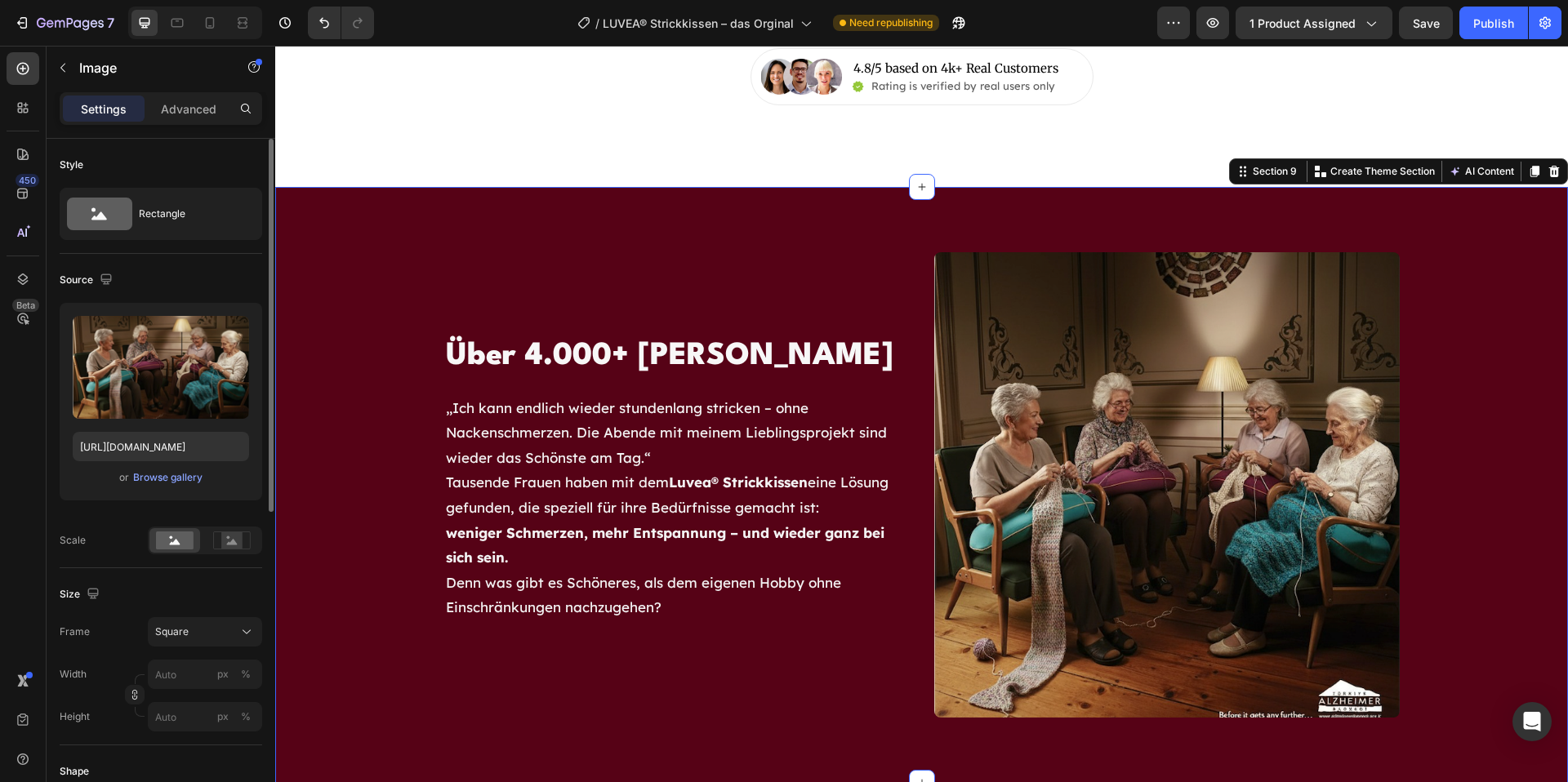
click at [412, 252] on div "Über 4.000+ zufriedene Kundinnen Heading „Ich kann endlich wieder stundenlang s…" at bounding box center [922, 485] width 1293 height 466
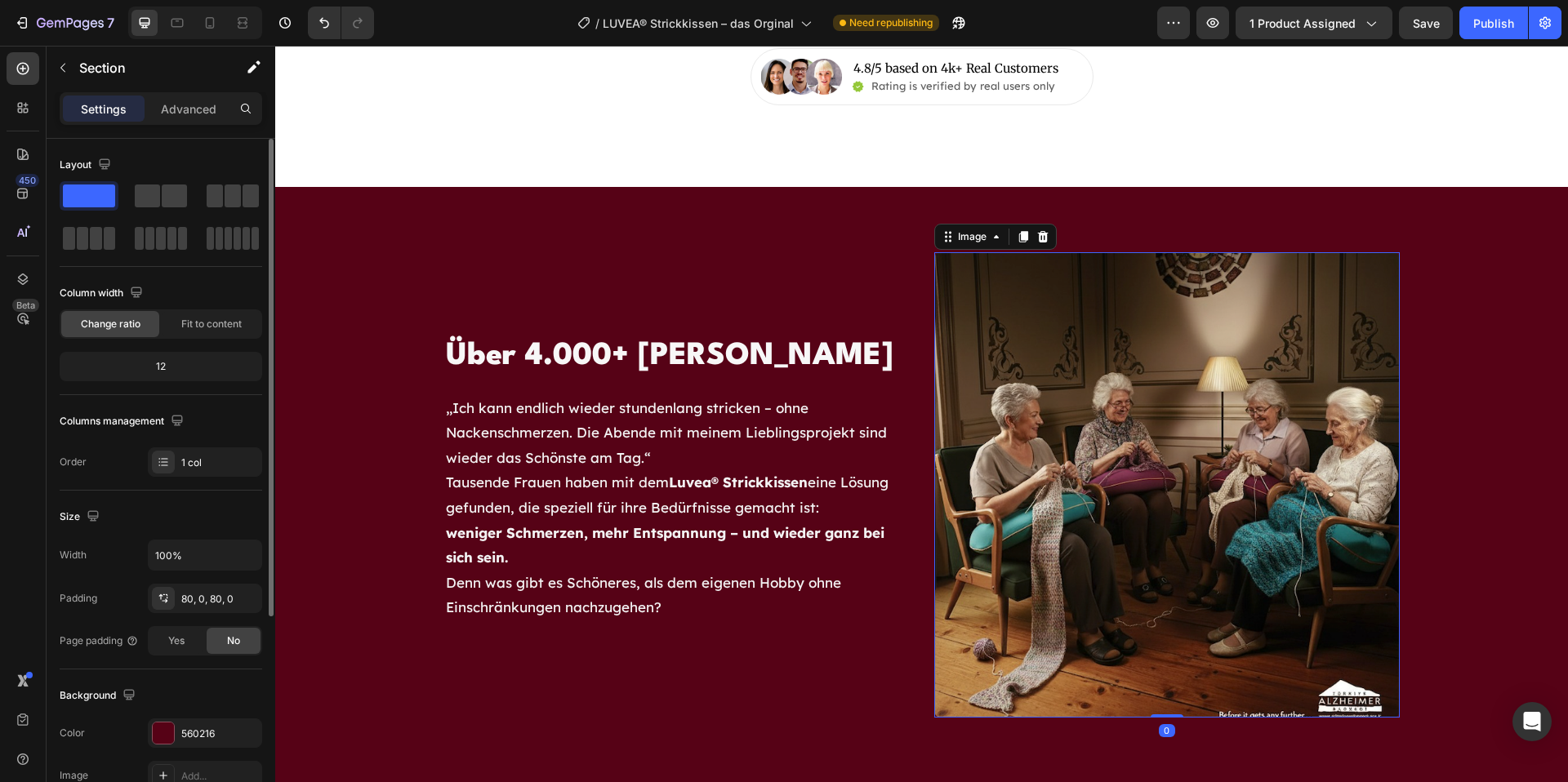
drag, startPoint x: 1225, startPoint y: 437, endPoint x: 1191, endPoint y: 449, distance: 36.1
click at [1225, 437] on img at bounding box center [1168, 485] width 466 height 466
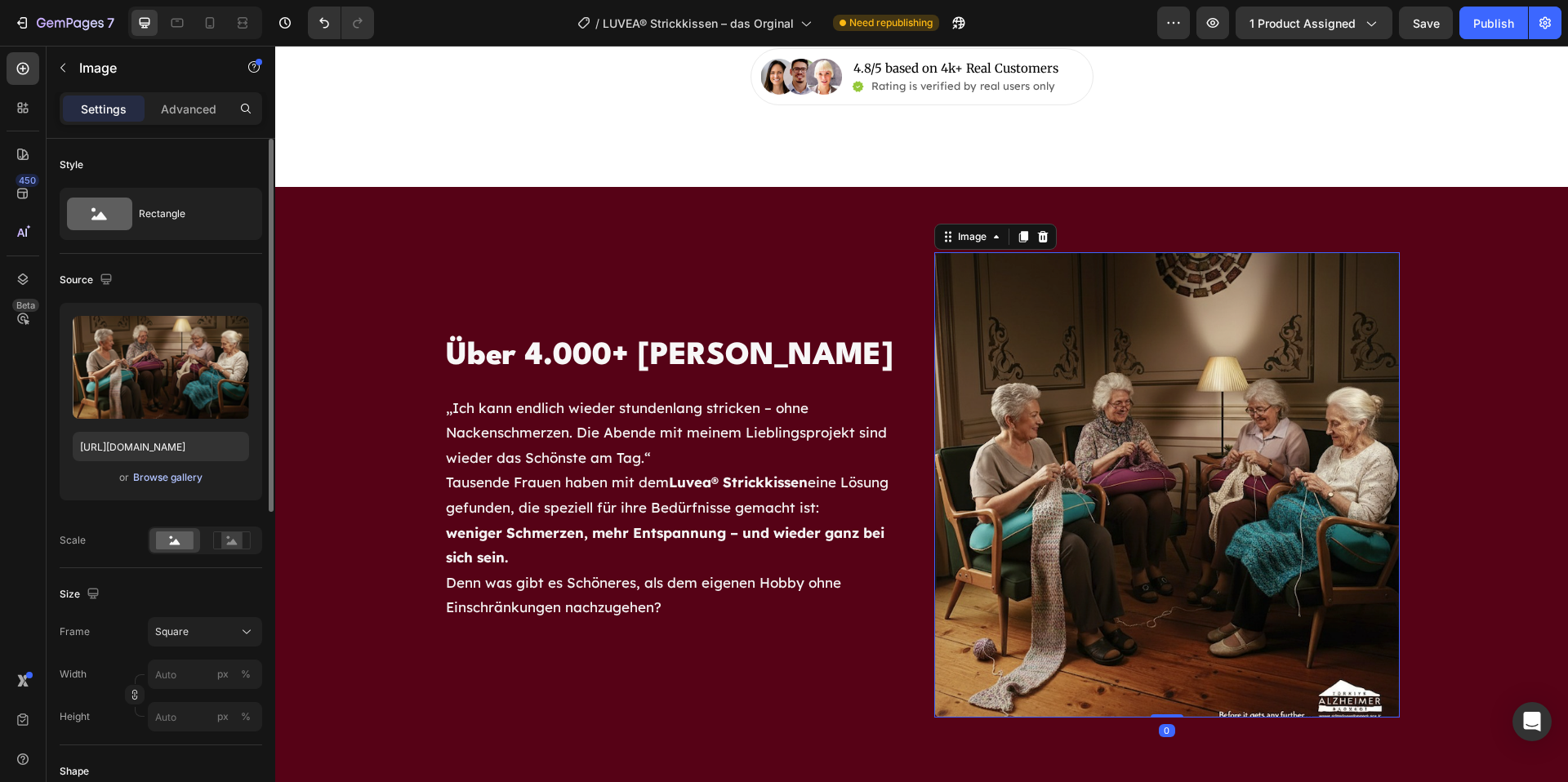
click at [200, 477] on div "Browse gallery" at bounding box center [167, 477] width 69 height 15
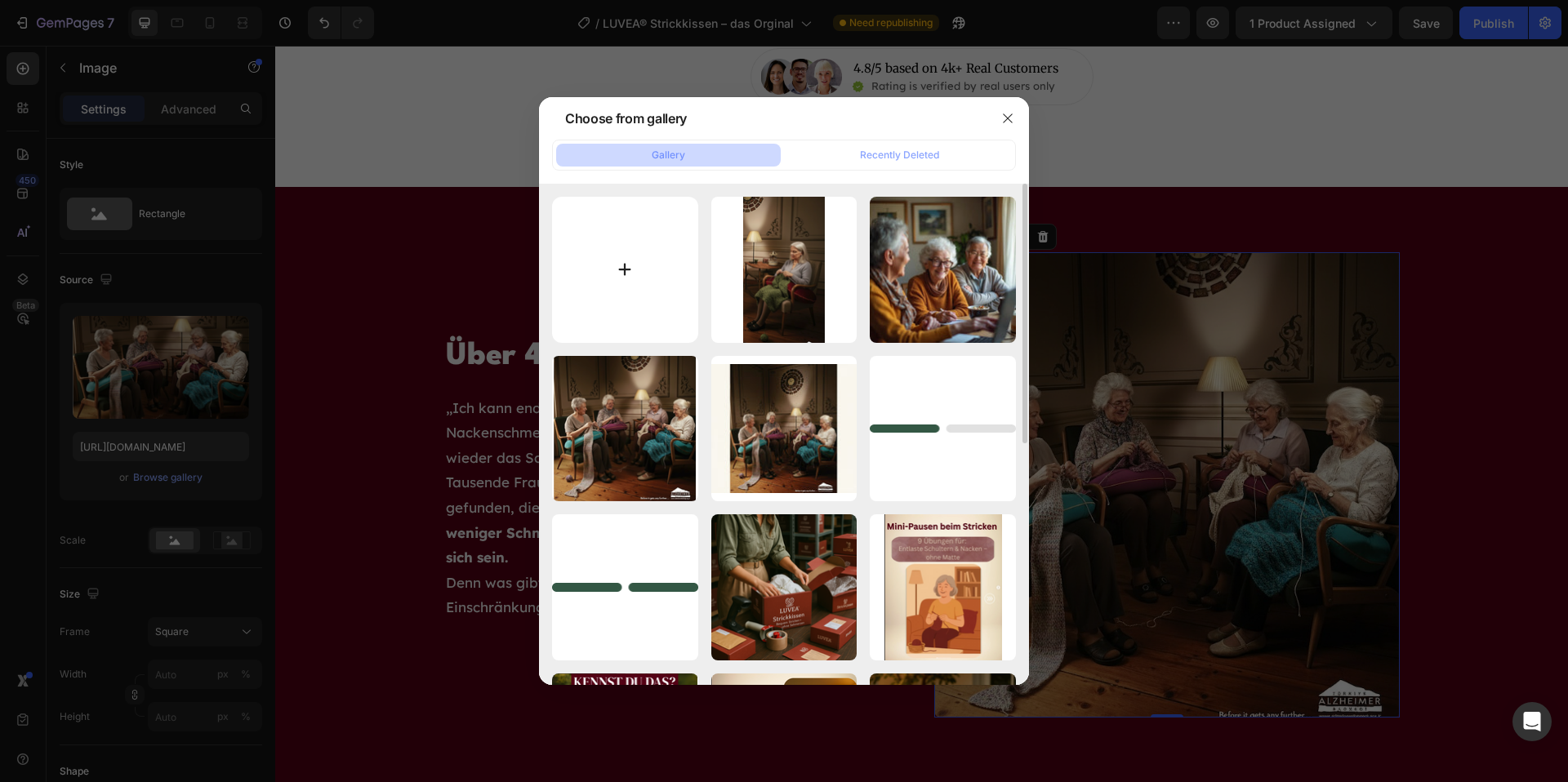
click at [633, 283] on input "file" at bounding box center [625, 269] width 146 height 146
type input "C:\fakepath\Design ohne Titel (41).png"
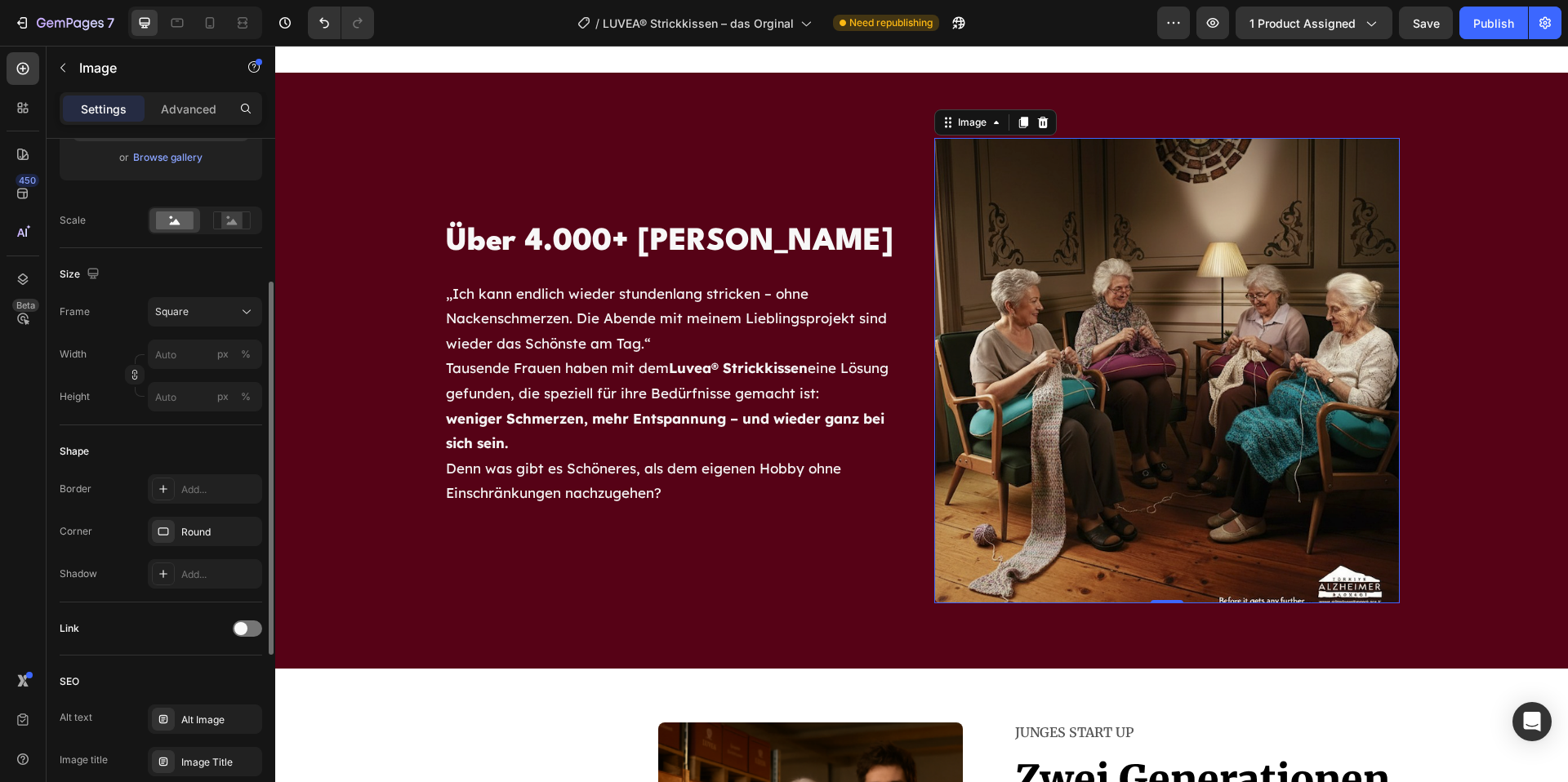
scroll to position [330, 0]
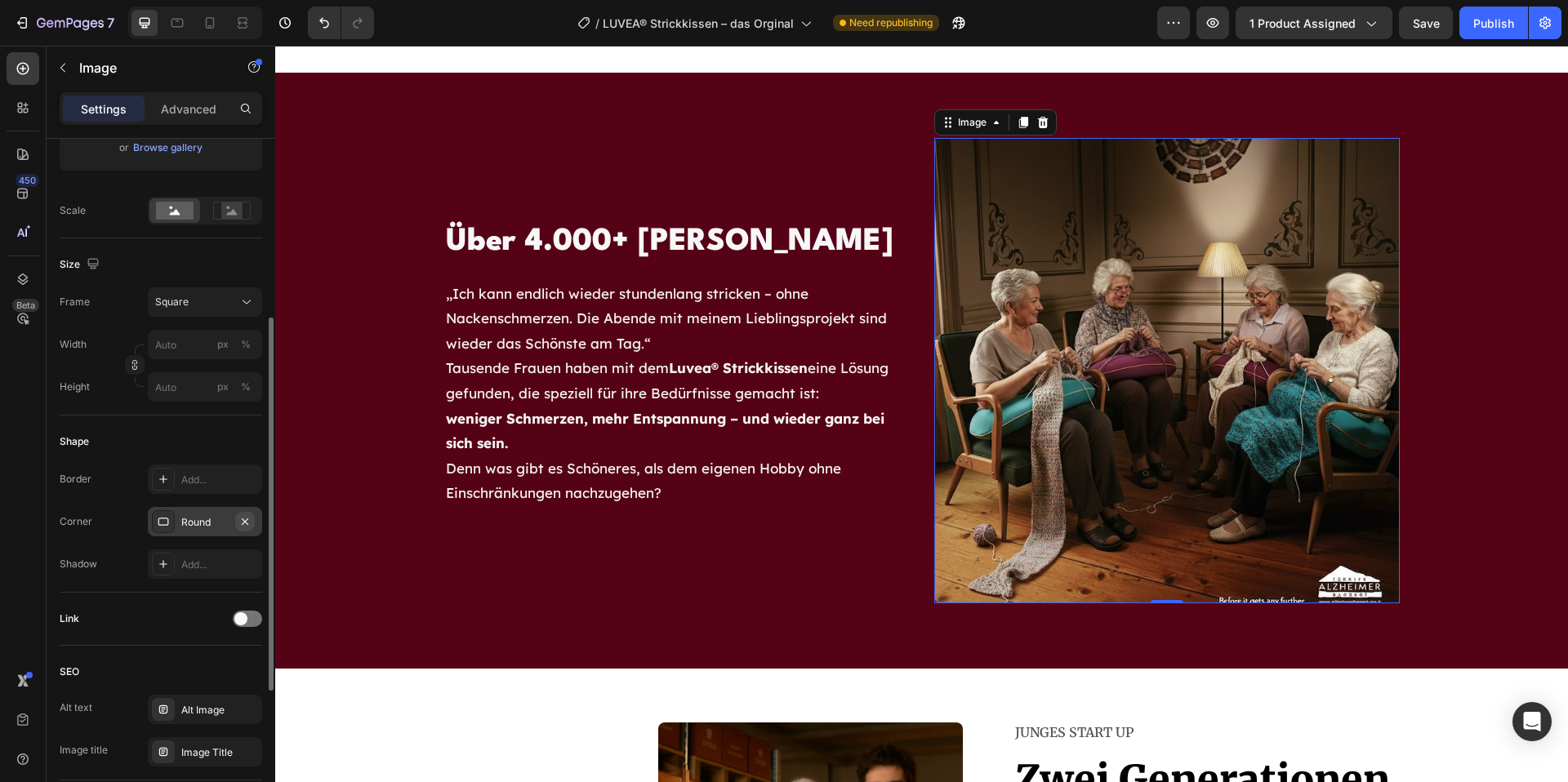
click at [250, 530] on button "button" at bounding box center [245, 522] width 19 height 19
type input "[URL][DOMAIN_NAME]"
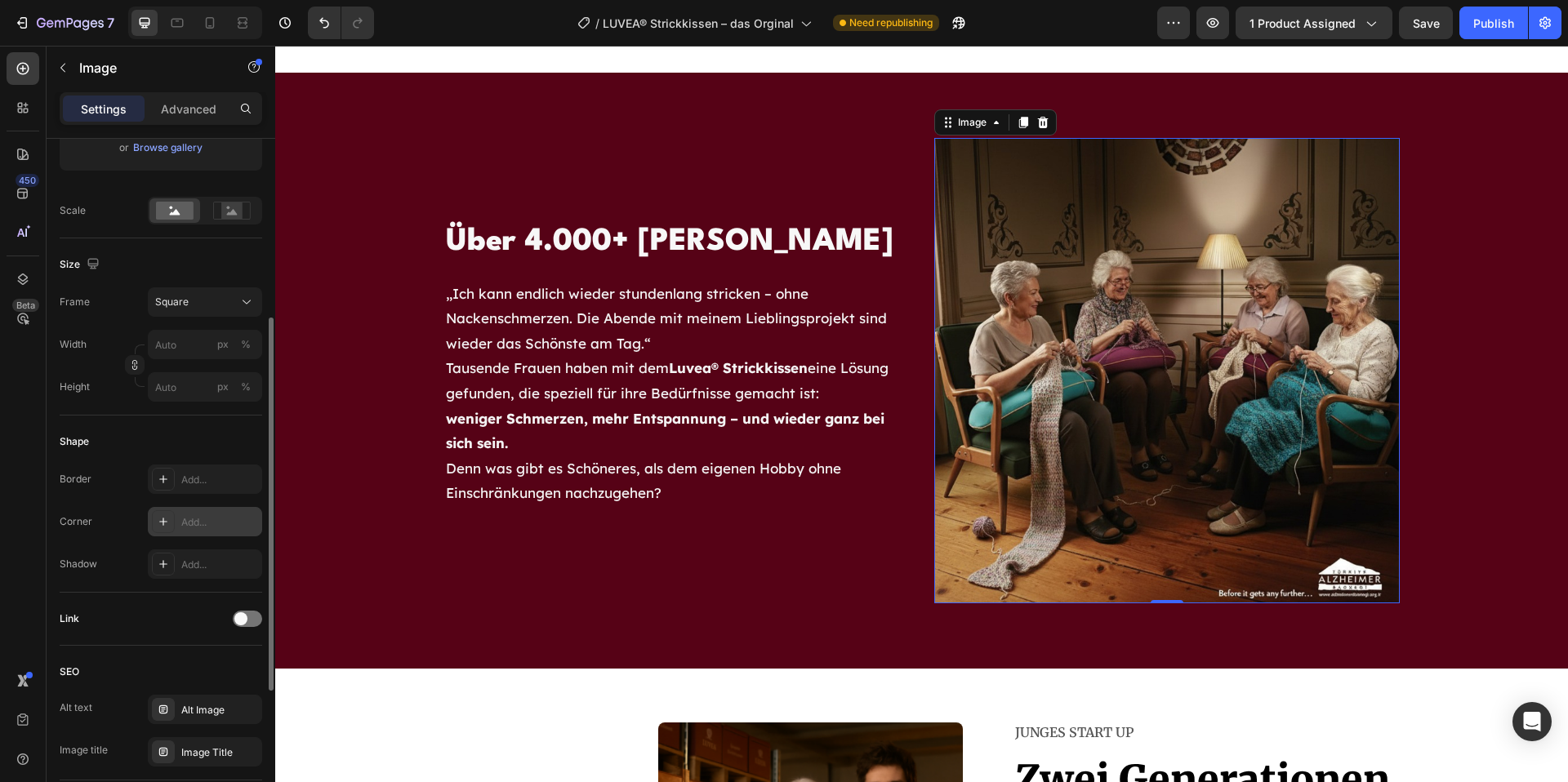
click at [205, 526] on div "Add..." at bounding box center [220, 523] width 77 height 15
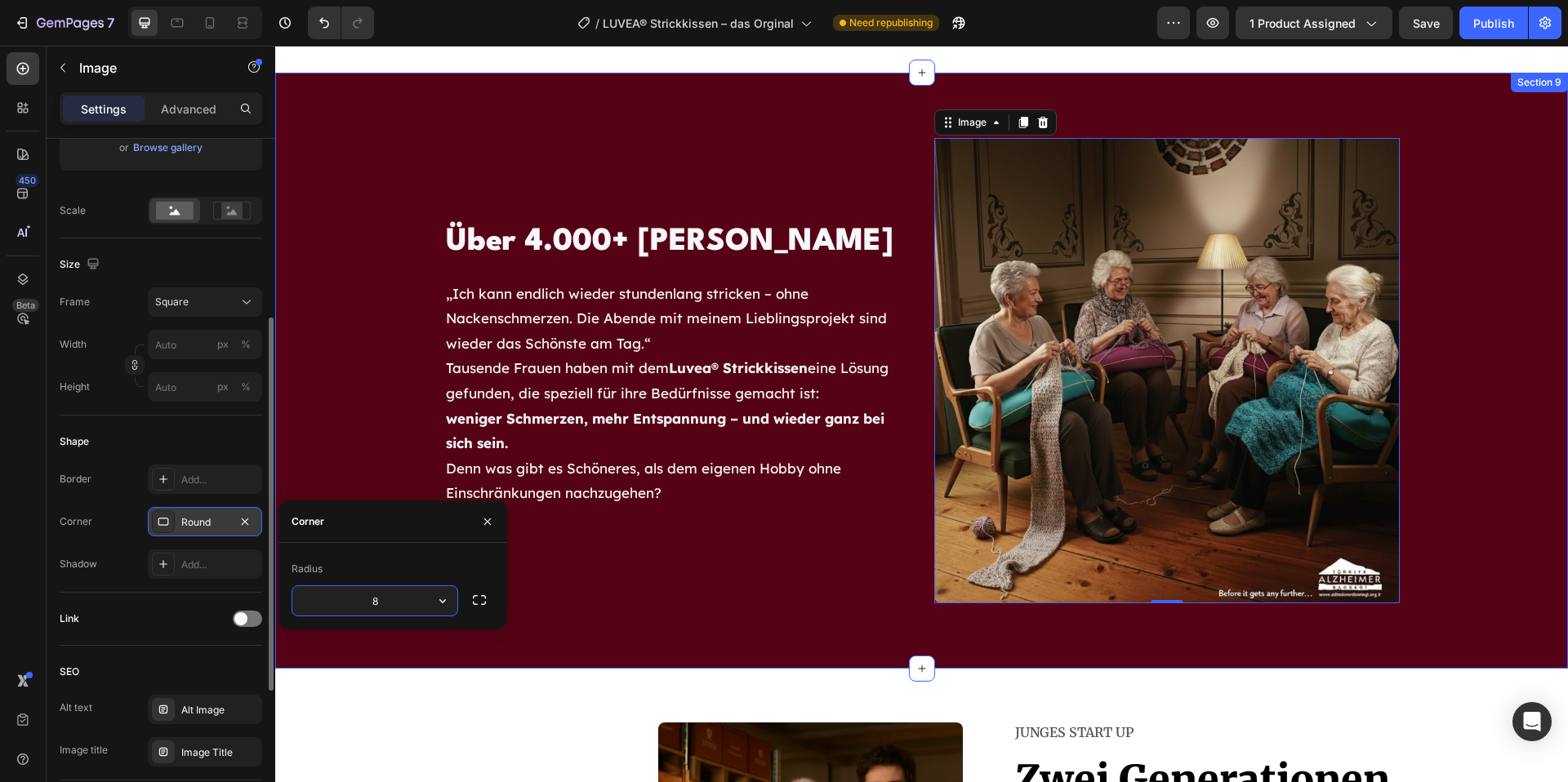
click at [333, 399] on div "Über 4.000+ zufriedene Kundinnen Heading „Ich kann endlich wieder stundenlang s…" at bounding box center [922, 371] width 1293 height 466
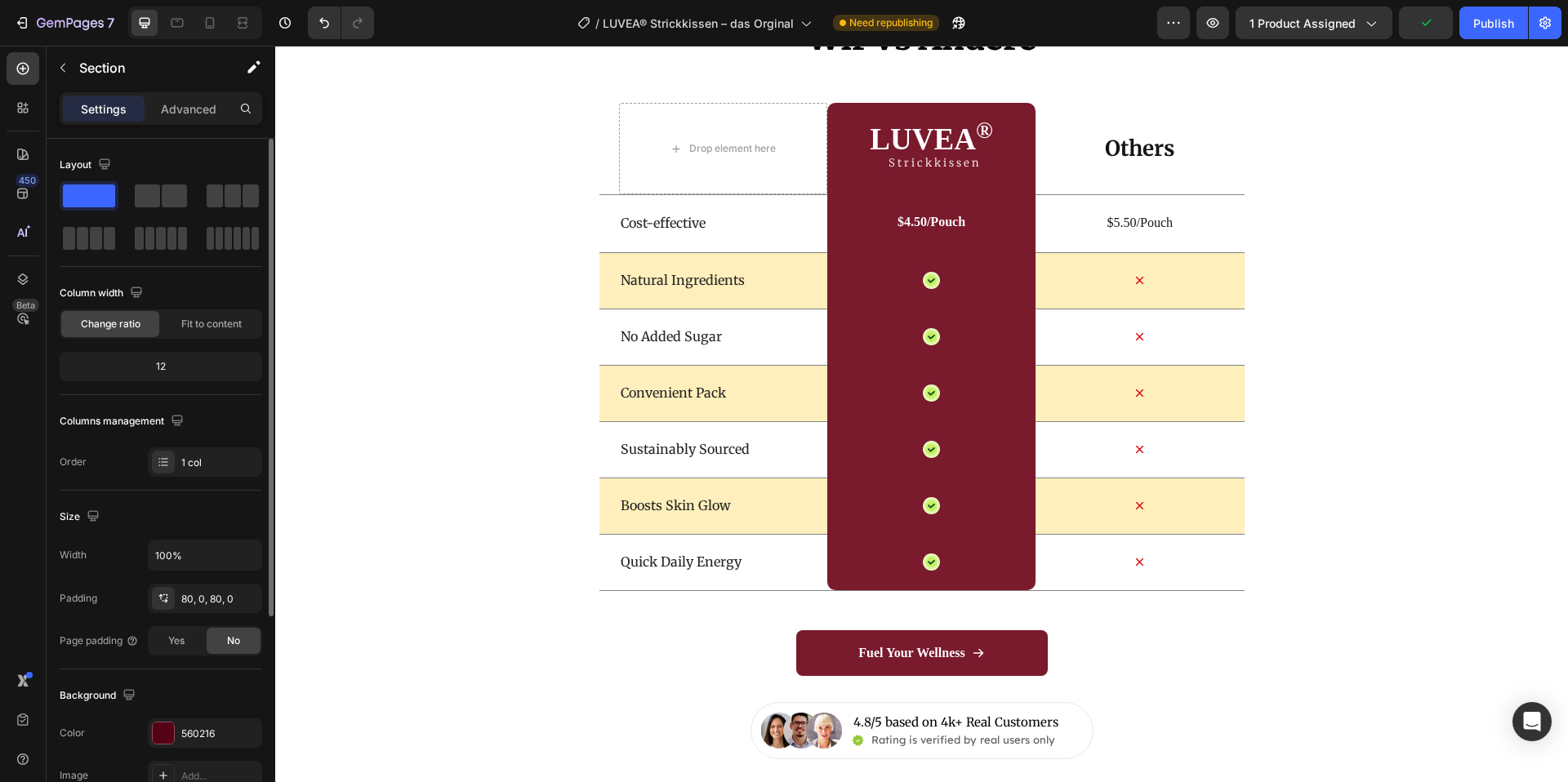
scroll to position [4870, 0]
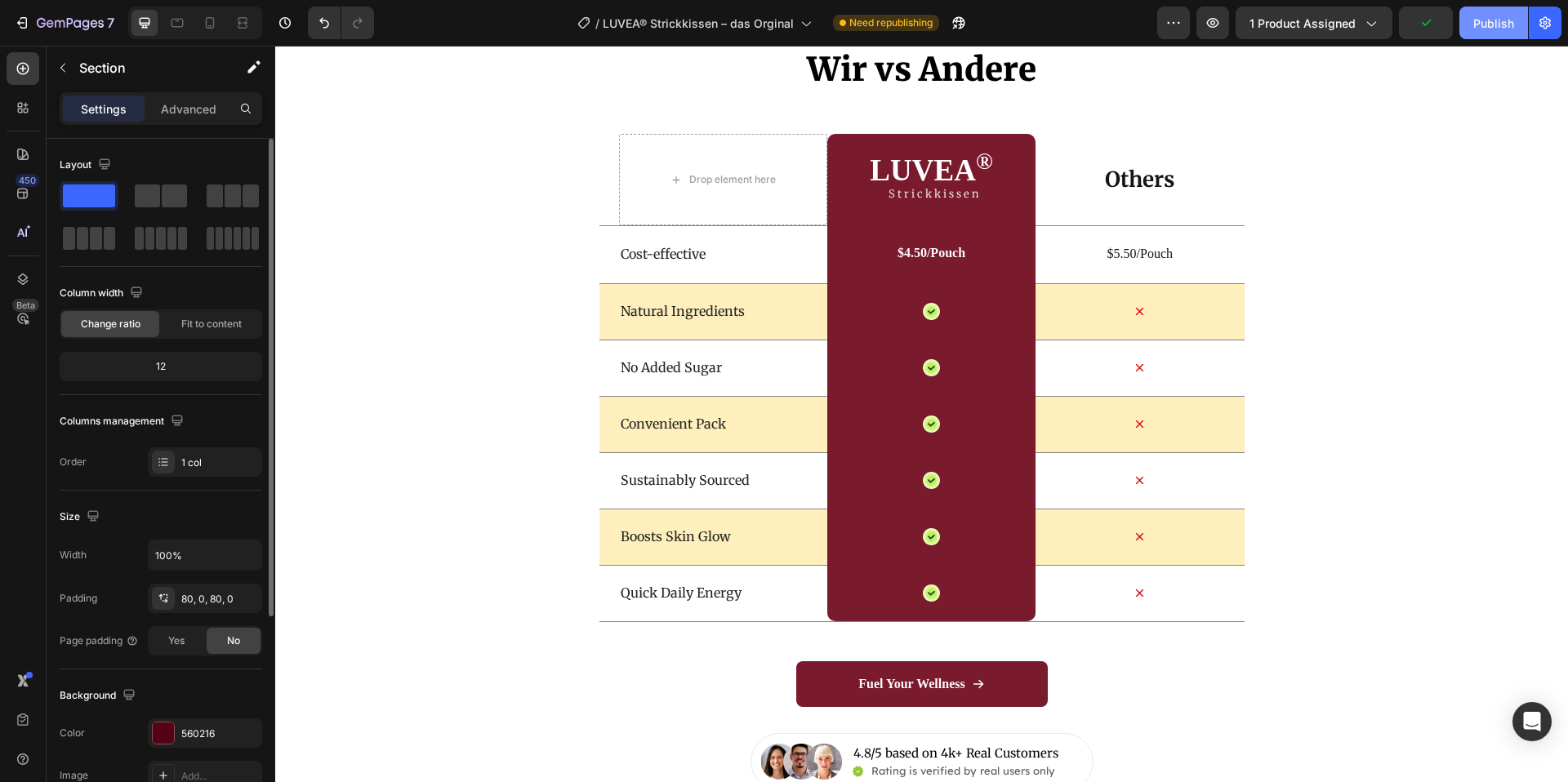
click at [1501, 15] on div "Publish" at bounding box center [1494, 23] width 41 height 17
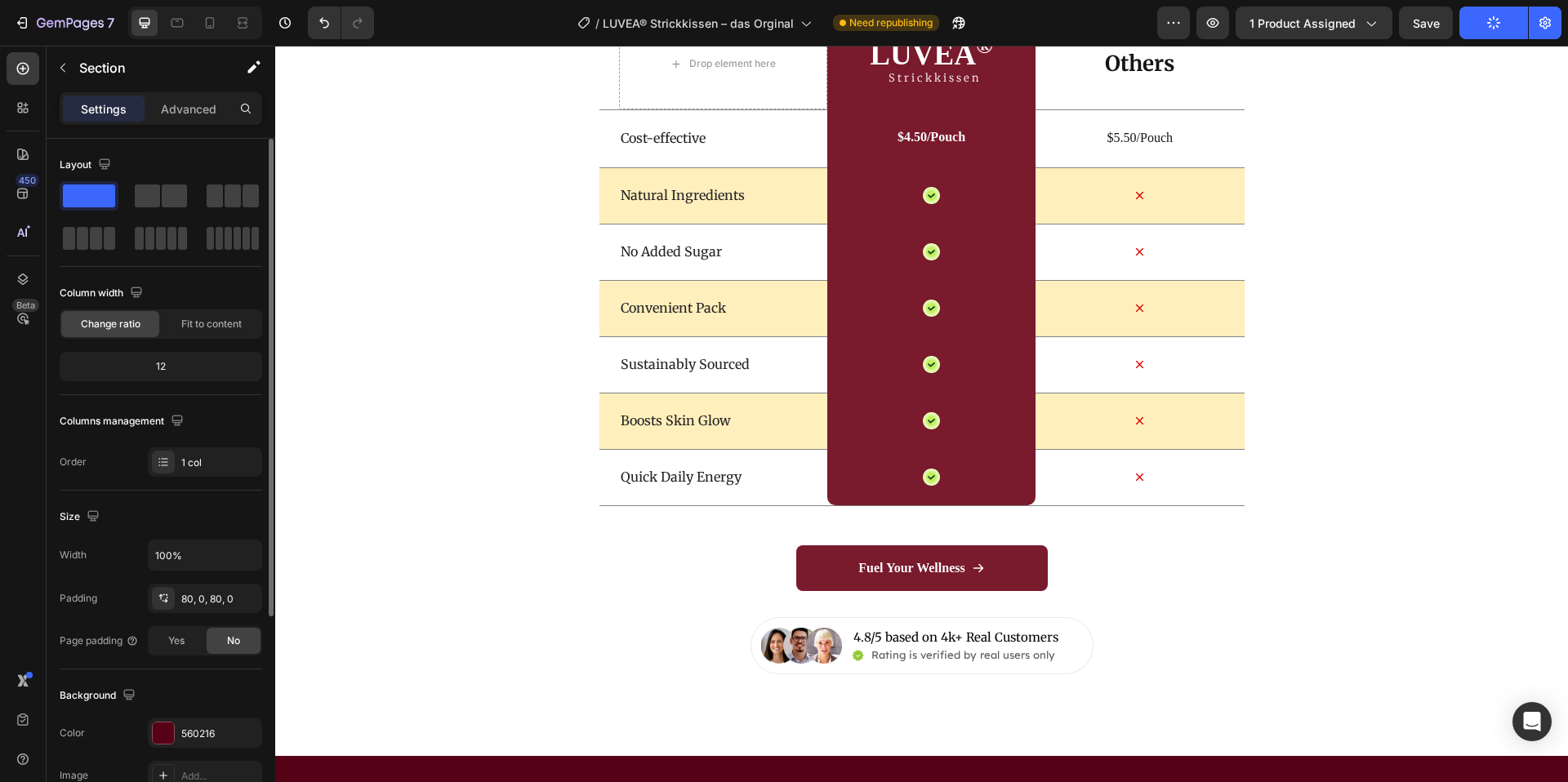
scroll to position [5091, 0]
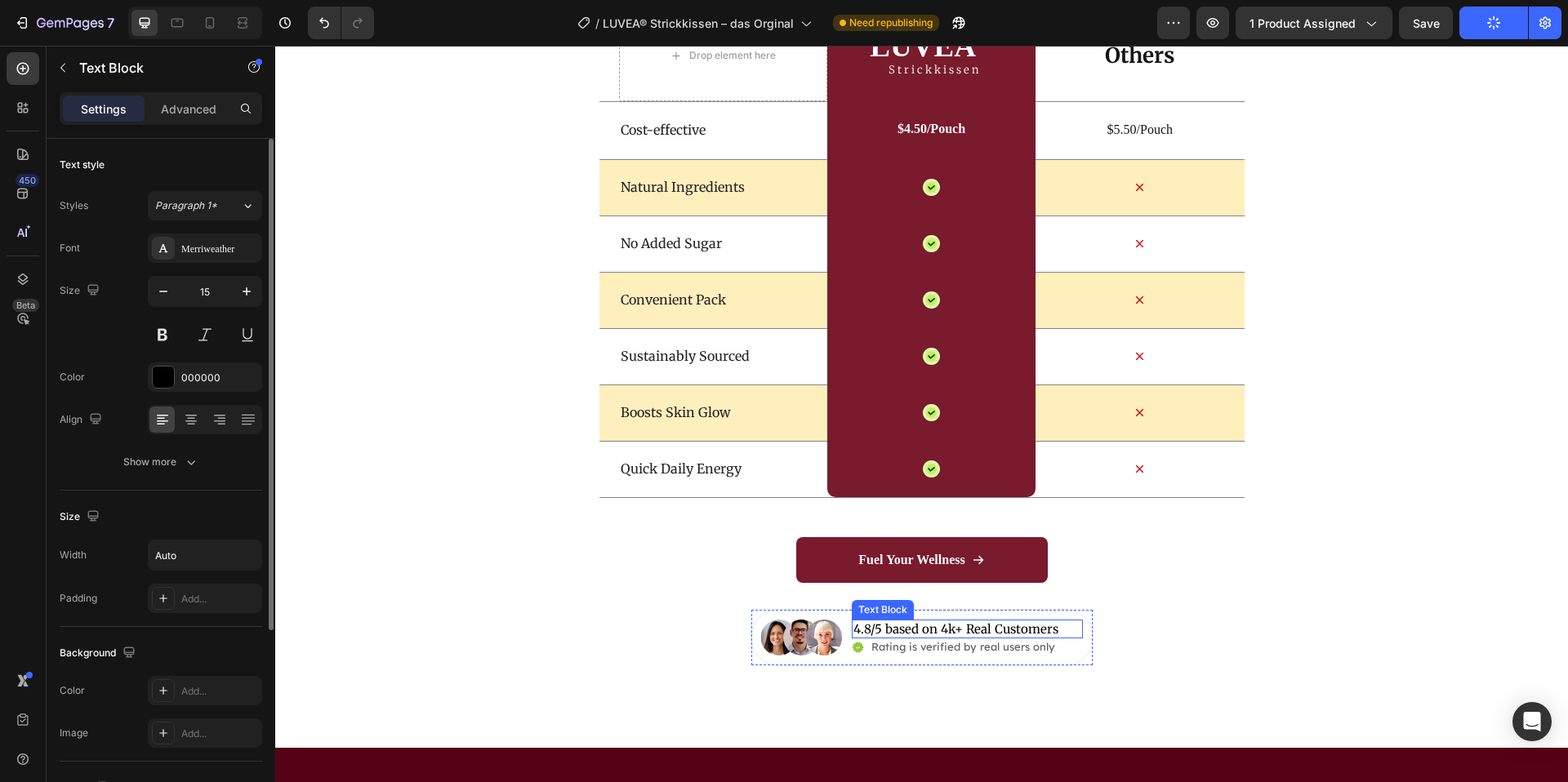
click at [981, 632] on p "4.8/5 based on 4k+ Real Customers" at bounding box center [956, 630] width 205 height 16
click at [1002, 631] on p "4.8/5 based on 4k+ Real Customers" at bounding box center [956, 630] width 205 height 16
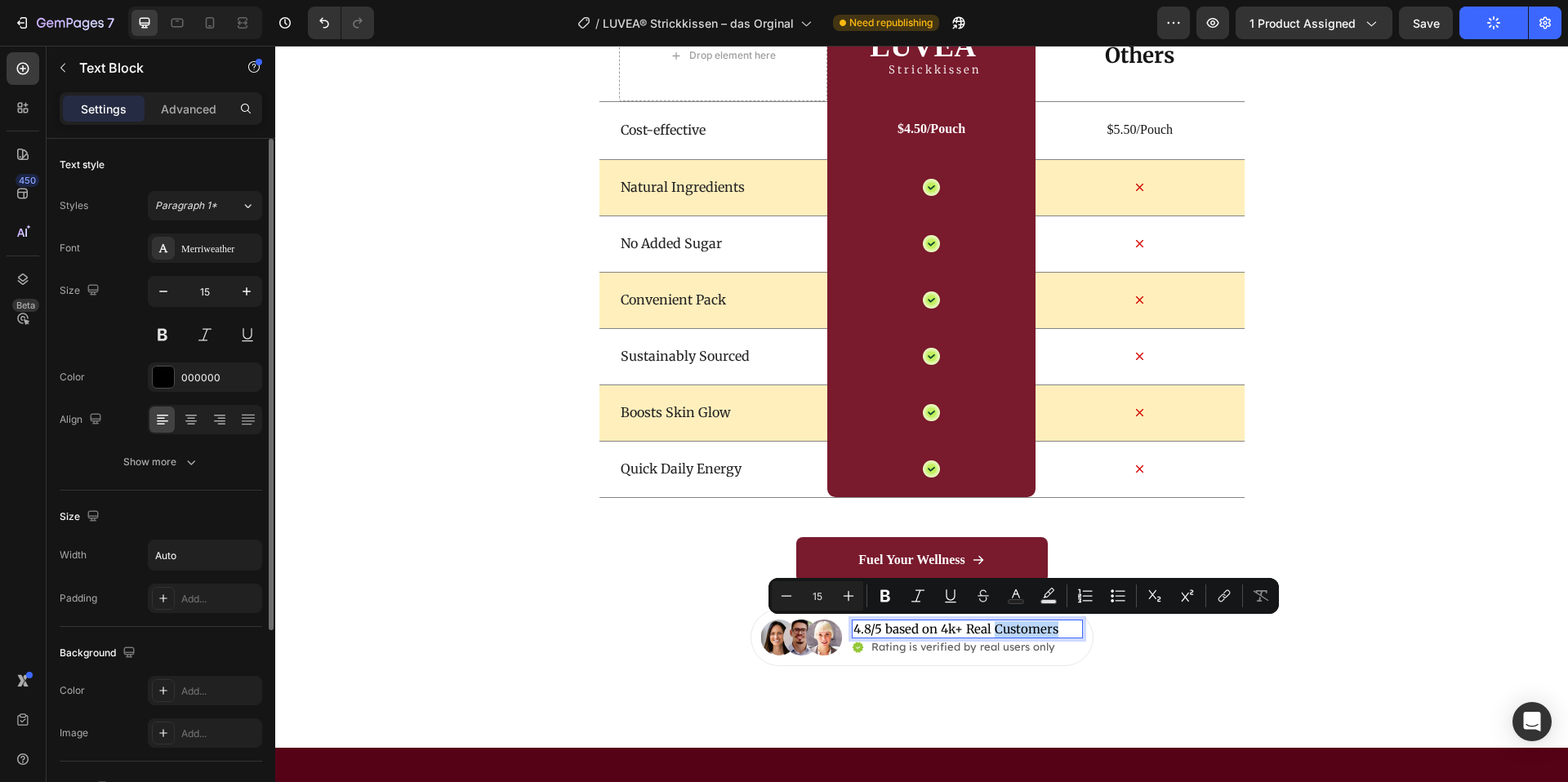
drag, startPoint x: 1054, startPoint y: 630, endPoint x: 1065, endPoint y: 629, distance: 11.0
click at [1054, 630] on p "4.8/5 based on 4k+ Real Customers" at bounding box center [956, 630] width 205 height 16
click at [1066, 628] on div "4.8/5 based on 4k+ Real Customers" at bounding box center [967, 630] width 231 height 19
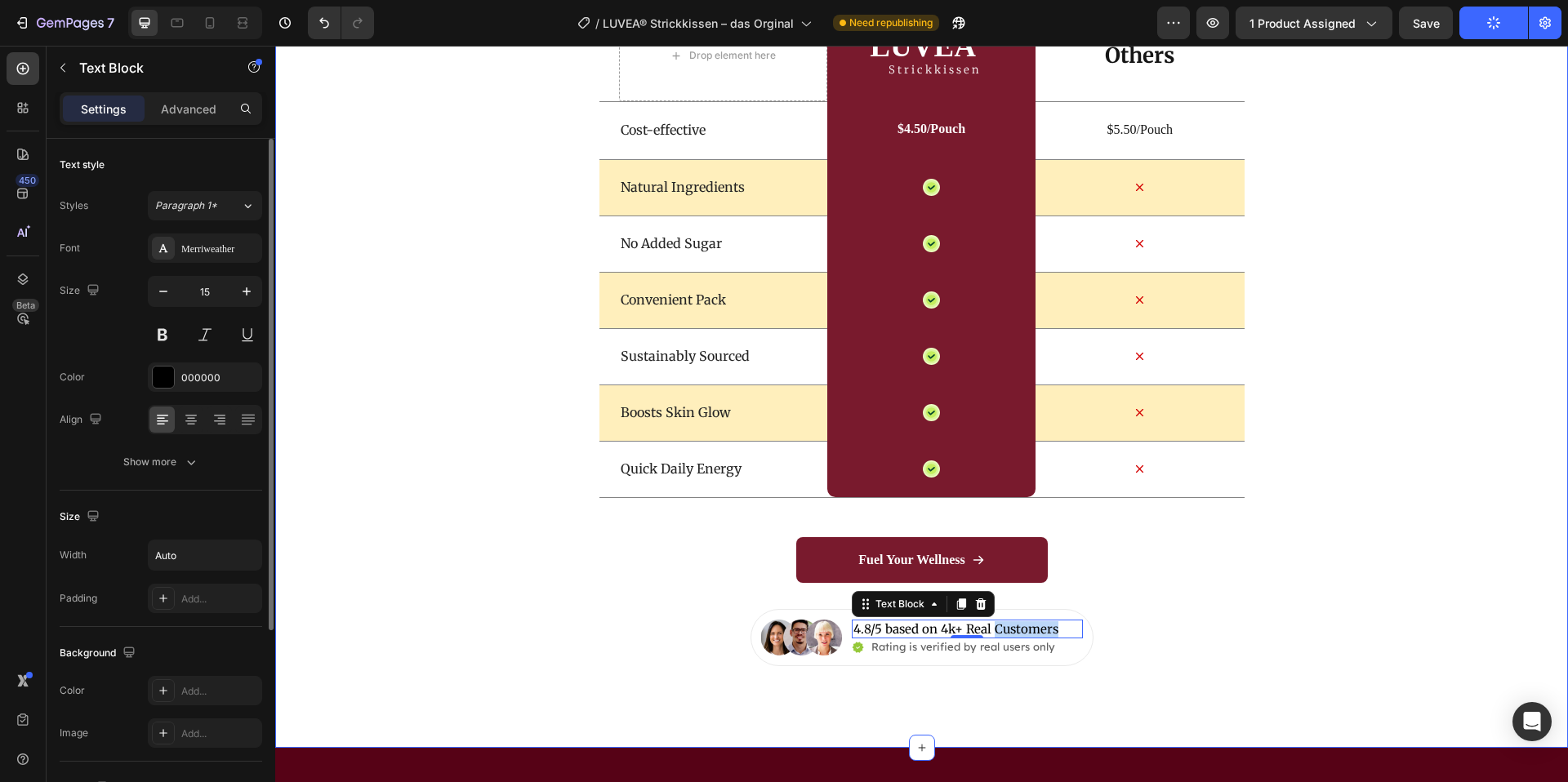
drag, startPoint x: 1198, startPoint y: 604, endPoint x: 1183, endPoint y: 603, distance: 15.0
click at [1191, 603] on div "Fuel Your Wellness Button" at bounding box center [922, 573] width 1293 height 72
click at [1068, 631] on div "4.8/5 based on 4k+ Real Customers" at bounding box center [967, 630] width 231 height 19
click at [1061, 630] on div "4.8/5 based on 4k+ Real Customers" at bounding box center [967, 630] width 231 height 19
click at [1055, 630] on div "4.8/5 based on 4k+ Real Customers" at bounding box center [956, 630] width 208 height 19
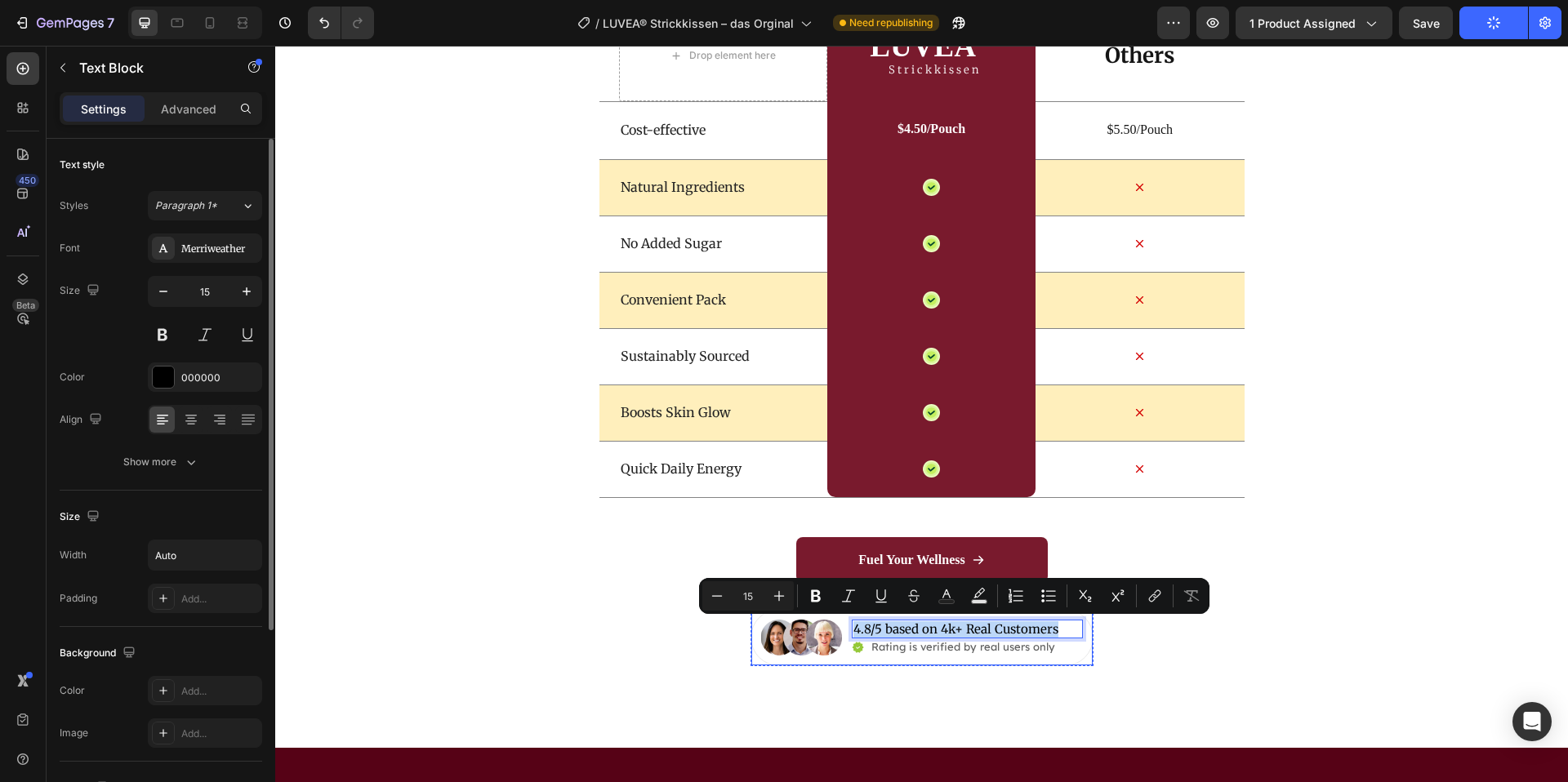
drag, startPoint x: 1056, startPoint y: 630, endPoint x: 850, endPoint y: 626, distance: 206.0
click at [850, 626] on div "Image 4.8/5 based on 4k+ Real Customers Text Block 0 Icon Rating is verified by…" at bounding box center [921, 638] width 343 height 58
copy p "4.8/5 based on 4k+ Real Customers"
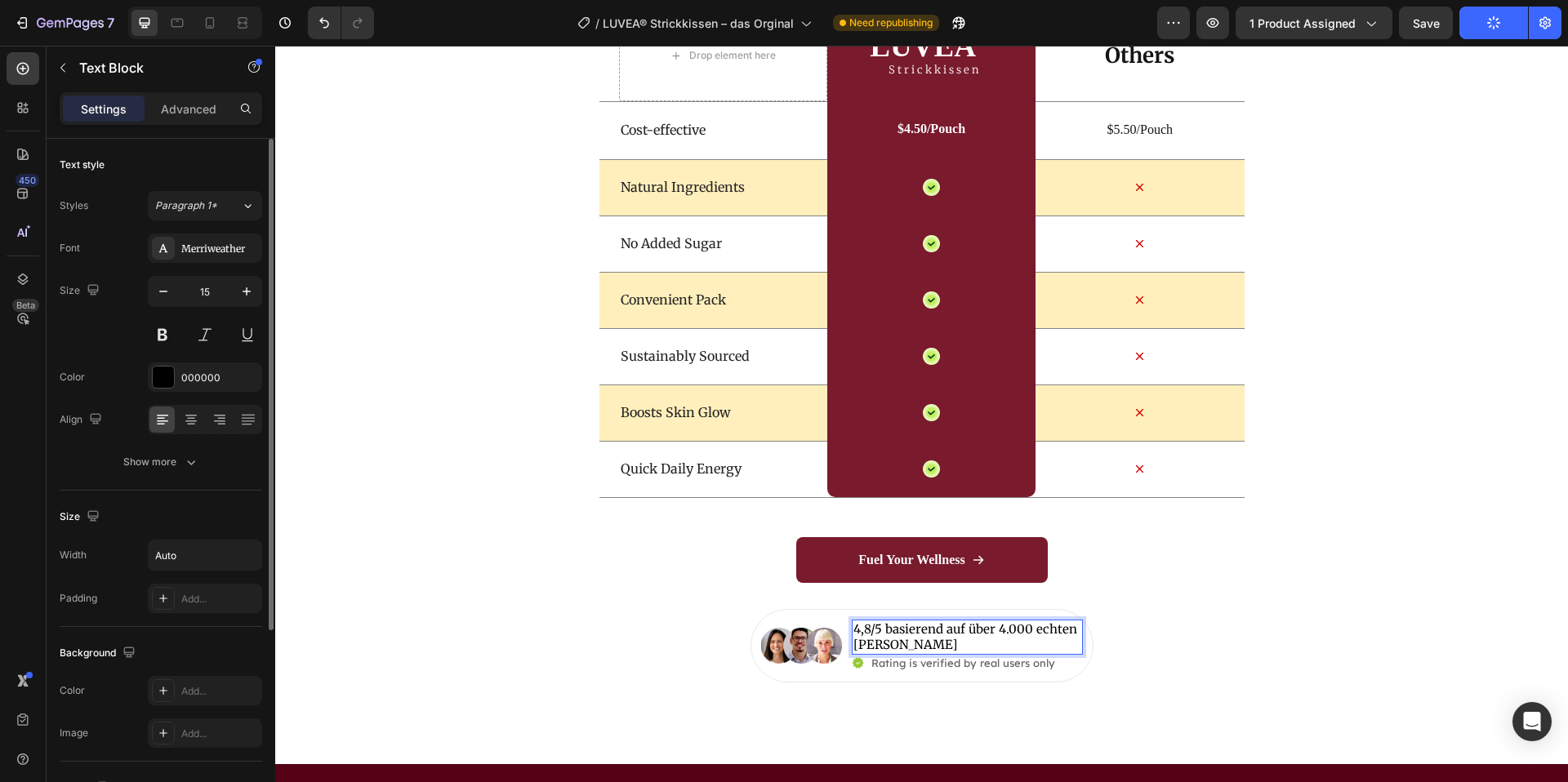
click at [1031, 626] on p "4,8/5 basierend auf über 4.000 echten [PERSON_NAME]" at bounding box center [967, 638] width 228 height 32
click at [936, 628] on p "4,8/5 basierend auf über 4k+ echten [PERSON_NAME]" at bounding box center [967, 638] width 228 height 32
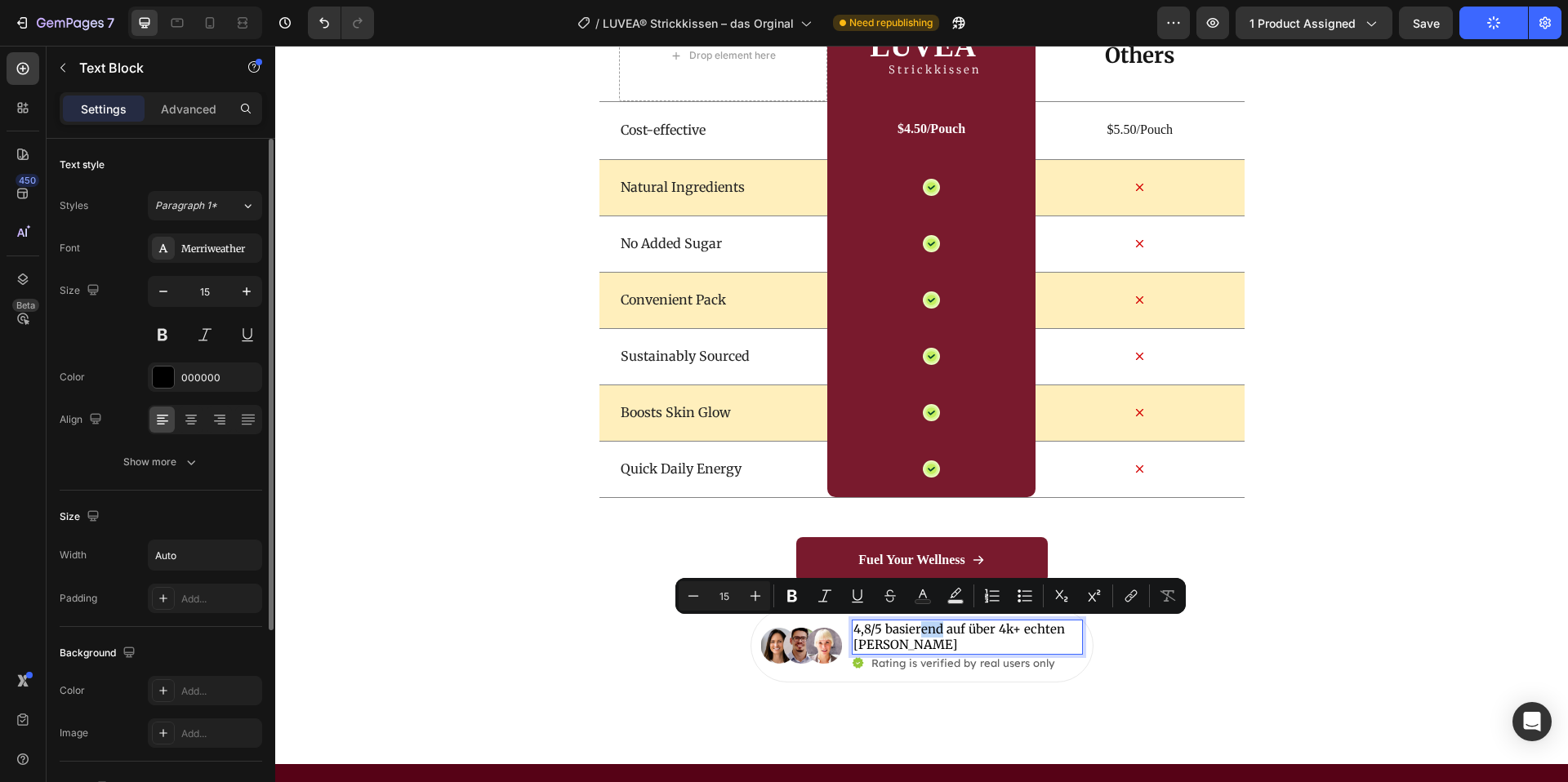
drag, startPoint x: 941, startPoint y: 628, endPoint x: 920, endPoint y: 634, distance: 21.8
click at [920, 634] on p "4,8/5 basierend auf über 4k+ echten [PERSON_NAME]" at bounding box center [967, 638] width 228 height 32
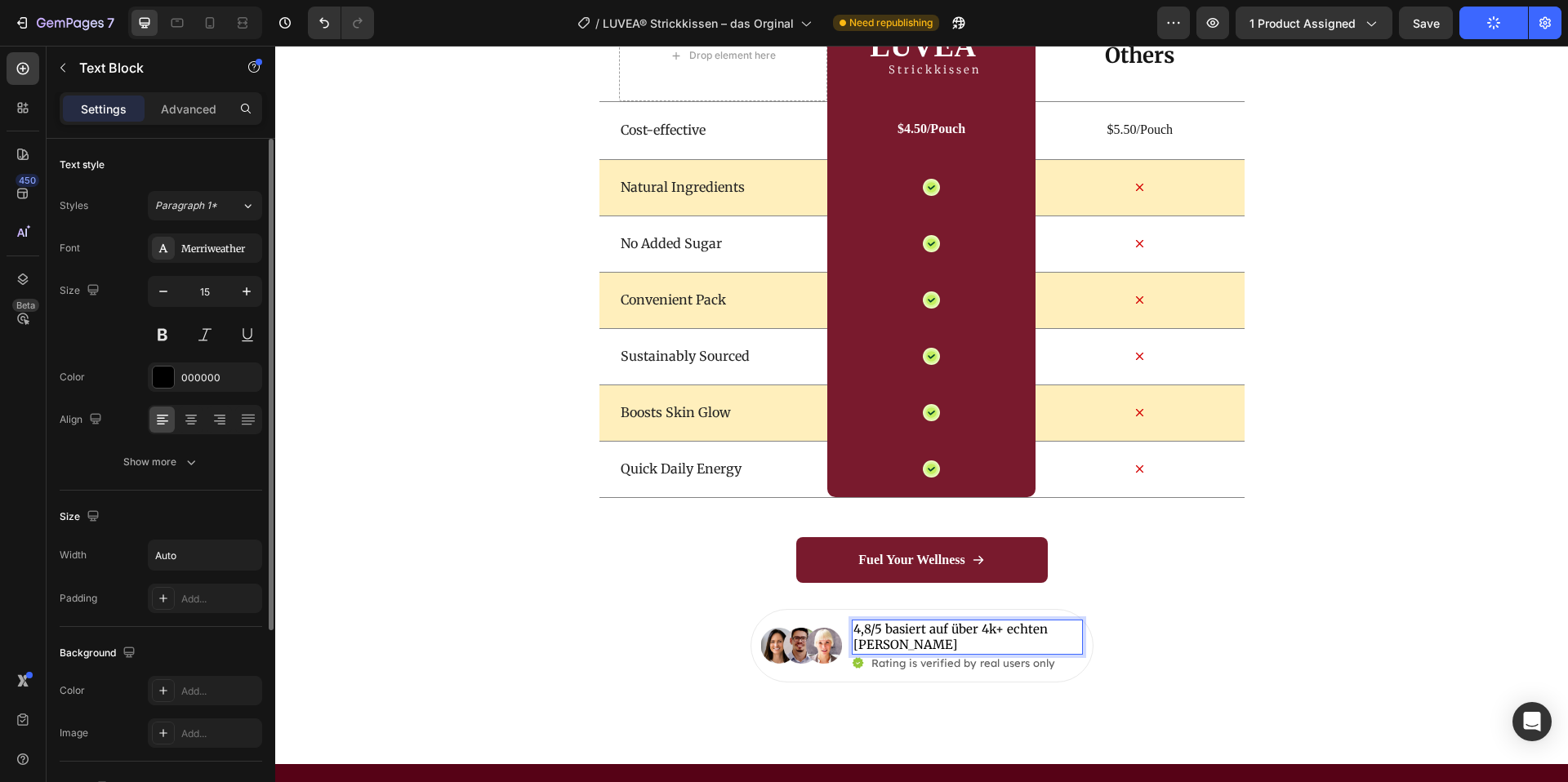
click at [920, 646] on p "4,8/5 basiert auf über 4k+ echten [PERSON_NAME]" at bounding box center [967, 638] width 228 height 32
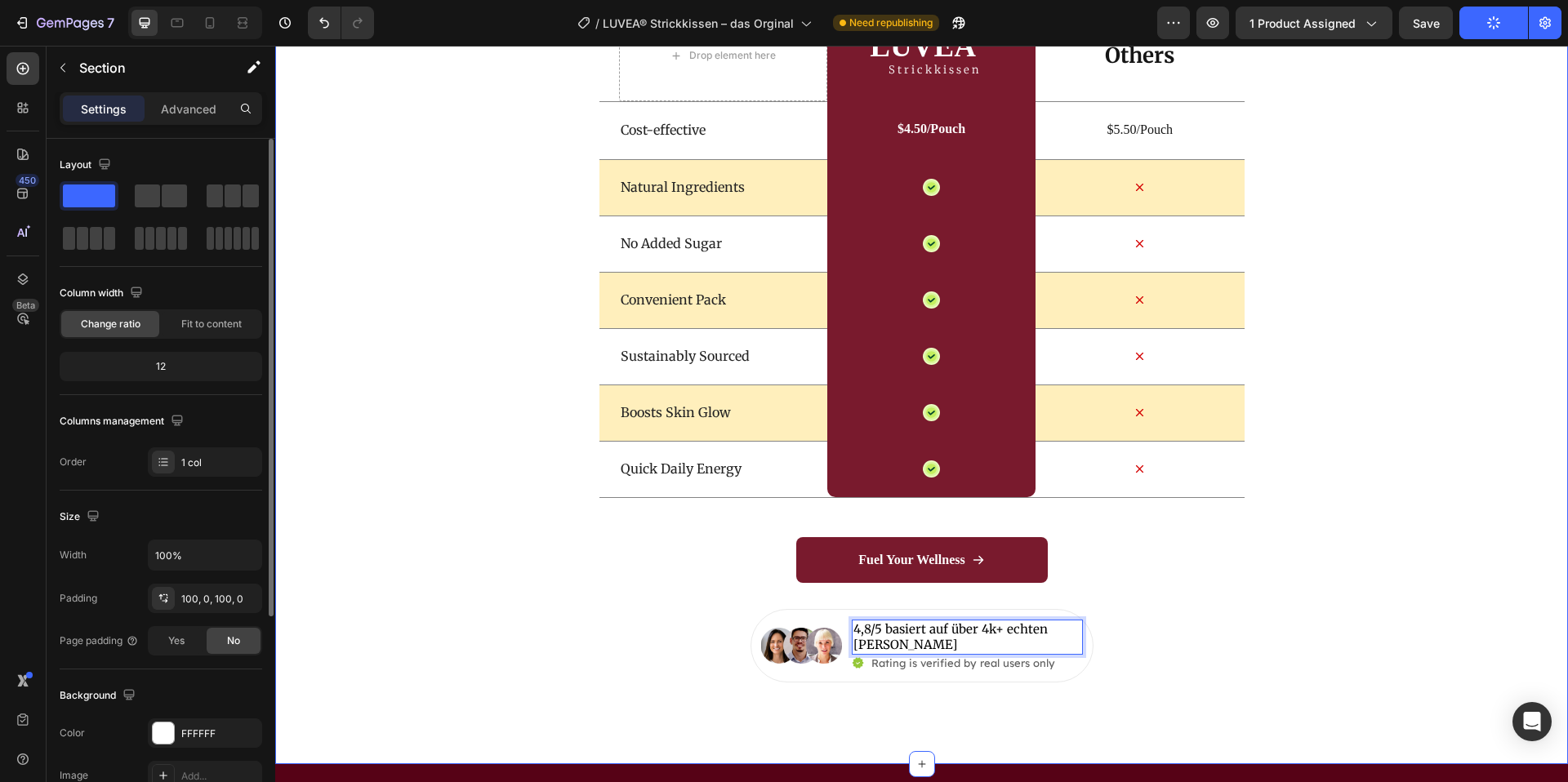
click at [1252, 648] on div "Wir vs Andere Heading Drop element here LUVEA ® Heading Strickkissen Text Block…" at bounding box center [922, 302] width 1293 height 760
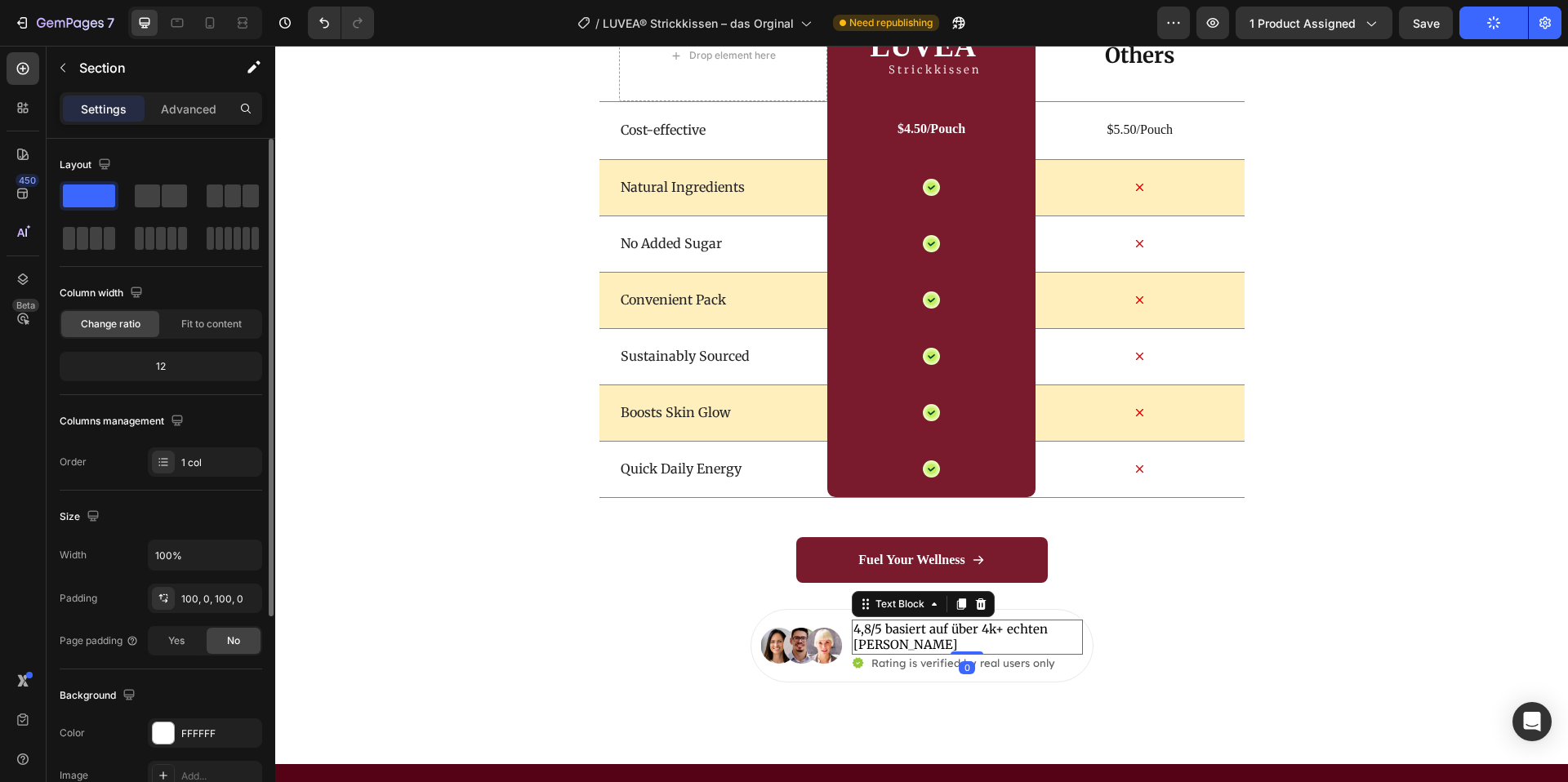
click at [1013, 639] on p "4,8/5 basiert auf über 4k+ echten [PERSON_NAME]" at bounding box center [967, 638] width 228 height 32
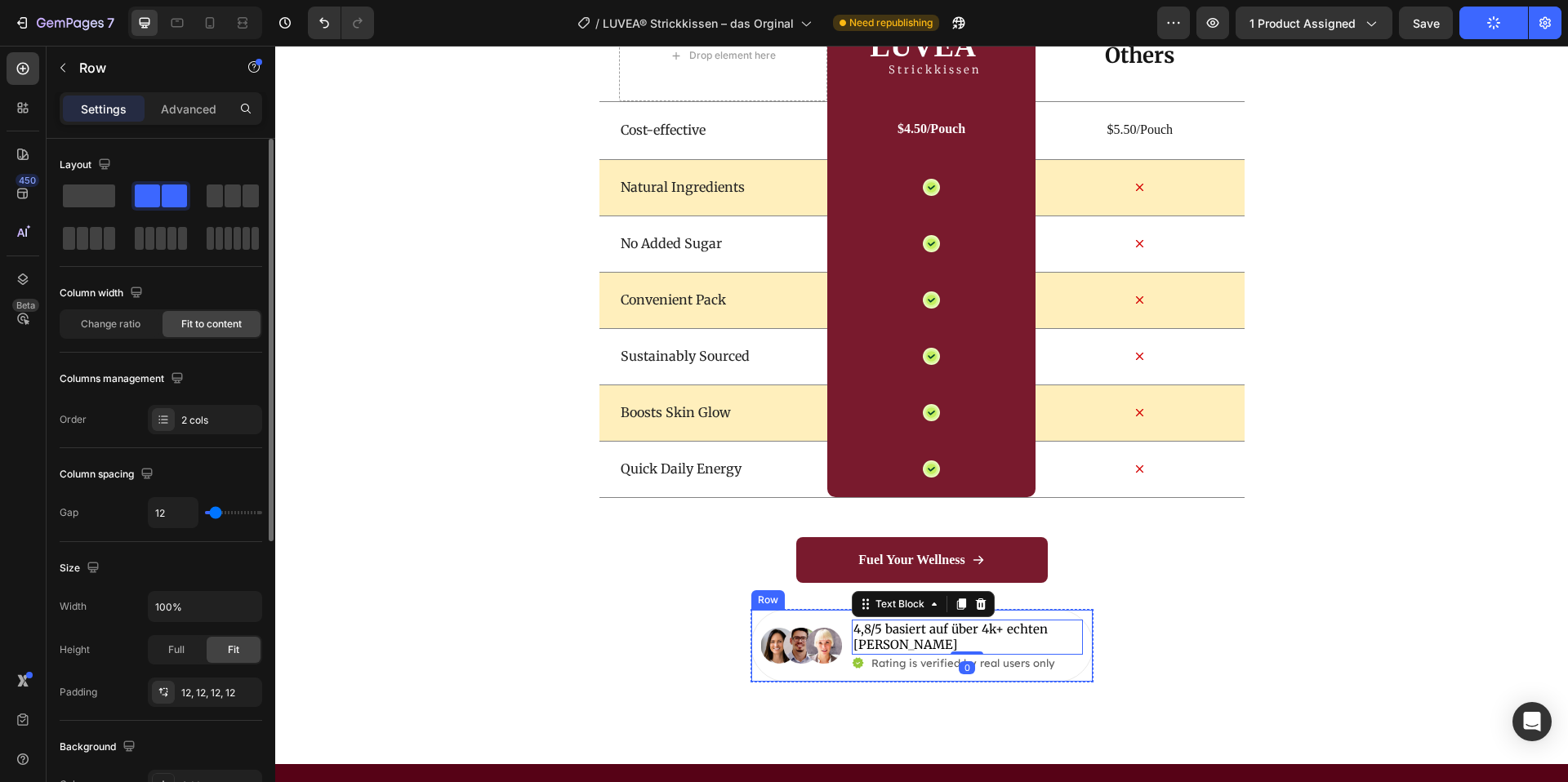
click at [1084, 647] on div "Image 4,8/5 basiert auf über 4k+ echten Kunden Text Block 0 Icon Rating is veri…" at bounding box center [921, 646] width 343 height 74
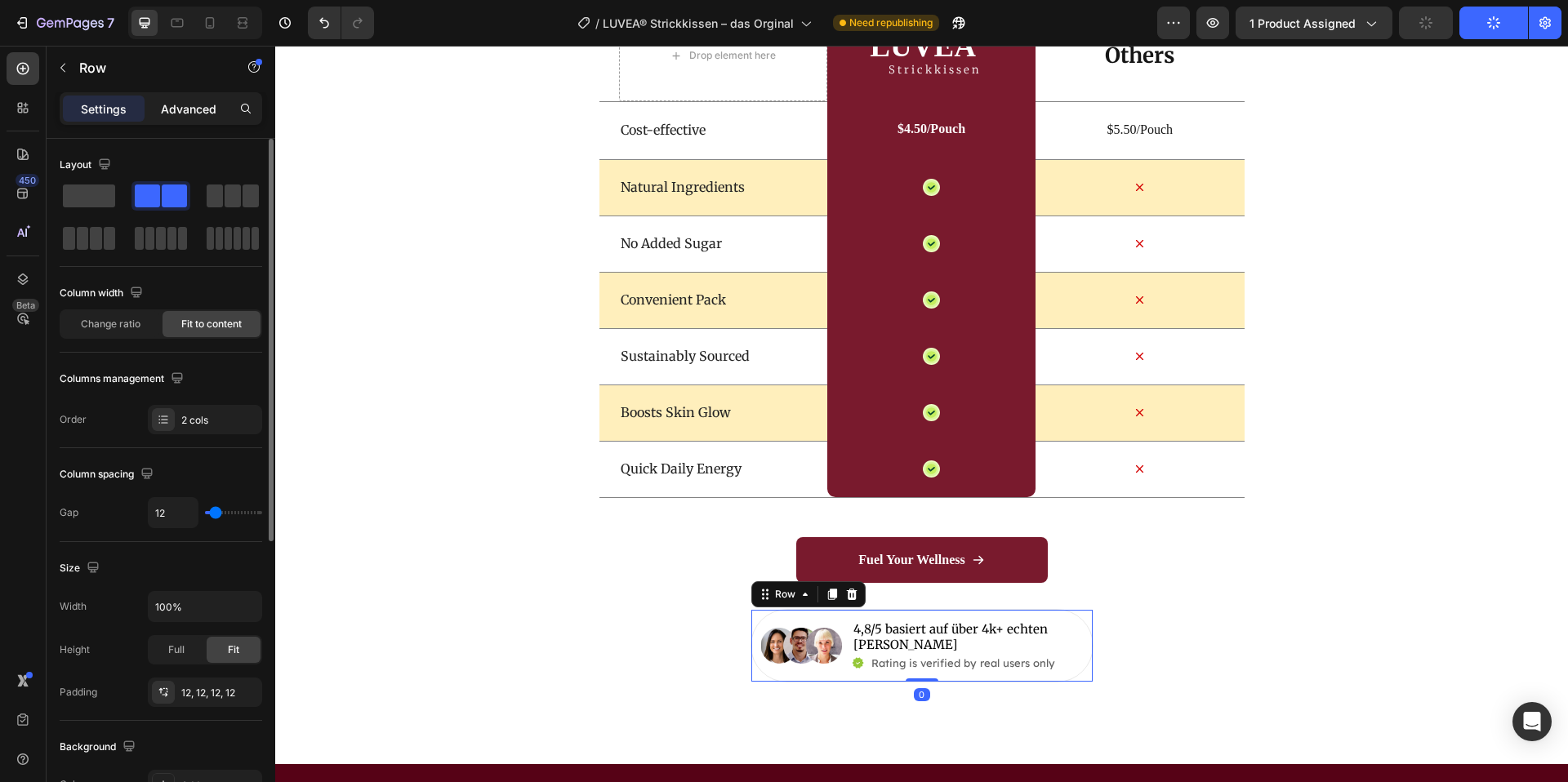
click at [186, 119] on div "Advanced" at bounding box center [189, 109] width 82 height 27
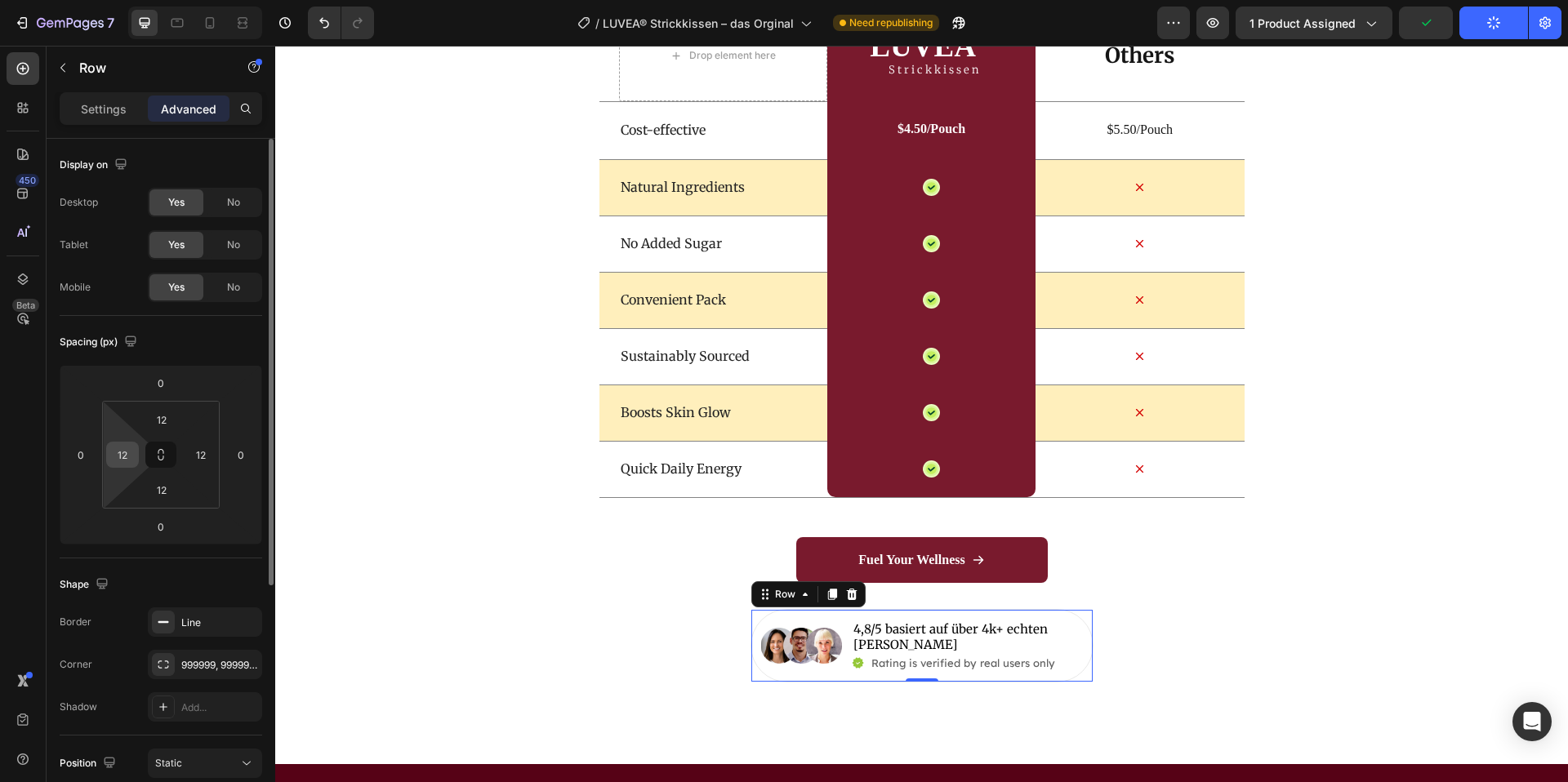
click at [129, 447] on input "12" at bounding box center [122, 455] width 25 height 25
type input "9"
click at [208, 460] on input "12" at bounding box center [201, 455] width 25 height 25
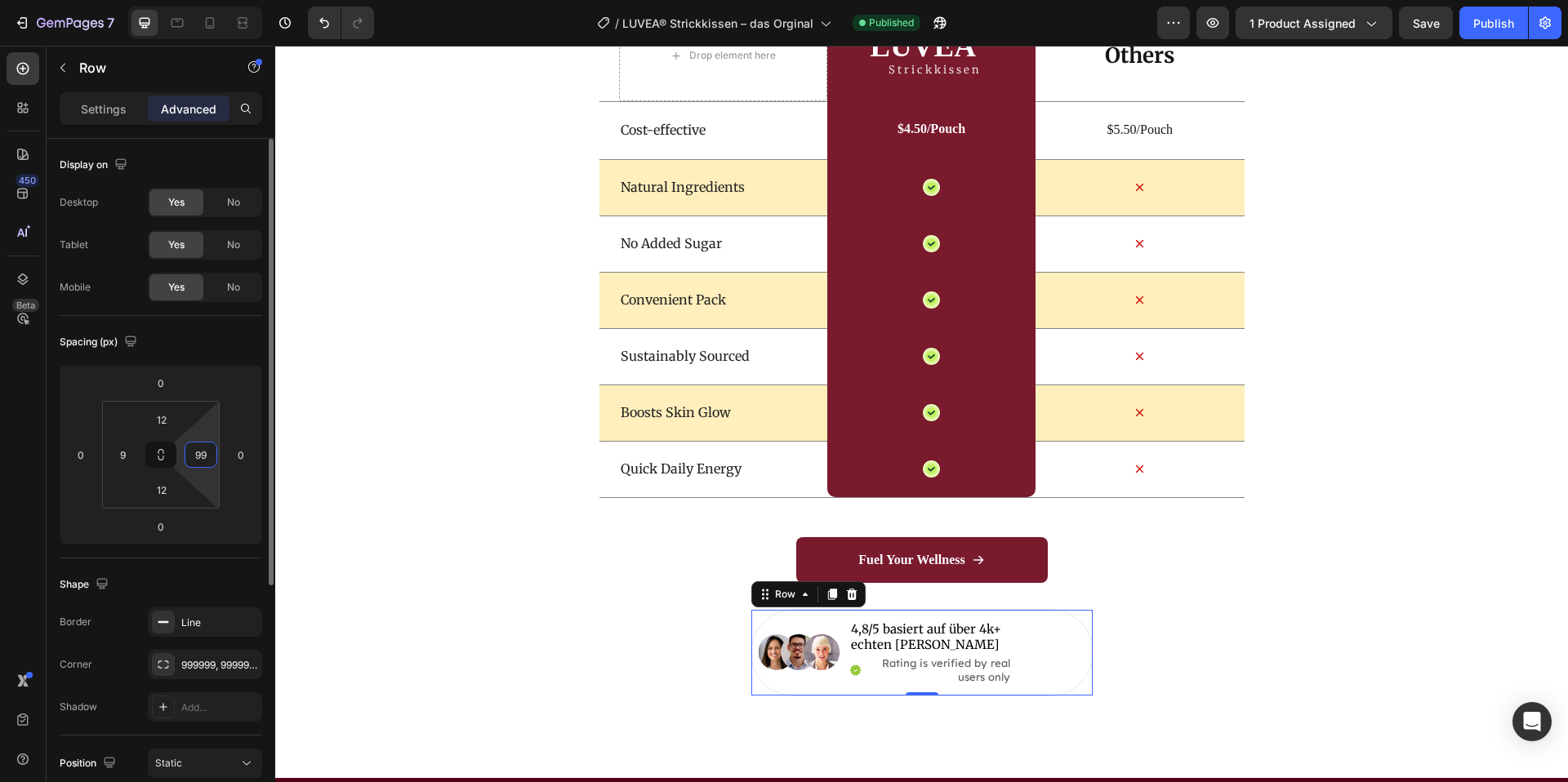
type input "9"
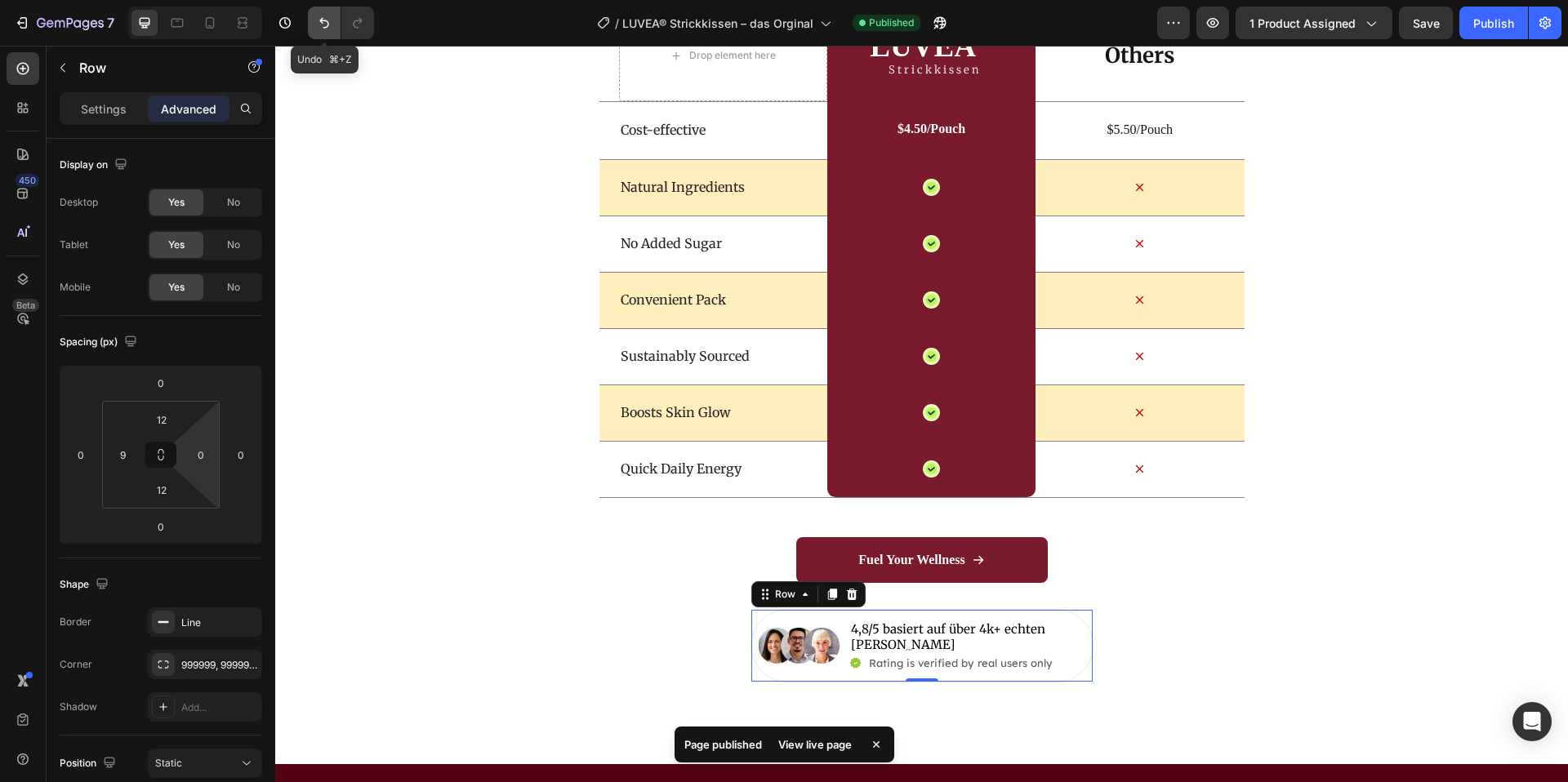
click at [317, 13] on button "Undo/Redo" at bounding box center [324, 22] width 33 height 33
type input "12"
click at [317, 15] on icon "Undo/Redo" at bounding box center [324, 23] width 16 height 16
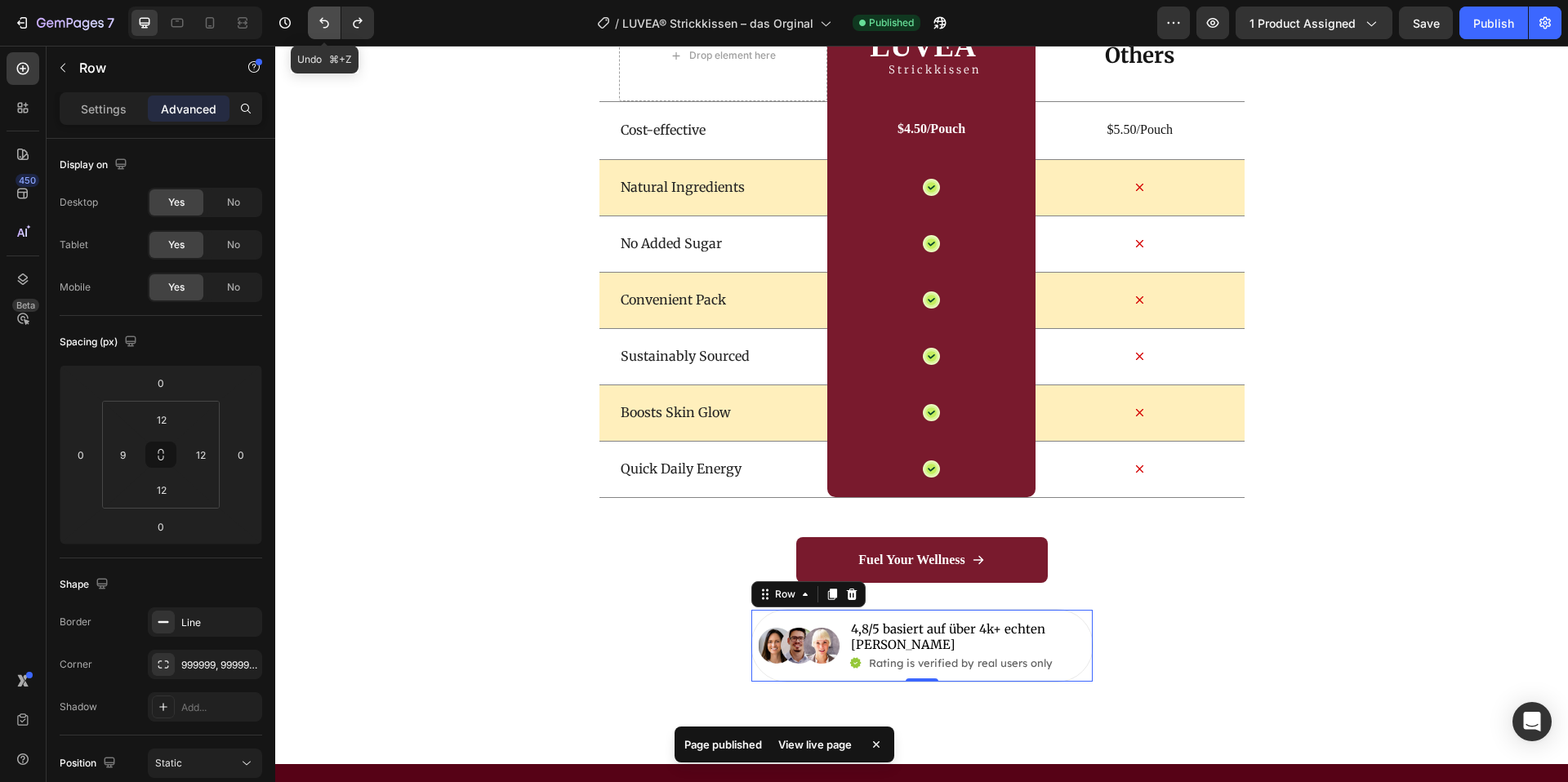
type input "12"
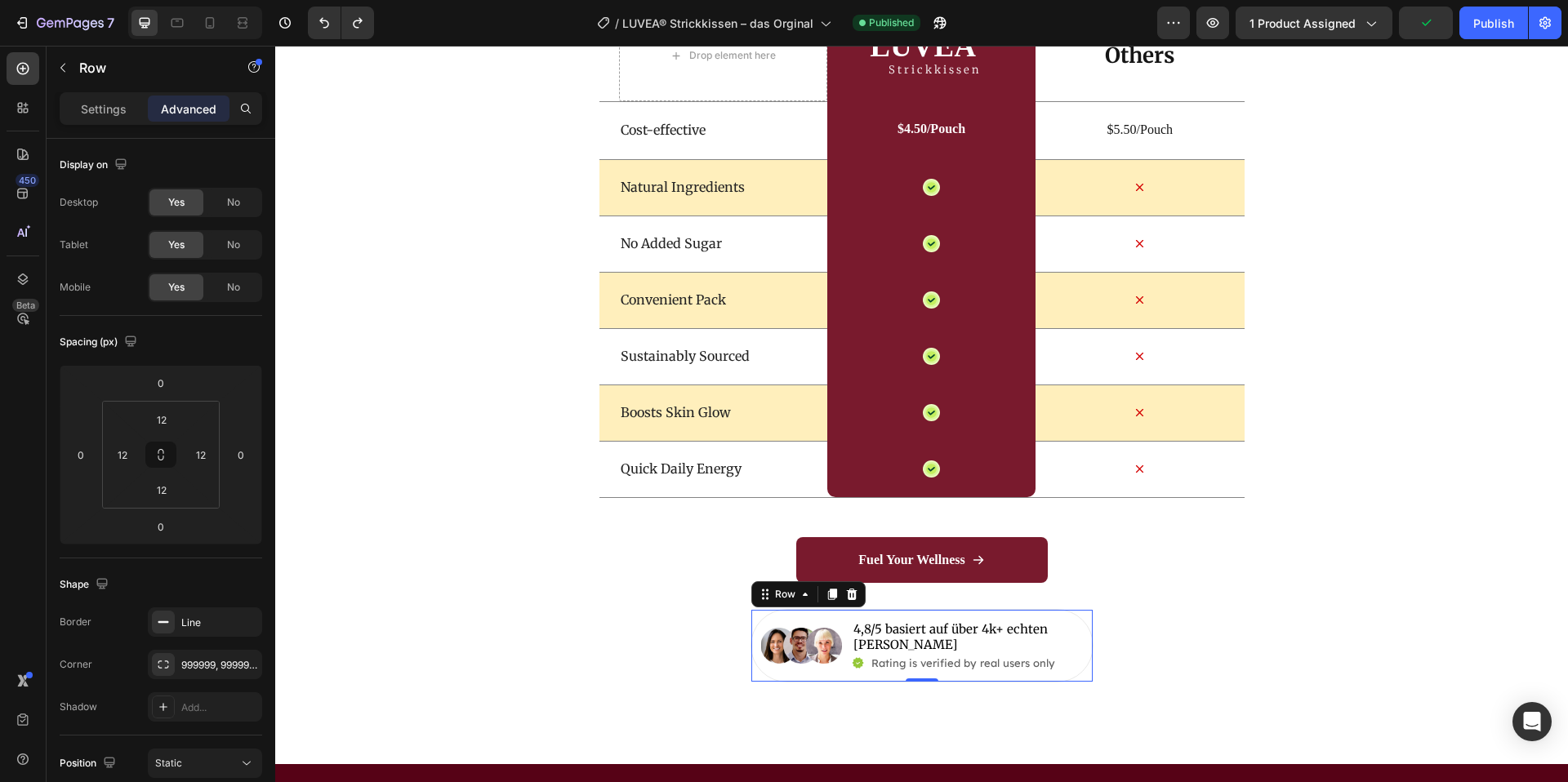
drag, startPoint x: 86, startPoint y: 110, endPoint x: 120, endPoint y: 125, distance: 37.2
click at [86, 110] on p "Settings" at bounding box center [104, 108] width 46 height 17
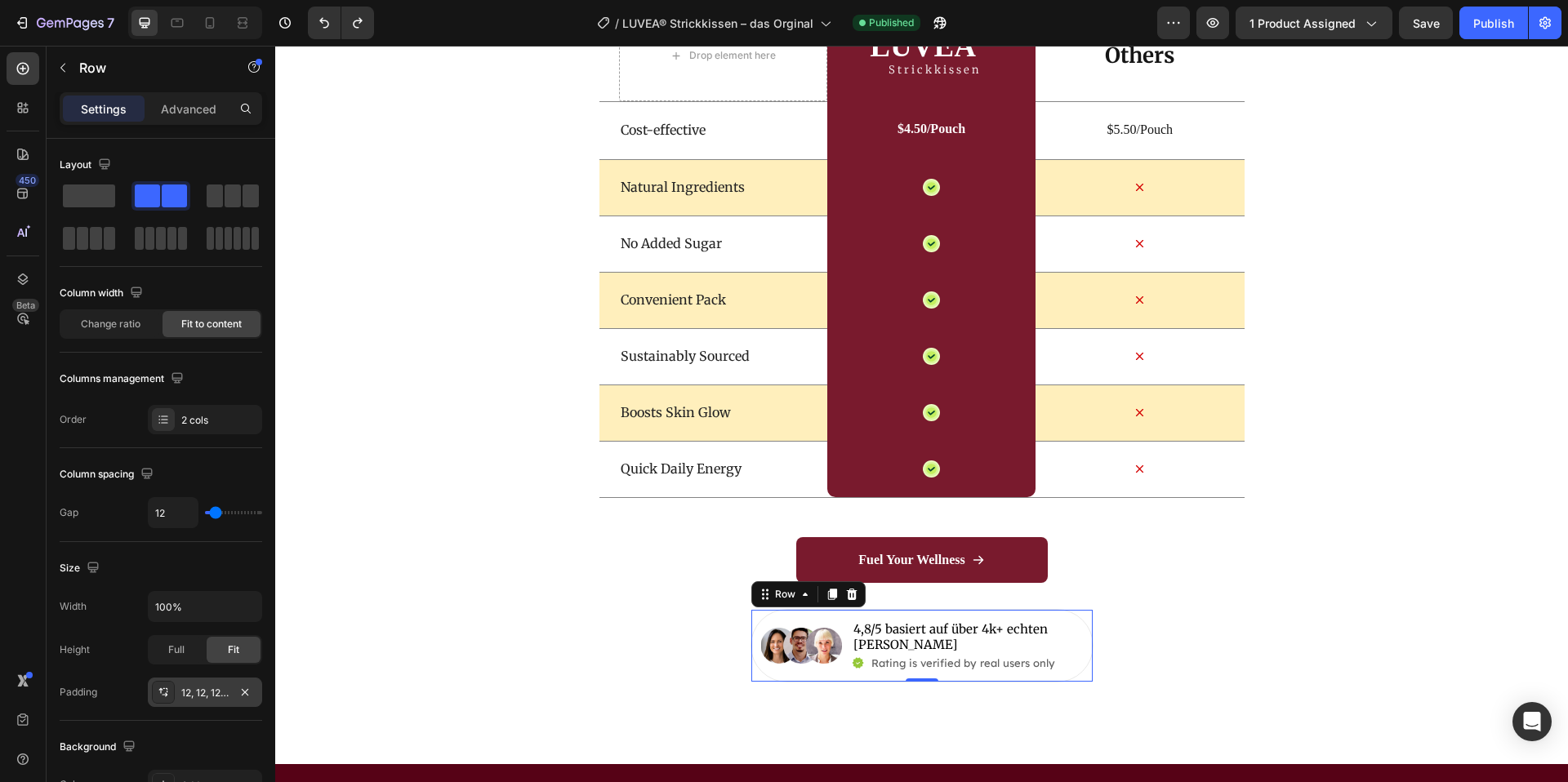
click at [215, 686] on div "12, 12, 12, 12" at bounding box center [205, 693] width 47 height 15
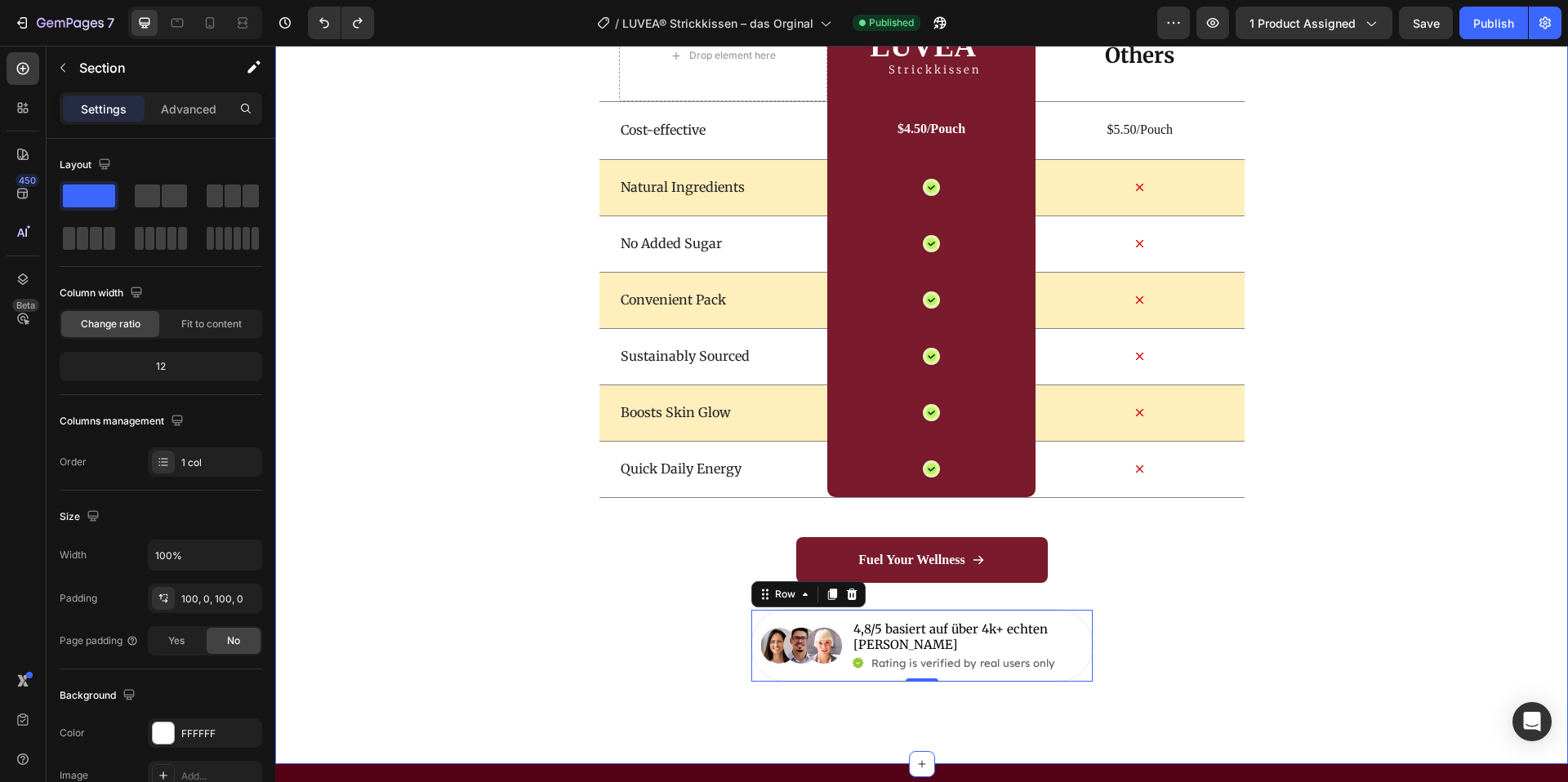
click at [459, 459] on div "Wir vs Andere Heading Drop element here LUVEA ® Heading Strickkissen Text Block…" at bounding box center [922, 302] width 1293 height 760
click at [783, 670] on div "Image" at bounding box center [801, 646] width 81 height 52
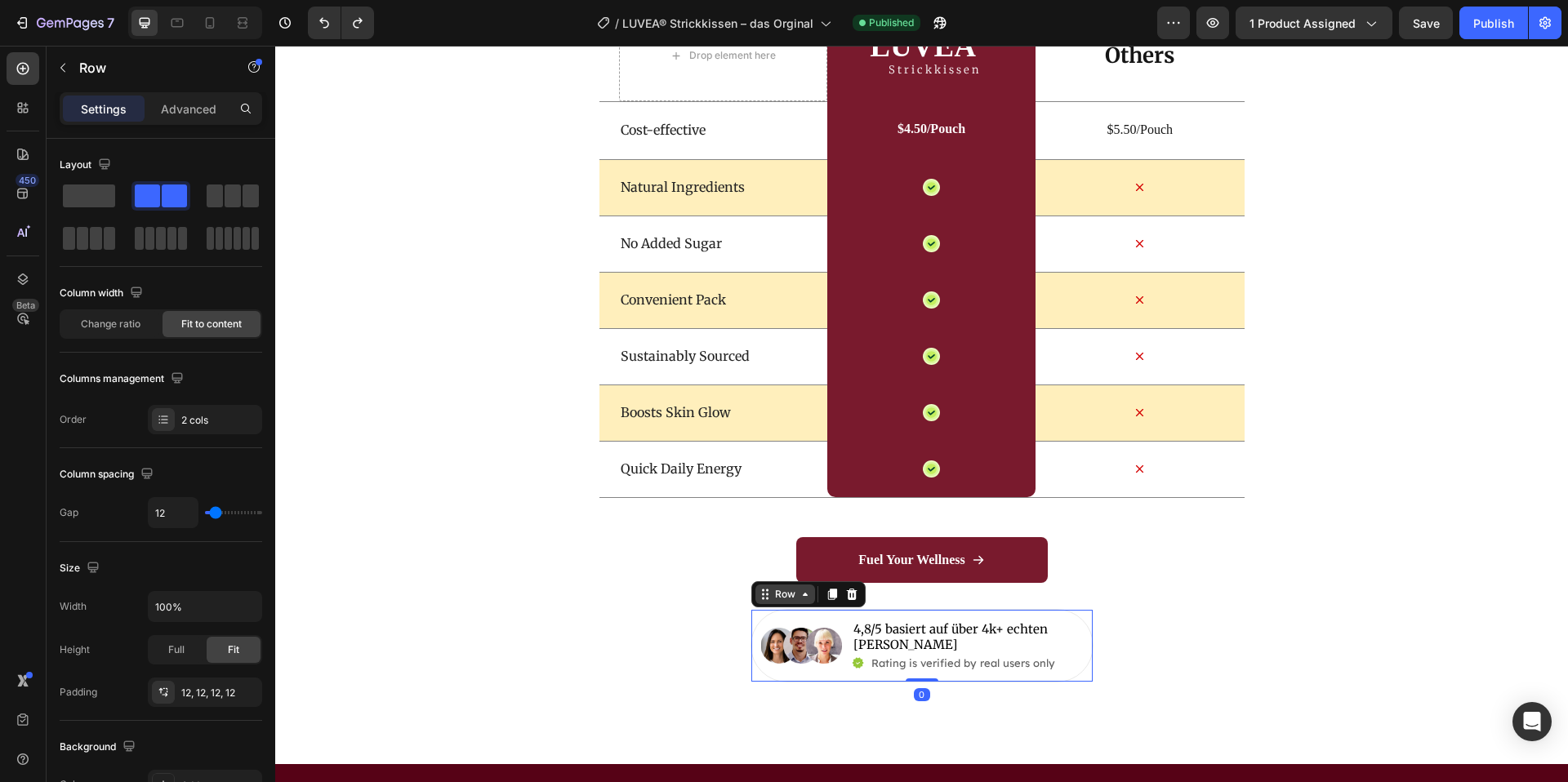
click at [794, 601] on div "Row" at bounding box center [785, 594] width 27 height 15
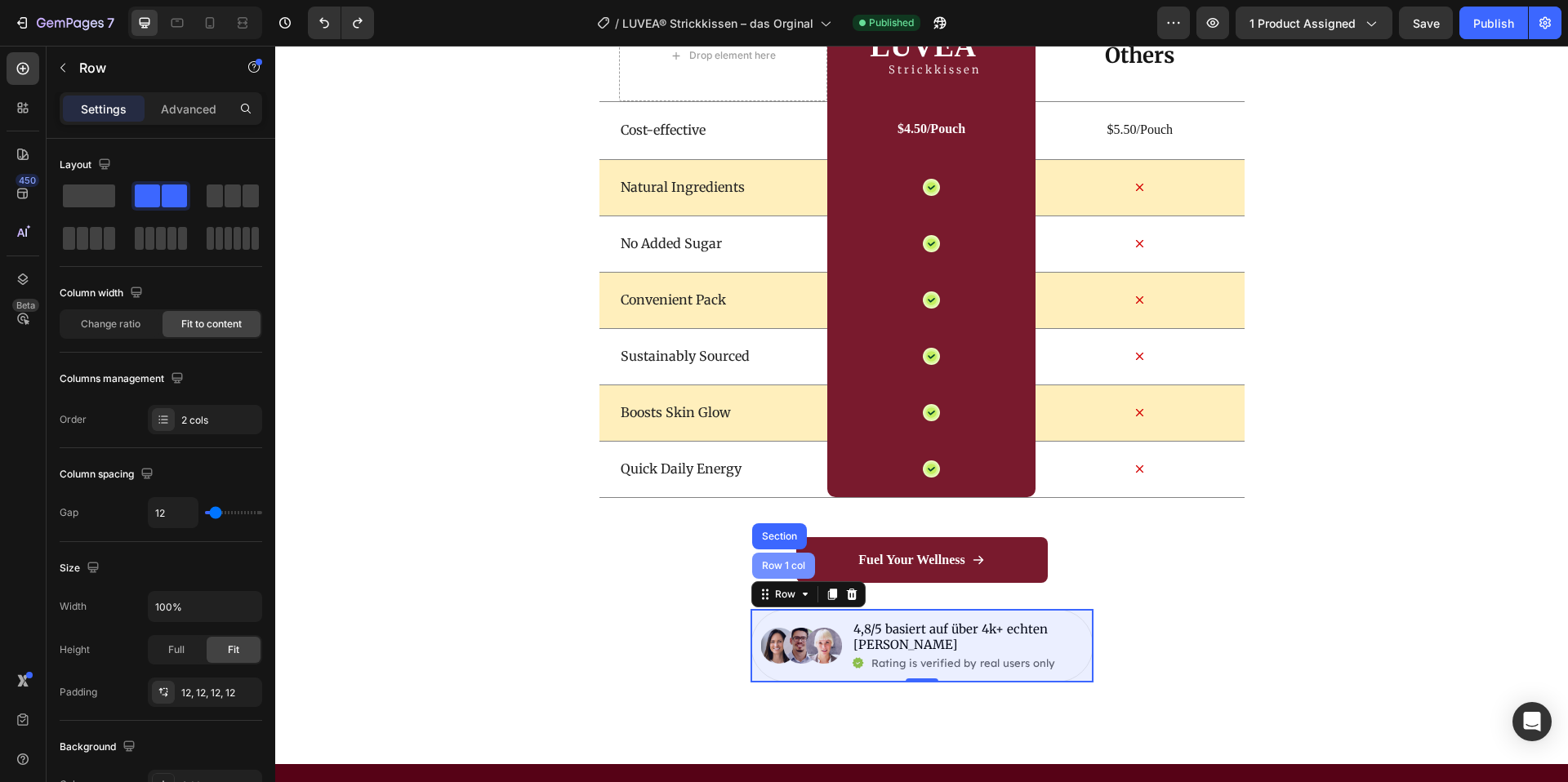
click at [792, 569] on div "Row 1 col" at bounding box center [784, 565] width 50 height 10
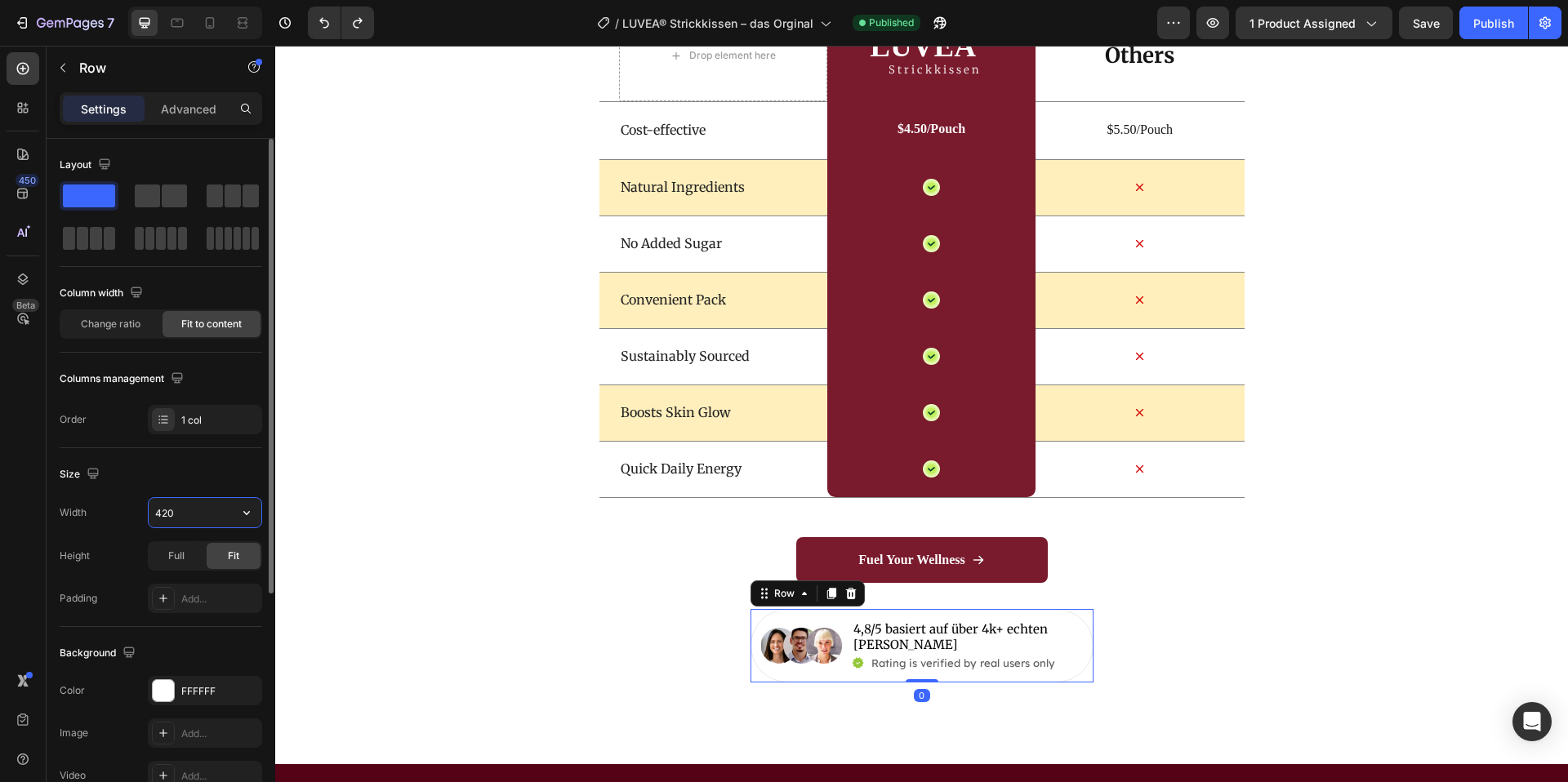
click at [194, 514] on input "420" at bounding box center [205, 512] width 113 height 29
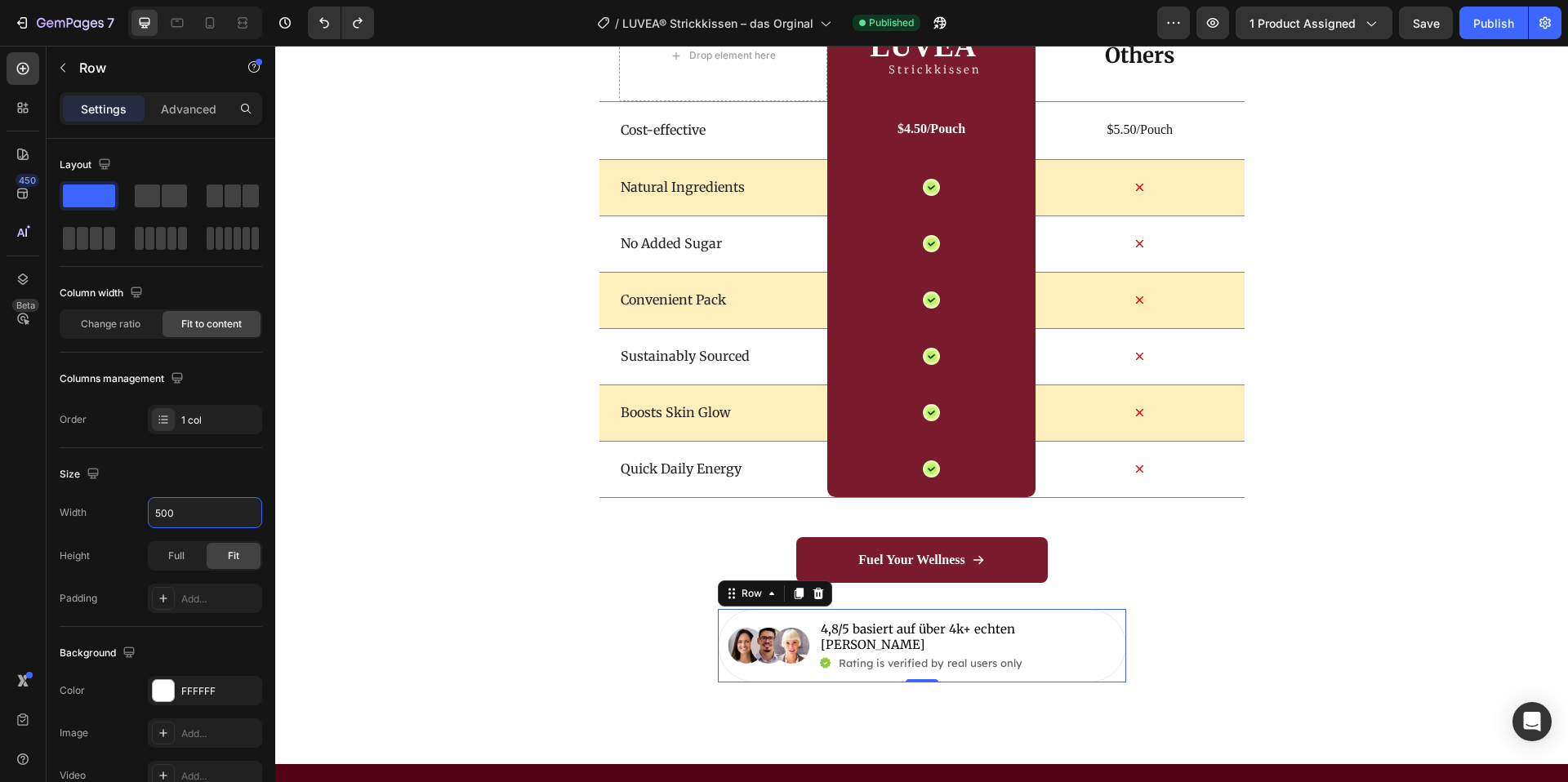
type input "500"
click at [769, 604] on div "Row" at bounding box center [775, 594] width 114 height 27
click at [760, 593] on div "Row" at bounding box center [752, 593] width 27 height 15
click at [803, 636] on img at bounding box center [769, 646] width 81 height 36
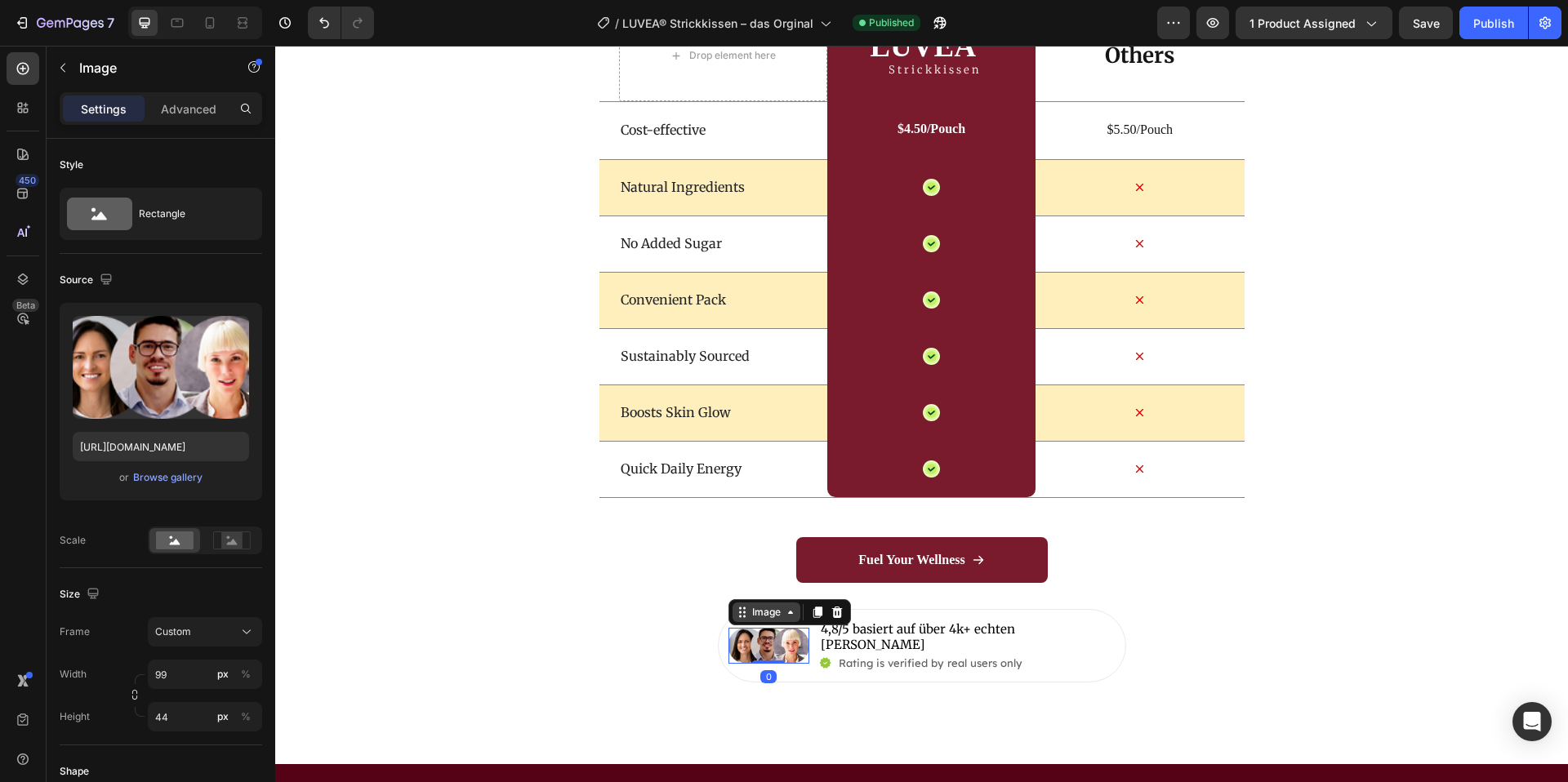
click at [780, 607] on div "Image" at bounding box center [767, 612] width 35 height 15
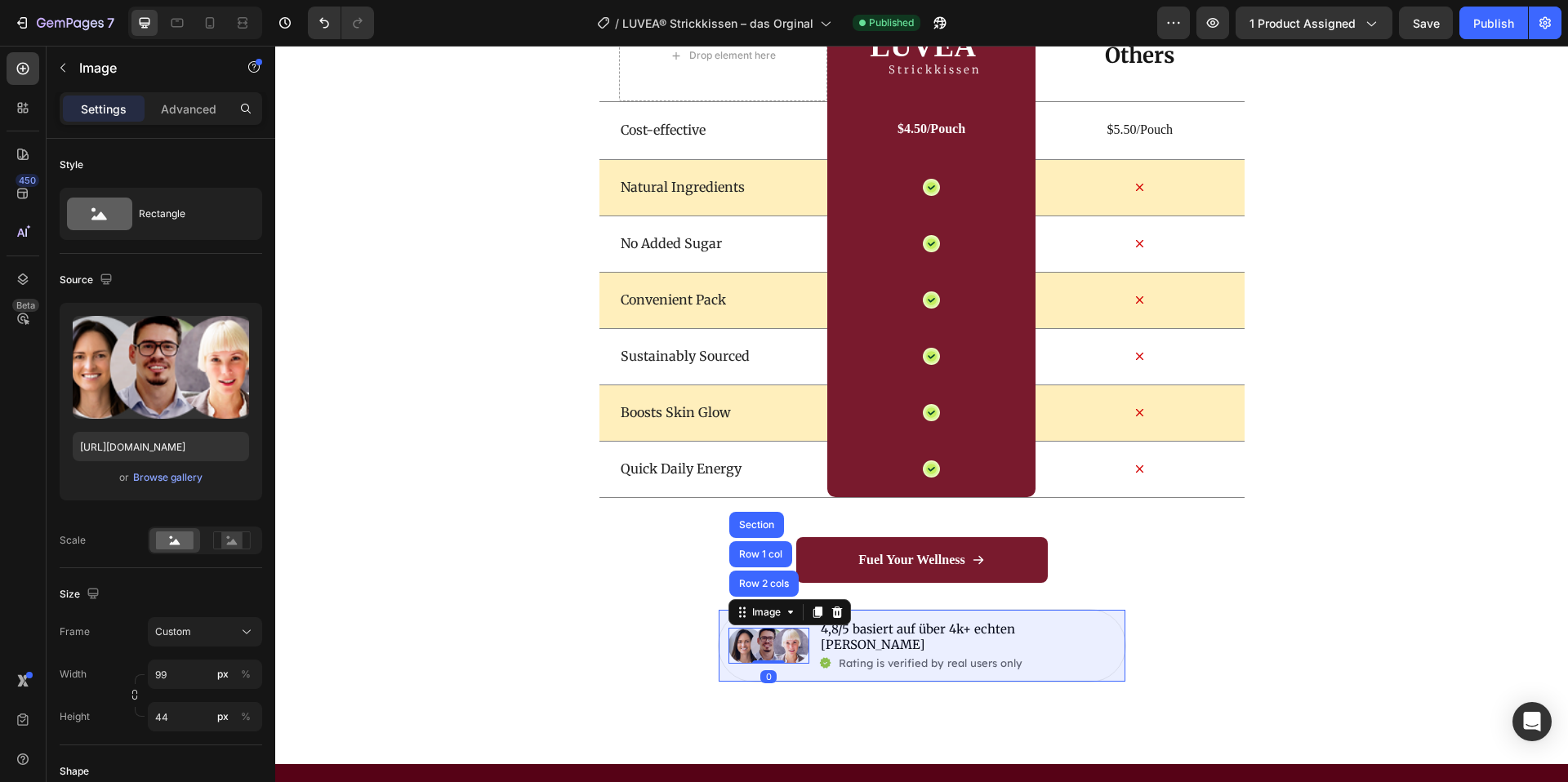
click at [772, 582] on div "Row 2 cols" at bounding box center [764, 585] width 69 height 27
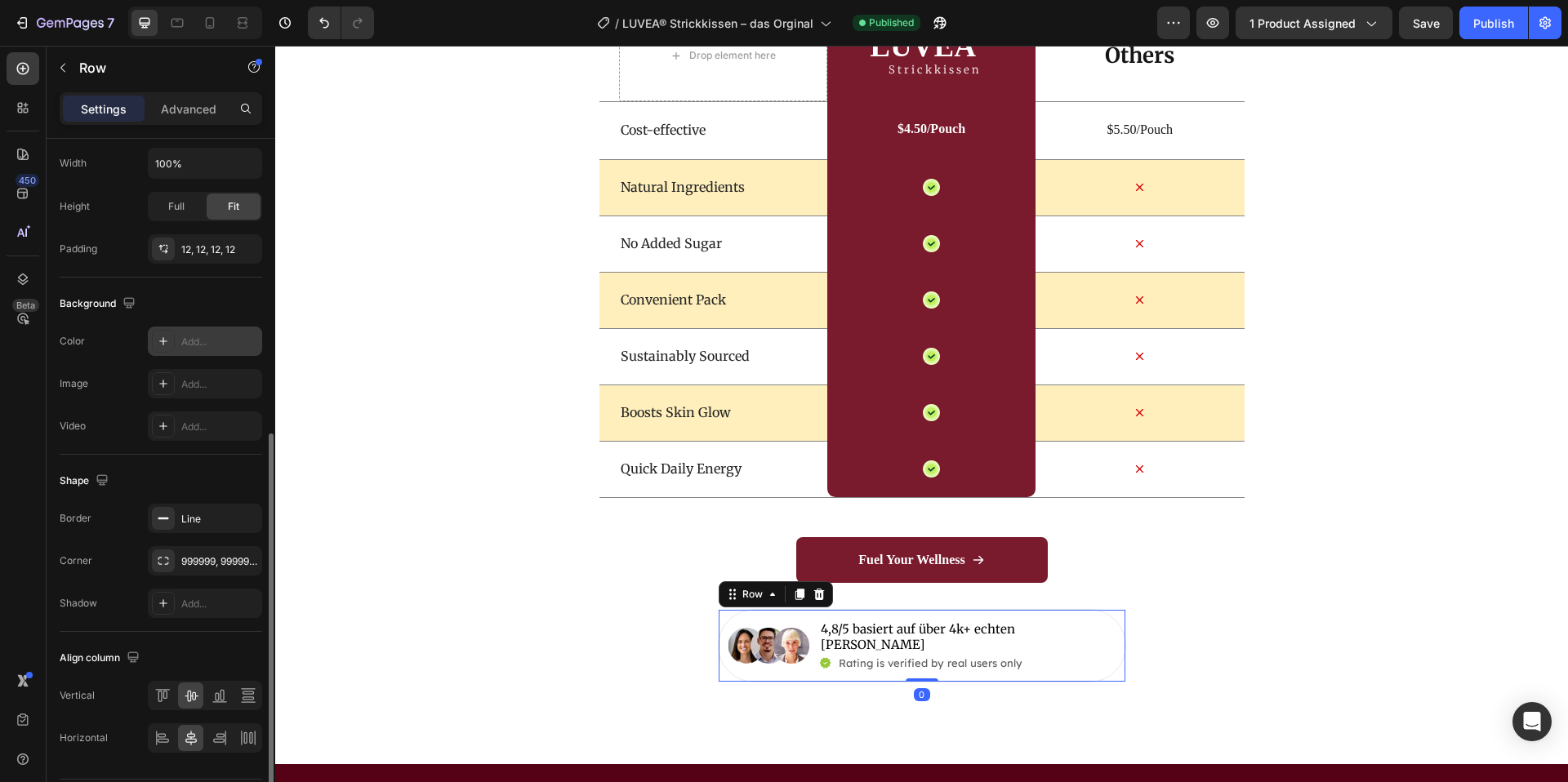
scroll to position [467, 0]
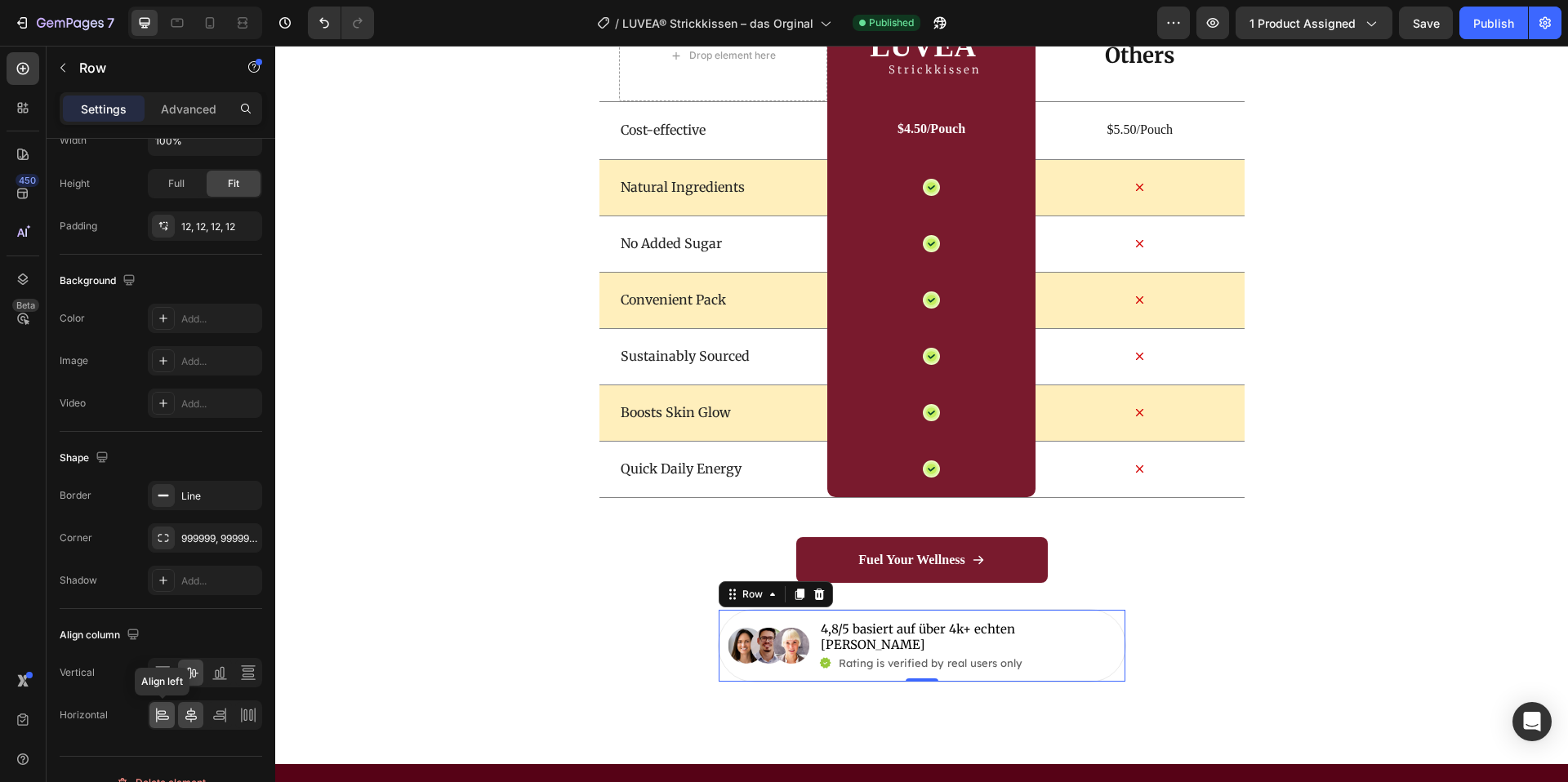
click at [165, 706] on div at bounding box center [162, 716] width 26 height 27
drag, startPoint x: 214, startPoint y: 715, endPoint x: 203, endPoint y: 715, distance: 11.0
click at [213, 715] on icon at bounding box center [220, 716] width 16 height 16
click at [194, 715] on icon at bounding box center [191, 716] width 16 height 16
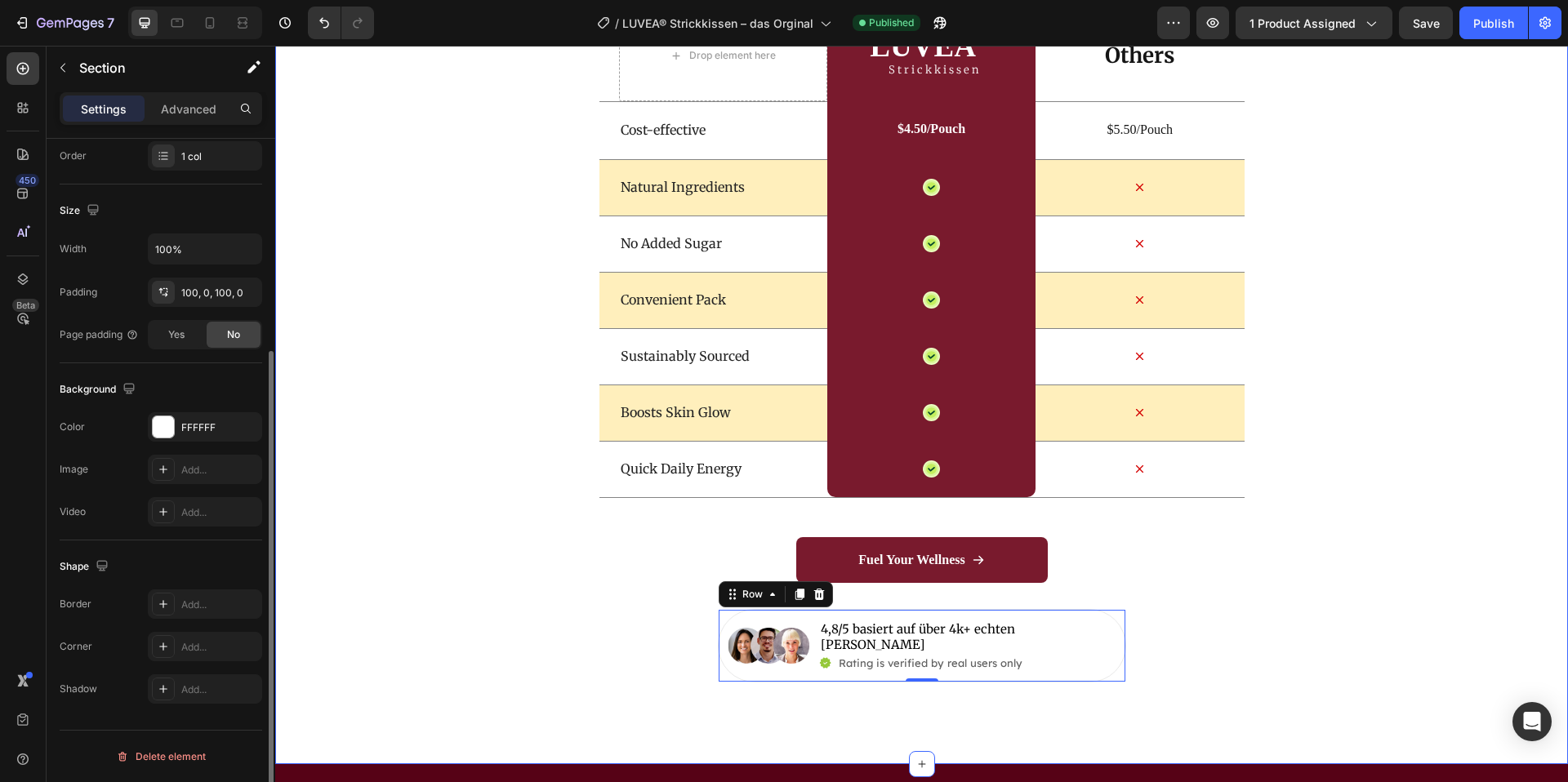
click at [361, 595] on div "Fuel Your Wellness Button" at bounding box center [922, 573] width 1293 height 72
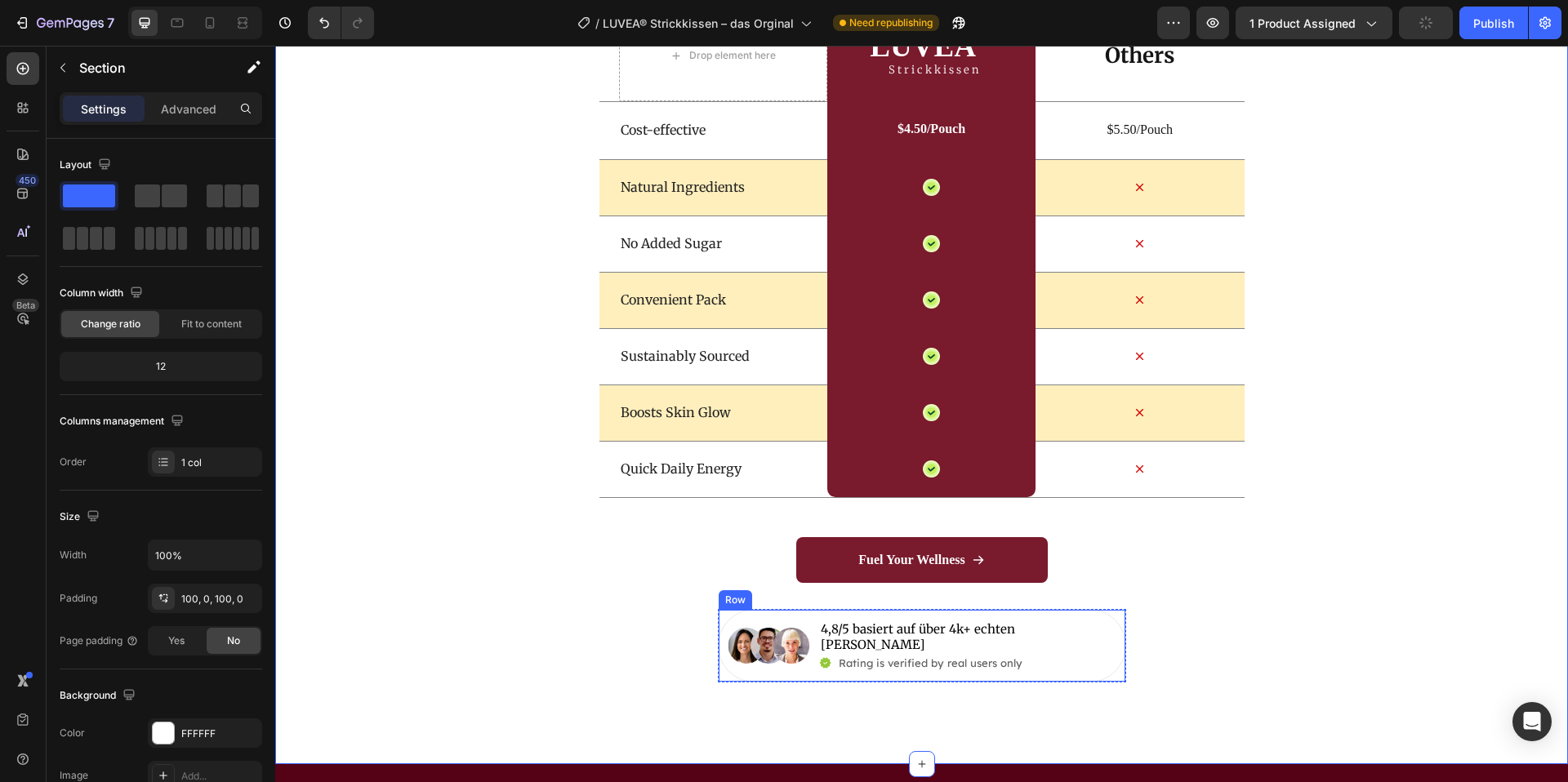
click at [886, 658] on div "Image 4,8/5 basiert auf über 4k+ echten Kunden Text Block Icon Rating is verifi…" at bounding box center [922, 646] width 408 height 74
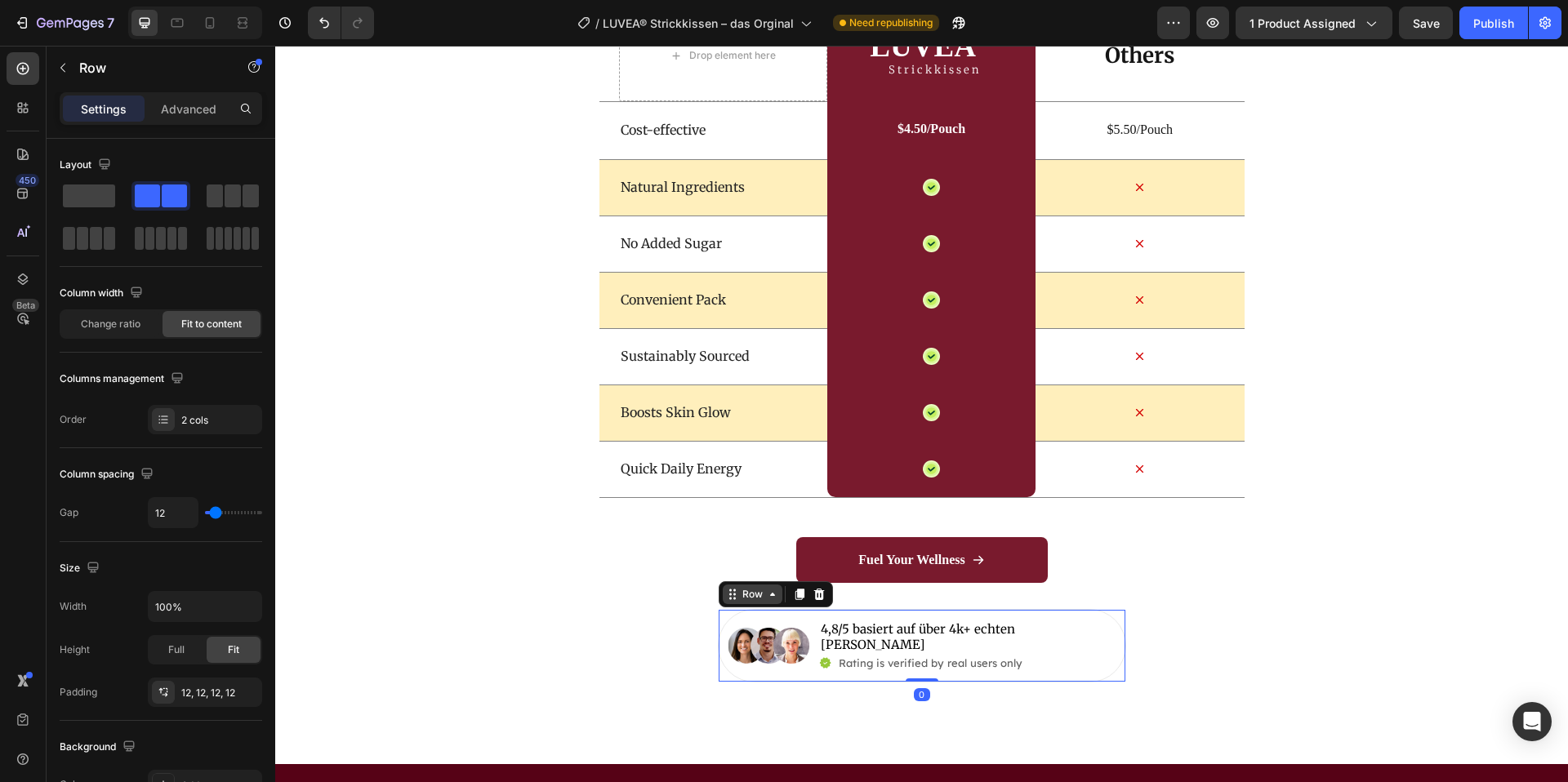
click at [741, 600] on div "Row" at bounding box center [753, 594] width 27 height 15
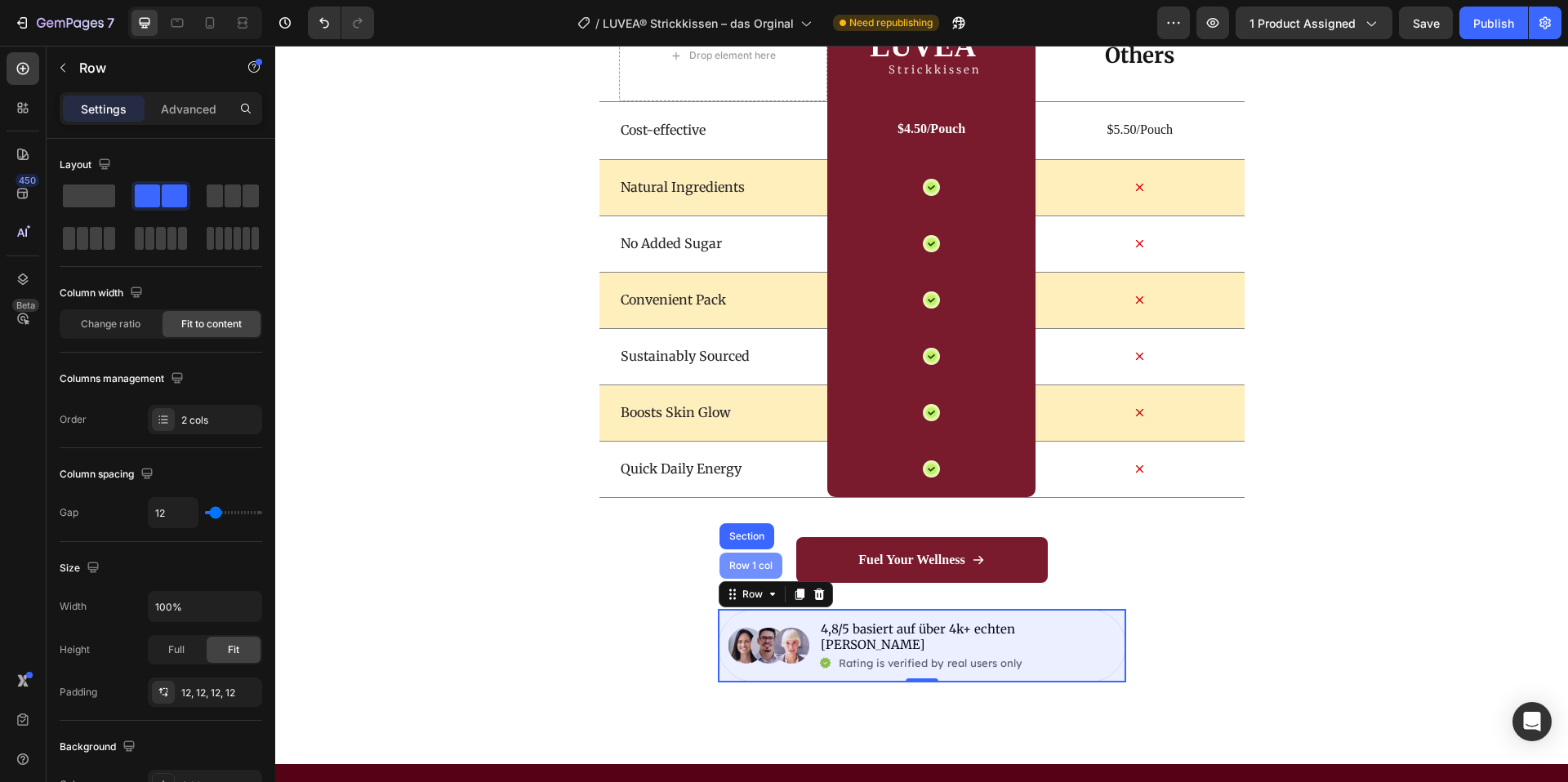
click at [742, 569] on div "Row 1 col" at bounding box center [751, 565] width 50 height 10
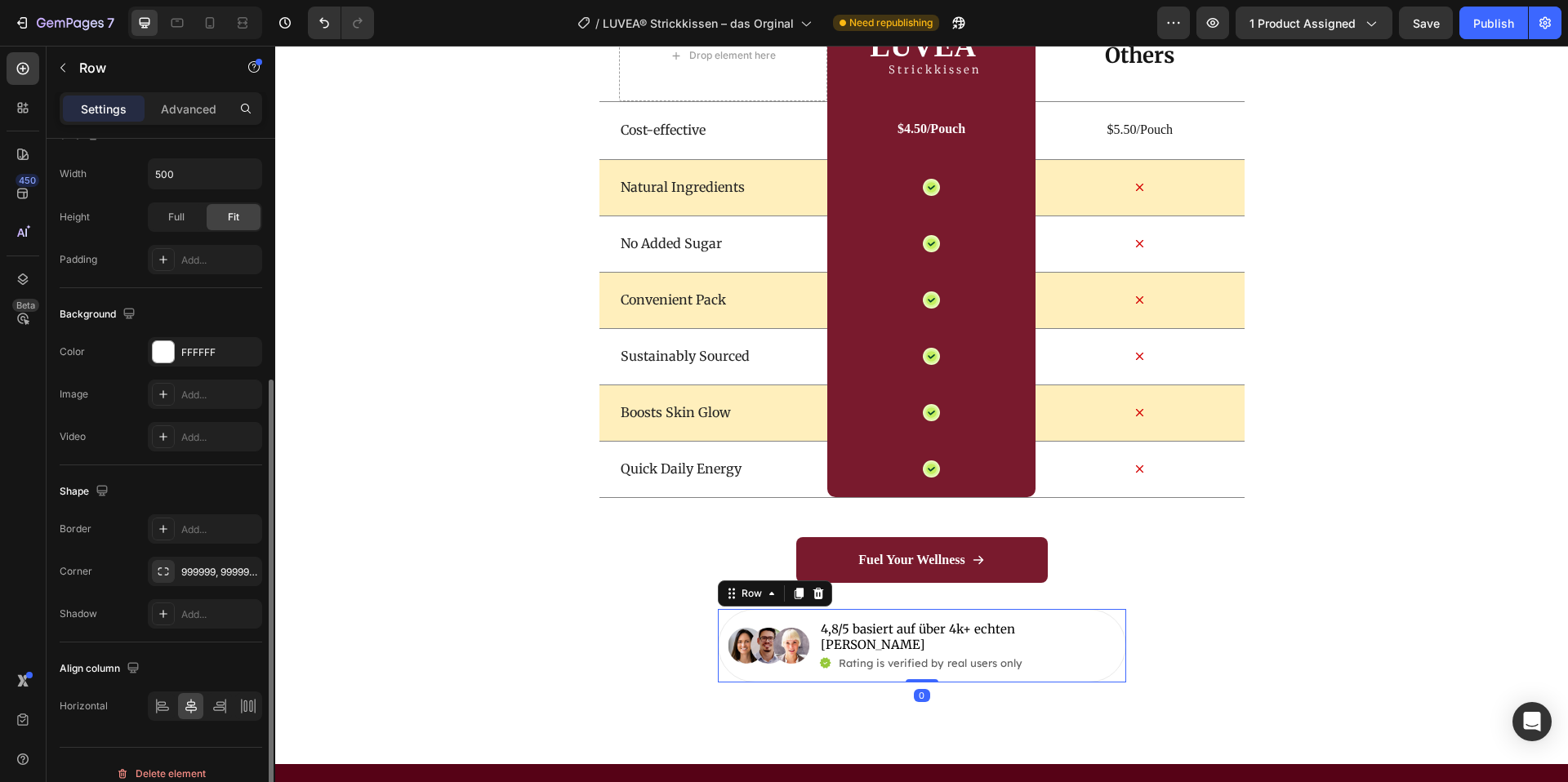
scroll to position [356, 0]
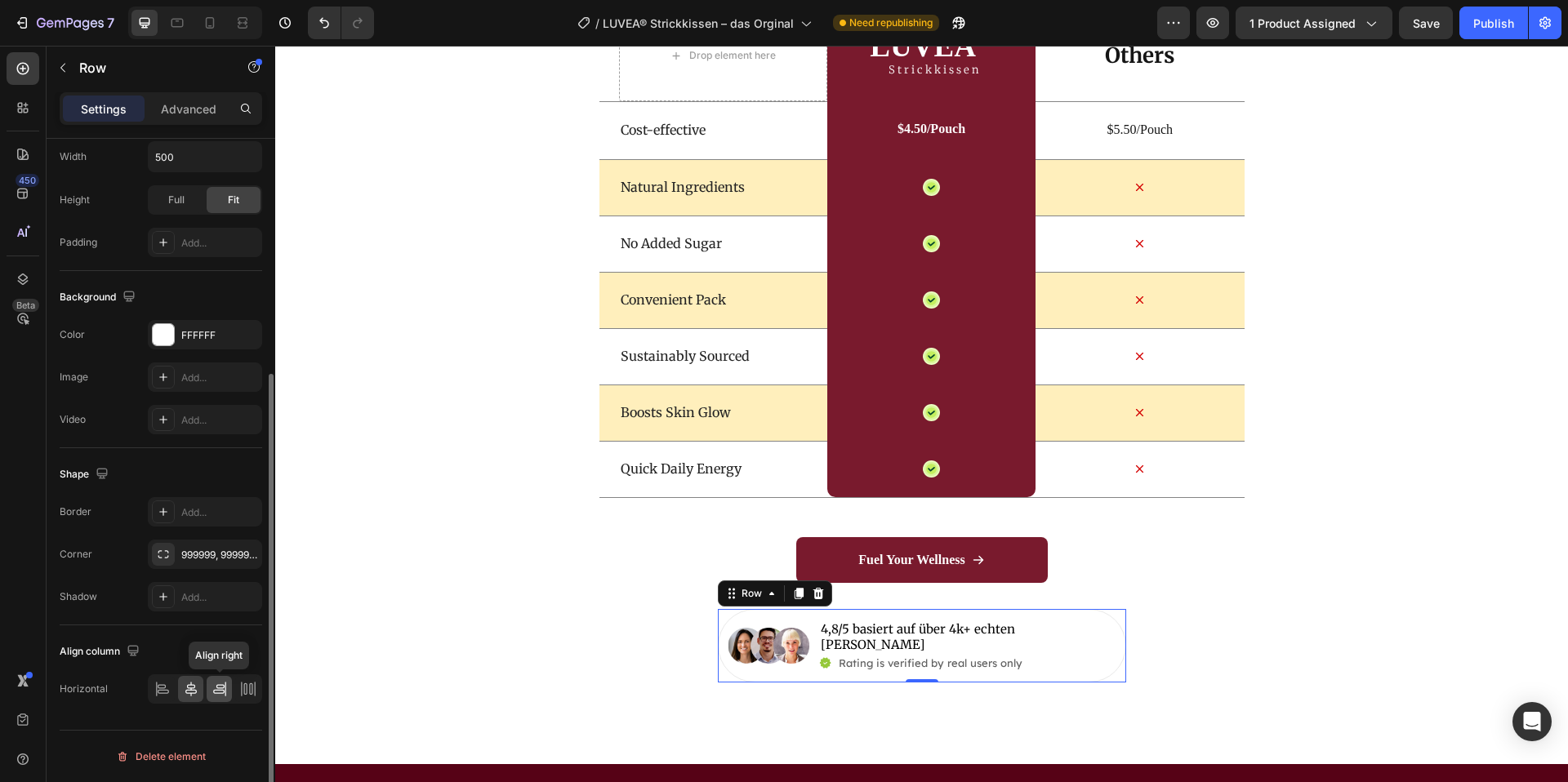
click at [218, 701] on div at bounding box center [219, 690] width 26 height 27
click at [215, 694] on icon at bounding box center [220, 689] width 16 height 16
click at [189, 693] on icon at bounding box center [191, 689] width 16 height 16
click at [816, 638] on div "Image 4,8/5 basiert auf über 4k+ echten Kunden Text Block Icon Rating is verifi…" at bounding box center [922, 646] width 408 height 74
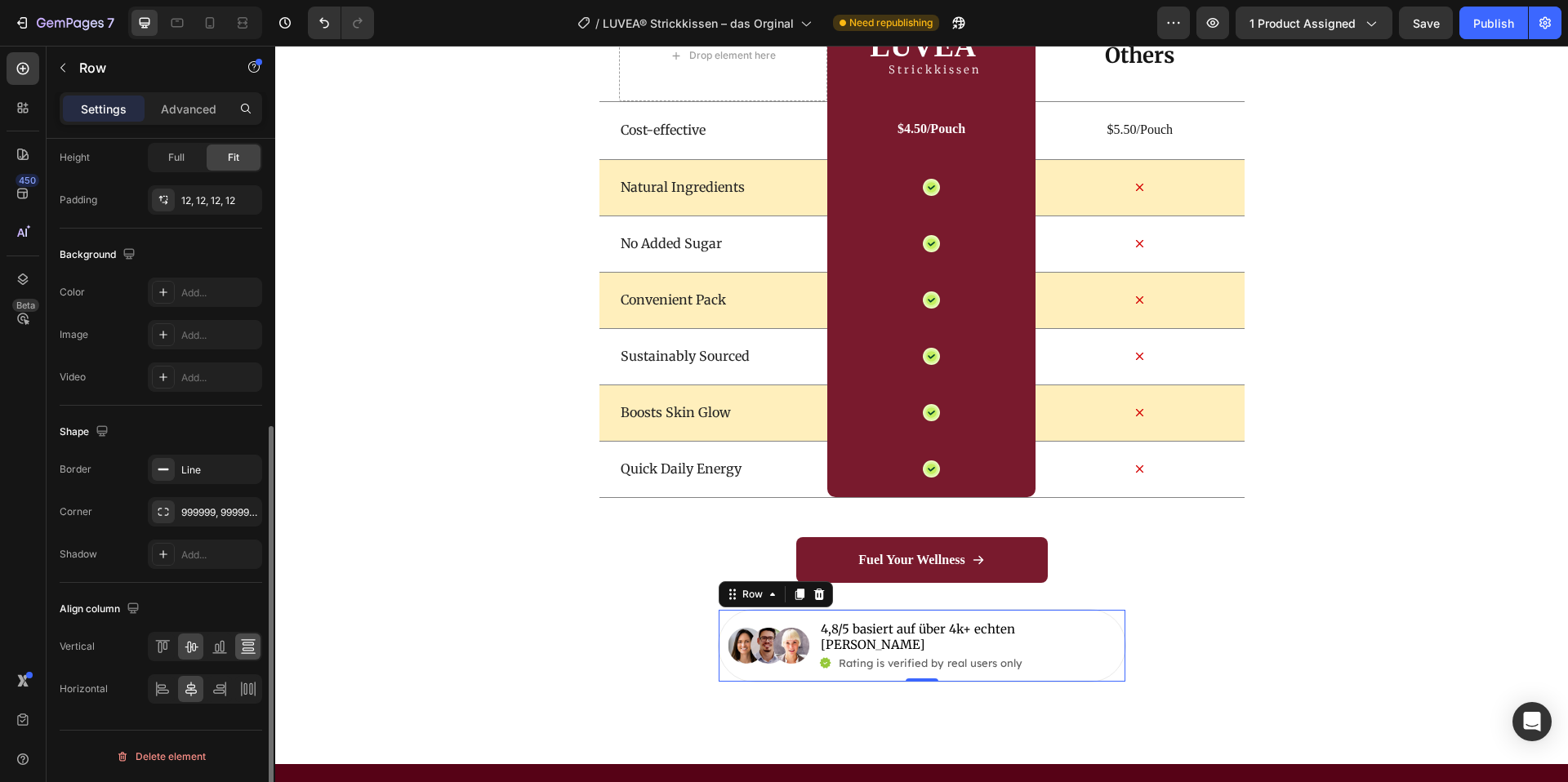
scroll to position [492, 0]
click at [223, 686] on icon at bounding box center [219, 687] width 8 height 4
click at [205, 690] on div at bounding box center [205, 690] width 114 height 29
click at [913, 624] on p "4,8/5 basiert auf über 4k+ echten Kunden" at bounding box center [967, 638] width 293 height 32
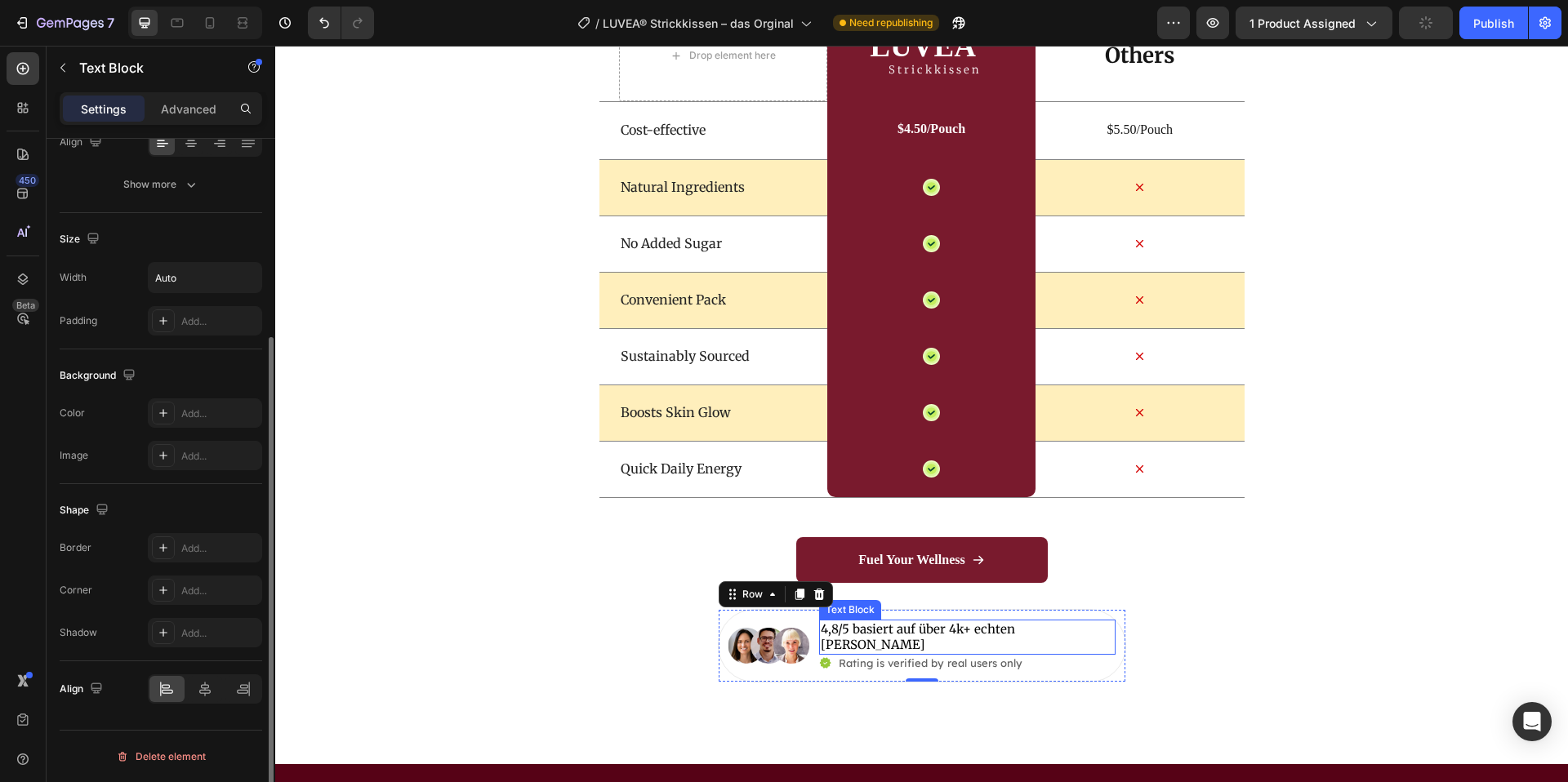
scroll to position [0, 0]
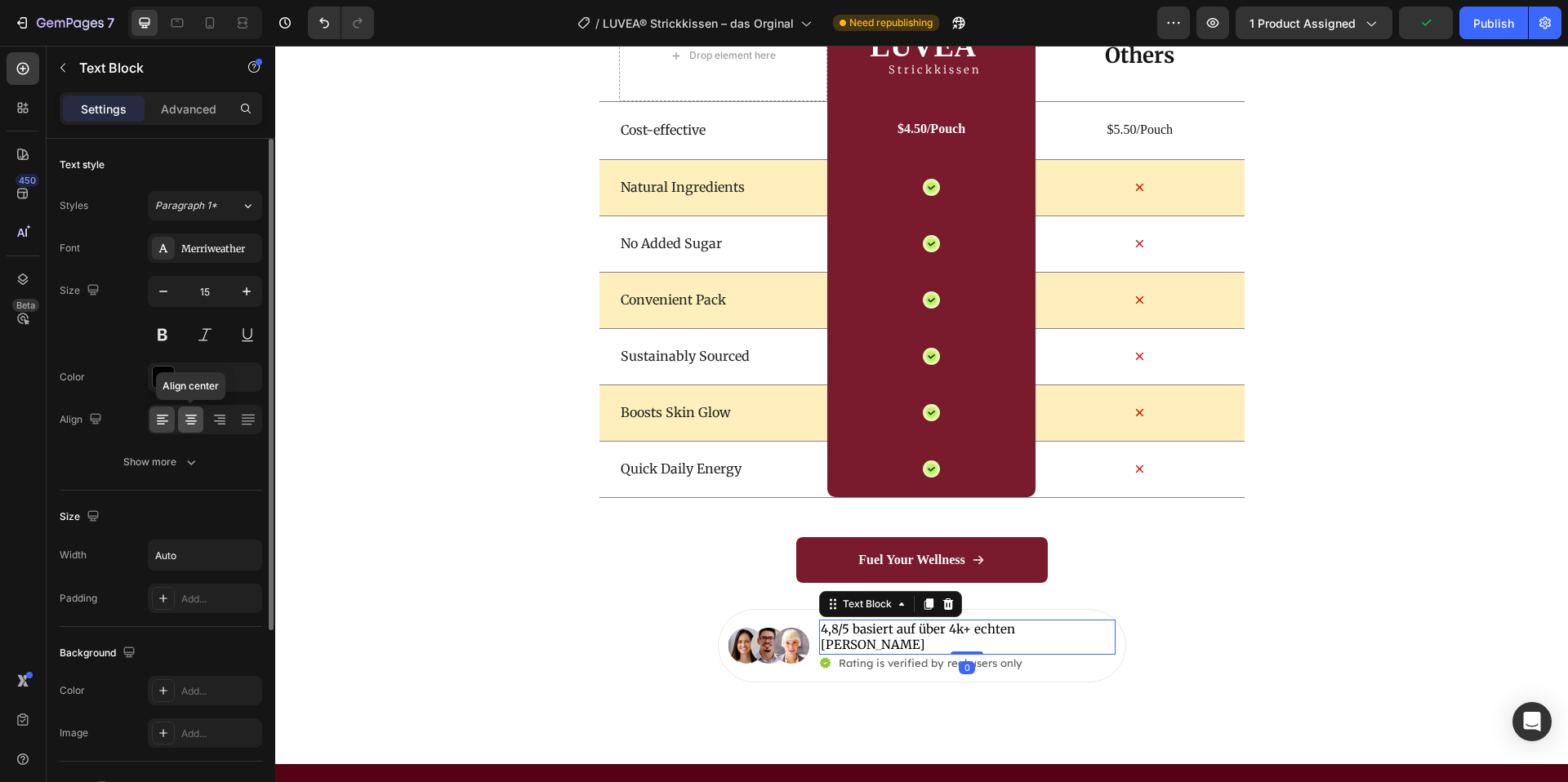
click at [185, 422] on icon at bounding box center [191, 420] width 16 height 16
click at [206, 421] on div at bounding box center [219, 420] width 26 height 27
click at [195, 421] on icon at bounding box center [190, 422] width 12 height 2
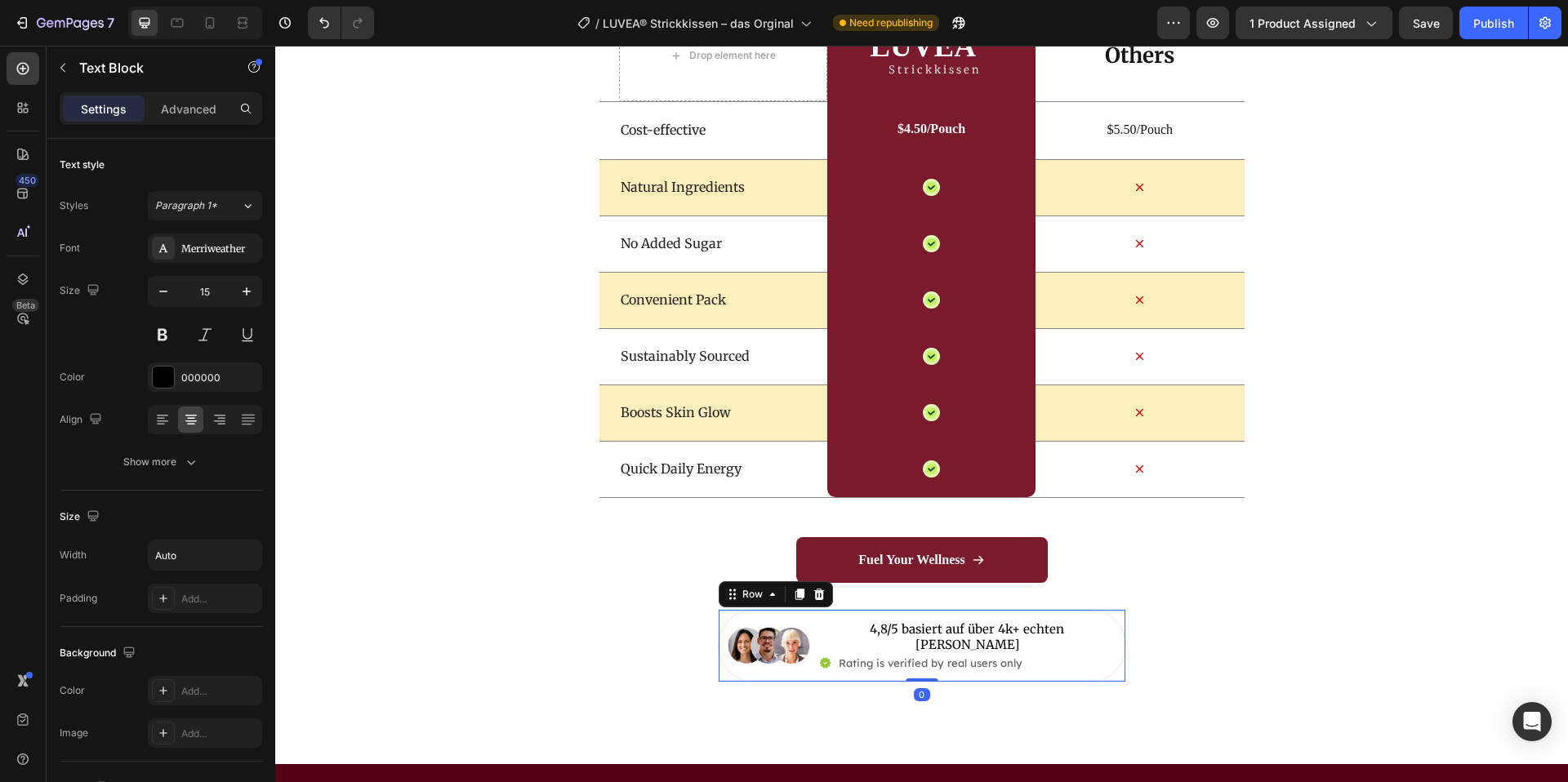
click at [725, 635] on div "Image 4,8/5 basiert auf über 4k+ echten Kunden Text Block Icon Rating is verifi…" at bounding box center [922, 646] width 408 height 74
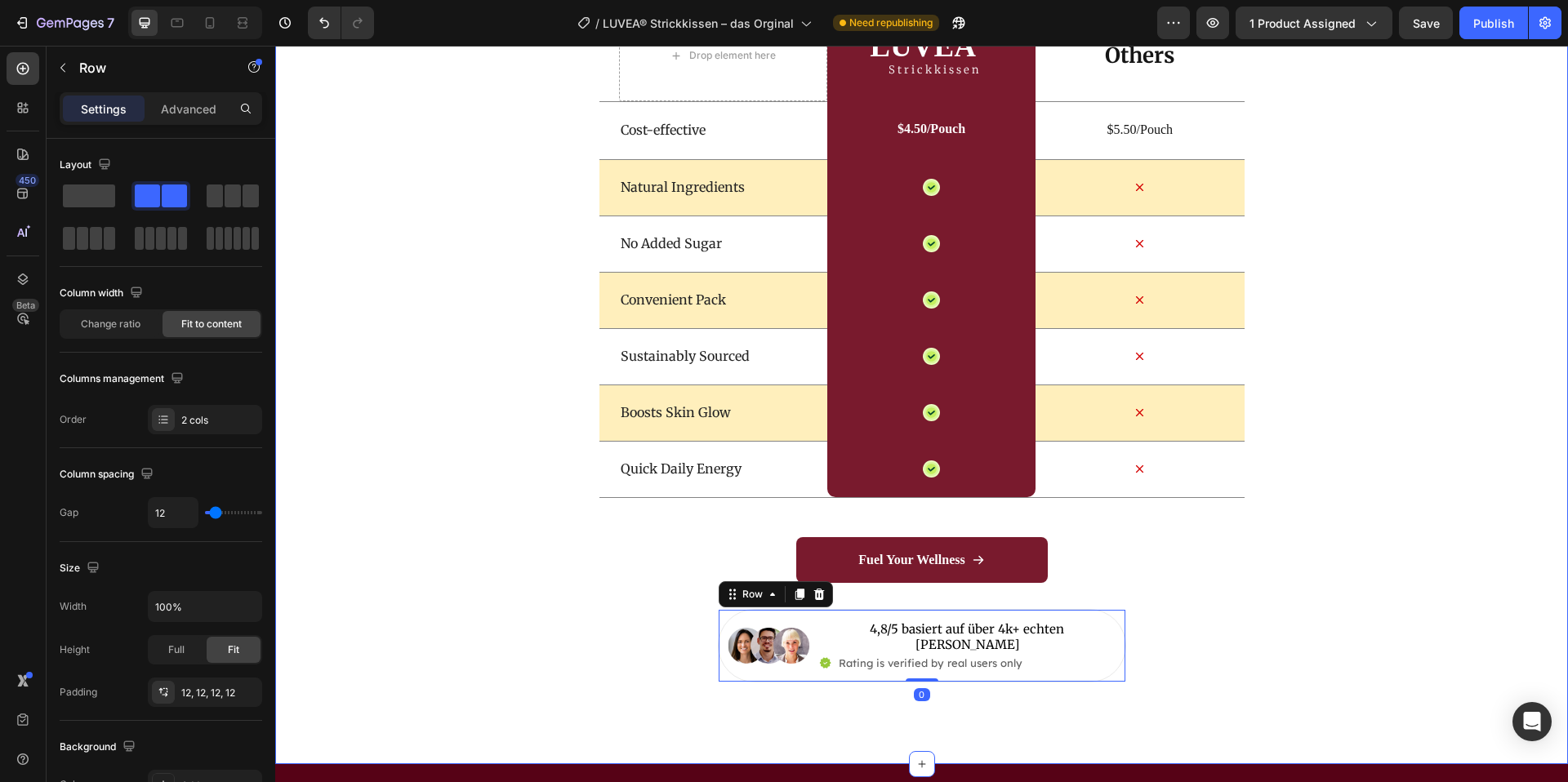
click at [402, 531] on div "Wir vs Andere Heading Drop element here LUVEA ® Heading Strickkissen Text Block…" at bounding box center [922, 302] width 1293 height 760
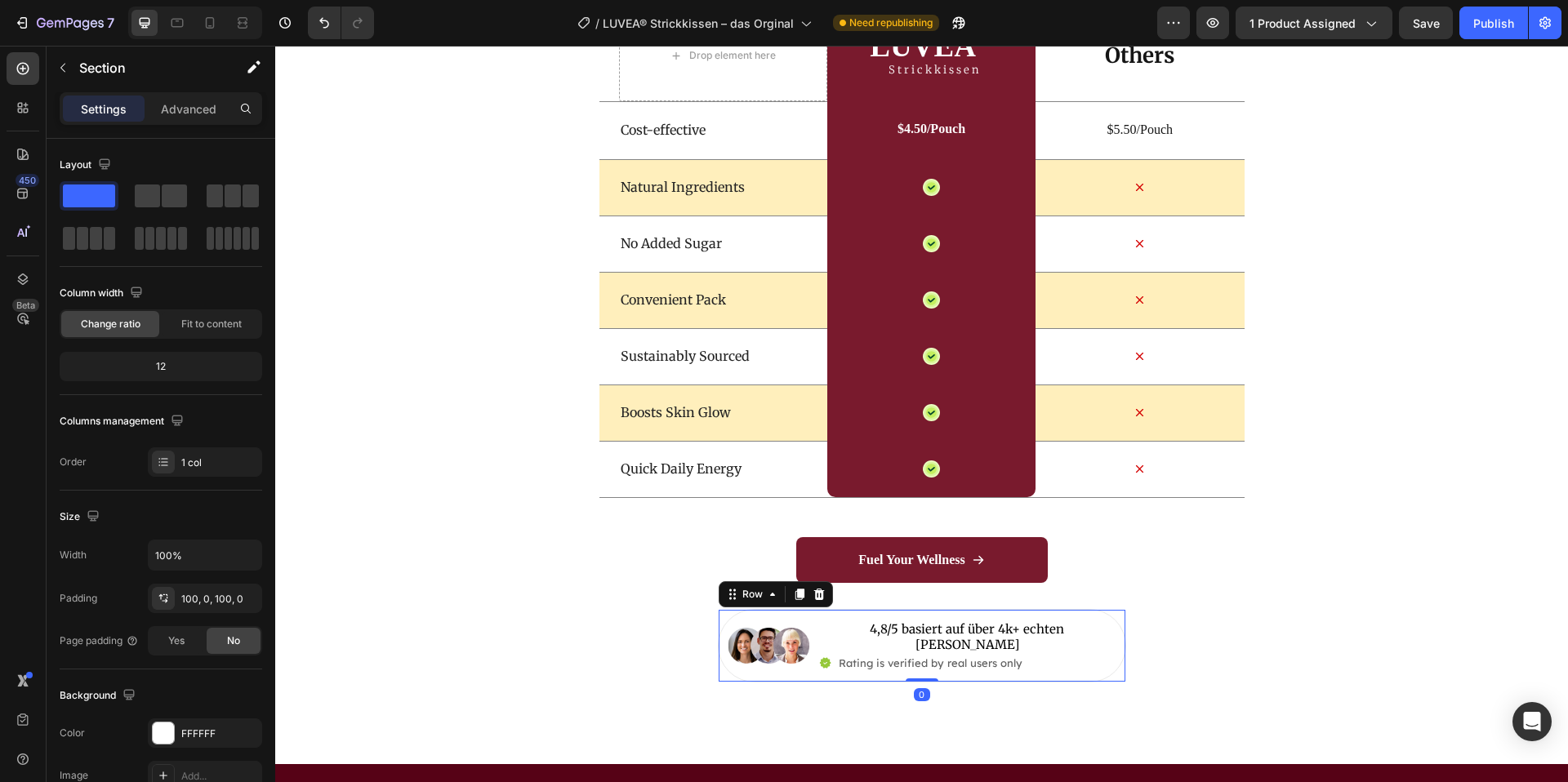
click at [914, 662] on div "Image 4,8/5 basiert auf über 4k+ echten Kunden Text Block Icon Rating is verifi…" at bounding box center [922, 646] width 408 height 74
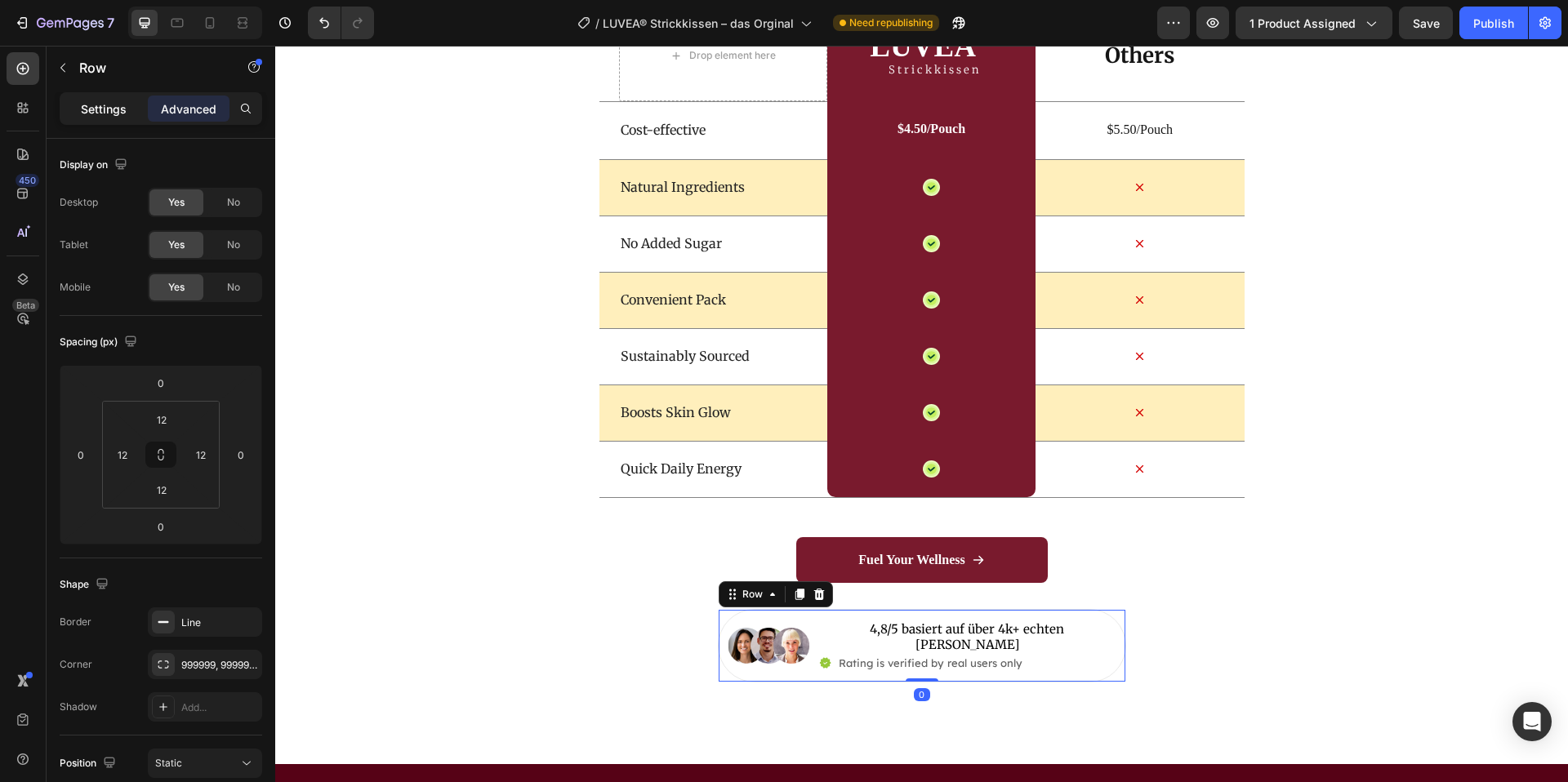
click at [99, 102] on p "Settings" at bounding box center [104, 108] width 46 height 17
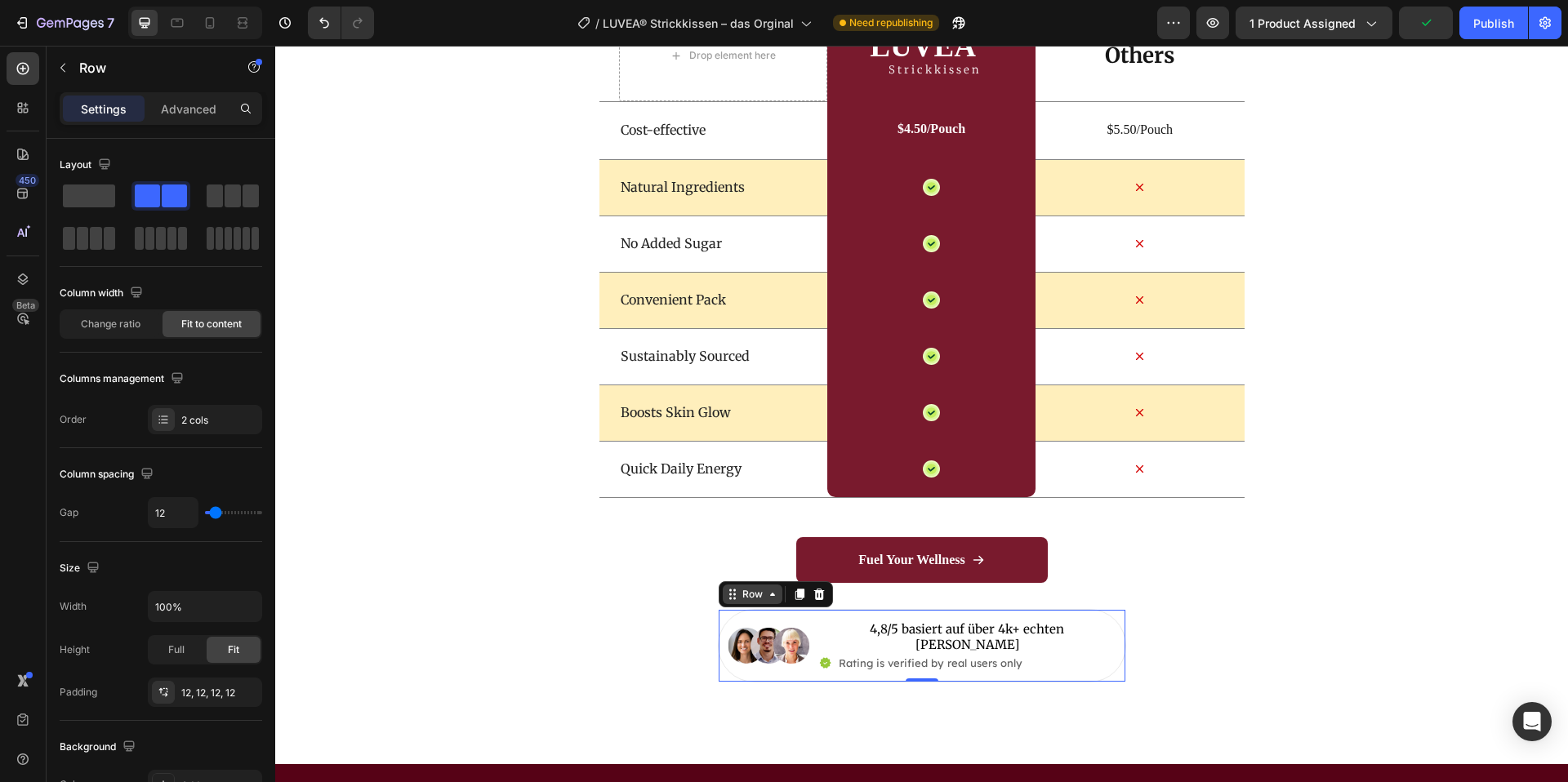
click at [753, 596] on div "Row" at bounding box center [753, 594] width 27 height 15
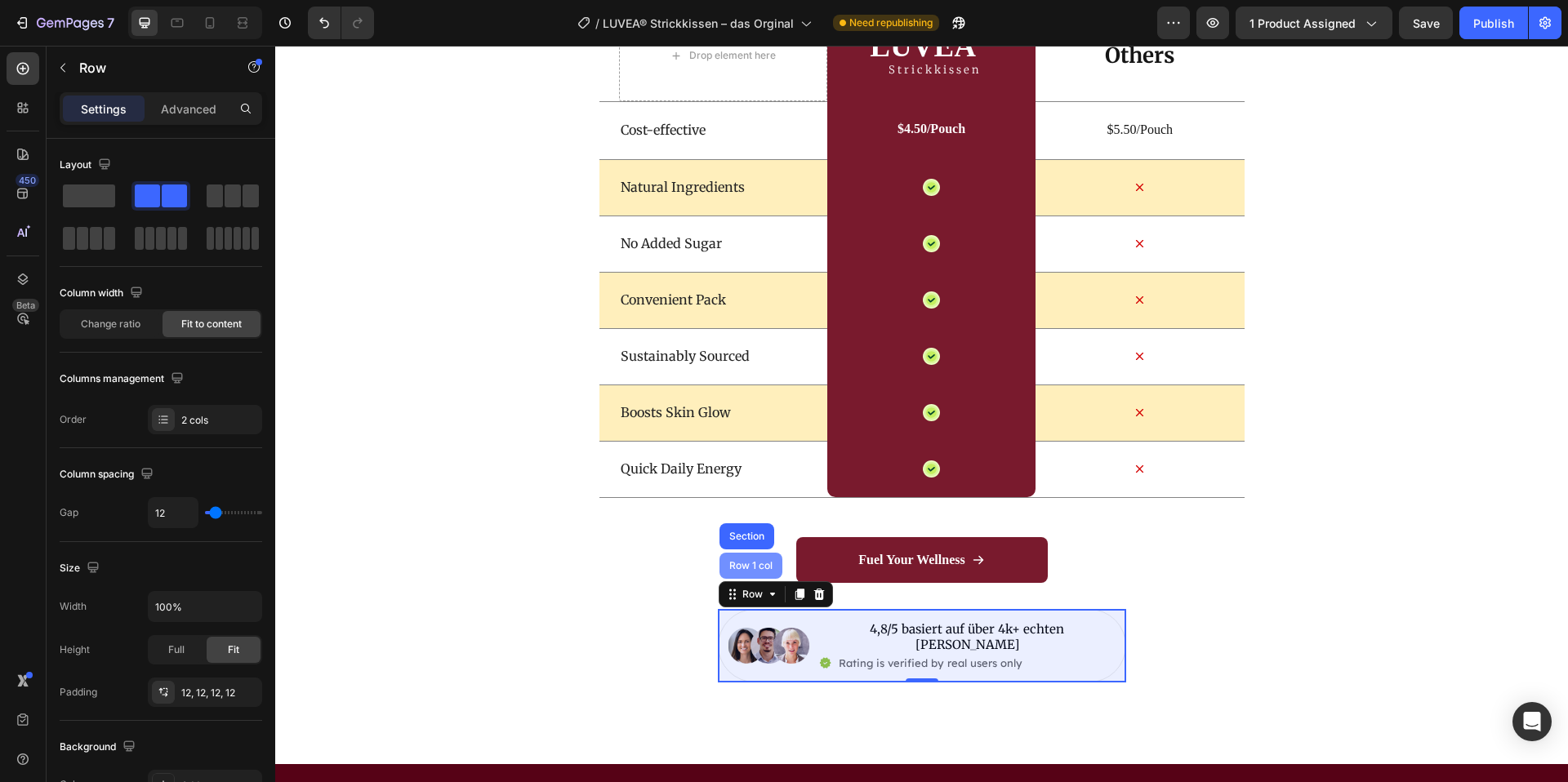
click at [745, 573] on div "Row 1 col" at bounding box center [750, 566] width 63 height 27
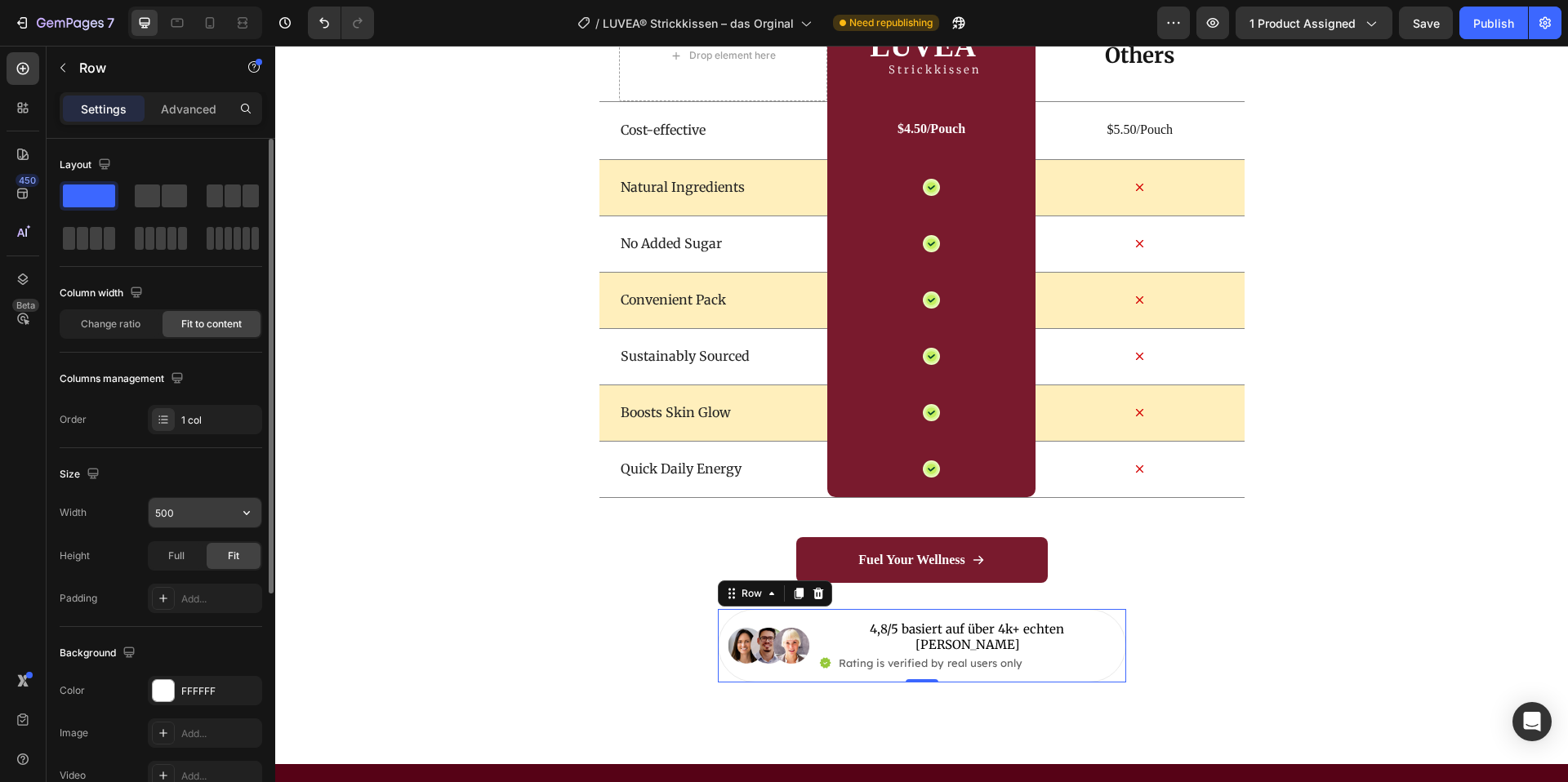
click at [189, 514] on input "500" at bounding box center [205, 512] width 113 height 29
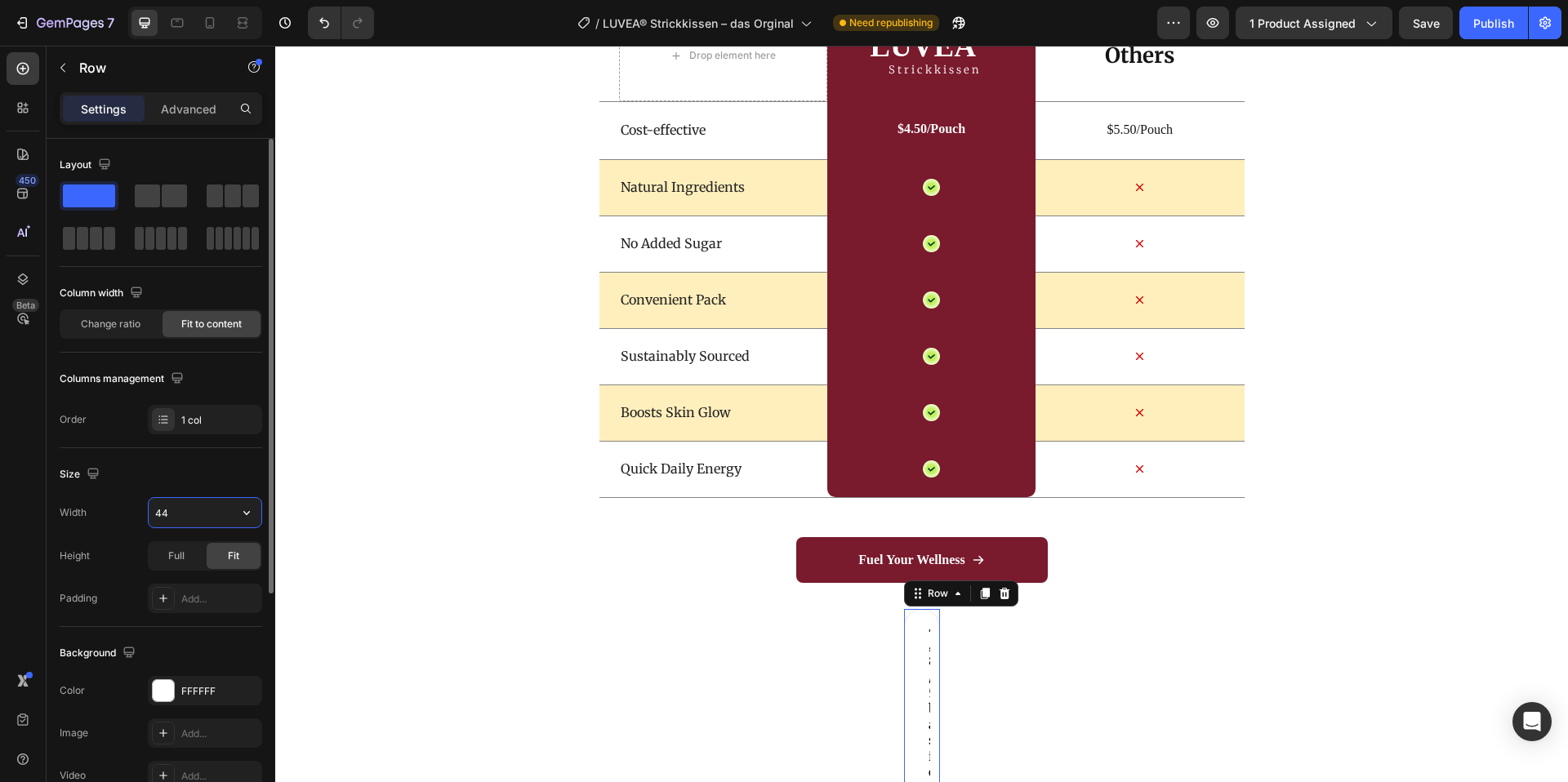
type input "440"
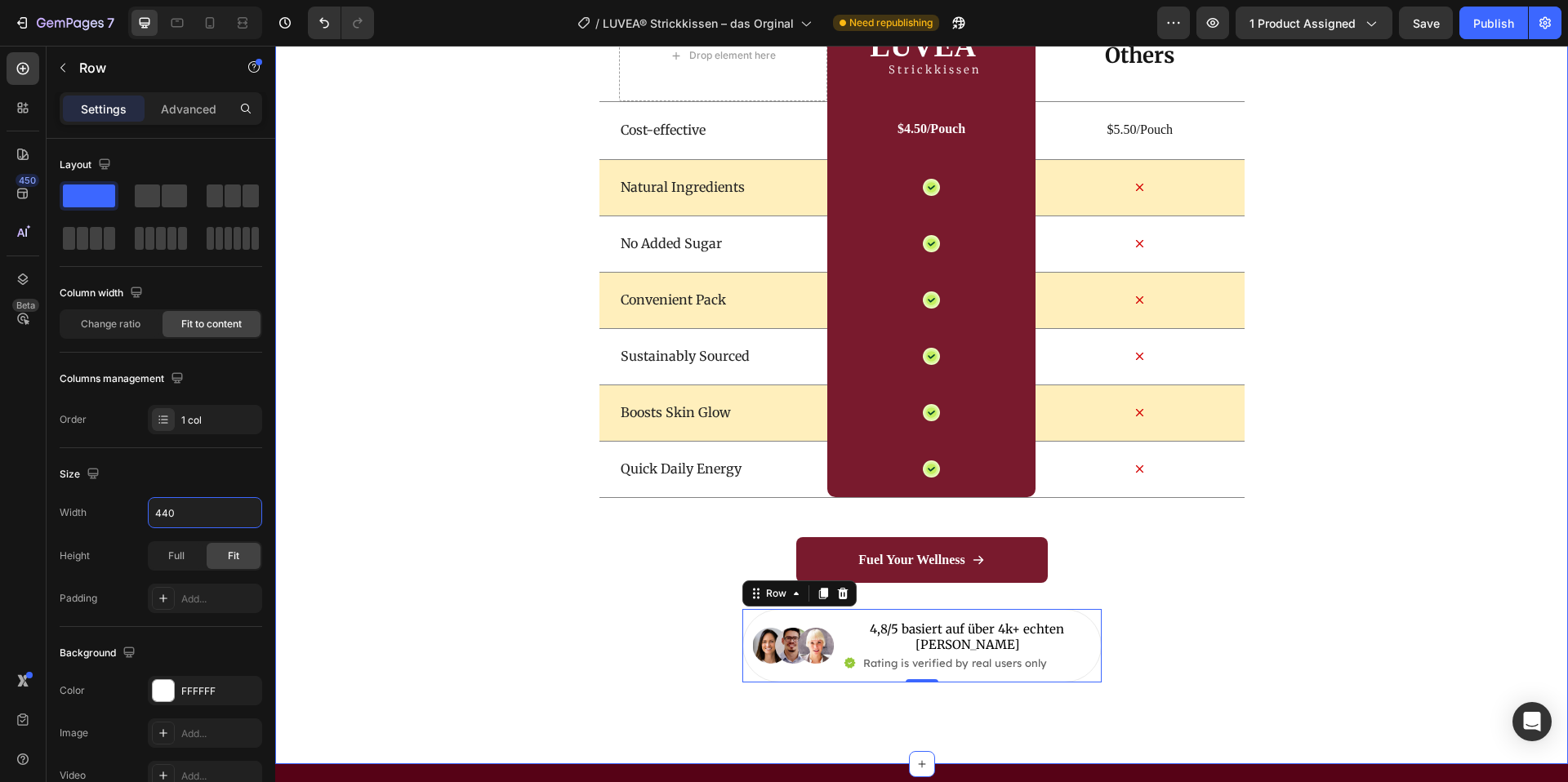
click at [1254, 641] on div "Wir vs Andere Heading Drop element here LUVEA ® Heading Strickkissen Text Block…" at bounding box center [922, 302] width 1293 height 760
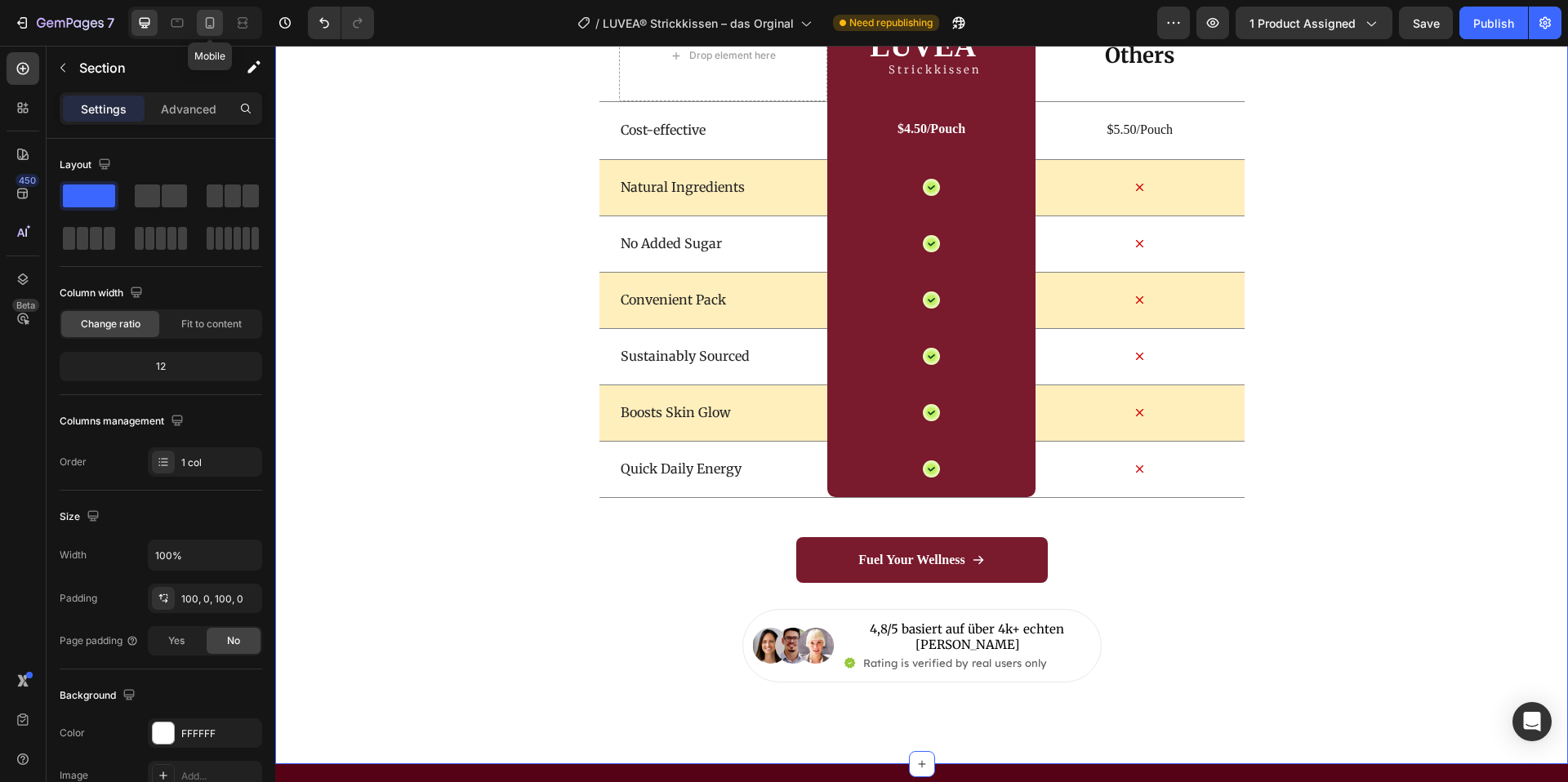
click at [213, 35] on div at bounding box center [210, 23] width 27 height 27
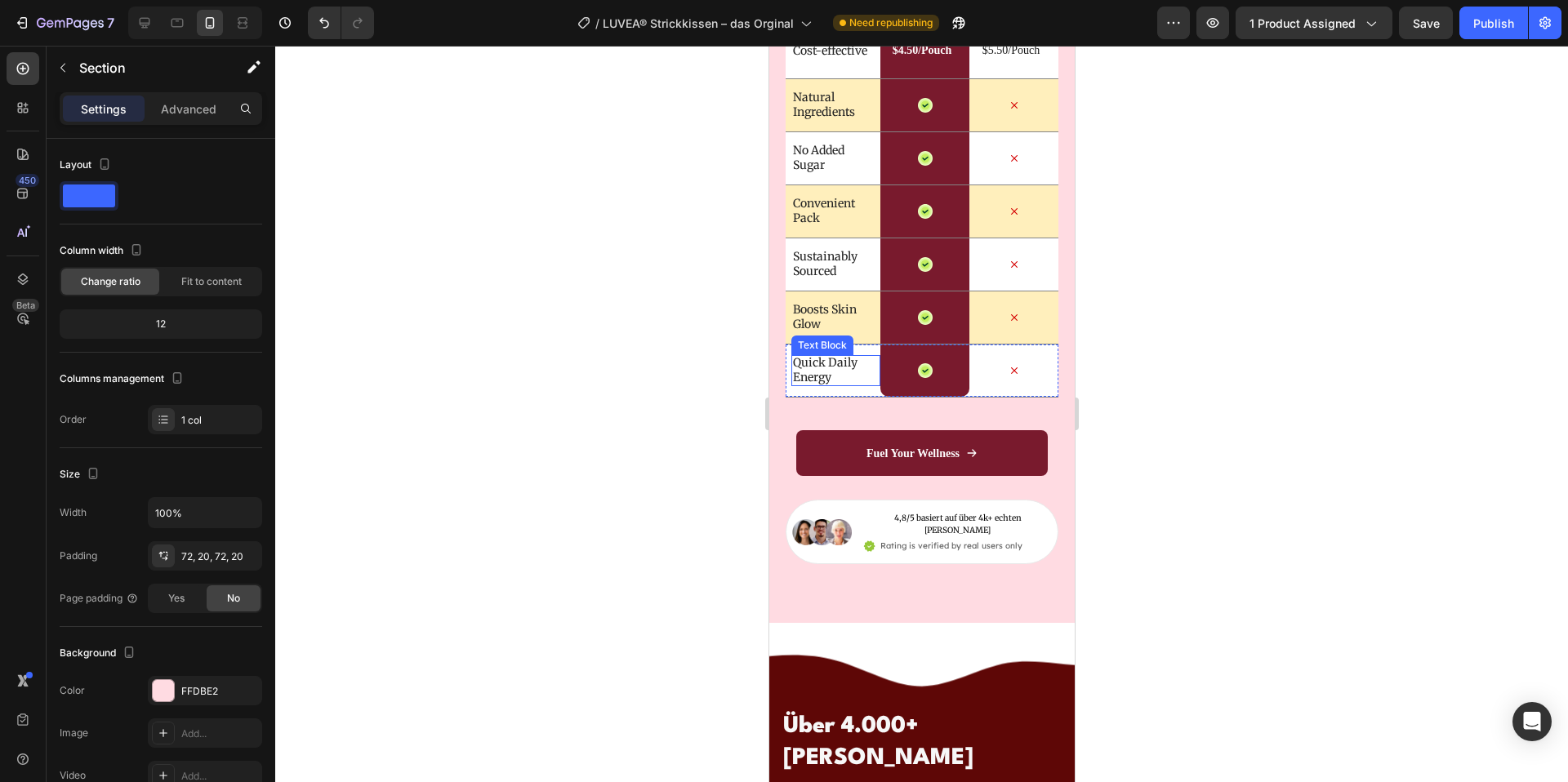
scroll to position [5512, 0]
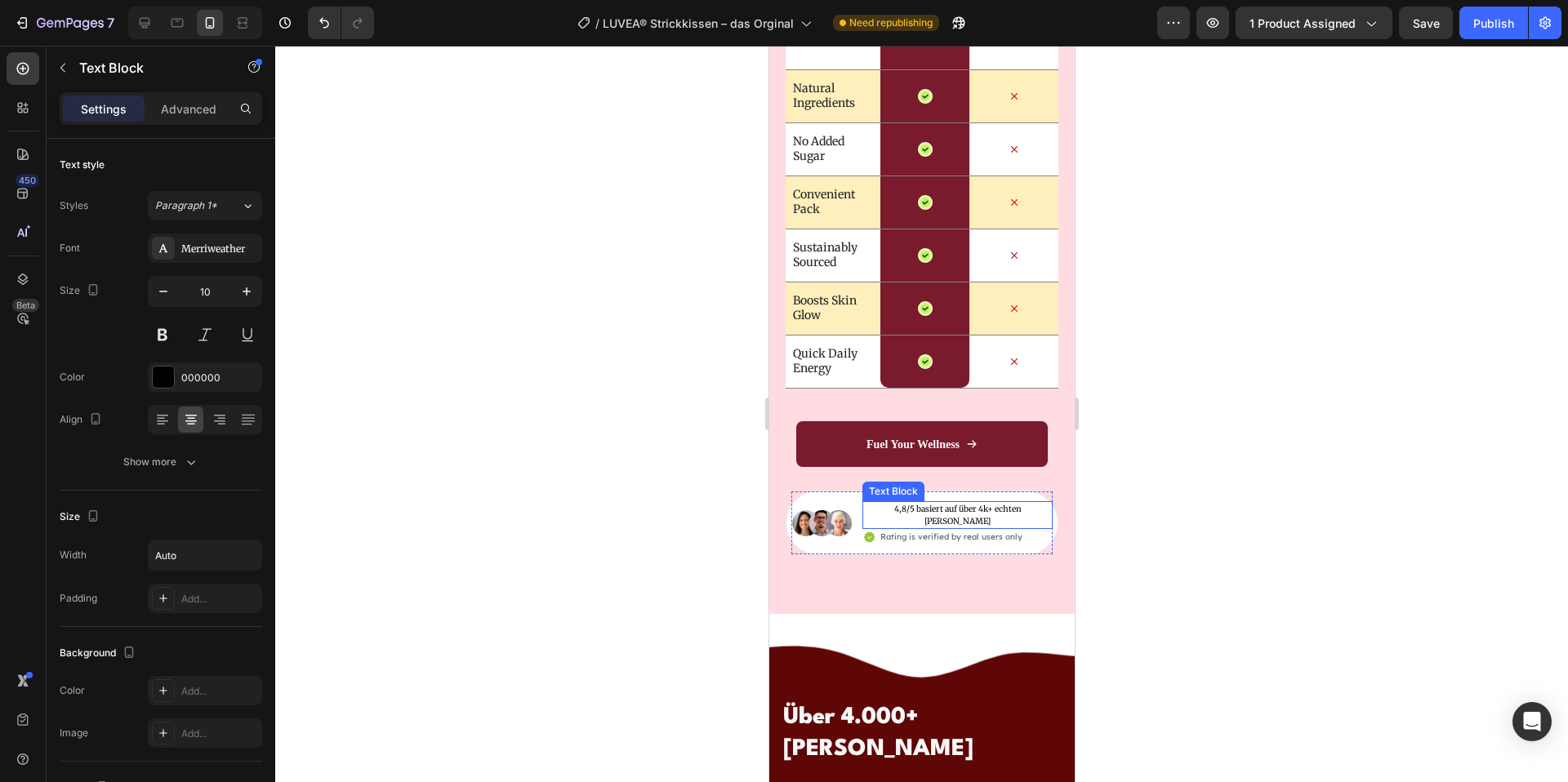
click at [948, 507] on p "4,8/5 basiert auf über 4k+ echten Kunden" at bounding box center [957, 515] width 187 height 25
click at [245, 290] on icon "button" at bounding box center [246, 291] width 8 height 8
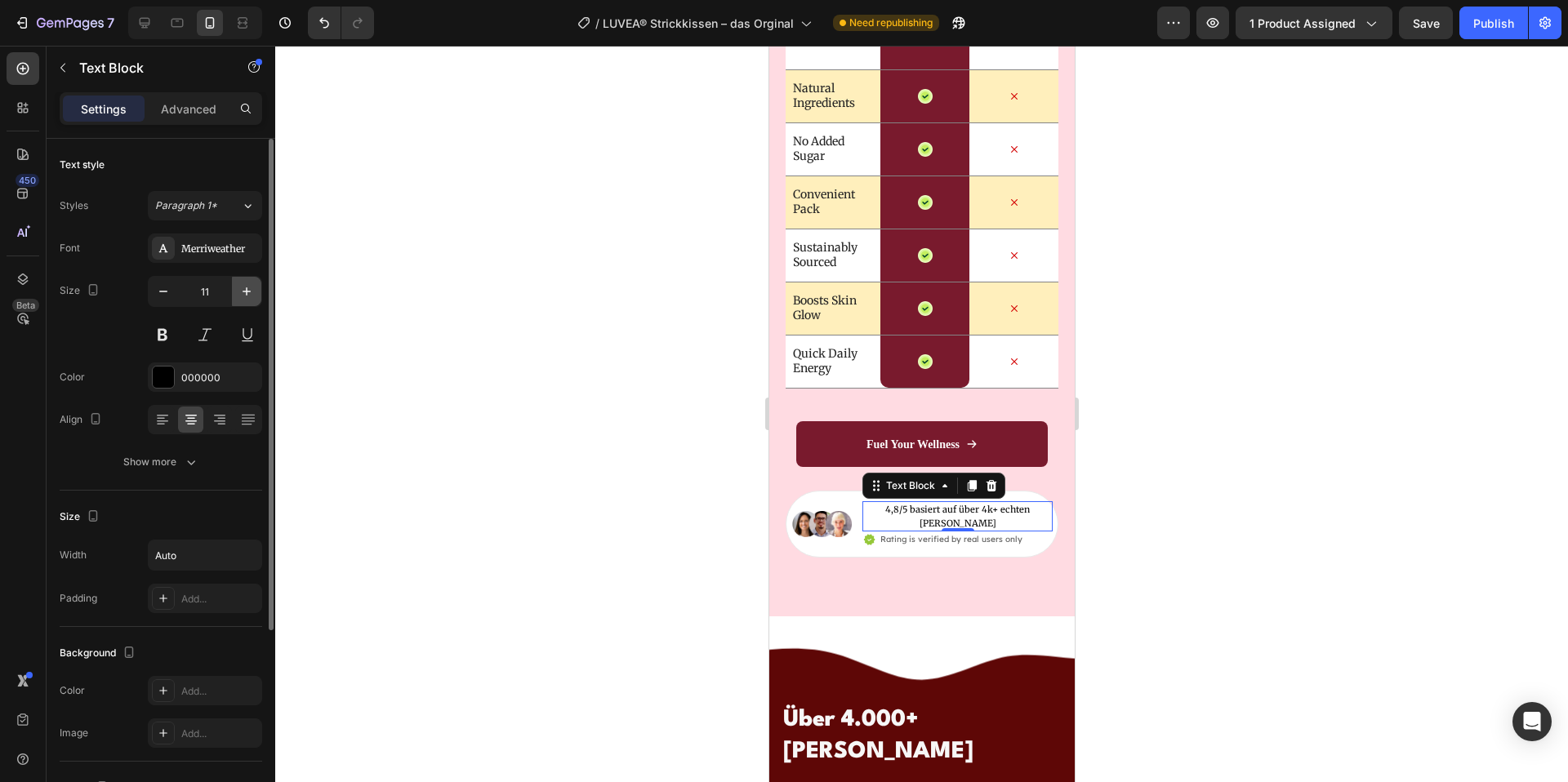
click at [244, 290] on icon "button" at bounding box center [246, 291] width 8 height 8
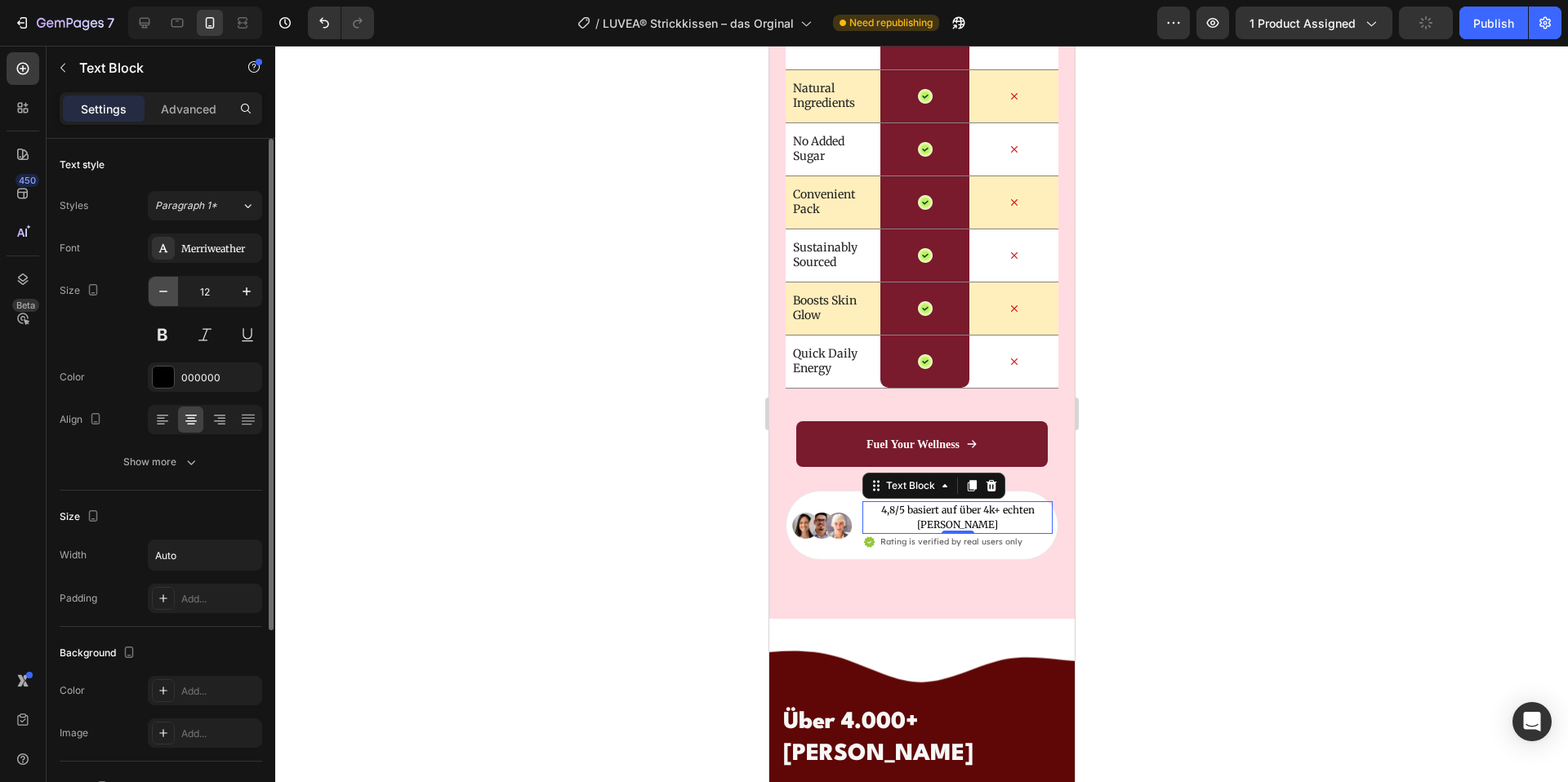
click at [165, 298] on icon "button" at bounding box center [163, 291] width 16 height 16
type input "11"
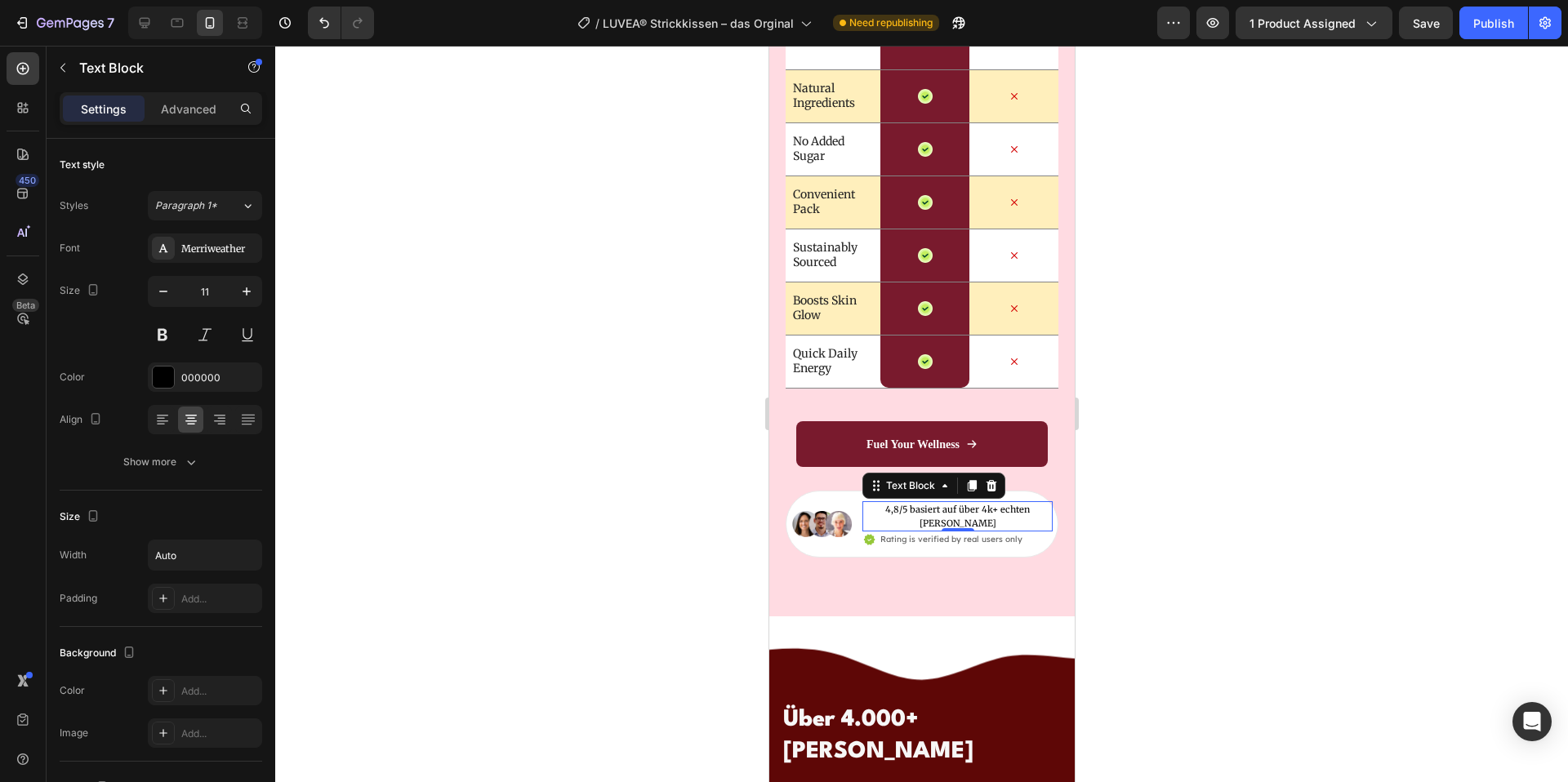
click at [1176, 414] on div at bounding box center [922, 414] width 1293 height 737
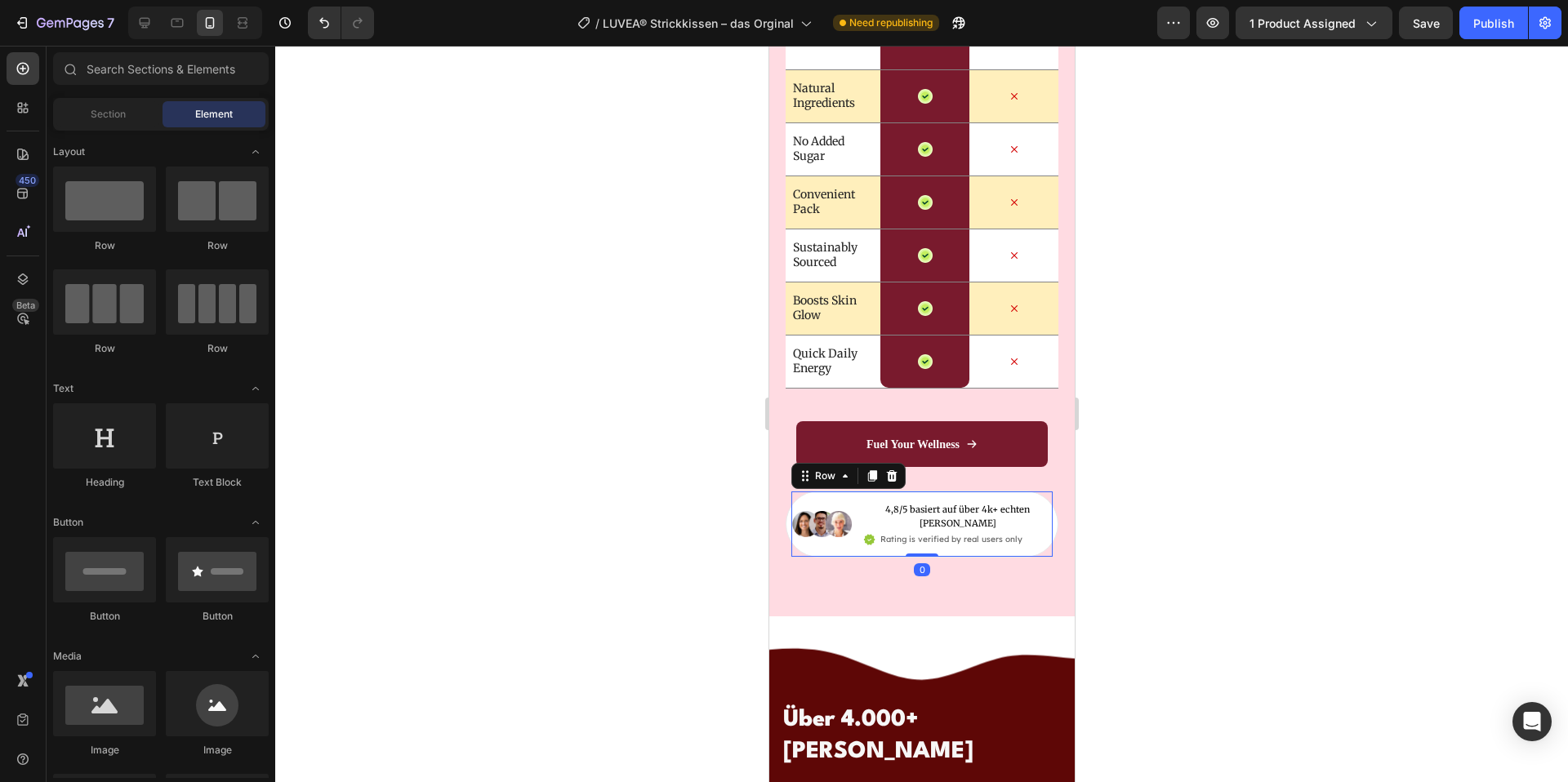
click at [861, 530] on div "Image 4,8/5 basiert auf über 4k+ echten Kunden Text Block Icon Rating is verifi…" at bounding box center [921, 524] width 261 height 66
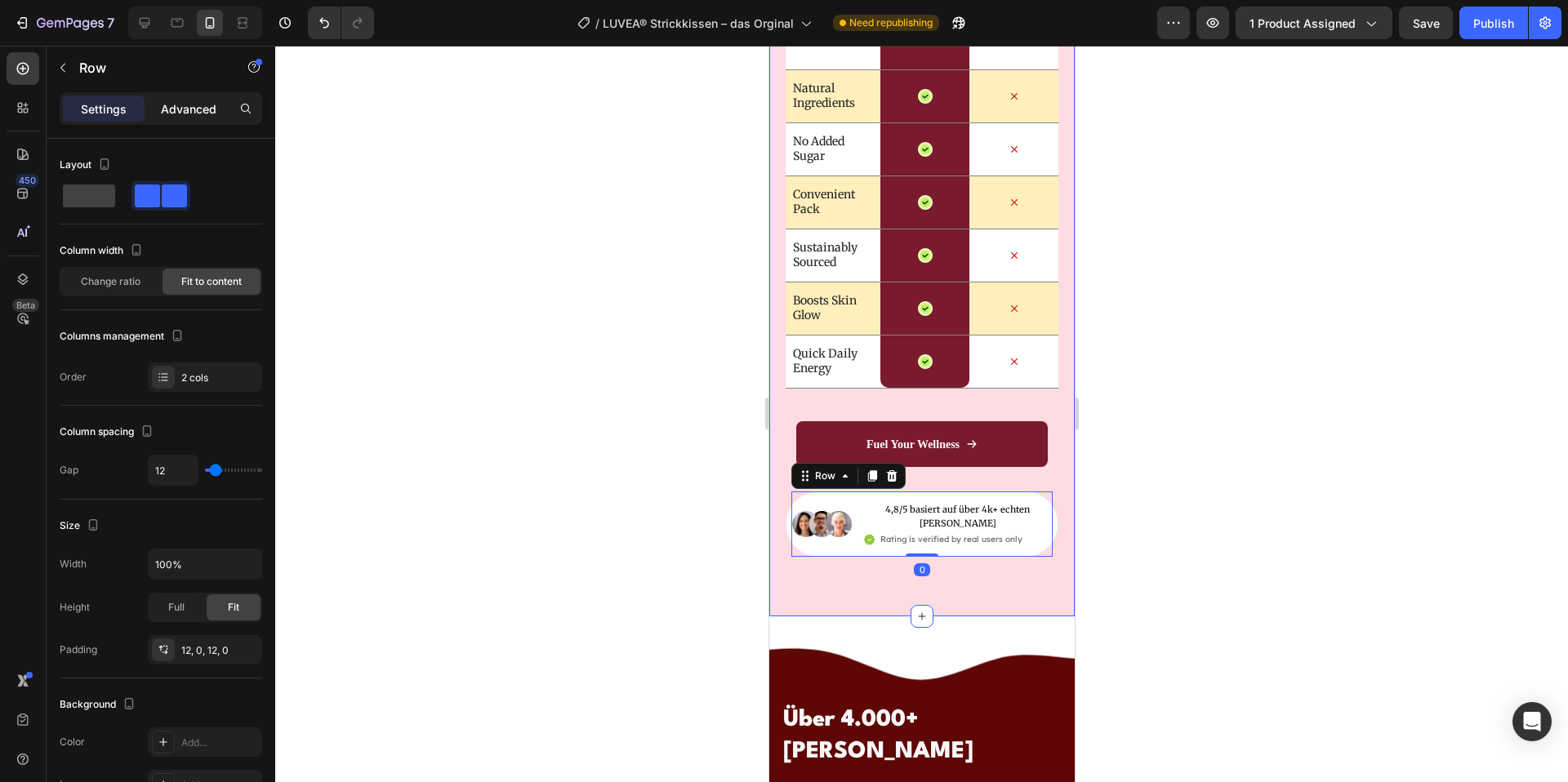
click at [198, 93] on div "Settings Advanced" at bounding box center [160, 108] width 203 height 33
click at [196, 112] on p "Advanced" at bounding box center [189, 108] width 56 height 17
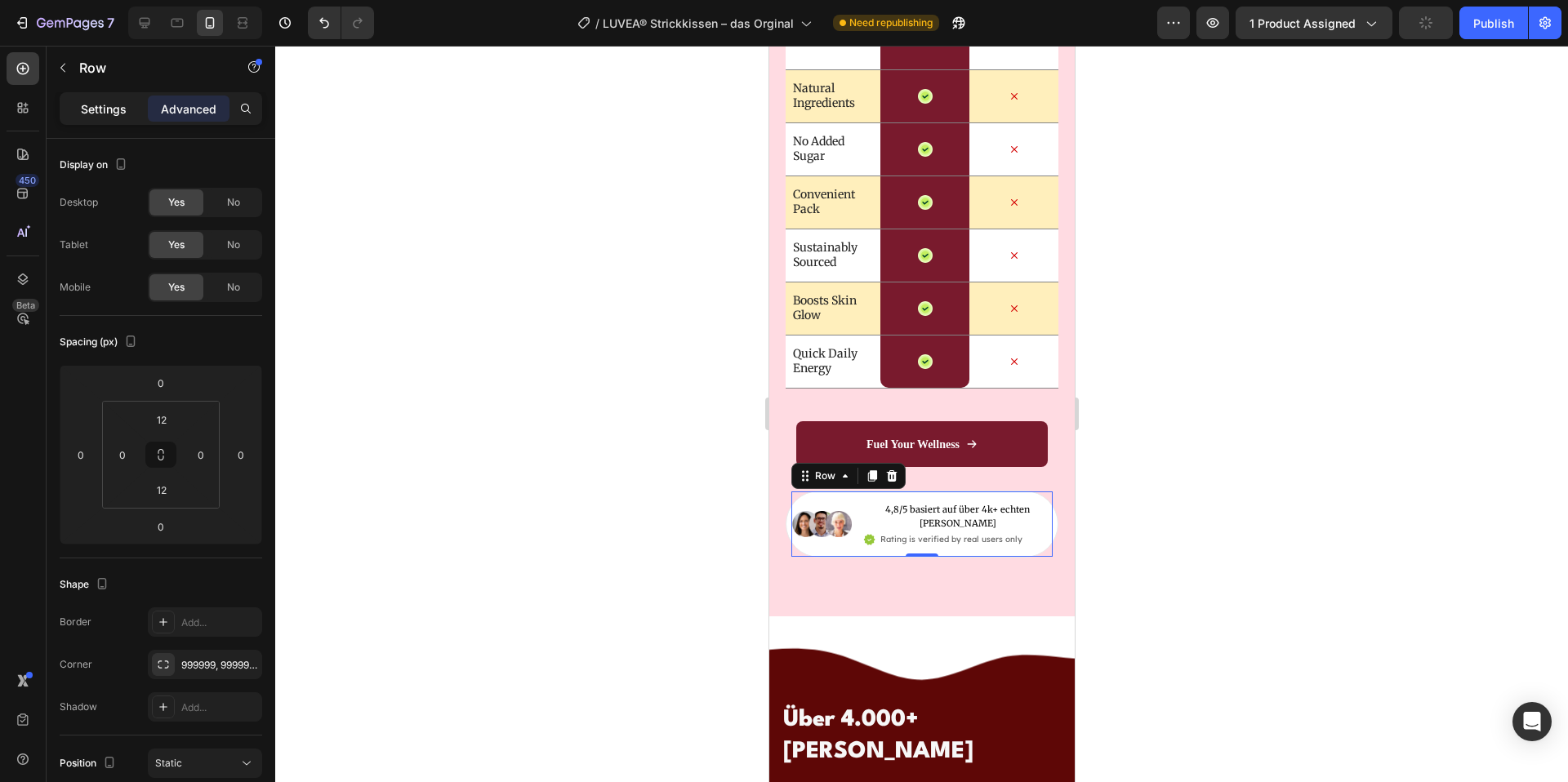
click at [110, 110] on p "Settings" at bounding box center [104, 108] width 46 height 17
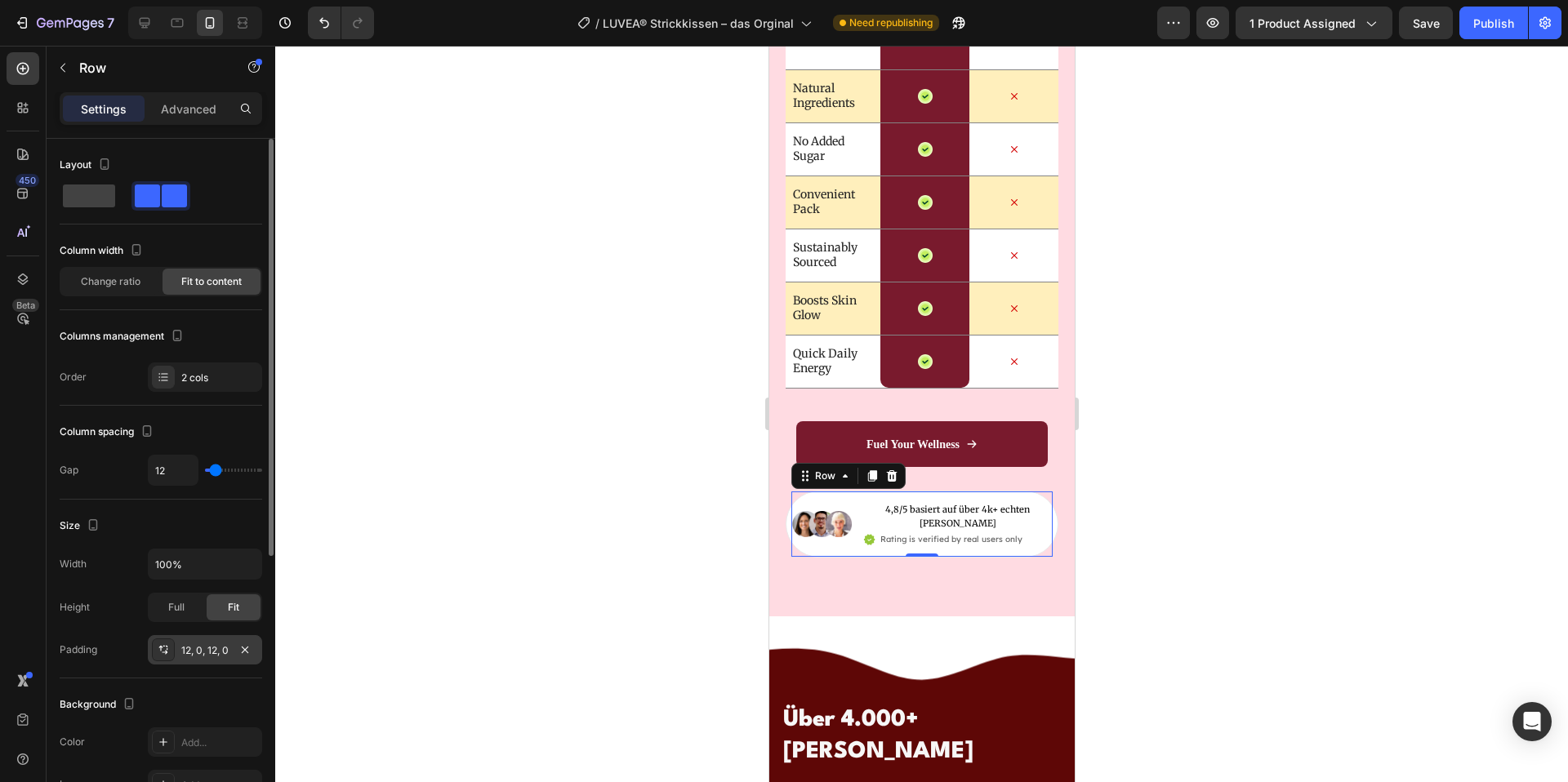
click at [211, 660] on div "12, 0, 12, 0" at bounding box center [205, 649] width 114 height 29
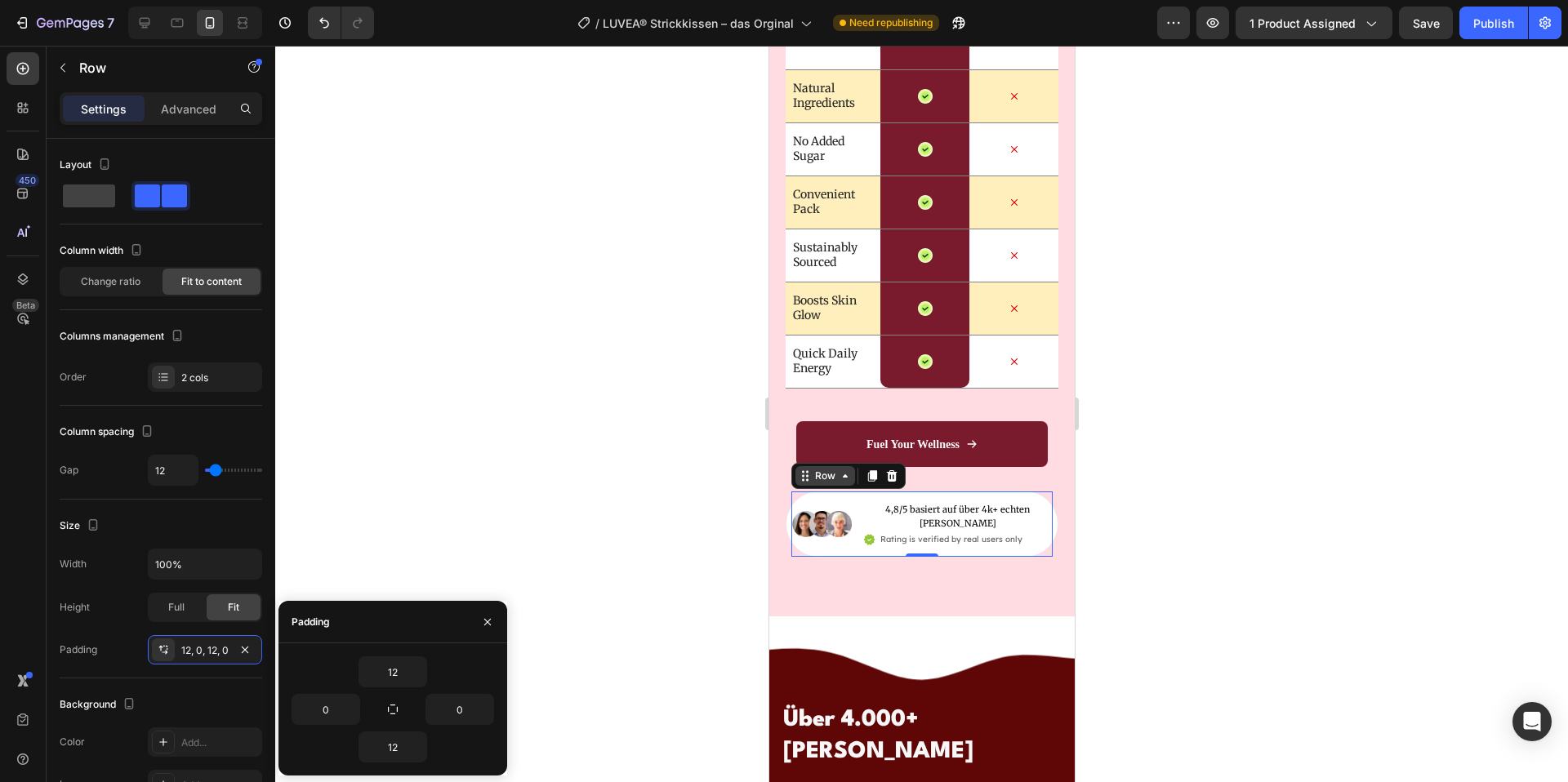
click at [842, 478] on icon at bounding box center [844, 476] width 13 height 13
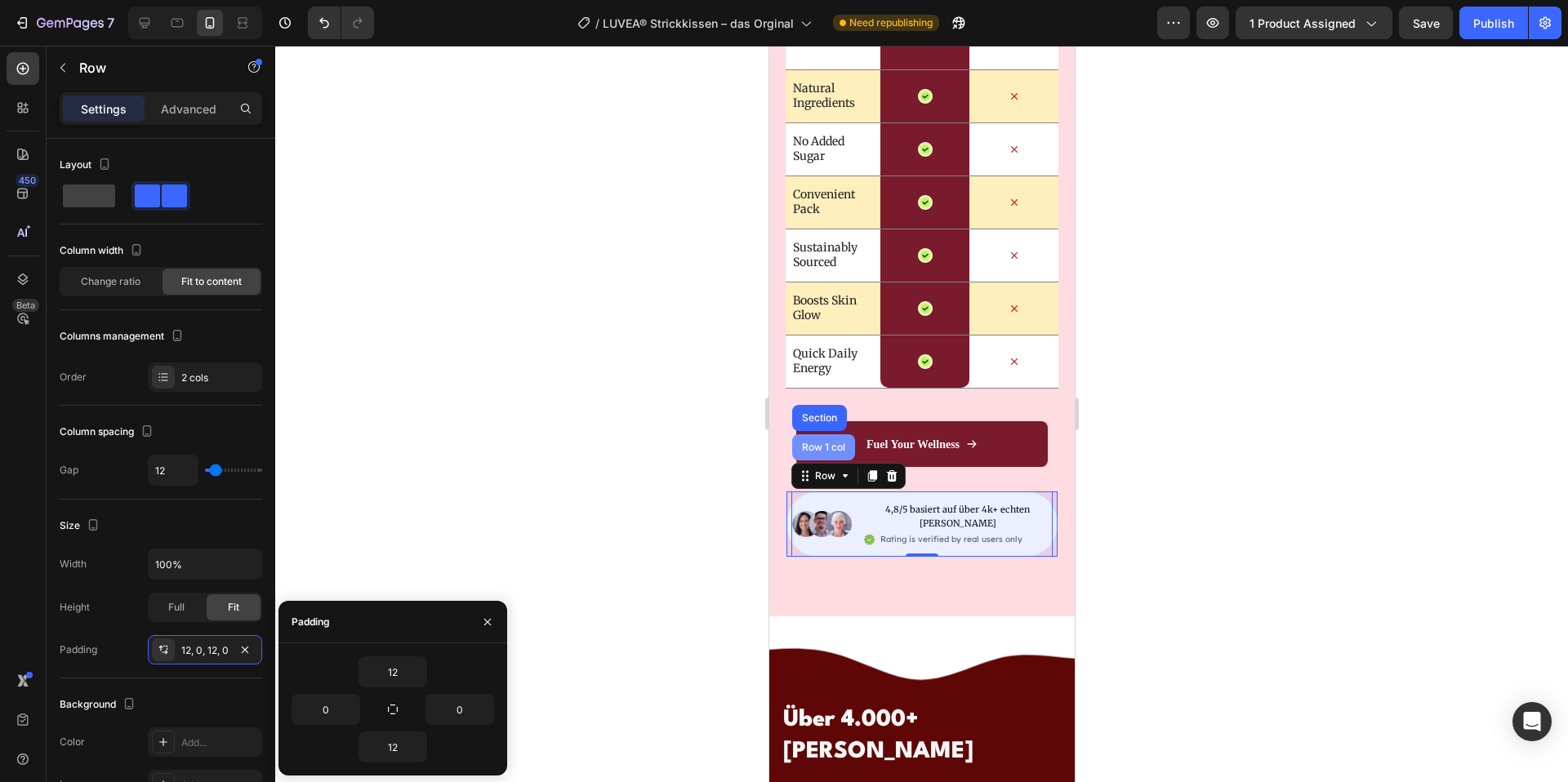
click at [843, 460] on div "Row 1 col" at bounding box center [823, 448] width 63 height 27
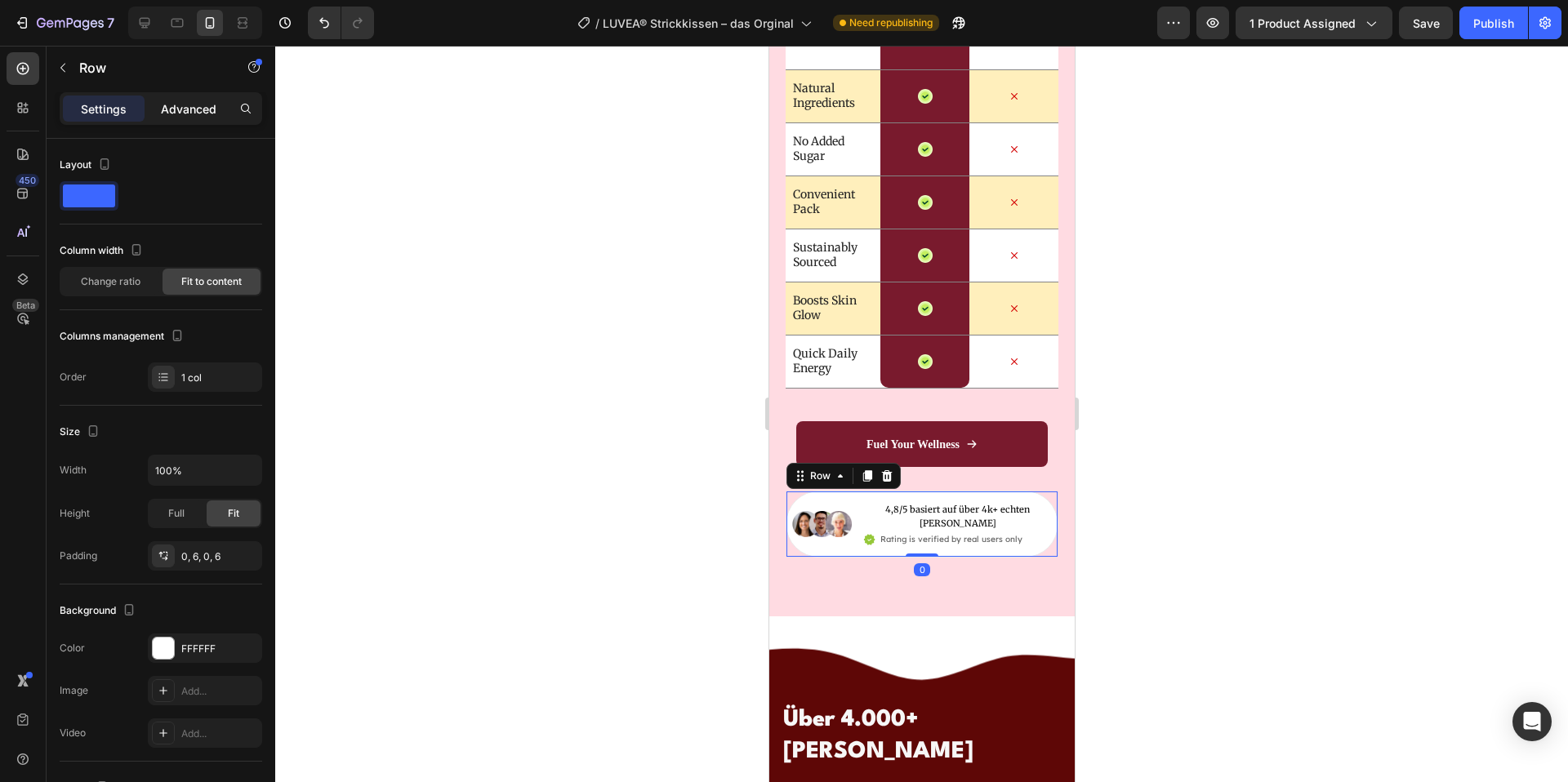
click at [179, 100] on p "Advanced" at bounding box center [189, 108] width 56 height 17
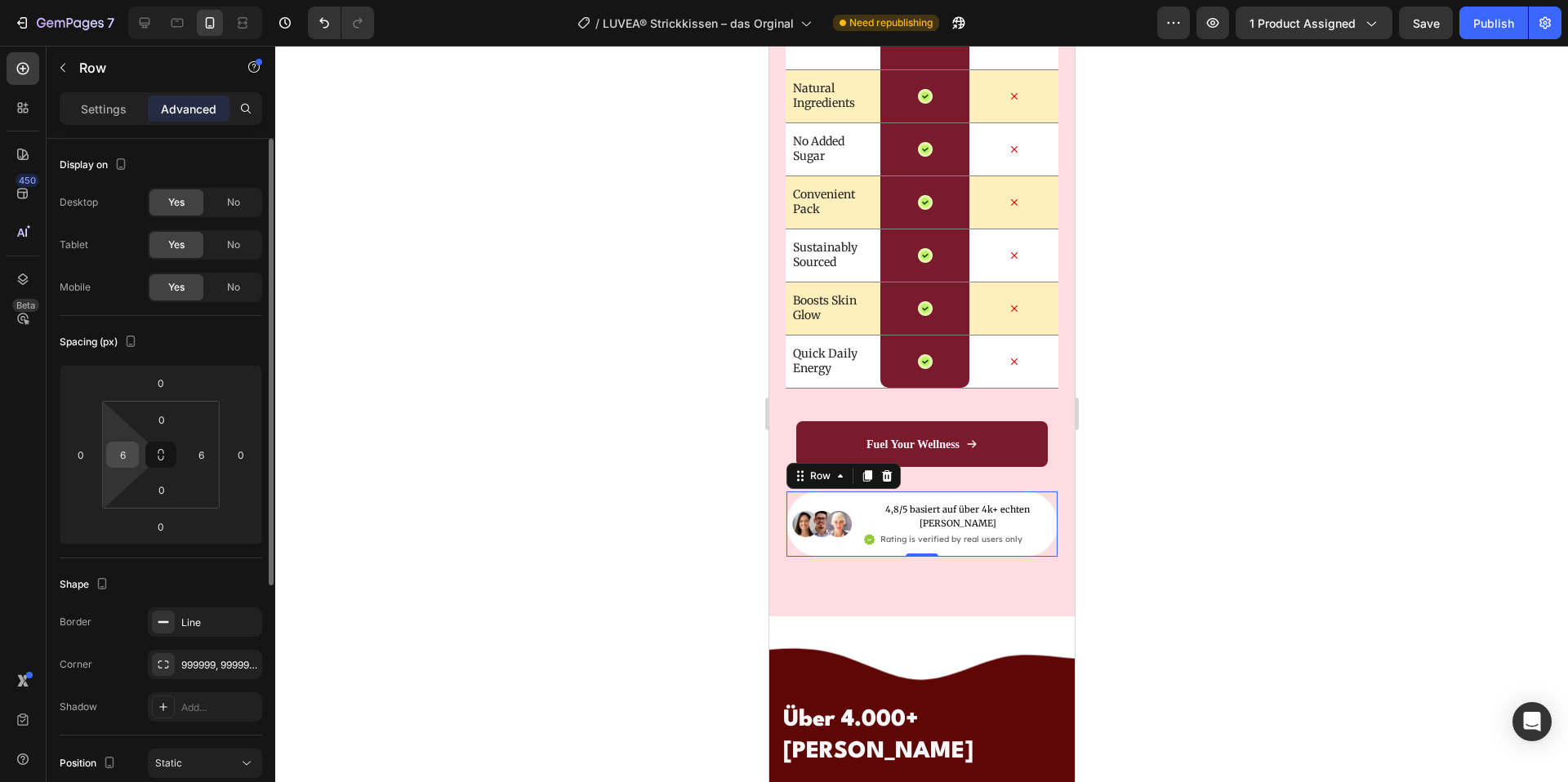
click at [125, 456] on input "6" at bounding box center [122, 455] width 25 height 25
type input "3"
click at [202, 455] on input "6" at bounding box center [201, 455] width 25 height 25
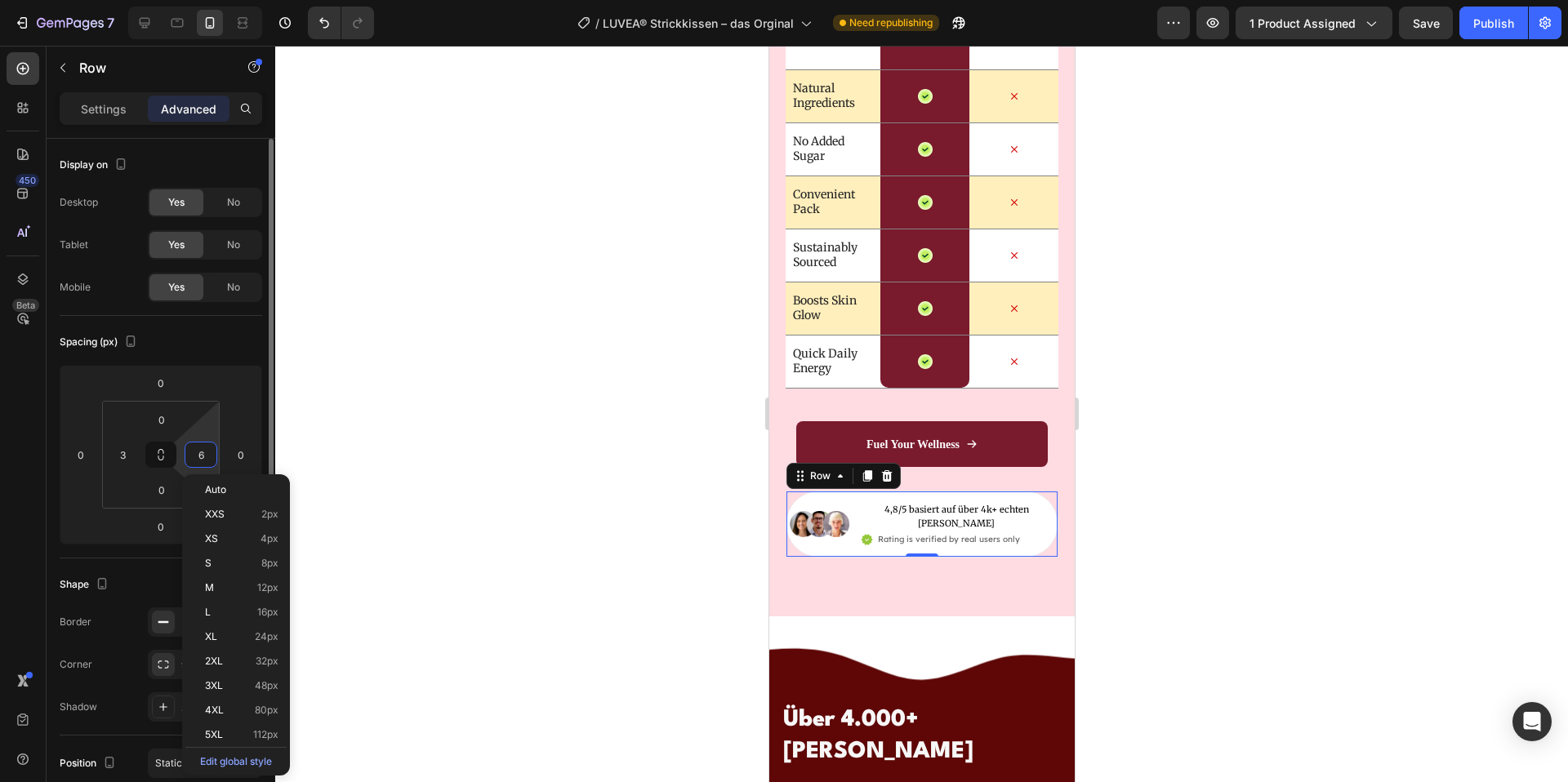
type input "3"
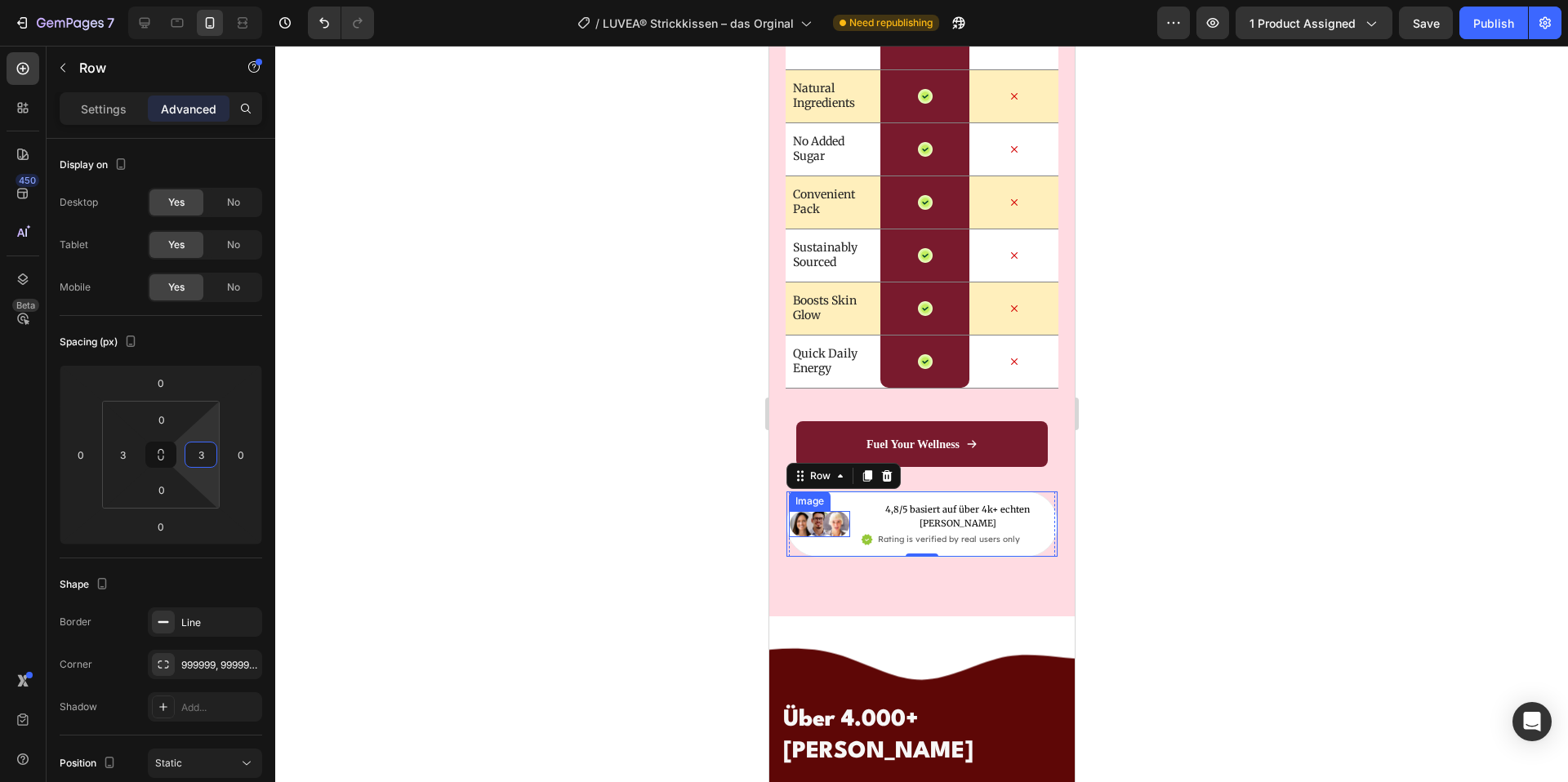
click at [814, 518] on img at bounding box center [819, 524] width 61 height 27
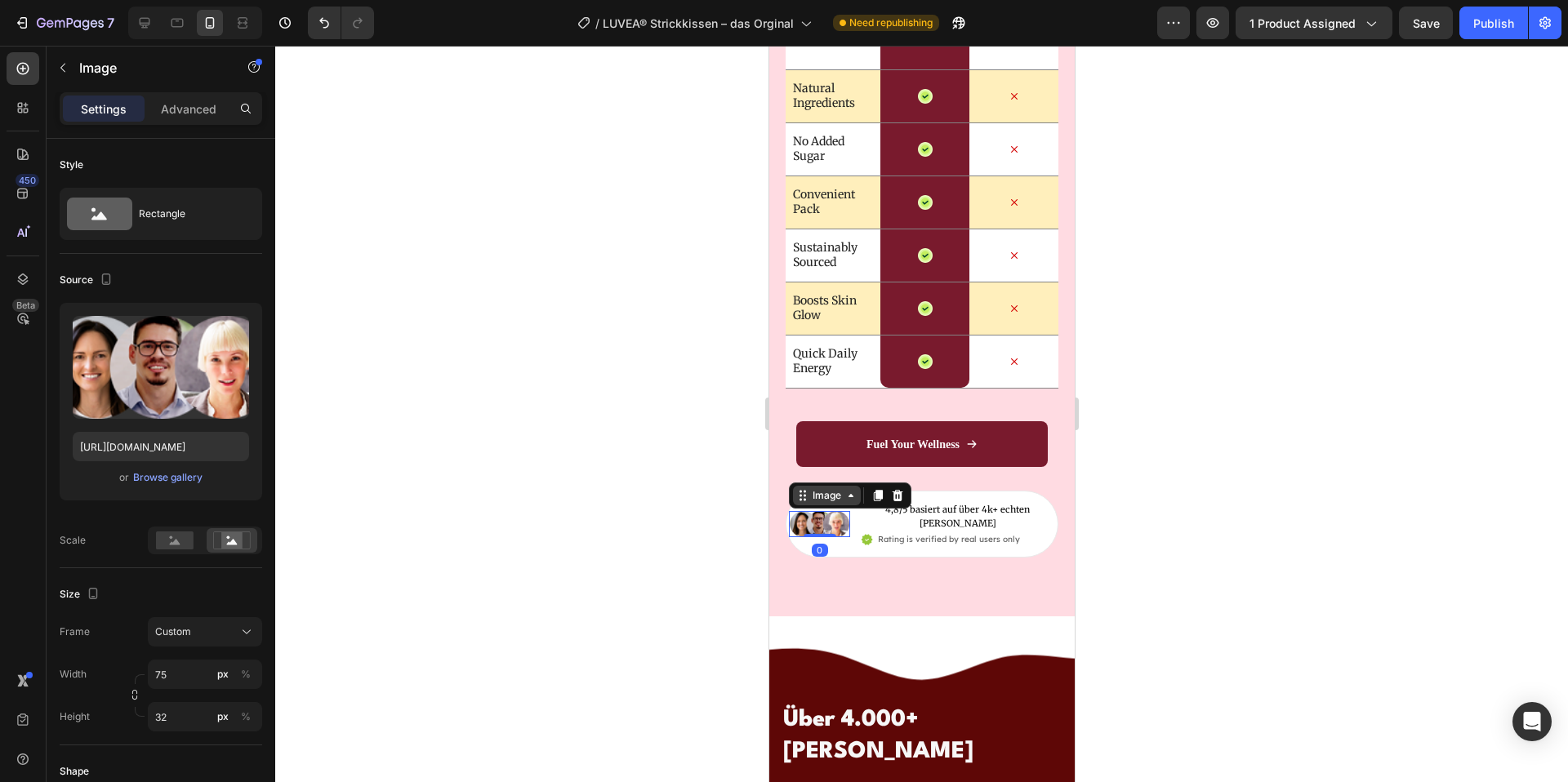
click at [834, 492] on div "Image" at bounding box center [827, 495] width 35 height 15
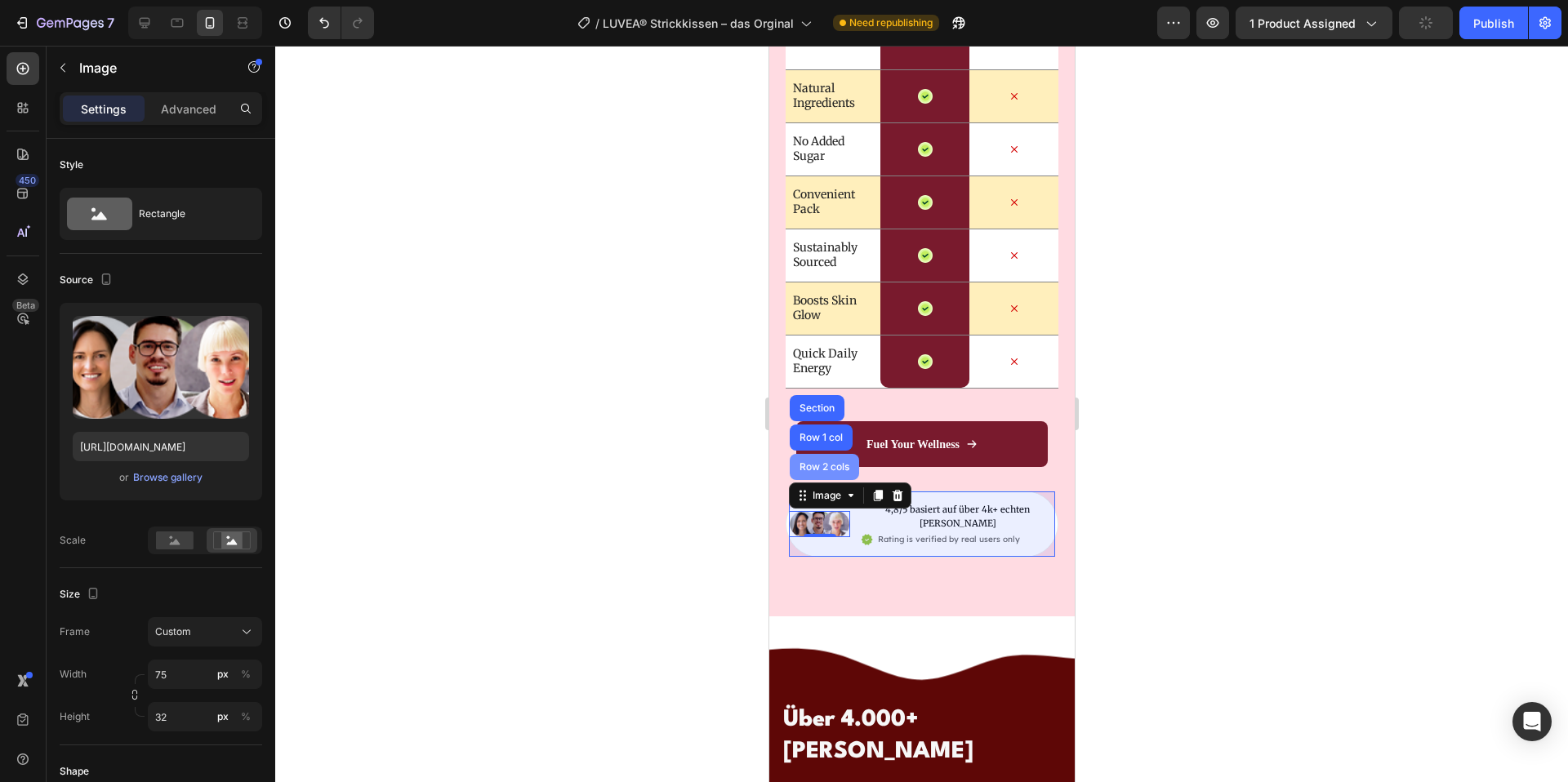
click at [831, 467] on div "Row 2 cols" at bounding box center [824, 468] width 69 height 27
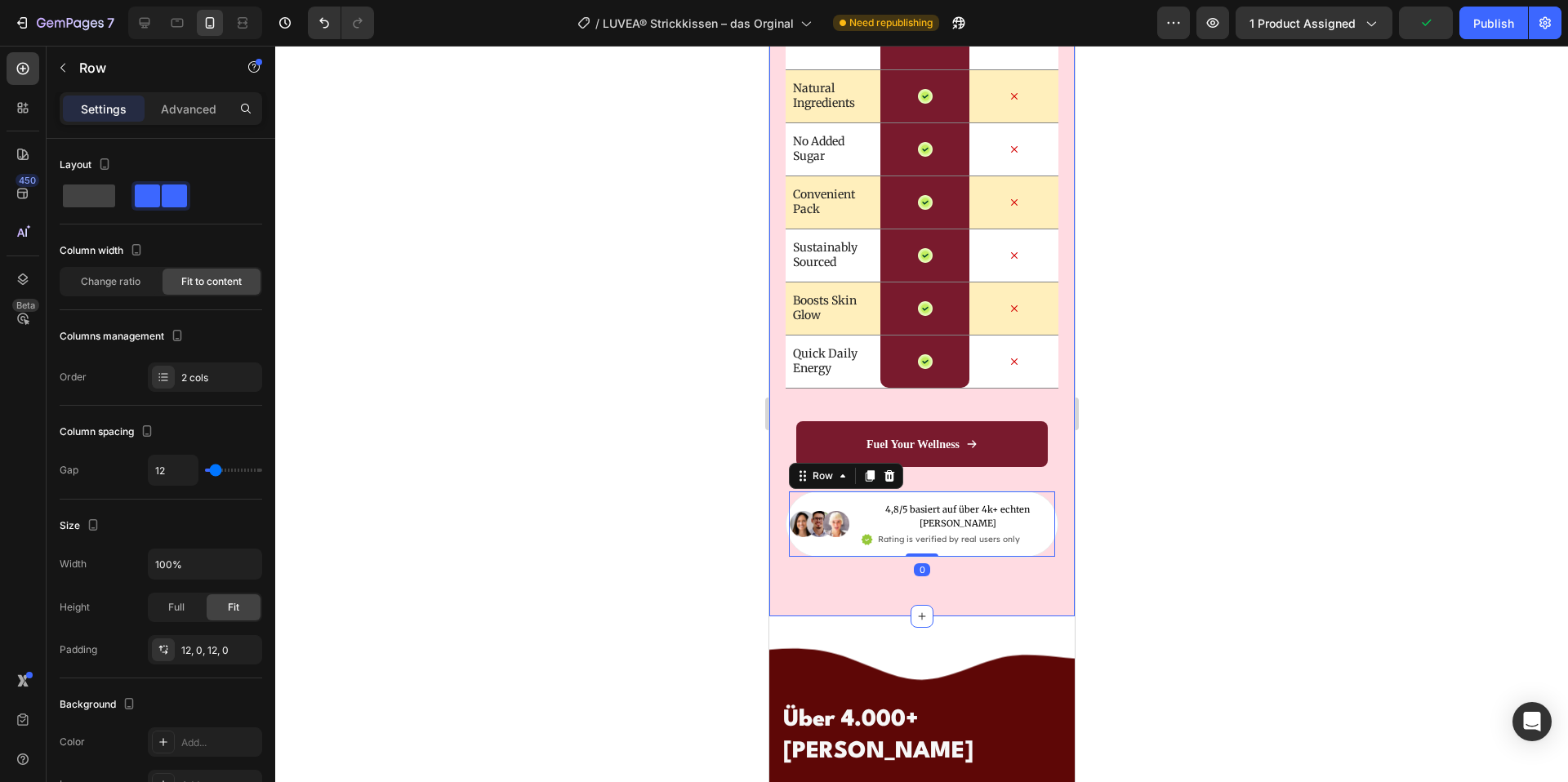
click at [182, 121] on div "Settings Advanced" at bounding box center [160, 108] width 203 height 33
click at [183, 117] on div "Advanced" at bounding box center [189, 109] width 82 height 27
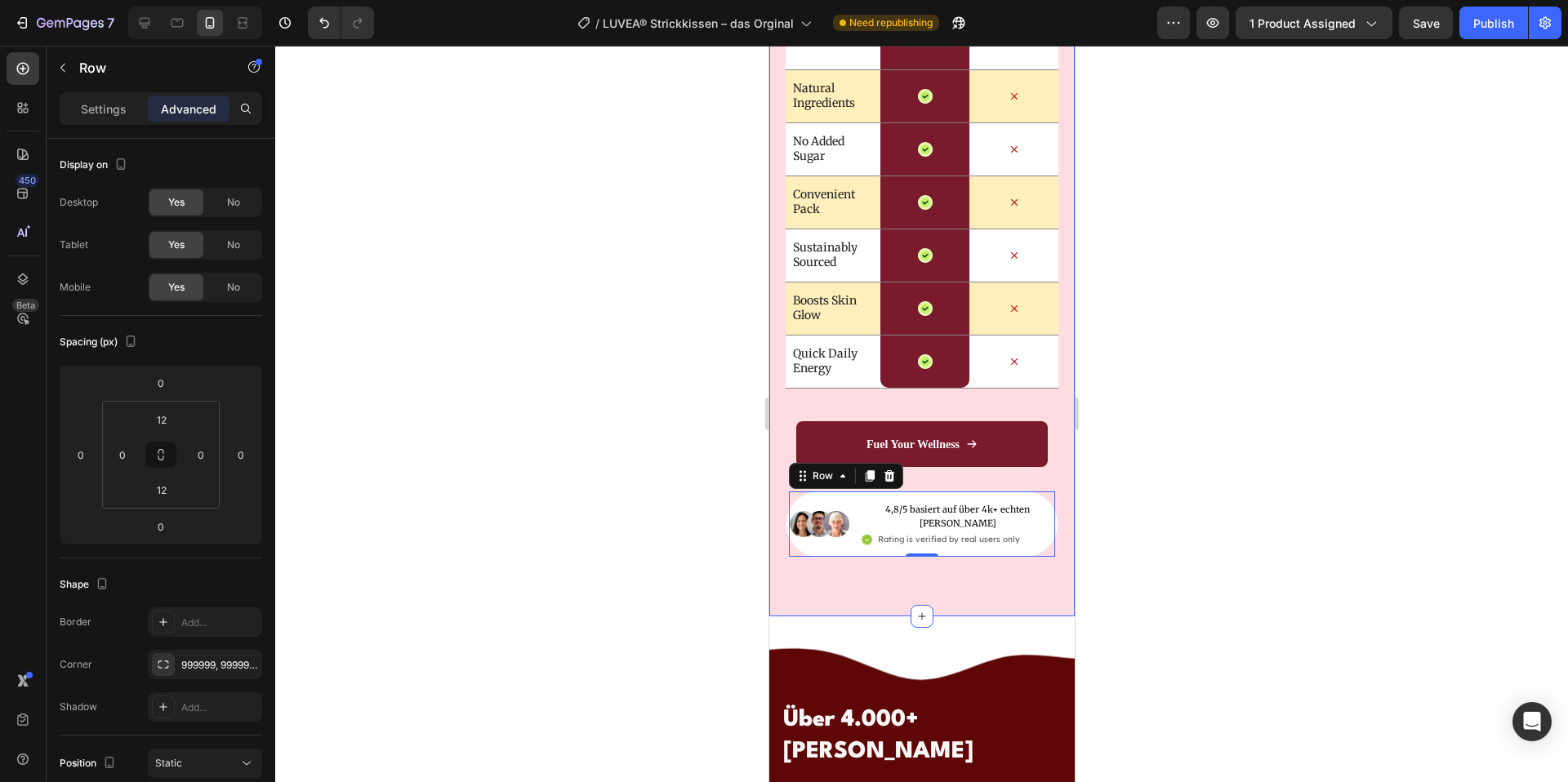
click at [1285, 532] on div at bounding box center [922, 414] width 1293 height 737
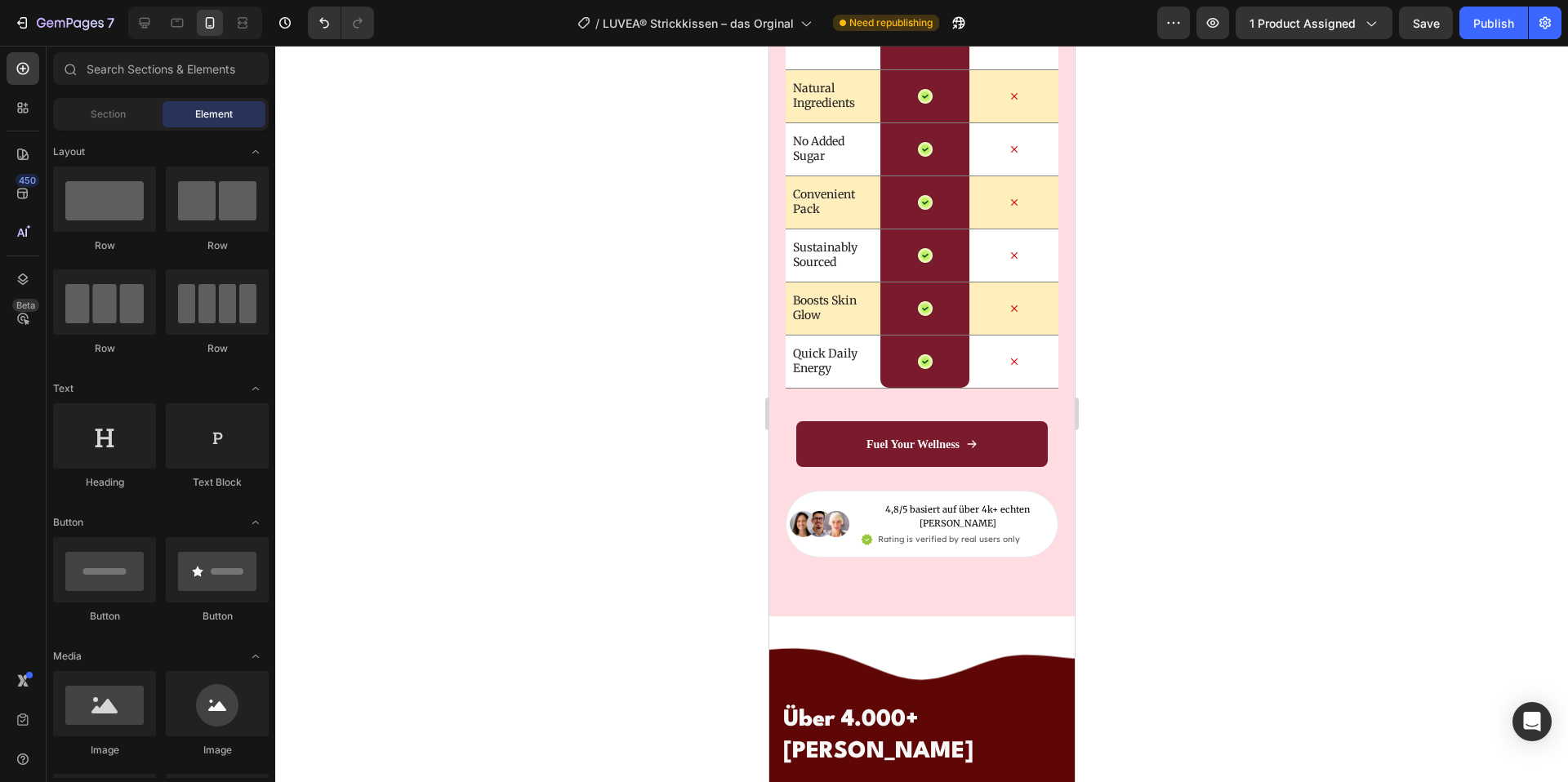
drag, startPoint x: 1286, startPoint y: 441, endPoint x: 1255, endPoint y: 438, distance: 31.1
click at [1285, 441] on div at bounding box center [922, 414] width 1293 height 737
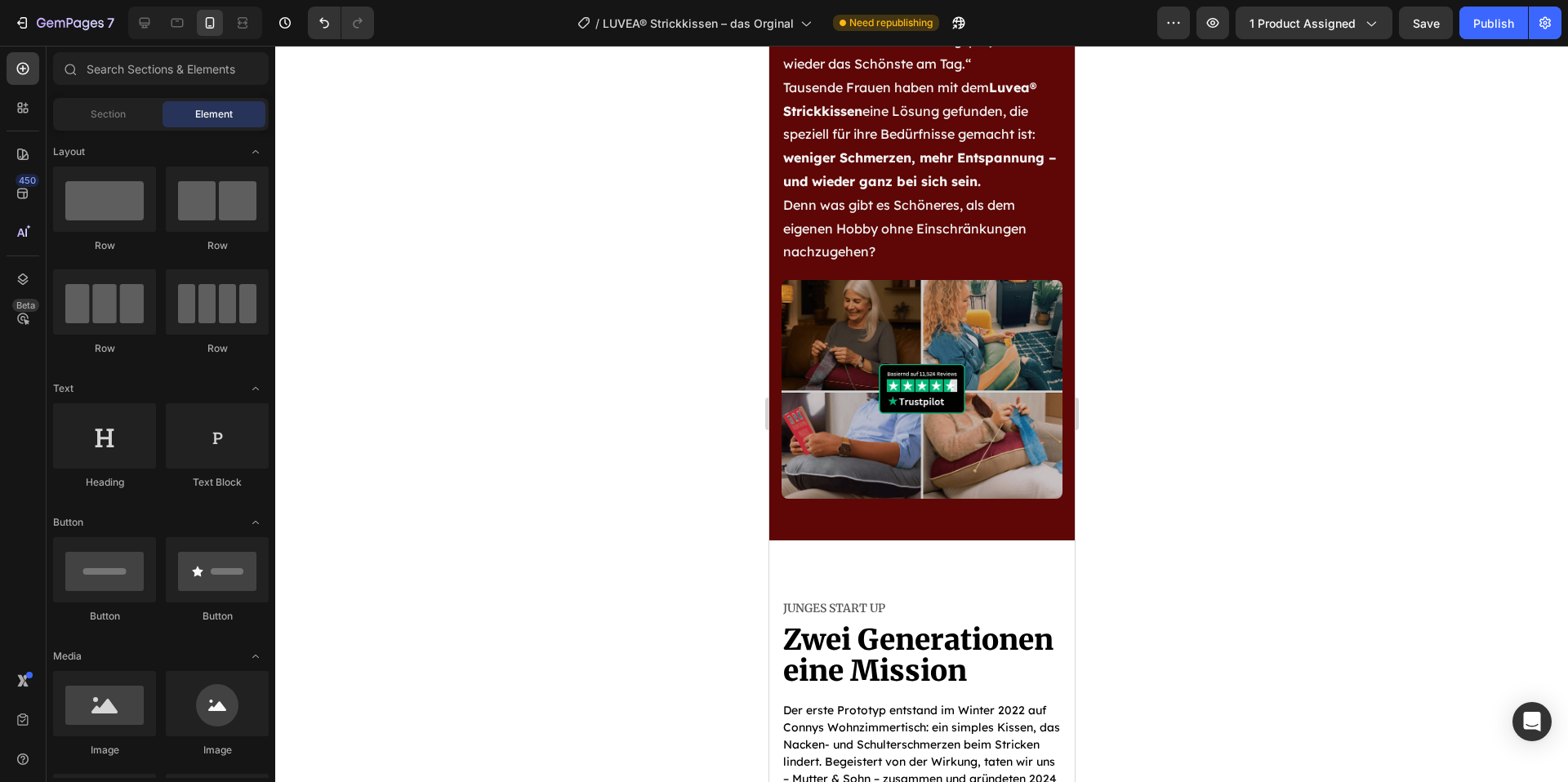
scroll to position [6411, 0]
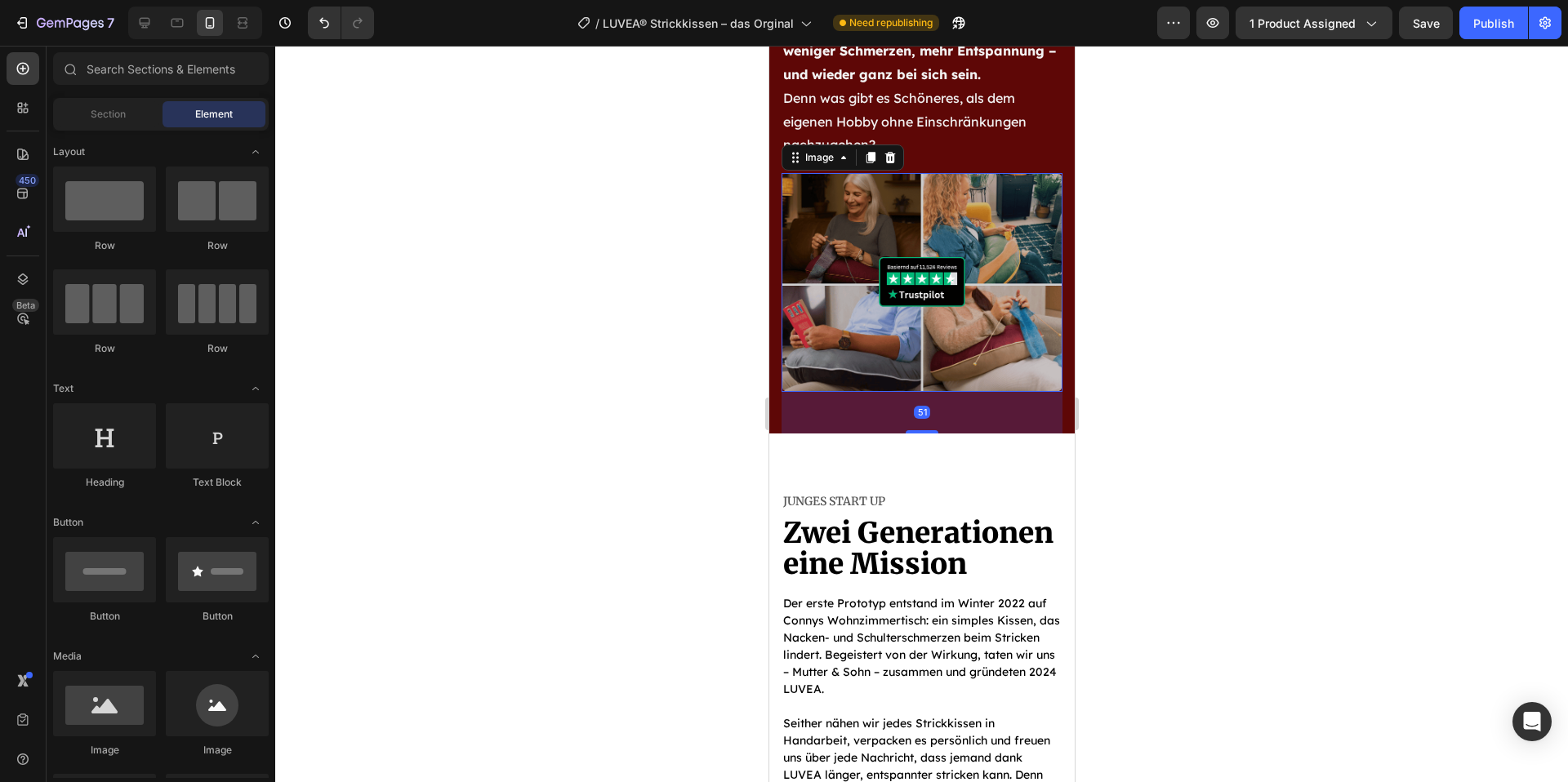
drag, startPoint x: 878, startPoint y: 336, endPoint x: 849, endPoint y: 352, distance: 33.1
click at [878, 336] on img at bounding box center [921, 282] width 281 height 218
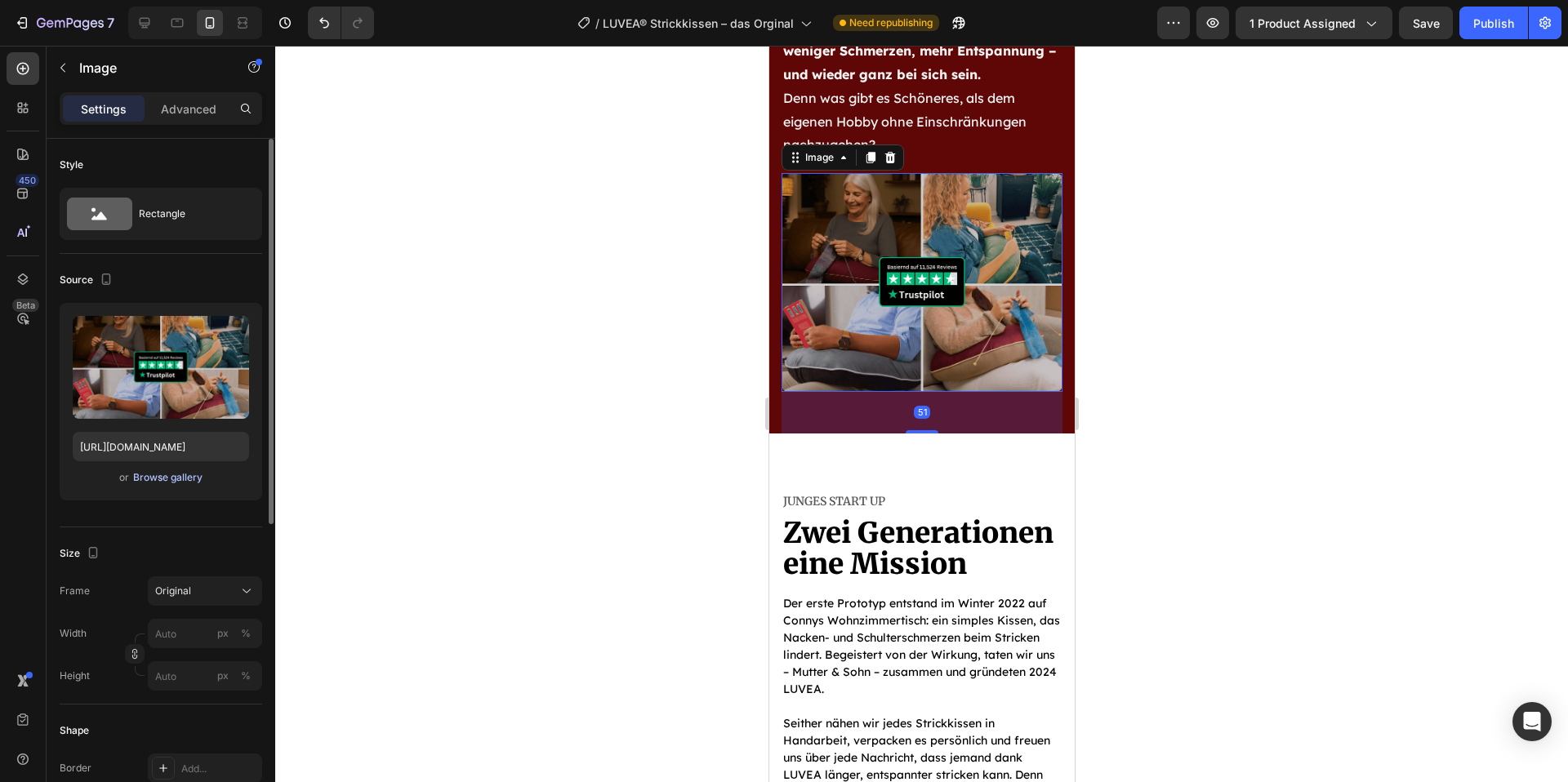
click at [165, 475] on div "Browse gallery" at bounding box center [167, 477] width 69 height 15
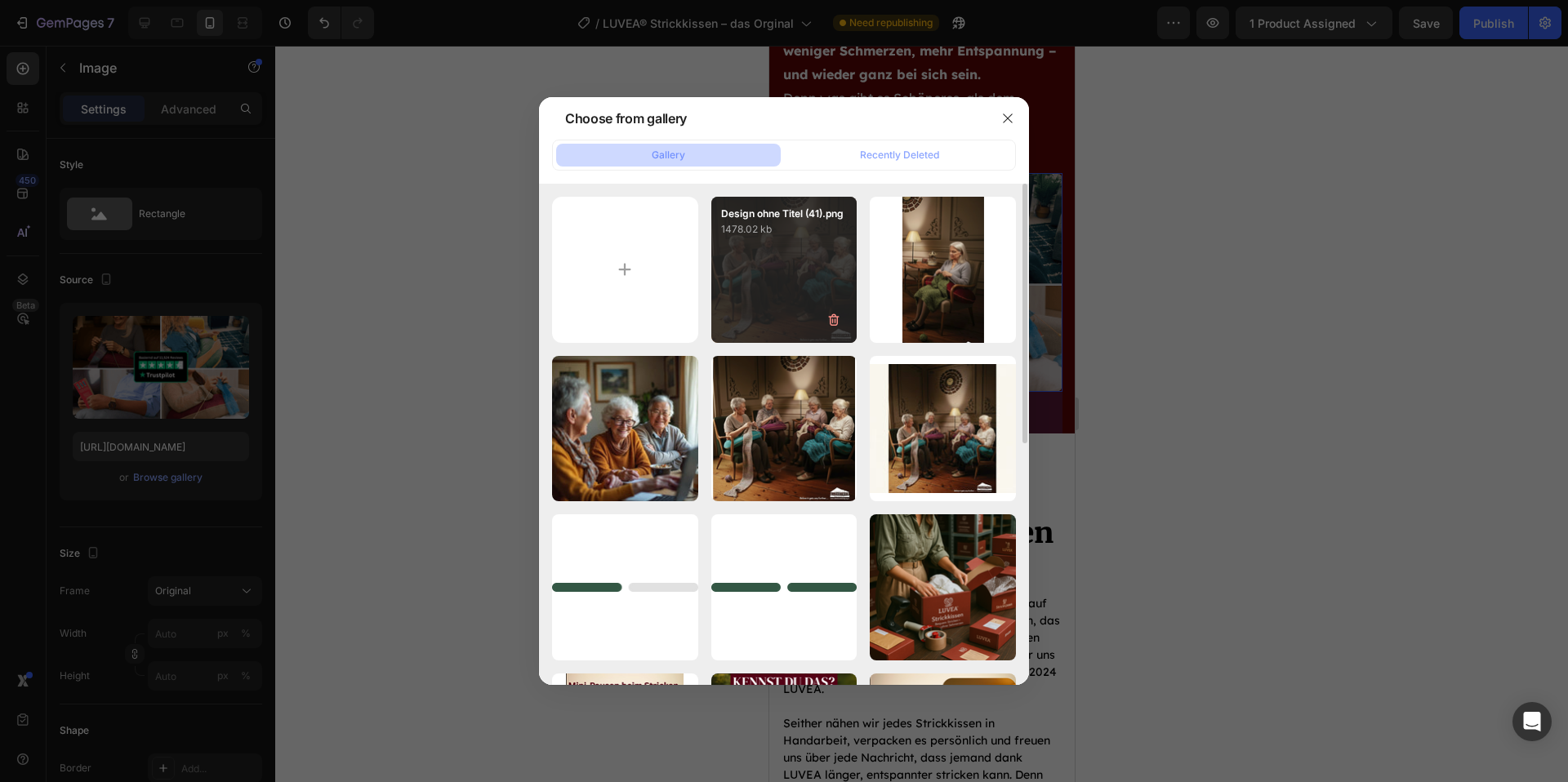
click at [762, 298] on div "Design ohne Titel (41).png 1478.02 kb" at bounding box center [784, 269] width 146 height 146
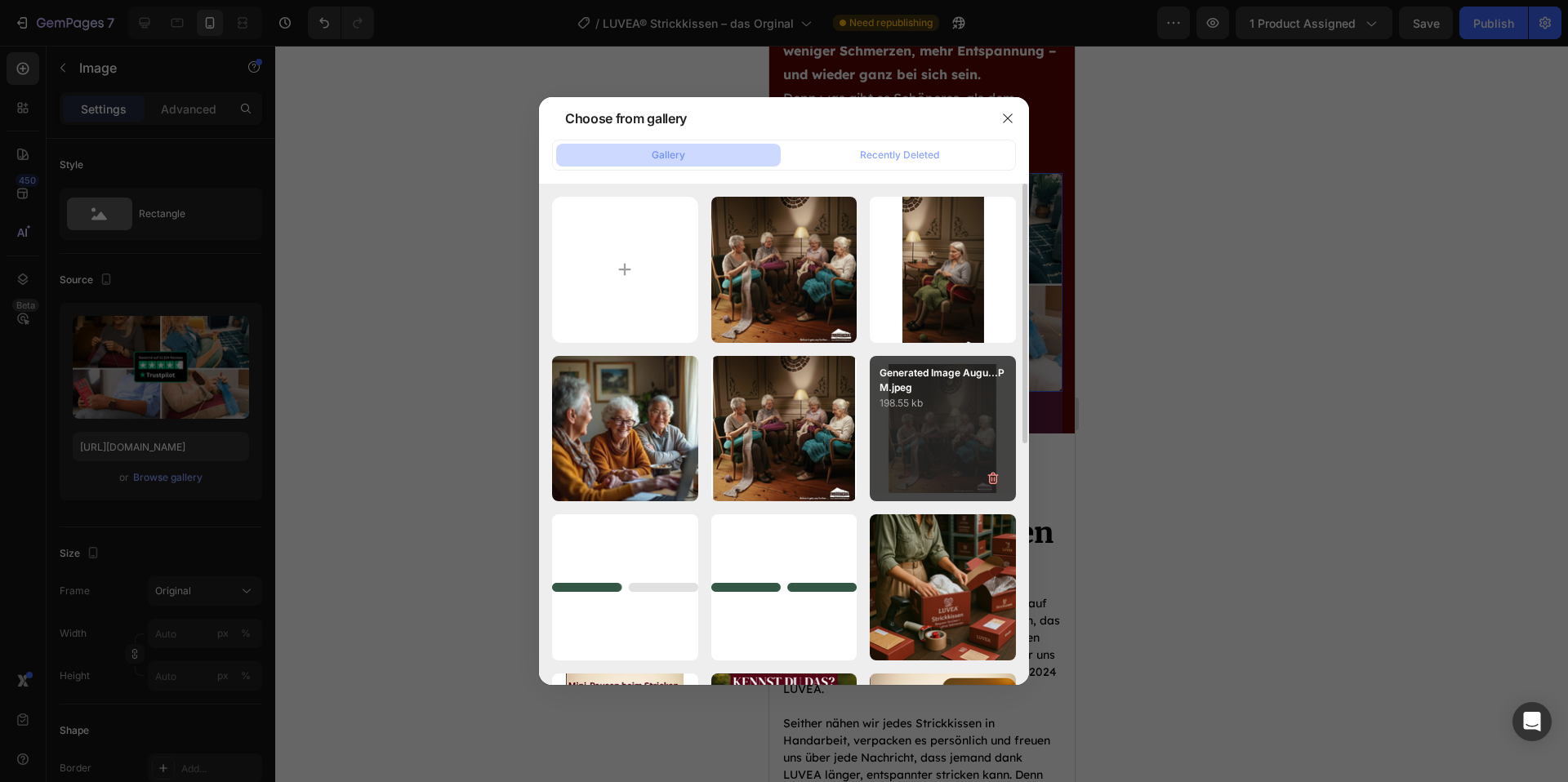
type input "https://cdn.shopify.com/s/files/1/0977/2967/5613/files/gempages_580464914561237…"
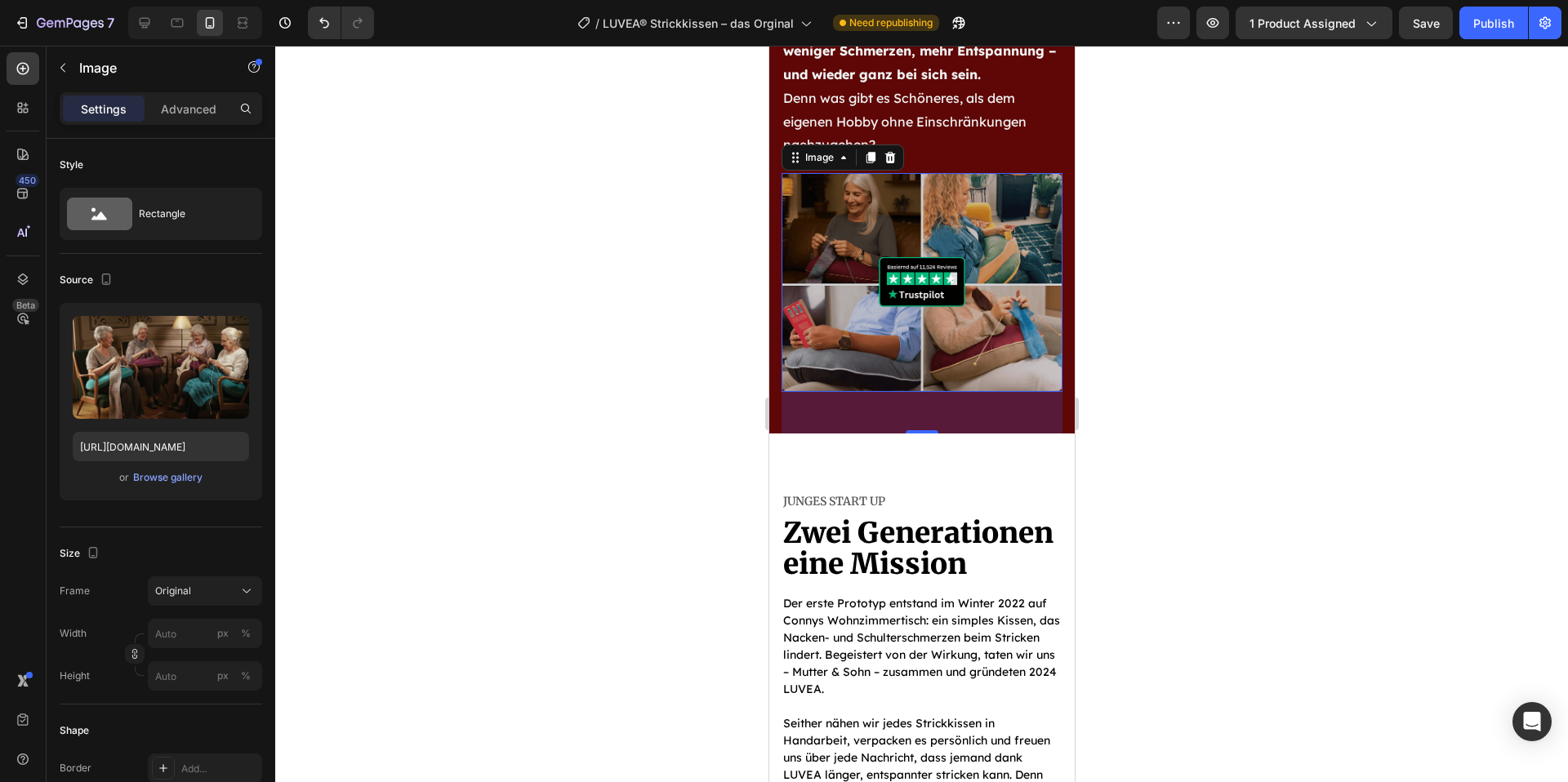
click at [1244, 443] on div at bounding box center [922, 414] width 1293 height 737
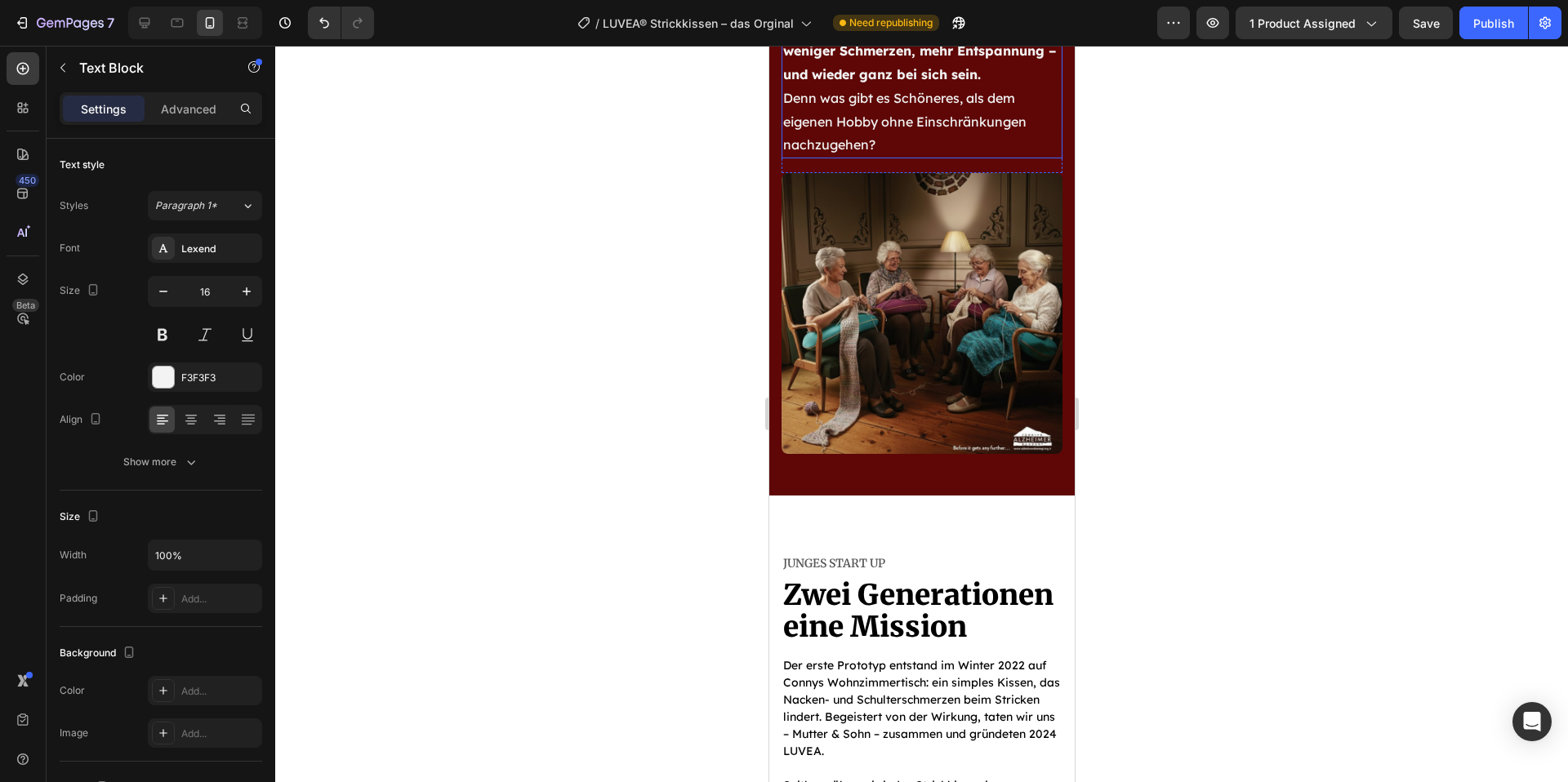
click at [923, 131] on p "Denn was gibt es Schöneres, als dem eigenen Hobby ohne Einschränkungen nachzuge…" at bounding box center [921, 121] width 278 height 70
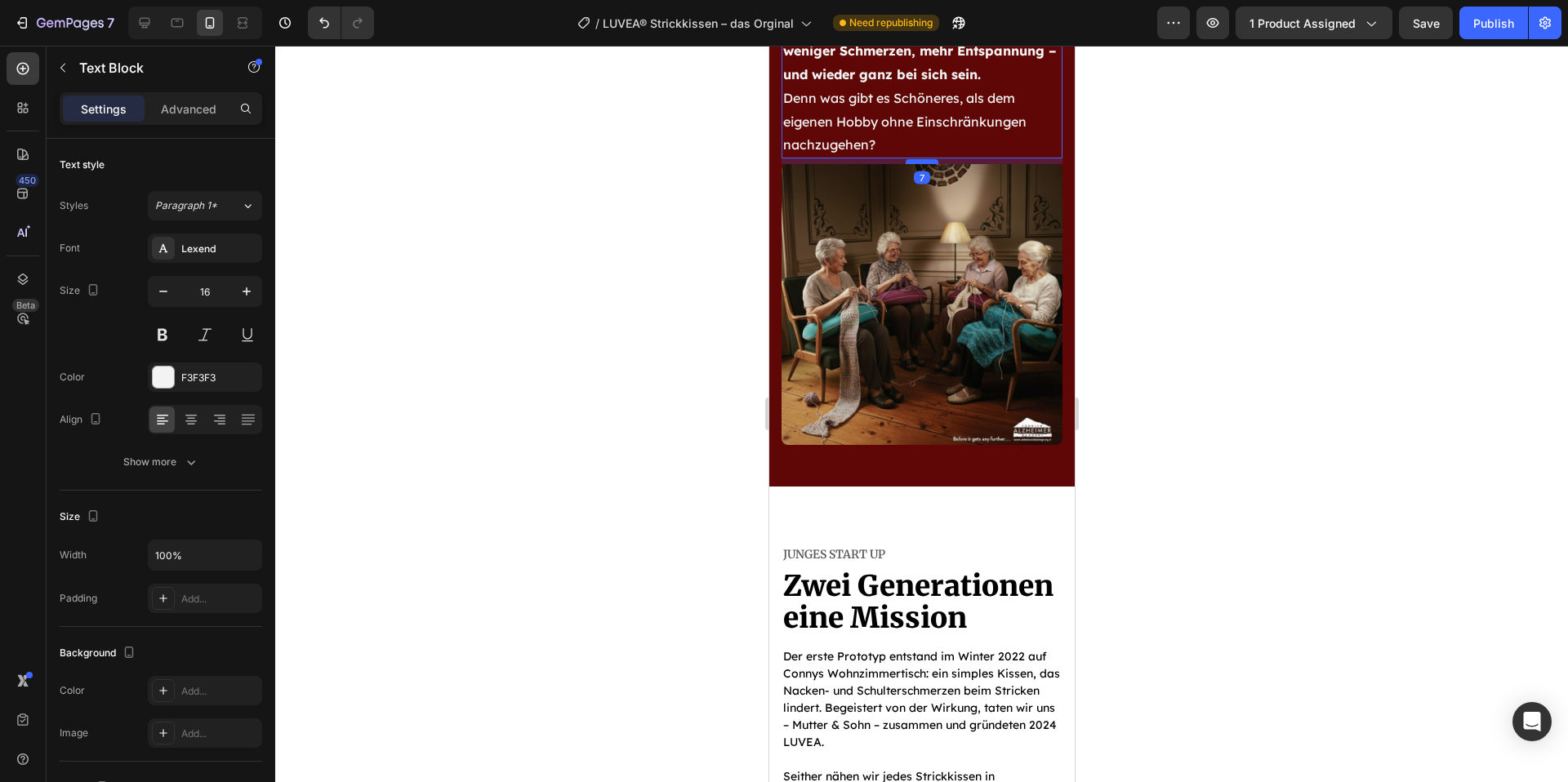
drag, startPoint x: 928, startPoint y: 170, endPoint x: 925, endPoint y: 161, distance: 9.5
click at [925, 161] on div at bounding box center [921, 162] width 33 height 5
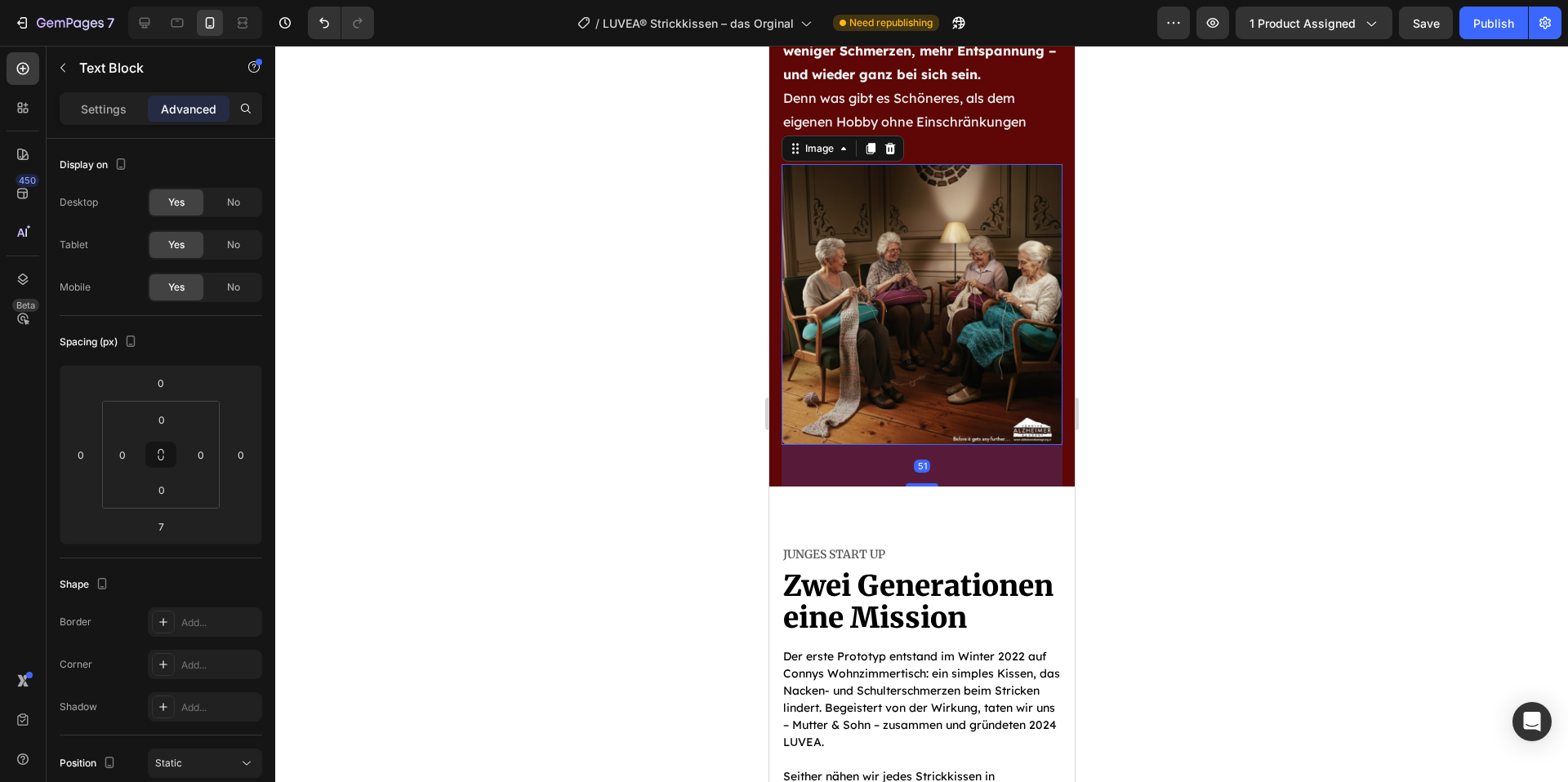
click at [966, 315] on img at bounding box center [921, 304] width 281 height 281
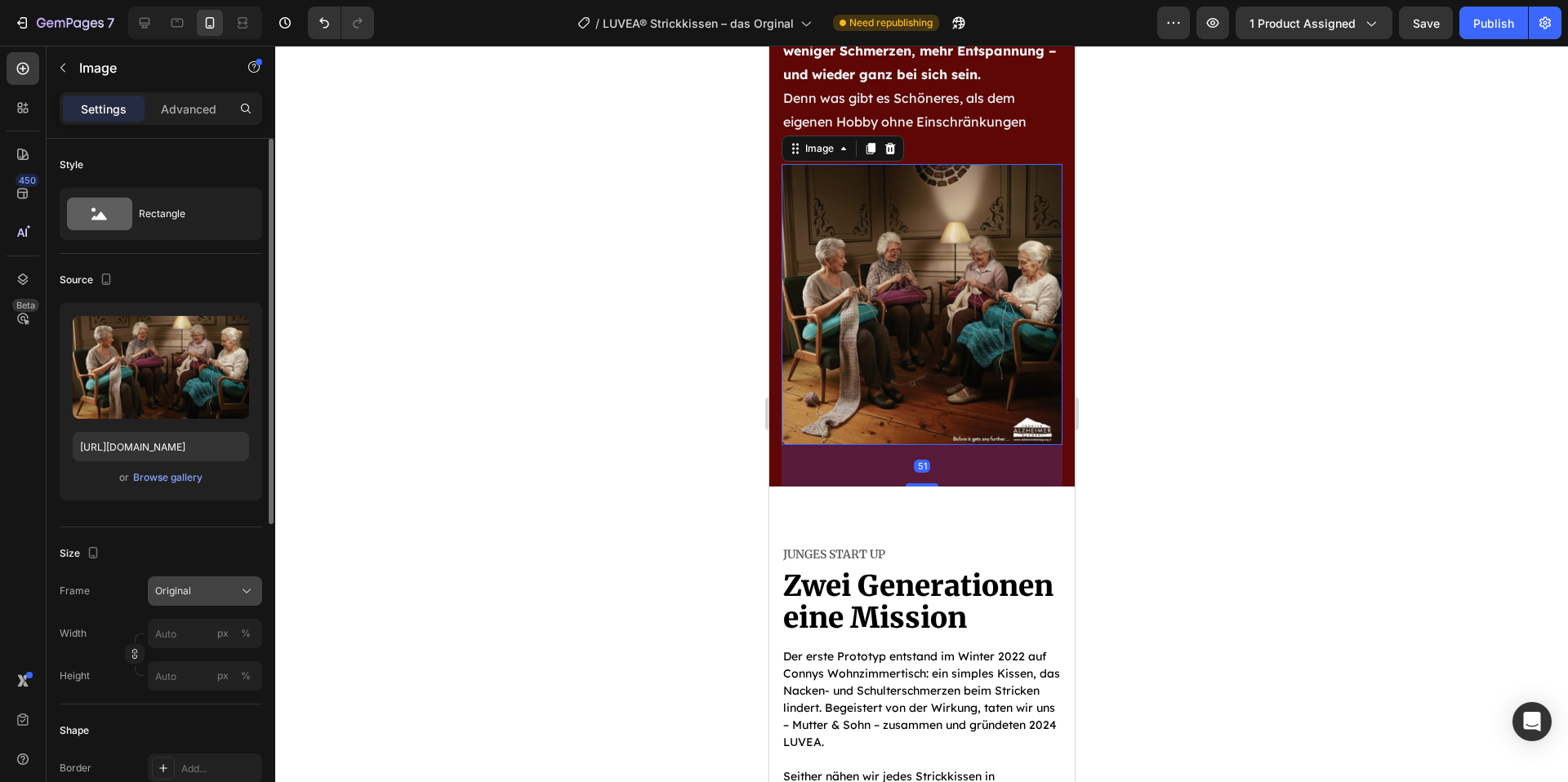
click at [190, 581] on button "Original" at bounding box center [205, 591] width 114 height 29
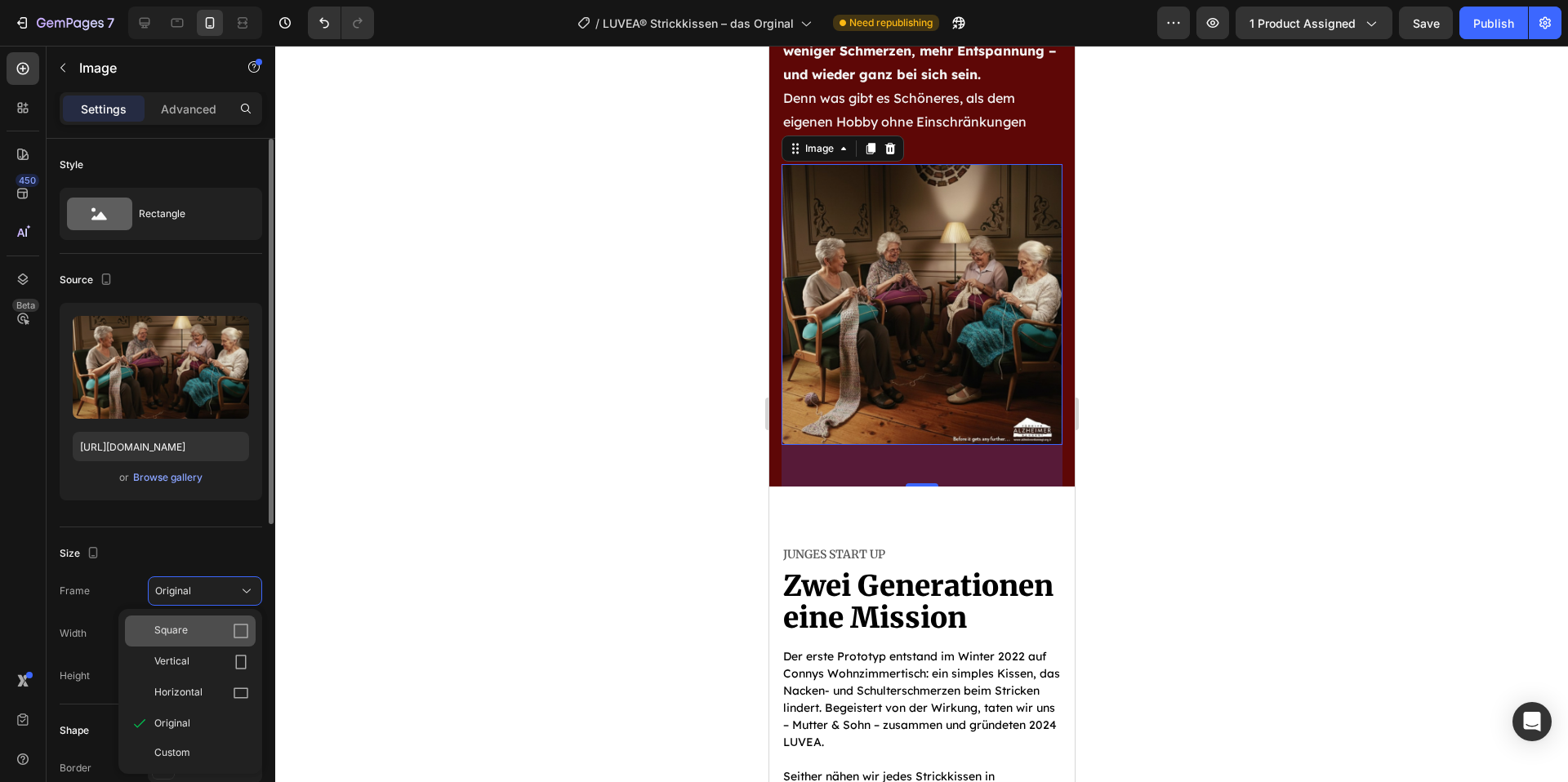
click at [224, 638] on div "Square" at bounding box center [201, 631] width 95 height 16
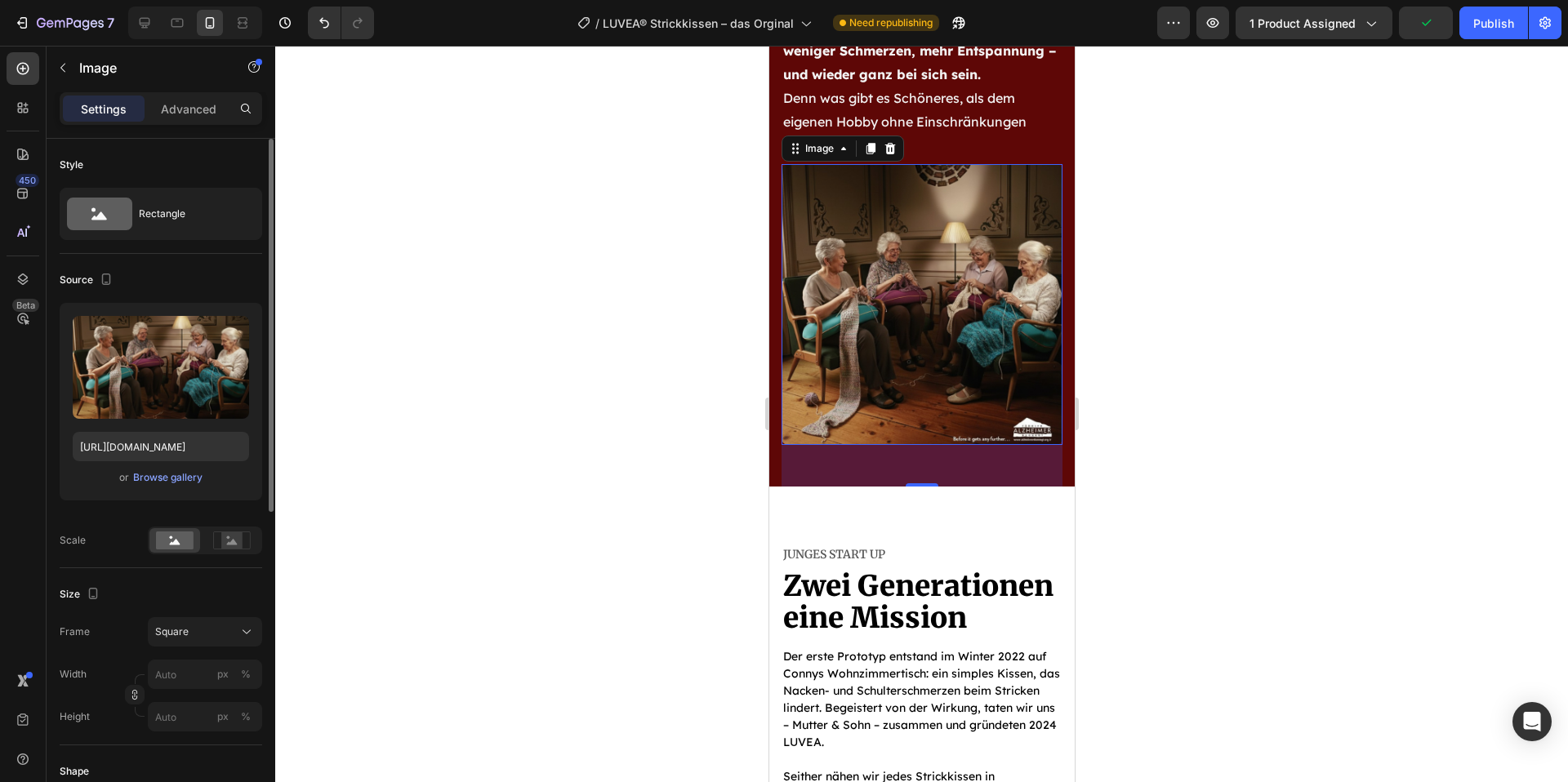
click at [1240, 492] on div at bounding box center [922, 414] width 1293 height 737
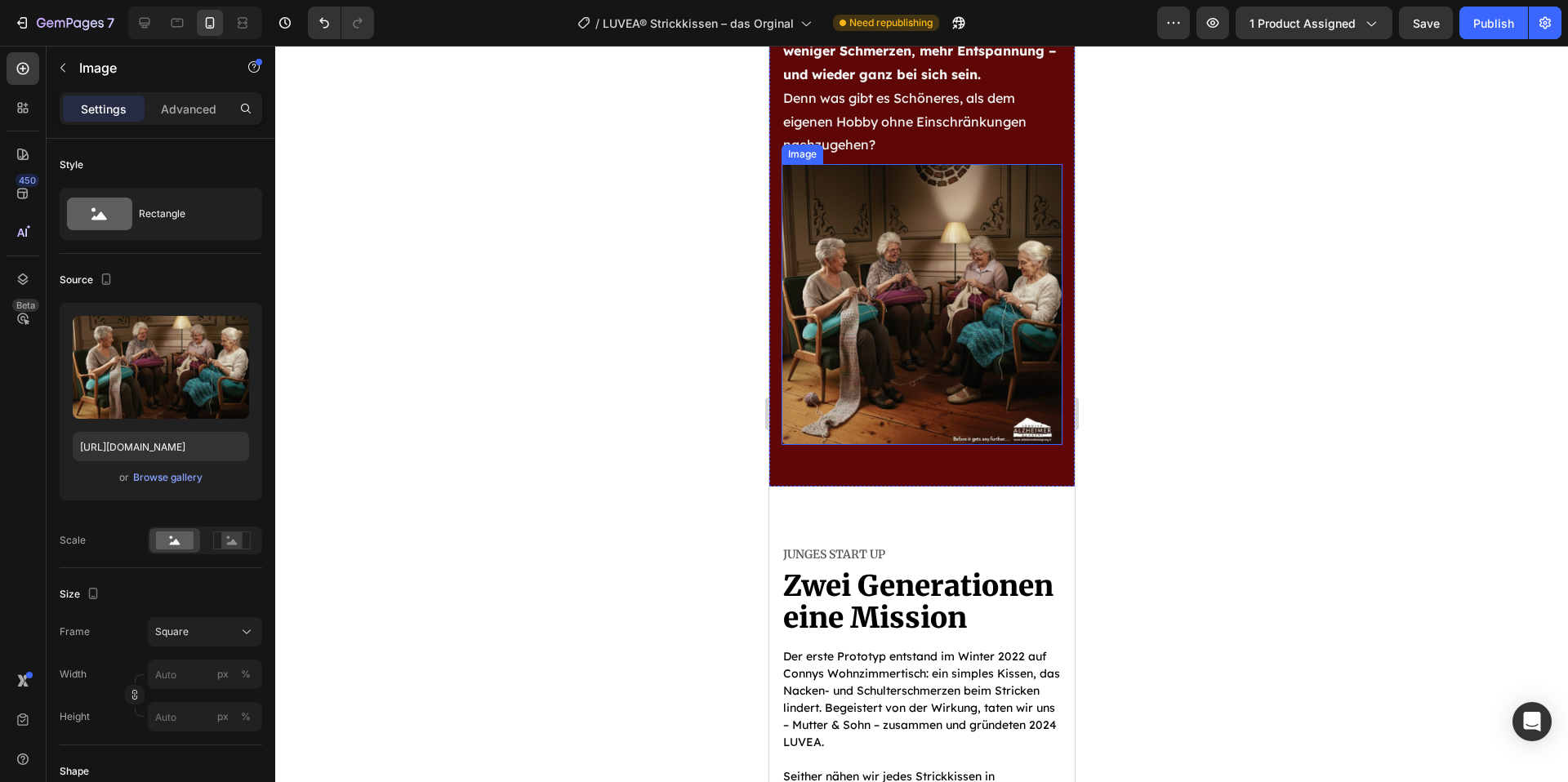
drag, startPoint x: 971, startPoint y: 412, endPoint x: 969, endPoint y: 435, distance: 23.1
click at [971, 412] on img at bounding box center [921, 304] width 281 height 281
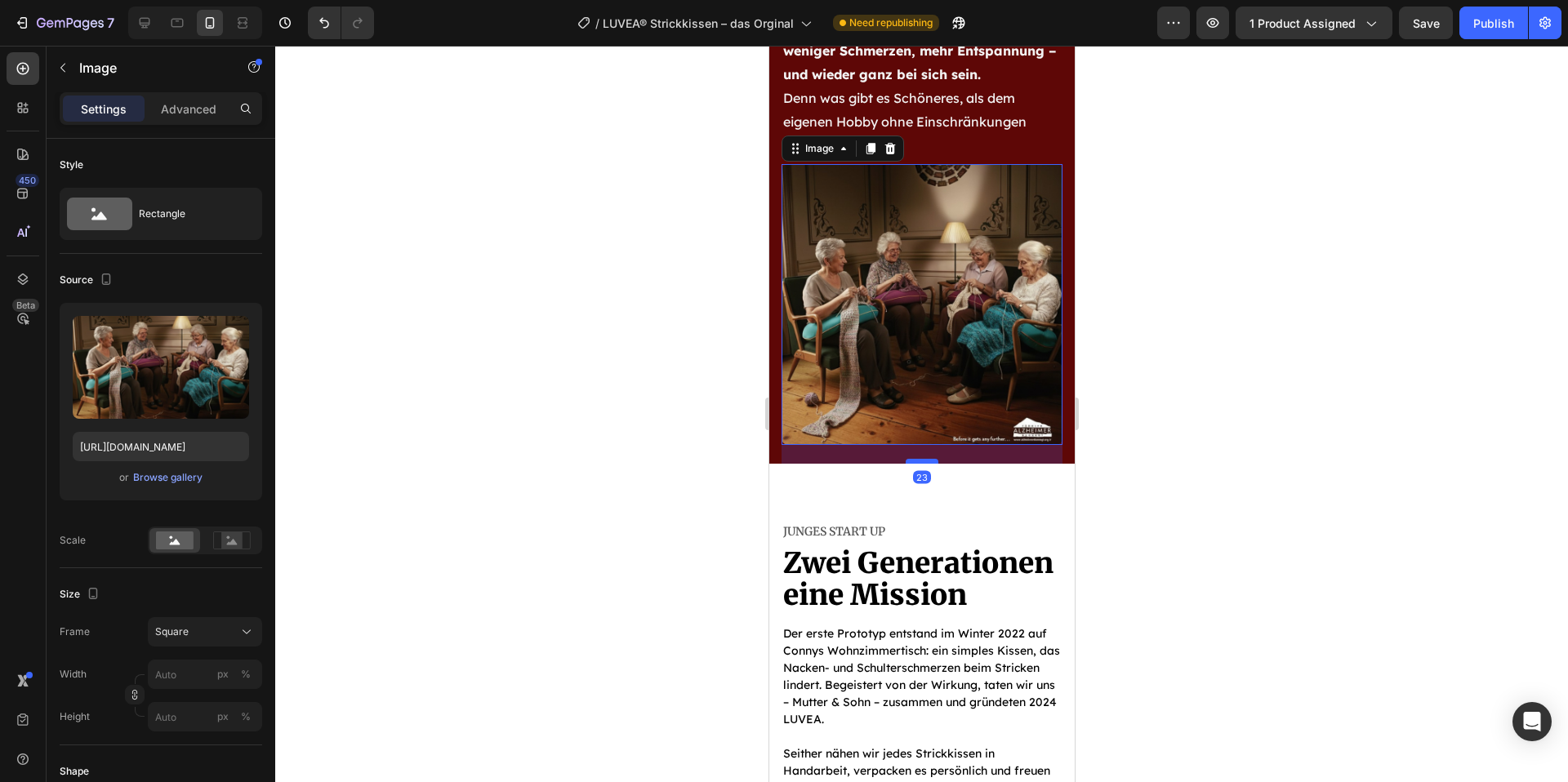
drag, startPoint x: 919, startPoint y: 484, endPoint x: 919, endPoint y: 461, distance: 23.0
click at [919, 461] on div at bounding box center [921, 461] width 33 height 5
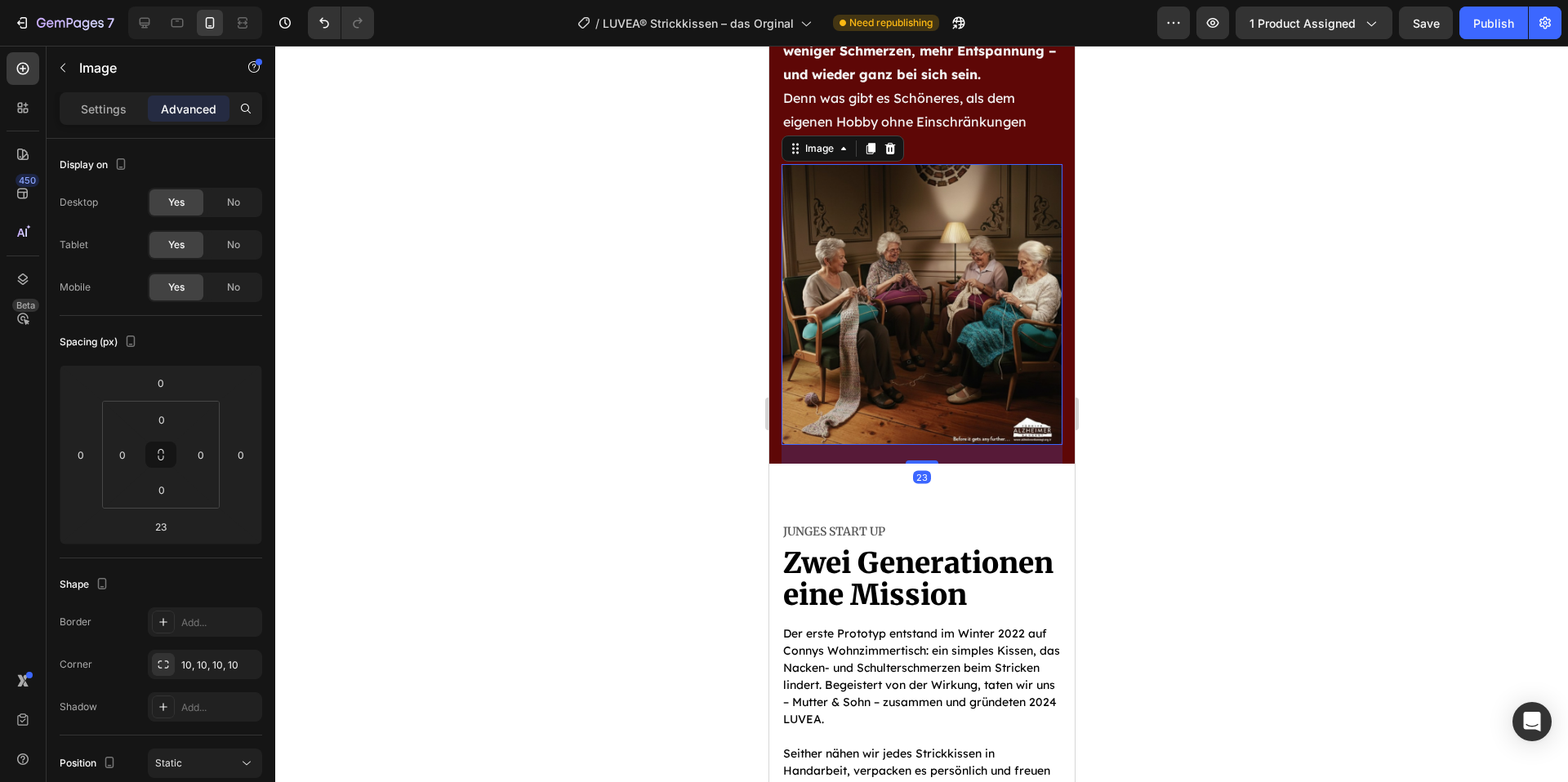
click at [1466, 472] on div at bounding box center [922, 414] width 1293 height 737
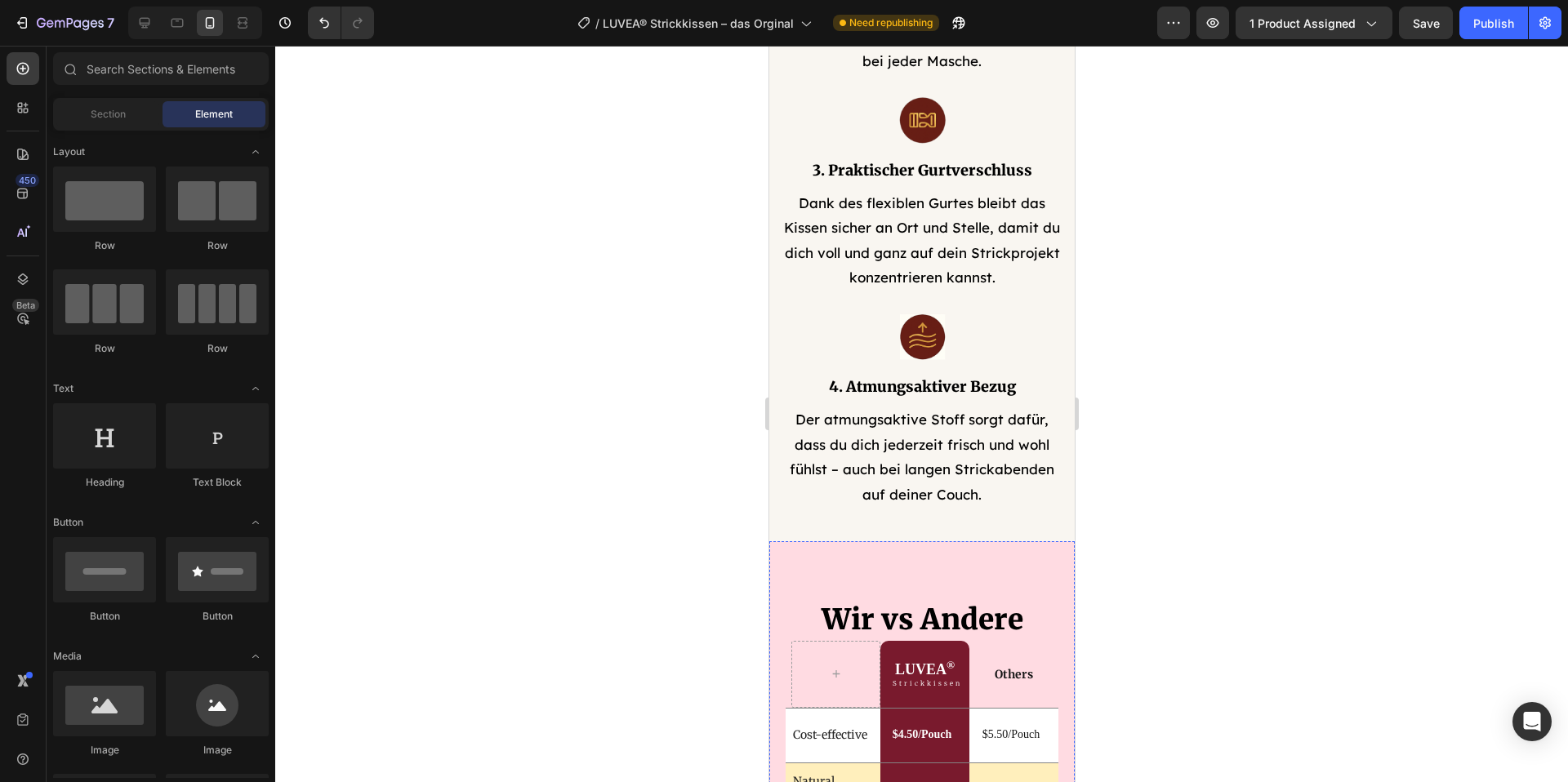
scroll to position [4912, 0]
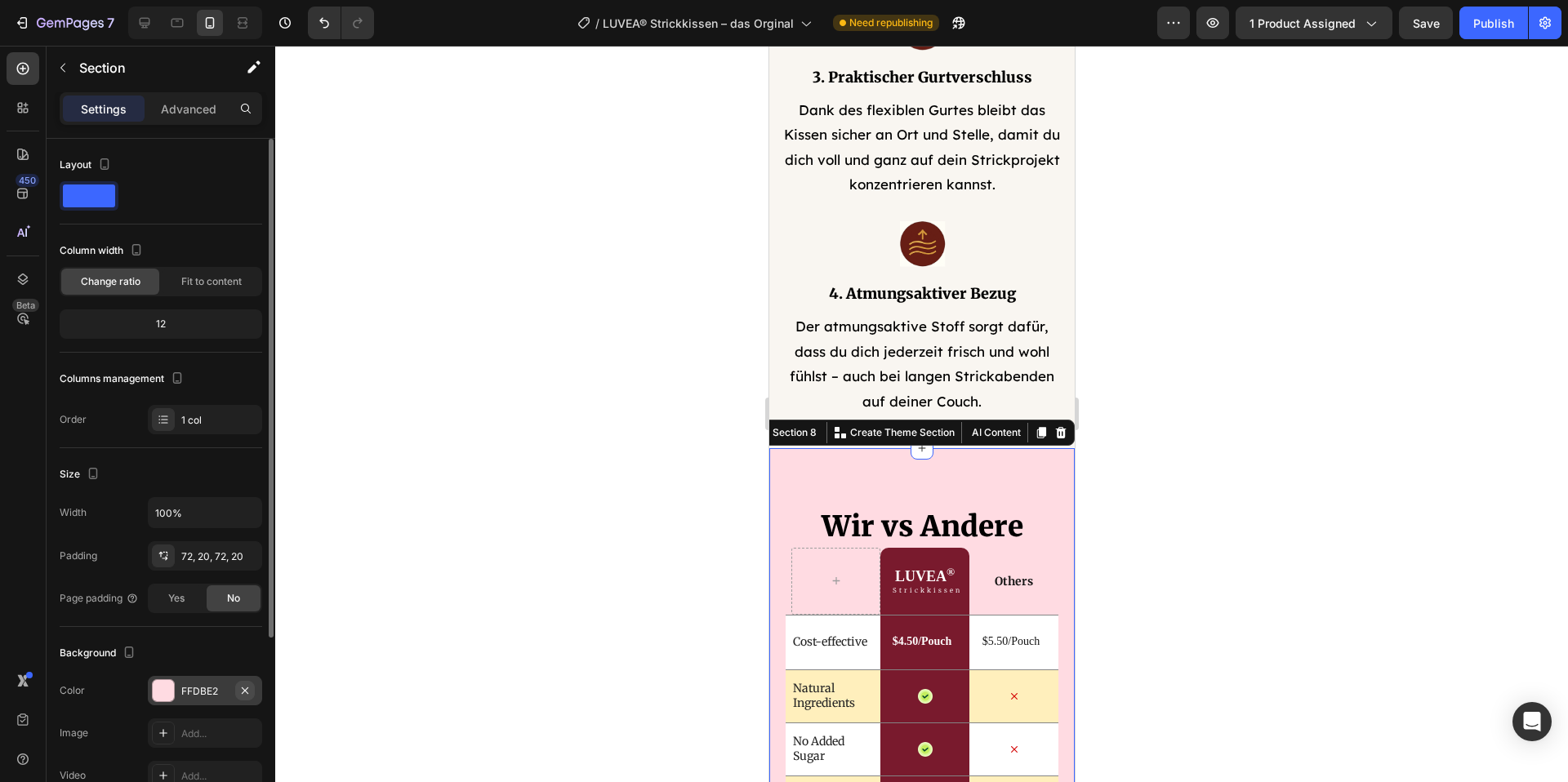
click at [250, 691] on icon "button" at bounding box center [245, 691] width 13 height 13
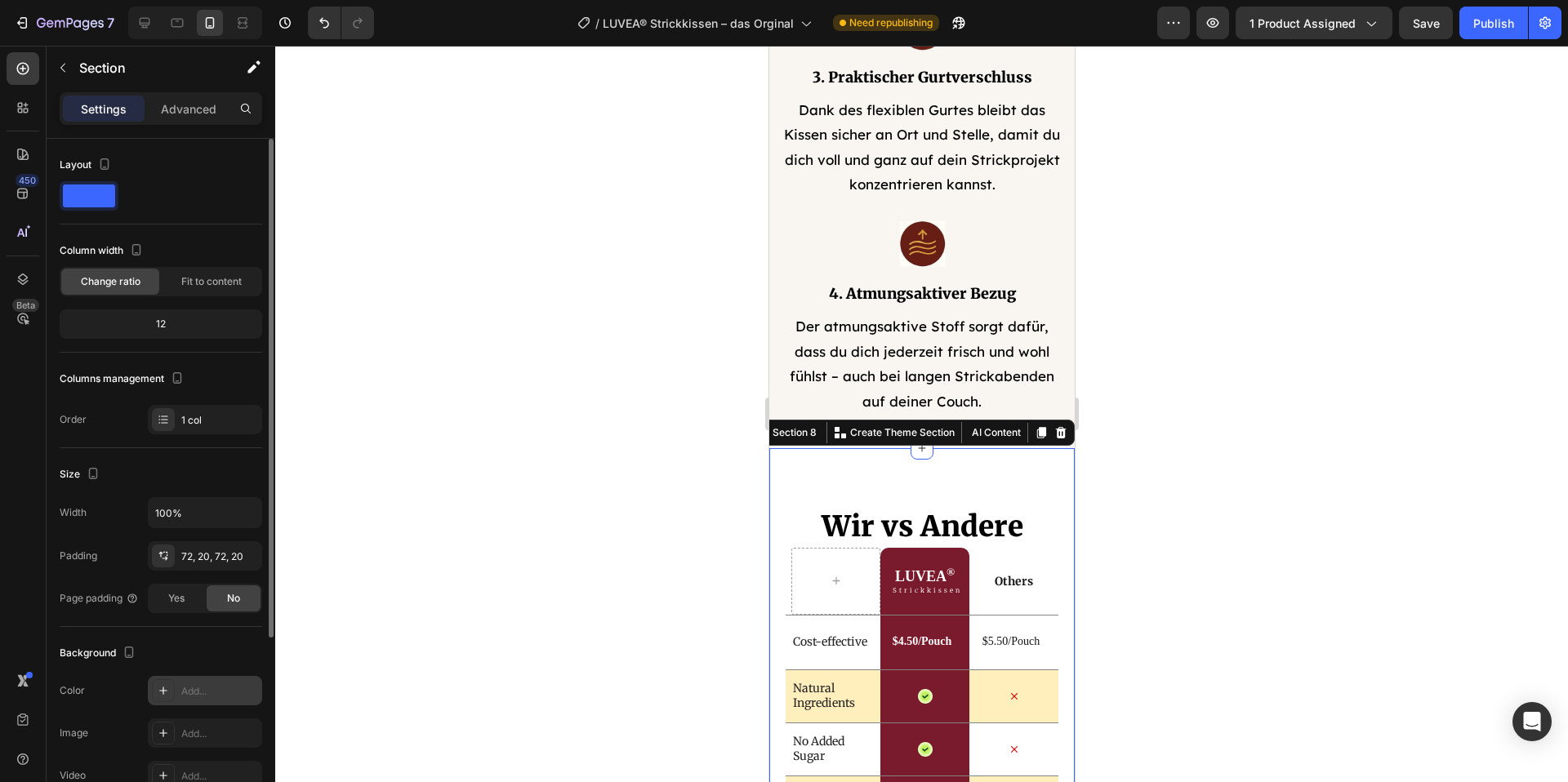
click at [1156, 417] on div at bounding box center [922, 414] width 1293 height 737
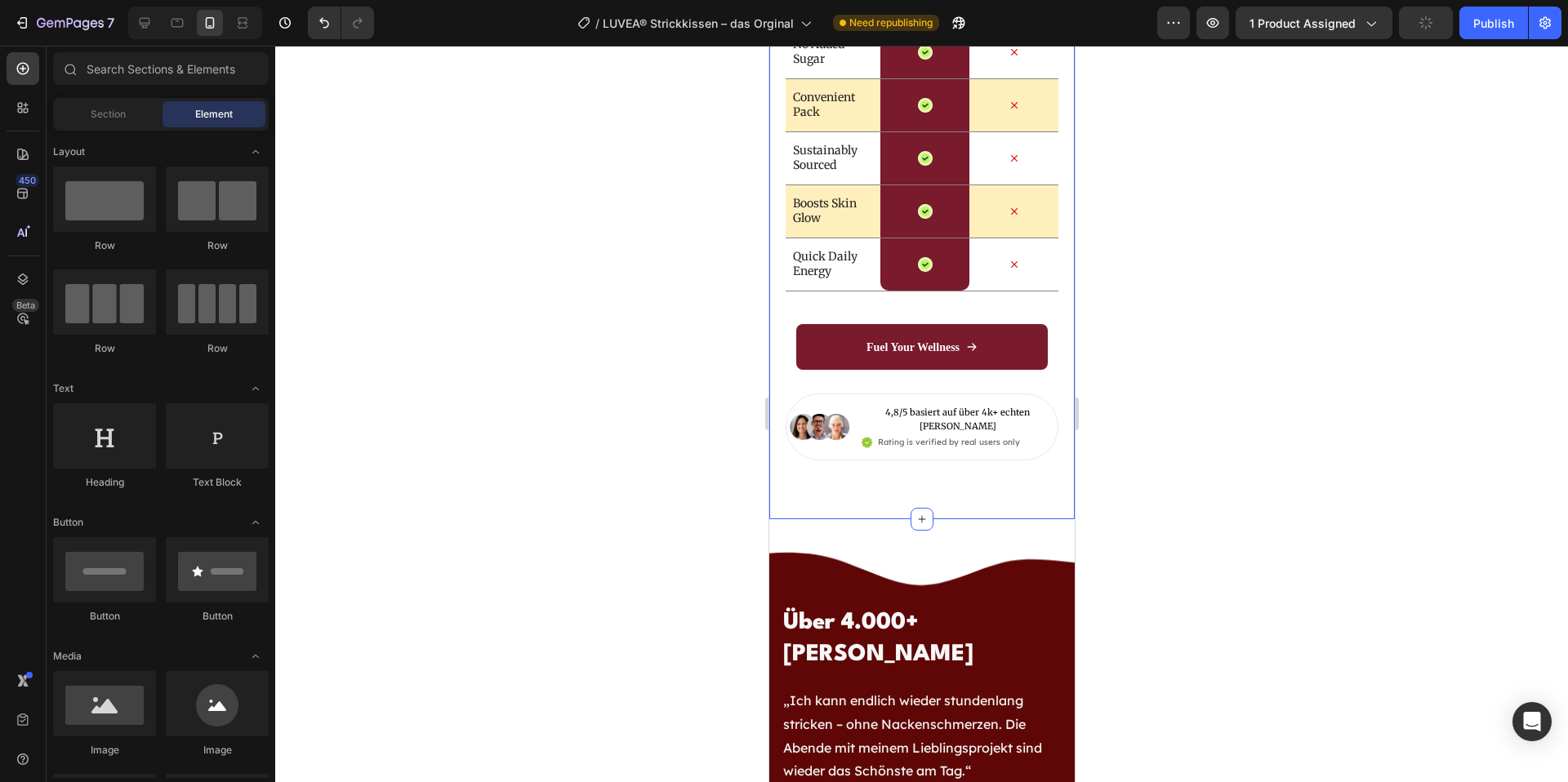
scroll to position [5612, 0]
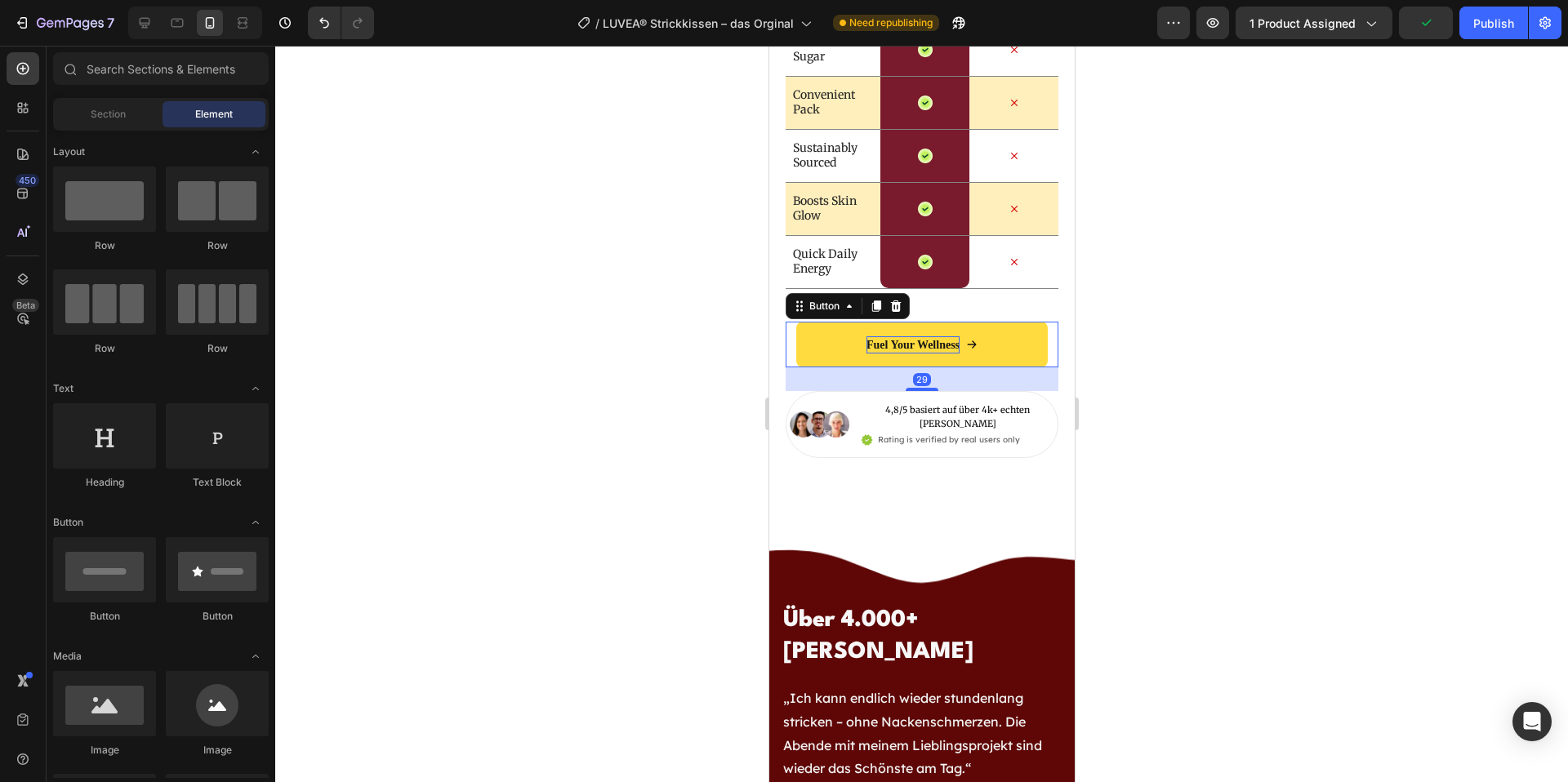
click at [928, 345] on p "Fuel Your Wellness" at bounding box center [912, 345] width 93 height 17
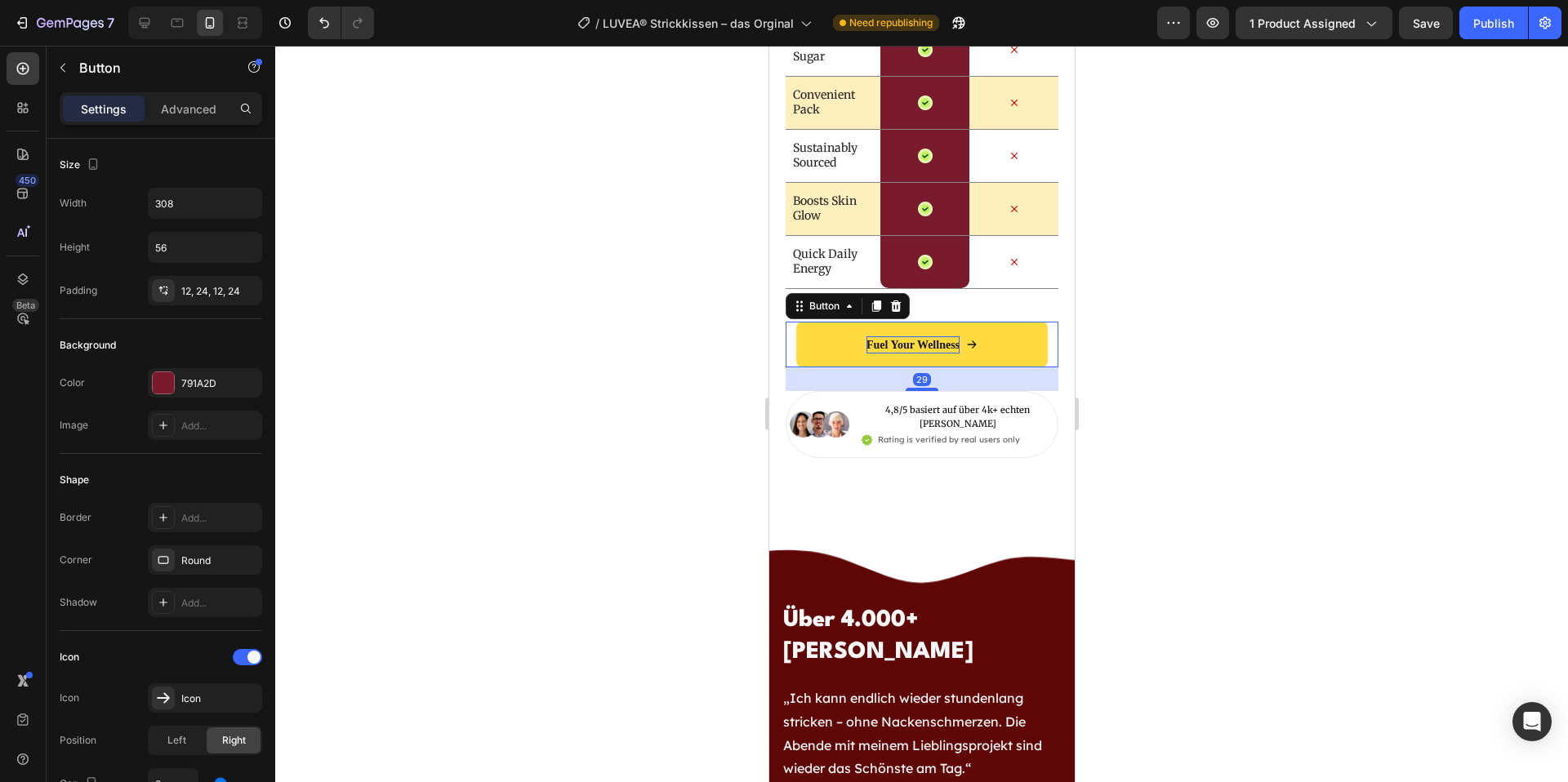
click at [954, 345] on p "Fuel Your Wellness" at bounding box center [912, 345] width 93 height 17
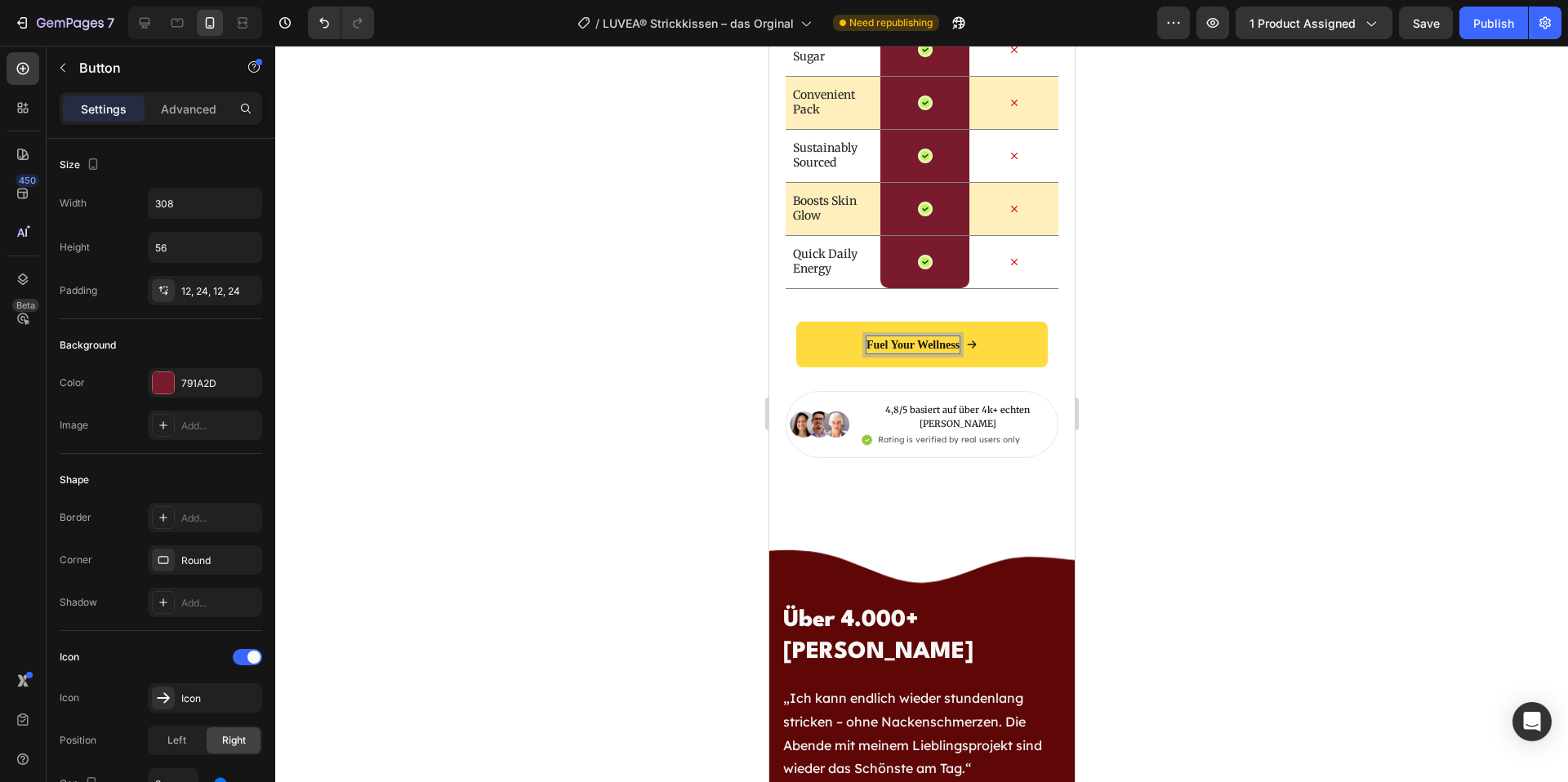
click at [959, 345] on p "Fuel Your Wellness" at bounding box center [912, 345] width 93 height 17
drag, startPoint x: 959, startPoint y: 345, endPoint x: 868, endPoint y: 345, distance: 91.0
click at [868, 345] on p "Fuel Your Wellness" at bounding box center [912, 345] width 93 height 17
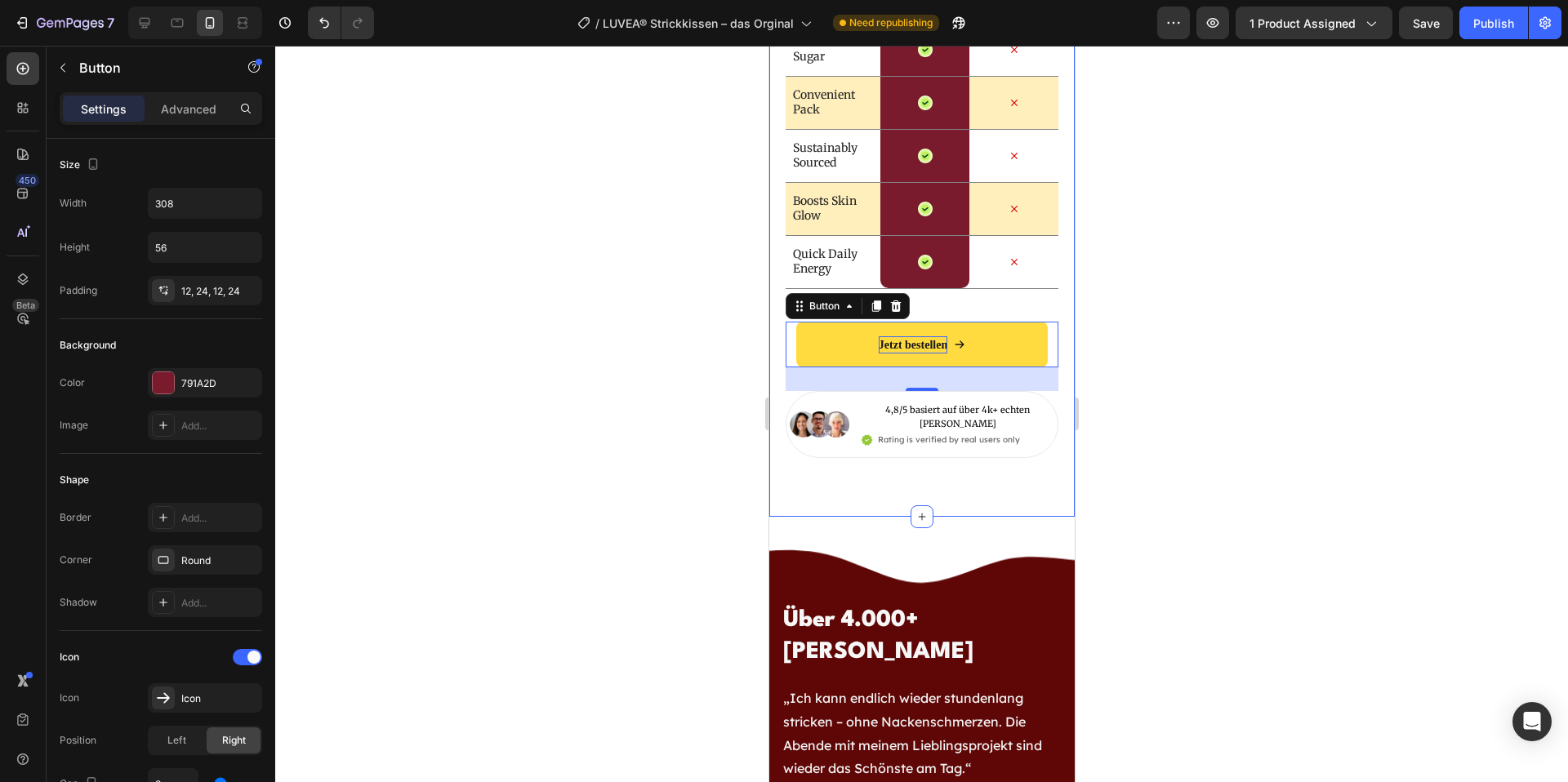
click at [1361, 431] on div at bounding box center [922, 414] width 1293 height 737
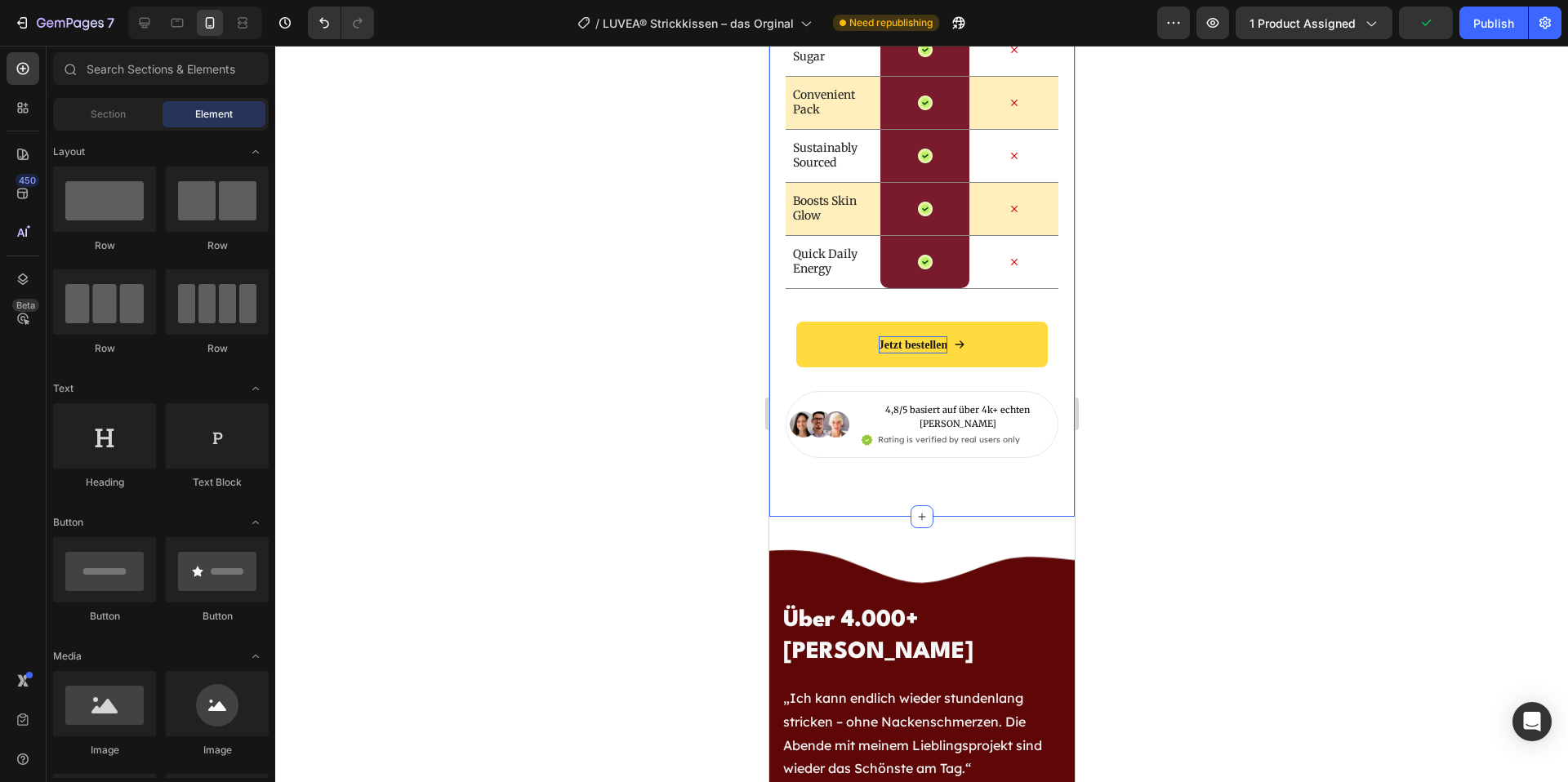
click at [1262, 490] on div at bounding box center [922, 414] width 1293 height 737
click at [1001, 404] on p "4,8/5 basiert auf über 4k+ echten Kunden" at bounding box center [957, 417] width 192 height 27
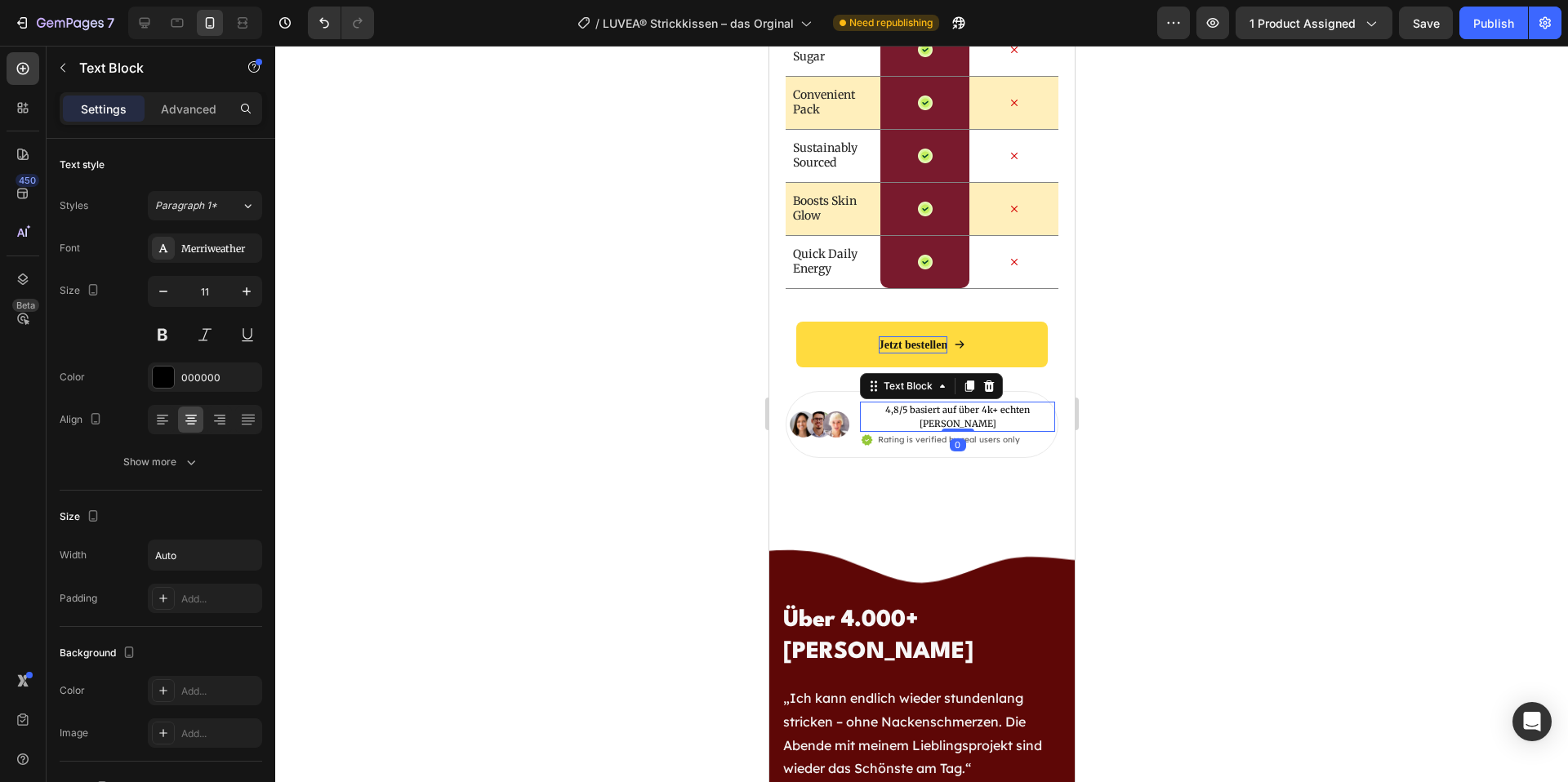
click at [1263, 493] on div at bounding box center [922, 414] width 1293 height 737
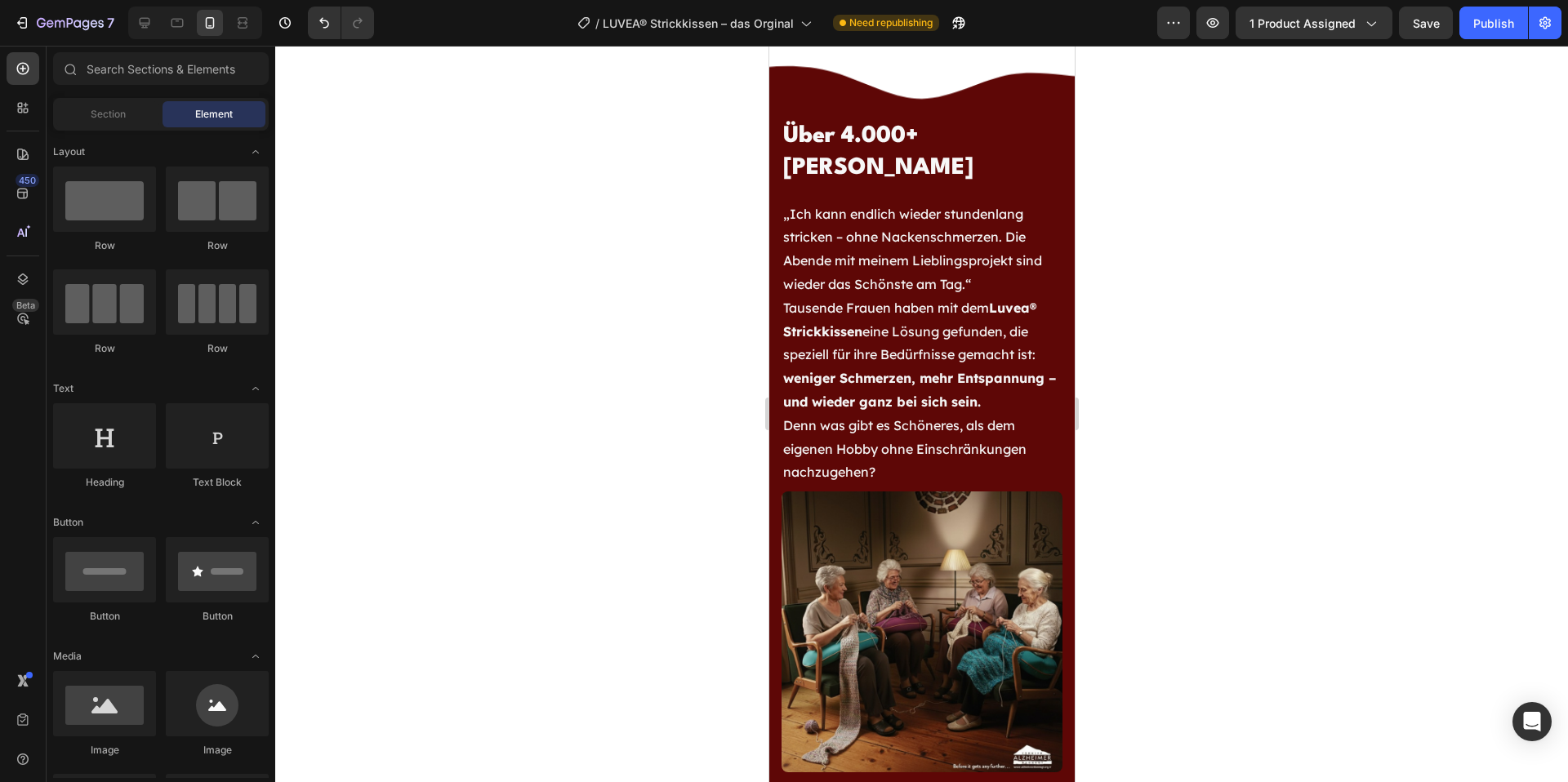
scroll to position [6043, 0]
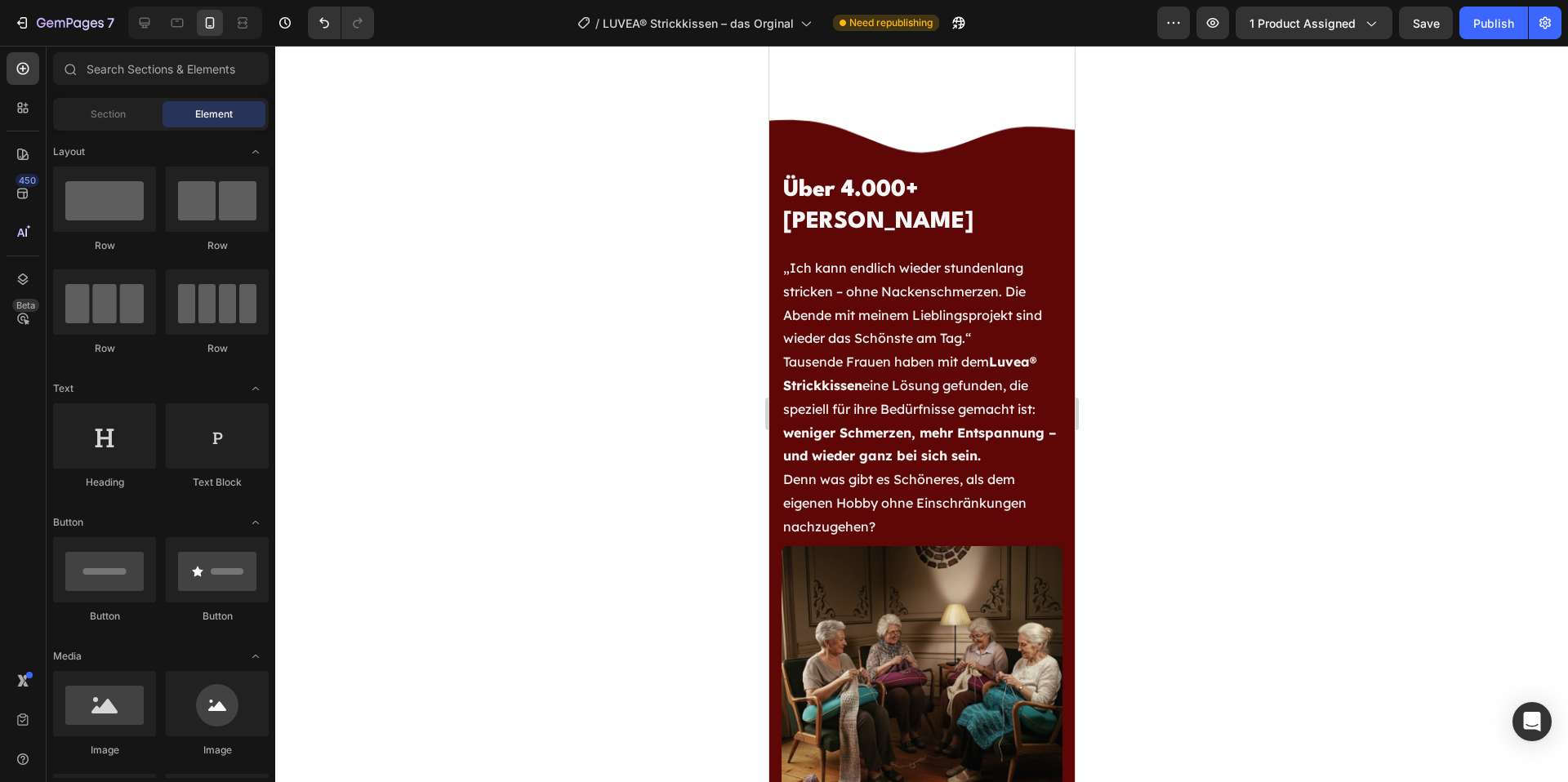
click at [1201, 524] on div at bounding box center [922, 414] width 1293 height 737
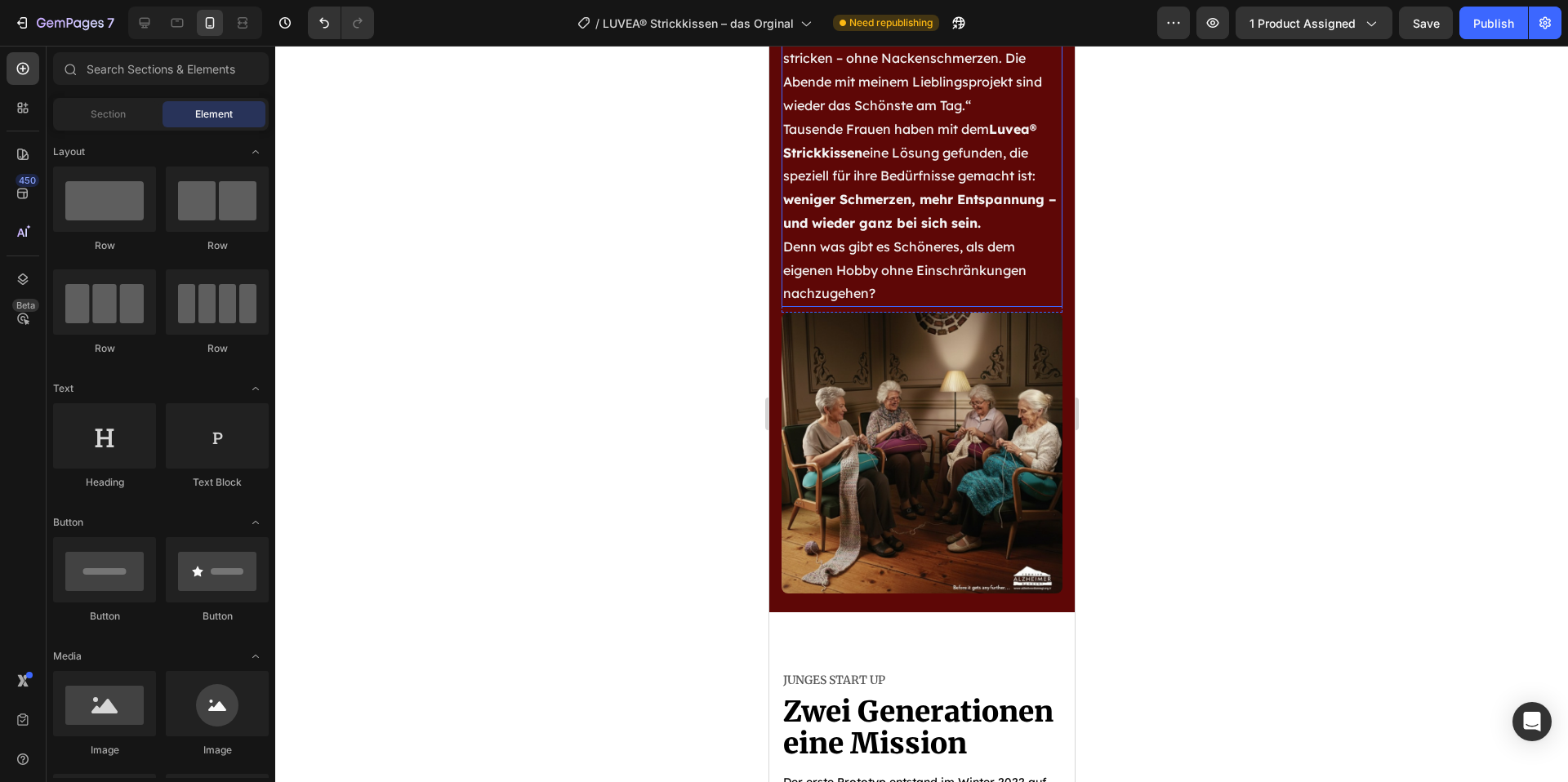
scroll to position [6414, 0]
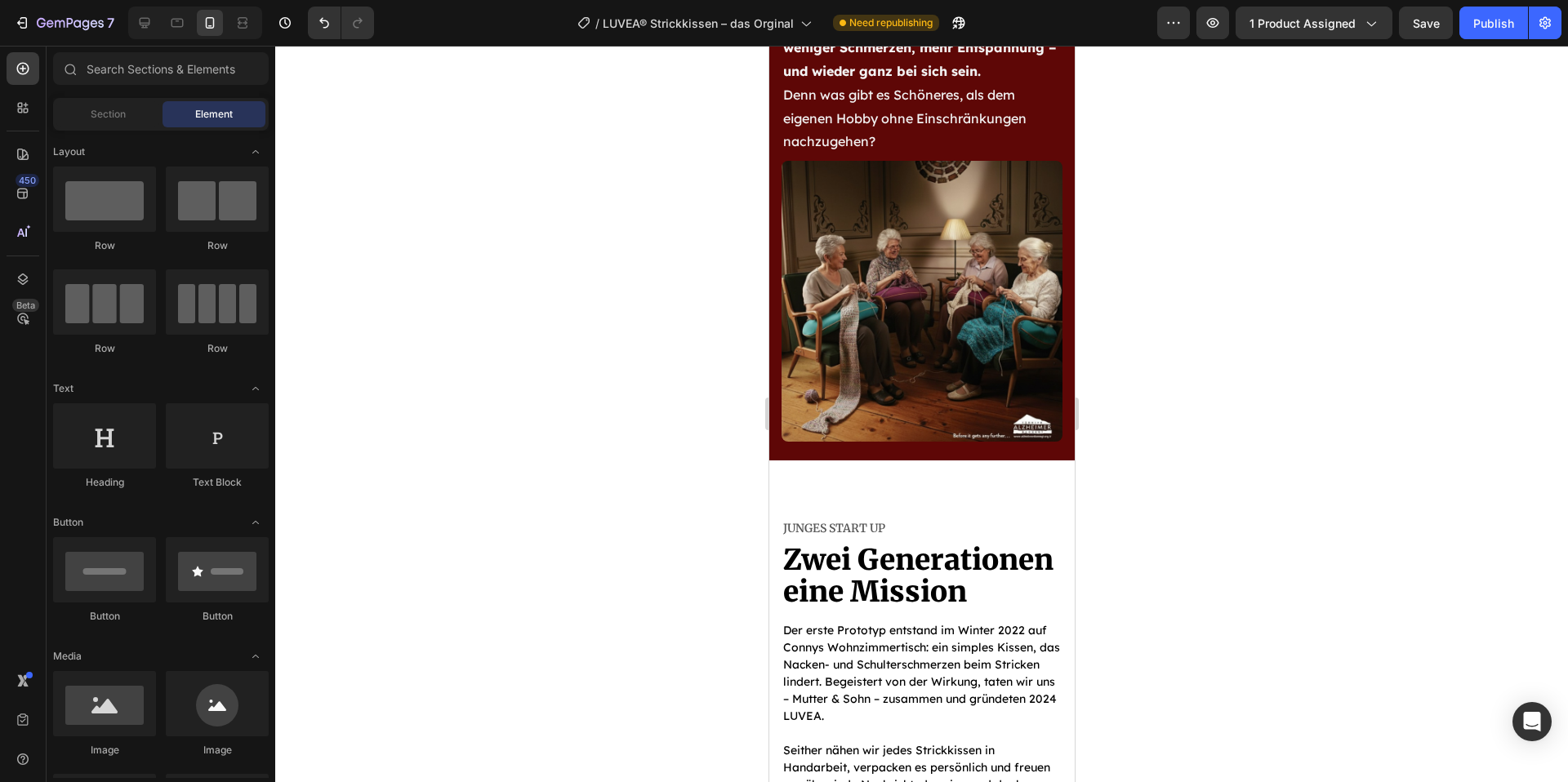
click at [1207, 507] on div at bounding box center [922, 414] width 1293 height 737
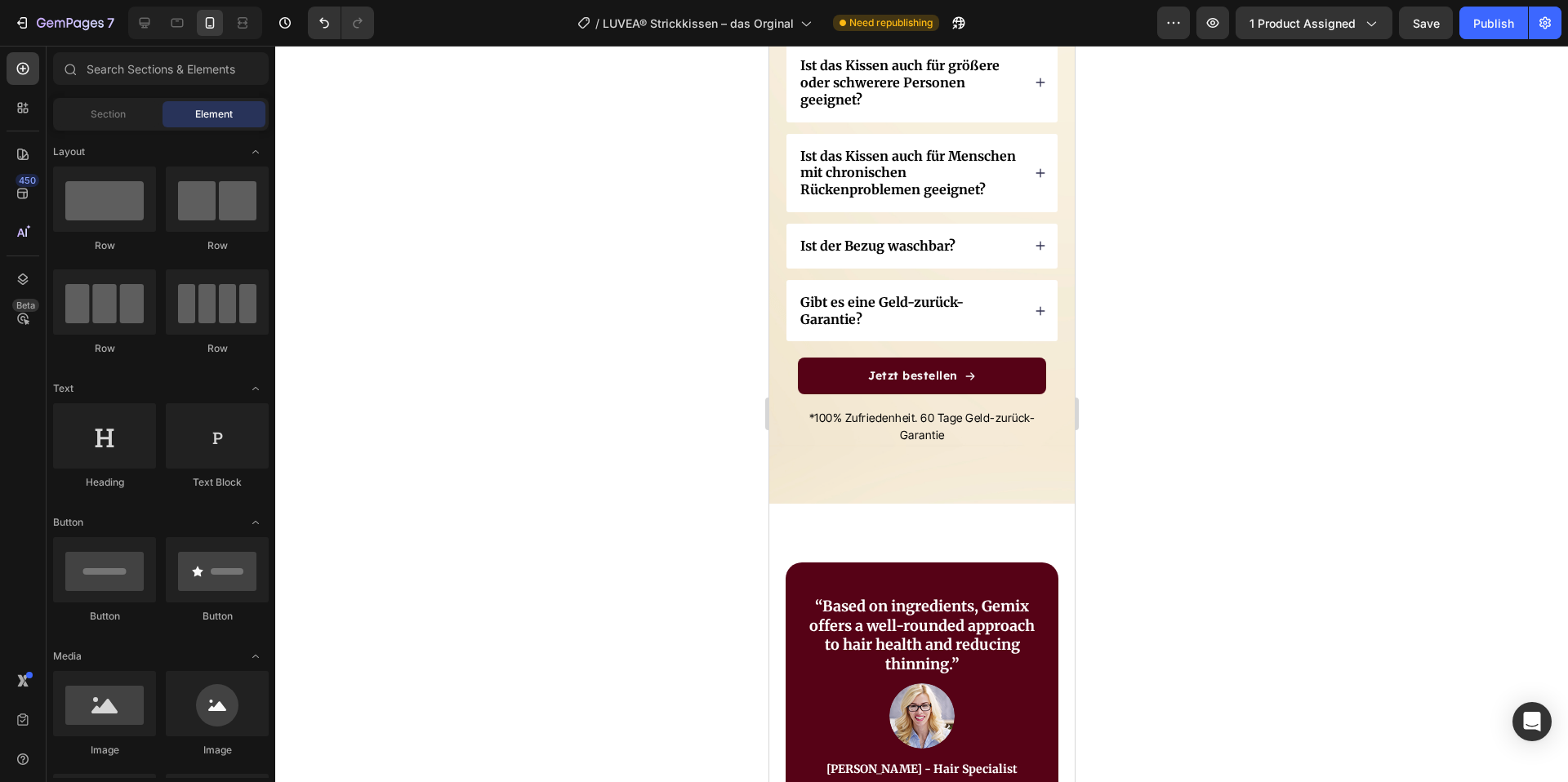
scroll to position [8056, 0]
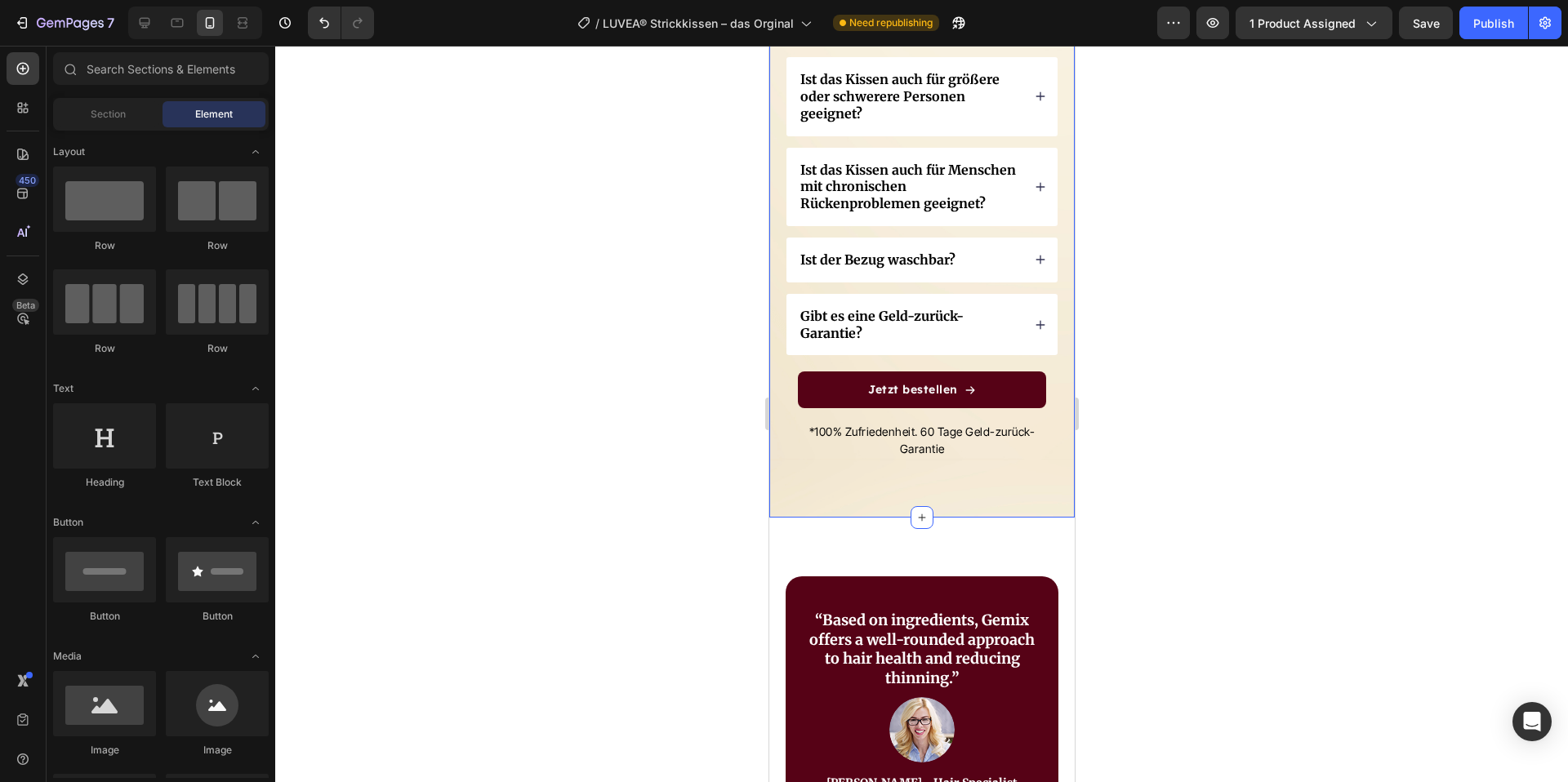
click at [1000, 485] on div "FAQs Heading Hast Du Fragen? Wir haben die Antworten... Text Block Hilft das Ki…" at bounding box center [921, 77] width 306 height 881
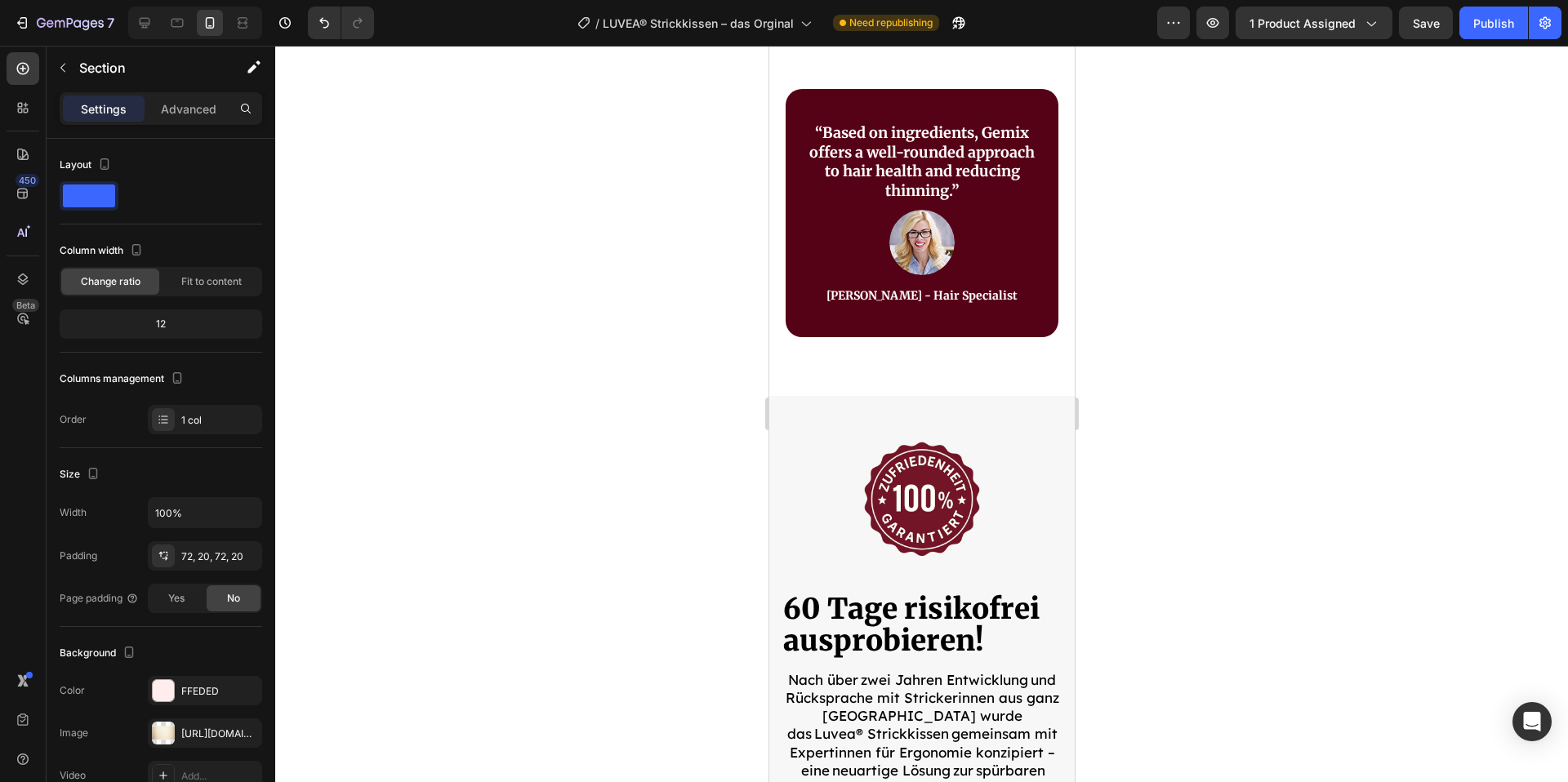
scroll to position [8497, 0]
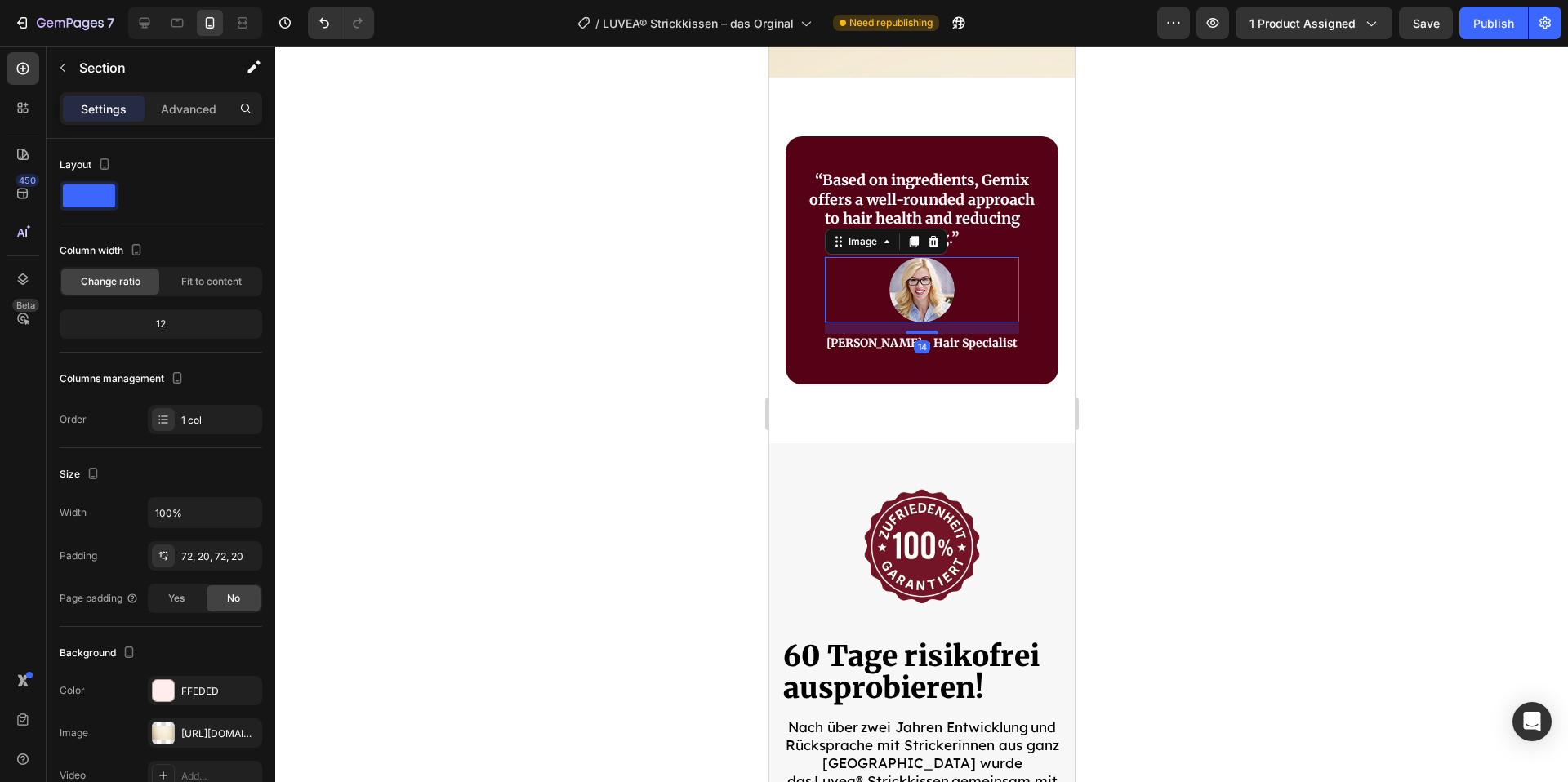
drag, startPoint x: 920, startPoint y: 283, endPoint x: 912, endPoint y: 289, distance: 10.0
click at [920, 283] on img at bounding box center [921, 290] width 66 height 66
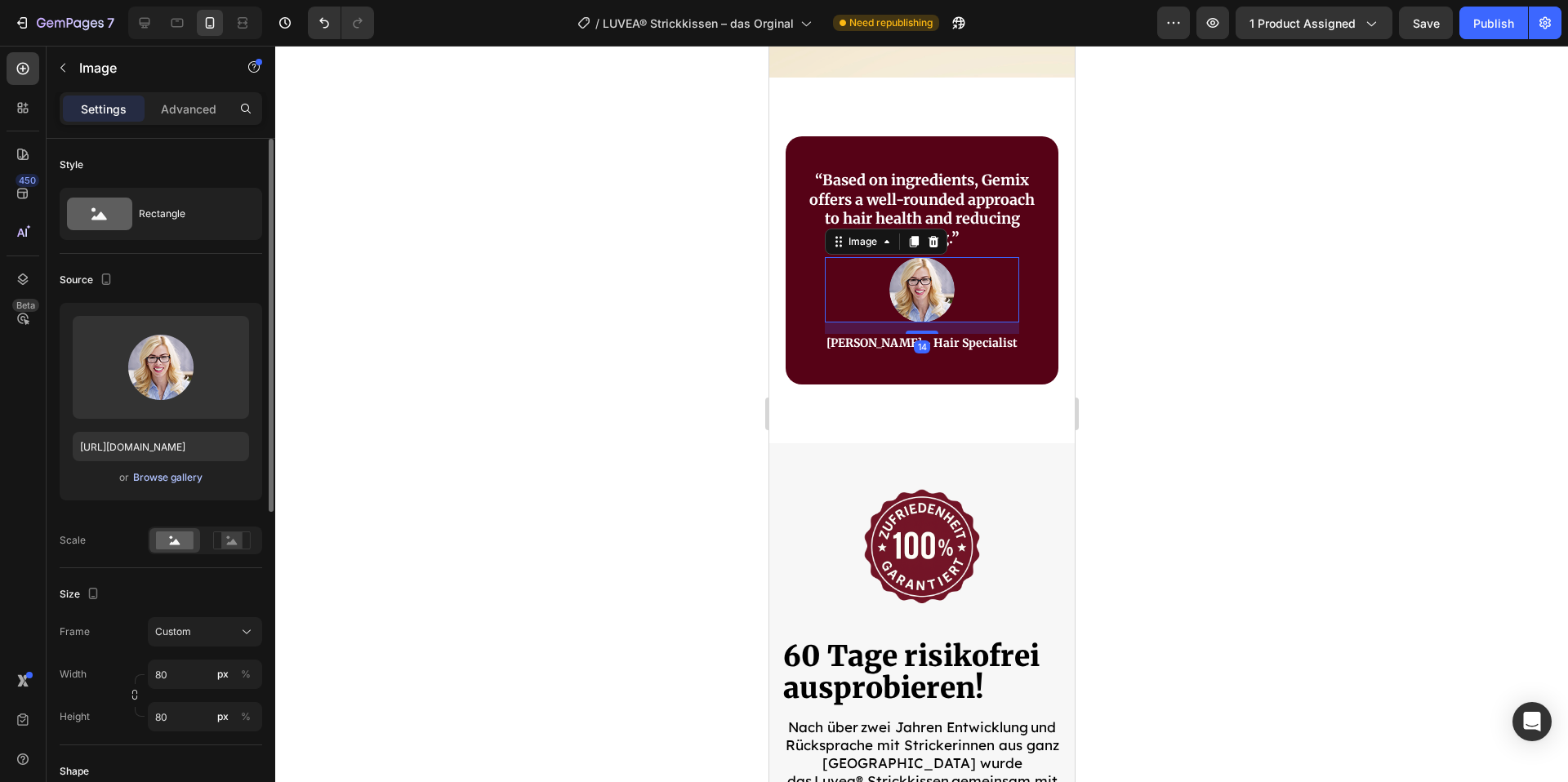
click at [172, 476] on div "Browse gallery" at bounding box center [167, 477] width 69 height 15
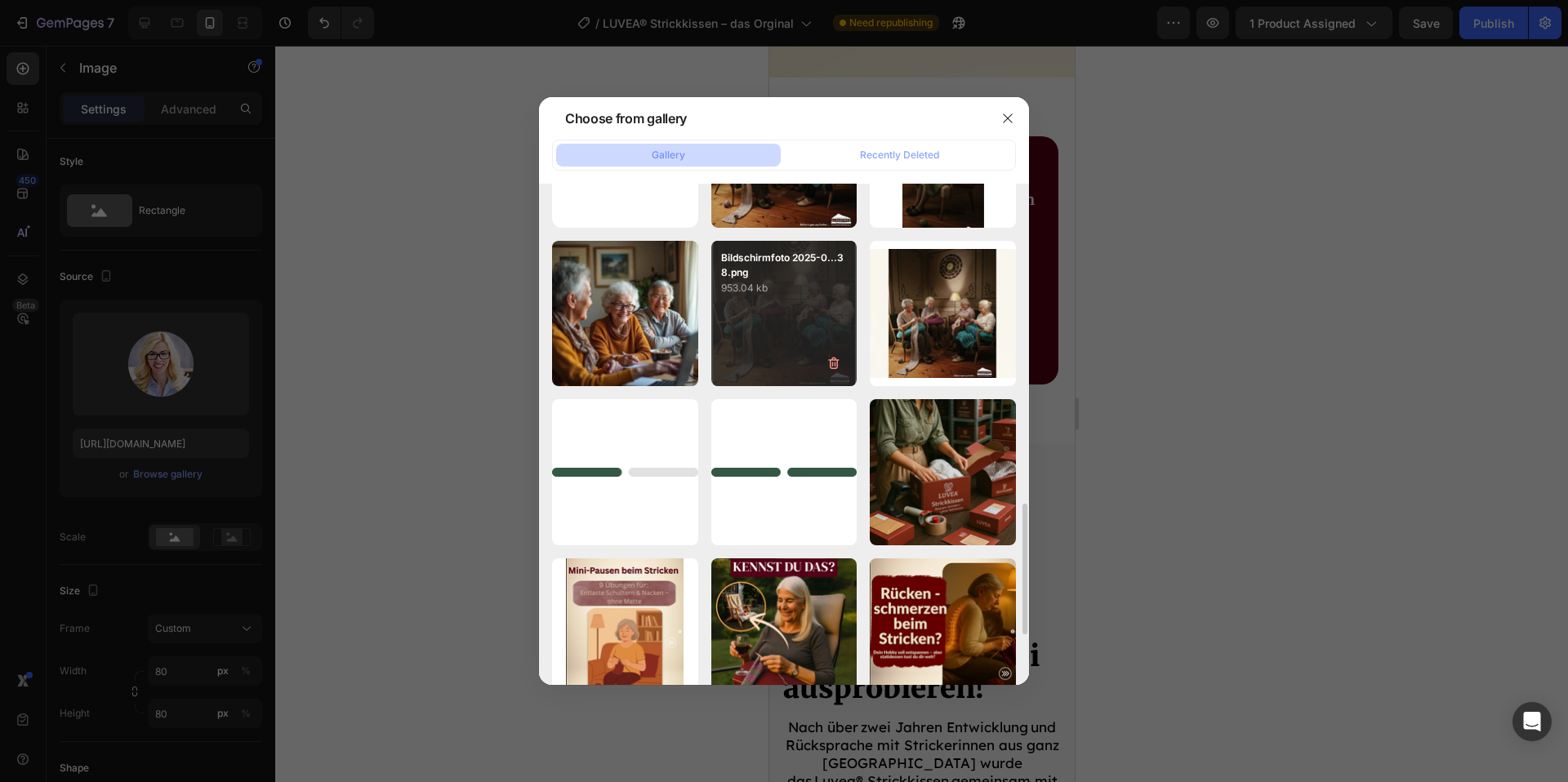
scroll to position [0, 0]
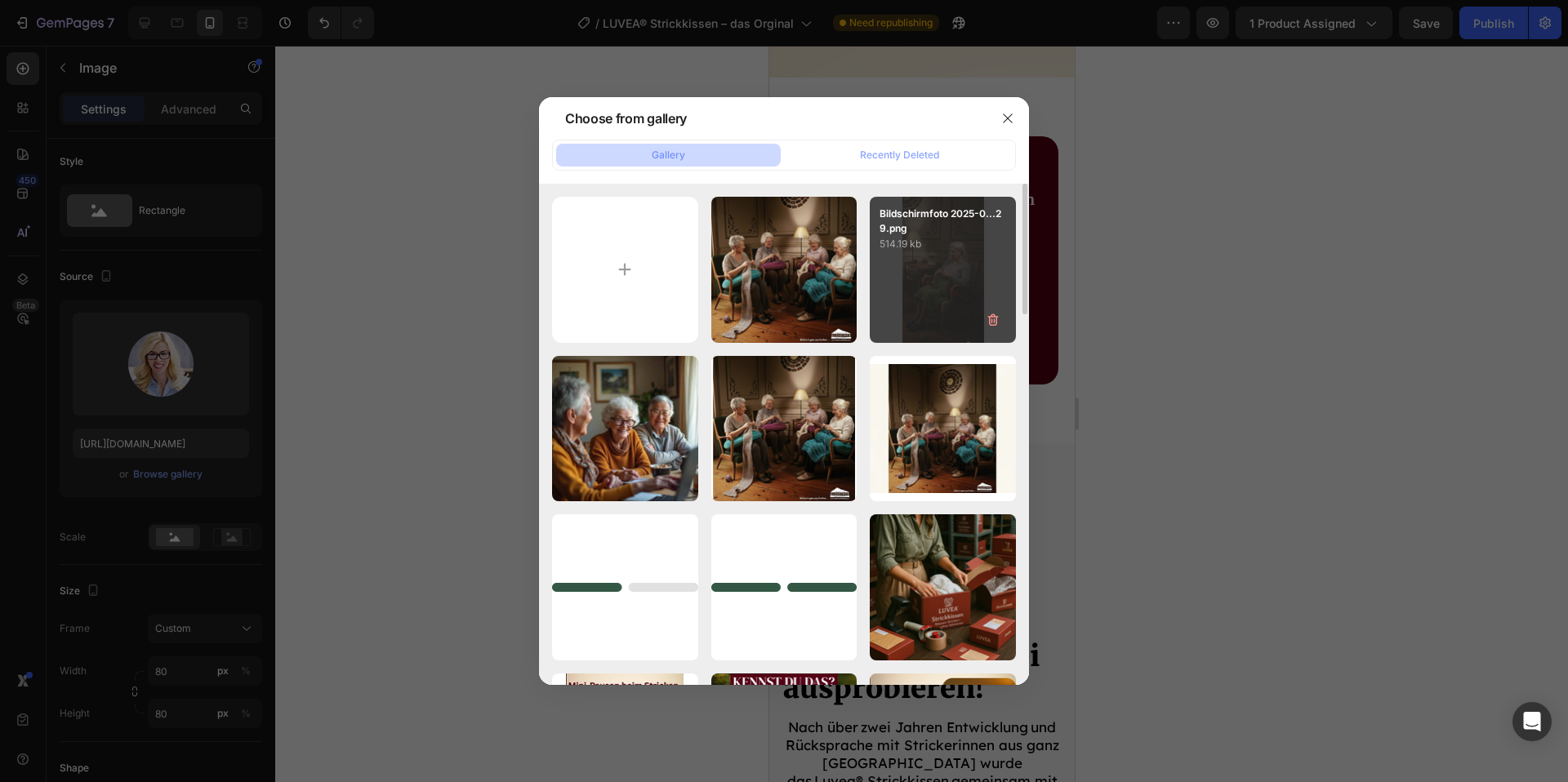
click at [943, 265] on div "Bildschirmfoto 2025-0...29.png 514.19 kb" at bounding box center [943, 269] width 146 height 146
type input "https://cdn.shopify.com/s/files/1/0977/2967/5613/files/gempages_580464914561237…"
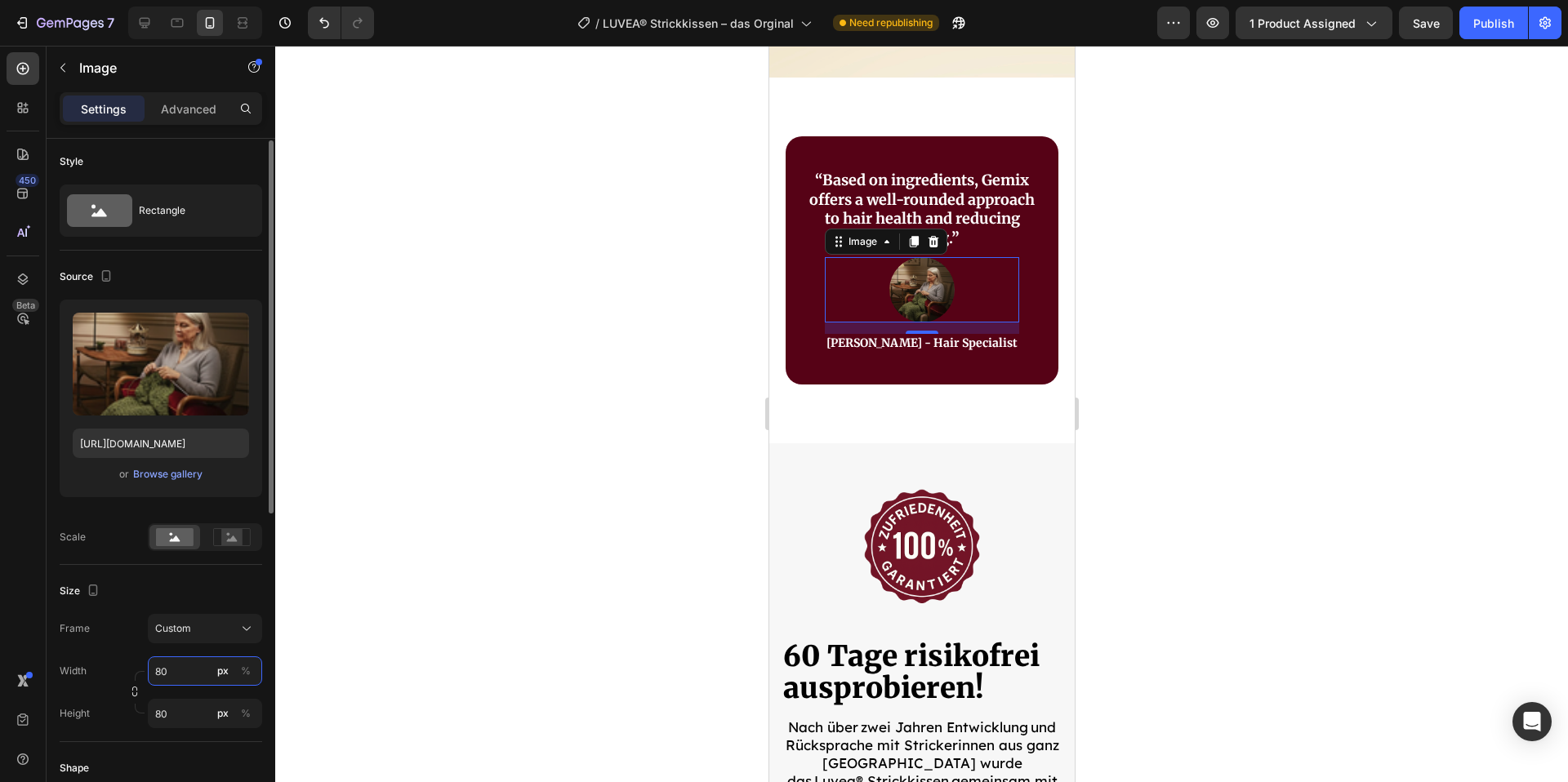
click at [182, 672] on input "80" at bounding box center [205, 670] width 114 height 29
click at [1239, 330] on div at bounding box center [922, 414] width 1293 height 737
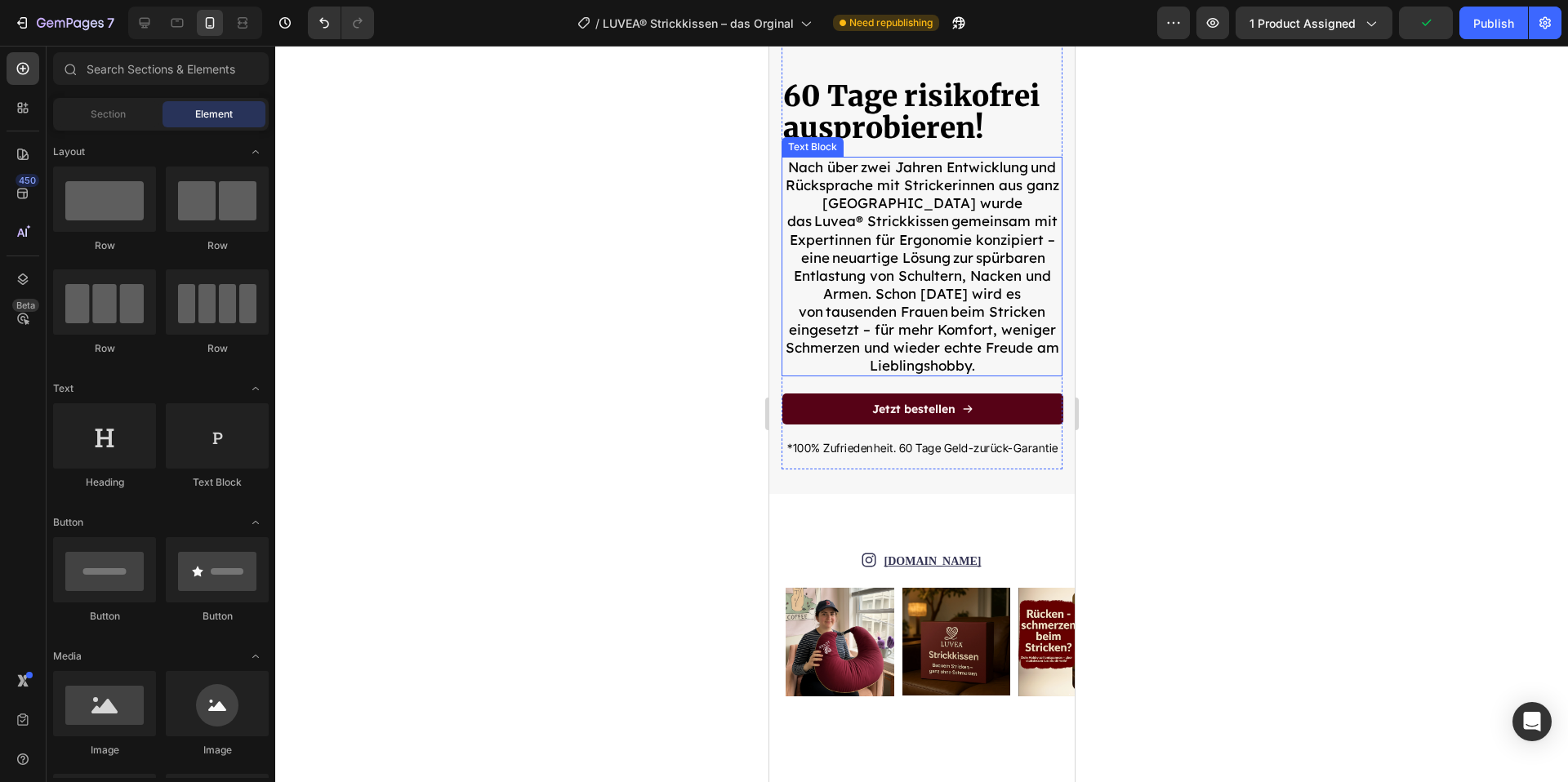
scroll to position [9044, 0]
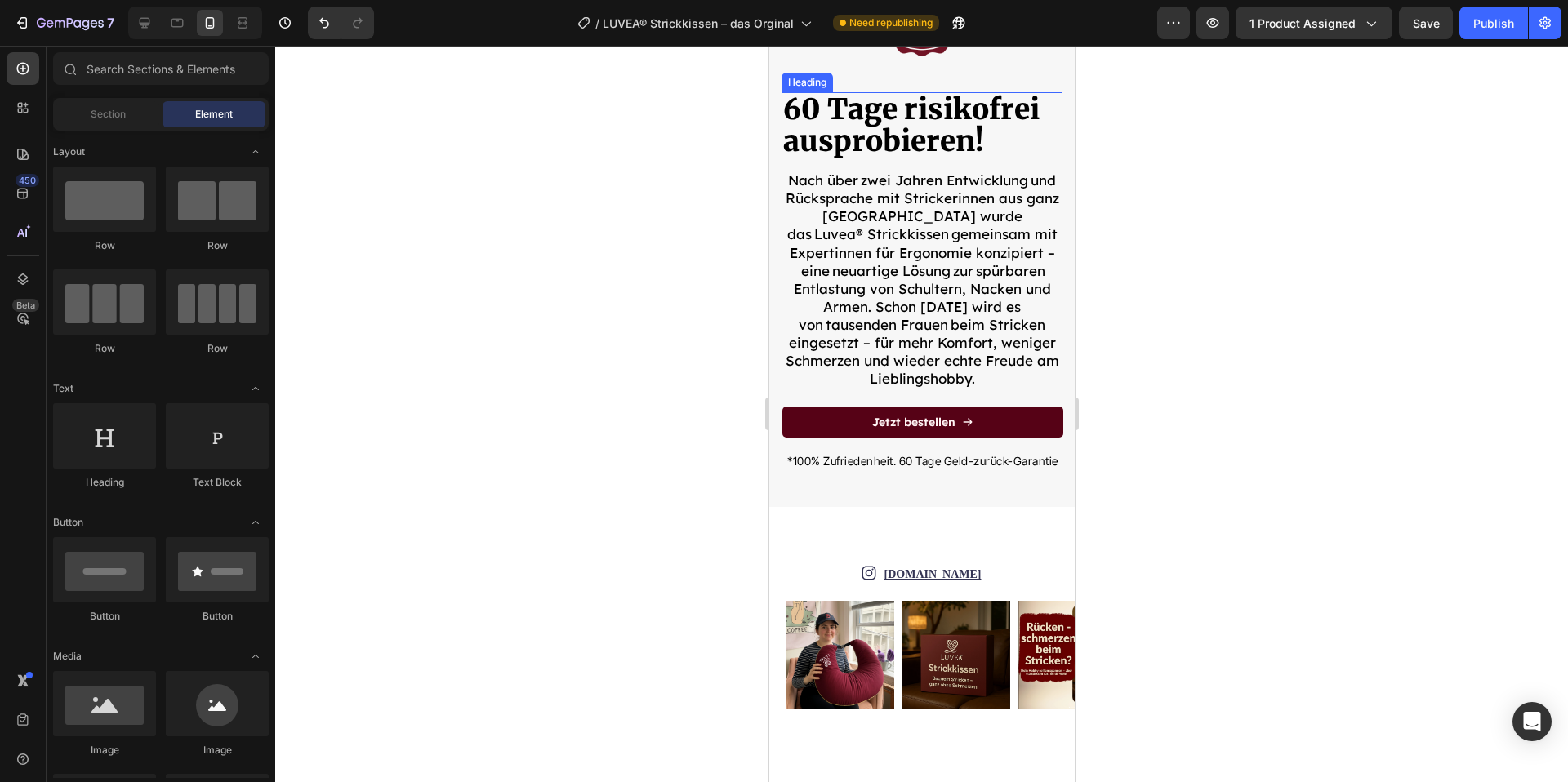
click at [943, 133] on h2 "60 Tage risikofrei ausprobieren!" at bounding box center [921, 125] width 281 height 66
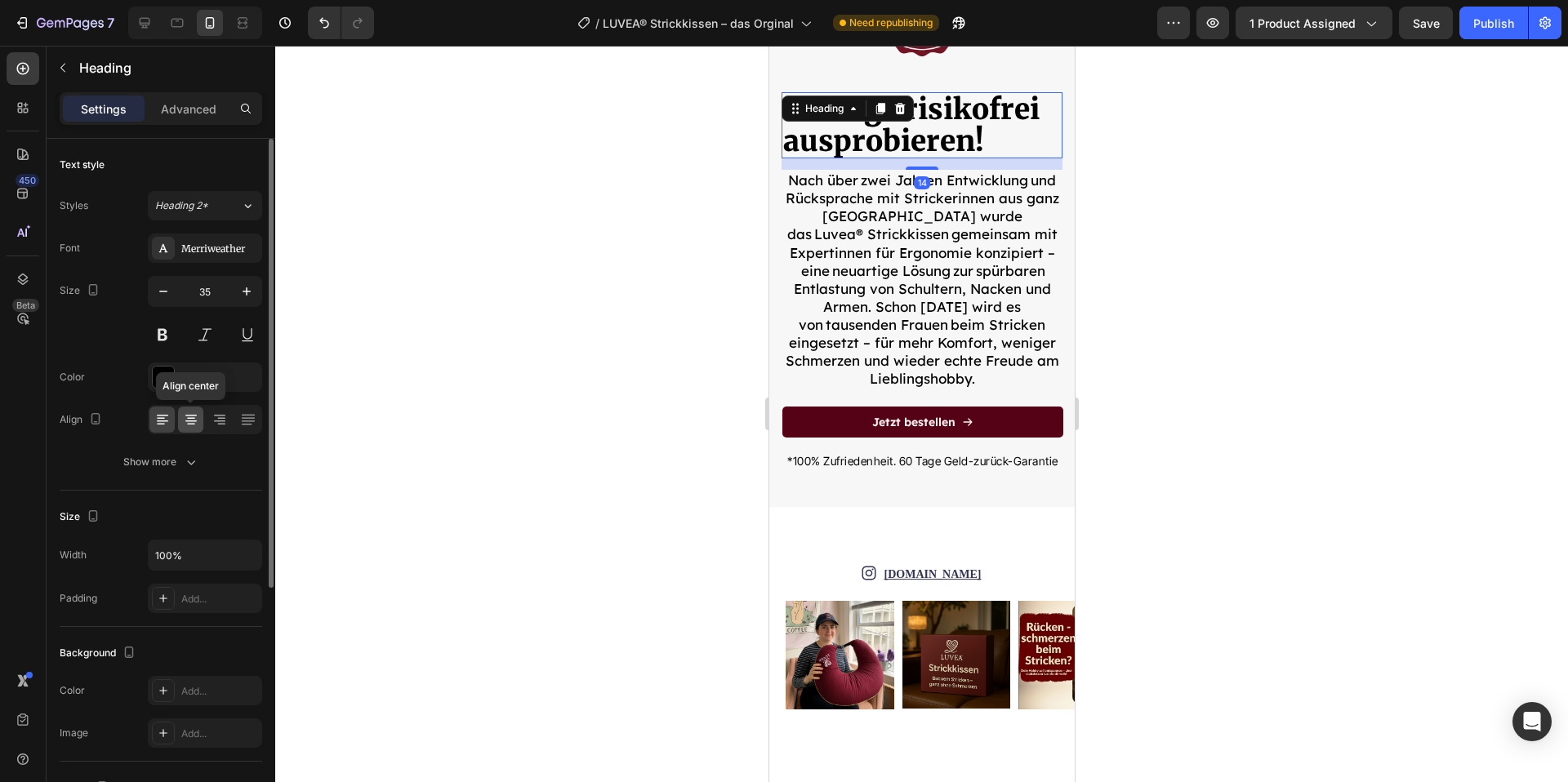
click at [183, 421] on icon at bounding box center [191, 420] width 16 height 16
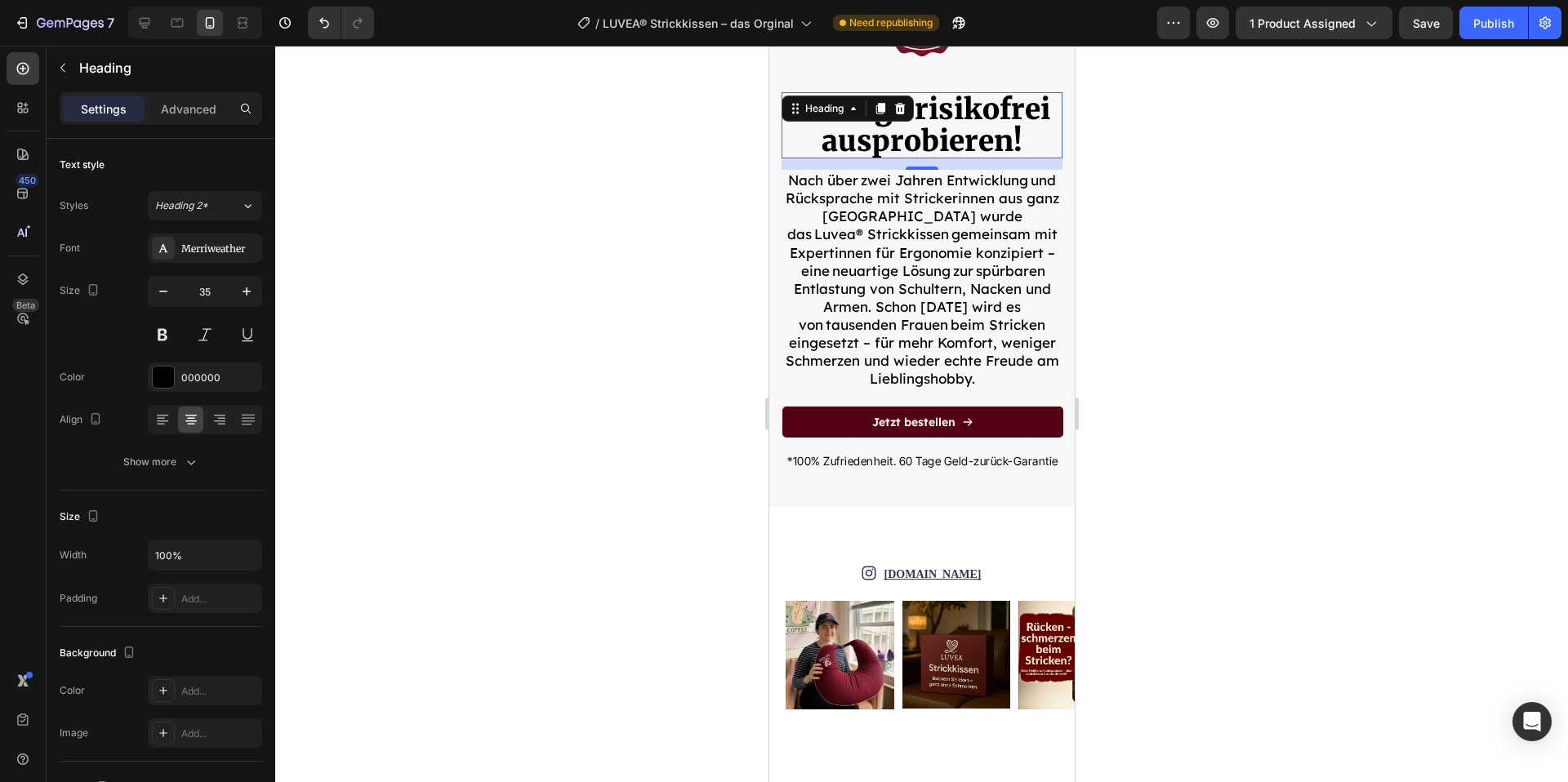
click at [1237, 277] on div at bounding box center [922, 414] width 1293 height 737
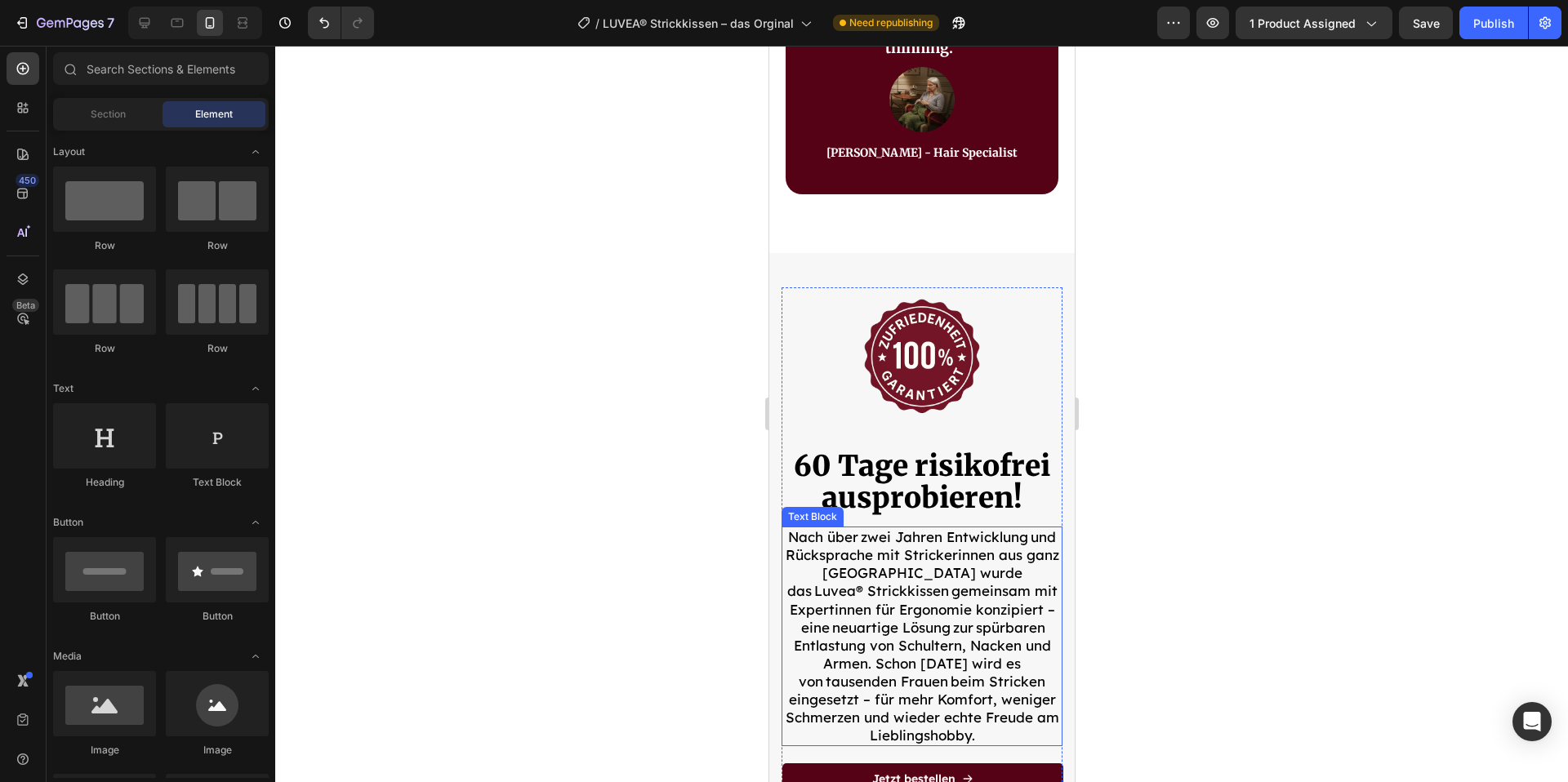
scroll to position [8661, 0]
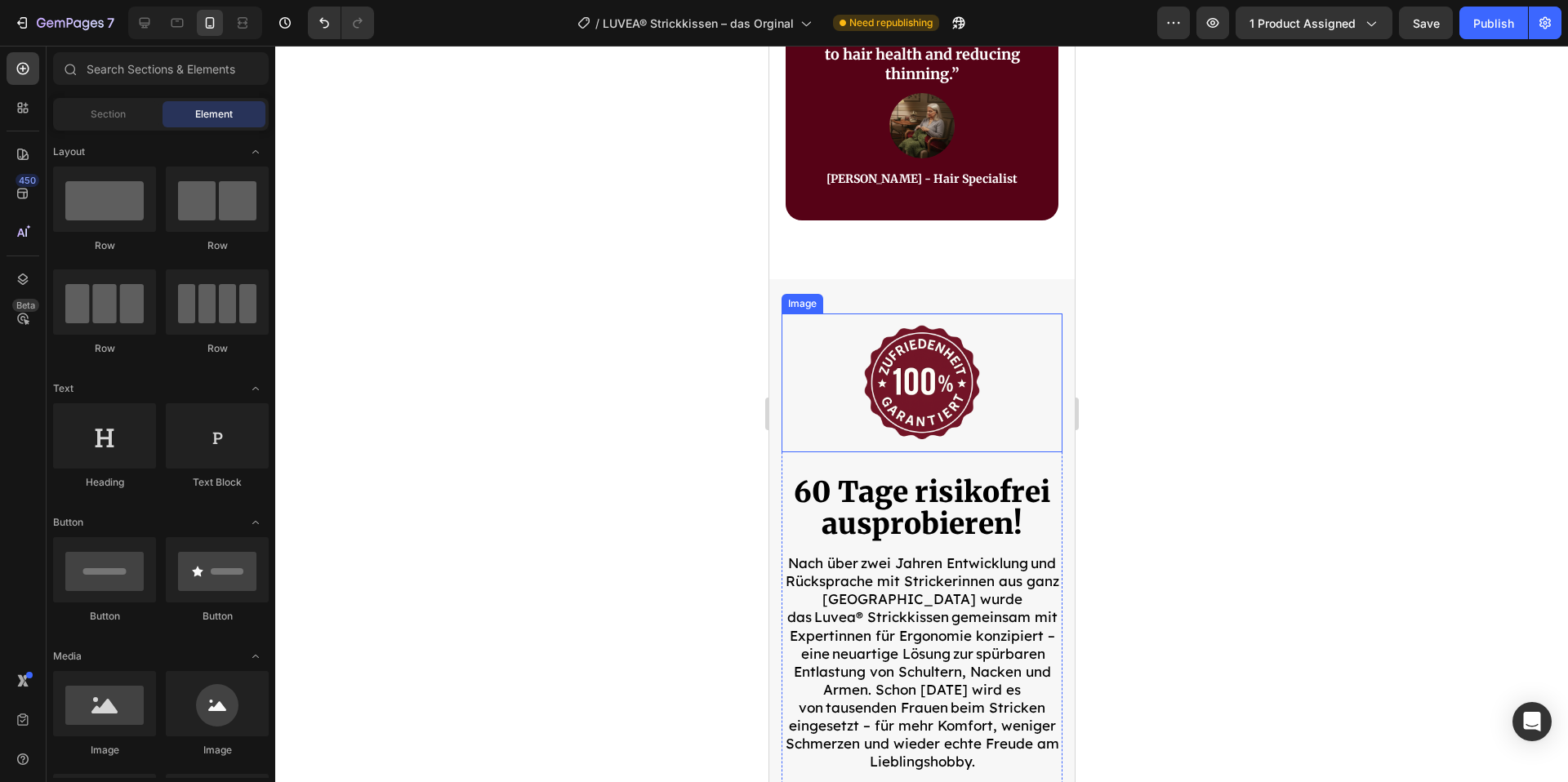
click at [935, 369] on img at bounding box center [921, 383] width 139 height 139
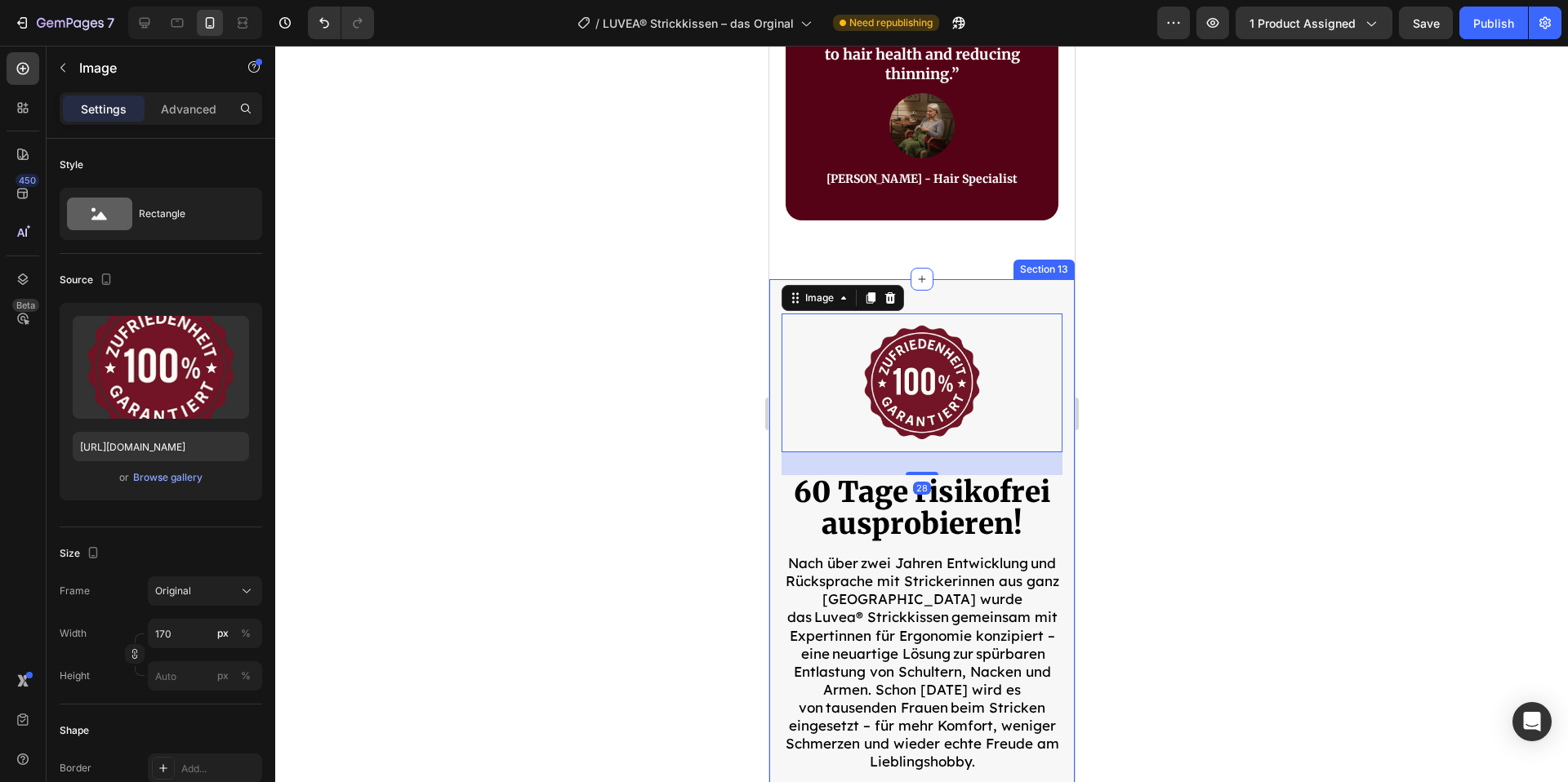
click at [1124, 347] on div at bounding box center [922, 414] width 1293 height 737
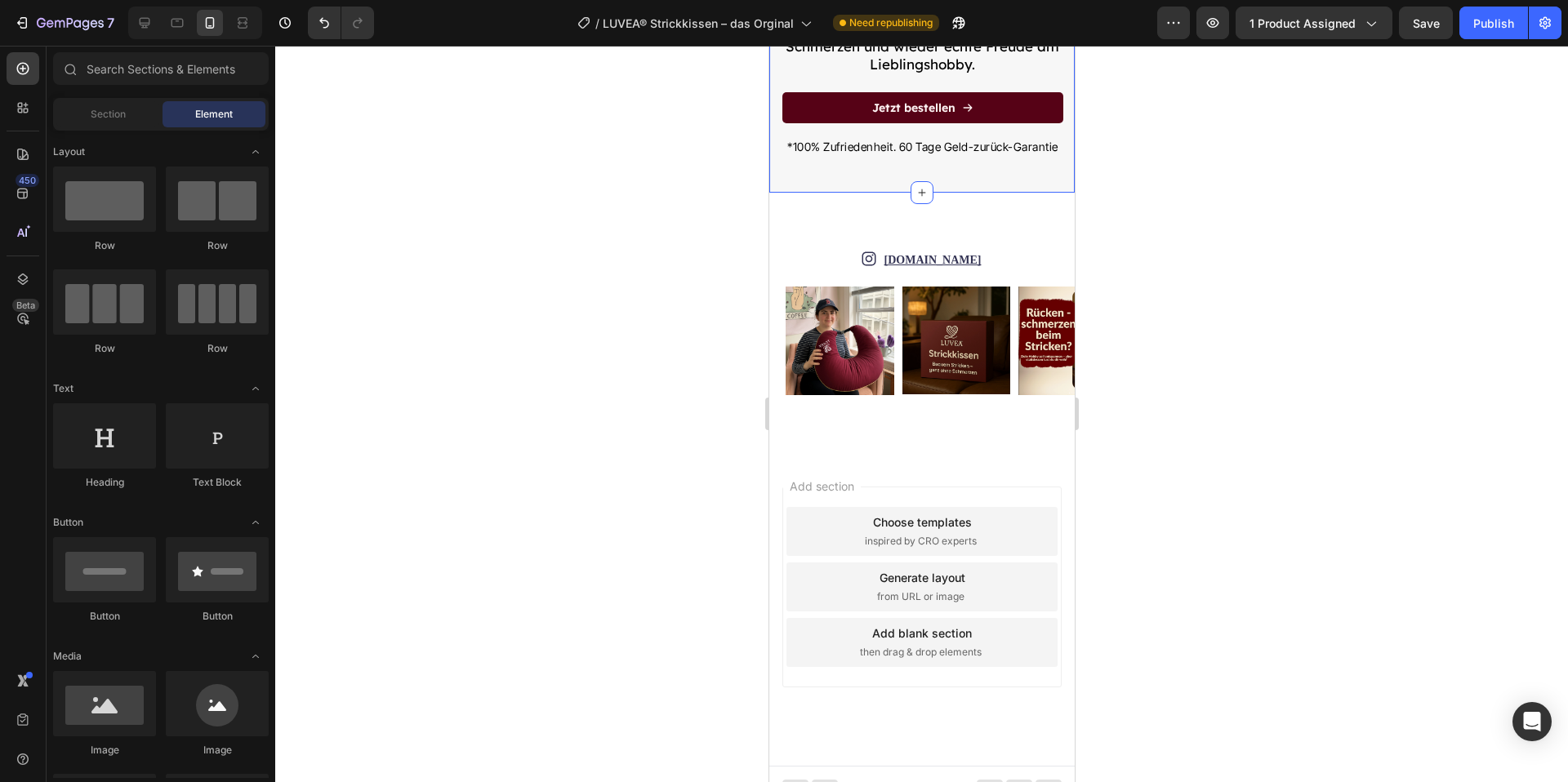
scroll to position [9355, 0]
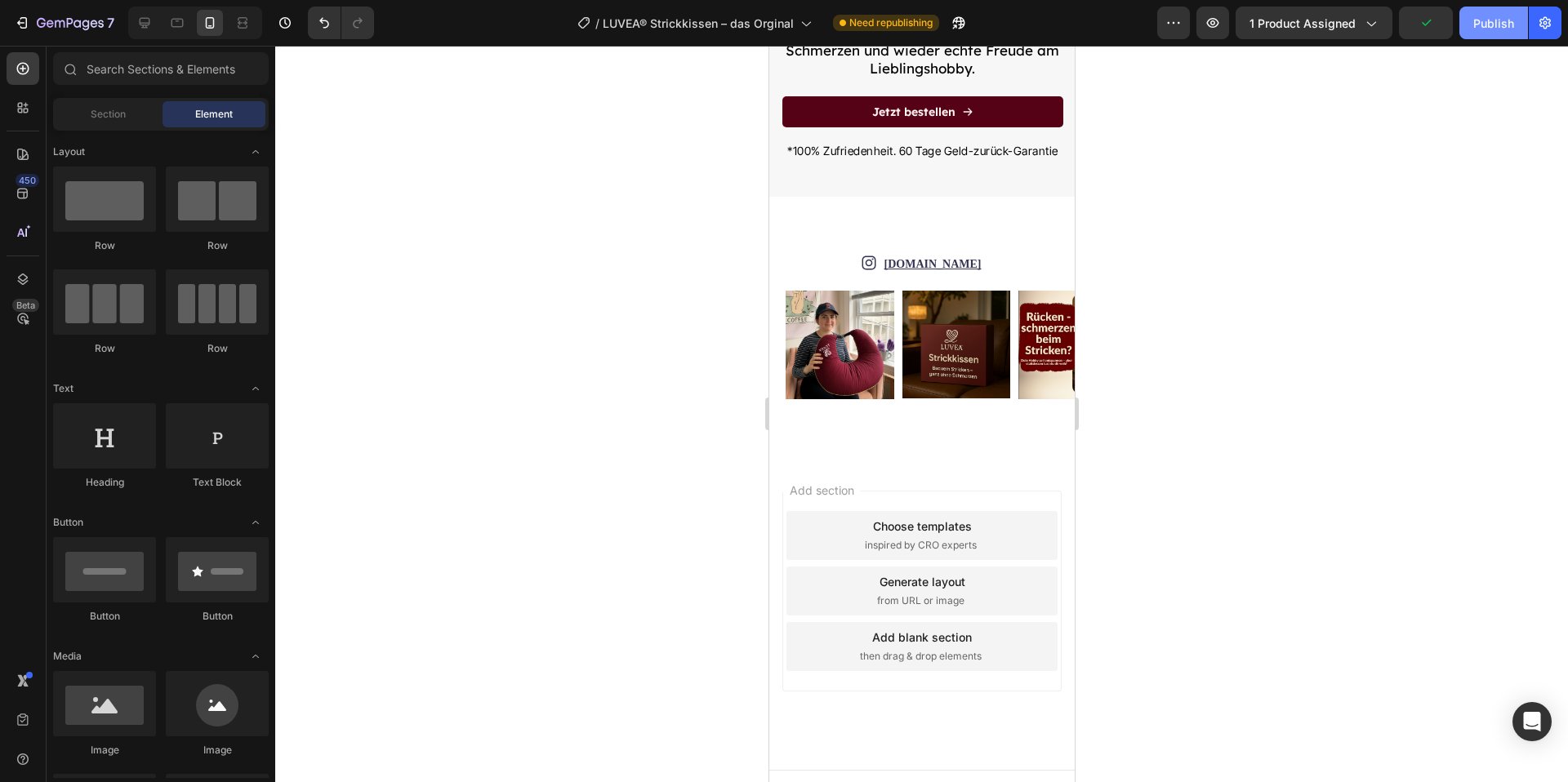
click at [1499, 22] on div "Publish" at bounding box center [1494, 23] width 41 height 17
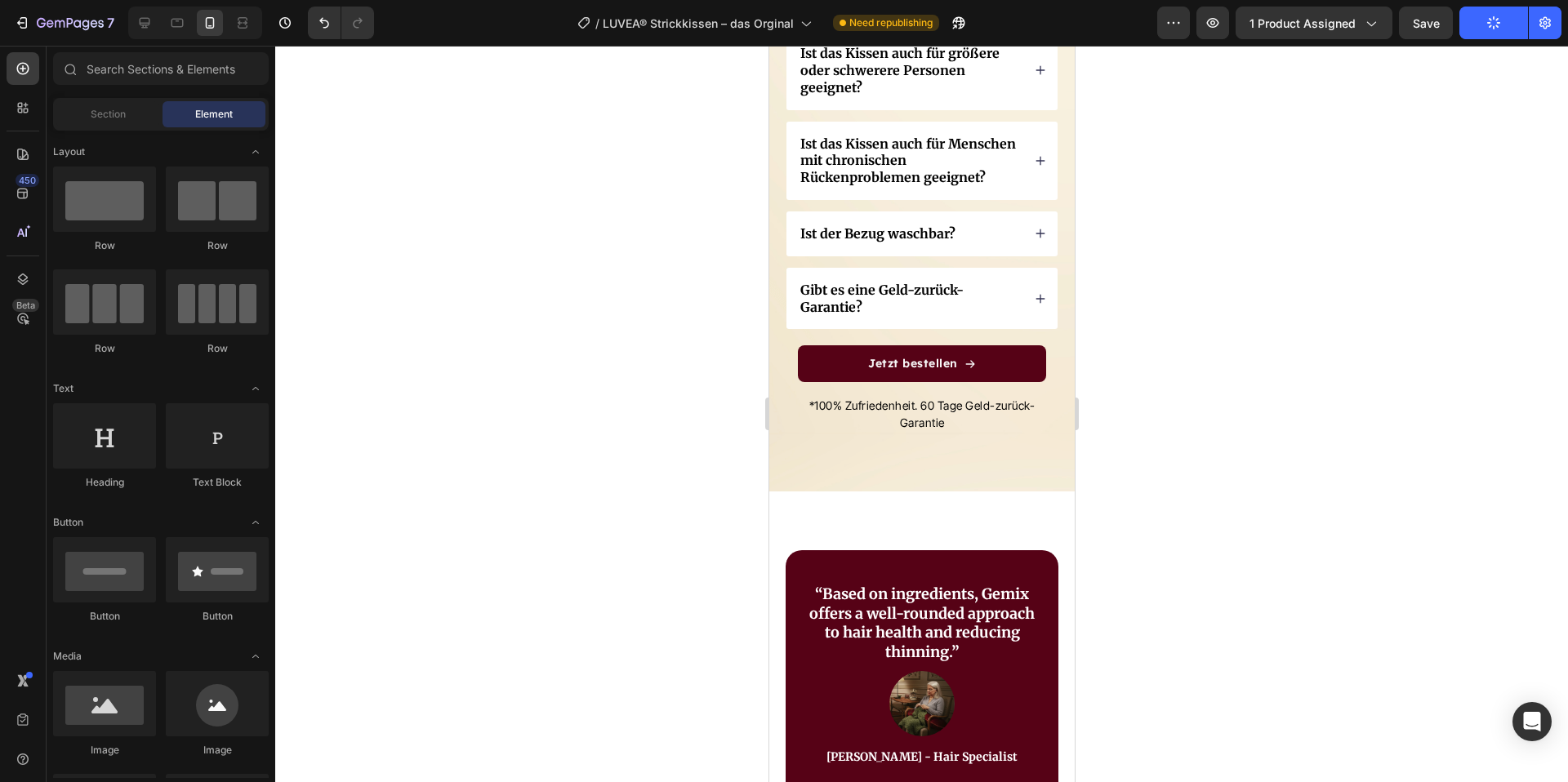
scroll to position [8294, 0]
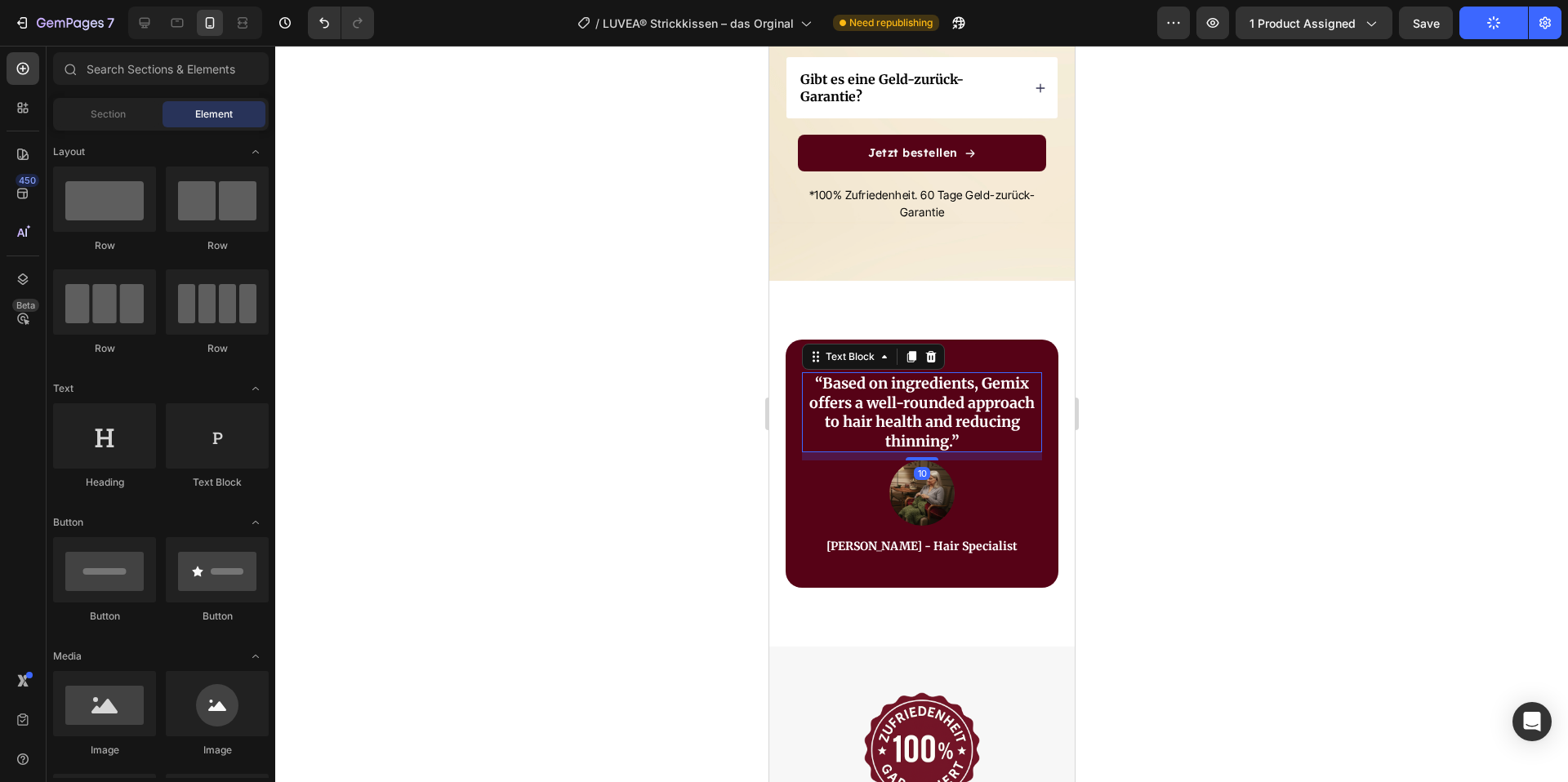
click at [918, 404] on p "“Based on ingredients, Gemix offers a well-rounded approach to hair health and …" at bounding box center [920, 412] width 237 height 77
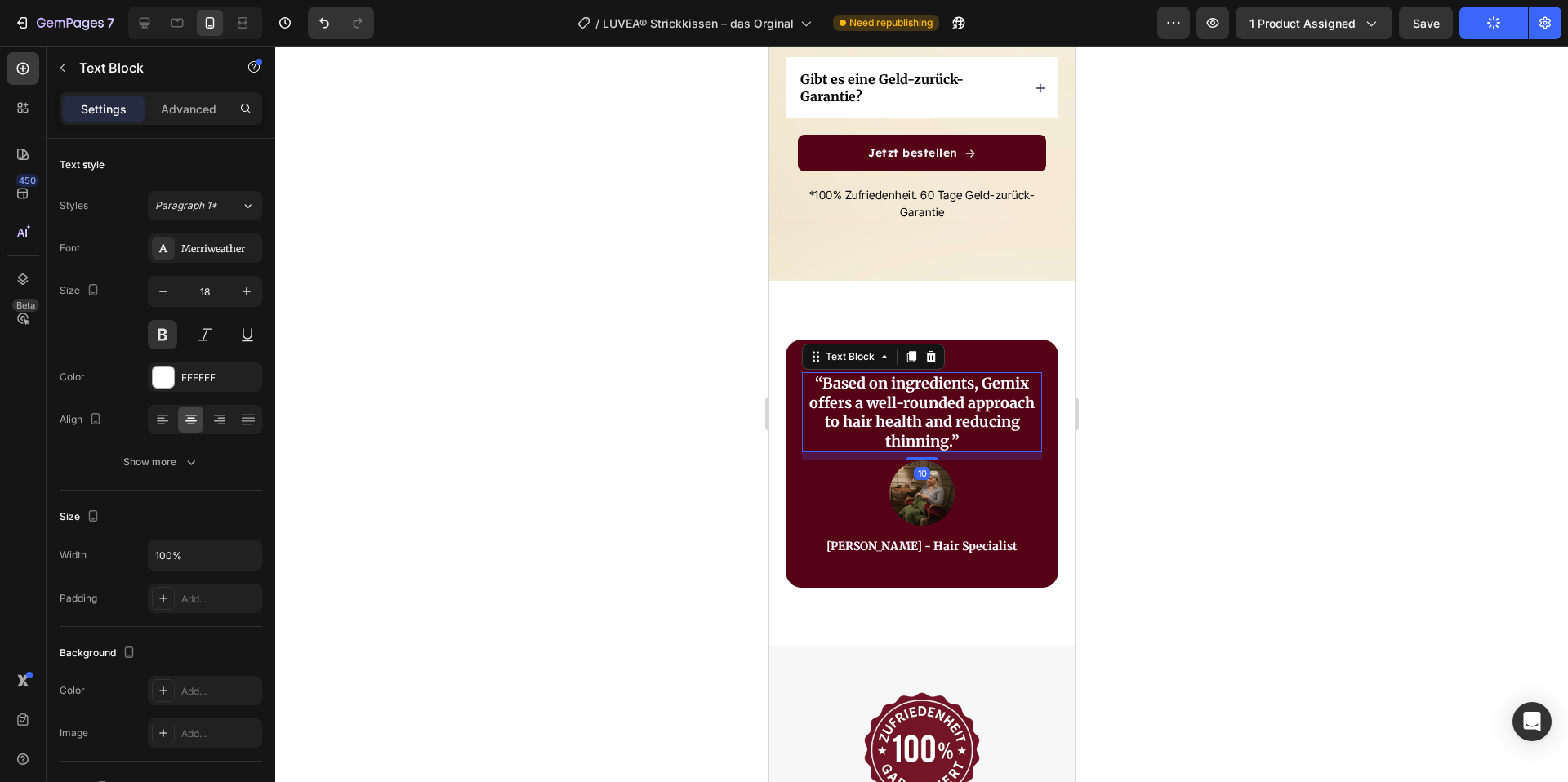
click at [946, 407] on p "“Based on ingredients, Gemix offers a well-rounded approach to hair health and …" at bounding box center [920, 412] width 237 height 77
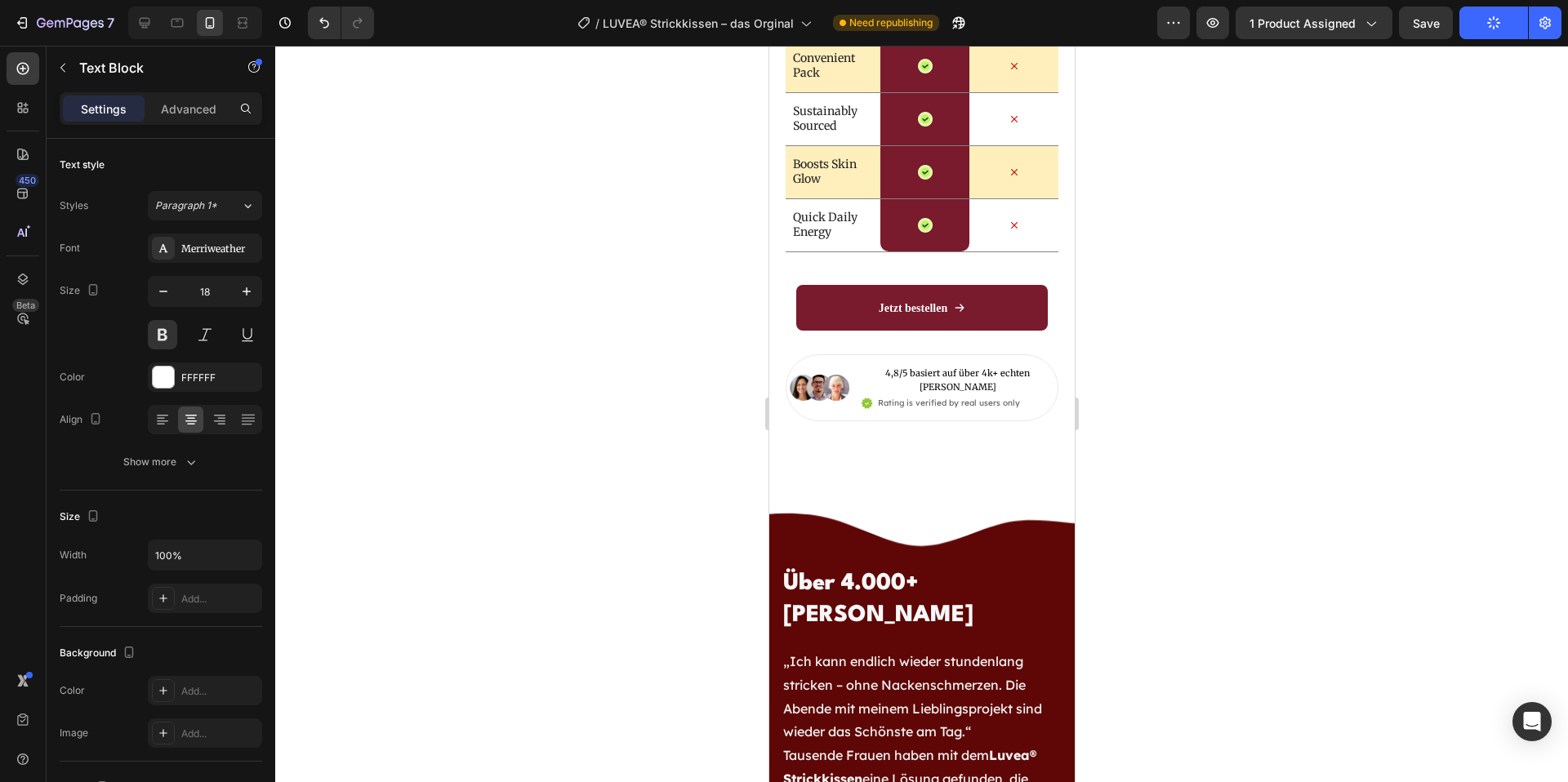
scroll to position [5646, 0]
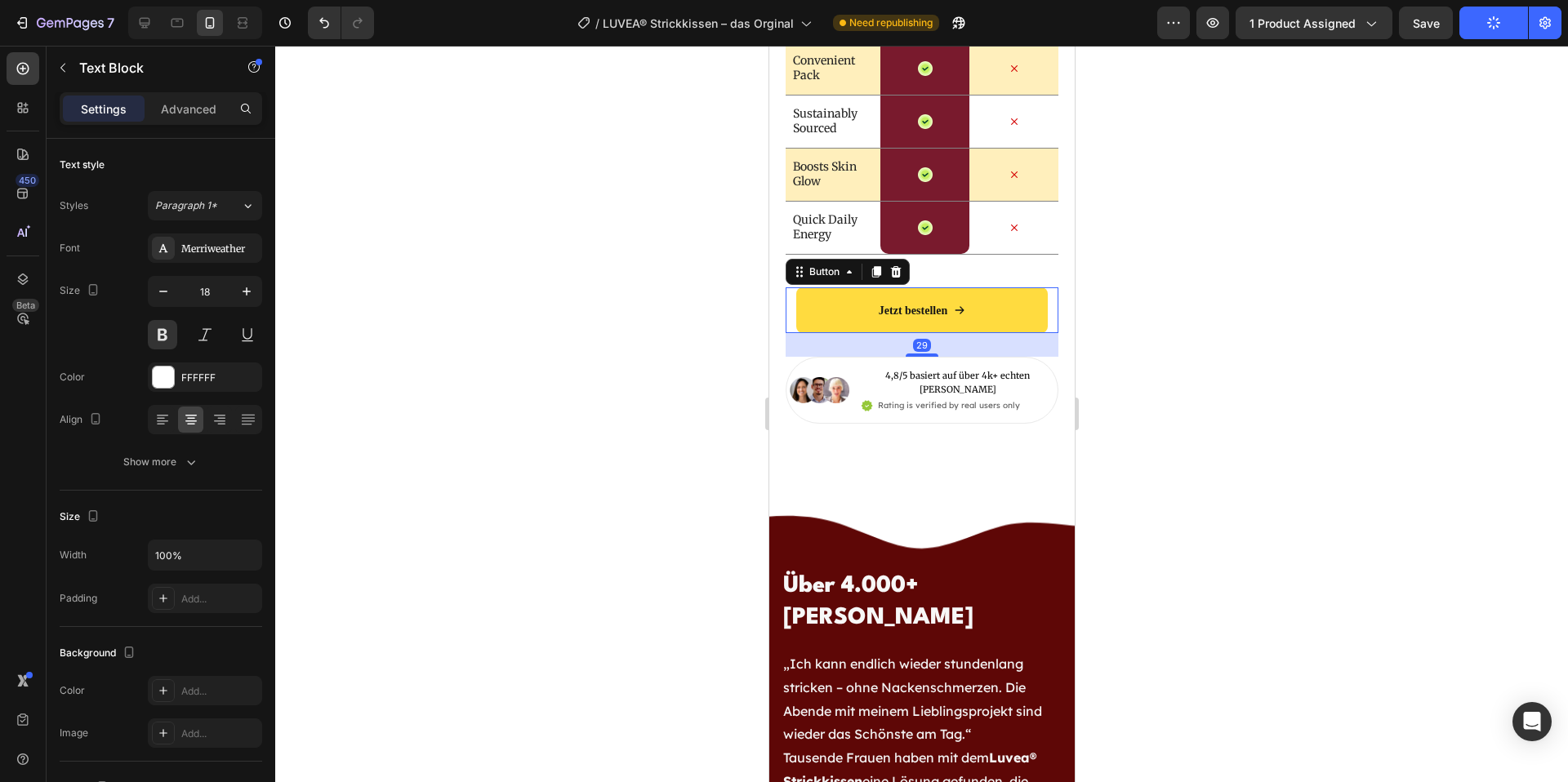
click at [991, 306] on link "Jetzt bestellen" at bounding box center [921, 311] width 252 height 46
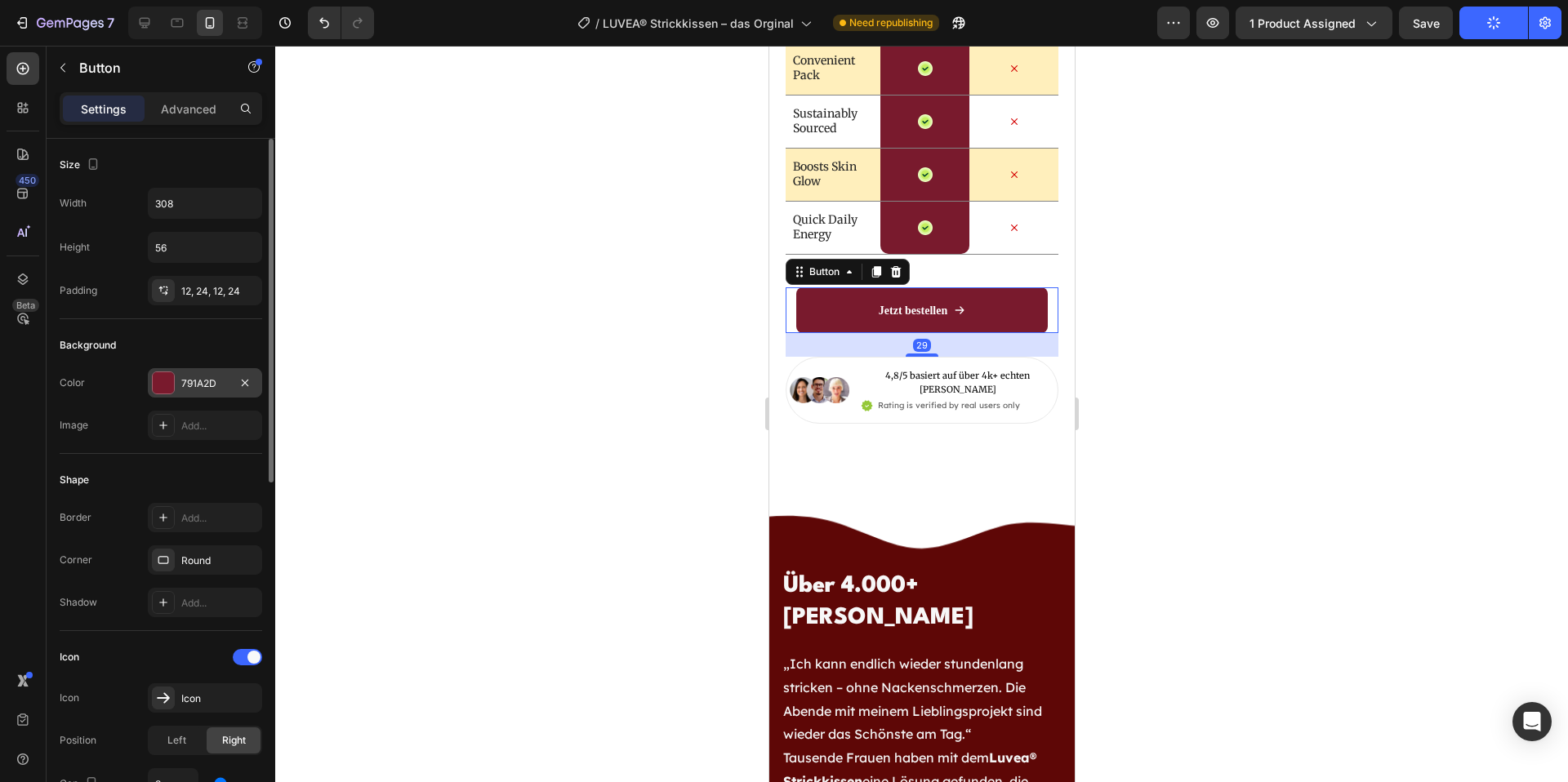
click at [213, 372] on div "791A2D" at bounding box center [205, 383] width 114 height 29
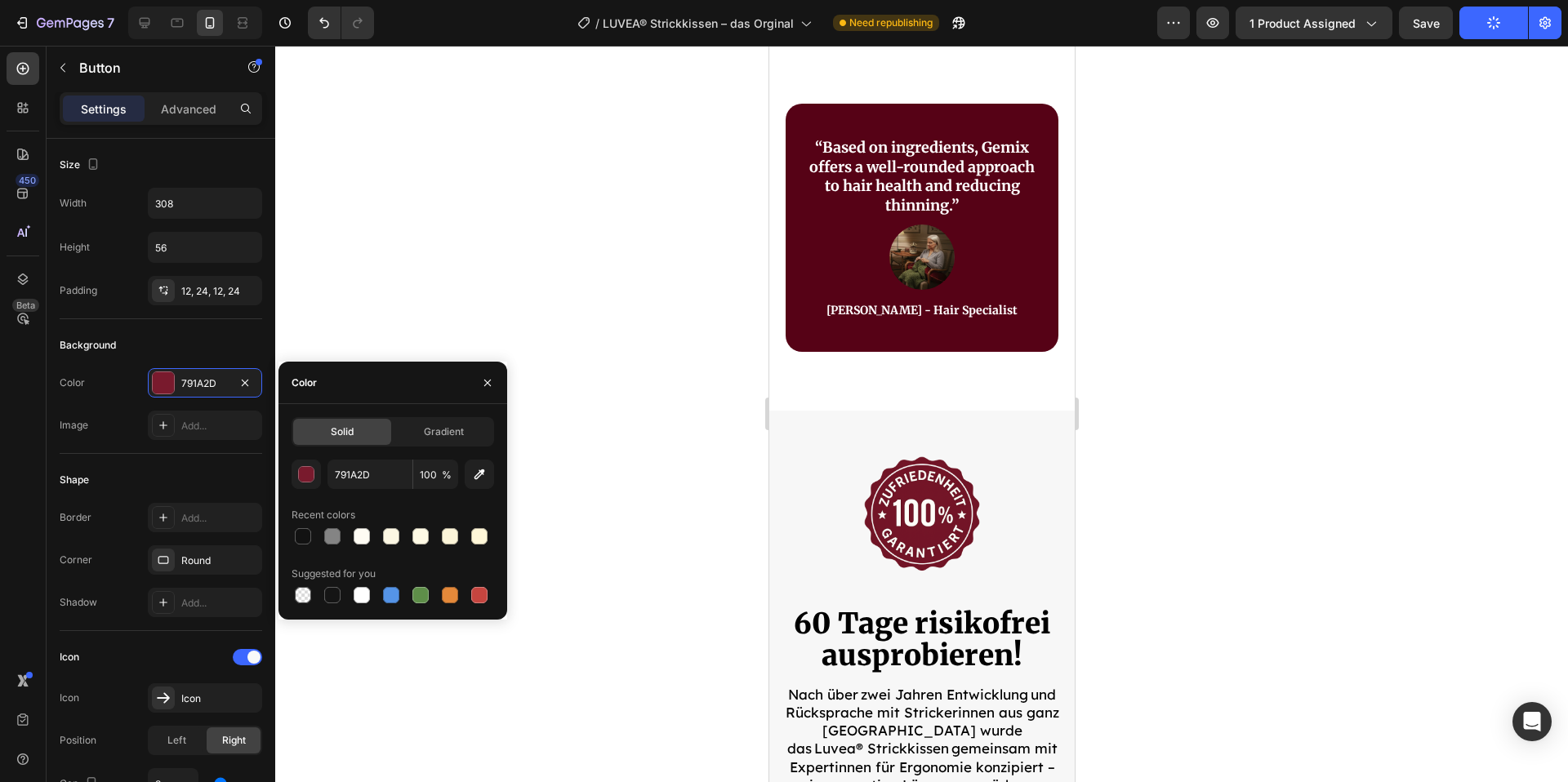
scroll to position [8433, 0]
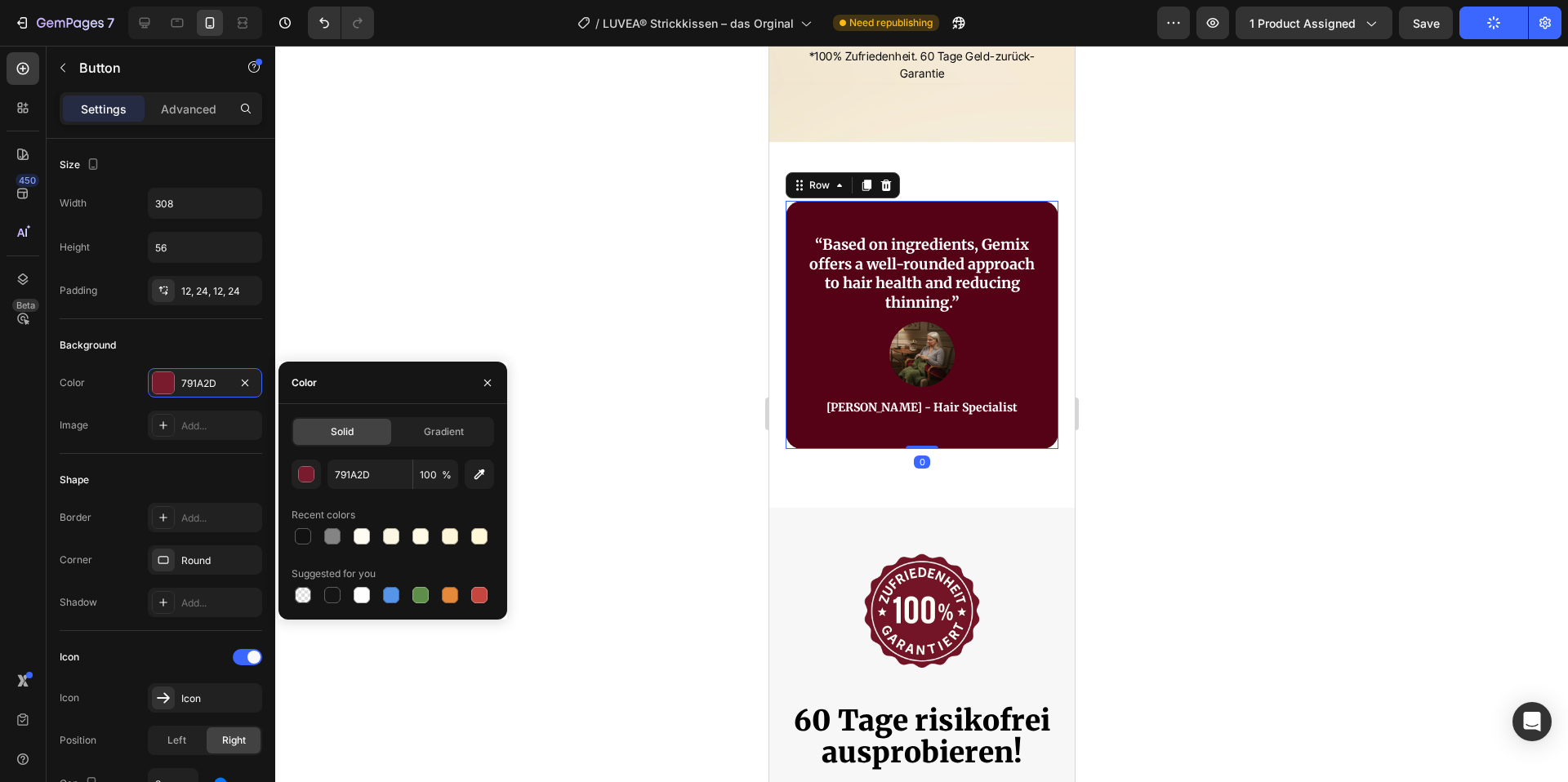
click at [874, 205] on div "“Based on ingredients, Gemix offers a well-rounded approach to hair health and …" at bounding box center [921, 325] width 273 height 248
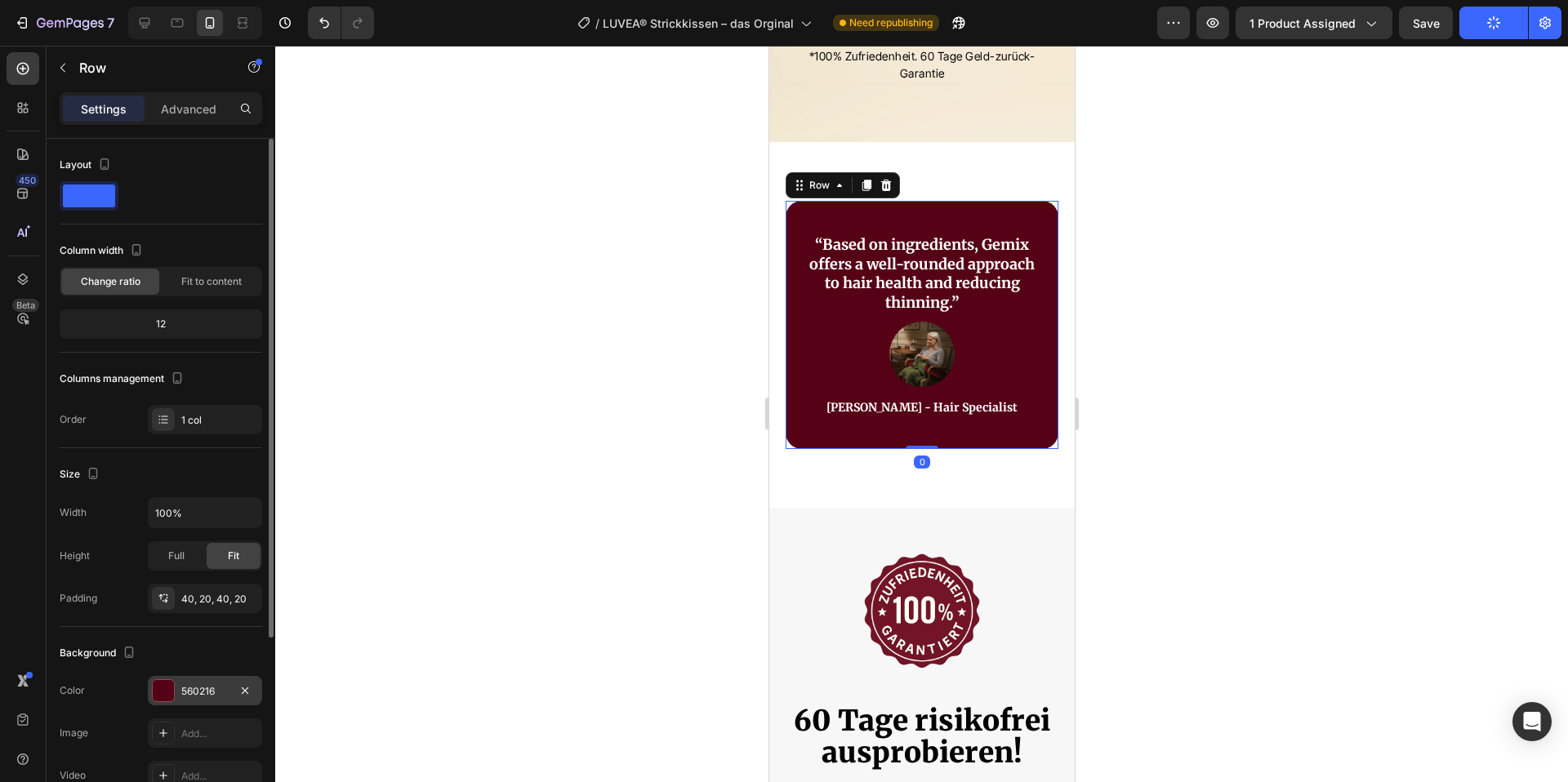
click at [188, 686] on div "560216" at bounding box center [205, 692] width 47 height 15
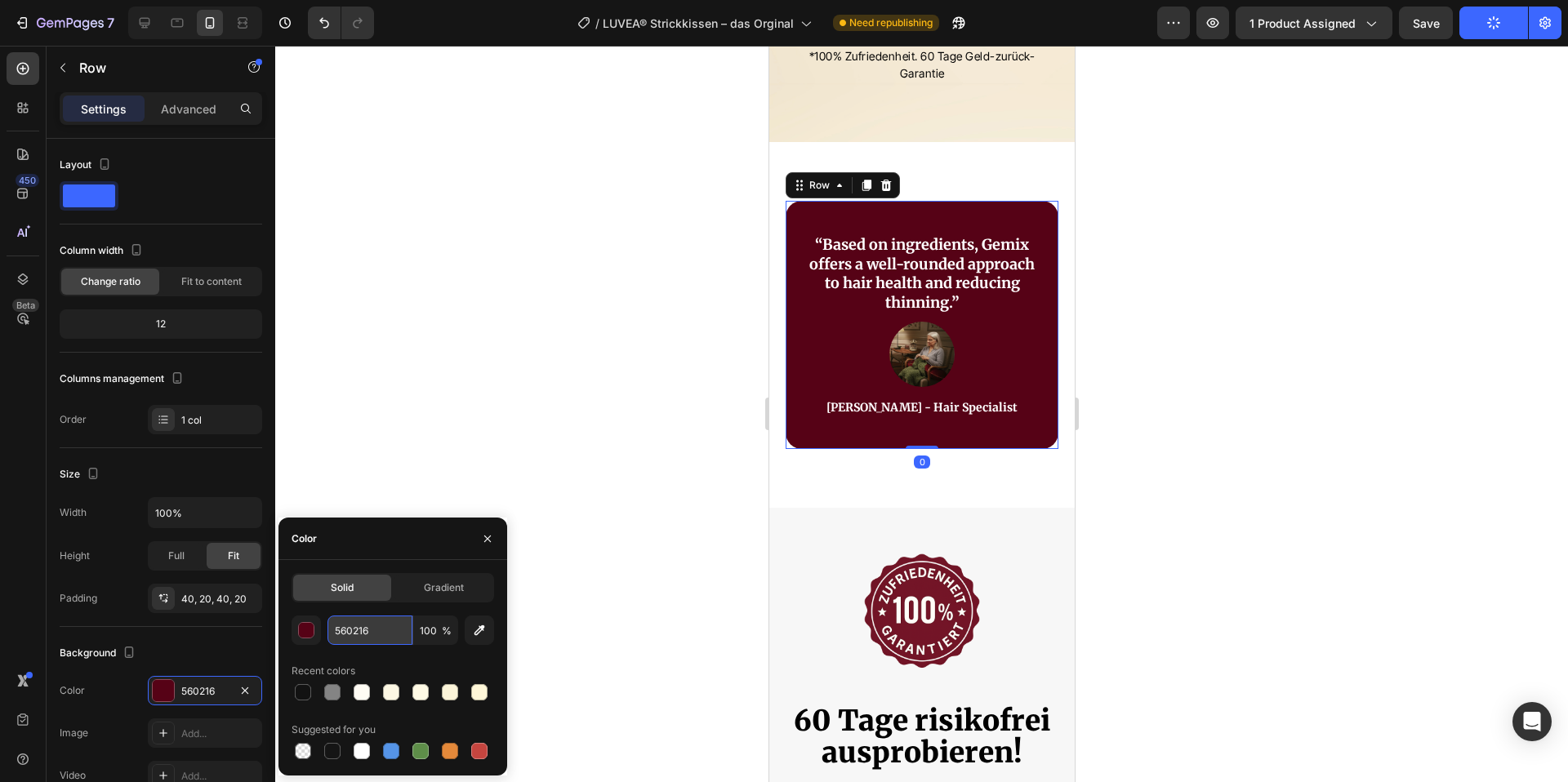
click at [378, 629] on input "560216" at bounding box center [370, 630] width 85 height 29
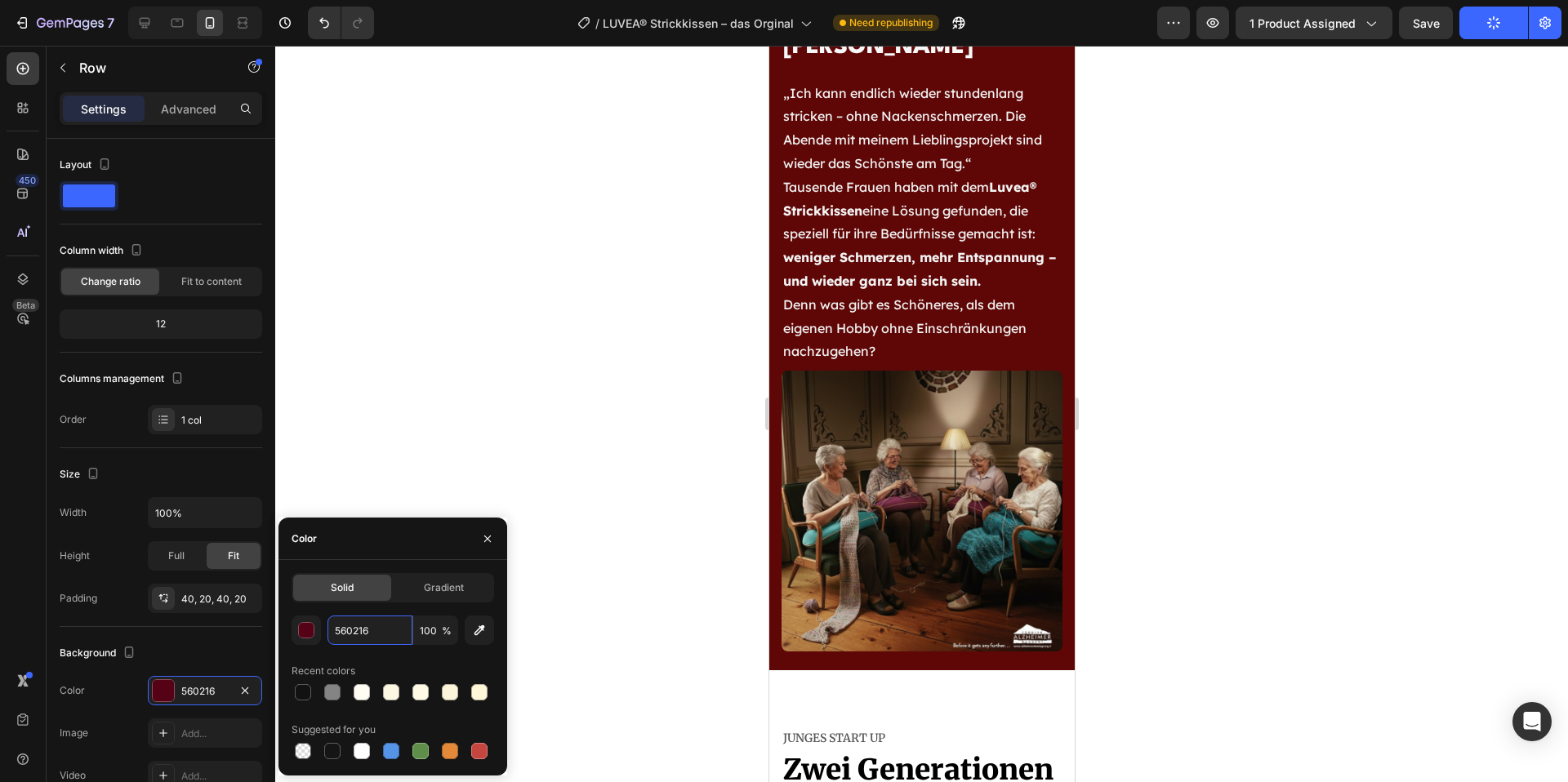
scroll to position [6181, 0]
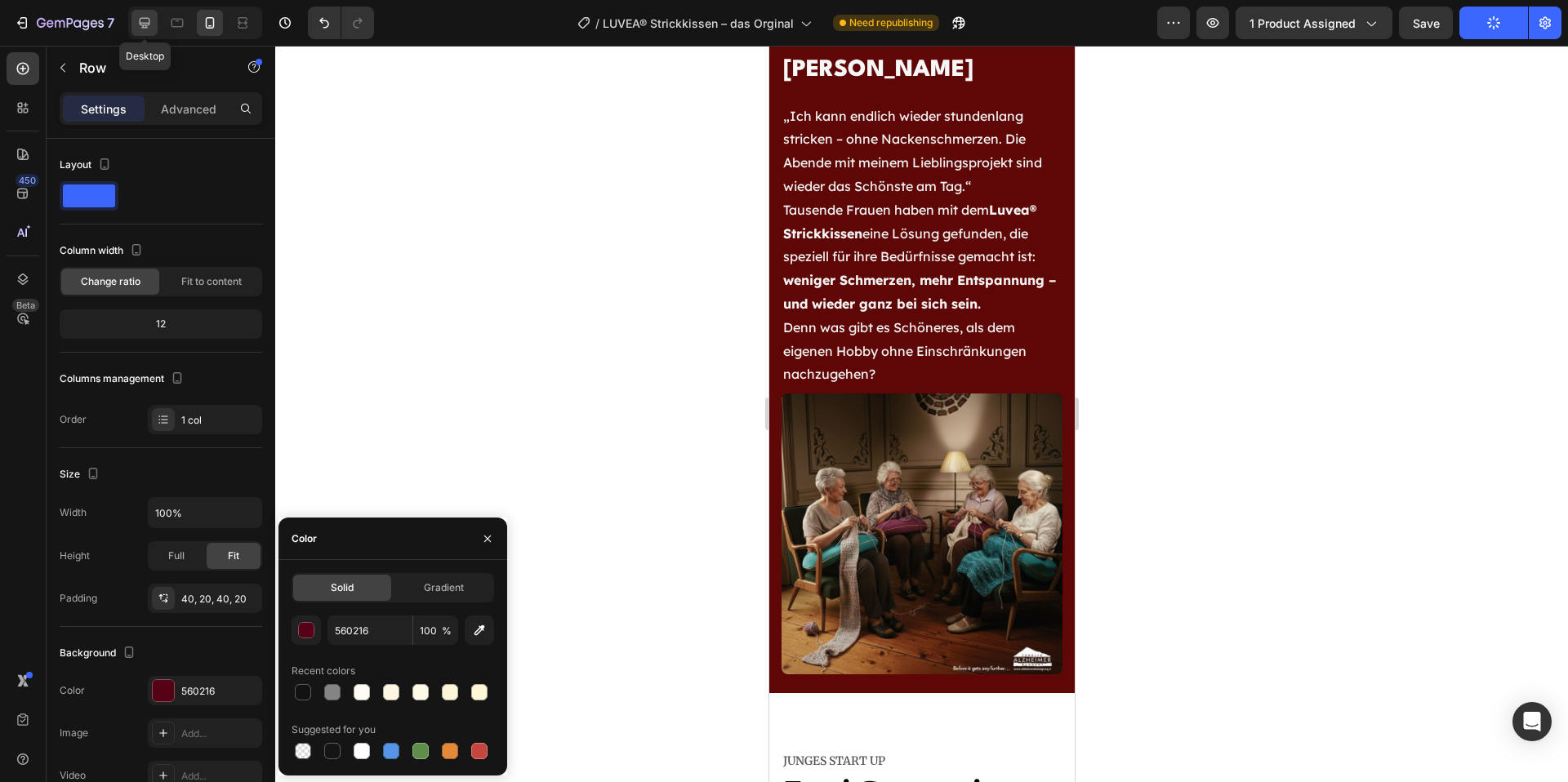
click at [152, 26] on icon at bounding box center [144, 23] width 16 height 16
type input "1200"
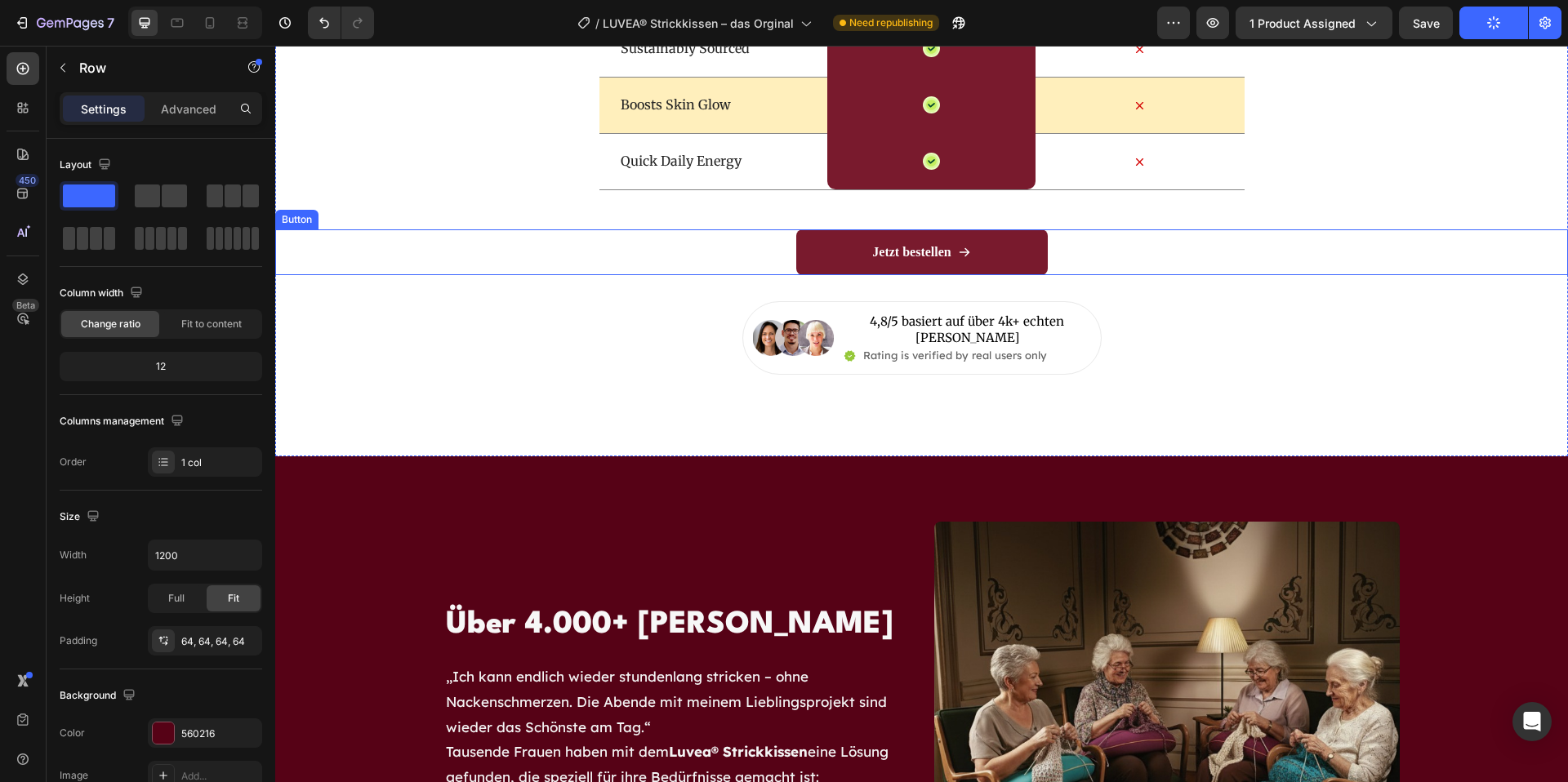
click at [784, 256] on div "Jetzt bestellen Button" at bounding box center [922, 252] width 1293 height 46
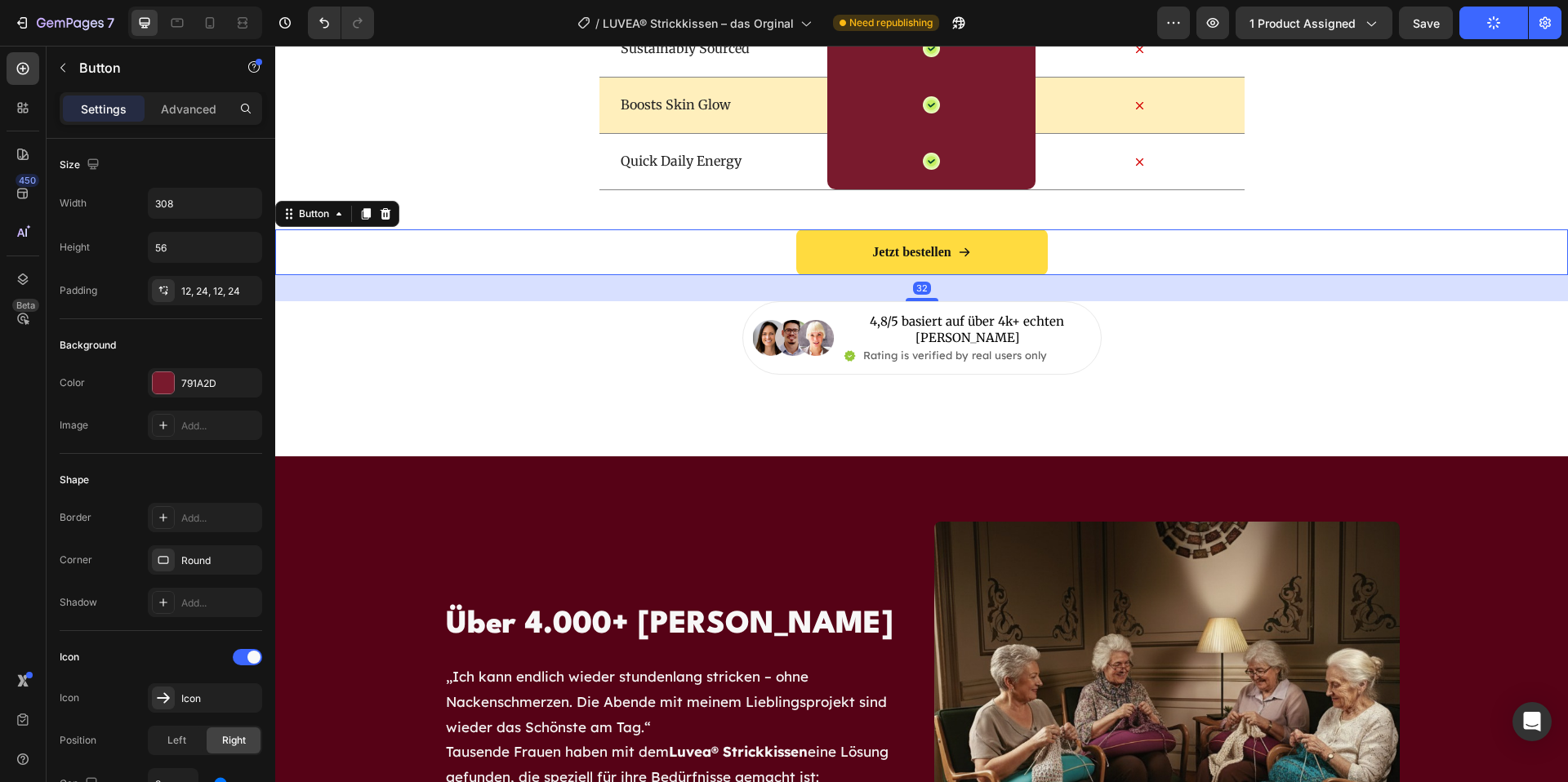
click at [813, 252] on link "Jetzt bestellen" at bounding box center [922, 252] width 252 height 46
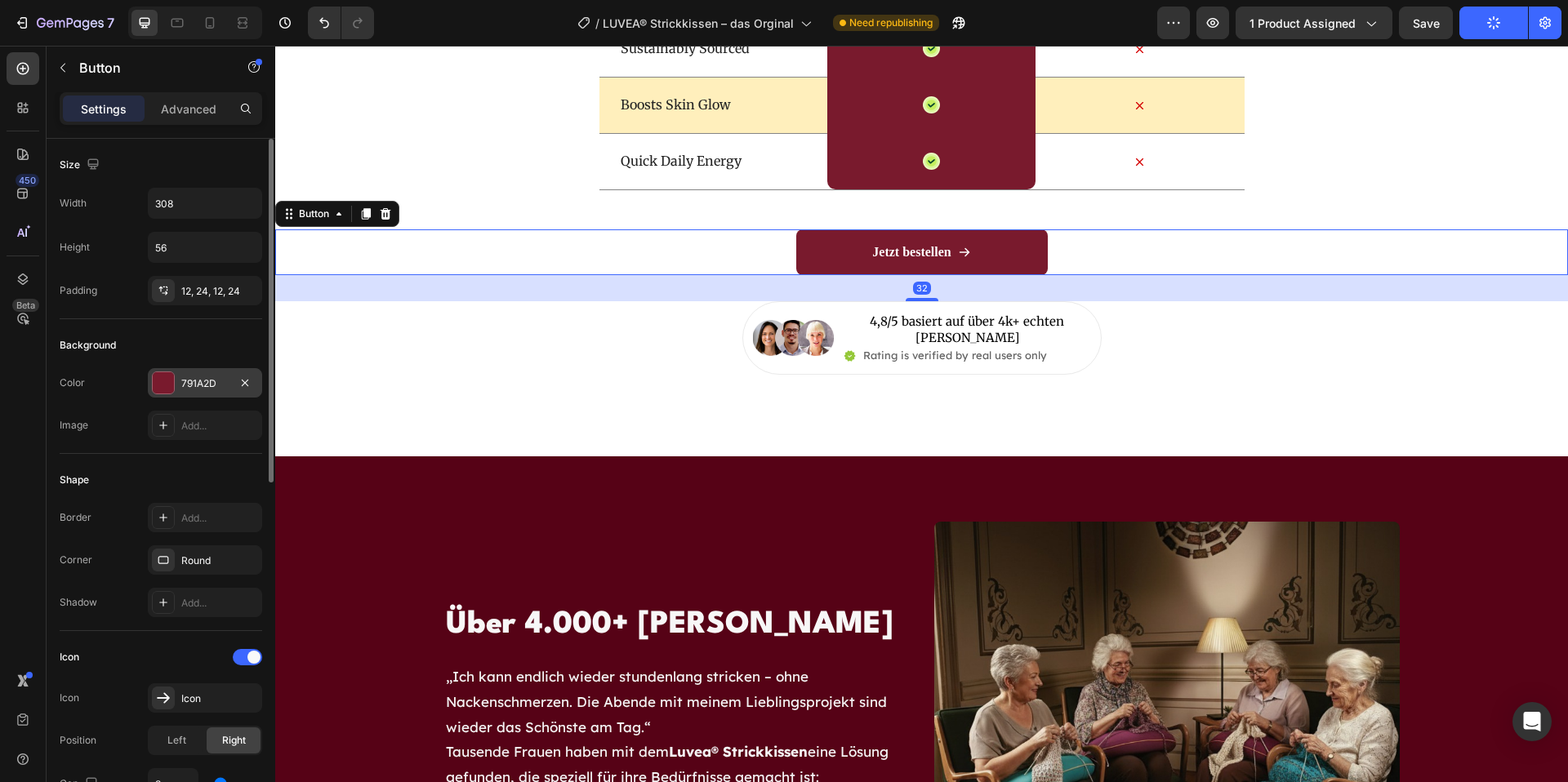
click at [207, 378] on div "791A2D" at bounding box center [205, 383] width 47 height 15
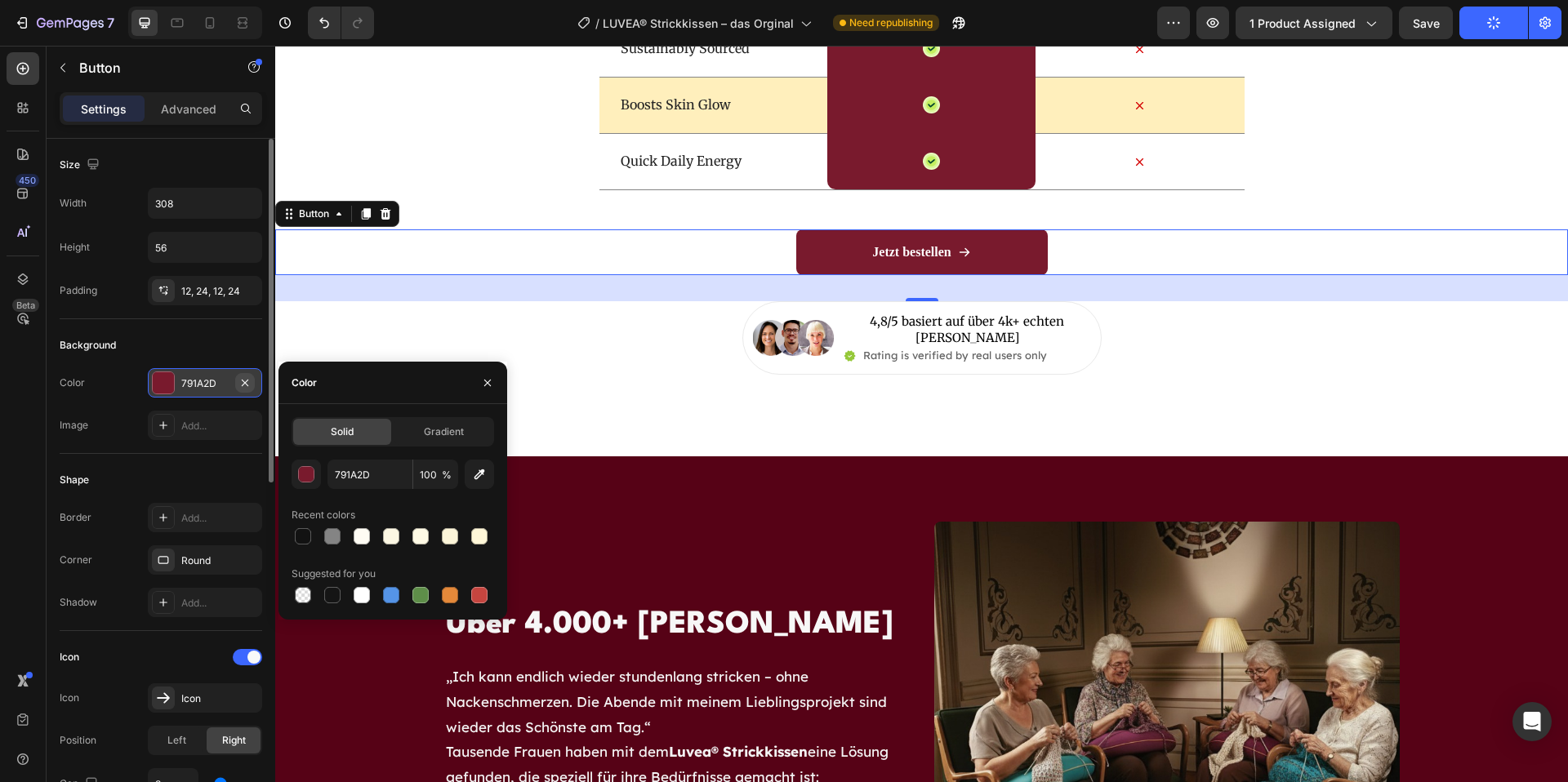
click at [249, 382] on icon "button" at bounding box center [245, 383] width 13 height 13
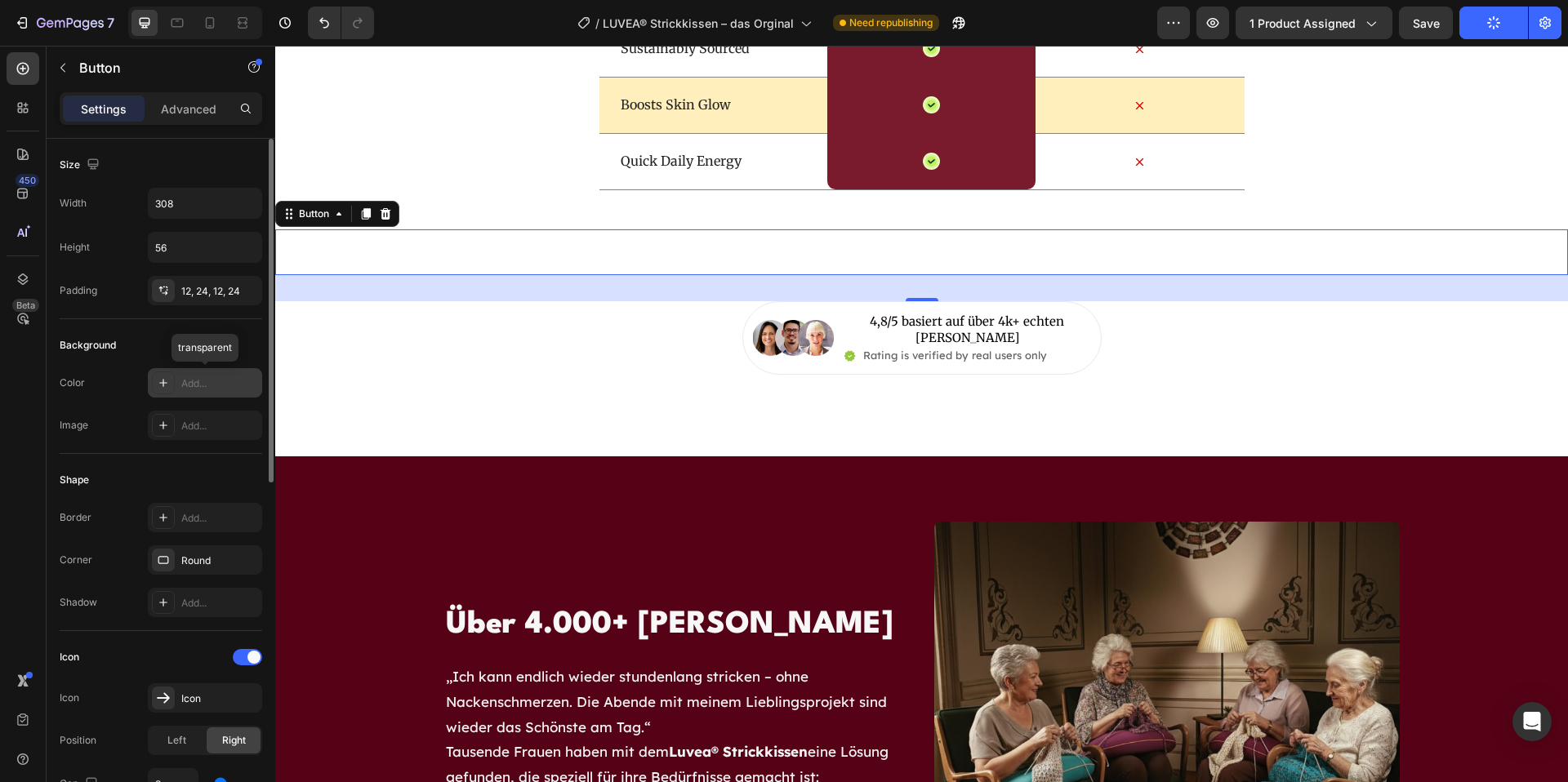
click at [200, 383] on div "Add..." at bounding box center [220, 383] width 77 height 15
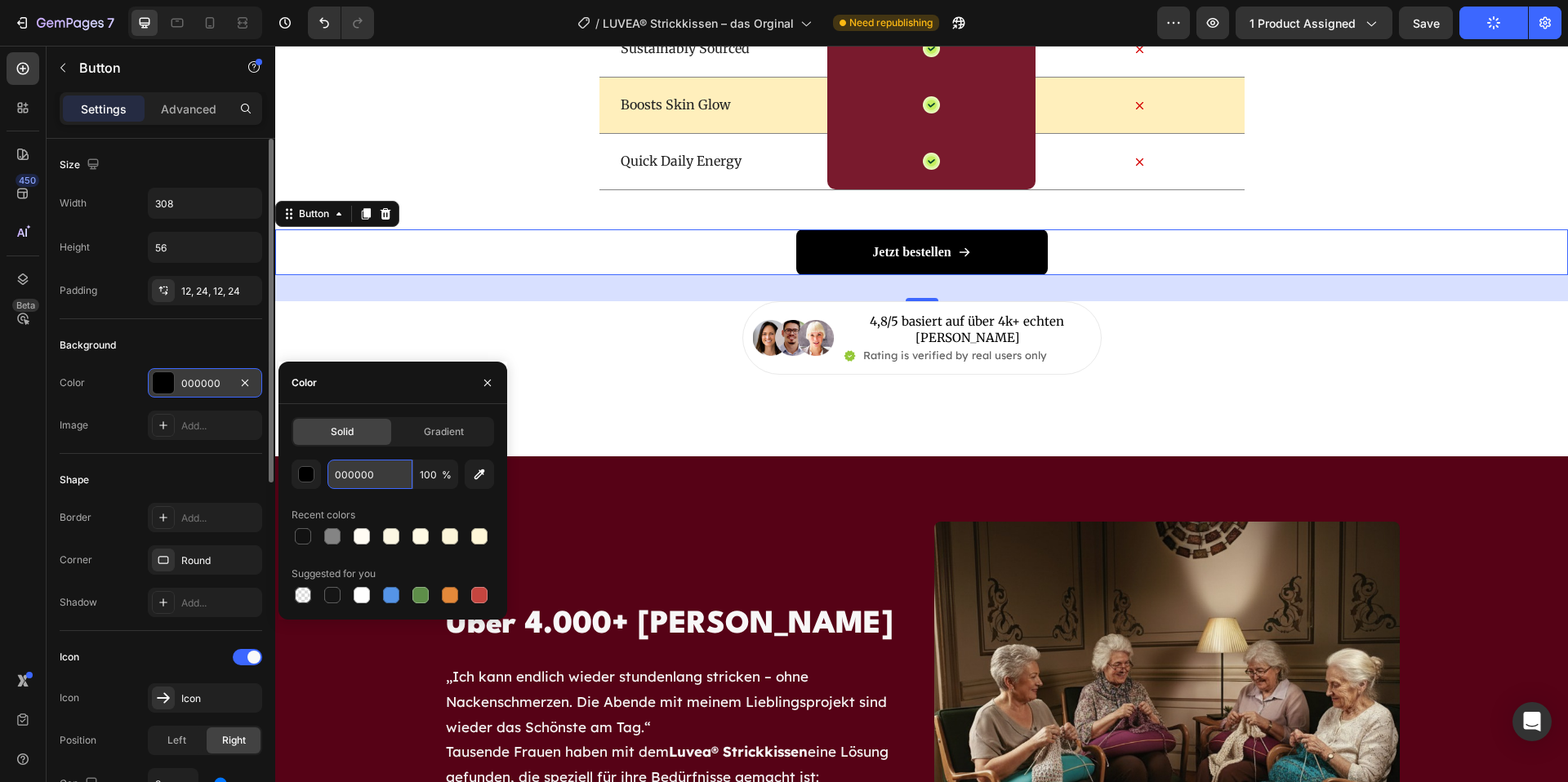
click at [390, 476] on input "000000" at bounding box center [370, 474] width 85 height 29
paste input "560216"
type input "560216"
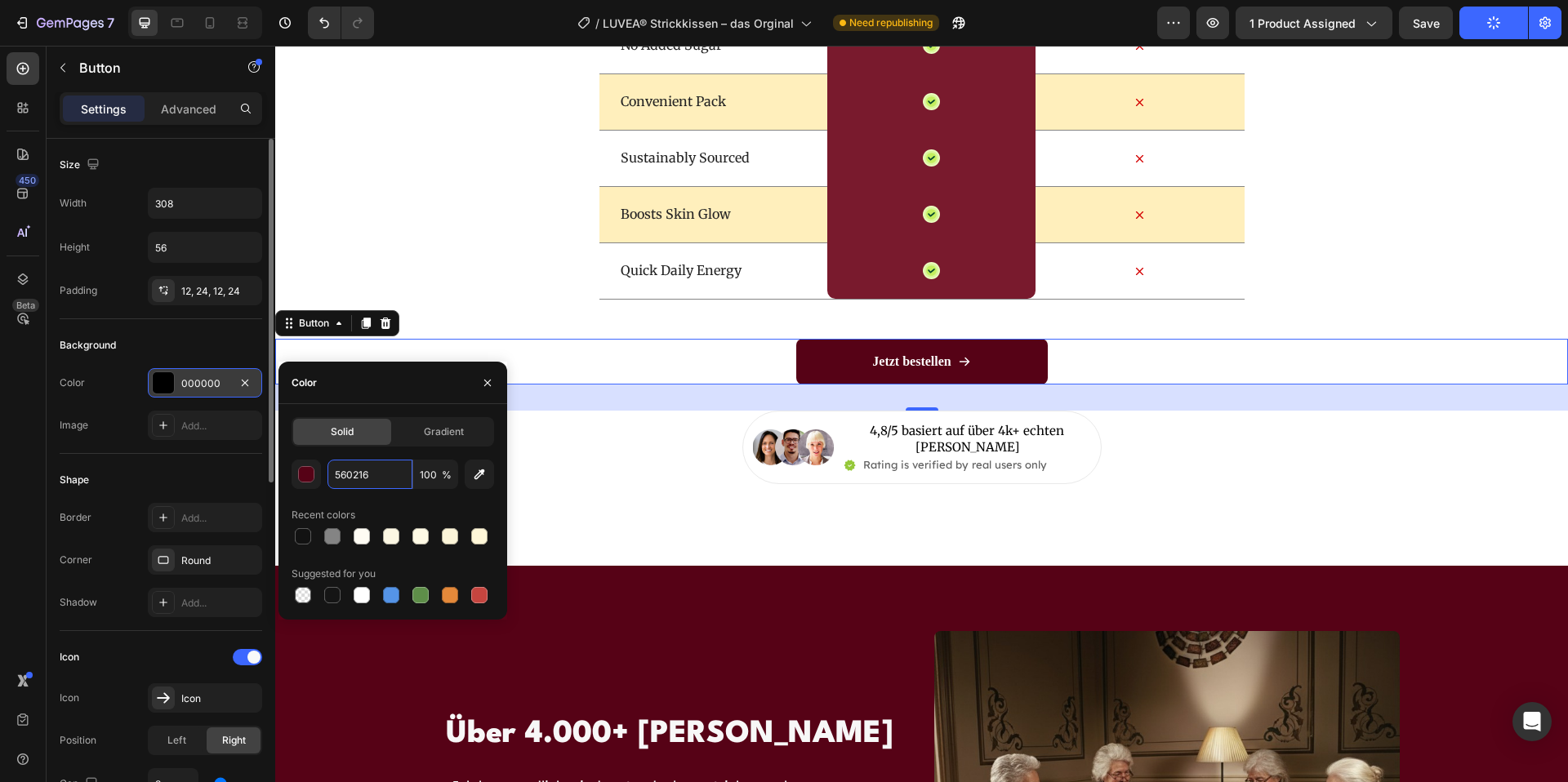
scroll to position [6068, 0]
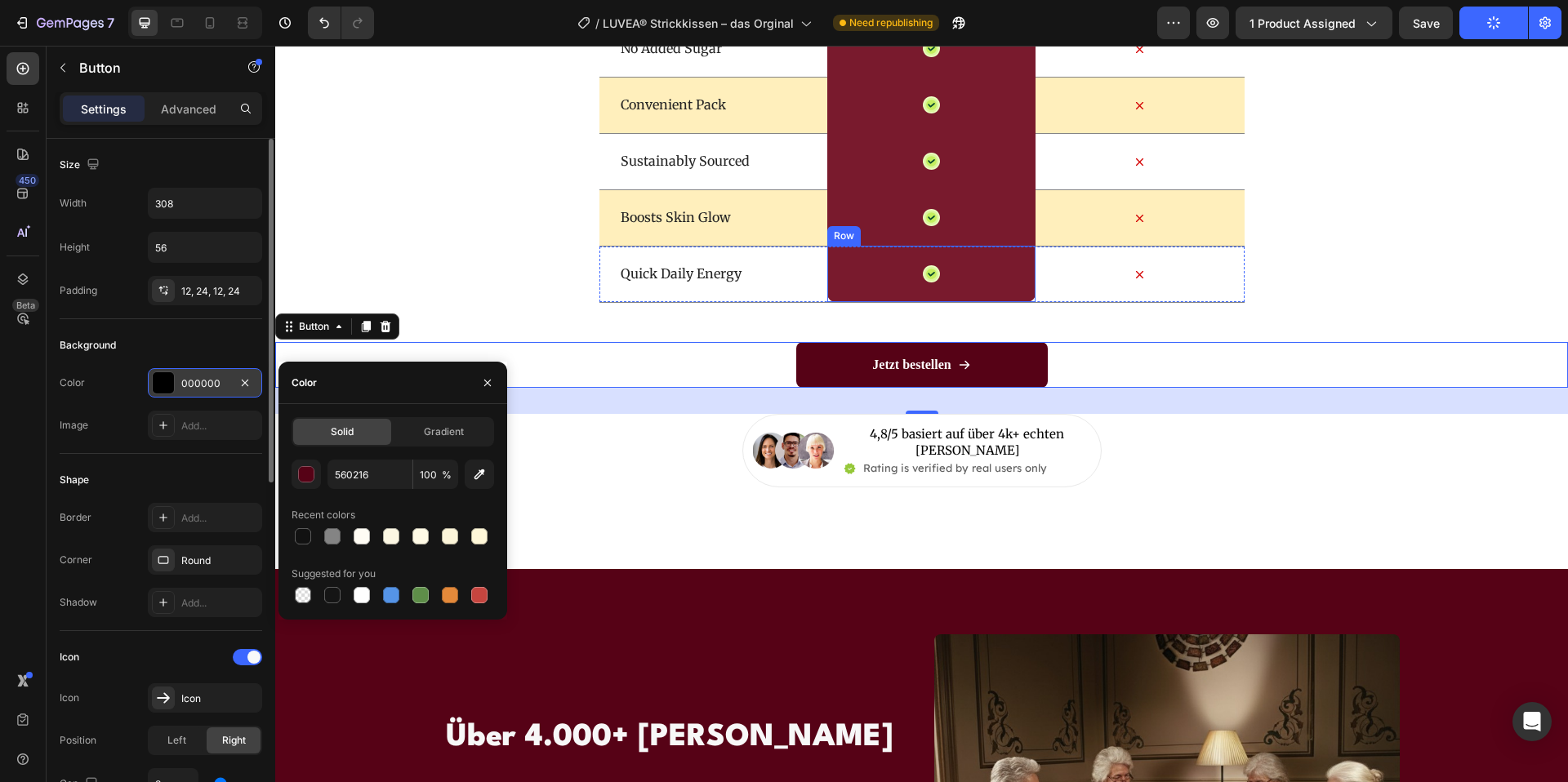
click at [844, 290] on div "Icon Row" at bounding box center [931, 275] width 208 height 57
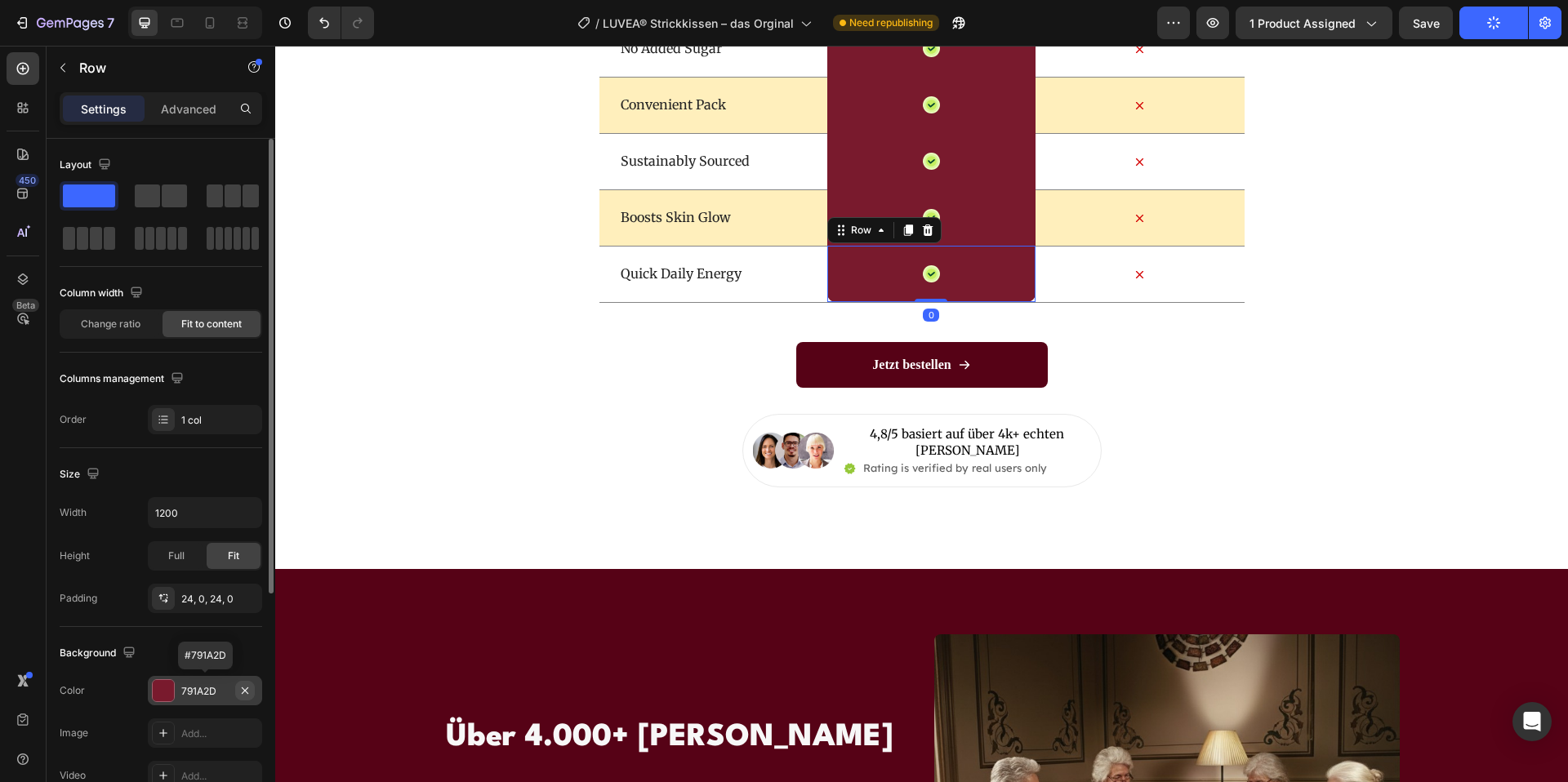
click at [241, 685] on icon "button" at bounding box center [245, 691] width 13 height 13
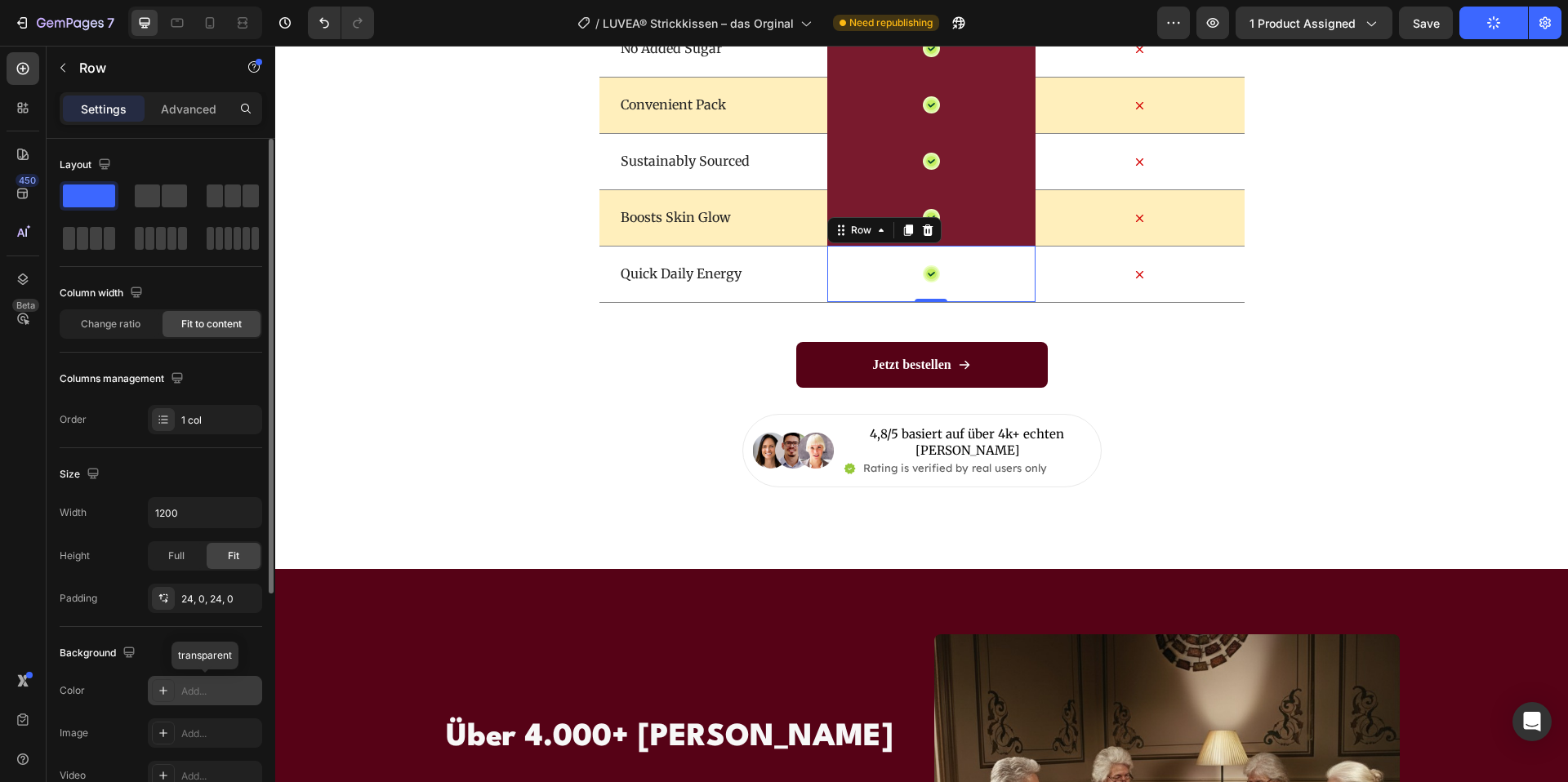
click at [196, 687] on div "Add..." at bounding box center [220, 692] width 77 height 15
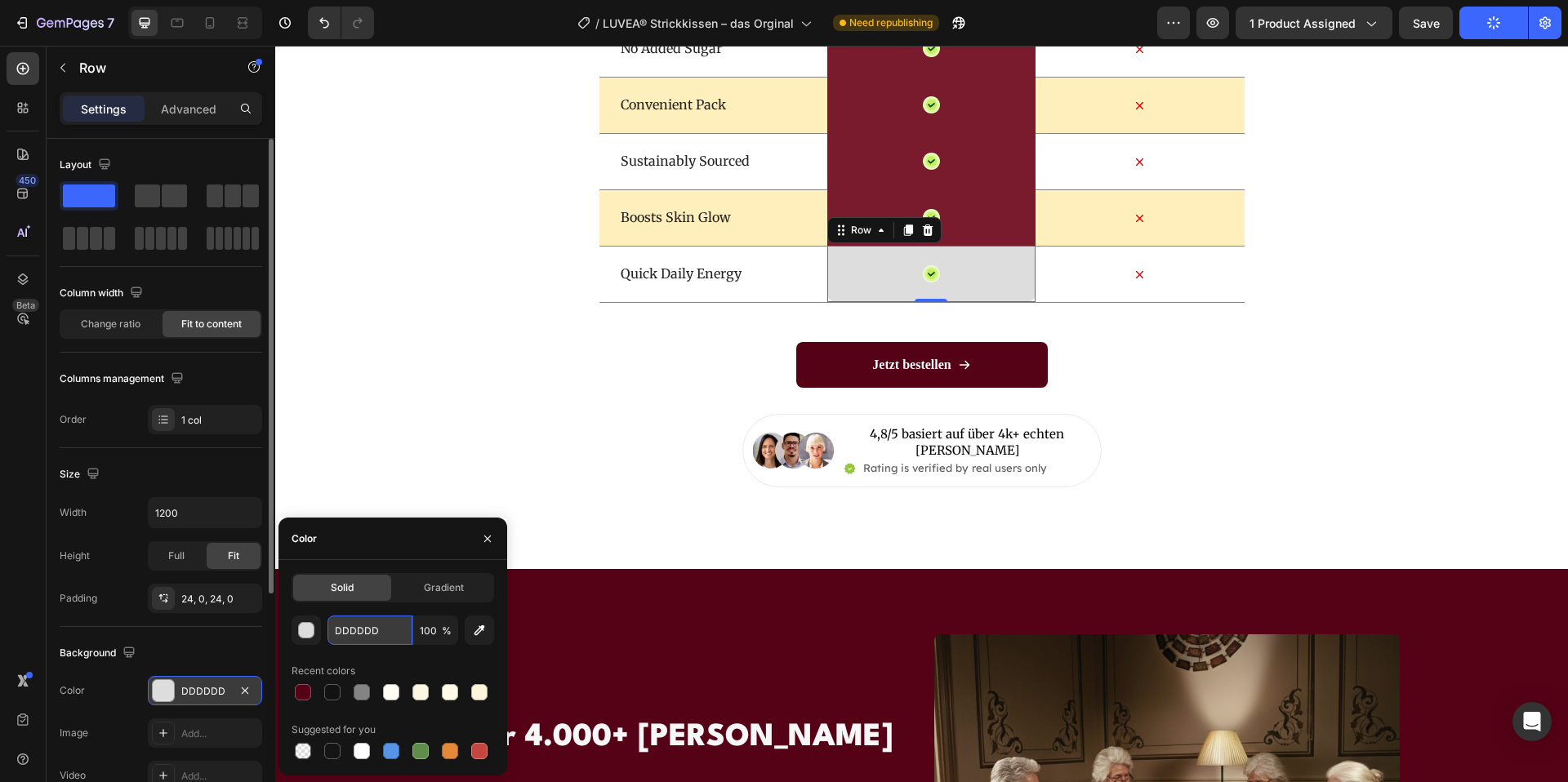
click at [392, 633] on input "DDDDDD" at bounding box center [370, 630] width 85 height 29
click at [302, 693] on div at bounding box center [303, 693] width 16 height 16
type input "560216"
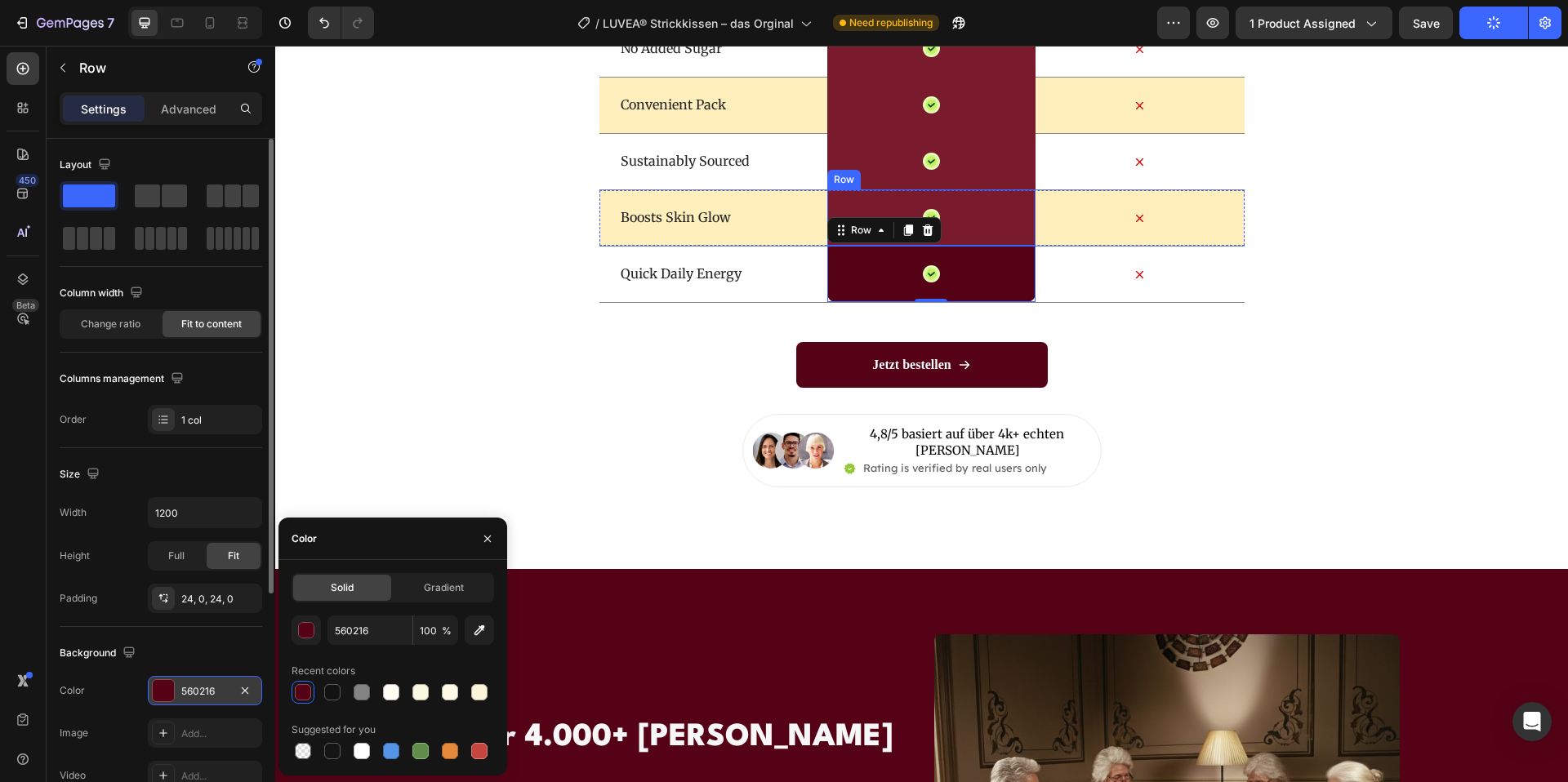
drag, startPoint x: 991, startPoint y: 228, endPoint x: 916, endPoint y: 282, distance: 92.4
click at [990, 228] on div "Icon Row" at bounding box center [931, 218] width 208 height 57
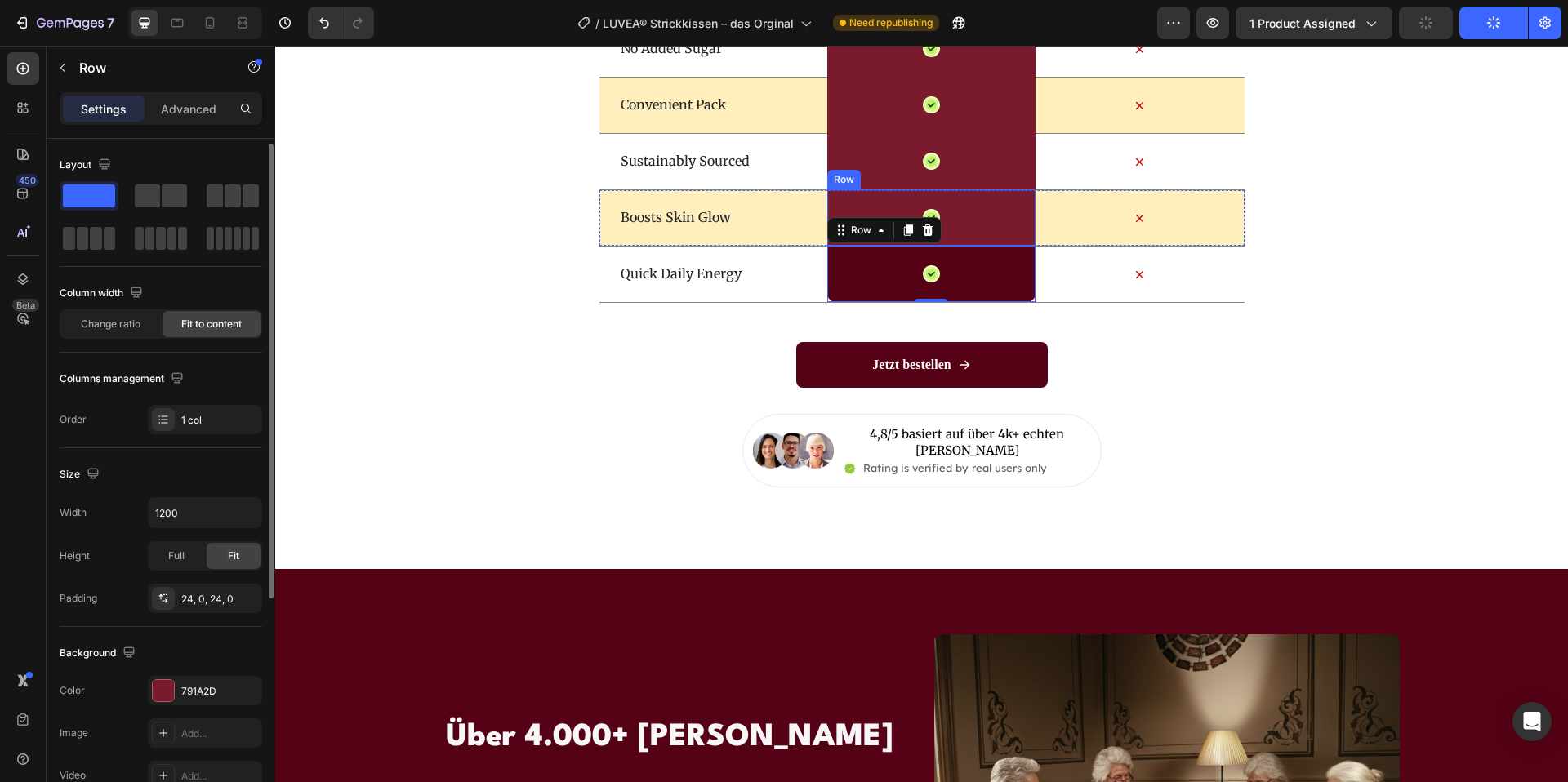
scroll to position [4, 0]
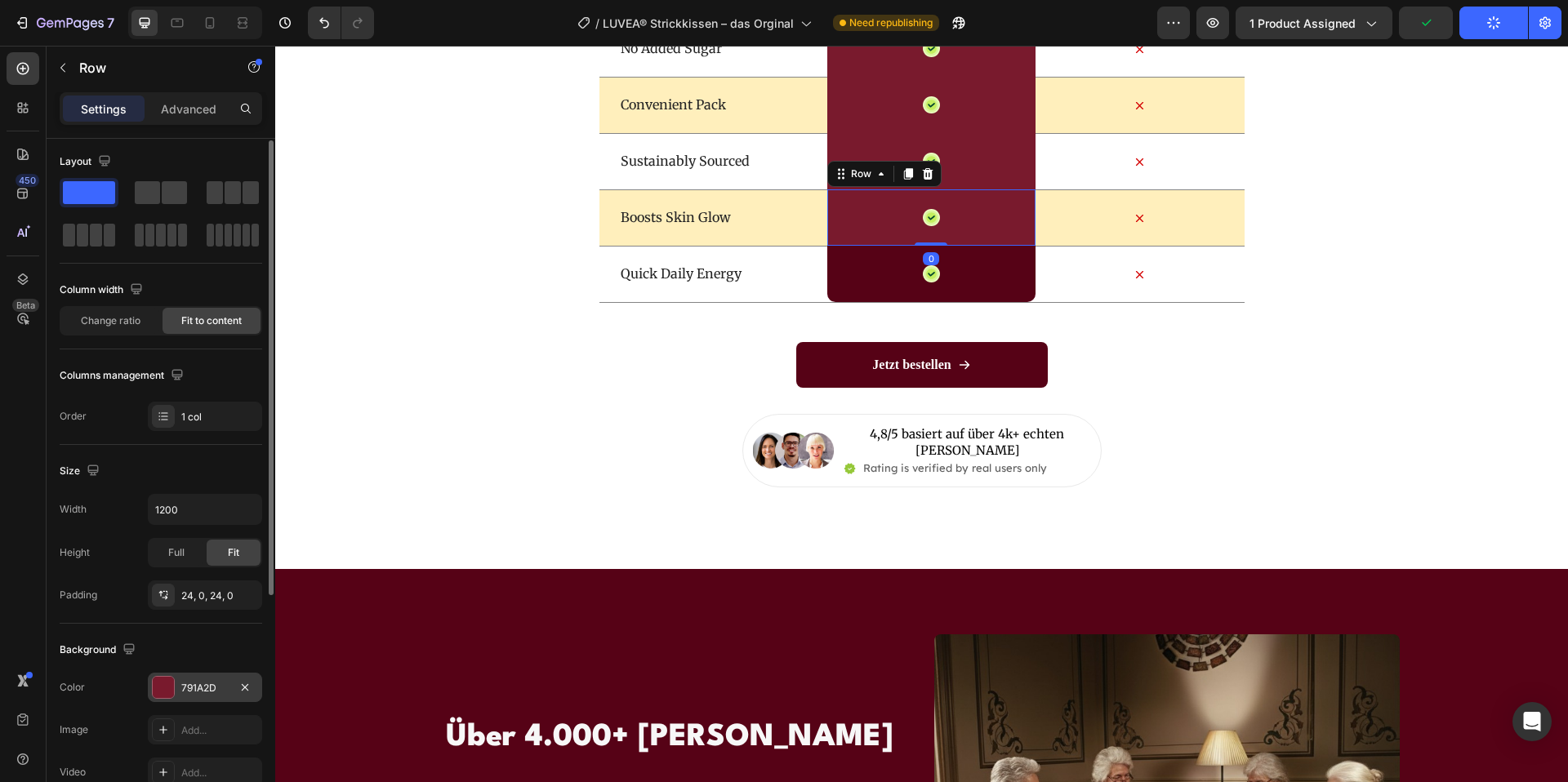
click at [170, 686] on div at bounding box center [163, 687] width 21 height 21
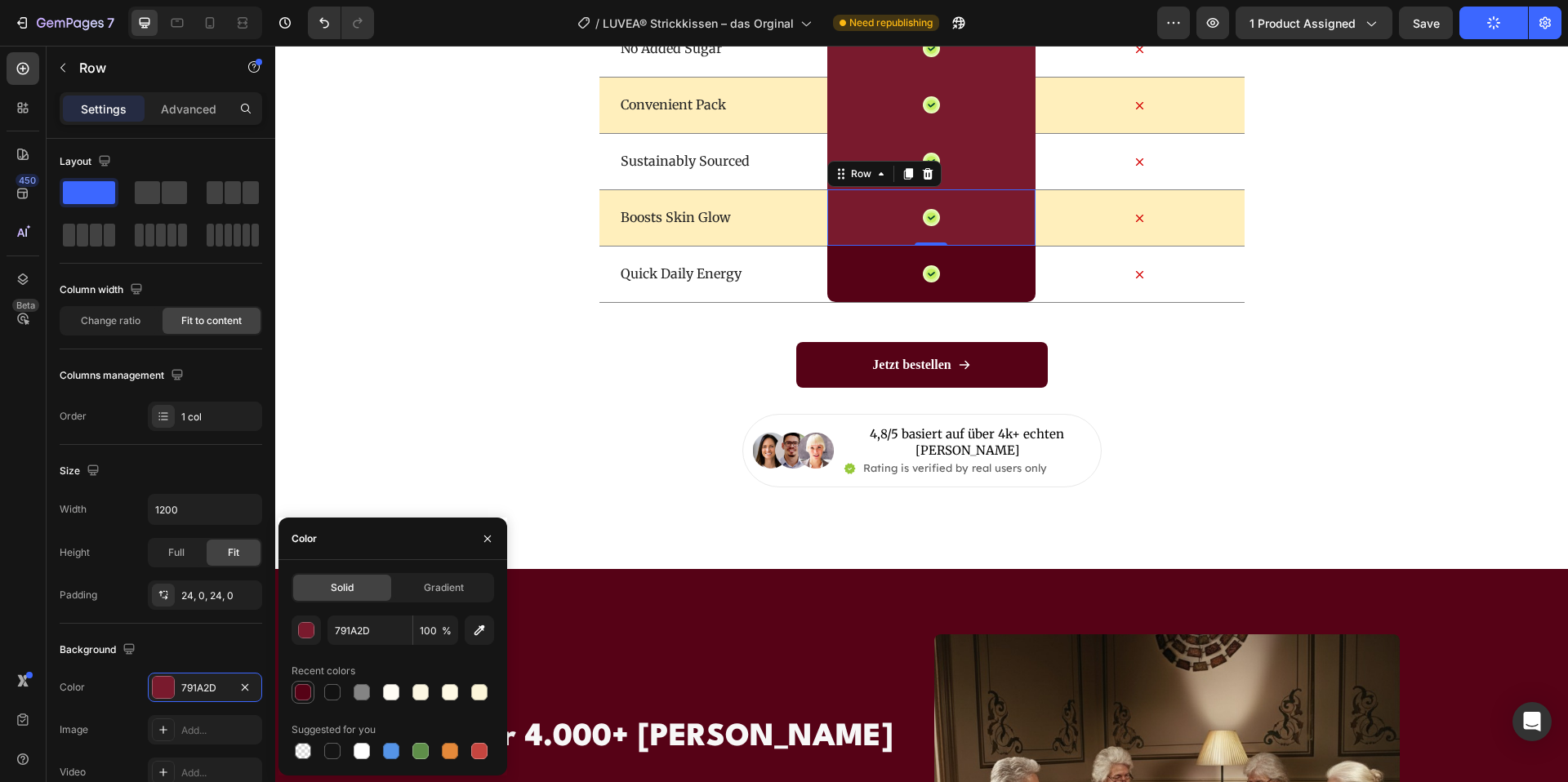
click at [299, 687] on div at bounding box center [303, 693] width 16 height 16
type input "560216"
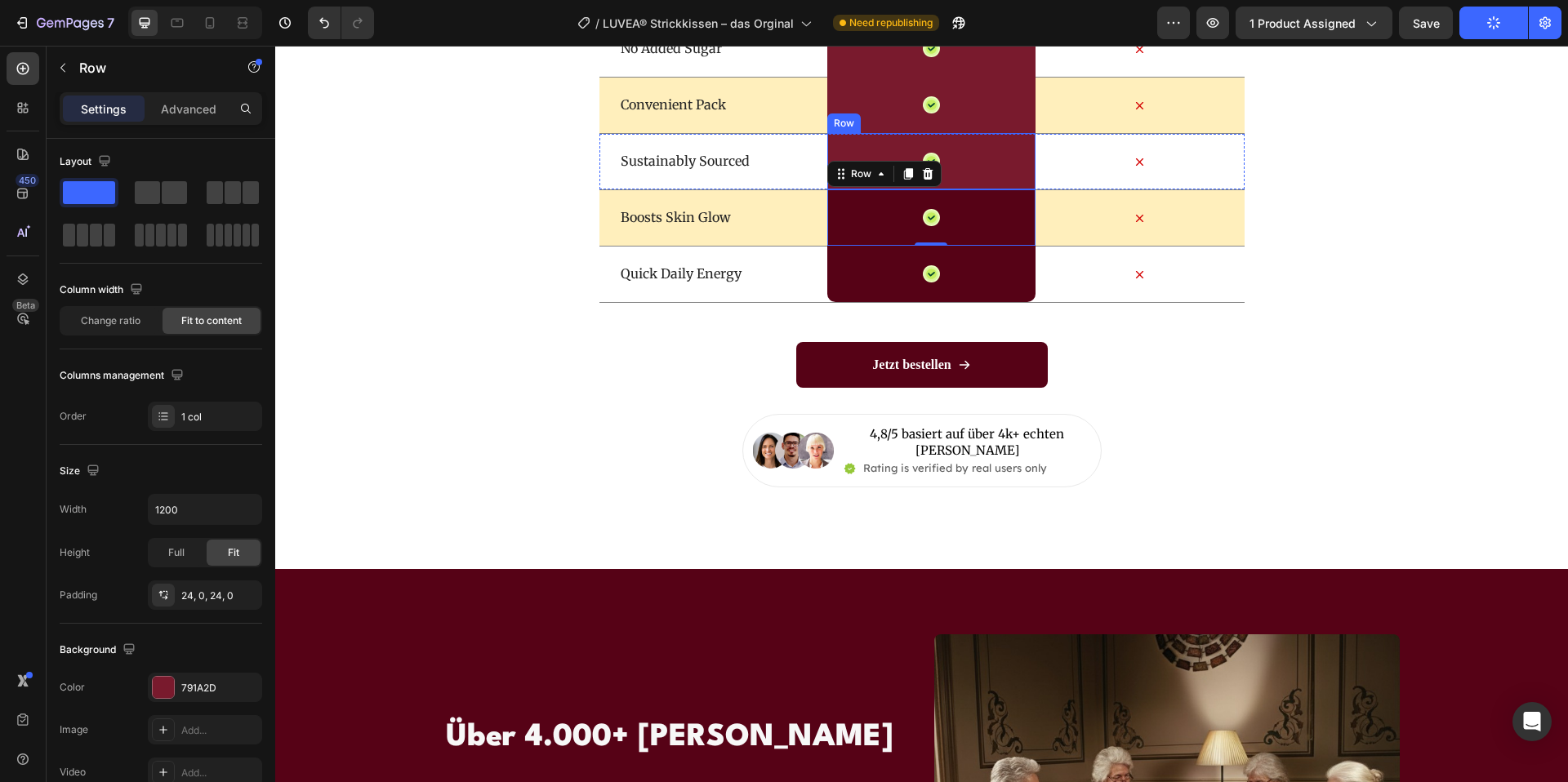
drag, startPoint x: 999, startPoint y: 159, endPoint x: 965, endPoint y: 173, distance: 36.8
click at [999, 159] on div "Icon Row" at bounding box center [931, 161] width 208 height 57
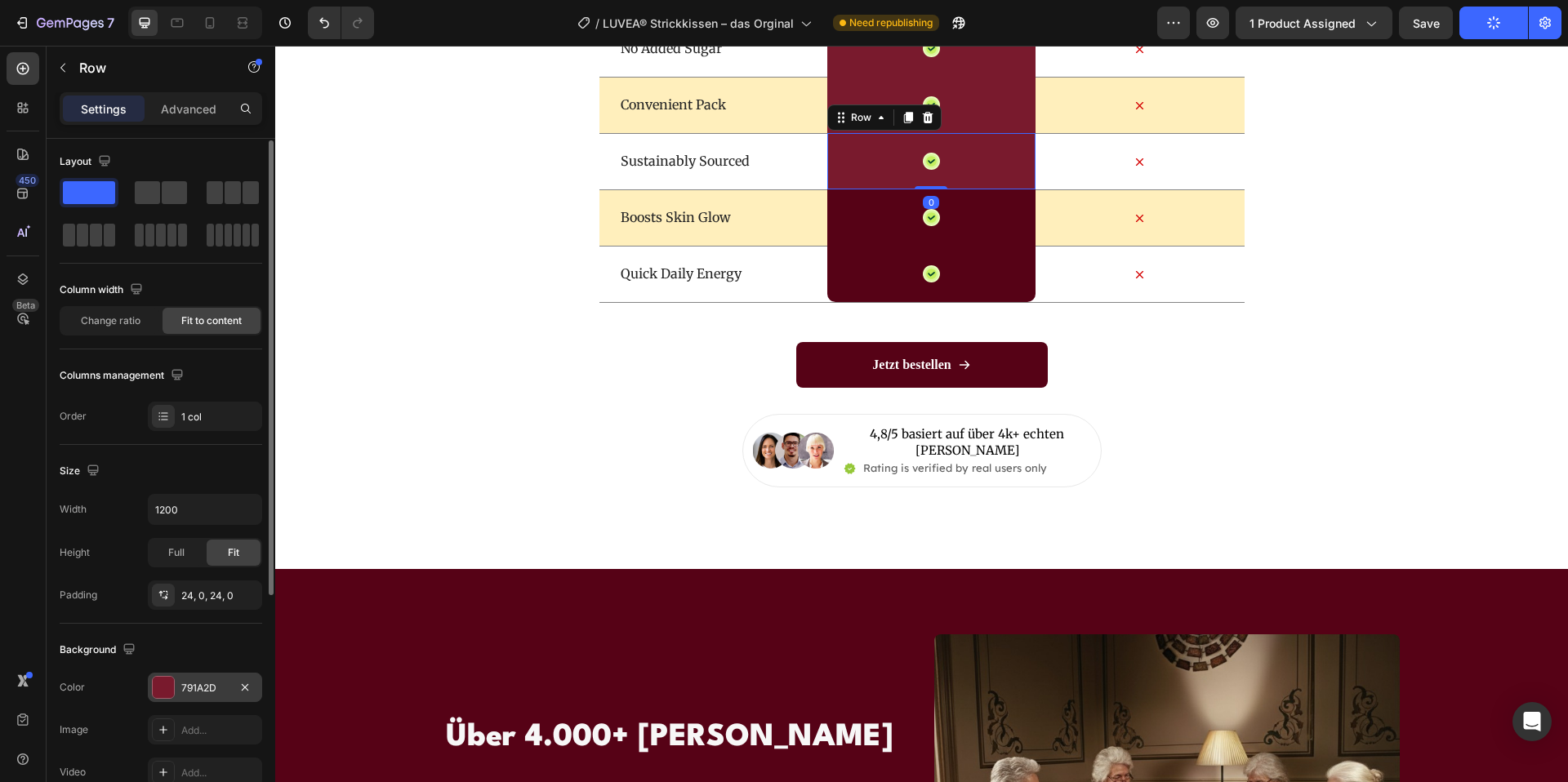
click at [171, 689] on div at bounding box center [163, 687] width 21 height 21
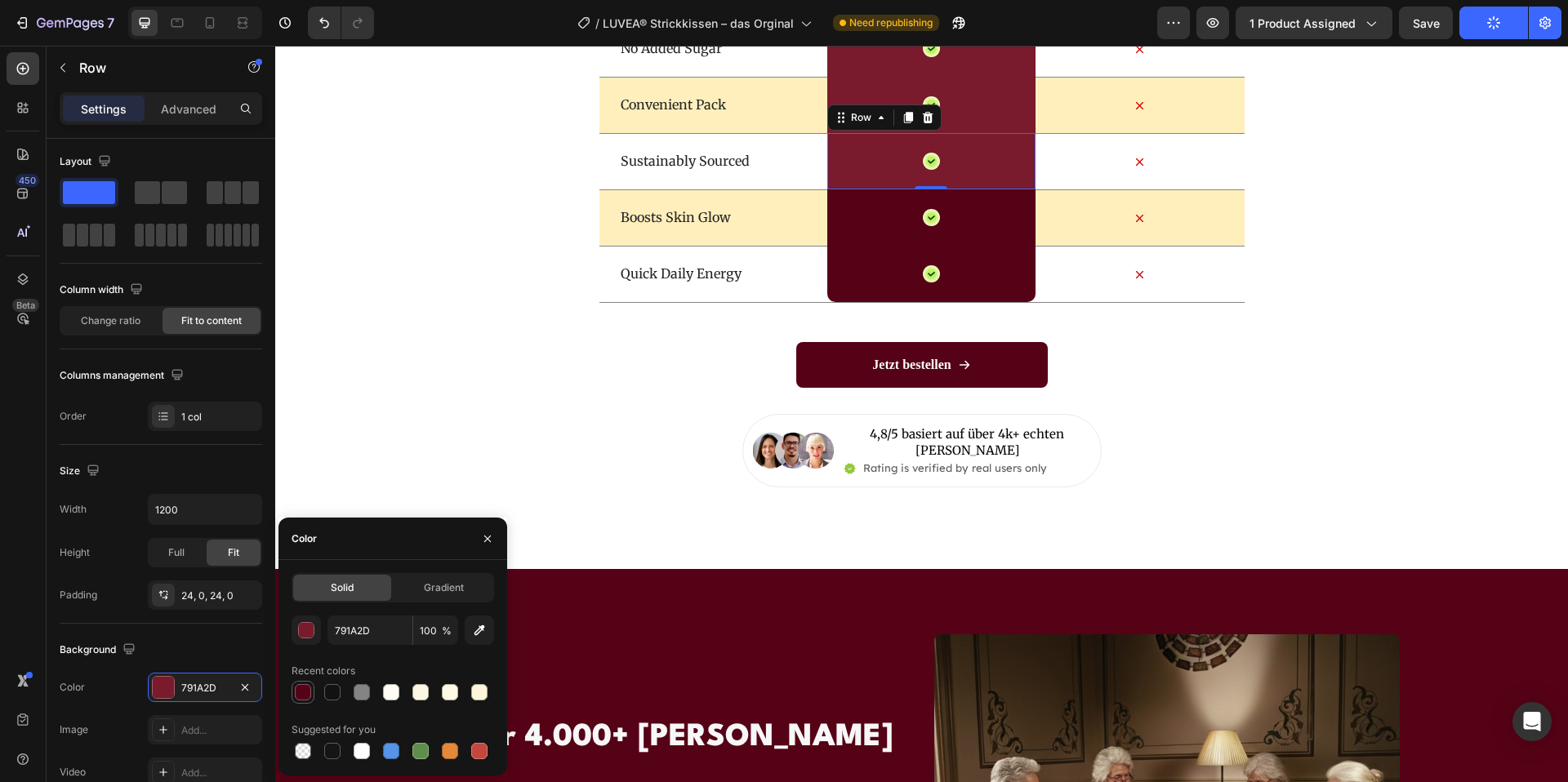
drag, startPoint x: 298, startPoint y: 693, endPoint x: 386, endPoint y: 603, distance: 125.9
click at [298, 693] on div at bounding box center [303, 693] width 16 height 16
type input "560216"
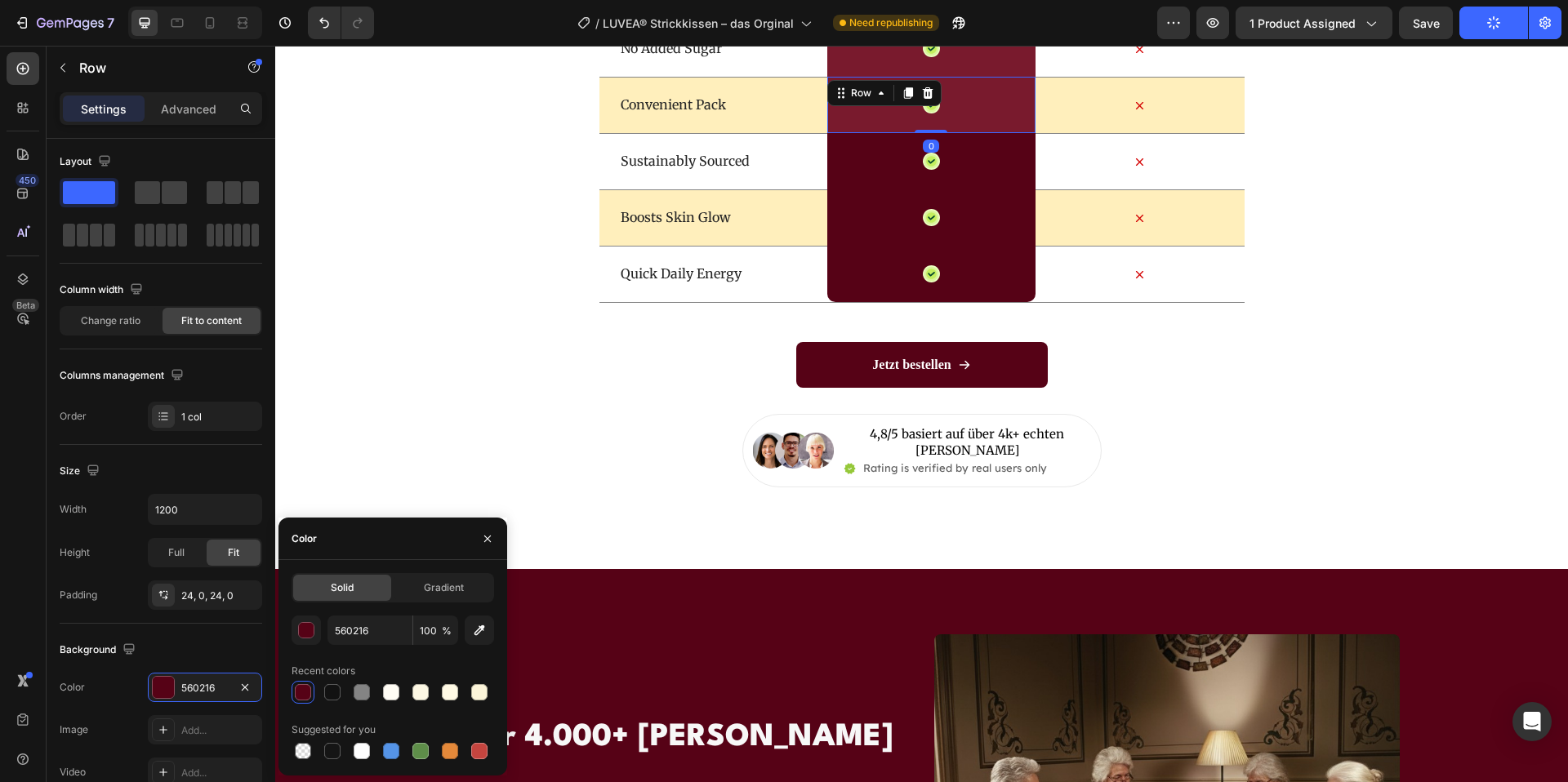
drag, startPoint x: 1007, startPoint y: 105, endPoint x: 879, endPoint y: 190, distance: 153.7
click at [1007, 105] on div "Icon Row 0" at bounding box center [931, 105] width 208 height 57
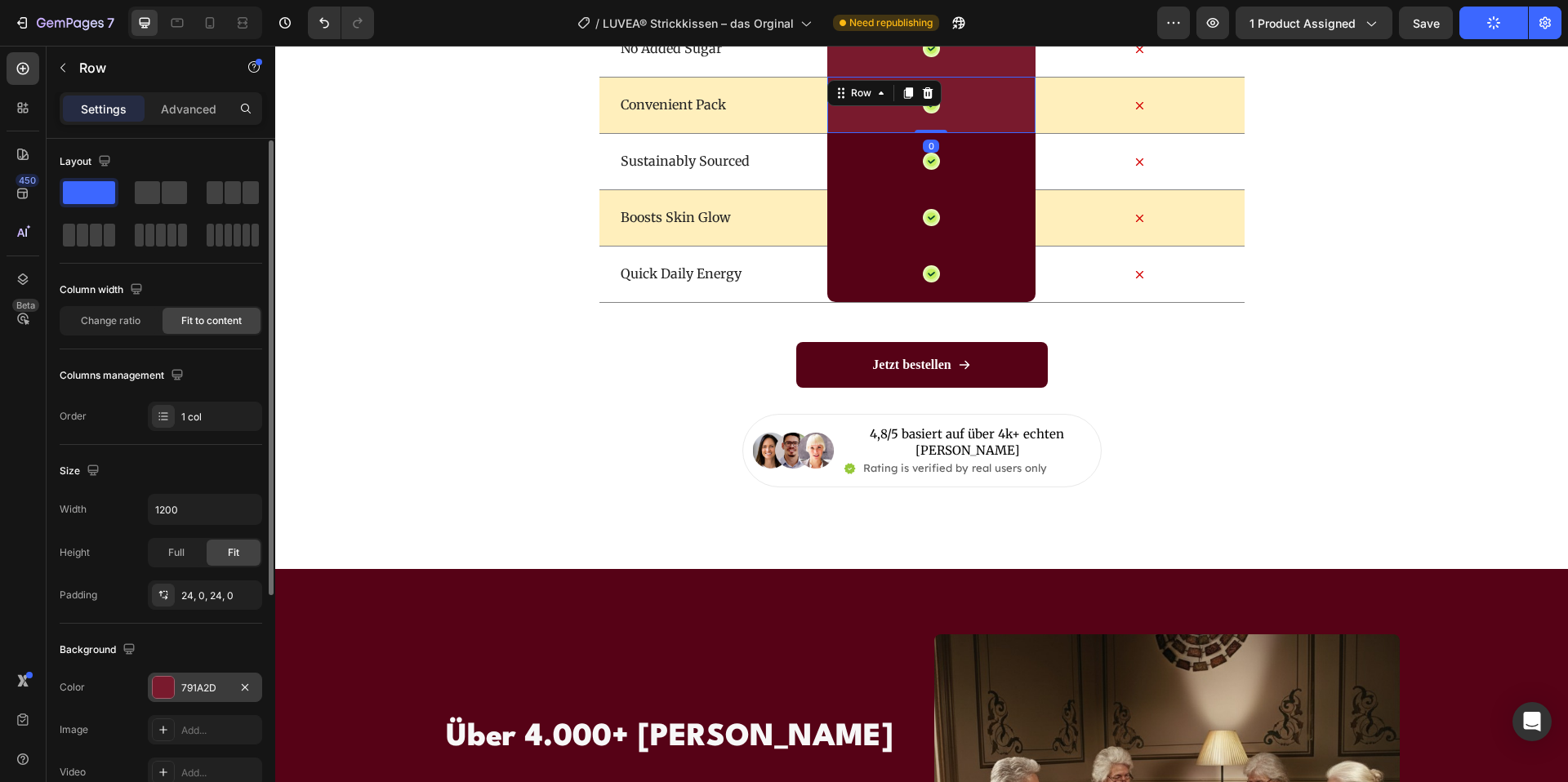
drag, startPoint x: 159, startPoint y: 687, endPoint x: 201, endPoint y: 679, distance: 42.8
click at [159, 687] on div at bounding box center [163, 687] width 21 height 21
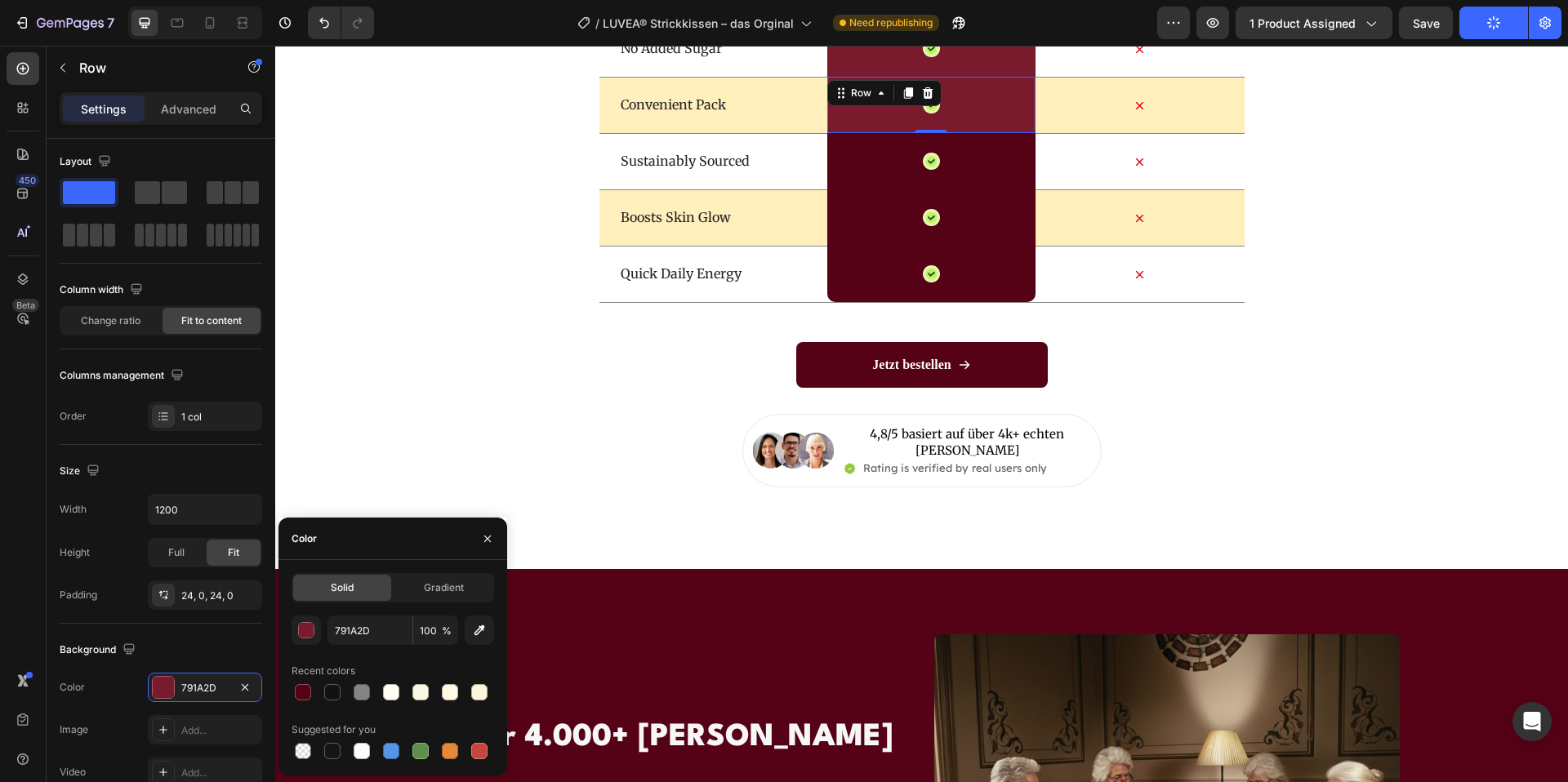
click at [301, 692] on div at bounding box center [303, 693] width 16 height 16
type input "560216"
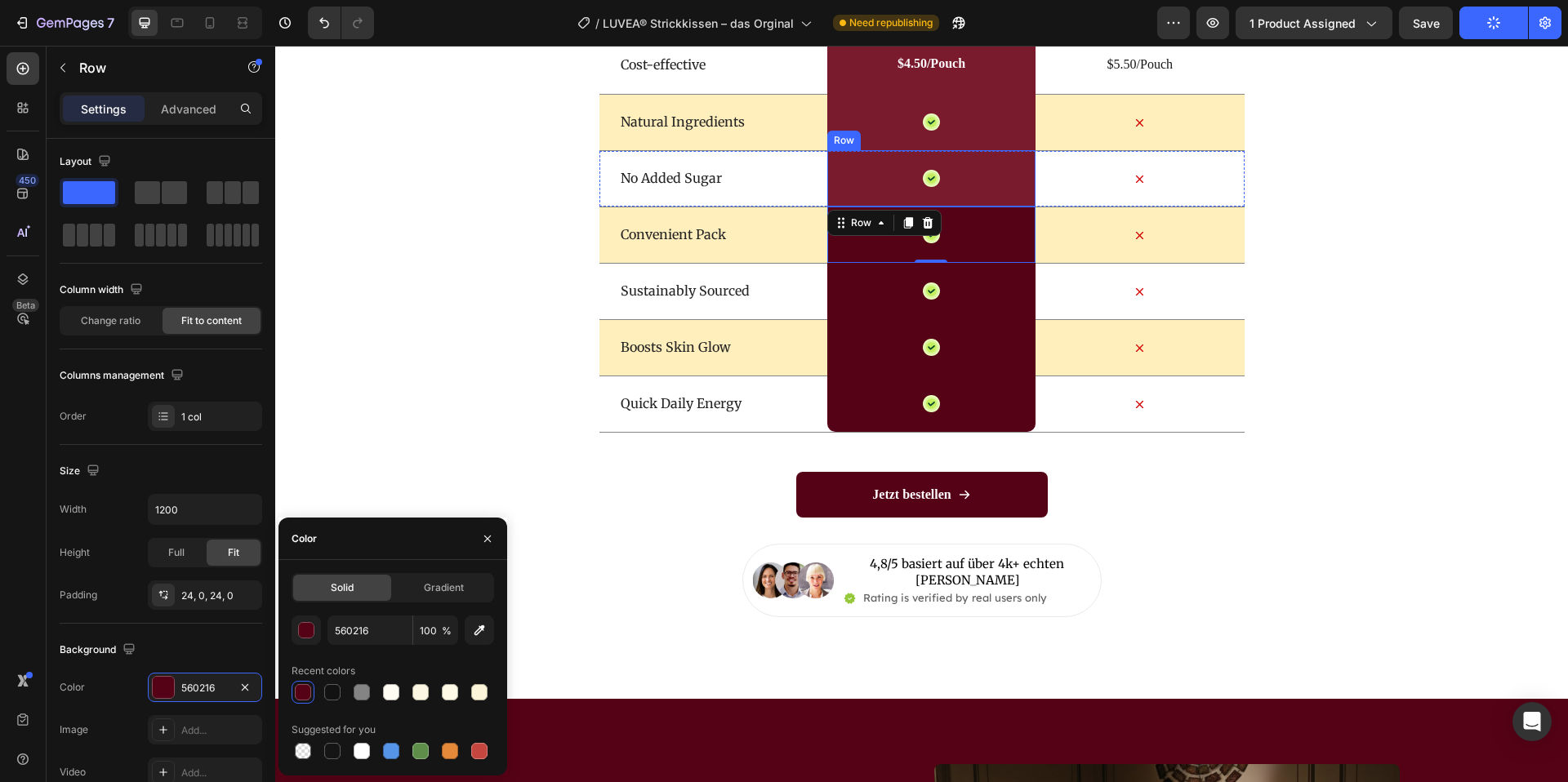
scroll to position [5938, 0]
click at [970, 174] on div "Icon Row" at bounding box center [931, 180] width 208 height 57
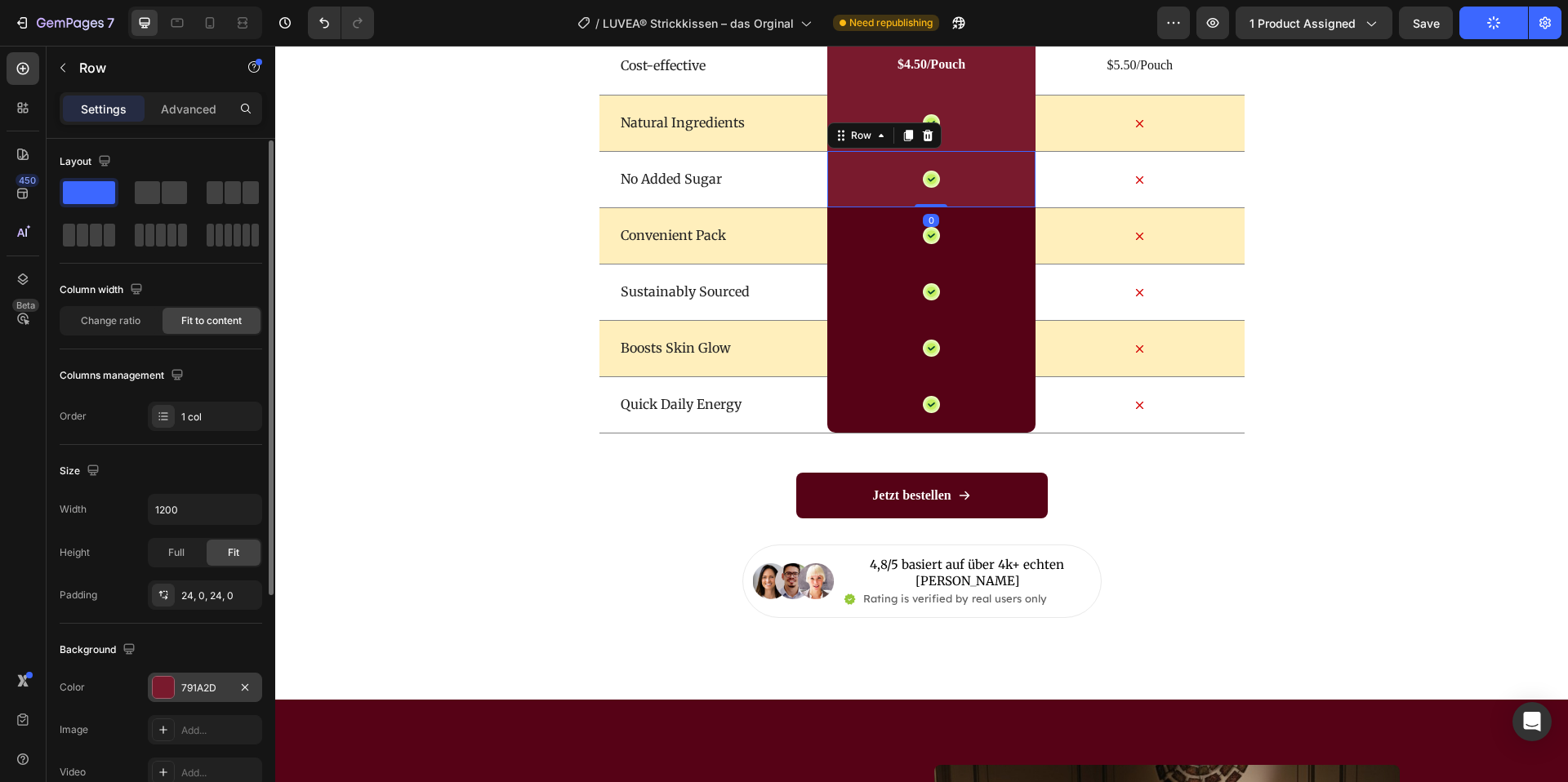
click at [167, 688] on div at bounding box center [163, 687] width 21 height 21
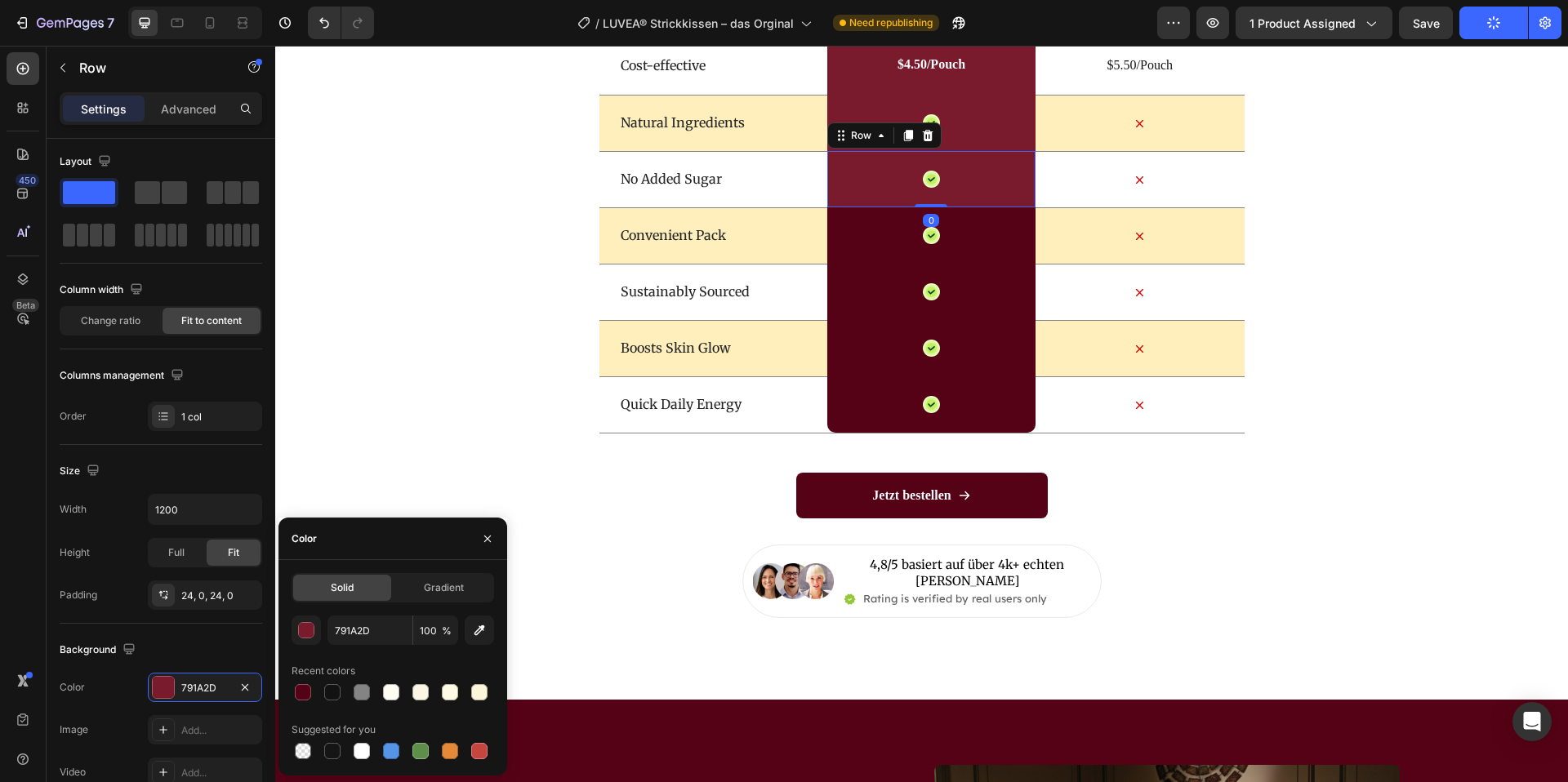
click at [309, 693] on div at bounding box center [303, 693] width 16 height 16
type input "560216"
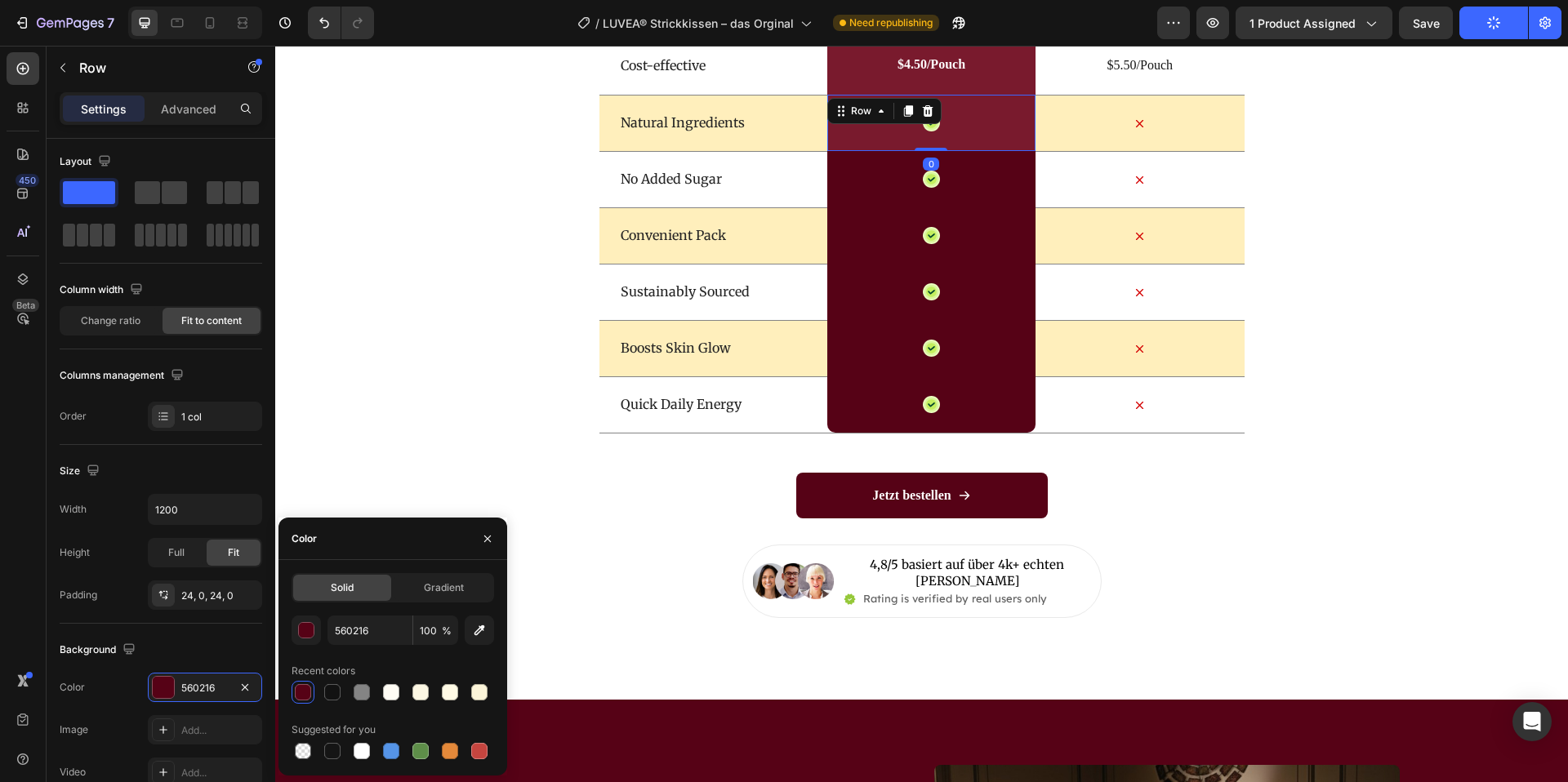
drag, startPoint x: 974, startPoint y: 112, endPoint x: 841, endPoint y: 194, distance: 156.2
click at [973, 112] on div "Icon Row 0" at bounding box center [931, 123] width 208 height 57
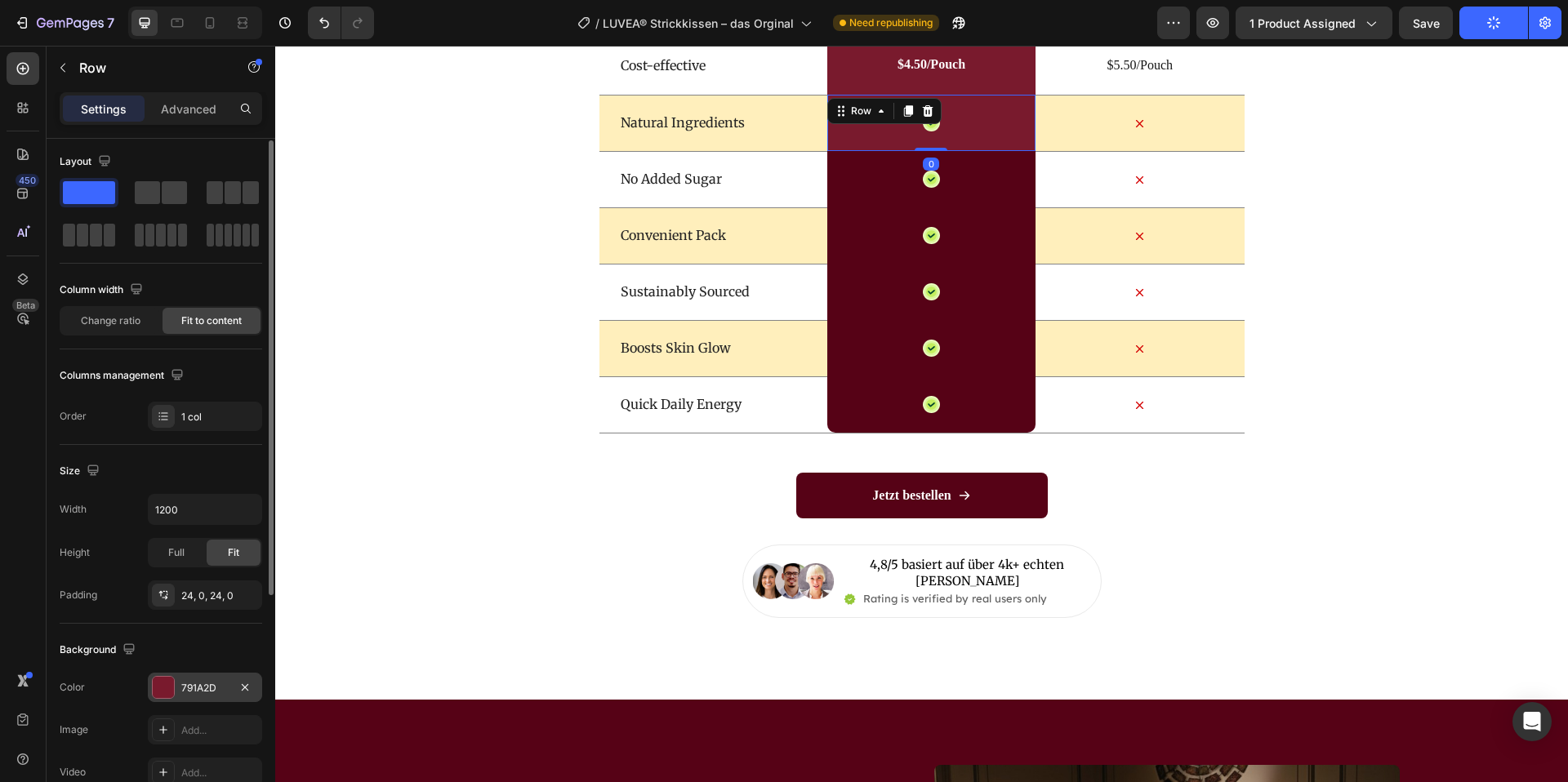
click at [148, 693] on div "791A2D" at bounding box center [205, 687] width 114 height 29
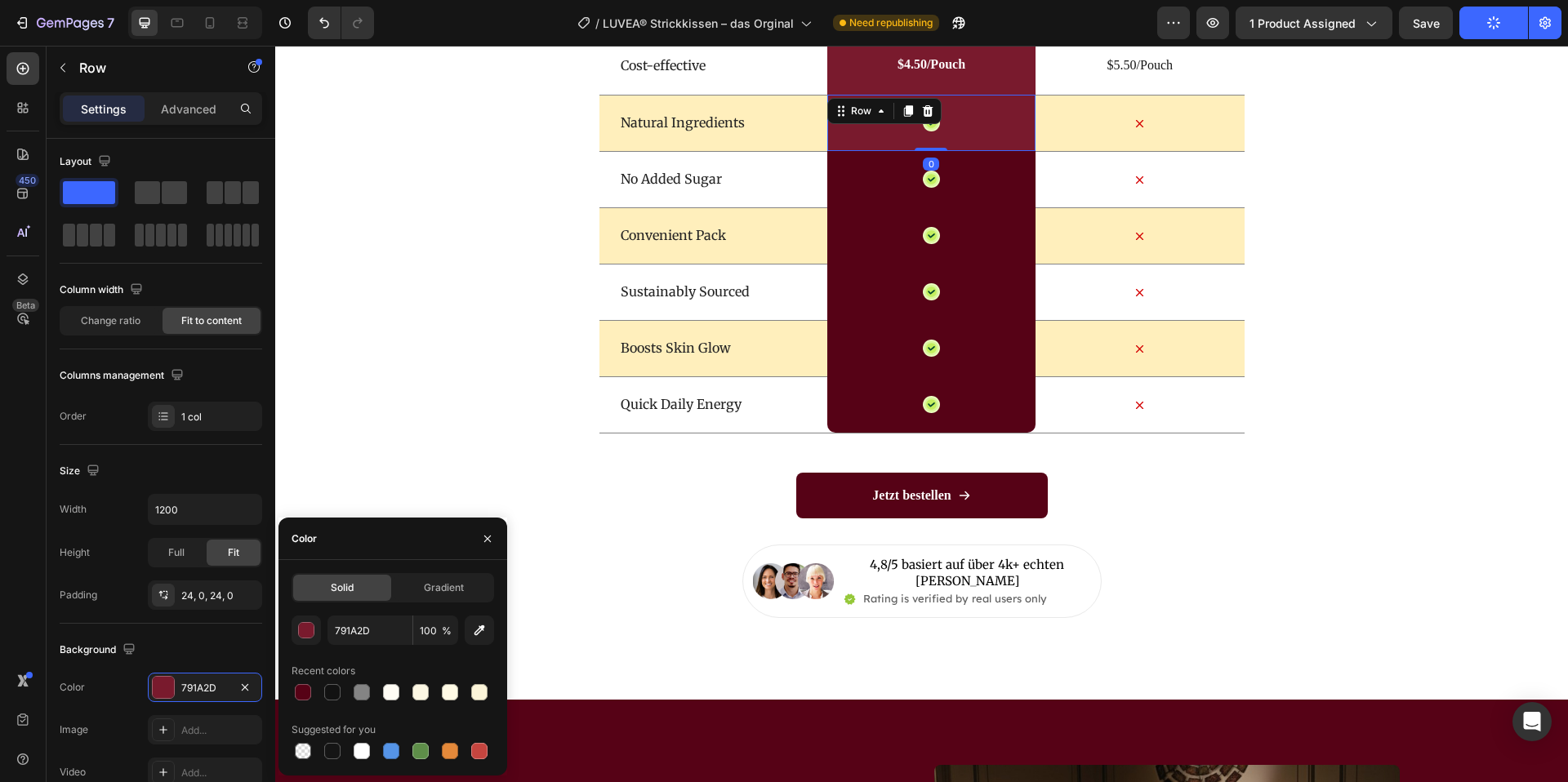
drag, startPoint x: 302, startPoint y: 697, endPoint x: 491, endPoint y: 551, distance: 238.8
click at [304, 696] on div at bounding box center [303, 693] width 16 height 16
type input "560216"
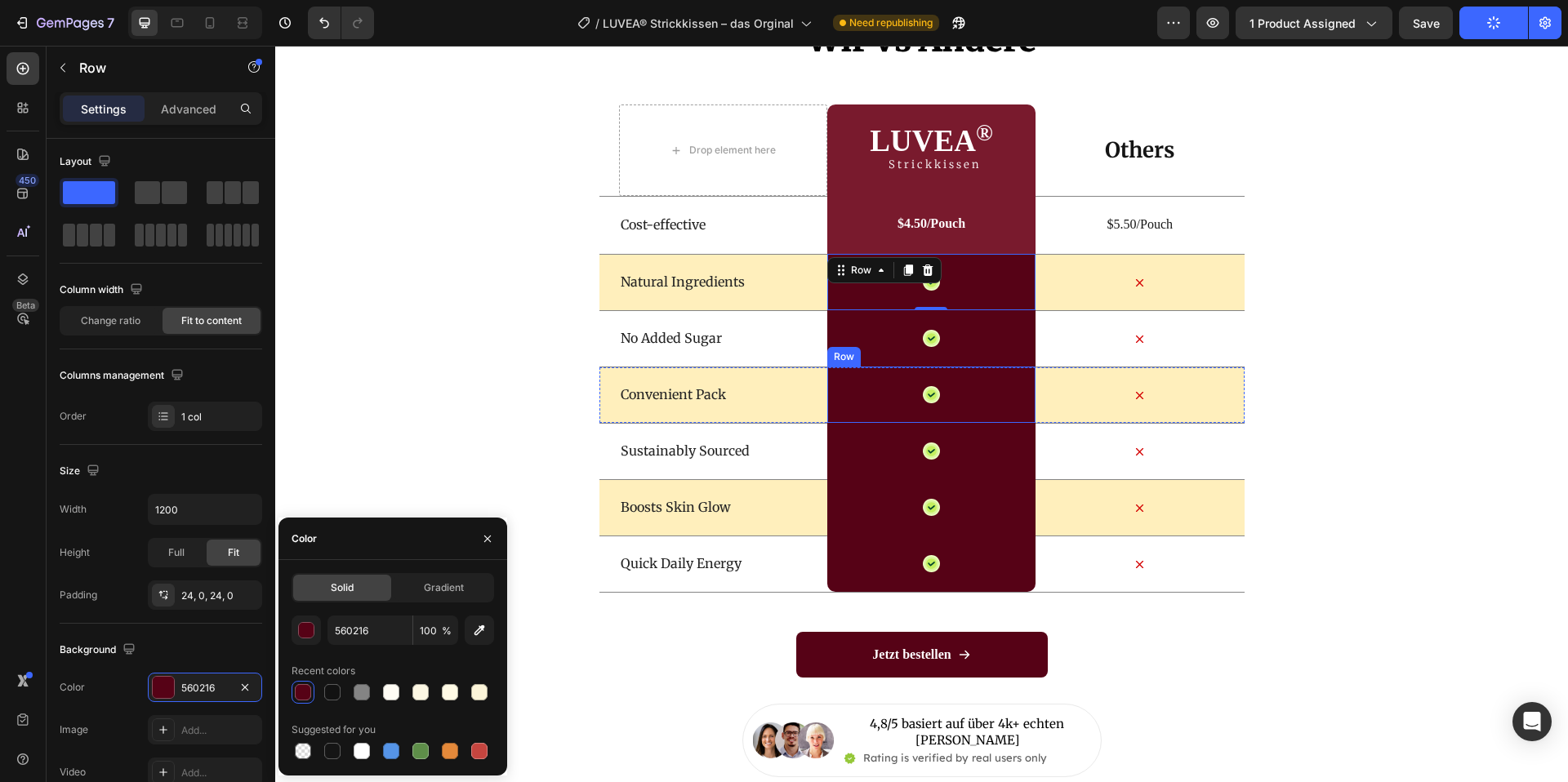
scroll to position [5778, 0]
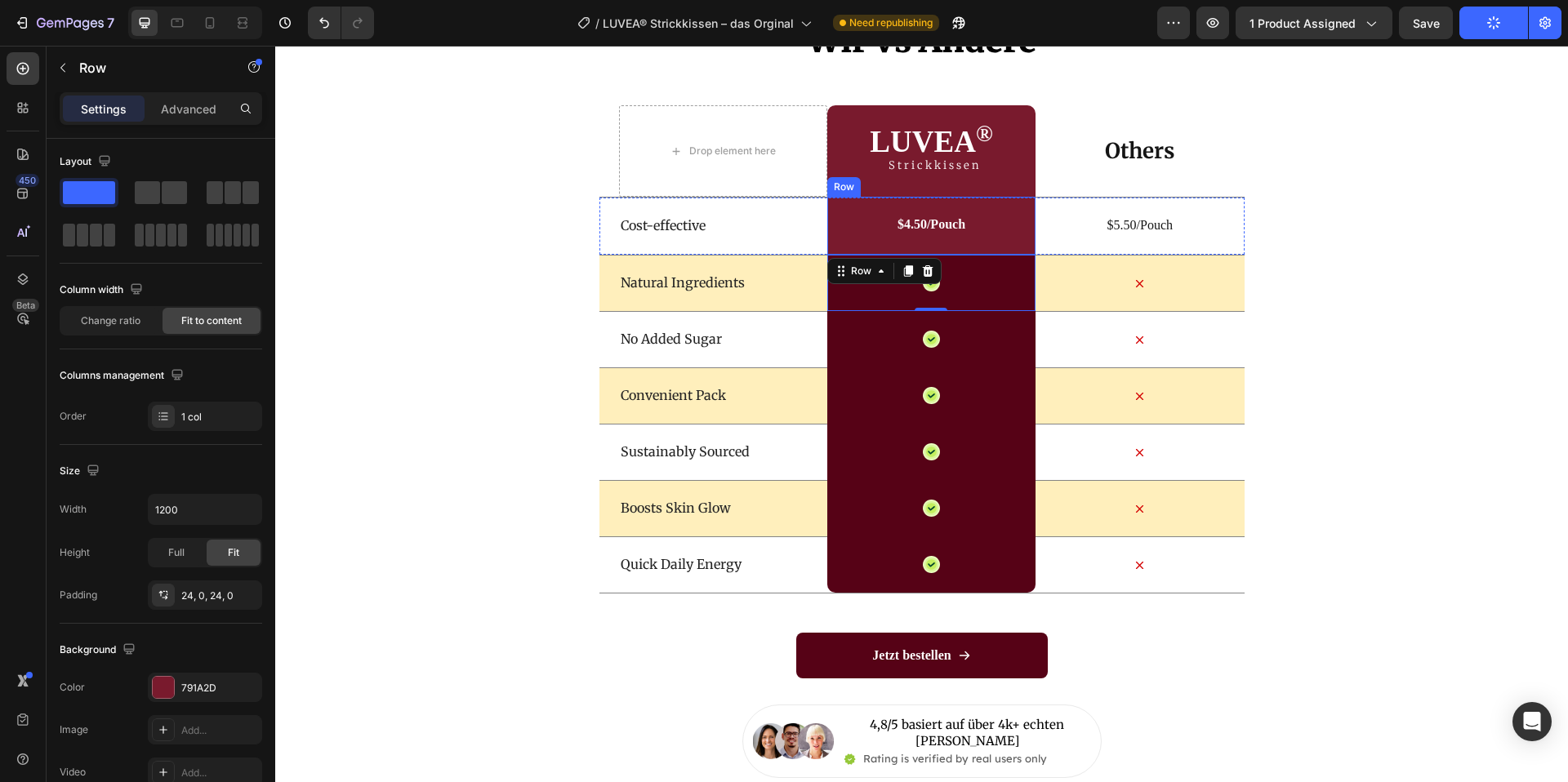
click at [1012, 235] on div "$4.50/Pouch Text Block Row" at bounding box center [931, 225] width 208 height 58
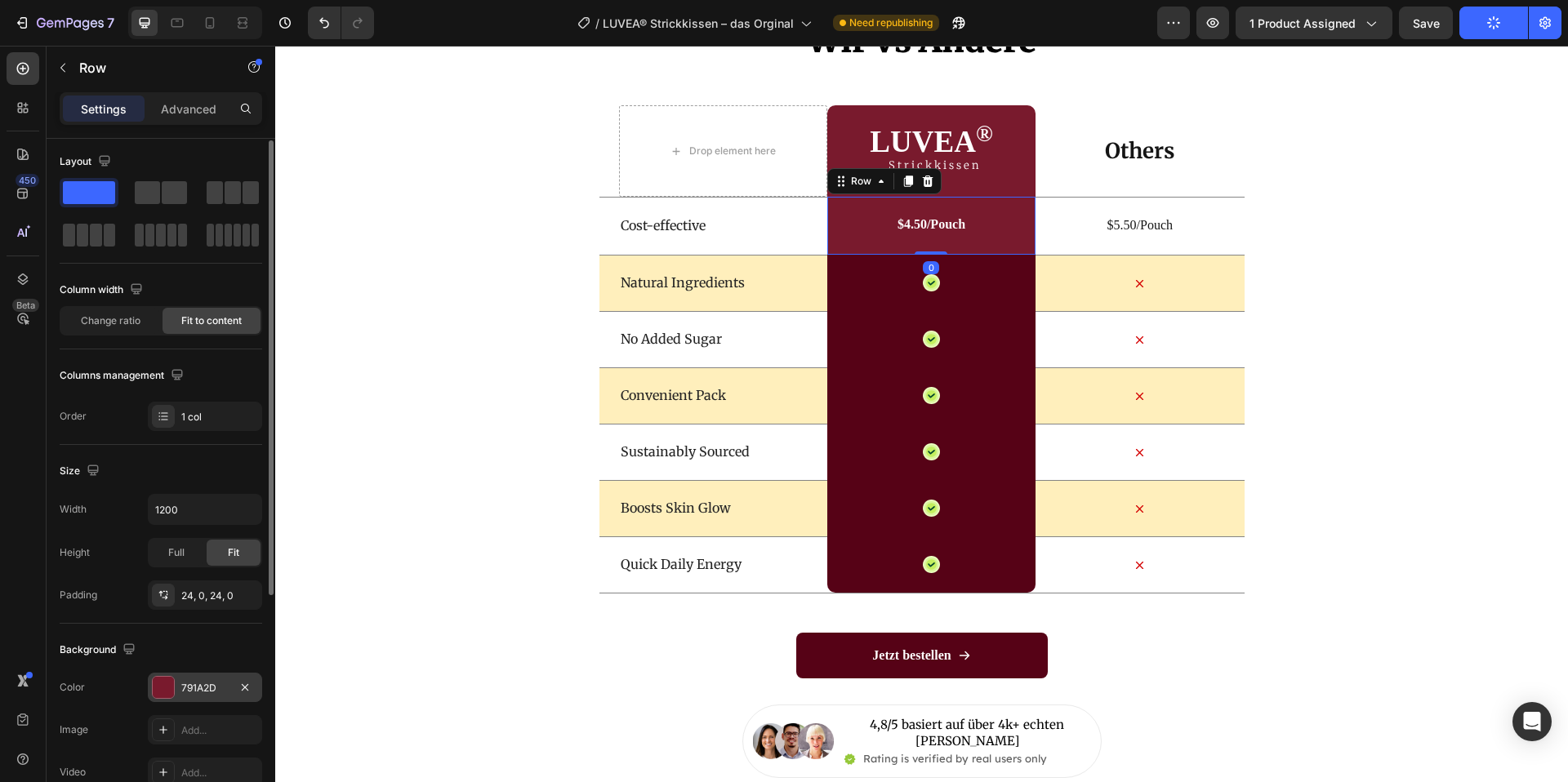
drag, startPoint x: 159, startPoint y: 687, endPoint x: 194, endPoint y: 683, distance: 35.2
click at [160, 686] on div at bounding box center [163, 687] width 21 height 21
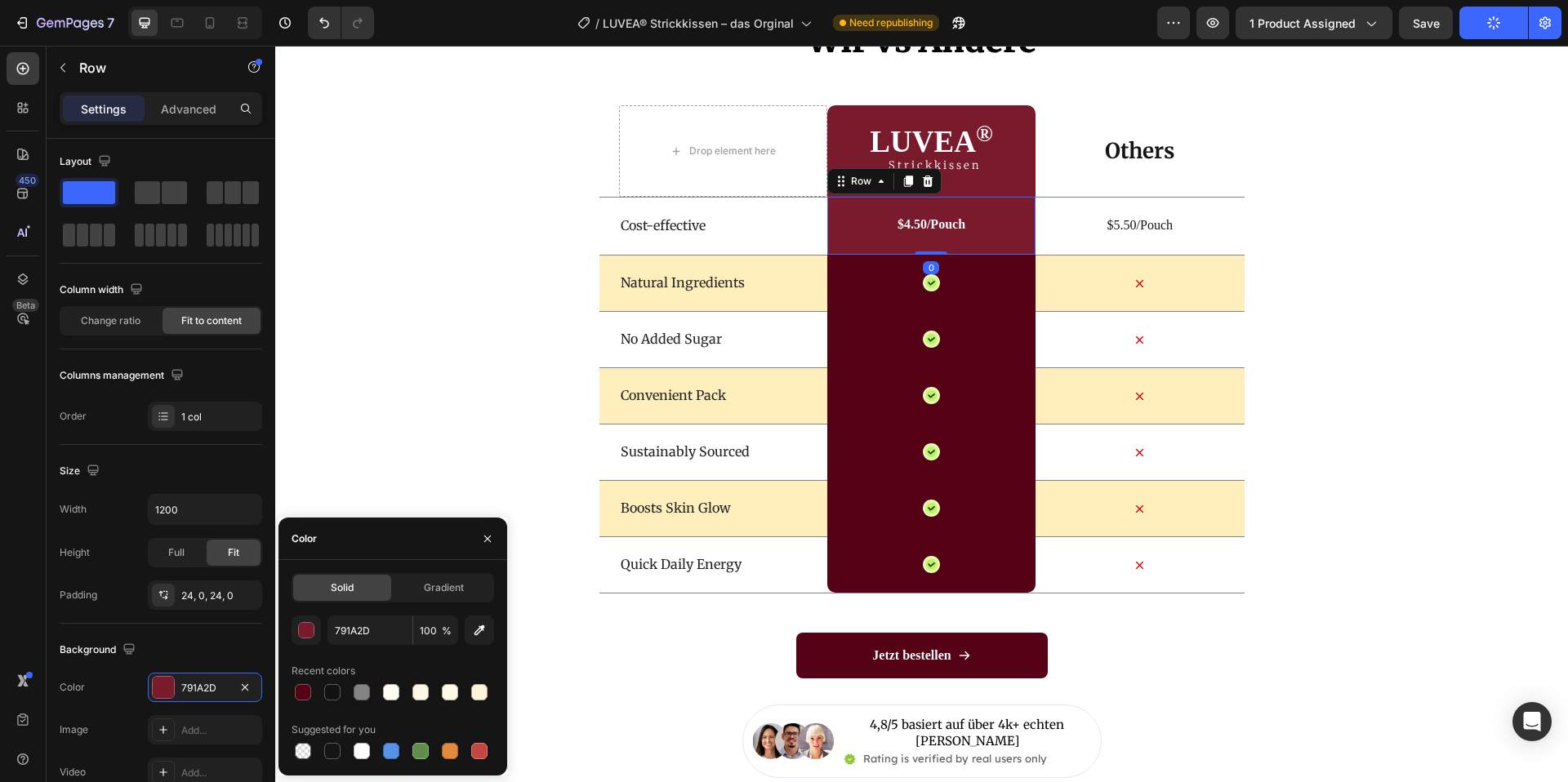
click at [286, 683] on div "Solid Gradient 791A2D 100 % Recent colors Suggested for you" at bounding box center [392, 668] width 229 height 190
drag, startPoint x: 298, startPoint y: 686, endPoint x: 311, endPoint y: 669, distance: 21.4
click at [297, 686] on div at bounding box center [303, 693] width 16 height 16
type input "560216"
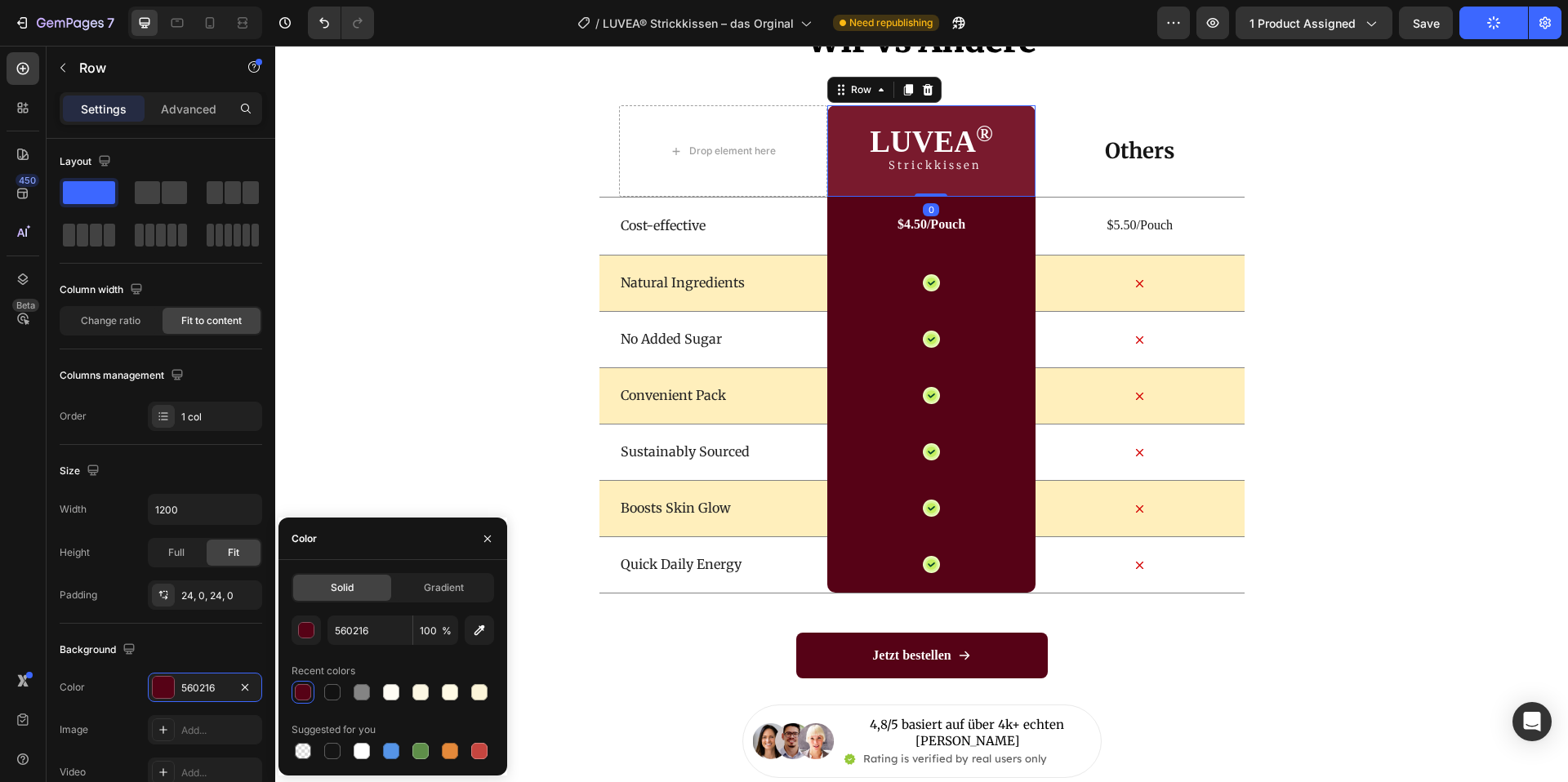
click at [1021, 173] on div "LUVEA ® Heading Strickkissen Text Block Row 0" at bounding box center [931, 151] width 208 height 91
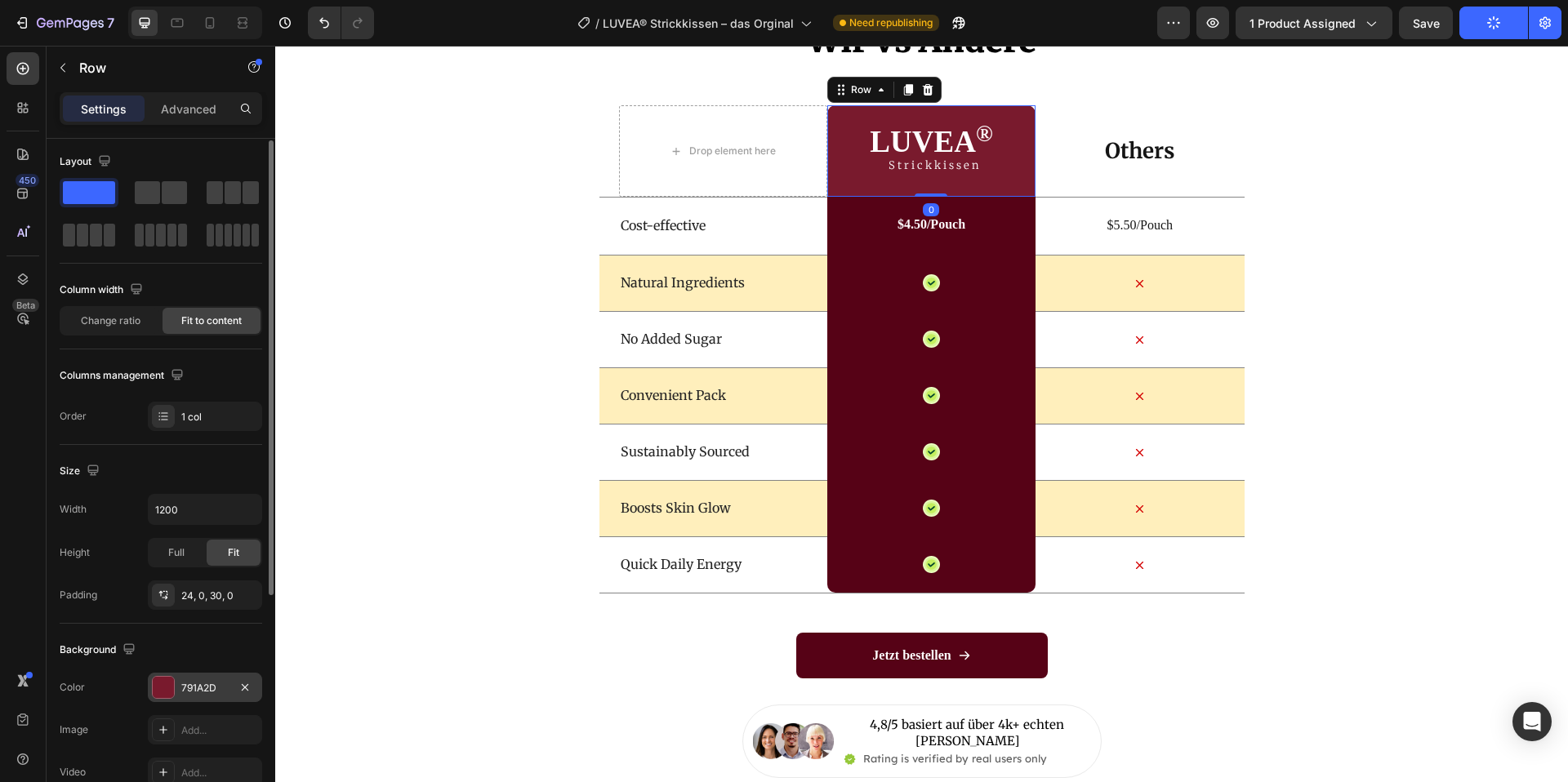
click at [170, 686] on div at bounding box center [163, 687] width 21 height 21
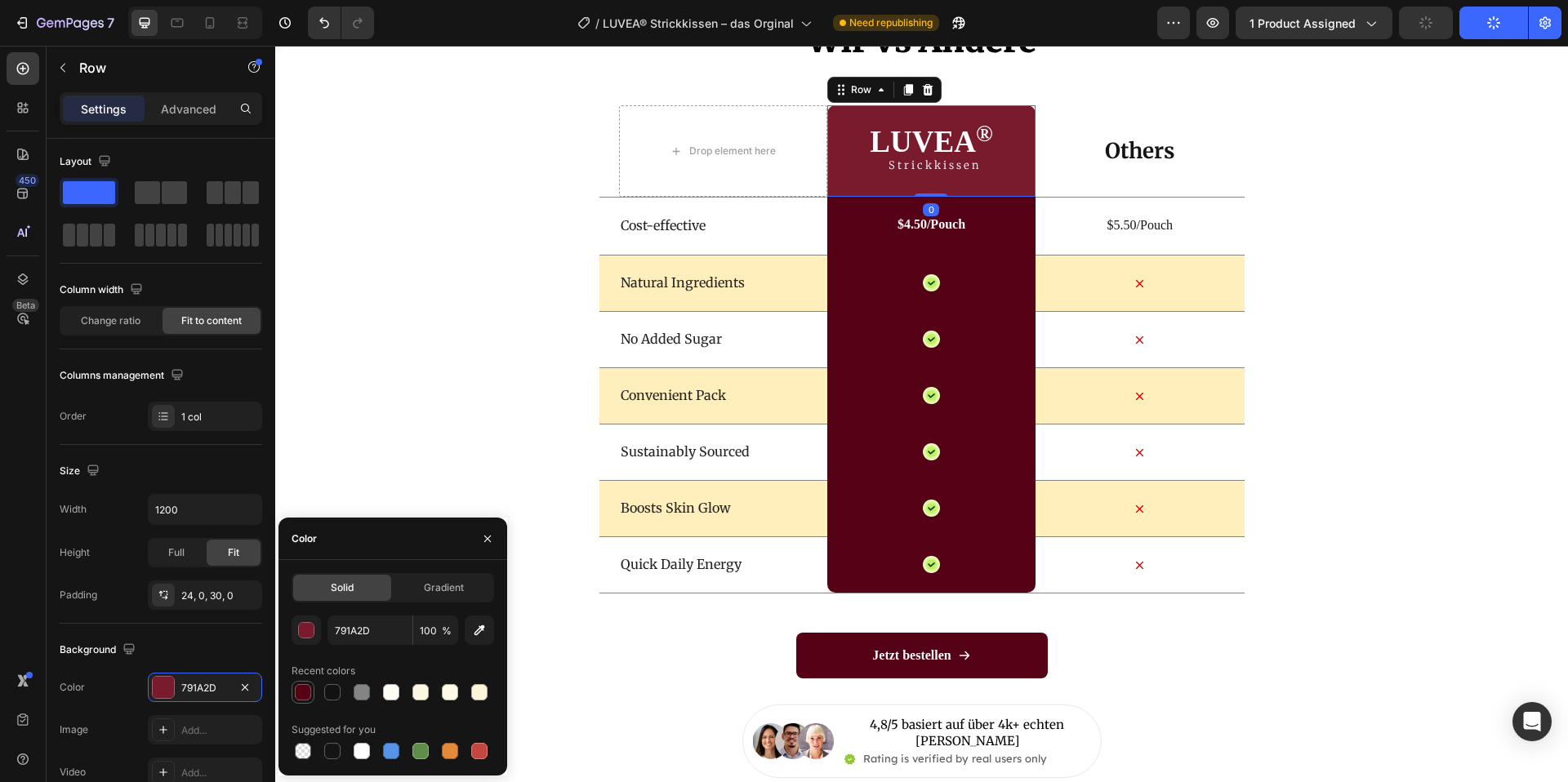
click at [303, 692] on div at bounding box center [303, 693] width 16 height 16
type input "560216"
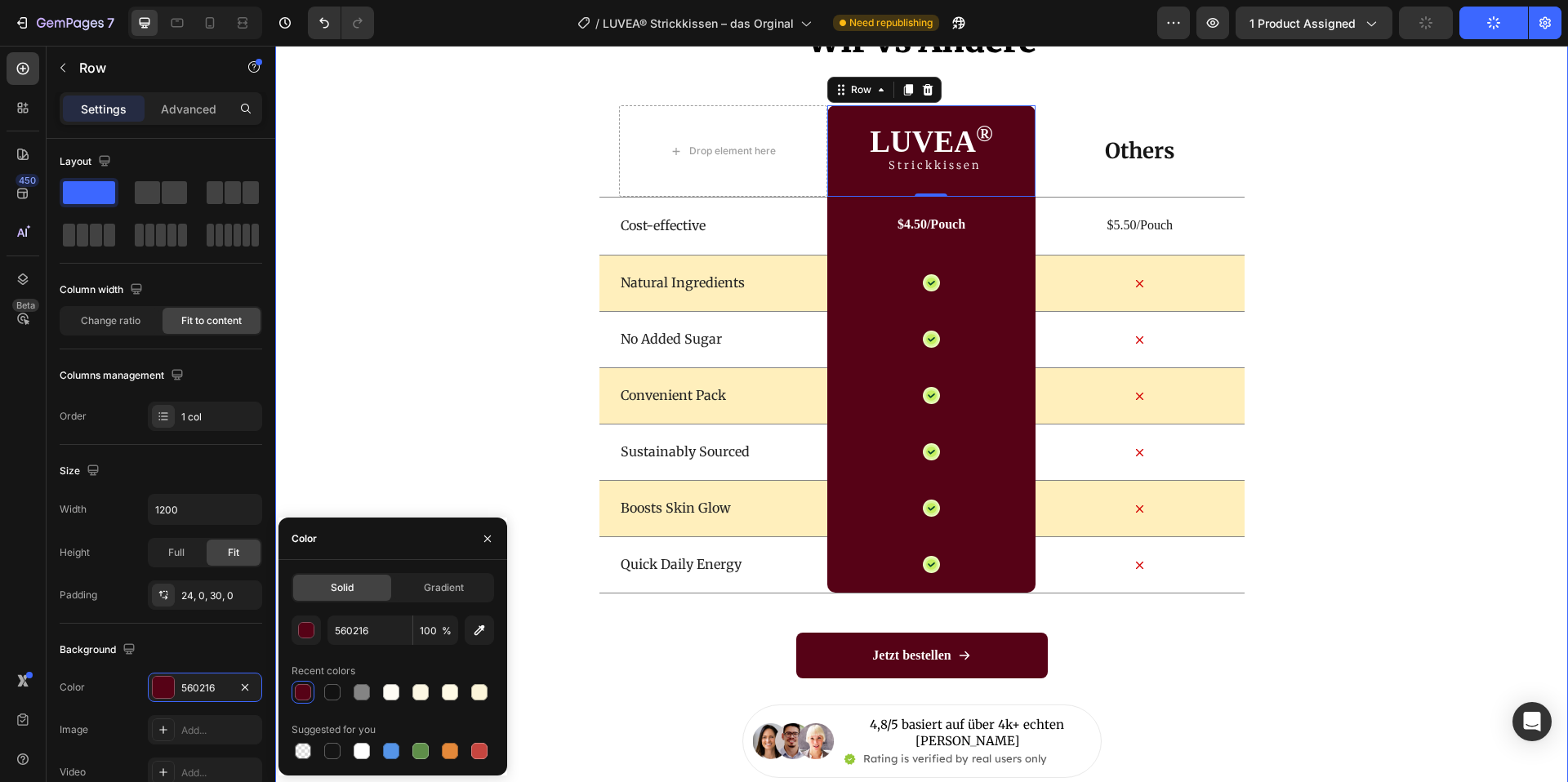
click at [352, 341] on div "Wir vs Andere Heading Drop element here LUVEA ® Heading Strickkissen Text Block…" at bounding box center [922, 398] width 1293 height 760
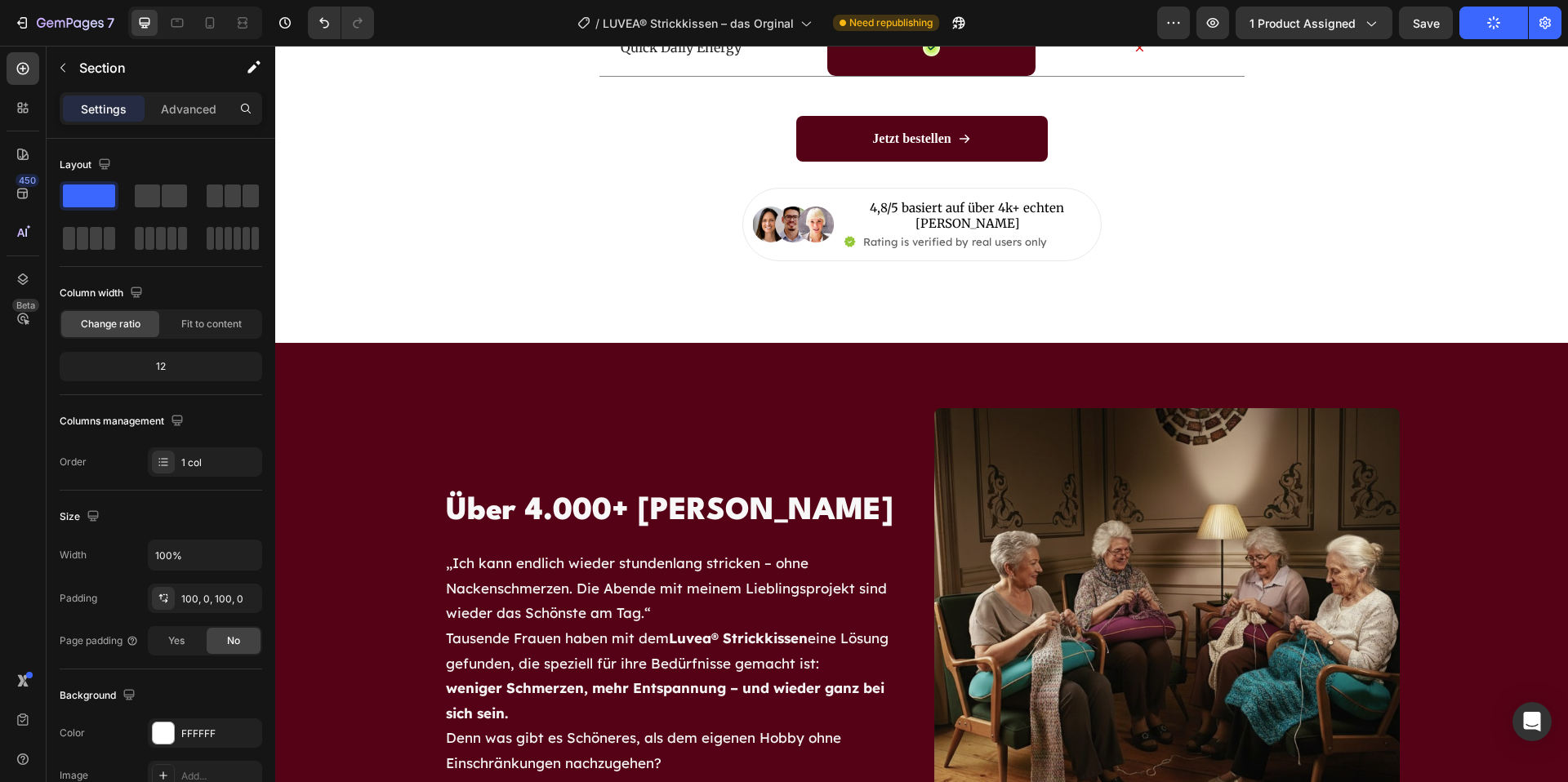
scroll to position [5396, 0]
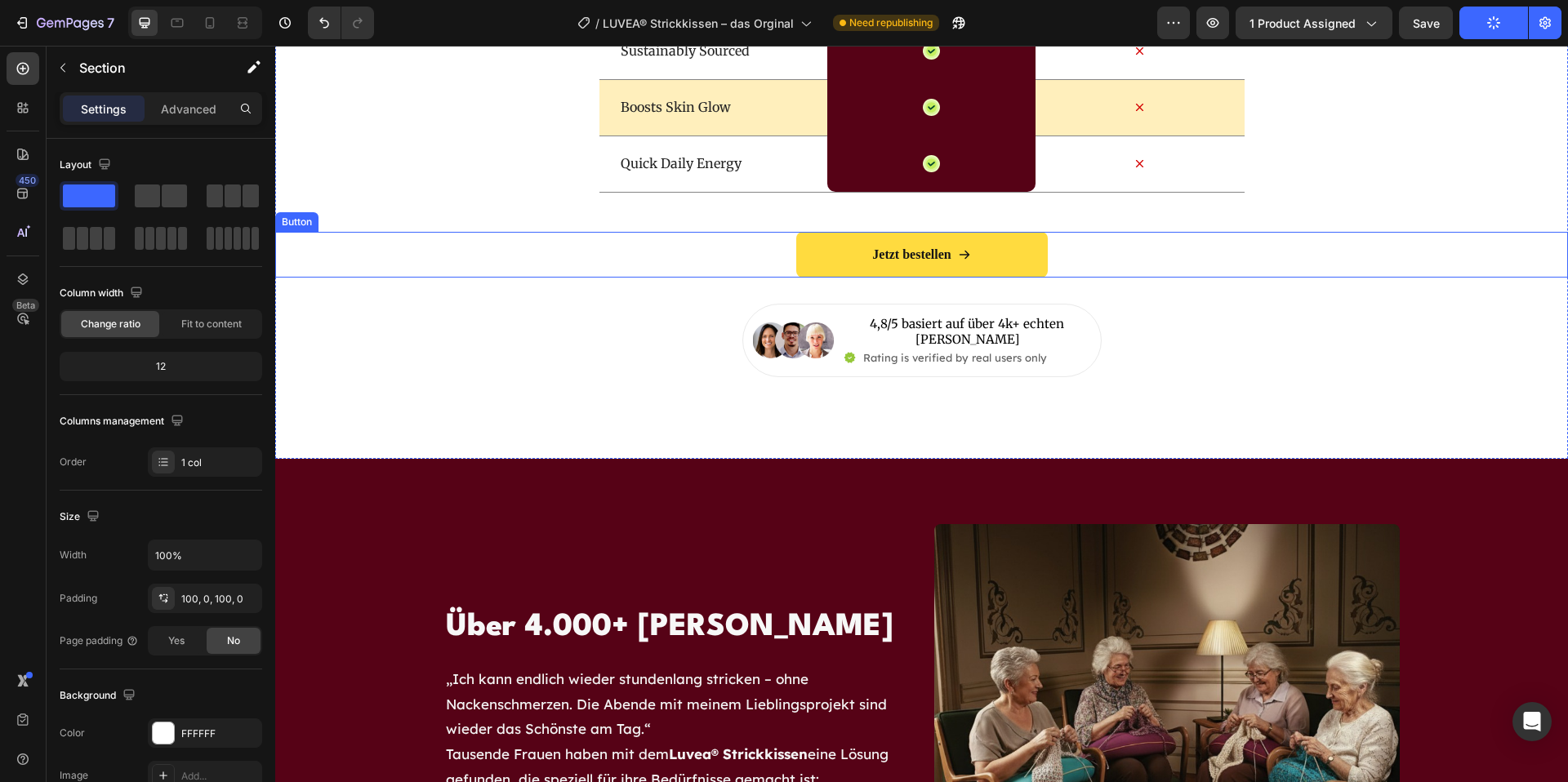
click at [935, 244] on link "Jetzt bestellen" at bounding box center [922, 255] width 252 height 46
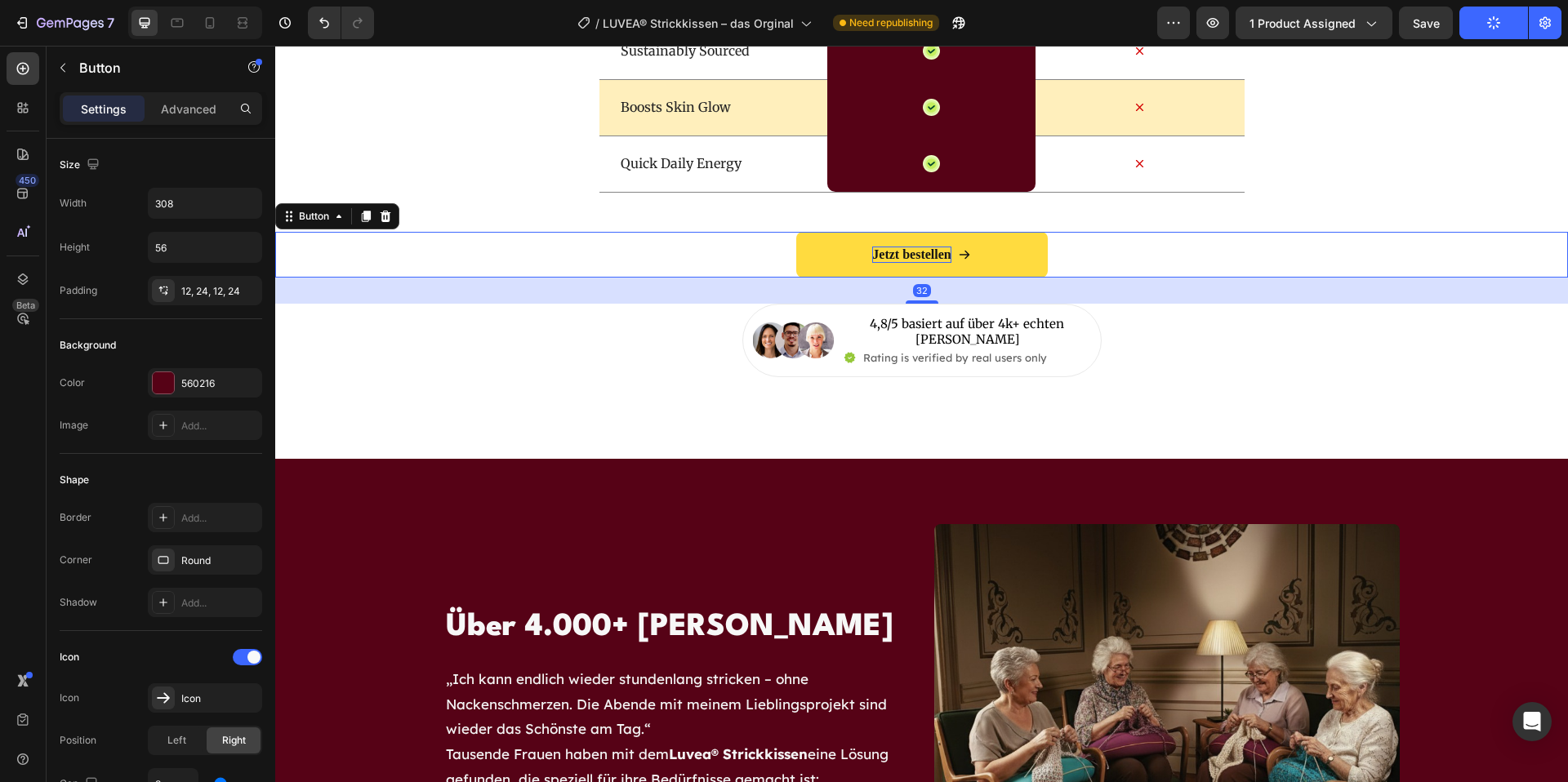
click at [921, 259] on p "Jetzt bestellen" at bounding box center [912, 254] width 79 height 17
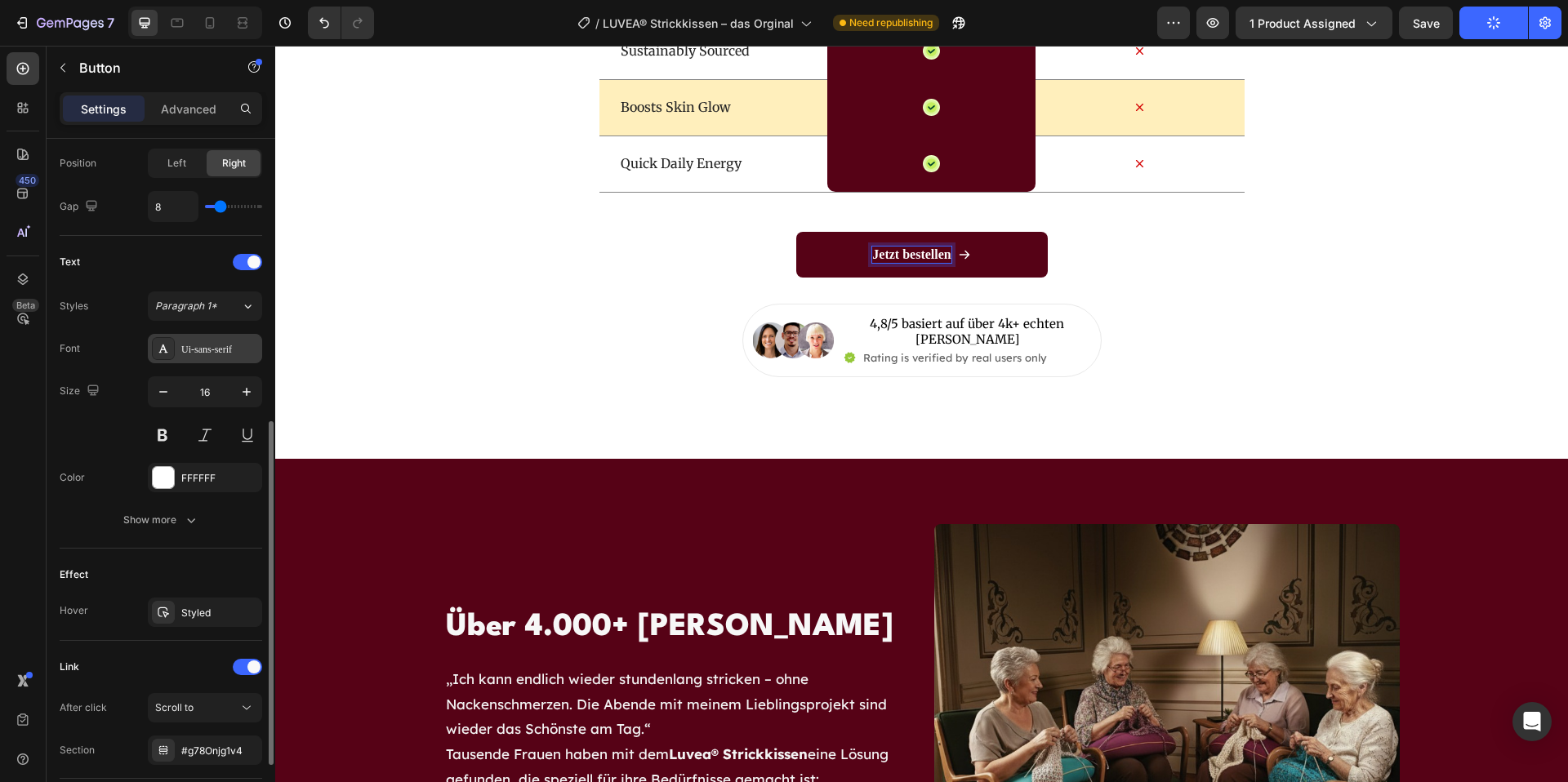
scroll to position [578, 0]
click at [199, 344] on div "Ui-sans-serif" at bounding box center [220, 348] width 77 height 15
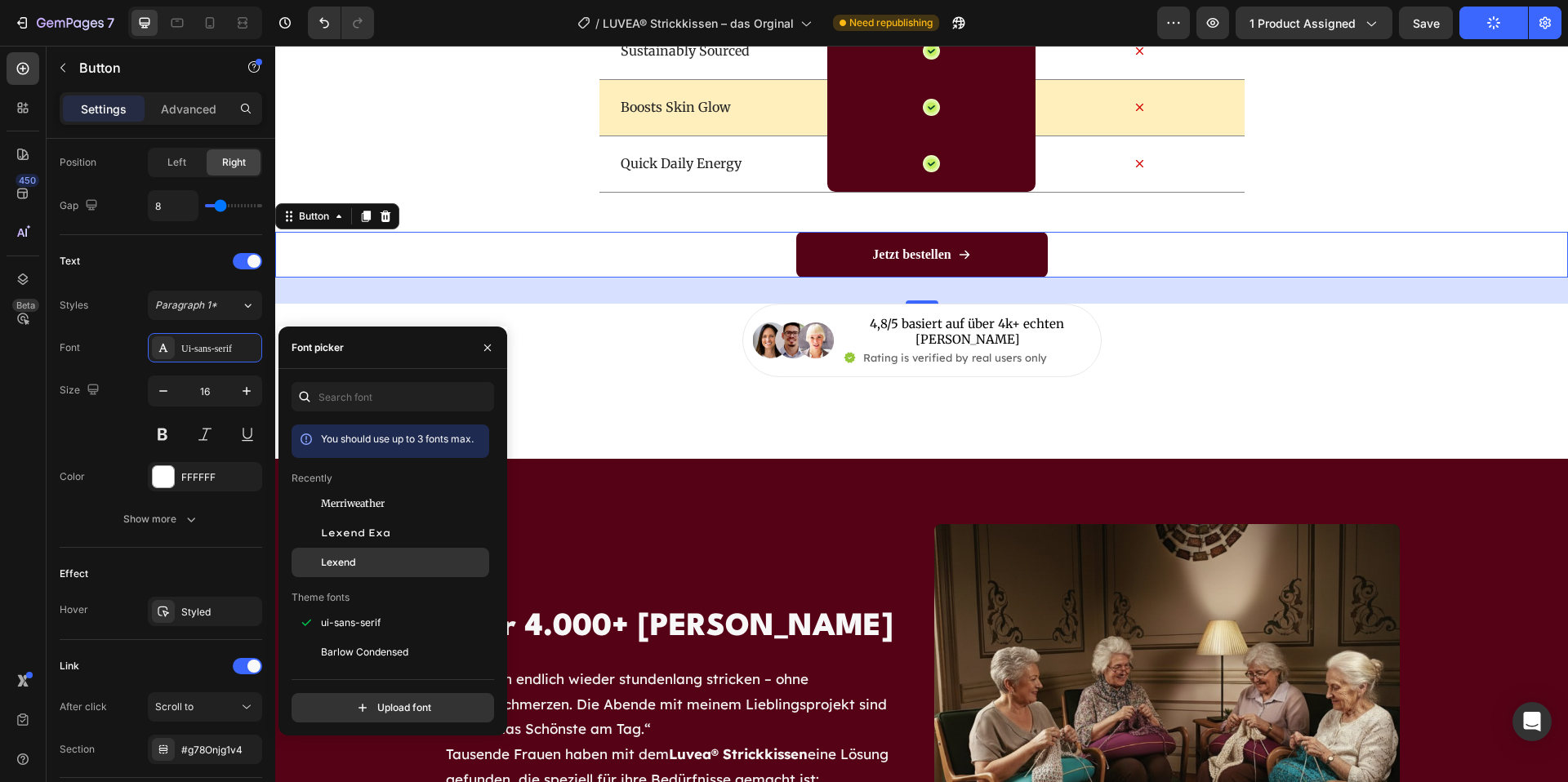
click at [370, 560] on div "Lexend" at bounding box center [403, 562] width 165 height 15
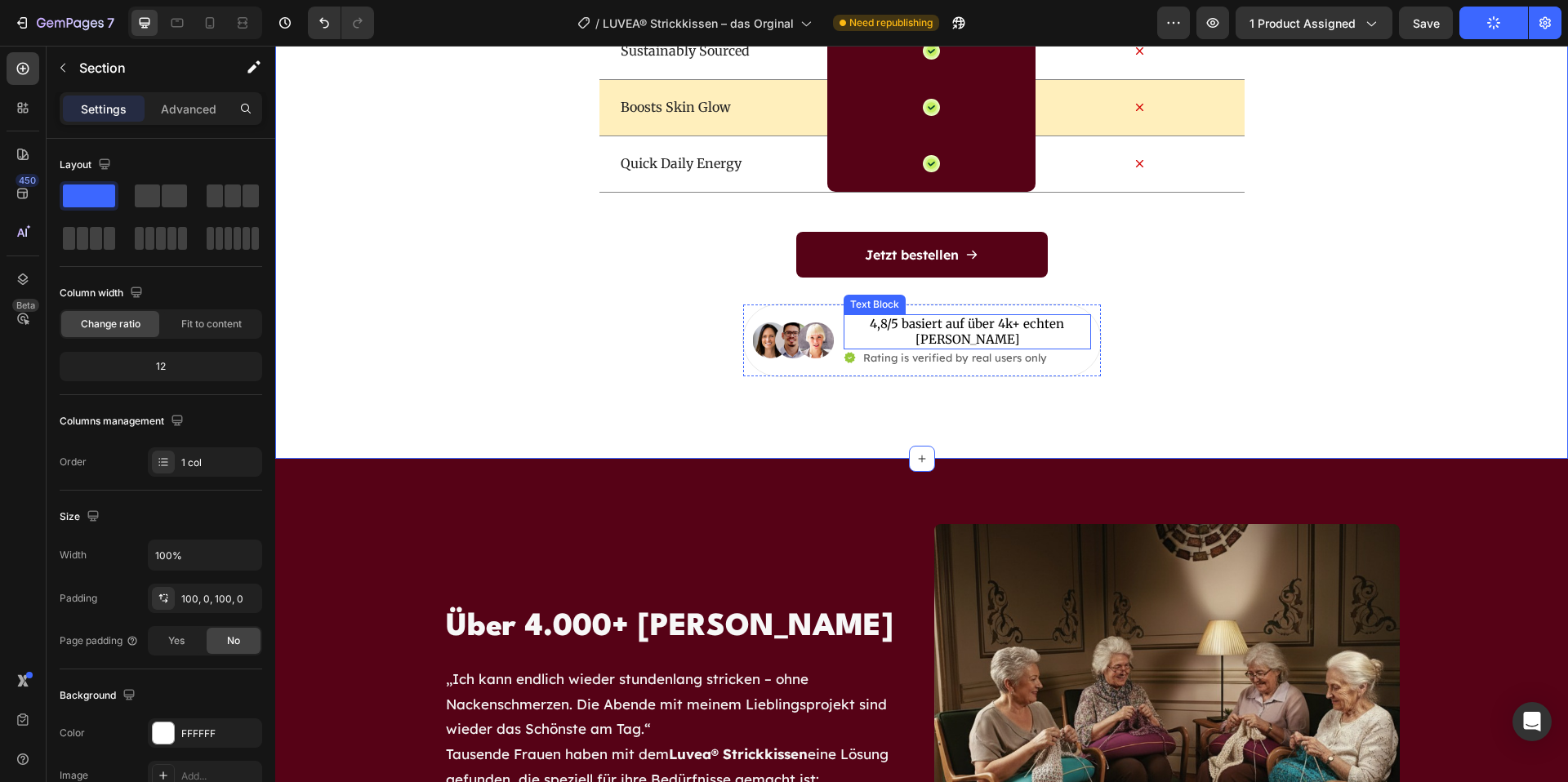
click at [966, 314] on div "4,8/5 basiert auf über 4k+ echten Kunden" at bounding box center [967, 332] width 247 height 35
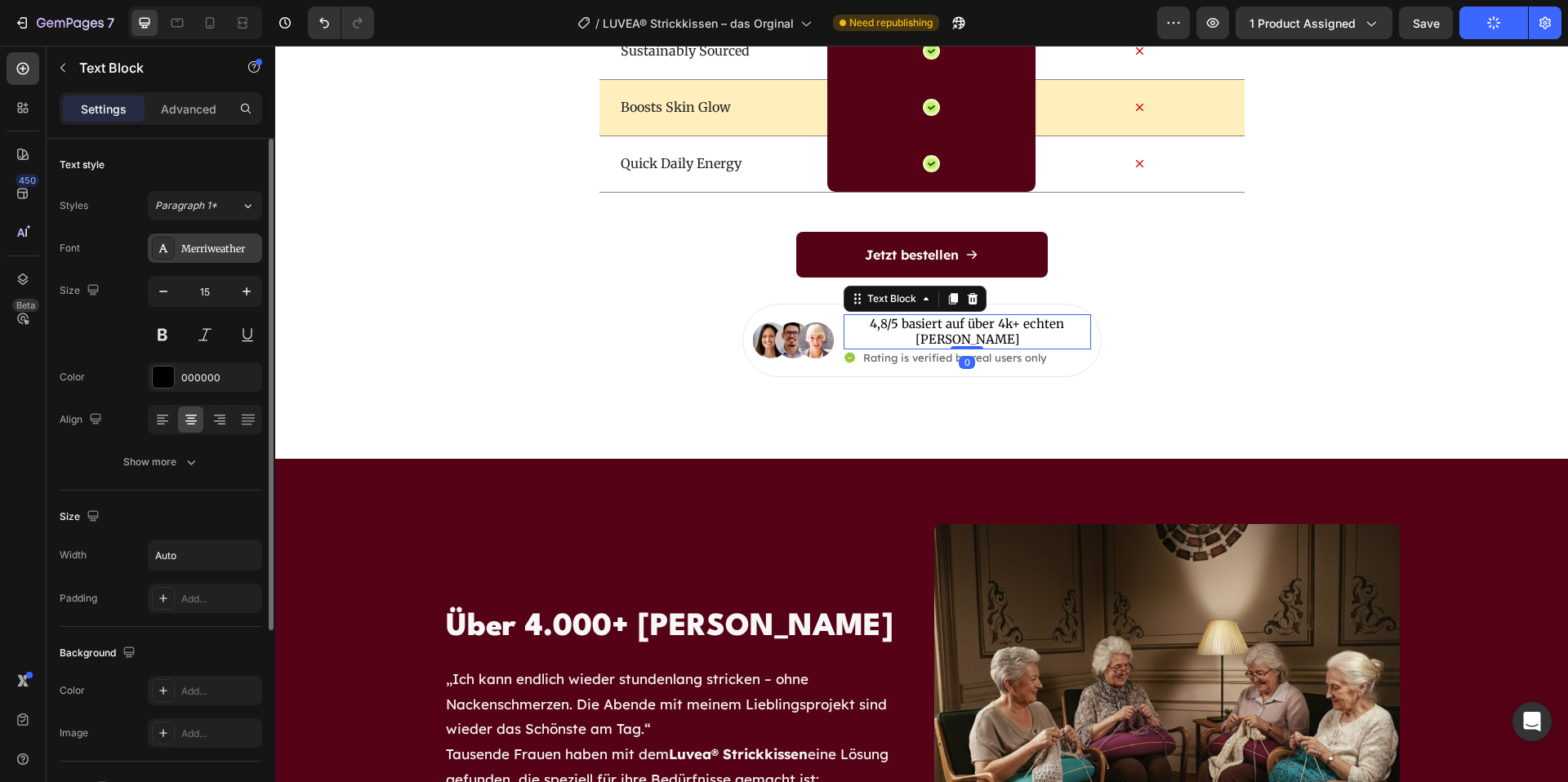
click at [227, 257] on div "Merriweather" at bounding box center [205, 248] width 114 height 29
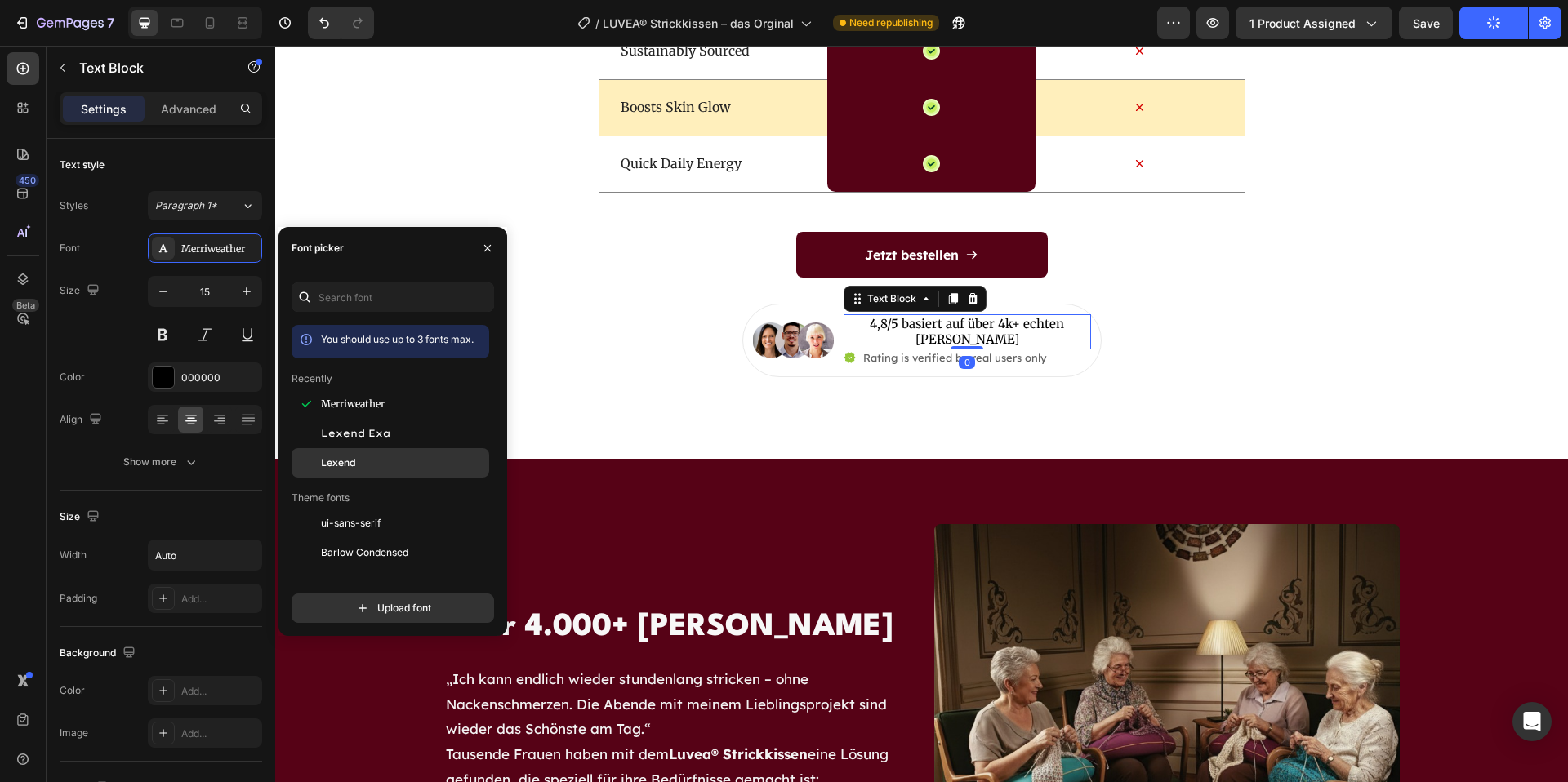
click at [360, 466] on div "Lexend" at bounding box center [403, 463] width 165 height 15
click at [1045, 328] on p "4,8/5 basiert auf über 4k+ echten Kunden" at bounding box center [967, 332] width 245 height 32
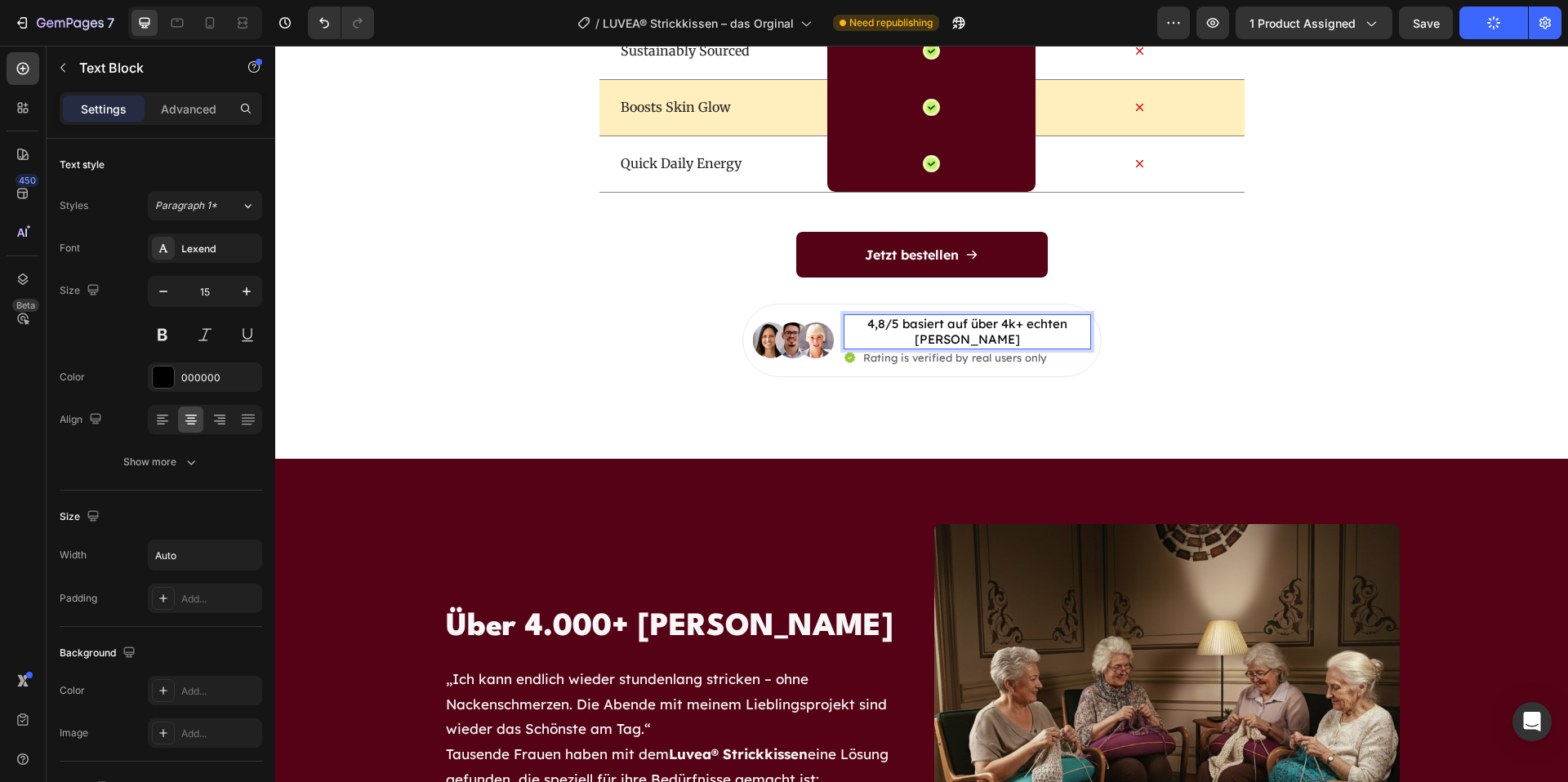
click at [1070, 321] on p "4,8/5 basiert auf über 4k+ echten Kunden" at bounding box center [967, 332] width 245 height 32
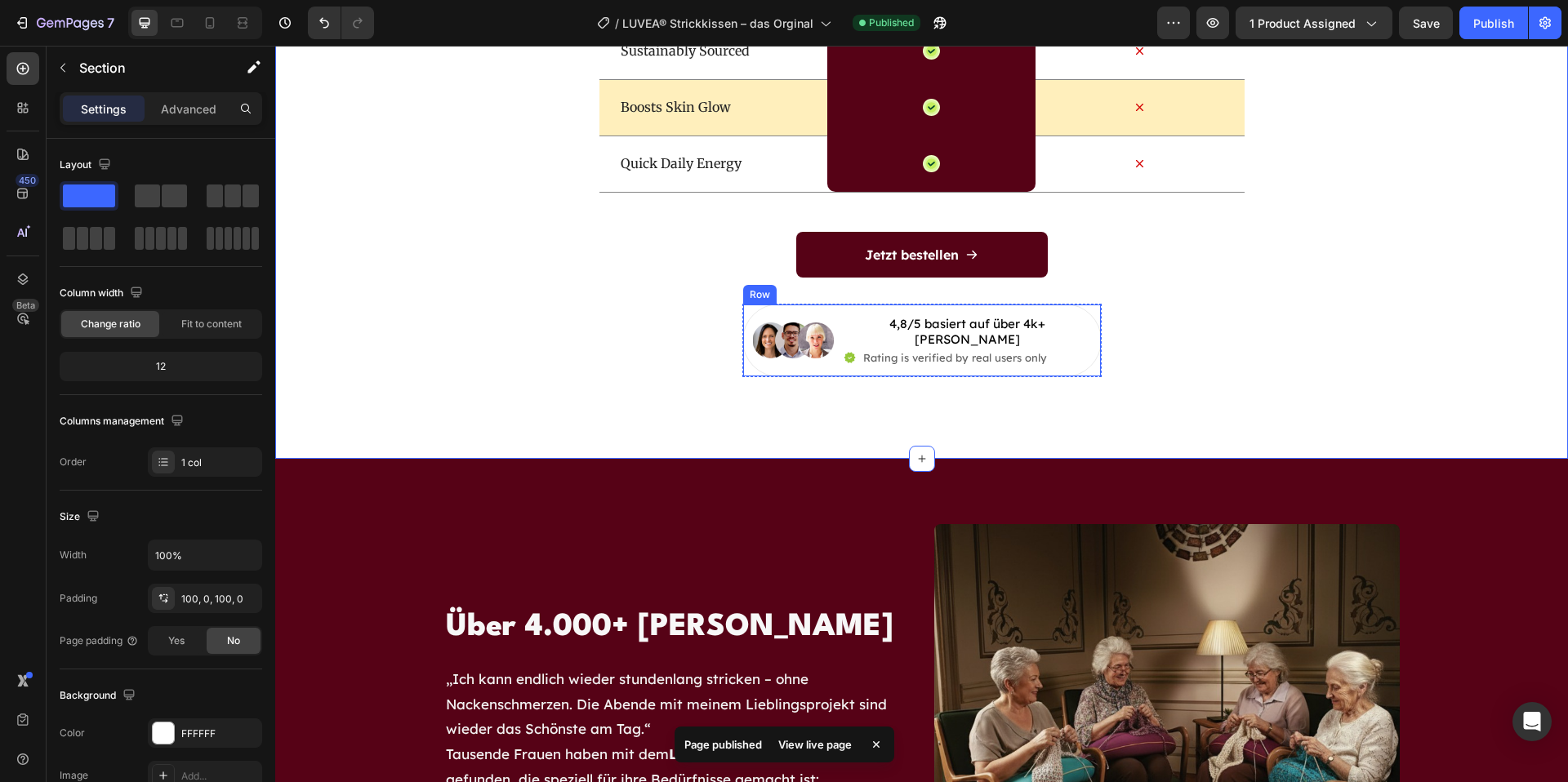
click at [1011, 357] on div "Image 4,8/5 basiert auf über 4k+ Kunden Text Block Icon Rating is verified by r…" at bounding box center [922, 340] width 360 height 74
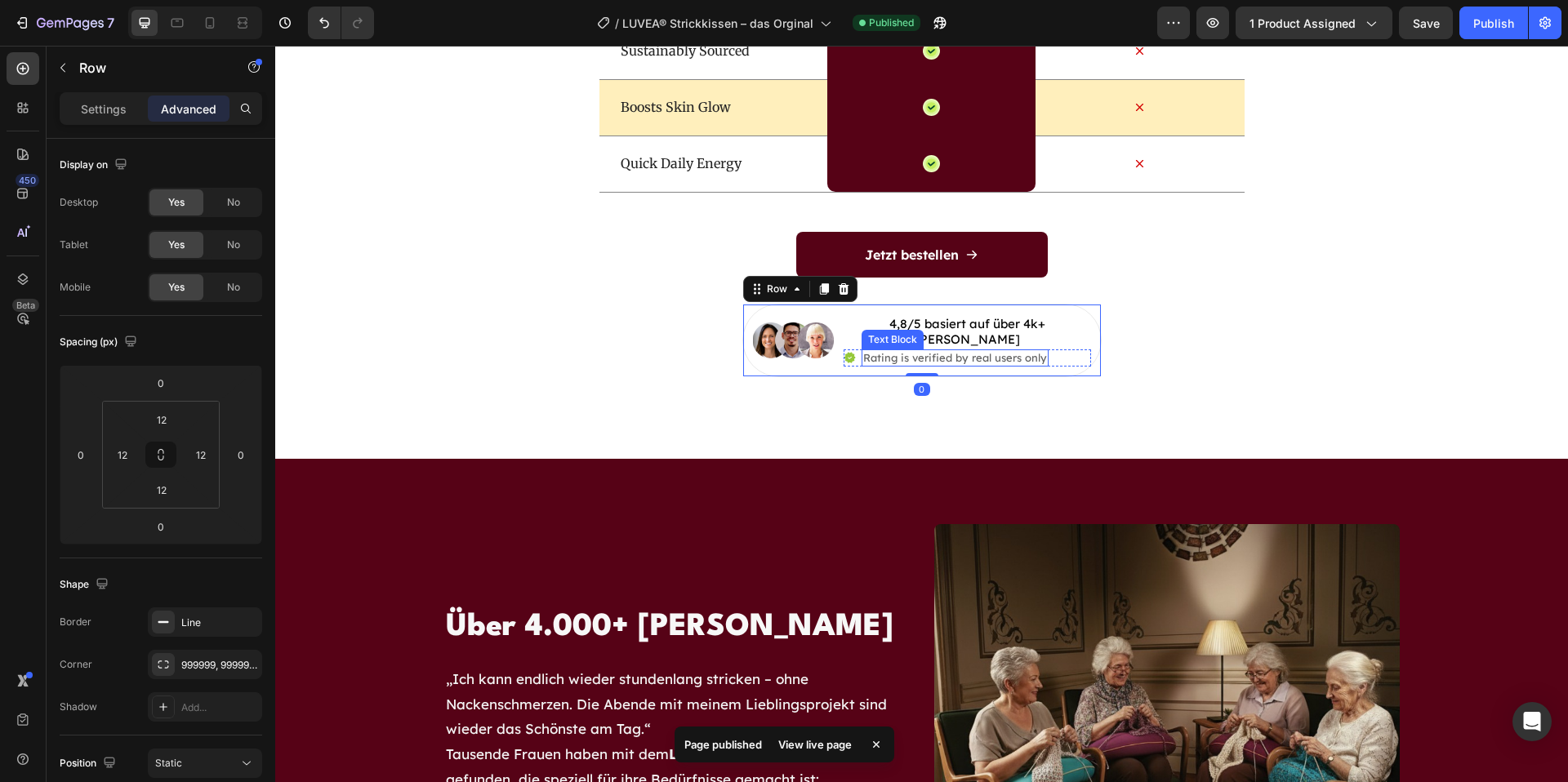
drag, startPoint x: 1004, startPoint y: 340, endPoint x: 1034, endPoint y: 345, distance: 30.4
click at [1004, 352] on p "Rating is verified by real users only" at bounding box center [955, 359] width 183 height 14
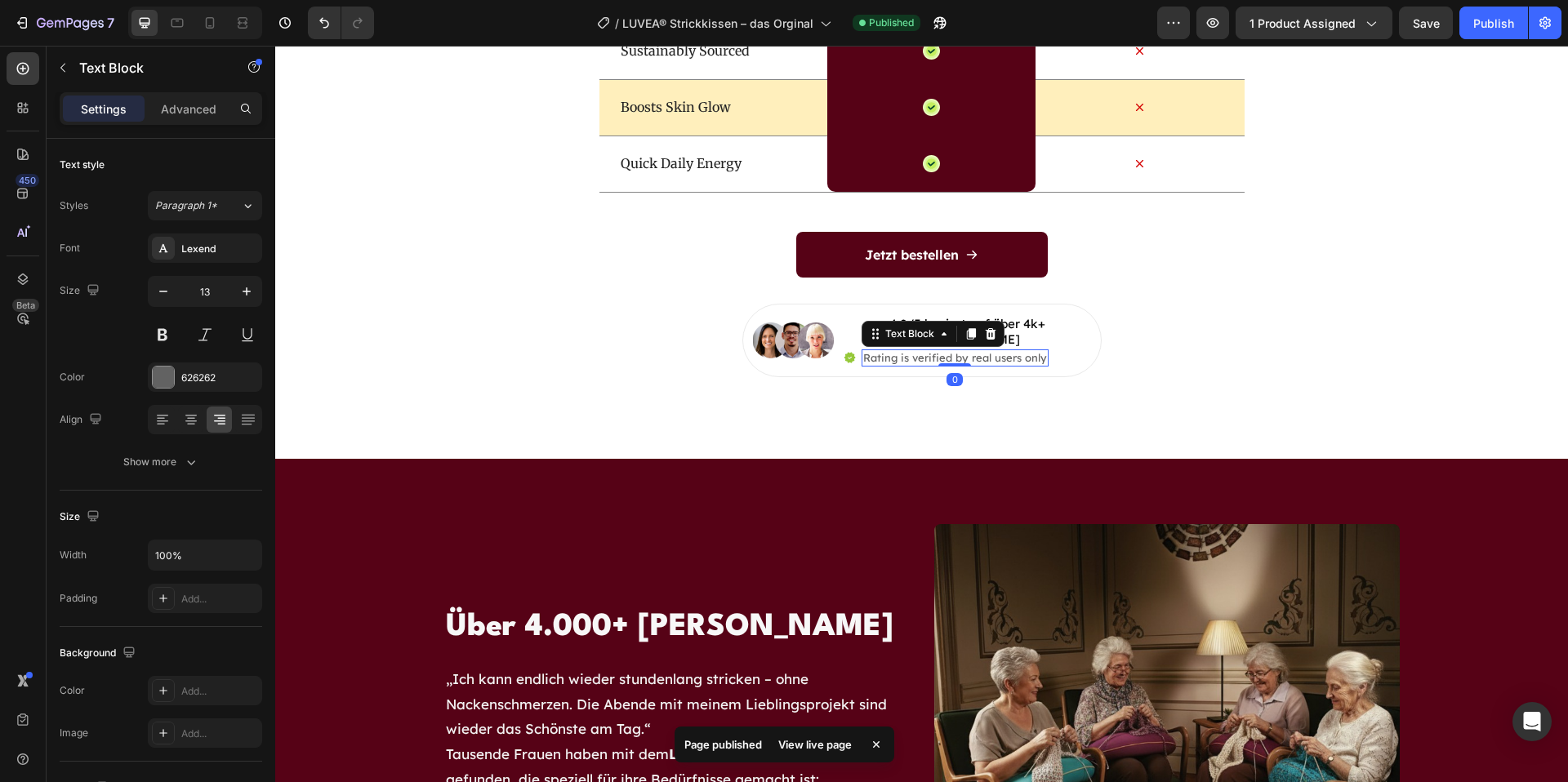
click at [1040, 352] on p "Rating is verified by real users only" at bounding box center [955, 359] width 183 height 14
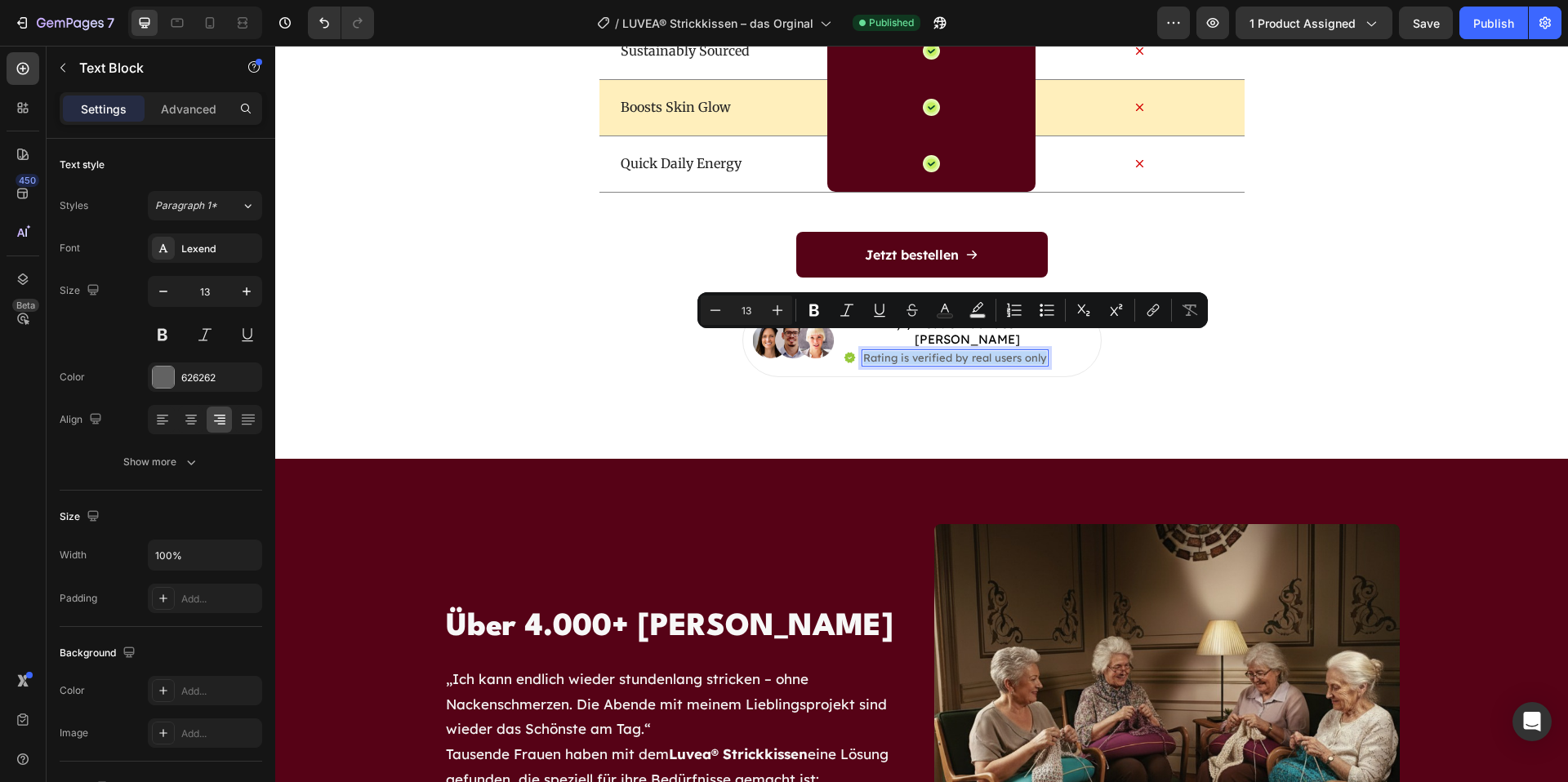
drag, startPoint x: 1044, startPoint y: 343, endPoint x: 866, endPoint y: 340, distance: 178.0
click at [866, 350] on div "Rating is verified by real users only" at bounding box center [955, 358] width 187 height 17
copy p "Rating is verified by real users only"
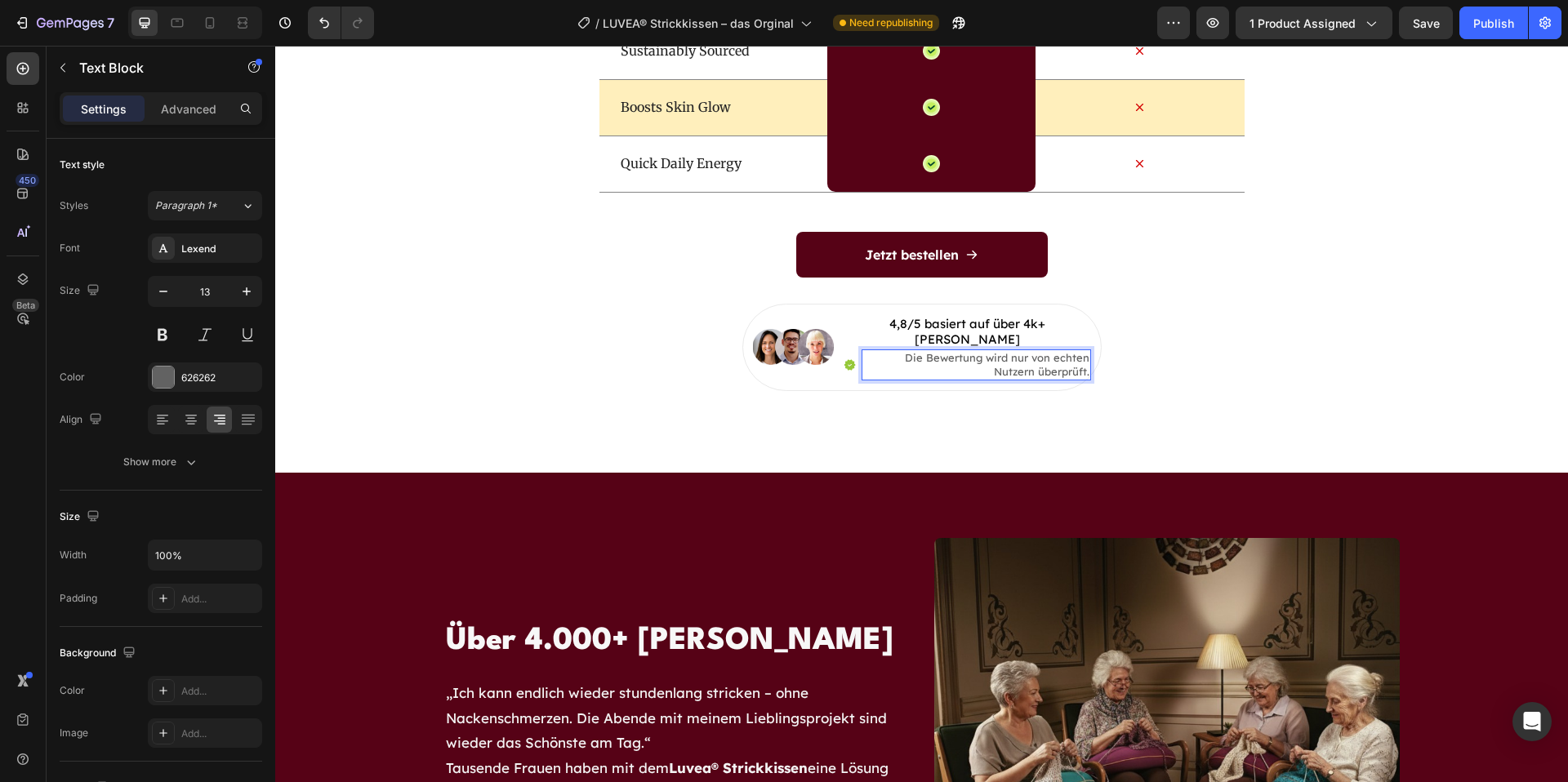
drag, startPoint x: 1033, startPoint y: 355, endPoint x: 1046, endPoint y: 356, distance: 13.0
click at [1033, 355] on p "Die Bewertung wird nur von echten Nutzern überprüft." at bounding box center [976, 365] width 226 height 27
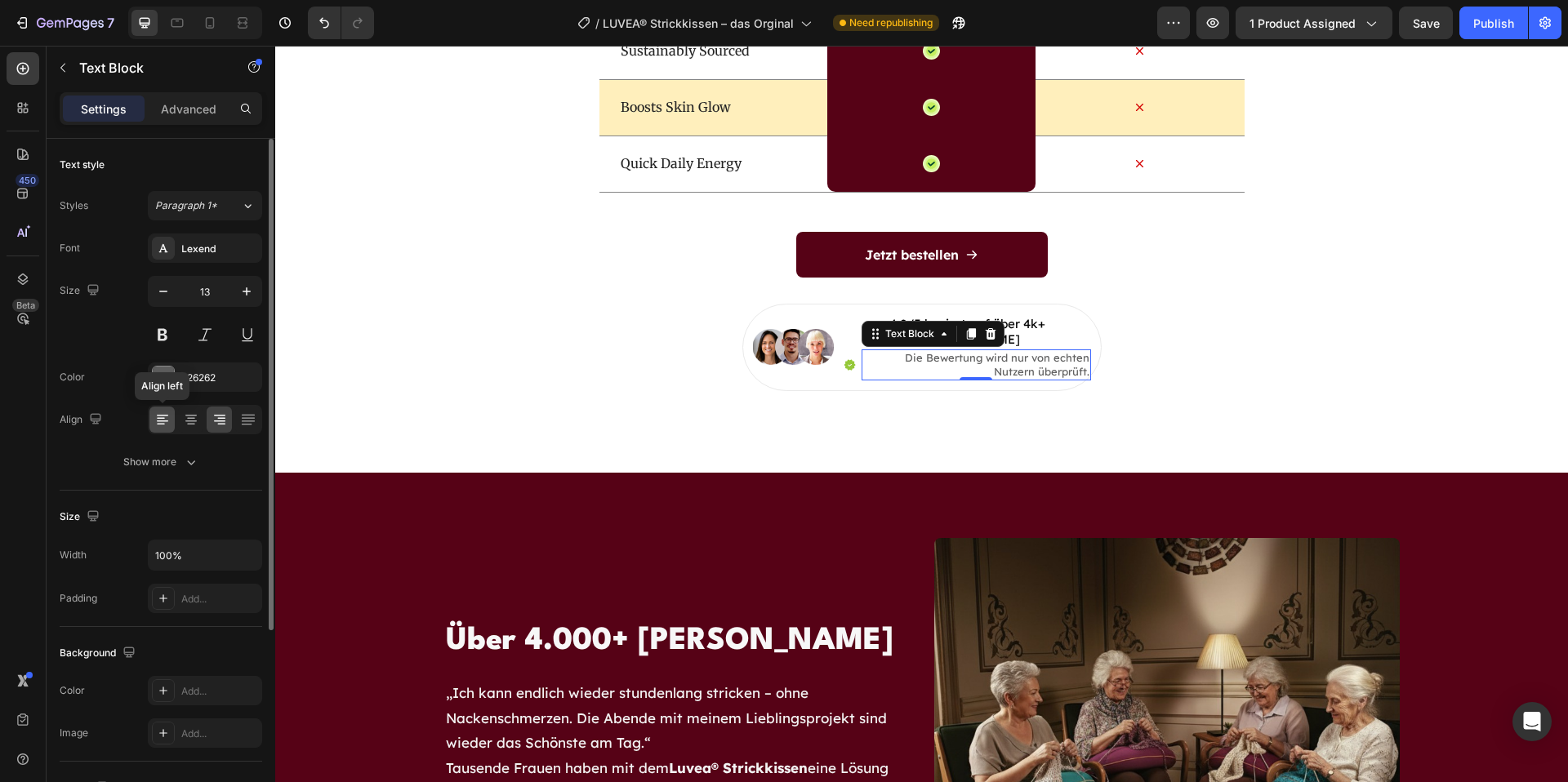
click at [155, 422] on icon at bounding box center [162, 420] width 16 height 16
click at [926, 352] on p "Die Bewertung wird nur von echten Nutzern überprüft." at bounding box center [976, 365] width 226 height 27
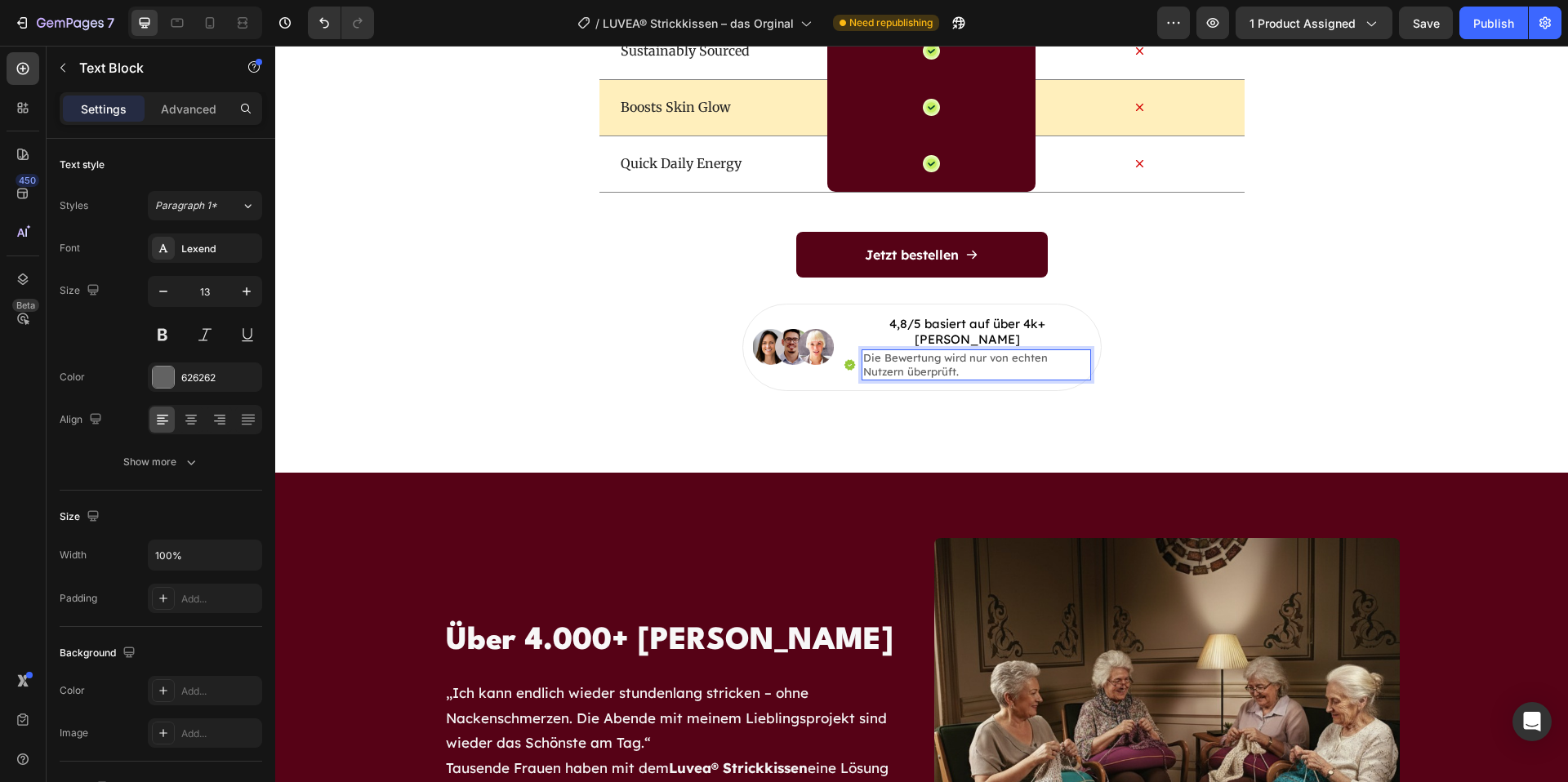
click at [917, 354] on p "Die Bewertung wird nur von echten Nutzern überprüft." at bounding box center [976, 365] width 226 height 27
click at [337, 33] on button "Undo/Redo" at bounding box center [324, 22] width 33 height 33
click at [332, 32] on button "Undo/Redo" at bounding box center [324, 22] width 33 height 33
click at [331, 32] on button "Undo/Redo" at bounding box center [324, 22] width 33 height 33
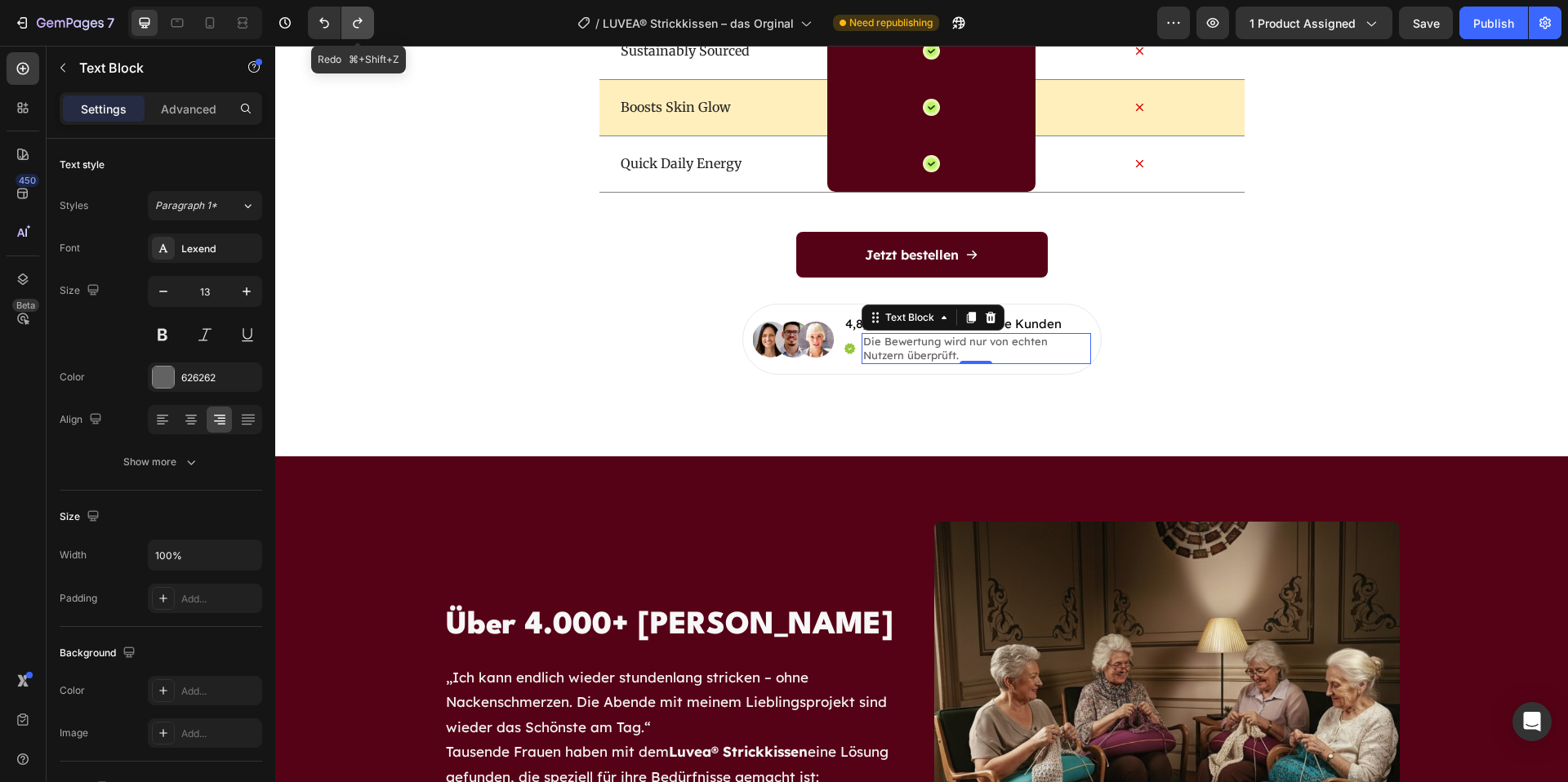
click at [348, 29] on button "Undo/Redo" at bounding box center [357, 22] width 33 height 33
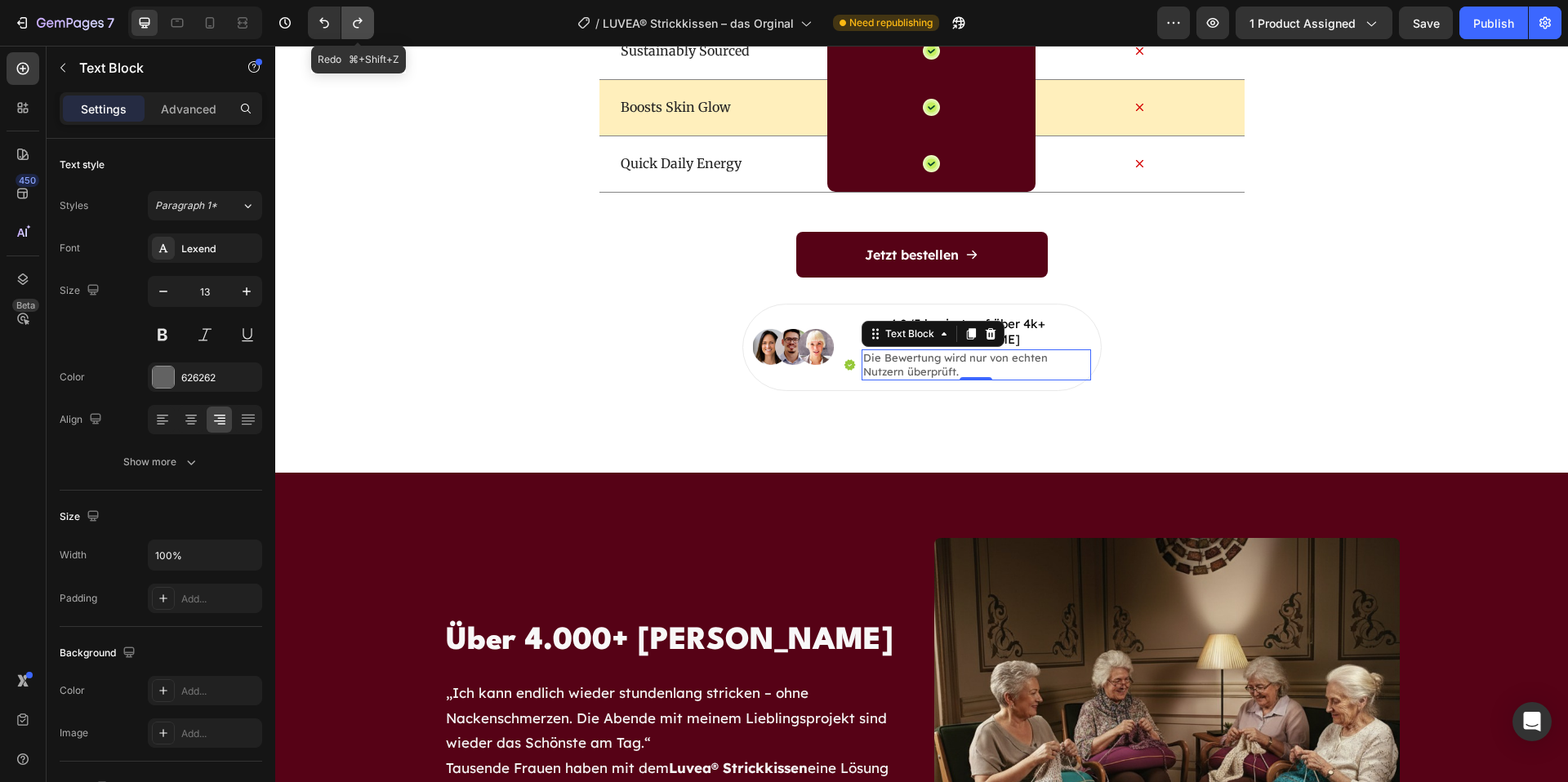
click at [348, 29] on button "Undo/Redo" at bounding box center [357, 22] width 33 height 33
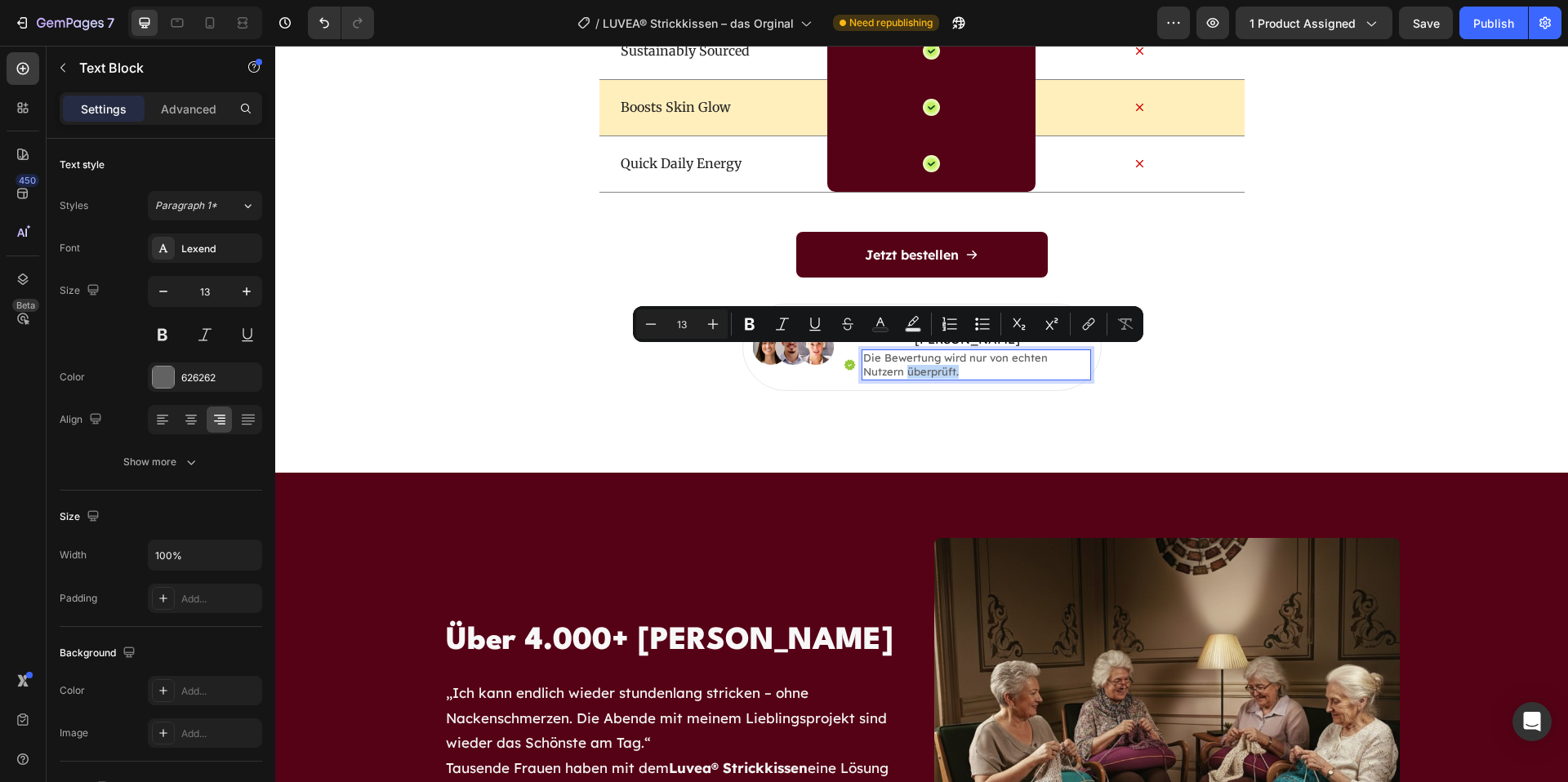
drag, startPoint x: 921, startPoint y: 357, endPoint x: 891, endPoint y: 361, distance: 30.3
click at [862, 356] on div "Die Bewertung wird nur von echten Nutzern überprüft." at bounding box center [976, 365] width 229 height 31
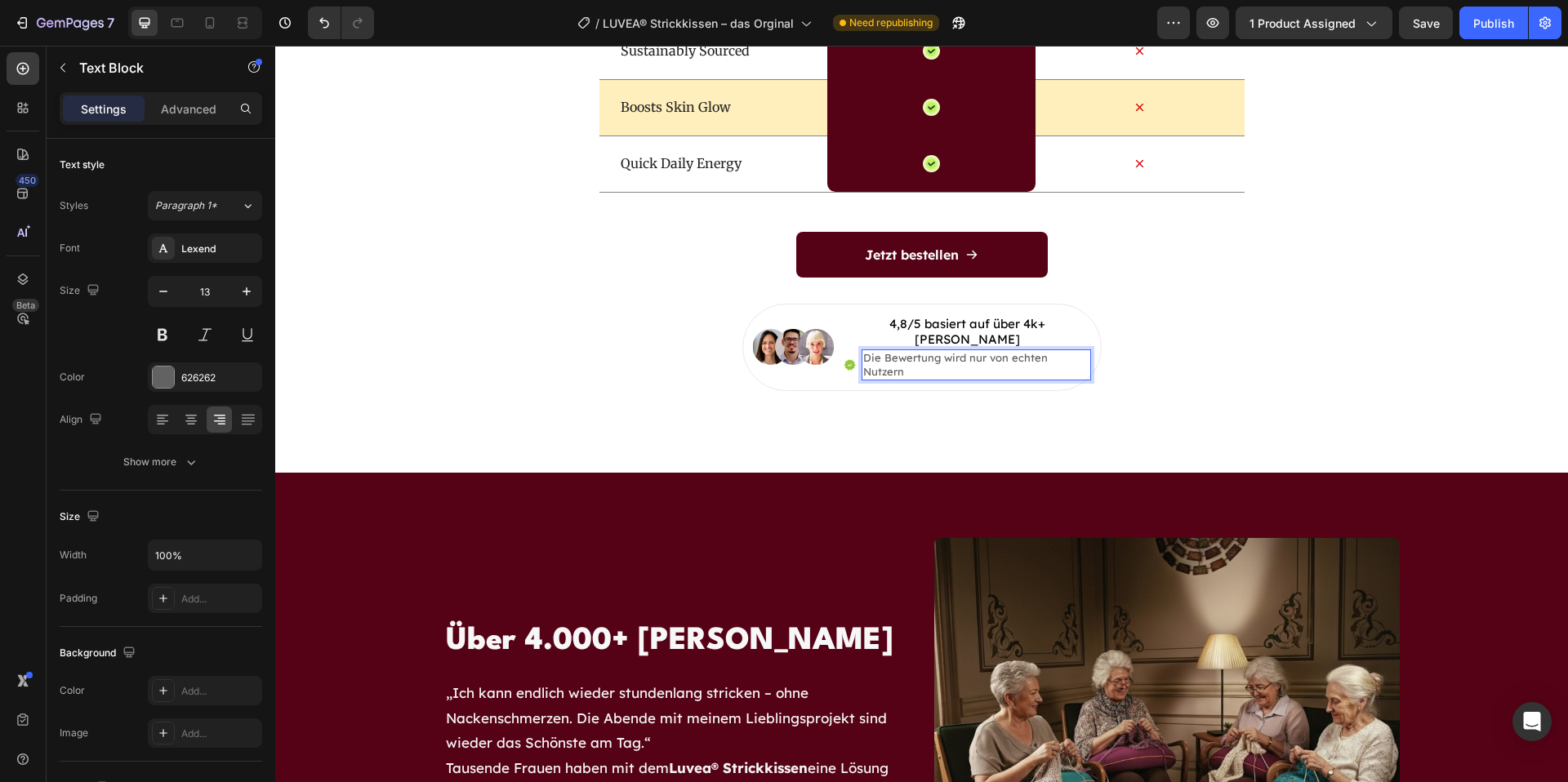
click at [976, 352] on p "Die Bewertung wird nur von echten Nutzern" at bounding box center [976, 365] width 226 height 27
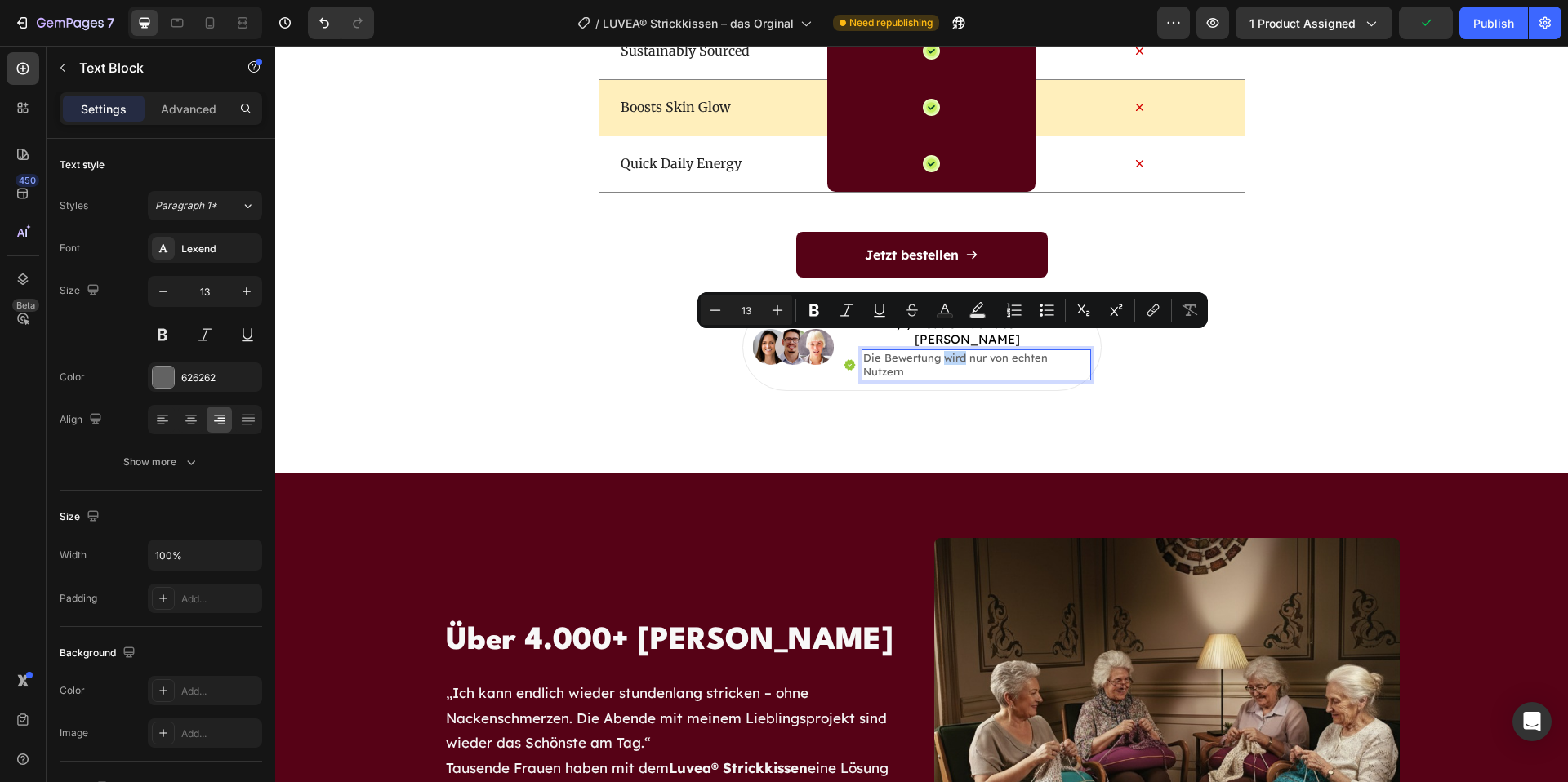
drag, startPoint x: 962, startPoint y: 341, endPoint x: 945, endPoint y: 345, distance: 17.5
click at [945, 352] on p "Die Bewertung wird nur von echten Nutzern" at bounding box center [976, 365] width 226 height 27
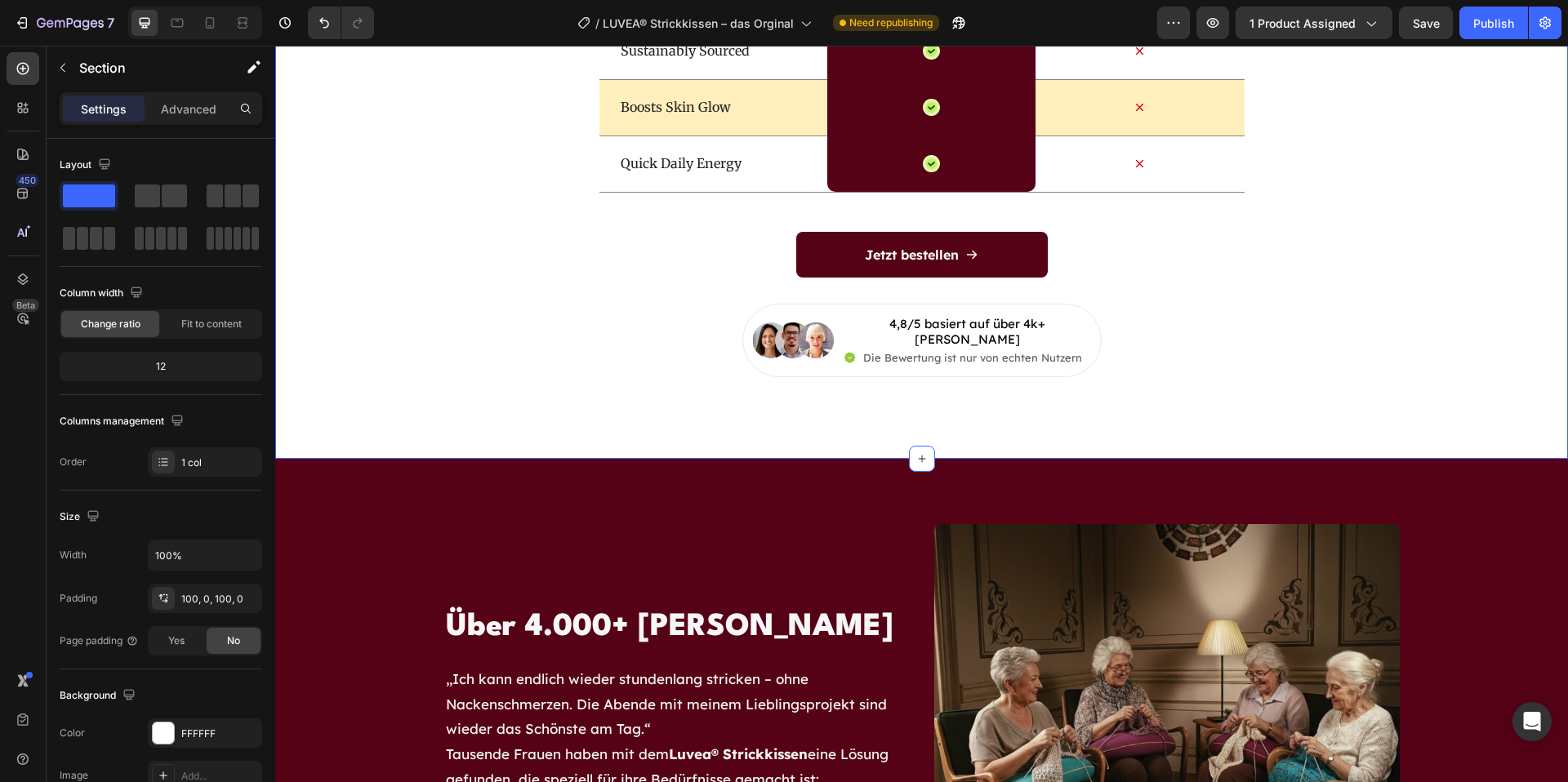
drag, startPoint x: 1267, startPoint y: 337, endPoint x: 1239, endPoint y: 337, distance: 28.0
click at [847, 352] on icon at bounding box center [850, 358] width 12 height 11
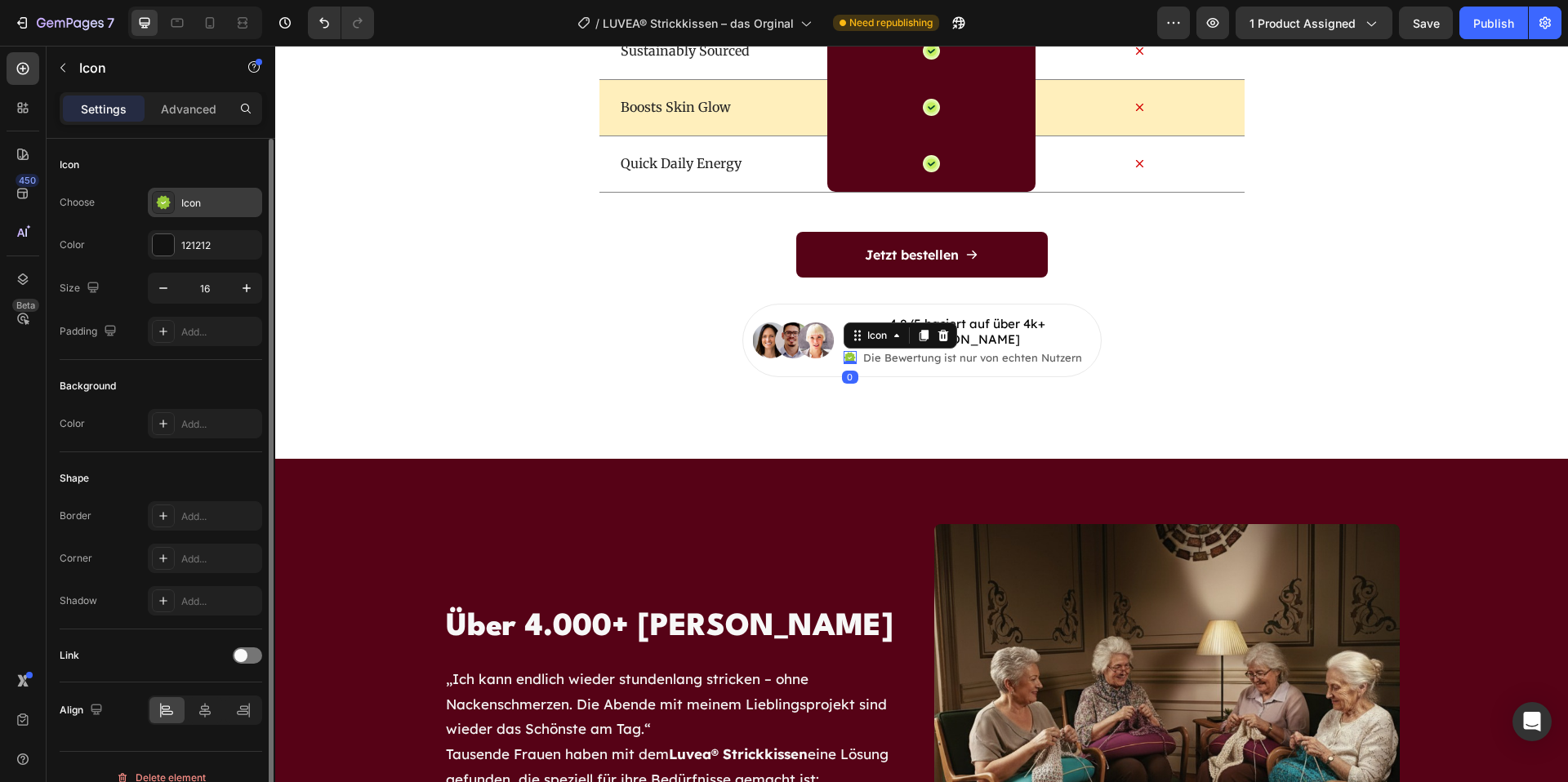
click at [167, 205] on icon at bounding box center [164, 203] width 14 height 14
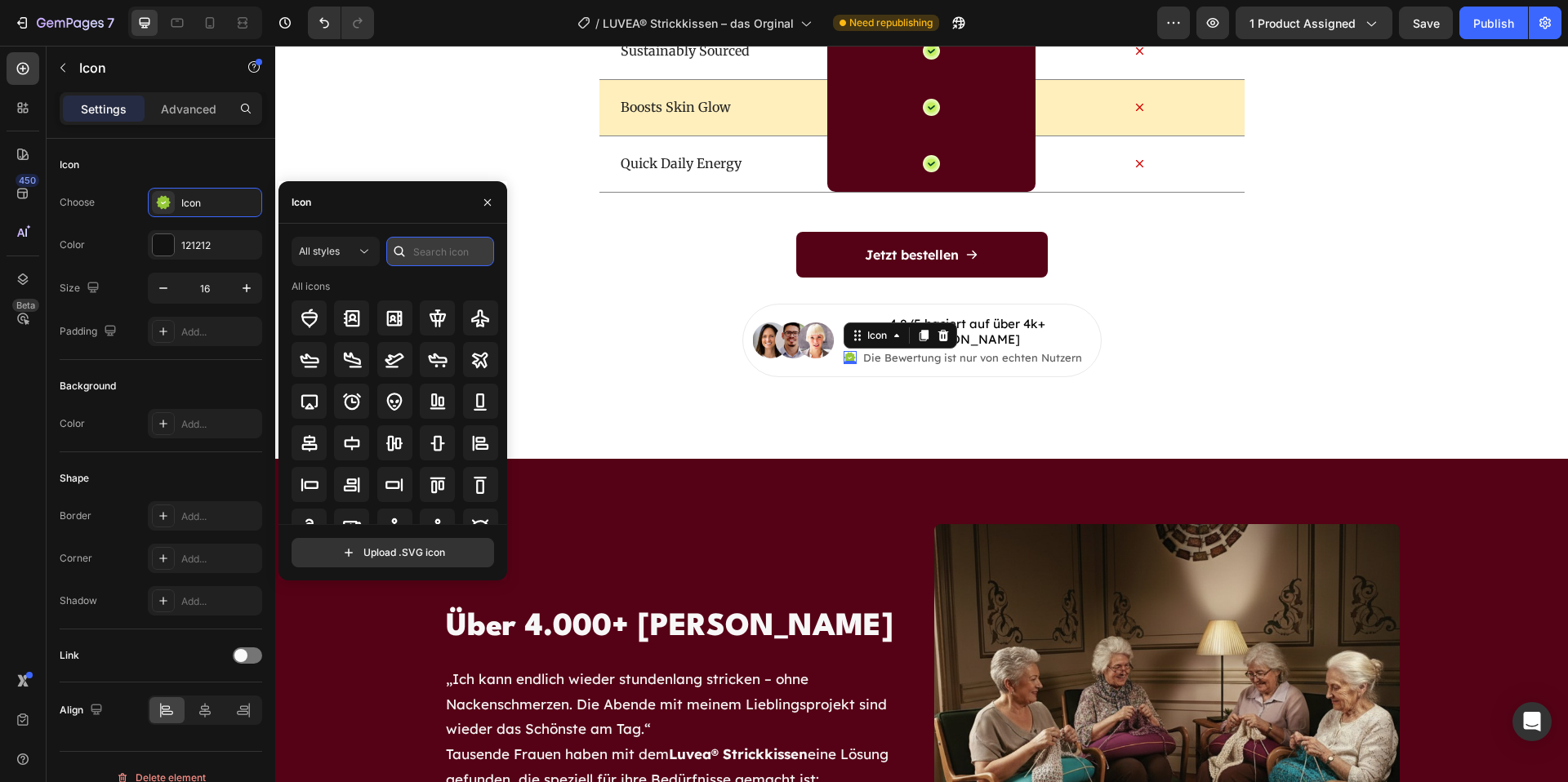
click at [454, 243] on input "text" at bounding box center [440, 251] width 108 height 29
type input "check"
drag, startPoint x: 334, startPoint y: 252, endPoint x: 343, endPoint y: 267, distance: 17.5
click at [335, 252] on span "All styles" at bounding box center [319, 252] width 41 height 12
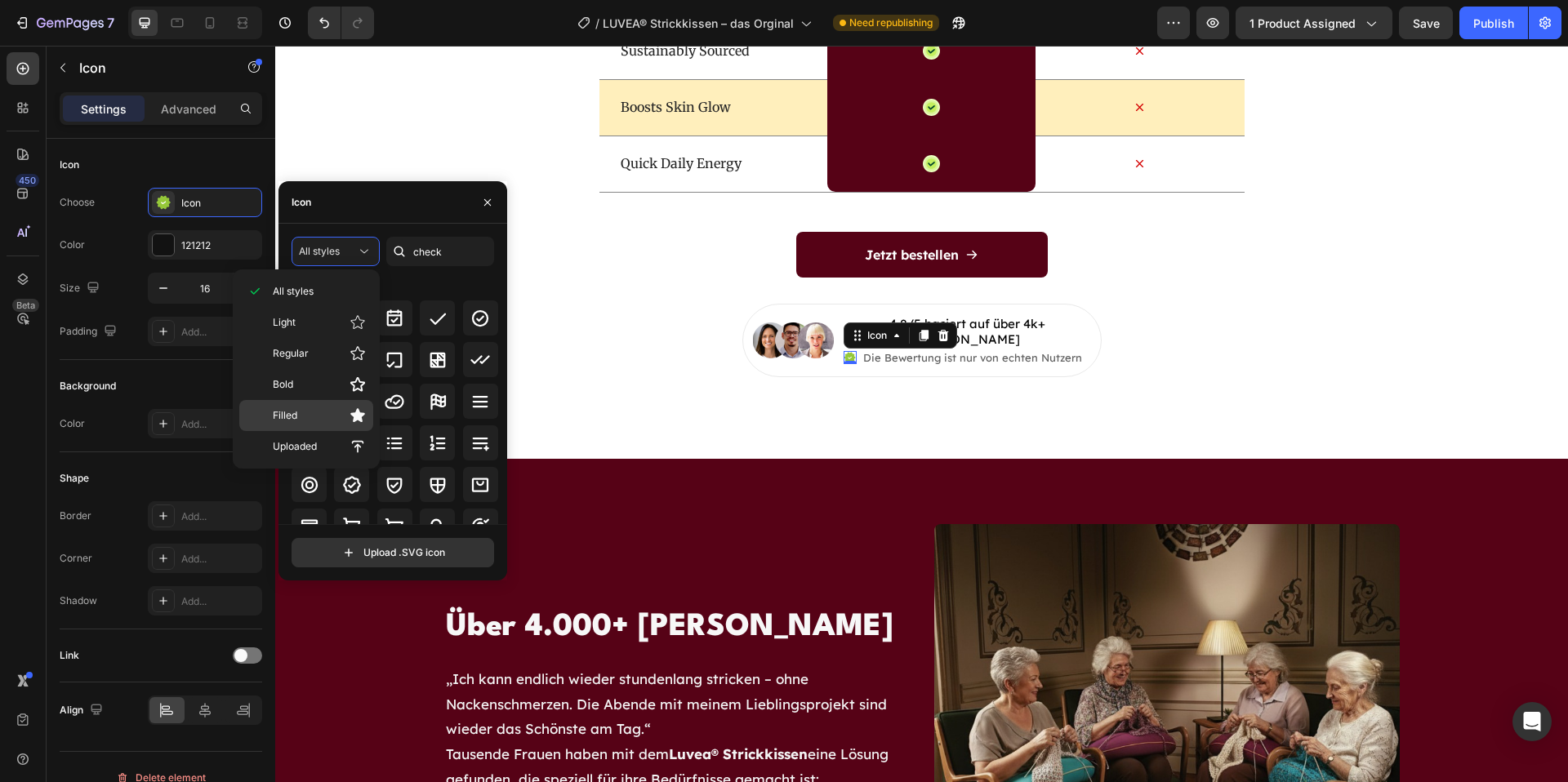
click at [314, 419] on p "Filled" at bounding box center [319, 415] width 93 height 16
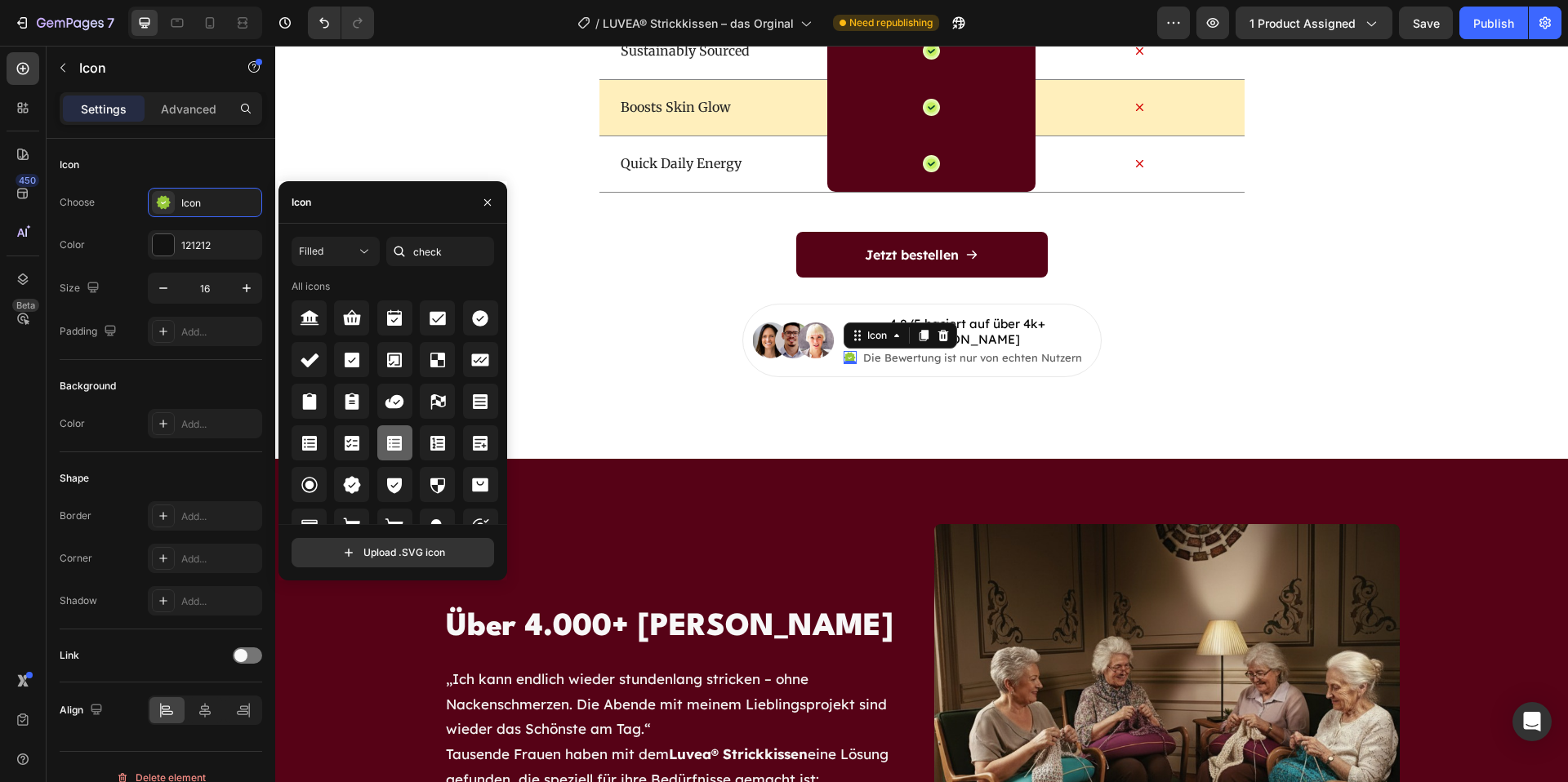
scroll to position [19, 0]
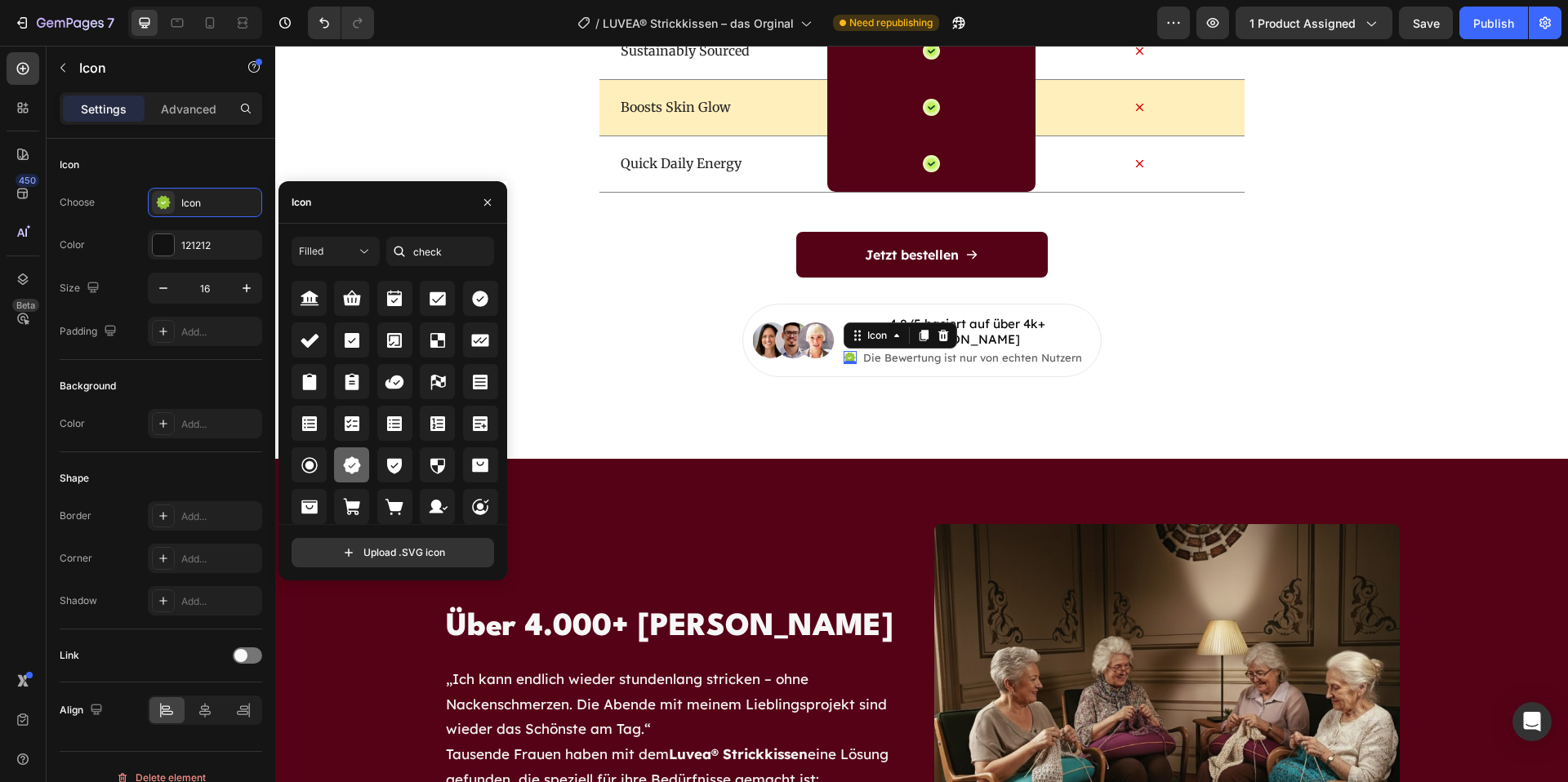
click at [355, 456] on icon at bounding box center [352, 466] width 19 height 19
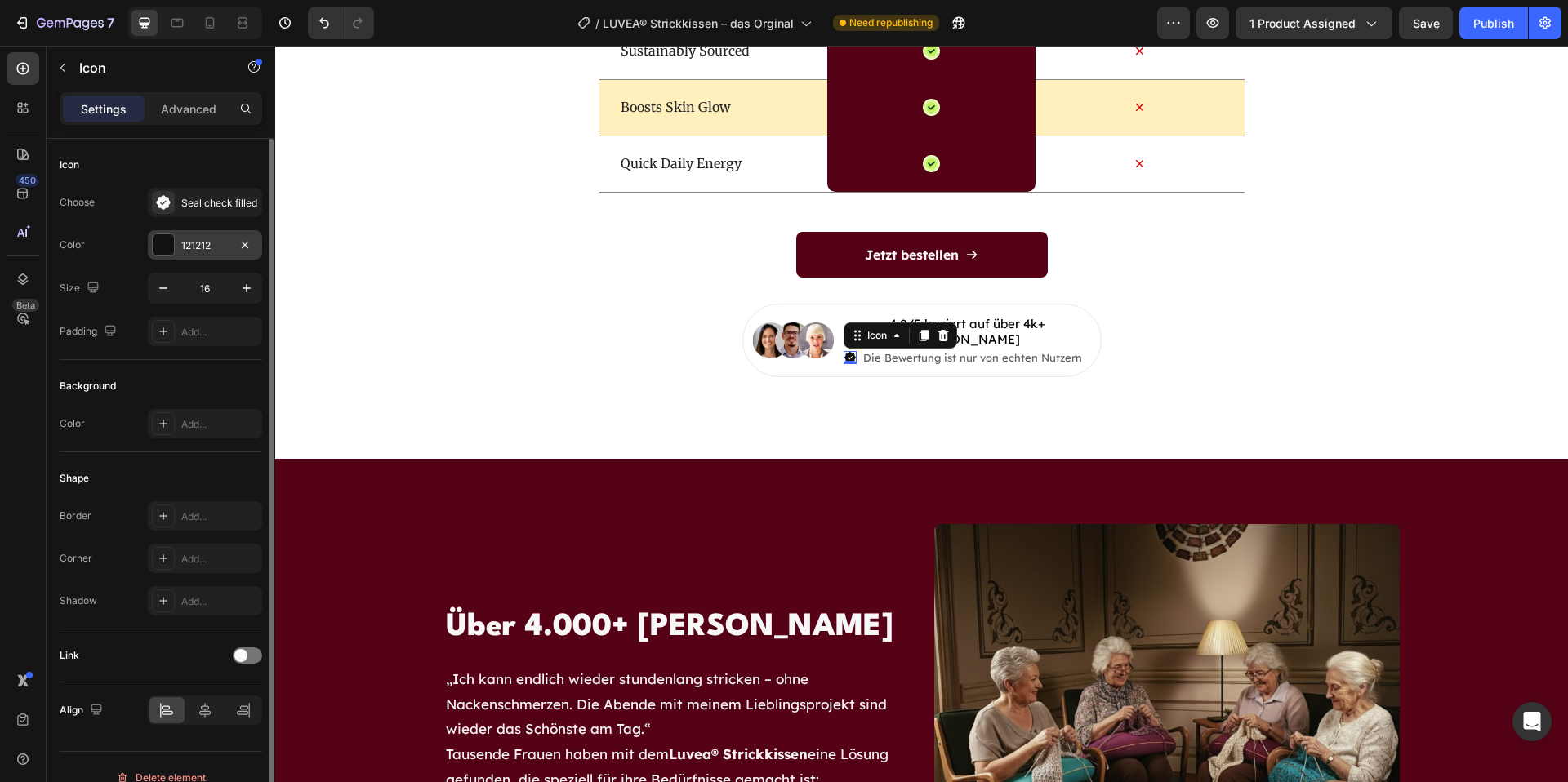
click at [166, 243] on div at bounding box center [163, 245] width 21 height 21
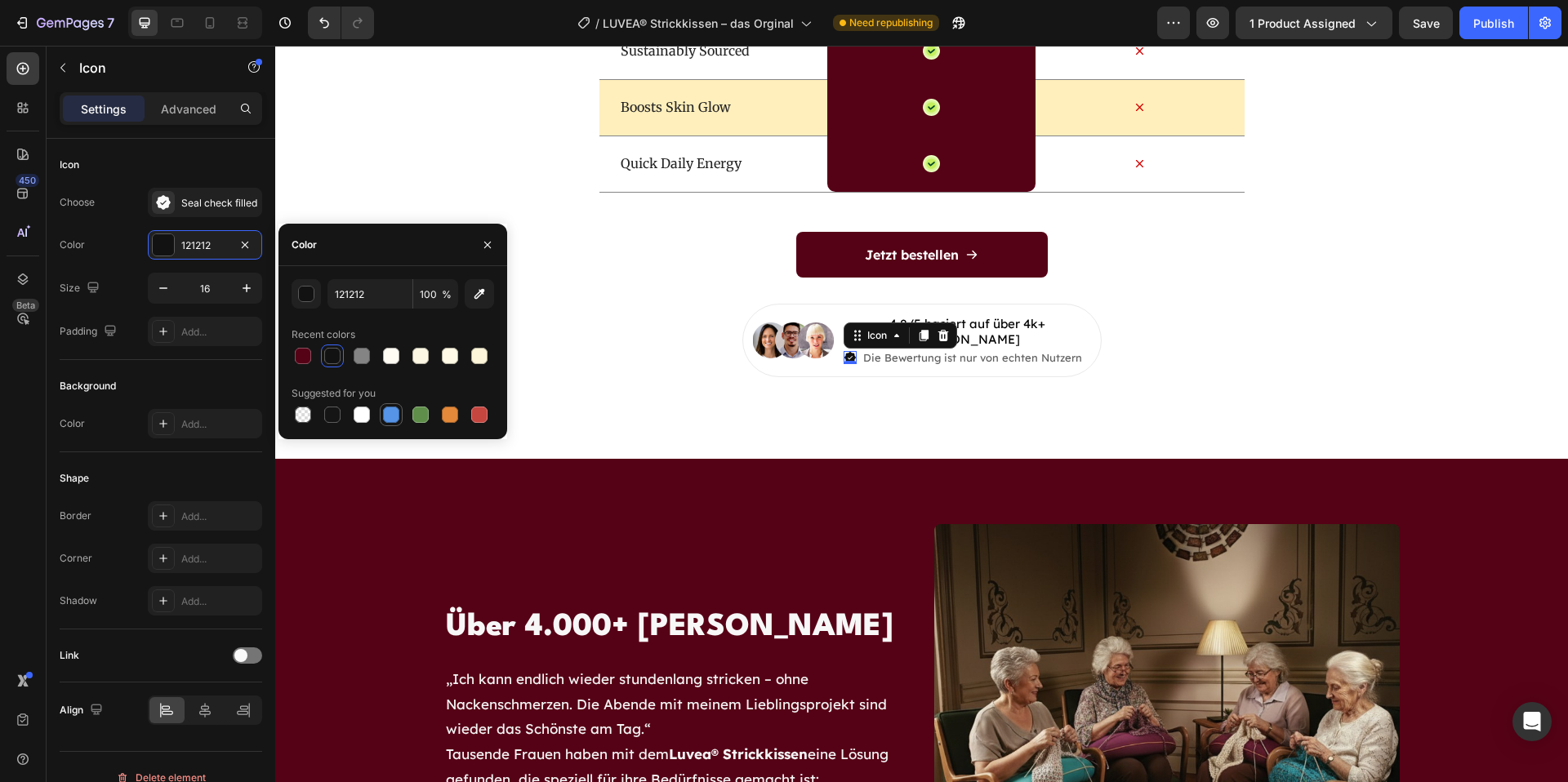
click at [395, 417] on div at bounding box center [391, 414] width 16 height 16
click at [308, 296] on div "button" at bounding box center [307, 295] width 16 height 16
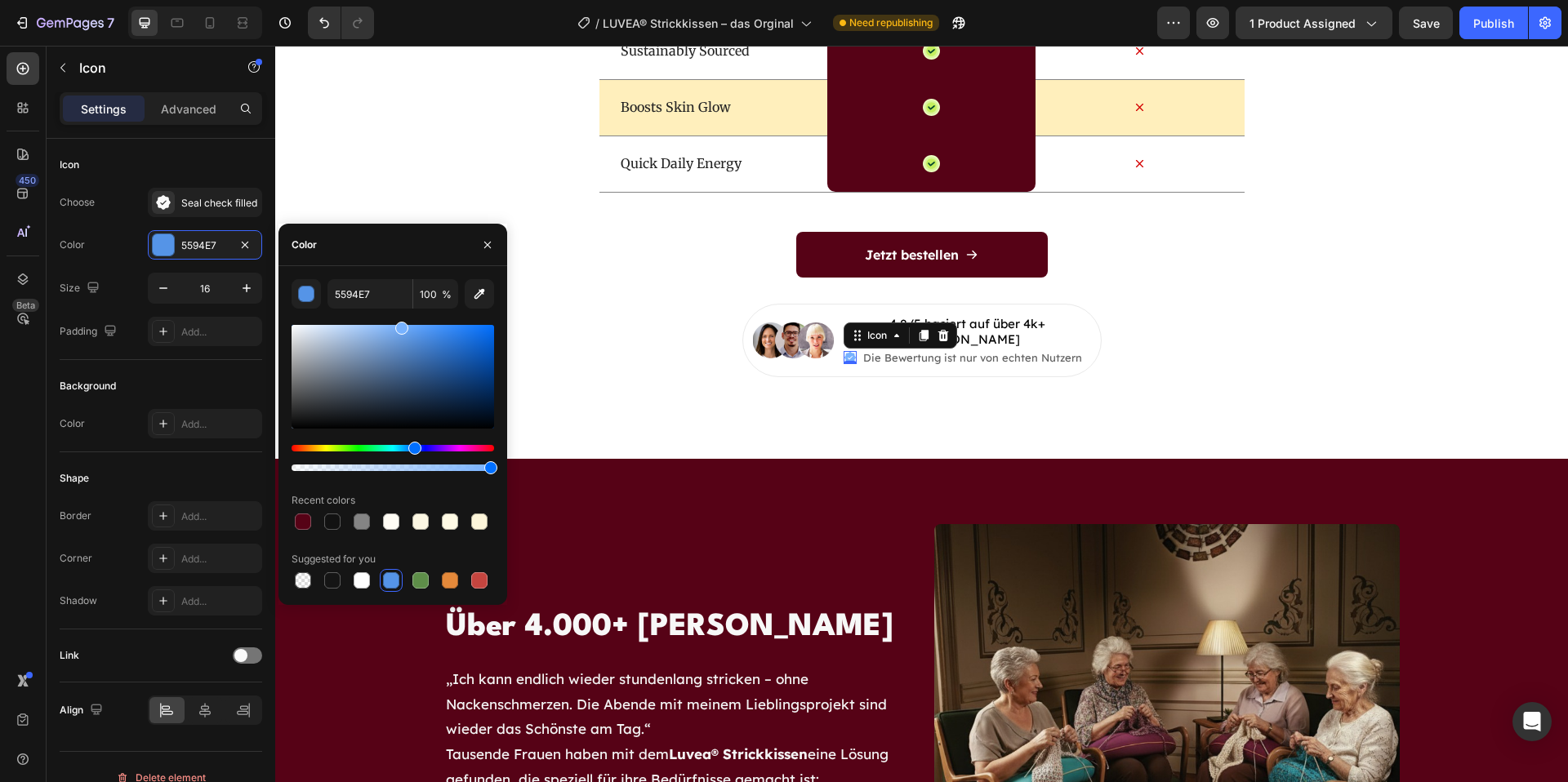
drag, startPoint x: 416, startPoint y: 338, endPoint x: 401, endPoint y: 320, distance: 23.4
click at [400, 320] on div "5594E7 100 % Recent colors Suggested for you" at bounding box center [392, 435] width 203 height 313
type input "77B2FF"
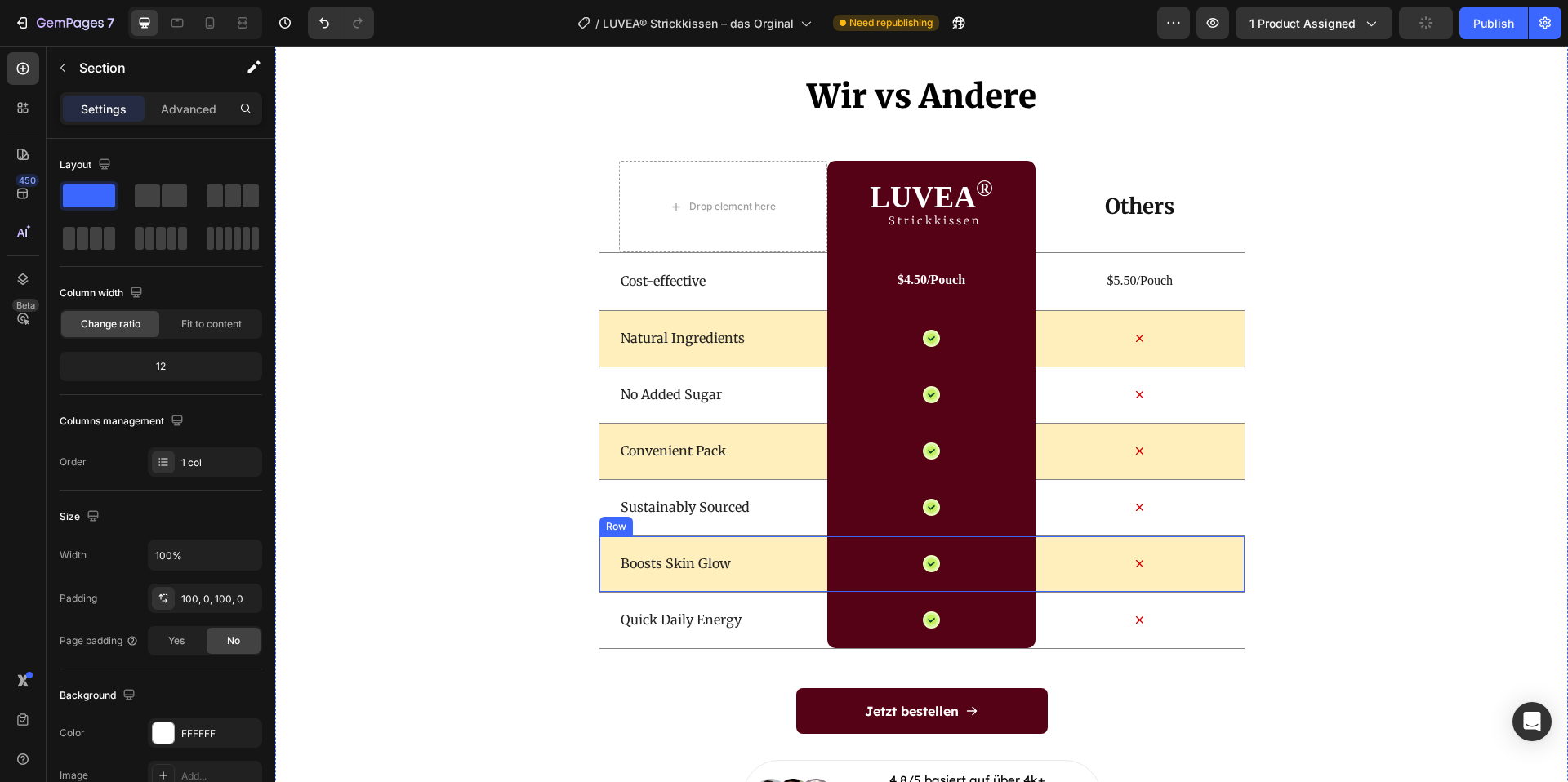
scroll to position [4928, 0]
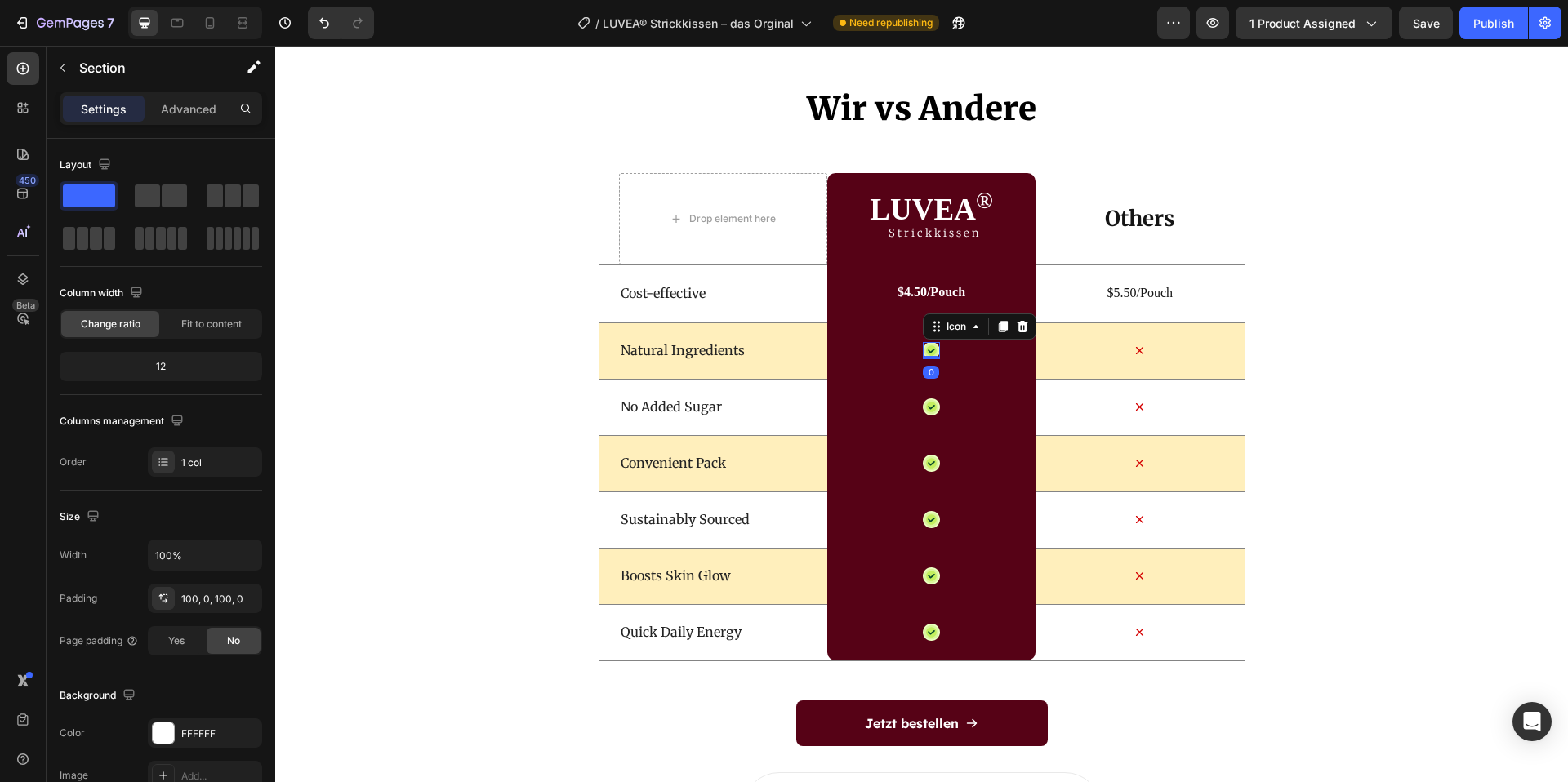
click at [934, 354] on icon at bounding box center [932, 351] width 11 height 11
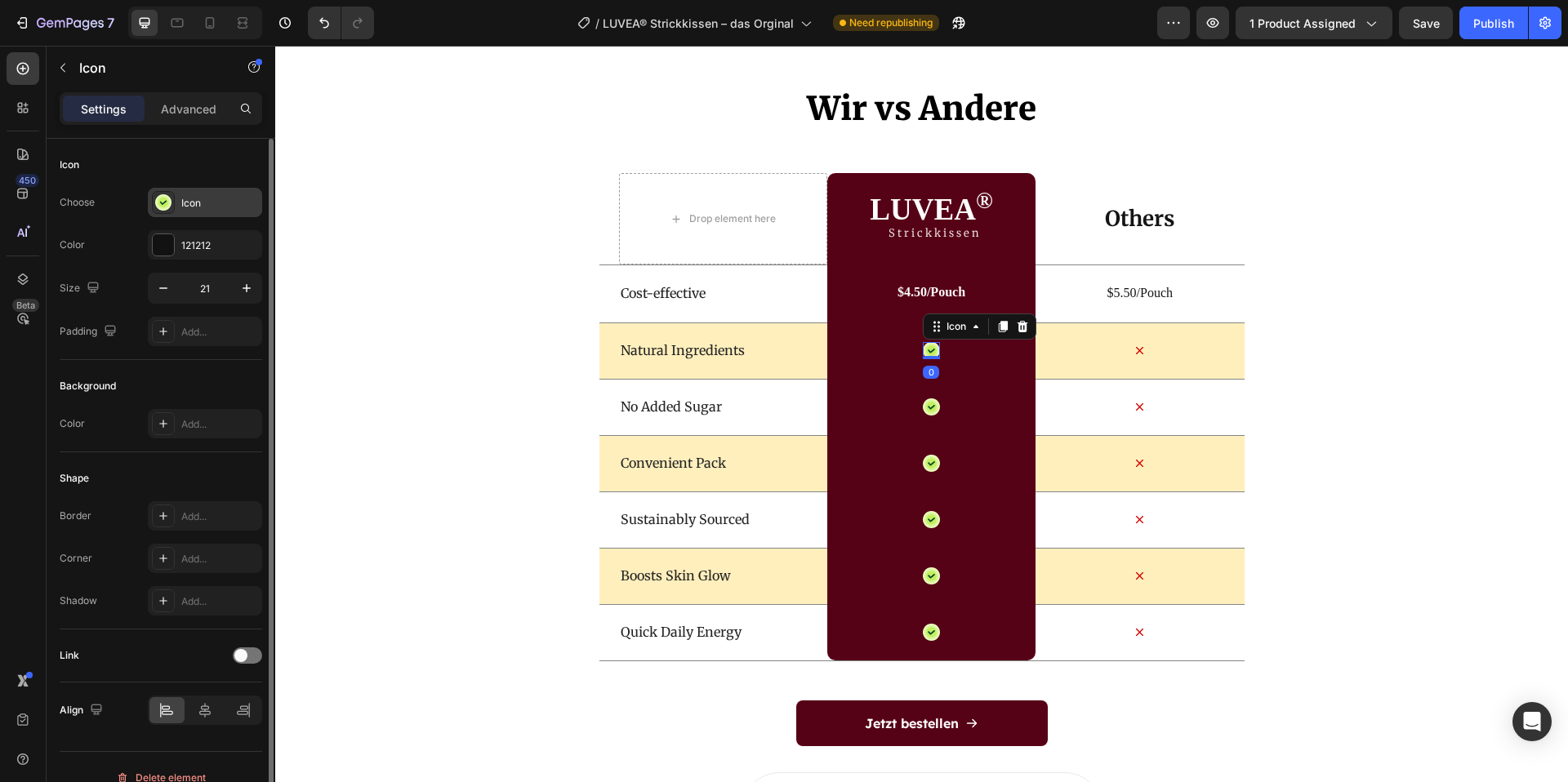
click at [169, 202] on icon at bounding box center [164, 203] width 14 height 14
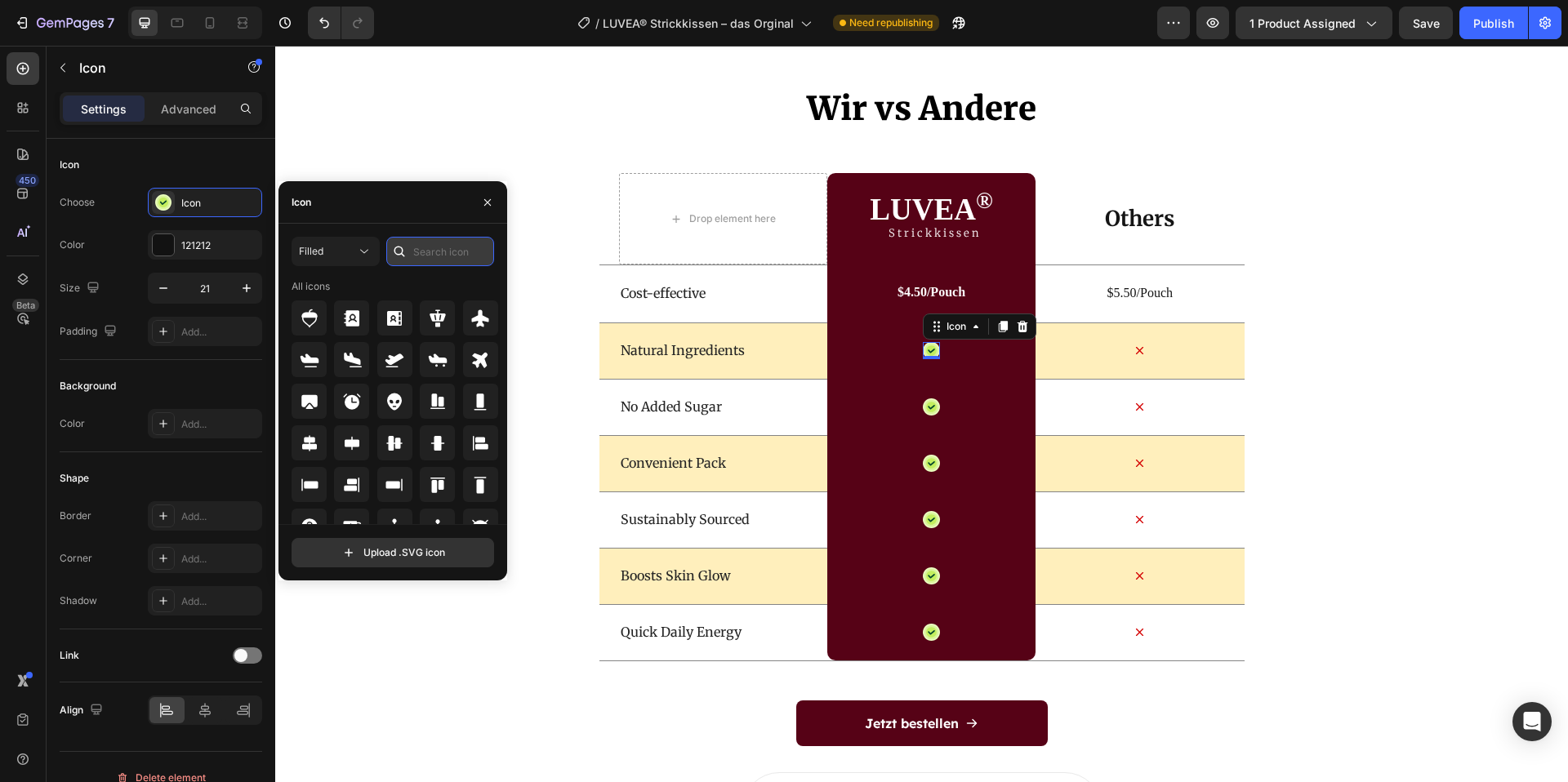
click at [448, 246] on input "text" at bounding box center [440, 251] width 108 height 29
type input "check"
click at [472, 321] on icon at bounding box center [480, 318] width 16 height 16
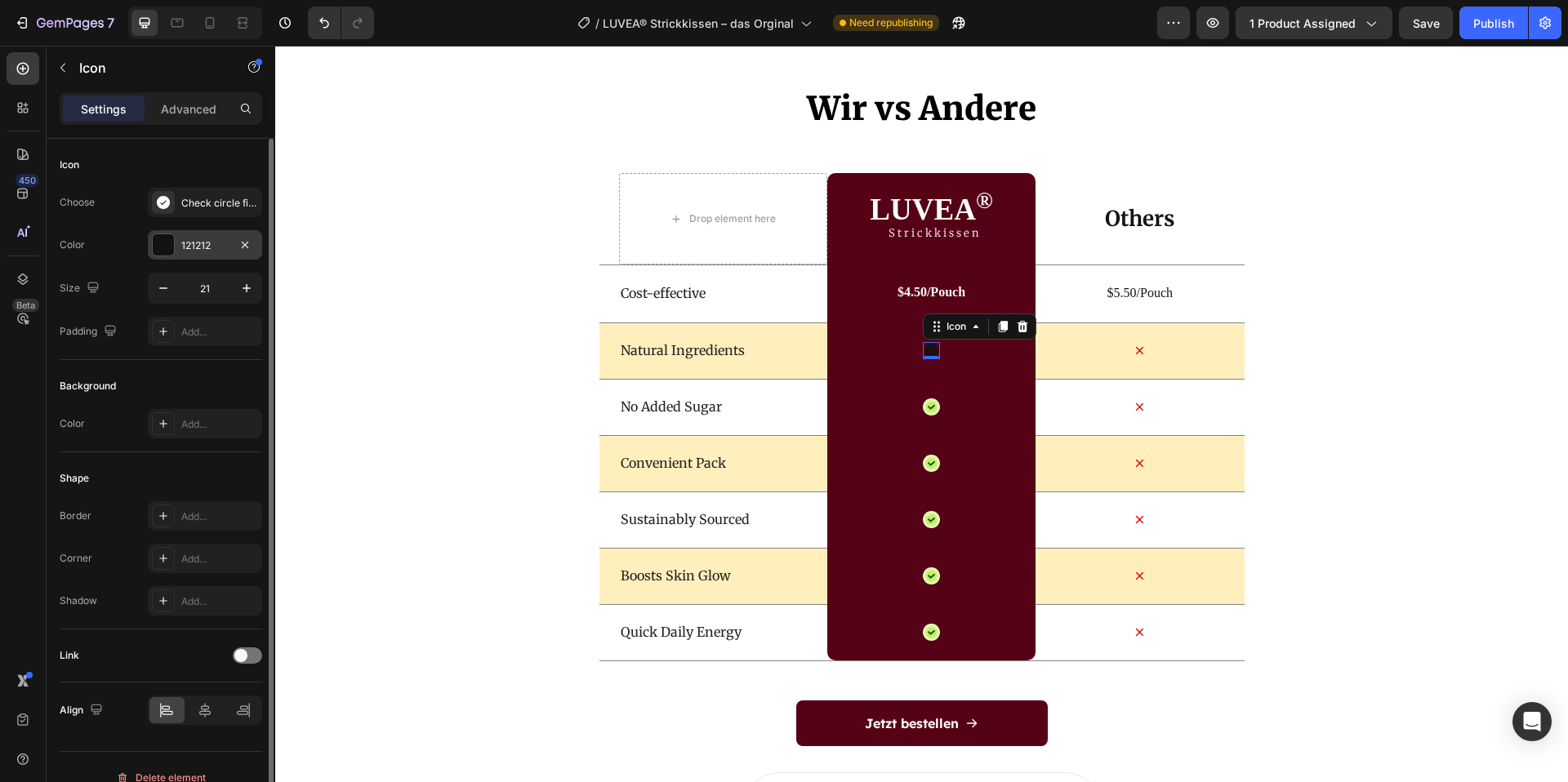
click at [142, 237] on div "Color 121212" at bounding box center [160, 244] width 203 height 29
click at [162, 241] on div at bounding box center [163, 245] width 21 height 21
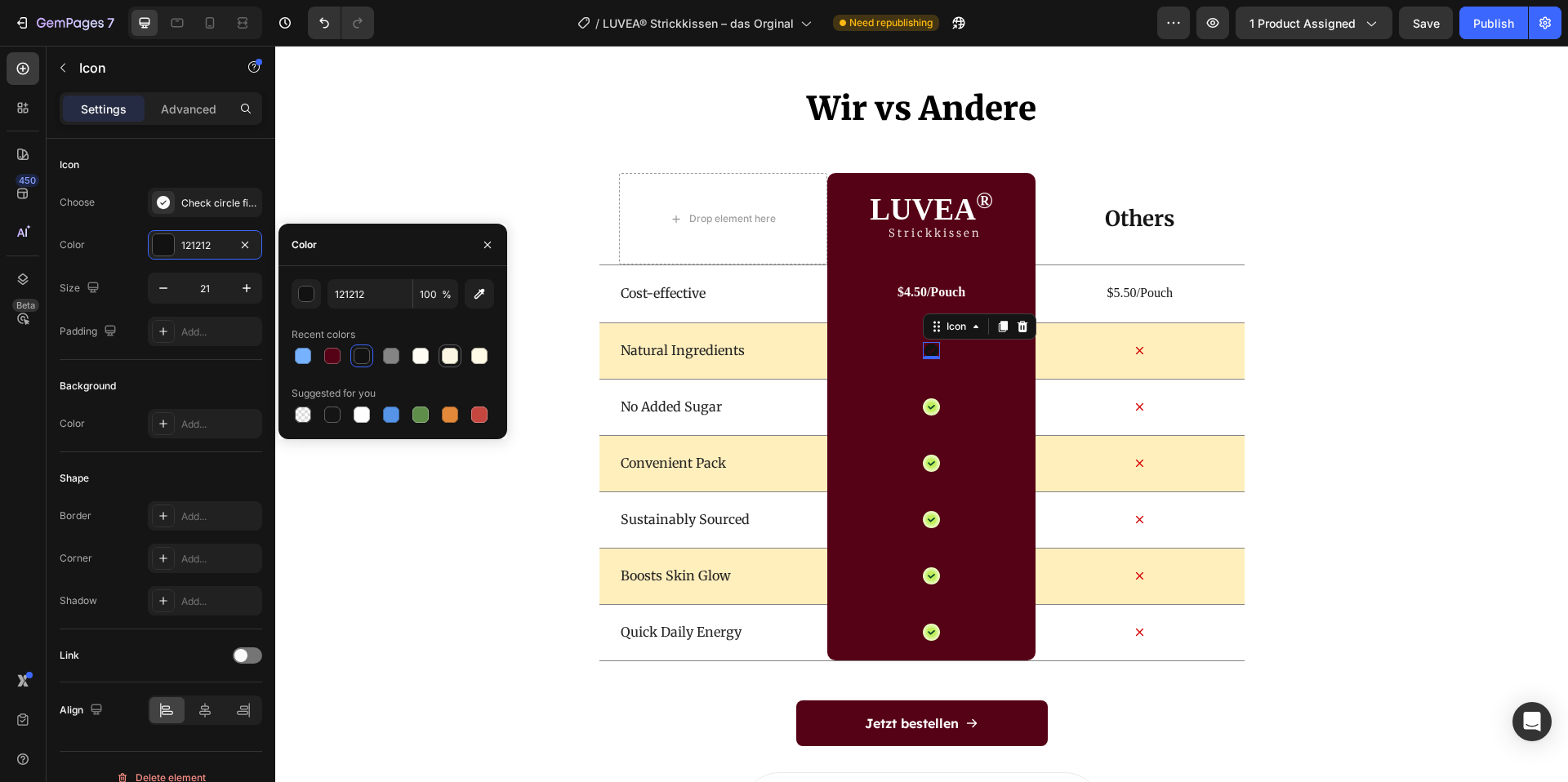
click at [453, 356] on div at bounding box center [450, 356] width 16 height 16
click at [449, 411] on div at bounding box center [450, 414] width 16 height 16
click at [306, 298] on div "button" at bounding box center [307, 295] width 16 height 16
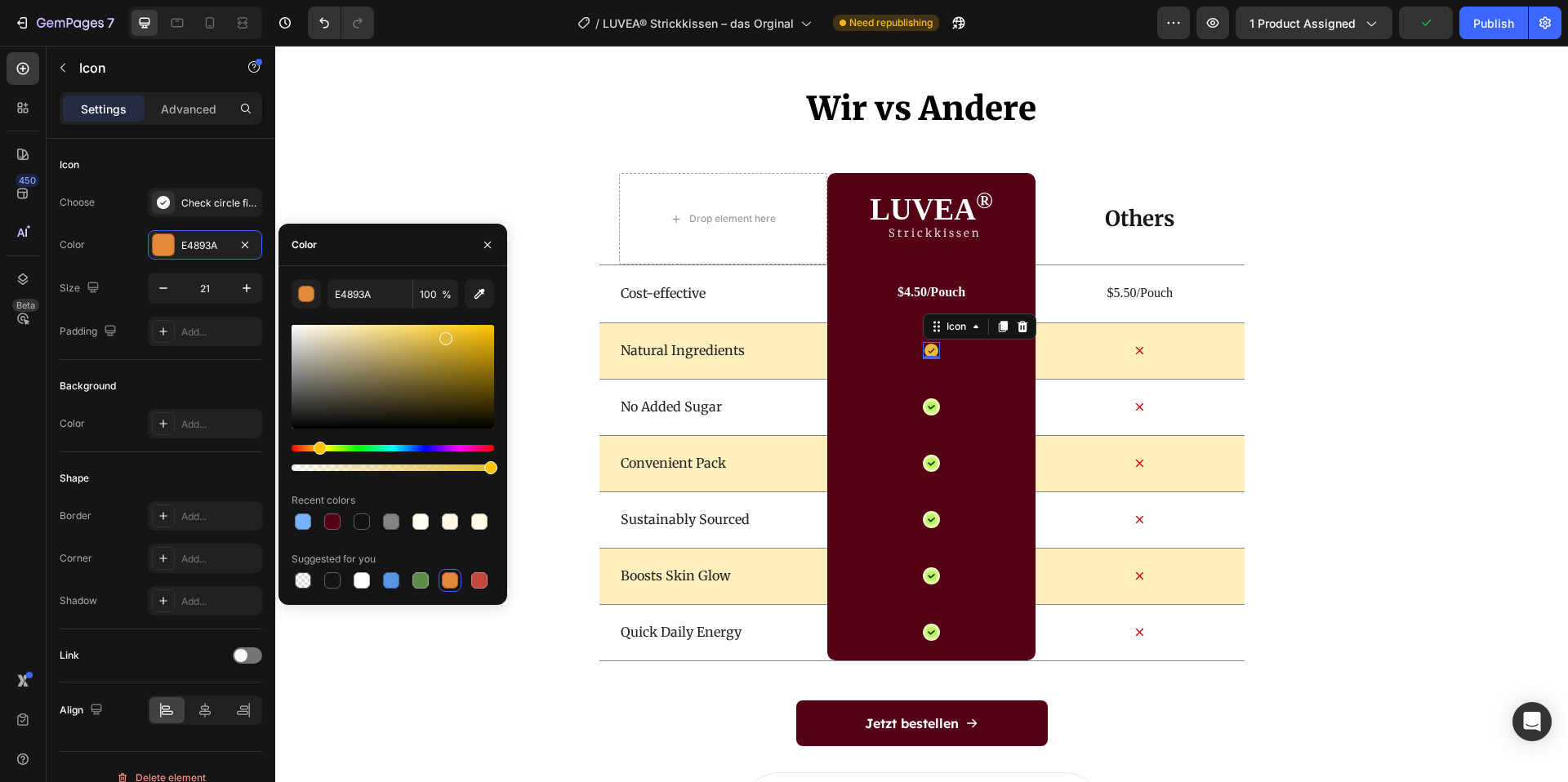
click at [318, 445] on div "Hue" at bounding box center [320, 448] width 13 height 13
drag, startPoint x: 446, startPoint y: 339, endPoint x: 446, endPoint y: 309, distance: 30.0
click at [446, 309] on div "E3BC39 100 % Recent colors Suggested for you" at bounding box center [392, 435] width 203 height 313
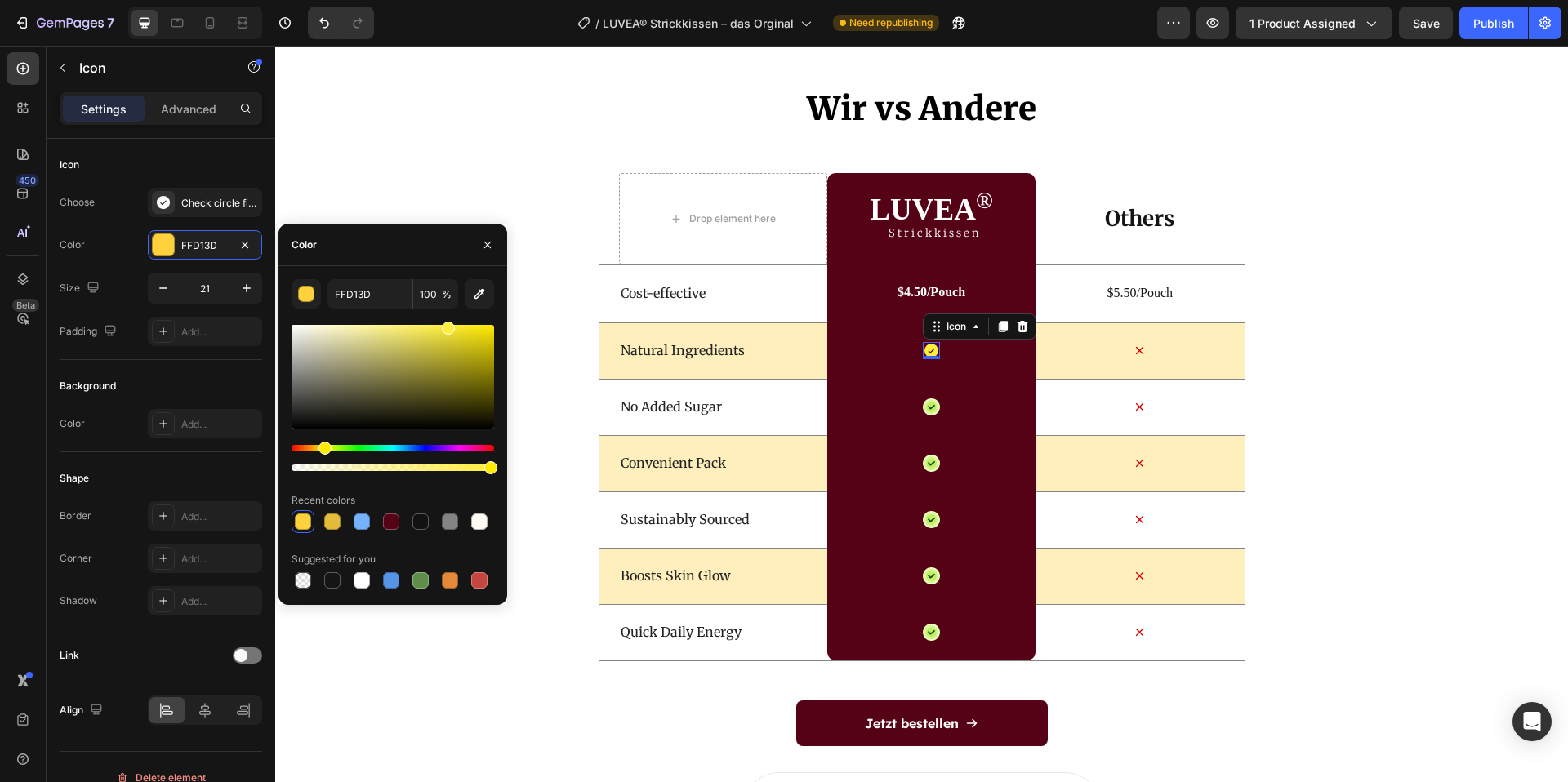
click at [322, 449] on div "Hue" at bounding box center [325, 448] width 13 height 13
type input "FFEE3D"
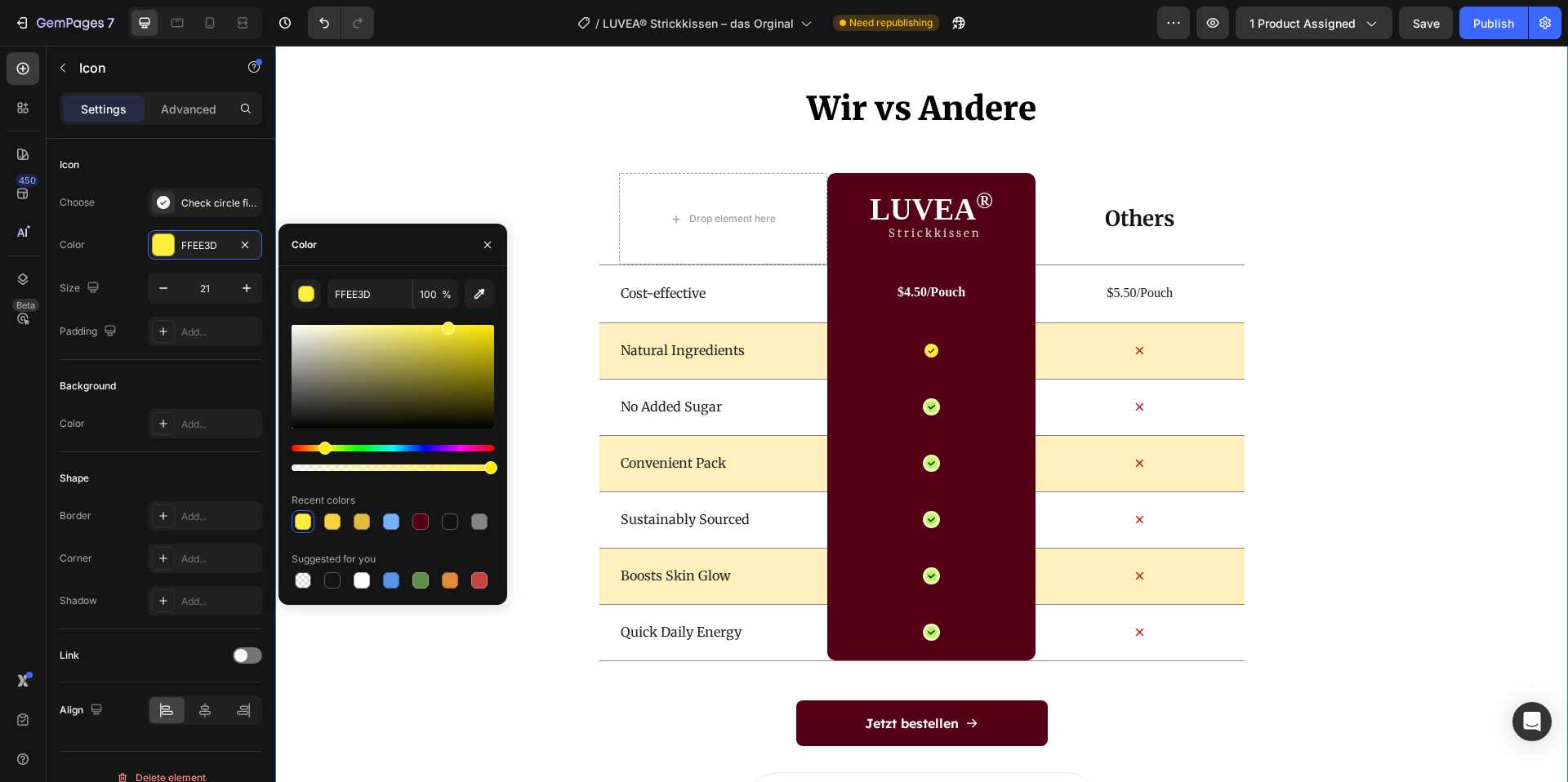
click at [1339, 360] on div "Wir vs Andere Heading Drop element here LUVEA ® Heading Strickkissen Text Block…" at bounding box center [922, 466] width 1293 height 760
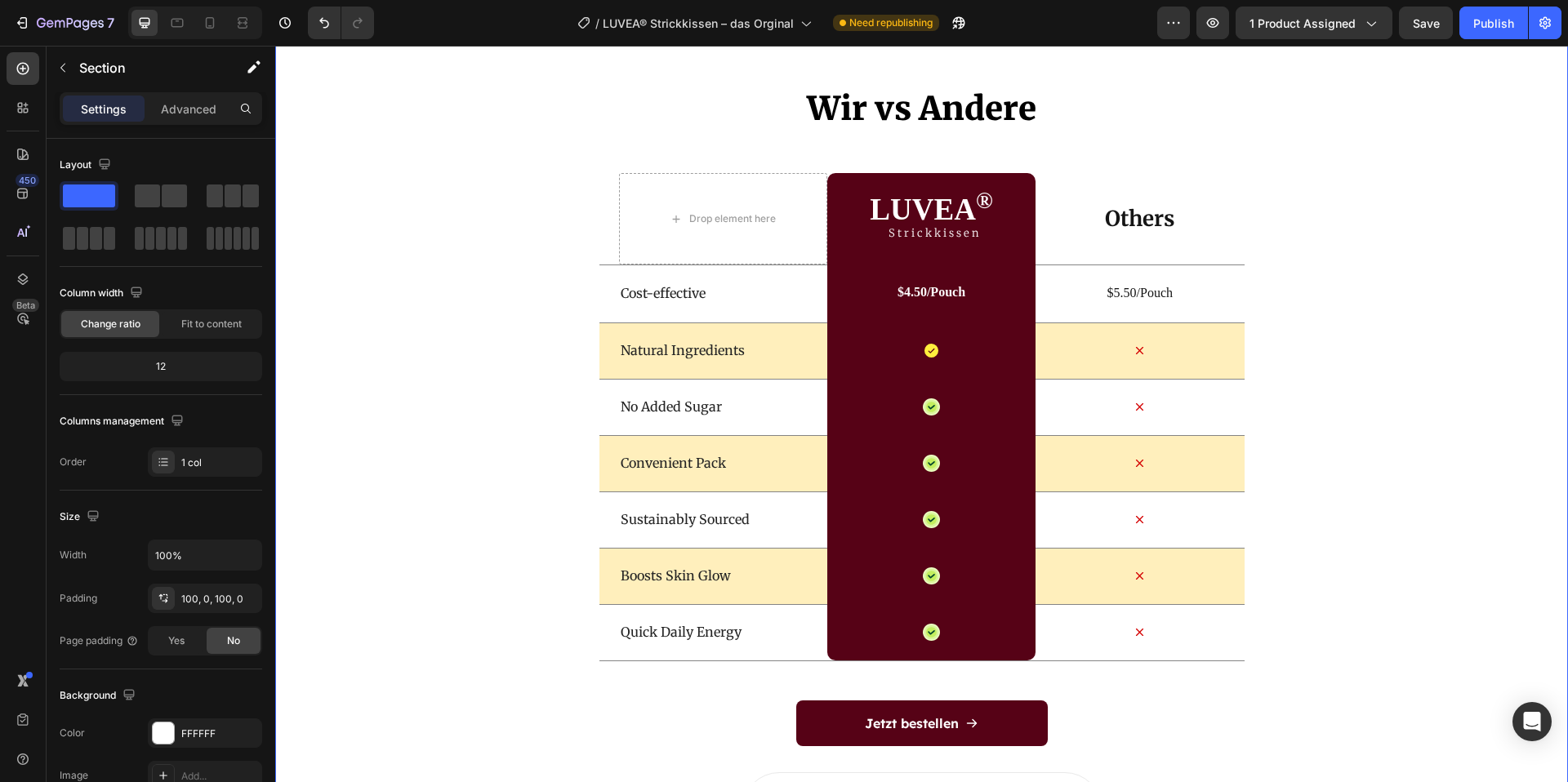
click at [1339, 361] on div "Wir vs Andere Heading Drop element here LUVEA ® Heading Strickkissen Text Block…" at bounding box center [922, 466] width 1293 height 760
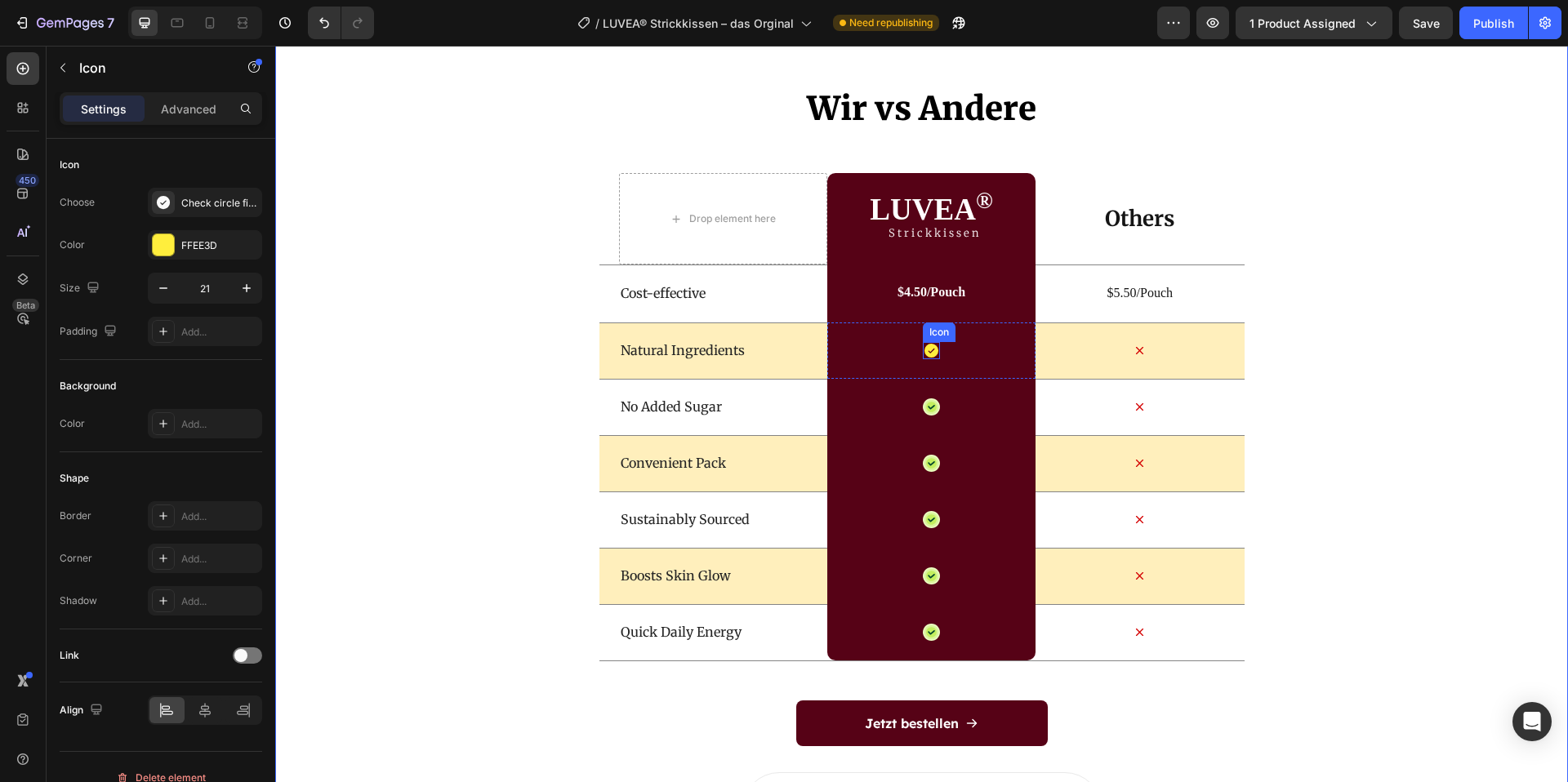
click at [932, 346] on icon at bounding box center [932, 351] width 14 height 14
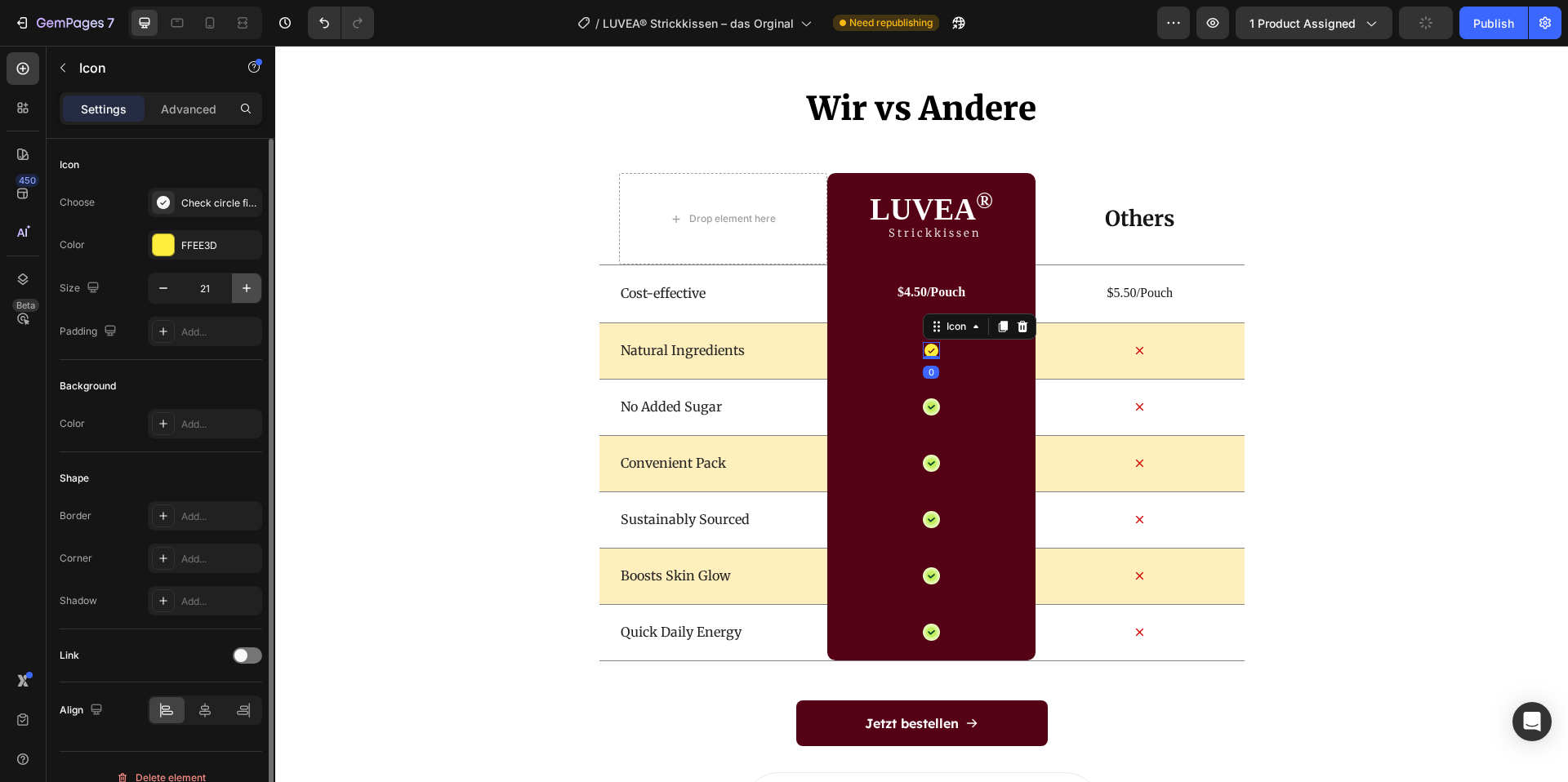
click at [243, 284] on icon "button" at bounding box center [246, 288] width 16 height 16
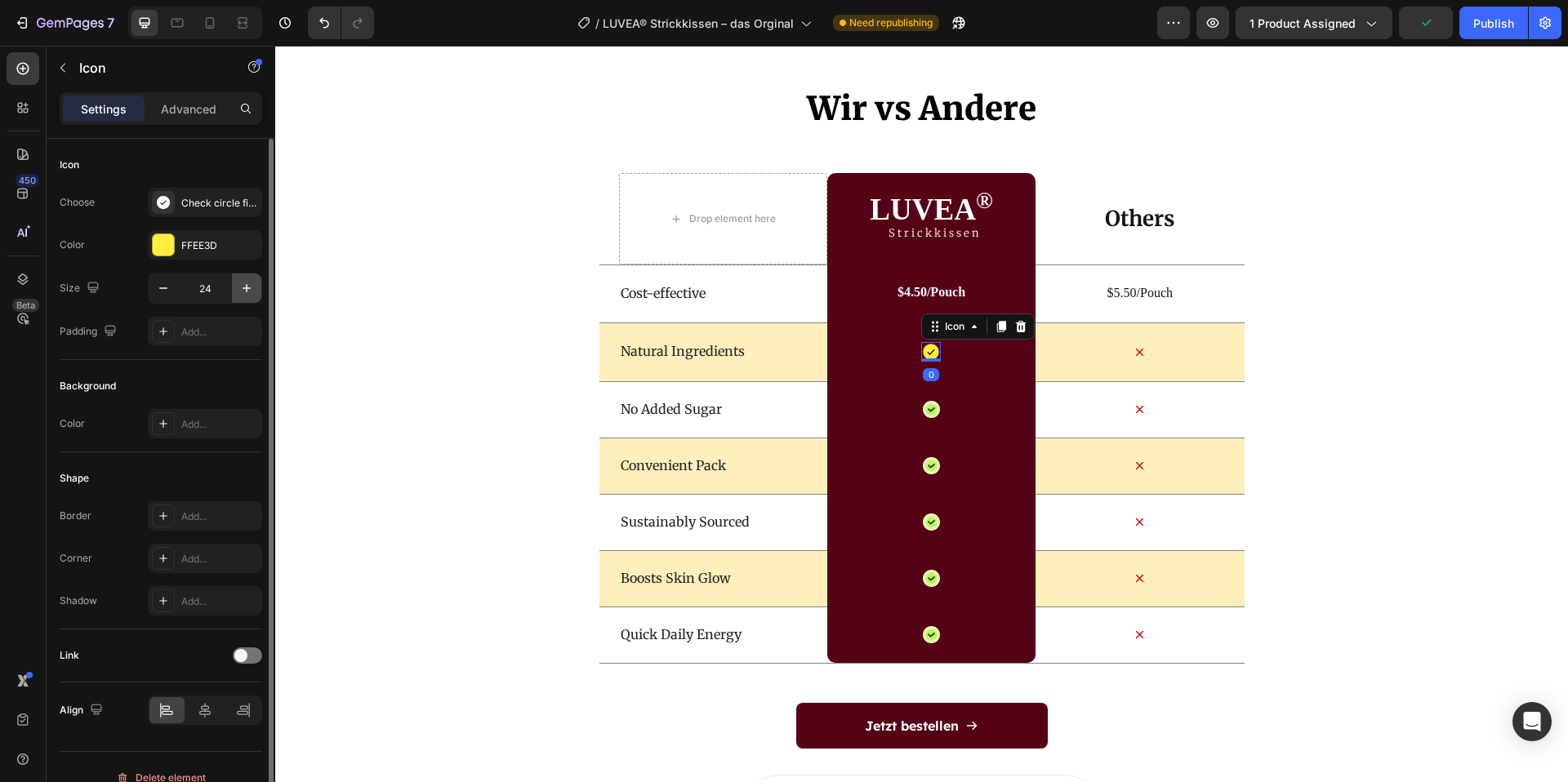
type input "25"
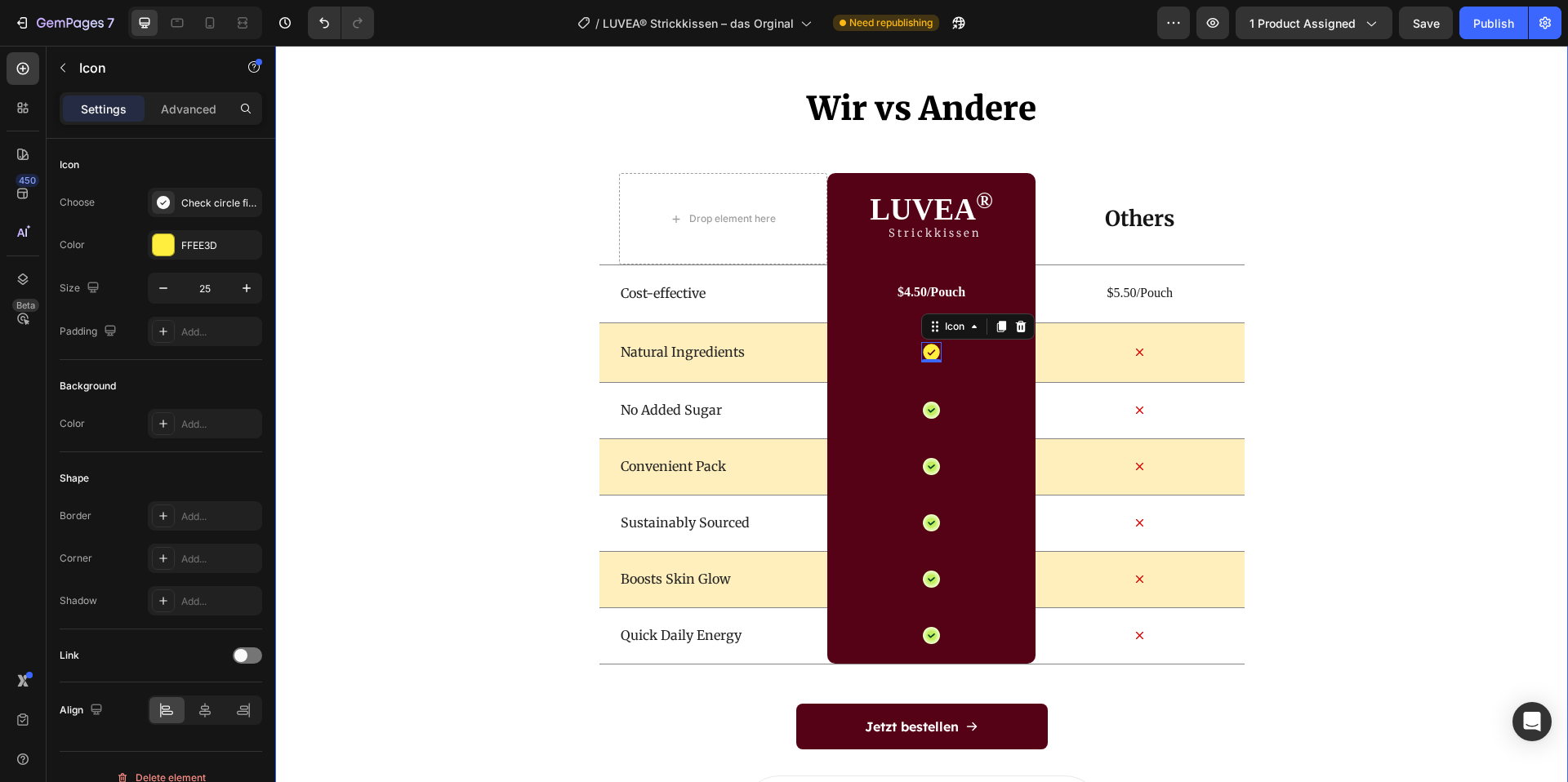
click at [1424, 281] on div "Wir vs Andere Heading Drop element here LUVEA ® Heading Strickkissen Text Block…" at bounding box center [922, 468] width 1293 height 763
click at [931, 413] on icon at bounding box center [932, 410] width 11 height 11
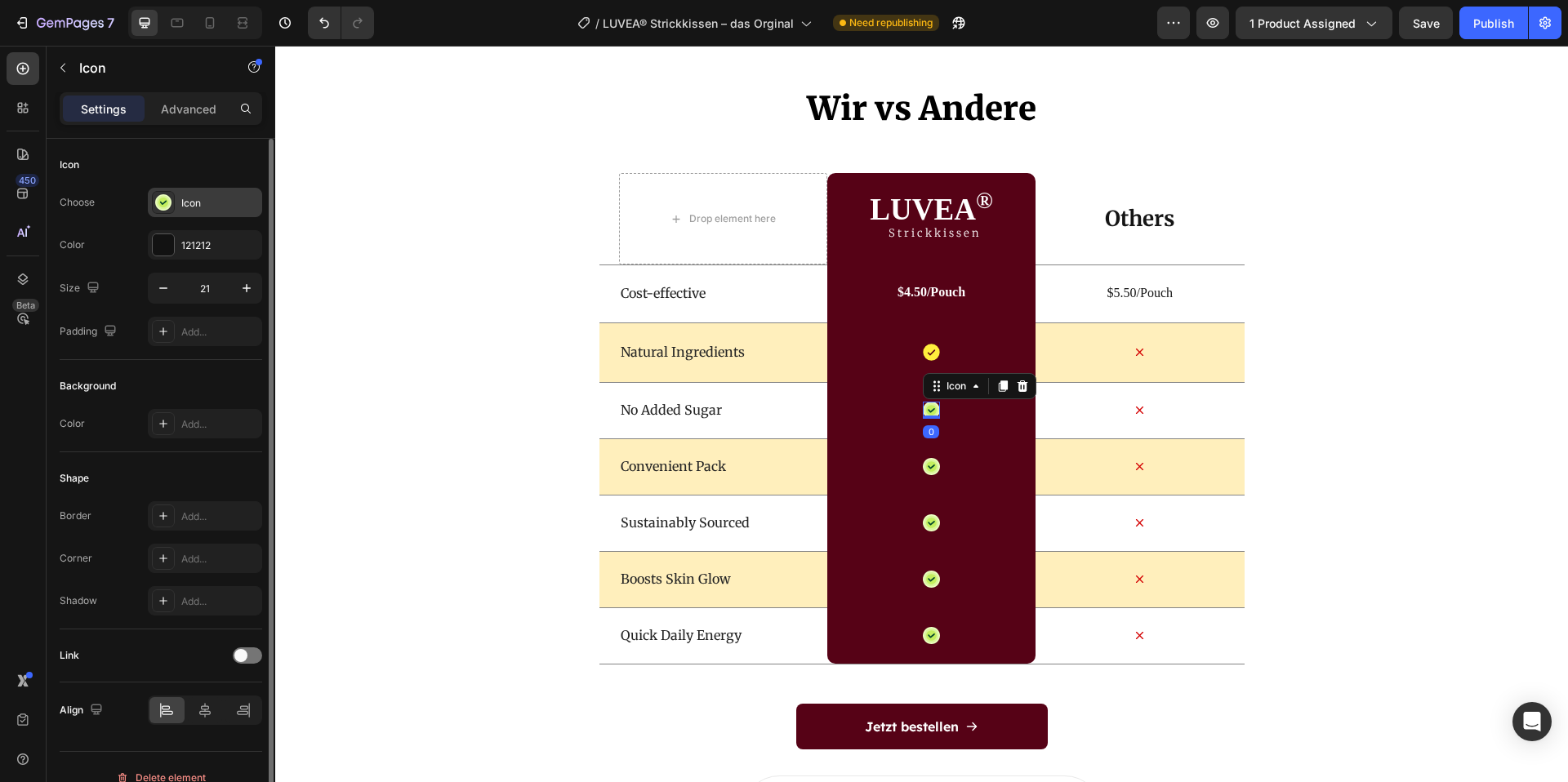
click at [190, 210] on div "Icon" at bounding box center [205, 202] width 114 height 29
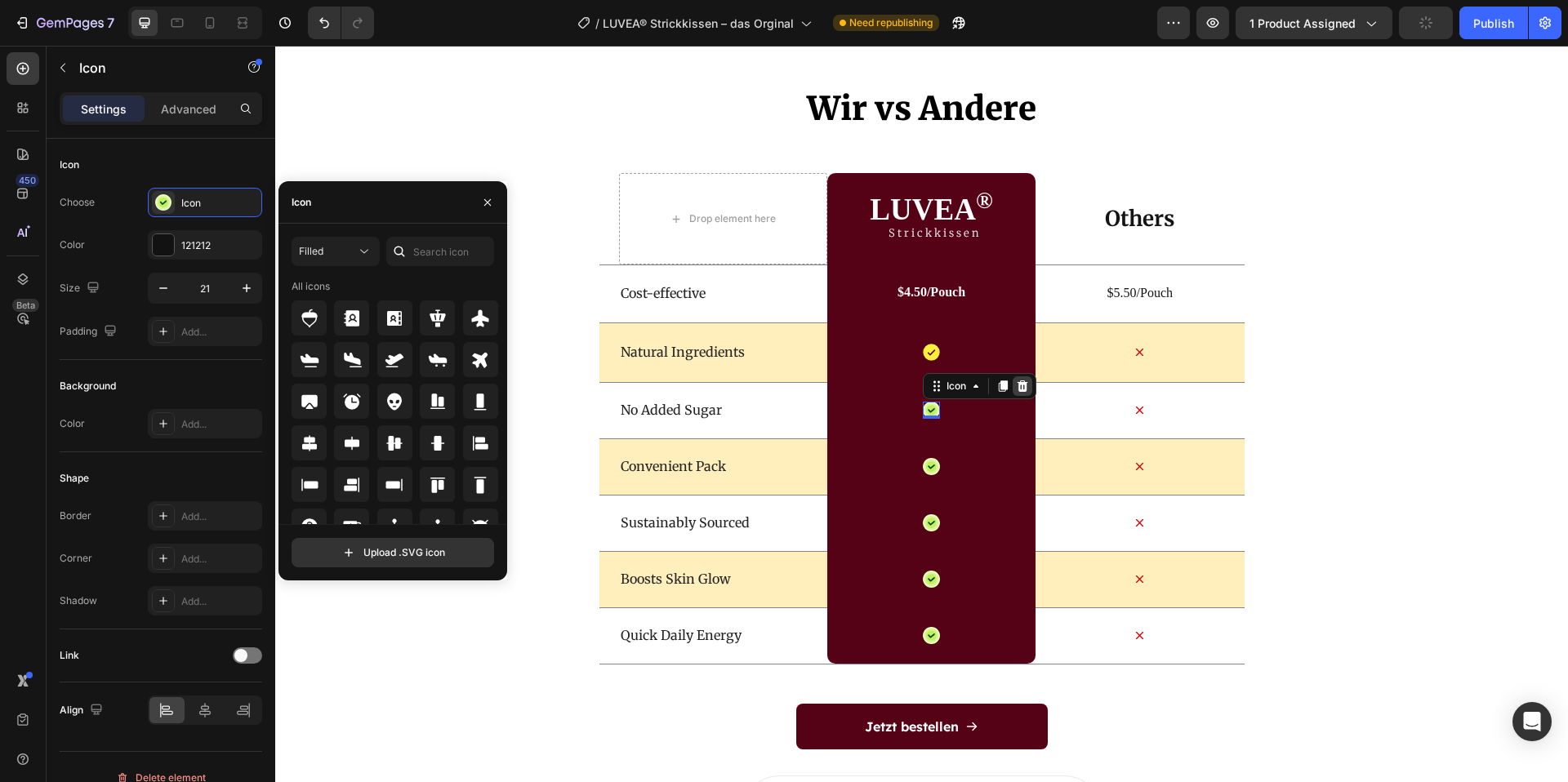
click at [1020, 388] on icon at bounding box center [1022, 386] width 11 height 12
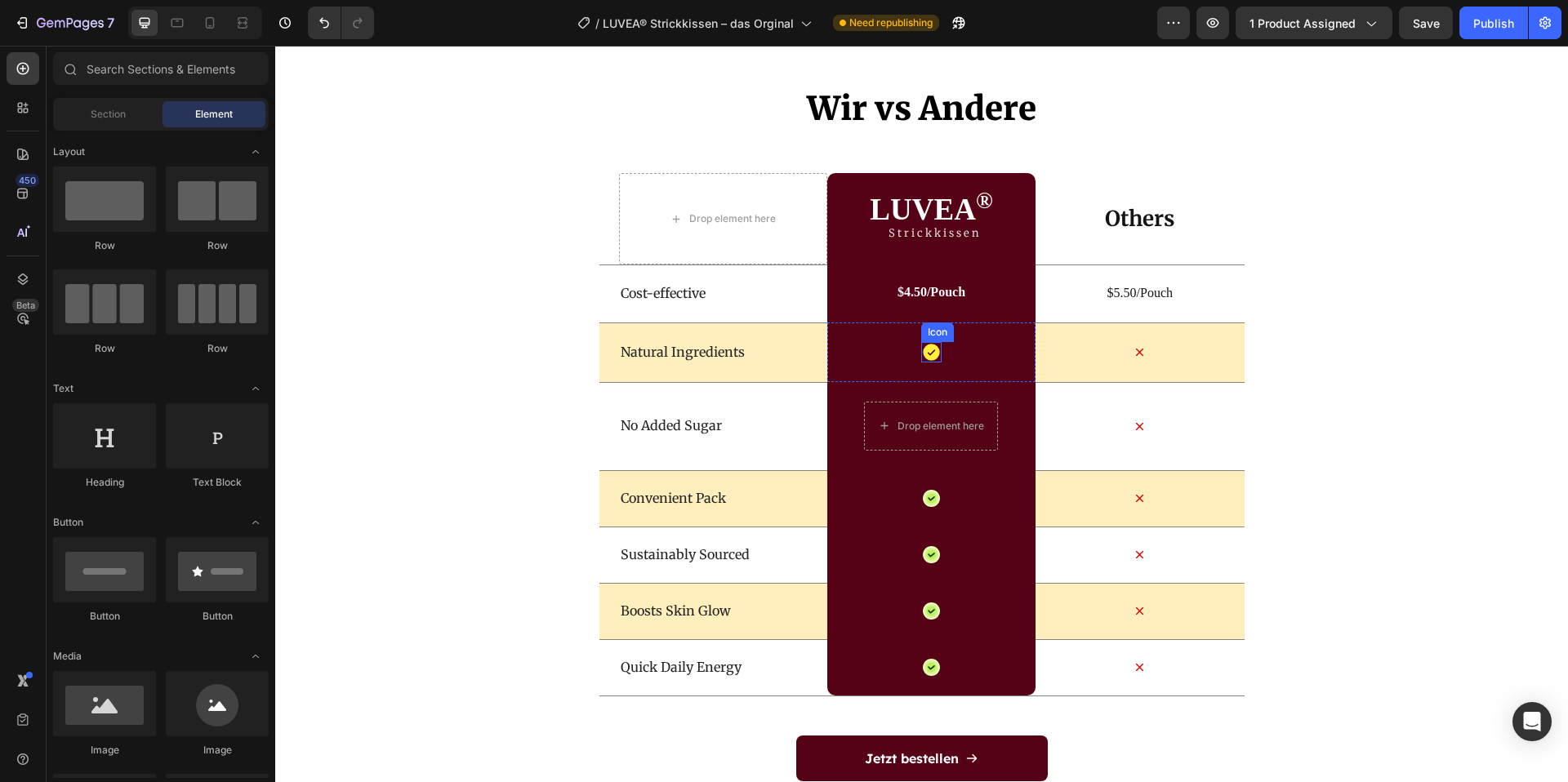
click at [929, 355] on icon at bounding box center [931, 352] width 16 height 16
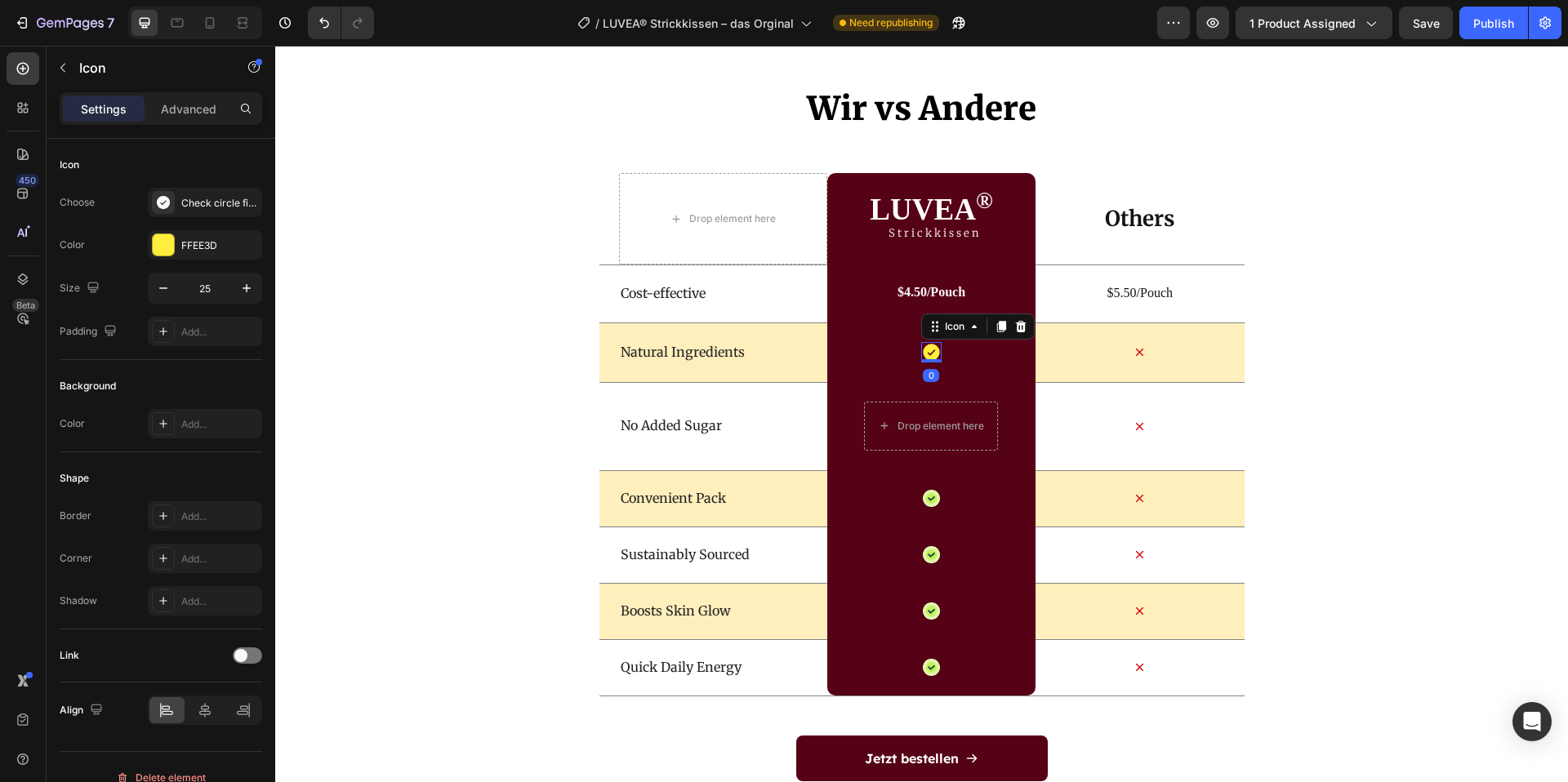
click at [1000, 325] on icon at bounding box center [1002, 326] width 9 height 12
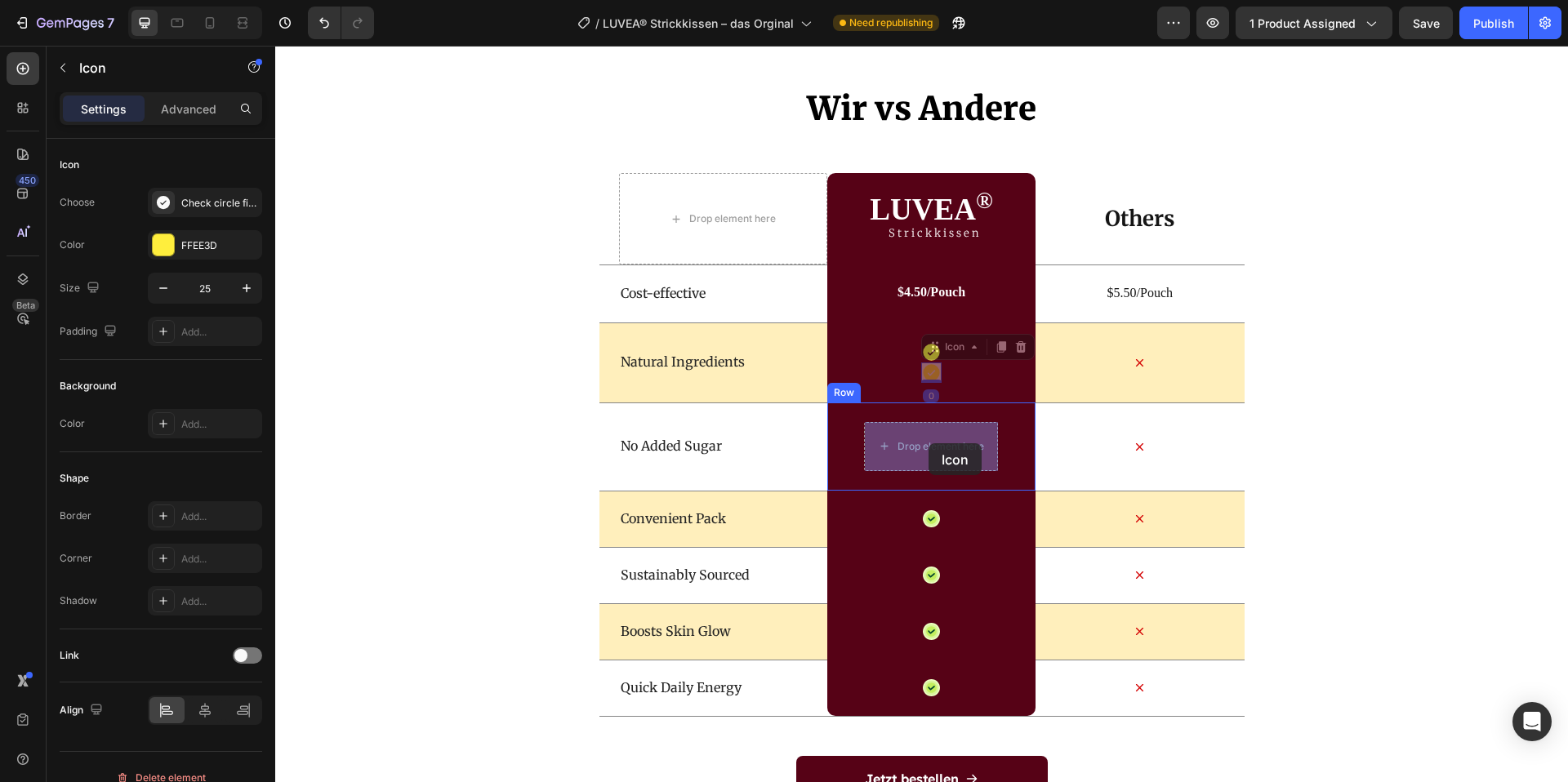
drag, startPoint x: 934, startPoint y: 352, endPoint x: 928, endPoint y: 442, distance: 90.2
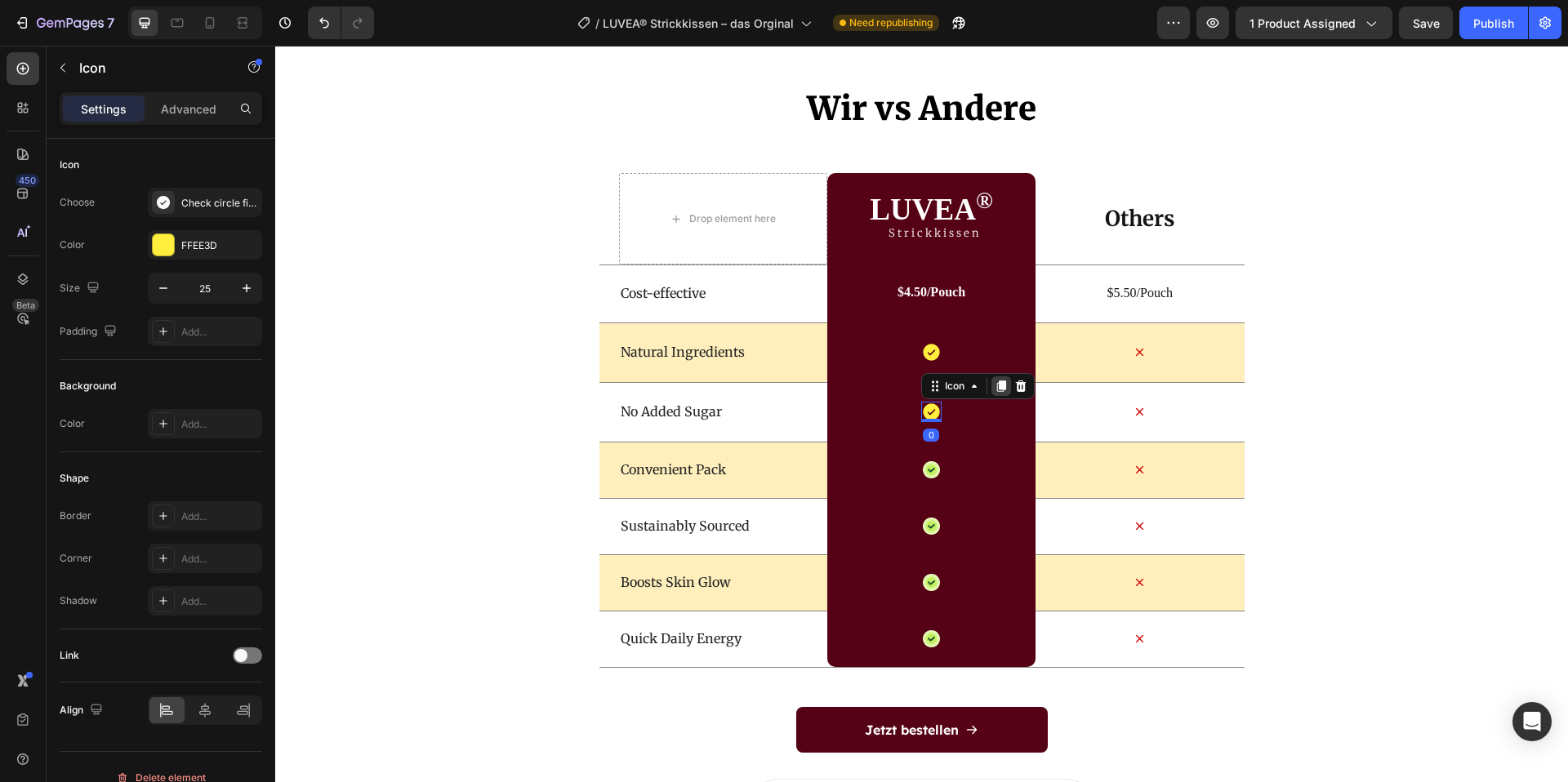
click at [998, 384] on icon at bounding box center [1001, 386] width 13 height 13
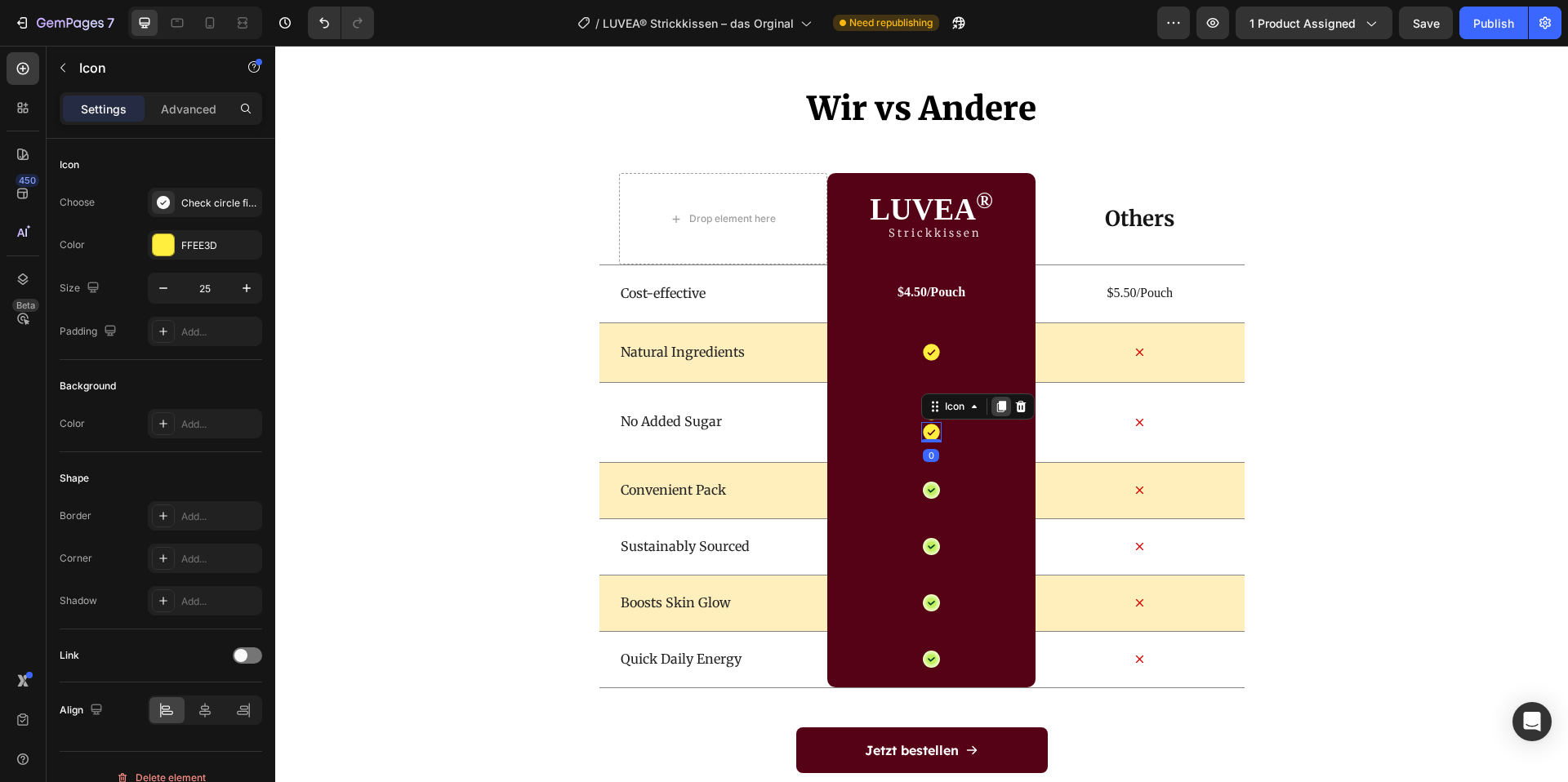
click at [1003, 409] on icon at bounding box center [1002, 406] width 9 height 12
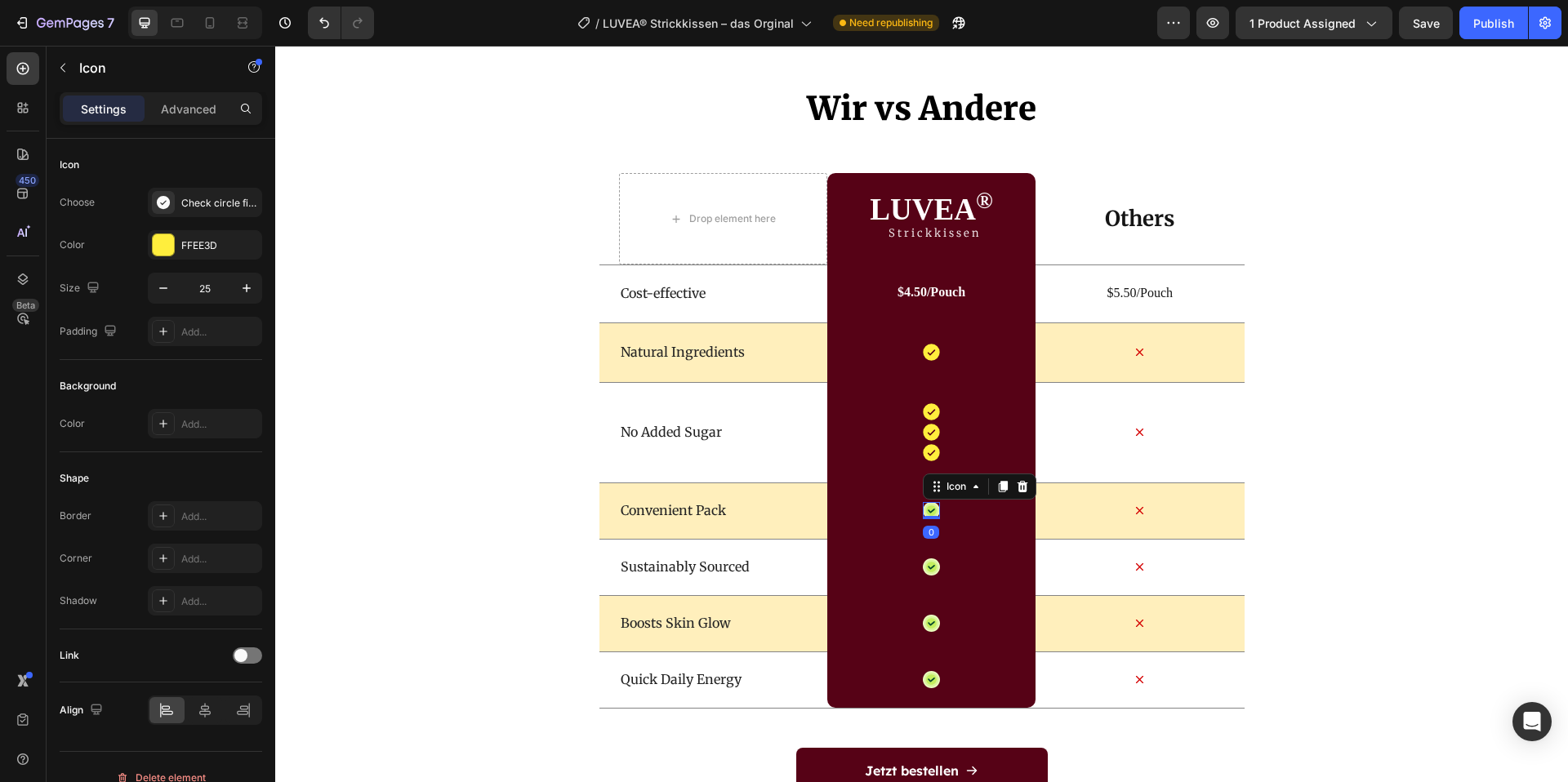
drag, startPoint x: 931, startPoint y: 515, endPoint x: 1001, endPoint y: 499, distance: 71.8
click at [933, 514] on icon at bounding box center [932, 511] width 11 height 11
drag, startPoint x: 1032, startPoint y: 486, endPoint x: 1017, endPoint y: 500, distance: 20.5
click at [1031, 486] on div at bounding box center [1022, 487] width 19 height 19
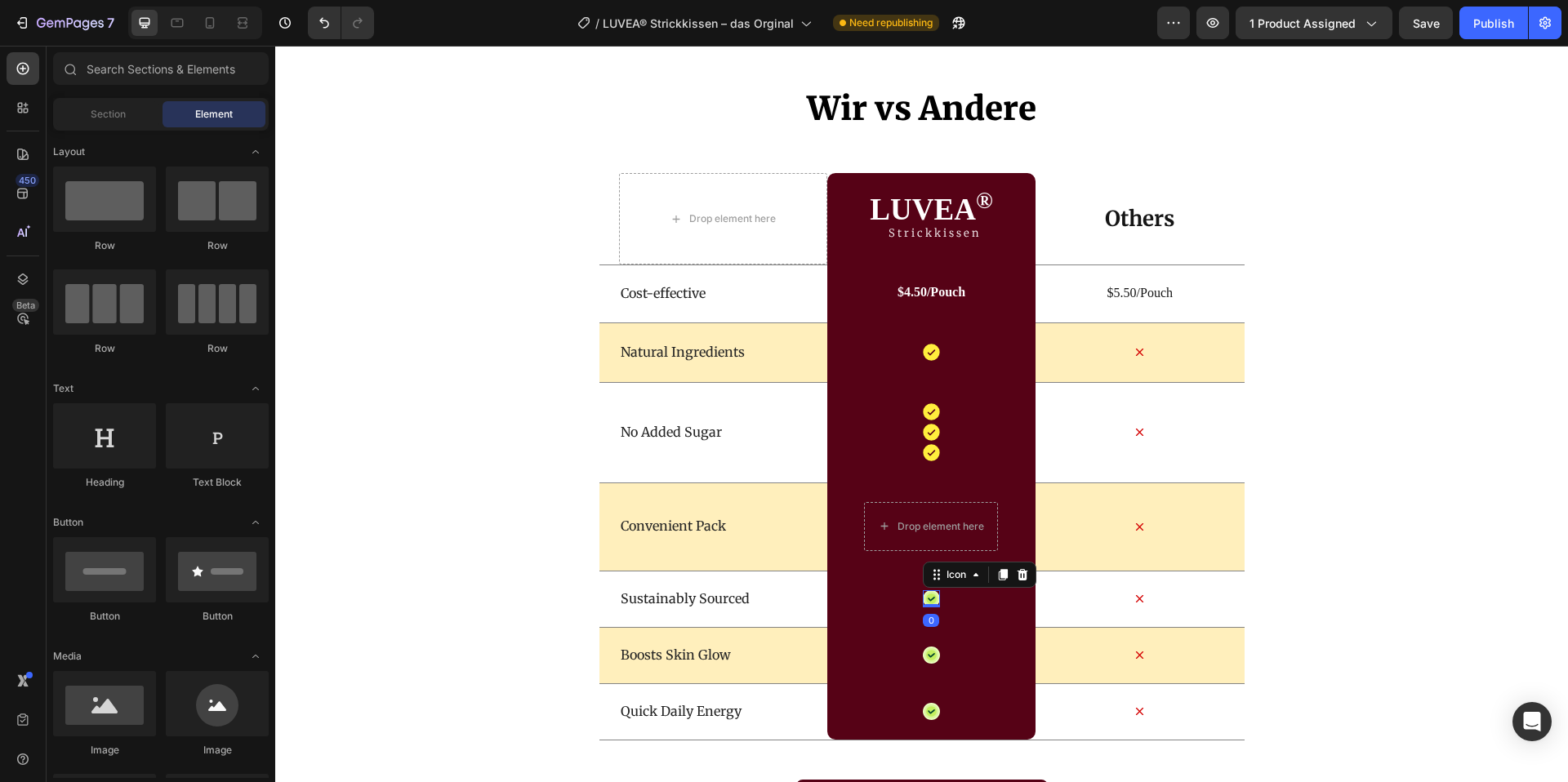
click at [932, 598] on icon at bounding box center [932, 600] width 7 height 5
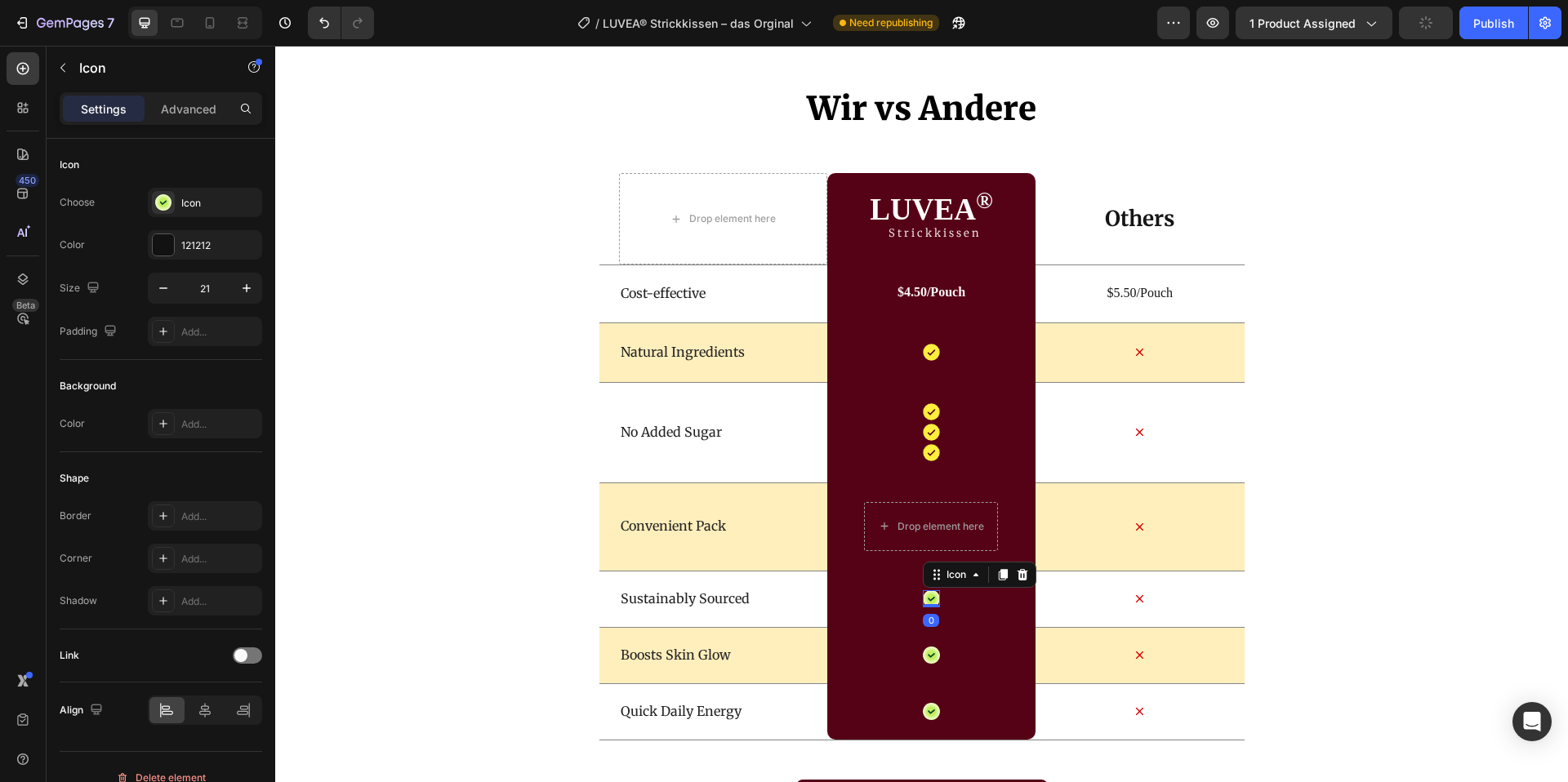
drag, startPoint x: 1023, startPoint y: 578, endPoint x: 998, endPoint y: 596, distance: 30.8
click at [1021, 577] on icon at bounding box center [1022, 575] width 11 height 12
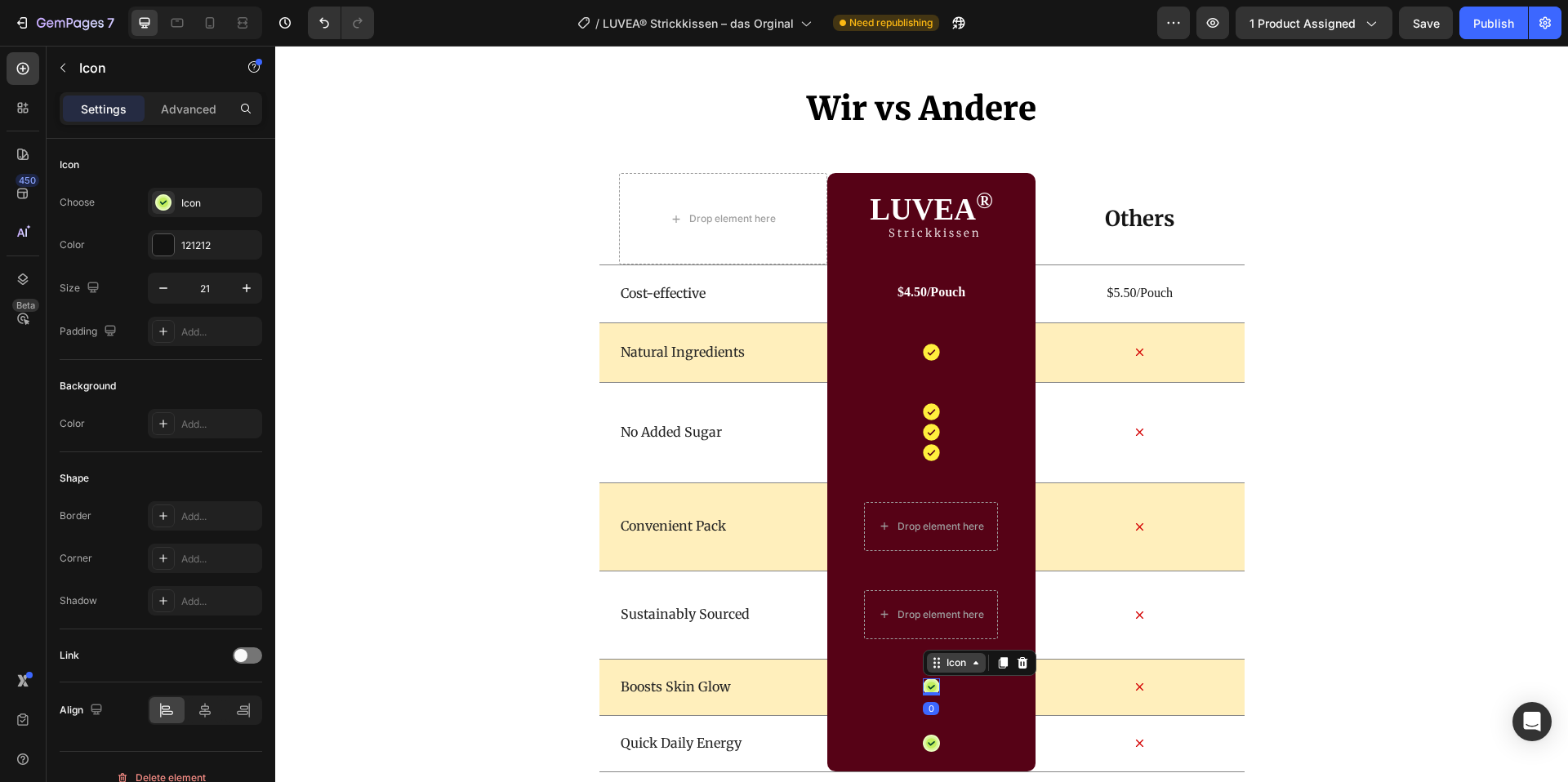
drag, startPoint x: 935, startPoint y: 687, endPoint x: 984, endPoint y: 655, distance: 58.5
click at [937, 686] on icon at bounding box center [931, 686] width 17 height 17
drag, startPoint x: 1026, startPoint y: 662, endPoint x: 998, endPoint y: 681, distance: 33.8
click at [1024, 662] on icon at bounding box center [1022, 662] width 13 height 13
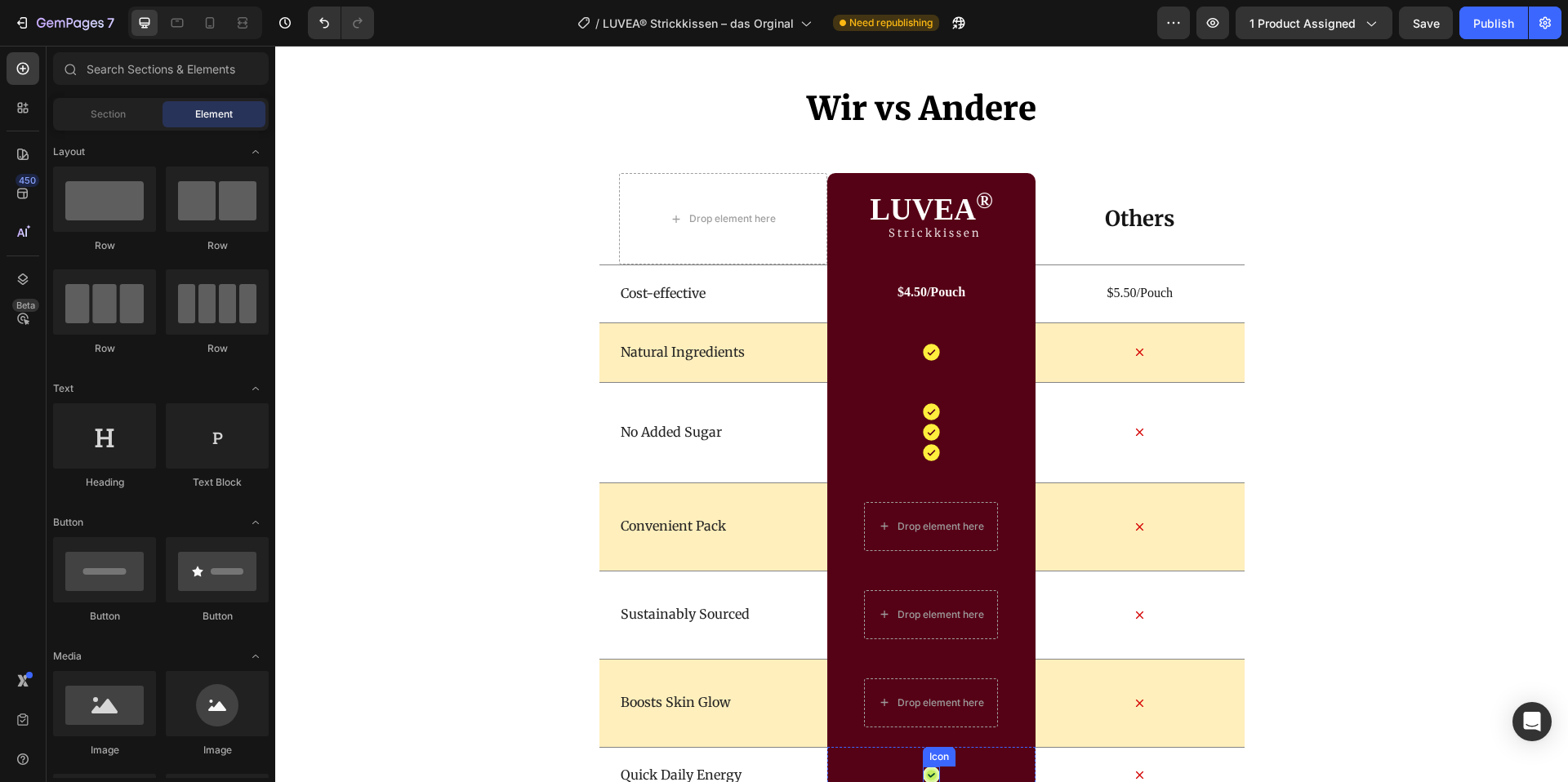
drag, startPoint x: 931, startPoint y: 777, endPoint x: 988, endPoint y: 737, distance: 69.6
click at [931, 777] on icon at bounding box center [932, 776] width 7 height 5
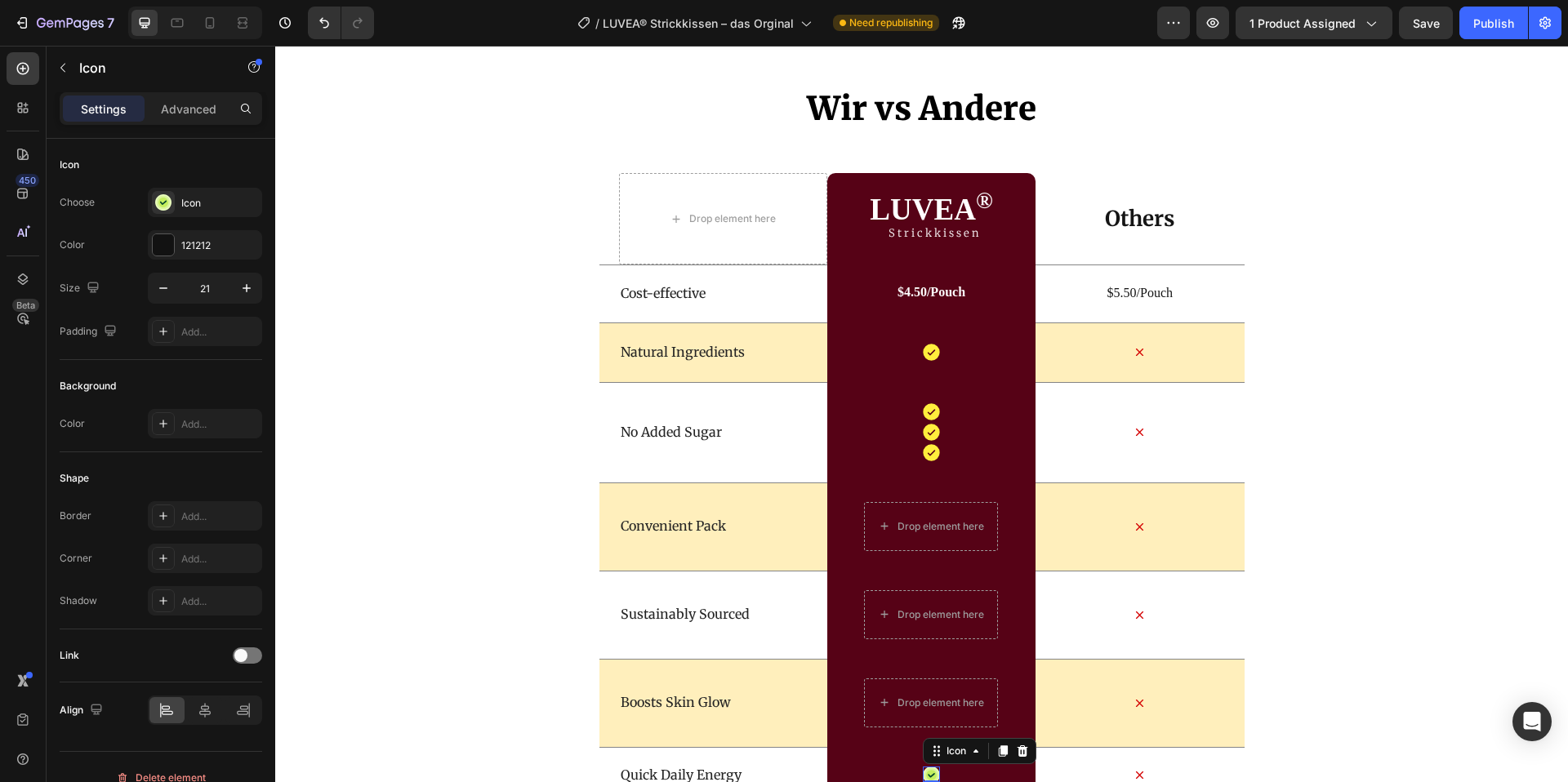
drag, startPoint x: 1033, startPoint y: 754, endPoint x: 1027, endPoint y: 741, distance: 14.3
click at [1032, 753] on div at bounding box center [1022, 751] width 19 height 19
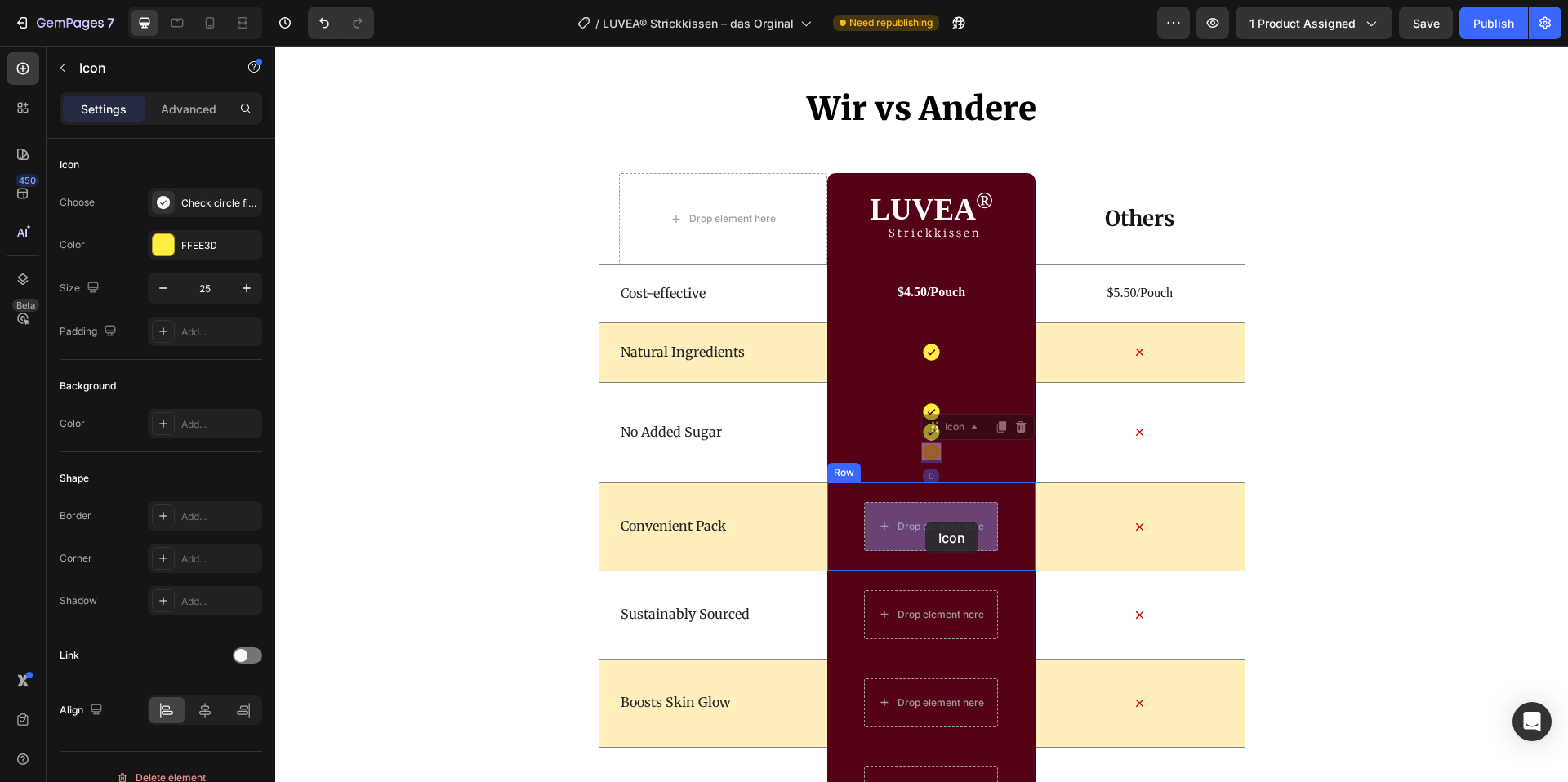
drag, startPoint x: 936, startPoint y: 453, endPoint x: 926, endPoint y: 519, distance: 66.8
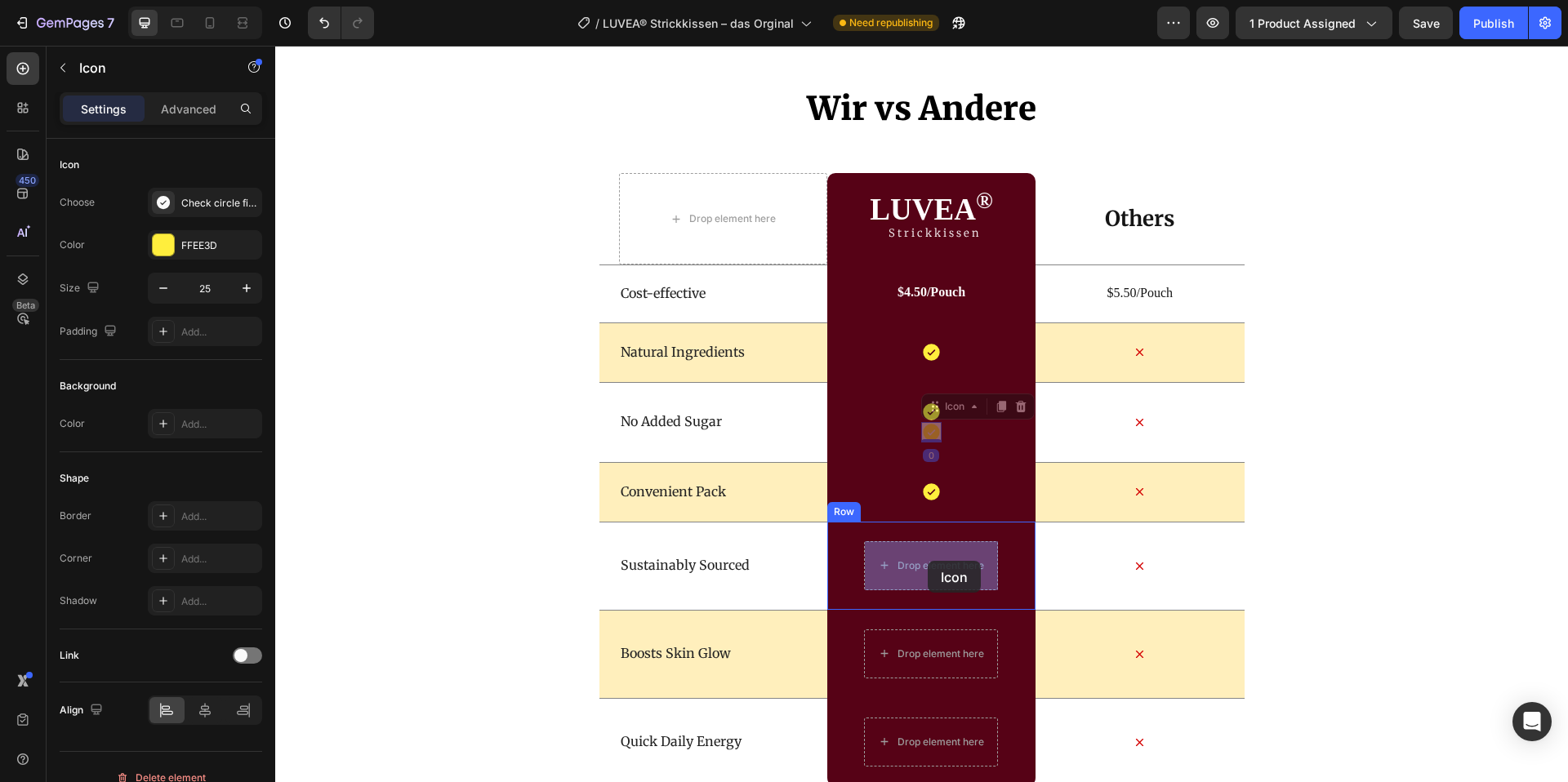
drag, startPoint x: 934, startPoint y: 436, endPoint x: 928, endPoint y: 561, distance: 125.1
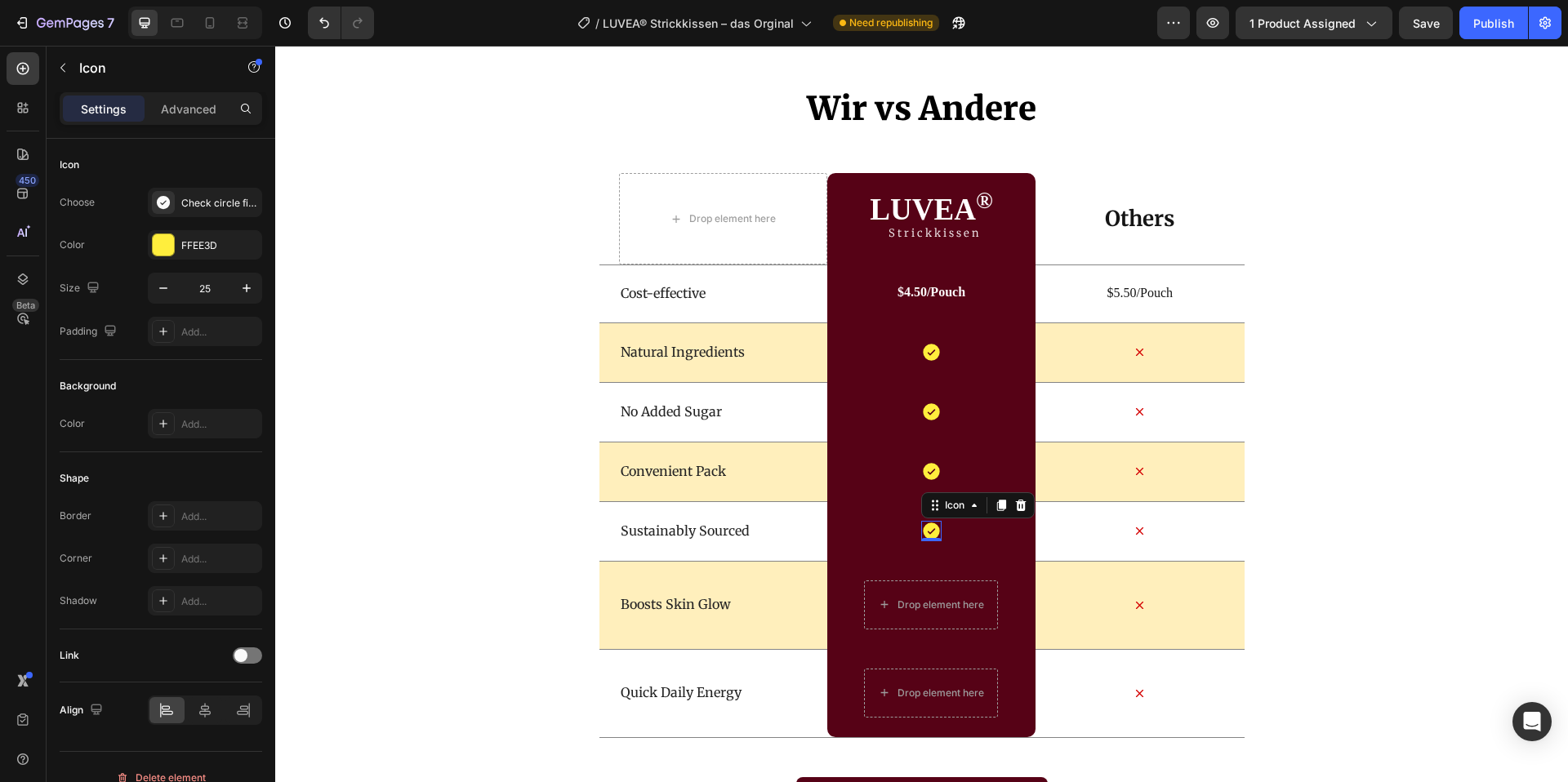
click at [1002, 503] on icon at bounding box center [1002, 505] width 9 height 12
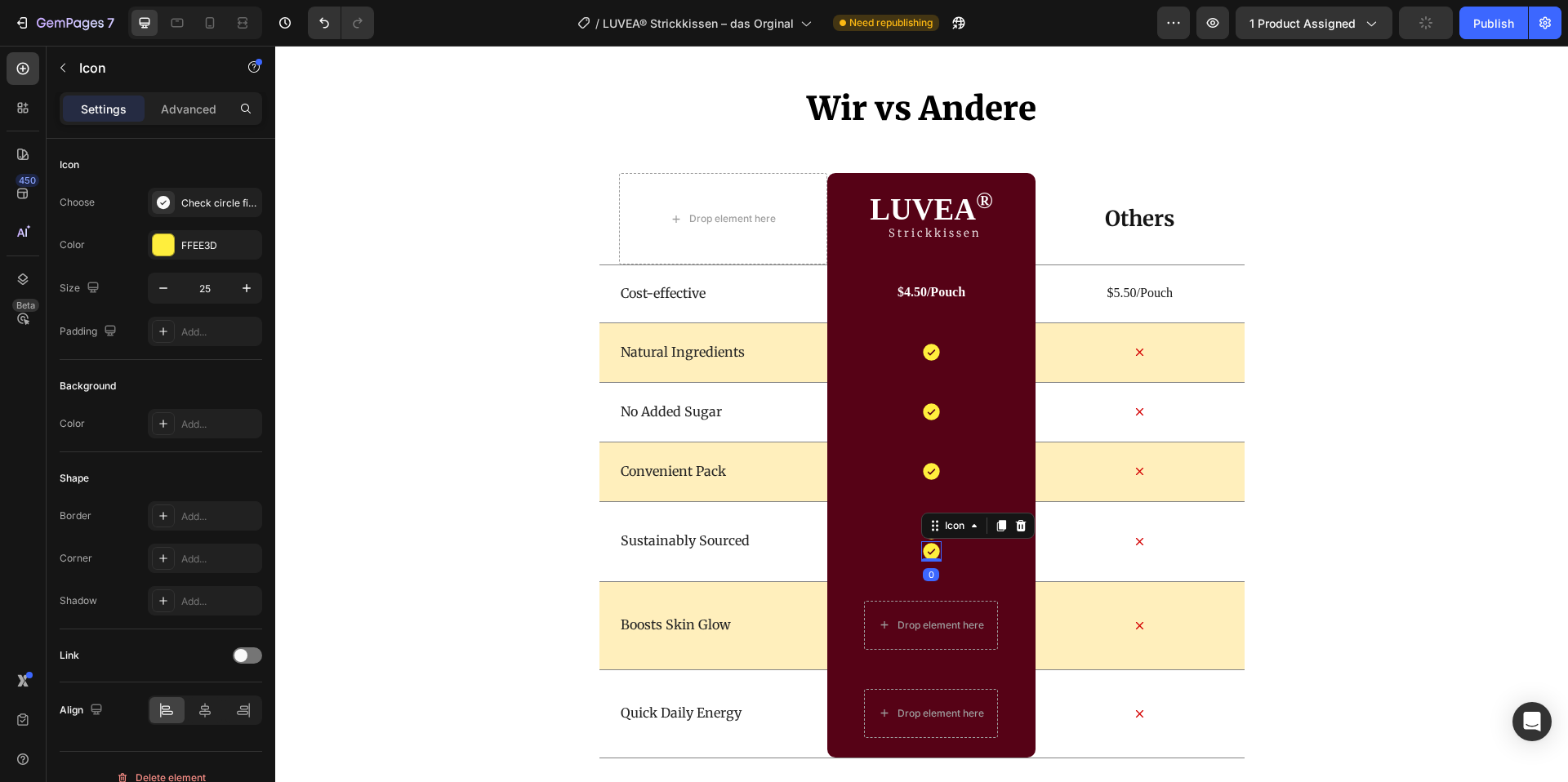
drag, startPoint x: 1004, startPoint y: 523, endPoint x: 990, endPoint y: 538, distance: 20.5
click at [1003, 524] on icon at bounding box center [1002, 525] width 9 height 12
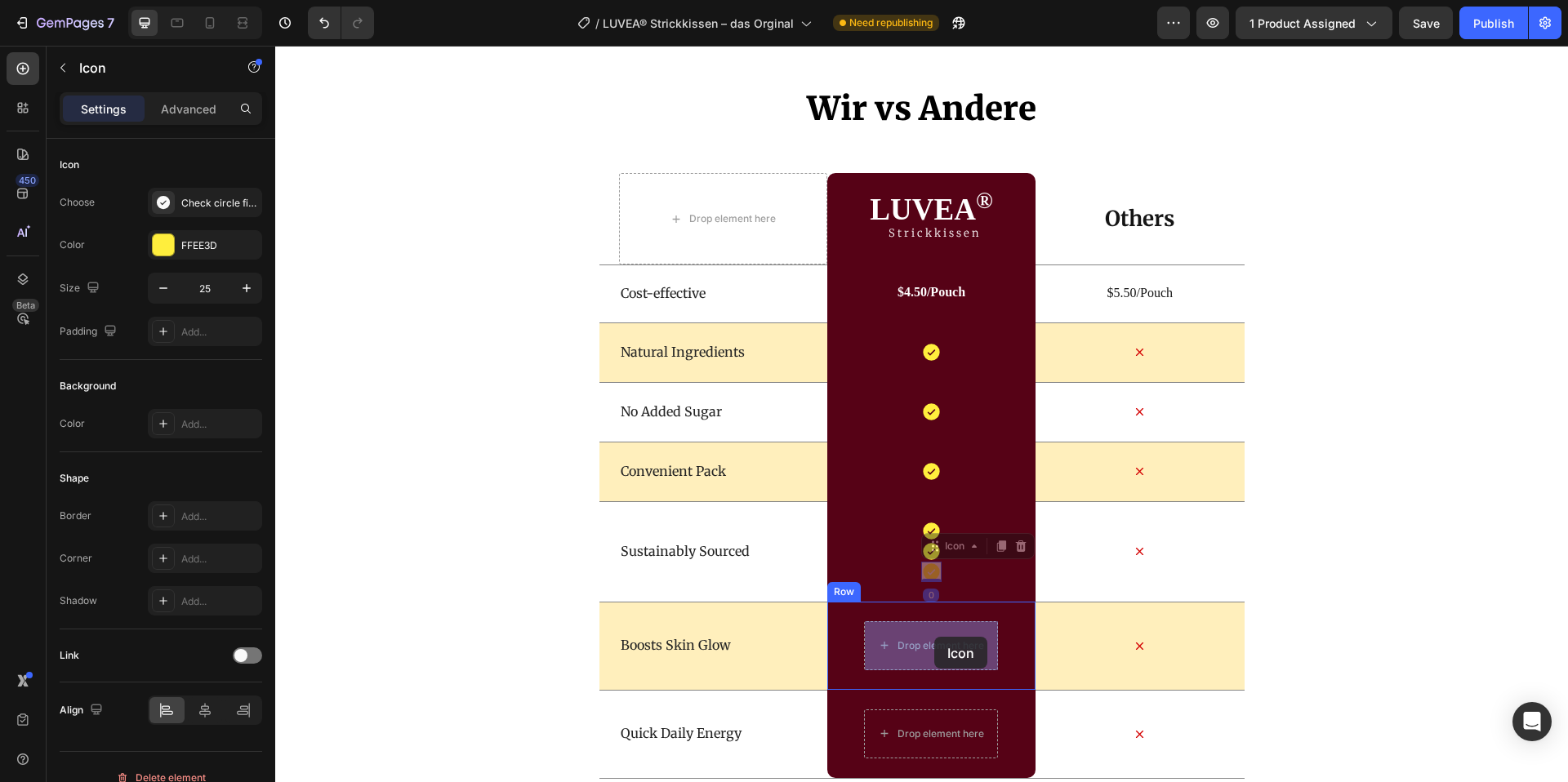
drag, startPoint x: 929, startPoint y: 623, endPoint x: 936, endPoint y: 637, distance: 15.7
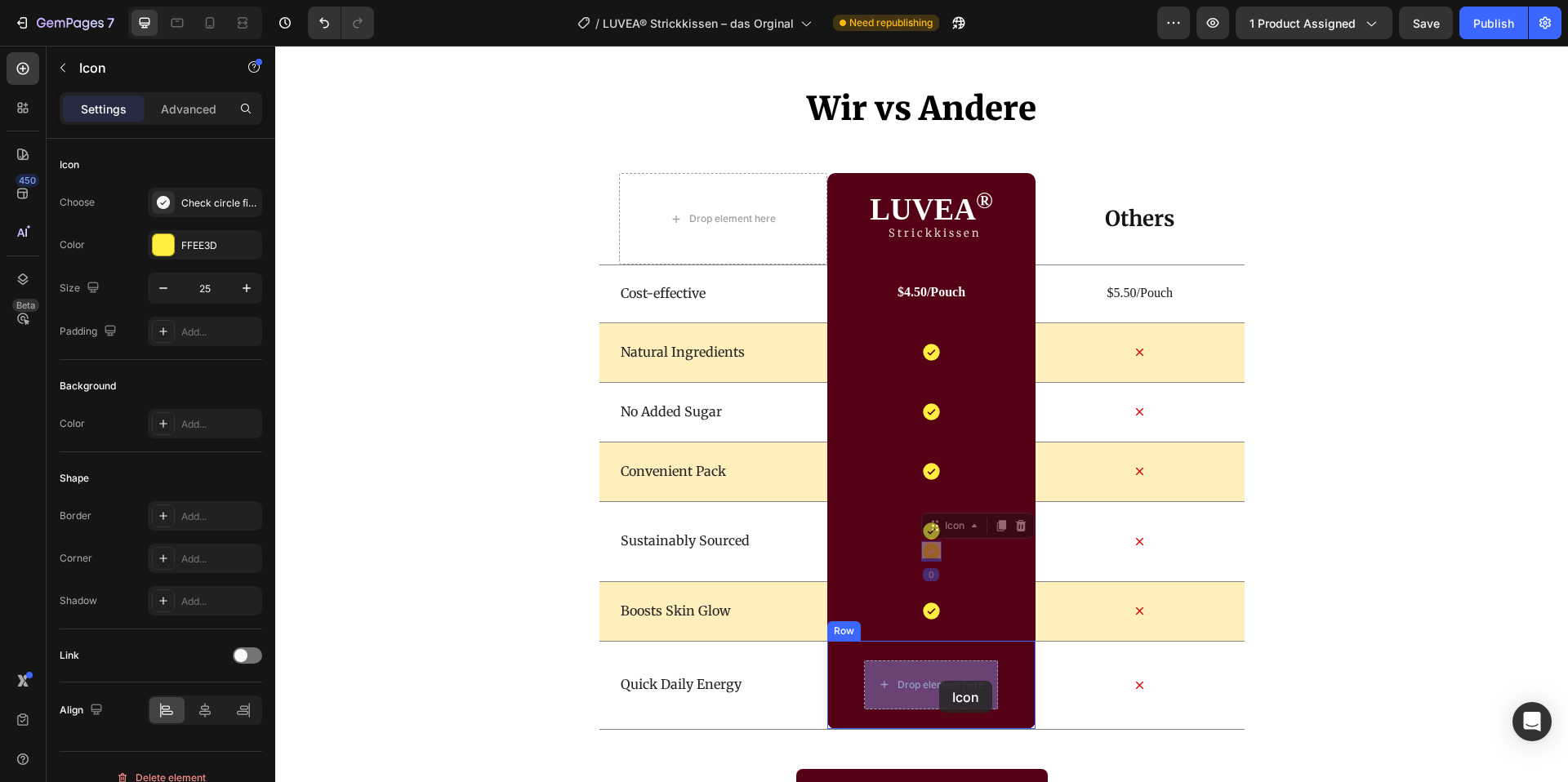
drag, startPoint x: 929, startPoint y: 550, endPoint x: 940, endPoint y: 678, distance: 128.5
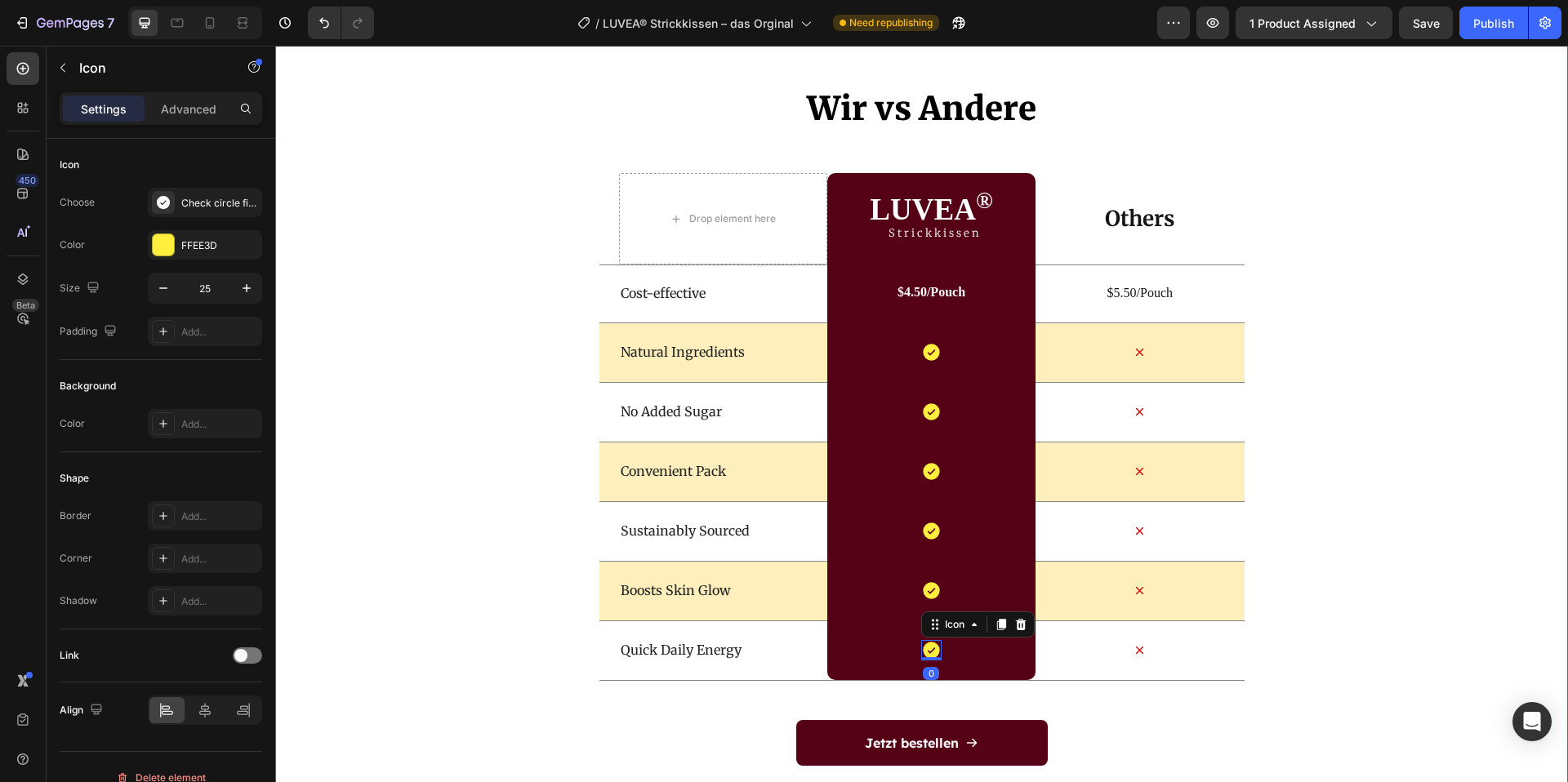
click at [1410, 599] on div "Wir vs Andere Heading Drop element here LUVEA ® Heading Strickkissen Text Block…" at bounding box center [922, 476] width 1293 height 780
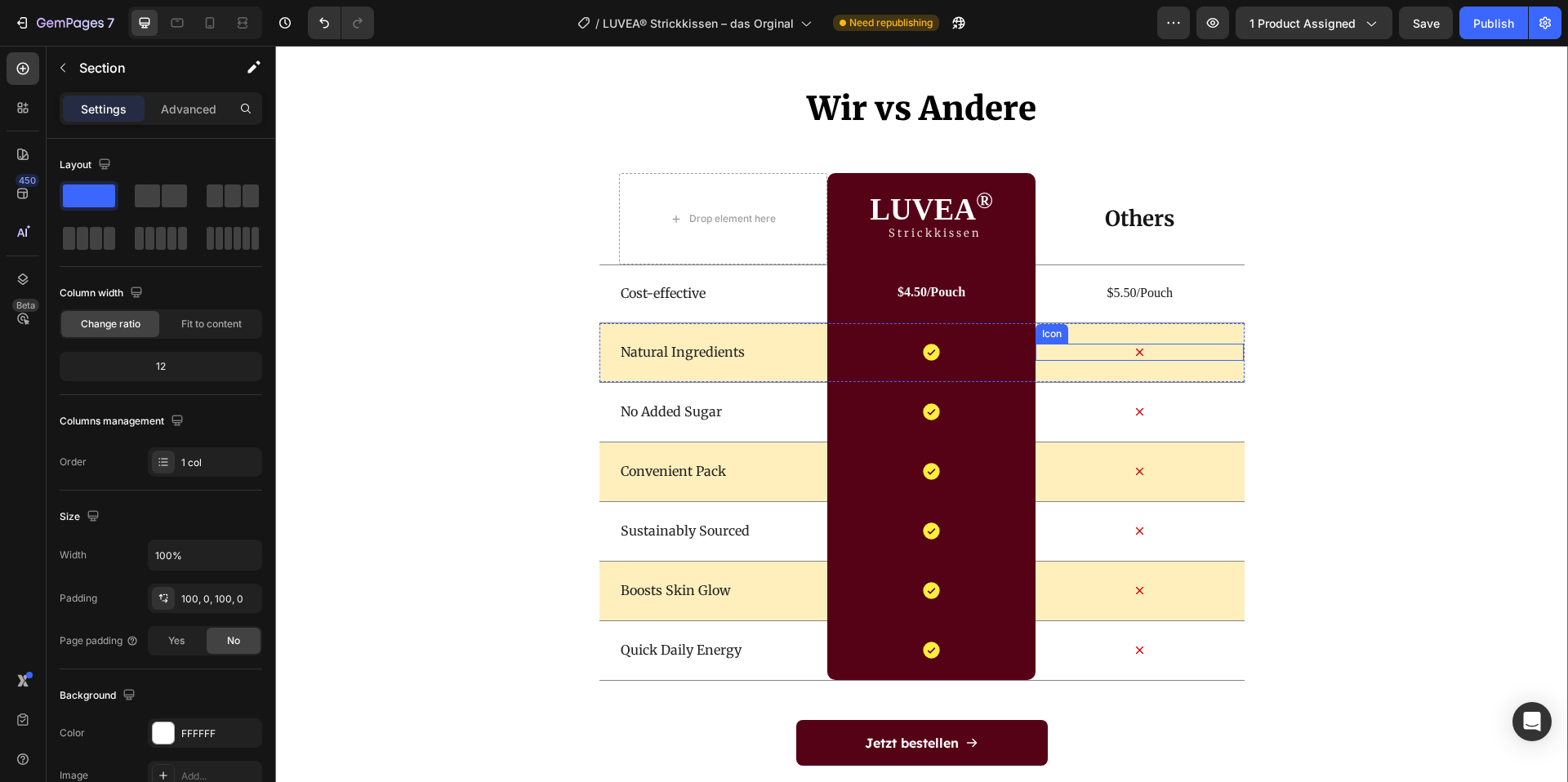
click at [1145, 346] on icon at bounding box center [1139, 352] width 17 height 17
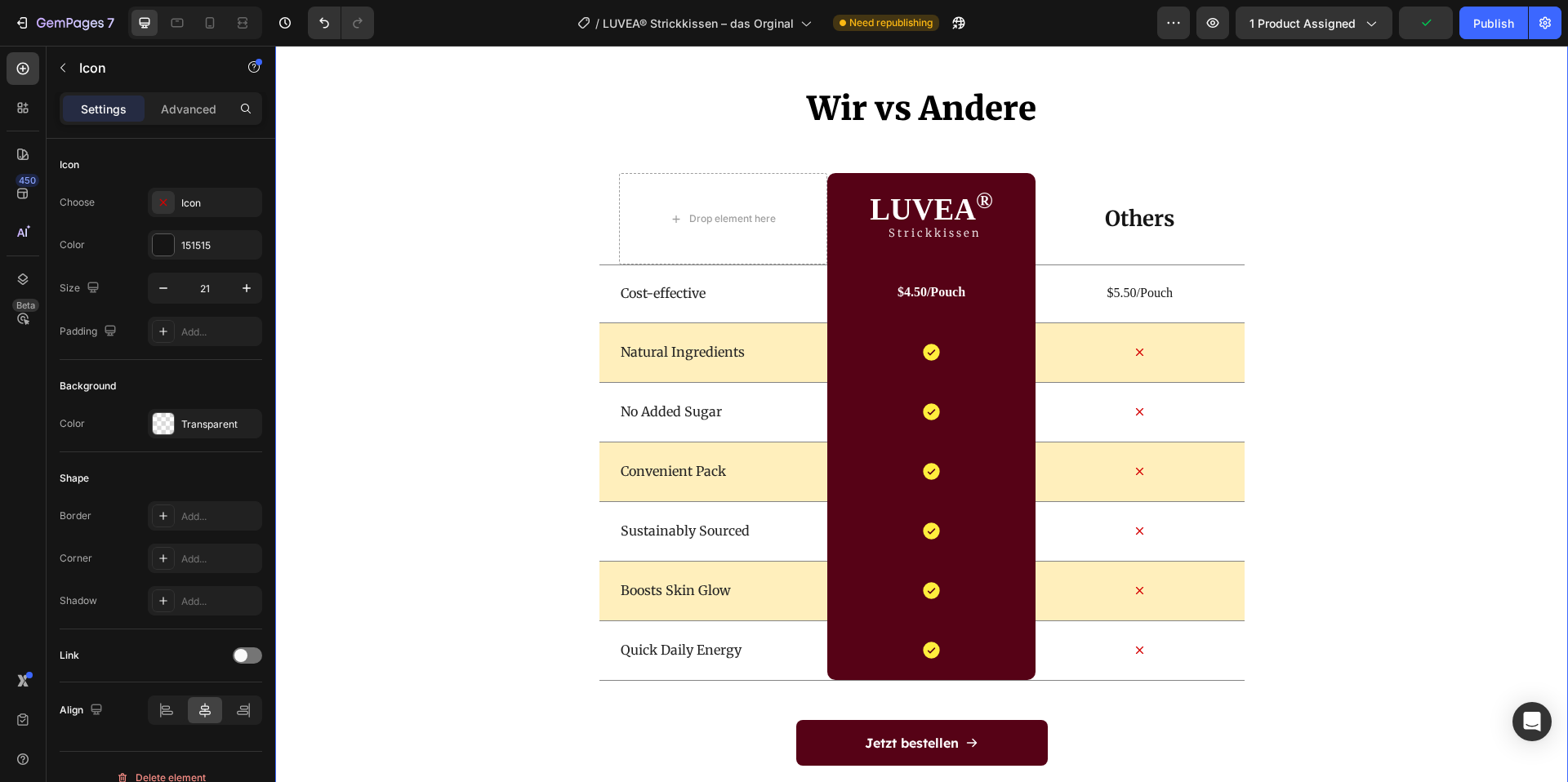
click at [1415, 403] on div "Wir vs Andere Heading Drop element here LUVEA ® Heading Strickkissen Text Block…" at bounding box center [922, 476] width 1293 height 780
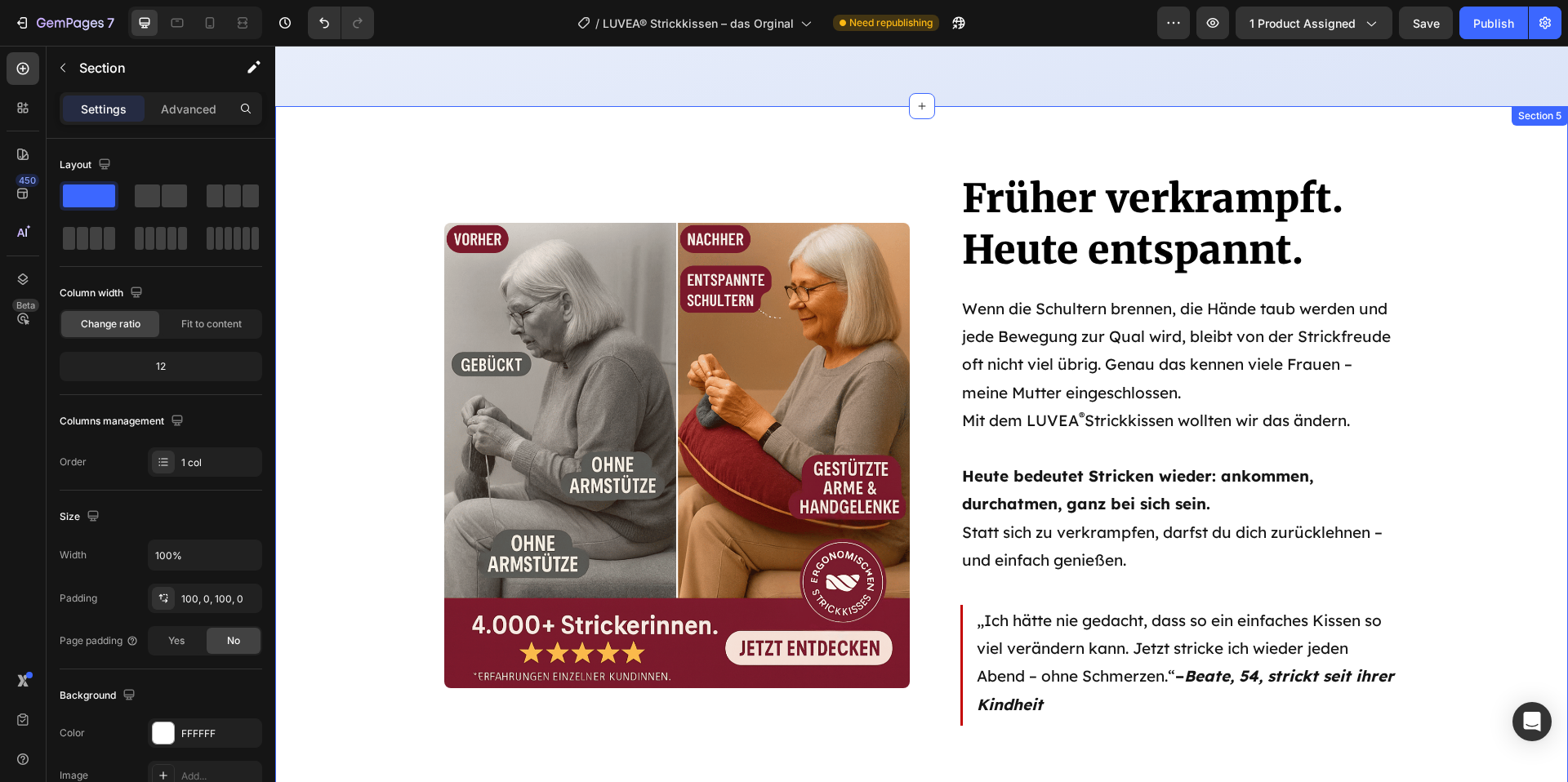
scroll to position [2814, 0]
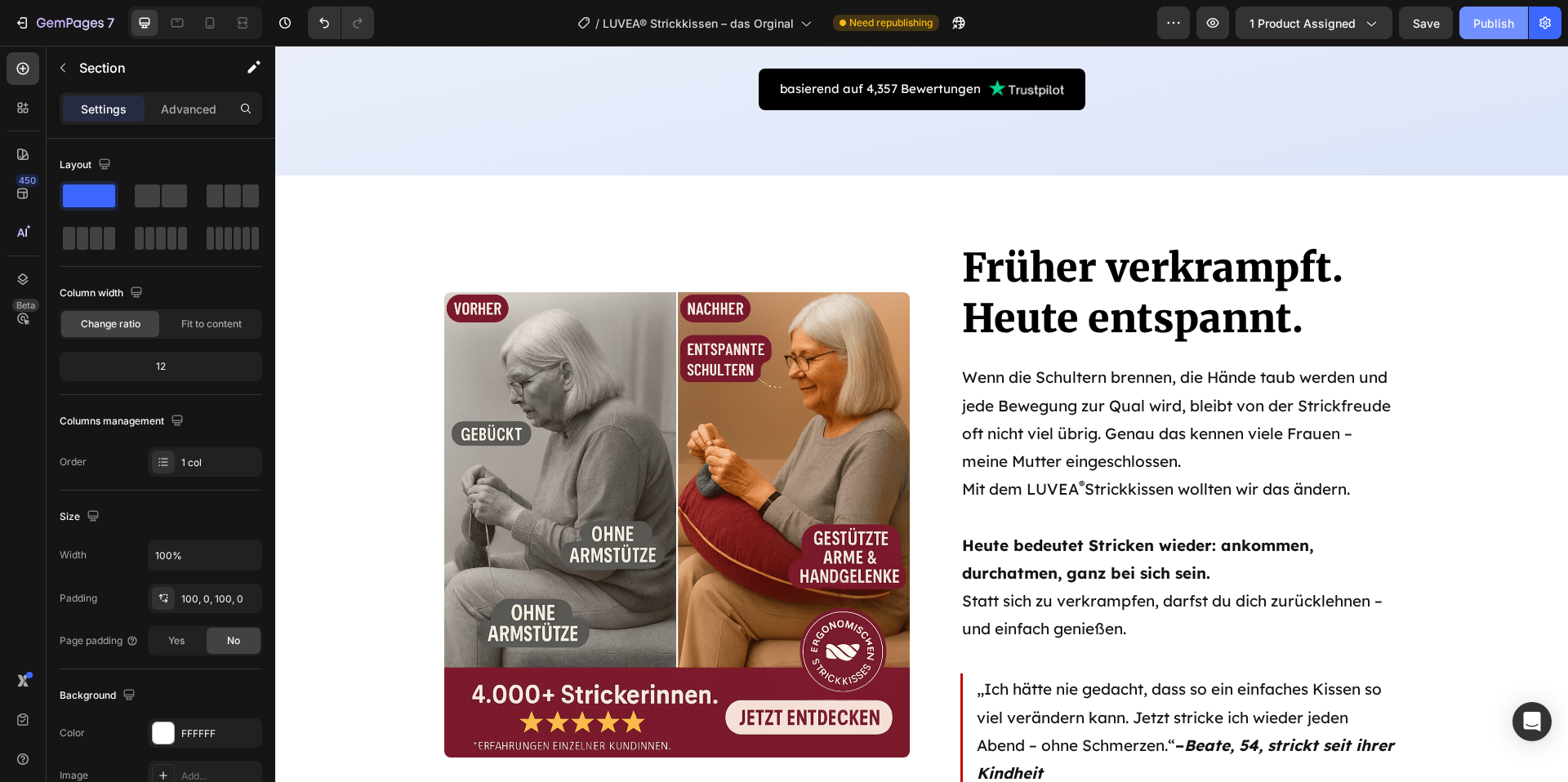
click at [1502, 15] on div "Publish" at bounding box center [1494, 23] width 41 height 17
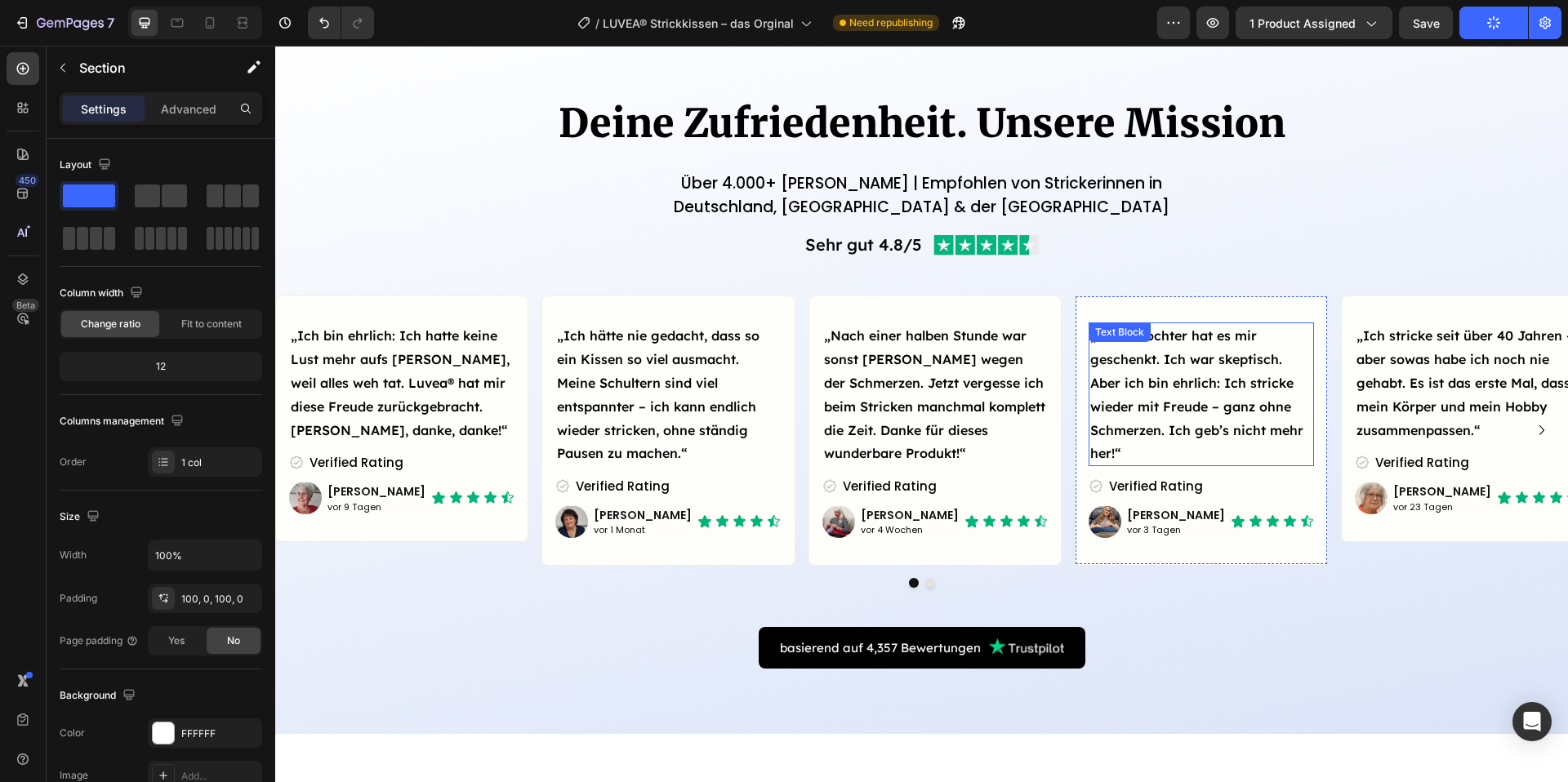
scroll to position [2259, 0]
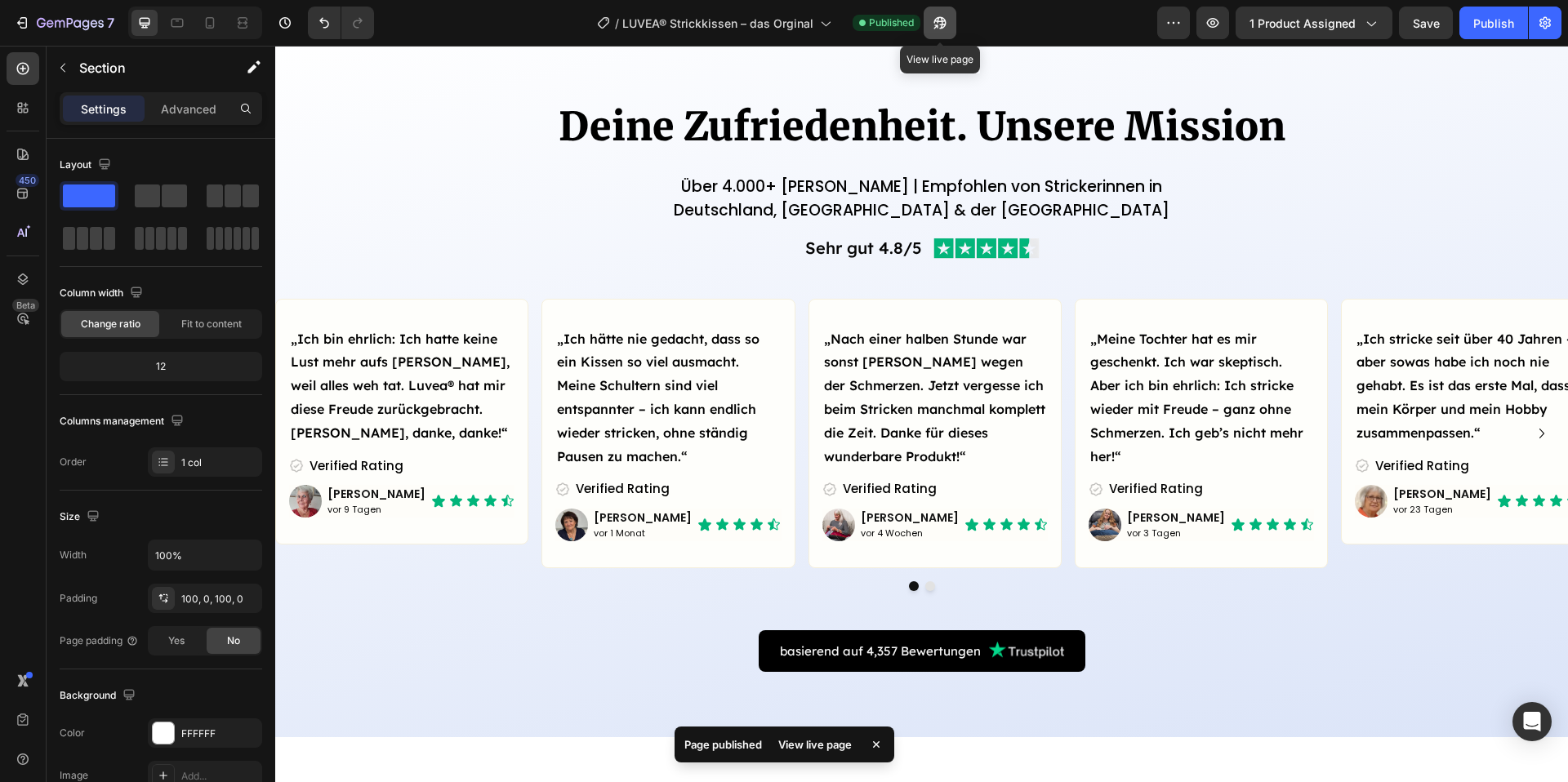
click at [938, 25] on icon "button" at bounding box center [935, 27] width 4 height 4
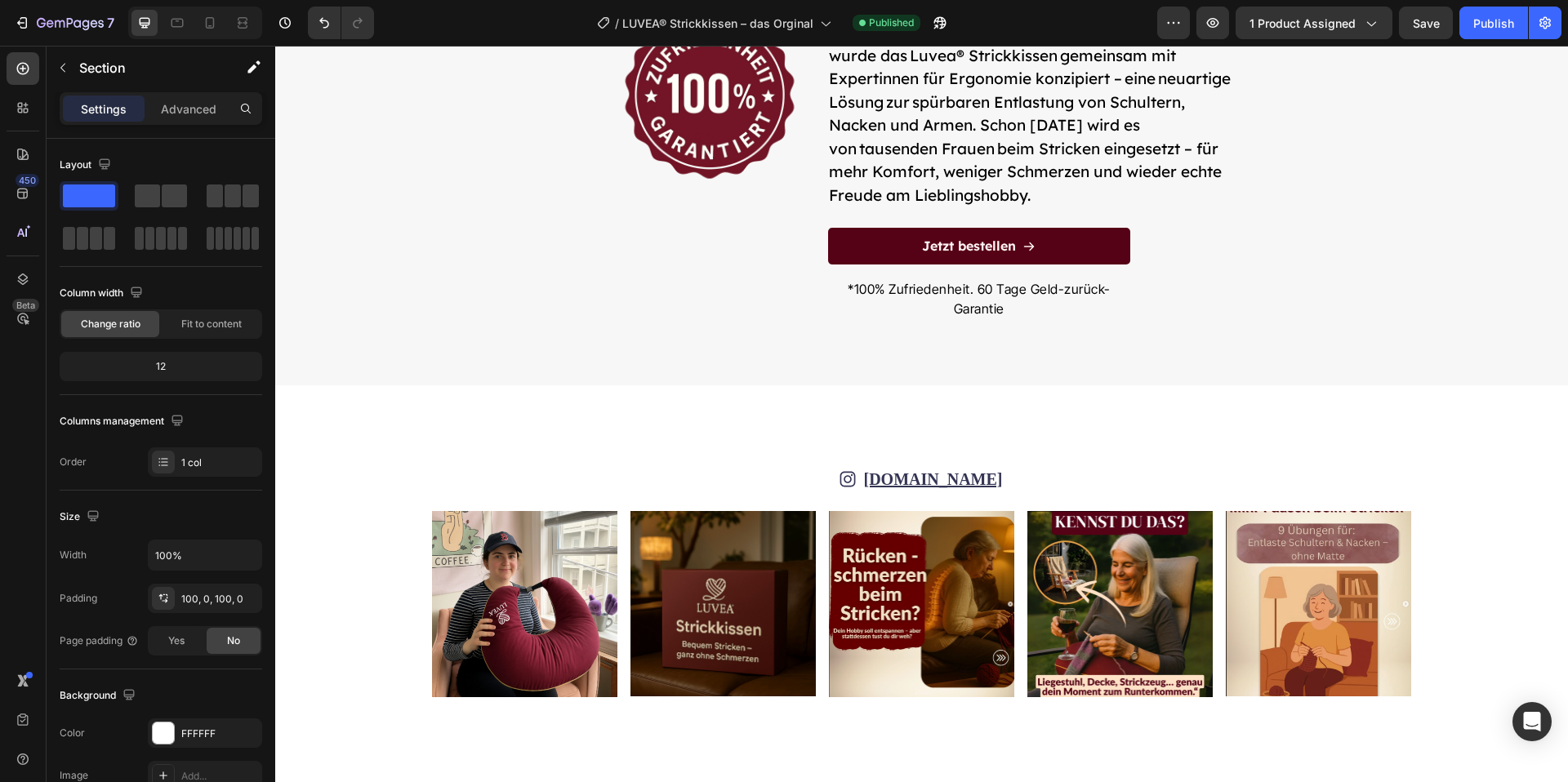
scroll to position [8675, 0]
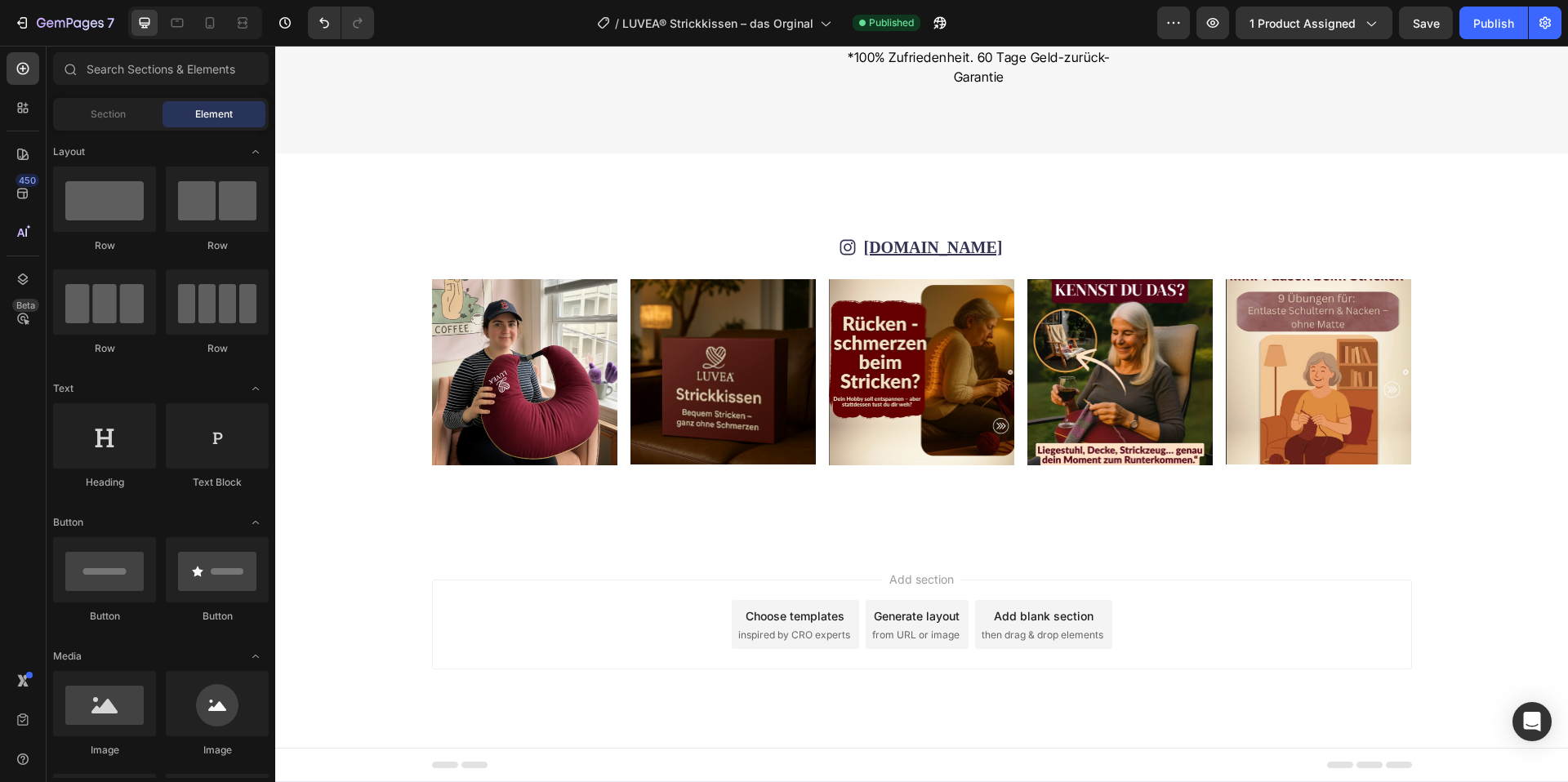
click at [599, 612] on div "Add section Choose templates inspired by CRO experts Generate layout from URL o…" at bounding box center [922, 624] width 981 height 89
click at [93, 129] on div "Section Element" at bounding box center [160, 114] width 215 height 33
click at [97, 122] on div "Section" at bounding box center [108, 114] width 103 height 27
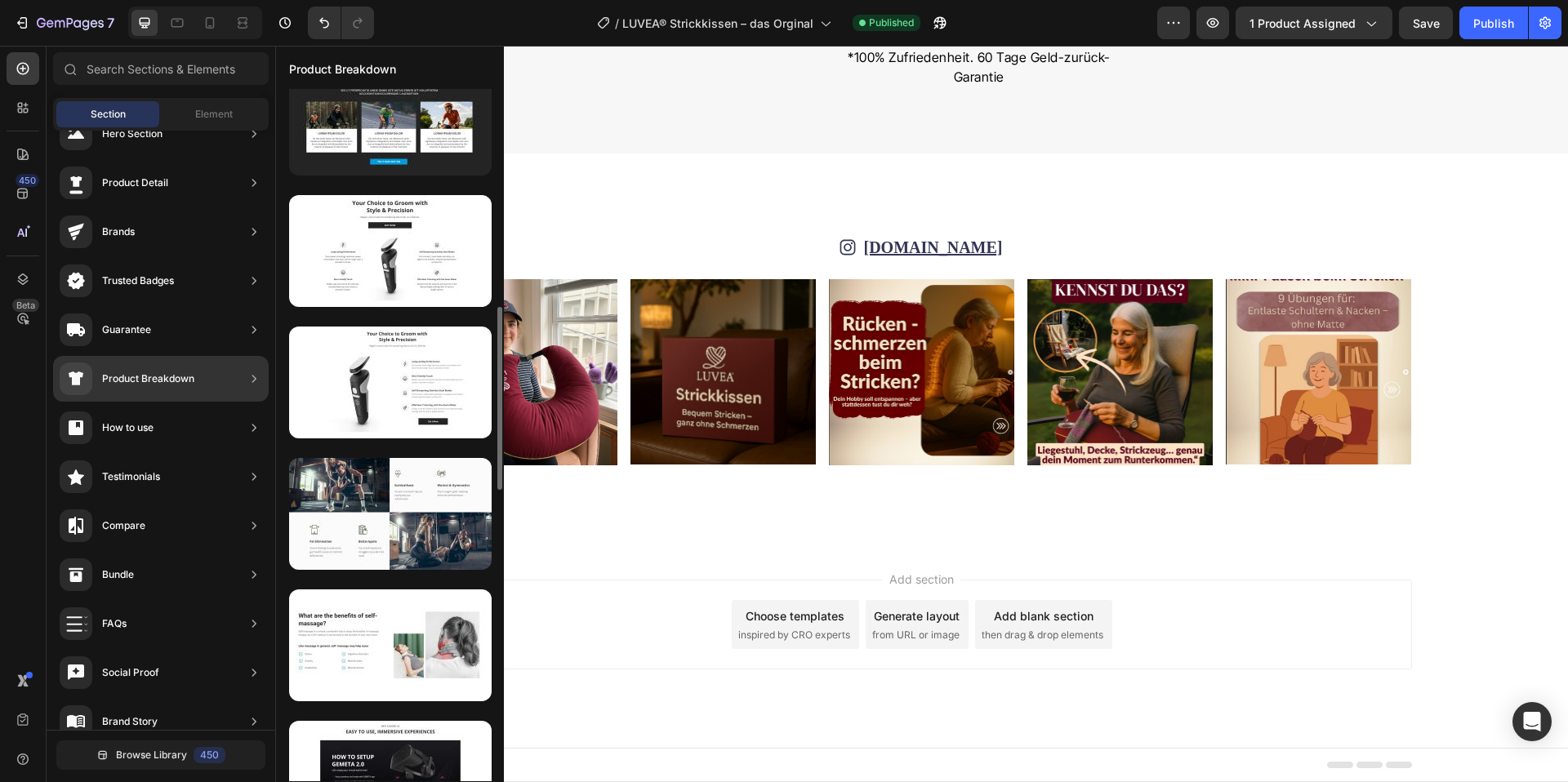
scroll to position [954, 0]
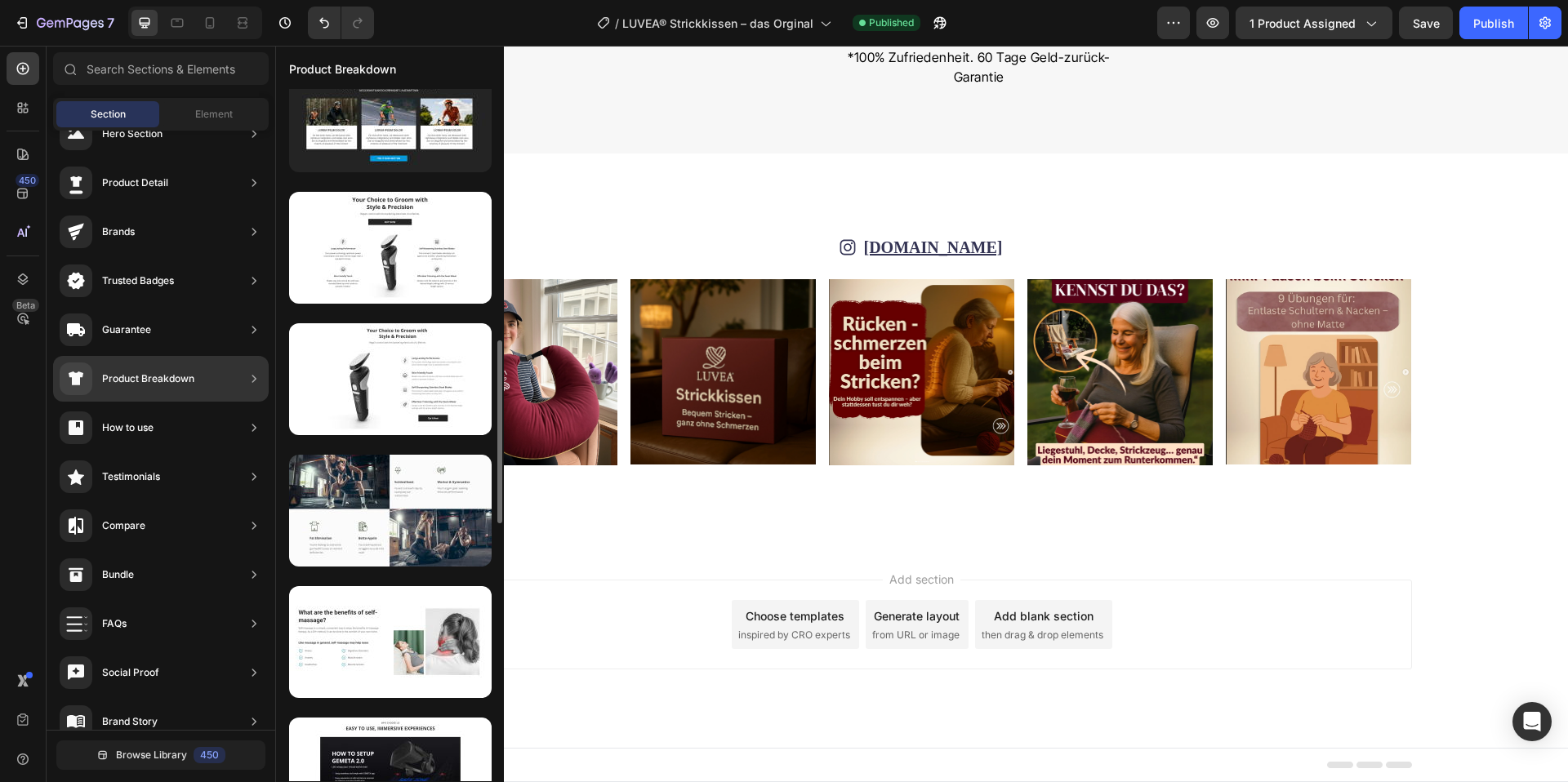
click at [448, 419] on div at bounding box center [390, 379] width 203 height 112
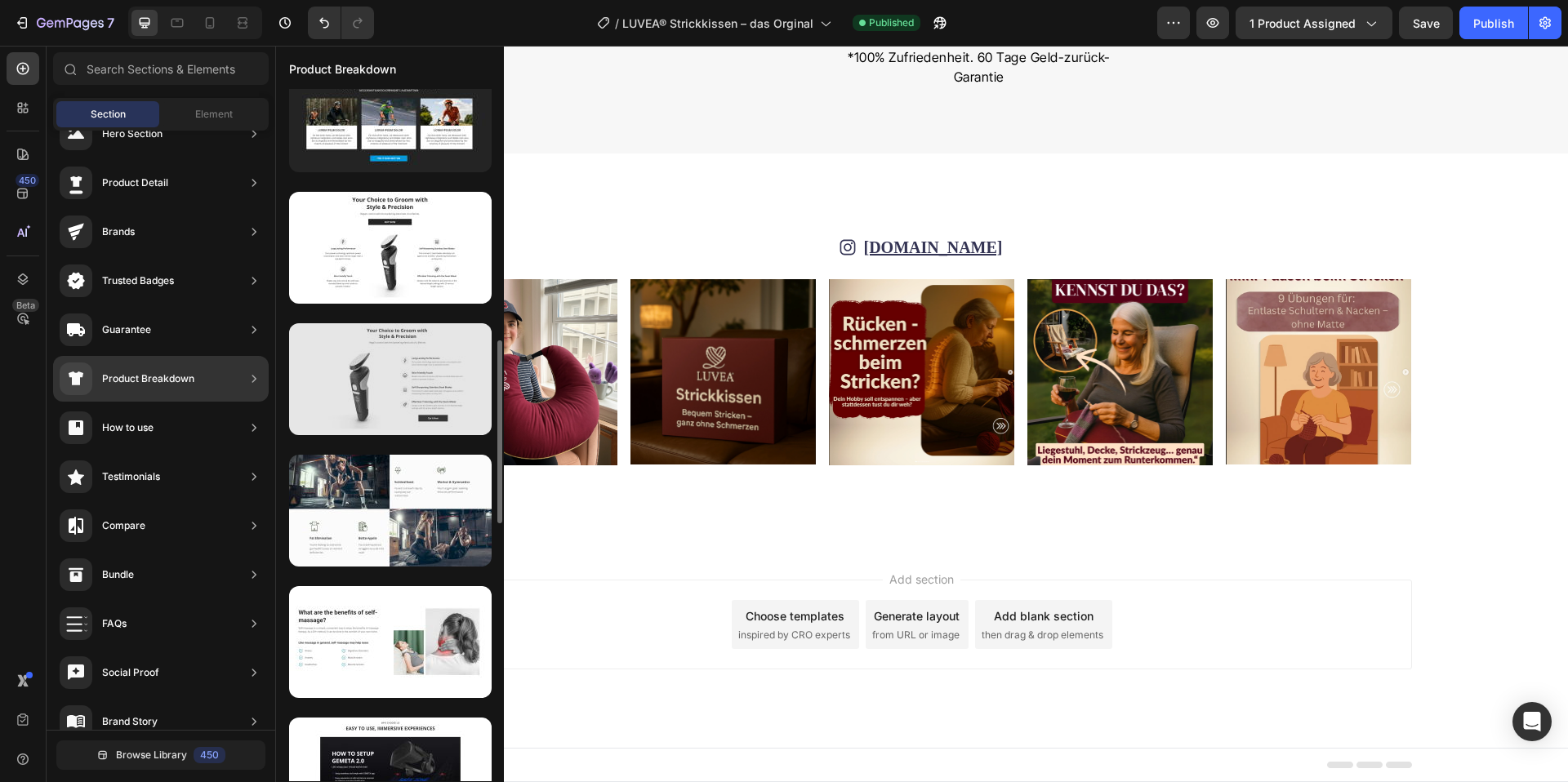
click at [297, 391] on div at bounding box center [390, 379] width 203 height 112
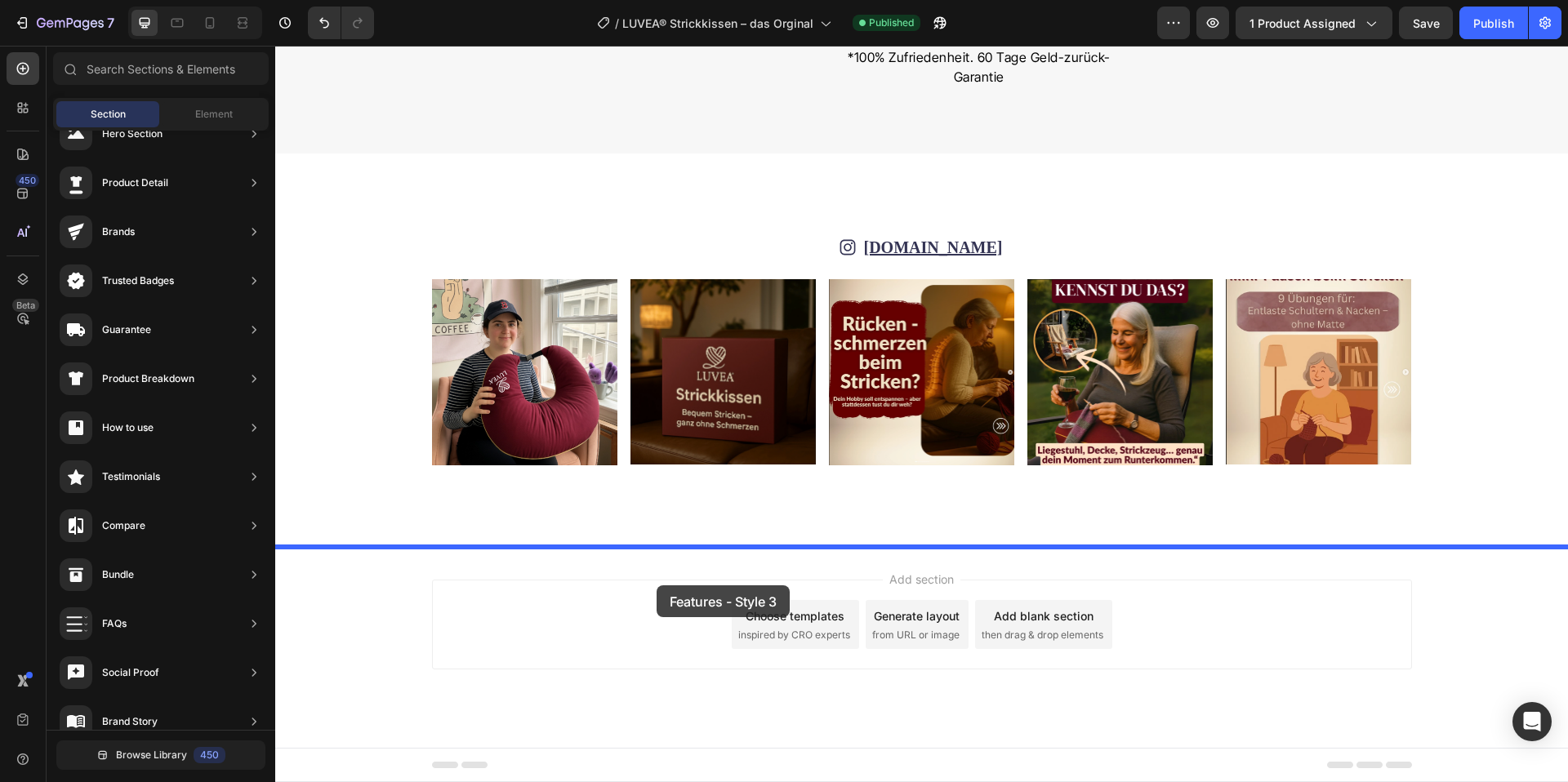
drag, startPoint x: 615, startPoint y: 437, endPoint x: 656, endPoint y: 585, distance: 153.6
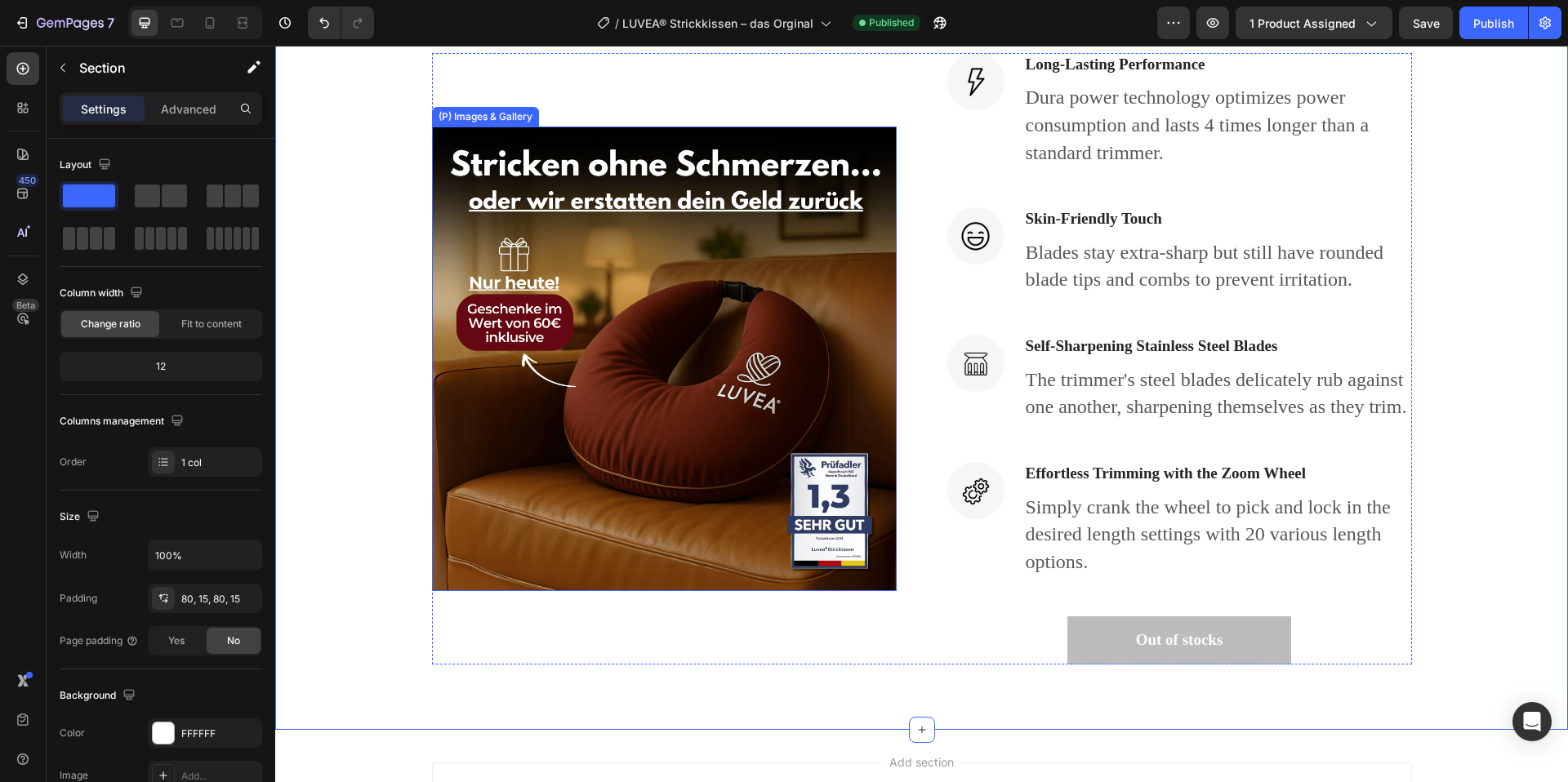
scroll to position [9404, 0]
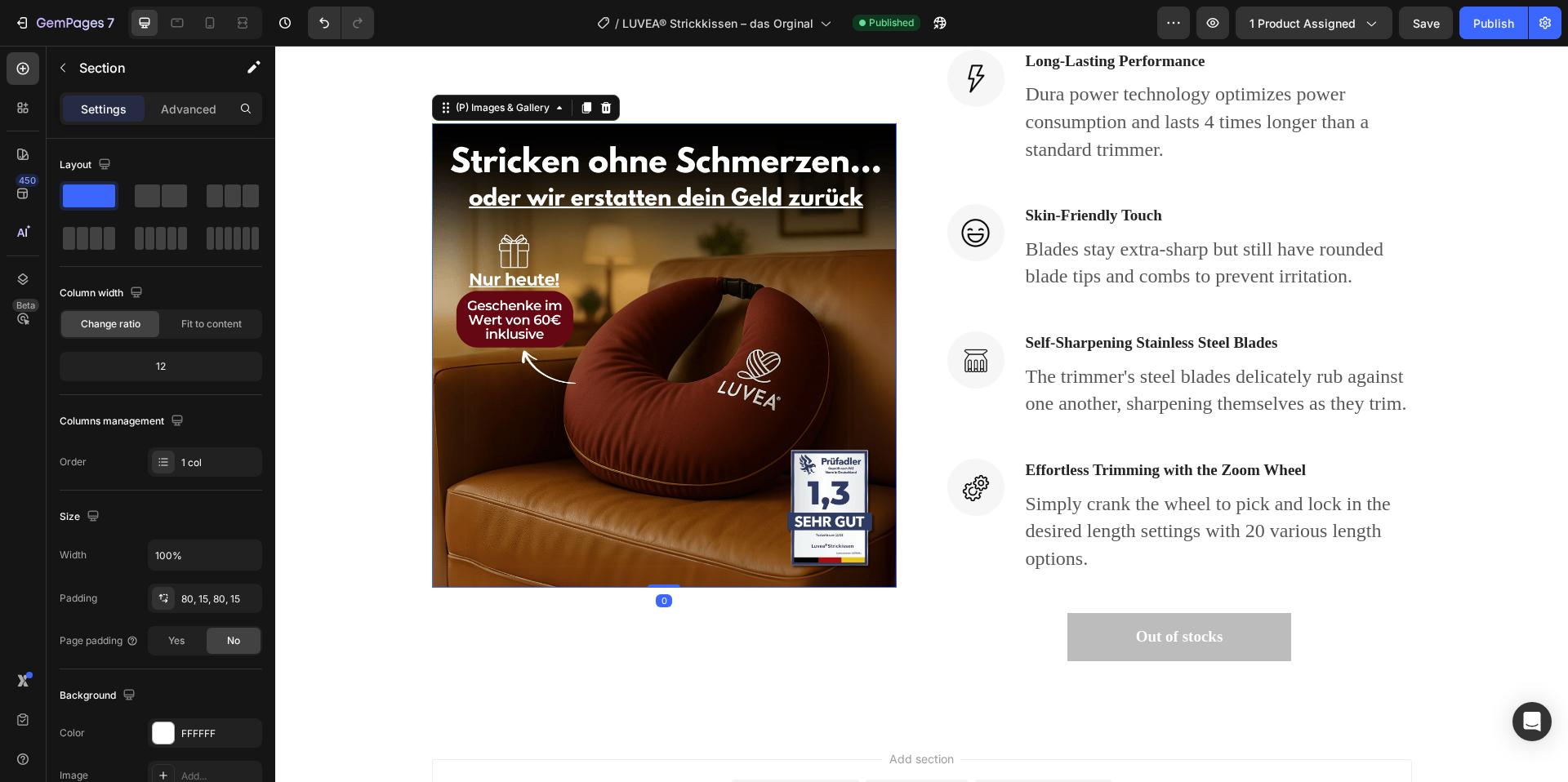
click at [617, 429] on img at bounding box center [664, 355] width 465 height 465
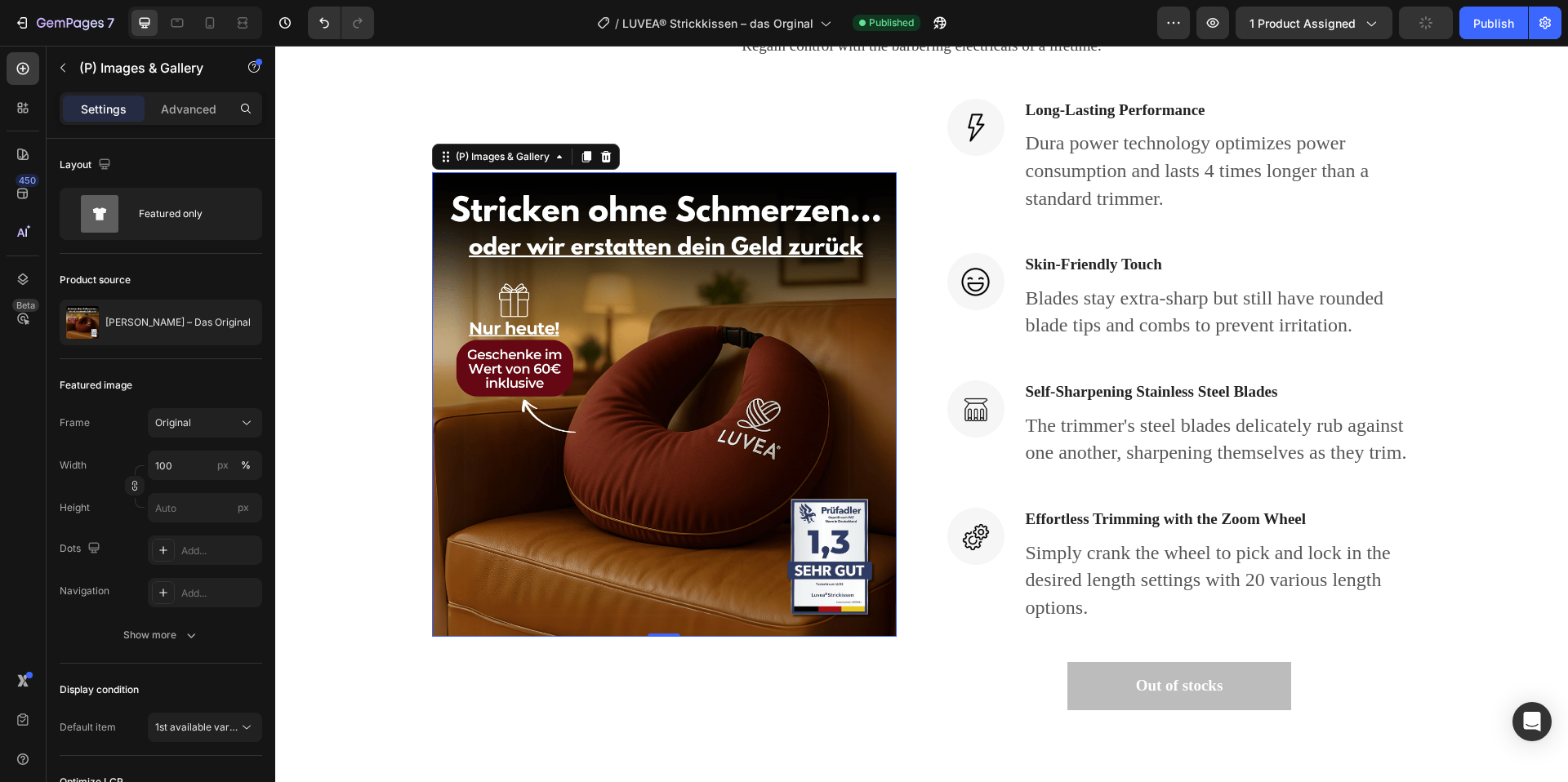
scroll to position [9346, 0]
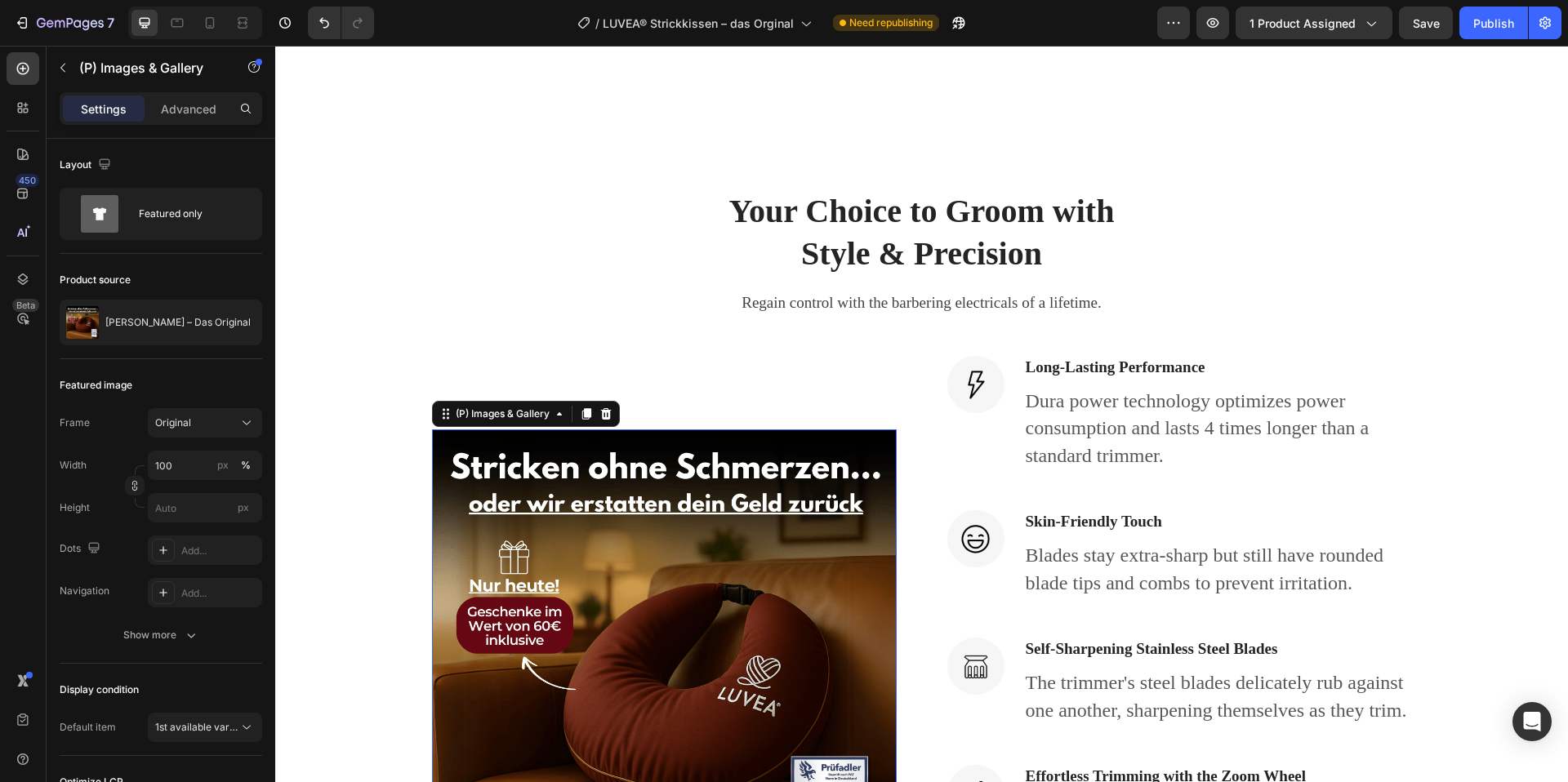
scroll to position [9101, 0]
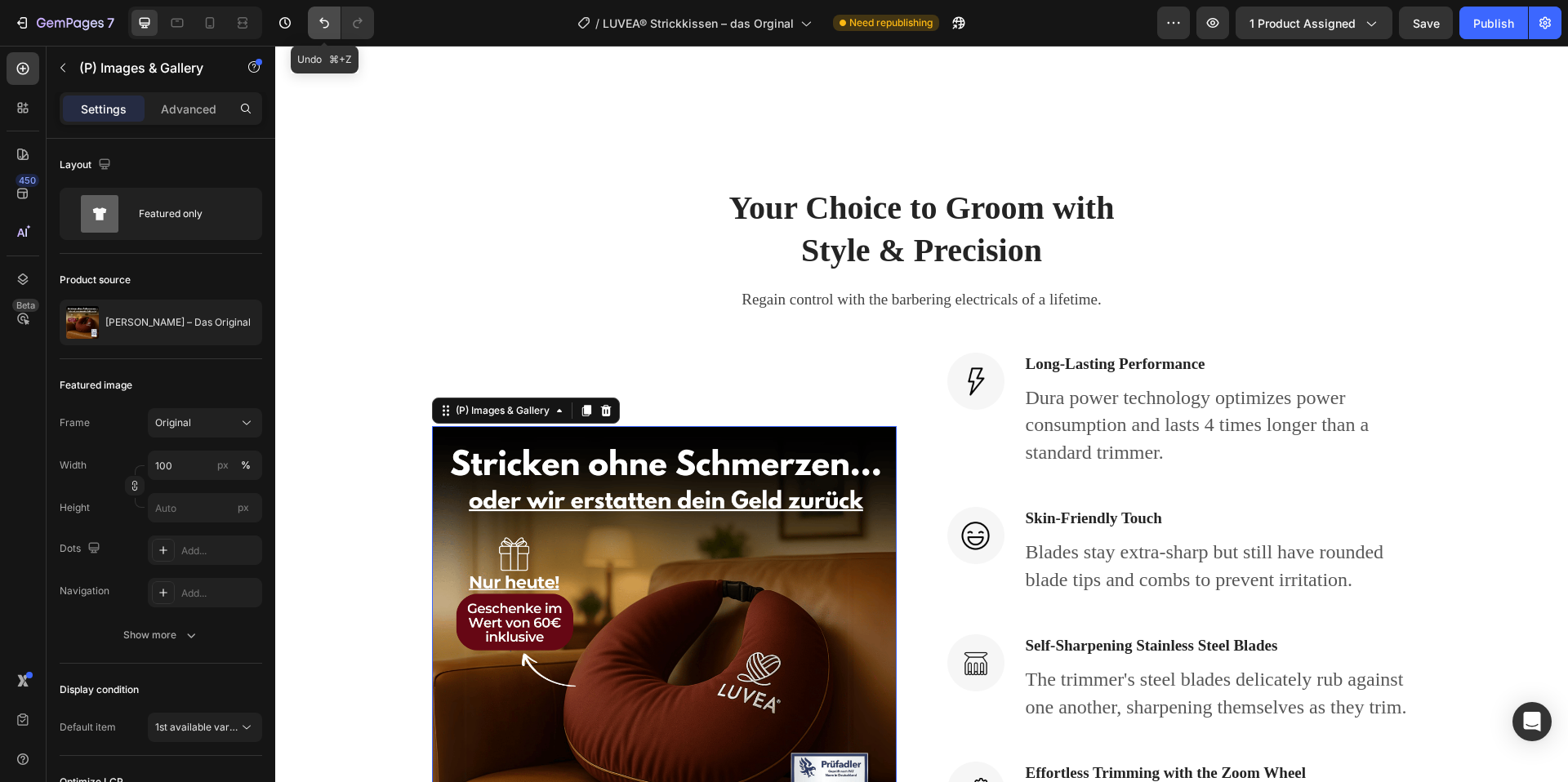
click at [319, 19] on icon "Undo/Redo" at bounding box center [324, 23] width 16 height 16
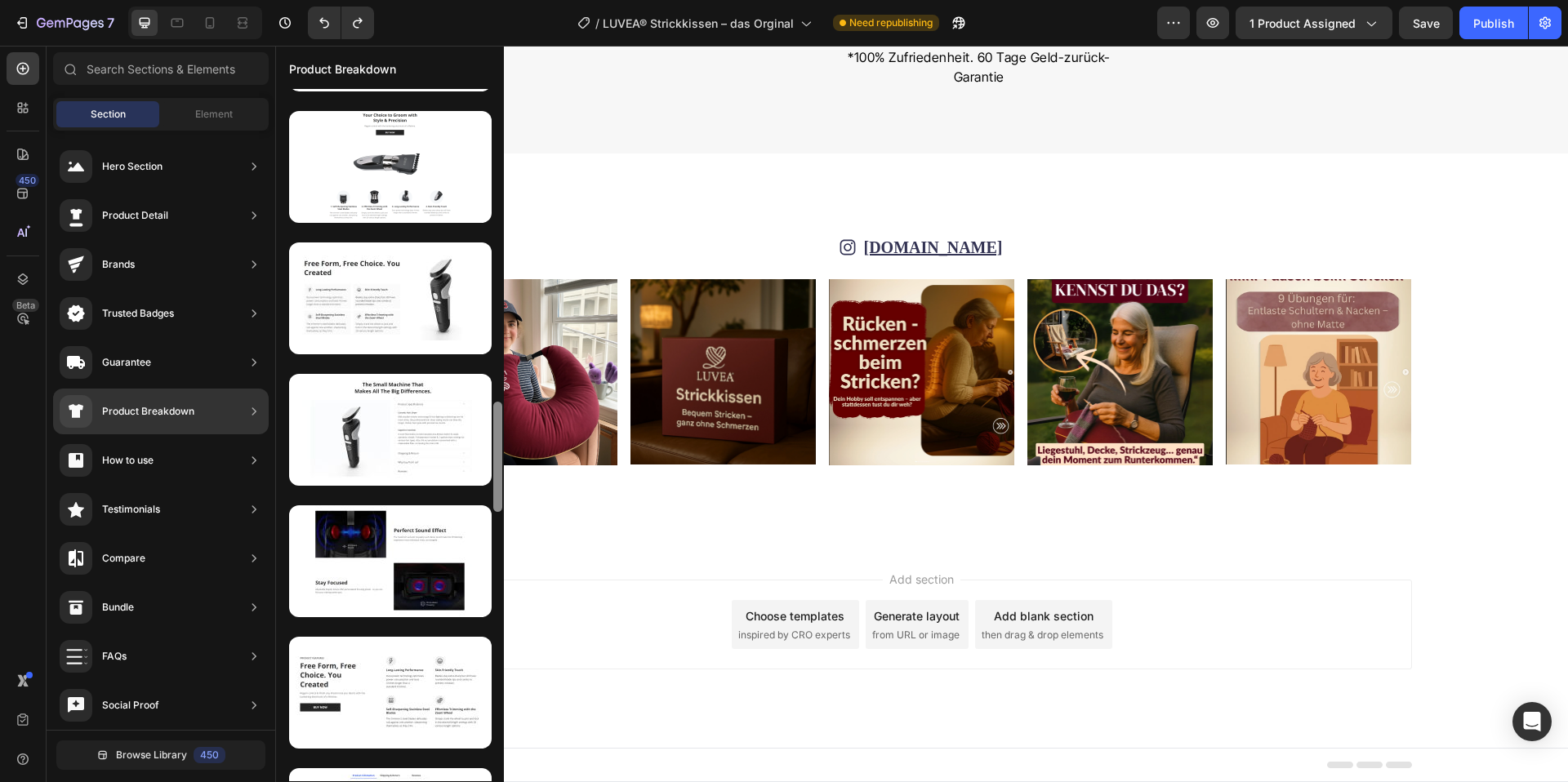
scroll to position [1962, 0]
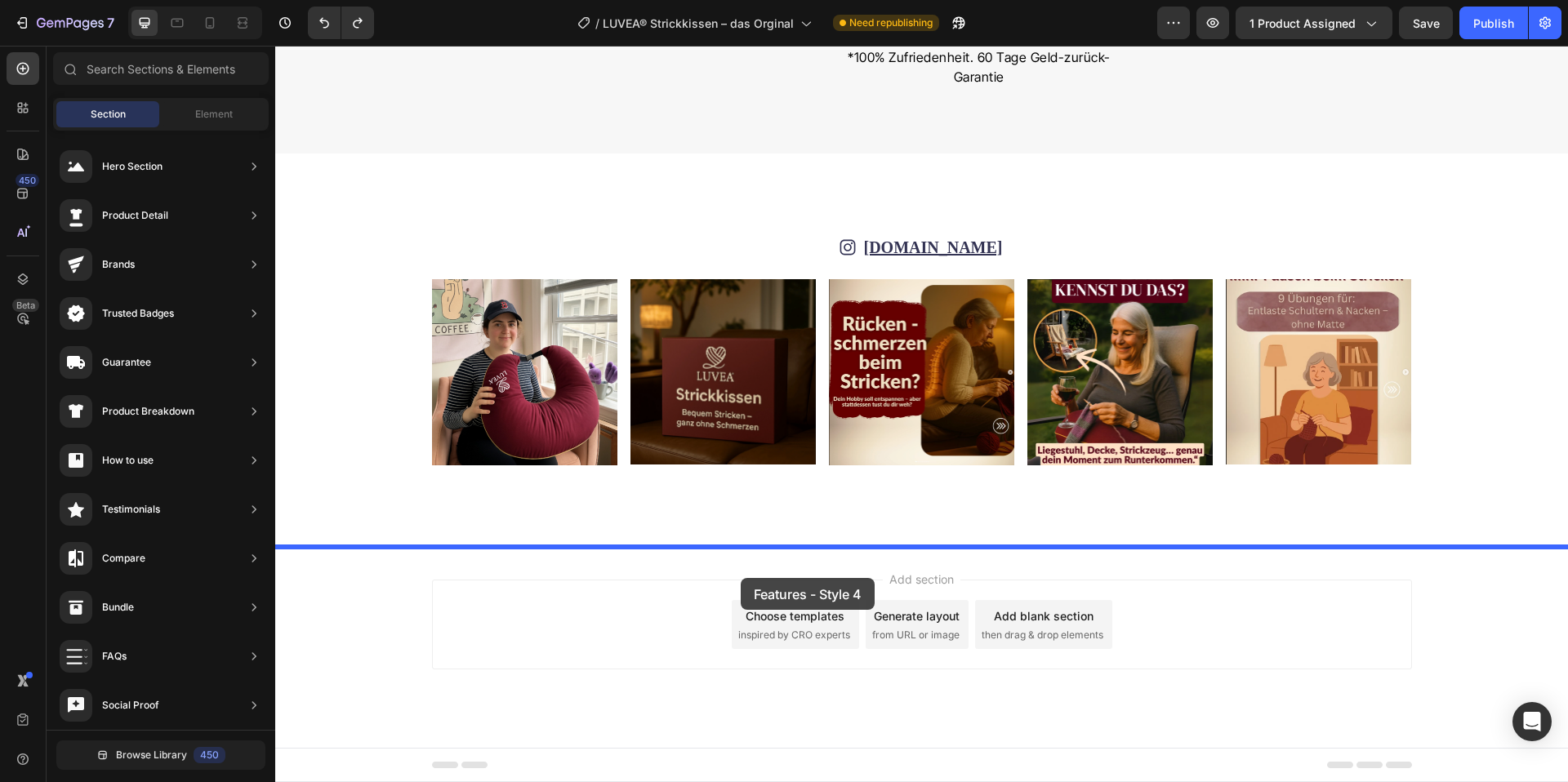
drag, startPoint x: 664, startPoint y: 379, endPoint x: 749, endPoint y: 603, distance: 239.6
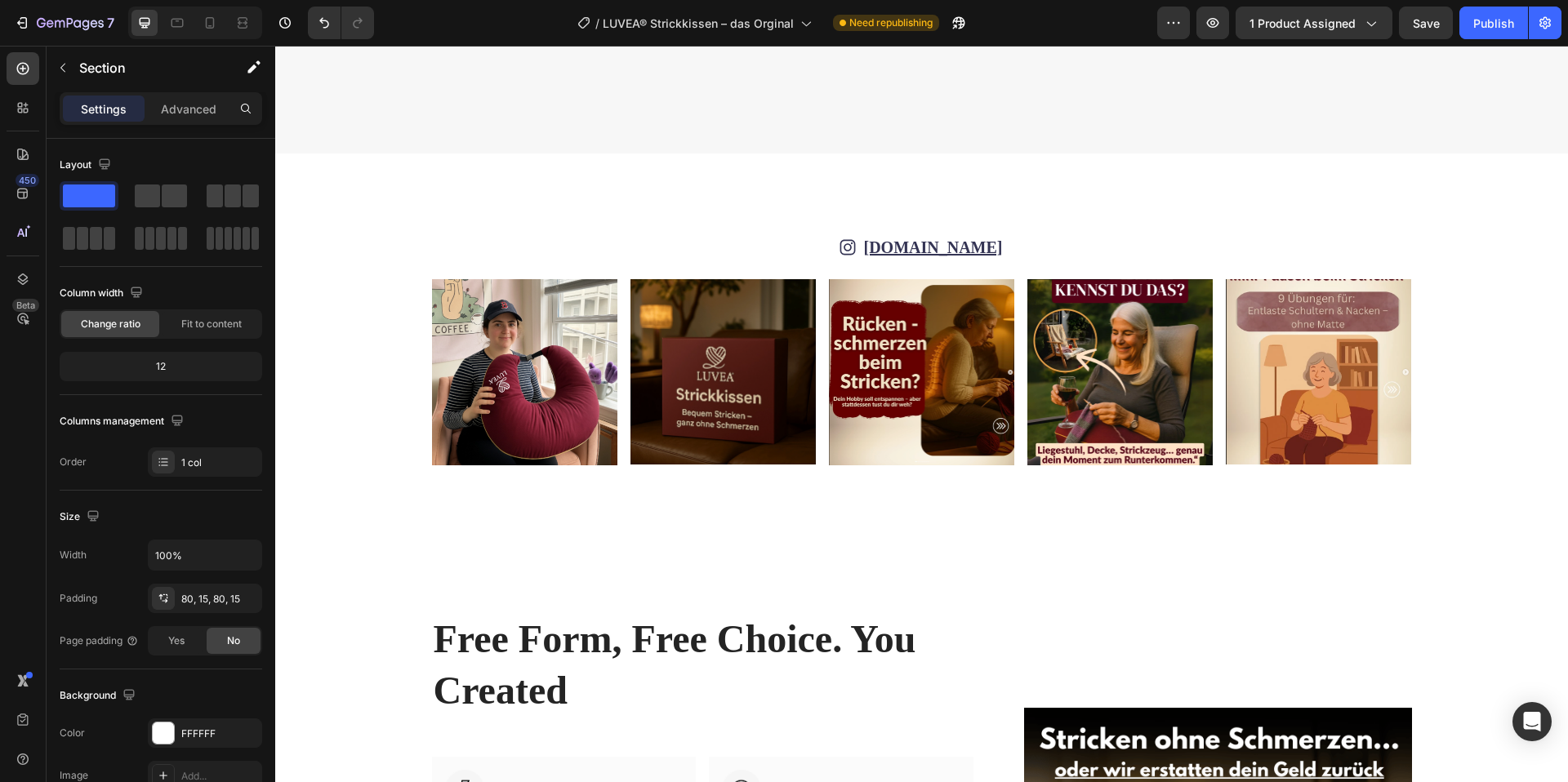
scroll to position [9101, 0]
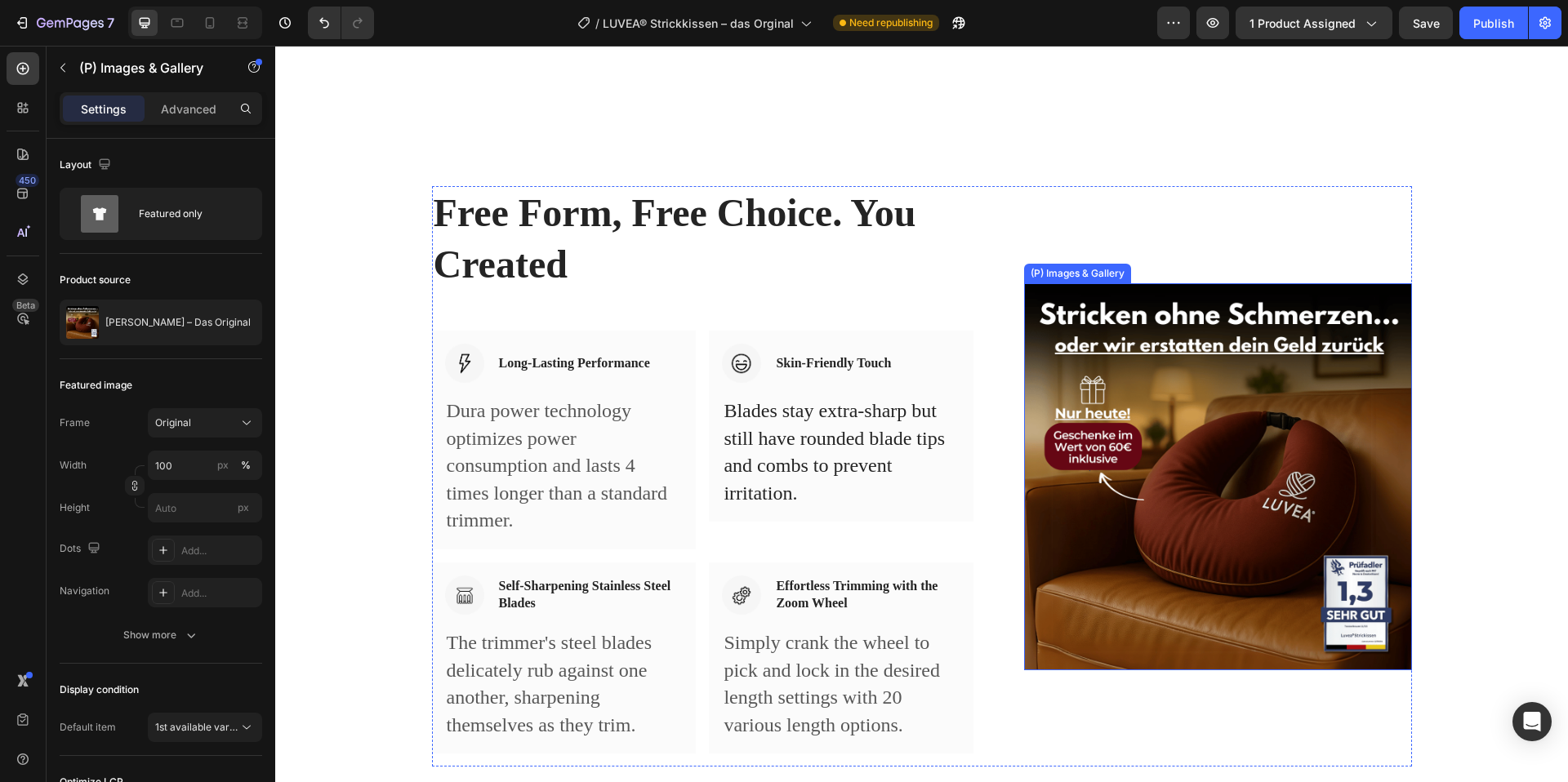
click at [1122, 538] on img at bounding box center [1217, 476] width 387 height 387
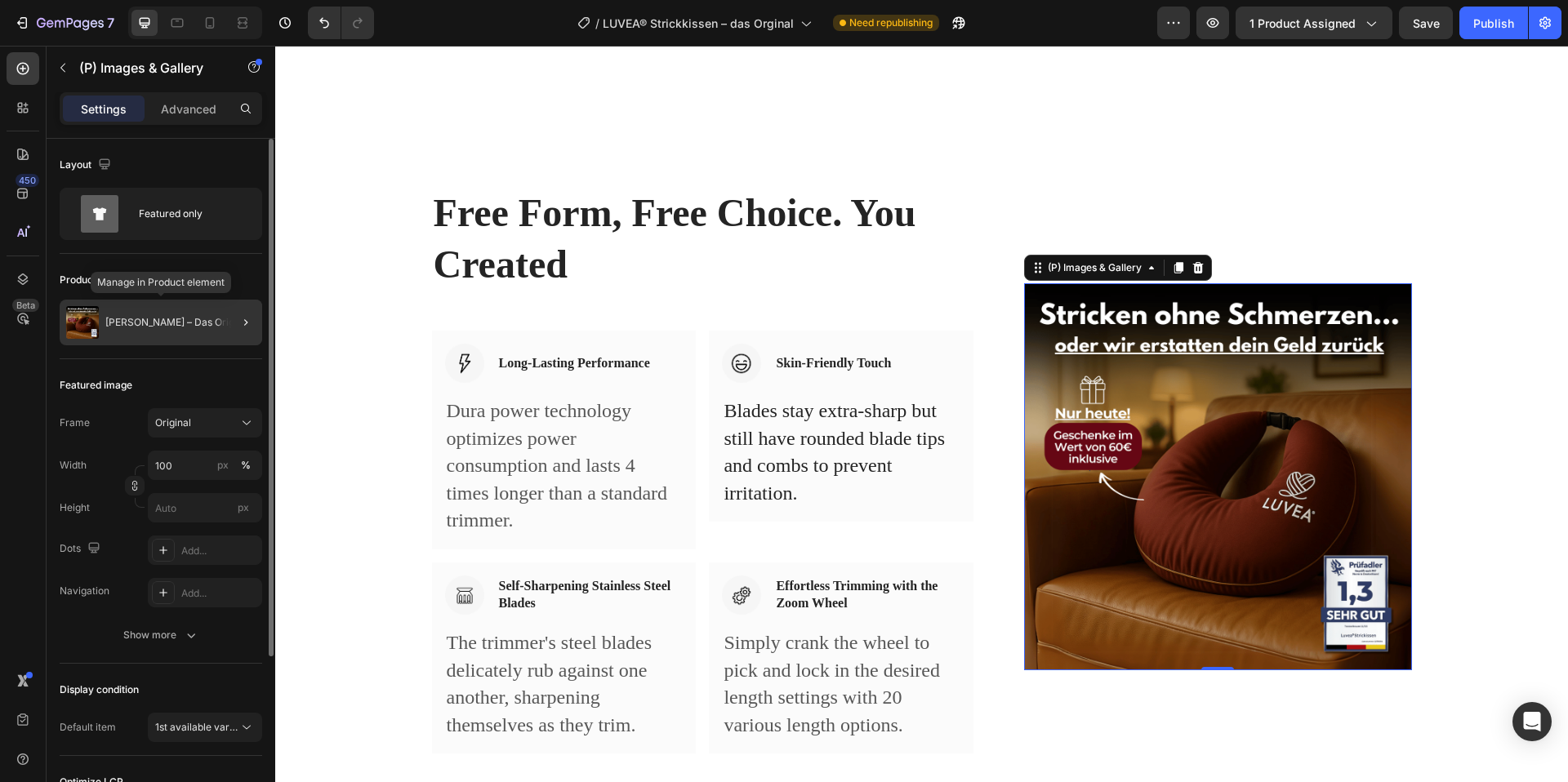
click at [212, 327] on p "[PERSON_NAME] – Das Original" at bounding box center [178, 322] width 145 height 12
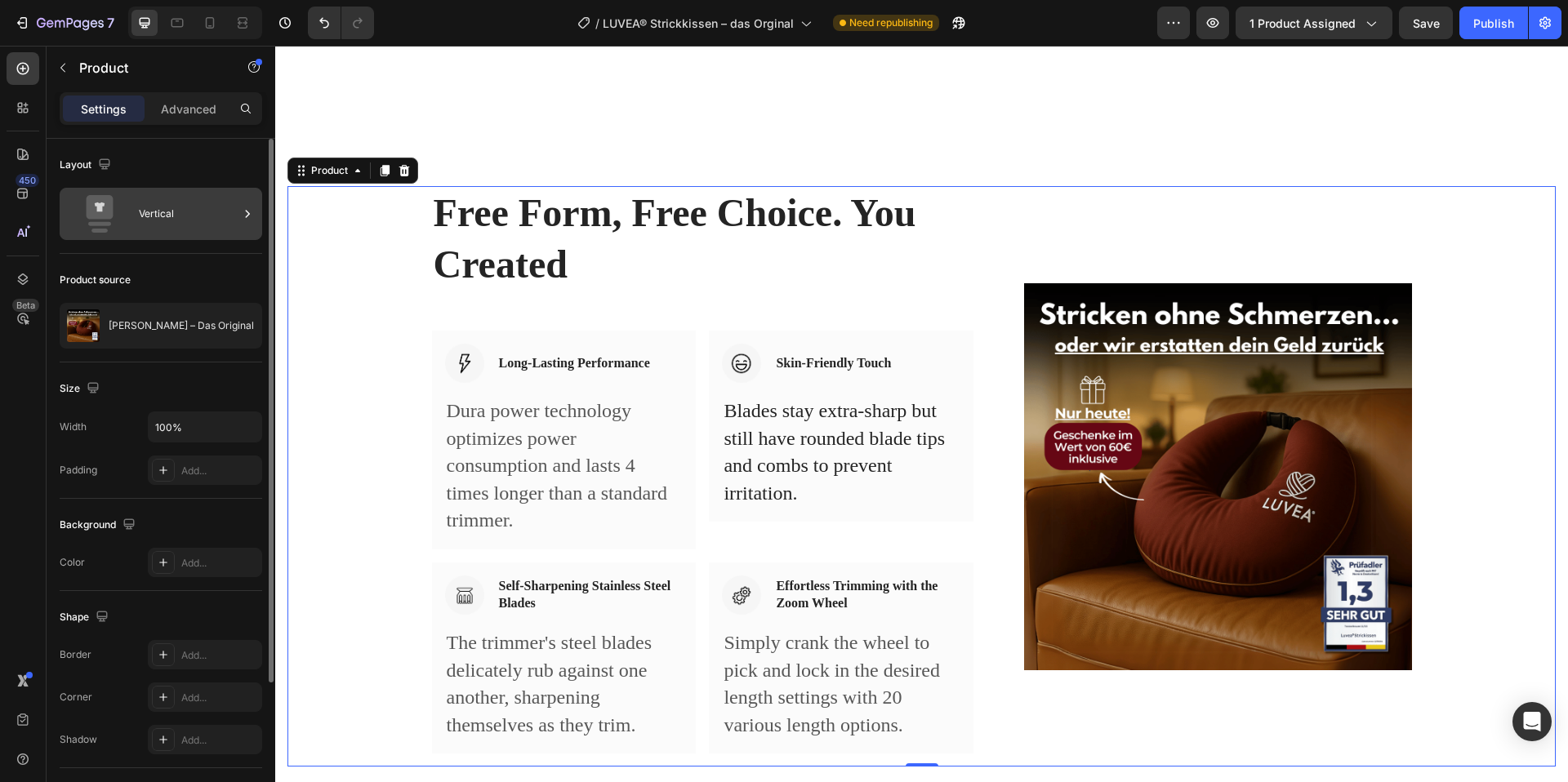
click at [194, 213] on div "Vertical" at bounding box center [189, 213] width 99 height 37
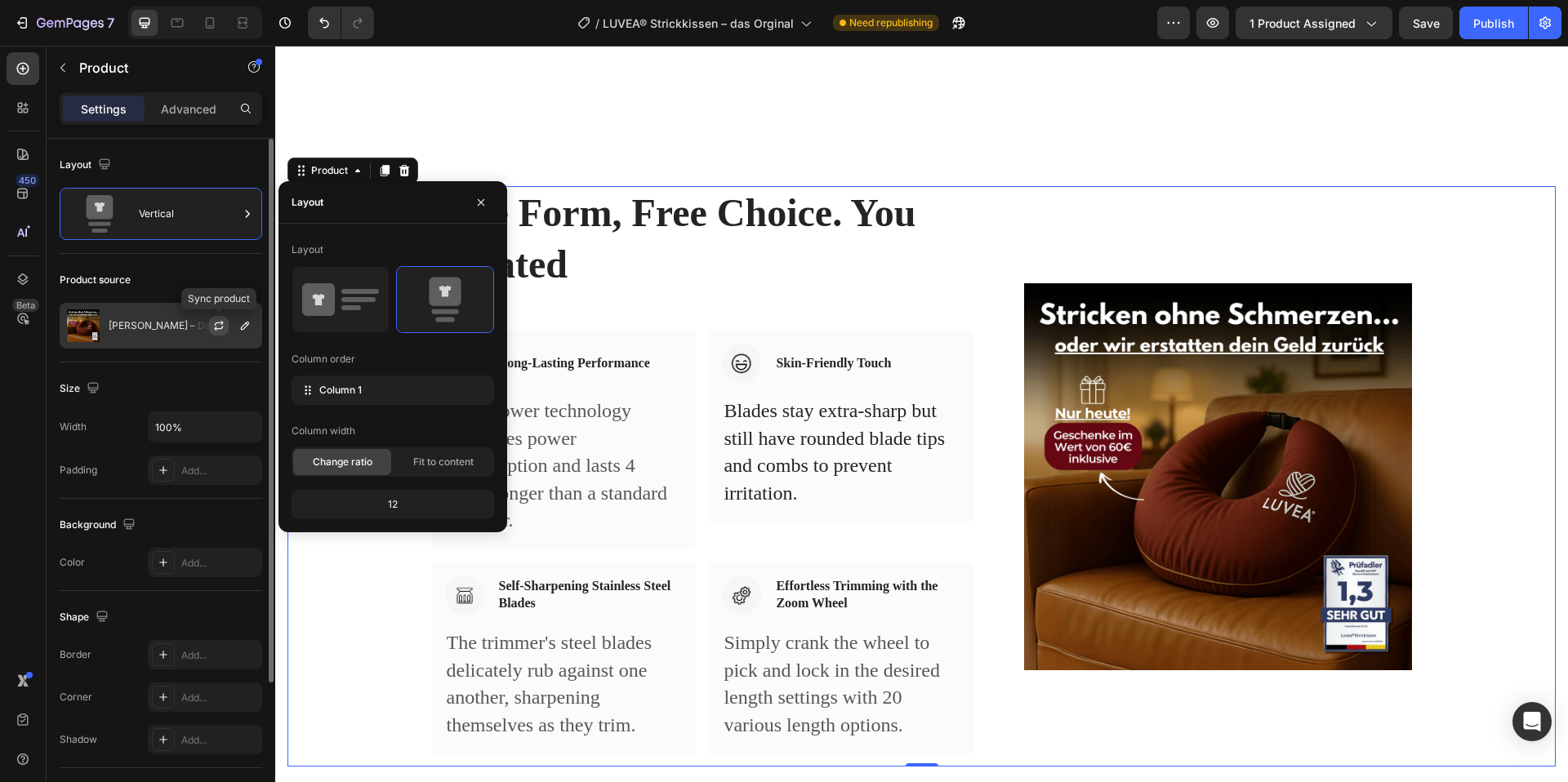
click at [215, 324] on icon "button" at bounding box center [220, 323] width 9 height 5
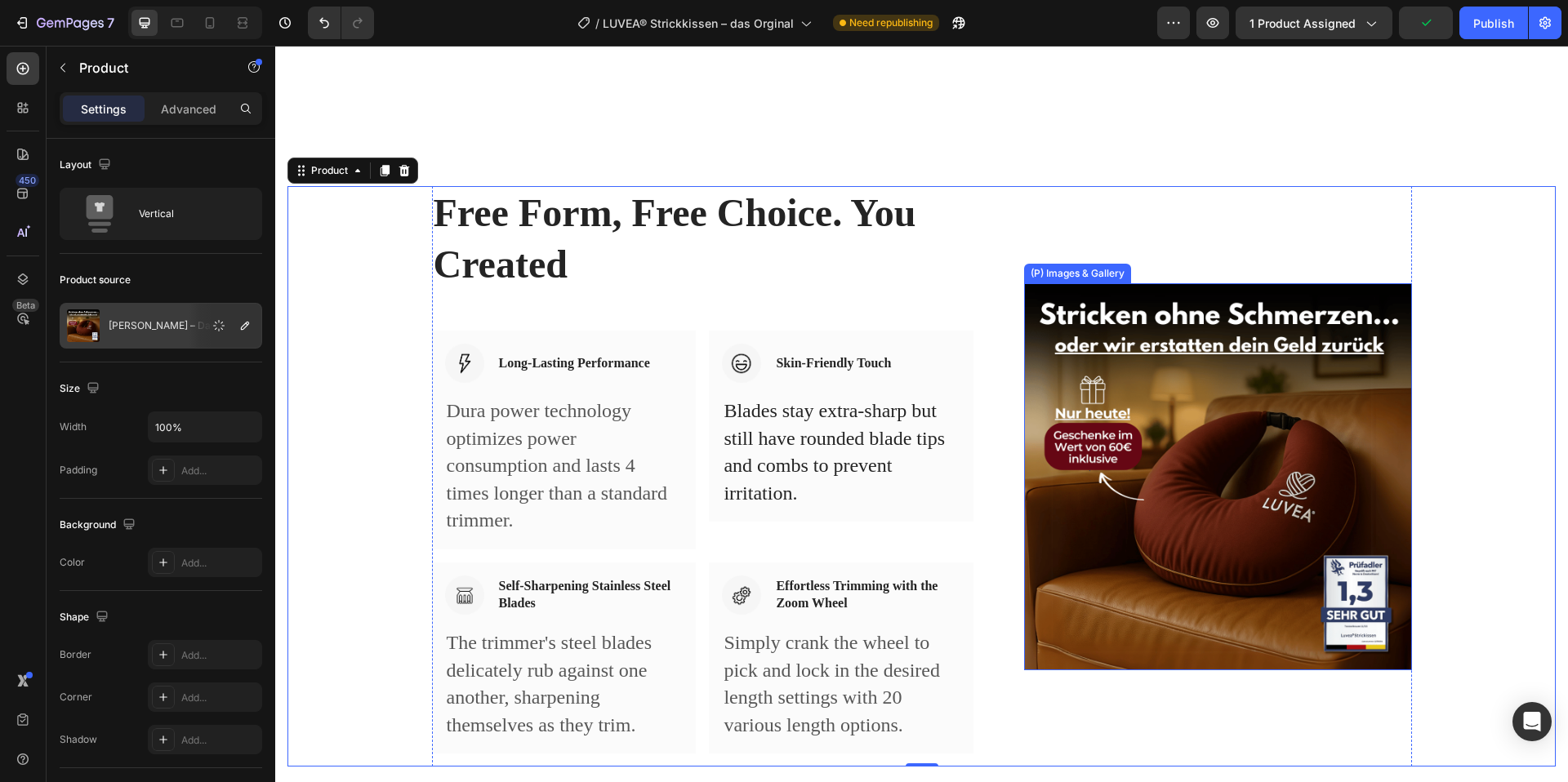
click at [1124, 410] on img at bounding box center [1217, 476] width 387 height 387
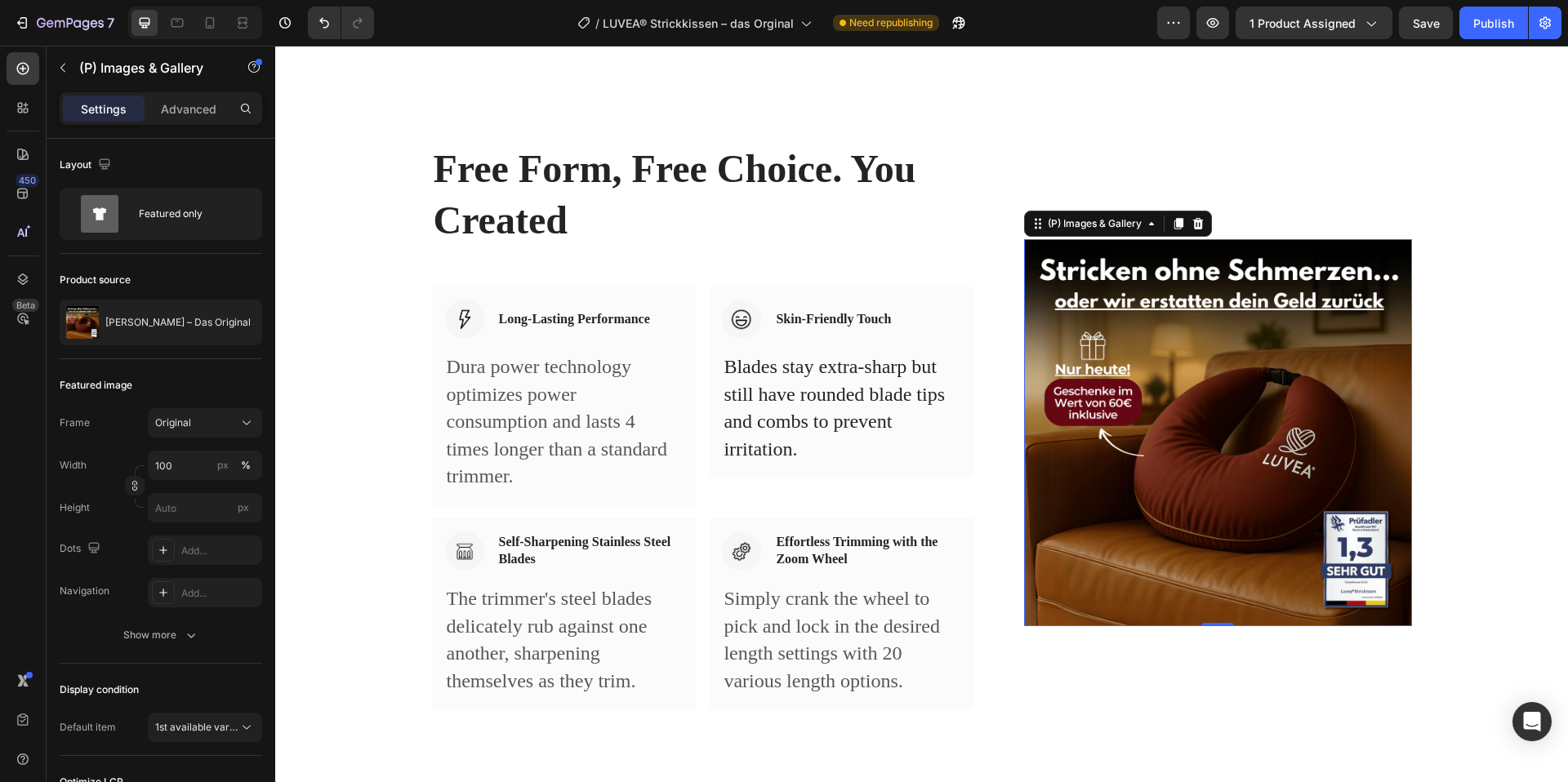
scroll to position [9147, 0]
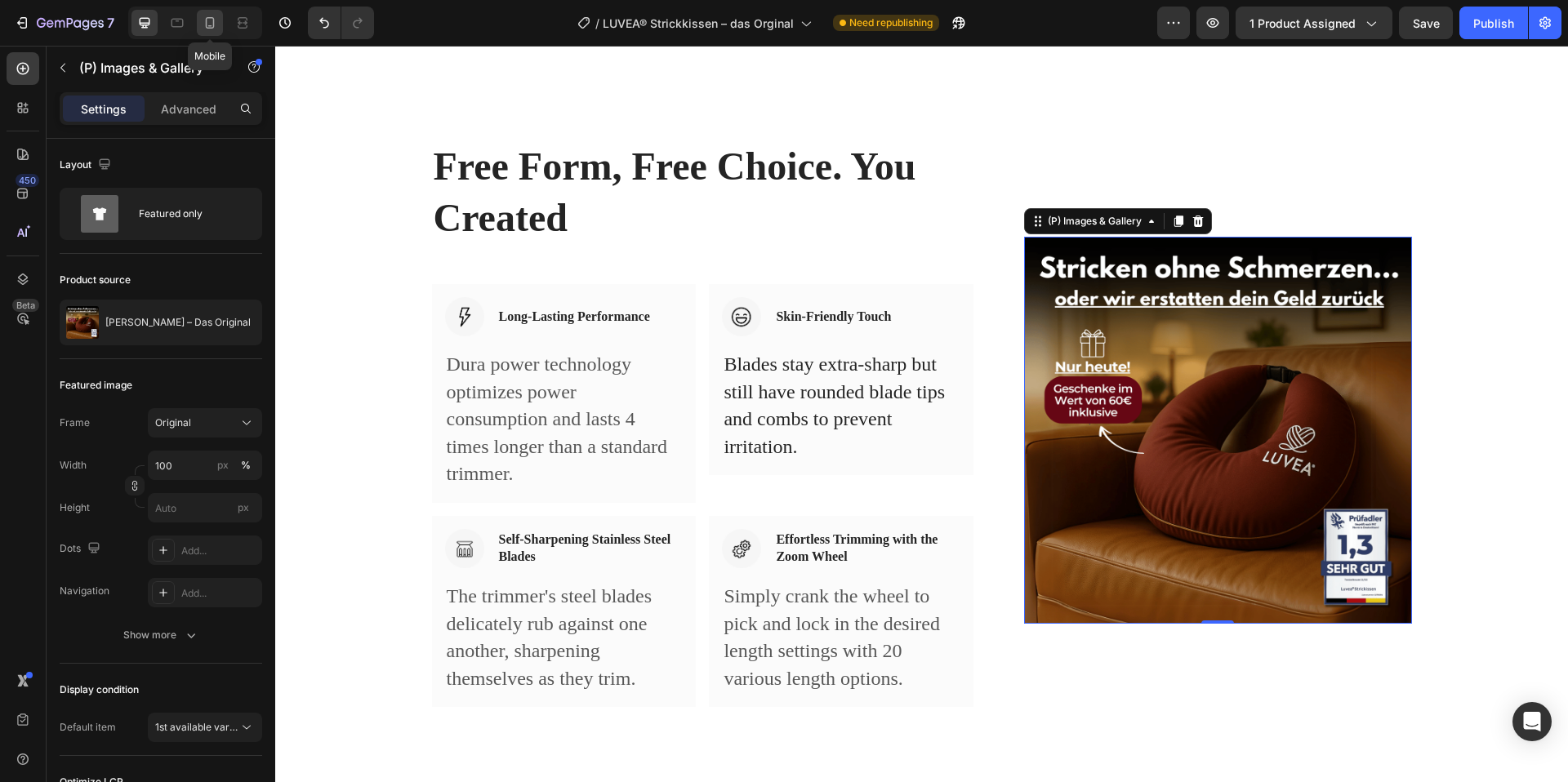
click at [210, 22] on icon at bounding box center [210, 23] width 16 height 16
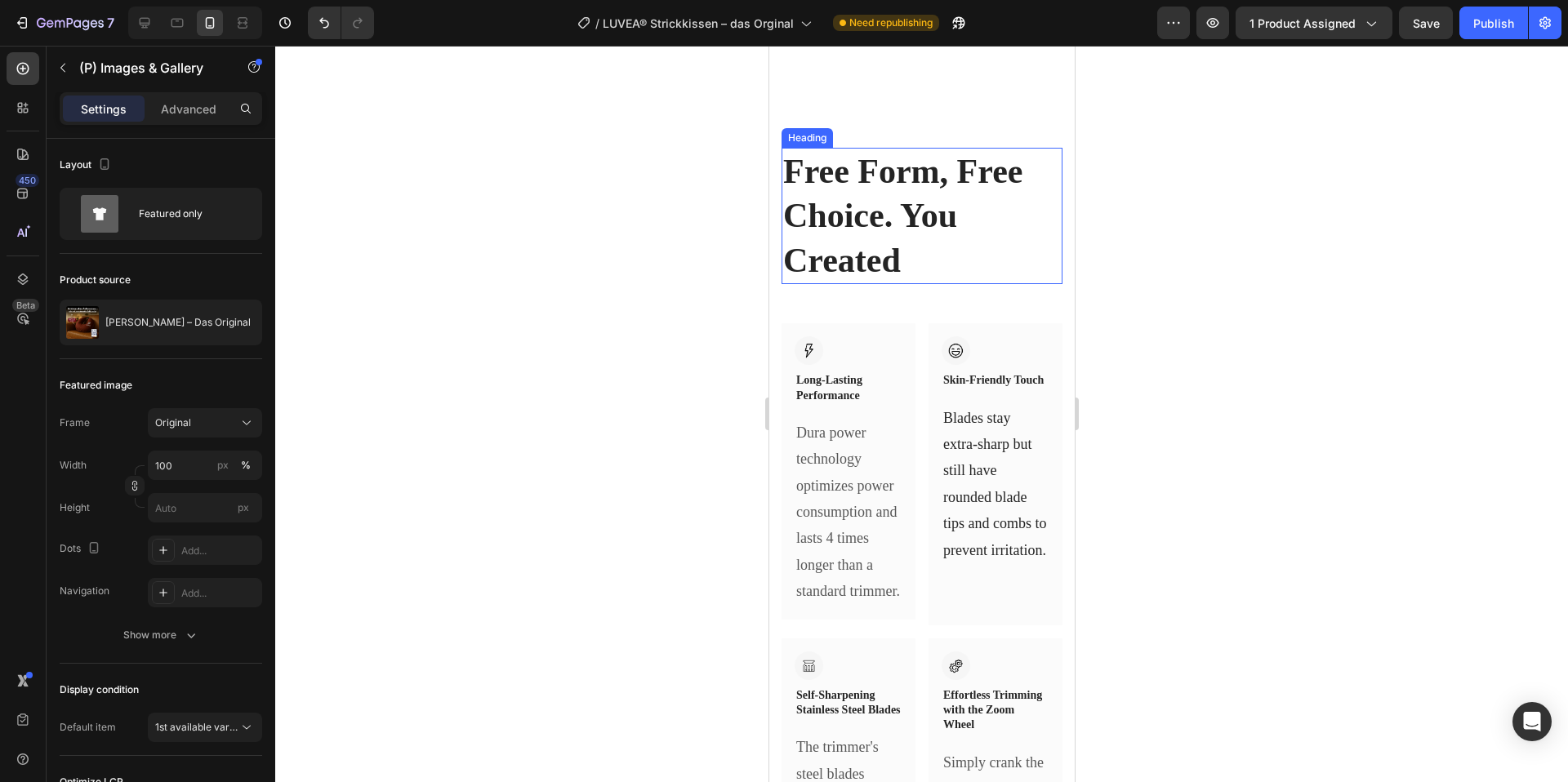
scroll to position [8374, 0]
click at [316, 16] on icon "Undo/Redo" at bounding box center [324, 23] width 16 height 16
click at [317, 17] on icon "Undo/Redo" at bounding box center [324, 23] width 16 height 16
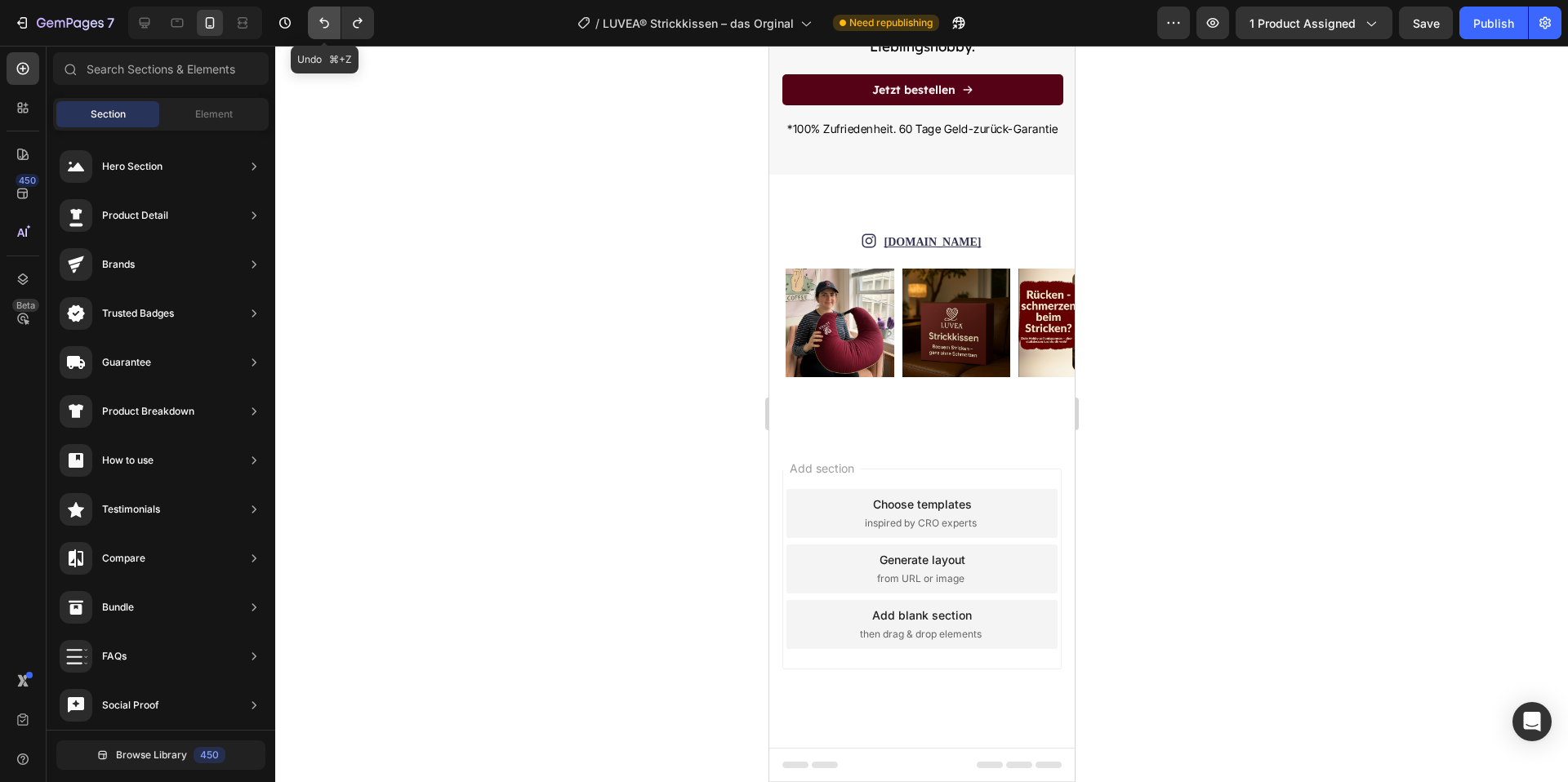
click at [317, 17] on icon "Undo/Redo" at bounding box center [324, 23] width 16 height 16
click at [345, 18] on button "Undo/Redo" at bounding box center [357, 22] width 33 height 33
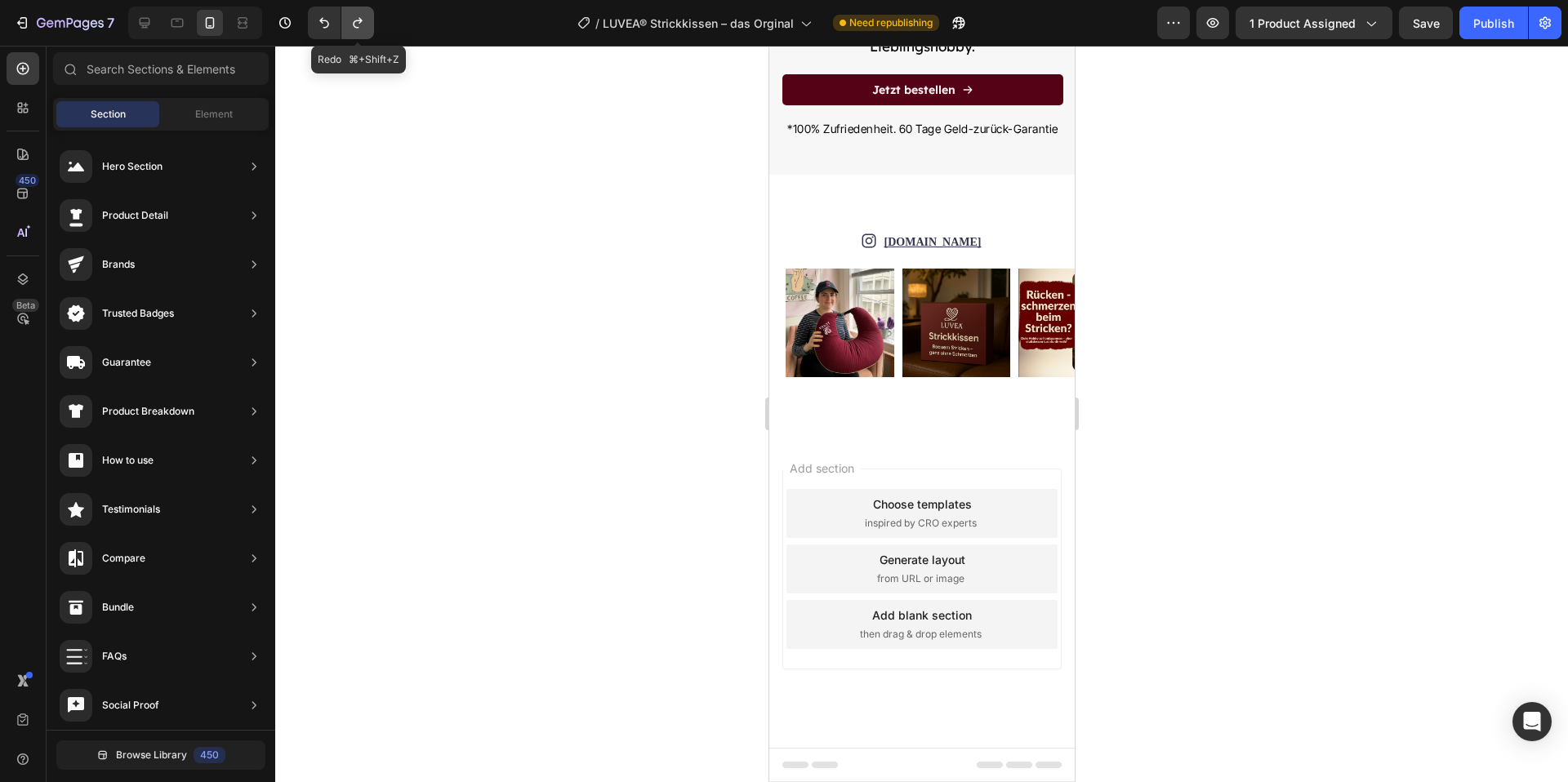
click at [345, 18] on button "Undo/Redo" at bounding box center [357, 22] width 33 height 33
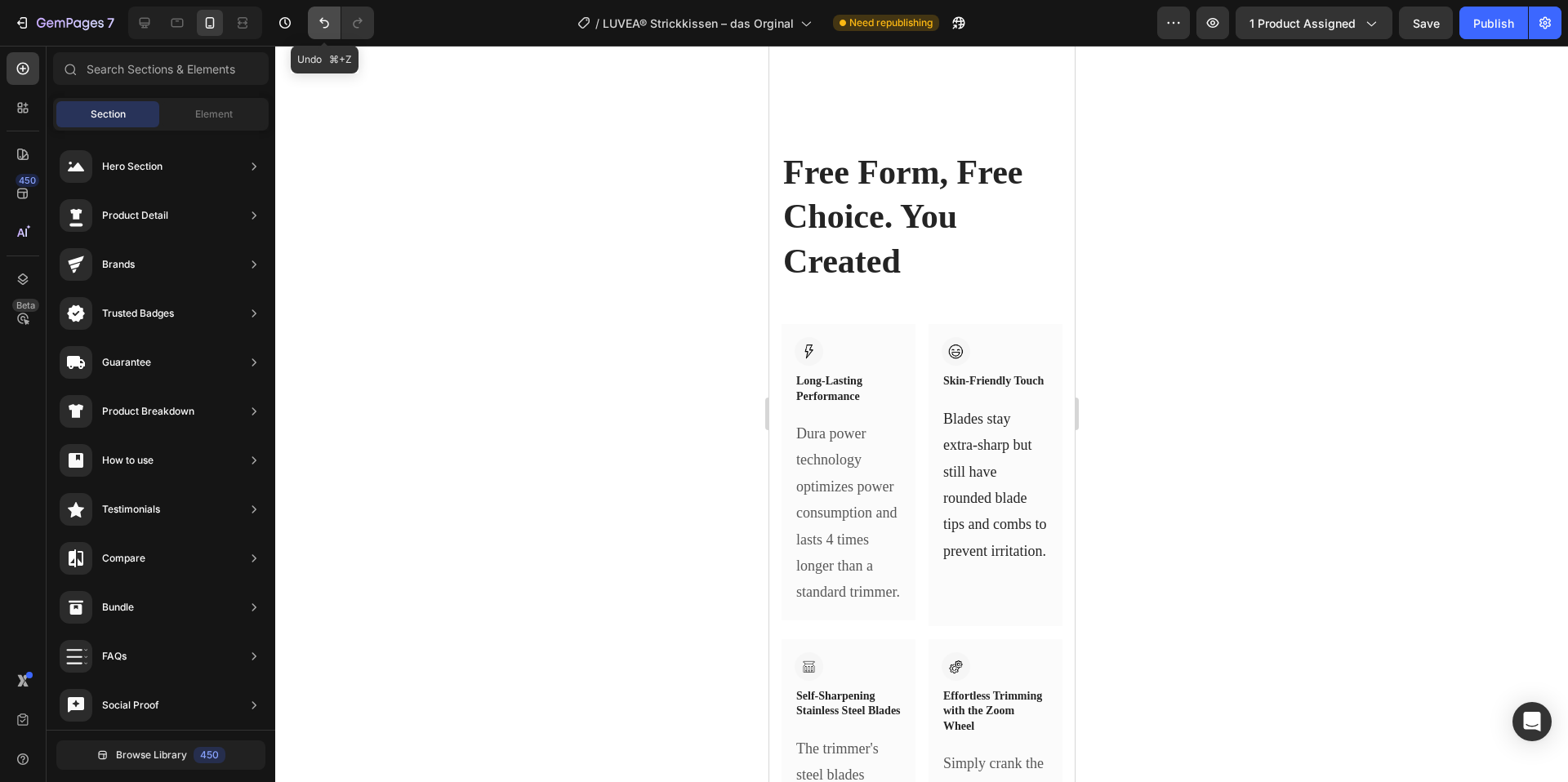
click at [329, 17] on icon "Undo/Redo" at bounding box center [324, 23] width 16 height 16
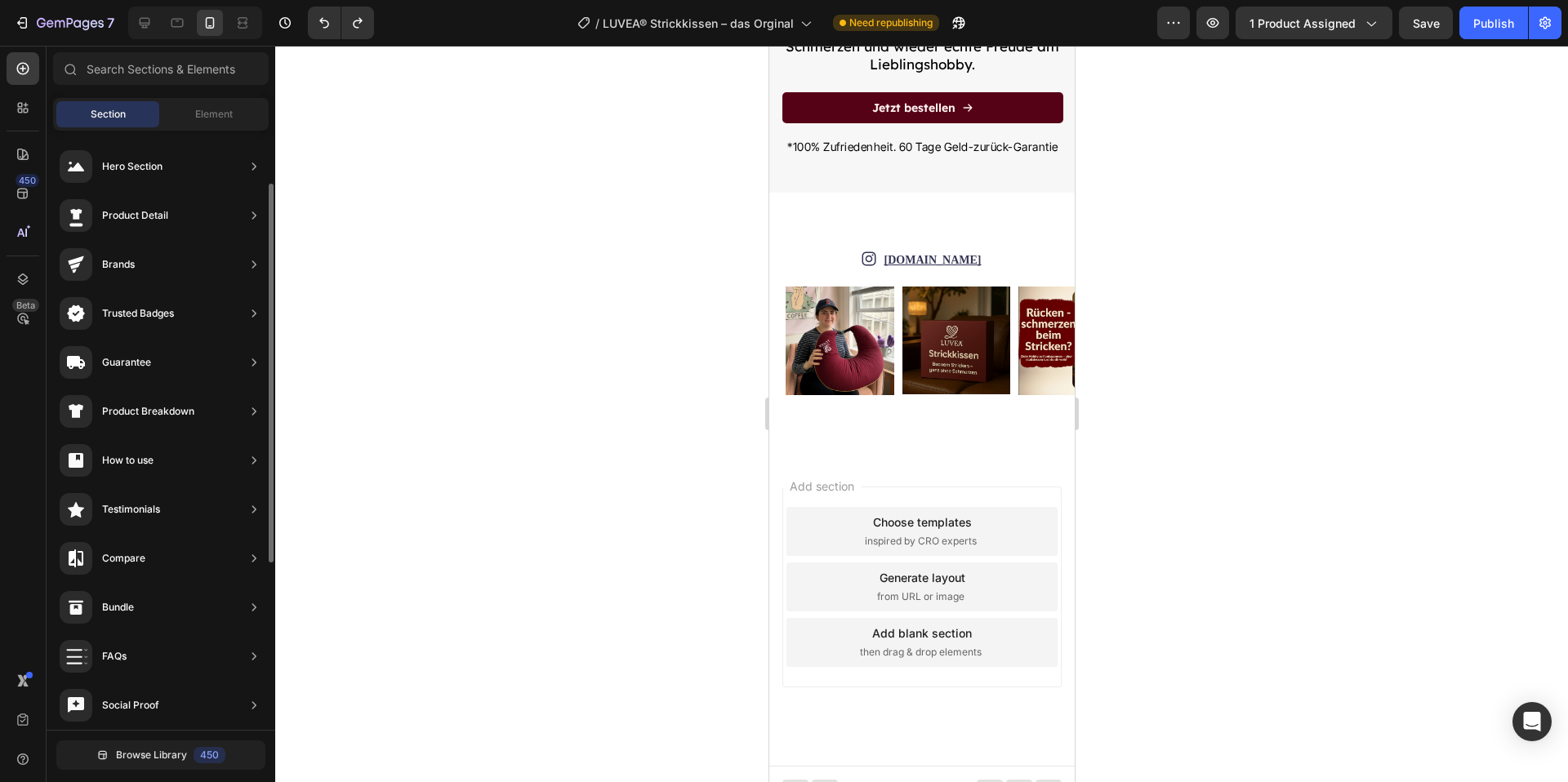
scroll to position [0, 0]
click at [142, 20] on icon at bounding box center [144, 23] width 16 height 16
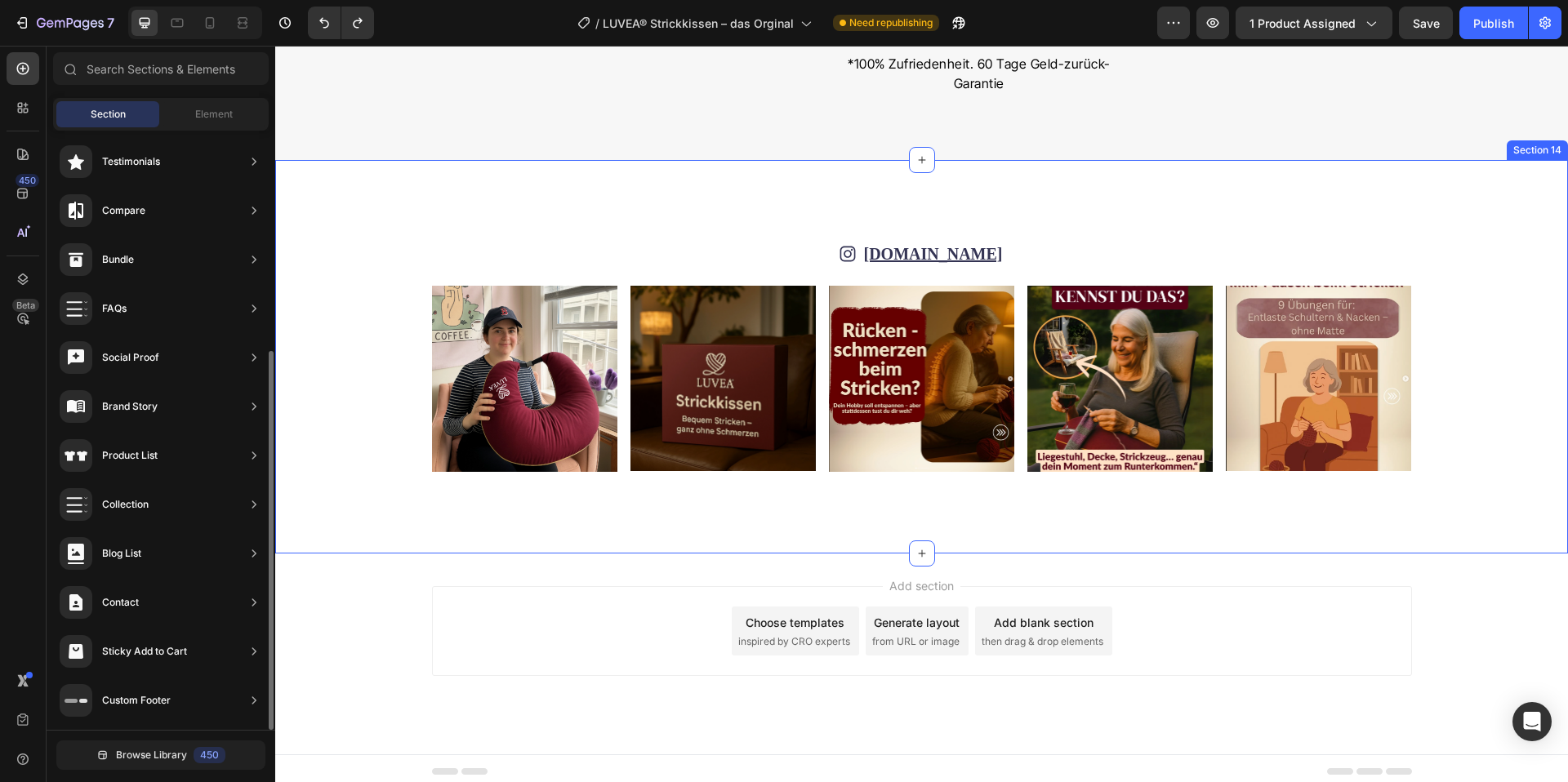
scroll to position [8675, 0]
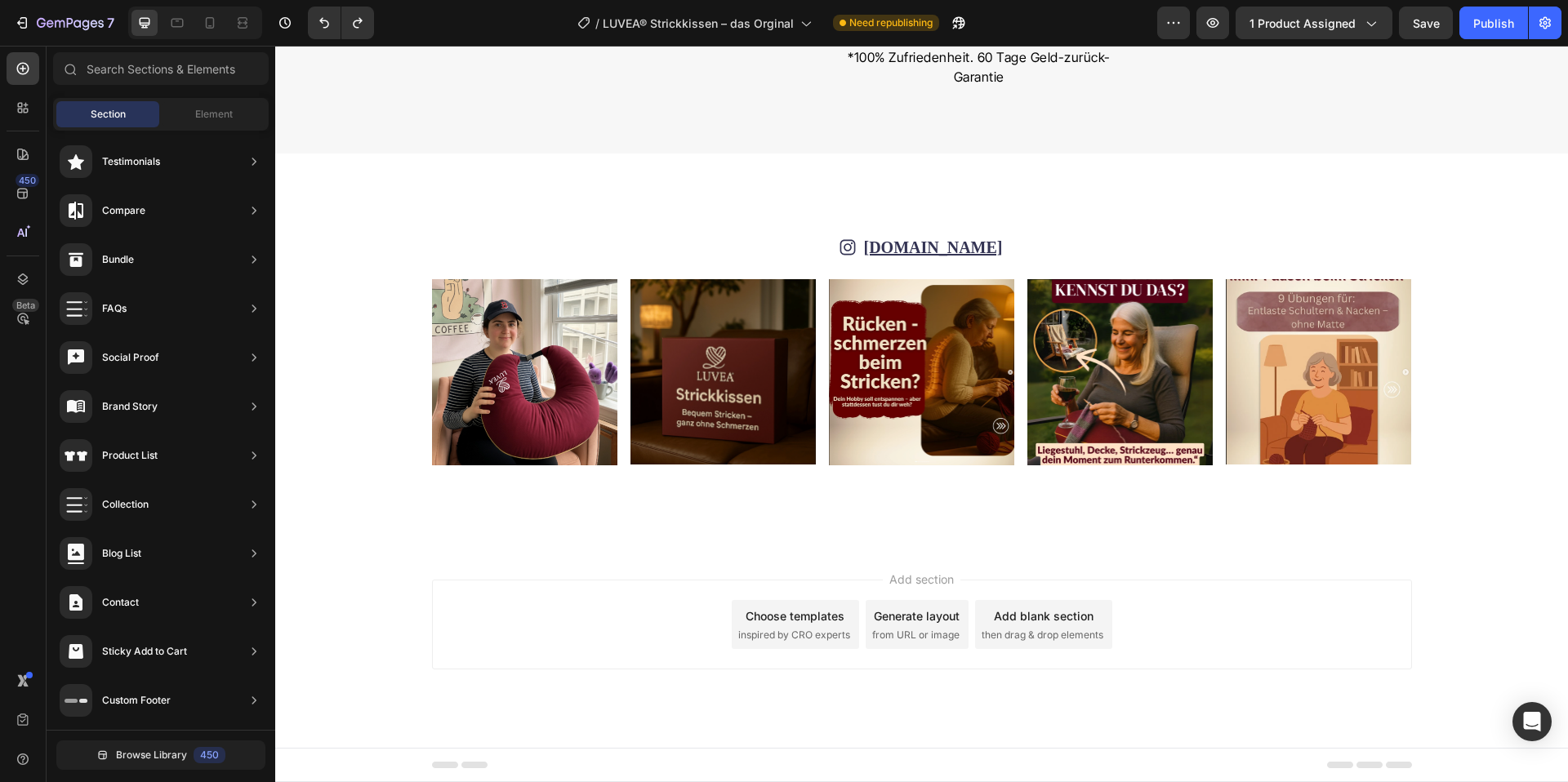
click at [796, 628] on div "Choose templates inspired by CRO experts" at bounding box center [796, 624] width 128 height 49
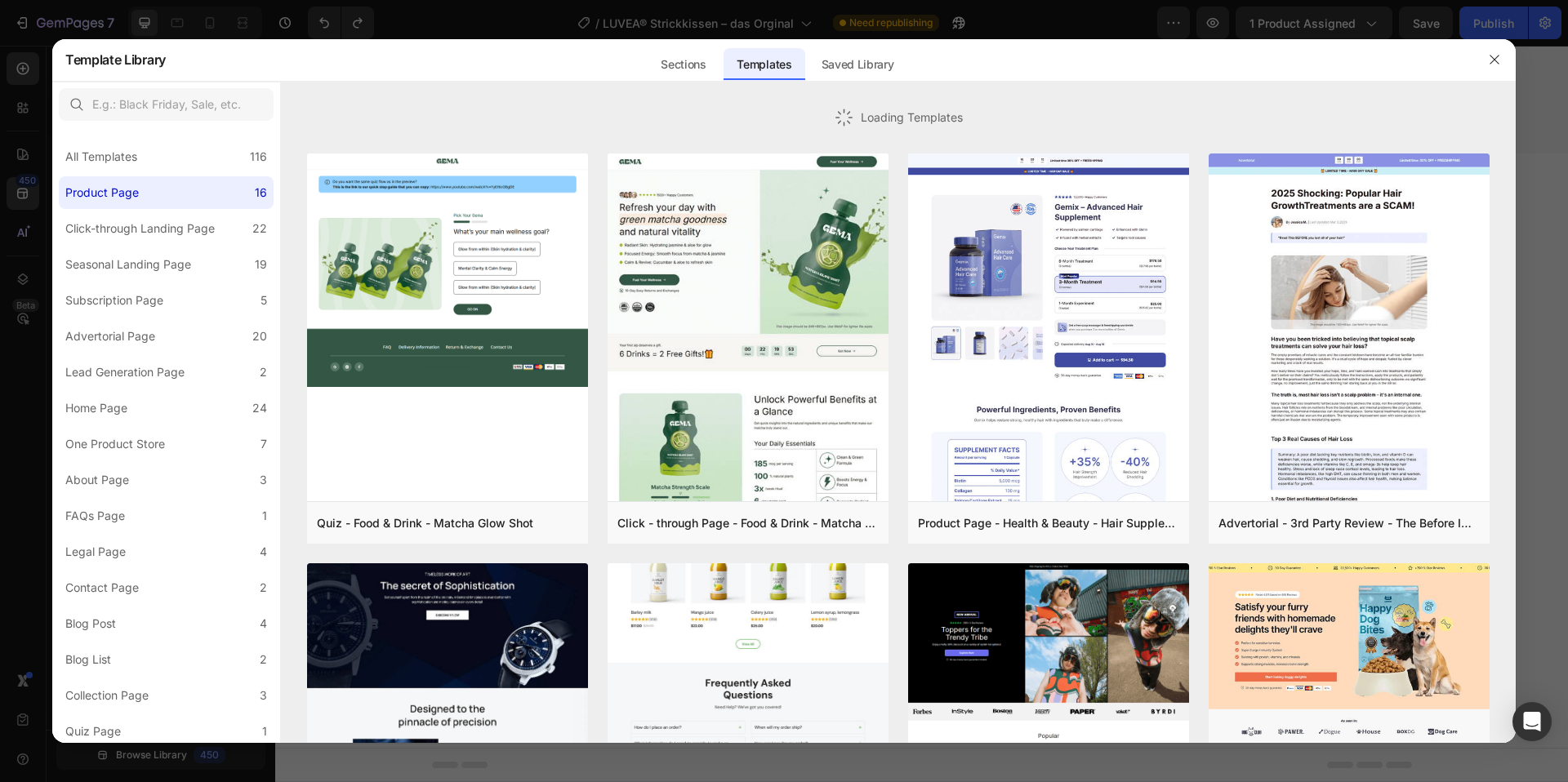
scroll to position [8672, 0]
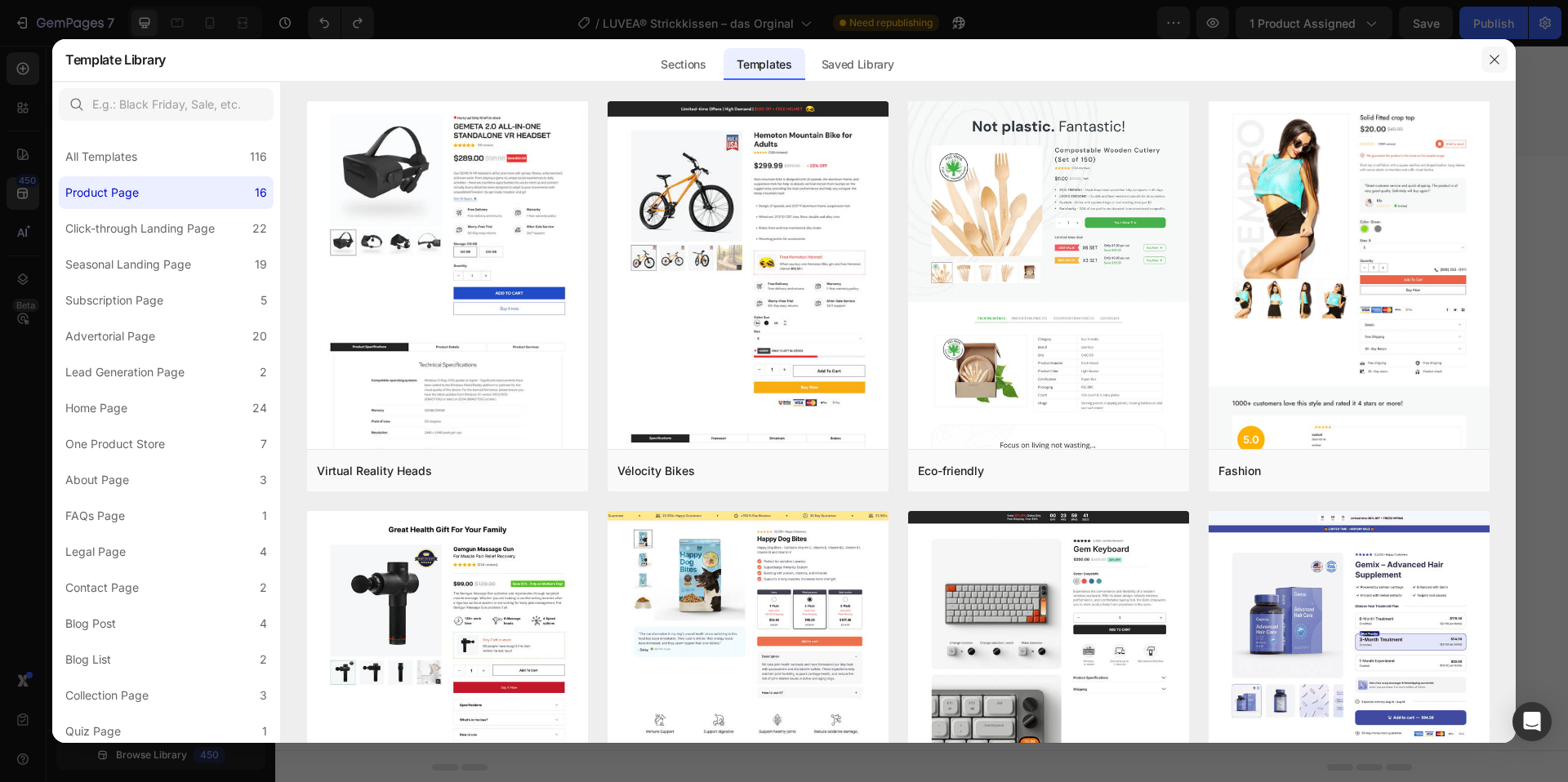
click at [1494, 57] on icon "button" at bounding box center [1494, 59] width 13 height 13
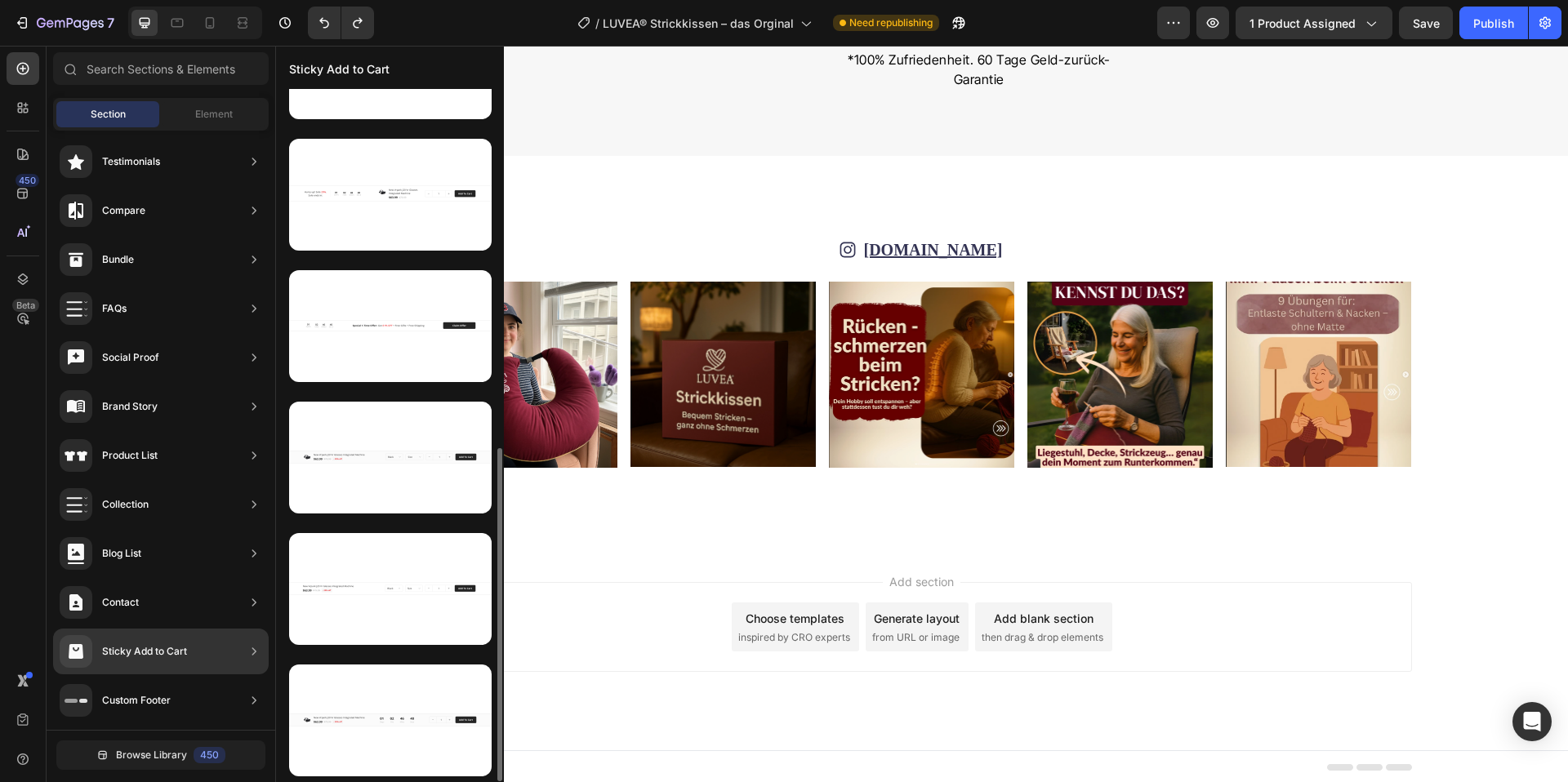
scroll to position [0, 0]
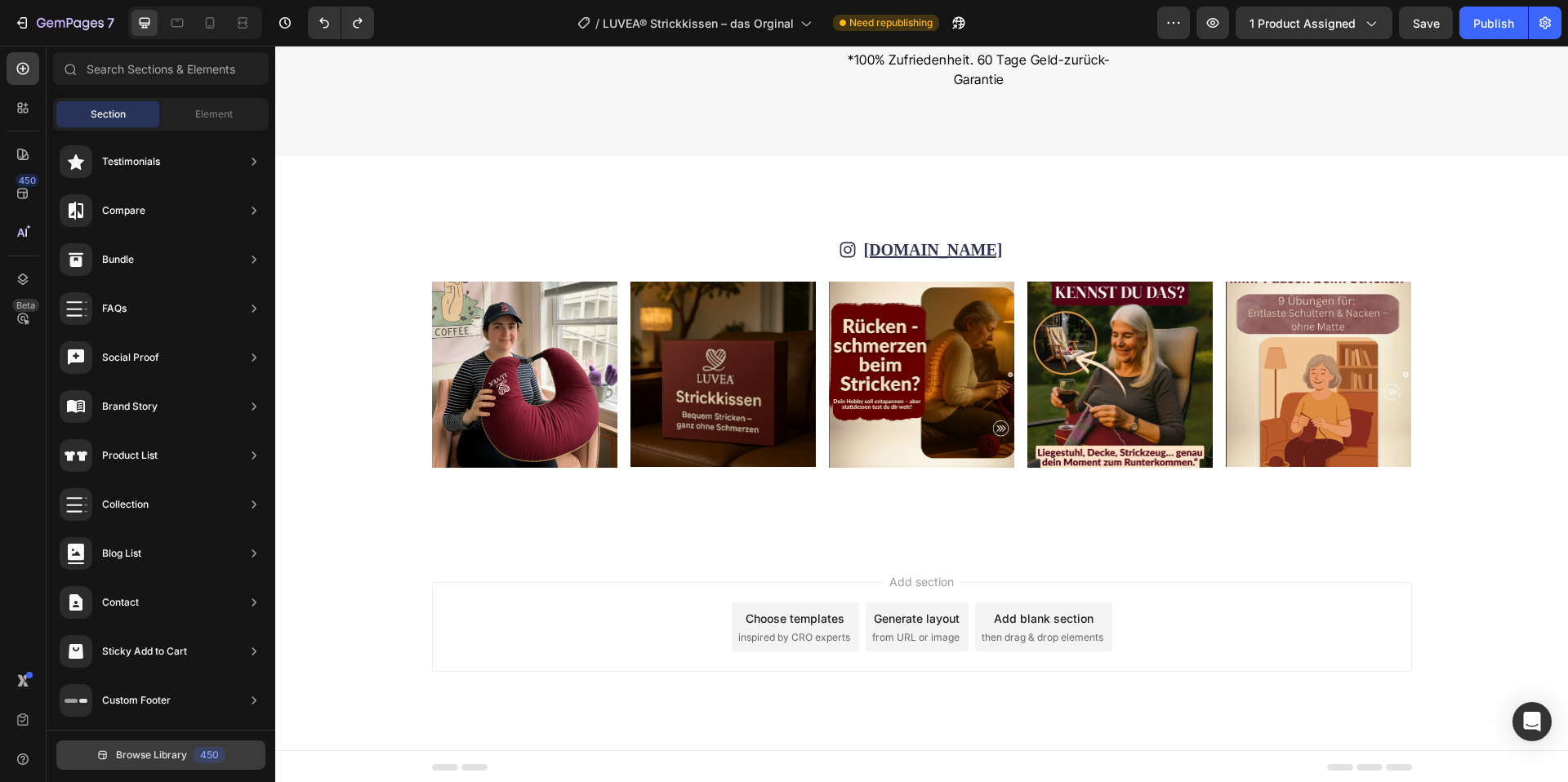
click at [147, 763] on button "Browse Library 450" at bounding box center [161, 755] width 209 height 29
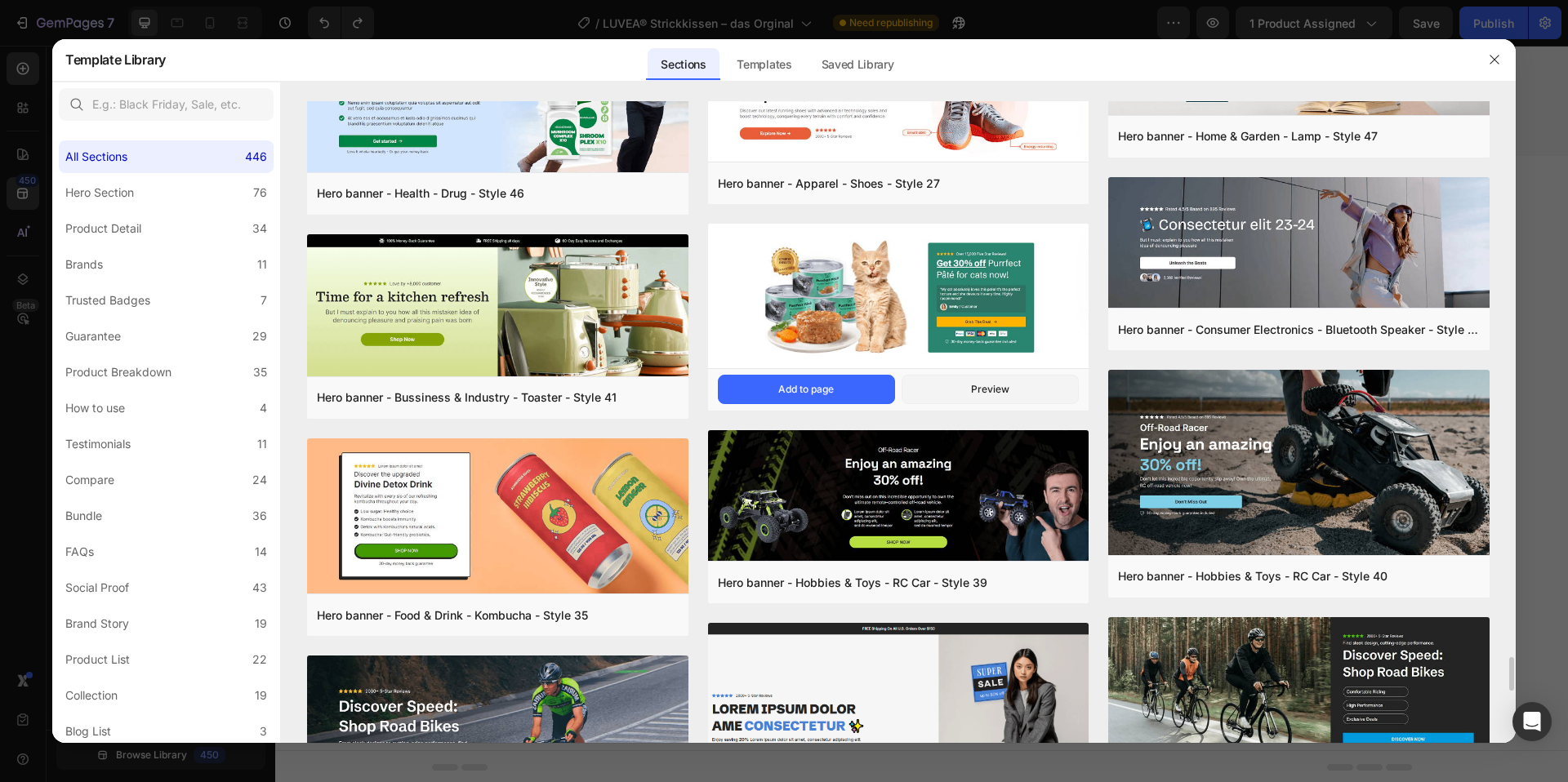
scroll to position [10628, 0]
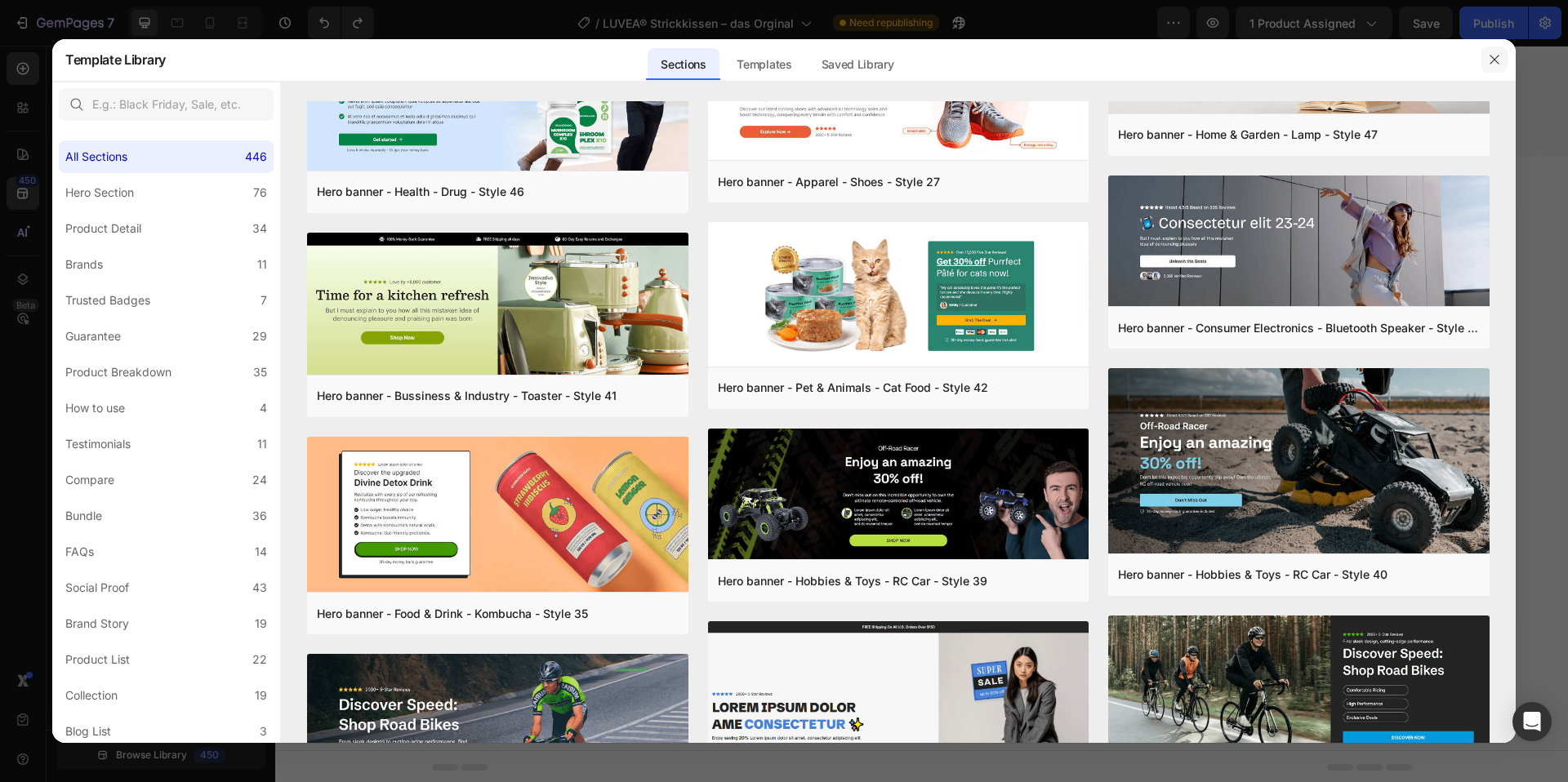
click at [1488, 58] on icon "button" at bounding box center [1494, 59] width 13 height 13
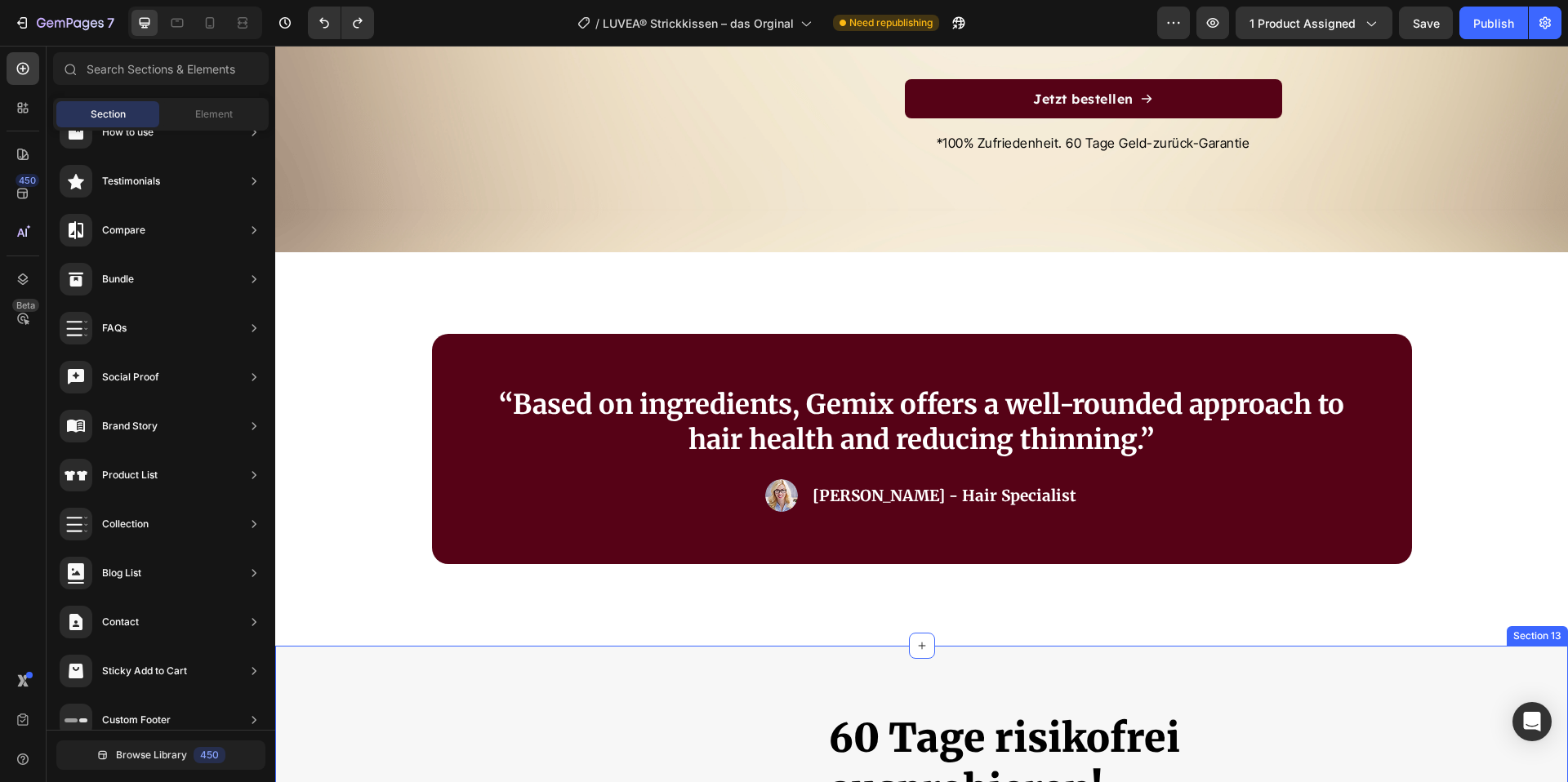
scroll to position [7499, 0]
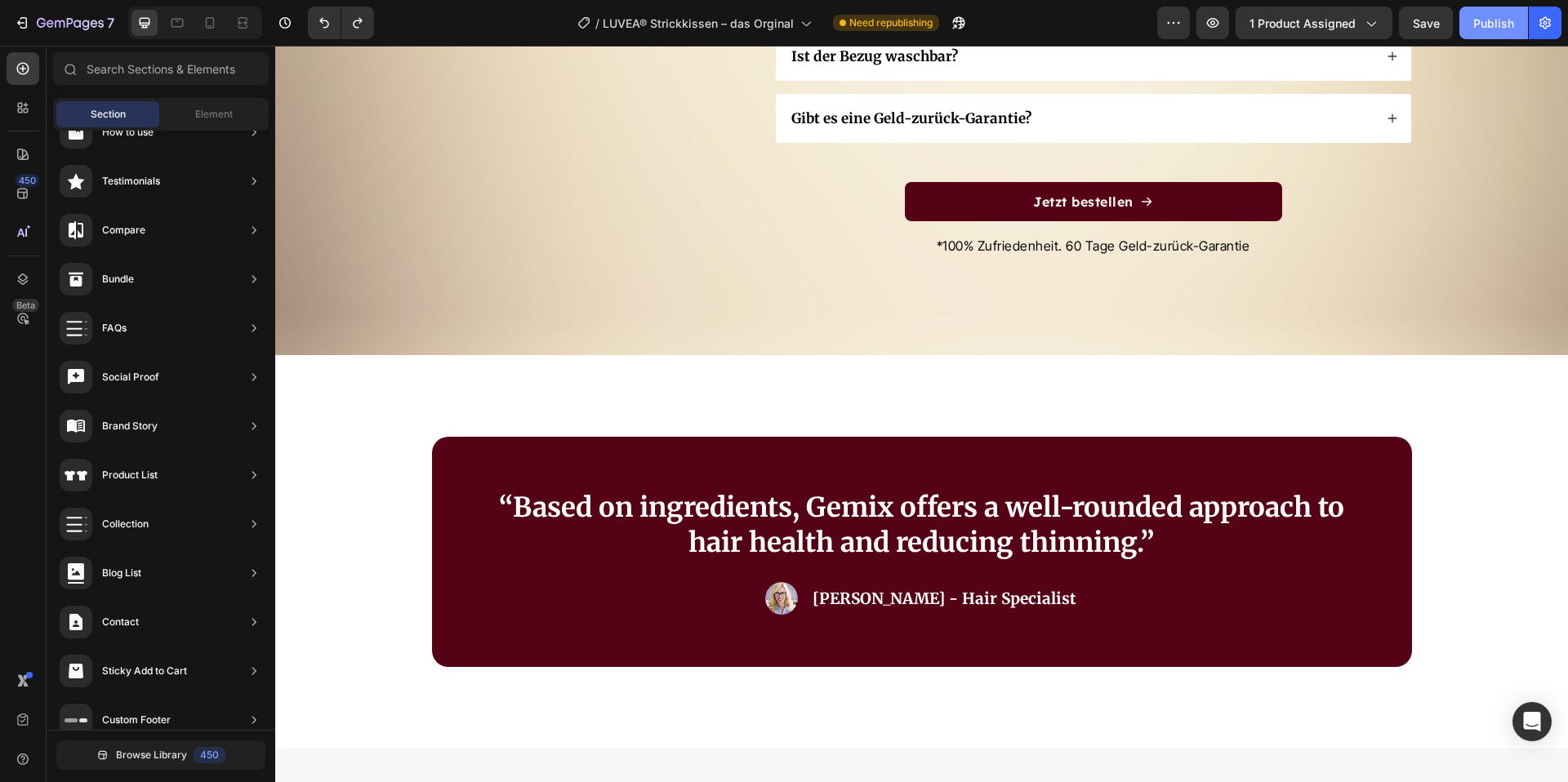
click at [1486, 11] on button "Publish" at bounding box center [1494, 22] width 68 height 33
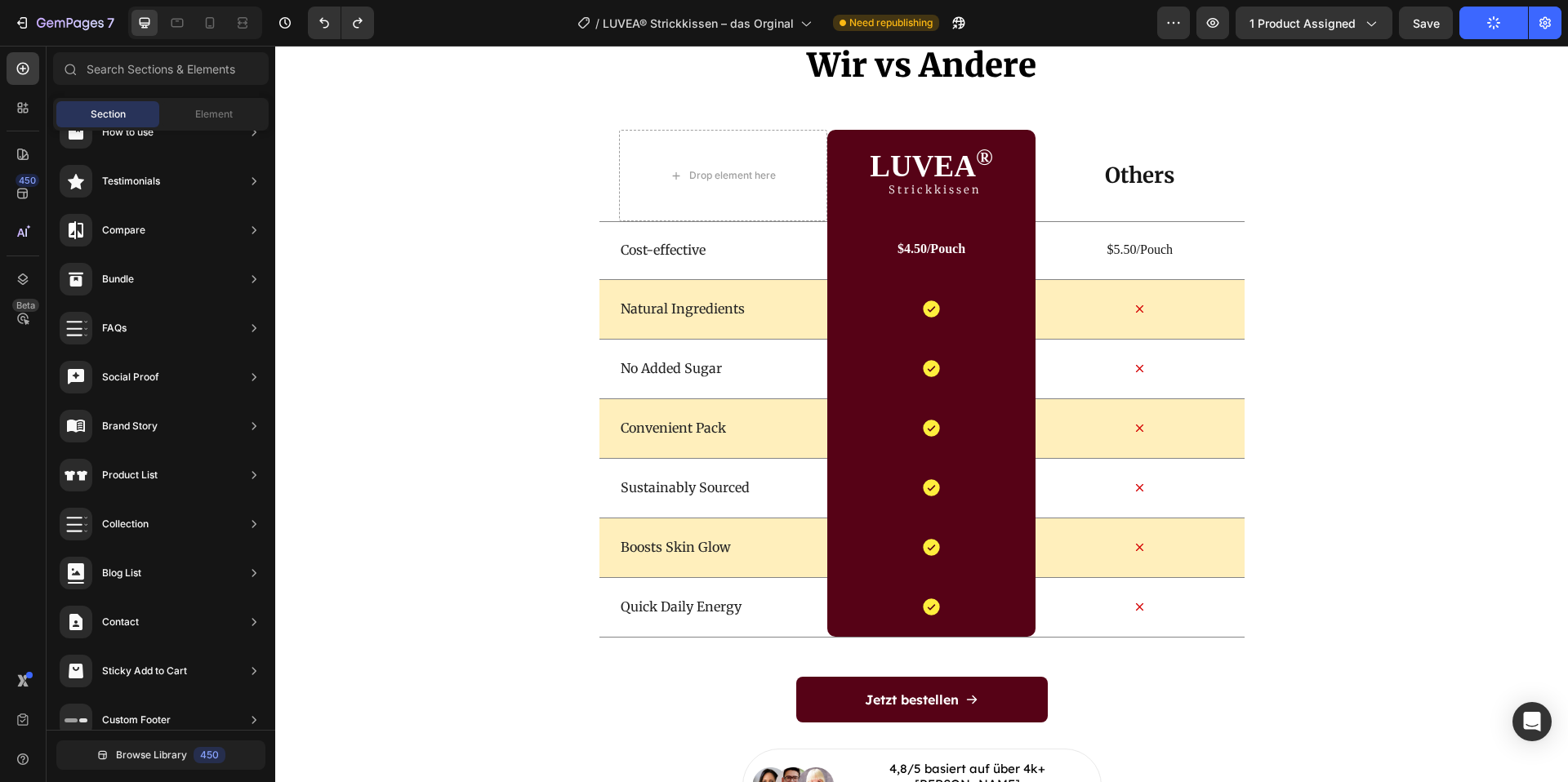
scroll to position [4968, 0]
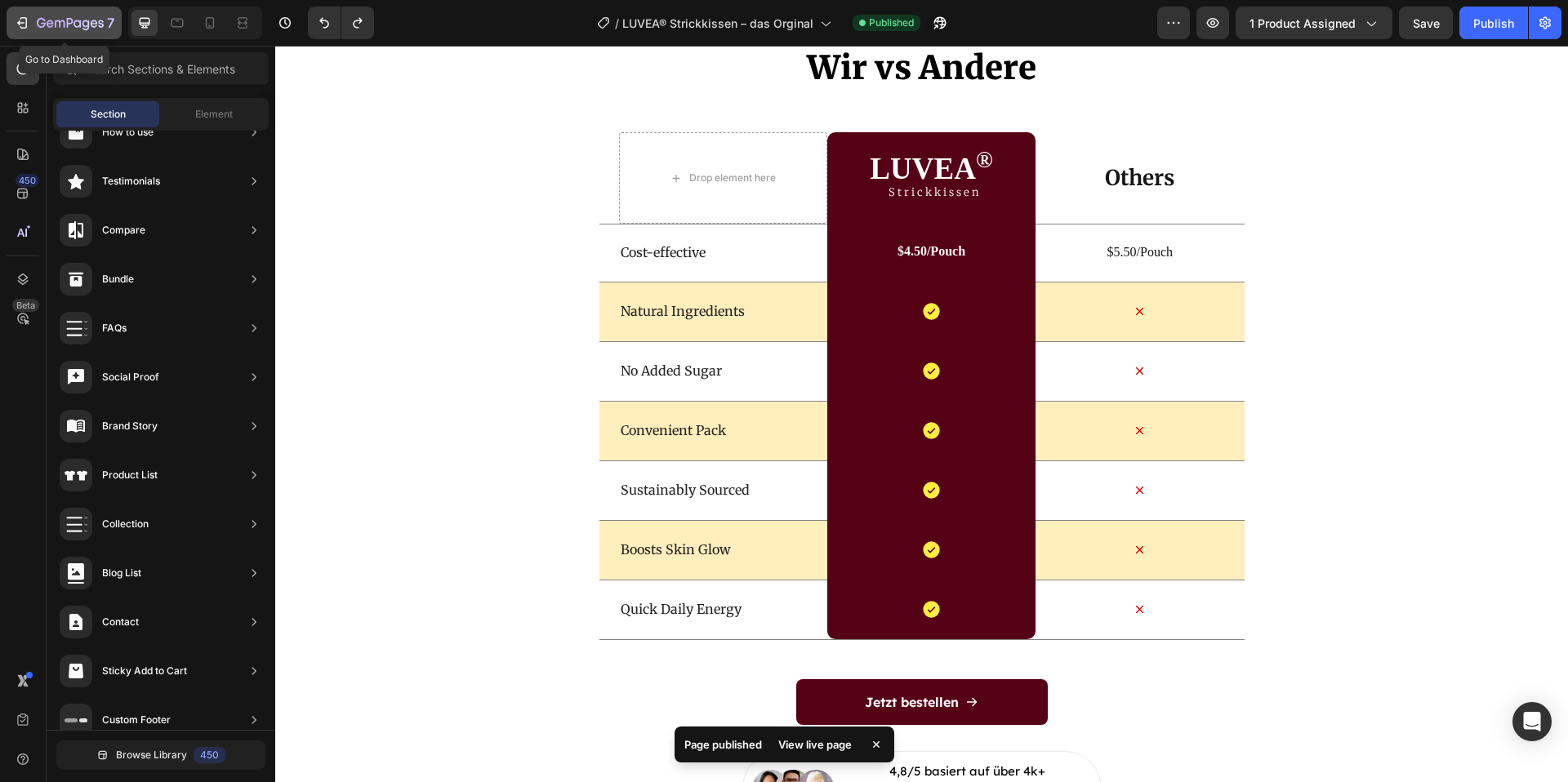
click at [36, 22] on icon "button" at bounding box center [41, 22] width 9 height 10
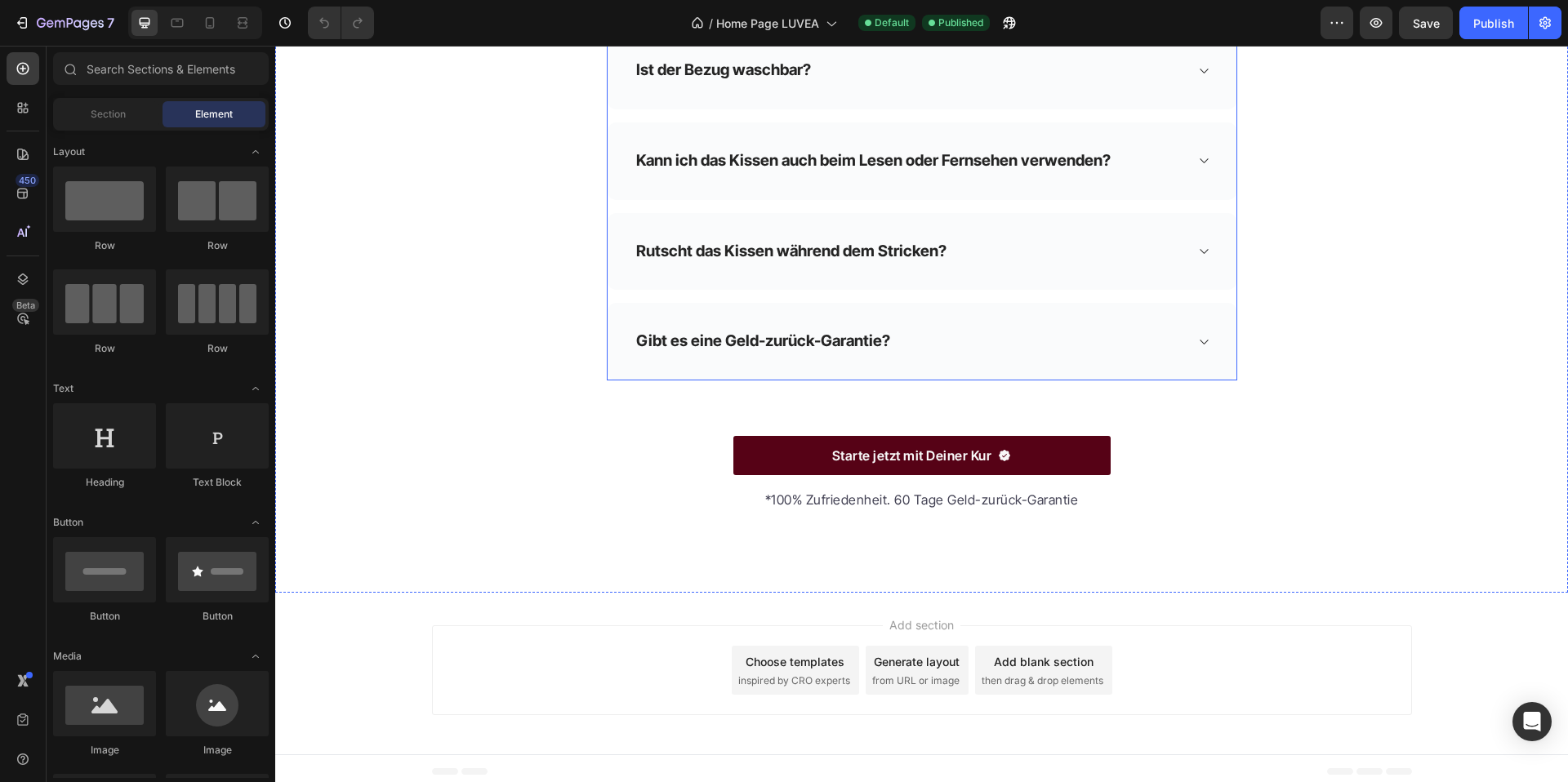
scroll to position [4588, 0]
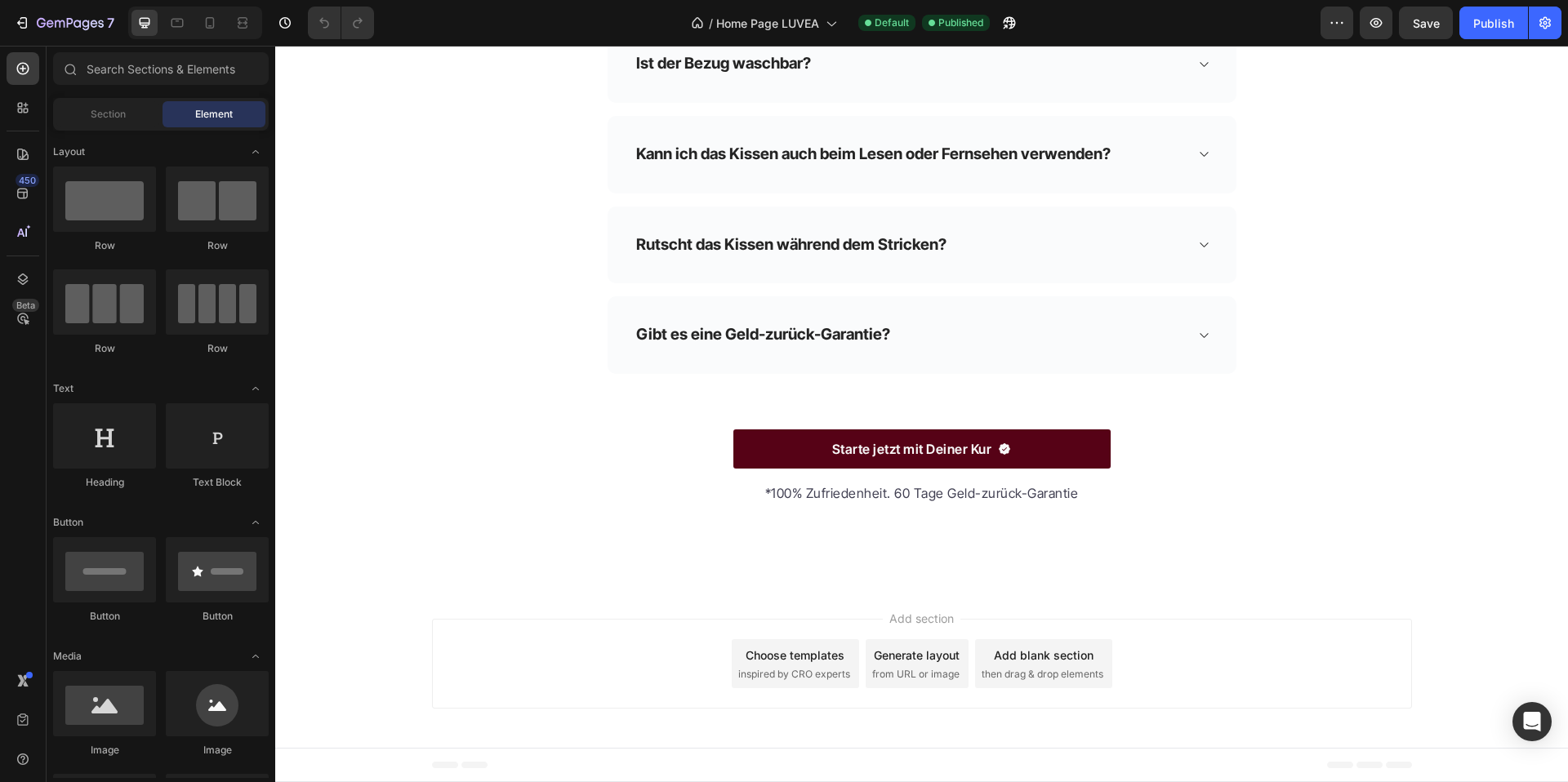
click at [828, 654] on div "Choose templates" at bounding box center [796, 654] width 99 height 17
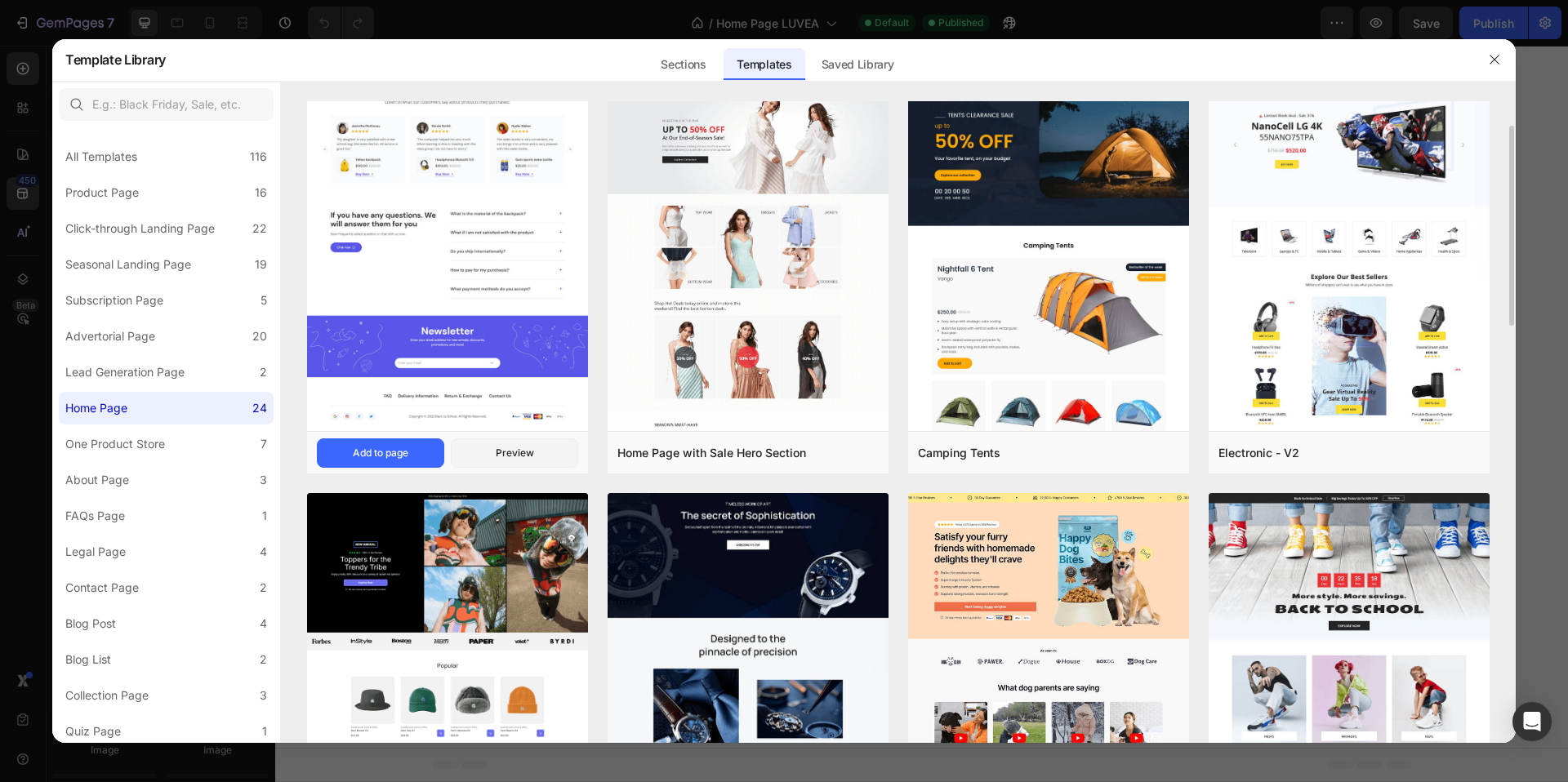
scroll to position [47, 0]
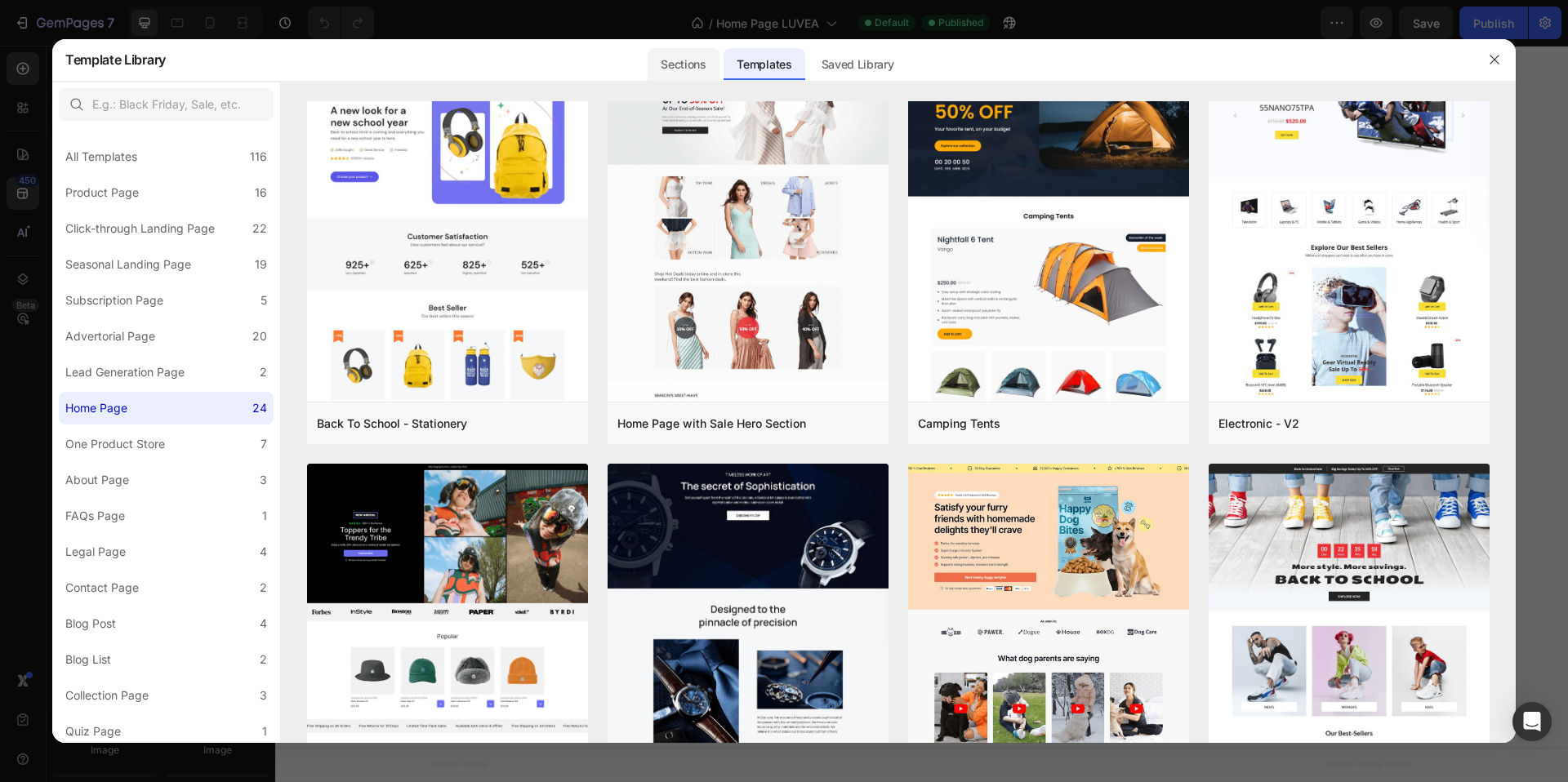
click at [688, 62] on div "Sections" at bounding box center [683, 64] width 71 height 33
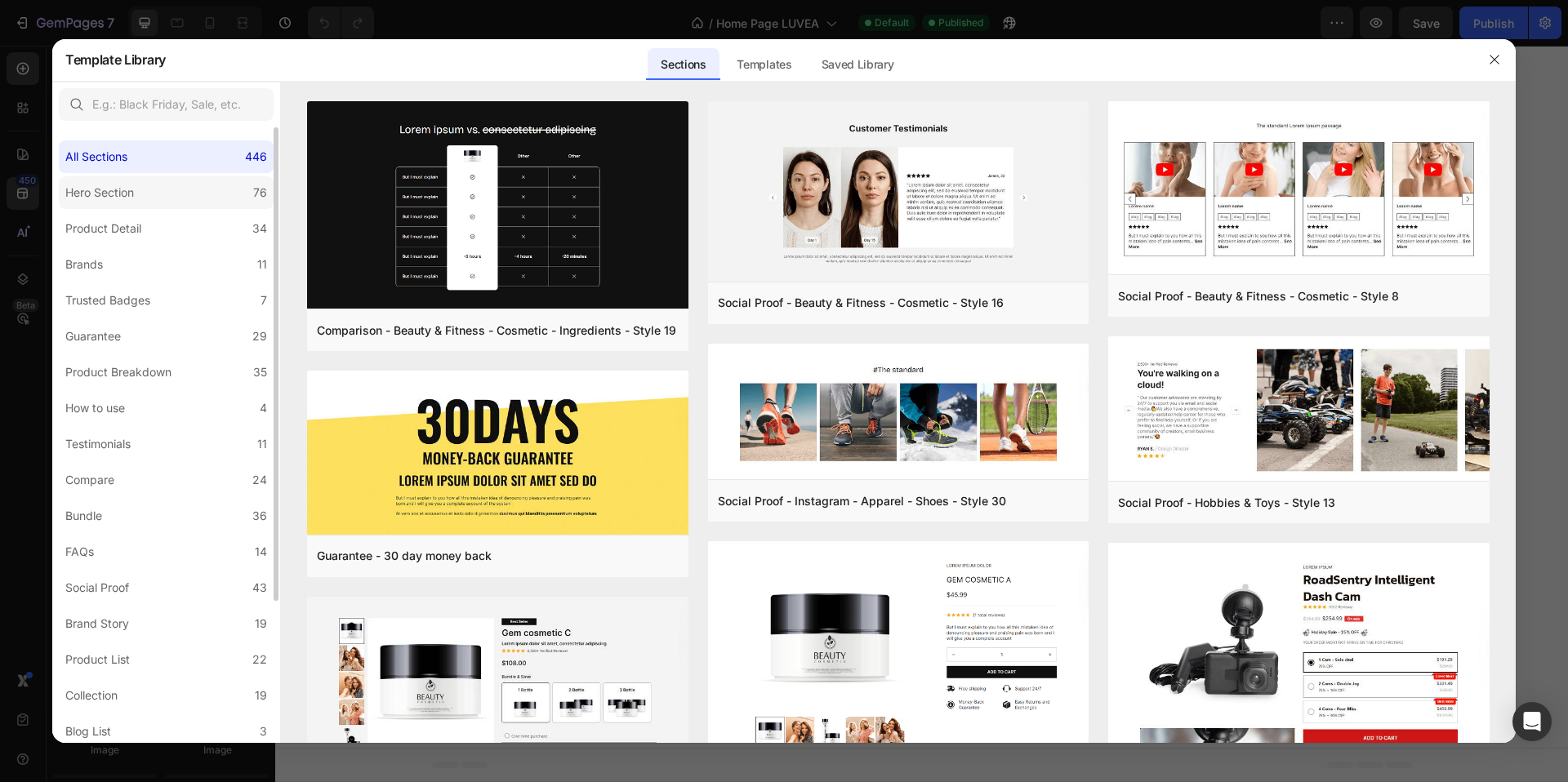
click at [144, 195] on label "Hero Section 76" at bounding box center [166, 192] width 215 height 33
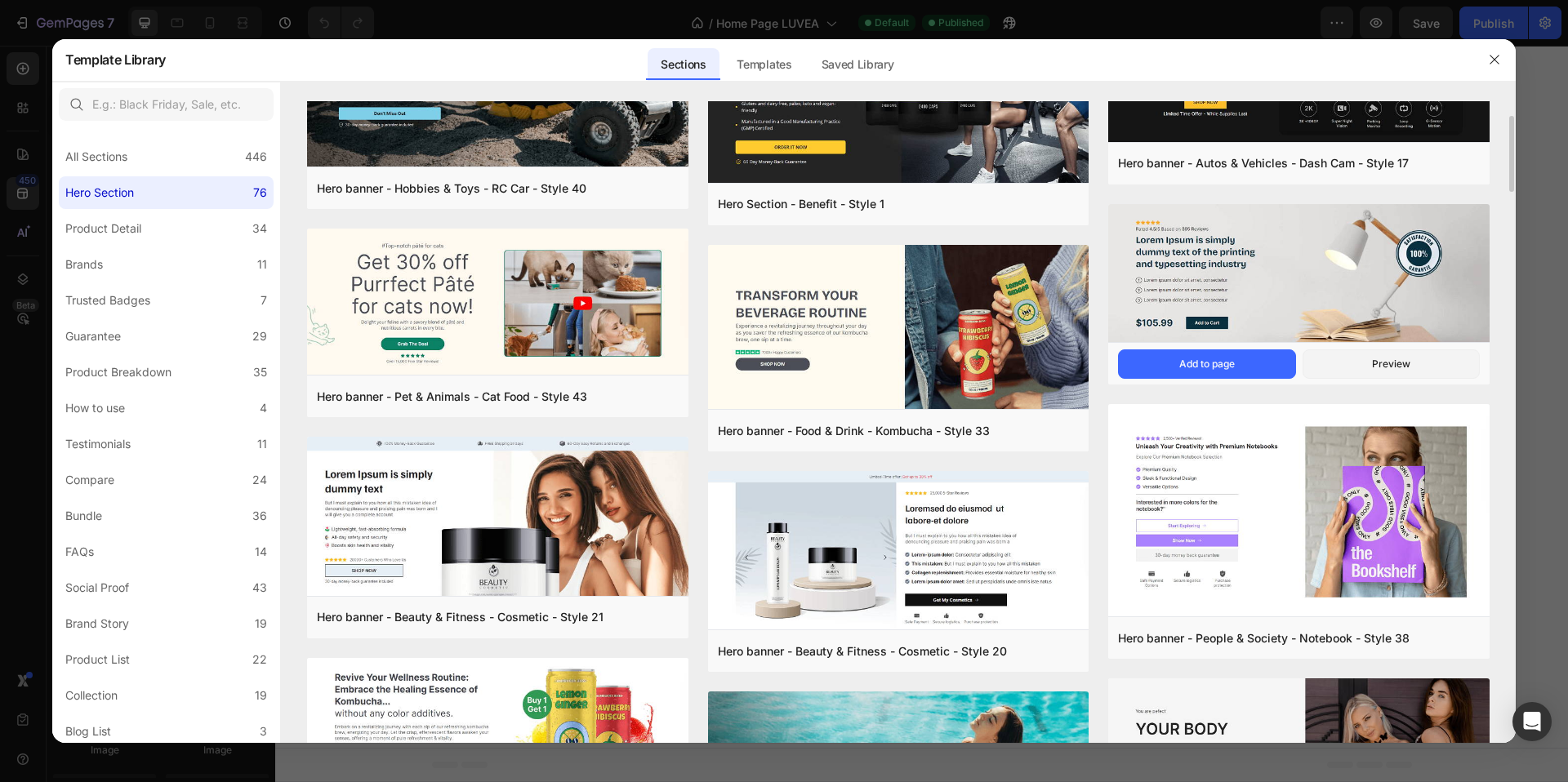
scroll to position [122, 0]
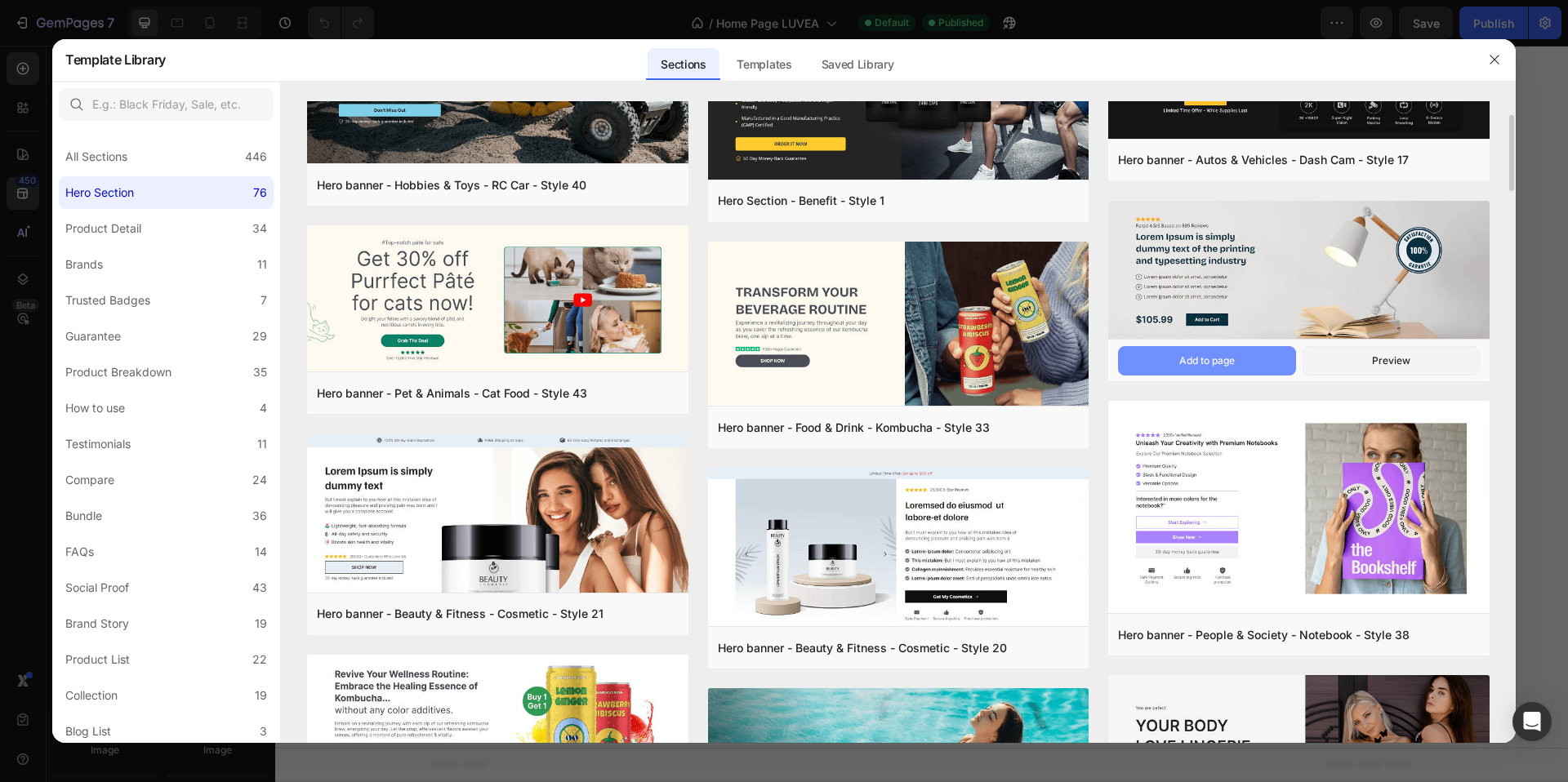
click at [1230, 361] on div "Add to page" at bounding box center [1207, 360] width 56 height 15
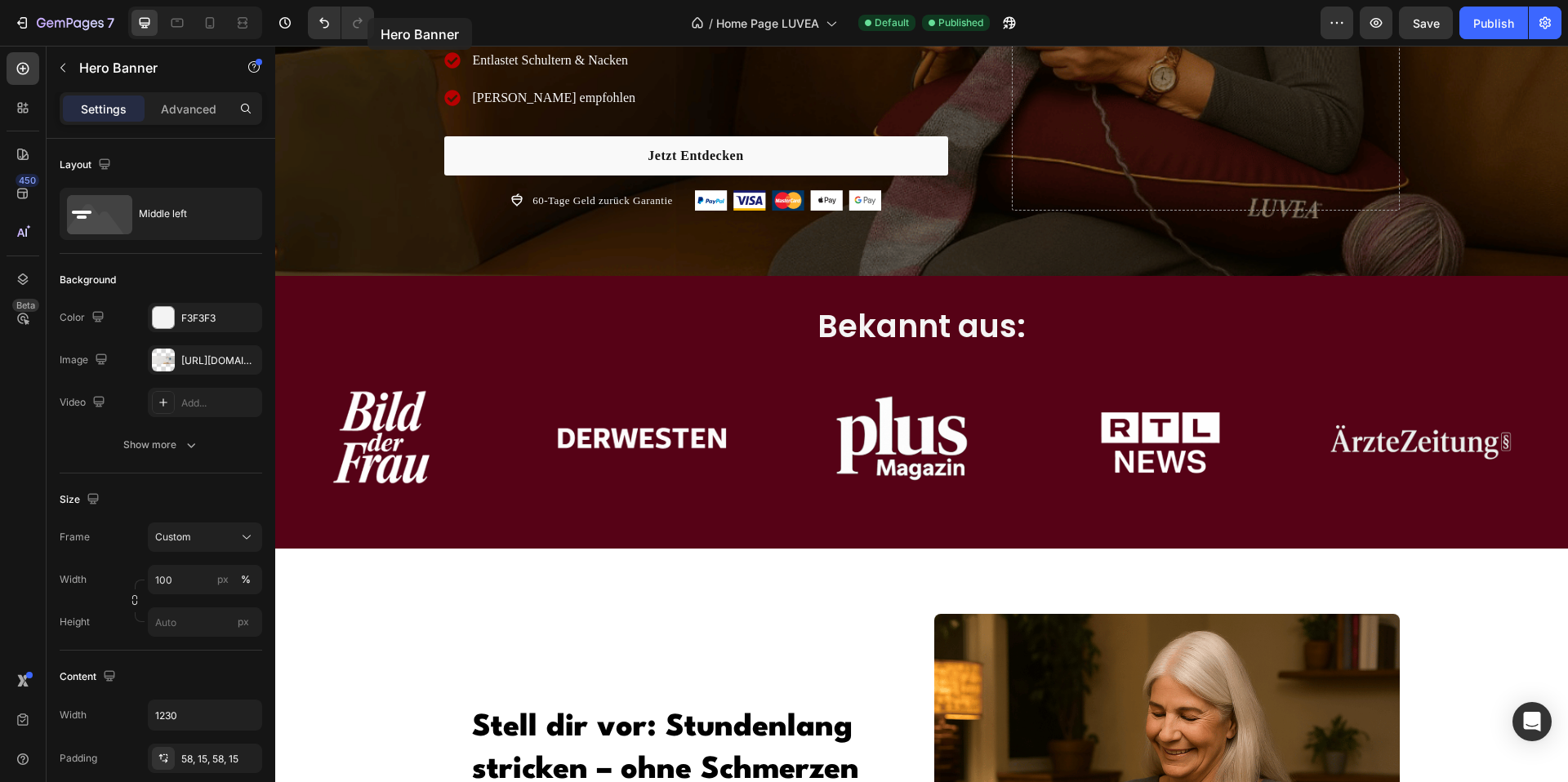
scroll to position [0, 0]
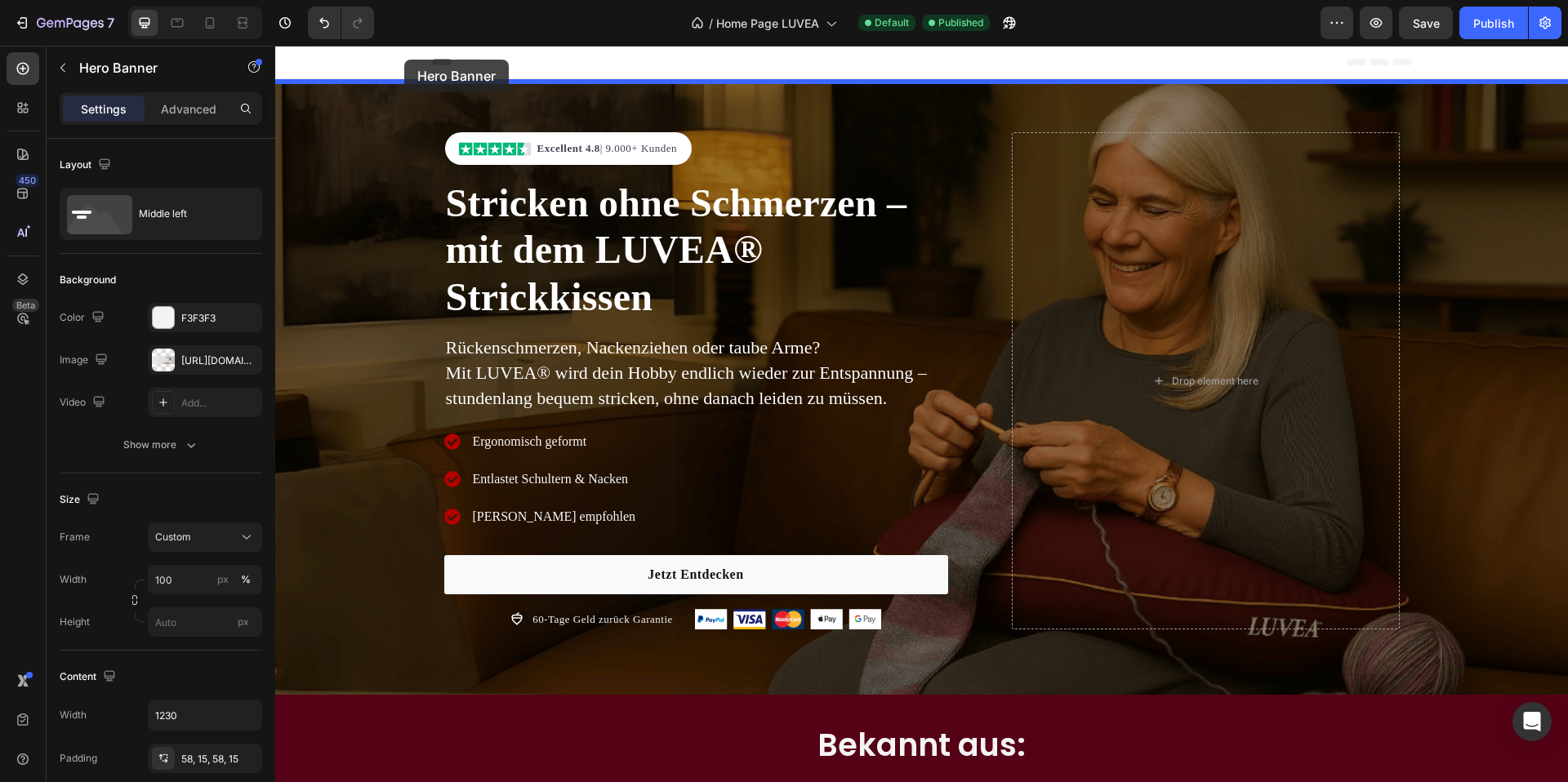
drag, startPoint x: 330, startPoint y: 182, endPoint x: 404, endPoint y: 59, distance: 143.5
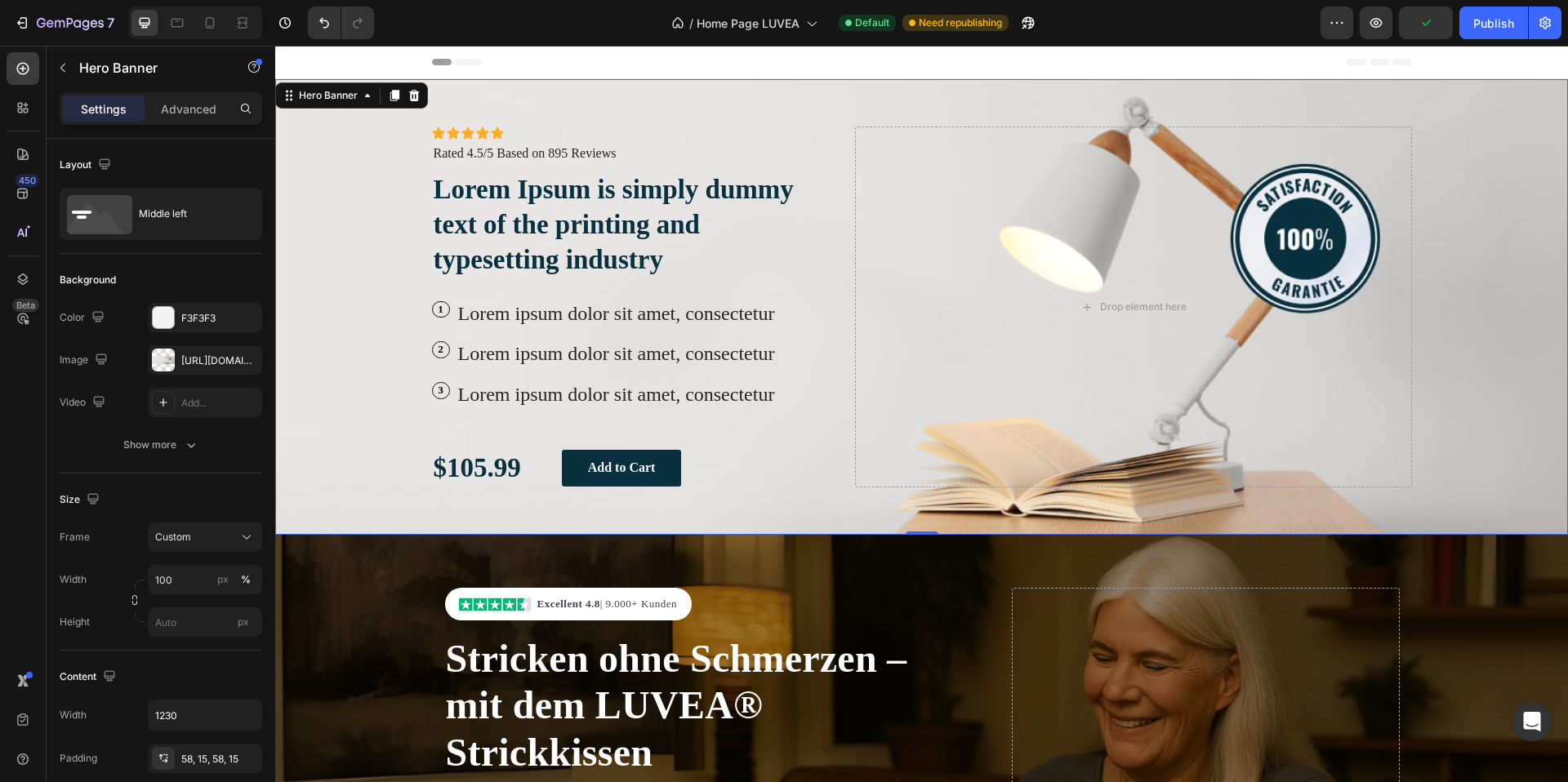
click at [331, 152] on div "Background Image" at bounding box center [922, 306] width 1293 height 456
click at [198, 366] on div "[URL][DOMAIN_NAME]" at bounding box center [205, 360] width 47 height 15
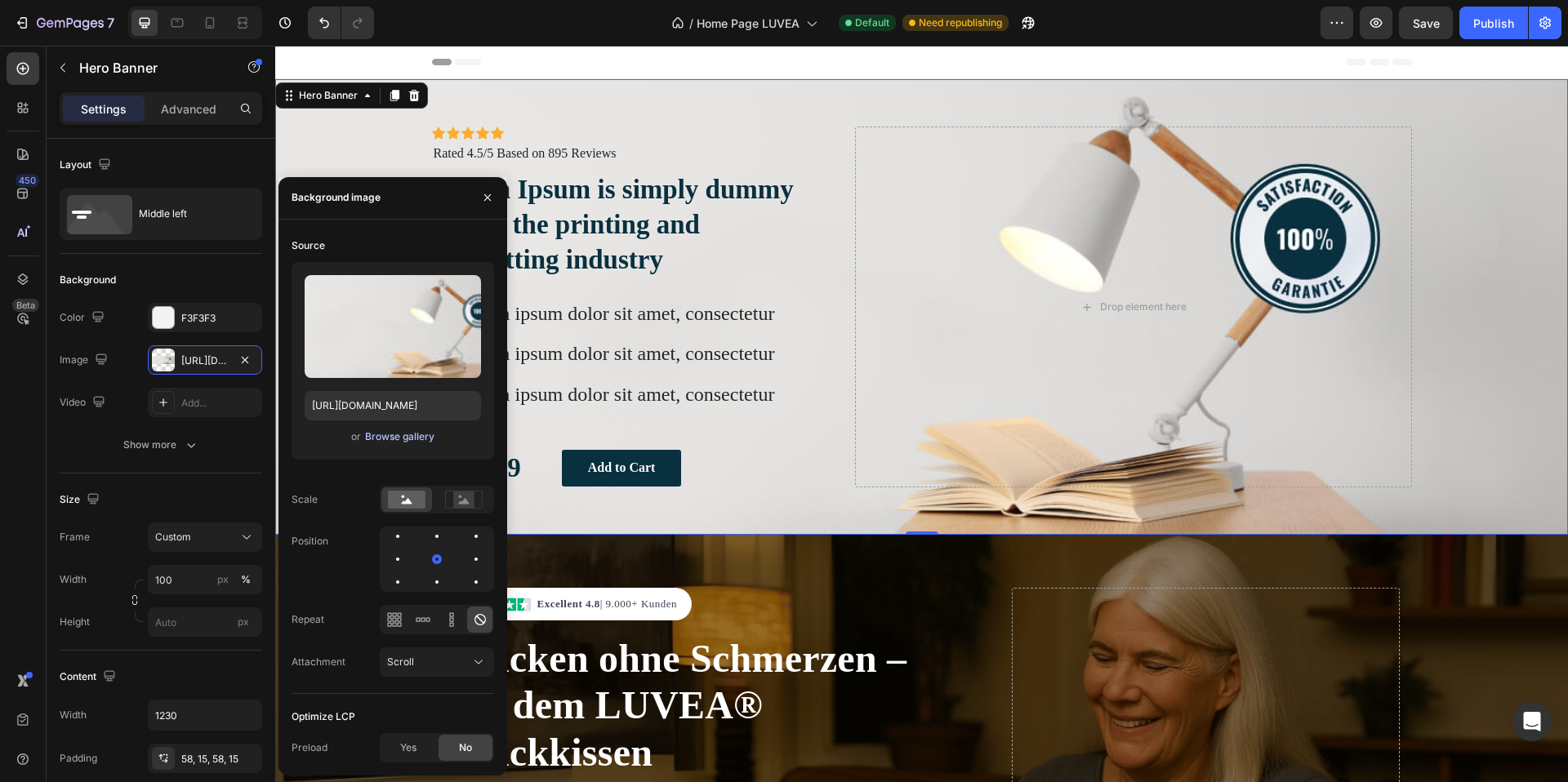
click at [401, 436] on div "Browse gallery" at bounding box center [400, 437] width 69 height 15
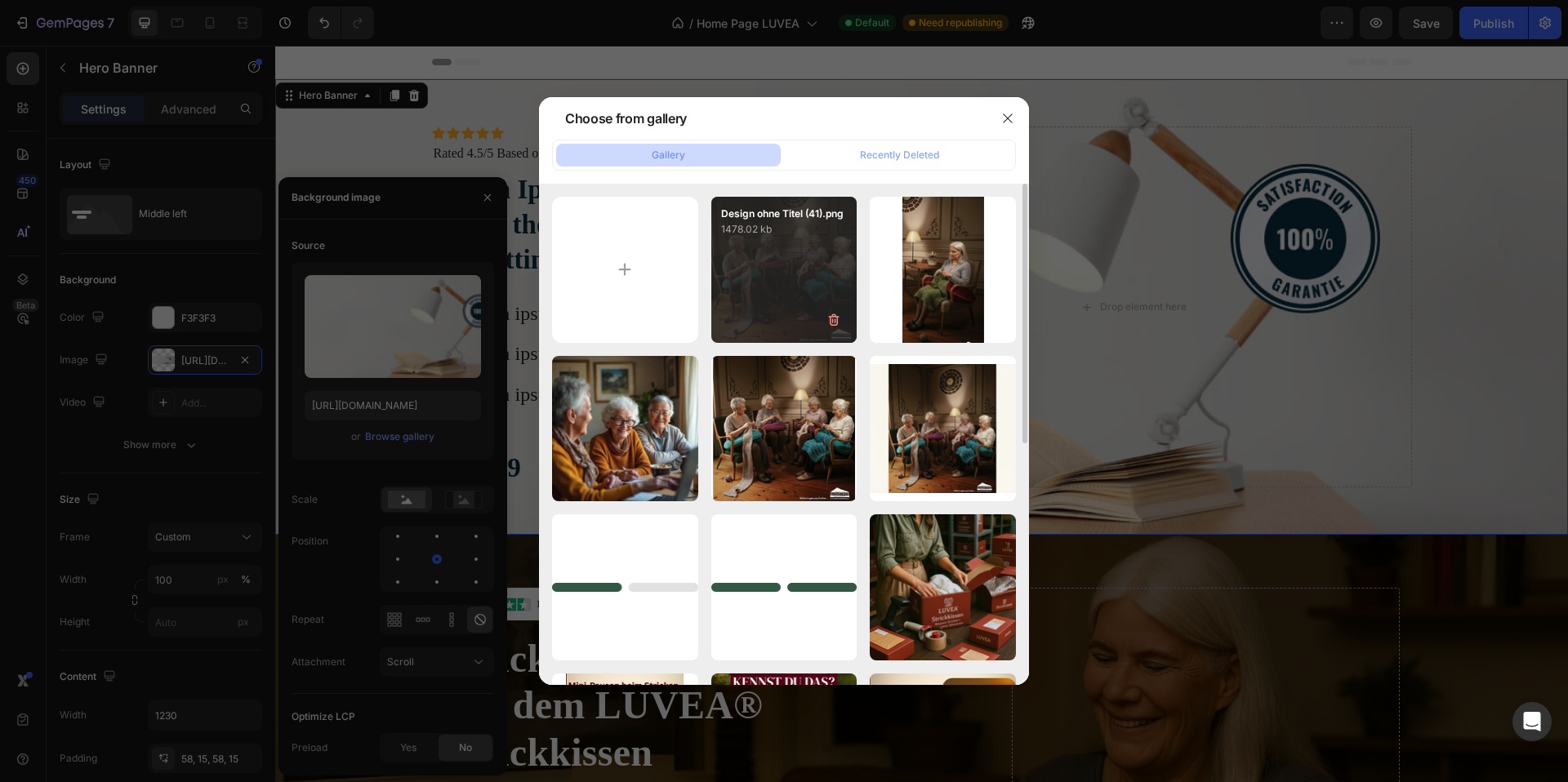
click at [748, 307] on div "Design ohne Titel (41).png 1478.02 kb" at bounding box center [784, 269] width 146 height 146
type input "[URL][DOMAIN_NAME]"
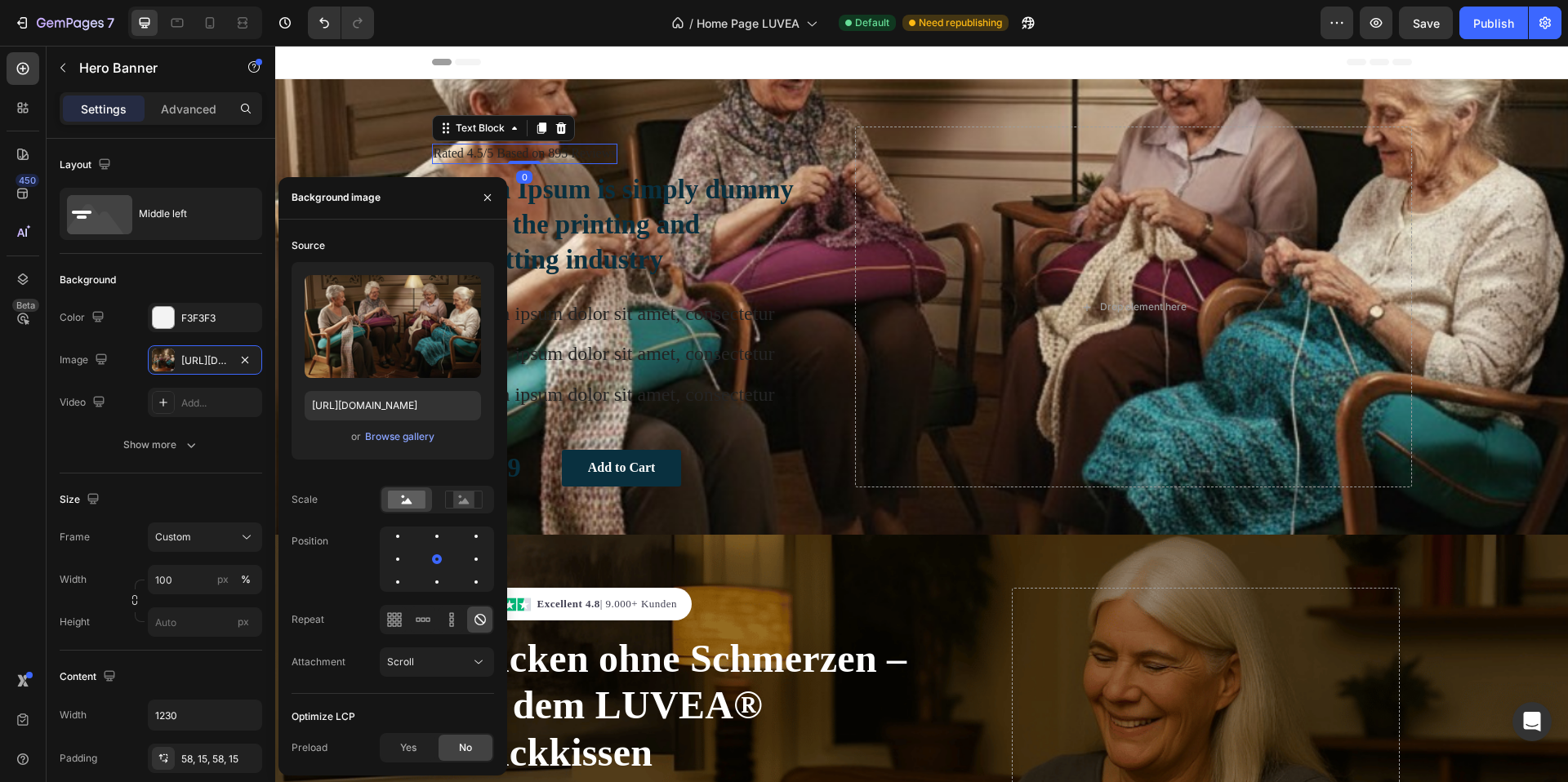
click at [544, 151] on p "Rated 4.5/5 Based on 895 Reviews" at bounding box center [525, 153] width 183 height 17
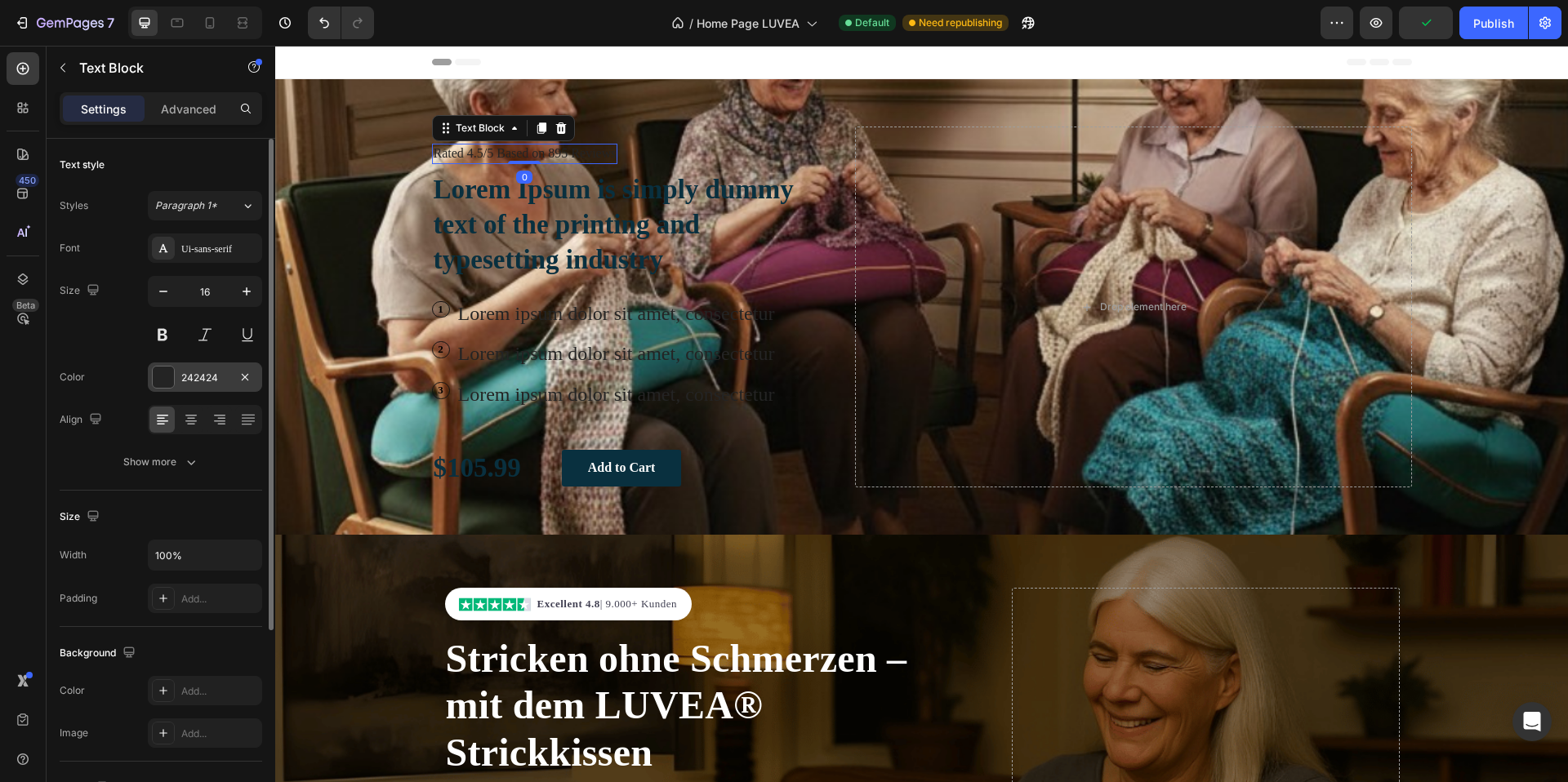
drag, startPoint x: 159, startPoint y: 369, endPoint x: 192, endPoint y: 366, distance: 33.1
click at [159, 369] on div at bounding box center [163, 377] width 21 height 21
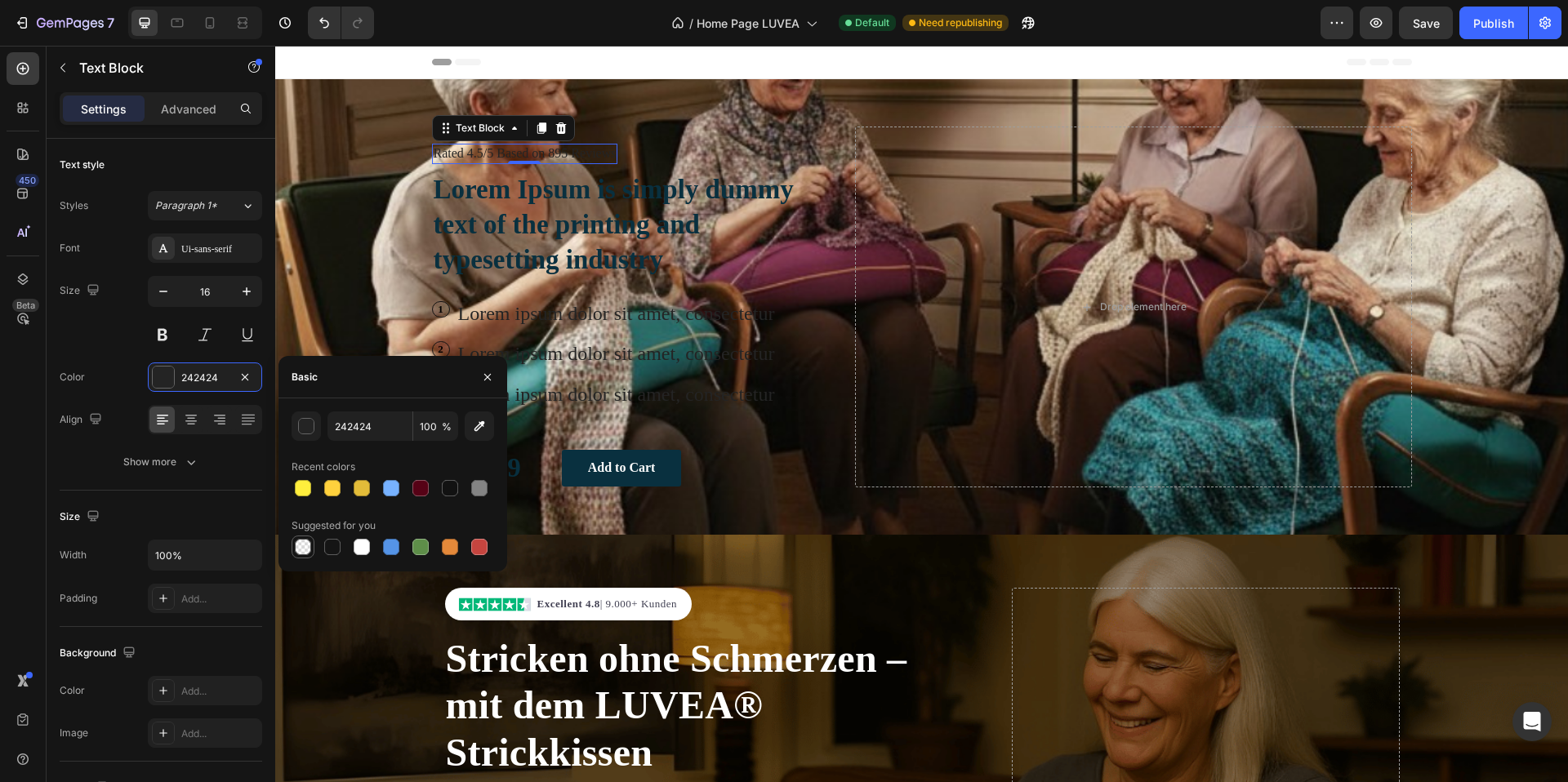
click at [298, 554] on div at bounding box center [303, 547] width 16 height 16
type input "000000"
type input "0"
click at [306, 427] on div "button" at bounding box center [307, 427] width 16 height 16
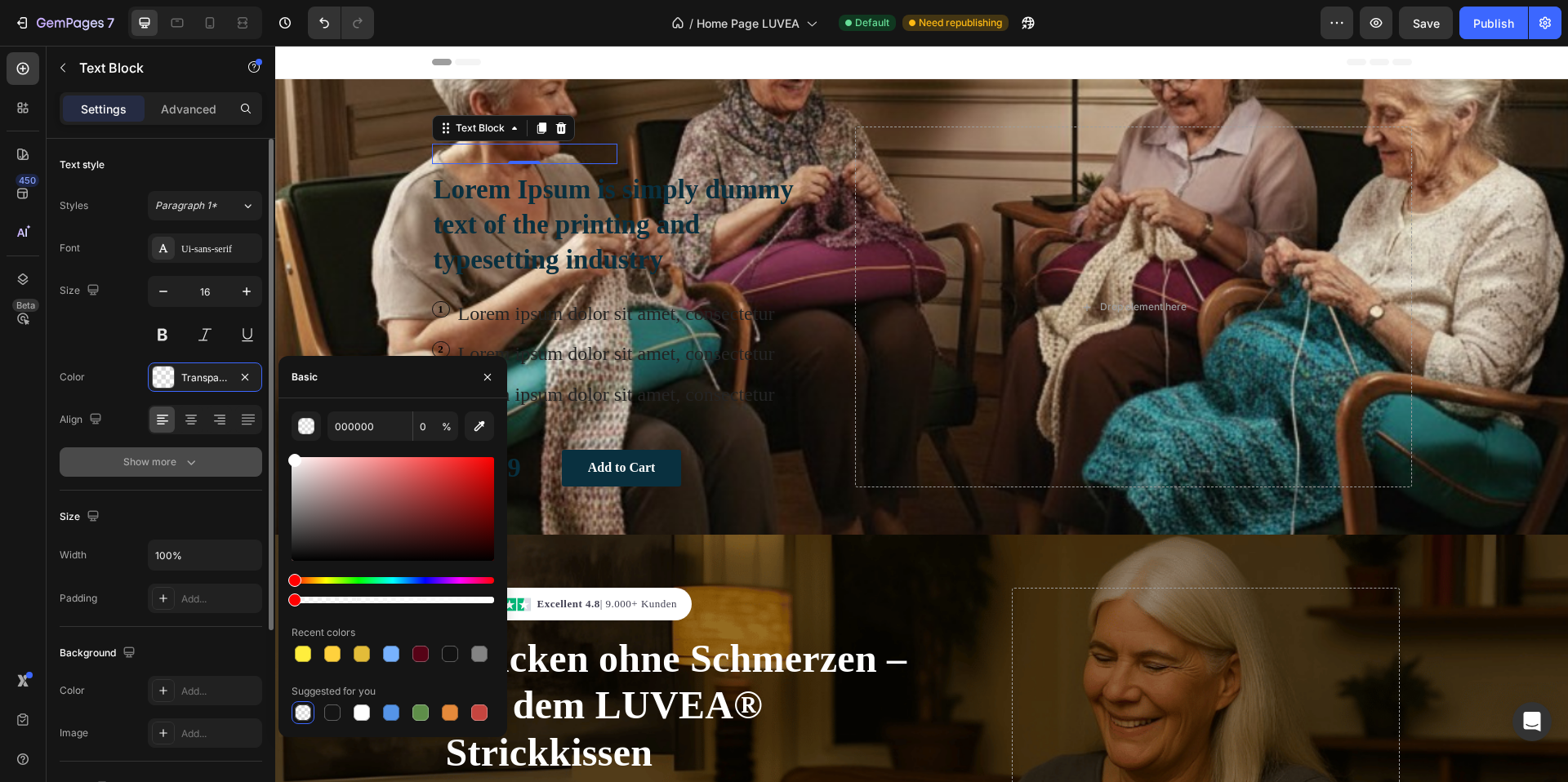
drag, startPoint x: 330, startPoint y: 476, endPoint x: 253, endPoint y: 450, distance: 81.3
click at [253, 451] on div "450 Beta Sections(18) Elements(83) Section Element Hero Section Product Detail …" at bounding box center [137, 414] width 276 height 737
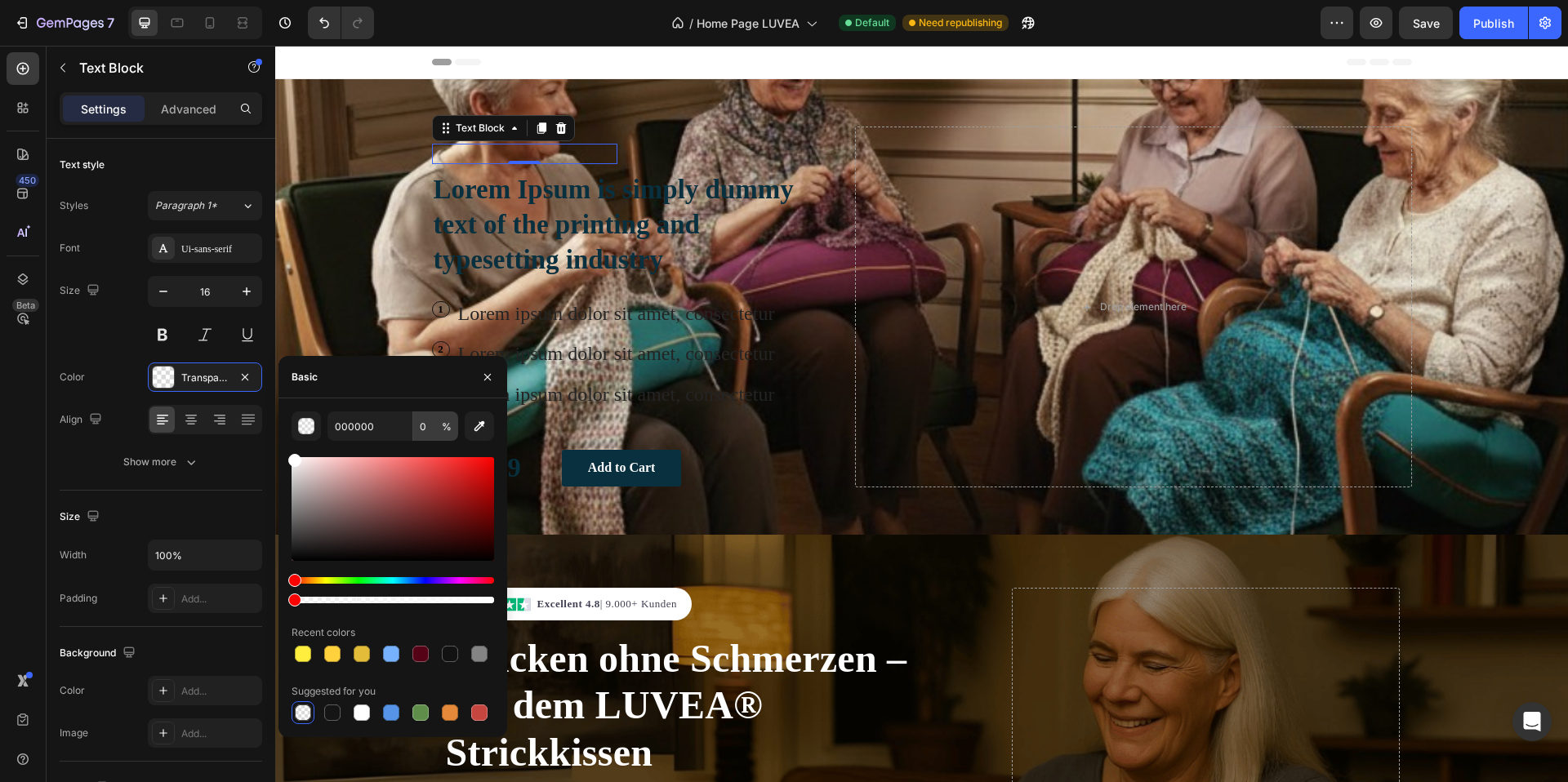
type input "FFFFFF"
click at [424, 430] on input "0" at bounding box center [436, 426] width 45 height 29
type input "100"
click at [818, 349] on div "2 Text Block Row Lorem ipsum dolor sit amet, consectetur Text Block Row" at bounding box center [631, 354] width 398 height 31
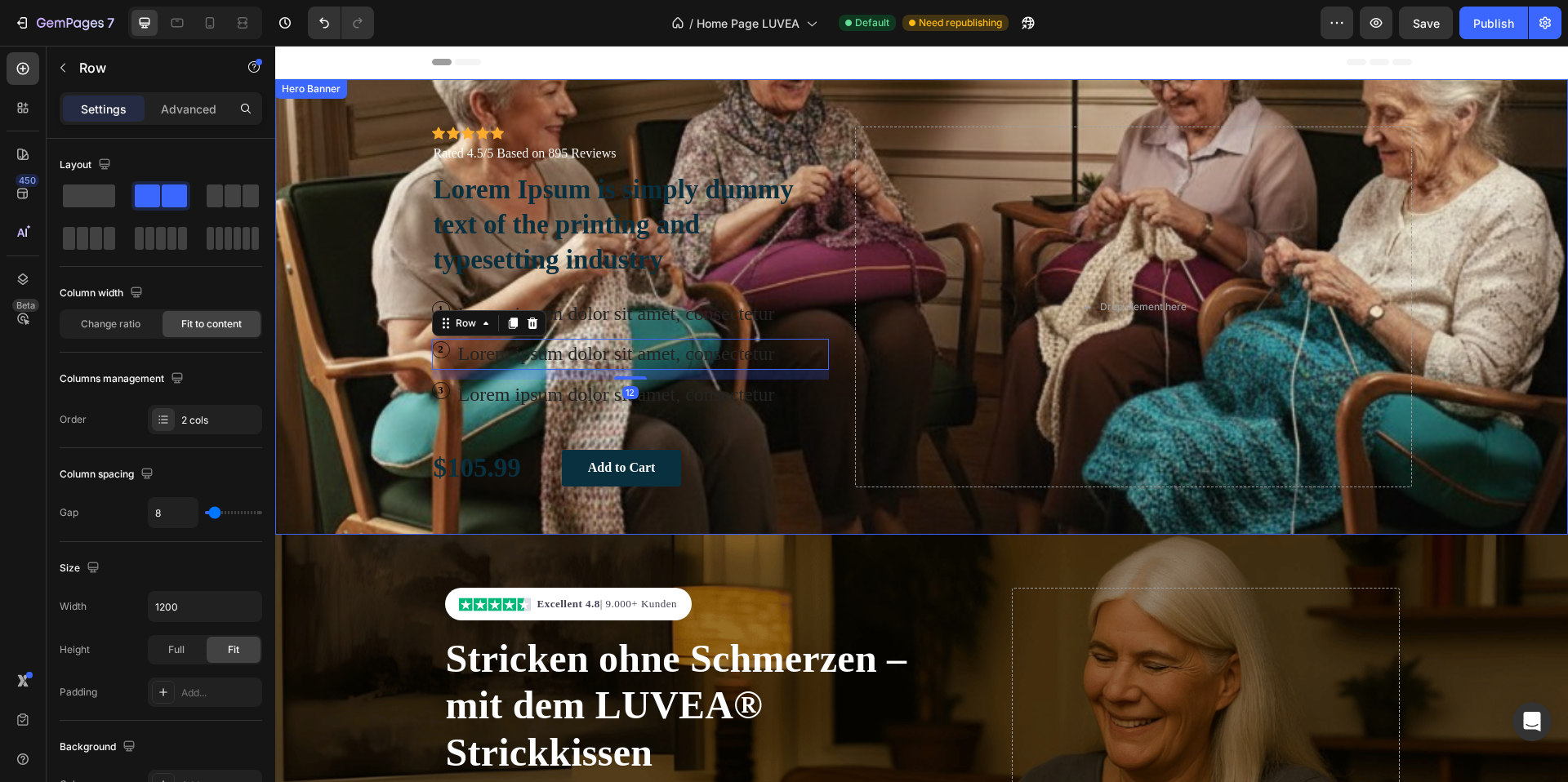
click at [805, 532] on div "Icon Icon Icon Icon Icon Icon List Icon Icon Icon Icon Icon Icon List Rated 4.5…" at bounding box center [922, 306] width 1005 height 456
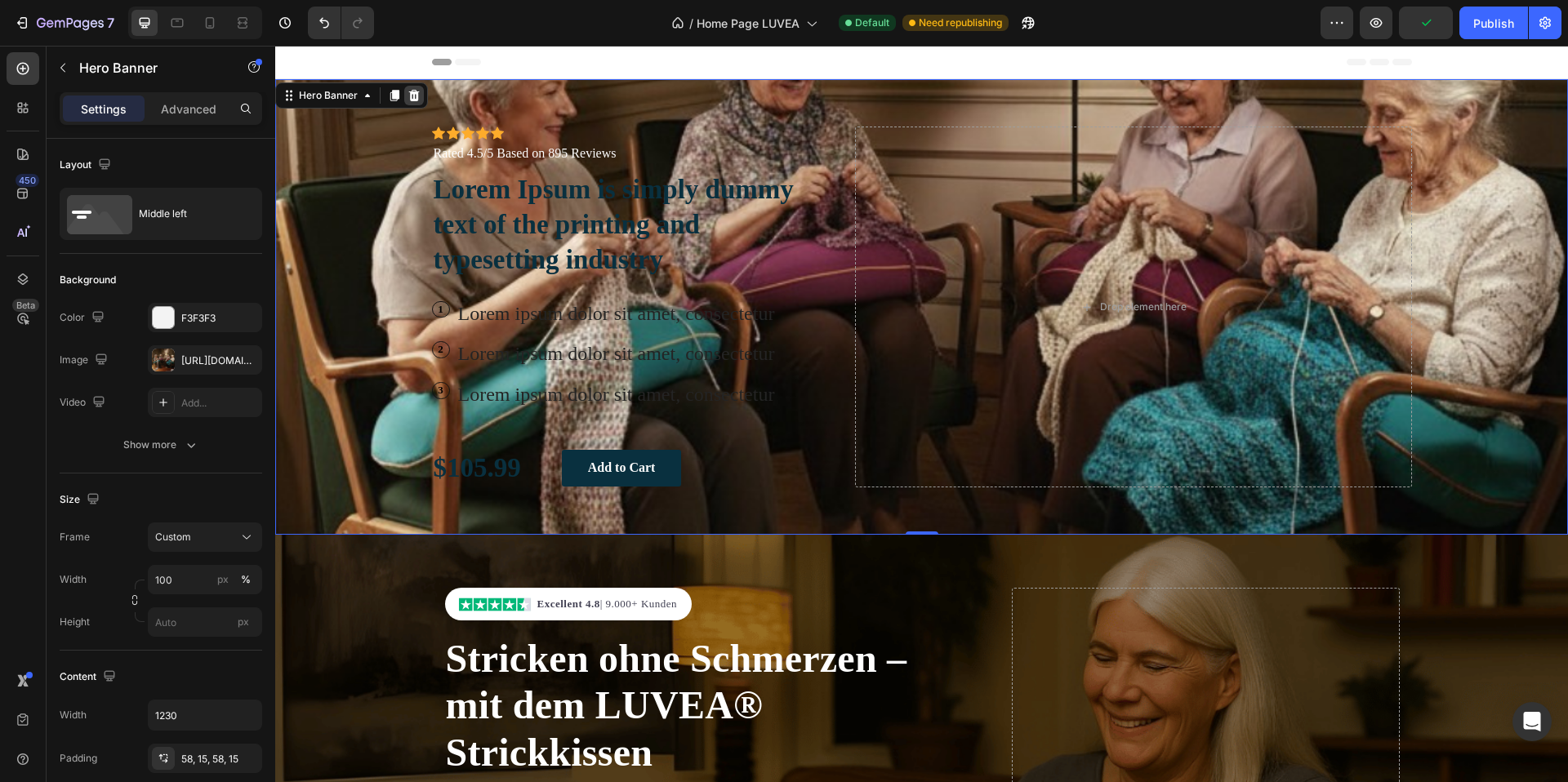
click at [410, 97] on icon at bounding box center [414, 96] width 13 height 13
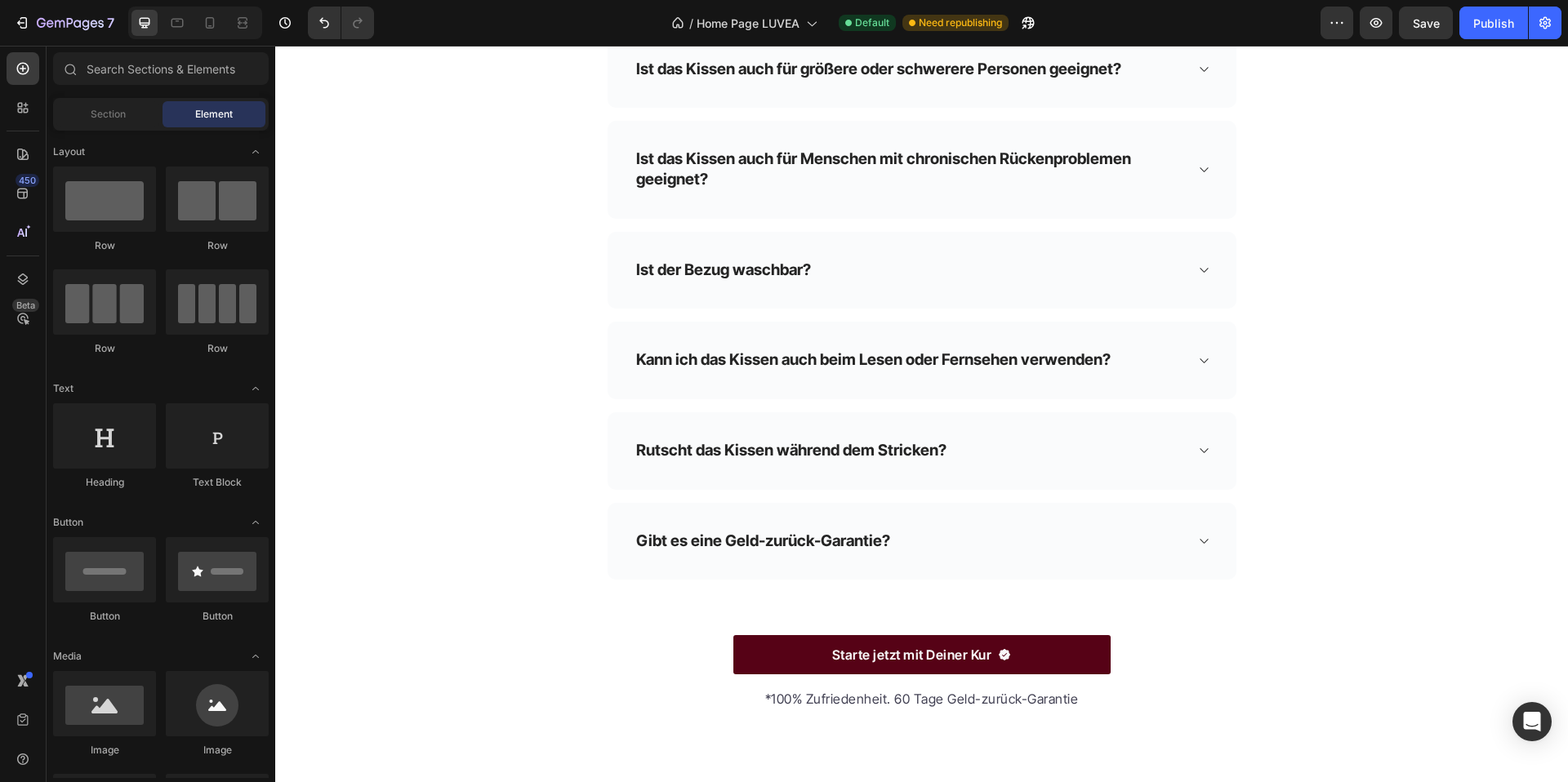
scroll to position [5041, 0]
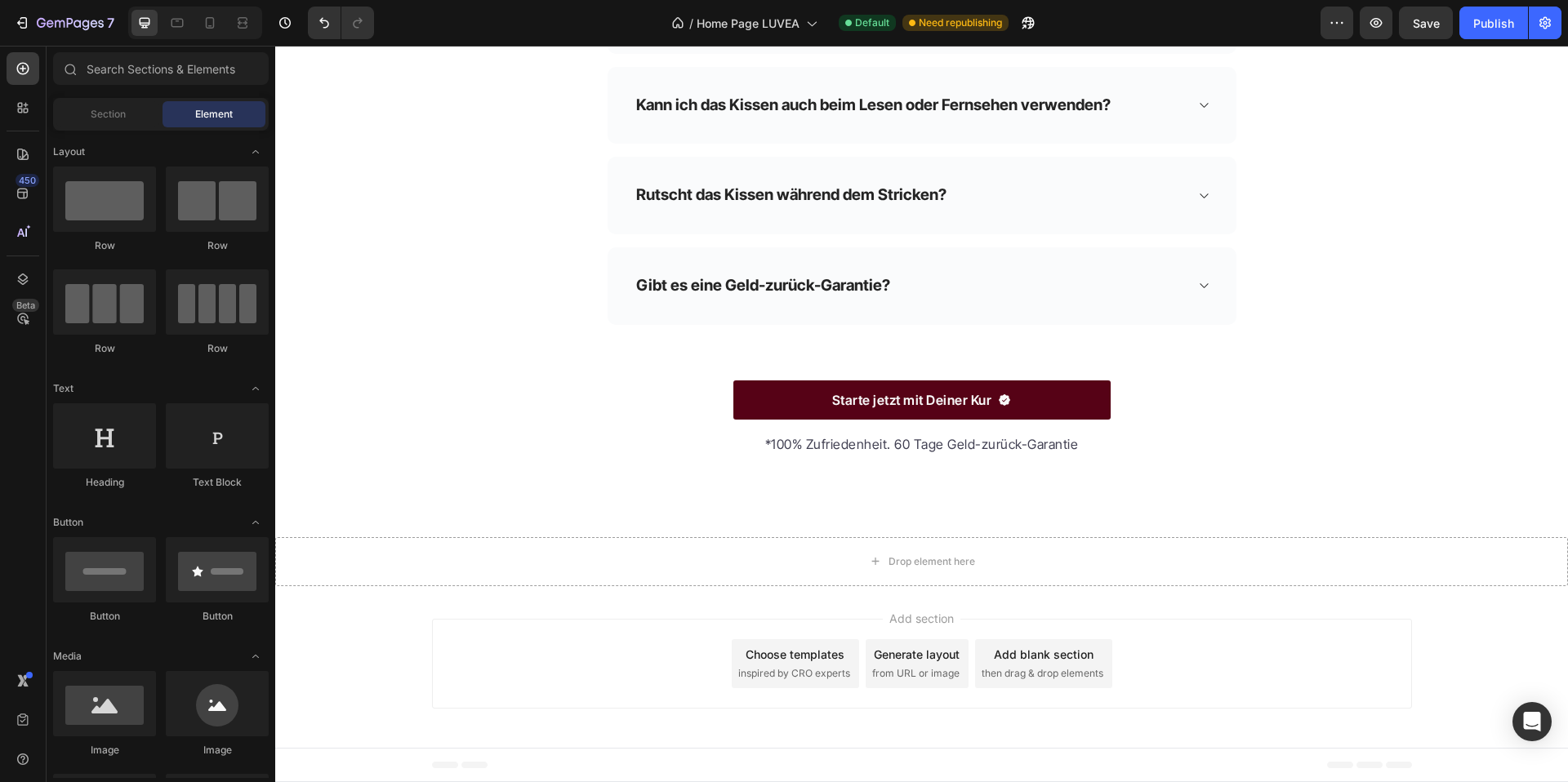
click at [823, 674] on span "inspired by CRO experts" at bounding box center [795, 673] width 112 height 15
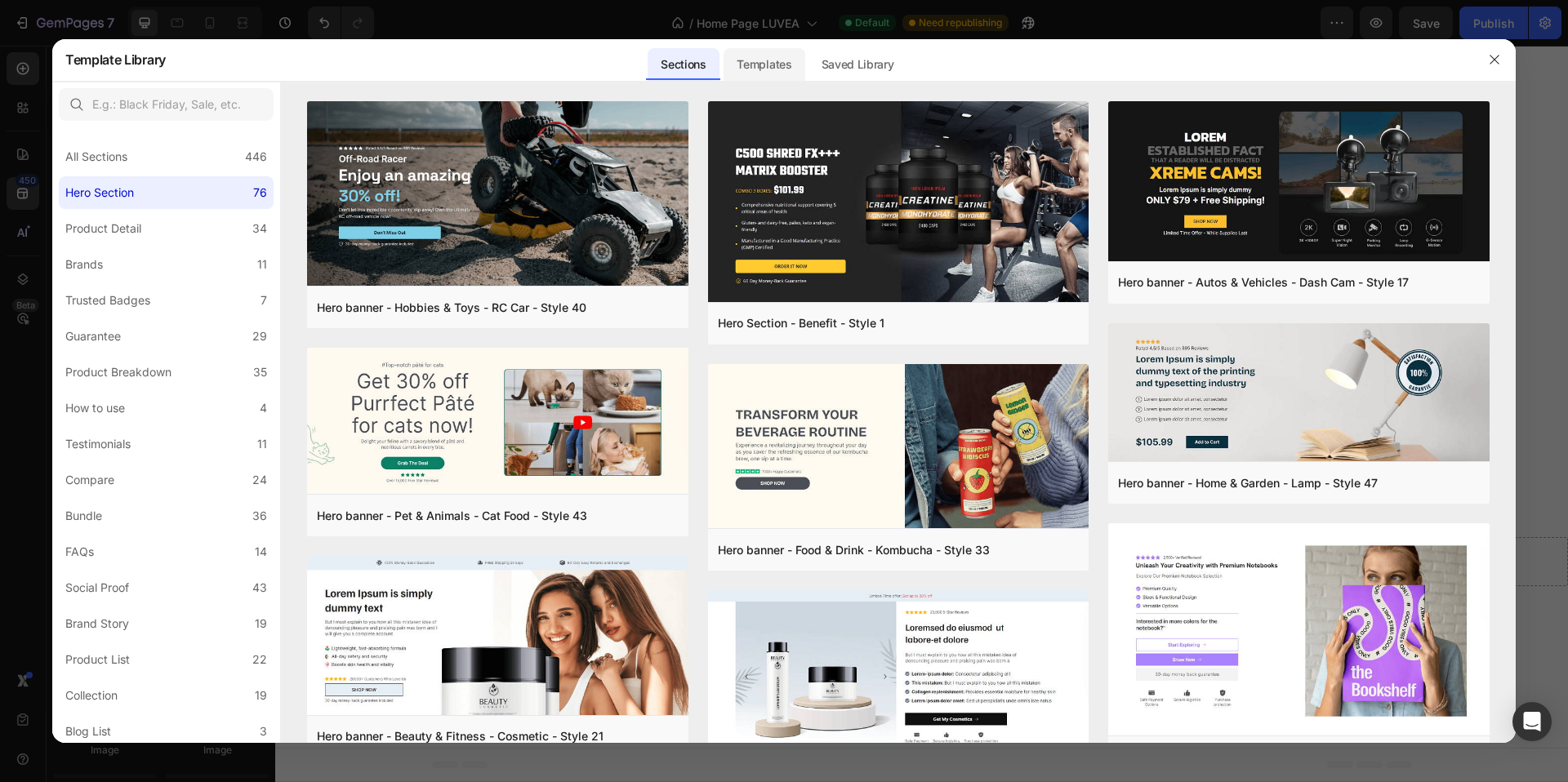
click at [765, 75] on div "Templates" at bounding box center [764, 64] width 81 height 33
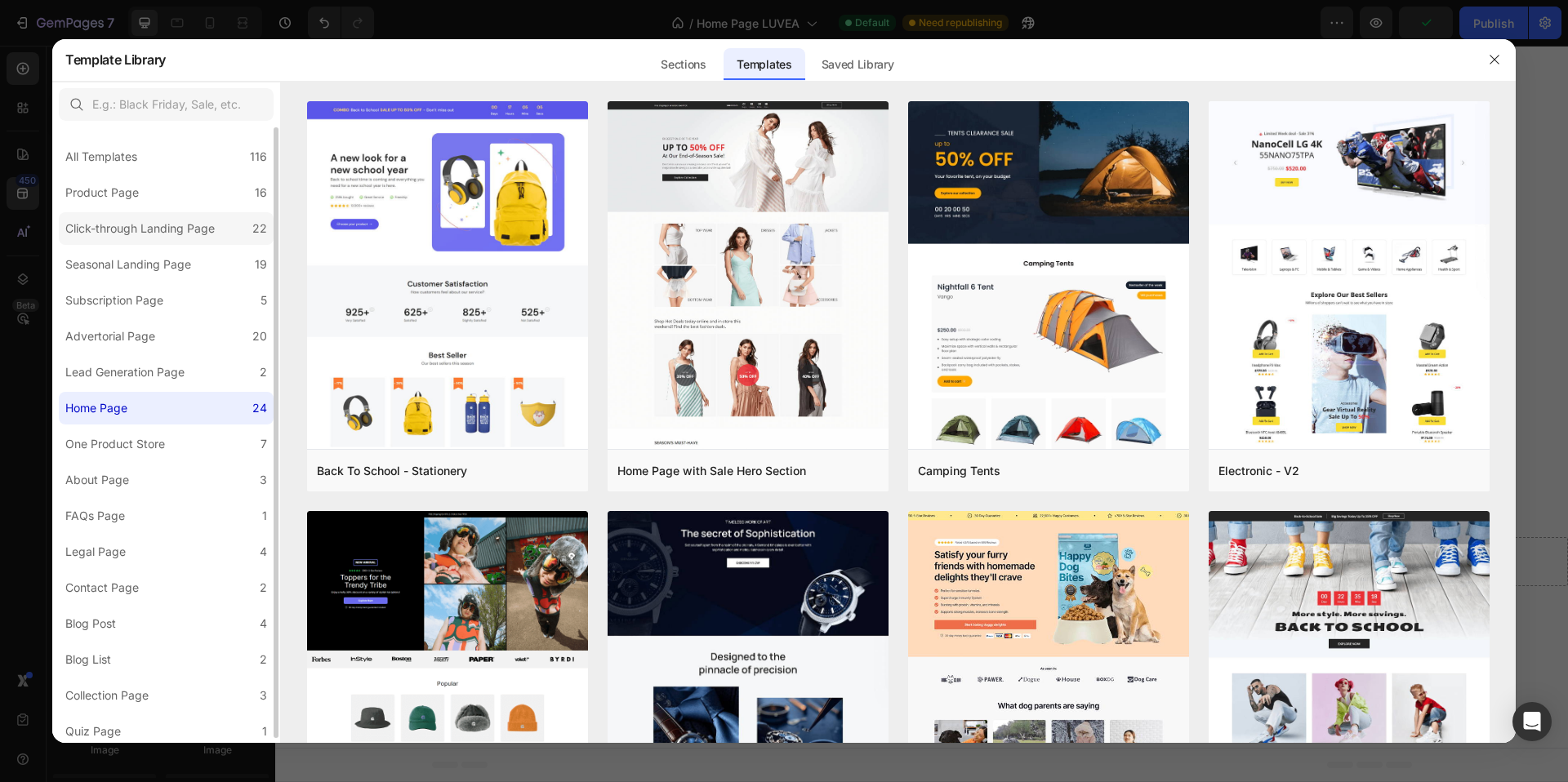
click at [190, 237] on div "Click-through Landing Page" at bounding box center [140, 228] width 150 height 19
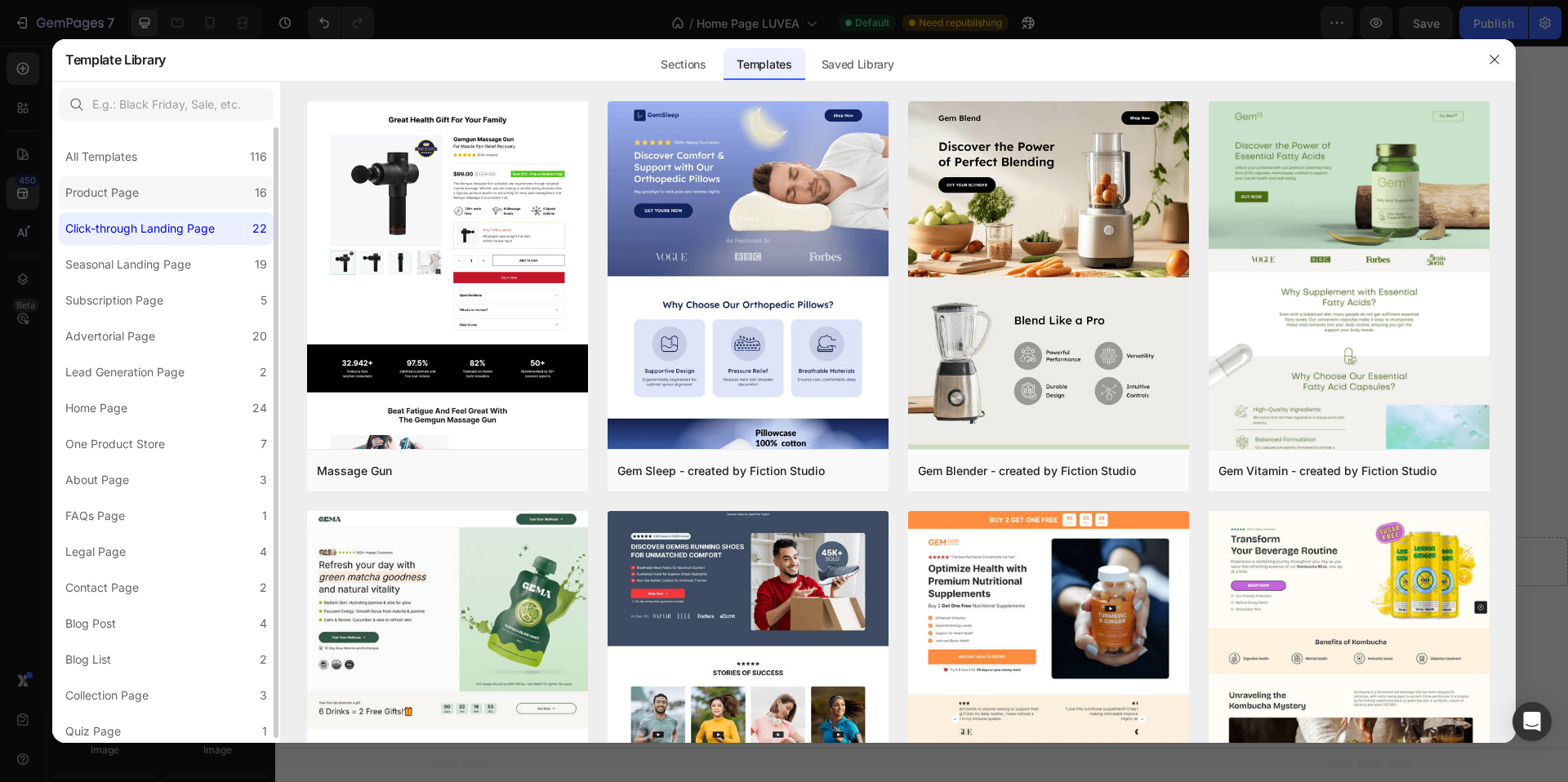
click at [152, 199] on label "Product Page 16" at bounding box center [166, 192] width 215 height 33
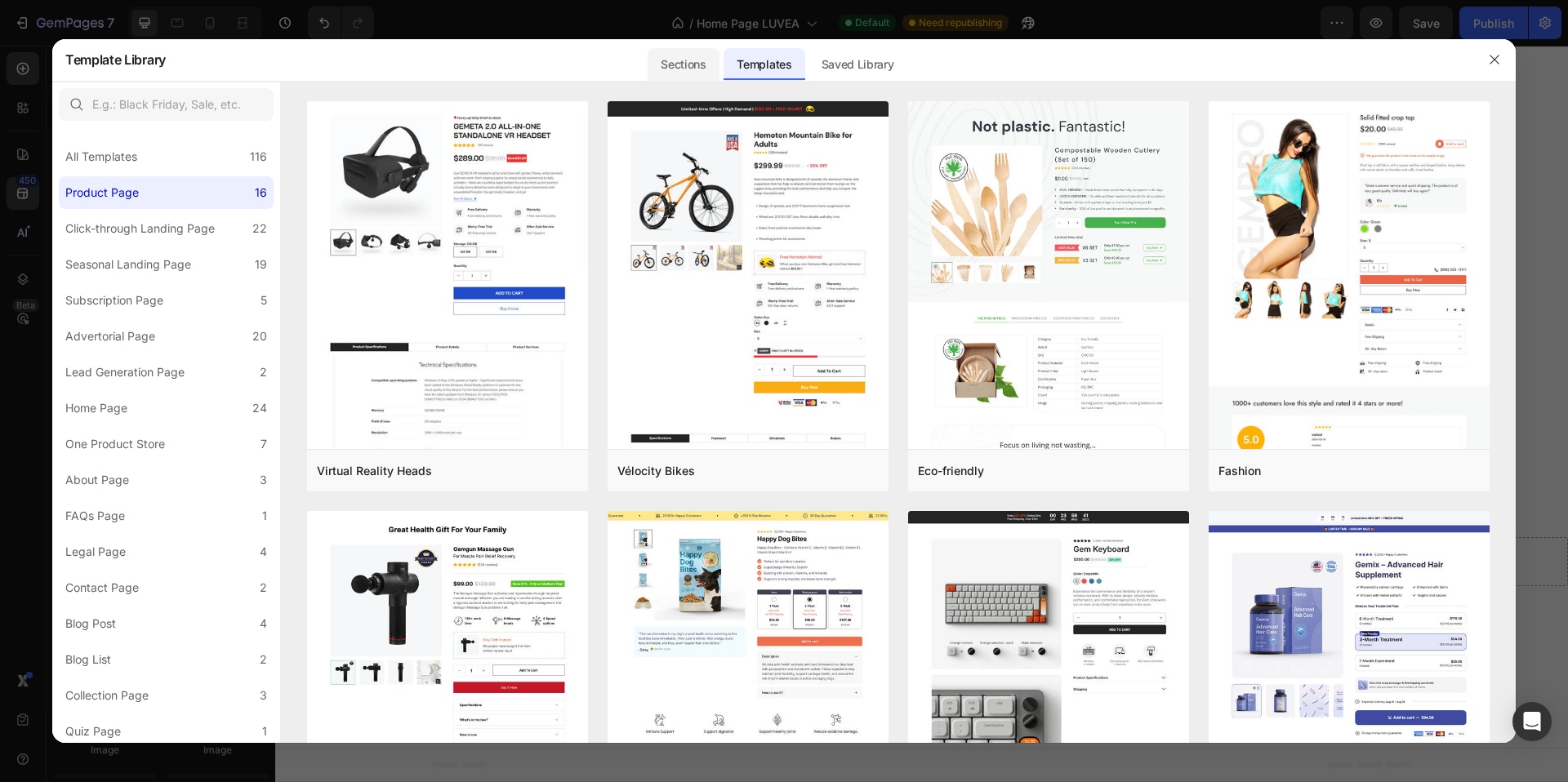
click at [687, 74] on div "Sections" at bounding box center [683, 64] width 71 height 33
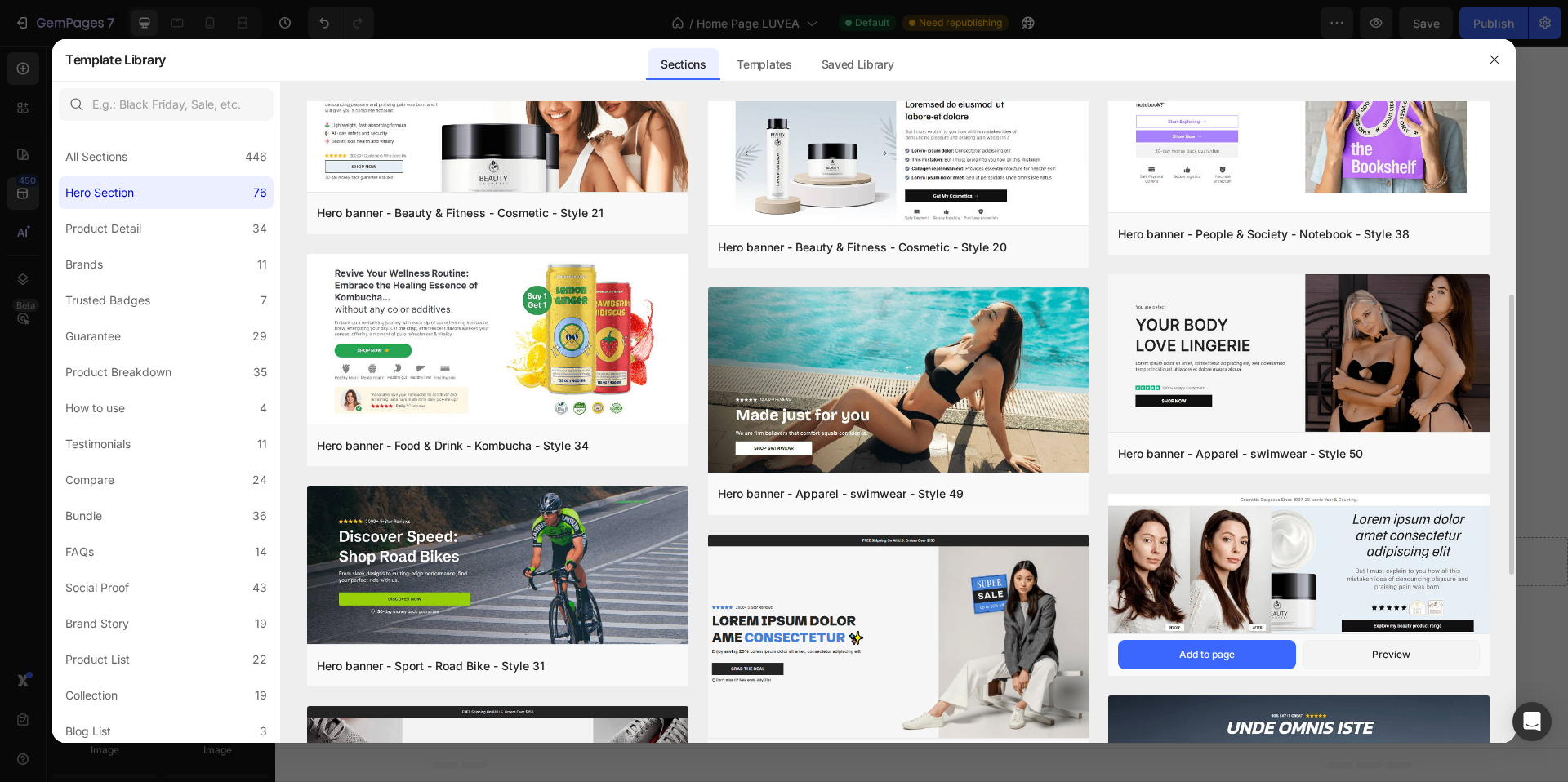
scroll to position [527, 0]
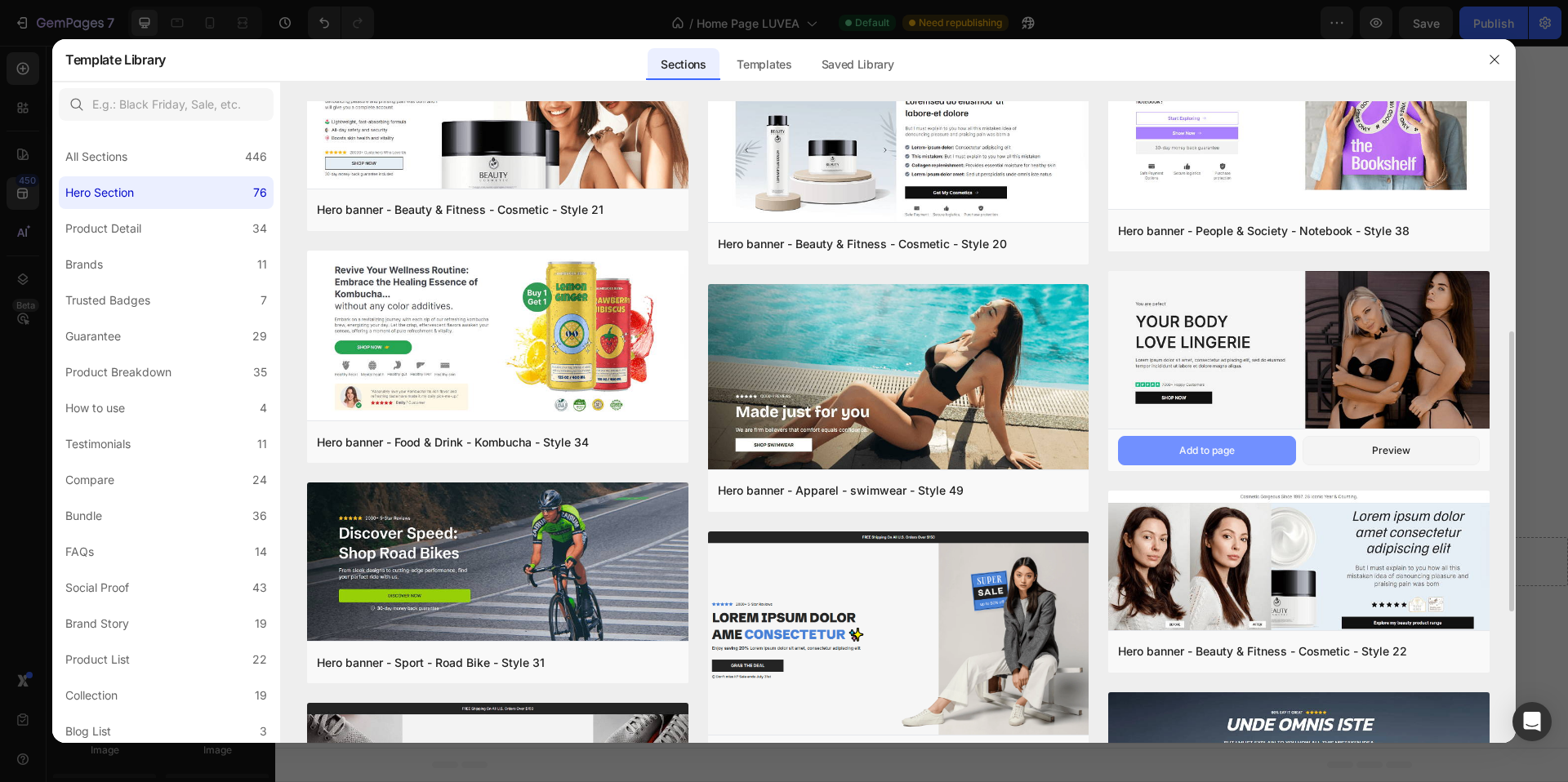
click at [1228, 454] on div "Add to page" at bounding box center [1207, 451] width 56 height 15
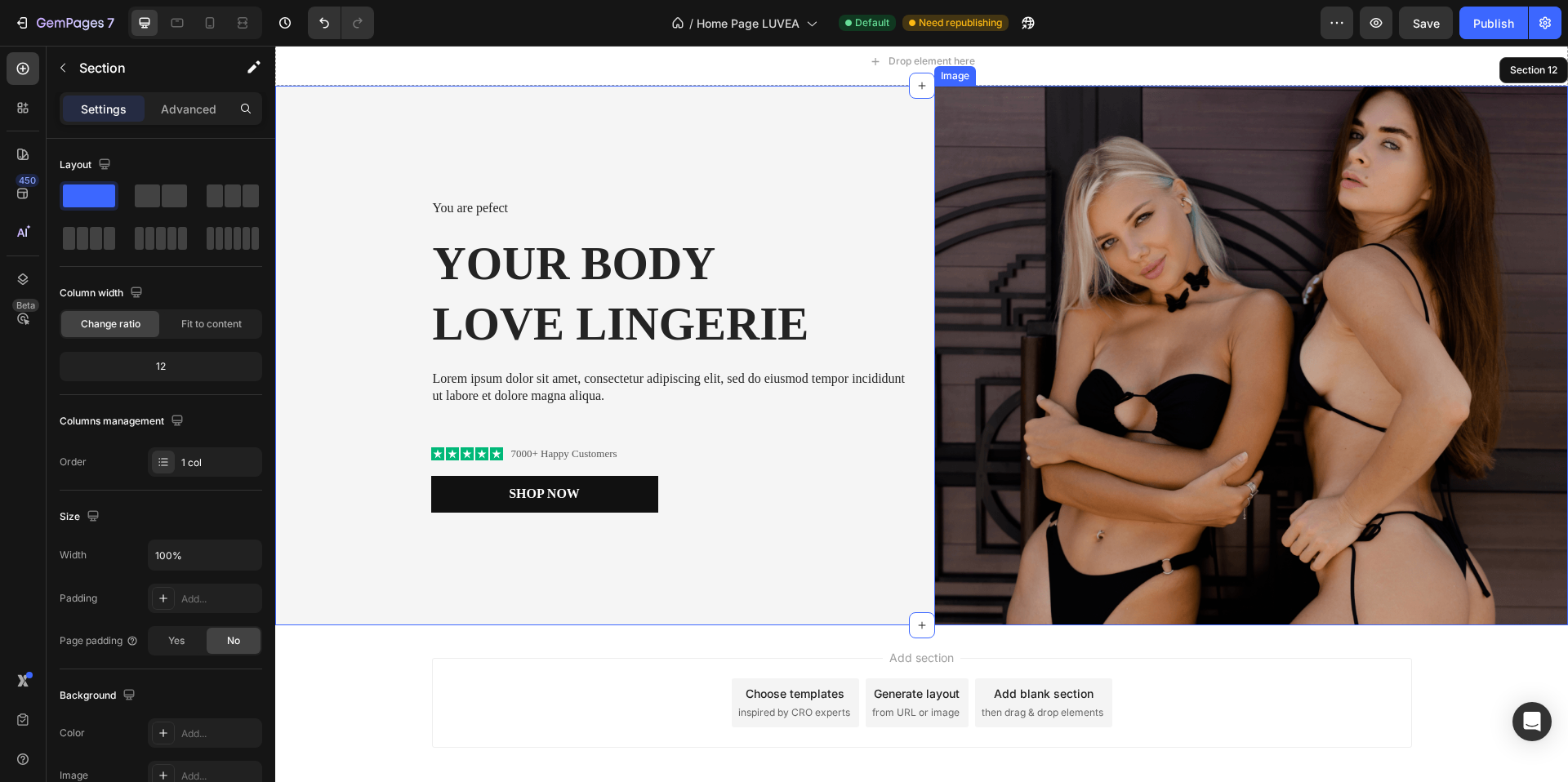
scroll to position [5435, 0]
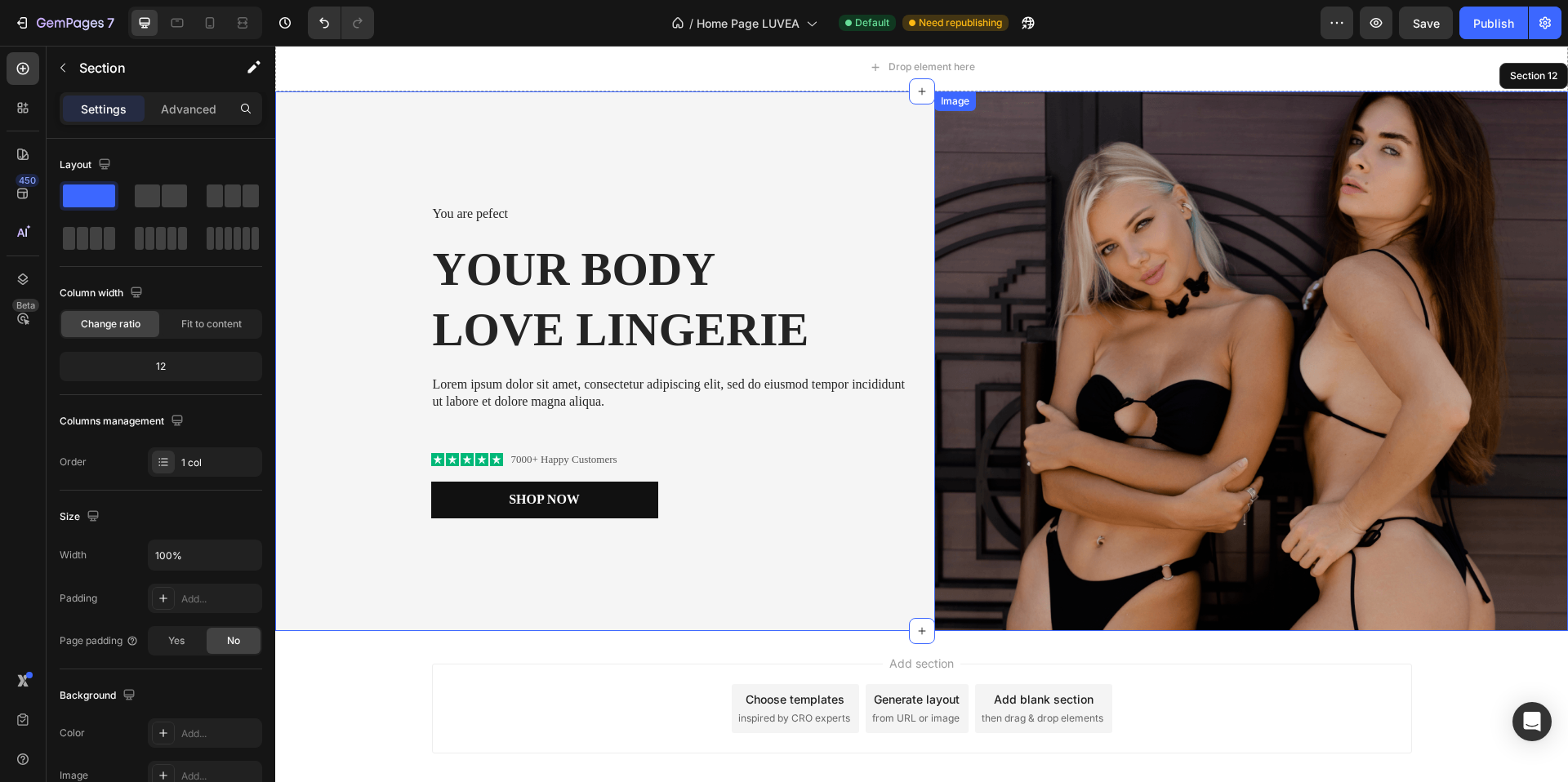
click at [1293, 327] on img at bounding box center [1252, 361] width 634 height 540
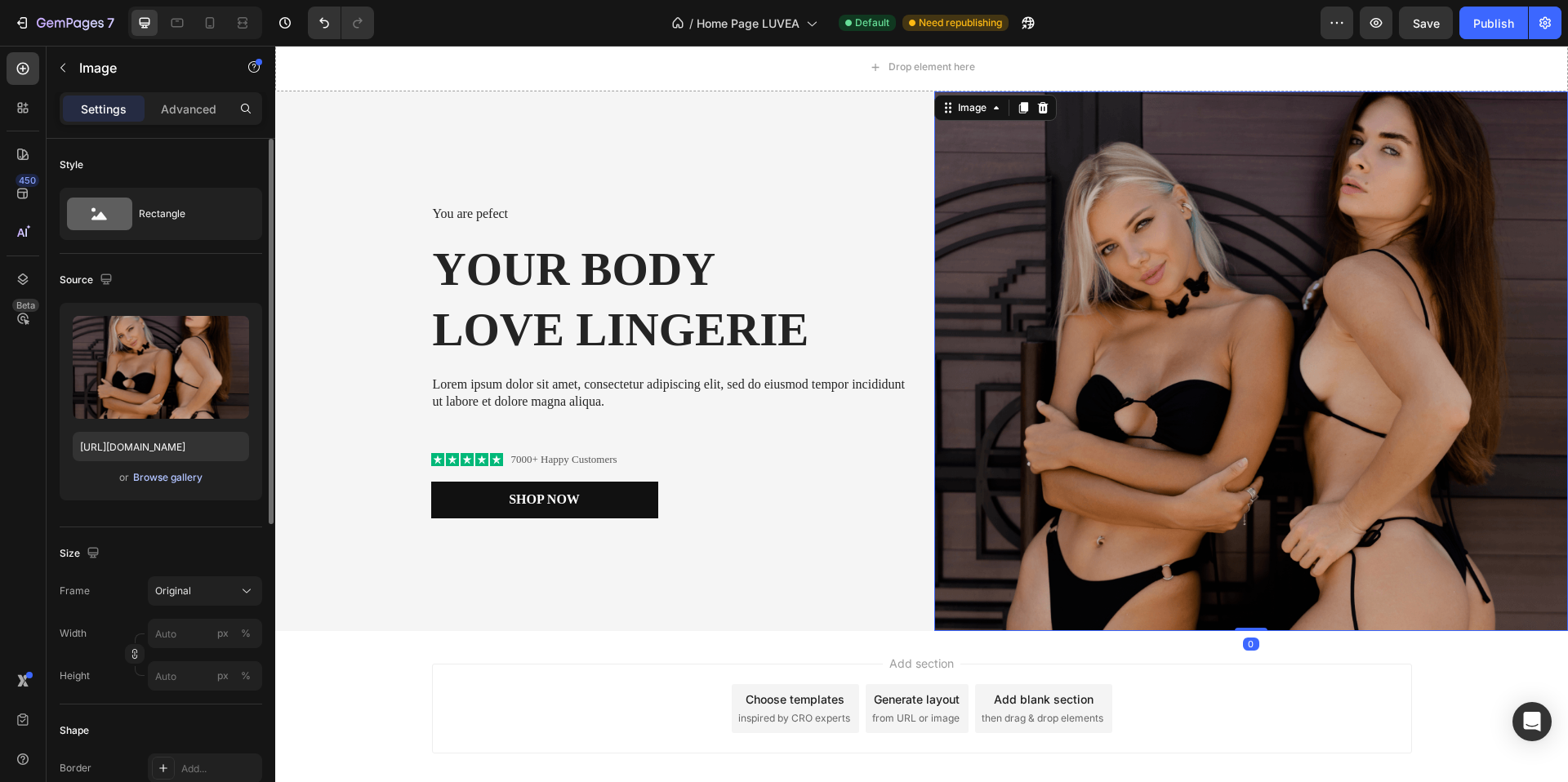
click at [160, 479] on div "Browse gallery" at bounding box center [167, 477] width 69 height 15
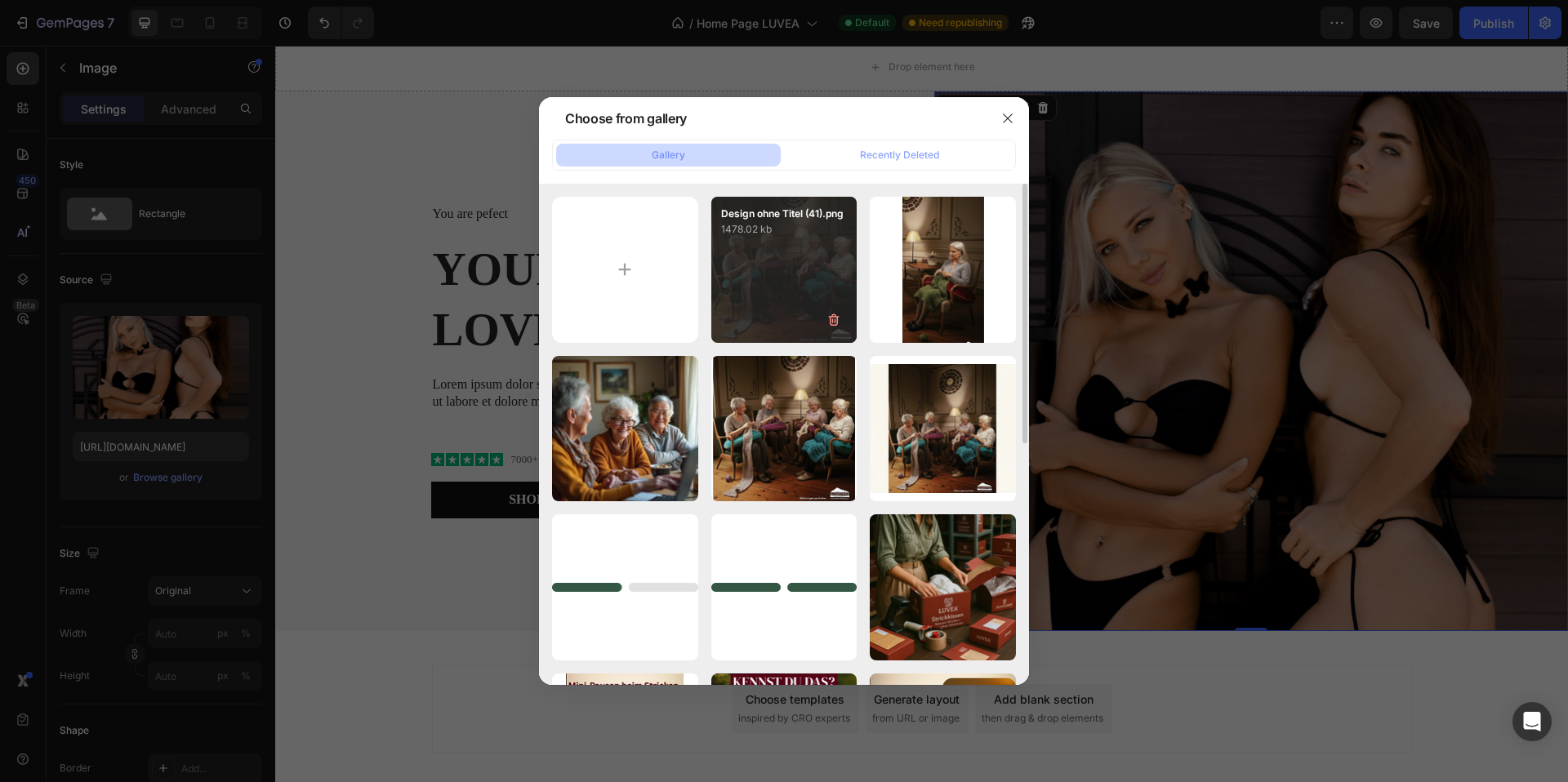
click at [779, 266] on div "Design ohne Titel (41).png 1478.02 kb" at bounding box center [784, 269] width 146 height 146
type input "[URL][DOMAIN_NAME]"
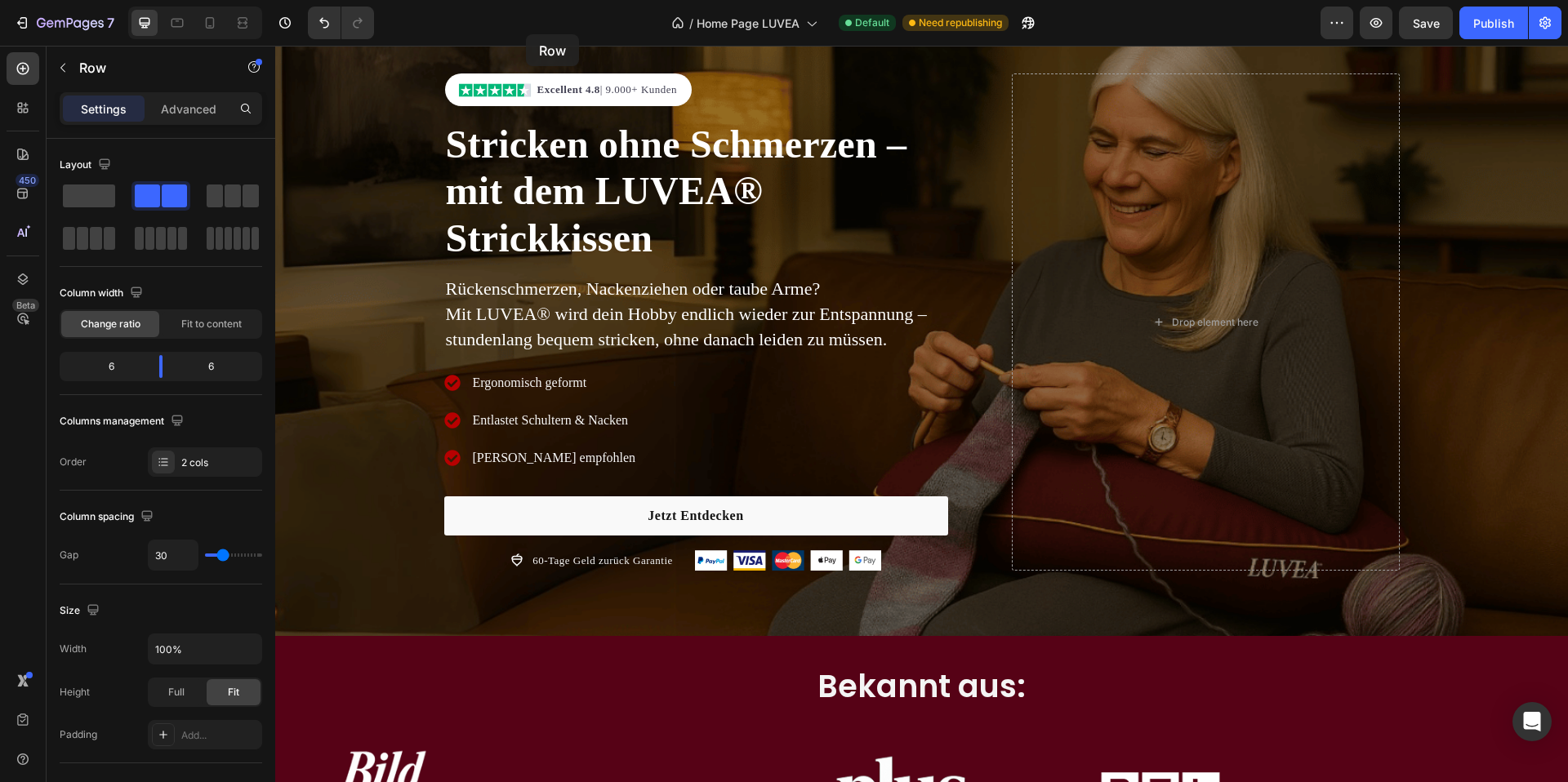
scroll to position [0, 0]
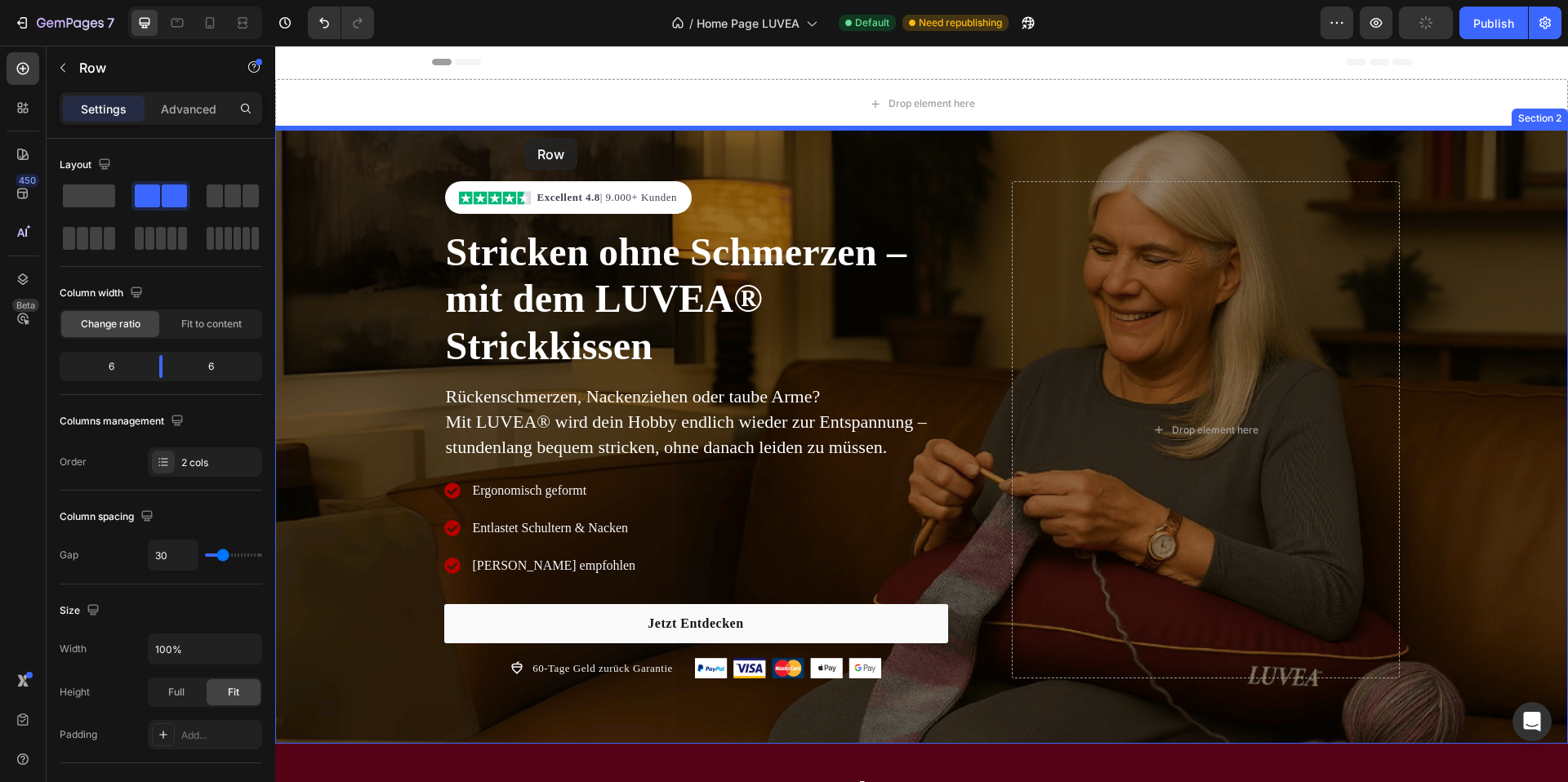
drag, startPoint x: 524, startPoint y: 113, endPoint x: 524, endPoint y: 138, distance: 25.0
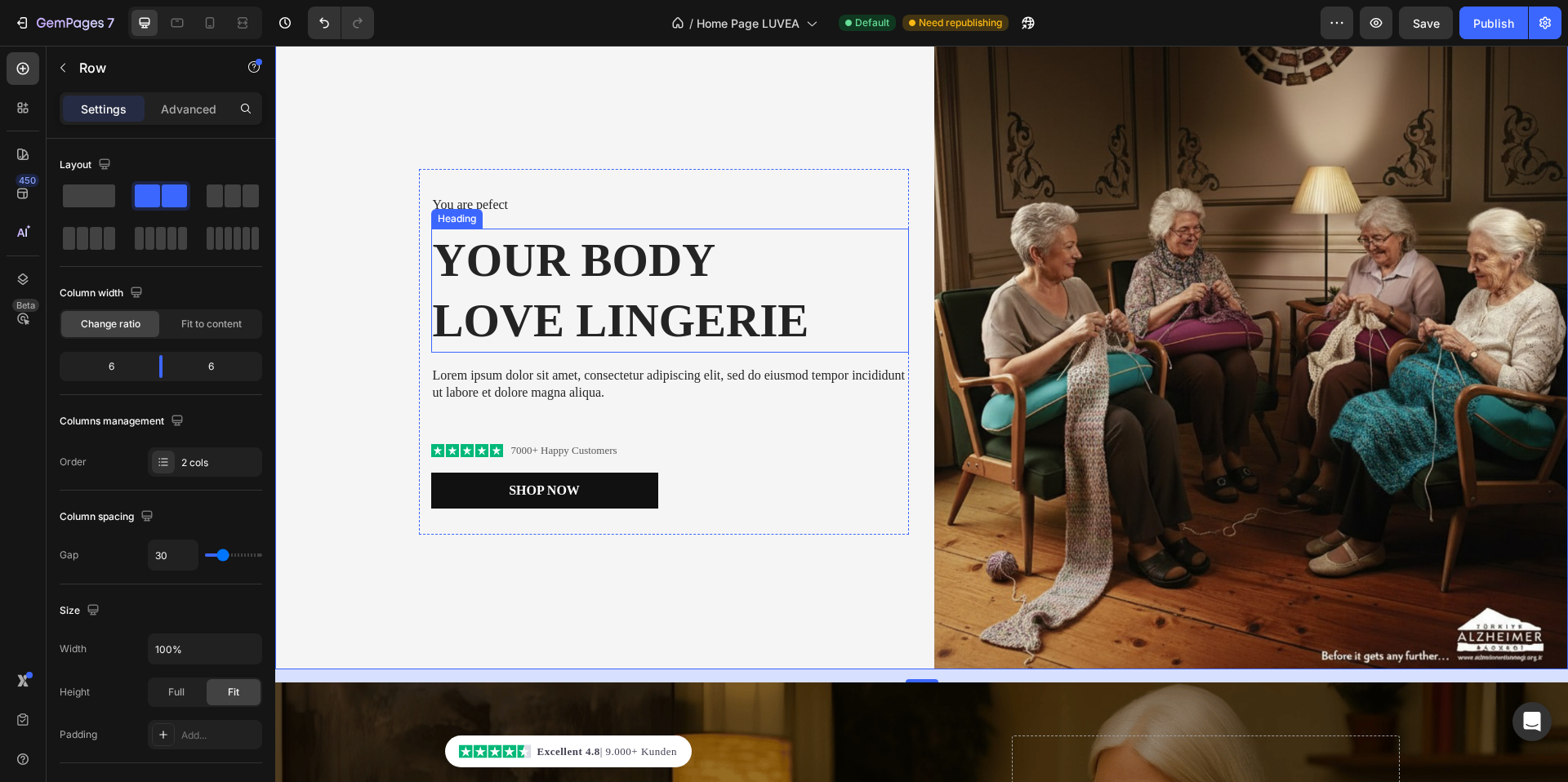
click at [577, 279] on h2 "Your Body love Lingerie" at bounding box center [670, 290] width 477 height 124
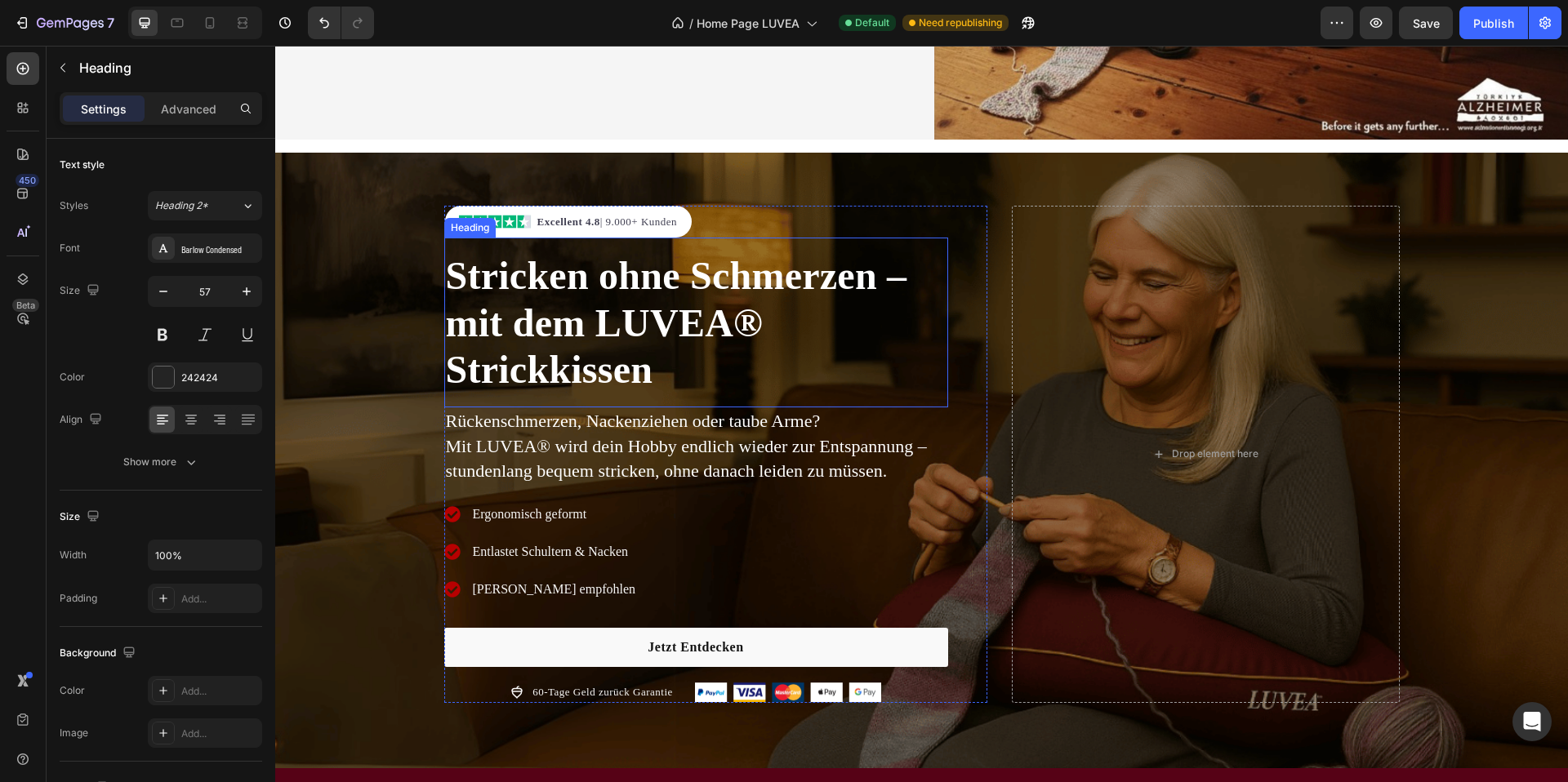
scroll to position [624, 0]
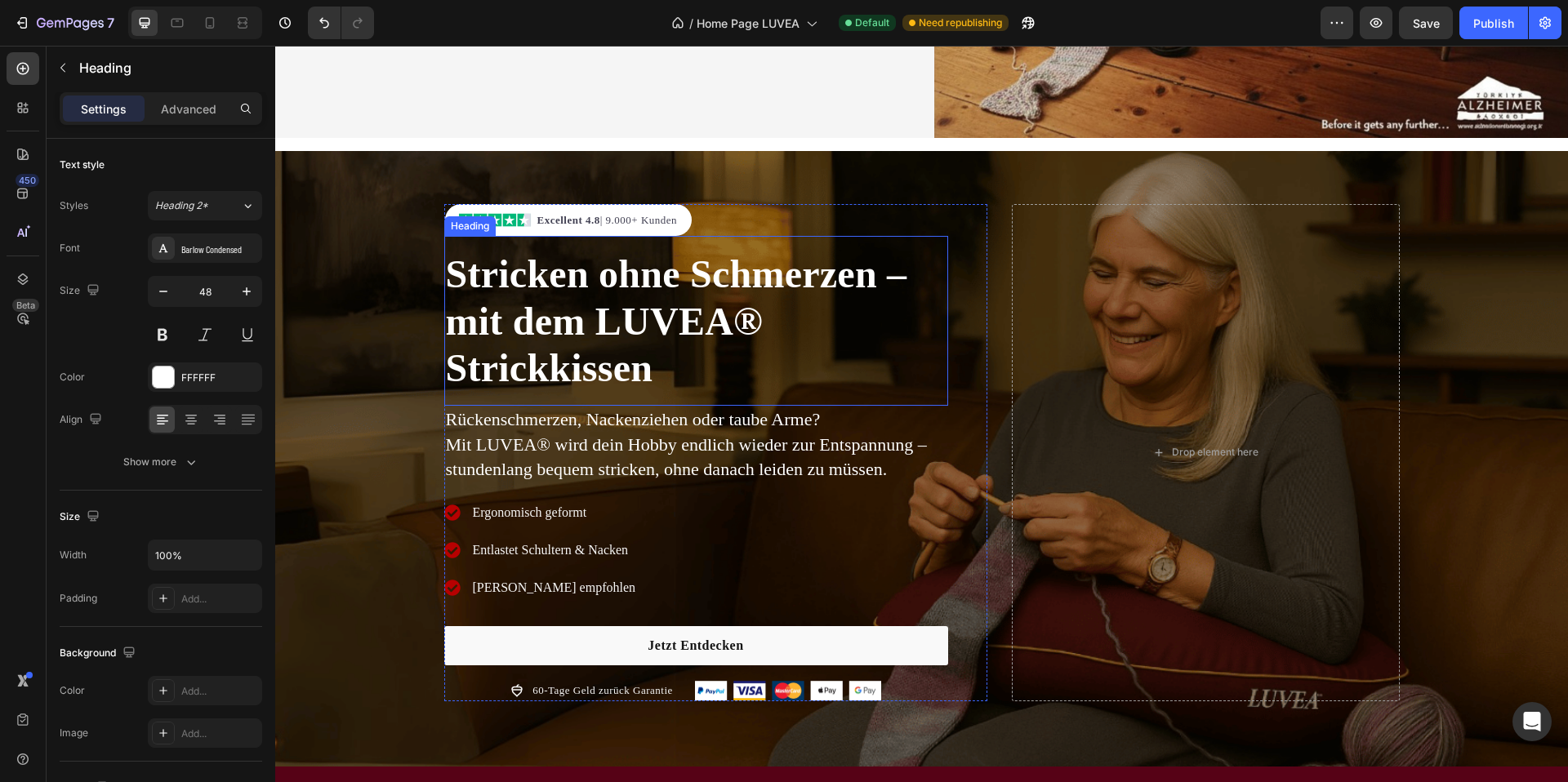
click at [570, 311] on h2 "Stricken ohne Schmerzen – mit dem LUVEA® Strickkissen" at bounding box center [696, 321] width 504 height 144
drag, startPoint x: 222, startPoint y: 255, endPoint x: 229, endPoint y: 265, distance: 12.2
click at [222, 255] on div "Barlow Condensed" at bounding box center [220, 249] width 77 height 15
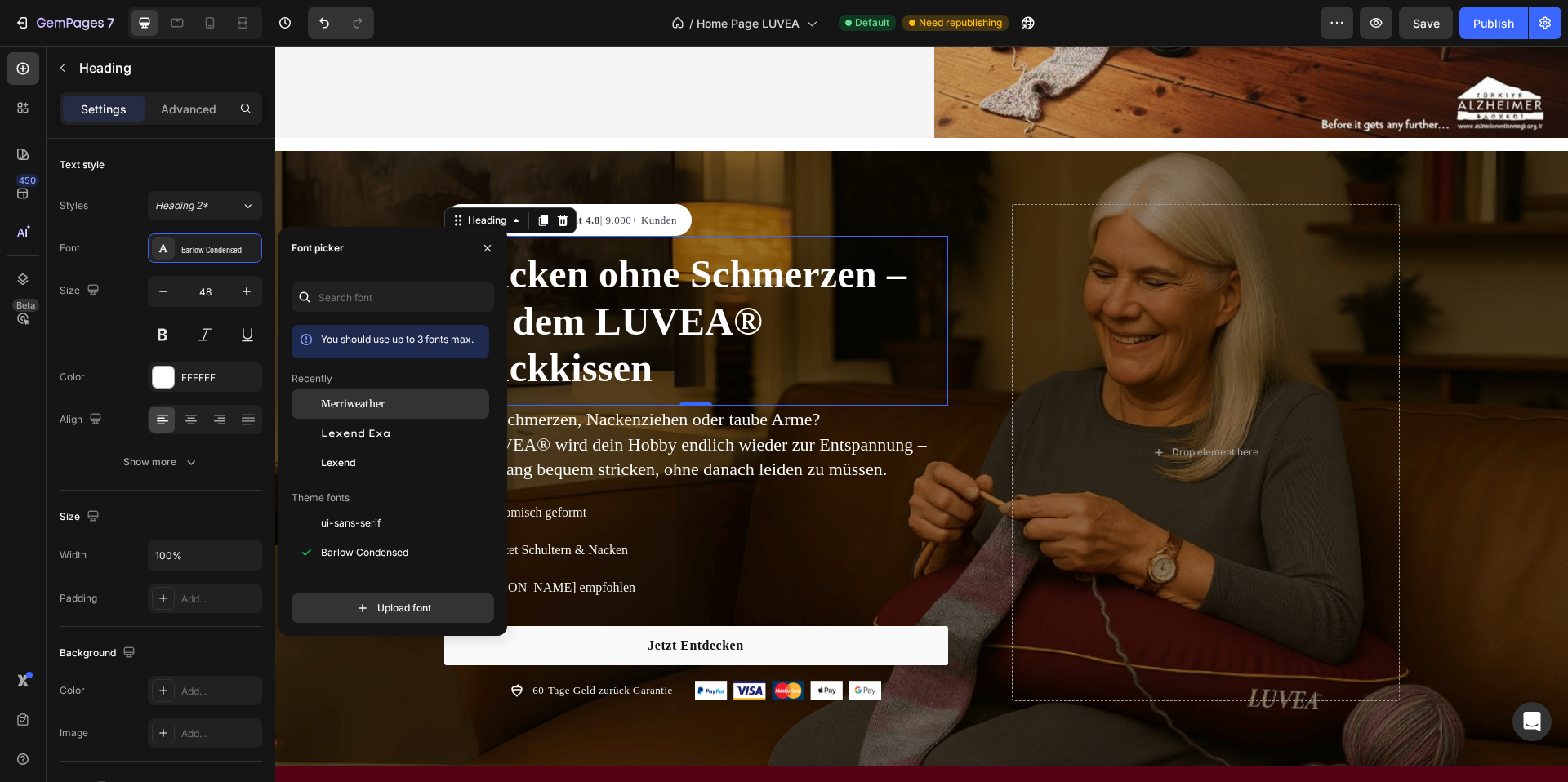
click at [376, 508] on div "Merriweather" at bounding box center [390, 523] width 198 height 29
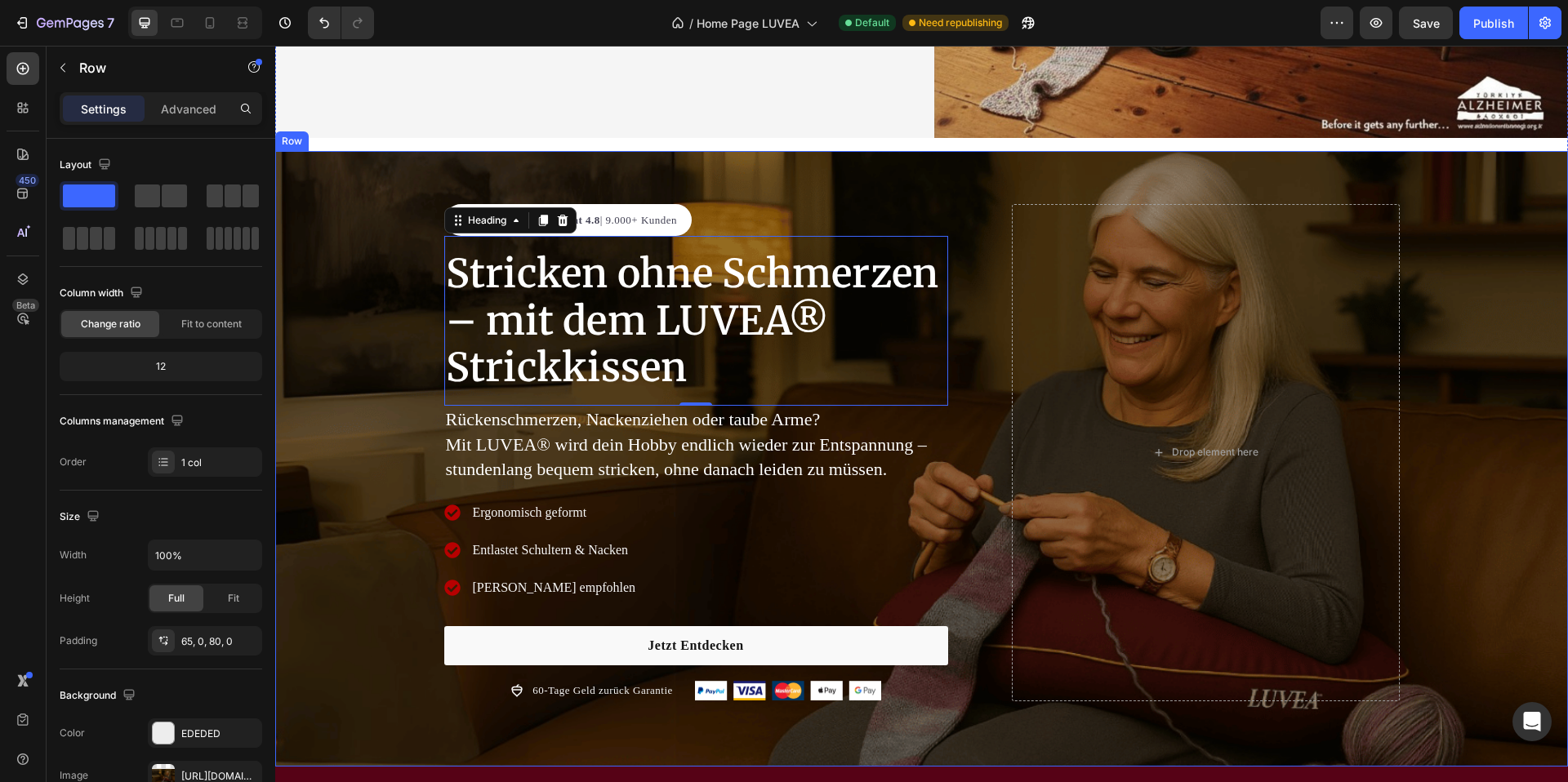
click at [643, 194] on div "Image Excellent 4.8 | 9.000+ Kunden Text block Row Stricken ohne Schmerzen – mi…" at bounding box center [922, 459] width 1293 height 616
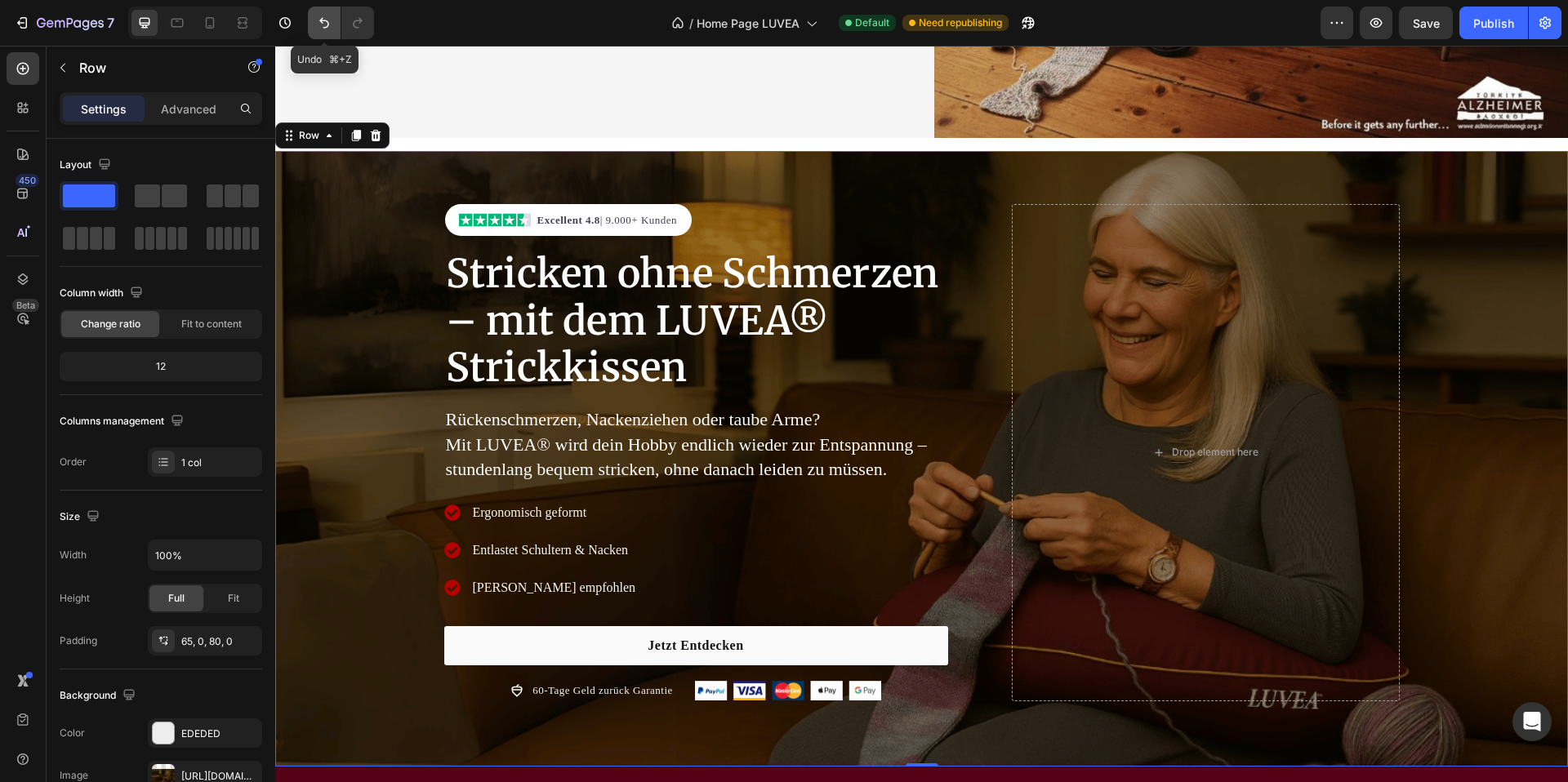
click at [330, 16] on icon "Undo/Redo" at bounding box center [324, 23] width 16 height 16
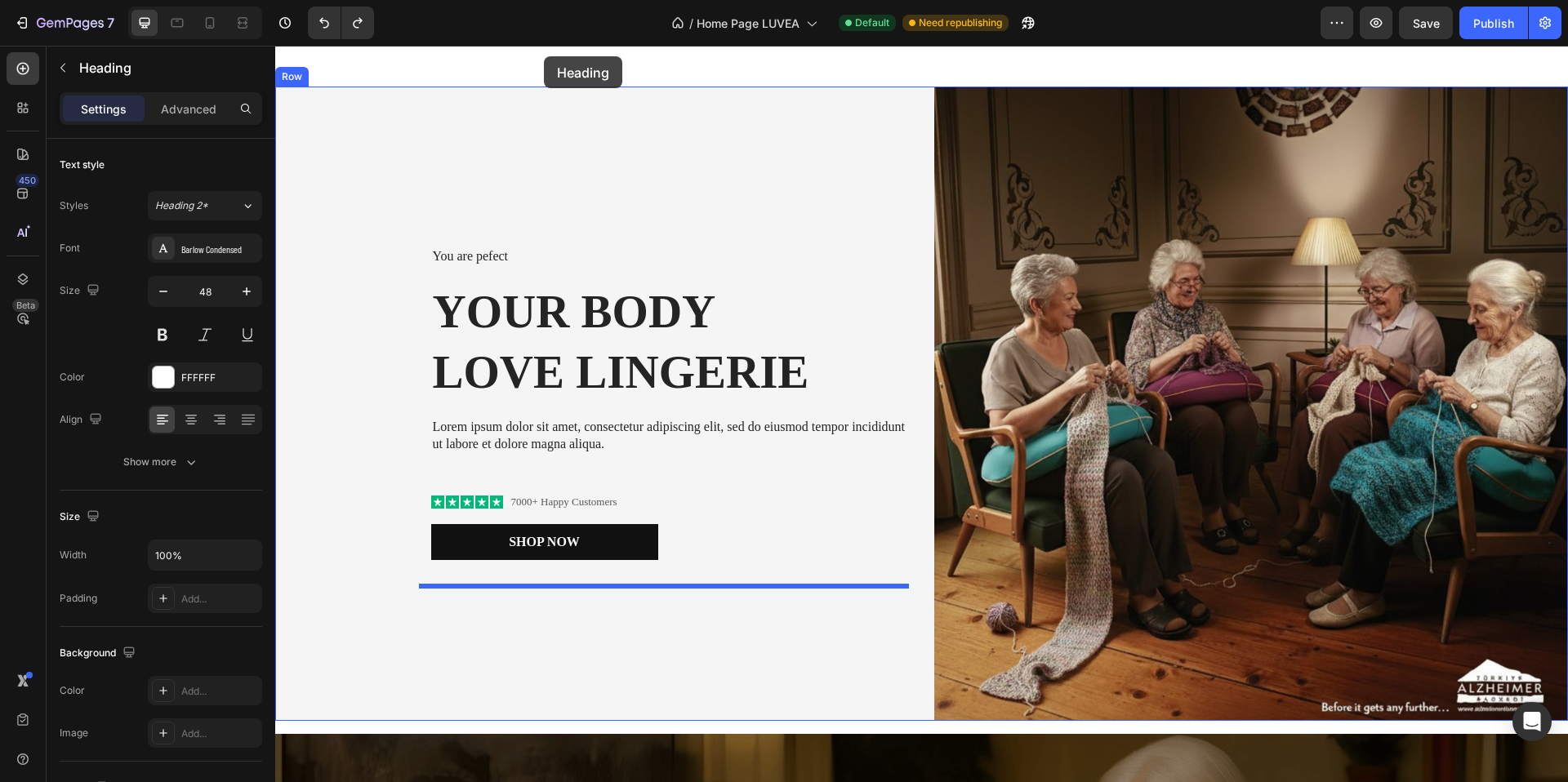
scroll to position [0, 0]
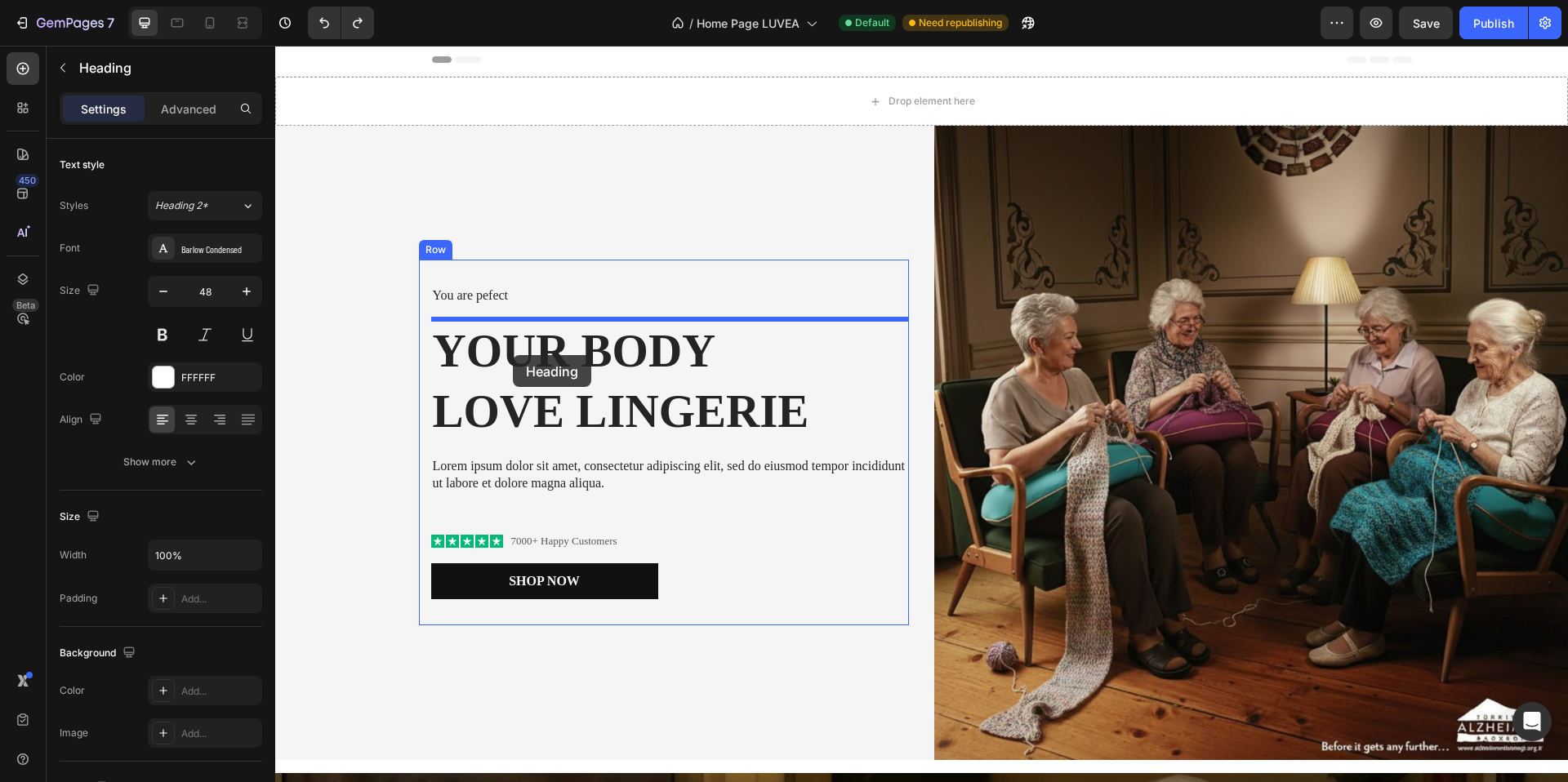
drag, startPoint x: 542, startPoint y: 301, endPoint x: 513, endPoint y: 355, distance: 61.3
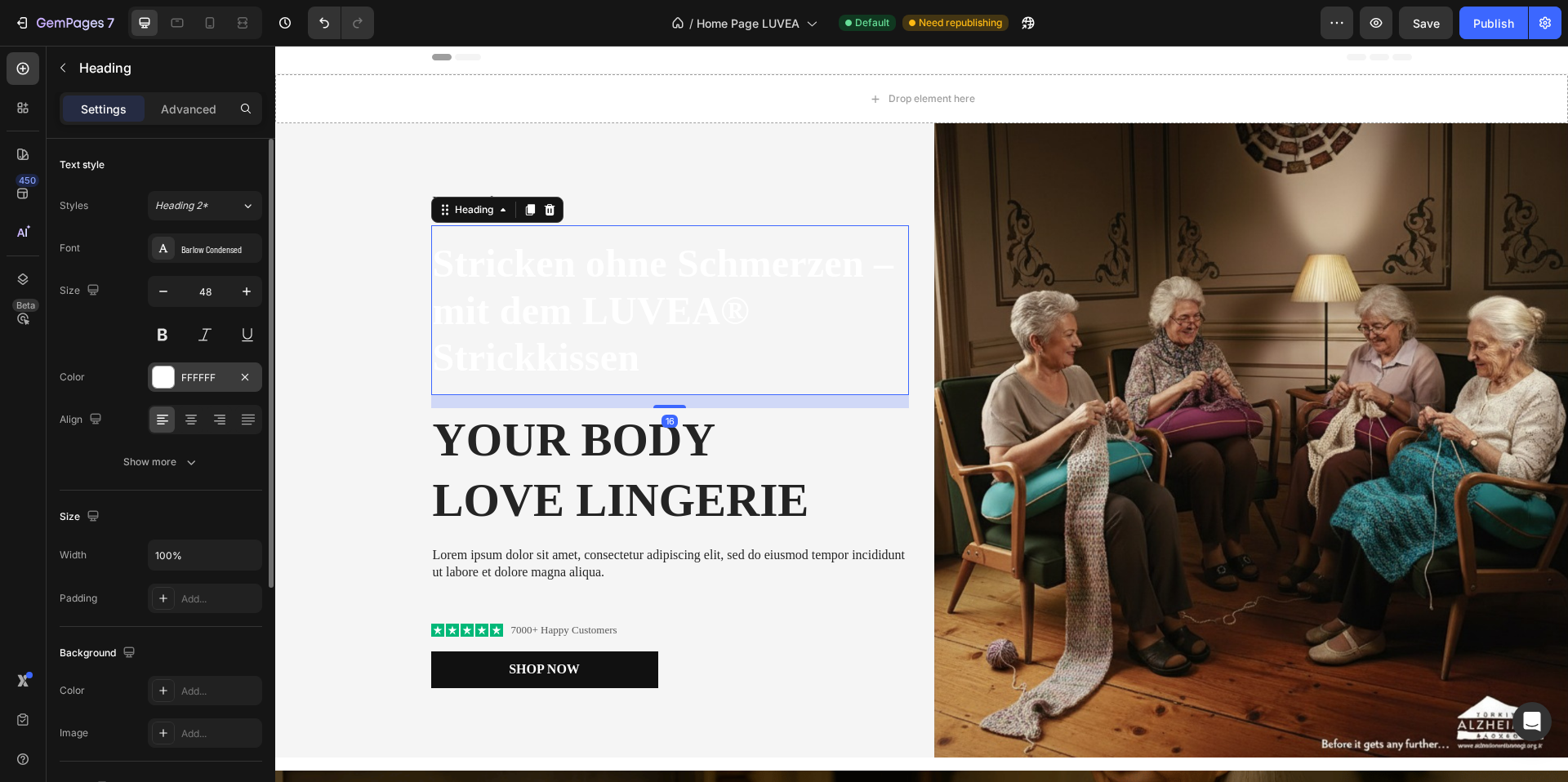
click at [162, 383] on div at bounding box center [163, 377] width 21 height 21
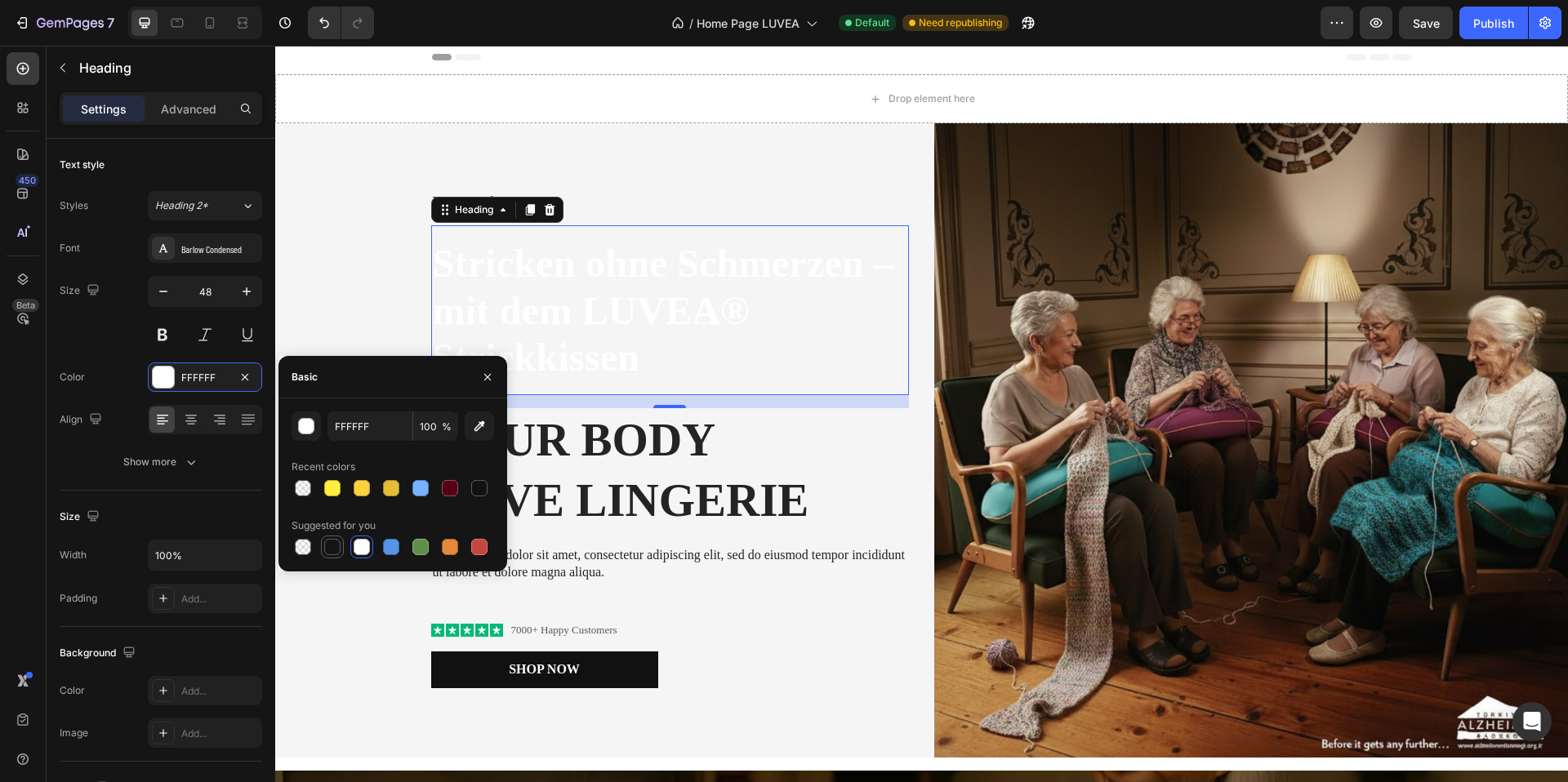
click at [330, 553] on div at bounding box center [332, 547] width 16 height 16
type input "151515"
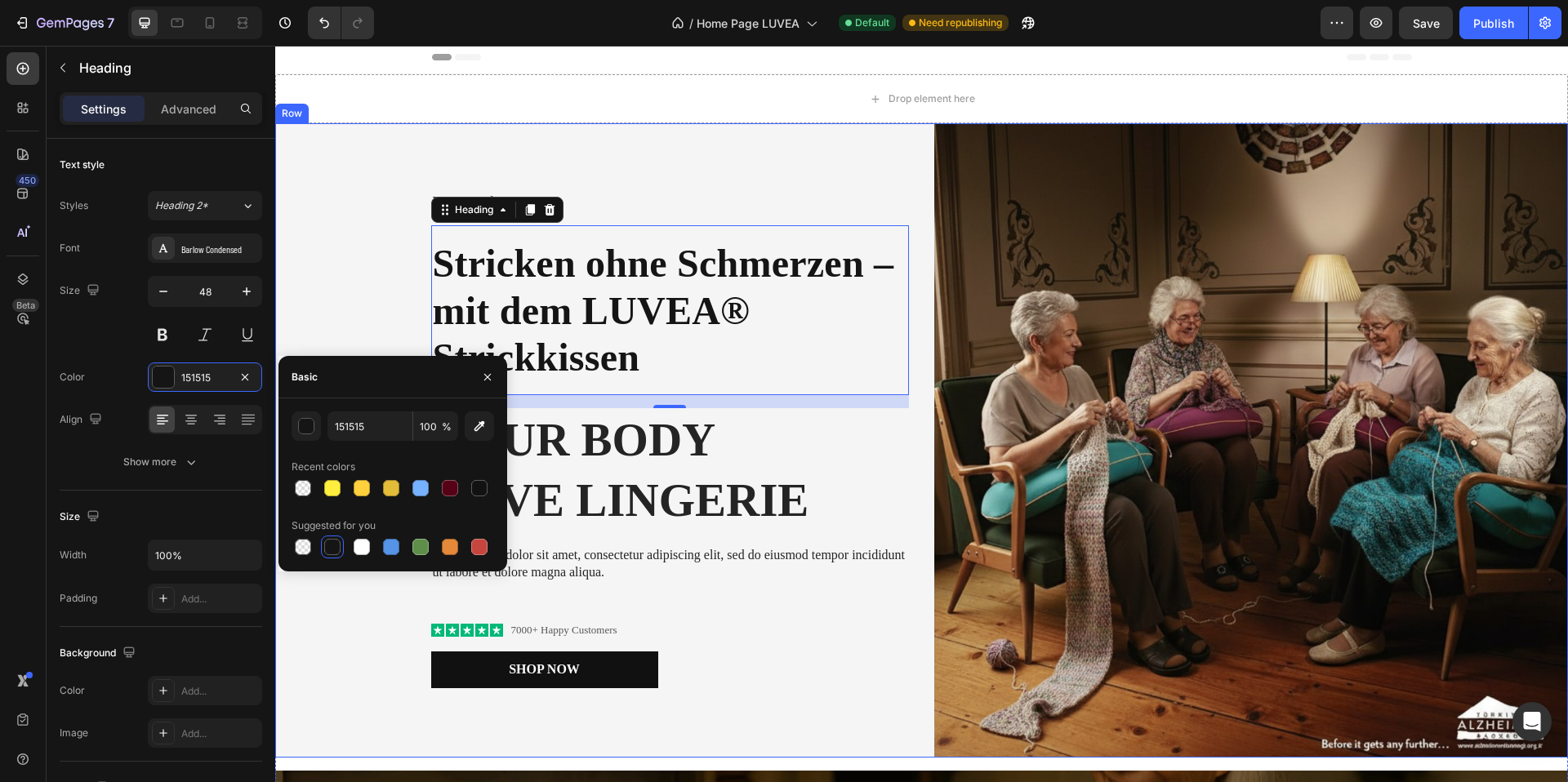
click at [344, 262] on div "You are pefect Text Block Stricken ohne Schmerzen – mit dem LUVEA® Strickkissen…" at bounding box center [593, 440] width 634 height 634
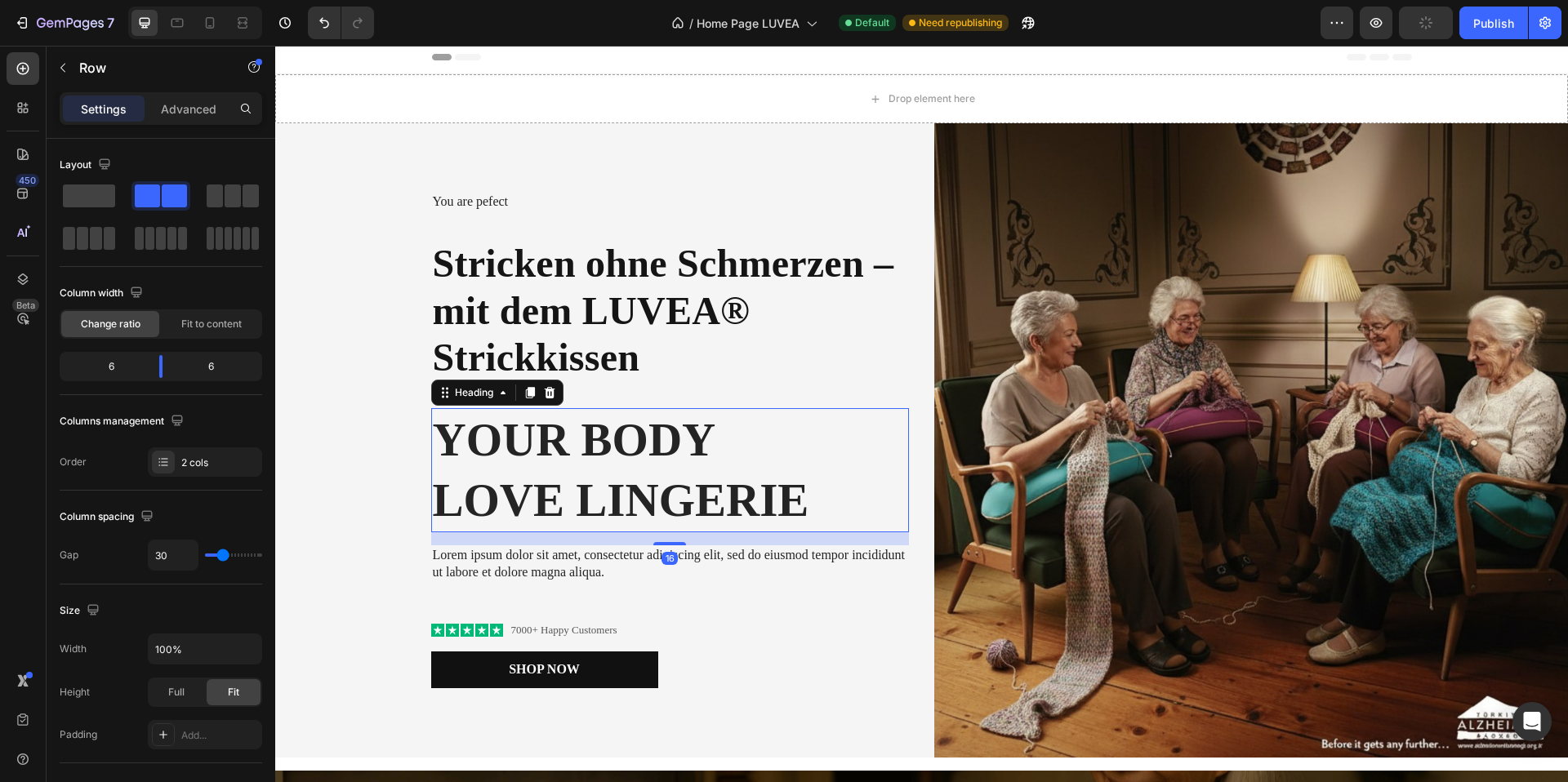
click at [510, 431] on h2 "Your Body love Lingerie" at bounding box center [670, 470] width 477 height 124
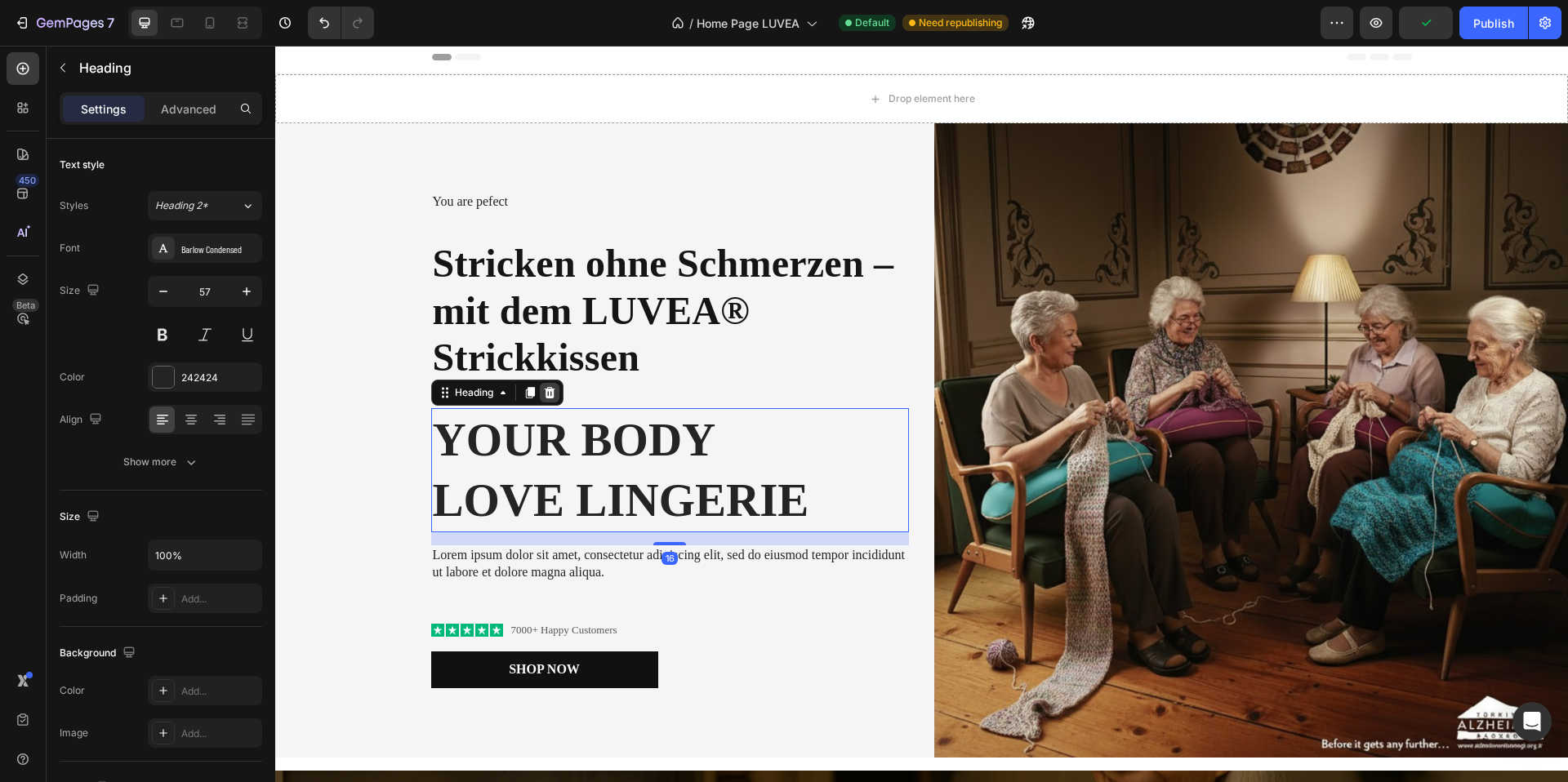
click at [555, 396] on icon at bounding box center [549, 392] width 13 height 13
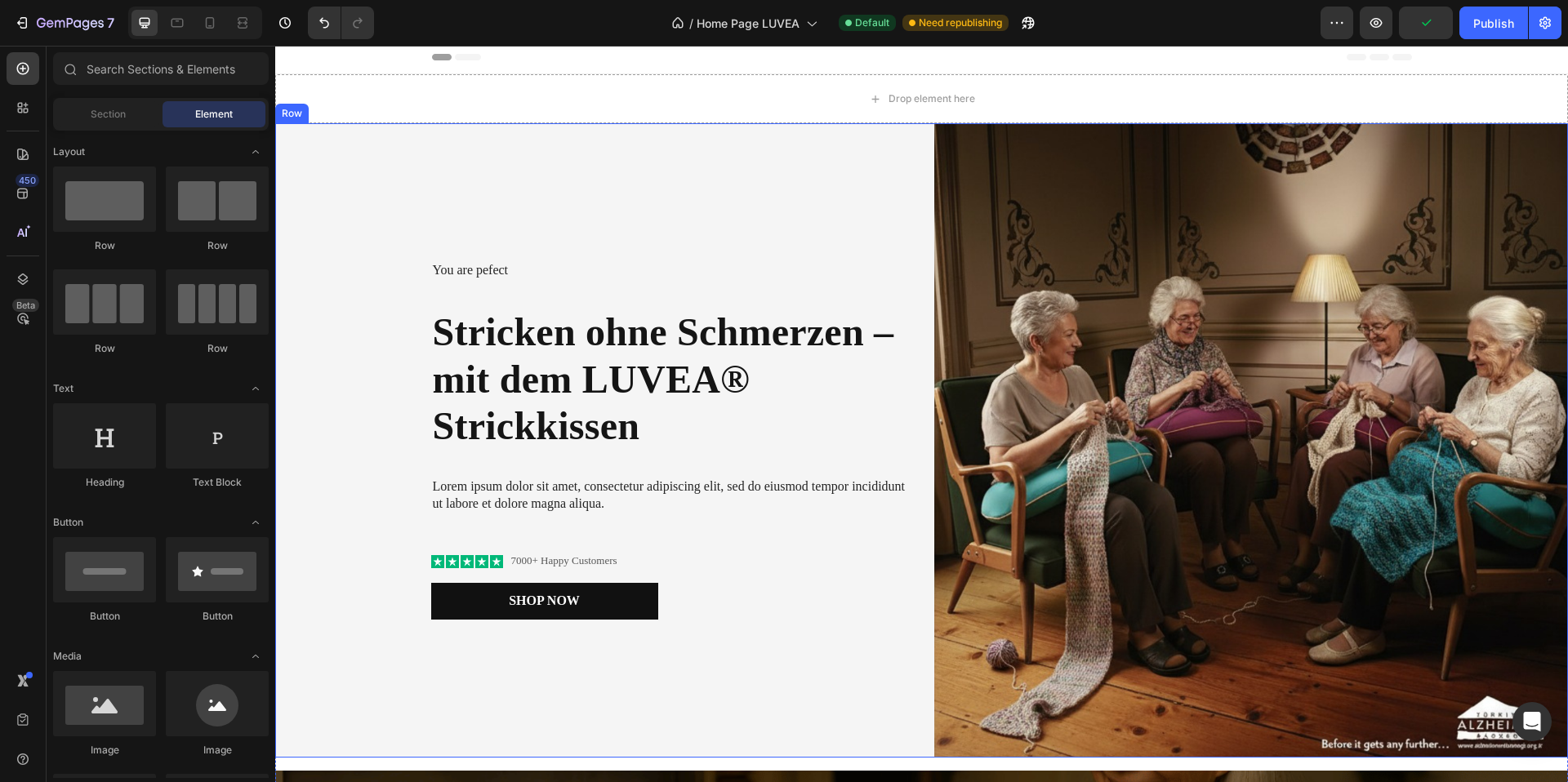
click at [320, 278] on div "You are pefect Text Block Stricken ohne Schmerzen – mit dem LUVEA® Strickkissen…" at bounding box center [593, 440] width 634 height 634
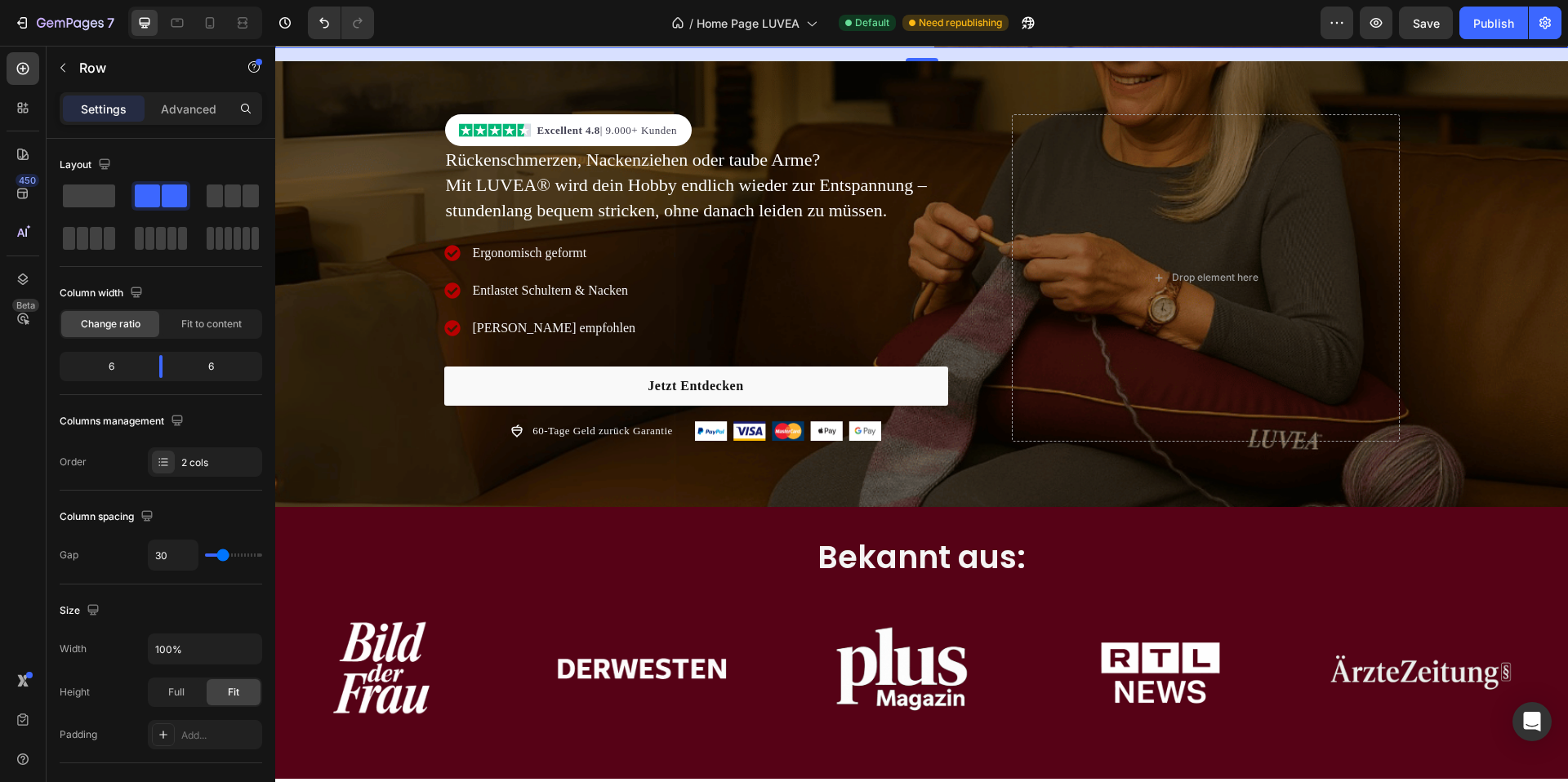
scroll to position [728, 0]
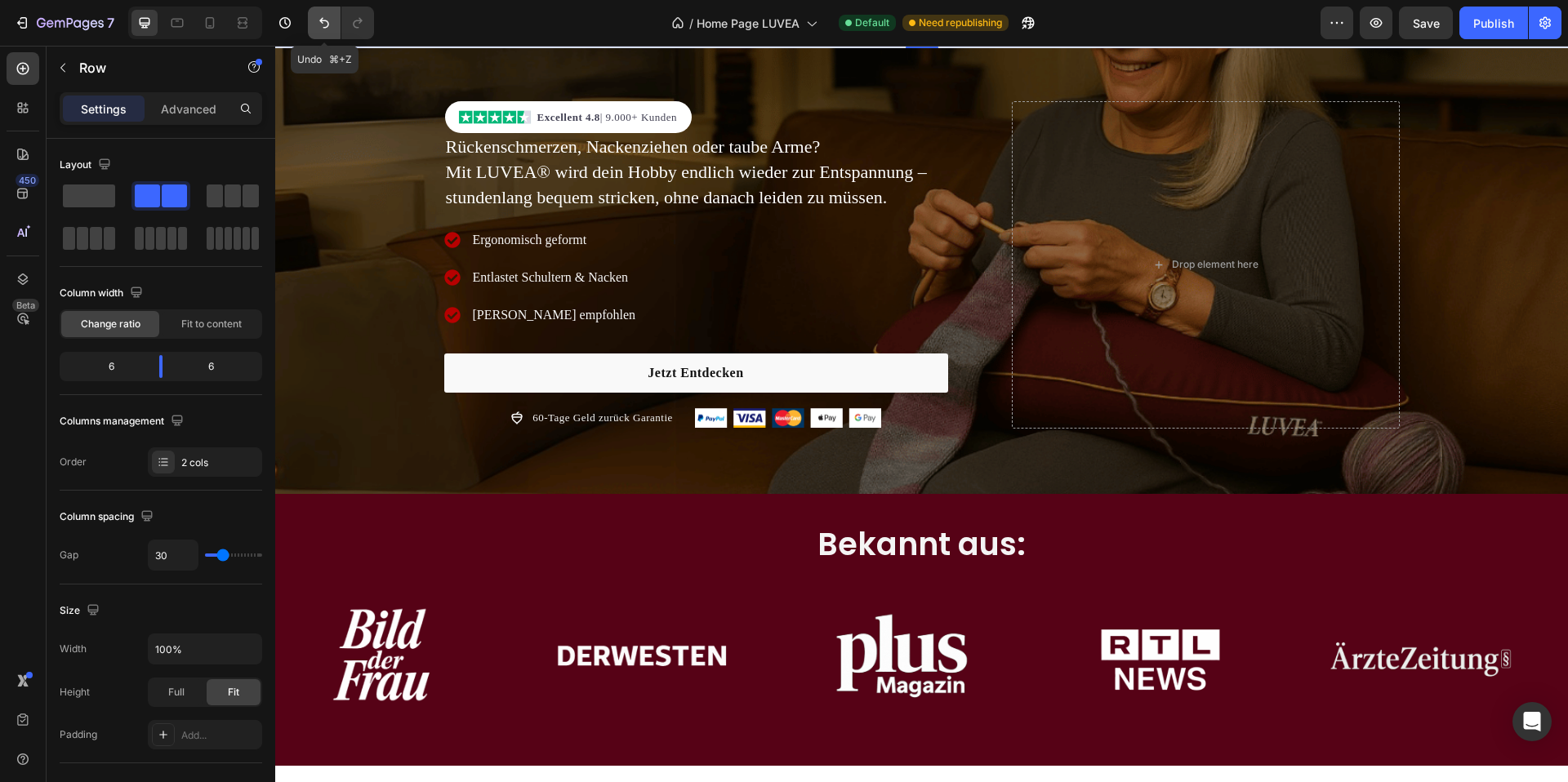
click at [314, 22] on button "Undo/Redo" at bounding box center [324, 22] width 33 height 33
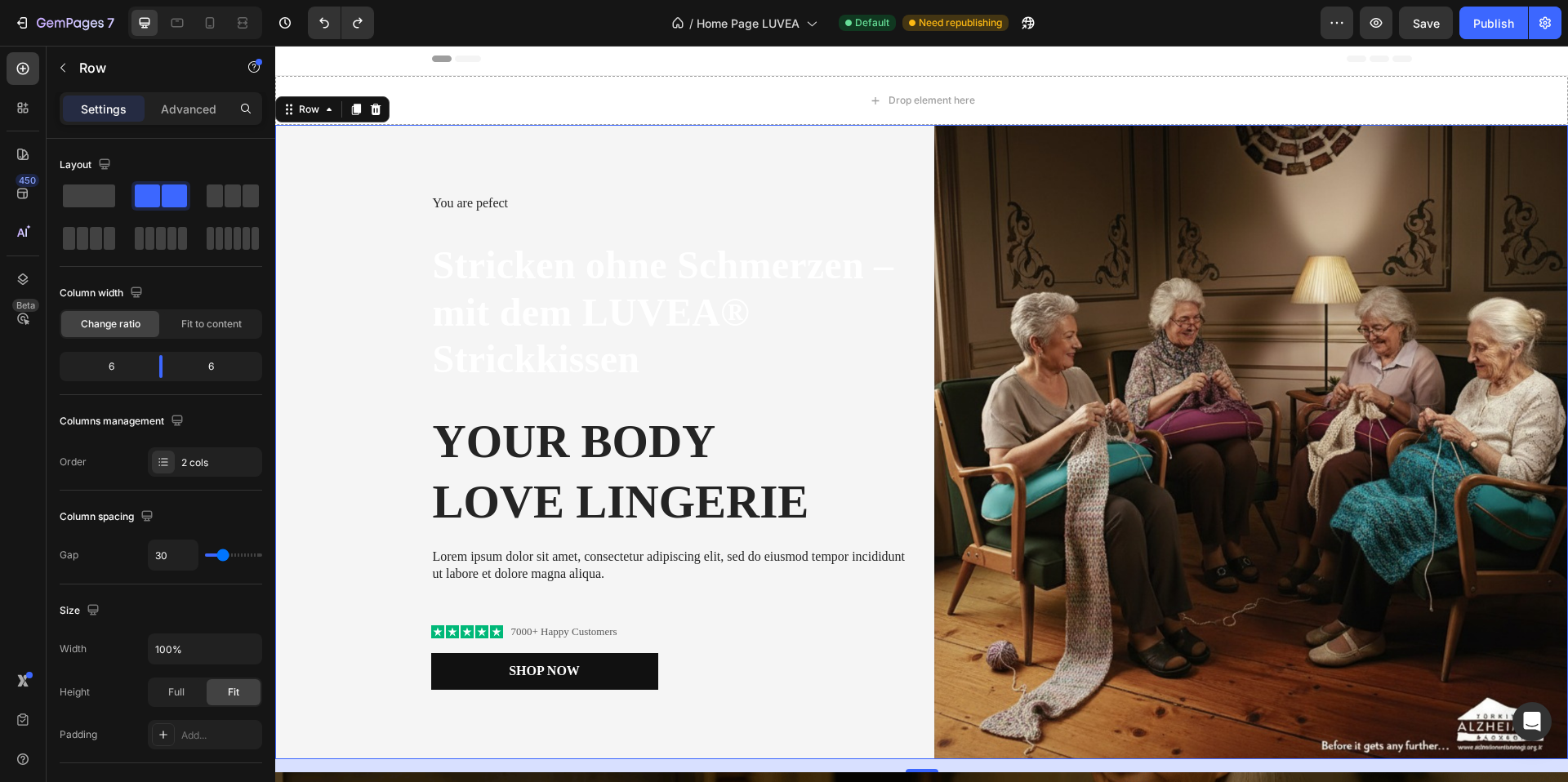
scroll to position [2, 0]
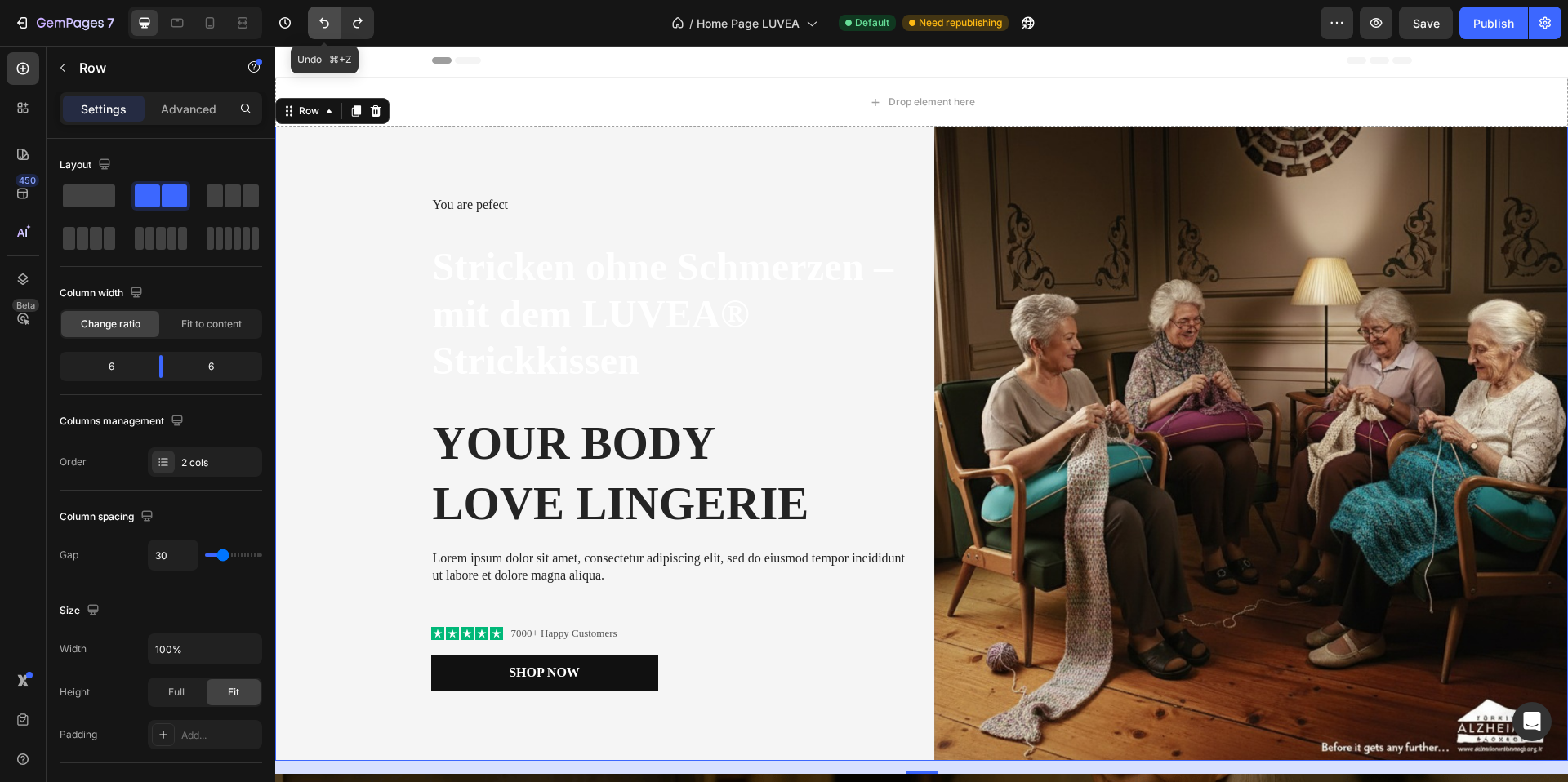
click at [327, 31] on button "Undo/Redo" at bounding box center [324, 22] width 33 height 33
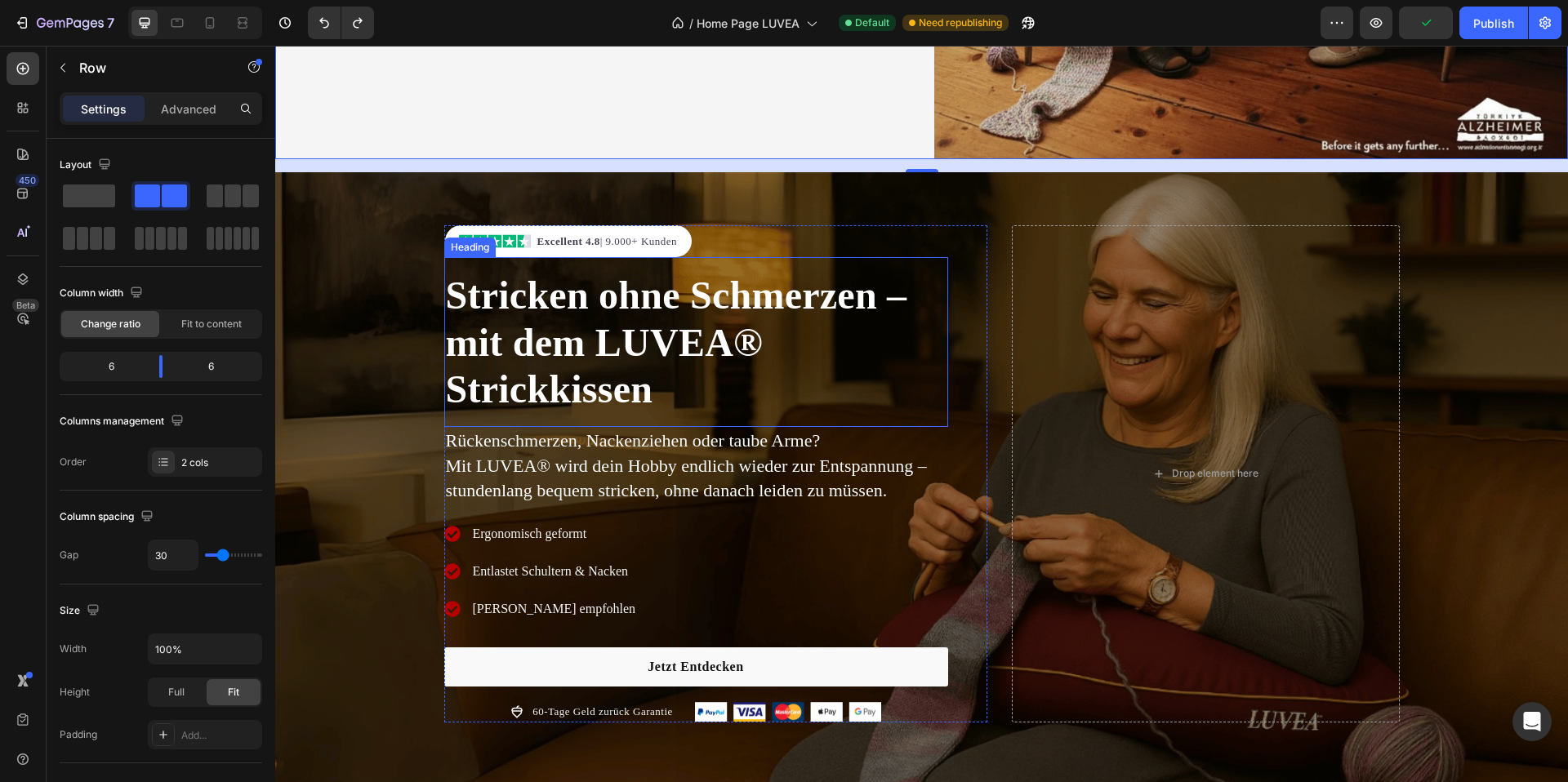
scroll to position [604, 0]
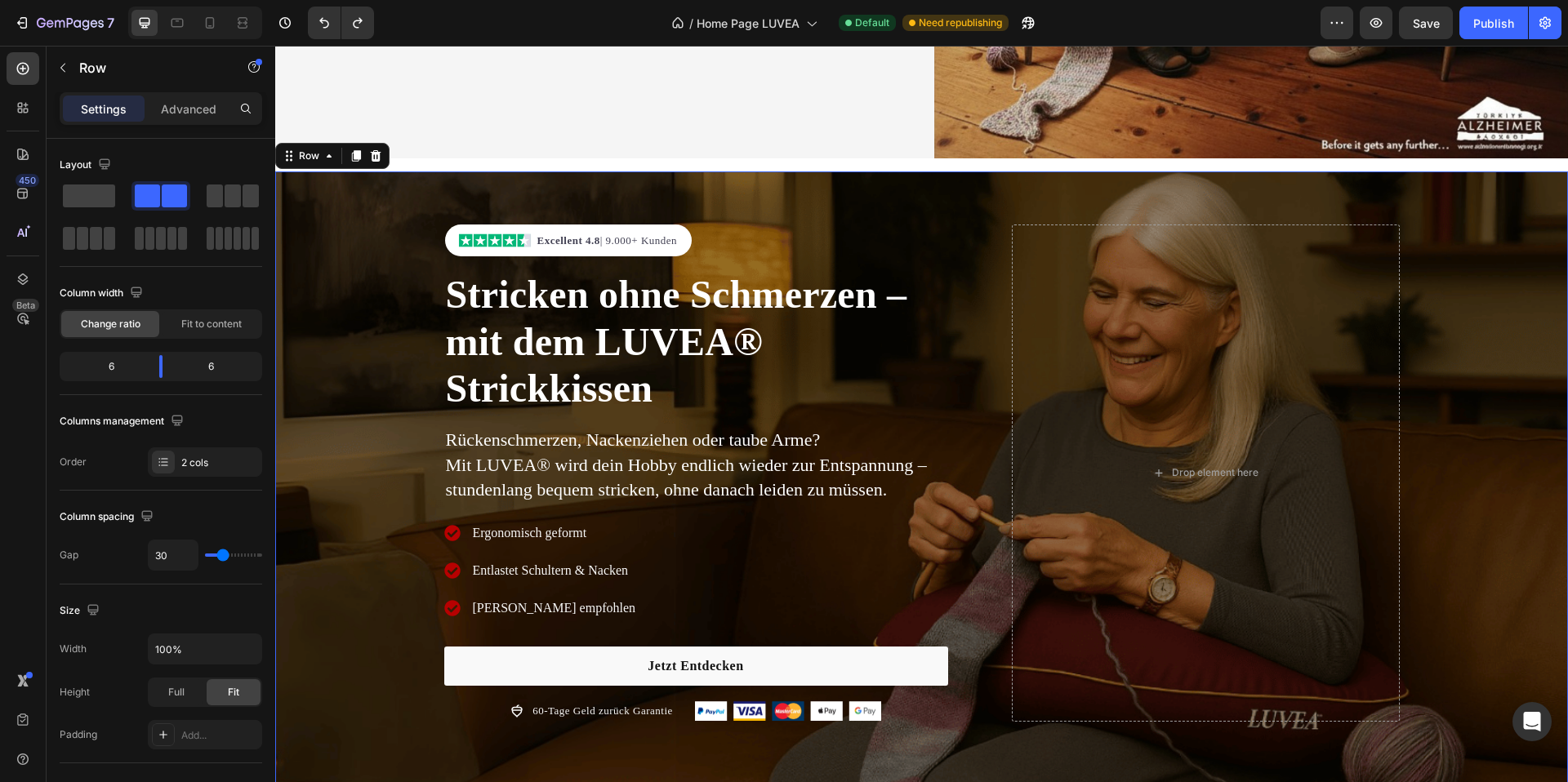
click at [365, 217] on div "Image Excellent 4.8 | 9.000+ Kunden Text block Row Stricken ohne Schmerzen – mi…" at bounding box center [922, 479] width 1293 height 616
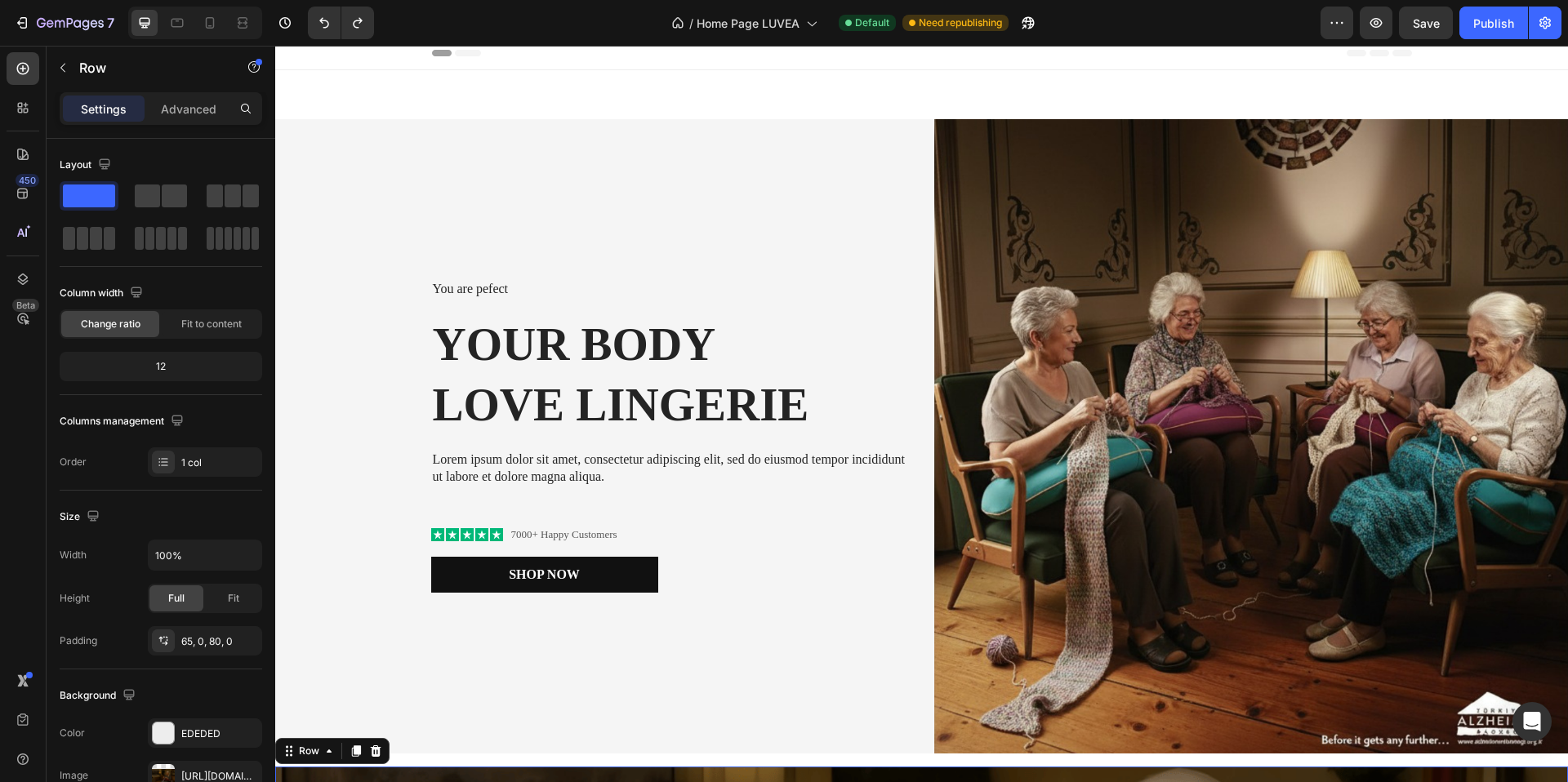
scroll to position [0, 0]
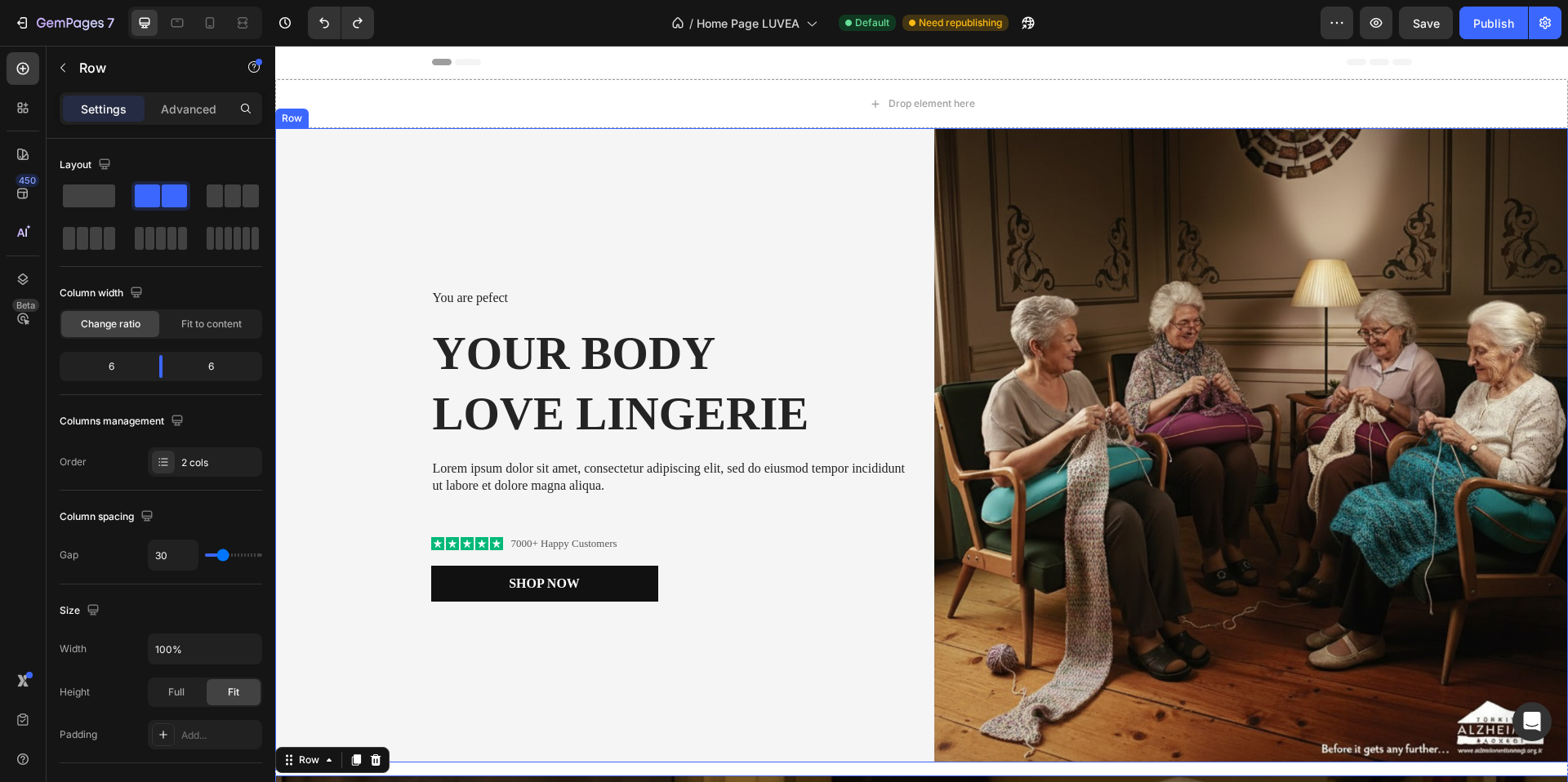
click at [392, 168] on div "You are pefect Text Block Your Body love Lingerie Heading Lorem ipsum dolor sit…" at bounding box center [593, 445] width 634 height 634
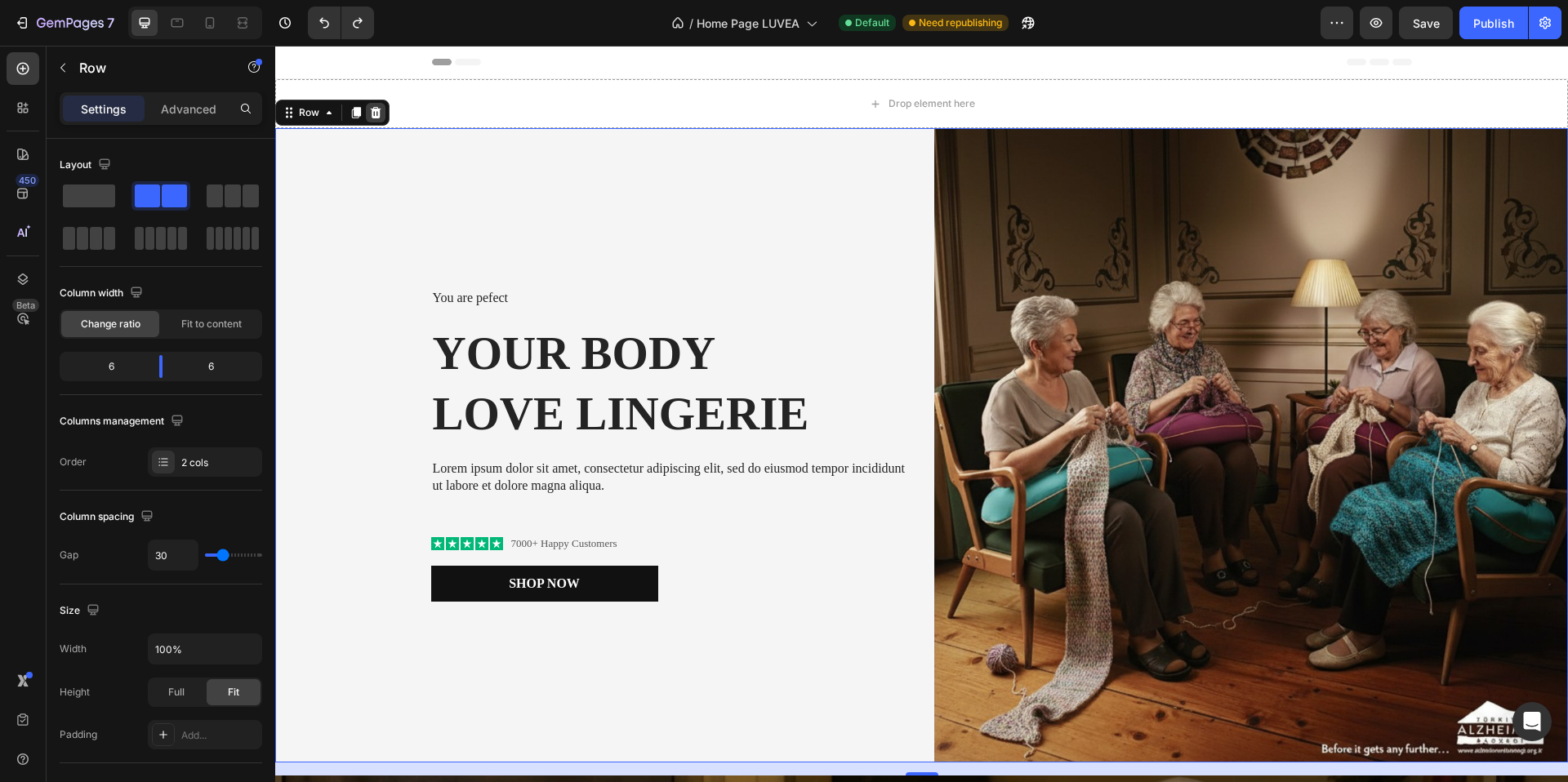
click at [375, 113] on icon at bounding box center [376, 112] width 11 height 12
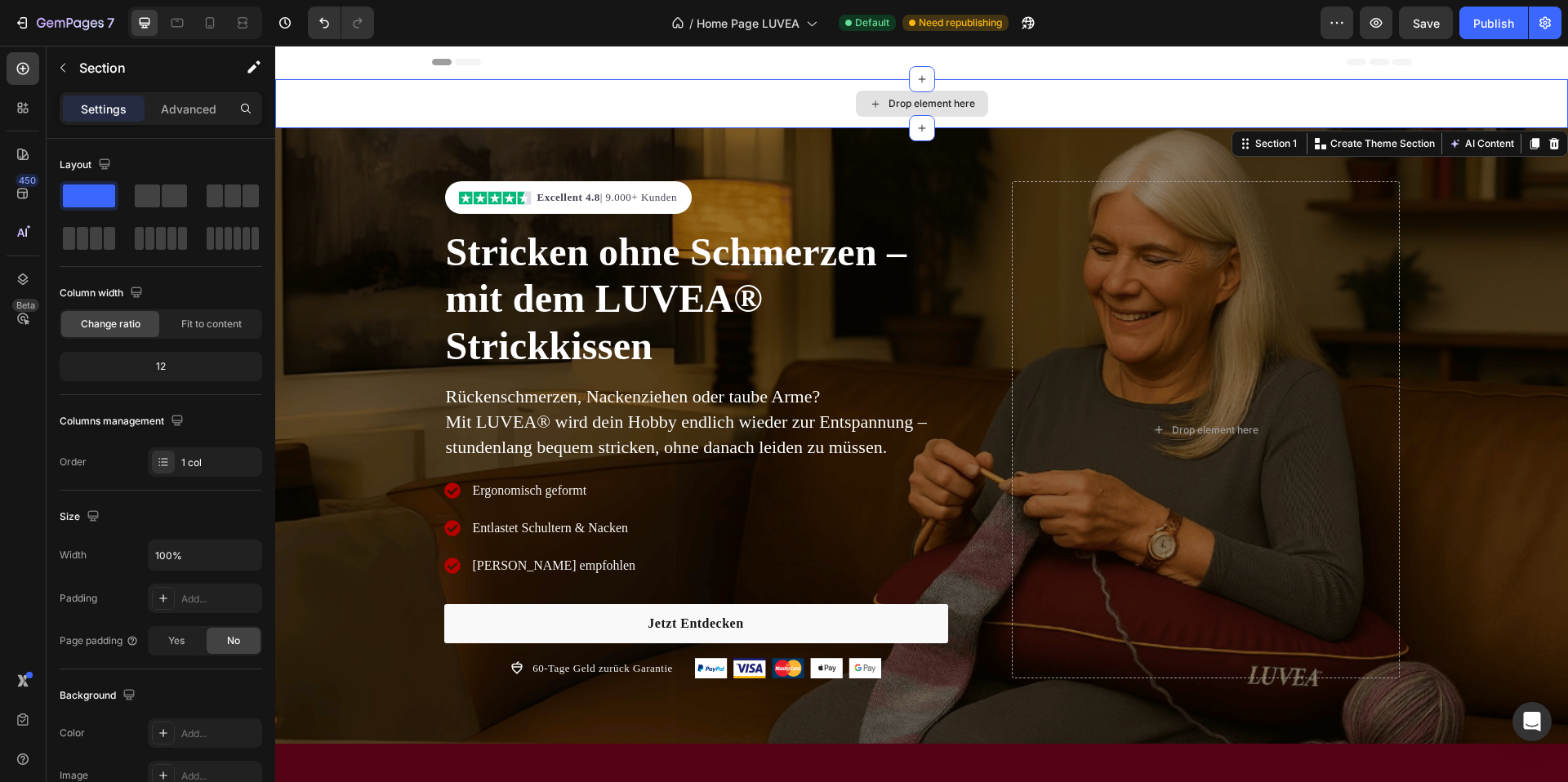
click at [389, 100] on div "Drop element here" at bounding box center [922, 103] width 1293 height 49
click at [1556, 150] on icon at bounding box center [1555, 143] width 11 height 12
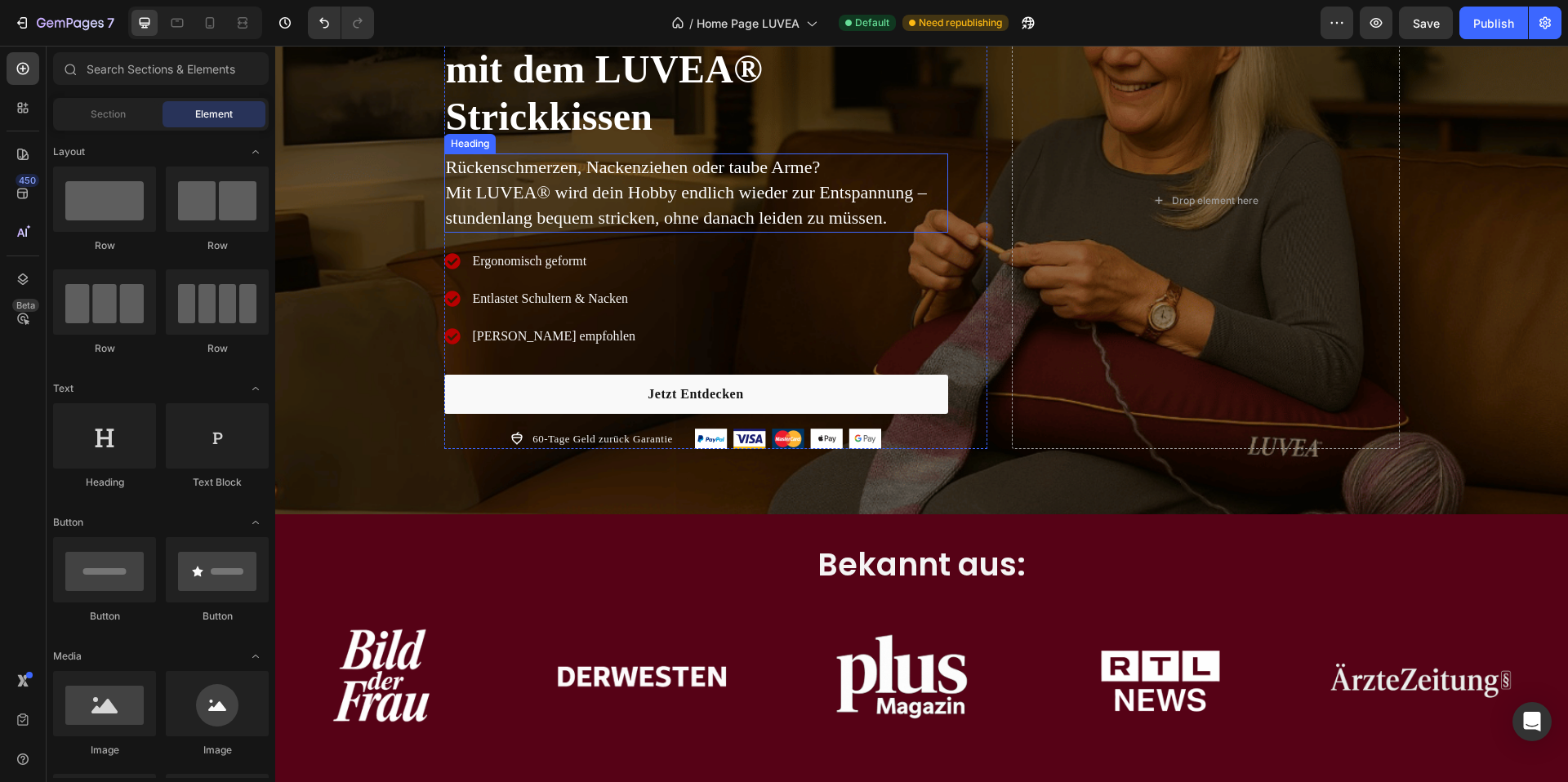
scroll to position [179, 0]
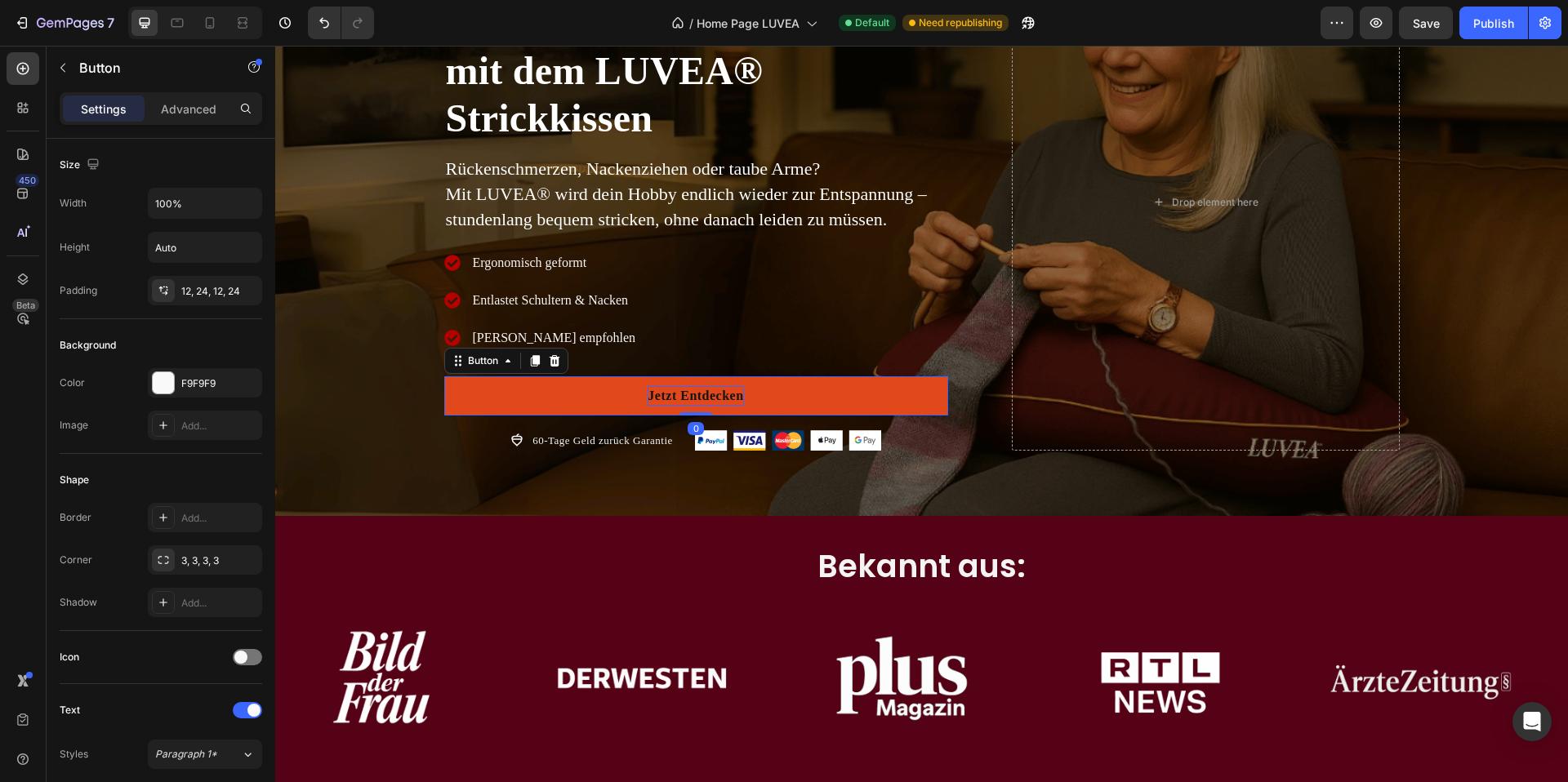
drag, startPoint x: 708, startPoint y: 397, endPoint x: 693, endPoint y: 397, distance: 15.0
click at [708, 397] on p "Jetzt Entdecken" at bounding box center [695, 396] width 96 height 19
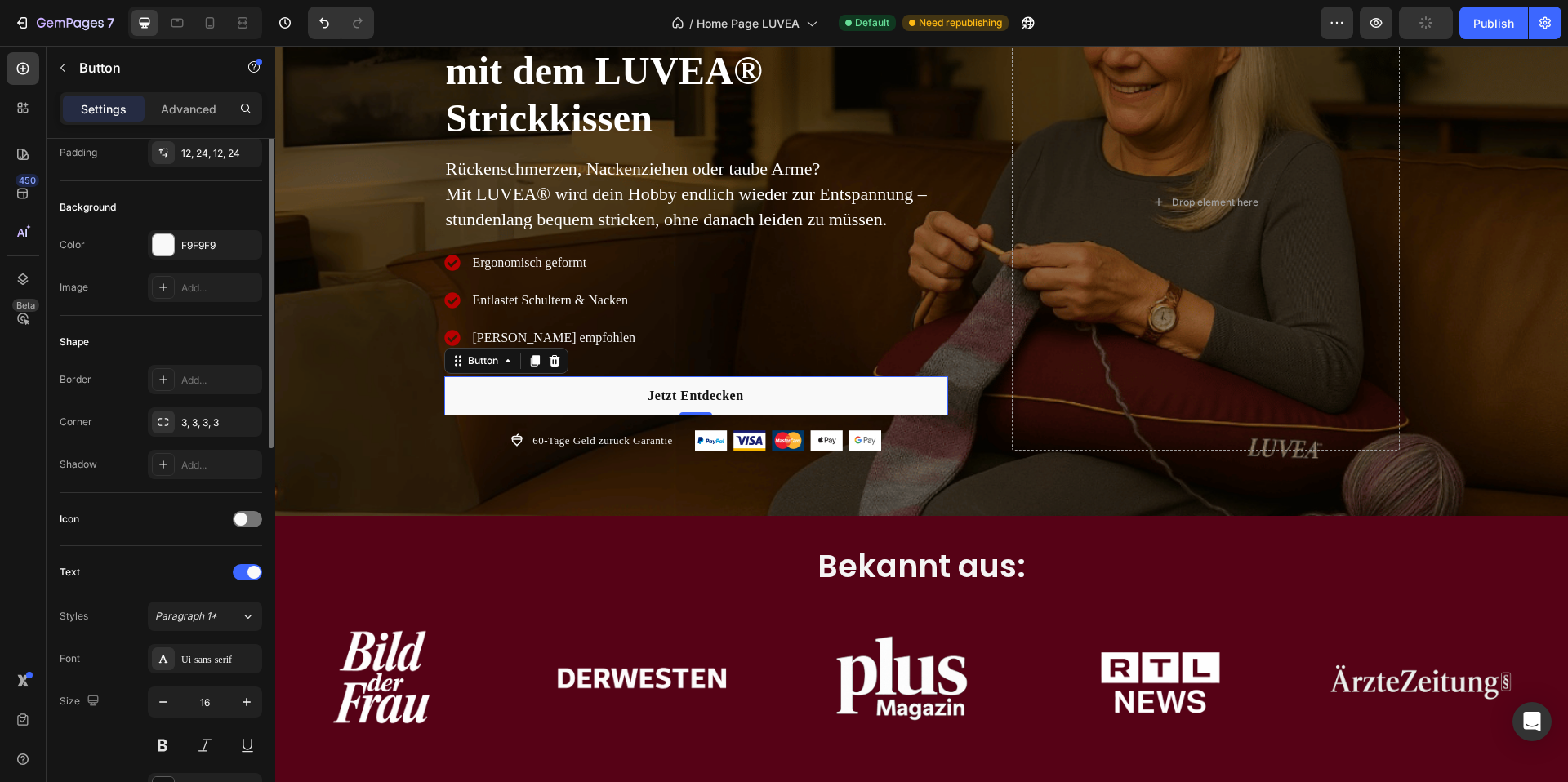
scroll to position [244, 0]
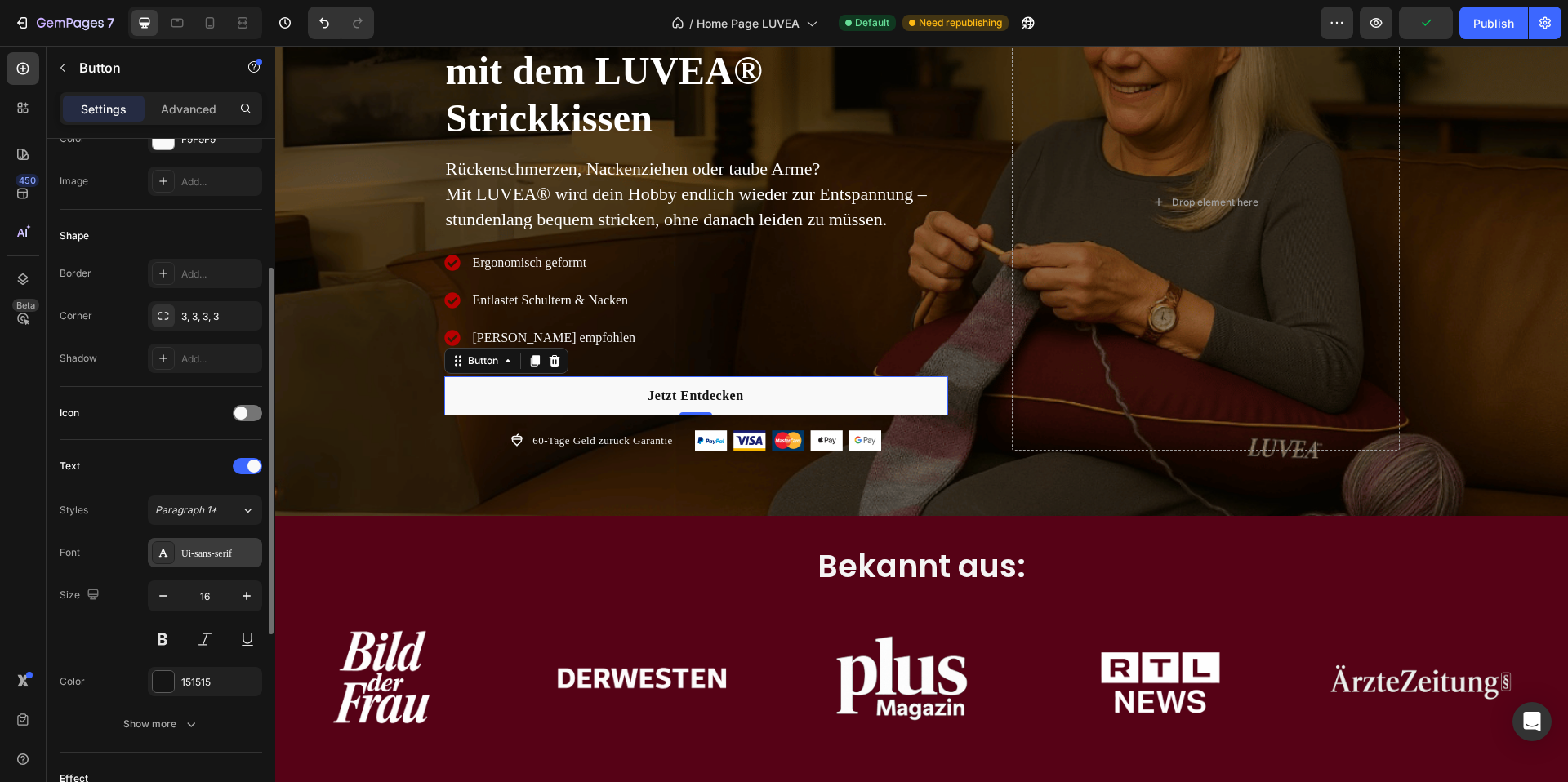
drag, startPoint x: 206, startPoint y: 547, endPoint x: 215, endPoint y: 546, distance: 9.1
click at [206, 547] on div "Ui-sans-serif" at bounding box center [220, 554] width 77 height 15
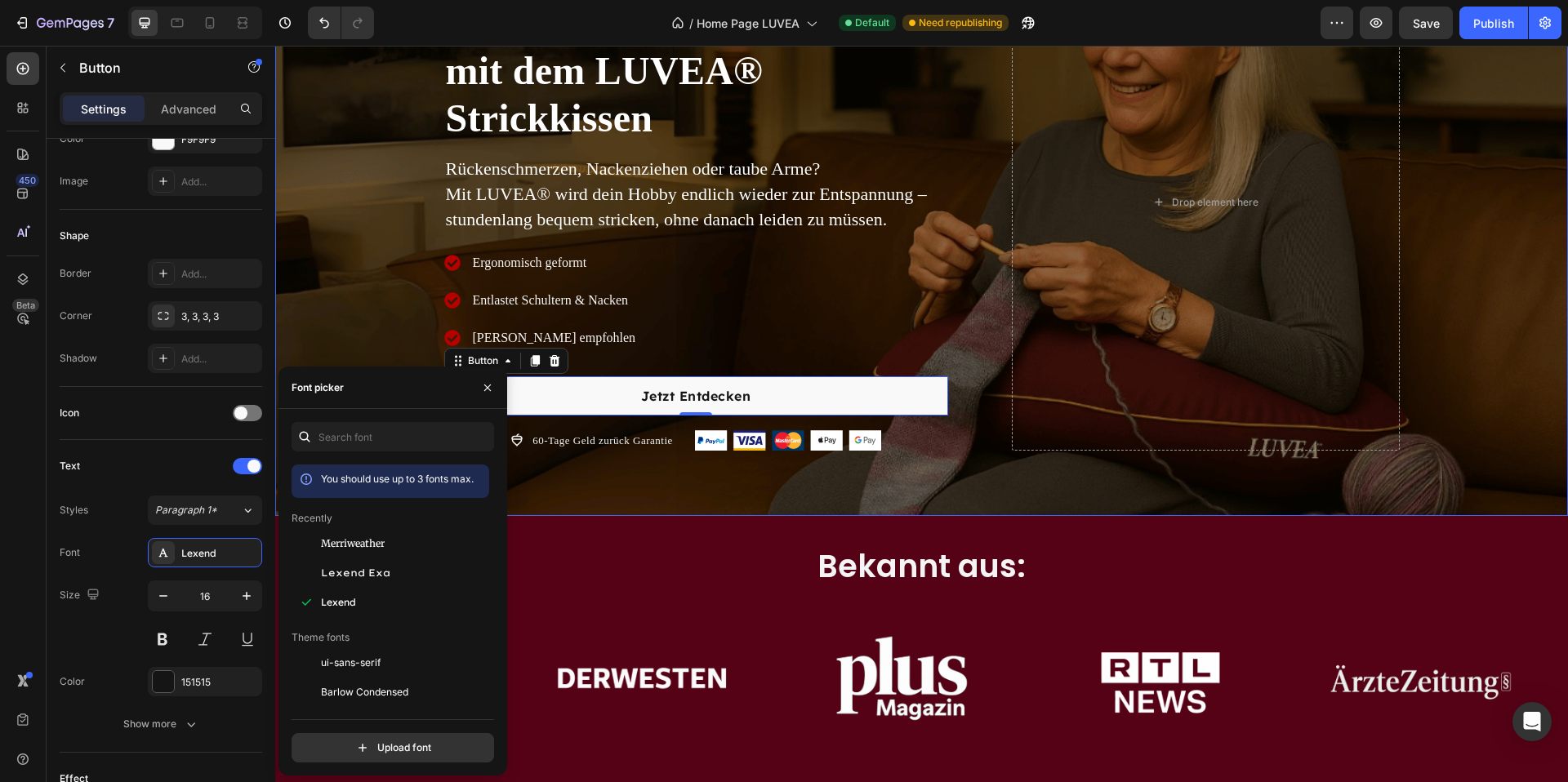
click at [595, 510] on div "Image Excellent 4.8 | 9.000+ Kunden Text block Row Stricken ohne Schmerzen – mi…" at bounding box center [922, 208] width 1293 height 616
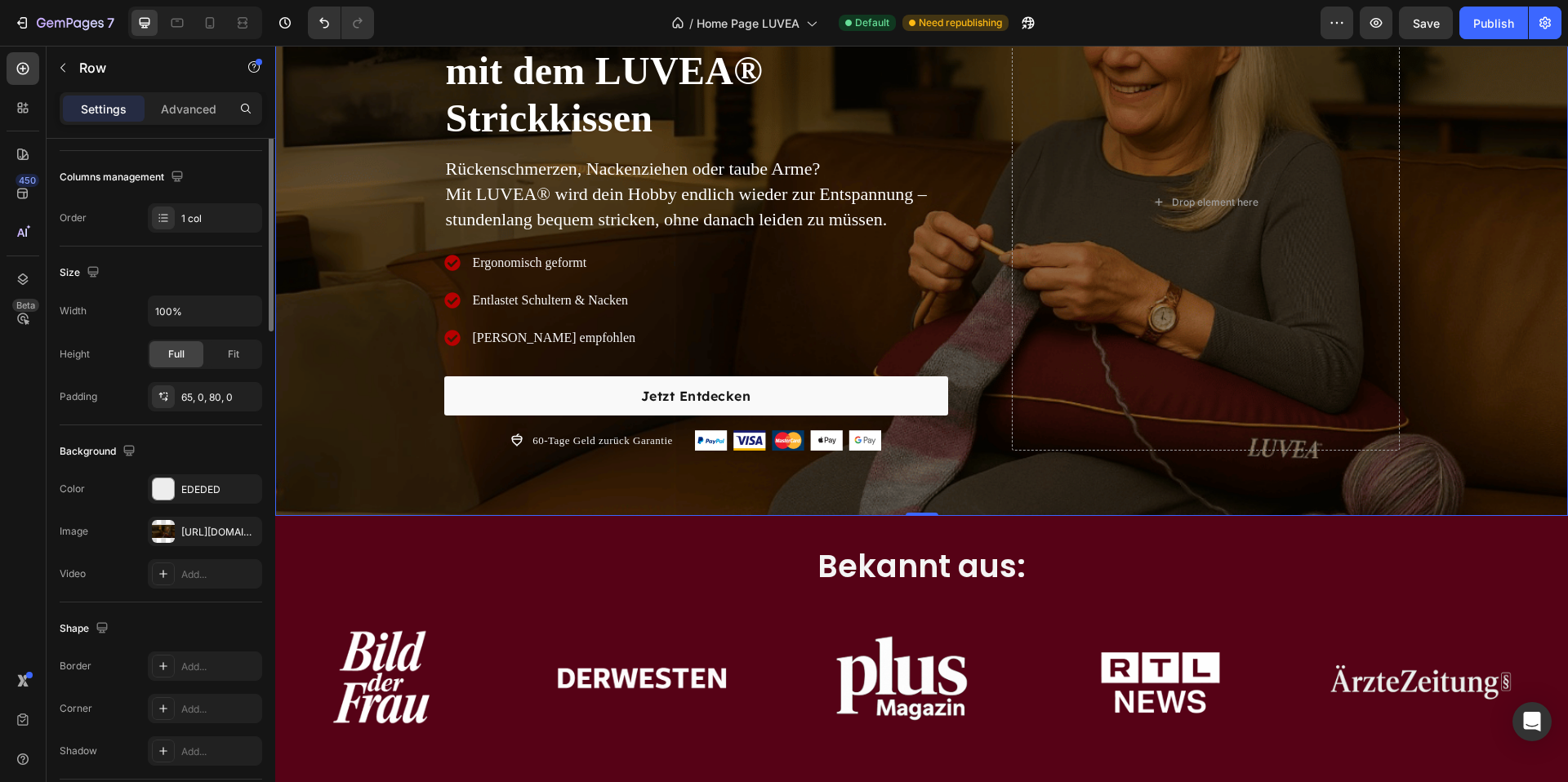
scroll to position [0, 0]
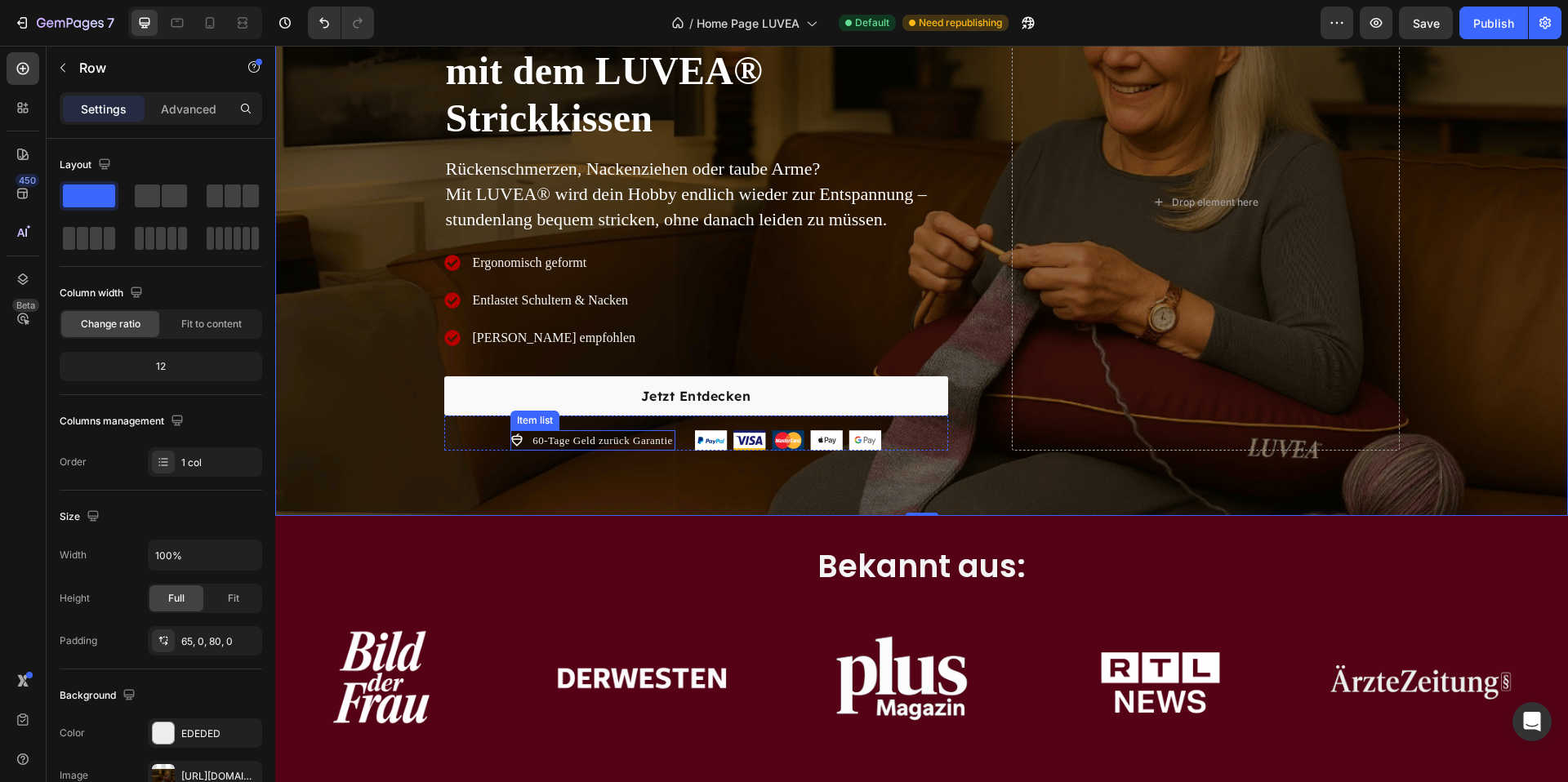
click at [571, 446] on p "60-Tage Geld zurück Garantie" at bounding box center [602, 441] width 141 height 16
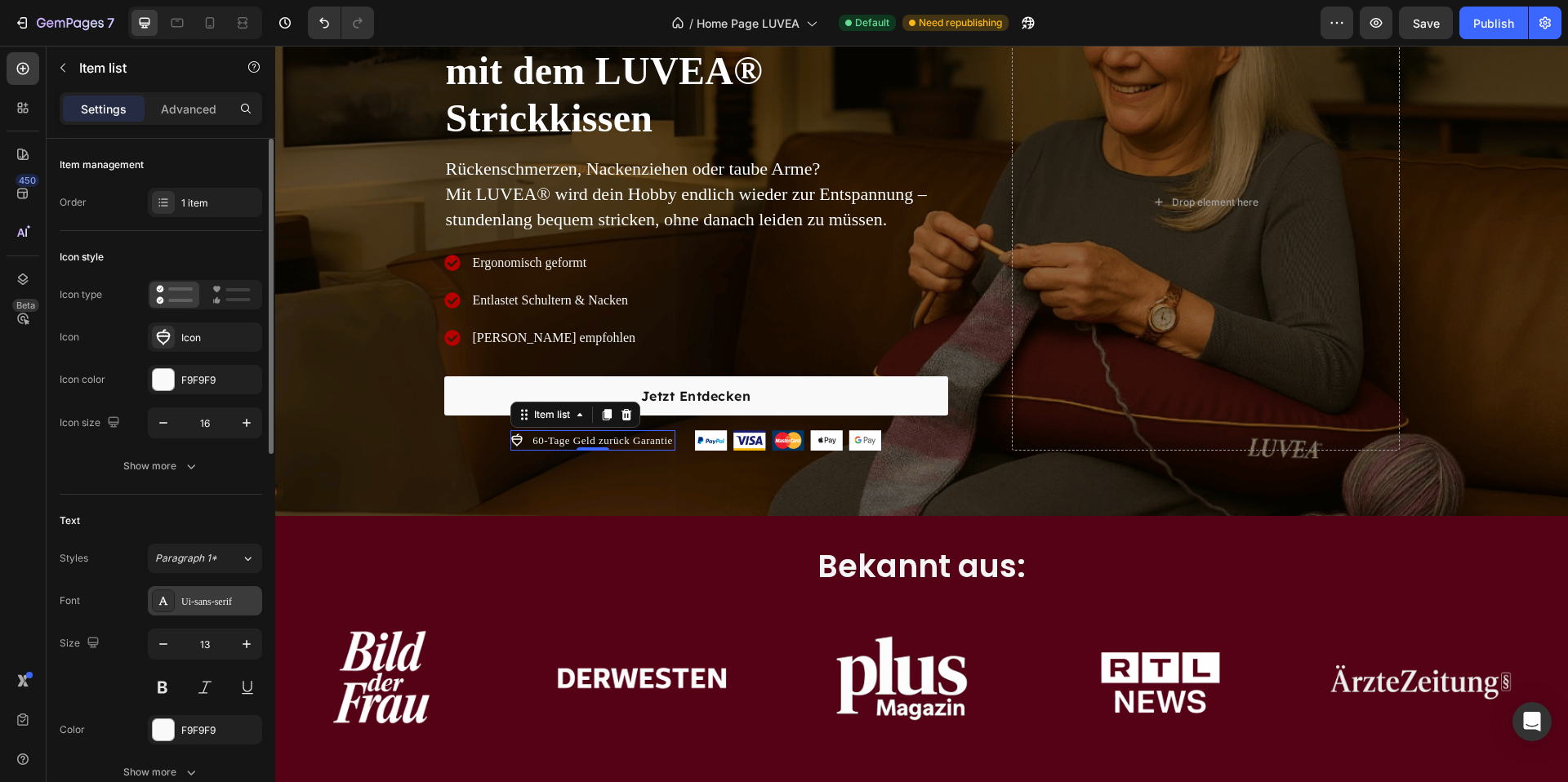
click at [208, 599] on div "Ui-sans-serif" at bounding box center [220, 601] width 77 height 15
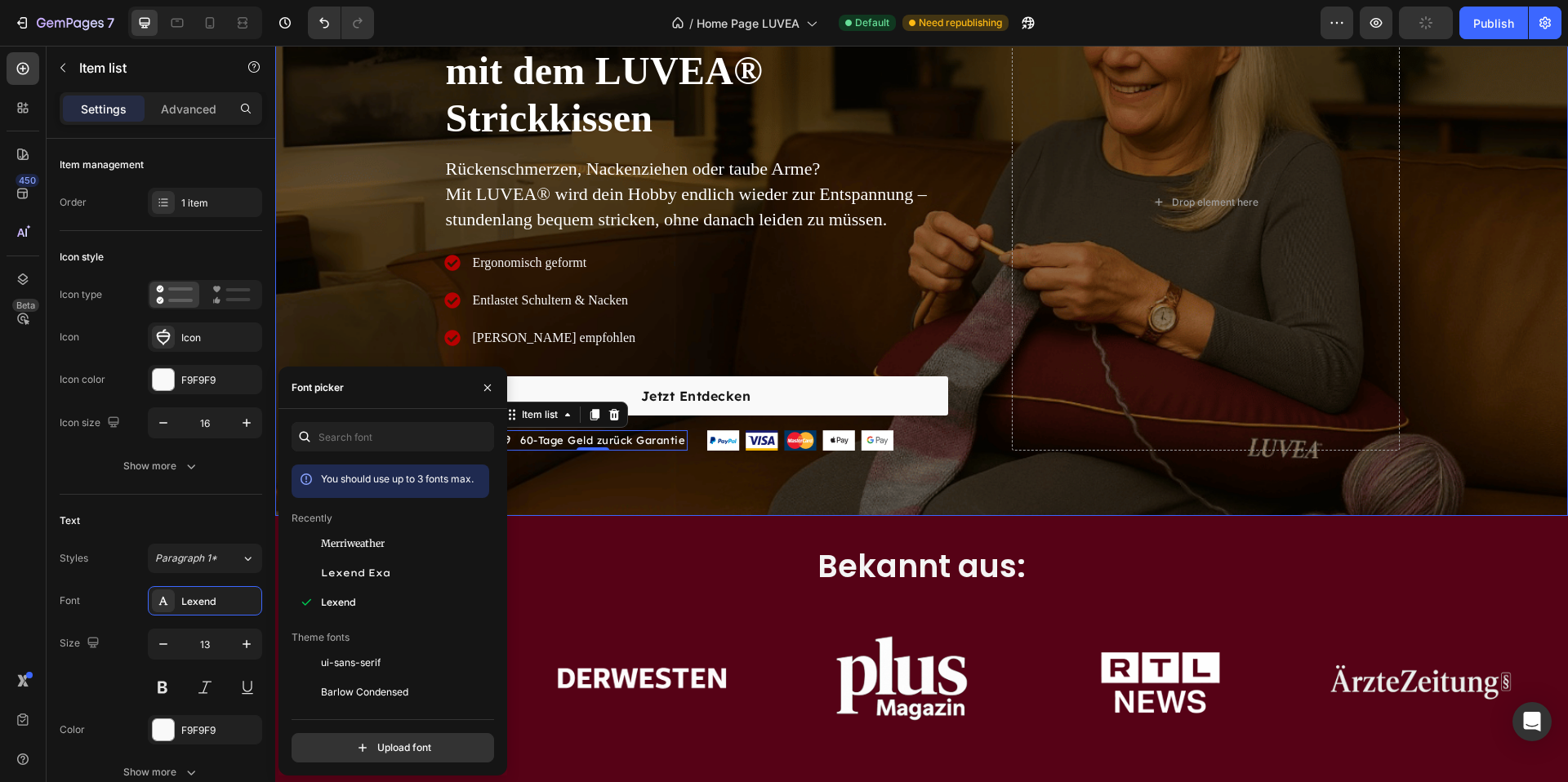
click at [589, 509] on div "Image Excellent 4.8 | 9.000+ Kunden Text block Row Stricken ohne Schmerzen – mi…" at bounding box center [922, 208] width 1293 height 616
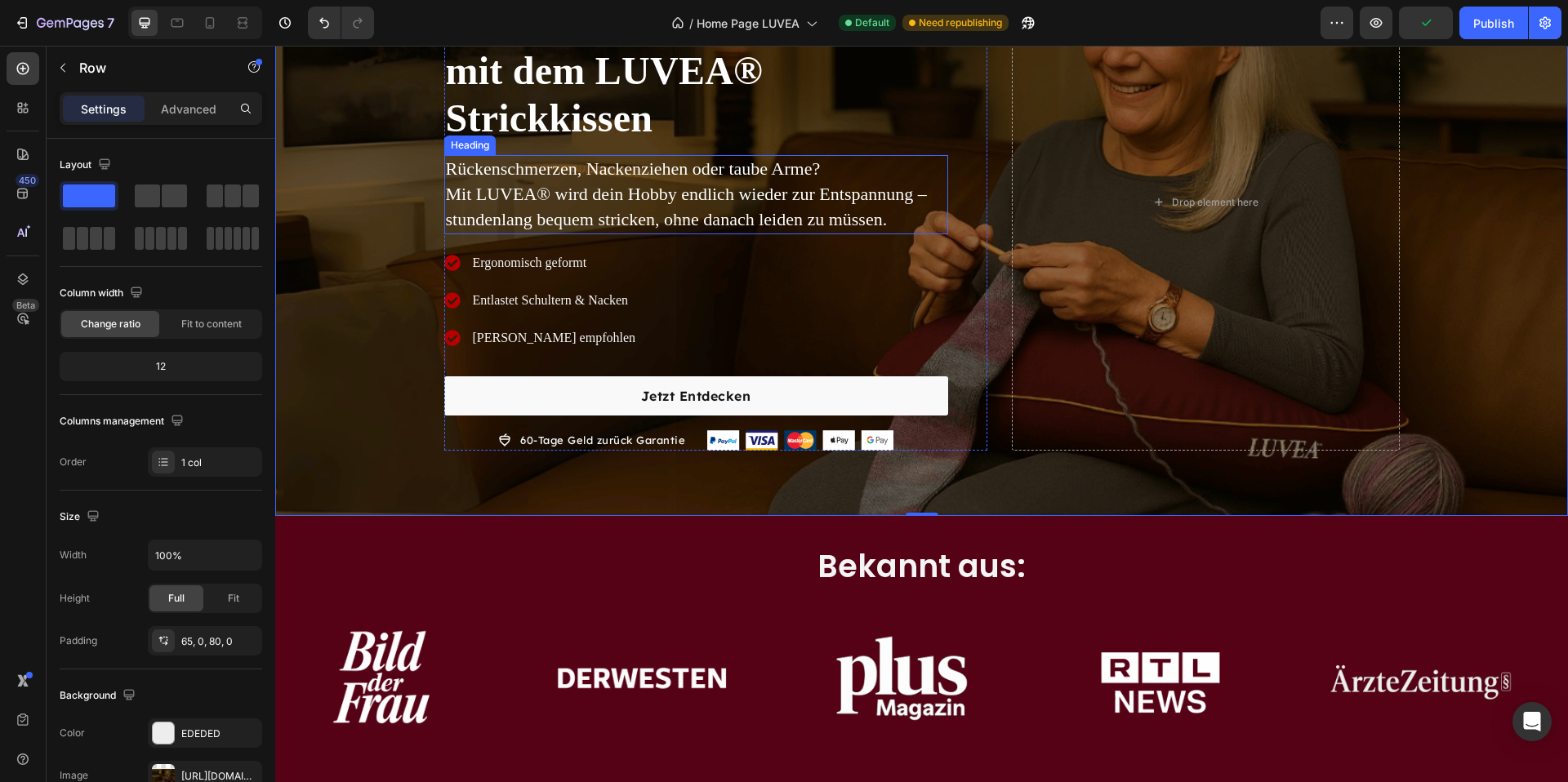
click at [510, 197] on h2 "Rückenschmerzen, Nackenziehen oder [PERSON_NAME] Arme? Mit LUVEA® wird dein Hob…" at bounding box center [696, 194] width 504 height 79
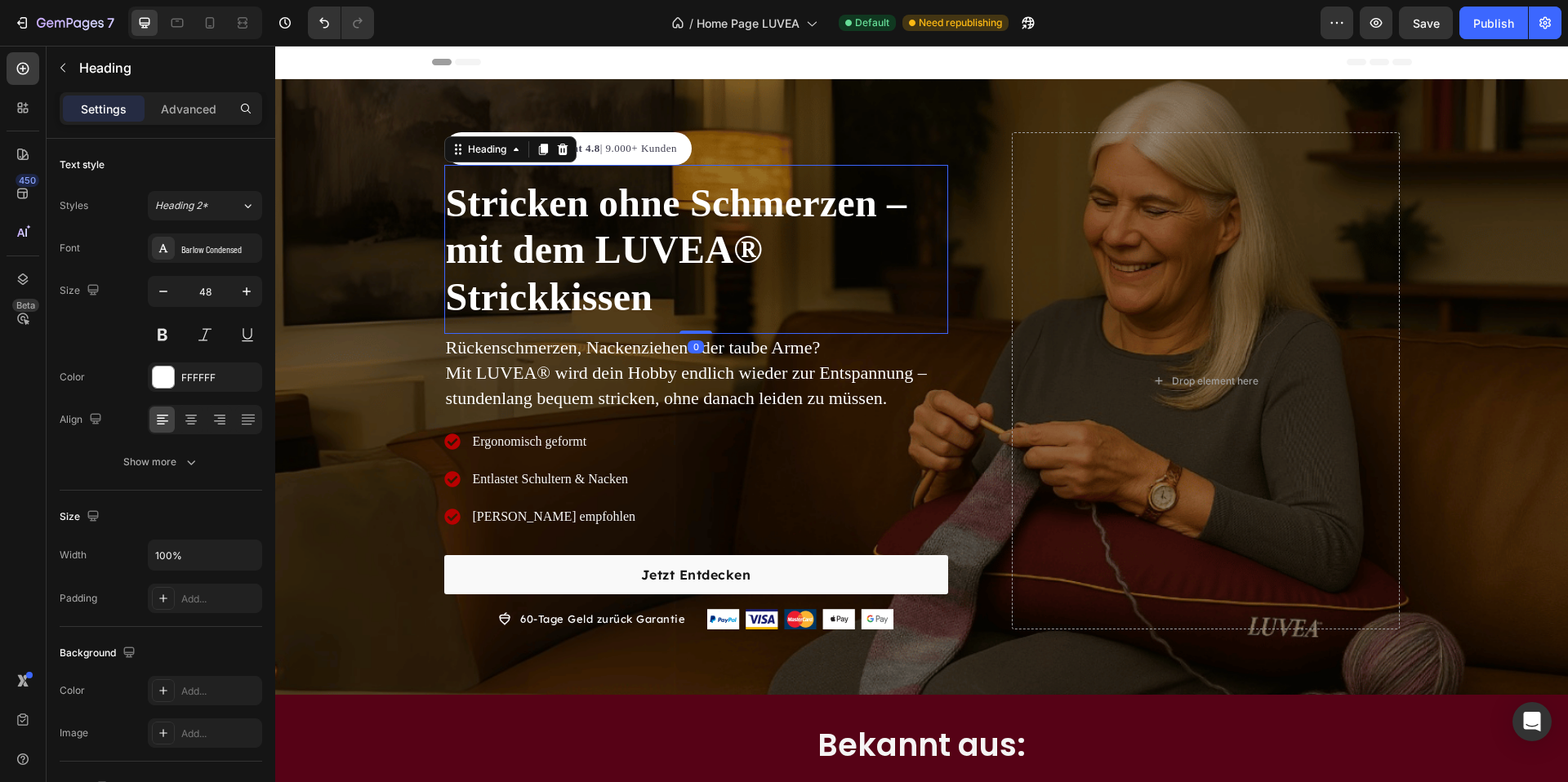
click at [518, 266] on h2 "Stricken ohne Schmerzen – mit dem LUVEA® Strickkissen" at bounding box center [696, 250] width 504 height 144
drag, startPoint x: 208, startPoint y: 244, endPoint x: 215, endPoint y: 252, distance: 10.6
click at [208, 244] on div "Barlow Condensed" at bounding box center [220, 249] width 77 height 15
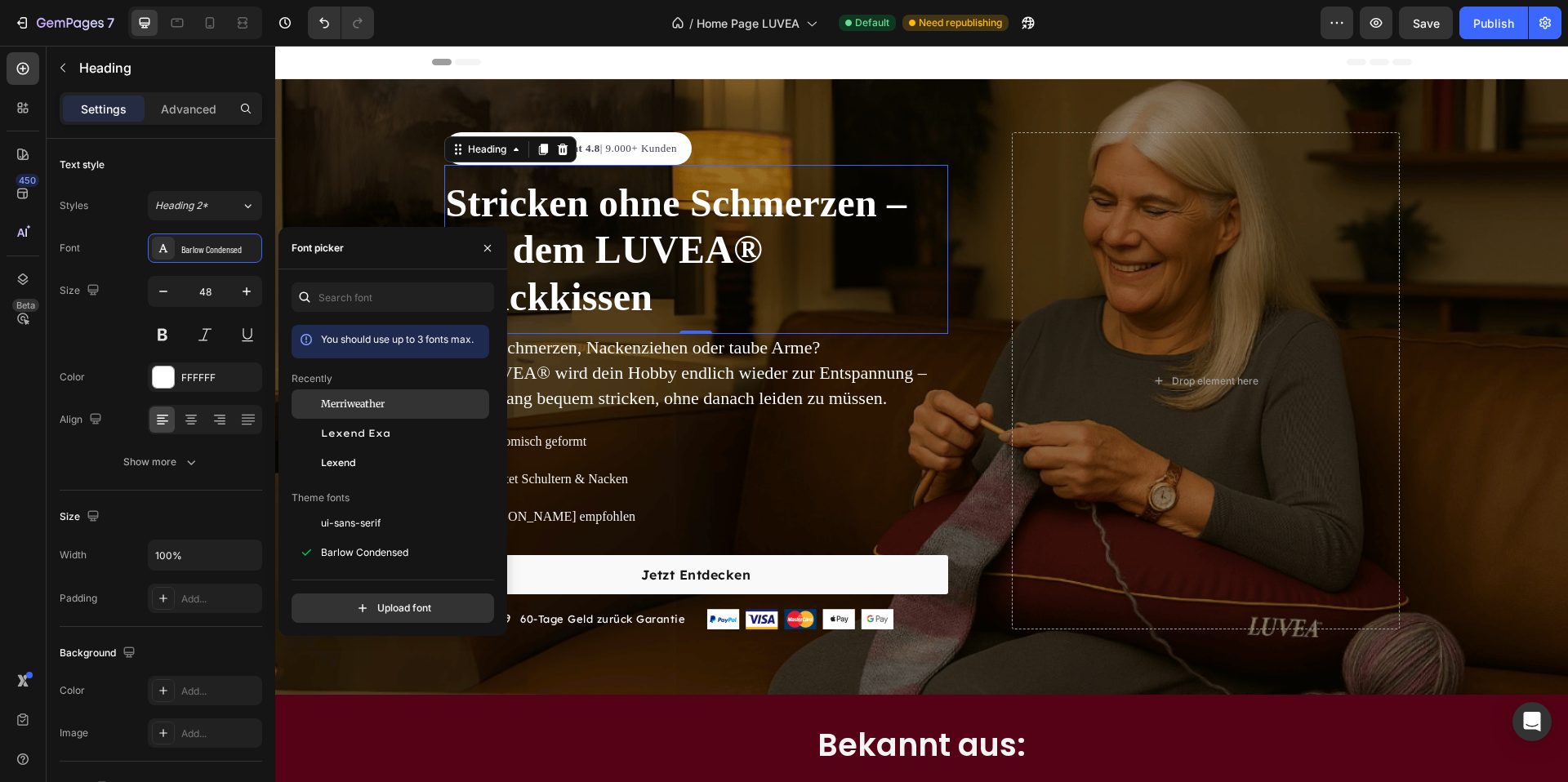
click at [375, 410] on span "Merriweather" at bounding box center [353, 404] width 64 height 15
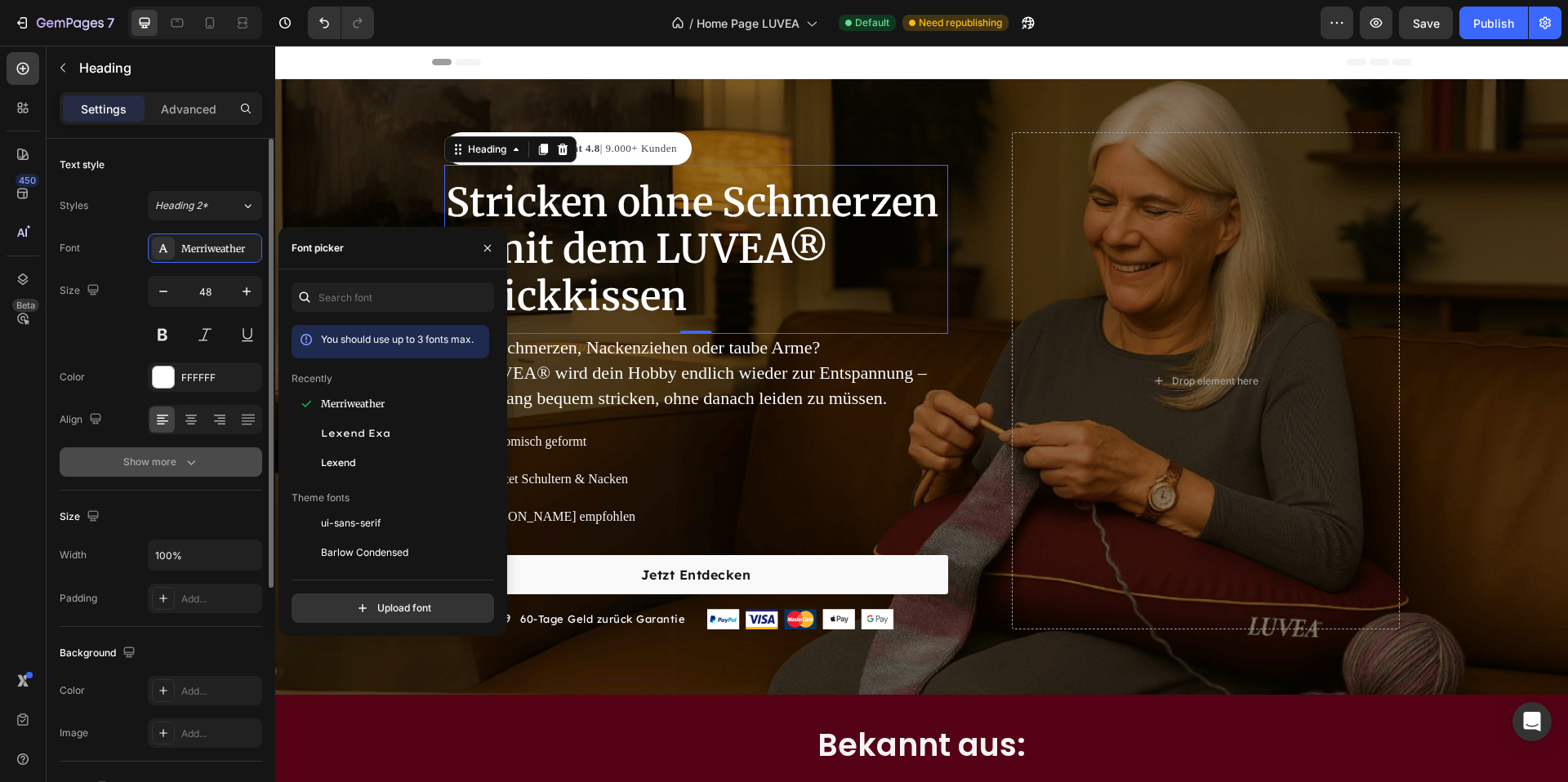
click at [187, 465] on icon "button" at bounding box center [191, 462] width 16 height 16
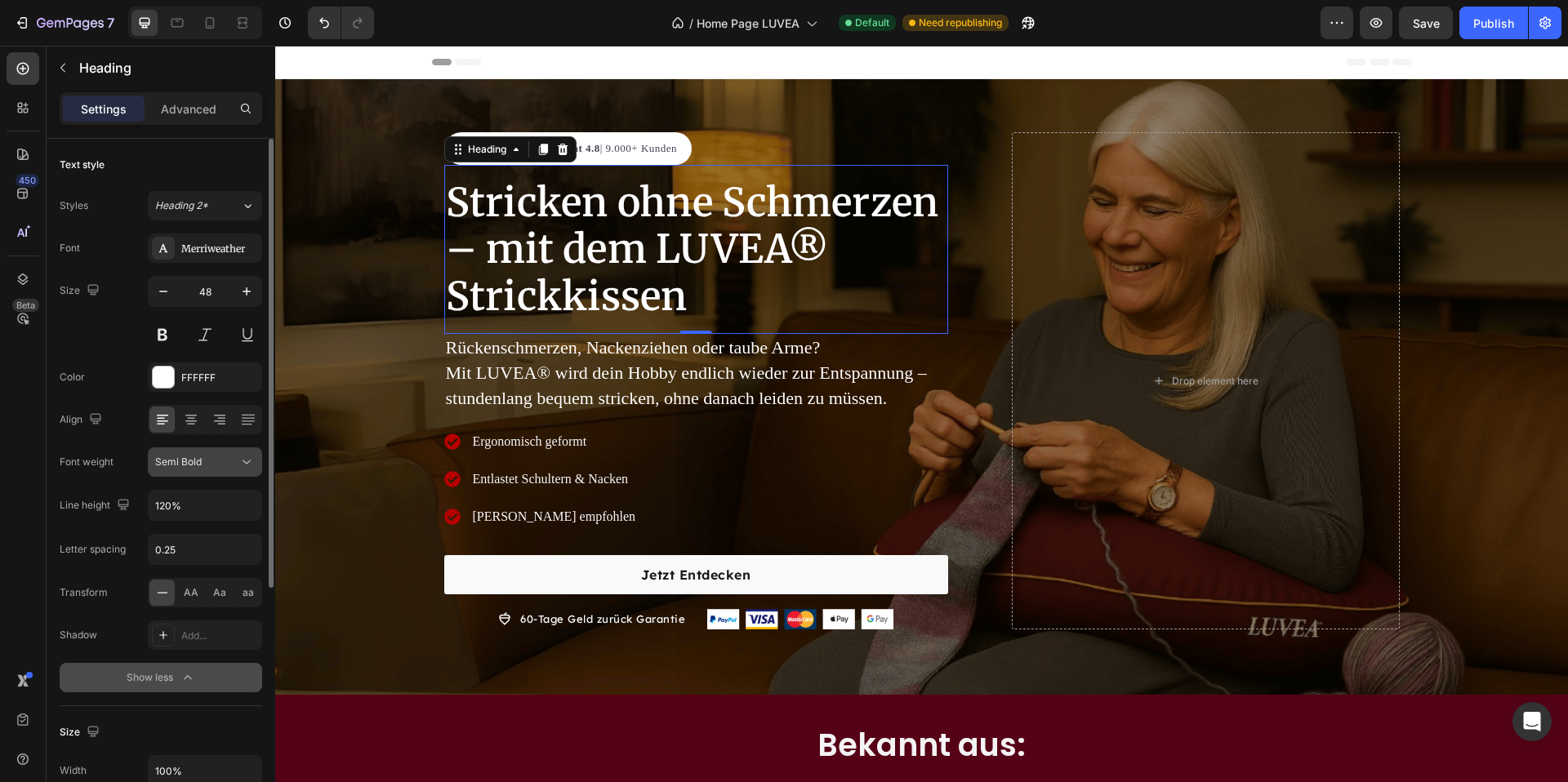
drag, startPoint x: 216, startPoint y: 461, endPoint x: 229, endPoint y: 476, distance: 19.8
click at [216, 461] on div "Semi Bold" at bounding box center [197, 462] width 83 height 15
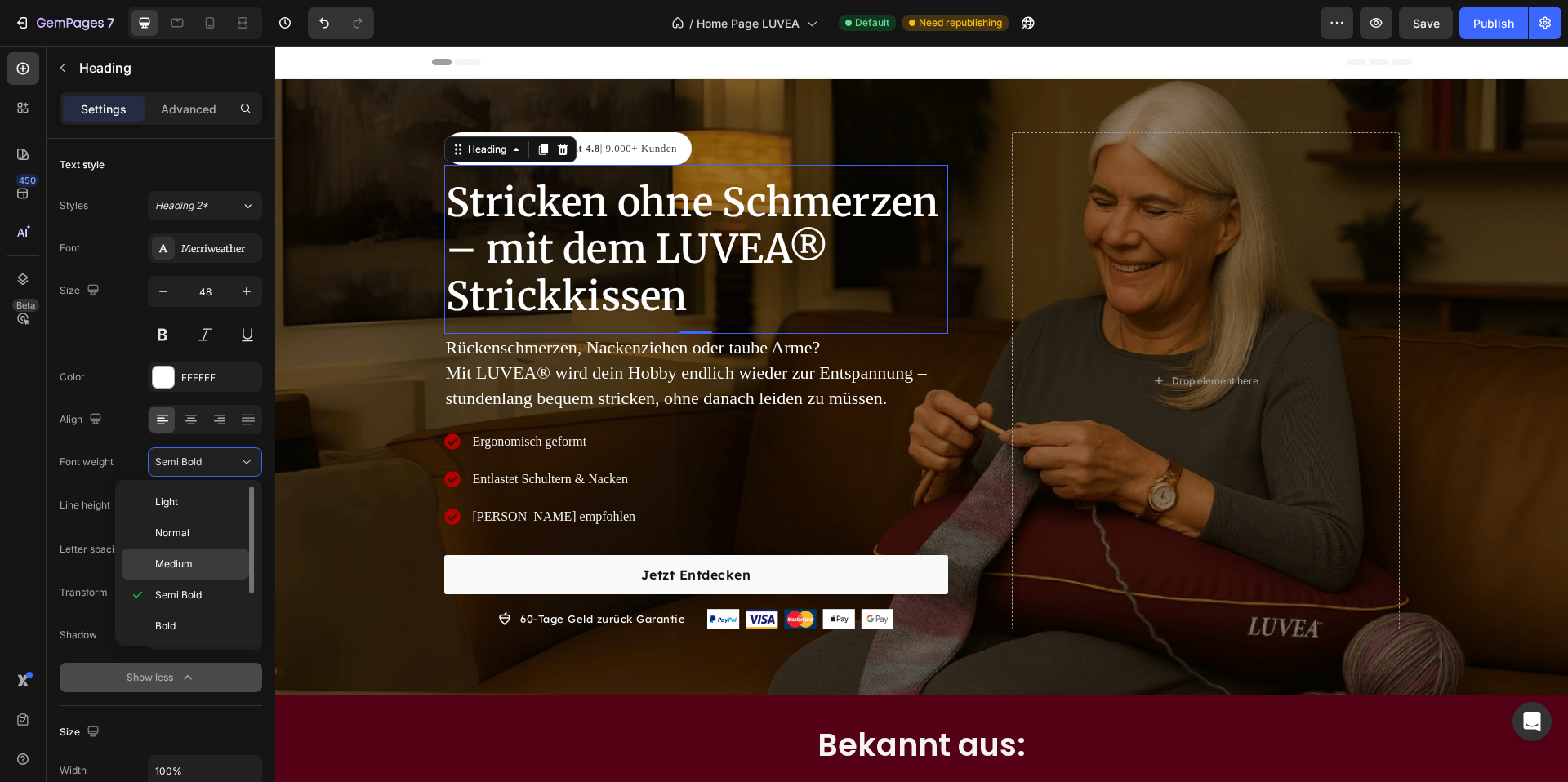
scroll to position [65, 0]
click at [201, 621] on p "Black" at bounding box center [198, 623] width 87 height 15
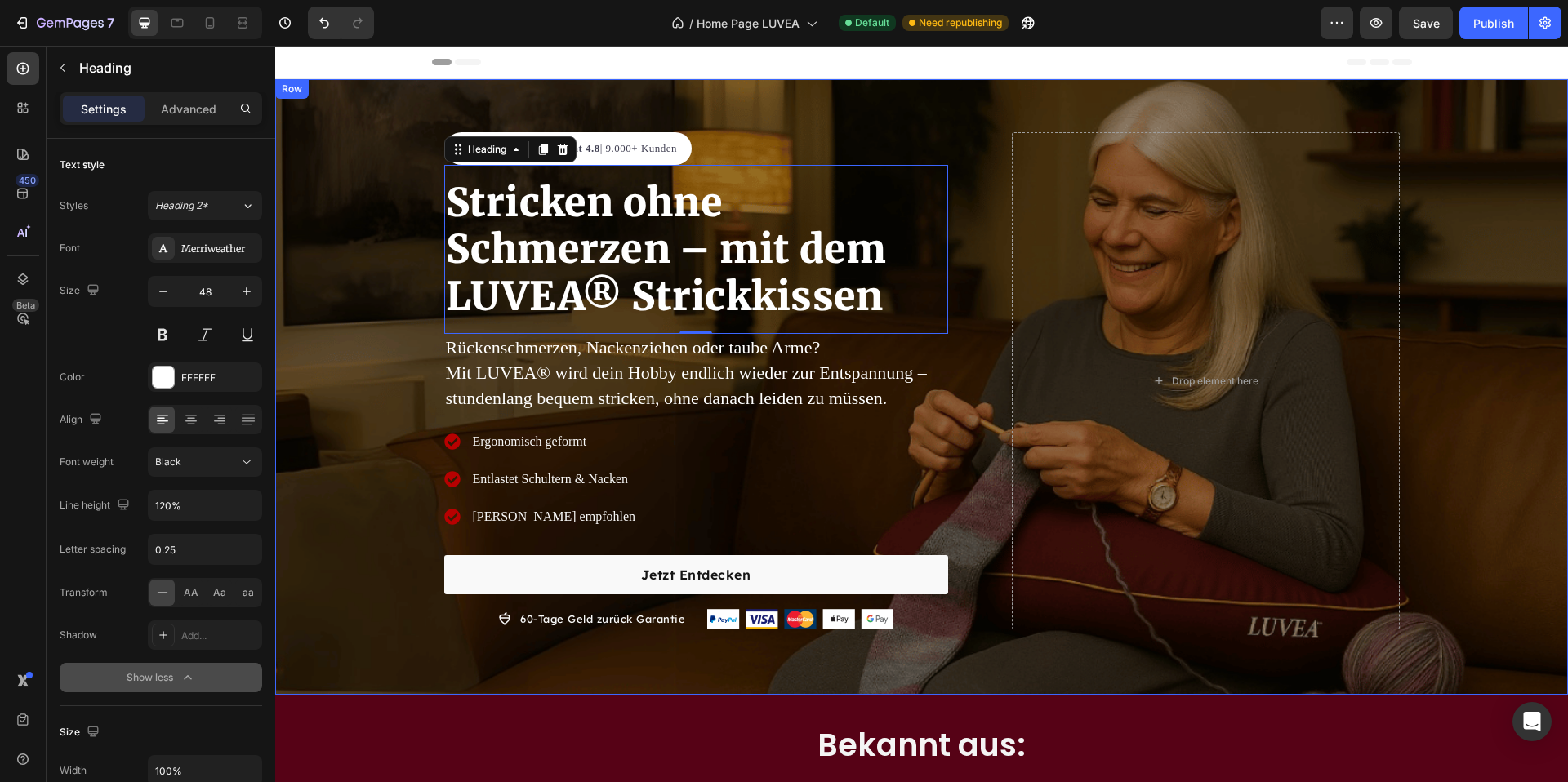
click at [323, 483] on div "Image Excellent 4.8 | 9.000+ Kunden Text block Row Stricken ohne Schmerzen – mi…" at bounding box center [922, 381] width 1293 height 498
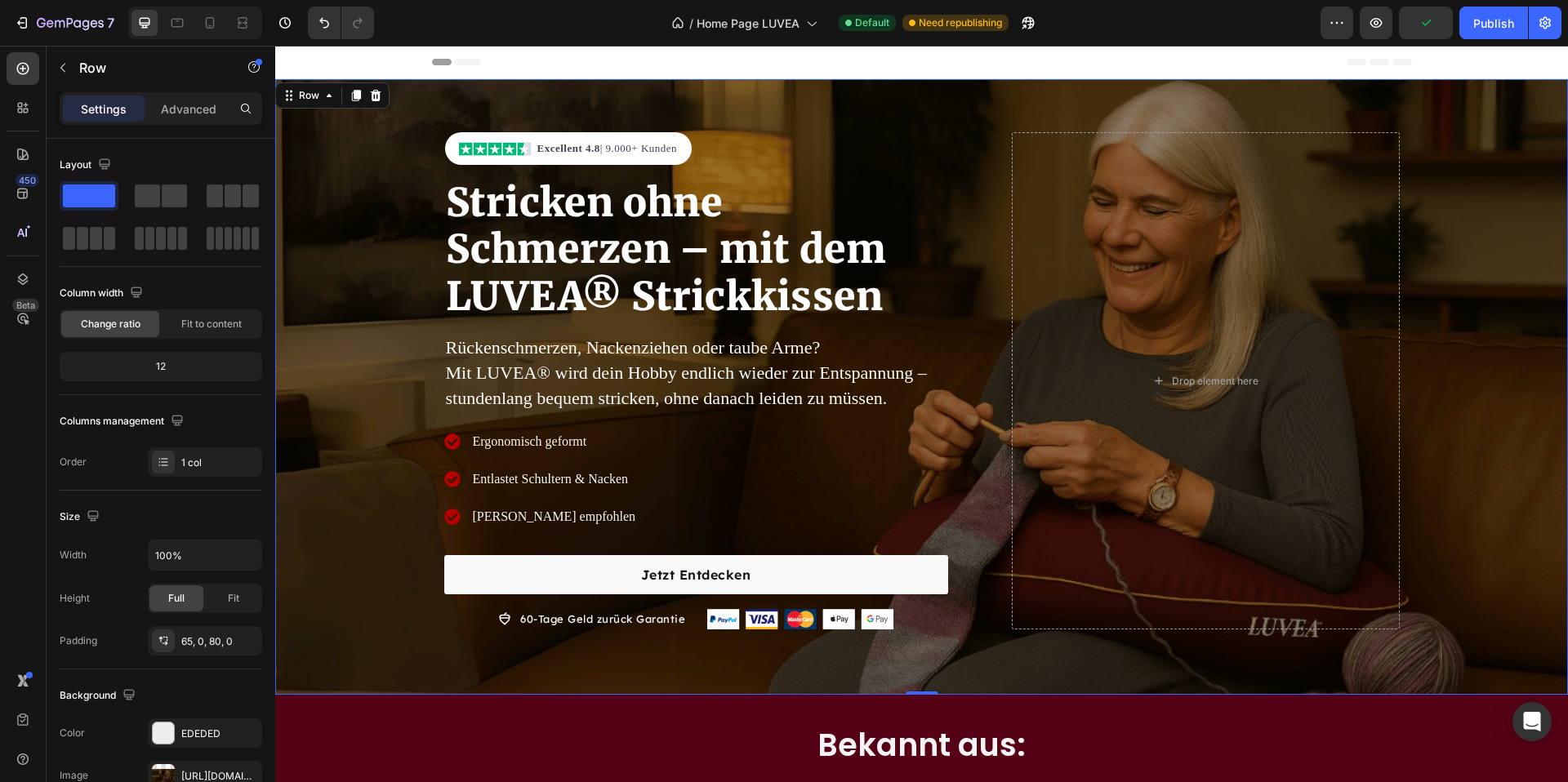
click at [339, 413] on div "Image Excellent 4.8 | 9.000+ Kunden Text block Row Stricken ohne Schmerzen – mi…" at bounding box center [922, 381] width 1293 height 498
click at [1483, 27] on div "Publish" at bounding box center [1494, 23] width 41 height 17
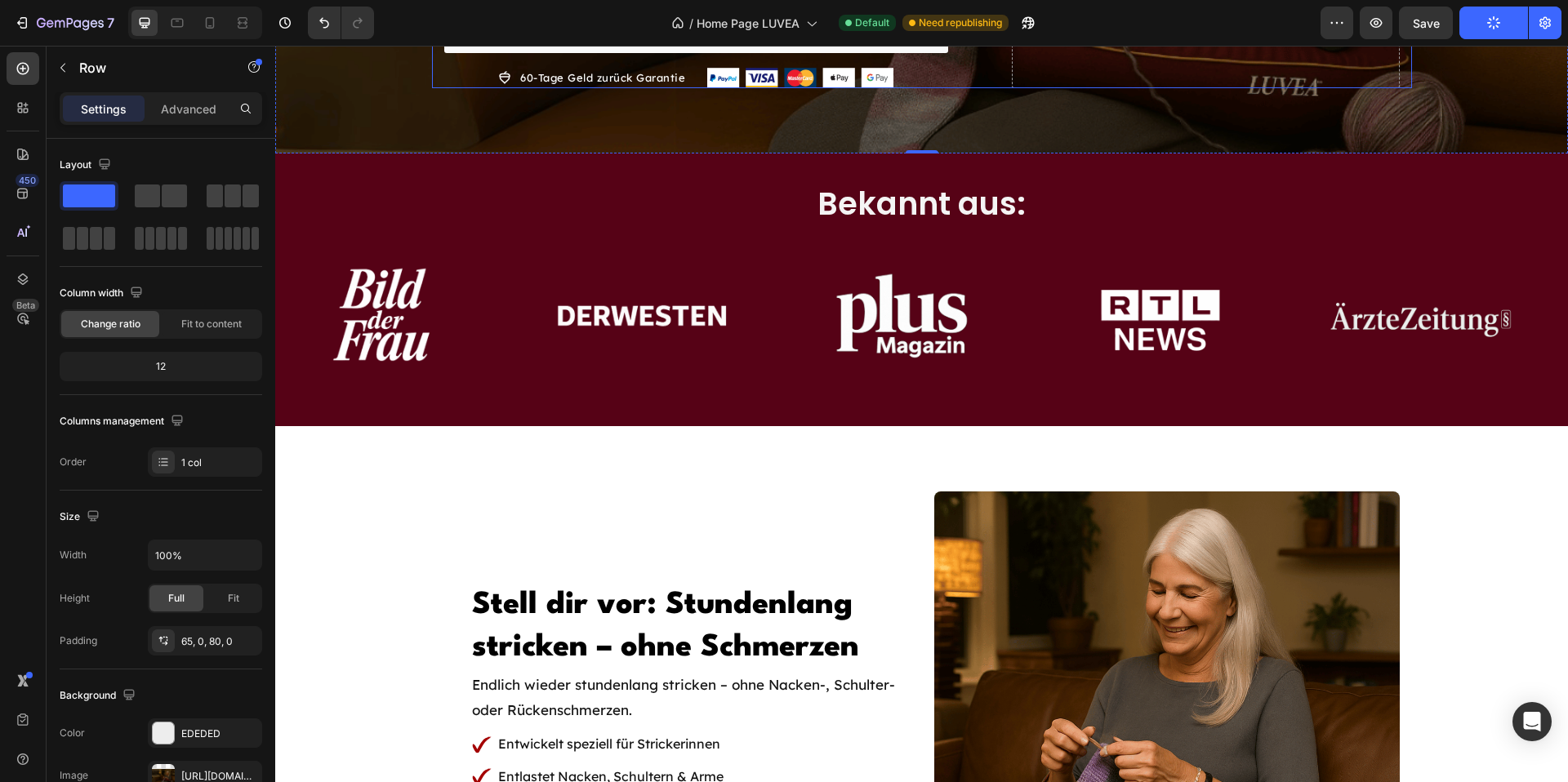
scroll to position [587, 0]
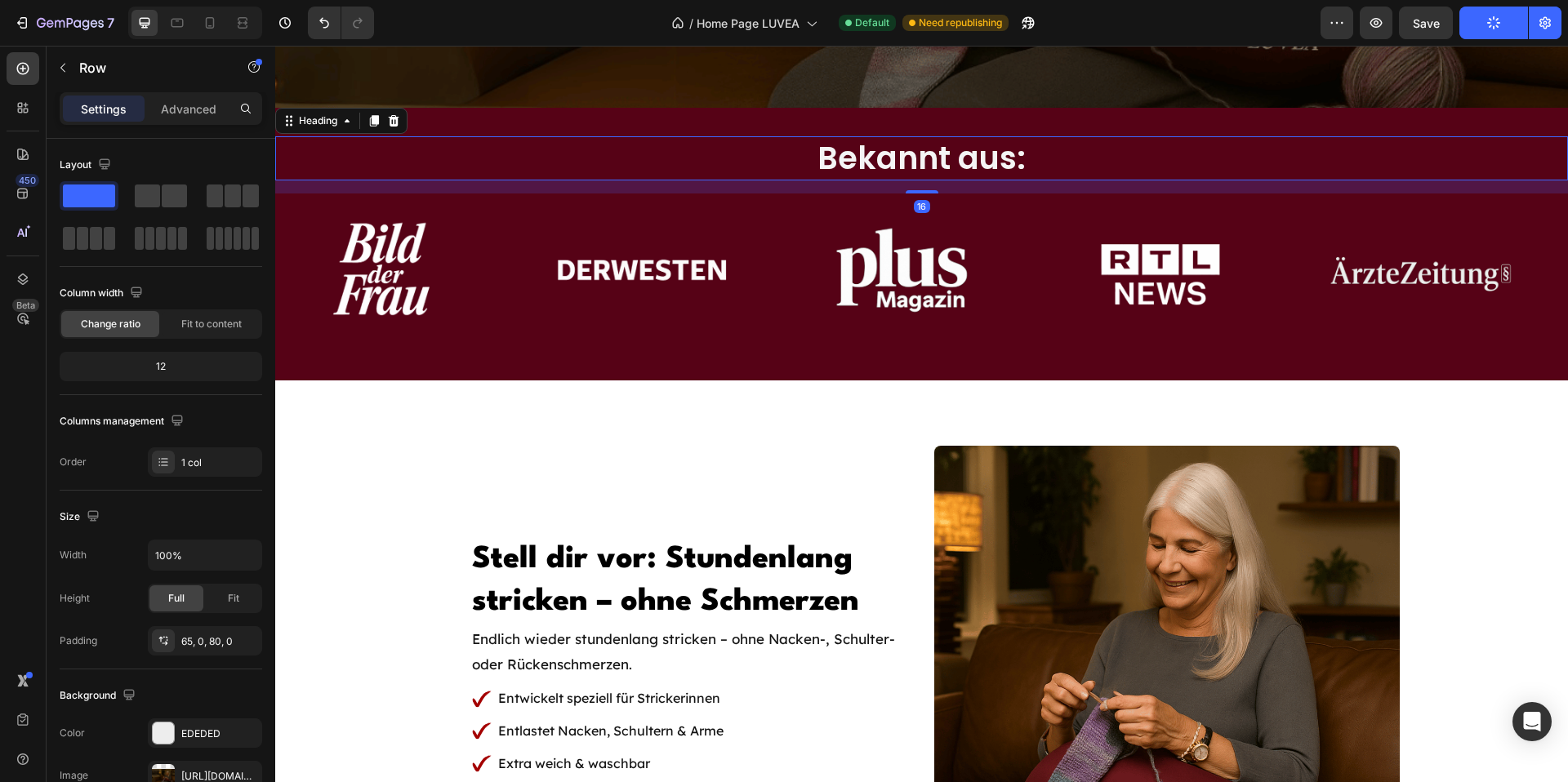
drag, startPoint x: 959, startPoint y: 151, endPoint x: 834, endPoint y: 219, distance: 142.3
click at [959, 151] on span "Bekannt aus:" at bounding box center [921, 158] width 208 height 43
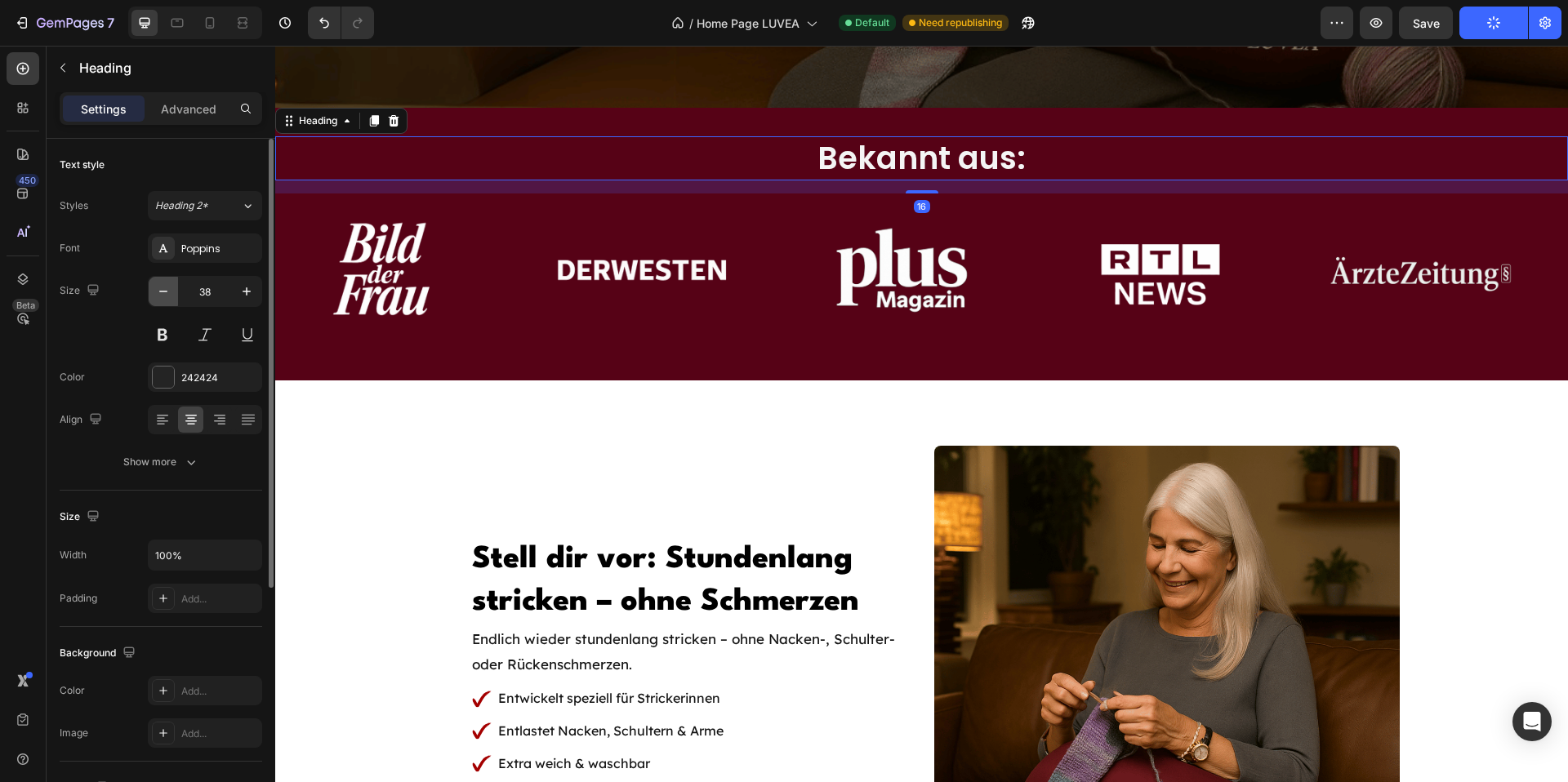
click at [160, 288] on icon "button" at bounding box center [163, 291] width 16 height 16
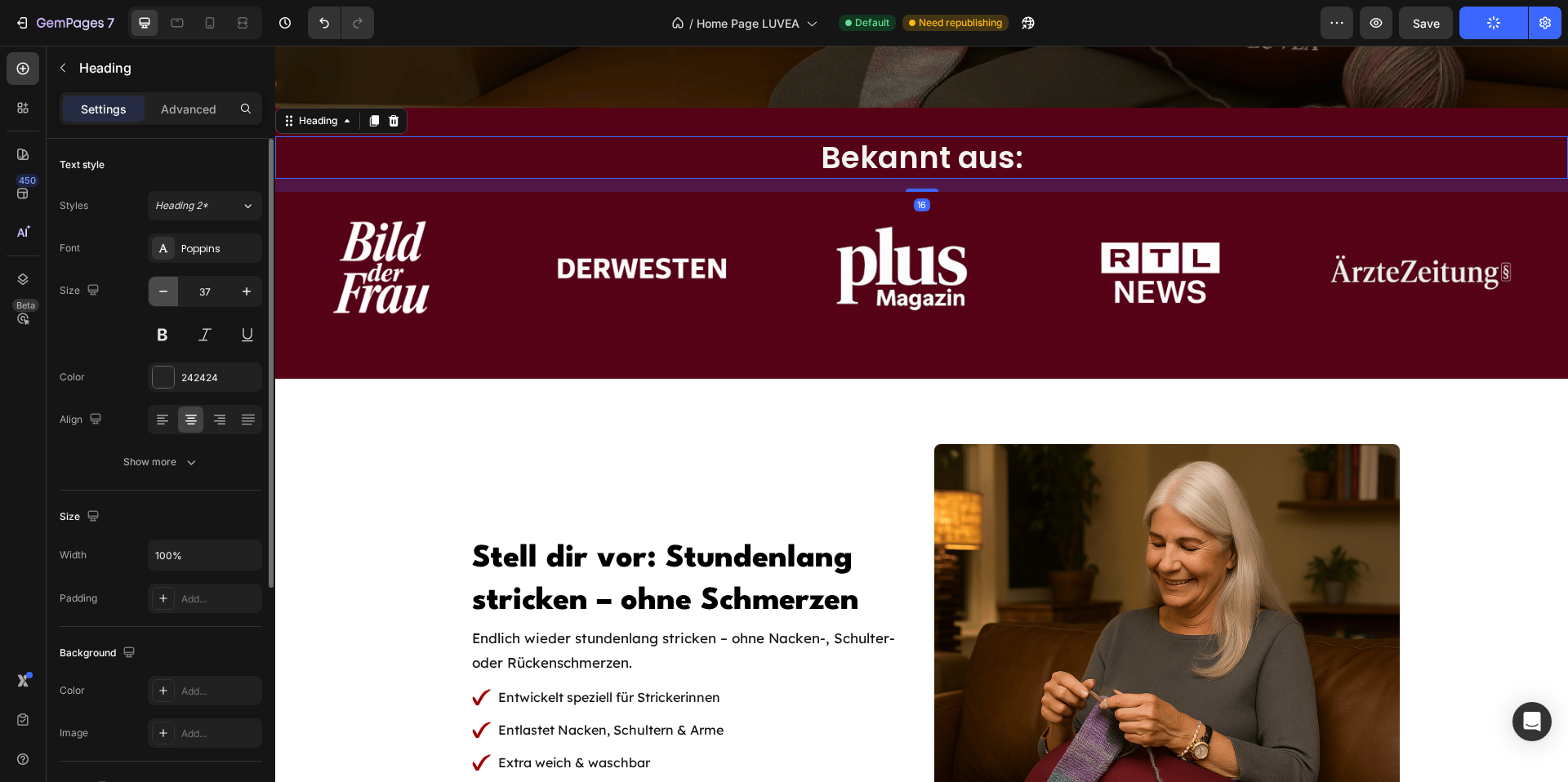
click at [160, 288] on icon "button" at bounding box center [163, 291] width 16 height 16
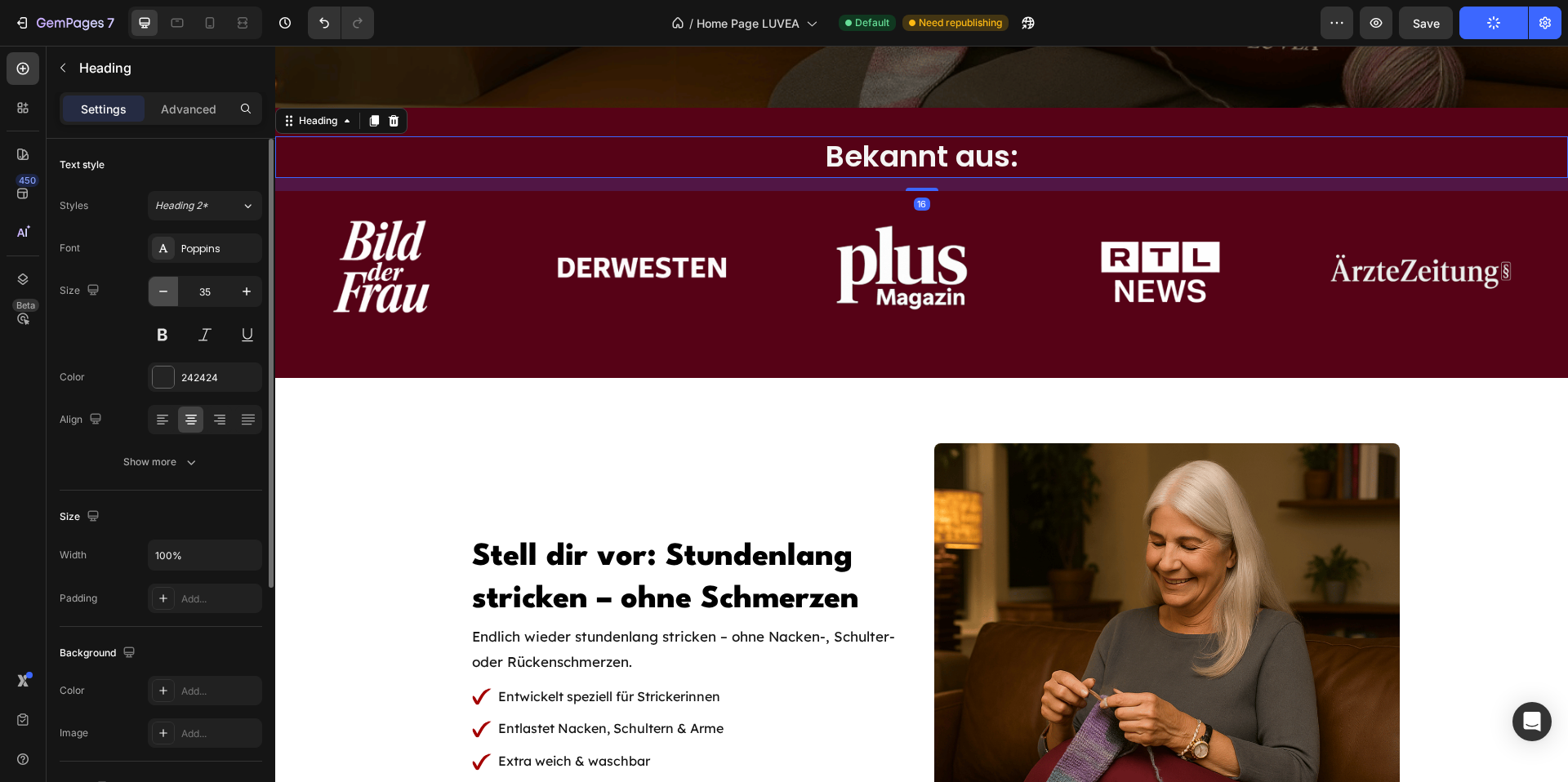
click at [160, 288] on icon "button" at bounding box center [163, 291] width 16 height 16
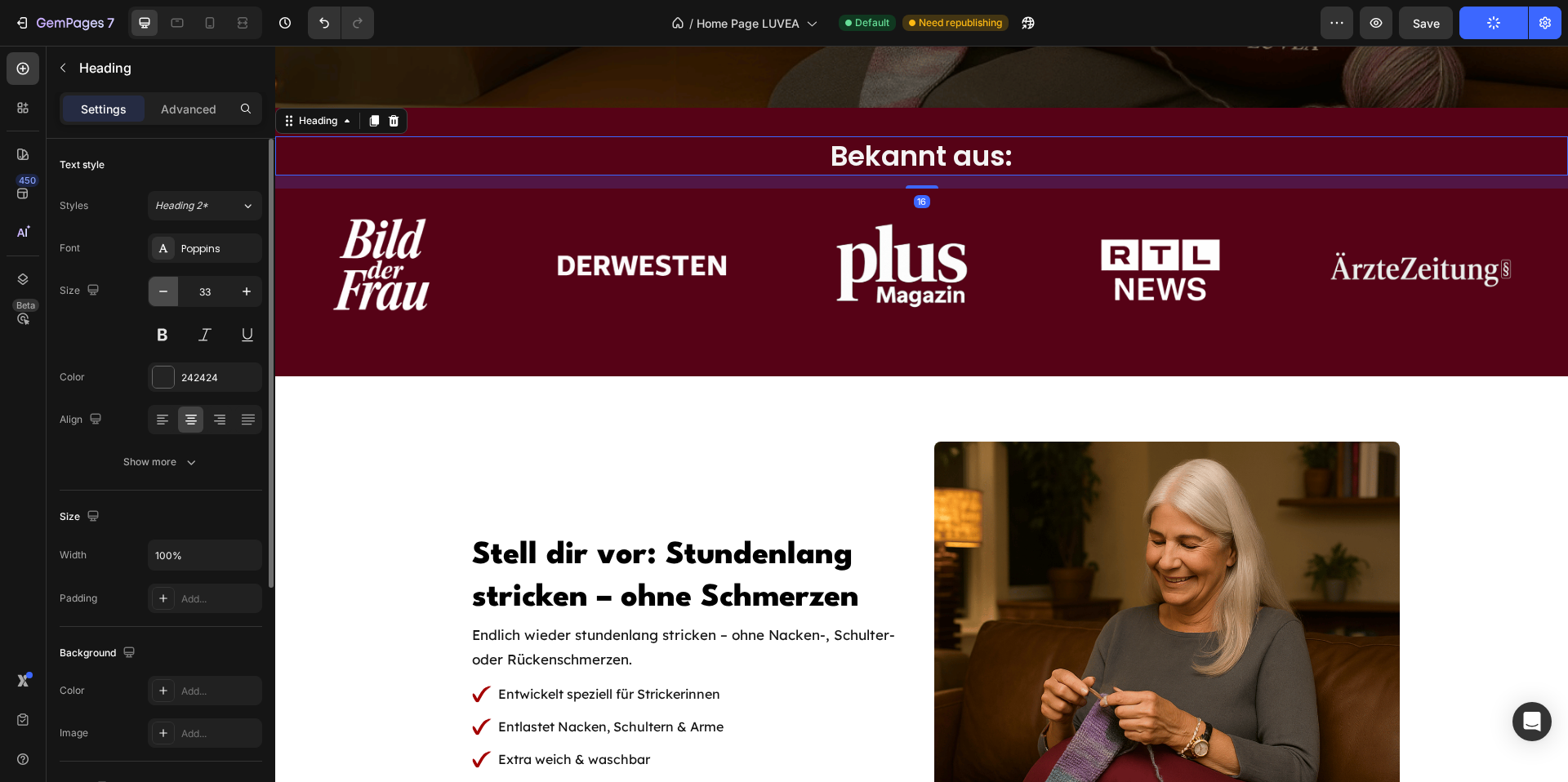
click at [160, 288] on icon "button" at bounding box center [163, 291] width 16 height 16
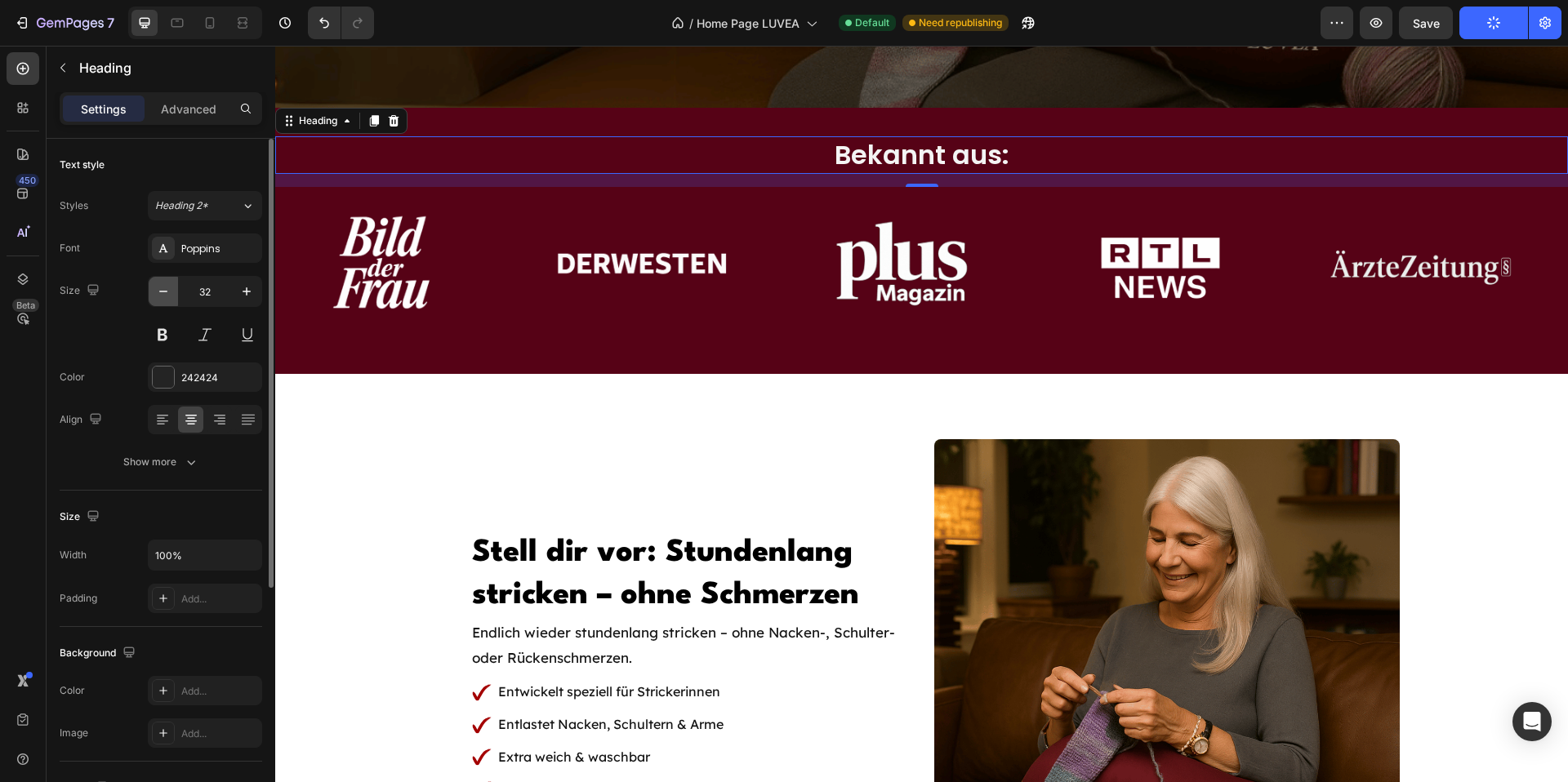
click at [160, 288] on icon "button" at bounding box center [163, 291] width 16 height 16
type input "31"
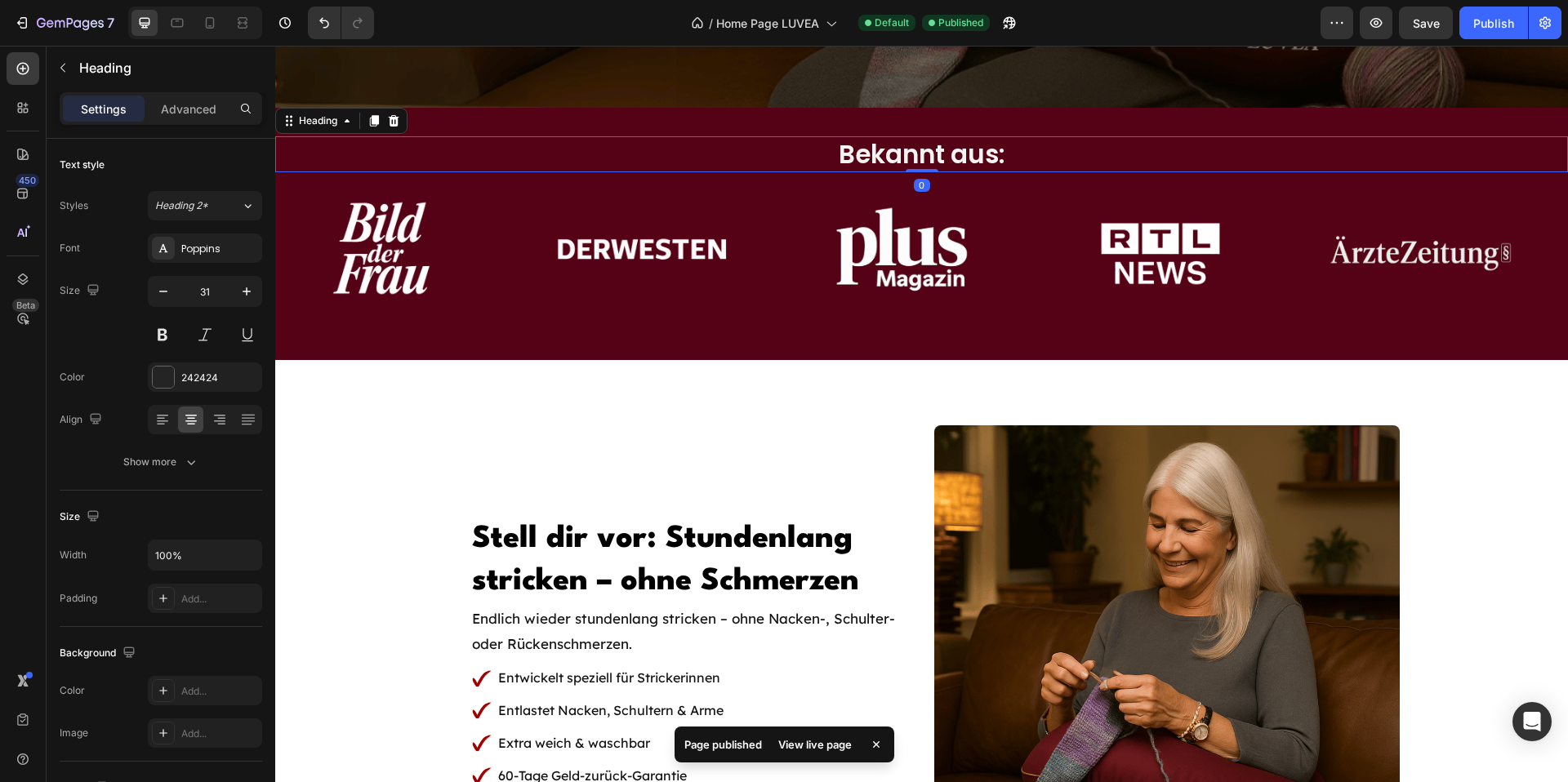
drag, startPoint x: 919, startPoint y: 184, endPoint x: 917, endPoint y: 174, distance: 10.2
click at [920, 170] on div at bounding box center [922, 171] width 33 height 4
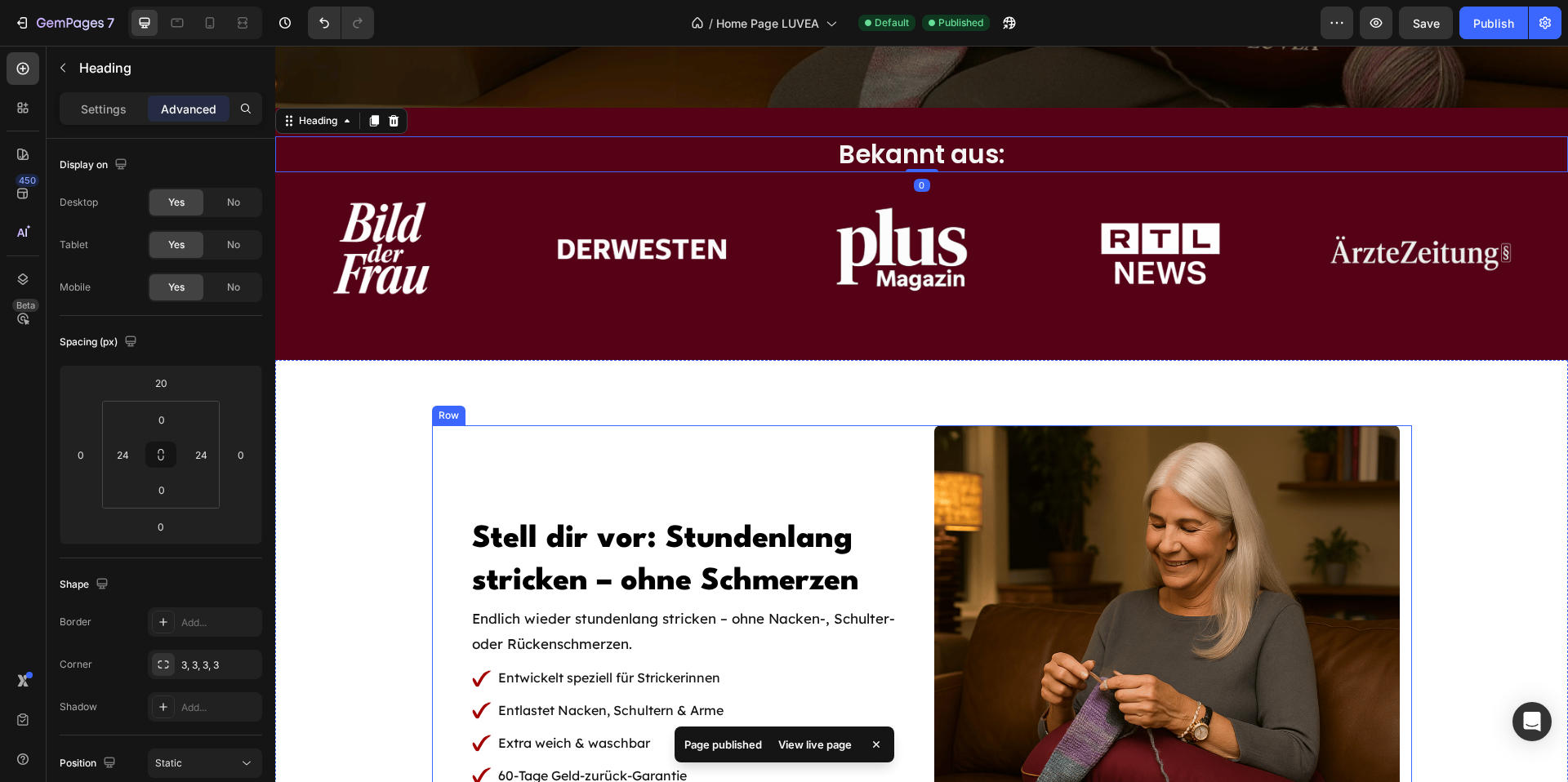
click at [524, 426] on div "[PERSON_NAME] dir vor: Stundenlang stricken – ohne Schmerzen Heading Endlich wi…" at bounding box center [678, 658] width 466 height 466
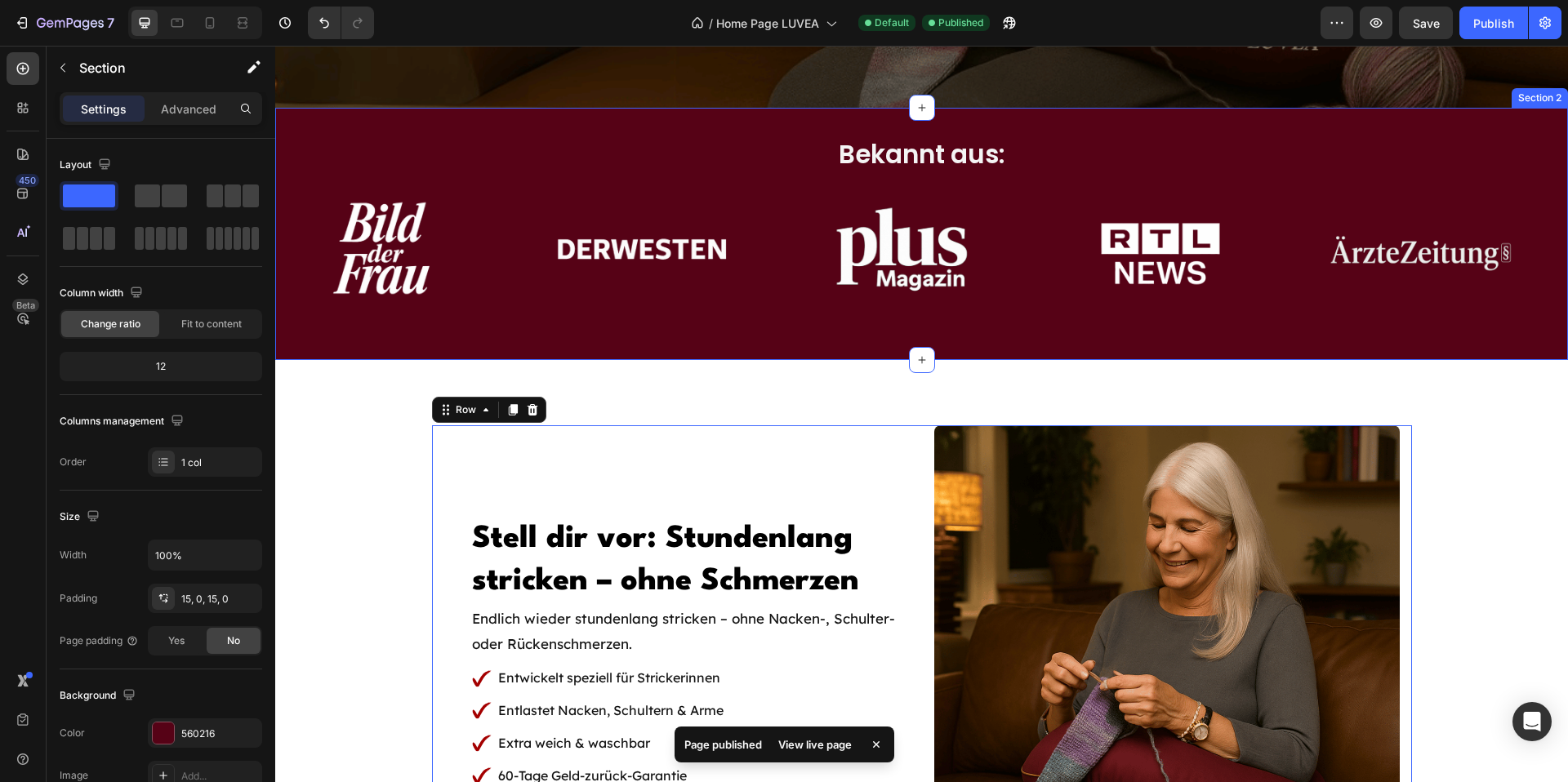
click at [473, 118] on div "Bekannt aus: Heading Image Image Image Image Image Image Image Image Image Imag…" at bounding box center [922, 234] width 1293 height 252
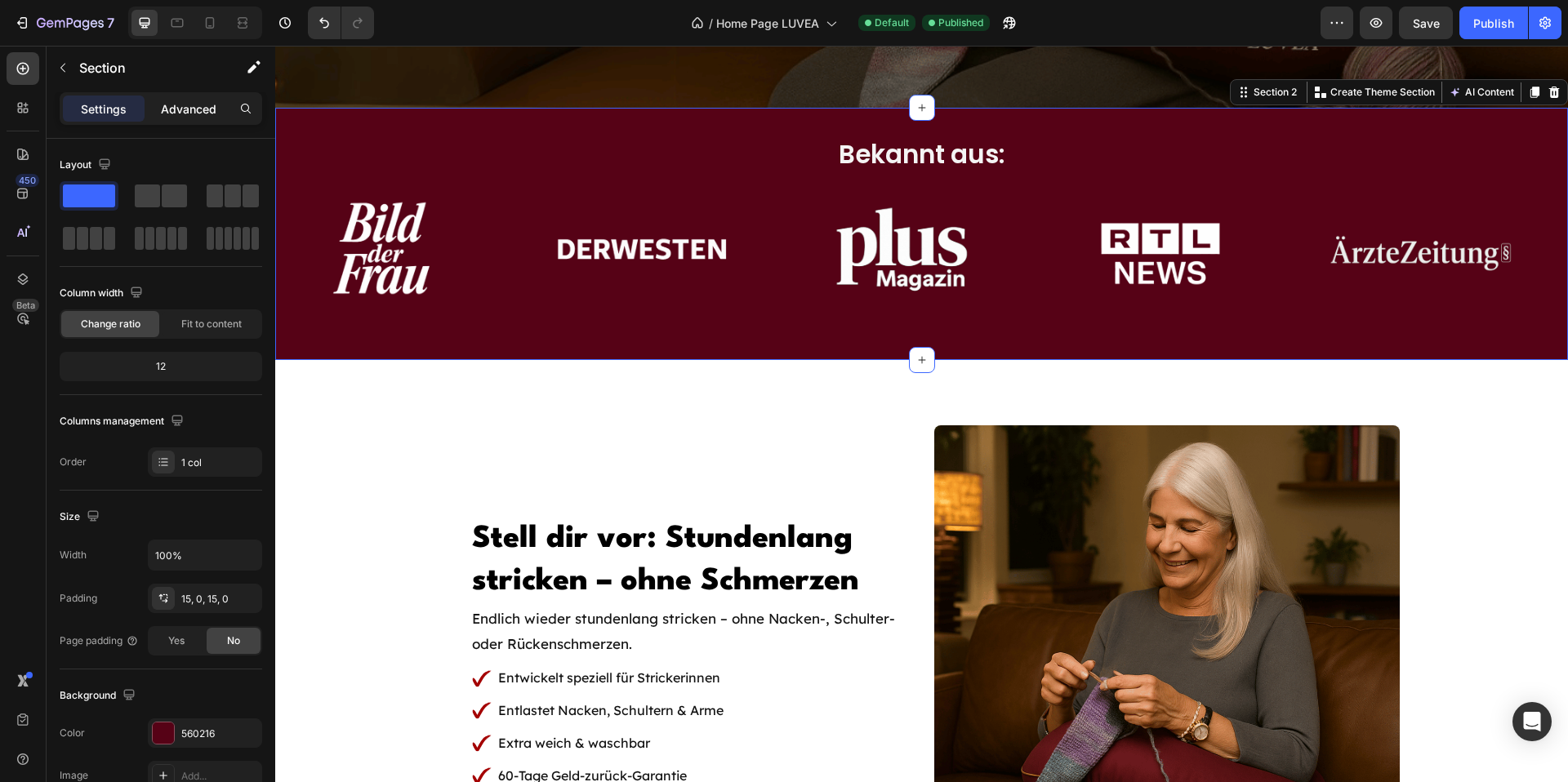
click at [191, 110] on p "Advanced" at bounding box center [189, 108] width 56 height 17
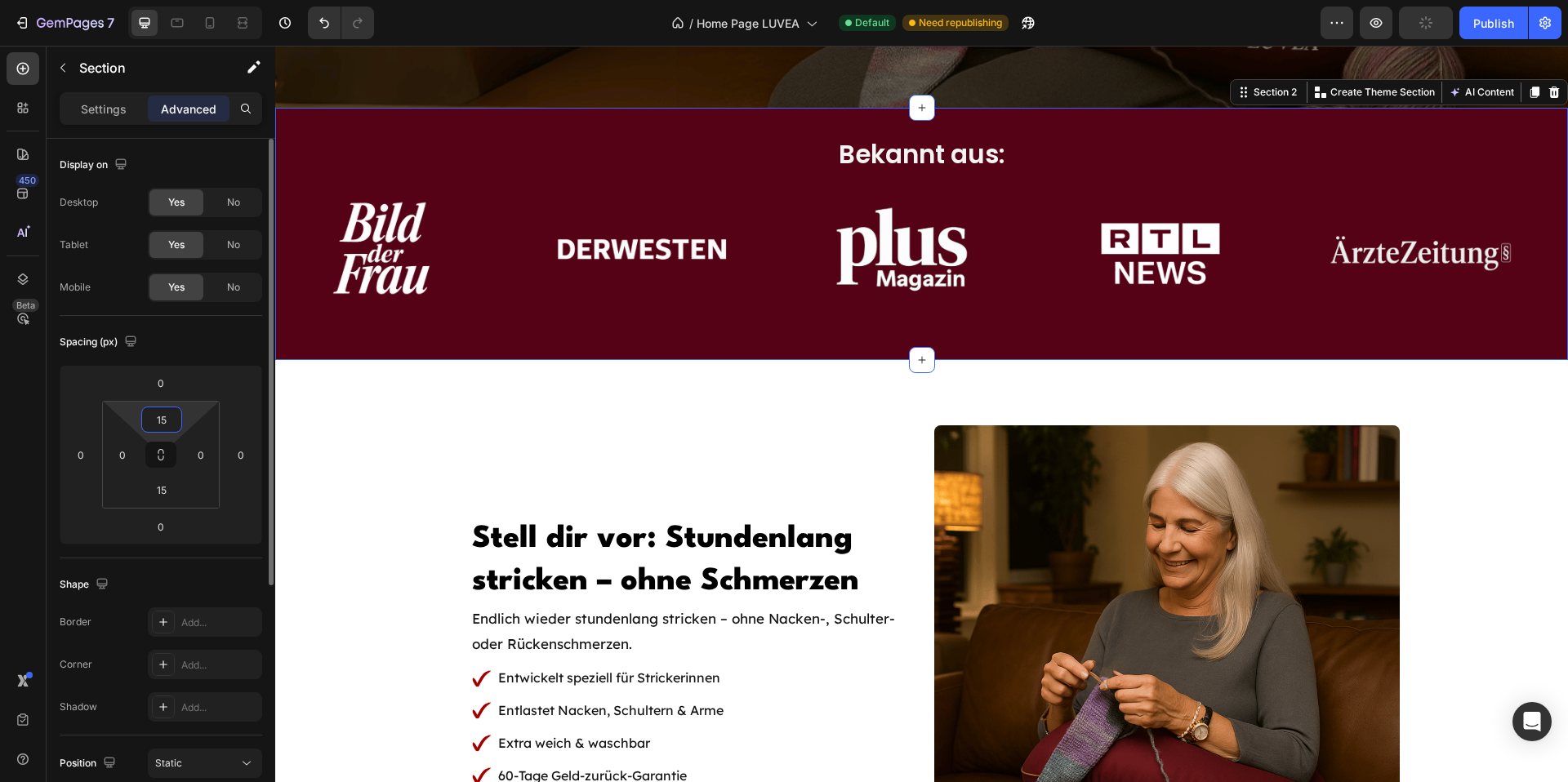
click at [177, 414] on input "15" at bounding box center [161, 420] width 33 height 25
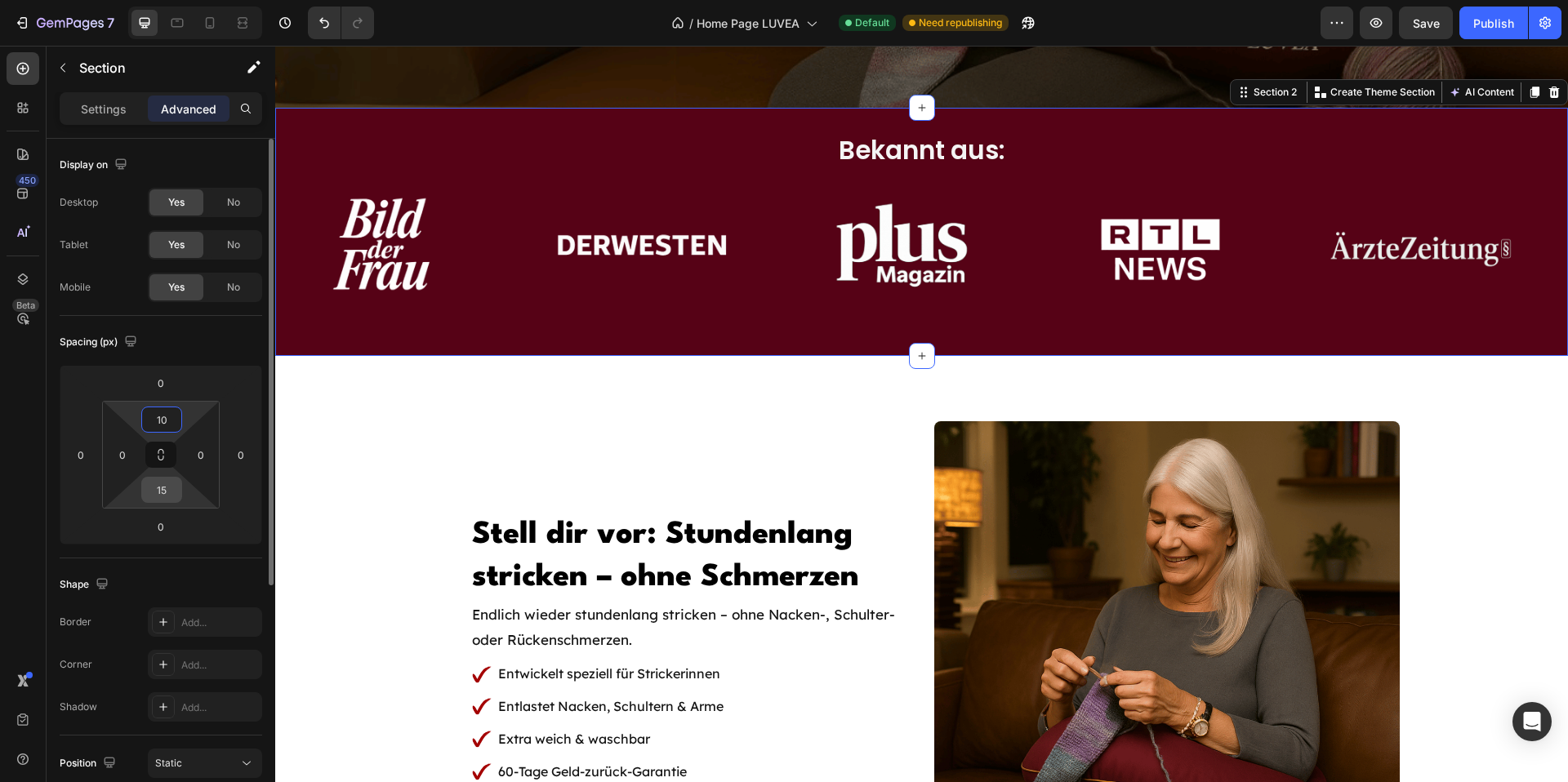
type input "10"
click at [172, 484] on input "15" at bounding box center [161, 490] width 33 height 25
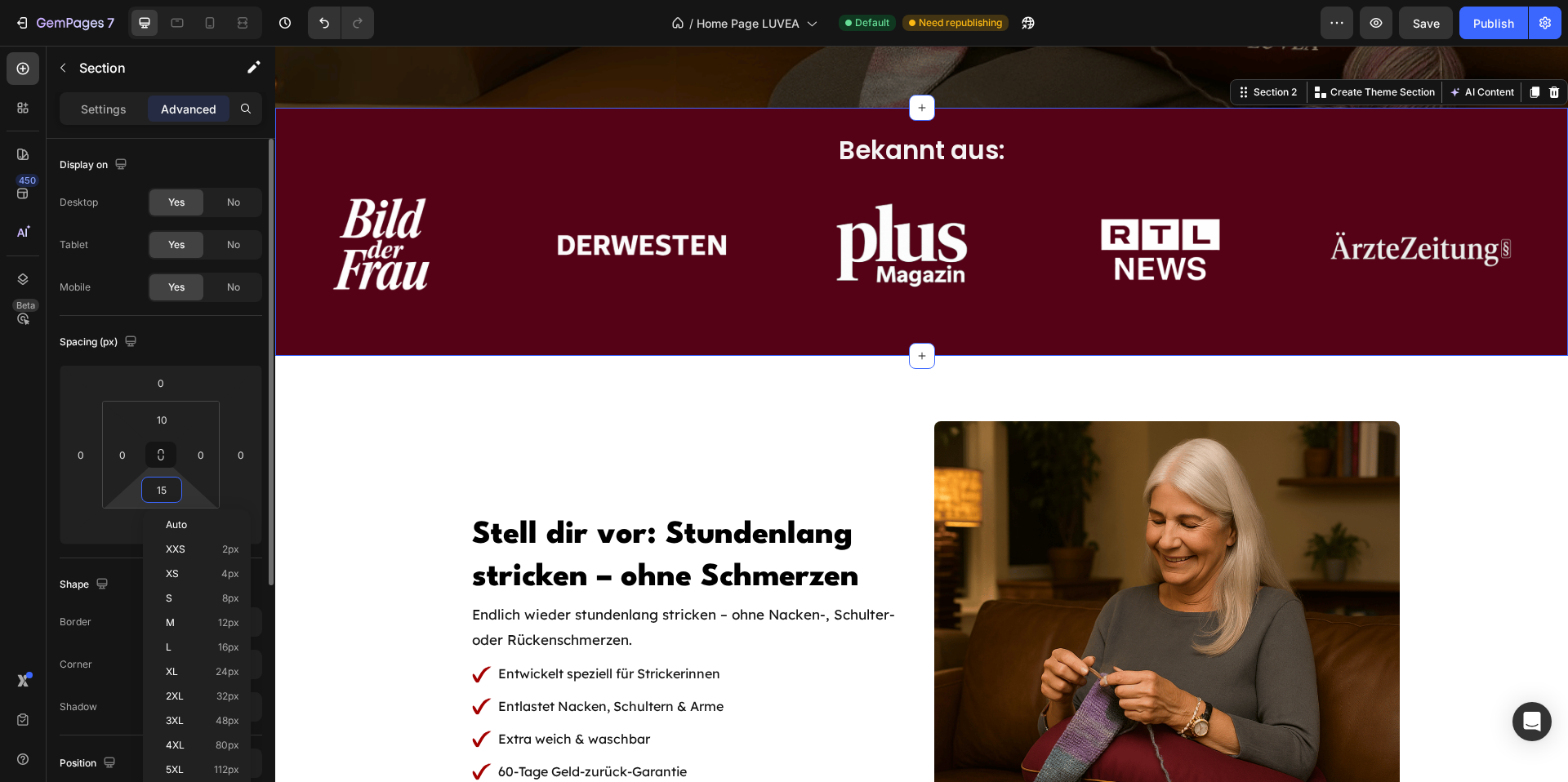
type input "5"
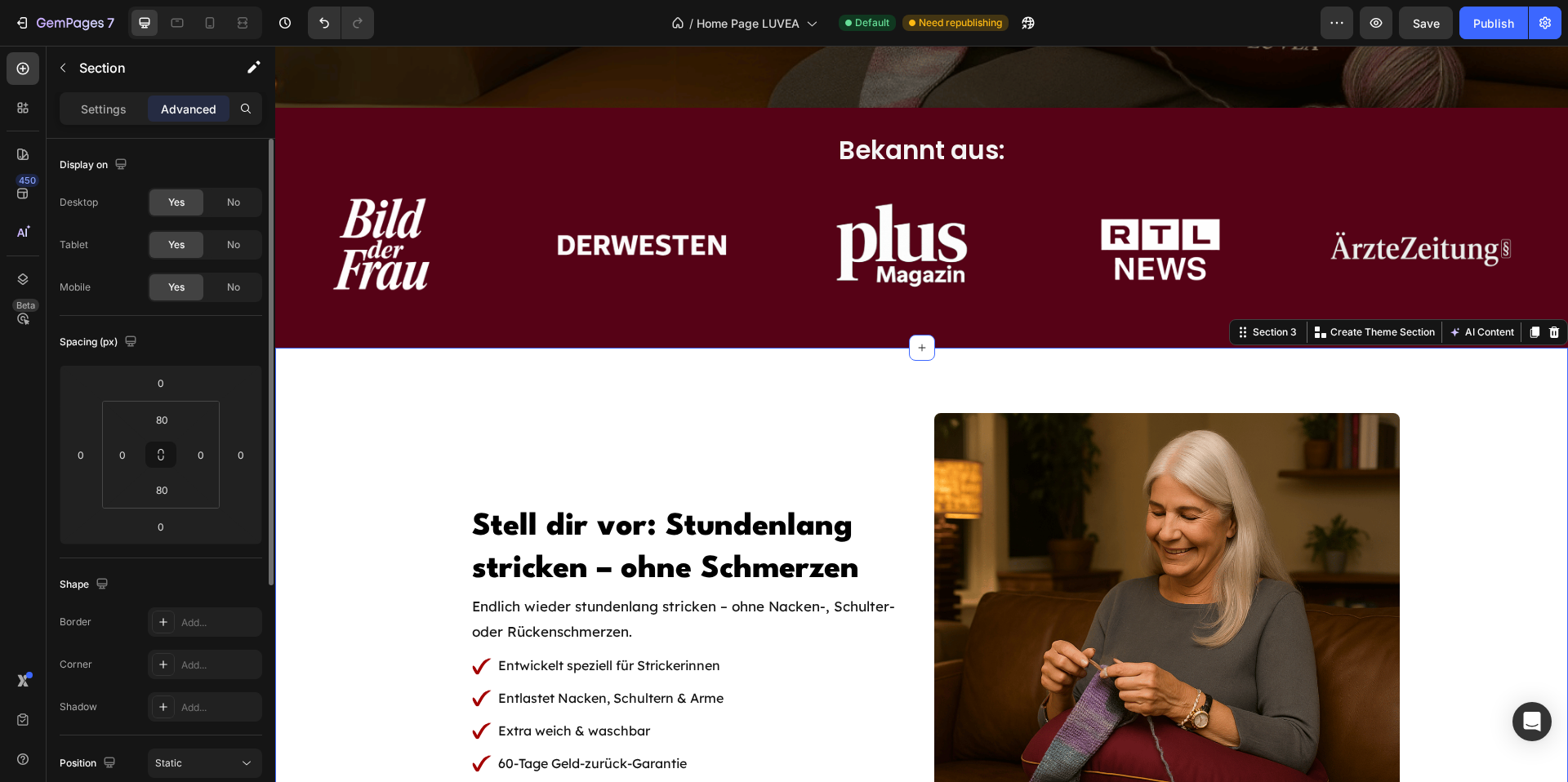
click at [342, 453] on div "[PERSON_NAME] dir vor: Stundenlang stricken – ohne Schmerzen Heading Endlich wi…" at bounding box center [922, 647] width 1293 height 466
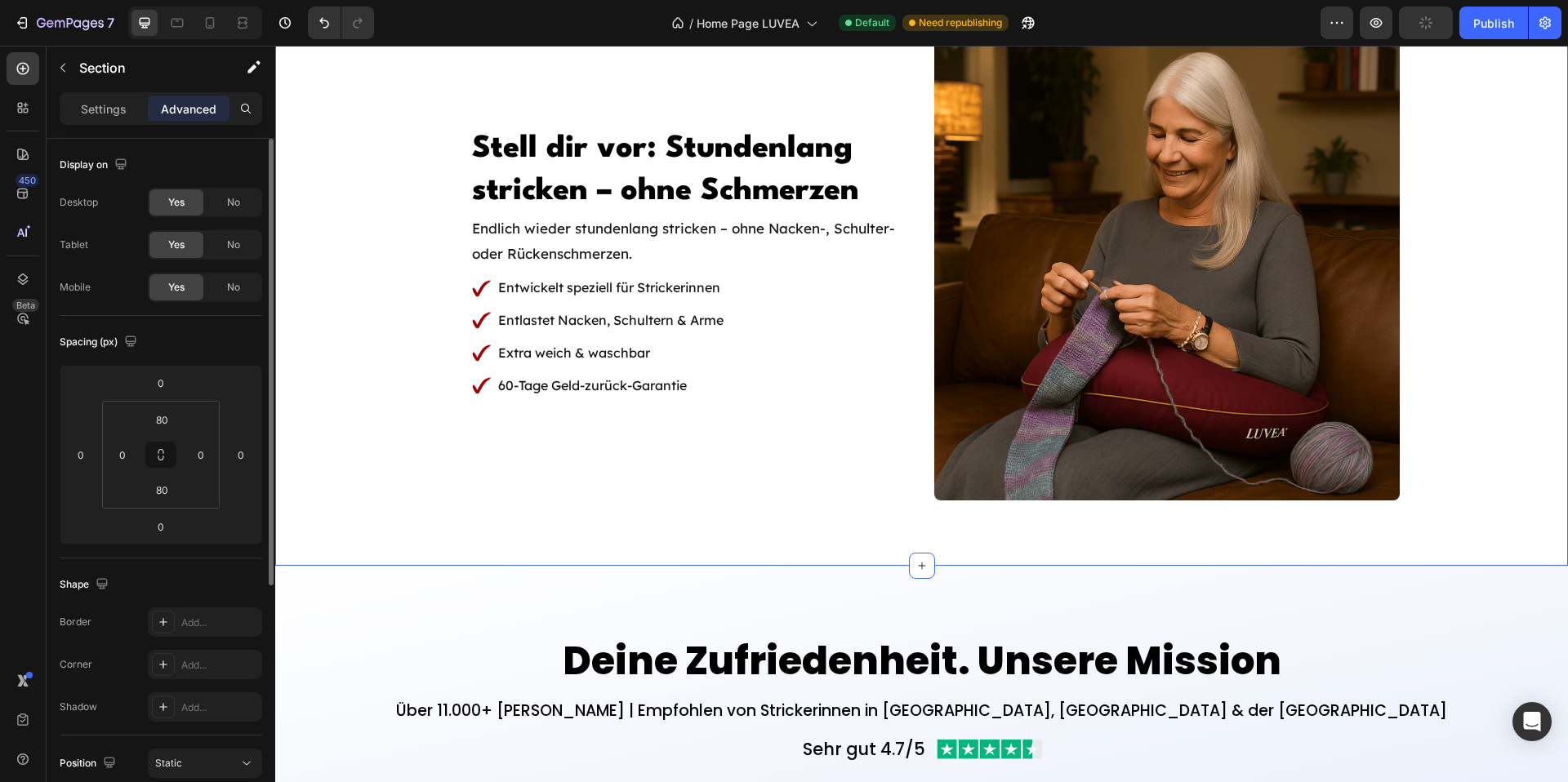
scroll to position [1018, 0]
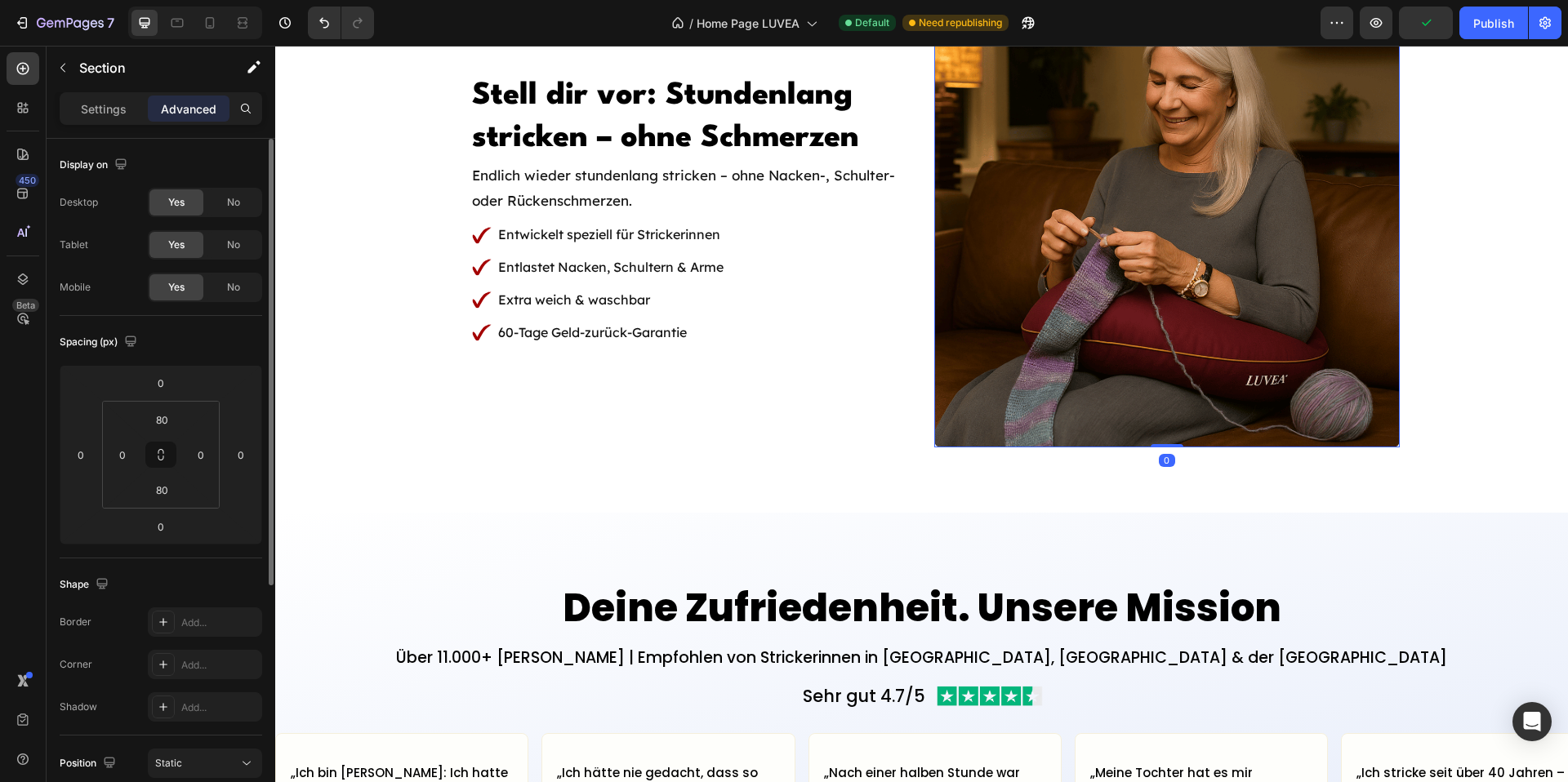
click at [1142, 228] on img at bounding box center [1168, 215] width 466 height 466
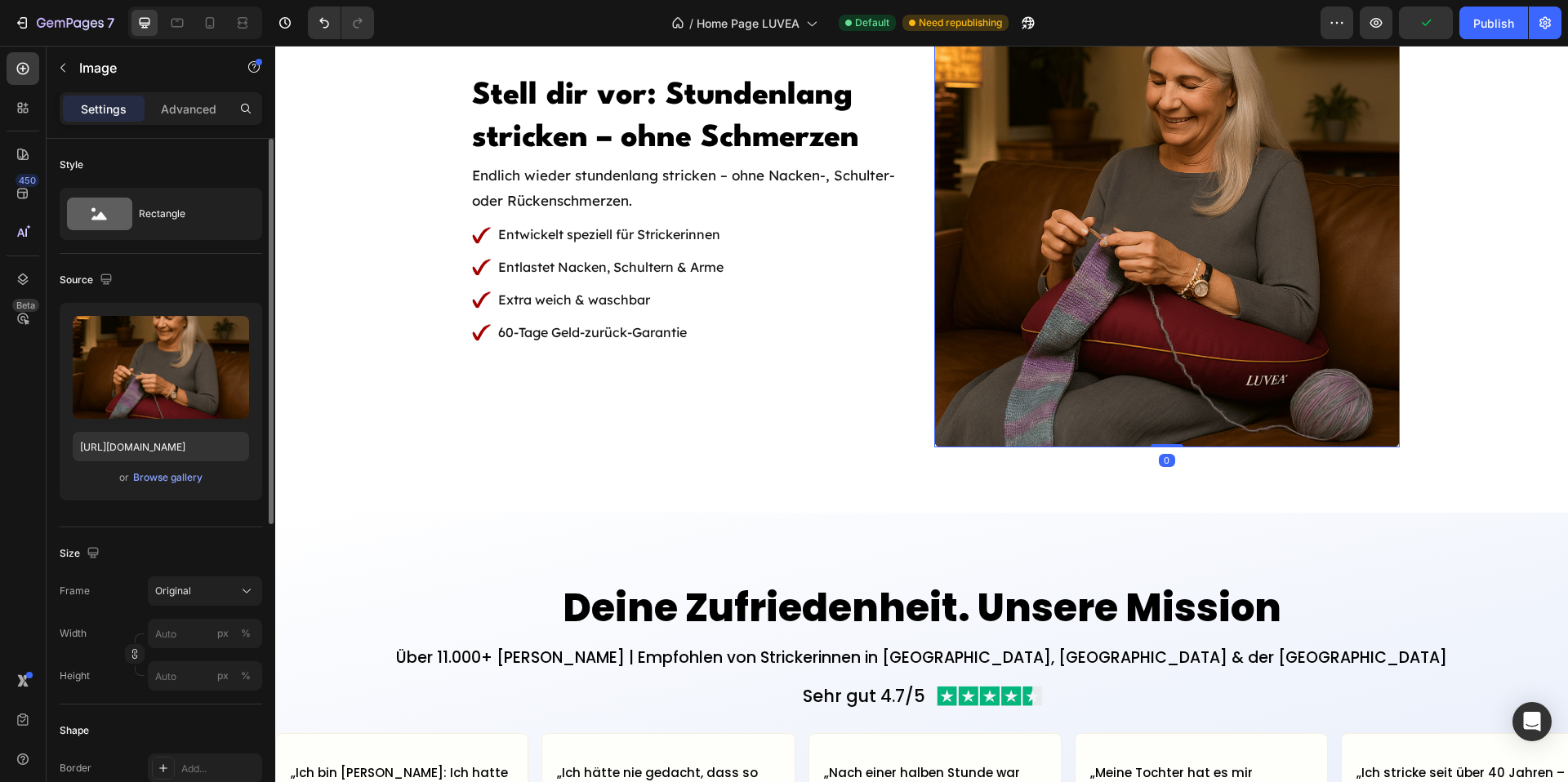
click at [160, 468] on div "or Browse gallery" at bounding box center [160, 477] width 176 height 19
click at [160, 477] on div "Browse gallery" at bounding box center [167, 477] width 69 height 15
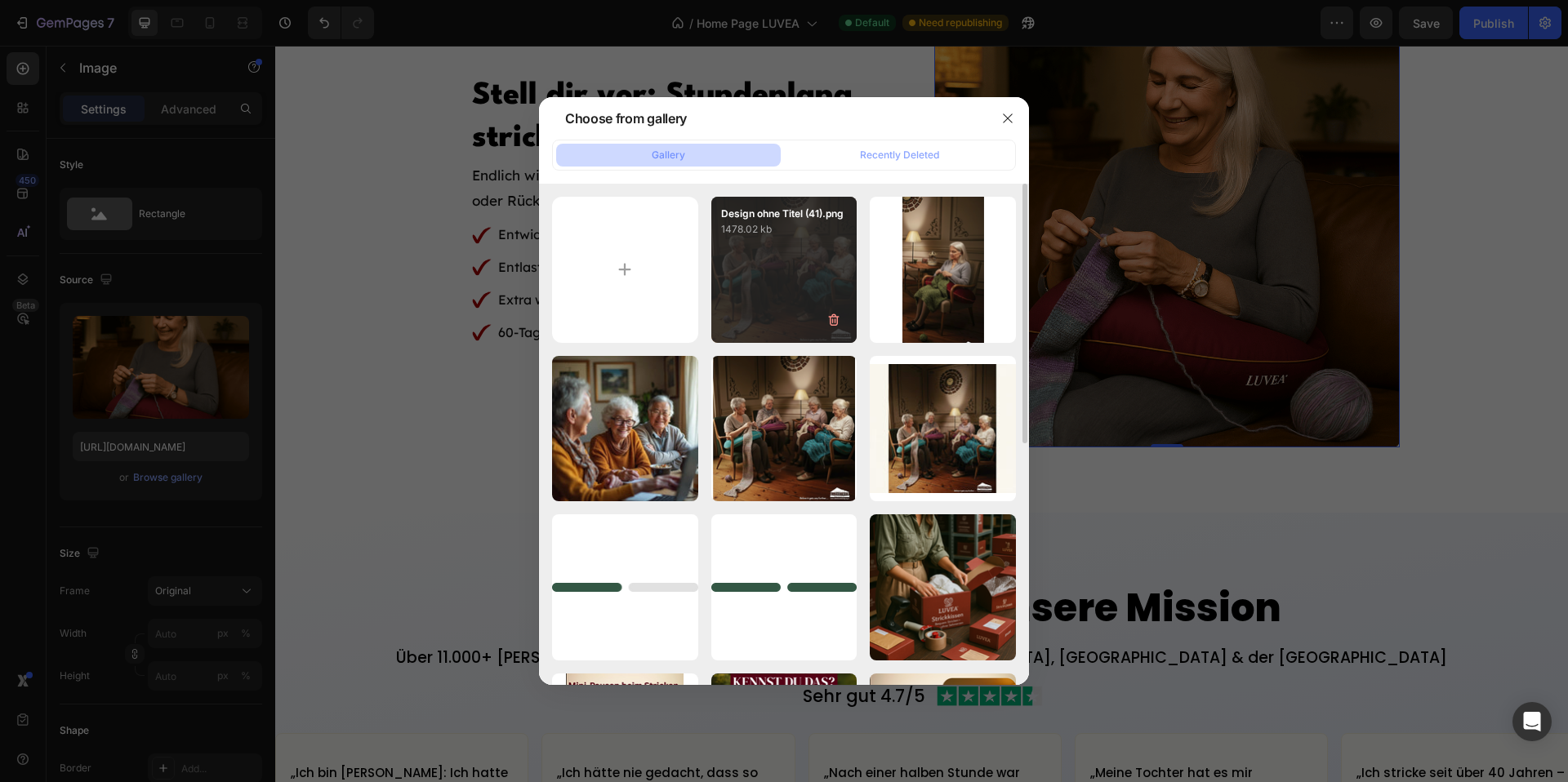
click at [772, 279] on div "Design ohne Titel (41).png 1478.02 kb" at bounding box center [784, 269] width 146 height 146
type input "[URL][DOMAIN_NAME]"
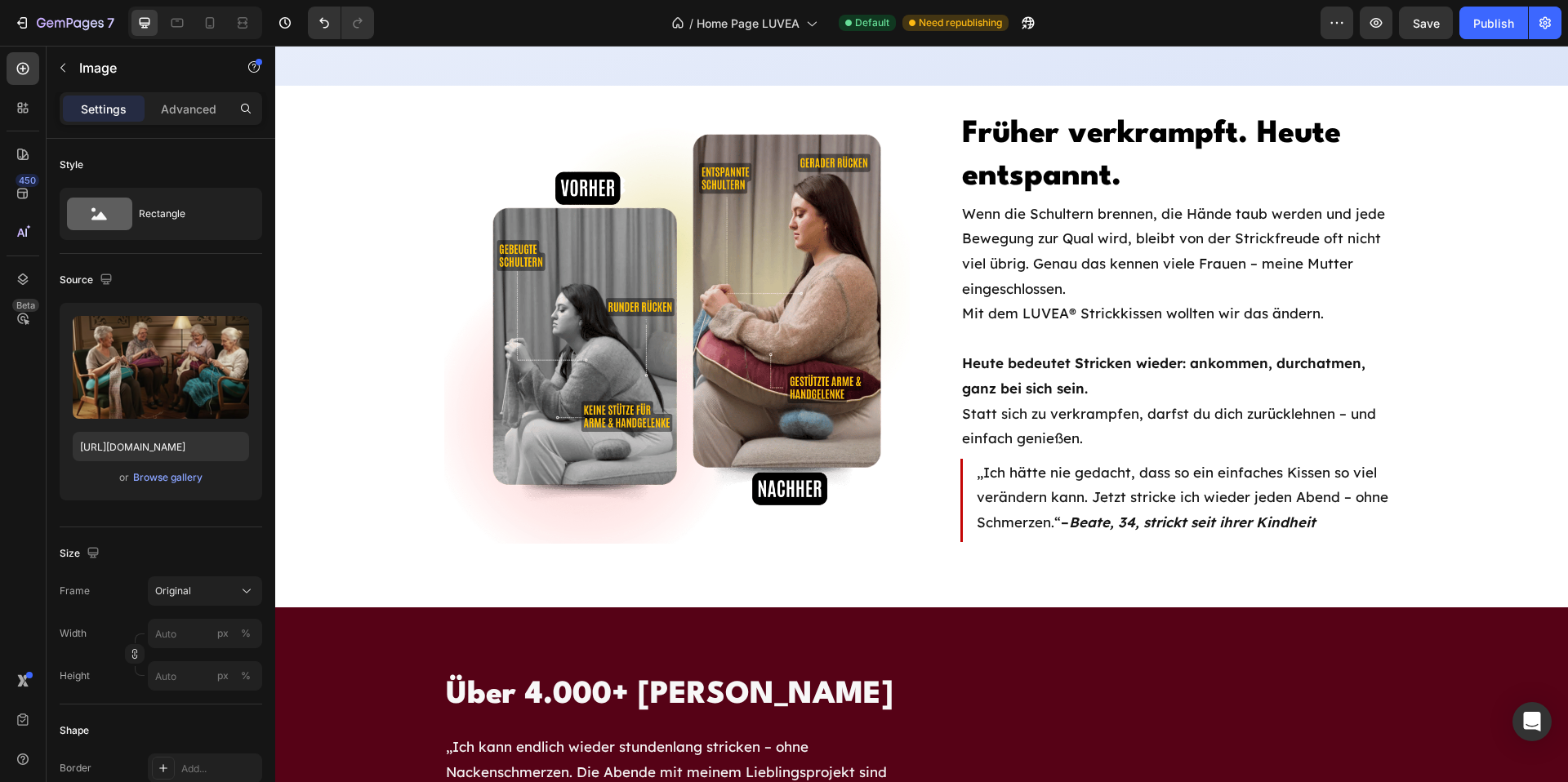
scroll to position [2114, 0]
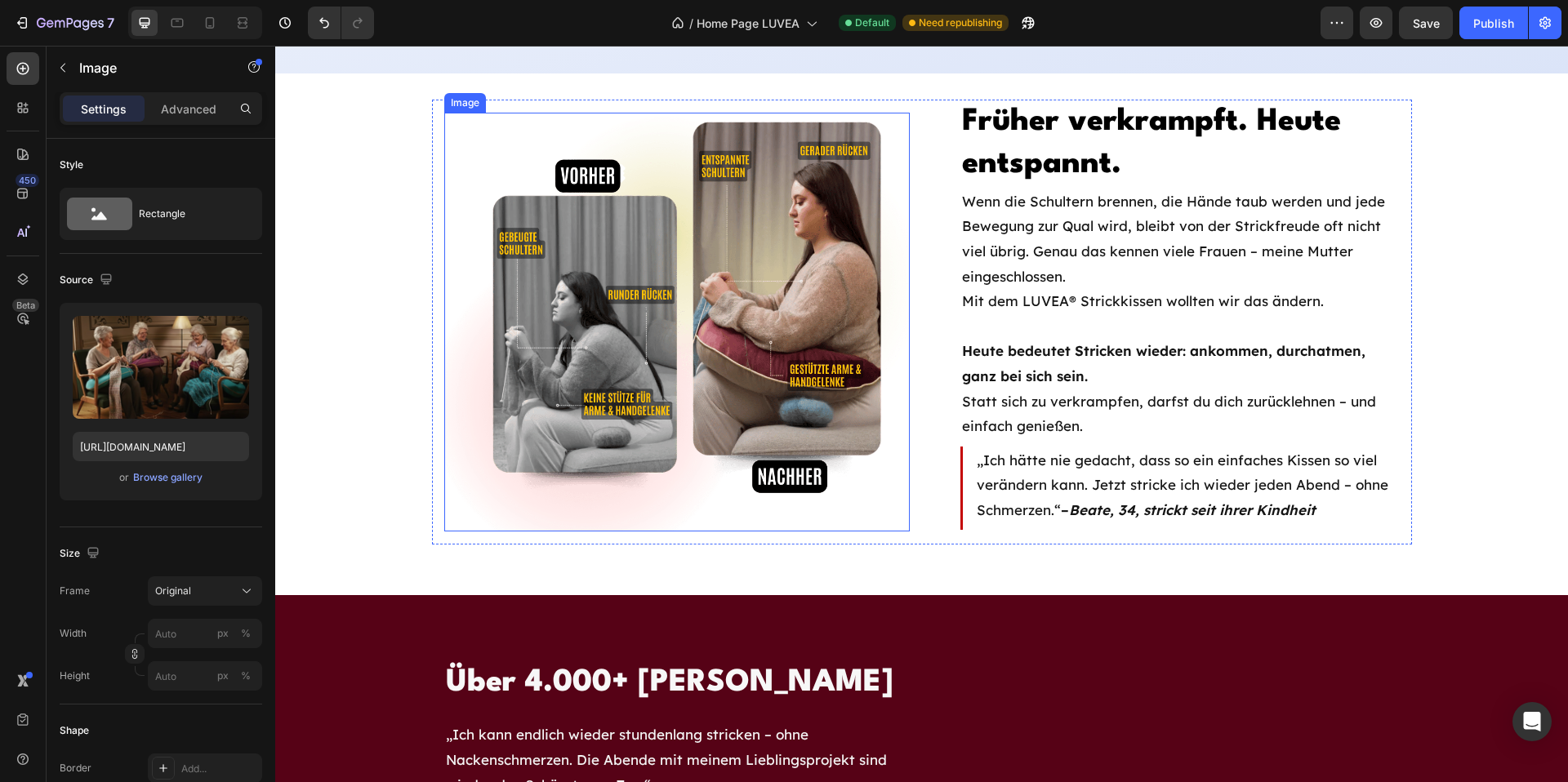
click at [617, 351] on img at bounding box center [678, 321] width 466 height 419
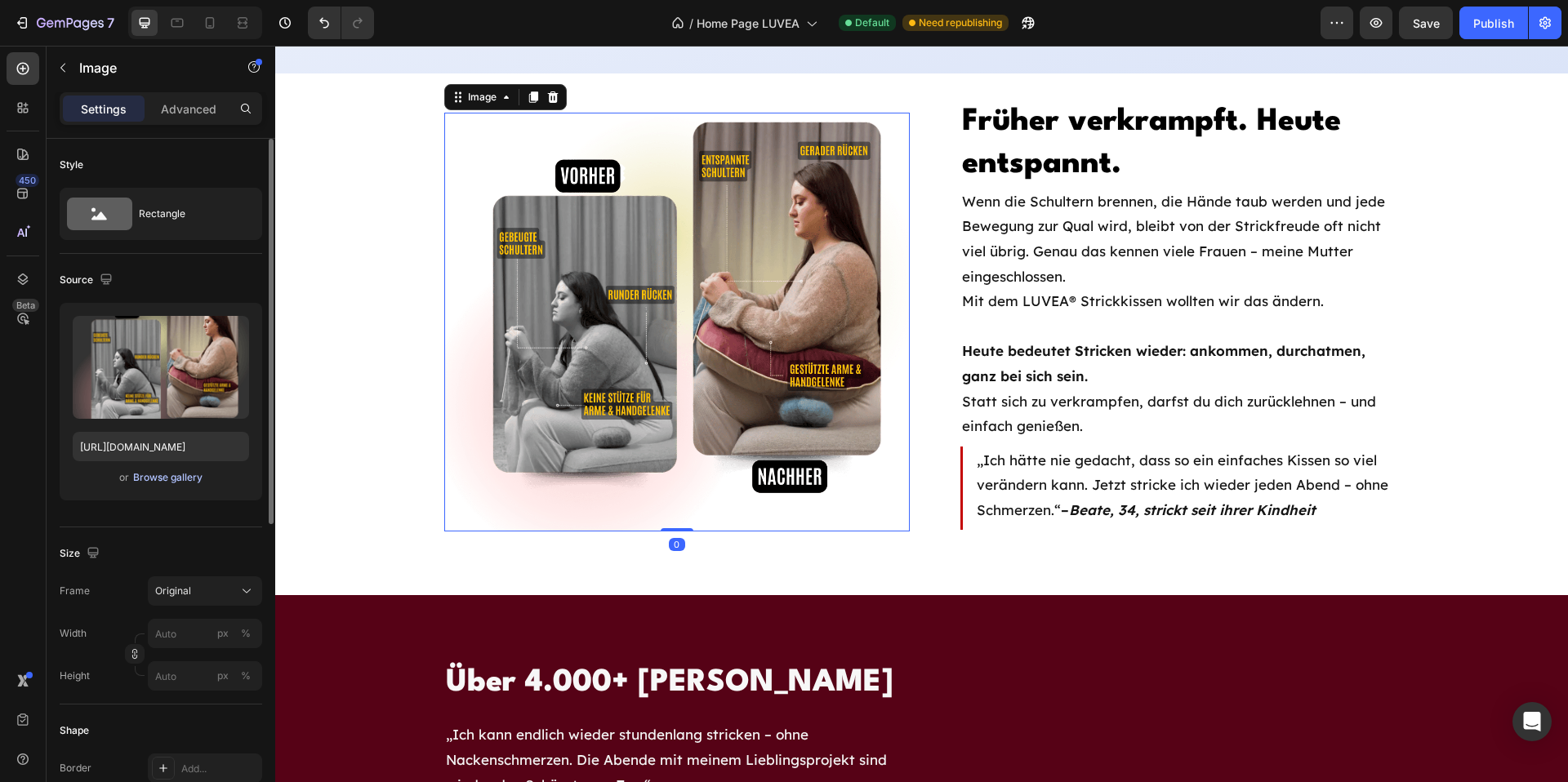
click at [166, 475] on div "Browse gallery" at bounding box center [167, 477] width 69 height 15
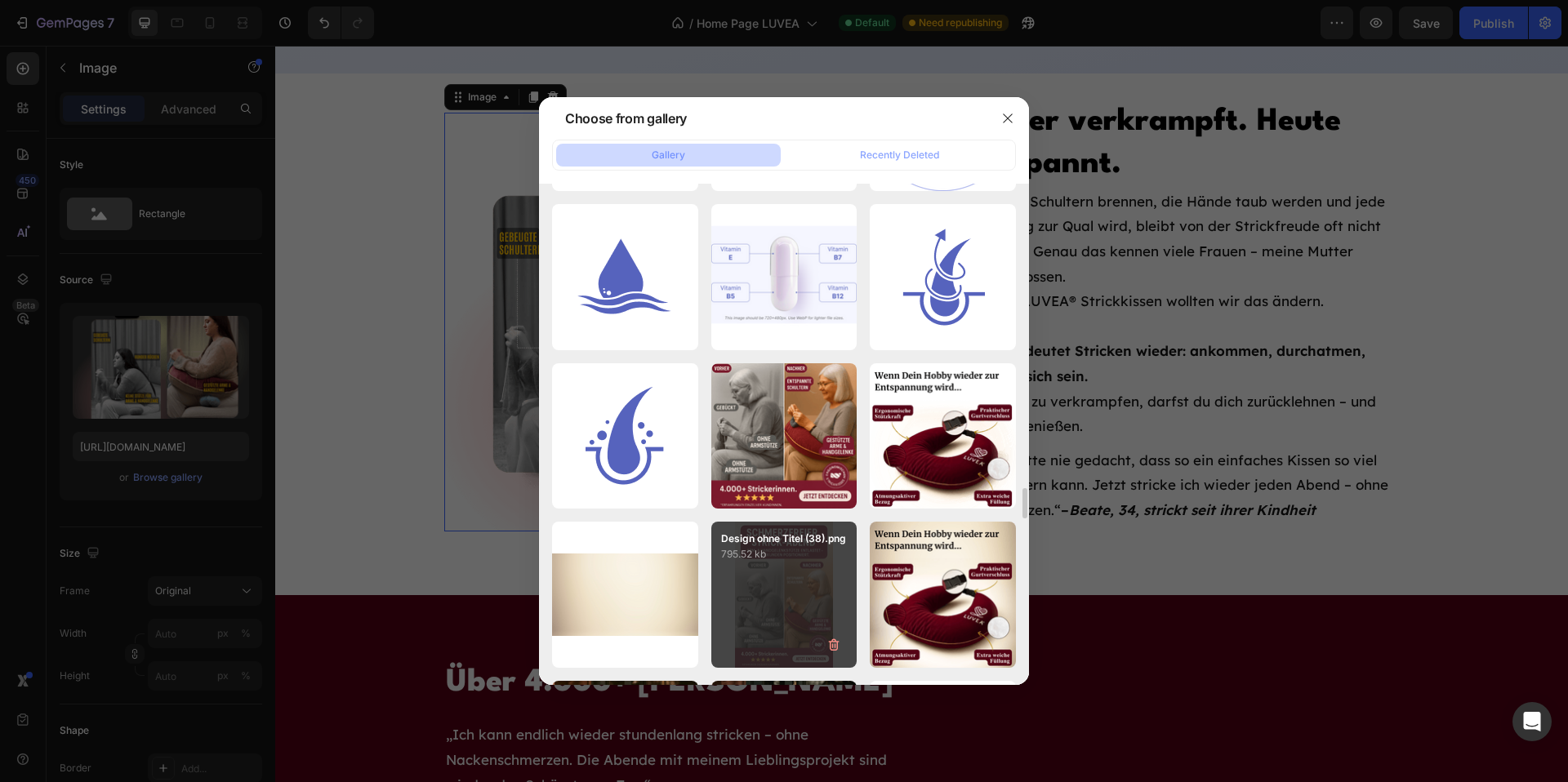
scroll to position [4920, 0]
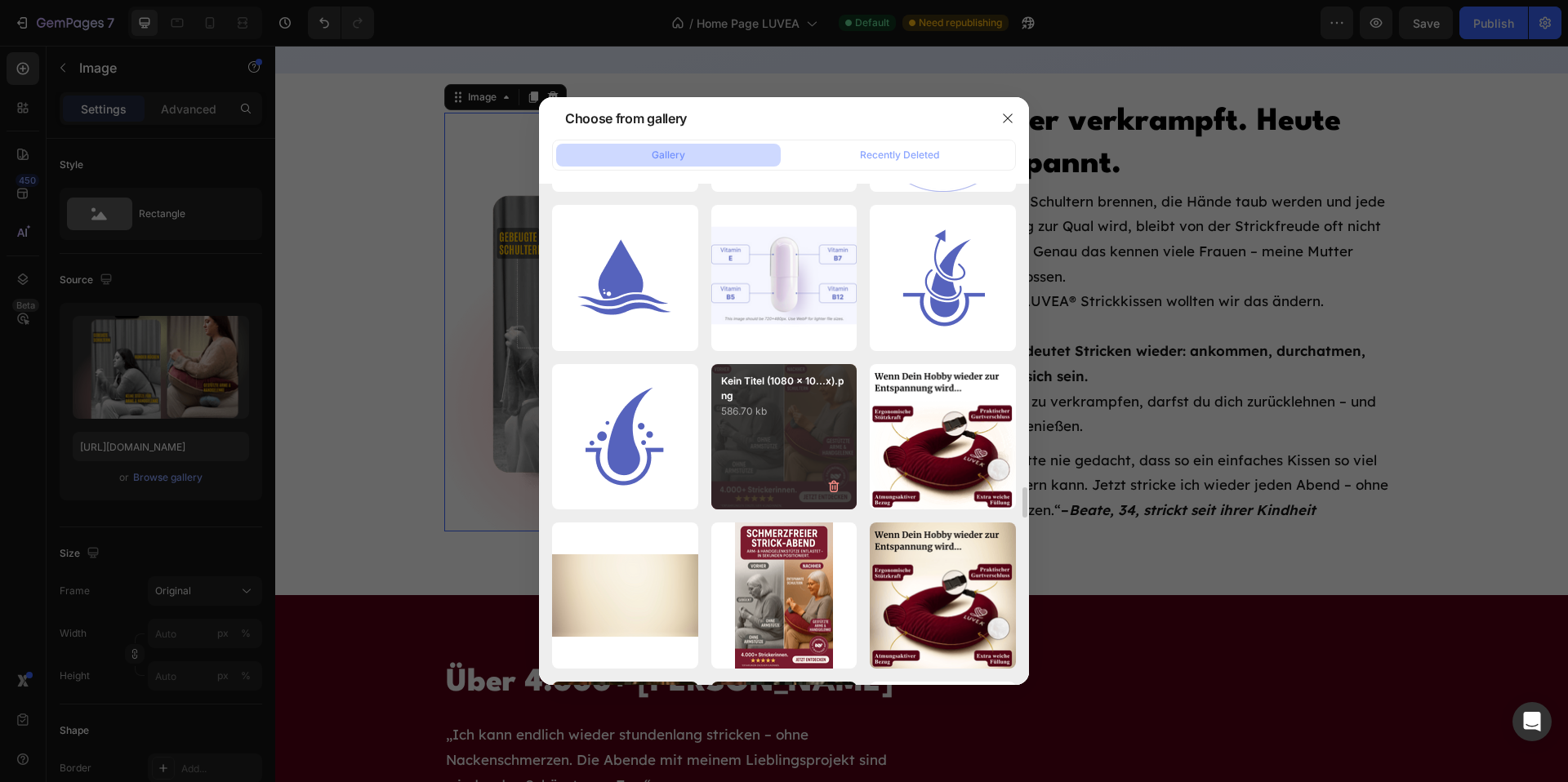
drag, startPoint x: 780, startPoint y: 450, endPoint x: 755, endPoint y: 451, distance: 25.0
click at [780, 450] on div "Kein Titel (1080 x 10...x).png 586.70 kb" at bounding box center [784, 437] width 146 height 146
type input "[URL][DOMAIN_NAME]"
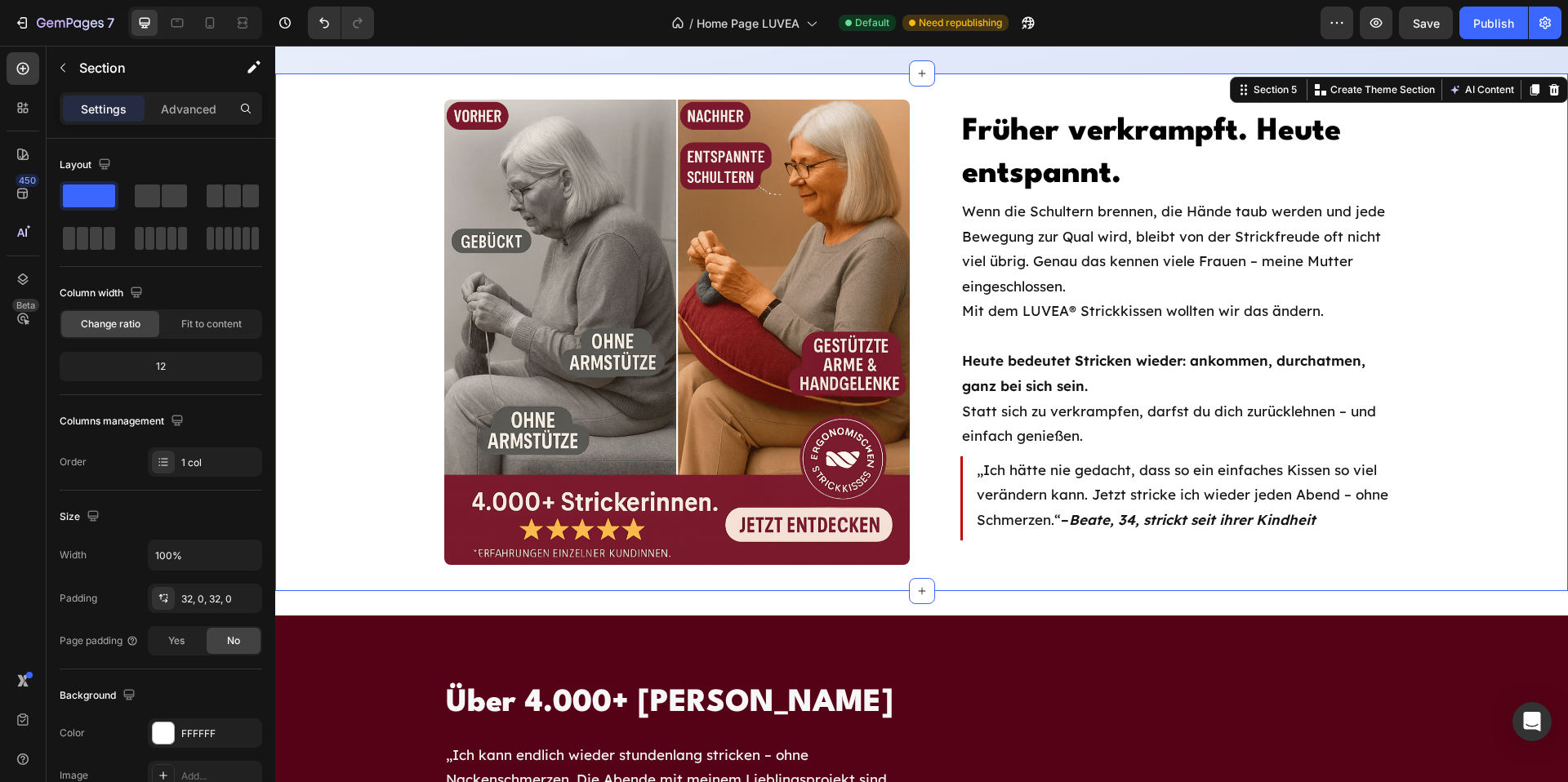
click at [383, 375] on div "Früher verkrampft. Heute entspannt. Heading Wenn die Schultern [PERSON_NAME], d…" at bounding box center [922, 332] width 1293 height 466
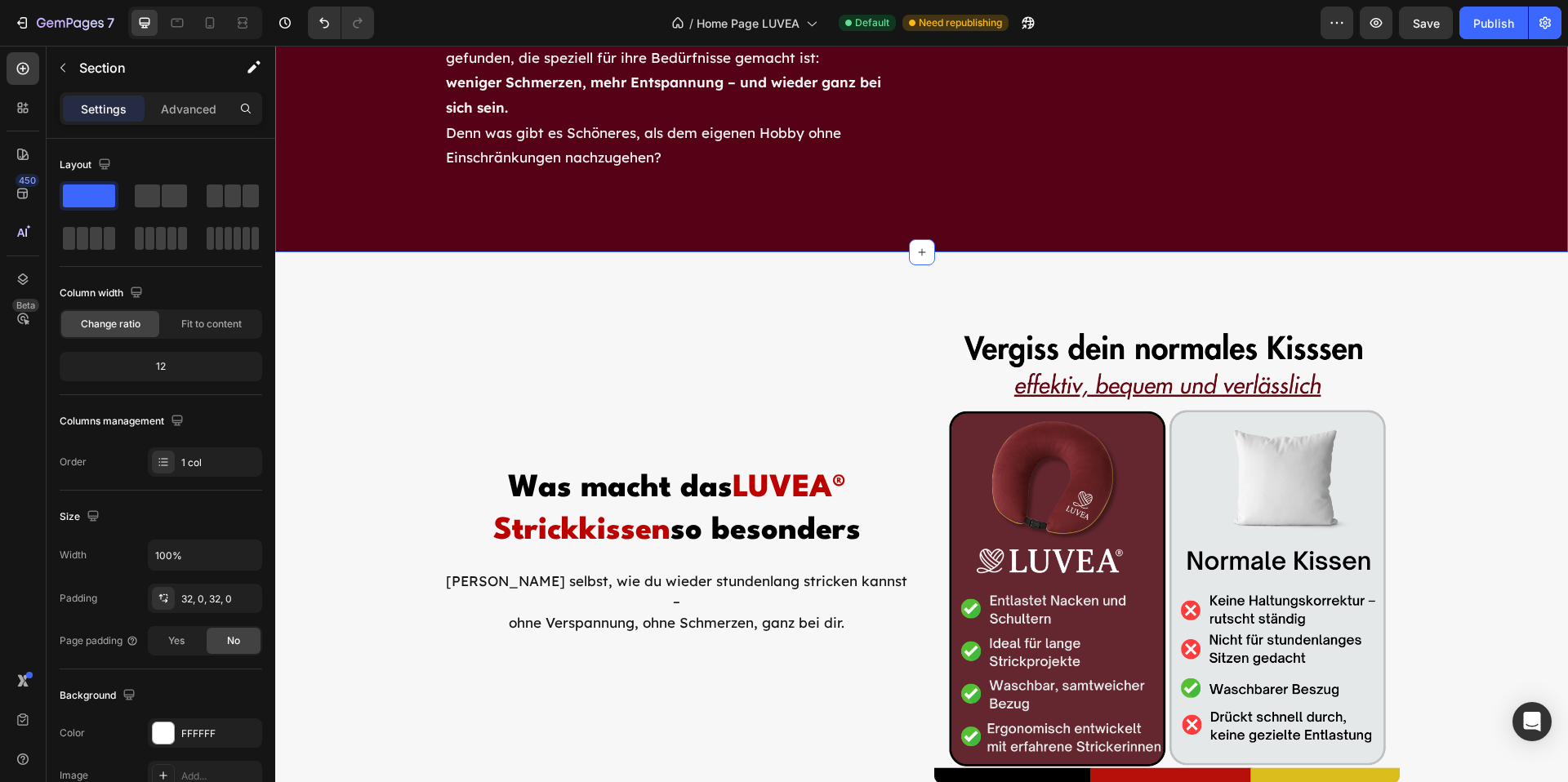
scroll to position [3022, 0]
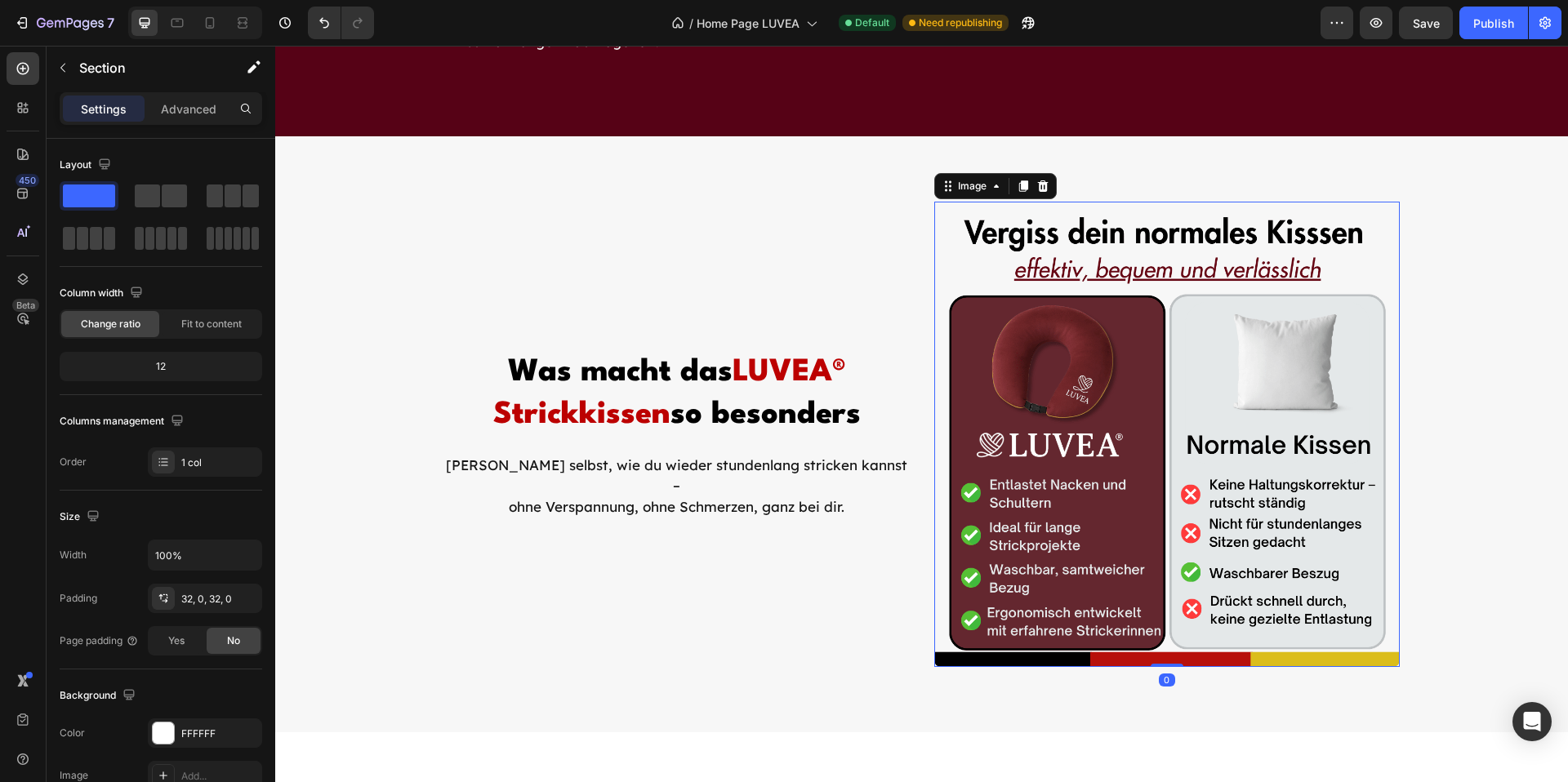
click at [1266, 535] on img at bounding box center [1168, 435] width 466 height 466
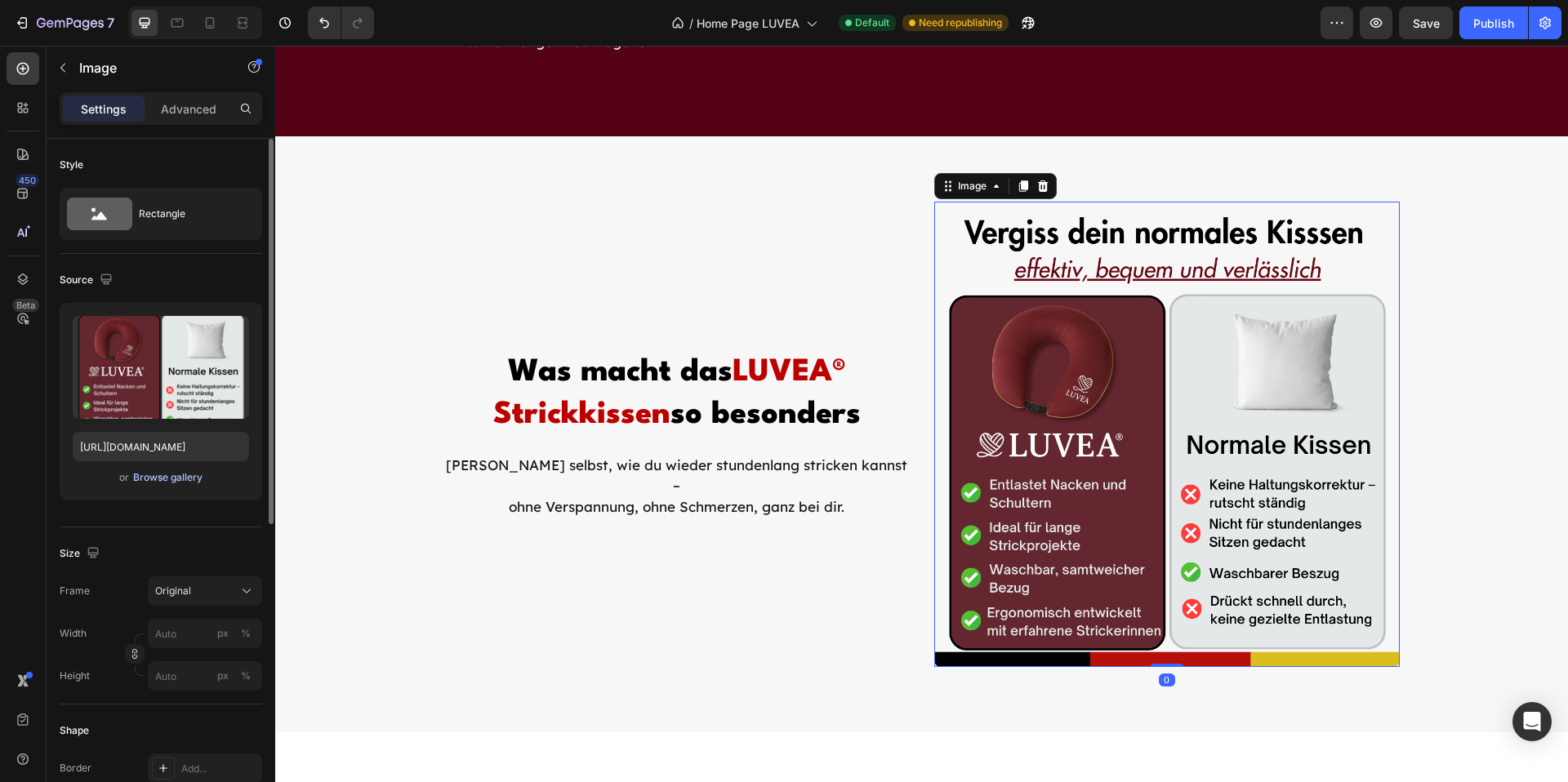
click at [162, 480] on div "Browse gallery" at bounding box center [167, 477] width 69 height 15
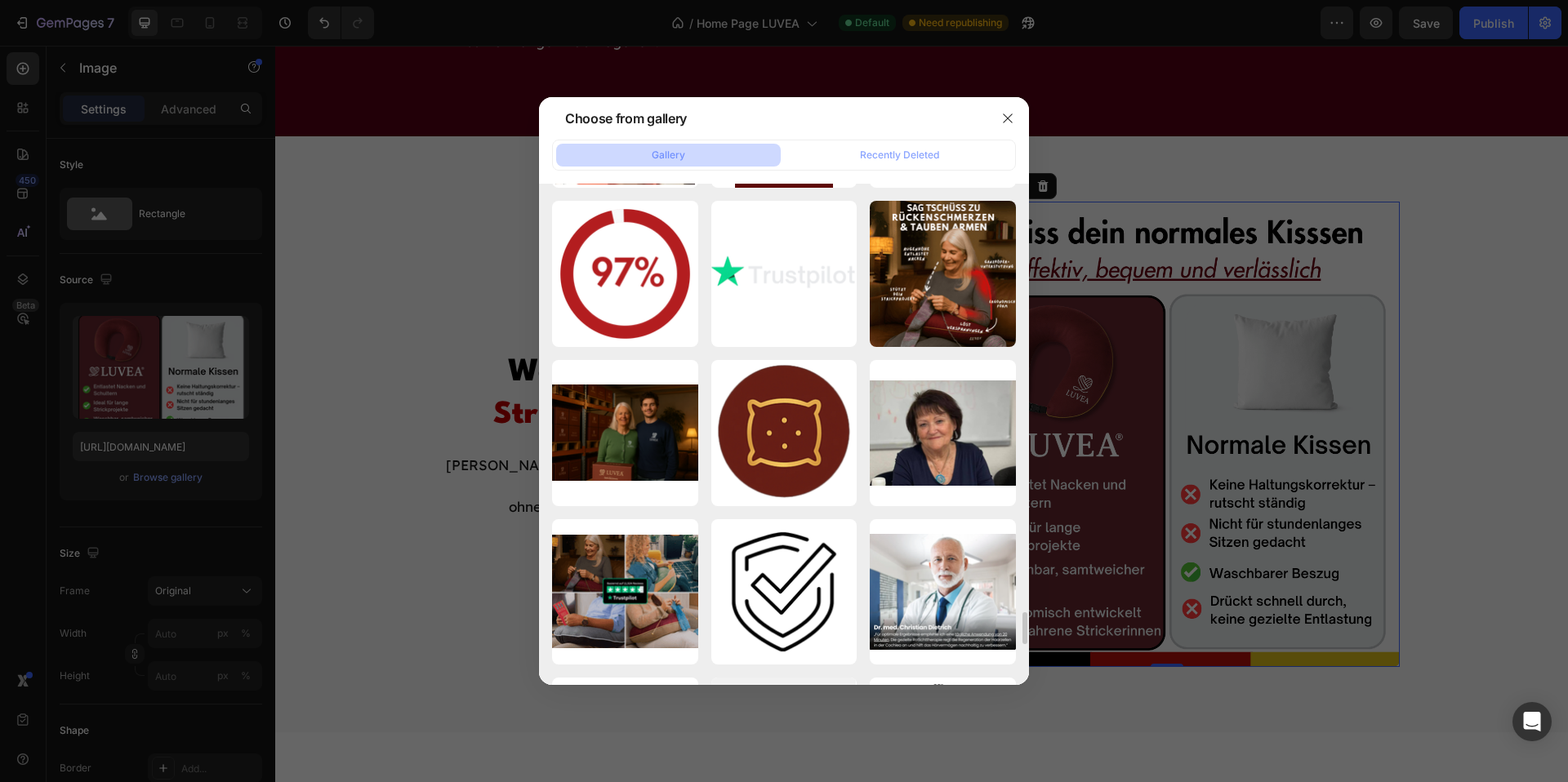
scroll to position [6685, 0]
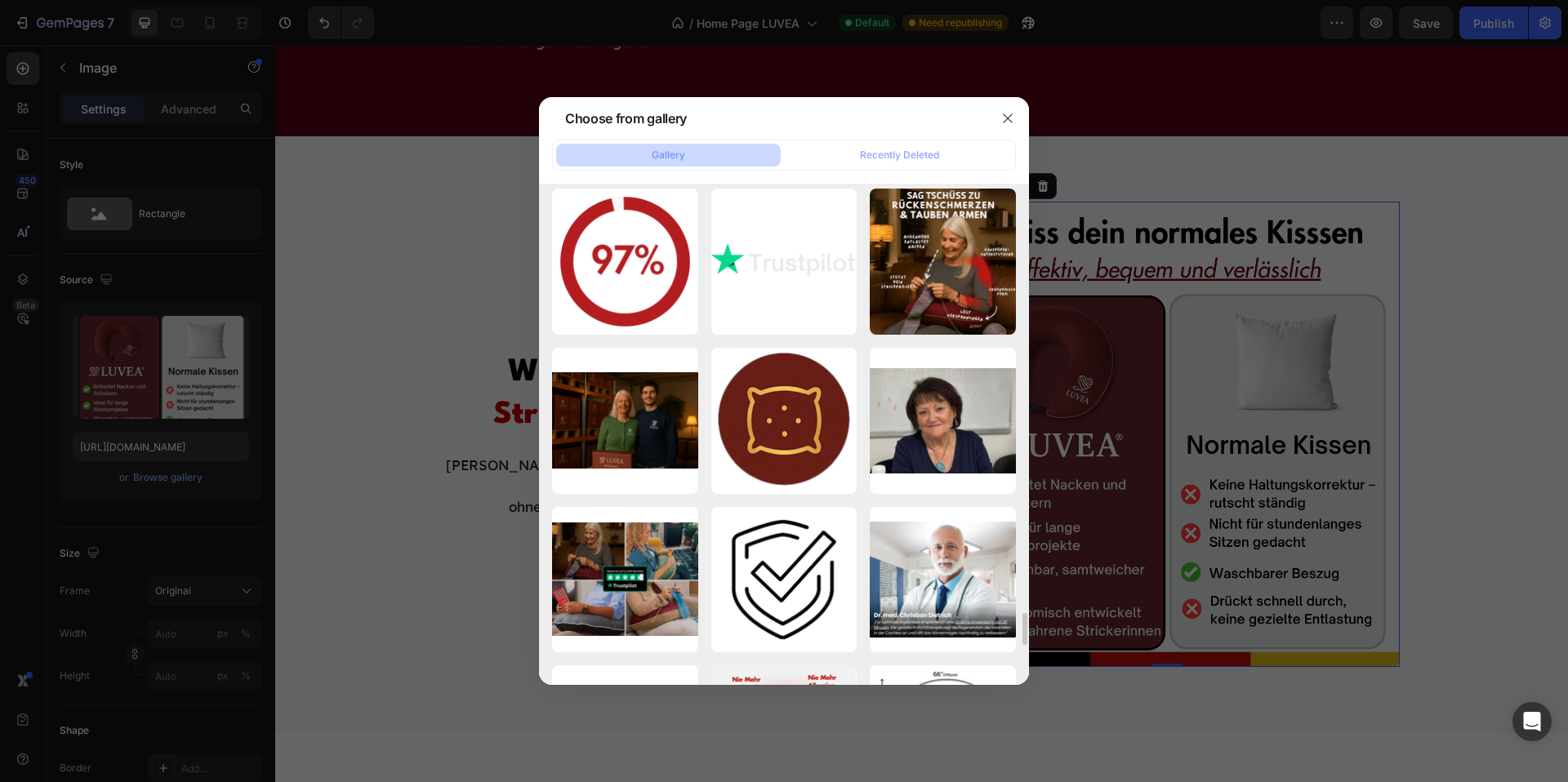
click at [402, 390] on div at bounding box center [784, 391] width 1568 height 782
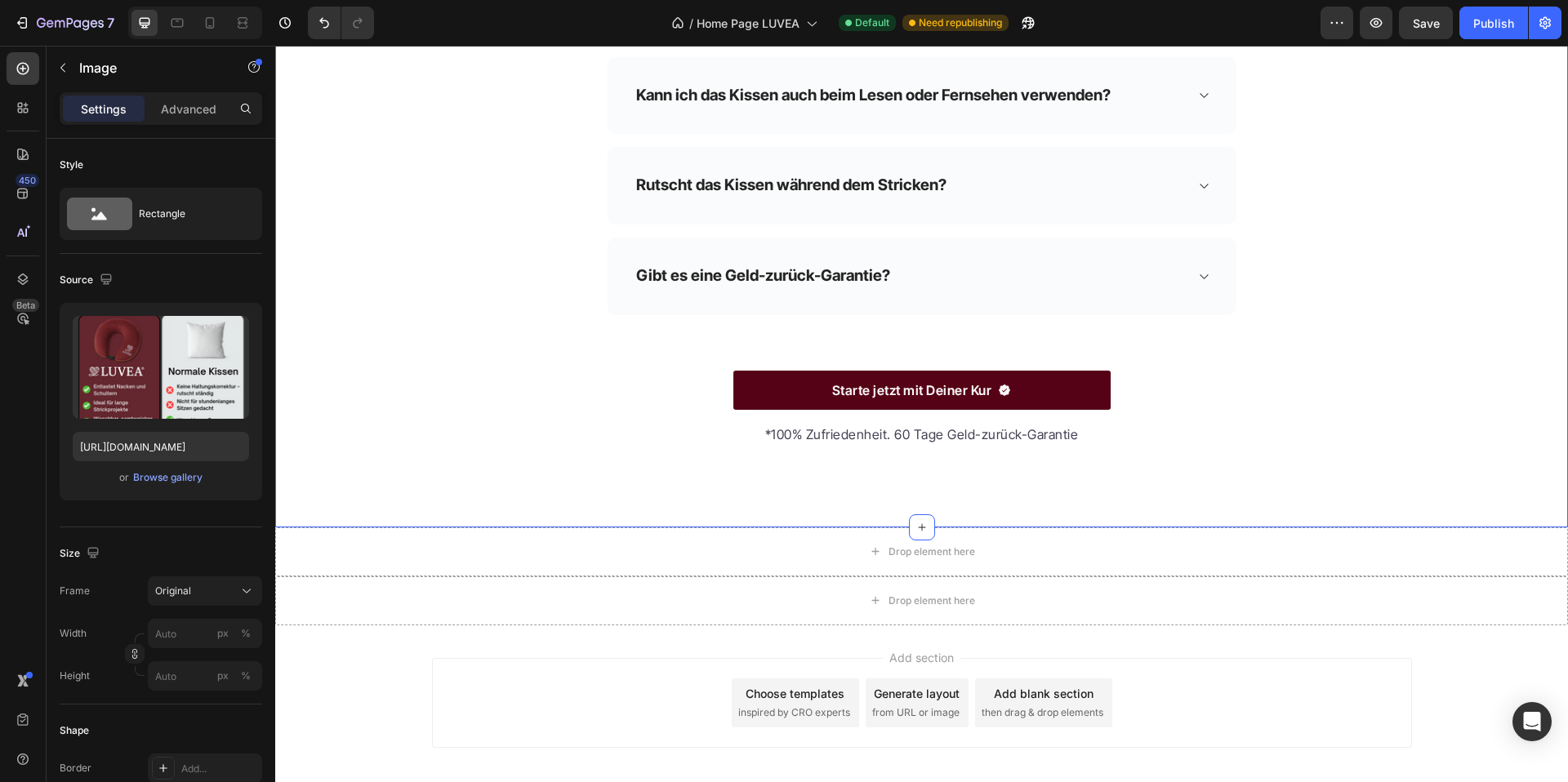
scroll to position [5028, 0]
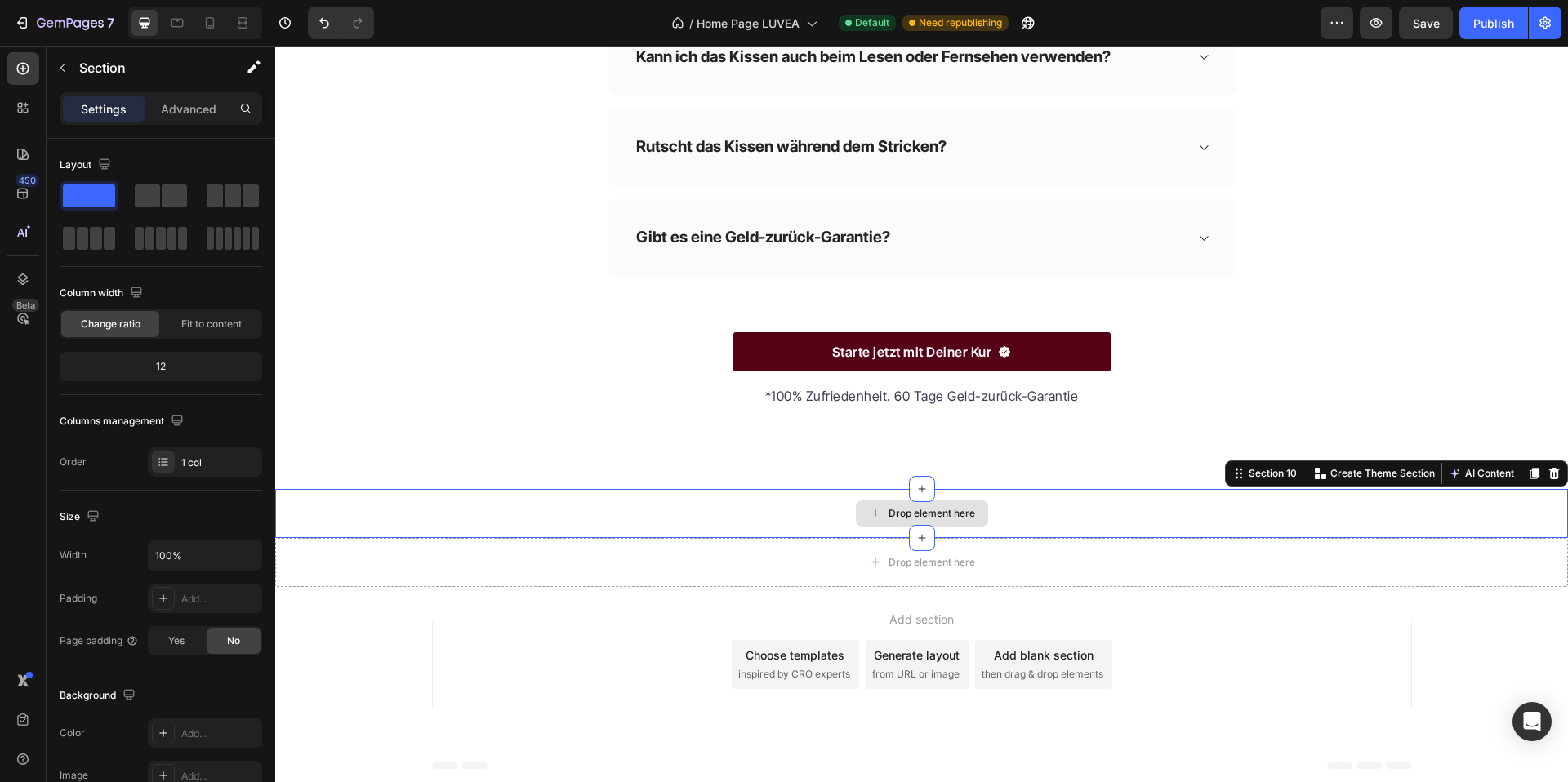
click at [752, 505] on div "Drop element here" at bounding box center [922, 513] width 1293 height 49
click at [1315, 500] on div "Drop element here" at bounding box center [922, 512] width 1293 height 49
drag, startPoint x: 1550, startPoint y: 470, endPoint x: 1526, endPoint y: 490, distance: 31.2
click at [1548, 470] on icon at bounding box center [1554, 473] width 13 height 13
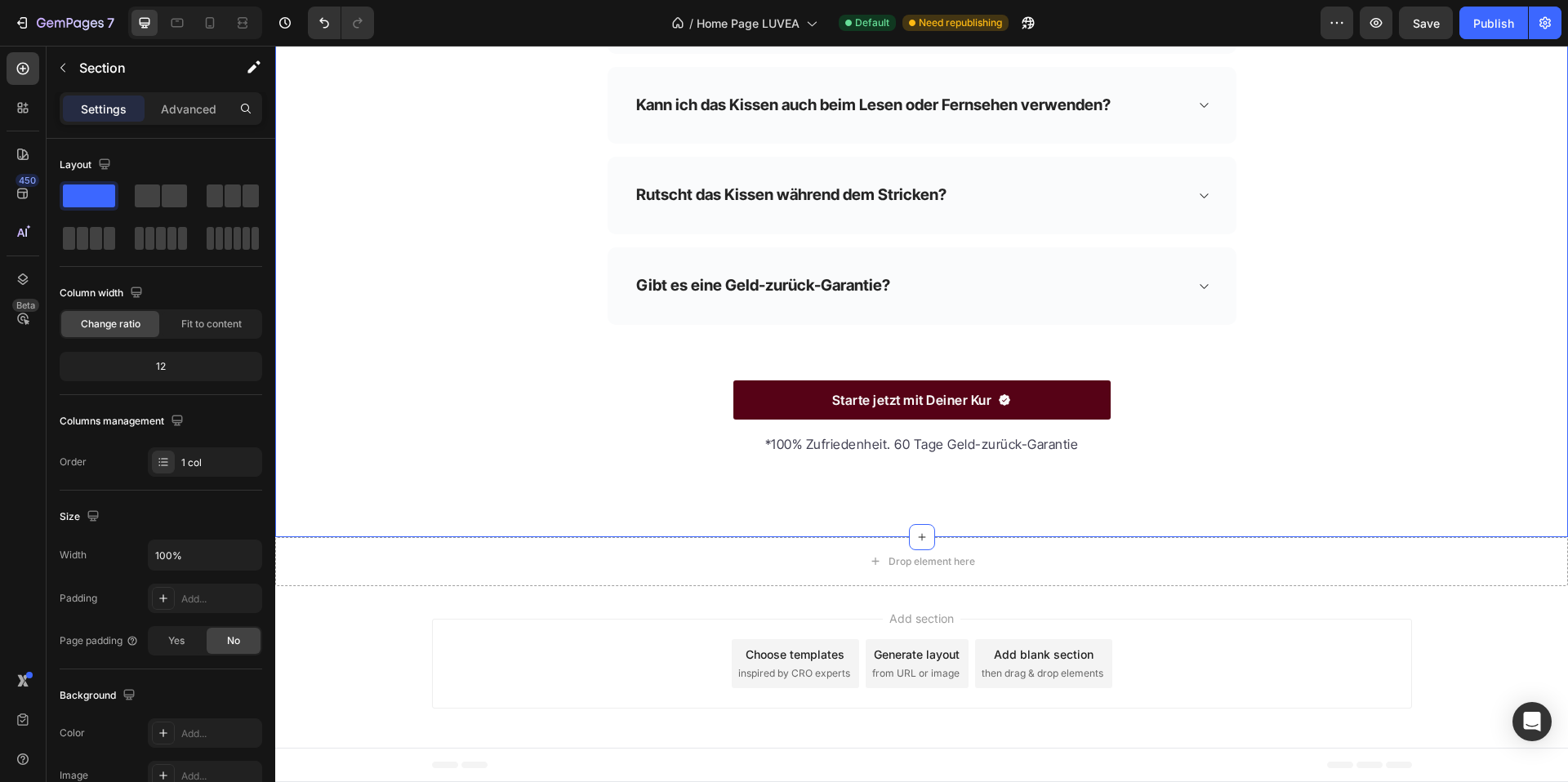
scroll to position [4979, 0]
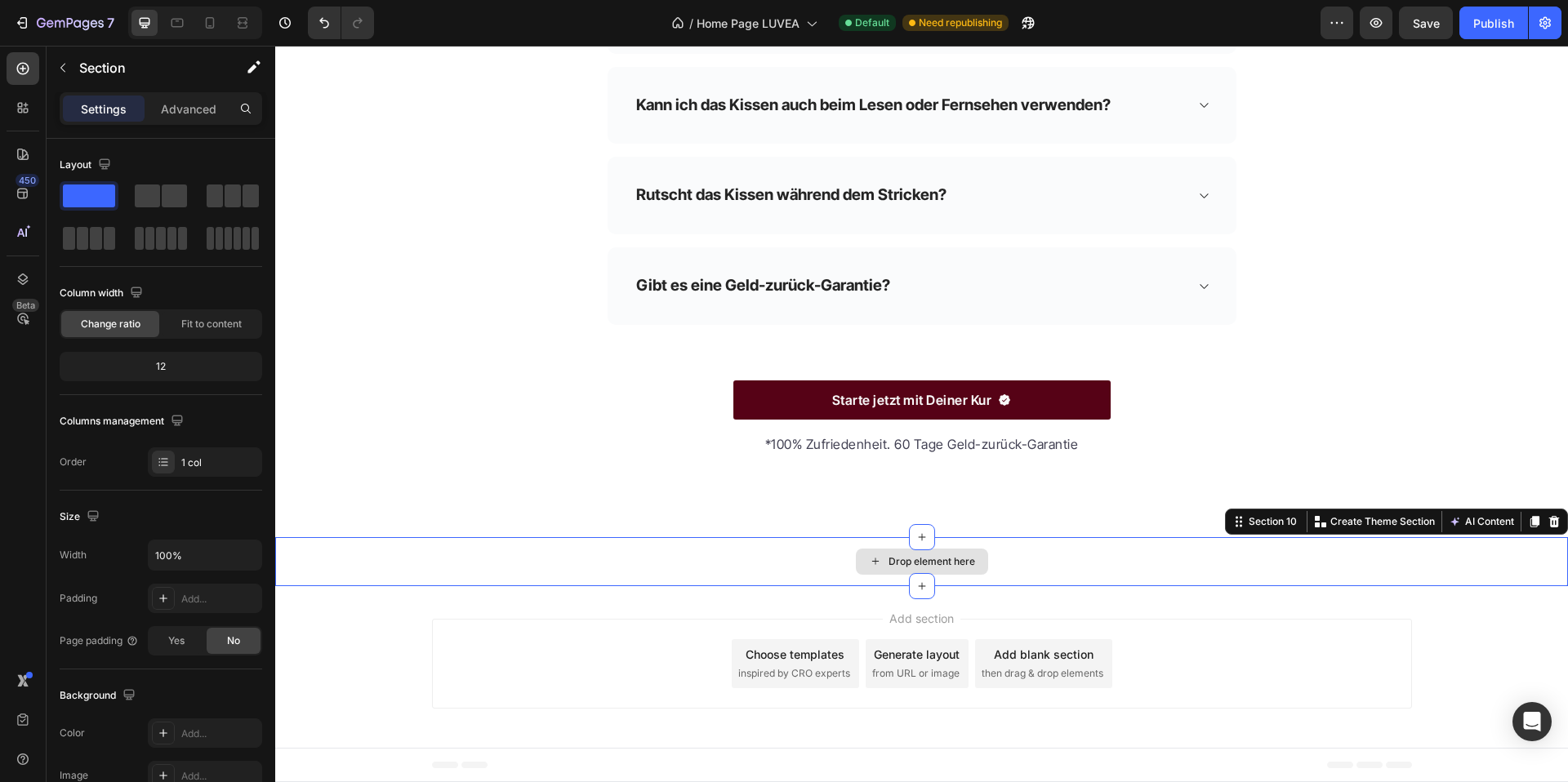
click at [1419, 553] on div "Drop element here" at bounding box center [922, 561] width 1293 height 49
click at [1554, 518] on icon at bounding box center [1555, 522] width 11 height 12
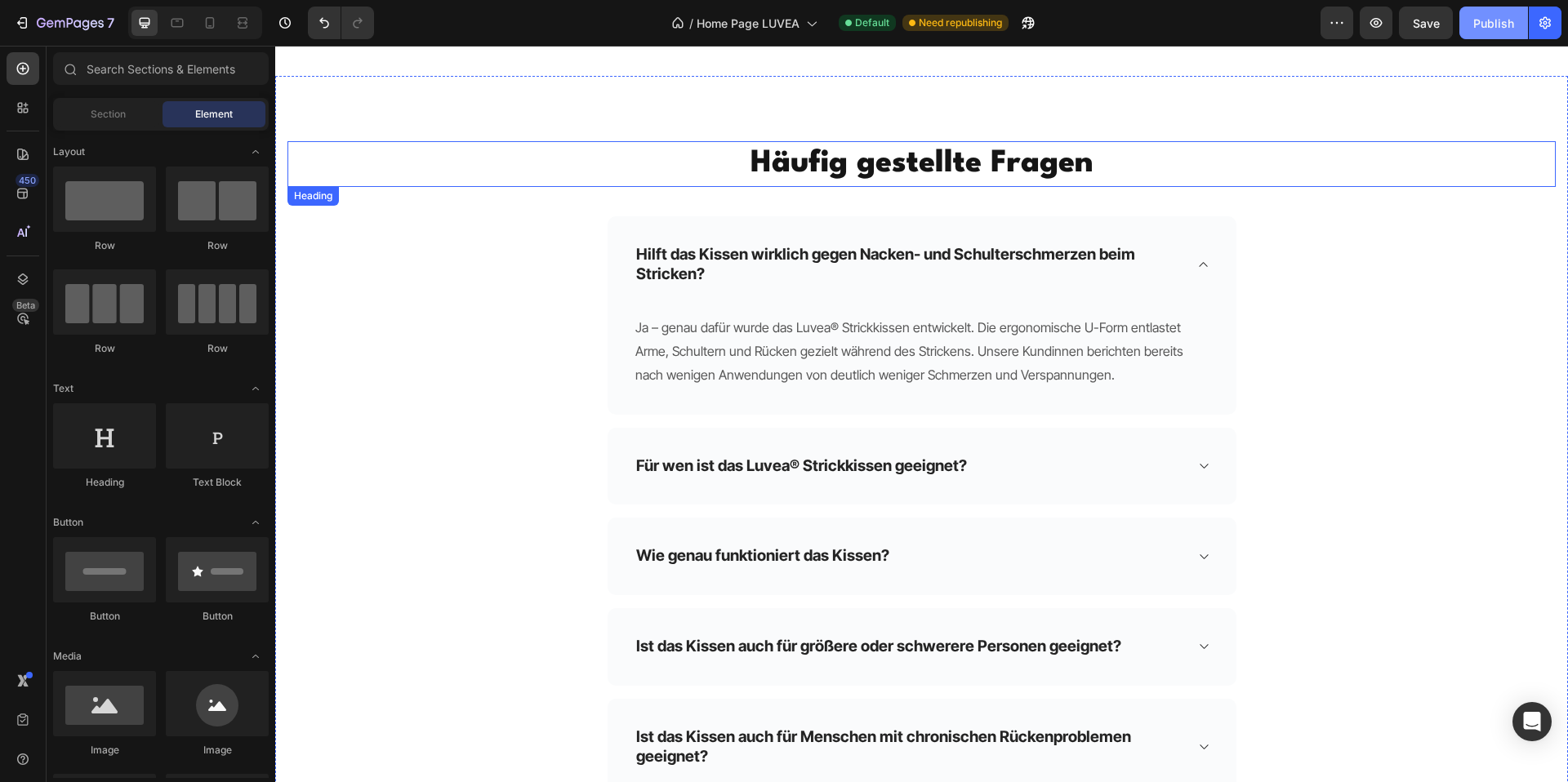
scroll to position [4134, 0]
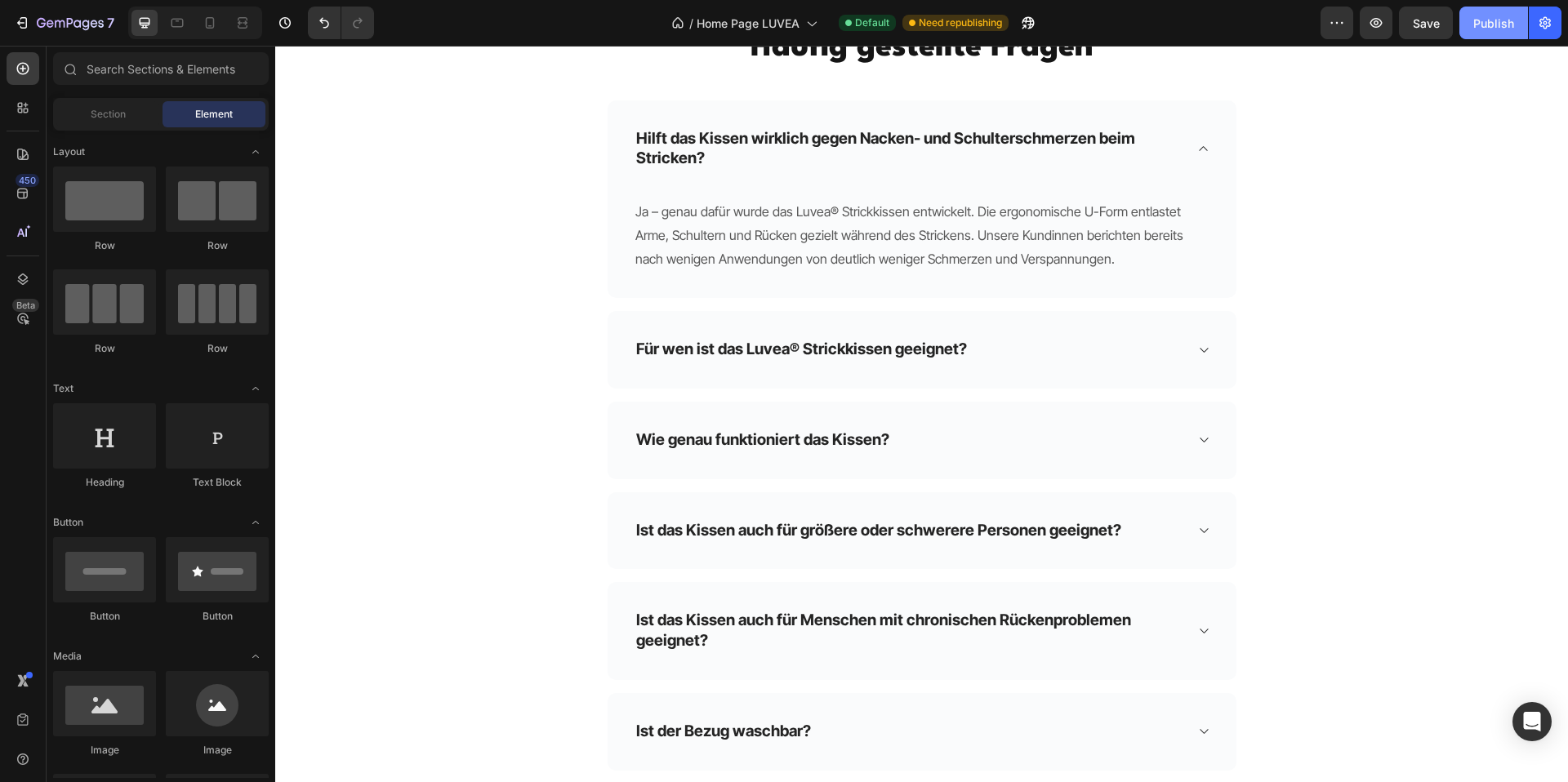
click at [1494, 26] on div "Publish" at bounding box center [1494, 23] width 41 height 17
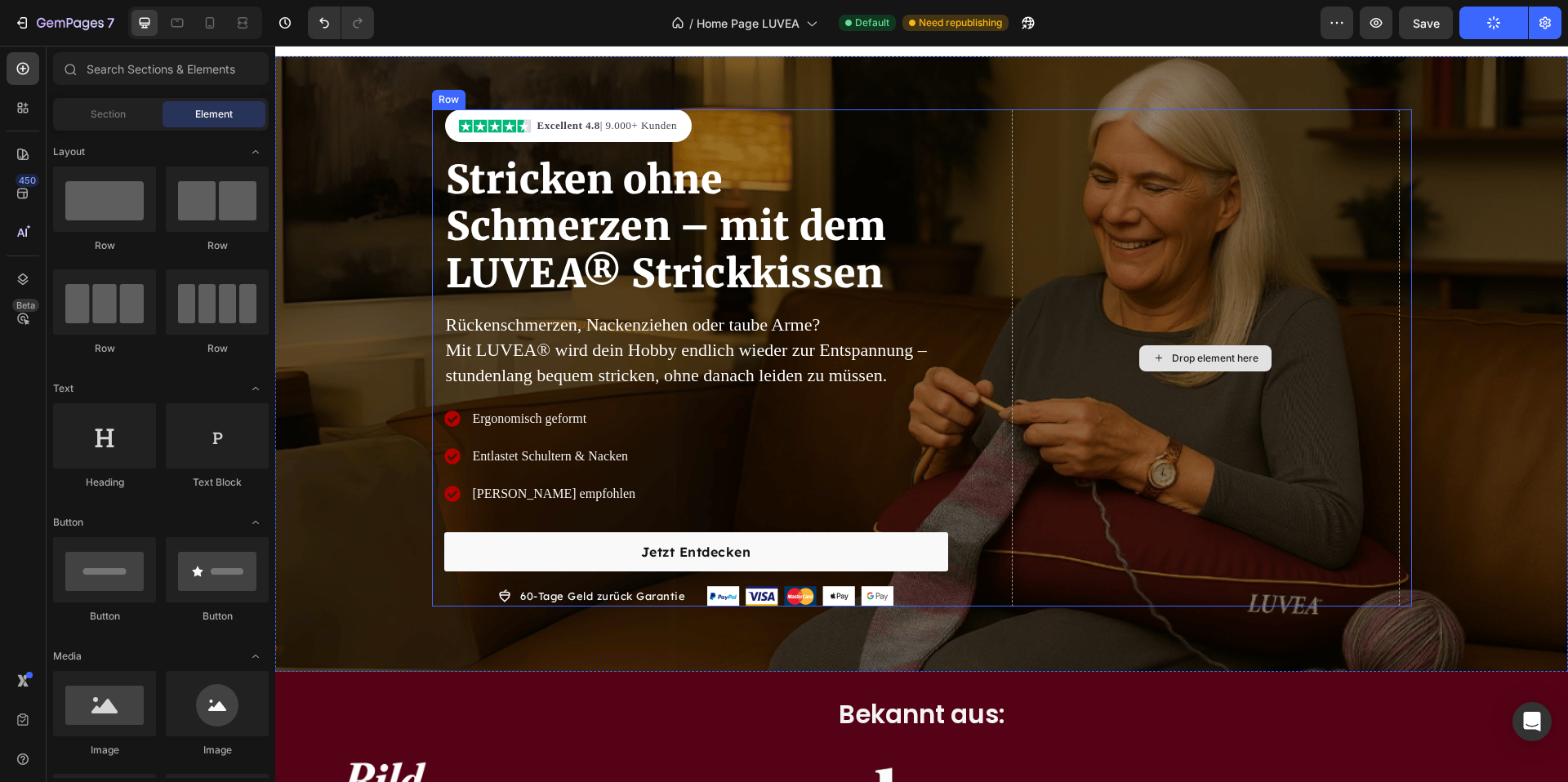
scroll to position [28, 0]
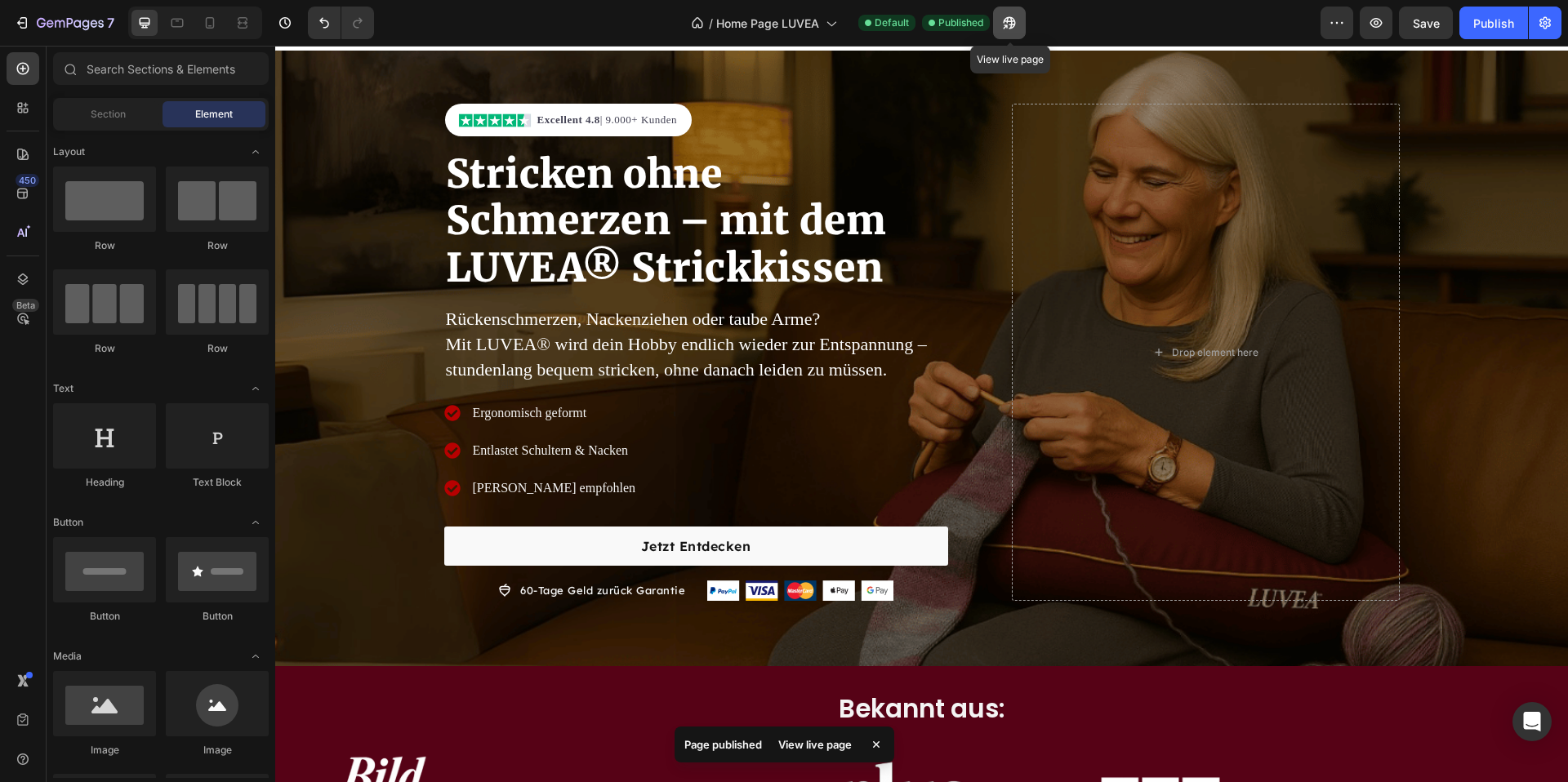
click at [1003, 19] on icon "button" at bounding box center [1009, 23] width 16 height 16
